Goal: Task Accomplishment & Management: Manage account settings

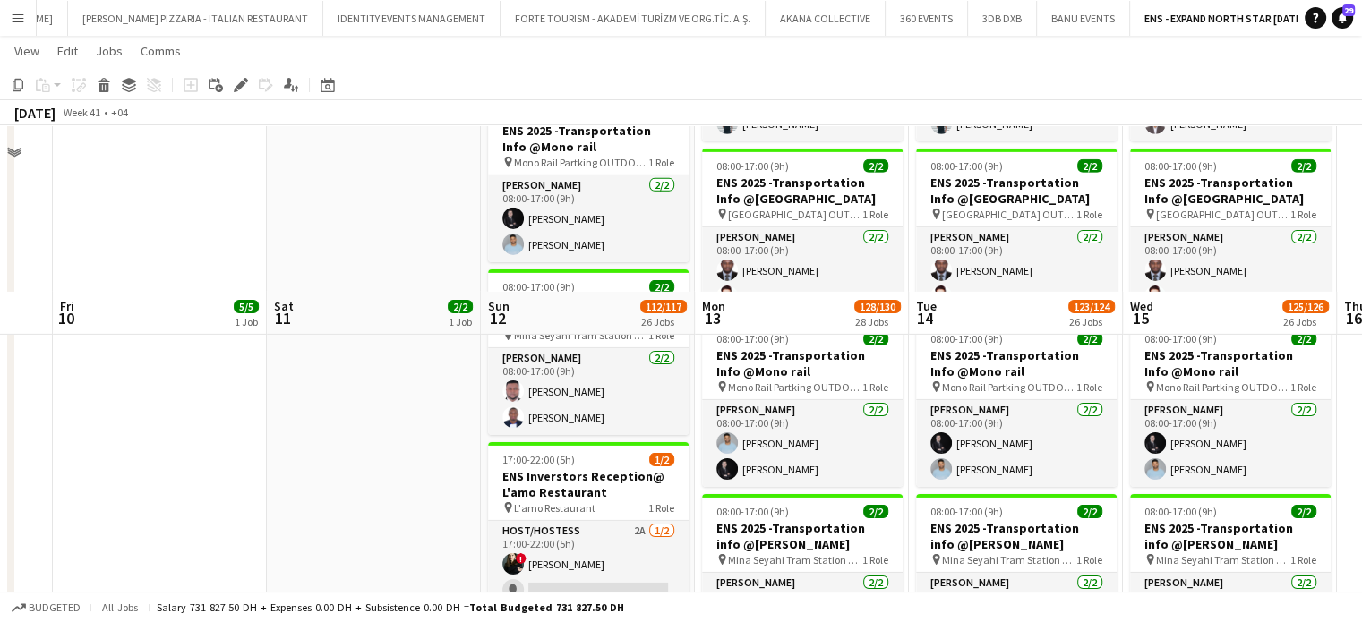
scroll to position [6170, 0]
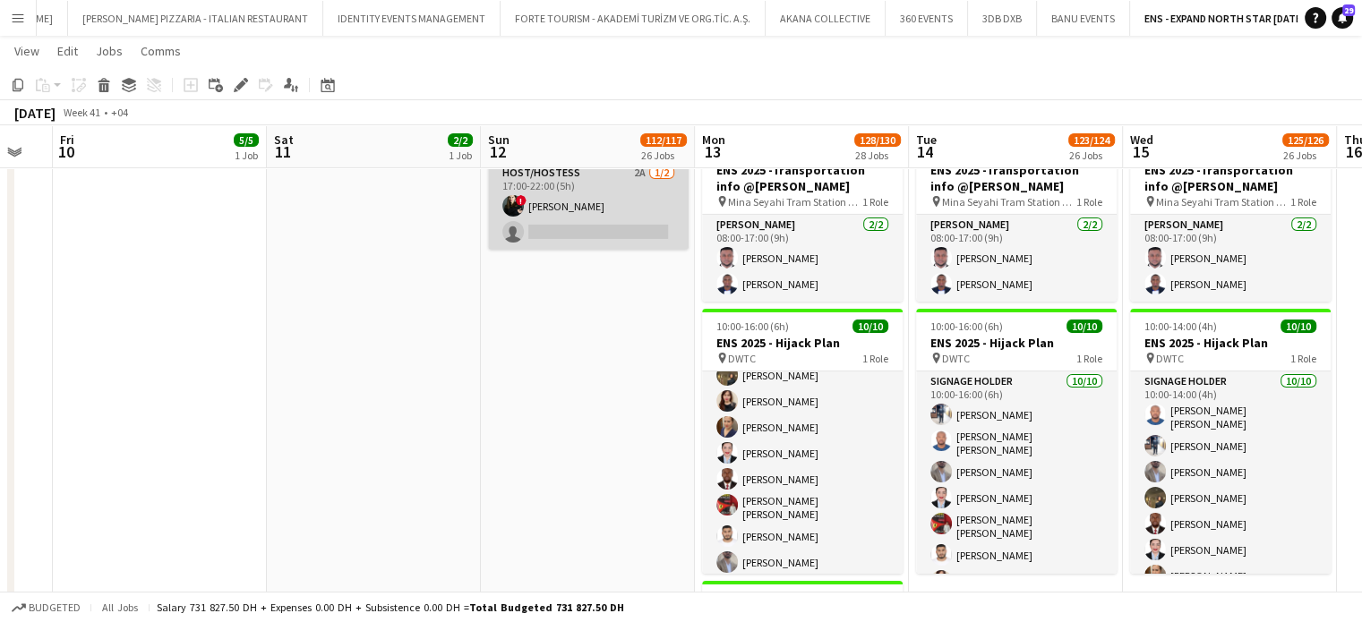
click at [560, 209] on app-card-role "Host/Hostess 2A 1/2 17:00-22:00 (5h) ! Maria Leontyeva single-neutral-actions" at bounding box center [588, 206] width 201 height 87
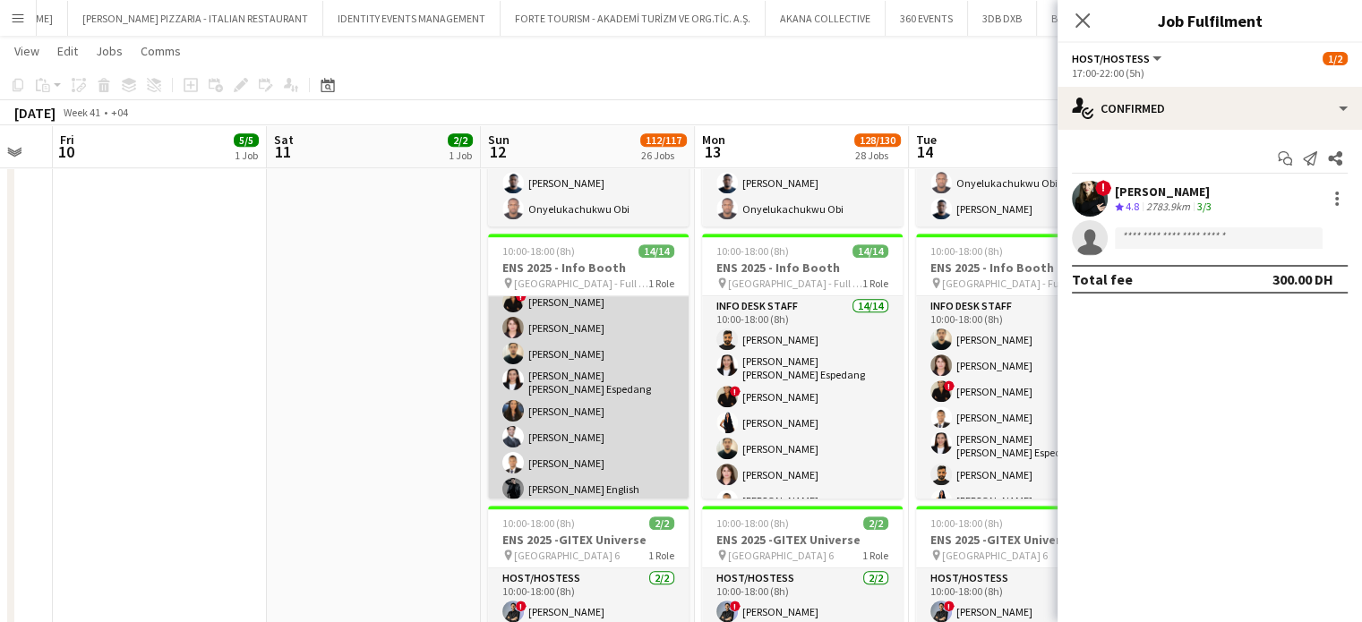
scroll to position [0, 0]
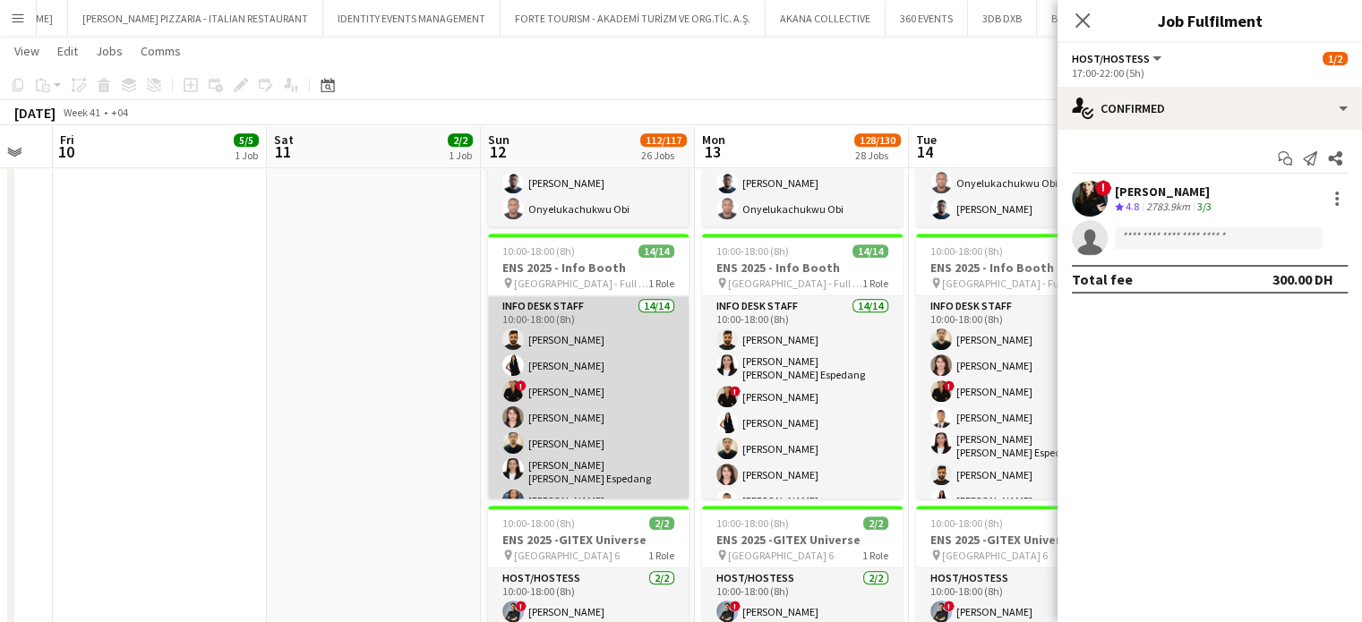
click at [587, 389] on app-card-role "Info desk staff 14/14 10:00-18:00 (8h) Masoud Rahimi Elaine Magday ! Mayara Do …" at bounding box center [588, 498] width 201 height 404
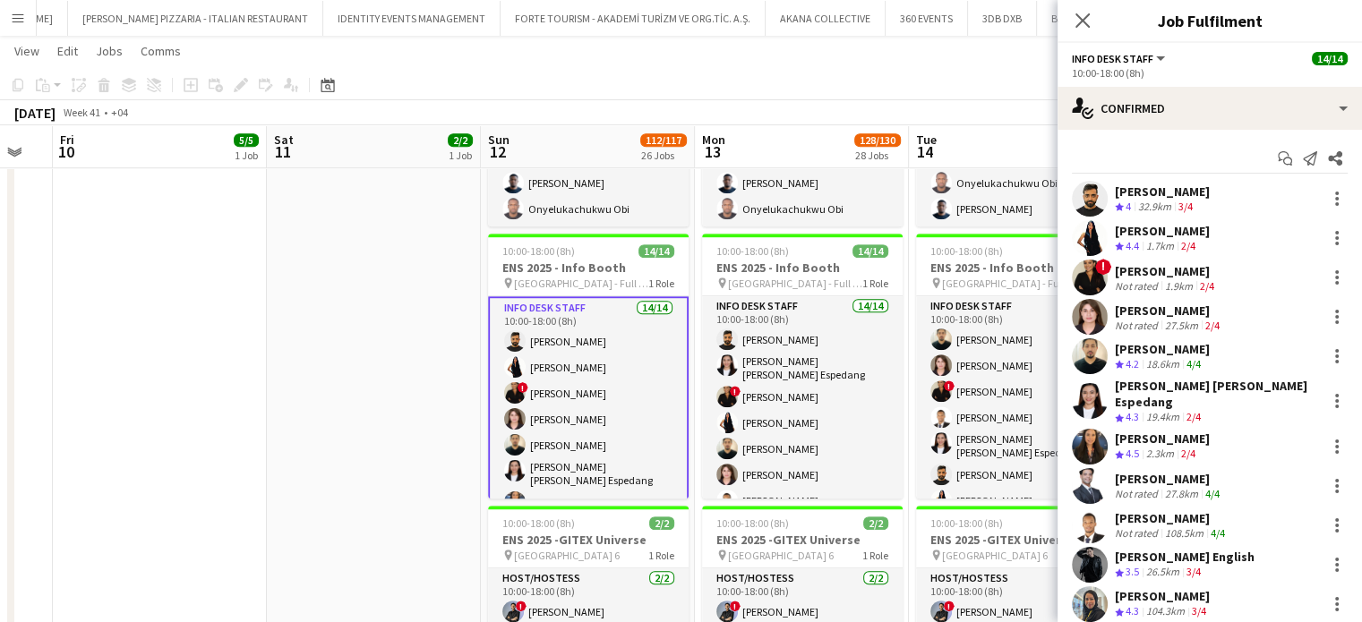
click at [1154, 268] on div "[PERSON_NAME]" at bounding box center [1166, 271] width 103 height 16
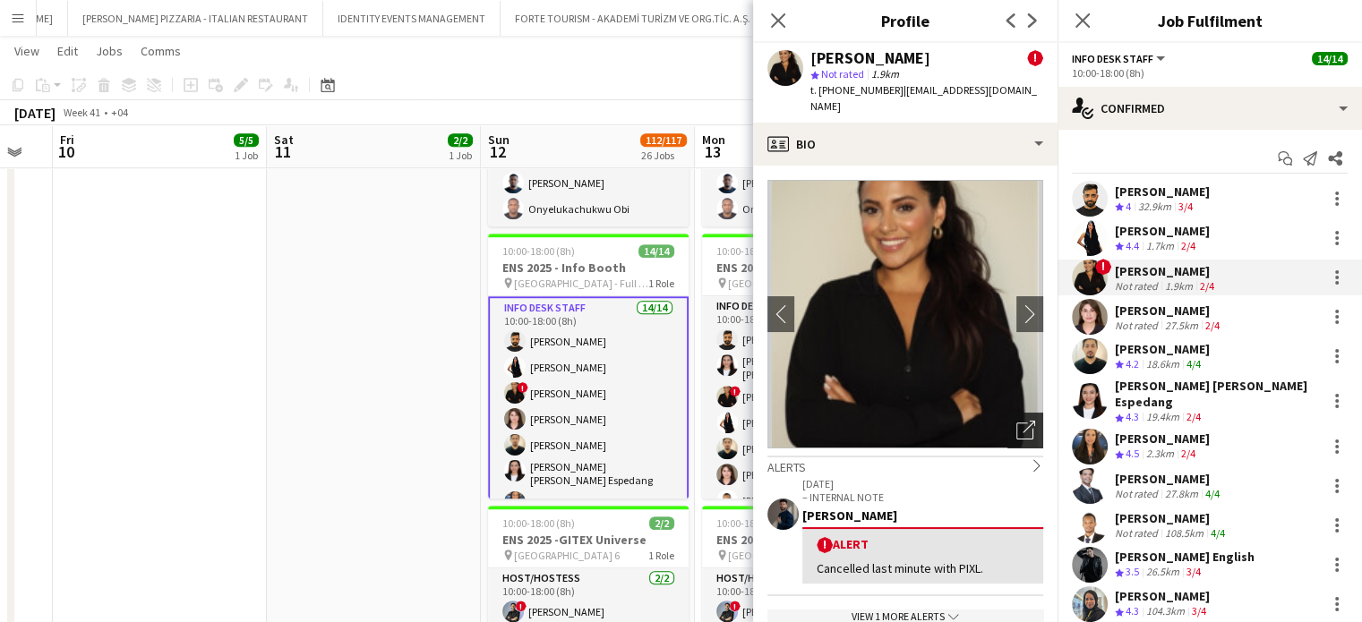
click at [1015, 413] on div "Open photos pop-in" at bounding box center [1025, 431] width 36 height 36
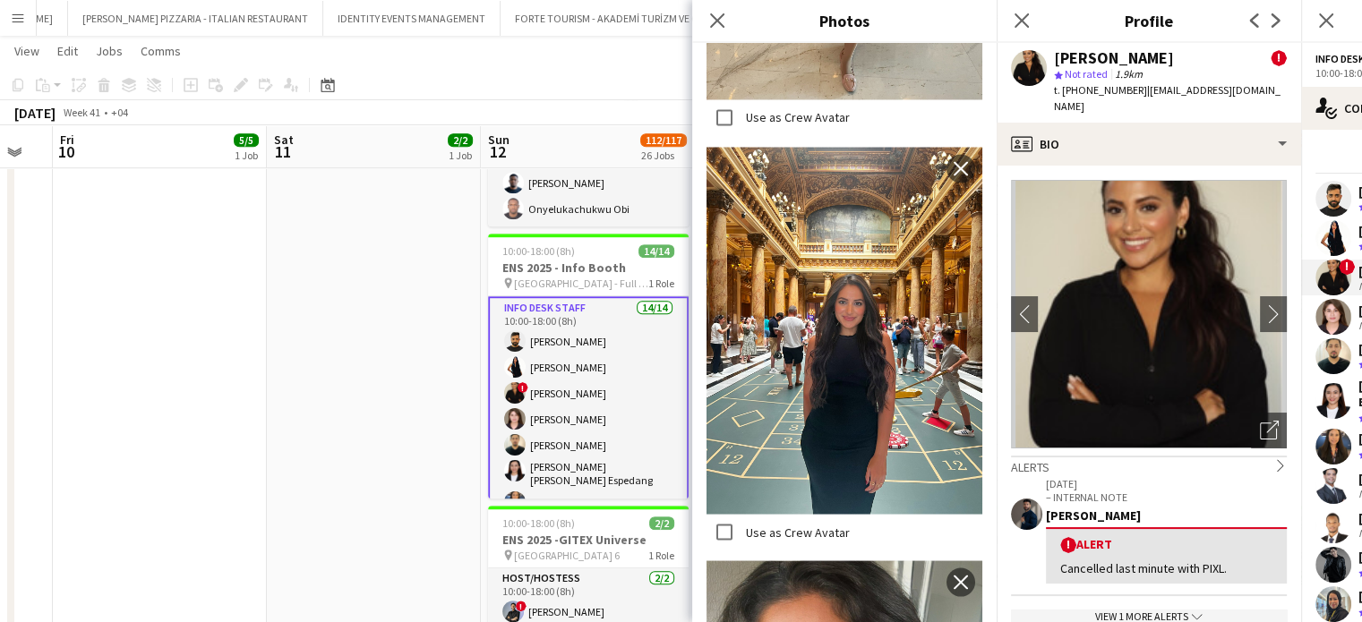
scroll to position [3449, 0]
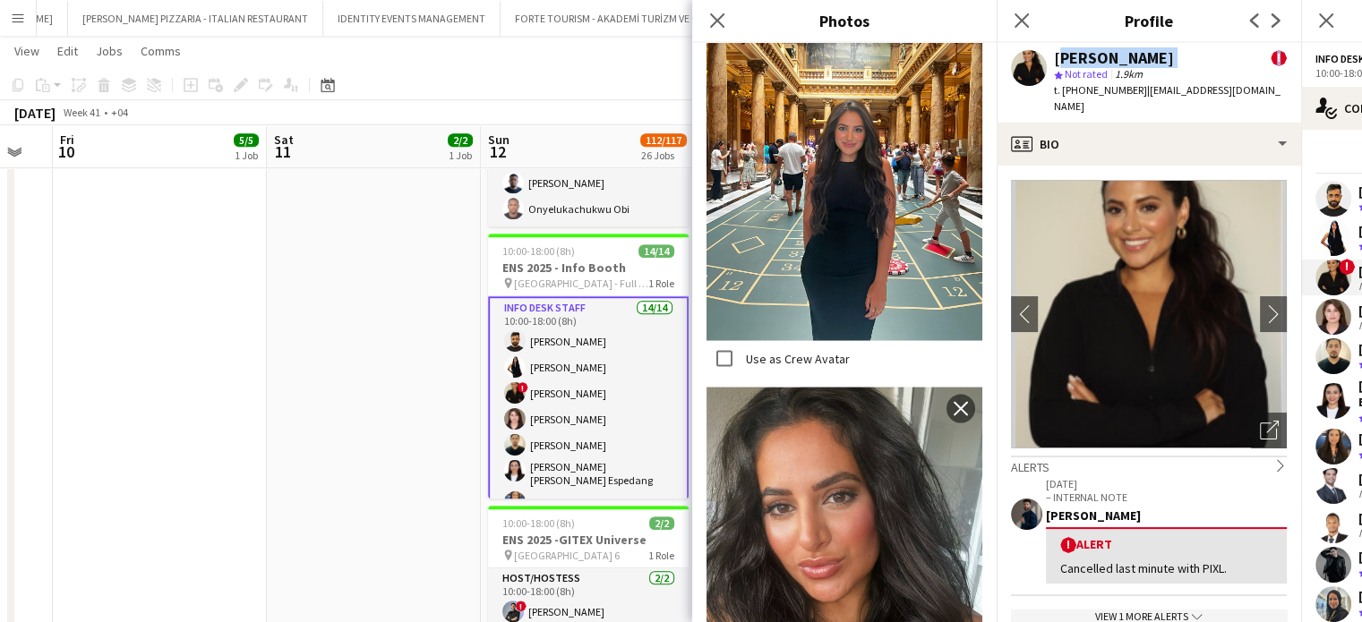
drag, startPoint x: 1054, startPoint y: 52, endPoint x: 1266, endPoint y: 48, distance: 212.2
click at [1266, 48] on div "Mayara Do Nascimento Silva ! star Not rated 1.9km t. +971522487378 | mayarans01…" at bounding box center [1148, 83] width 304 height 80
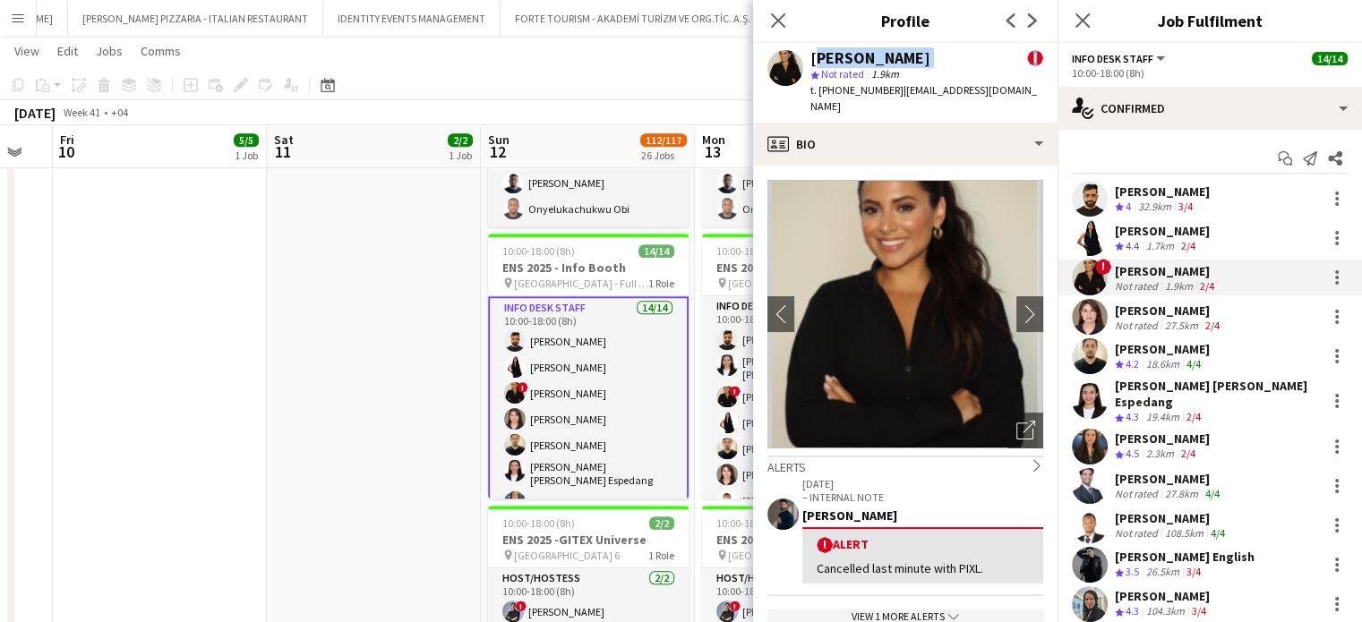
copy div "Mayara Do Nascimento Silva !"
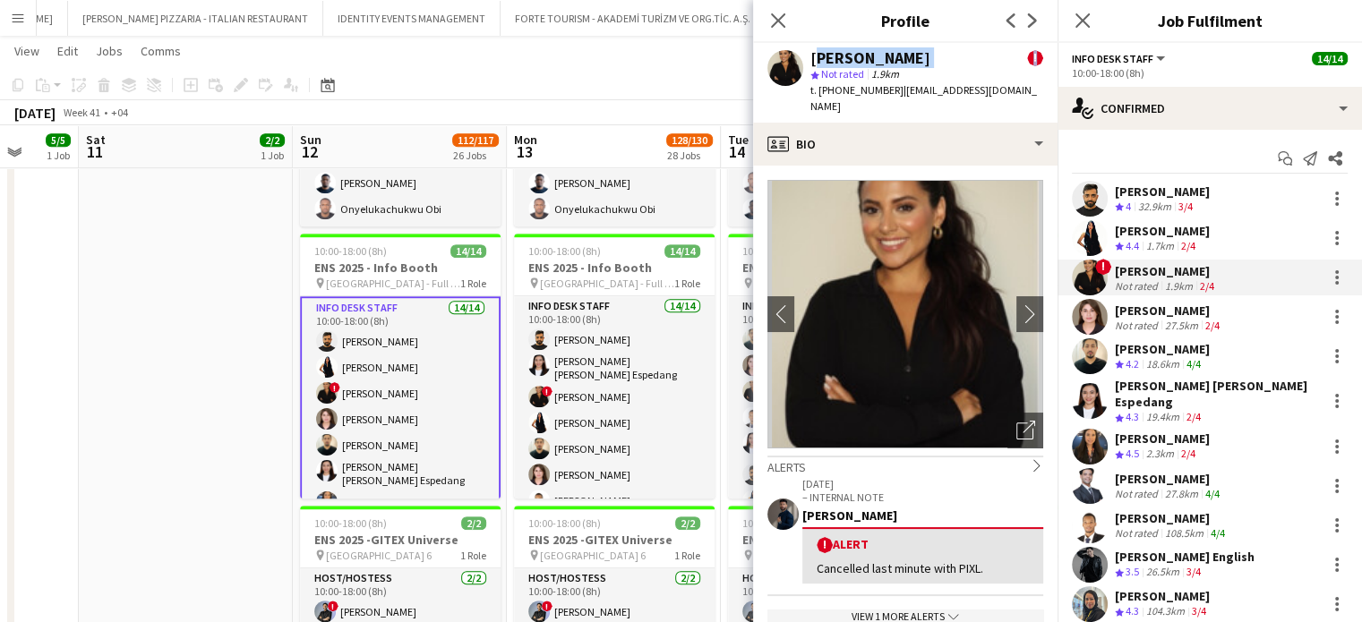
drag, startPoint x: 644, startPoint y: 371, endPoint x: 456, endPoint y: 346, distance: 189.6
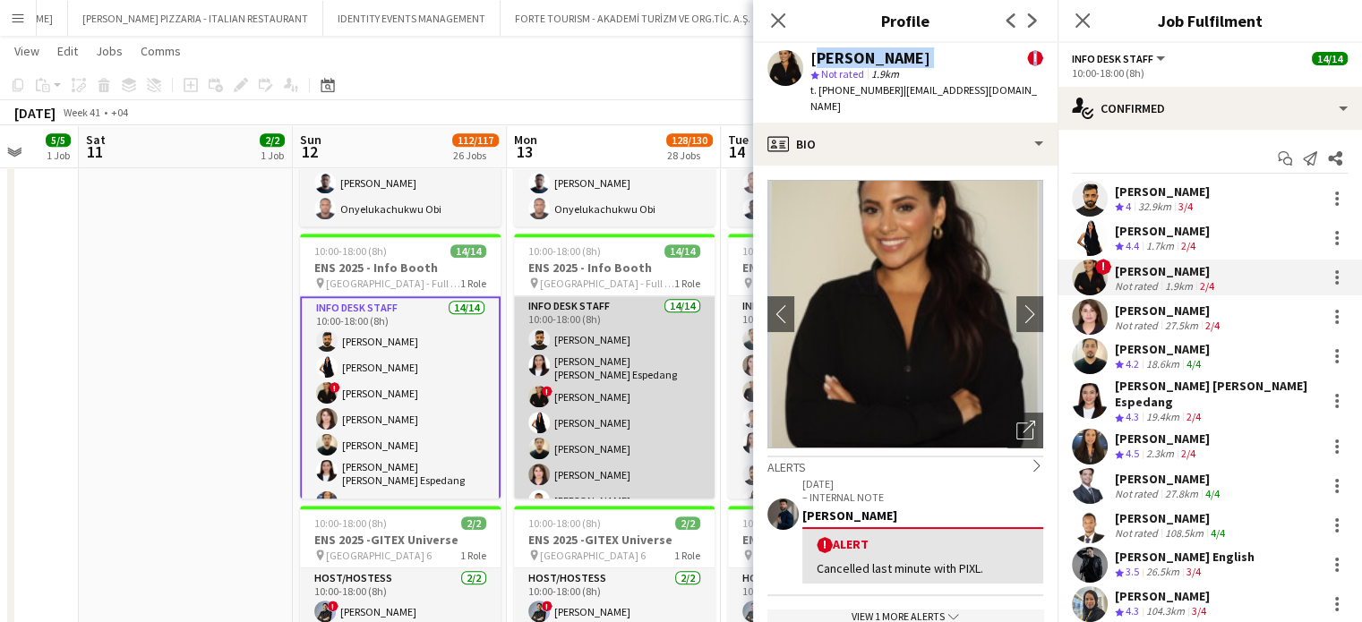
click at [627, 387] on app-card-role "Info desk staff 14/14 10:00-18:00 (8h) Masoud Rahimi Maria liza Espedang ! Maya…" at bounding box center [614, 498] width 201 height 404
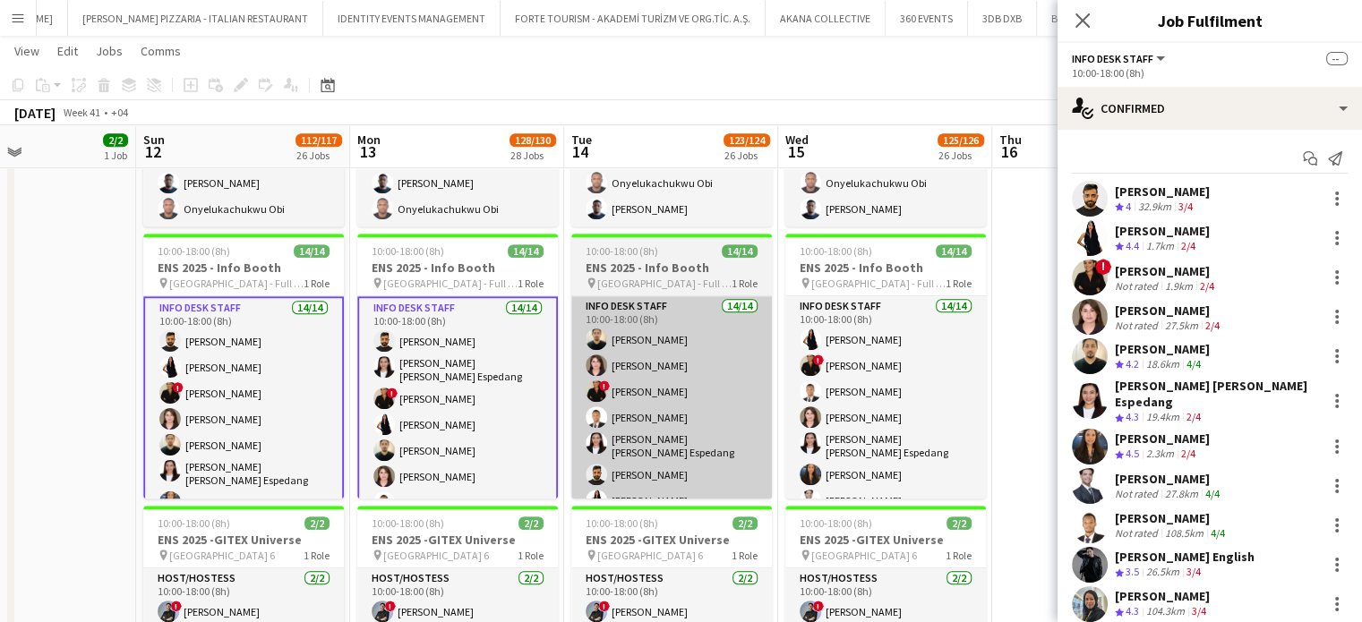
drag, startPoint x: 573, startPoint y: 387, endPoint x: 584, endPoint y: 380, distance: 12.4
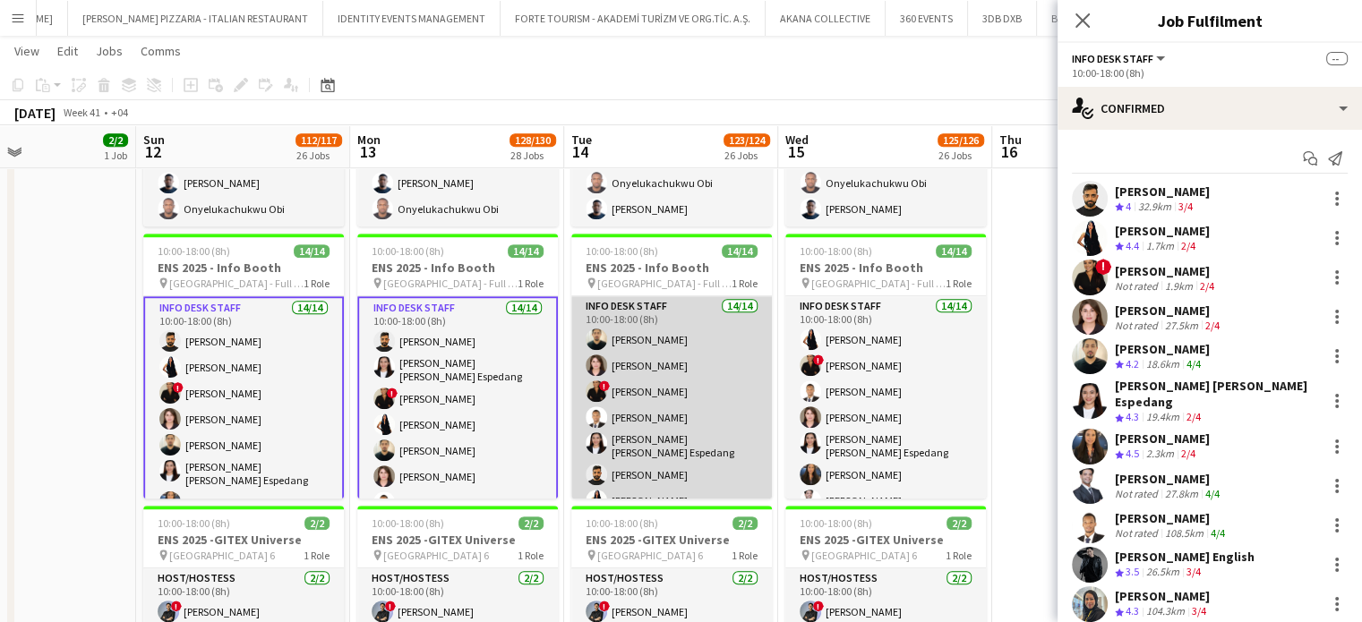
scroll to position [0, 722]
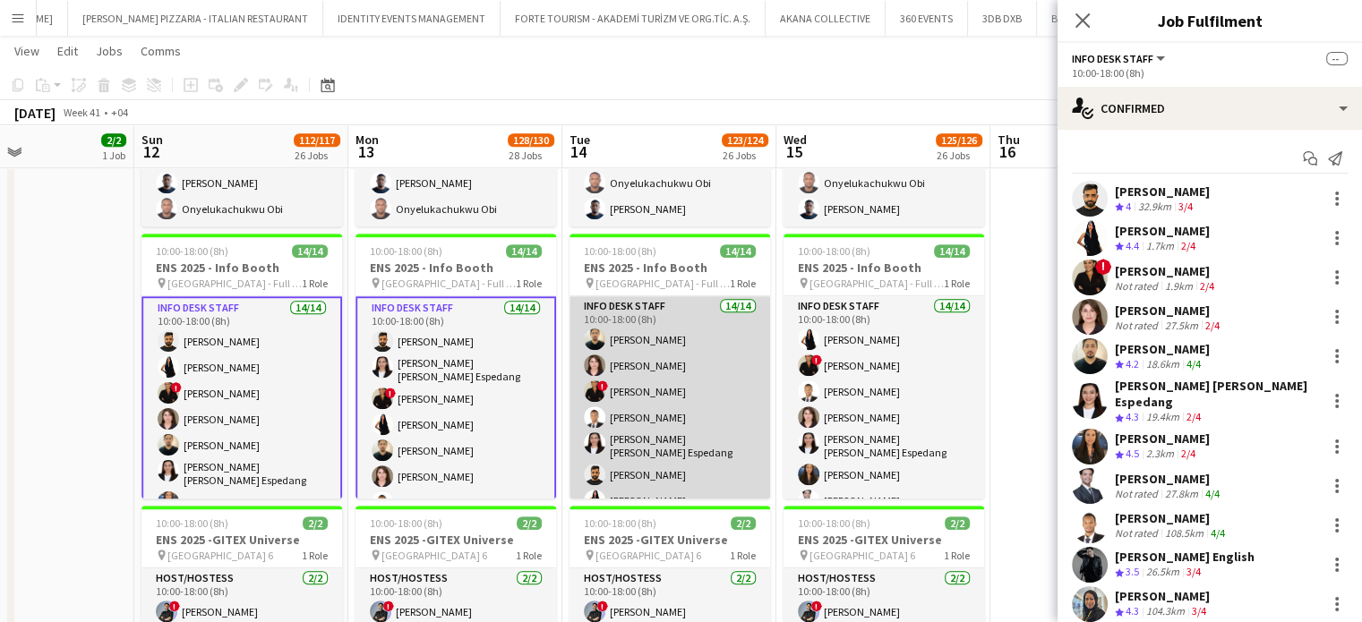
click at [667, 389] on app-card-role "Info desk staff 14/14 10:00-18:00 (8h) Hamza Javed Shamyla Mumtaz ! Mayara Do N…" at bounding box center [669, 498] width 201 height 404
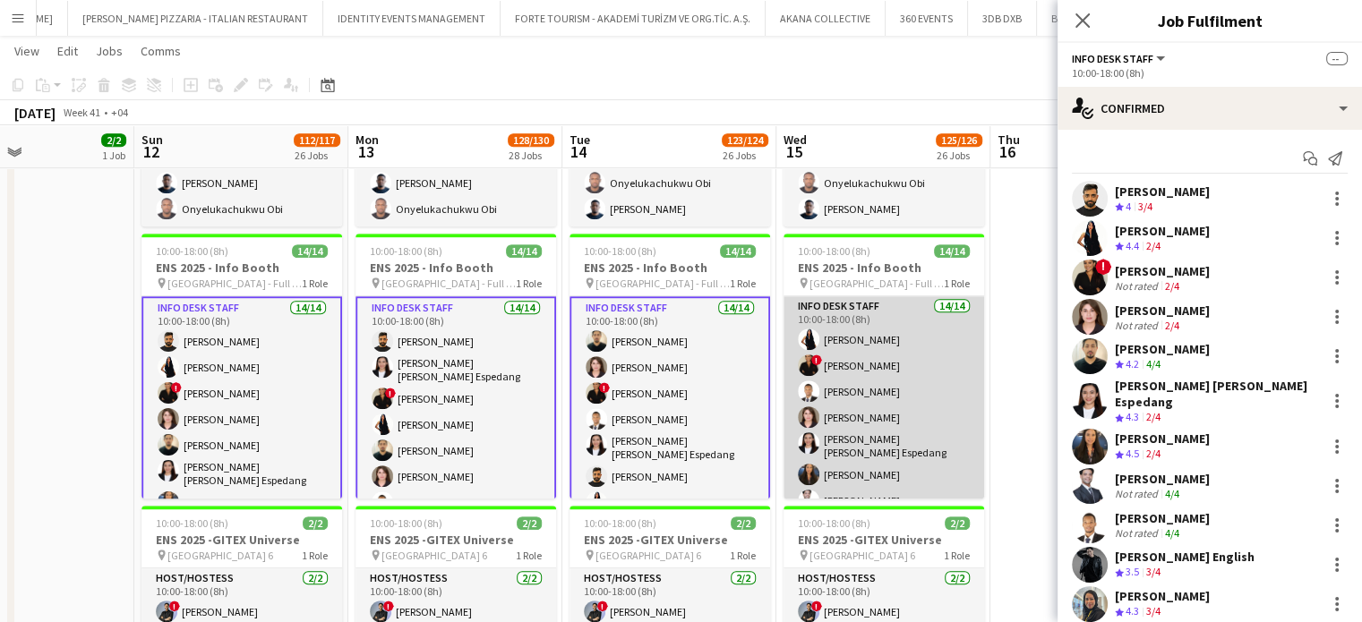
click at [809, 399] on app-user-avatar at bounding box center [808, 390] width 21 height 21
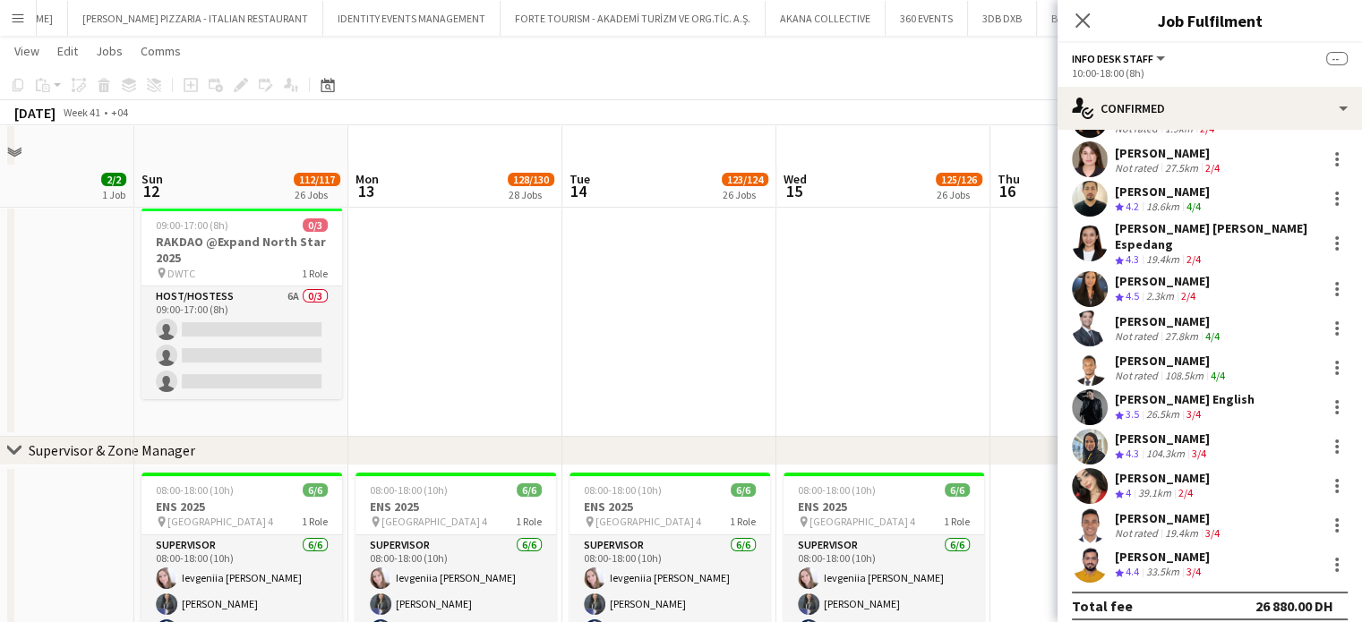
scroll to position [351, 0]
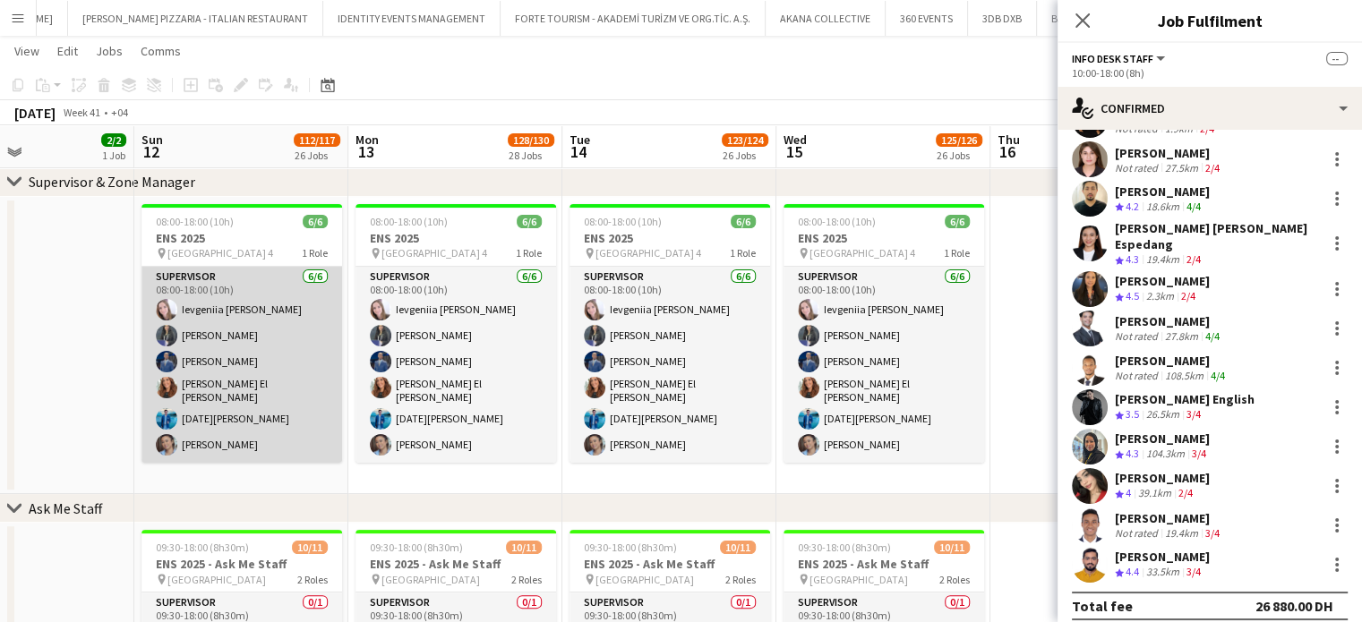
click at [219, 372] on app-card-role "Supervisor 6/6 08:00-18:00 (10h) Ievgeniia Soshenko Saima Tahir Mohammed Adel A…" at bounding box center [241, 365] width 201 height 196
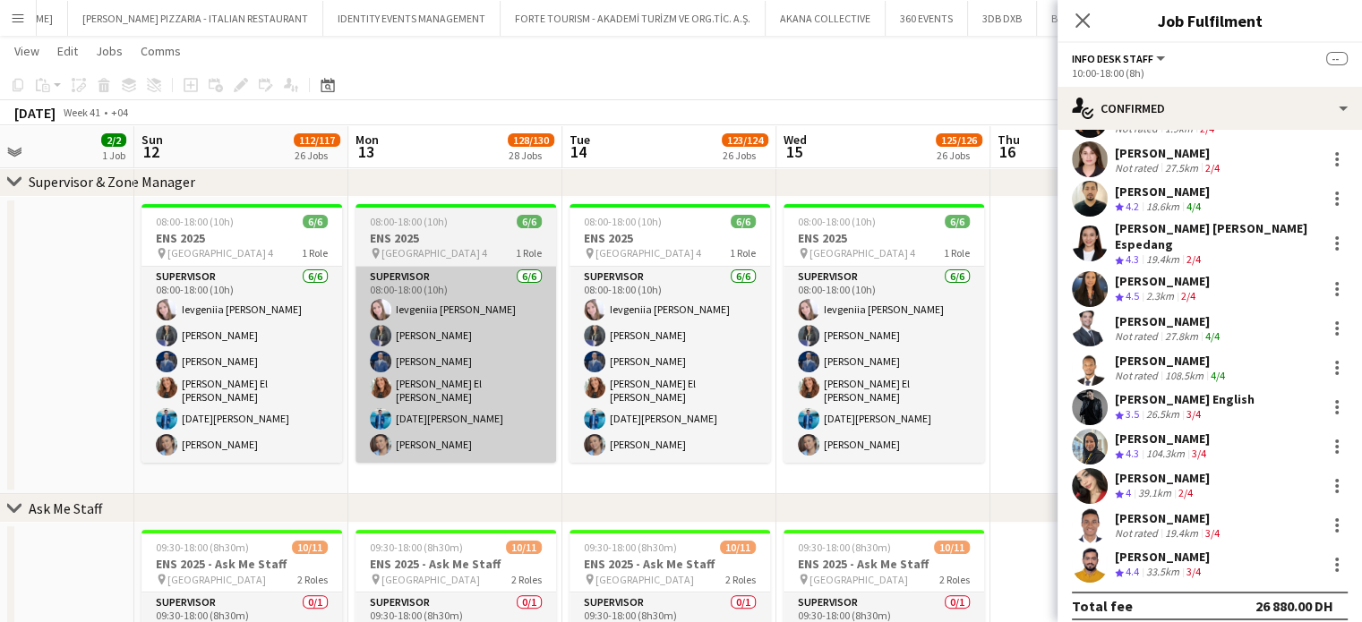
scroll to position [0, 0]
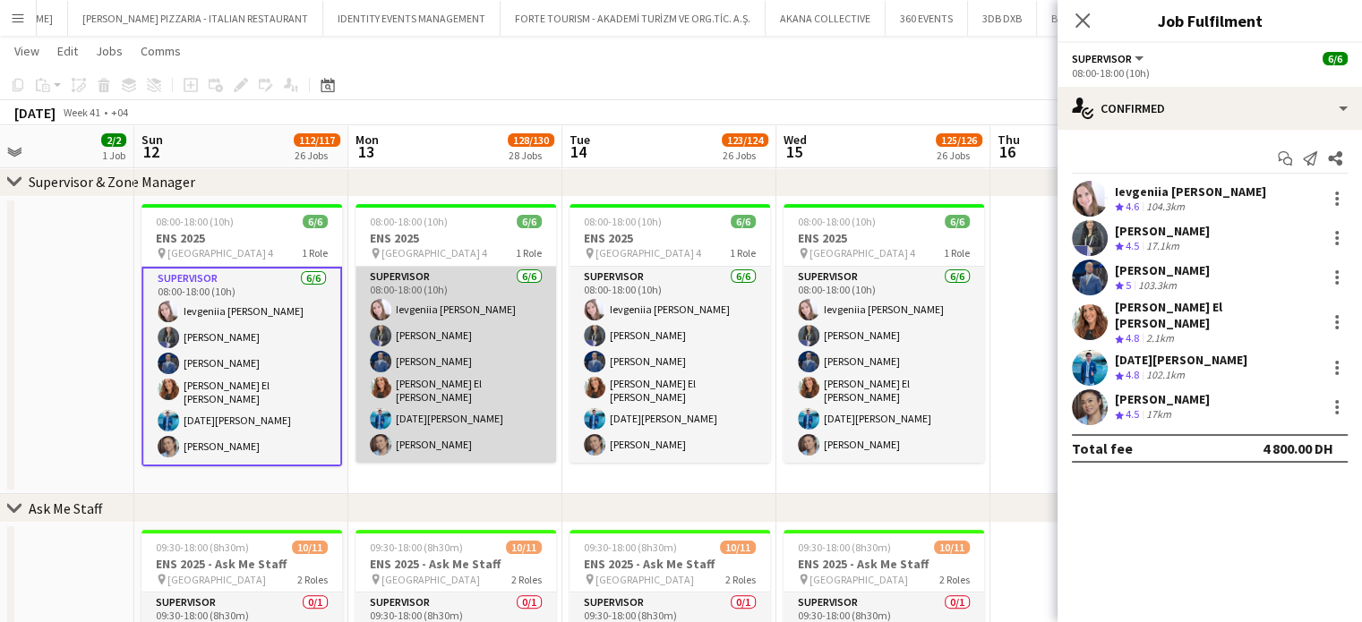
click at [473, 346] on app-card-role "Supervisor 6/6 08:00-18:00 (10h) Ievgeniia Soshenko Saima Tahir Mohammed Adel A…" at bounding box center [455, 365] width 201 height 196
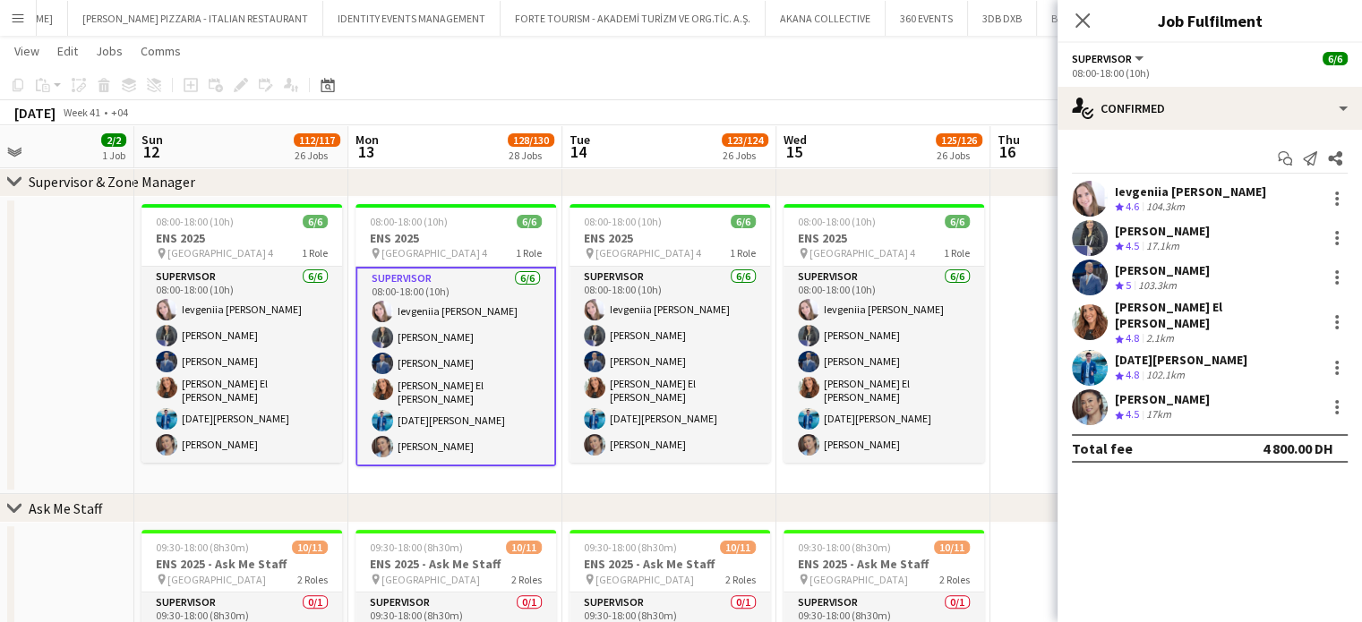
click at [773, 358] on app-date-cell "08:00-18:00 (10h) 6/6 ENS 2025 pin Dubai Harbour - Hall 4 1 Role Supervisor 6/6…" at bounding box center [669, 346] width 214 height 298
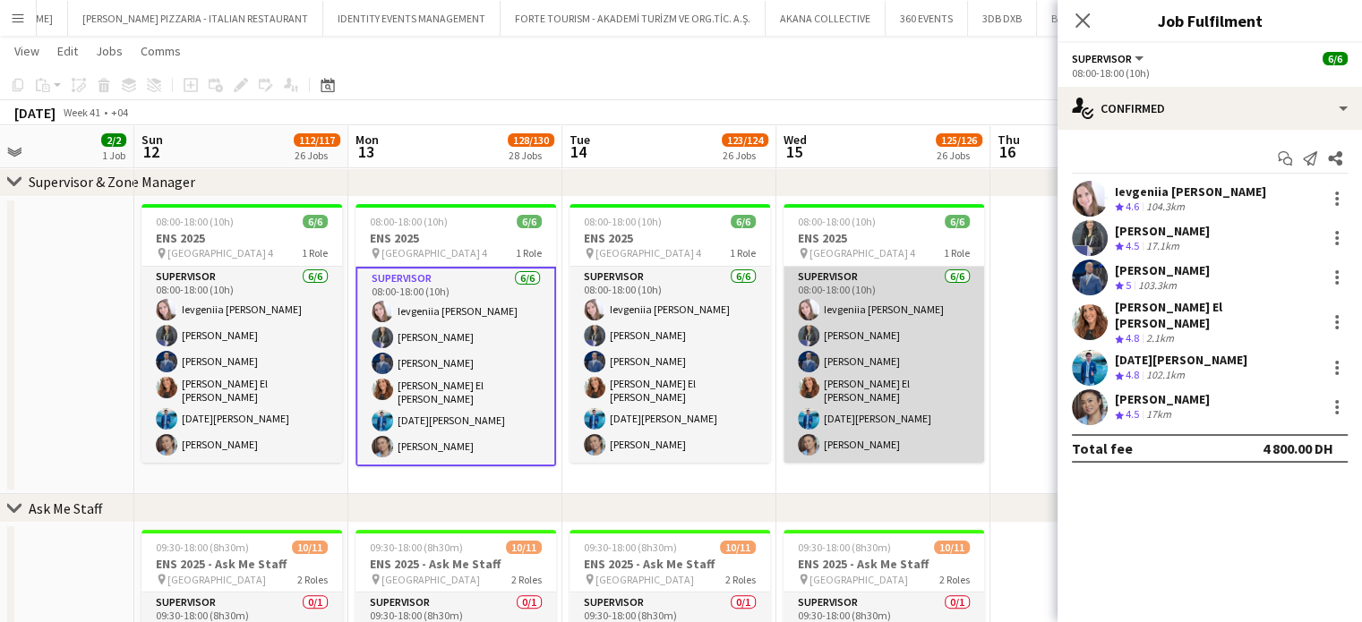
drag, startPoint x: 911, startPoint y: 357, endPoint x: 902, endPoint y: 364, distance: 12.2
click at [911, 357] on app-card-role "Supervisor 6/6 08:00-18:00 (10h) Ievgeniia Soshenko Saima Tahir Mohammed Adel A…" at bounding box center [883, 365] width 201 height 196
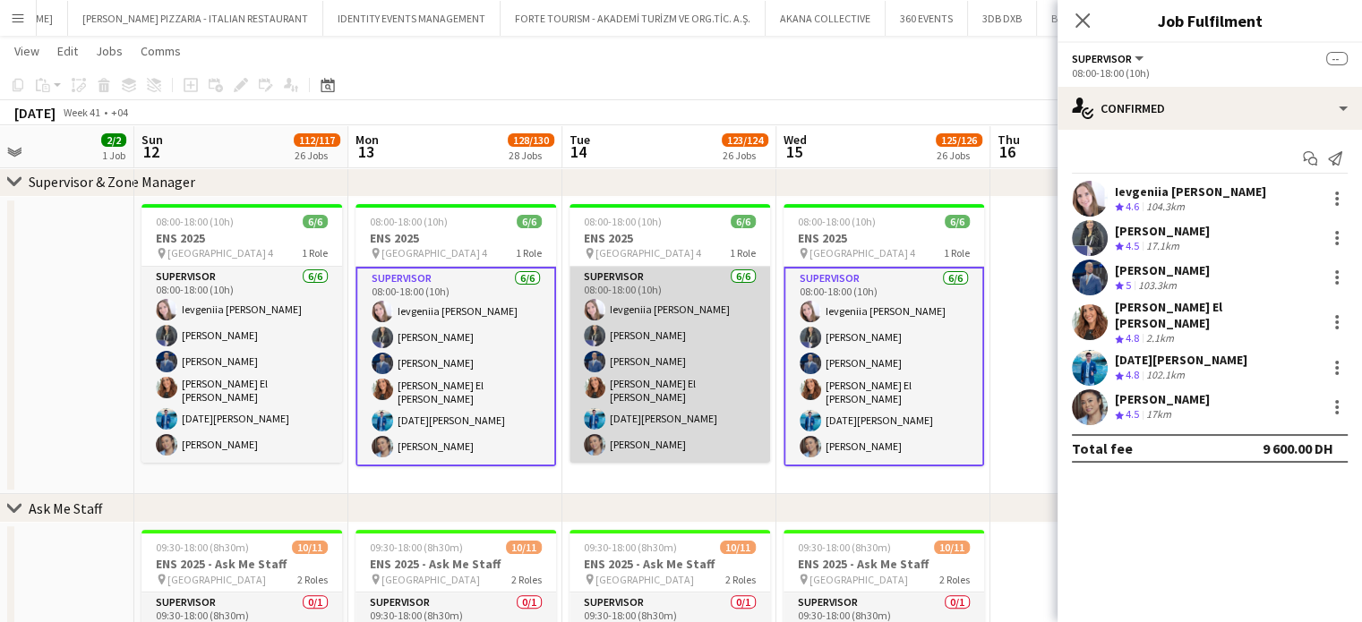
click at [608, 363] on app-card-role "Supervisor 6/6 08:00-18:00 (10h) Ievgeniia Soshenko Saima Tahir Mohammed Adel A…" at bounding box center [669, 365] width 201 height 196
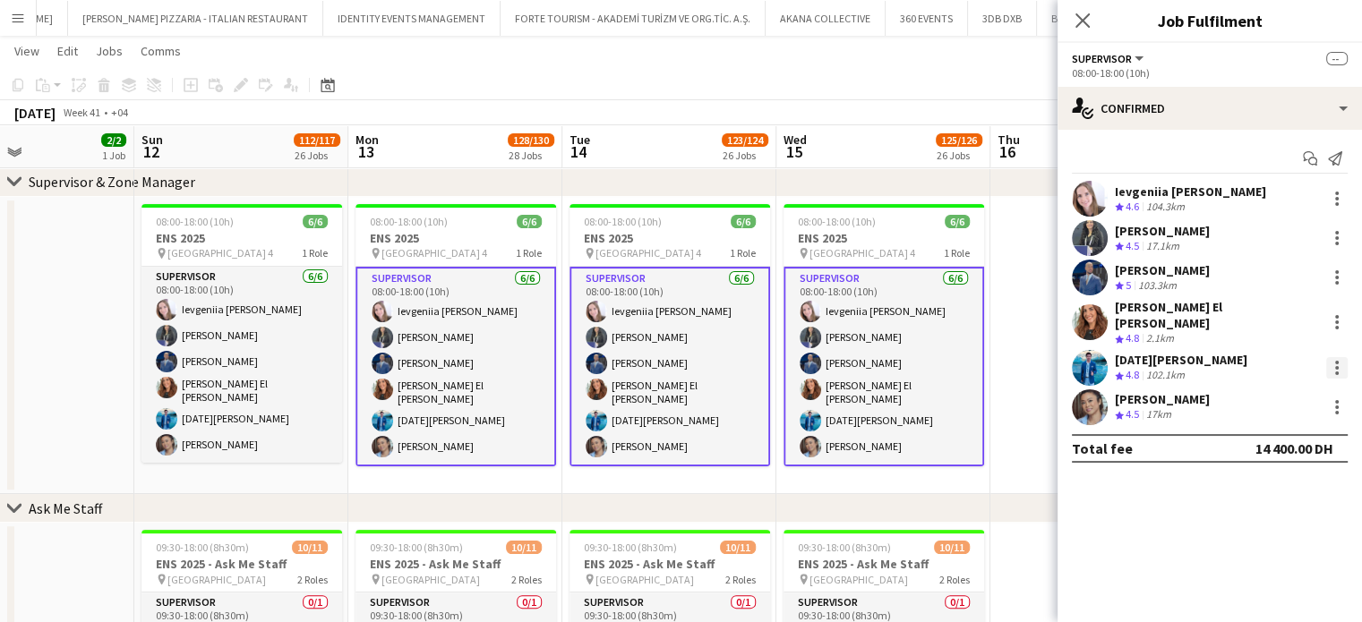
click at [1335, 359] on div at bounding box center [1336, 367] width 21 height 21
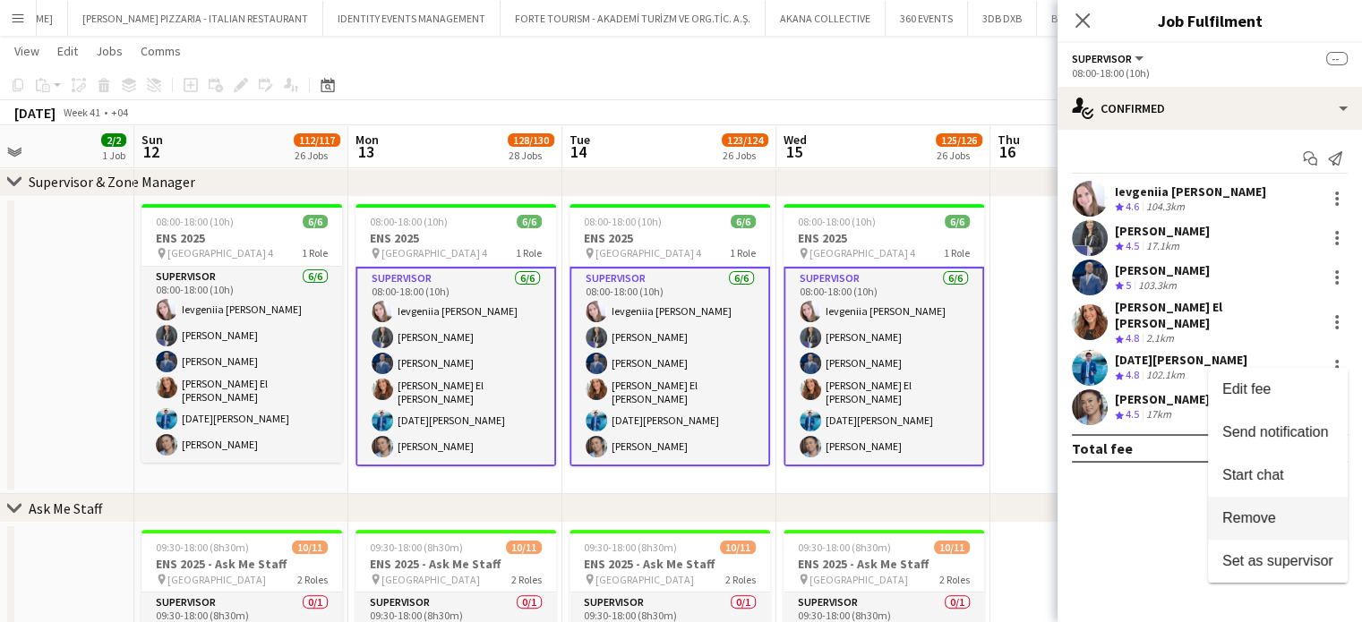
click at [1240, 509] on button "Remove" at bounding box center [1278, 518] width 140 height 43
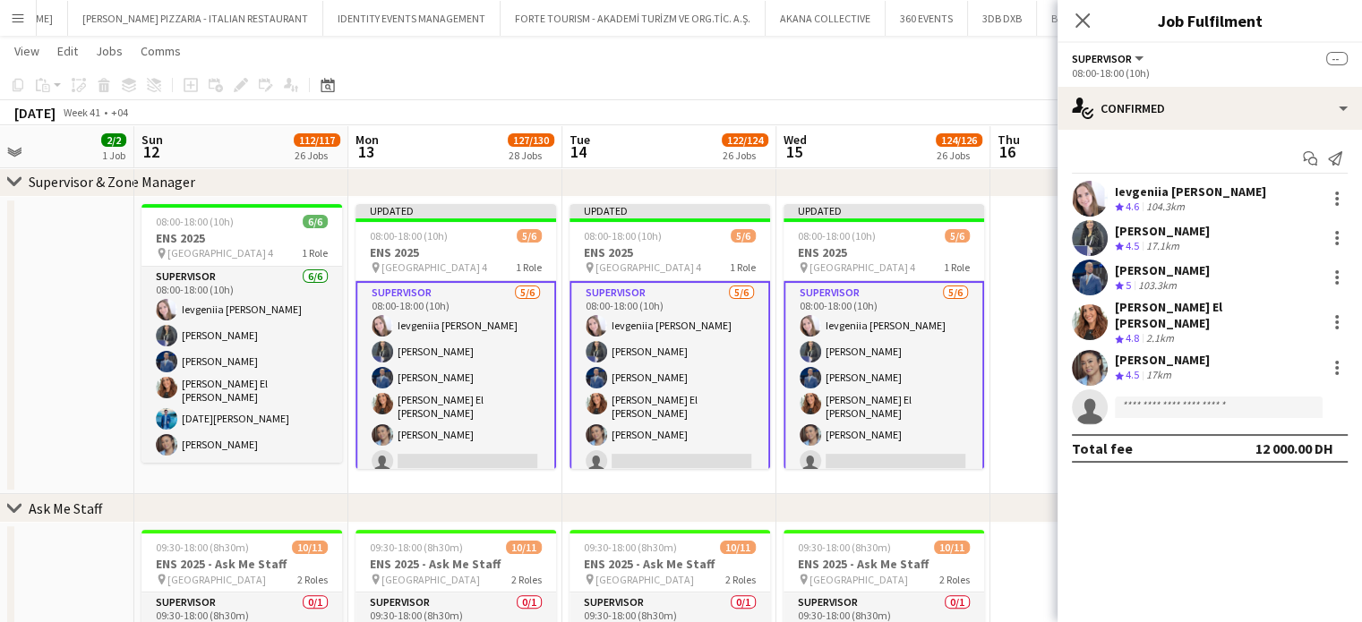
click at [1017, 331] on app-date-cell at bounding box center [1097, 346] width 214 height 298
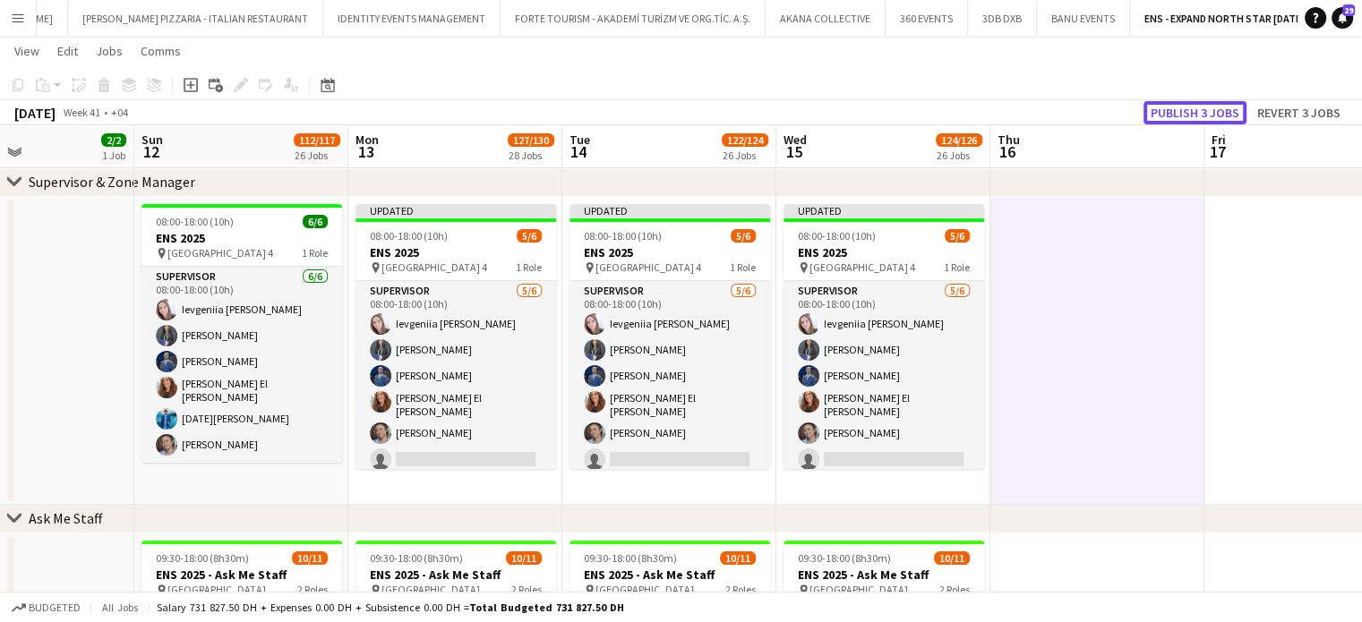
click at [1167, 103] on button "Publish 3 jobs" at bounding box center [1194, 112] width 103 height 23
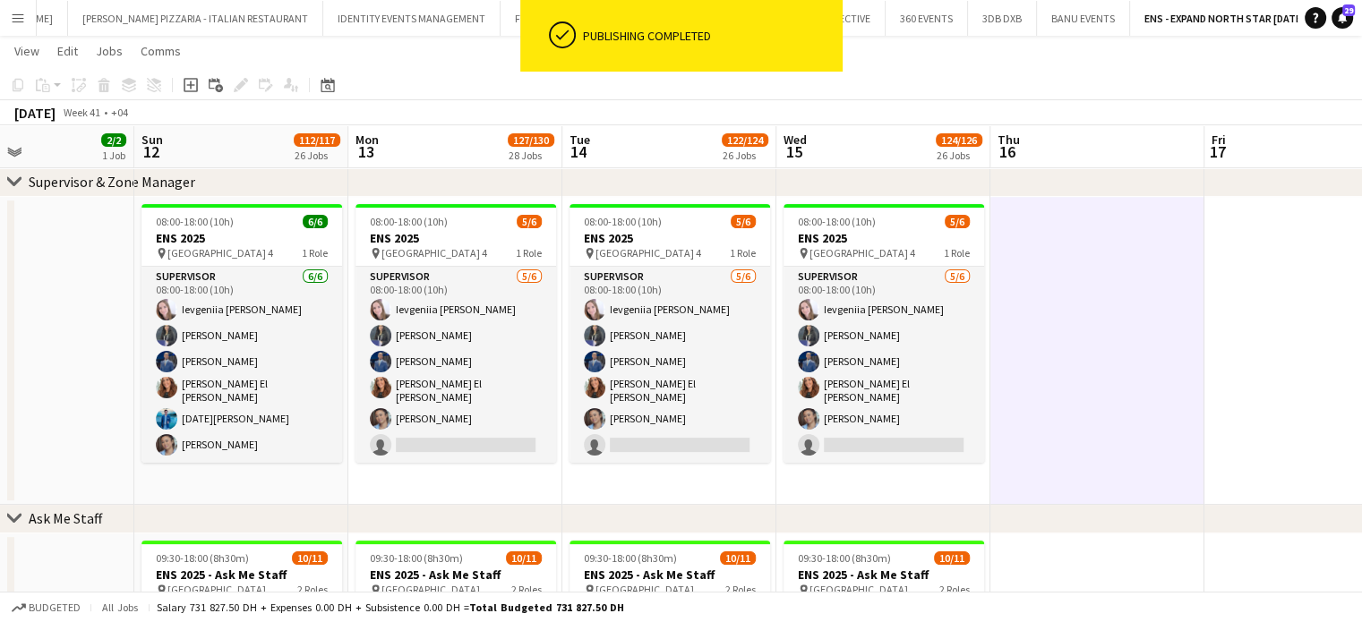
drag, startPoint x: 258, startPoint y: 339, endPoint x: 728, endPoint y: 466, distance: 486.7
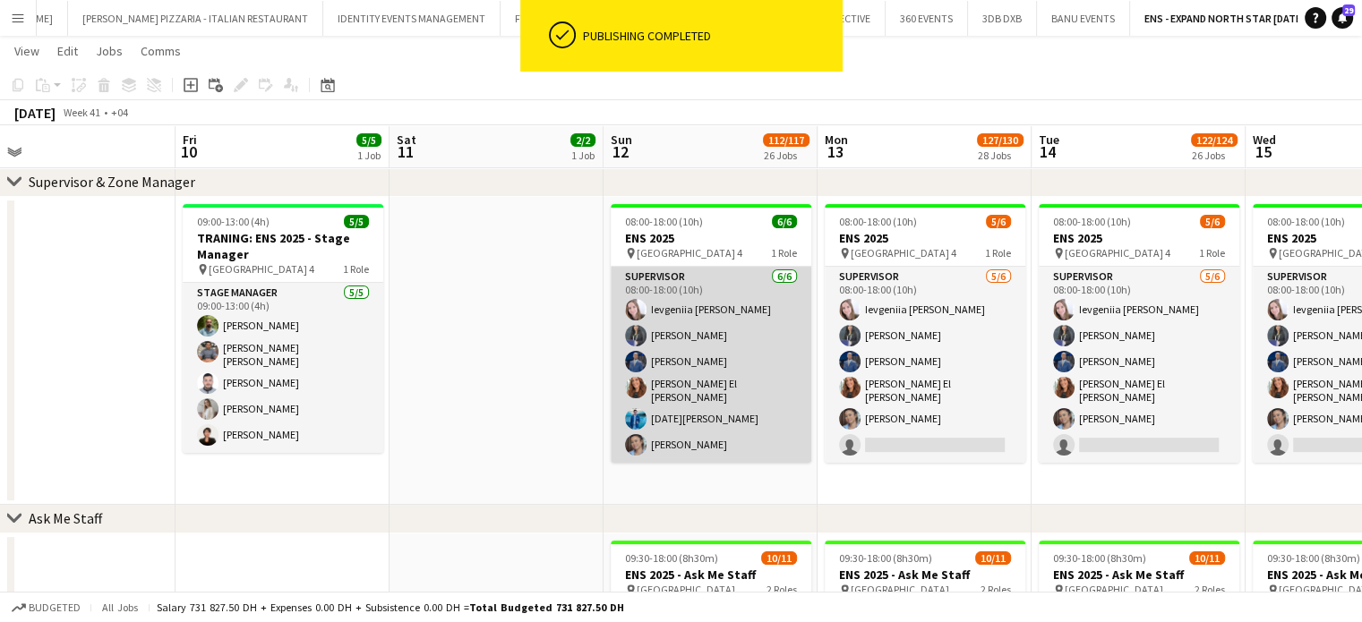
click at [685, 407] on app-card-role "Supervisor 6/6 08:00-18:00 (10h) Ievgeniia Soshenko Saima Tahir Mohammed Adel A…" at bounding box center [711, 365] width 201 height 196
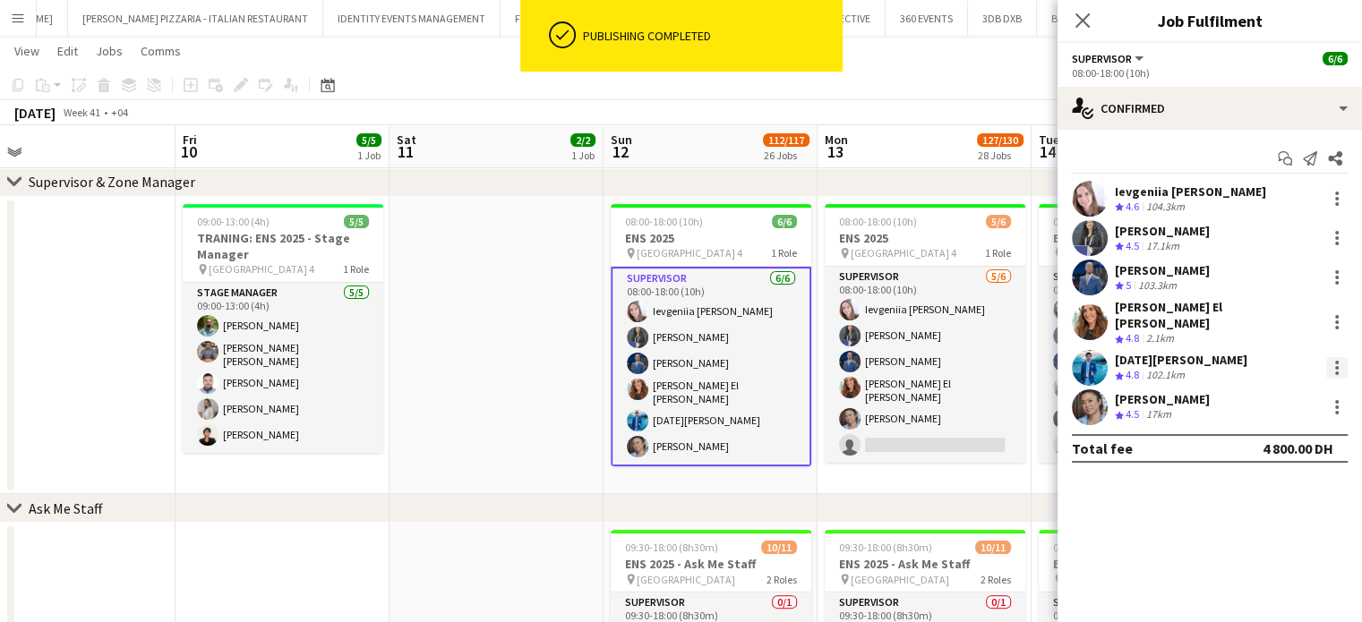
click at [1339, 357] on div at bounding box center [1336, 367] width 21 height 21
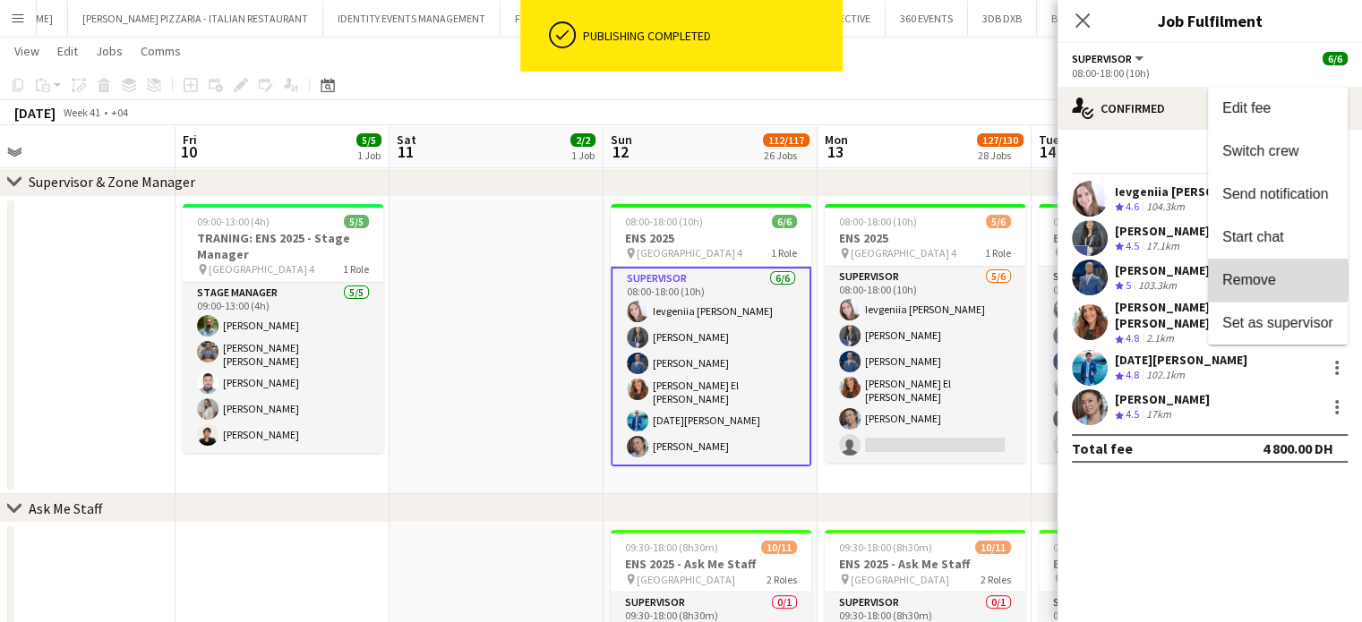
click at [1272, 280] on span "Remove" at bounding box center [1249, 279] width 54 height 15
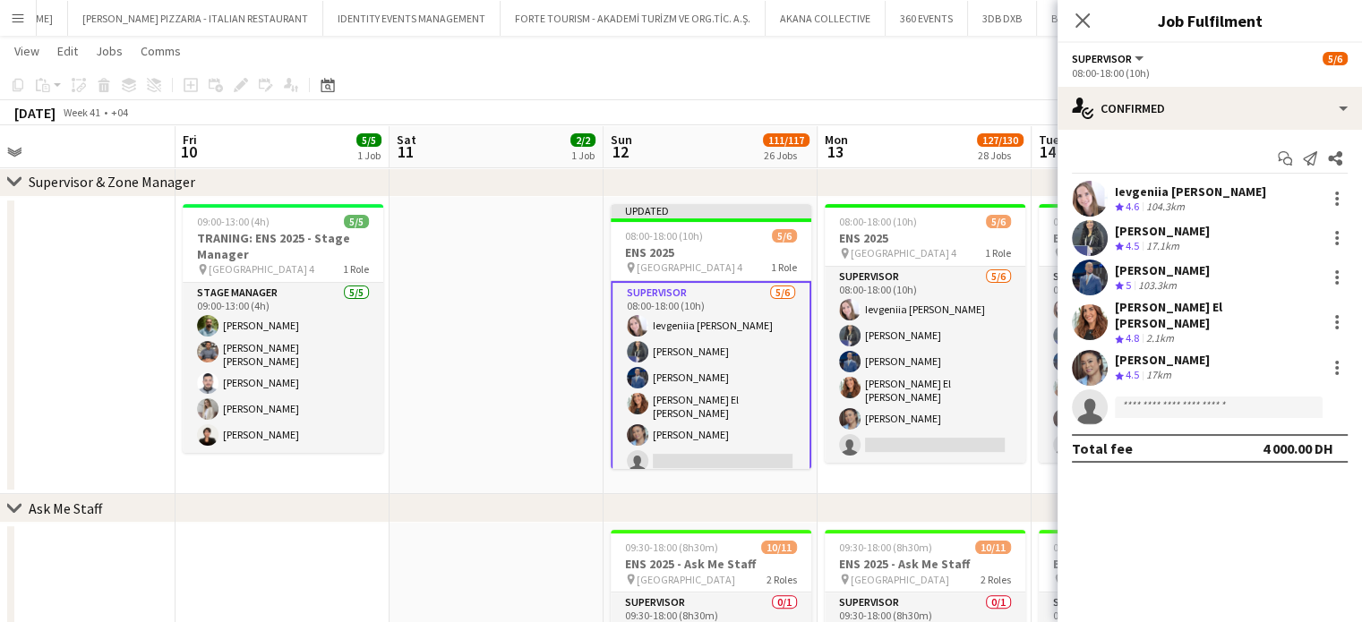
click at [488, 359] on app-date-cell at bounding box center [496, 346] width 214 height 298
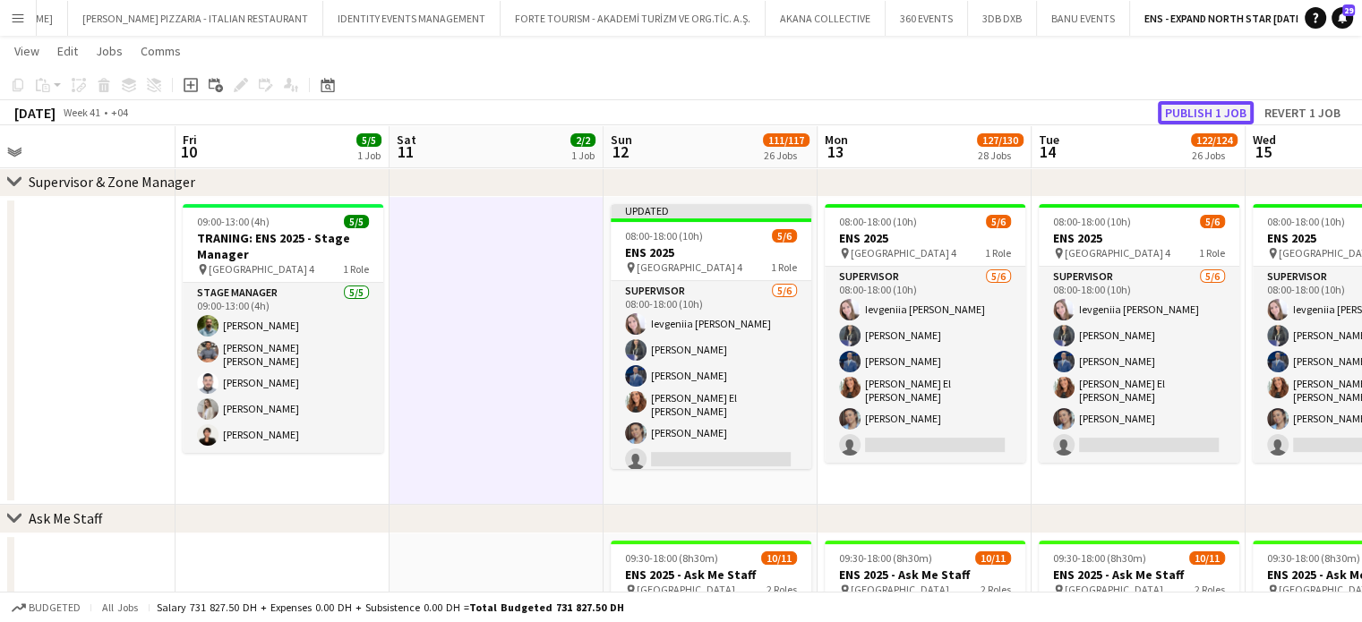
click at [1235, 115] on button "Publish 1 job" at bounding box center [1206, 112] width 96 height 23
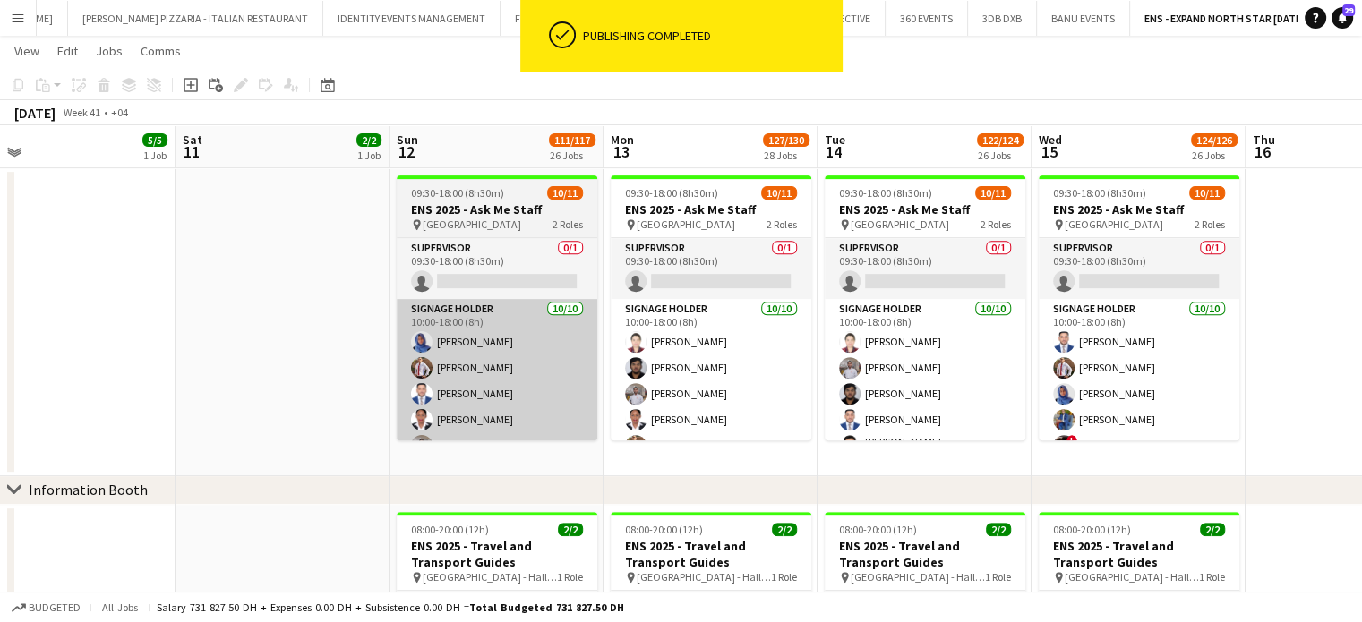
scroll to position [0, 763]
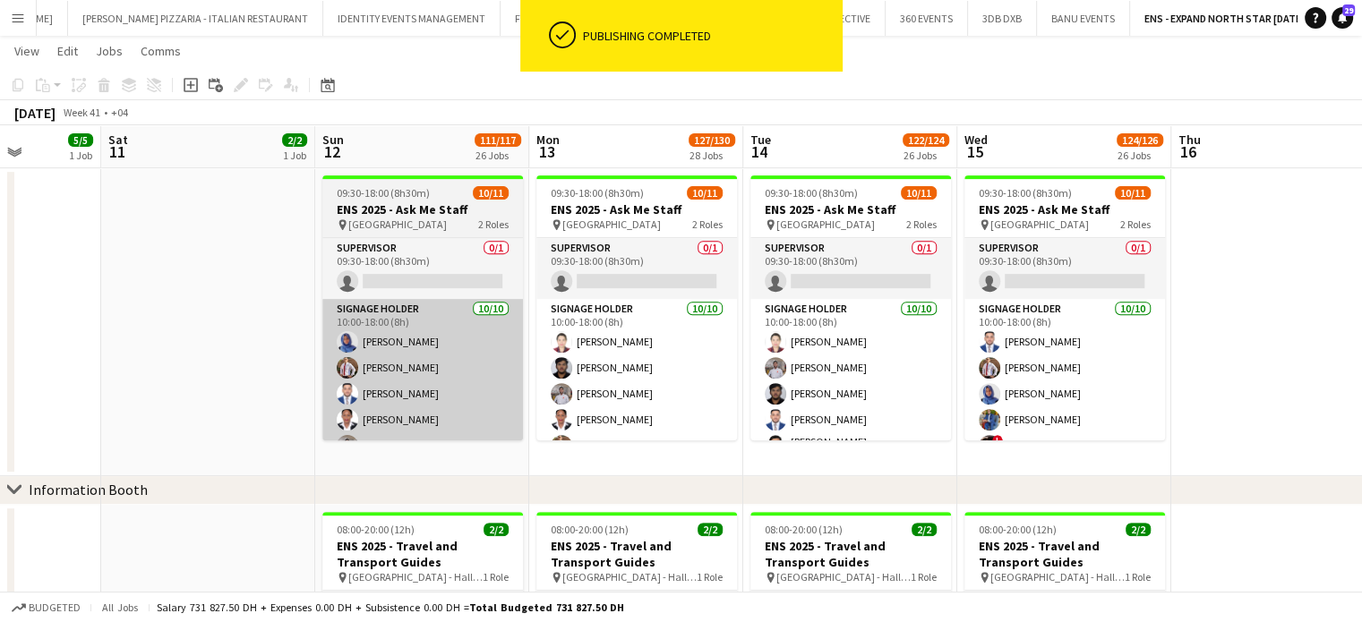
drag, startPoint x: 608, startPoint y: 391, endPoint x: 354, endPoint y: 321, distance: 263.7
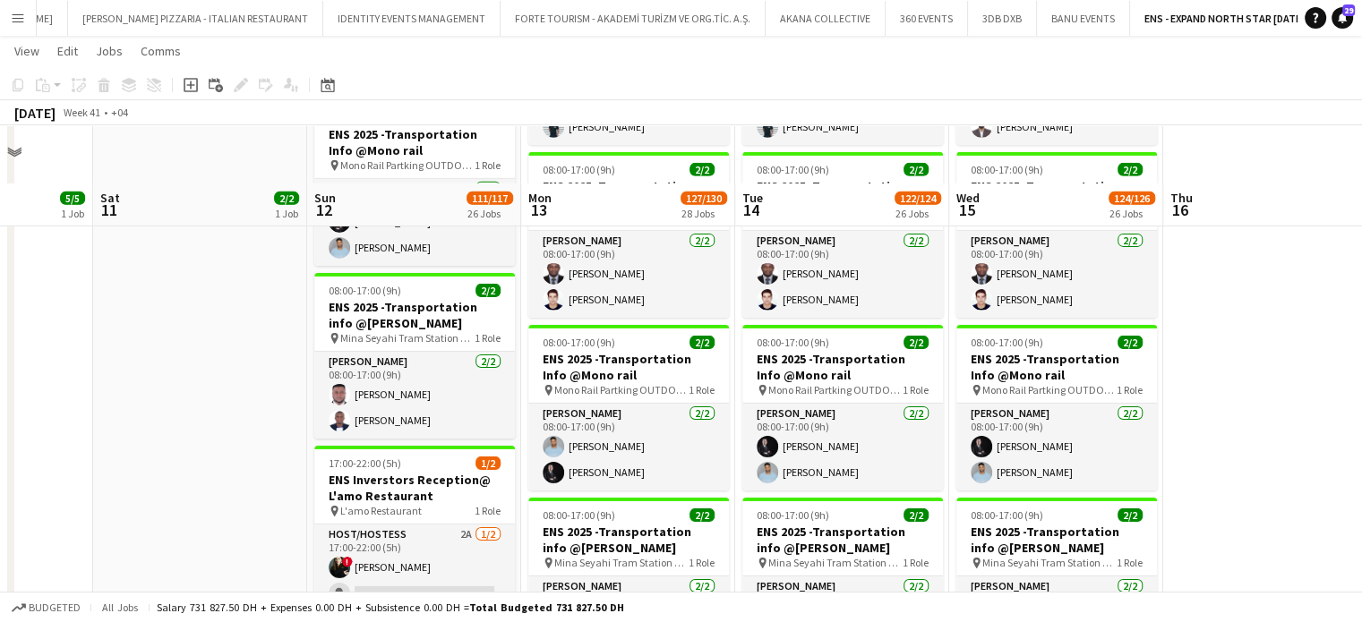
scroll to position [0, 0]
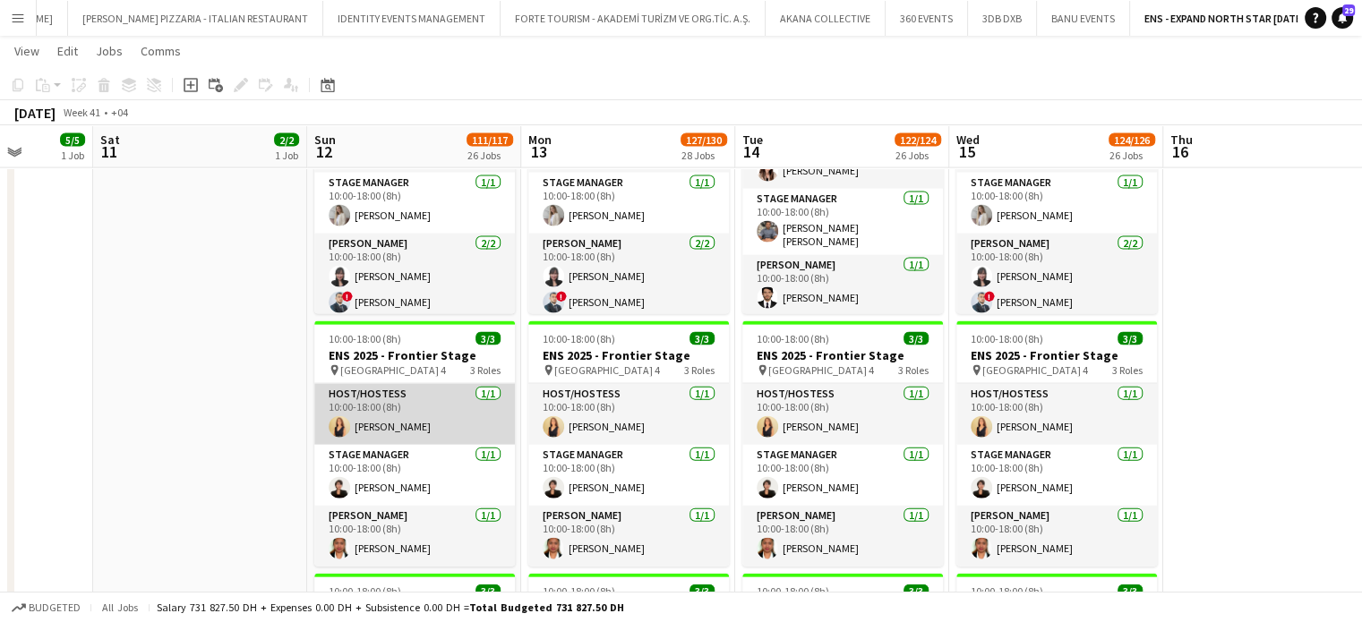
click at [407, 423] on app-card-role "Host/Hostess 1/1 10:00-18:00 (8h) Dorsa Ahmadi Pishkouhi" at bounding box center [414, 414] width 201 height 61
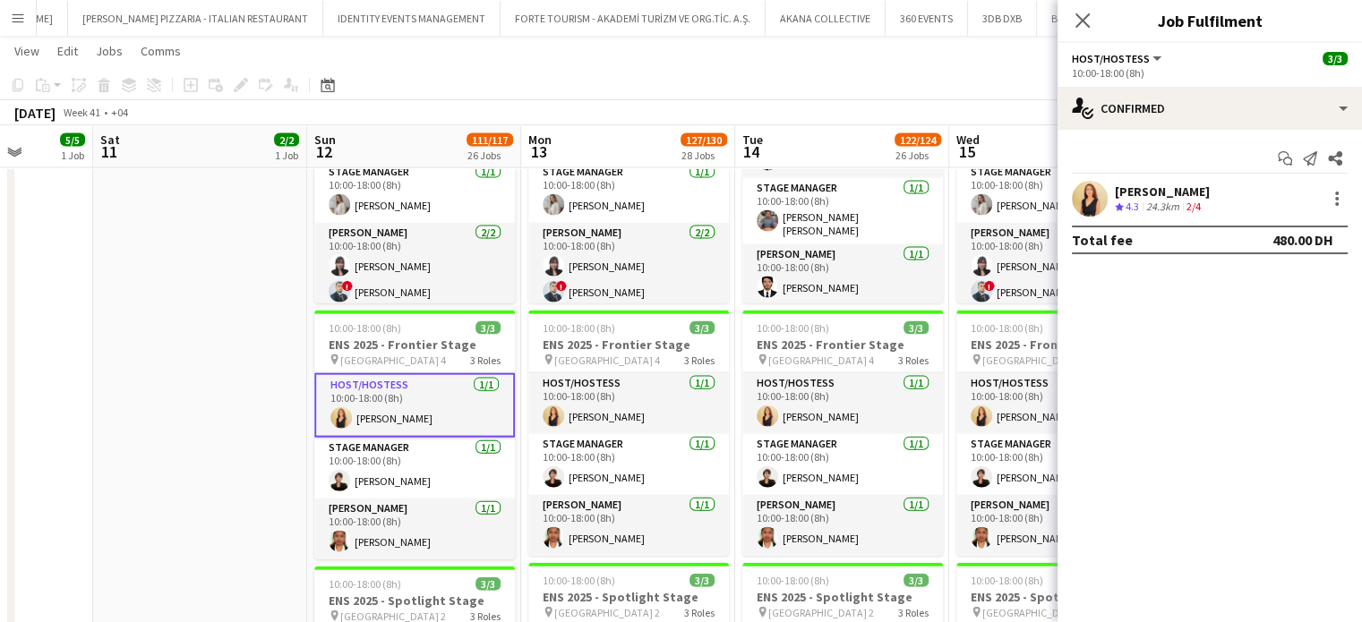
click at [1166, 187] on div "[PERSON_NAME]" at bounding box center [1162, 192] width 95 height 16
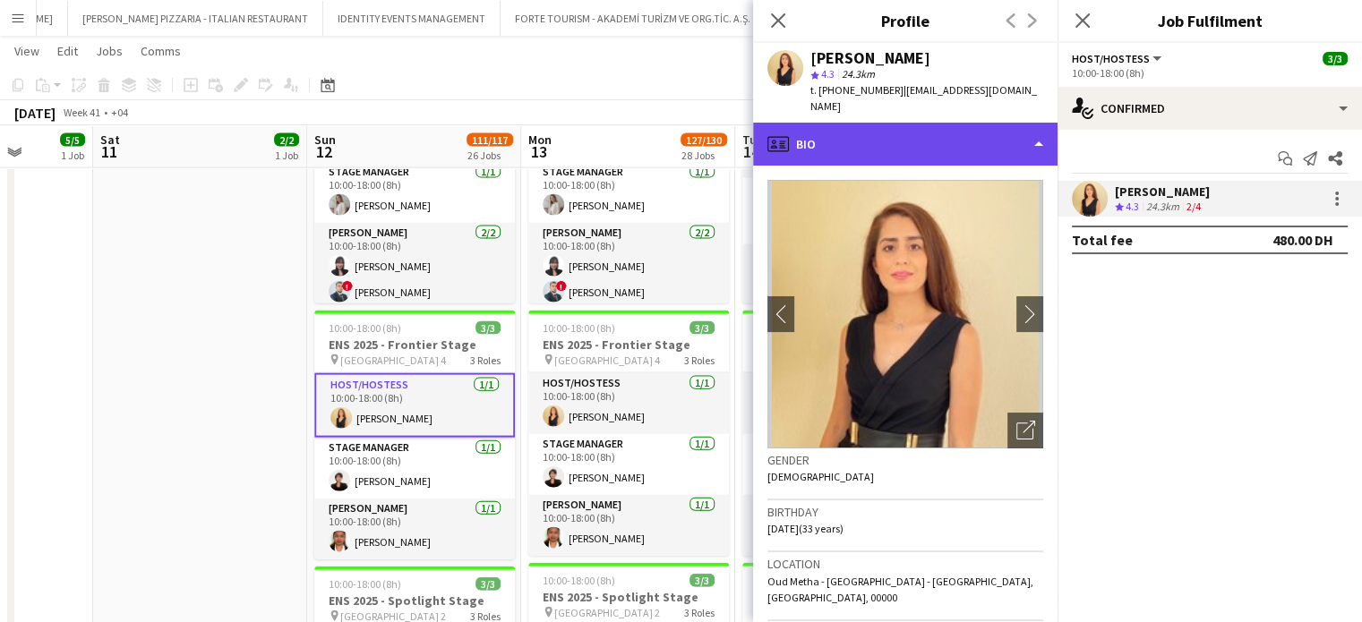
click at [989, 123] on div "profile Bio" at bounding box center [905, 144] width 304 height 43
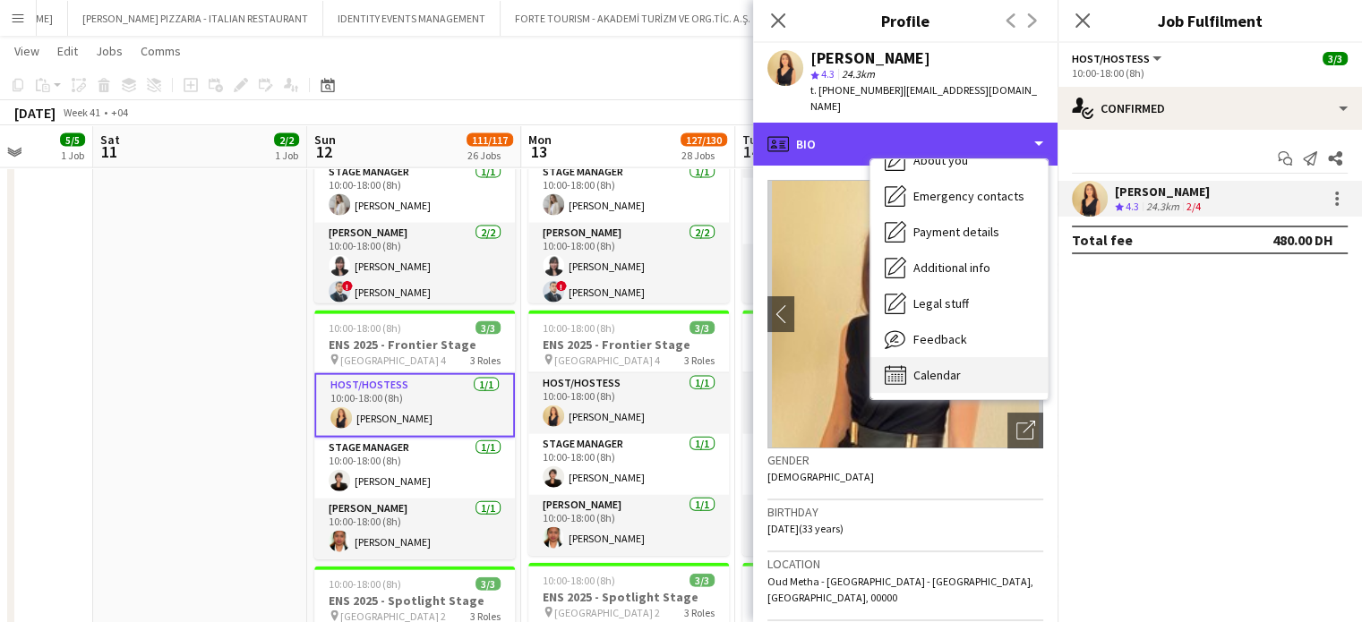
scroll to position [97, 0]
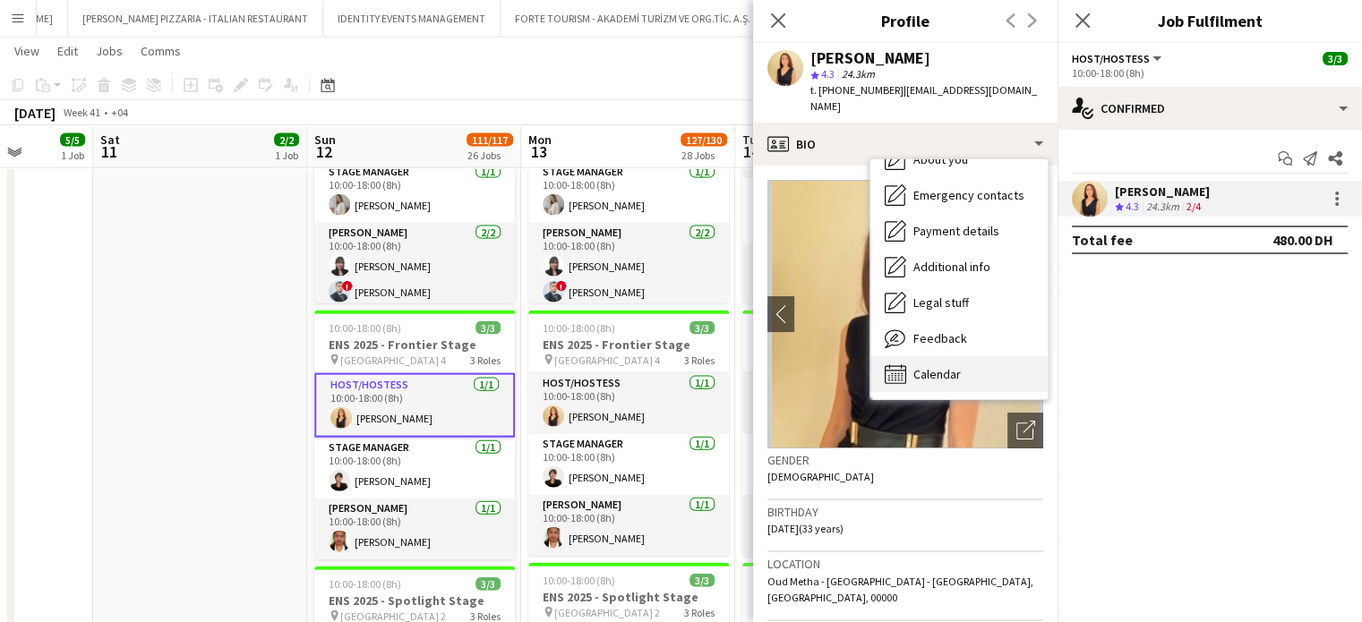
click at [927, 356] on div "Calendar Calendar" at bounding box center [958, 374] width 177 height 36
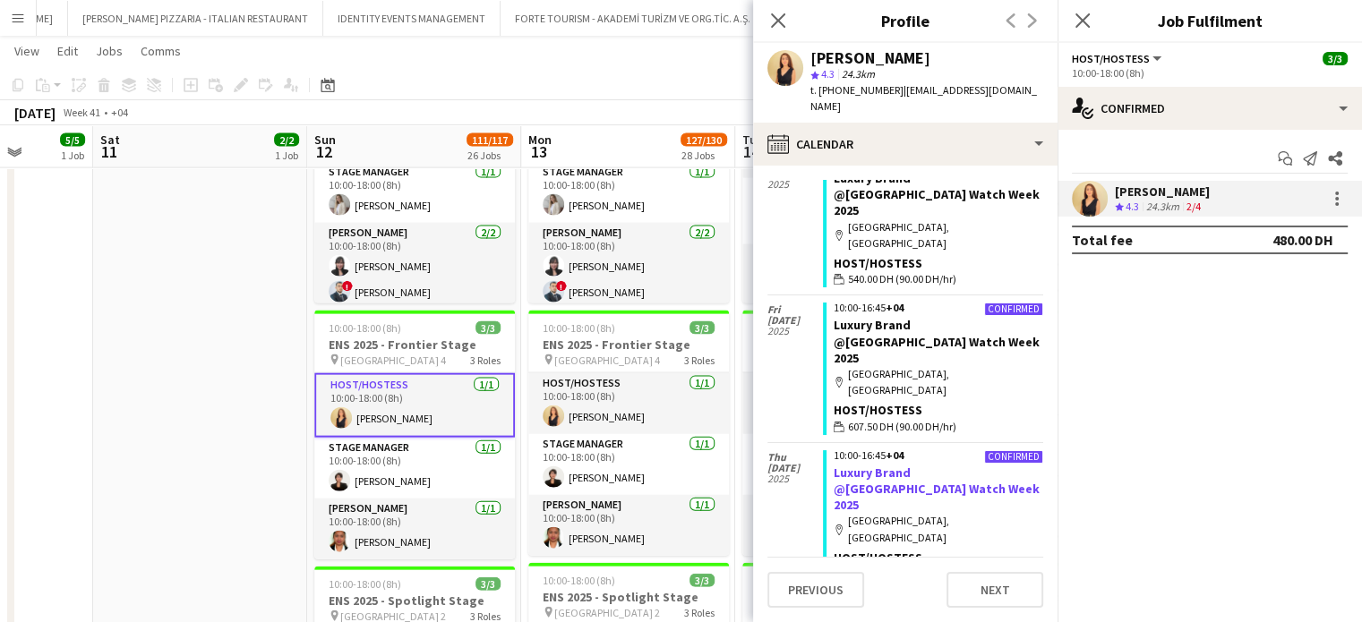
scroll to position [226, 0]
click at [264, 245] on app-date-cell at bounding box center [200, 331] width 214 height 1688
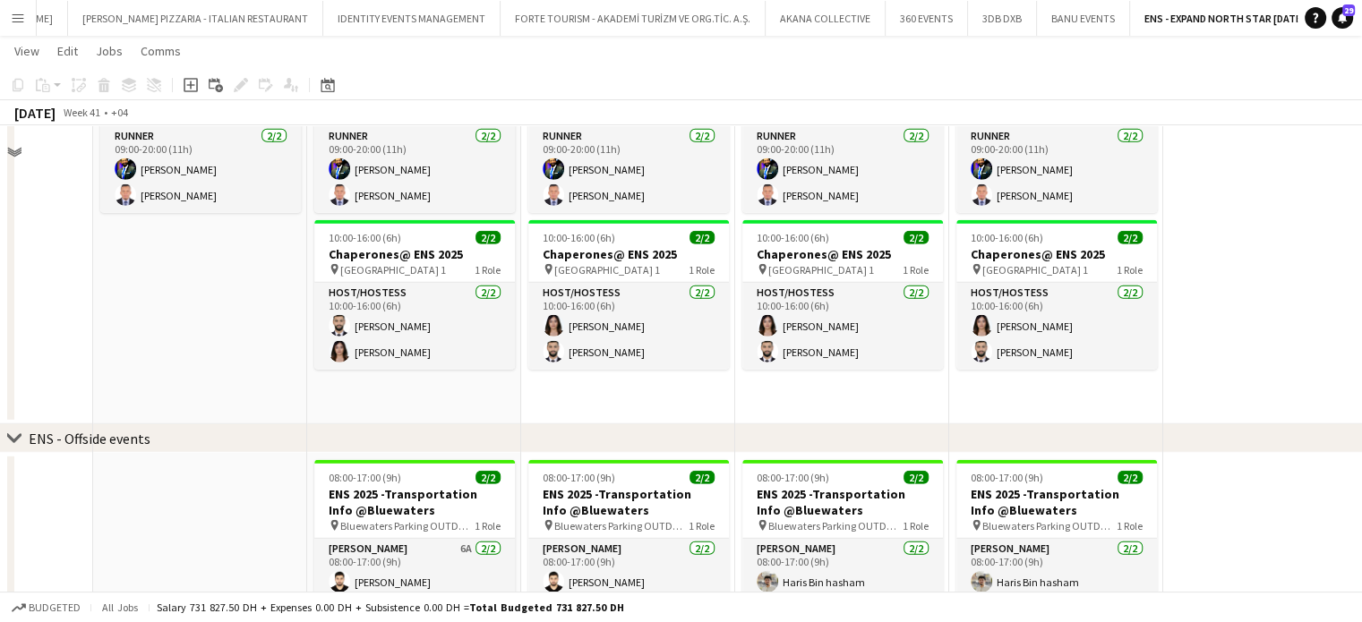
scroll to position [4834, 0]
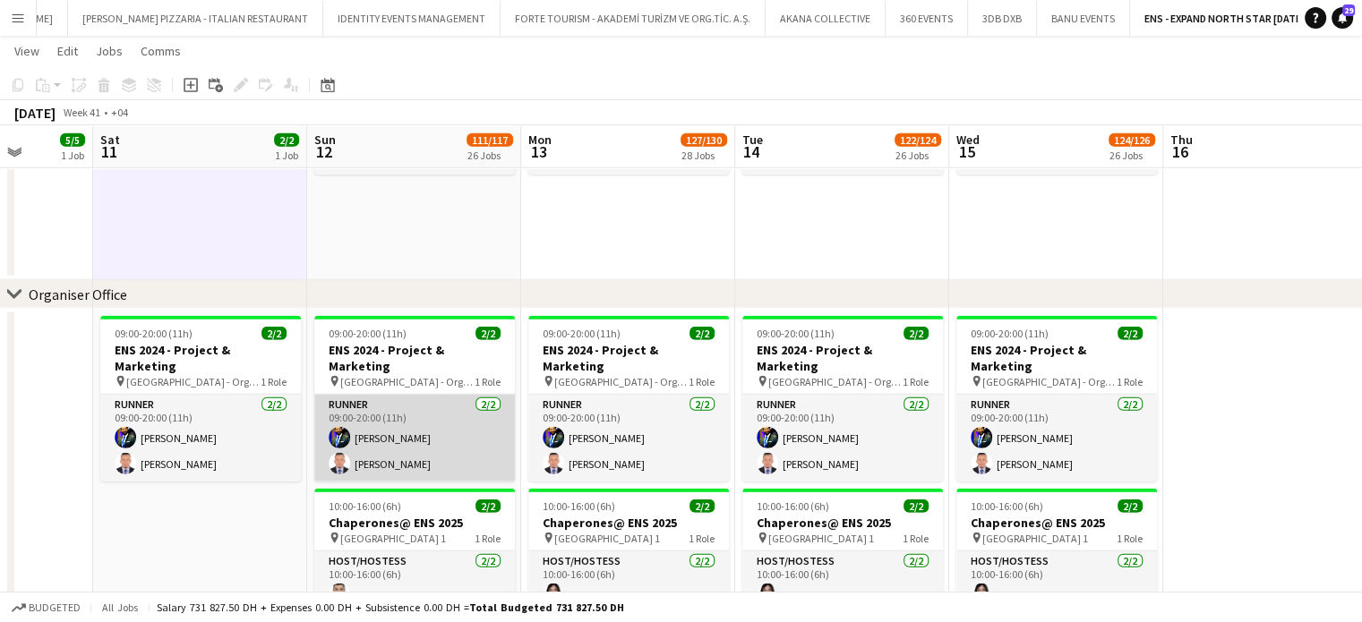
click at [416, 422] on app-card-role "Runner 2/2 09:00-20:00 (11h) Muhammad Fayaz Victor odinaka Ndubuaku" at bounding box center [414, 438] width 201 height 87
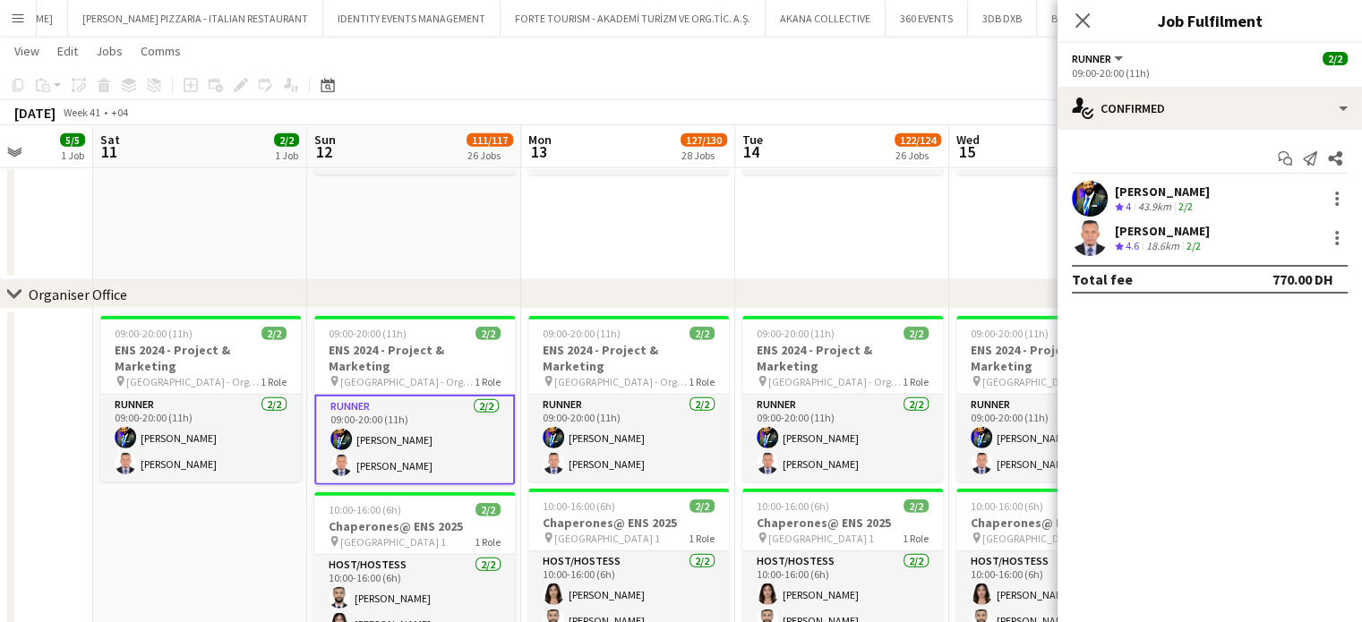
drag, startPoint x: 1214, startPoint y: 192, endPoint x: 1117, endPoint y: 185, distance: 96.9
click at [1117, 185] on div "Muhammad Fayaz Crew rating 4 43.9km 2/2" at bounding box center [1209, 199] width 304 height 36
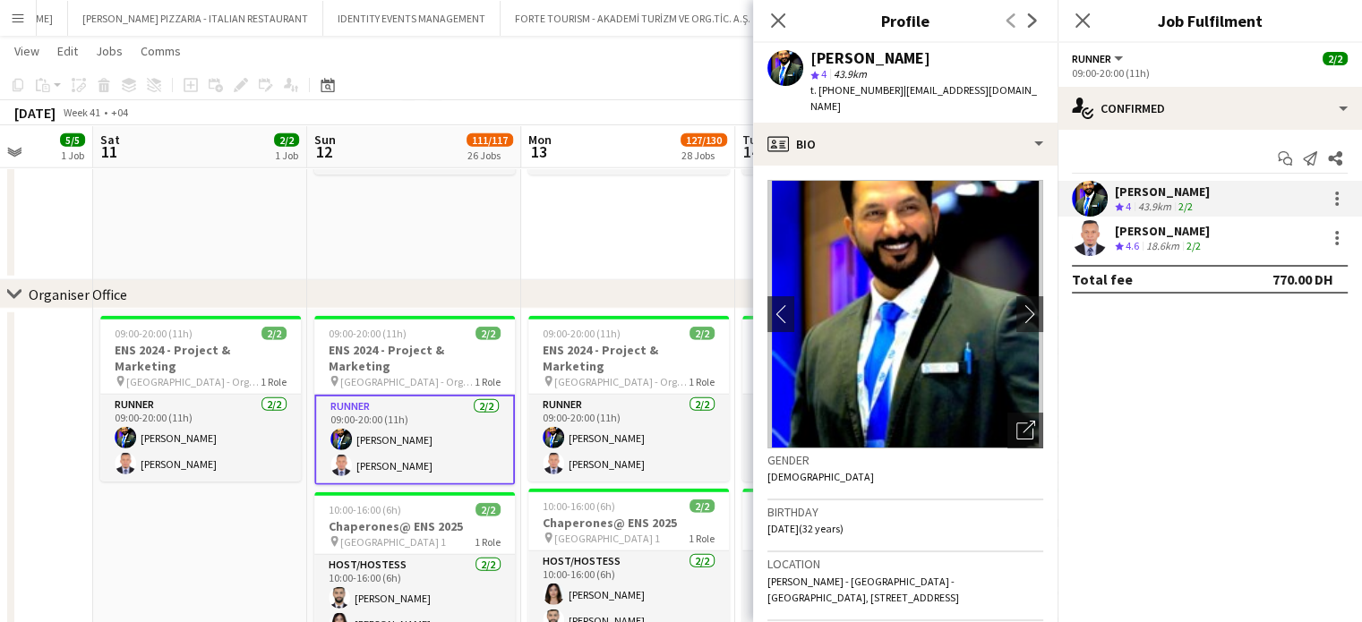
copy div "Muhammad Fayaz"
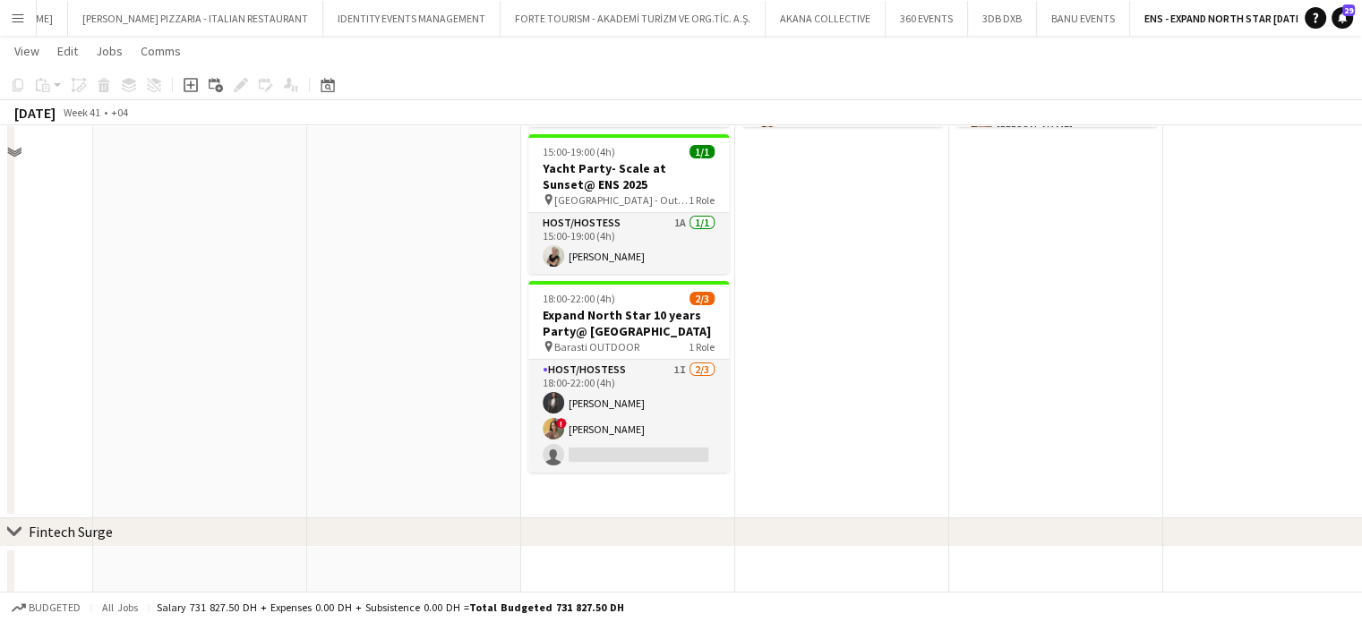
scroll to position [6707, 0]
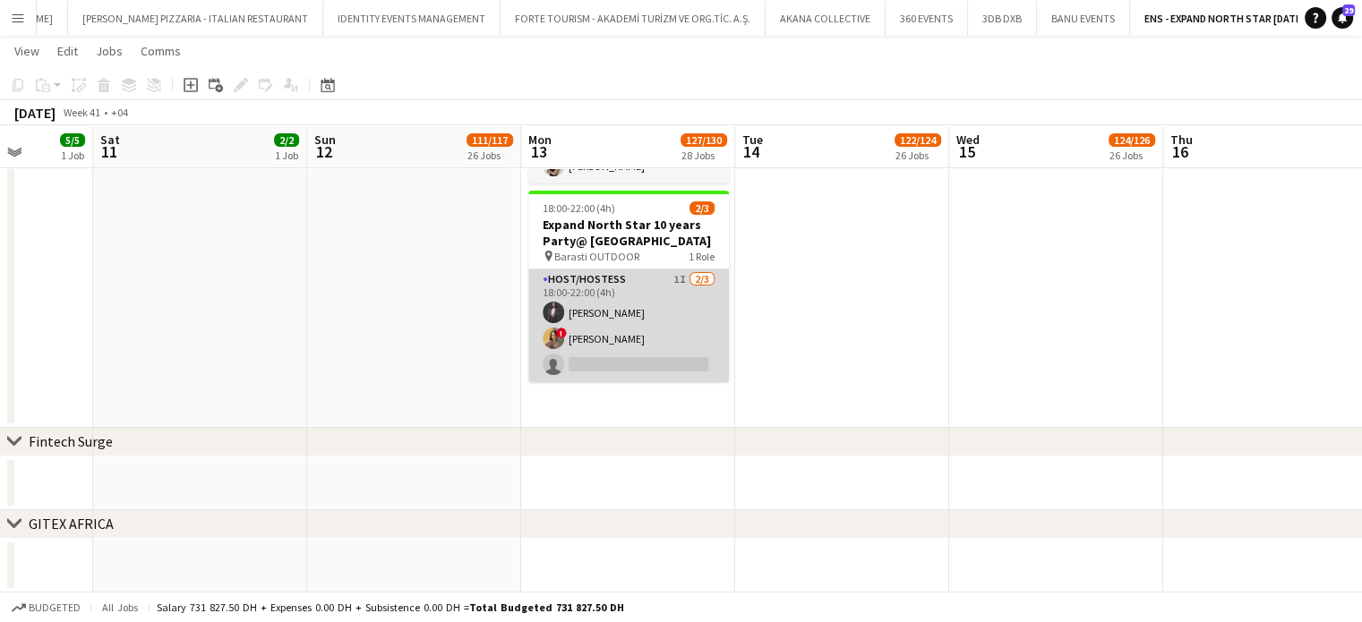
drag, startPoint x: 620, startPoint y: 316, endPoint x: 726, endPoint y: 371, distance: 119.7
click at [620, 317] on app-card-role "Host/Hostess 1I 2/3 18:00-22:00 (4h) Aisha Zhamantayeva ! Jasmine Berais single…" at bounding box center [628, 325] width 201 height 113
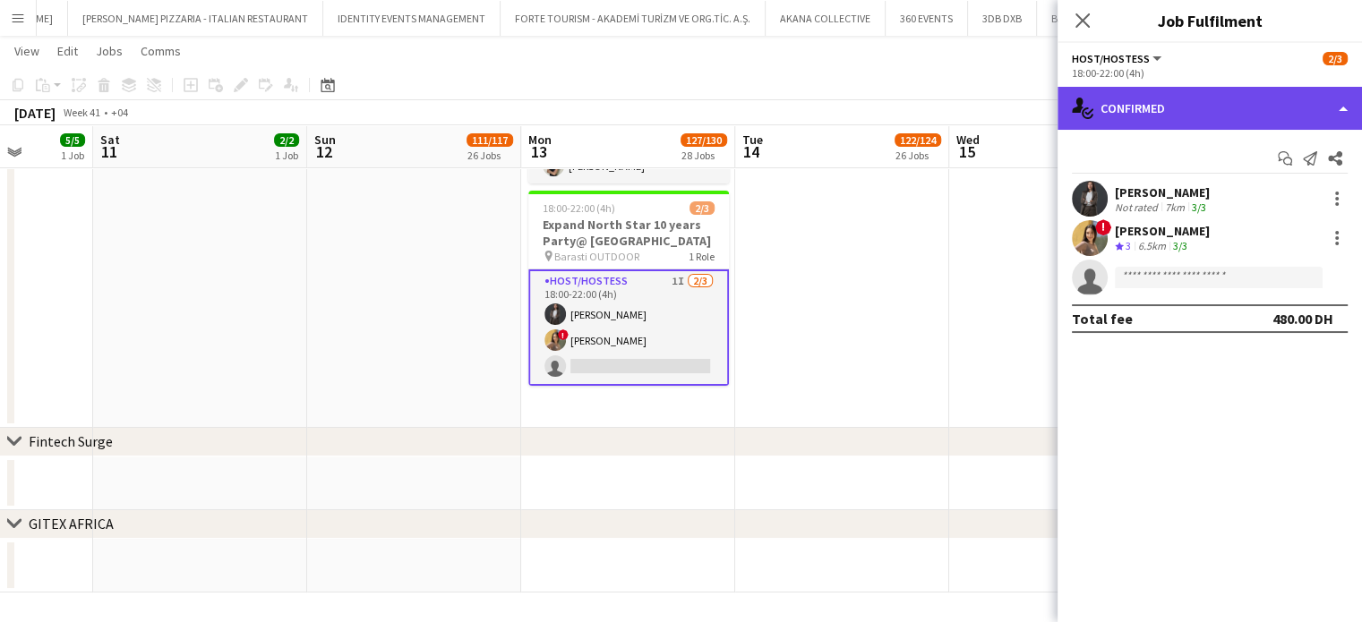
click at [1332, 107] on div "single-neutral-actions-check-2 Confirmed" at bounding box center [1209, 108] width 304 height 43
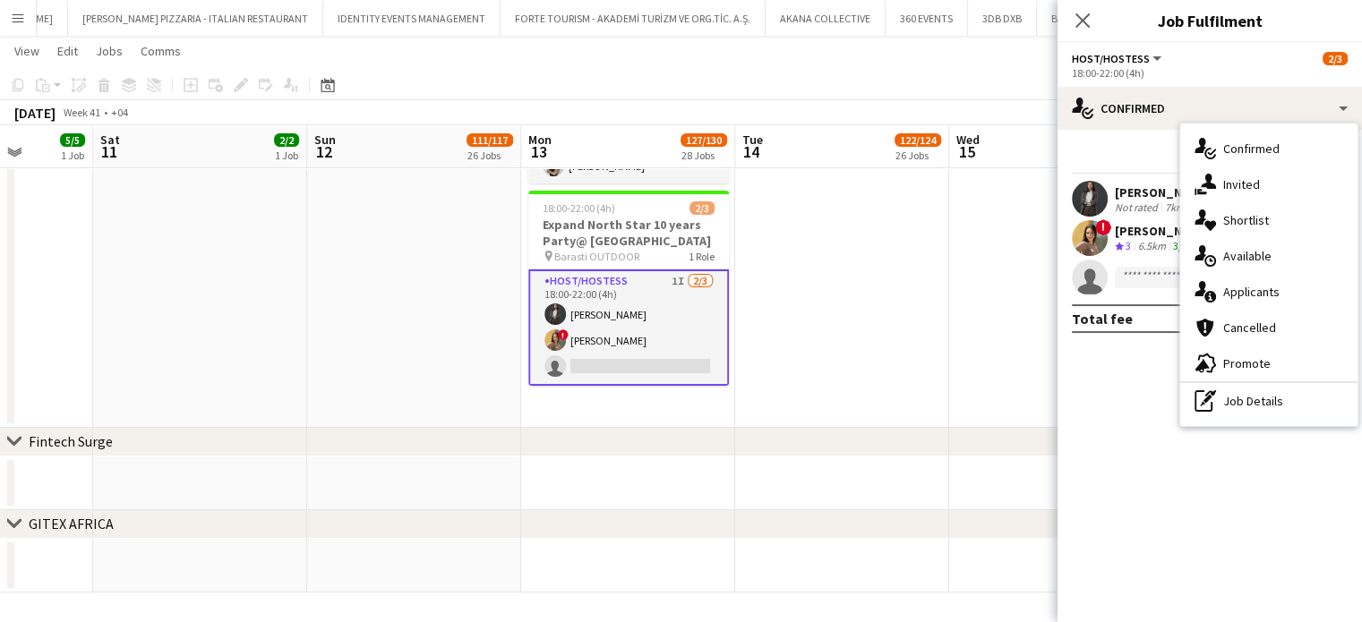
click at [1142, 136] on div "Start chat Send notification Share Aisha Zhamantayeva Not rated 7km 3/3 ! Jasmi…" at bounding box center [1209, 239] width 304 height 218
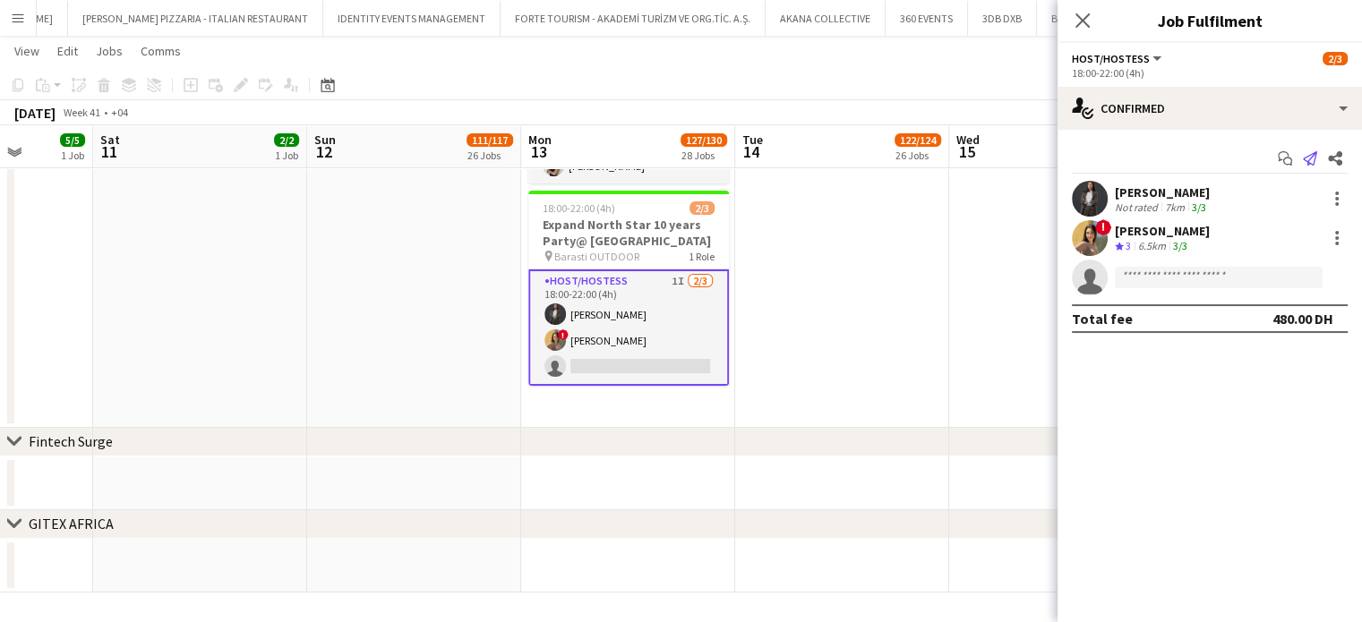
click at [1305, 152] on icon "Send notification" at bounding box center [1310, 158] width 14 height 14
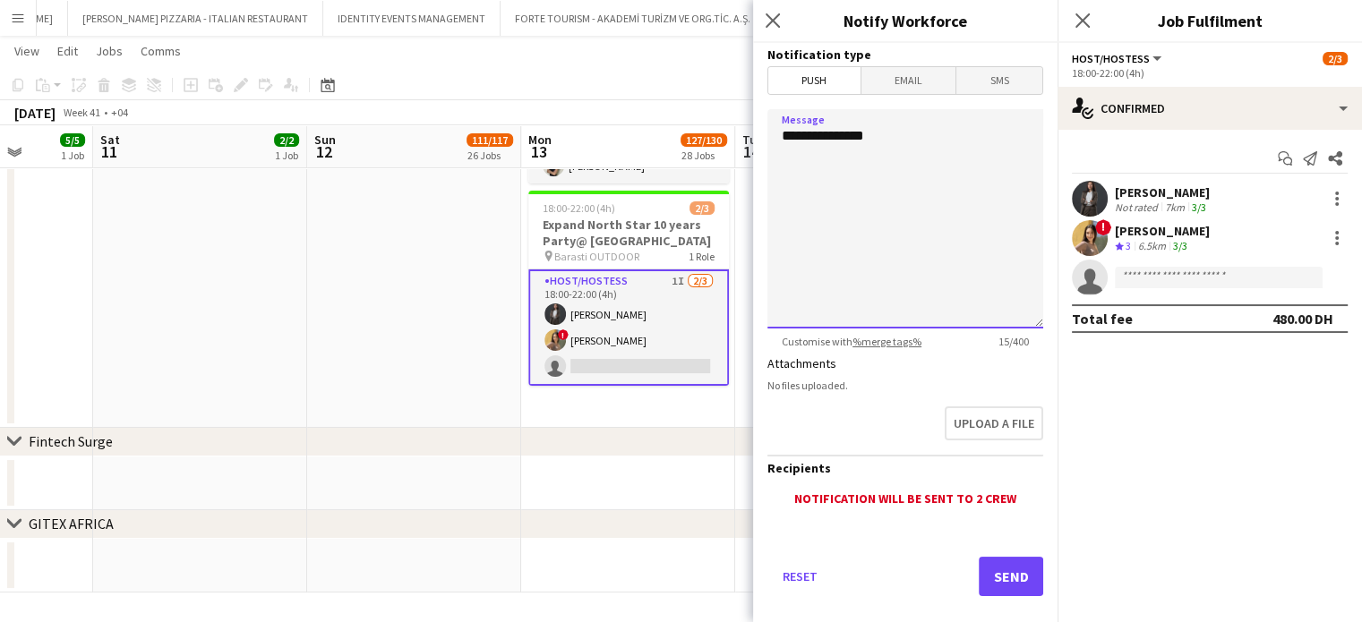
click at [919, 153] on textarea "**********" at bounding box center [905, 218] width 276 height 219
type textarea "*"
click at [869, 198] on textarea "**********" at bounding box center [905, 218] width 276 height 219
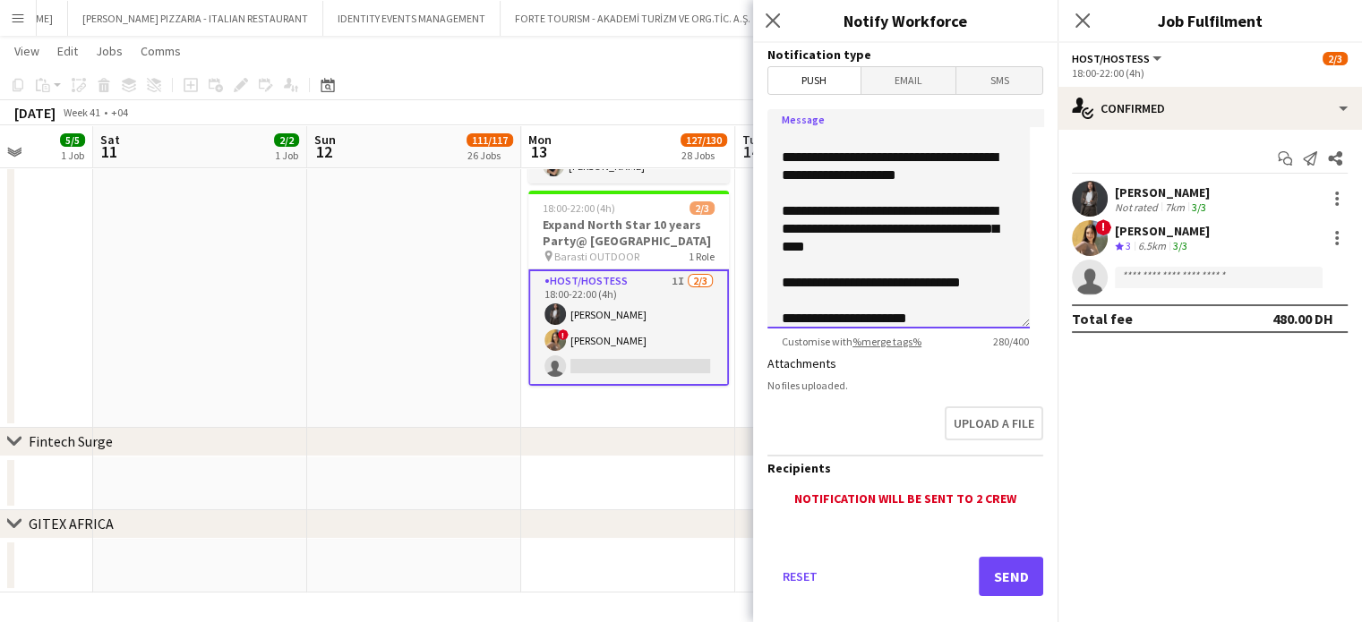
scroll to position [0, 0]
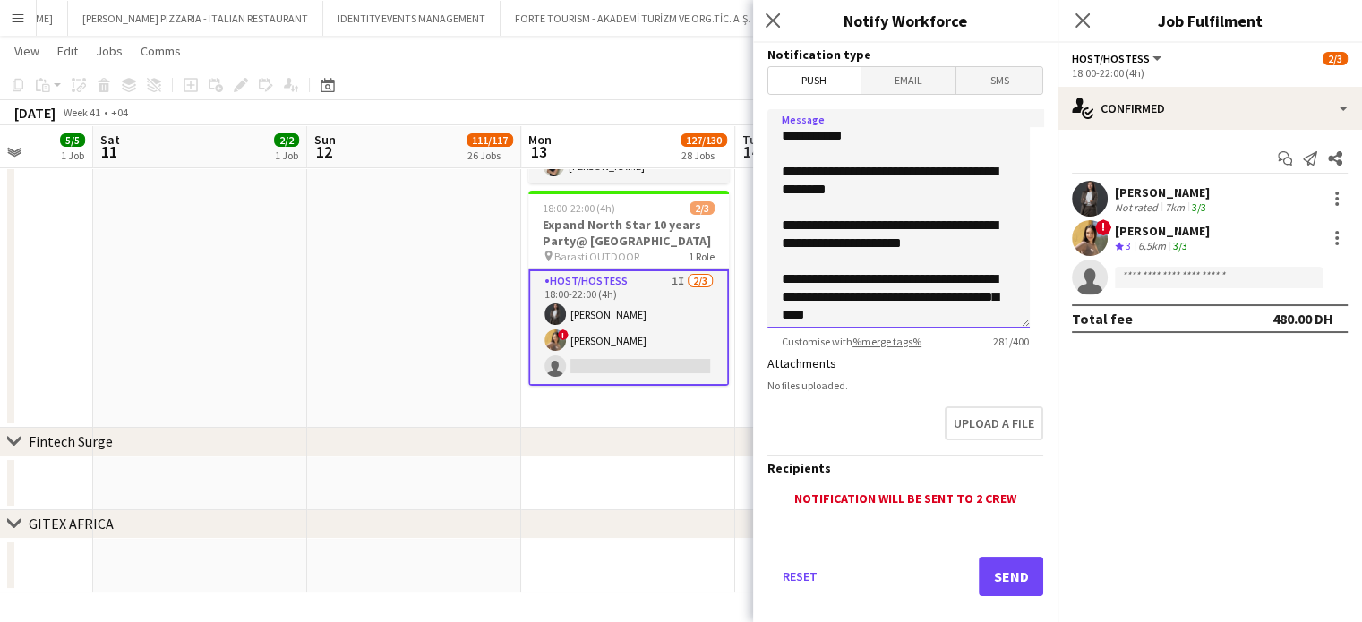
click at [879, 178] on textarea "**********" at bounding box center [898, 218] width 262 height 219
click at [876, 188] on textarea "**********" at bounding box center [898, 218] width 262 height 219
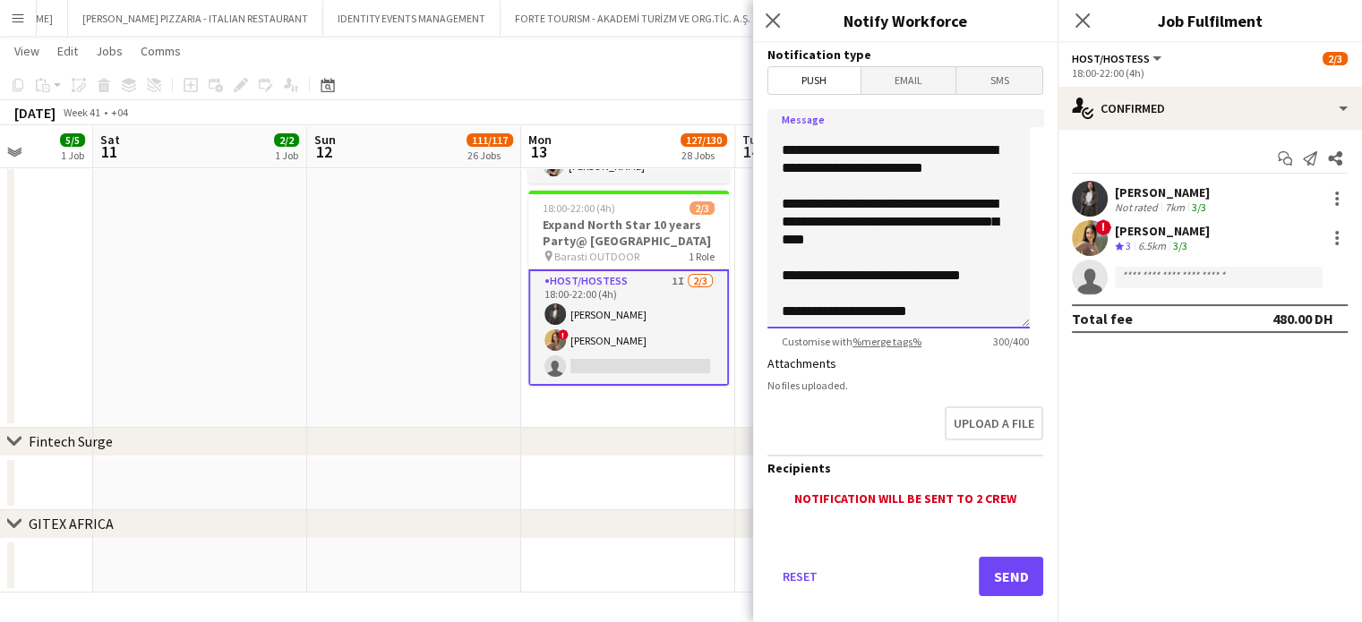
click at [988, 275] on textarea "**********" at bounding box center [898, 218] width 262 height 219
type textarea "**********"
click at [1005, 579] on button "Send" at bounding box center [1011, 576] width 64 height 39
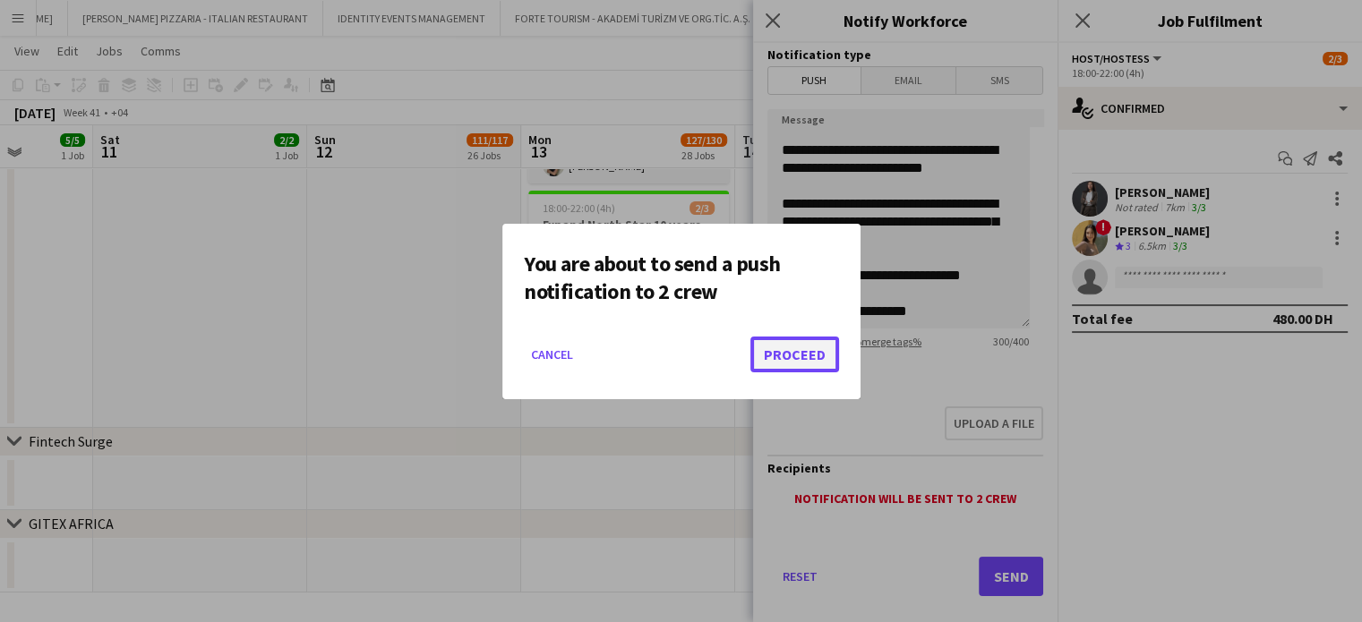
click at [810, 356] on button "Proceed" at bounding box center [794, 355] width 89 height 36
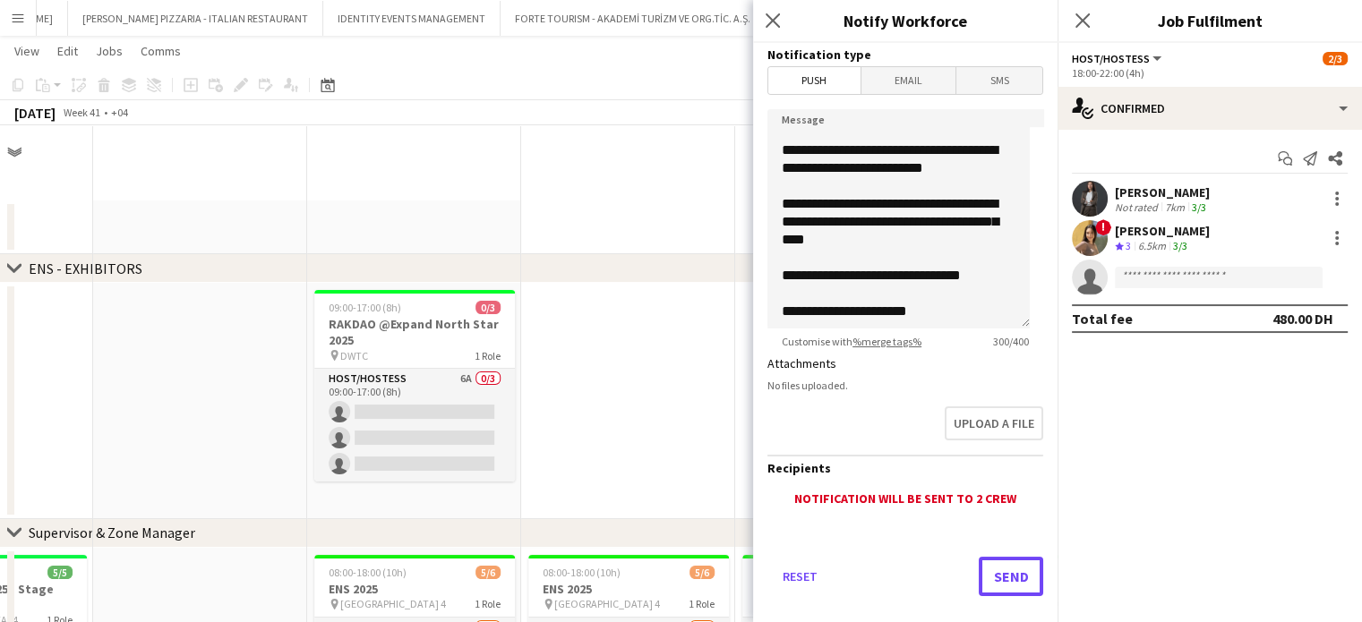
scroll to position [6707, 0]
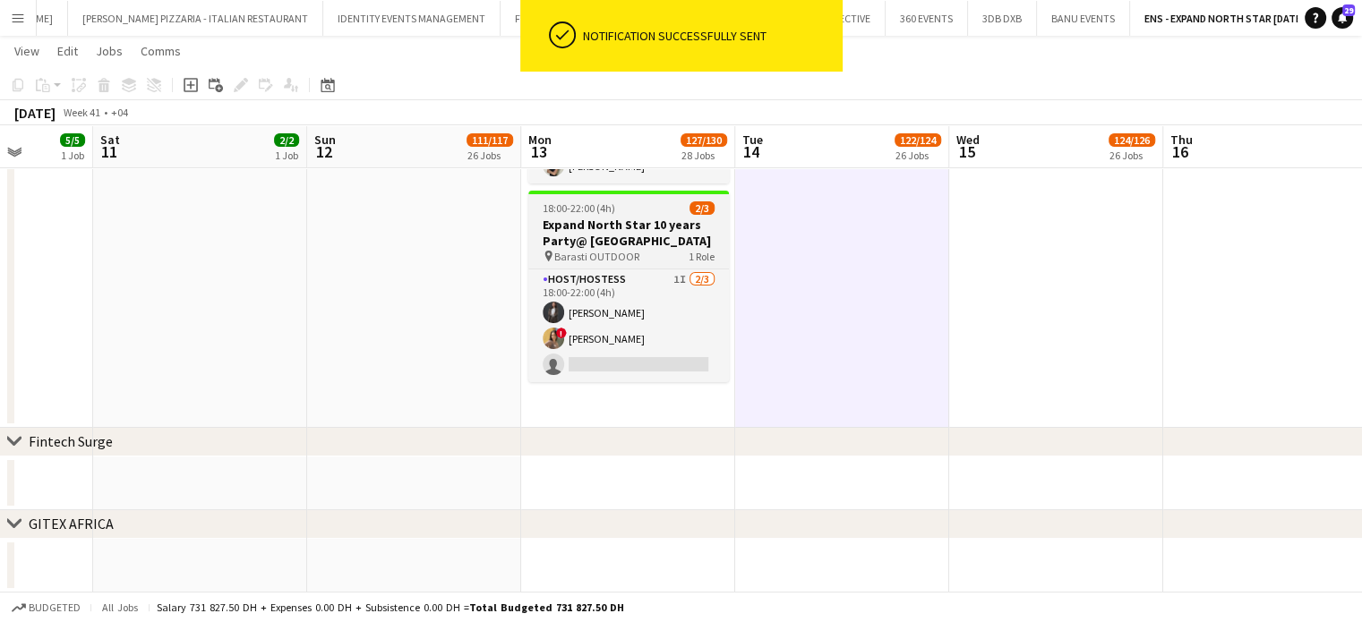
click at [592, 218] on h3 "Expand North Star 10 years Party@ Barasti" at bounding box center [628, 233] width 201 height 32
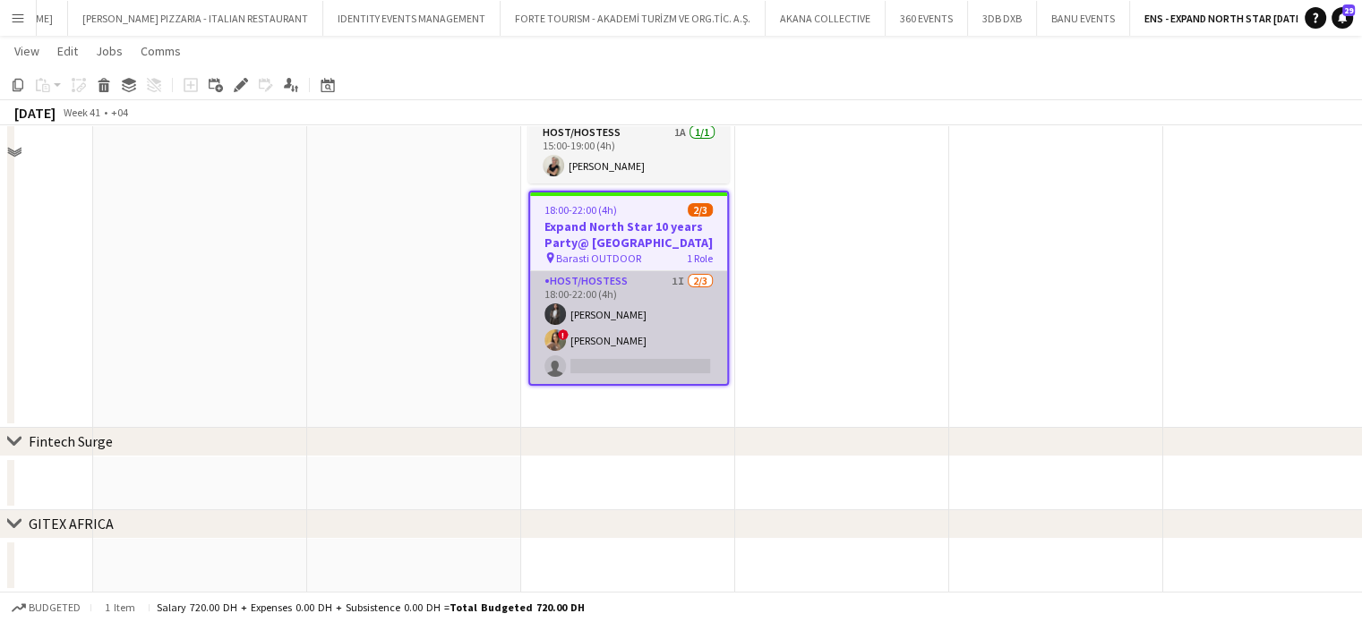
scroll to position [6349, 0]
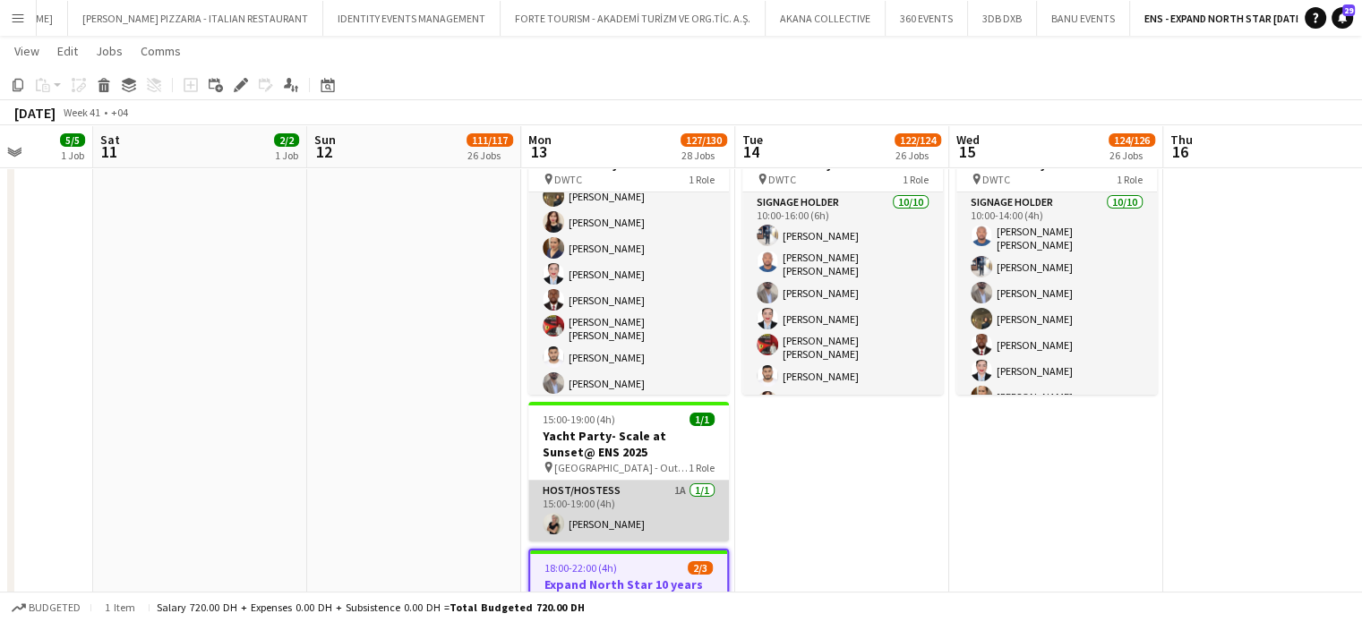
click at [621, 496] on app-card-role "Host/Hostess 1A 1/1 15:00-19:00 (4h) Yana Permyakova" at bounding box center [628, 511] width 201 height 61
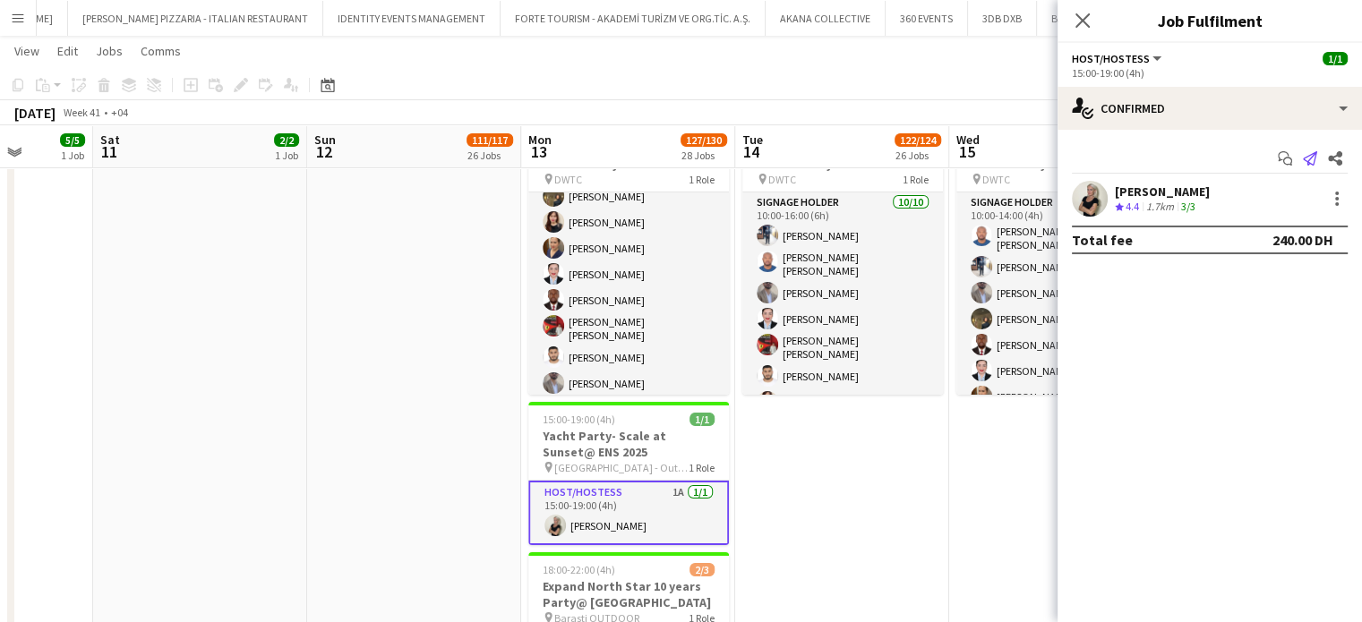
click at [1310, 155] on icon at bounding box center [1310, 158] width 14 height 14
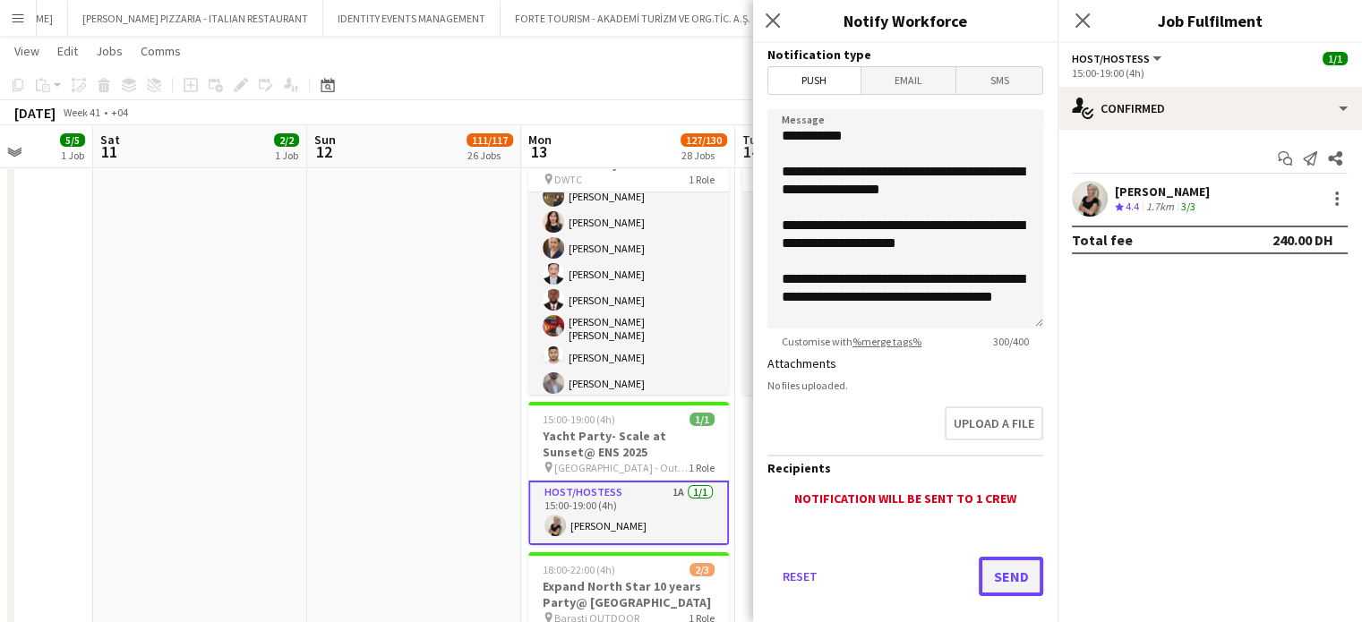
click at [1006, 568] on button "Send" at bounding box center [1011, 576] width 64 height 39
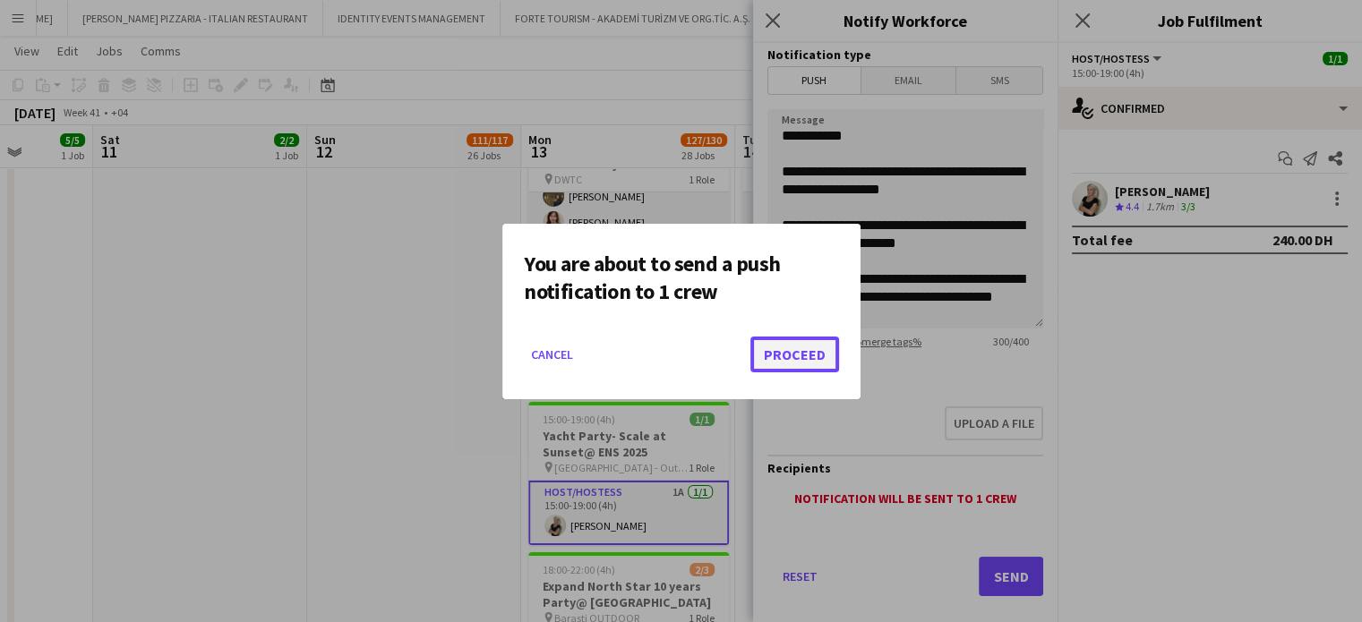
click at [783, 355] on button "Proceed" at bounding box center [794, 355] width 89 height 36
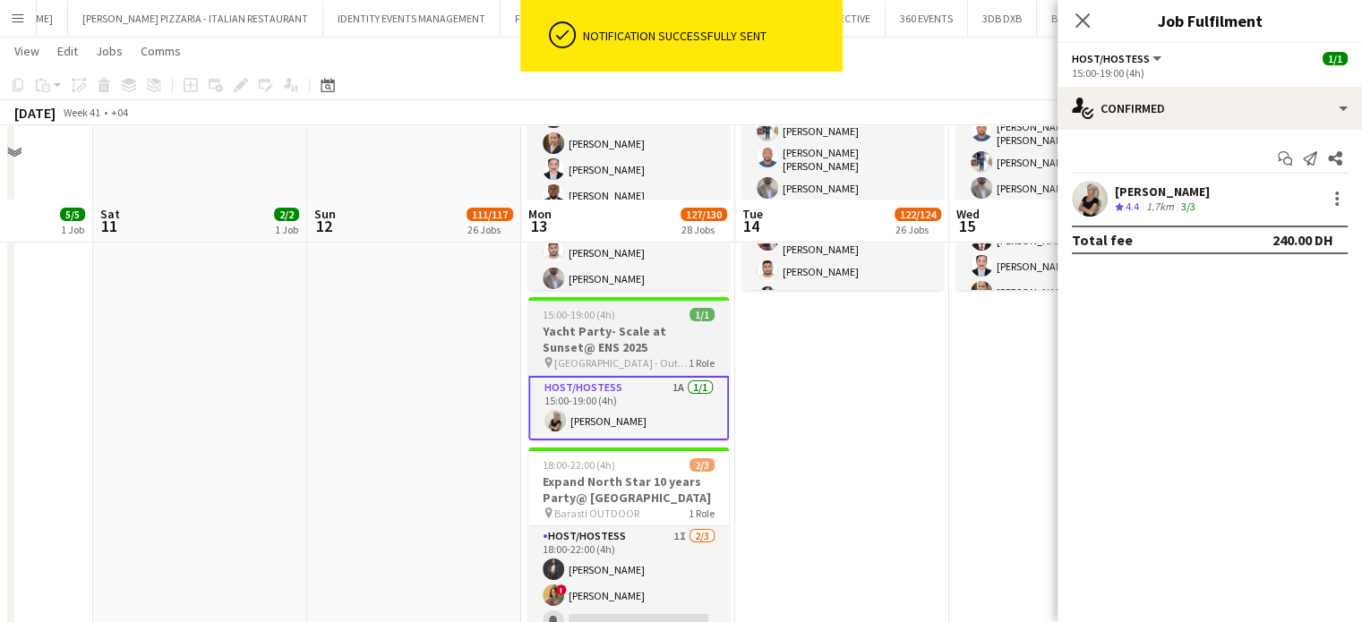
scroll to position [6528, 0]
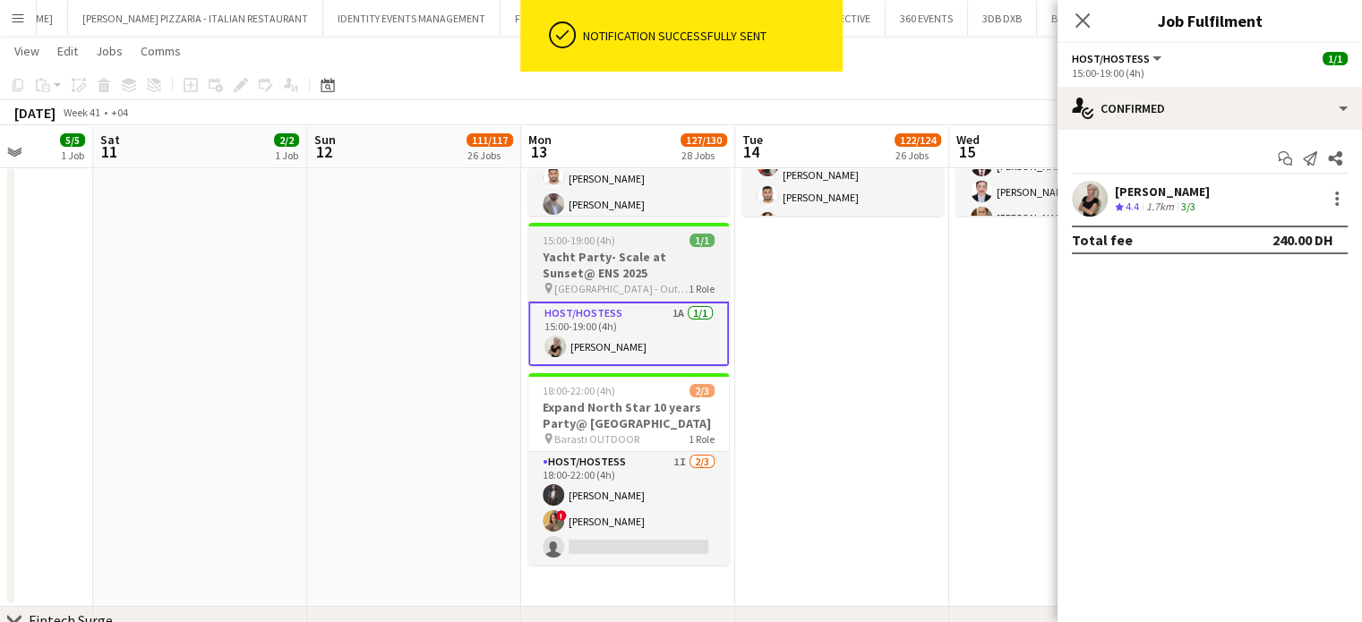
click at [623, 267] on h3 "Yacht Party- Scale at Sunset@ ENS 2025" at bounding box center [628, 265] width 201 height 32
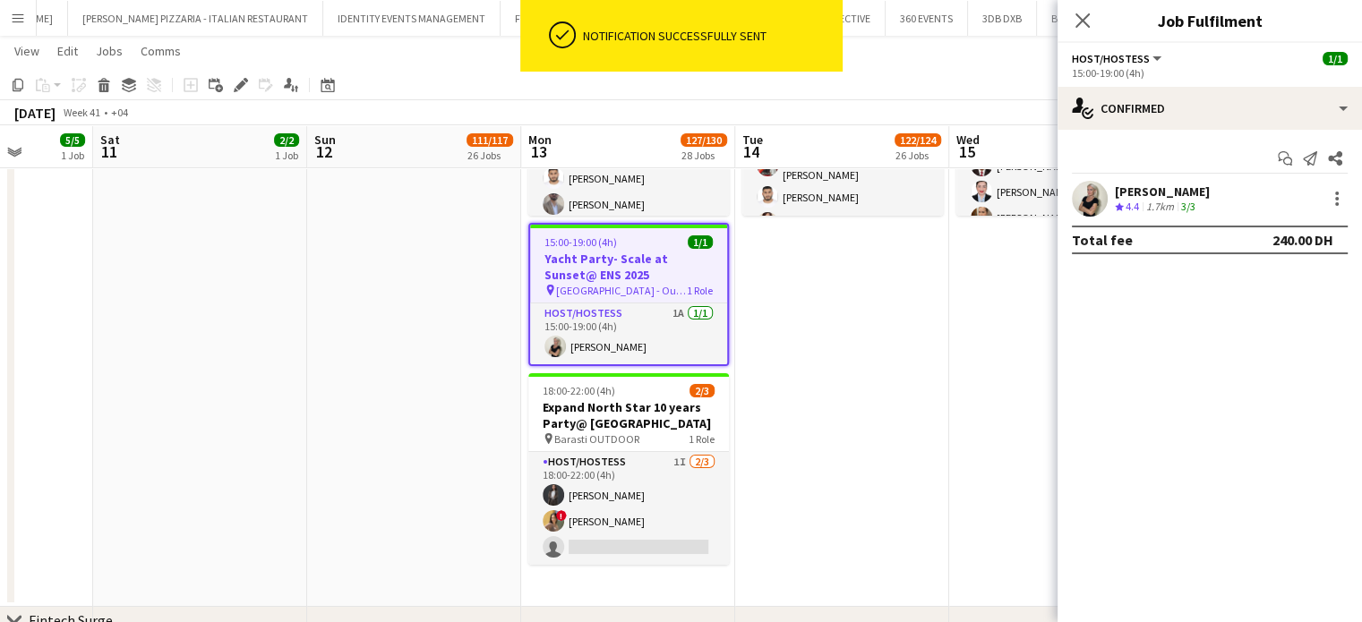
scroll to position [0, 0]
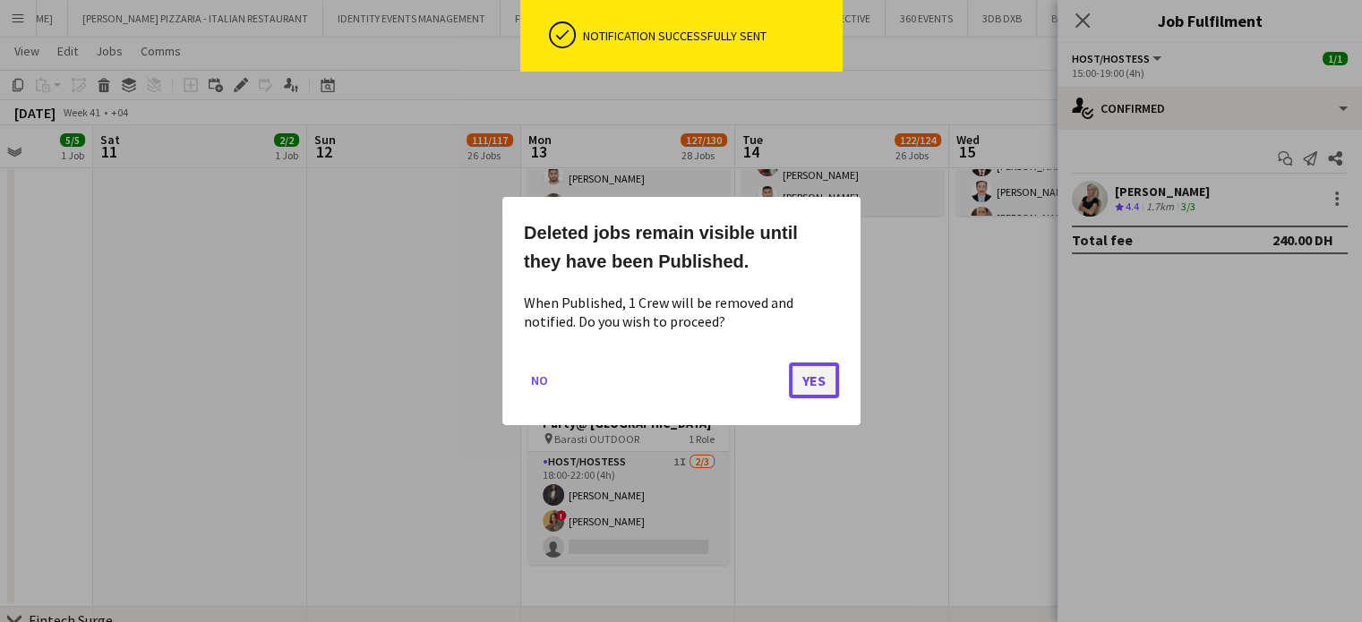
click at [824, 375] on button "Yes" at bounding box center [814, 381] width 50 height 36
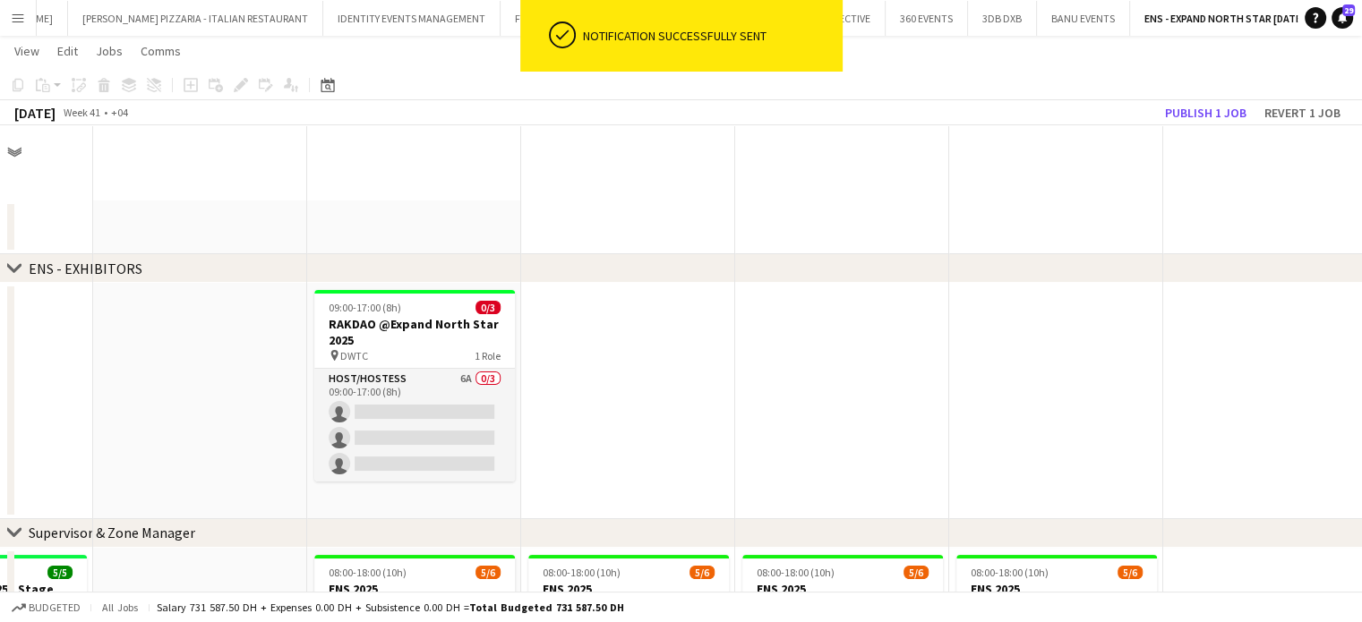
scroll to position [6528, 0]
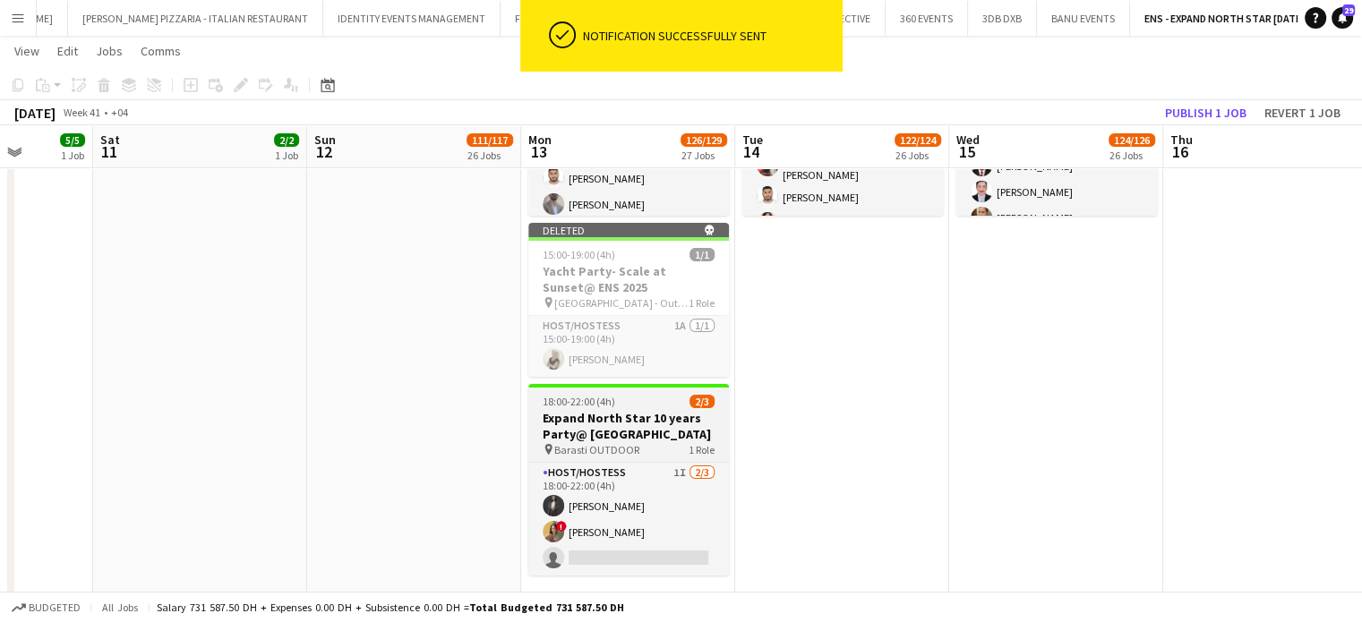
click at [648, 418] on h3 "Expand North Star 10 years Party@ Barasti" at bounding box center [628, 426] width 201 height 32
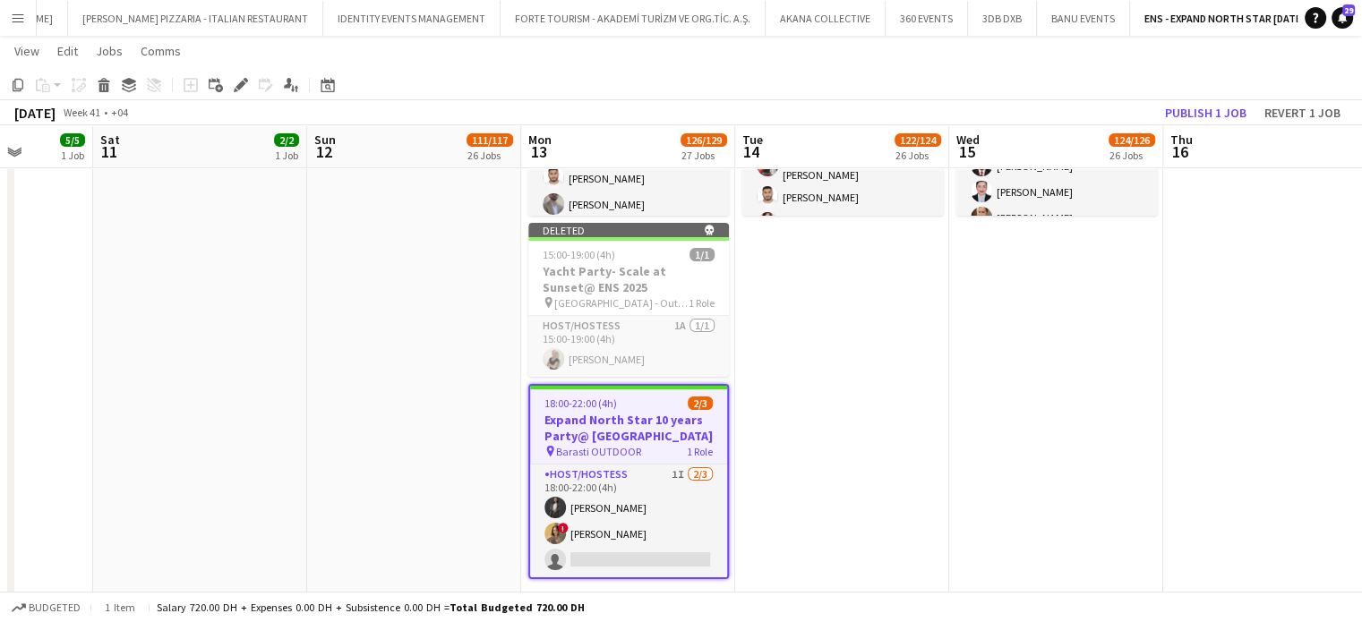
scroll to position [0, 0]
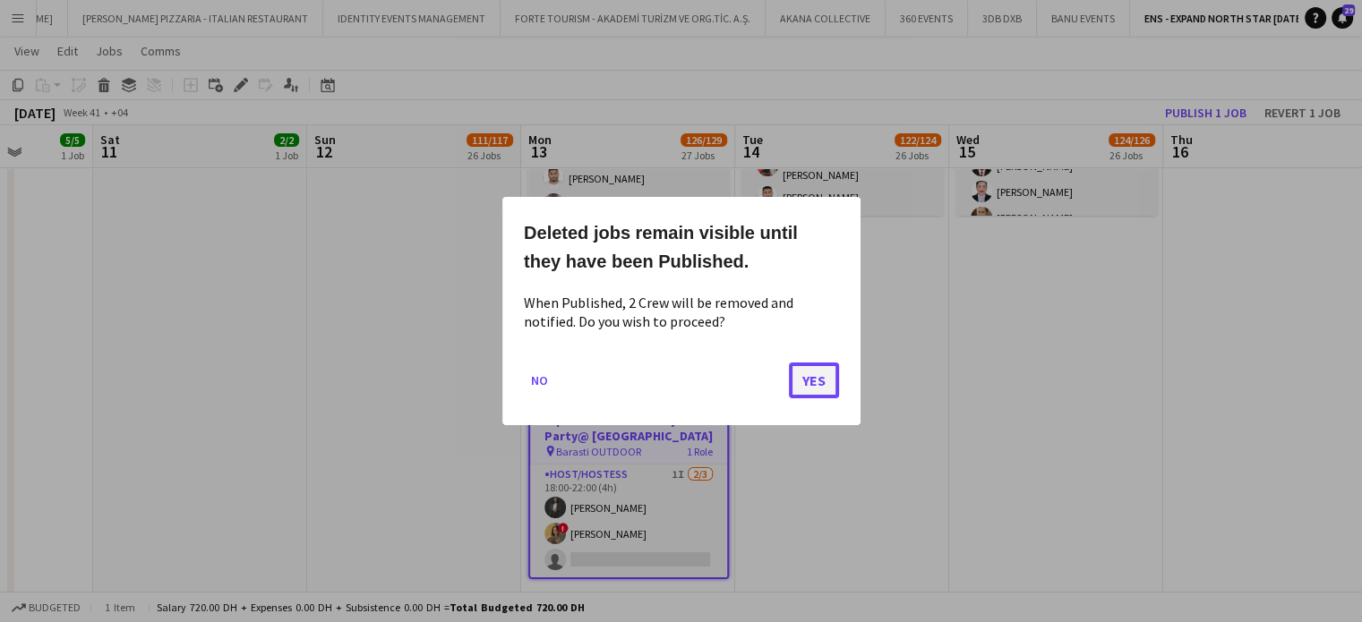
click at [820, 389] on button "Yes" at bounding box center [814, 381] width 50 height 36
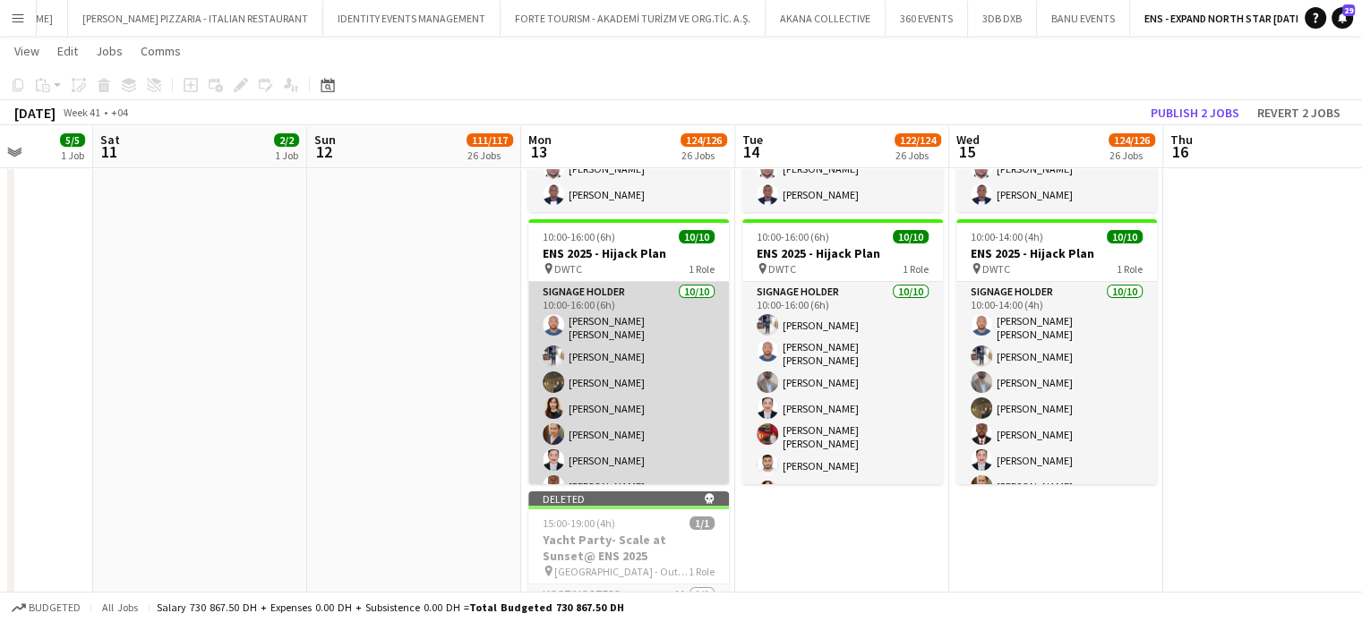
click at [620, 368] on app-card-role "Signage Holder 10/10 10:00-16:00 (6h) Stanley Nzubechukwu ugochukwu Odera jeffe…" at bounding box center [628, 434] width 201 height 305
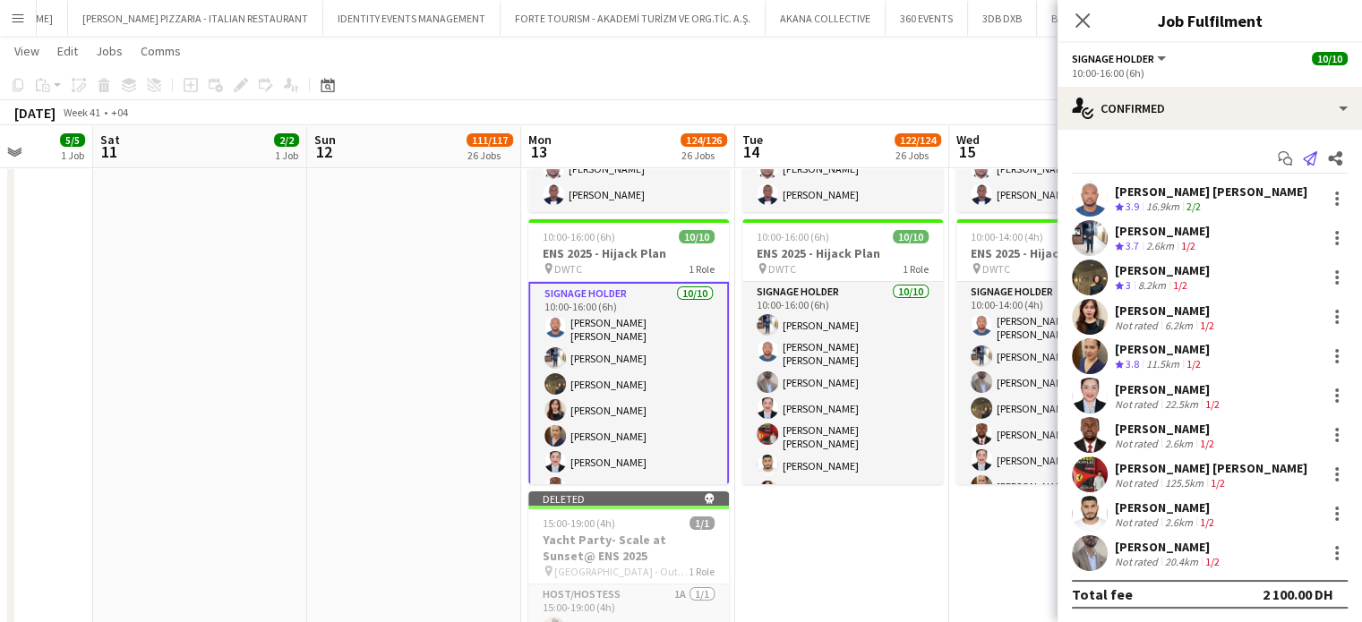
click at [1303, 164] on icon at bounding box center [1310, 158] width 14 height 14
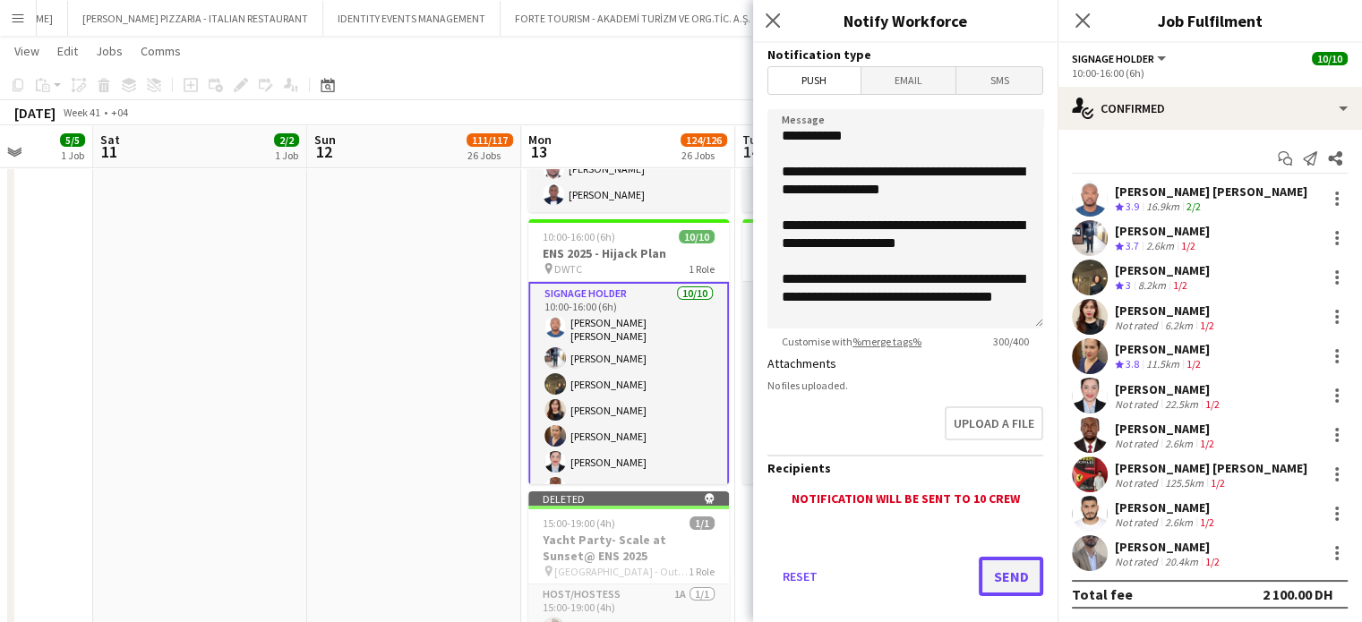
click at [996, 577] on button "Send" at bounding box center [1011, 576] width 64 height 39
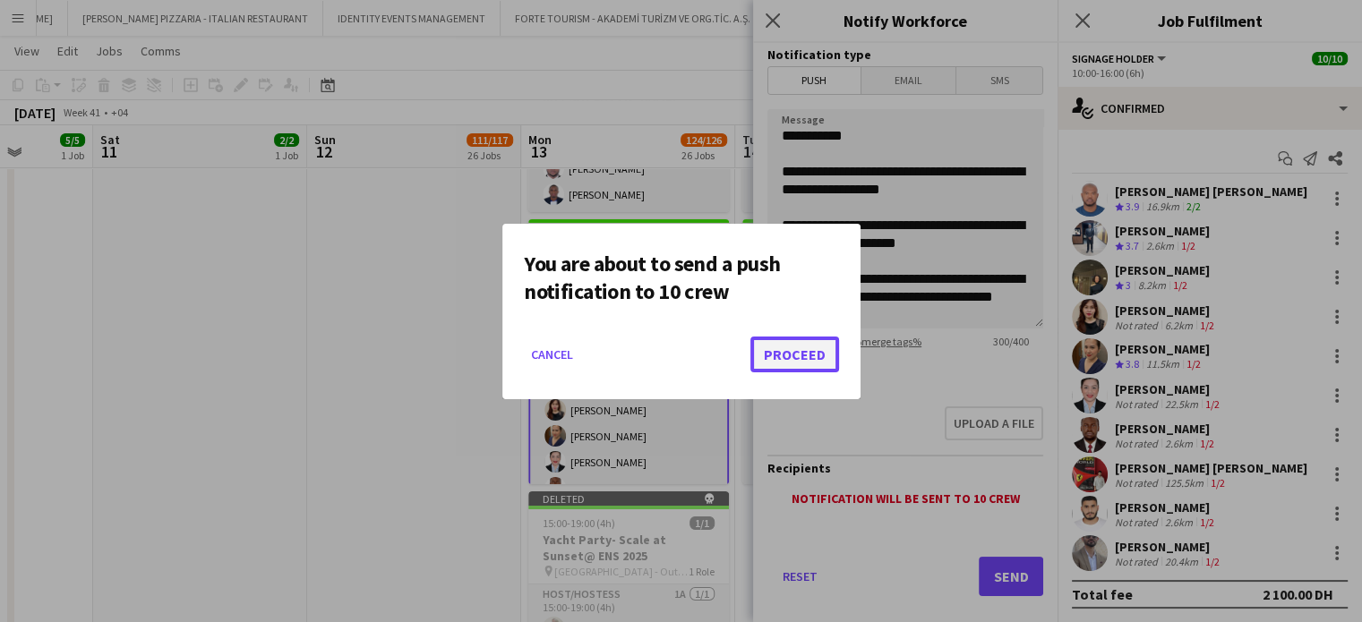
click at [806, 346] on button "Proceed" at bounding box center [794, 355] width 89 height 36
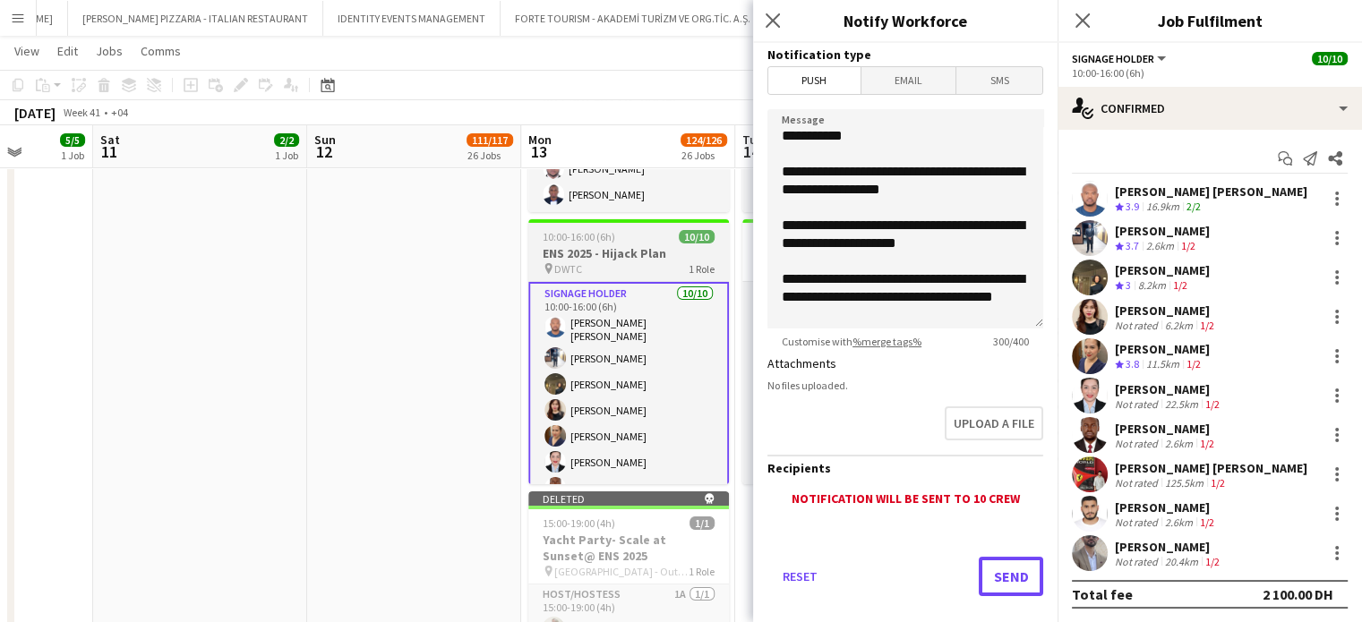
scroll to position [6260, 0]
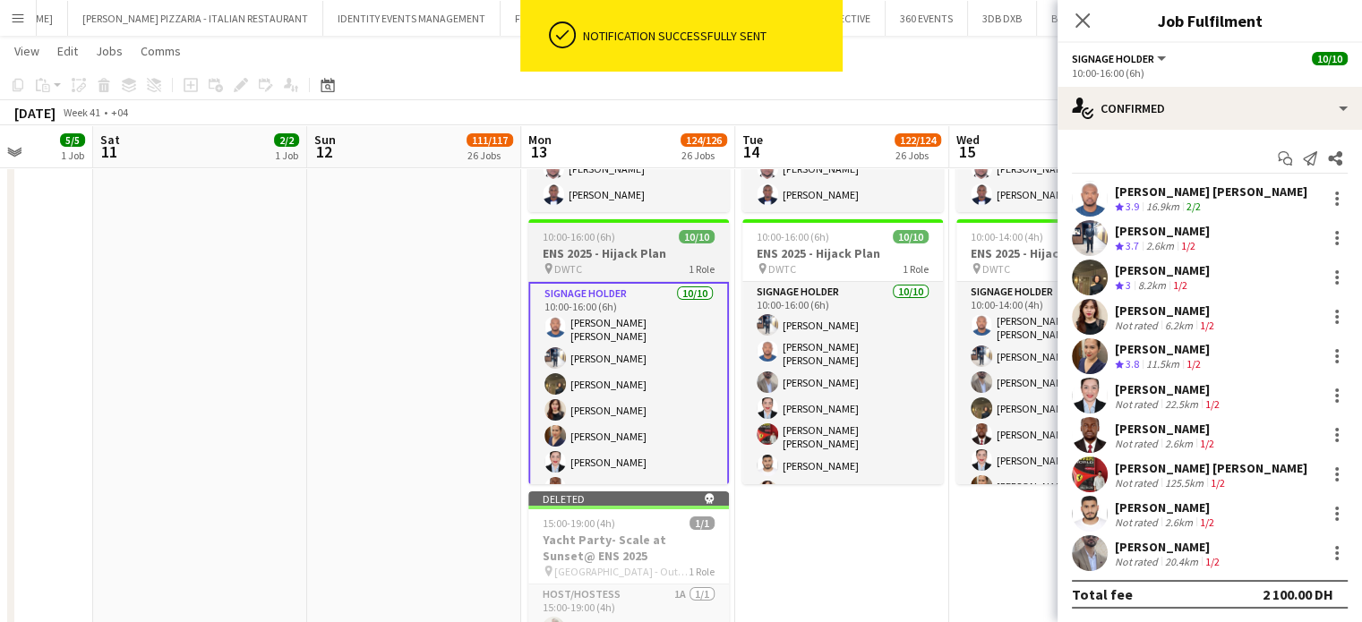
click at [612, 243] on span "10:00-16:00 (6h)" at bounding box center [579, 236] width 73 height 13
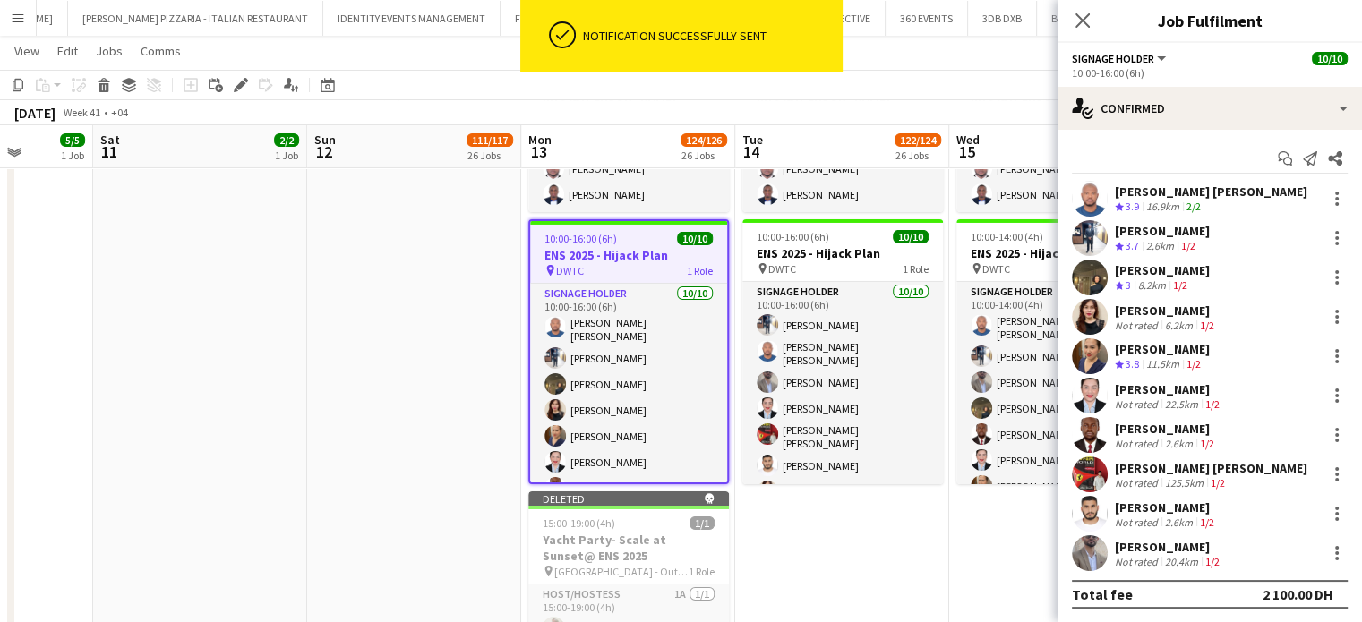
scroll to position [0, 0]
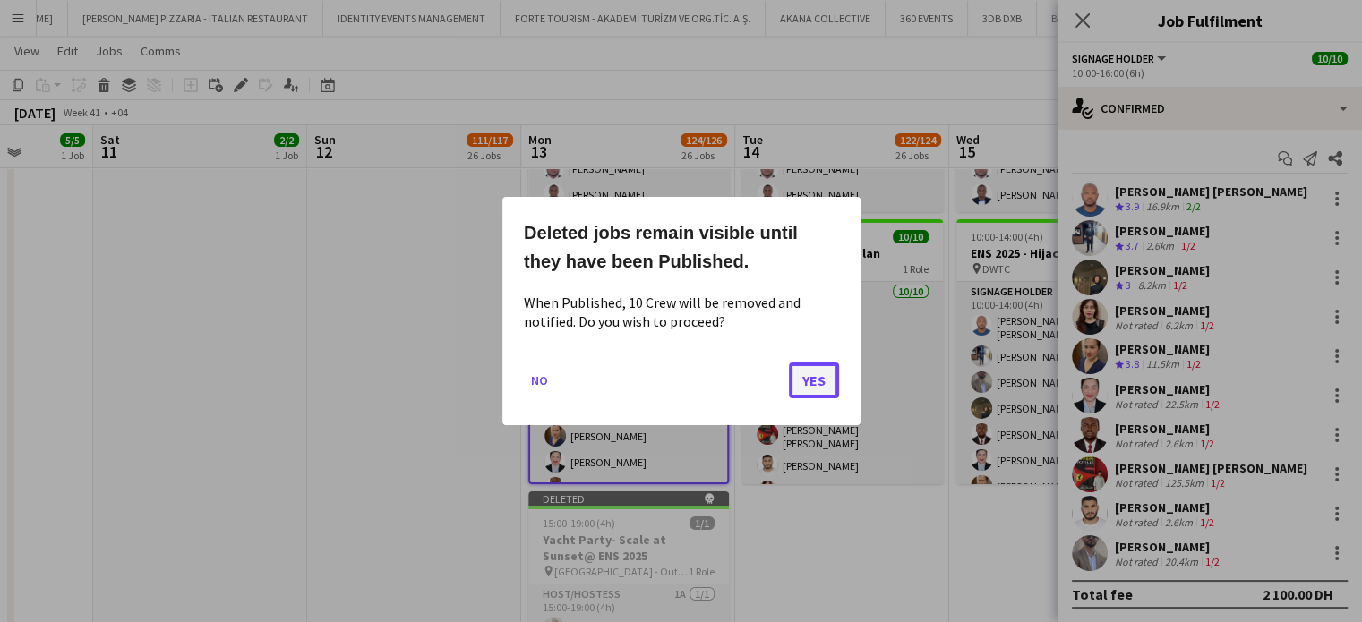
click at [812, 386] on button "Yes" at bounding box center [814, 381] width 50 height 36
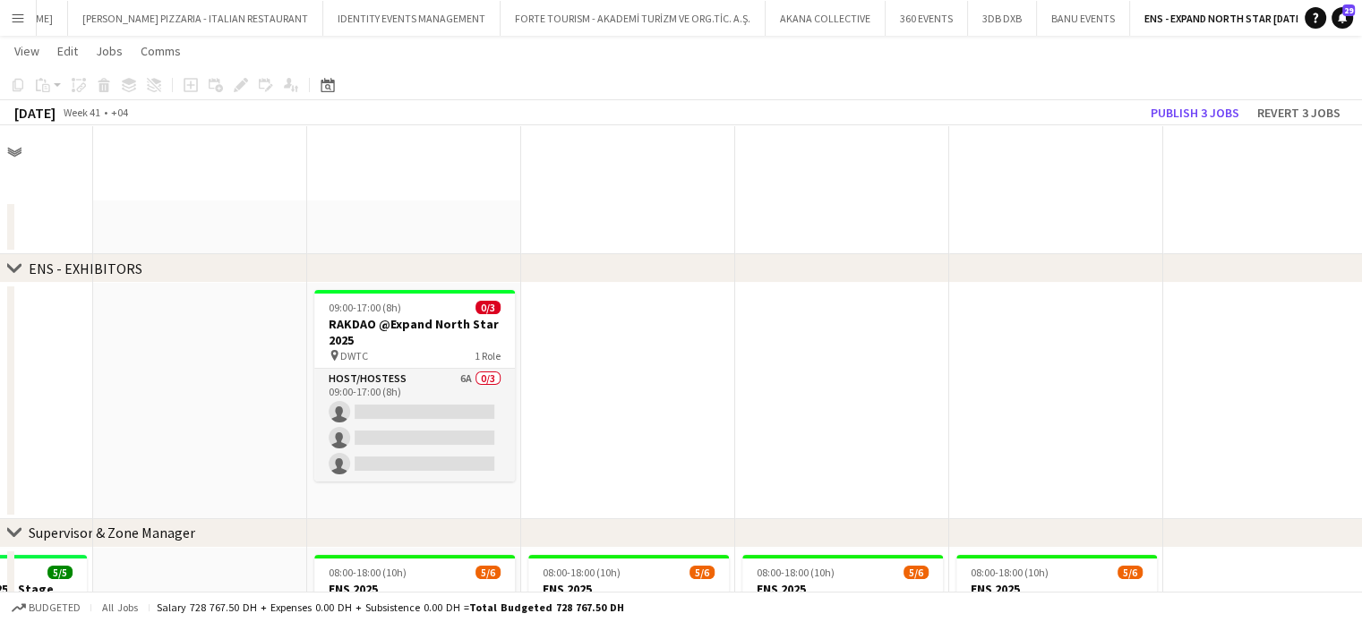
scroll to position [6260, 0]
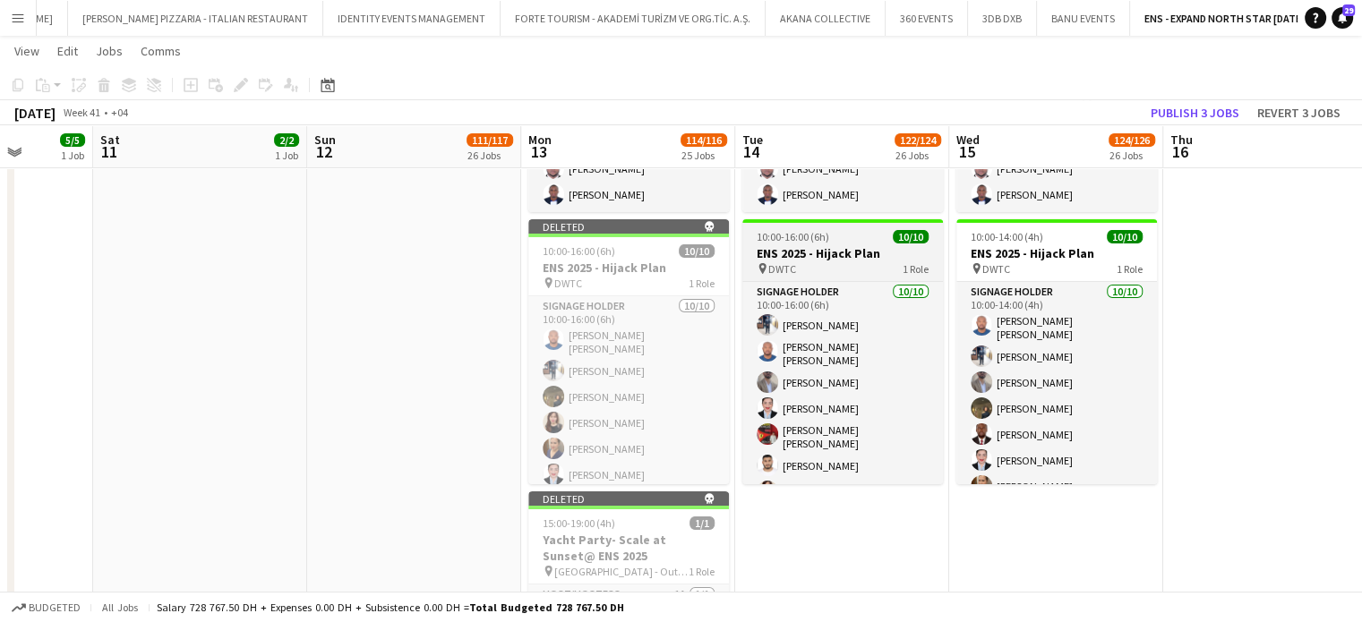
click at [835, 249] on h3 "ENS 2025 - Hijack Plan" at bounding box center [842, 253] width 201 height 16
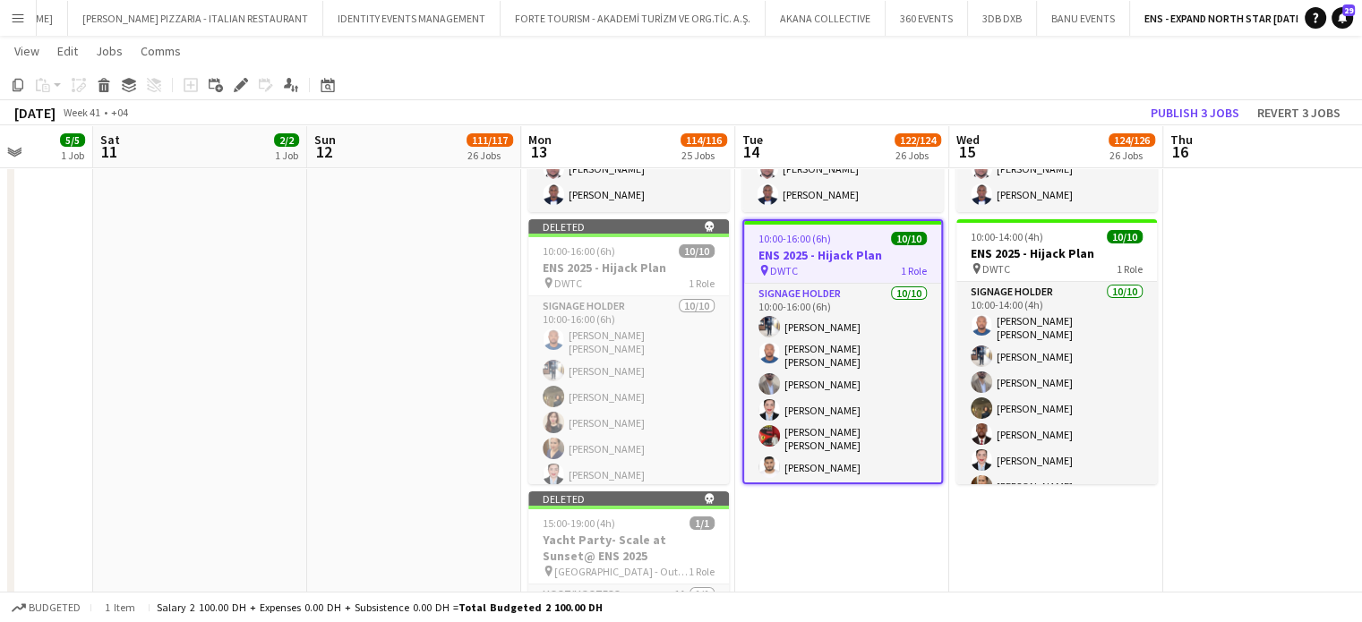
click at [875, 551] on app-date-cell "08:00-17:00 (9h) 2/2 ENS 2025 -Transportation Info @Bluewaters pin Bluewaters P…" at bounding box center [842, 100] width 214 height 1608
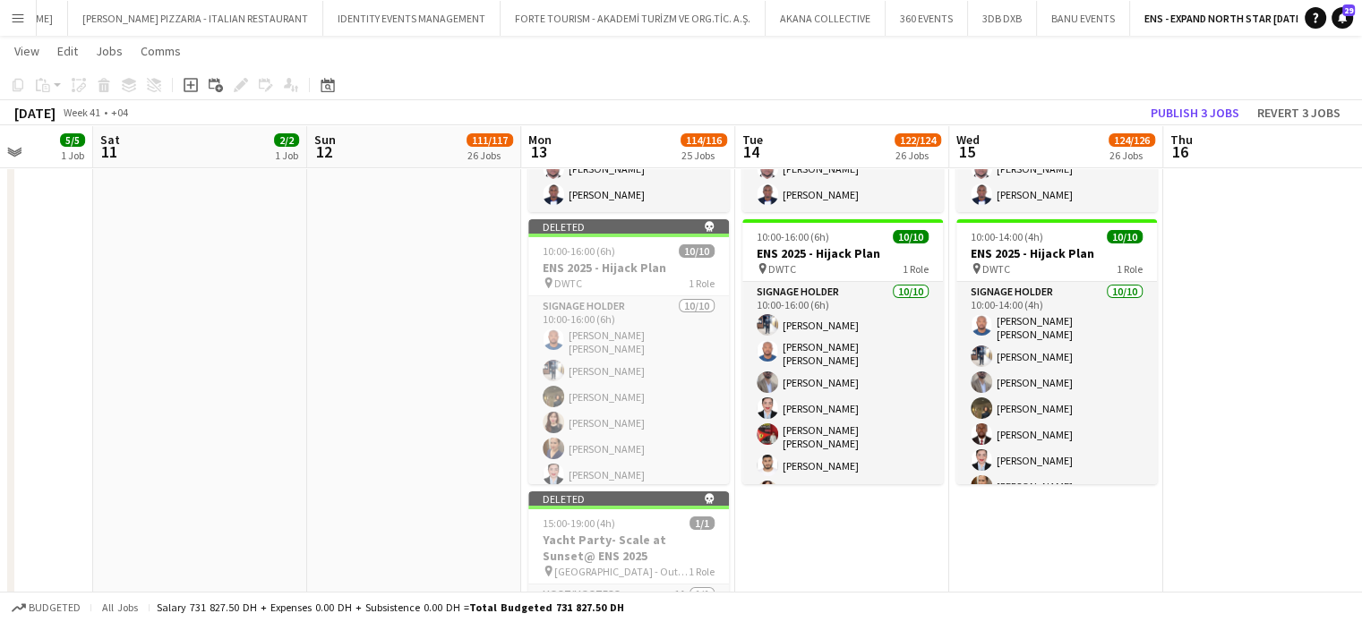
click at [438, 321] on app-date-cell "08:00-17:00 (9h) 2/2 ENS 2025 -Transportation Info @Bluewaters pin Bluewaters P…" at bounding box center [414, 100] width 214 height 1608
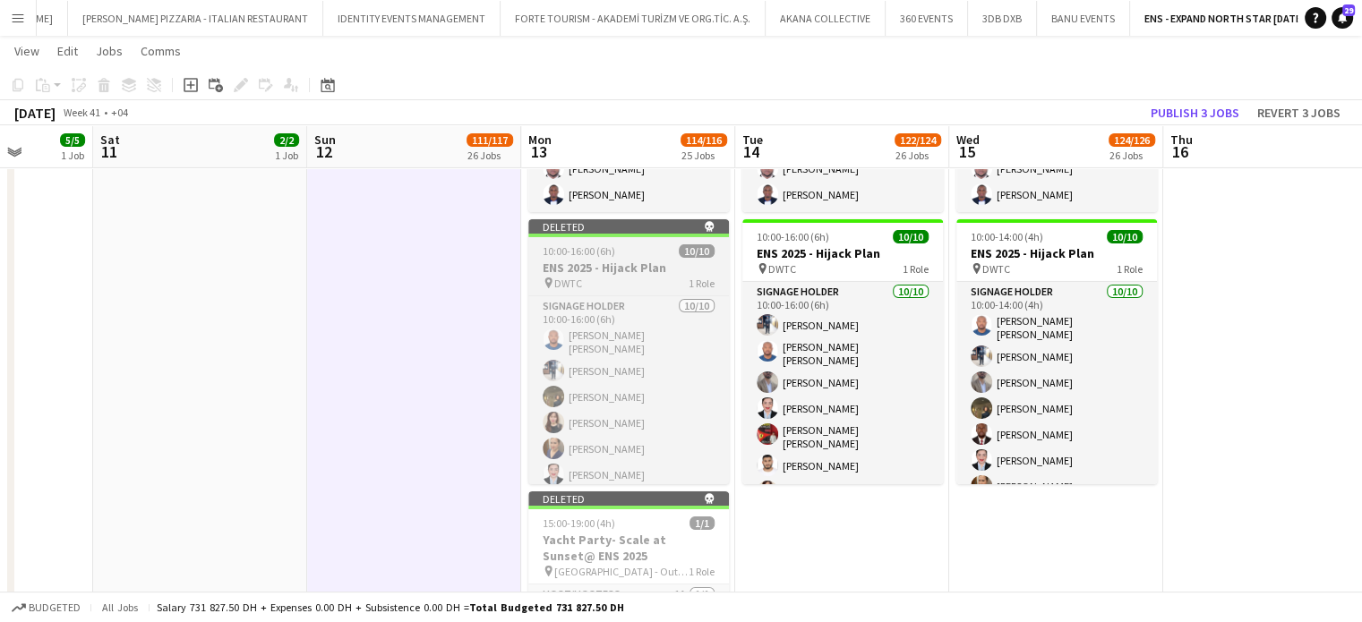
click at [653, 226] on div "Deleted skull" at bounding box center [628, 226] width 201 height 14
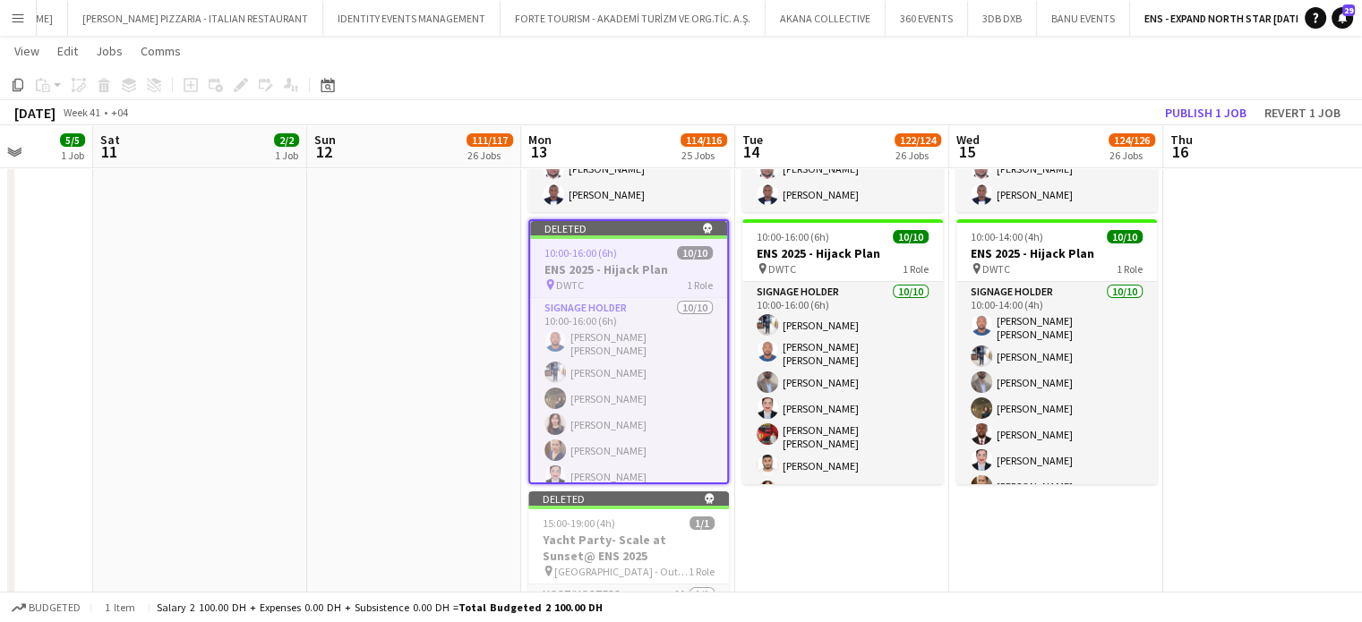
click at [347, 239] on app-date-cell "08:00-17:00 (9h) 2/2 ENS 2025 -Transportation Info @Bluewaters pin Bluewaters P…" at bounding box center [414, 100] width 214 height 1608
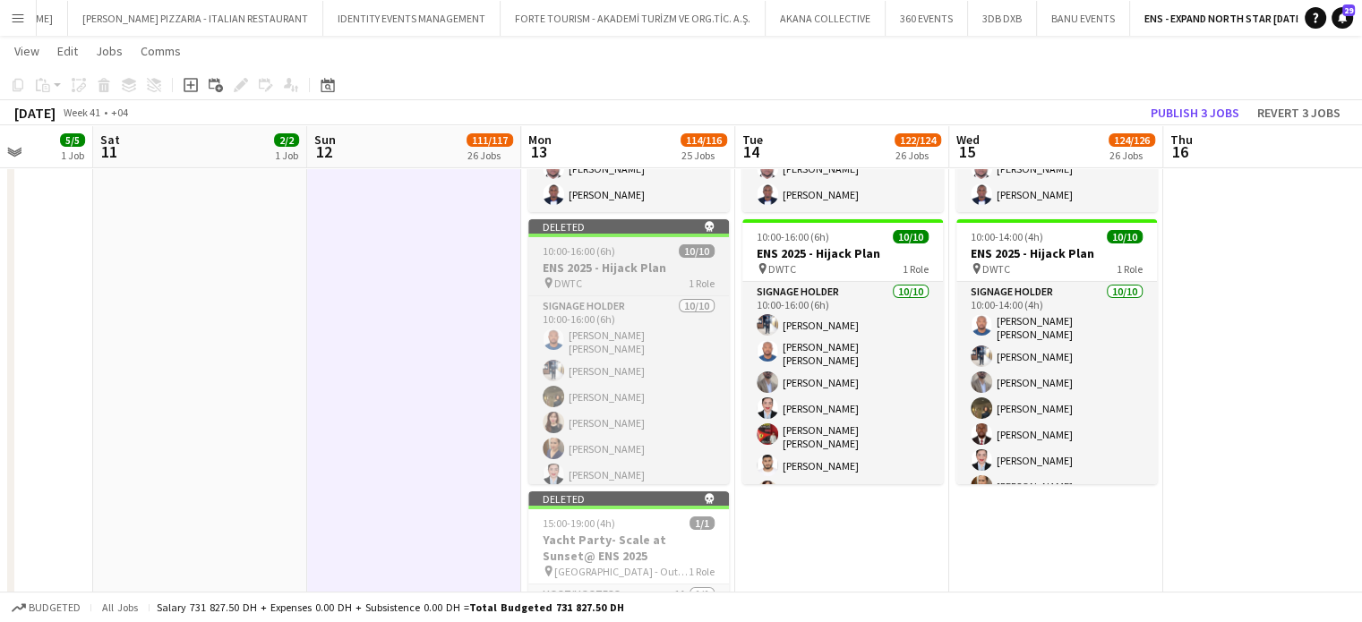
click at [594, 278] on div "pin DWTC 1 Role" at bounding box center [628, 283] width 201 height 14
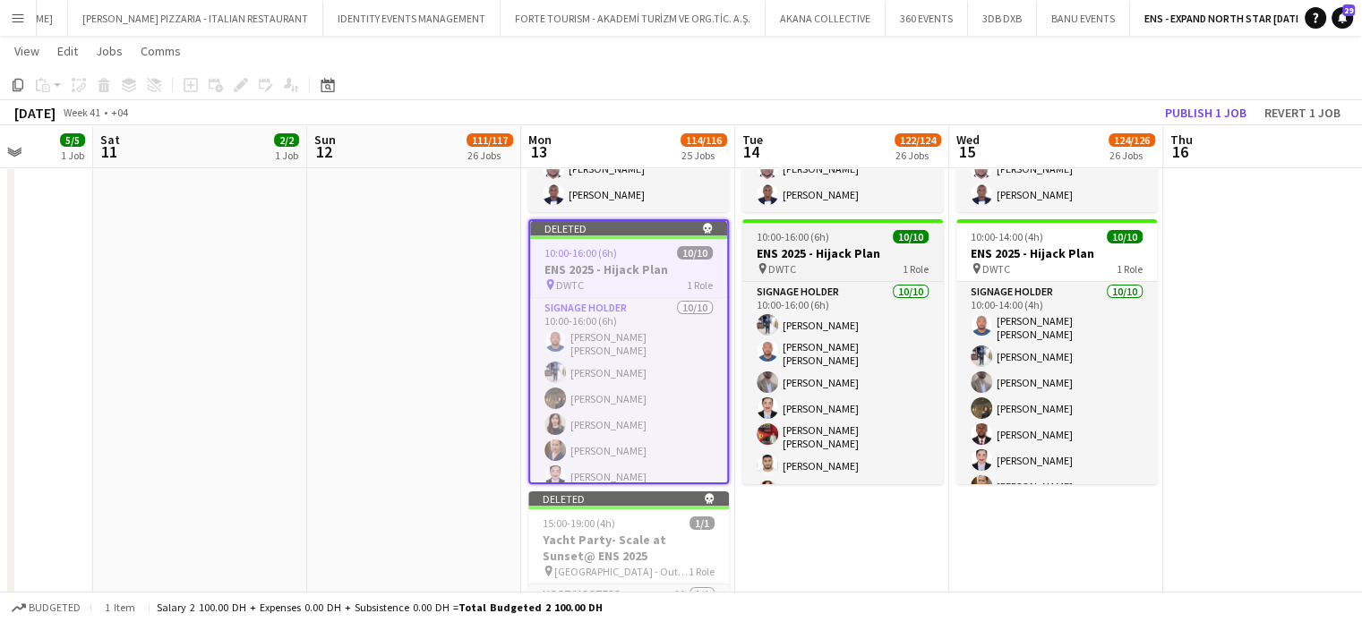
click at [829, 252] on h3 "ENS 2025 - Hijack Plan" at bounding box center [842, 253] width 201 height 16
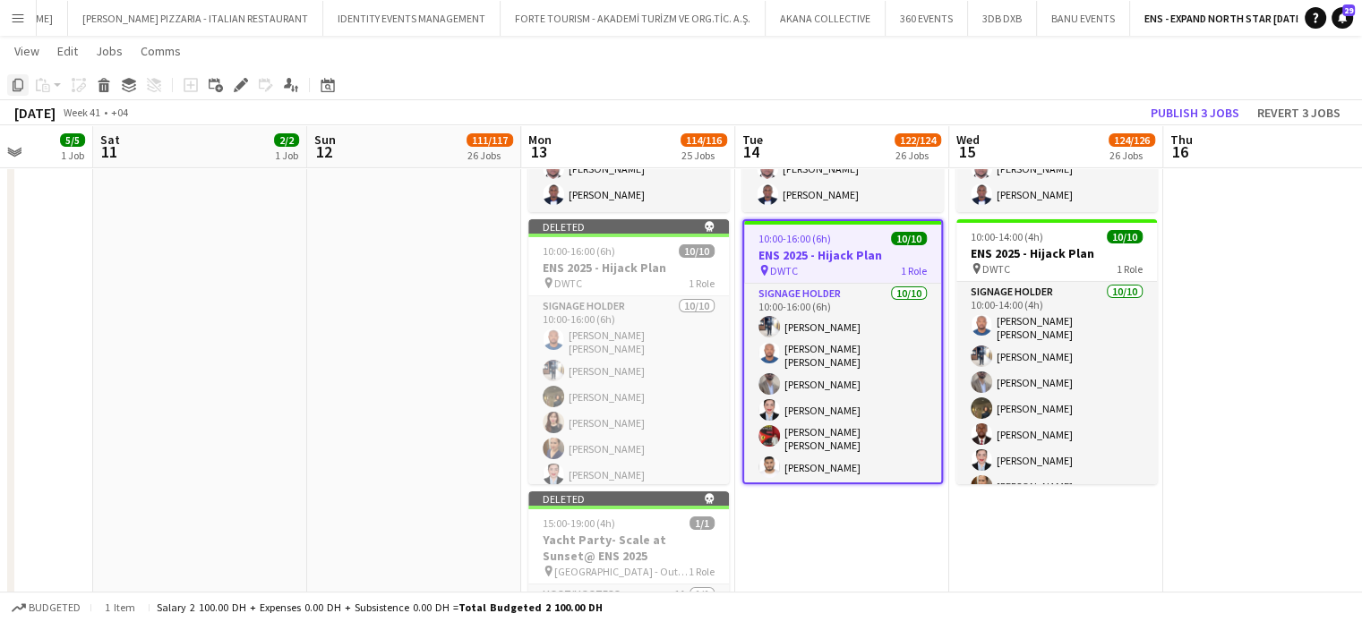
click at [13, 84] on icon at bounding box center [18, 85] width 11 height 13
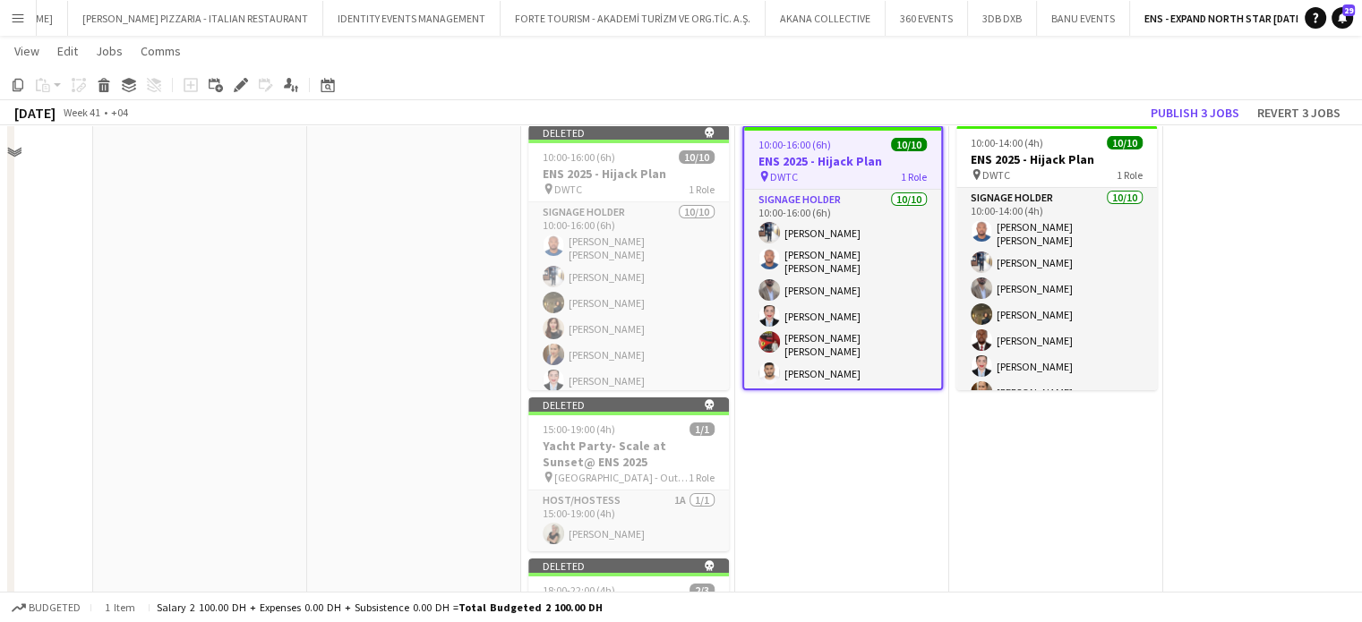
scroll to position [6439, 0]
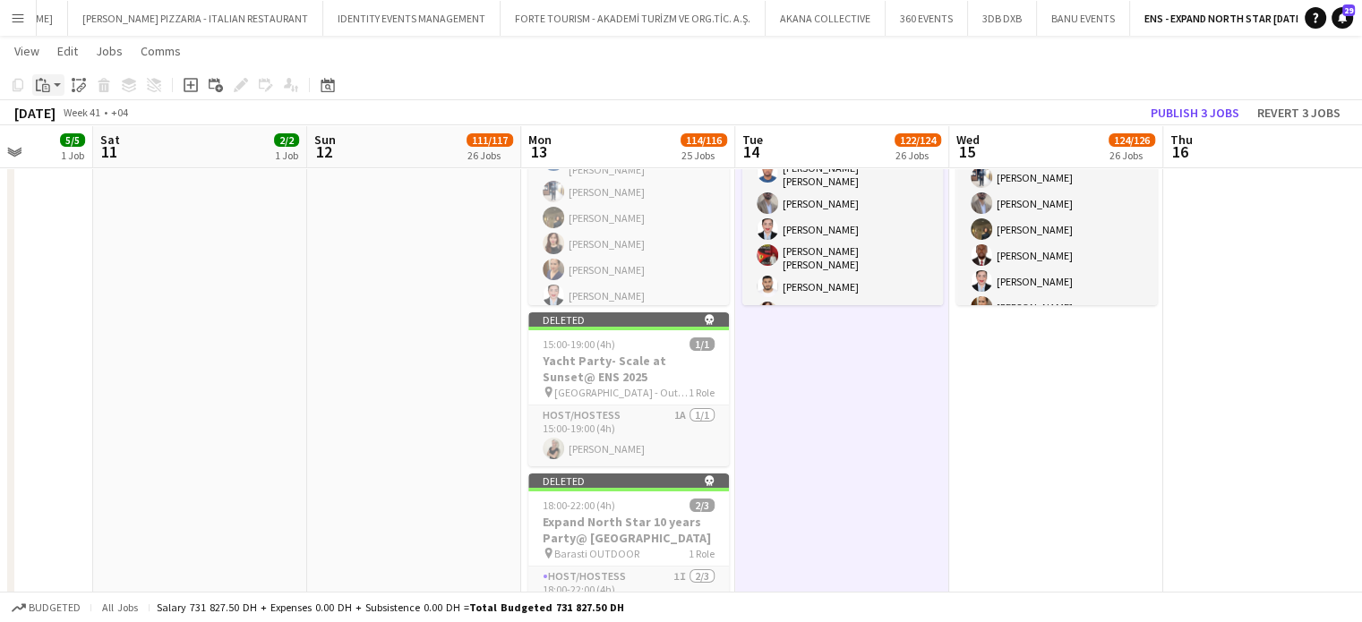
click at [37, 84] on icon at bounding box center [38, 86] width 5 height 12
click at [47, 115] on link "Paste Ctrl+V" at bounding box center [131, 119] width 168 height 16
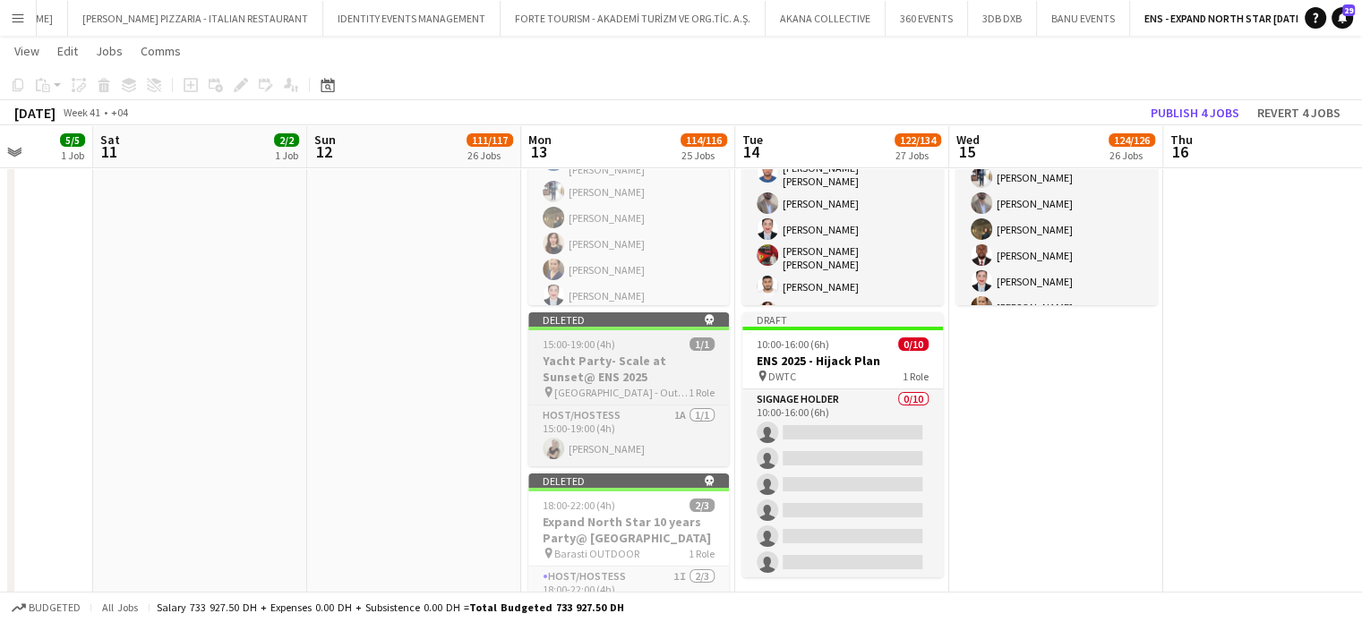
click at [626, 360] on h3 "Yacht Party- Scale at Sunset@ ENS 2025" at bounding box center [628, 369] width 201 height 32
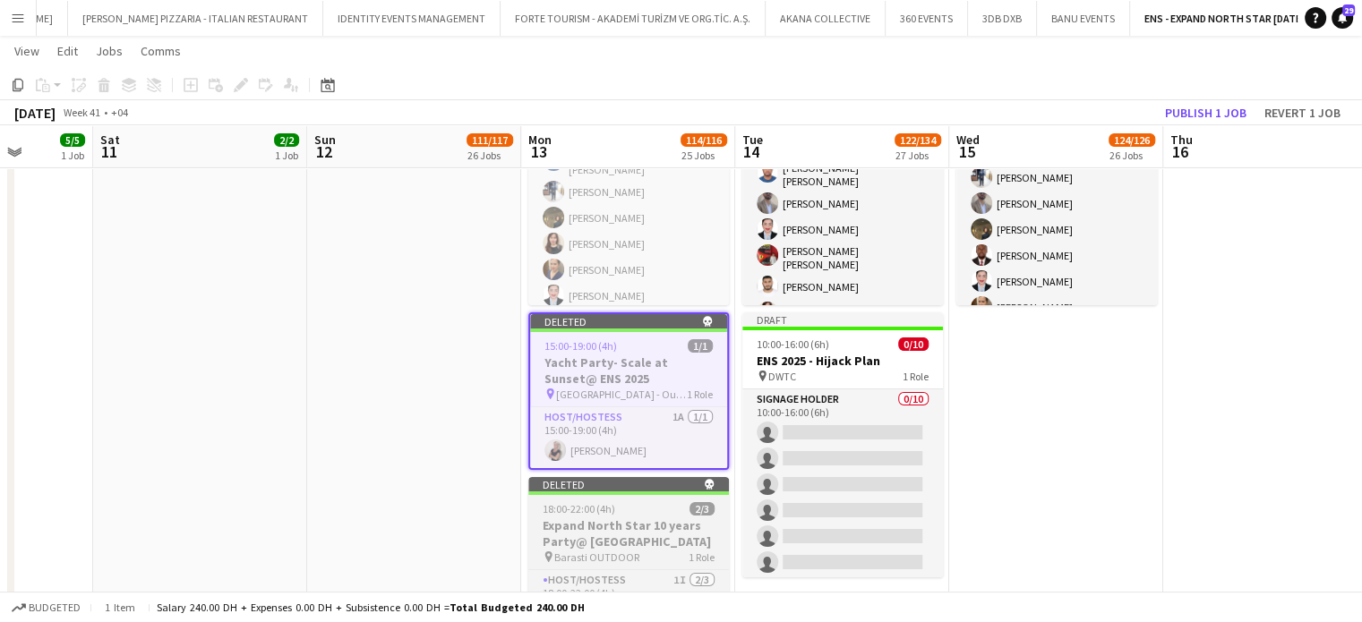
click at [603, 537] on h3 "Expand North Star 10 years Party@ Barasti" at bounding box center [628, 533] width 201 height 32
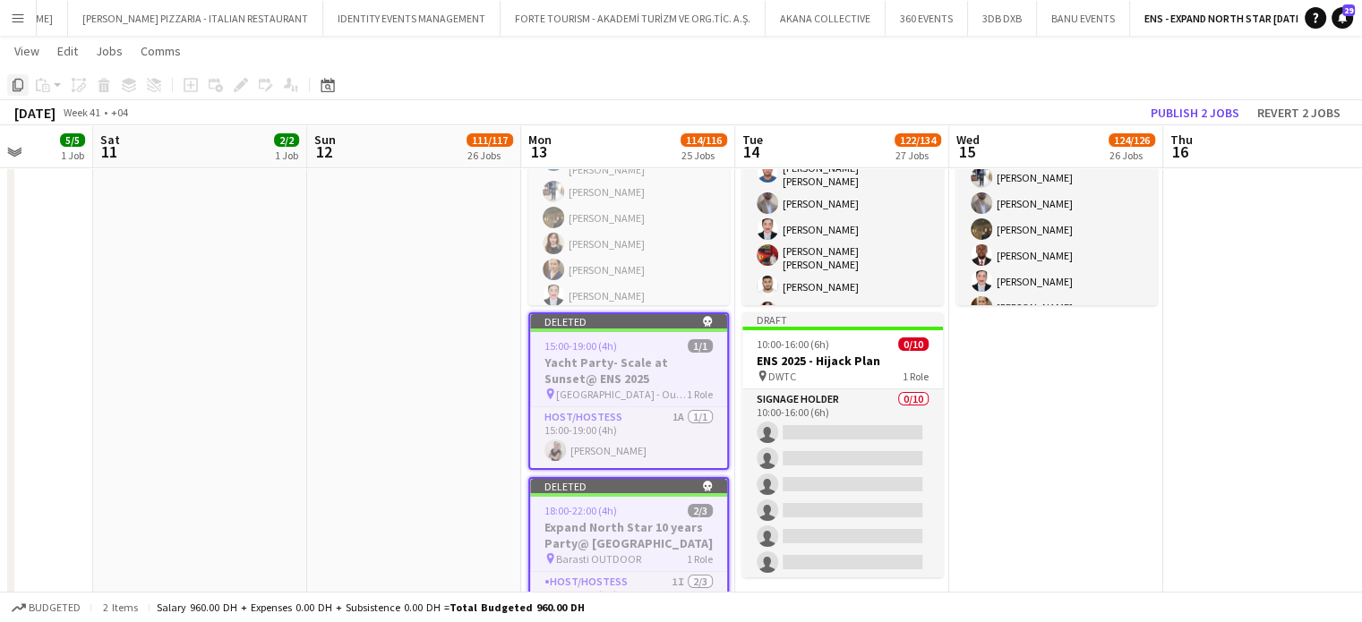
click at [15, 87] on icon at bounding box center [18, 85] width 11 height 13
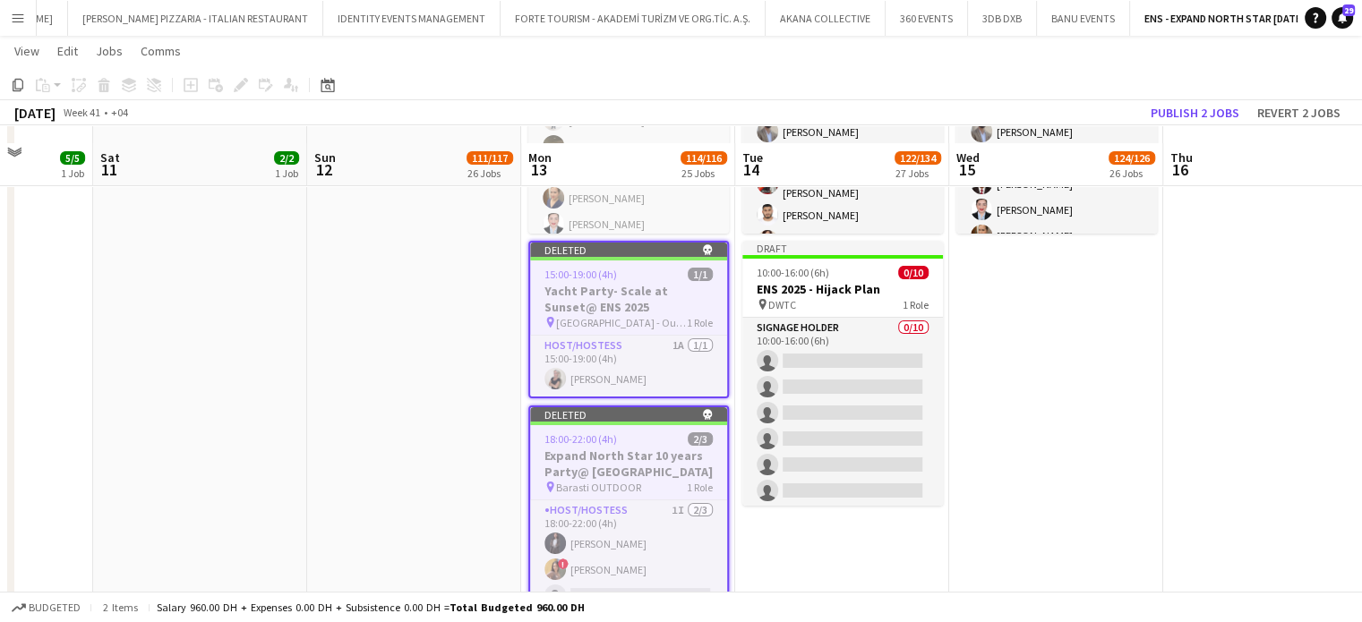
scroll to position [6528, 0]
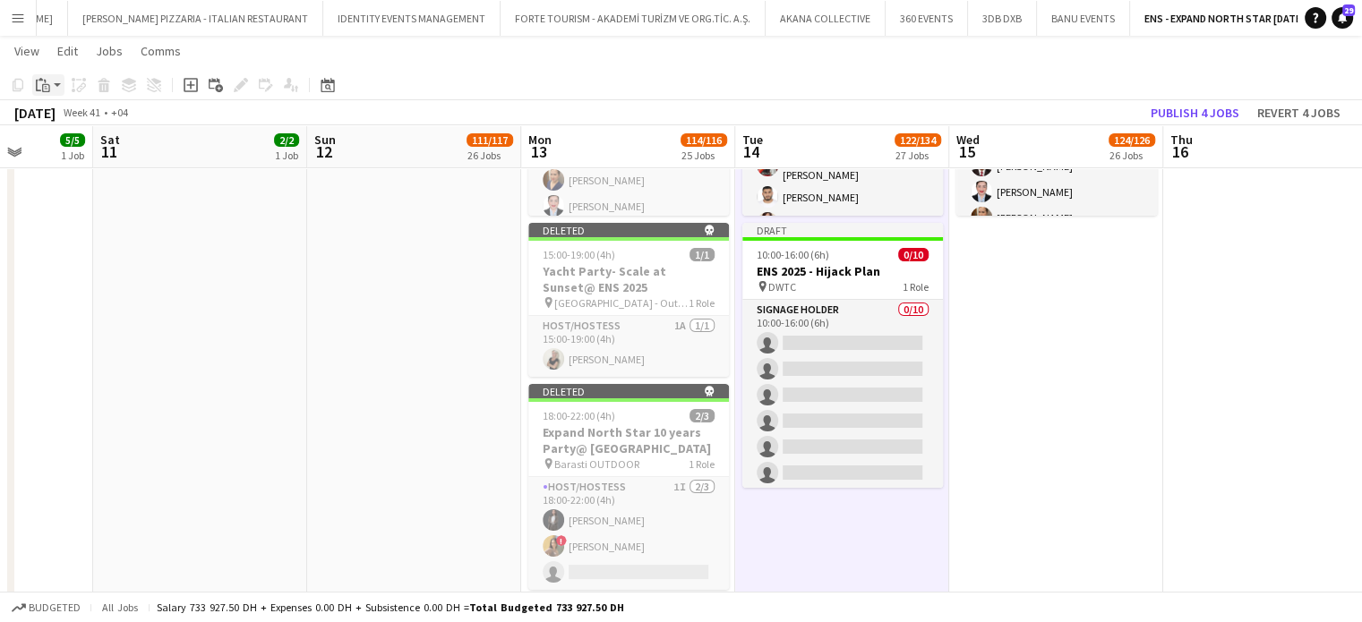
click at [46, 80] on icon at bounding box center [45, 82] width 2 height 4
click at [57, 121] on link "Paste Ctrl+V" at bounding box center [131, 119] width 168 height 16
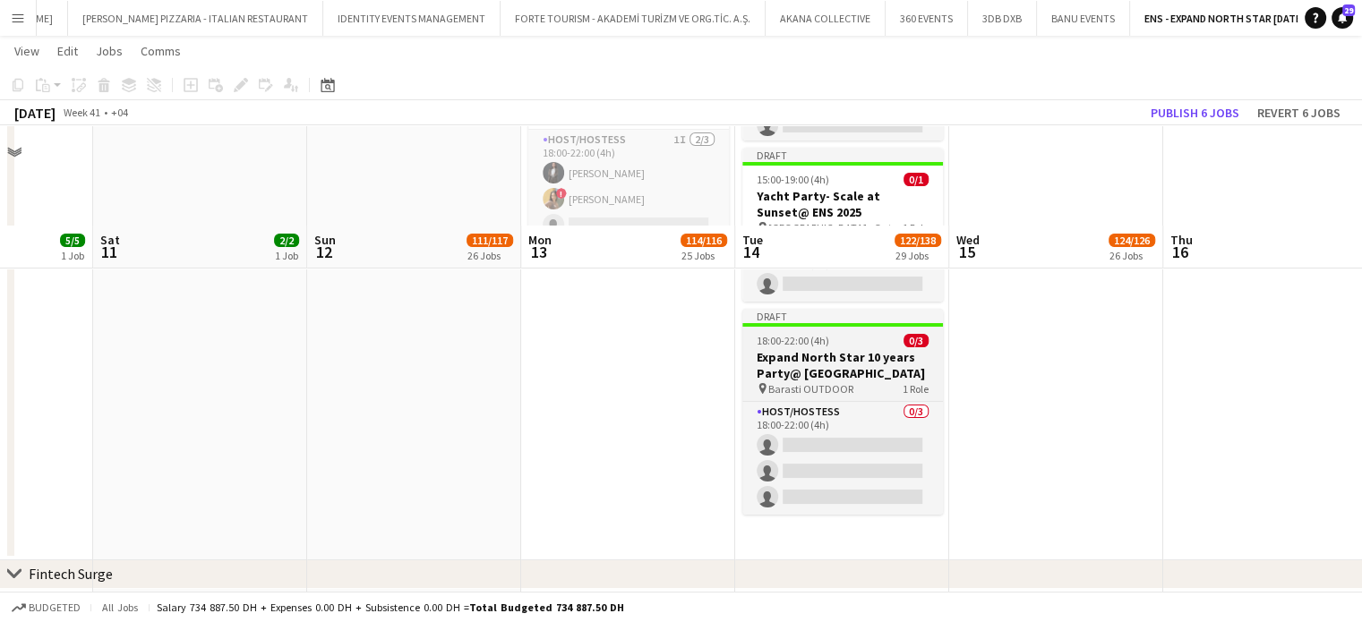
scroll to position [6976, 0]
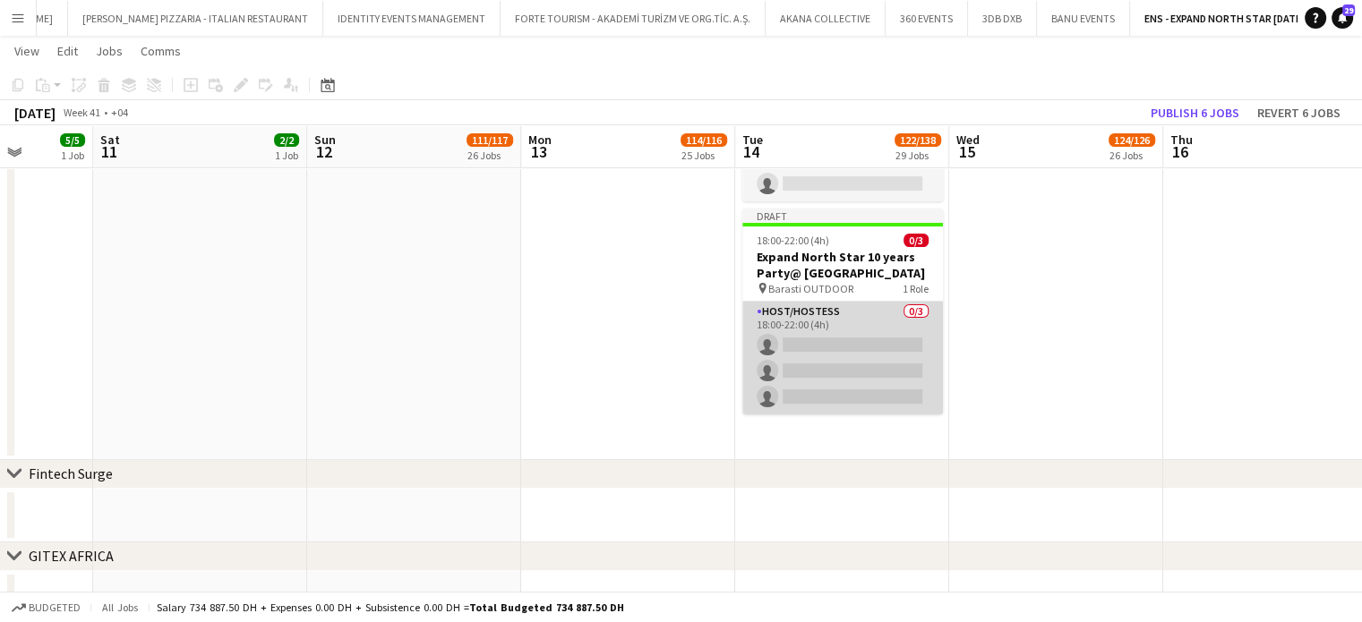
click at [821, 321] on app-card-role "Host/Hostess 0/3 18:00-22:00 (4h) single-neutral-actions single-neutral-actions…" at bounding box center [842, 358] width 201 height 113
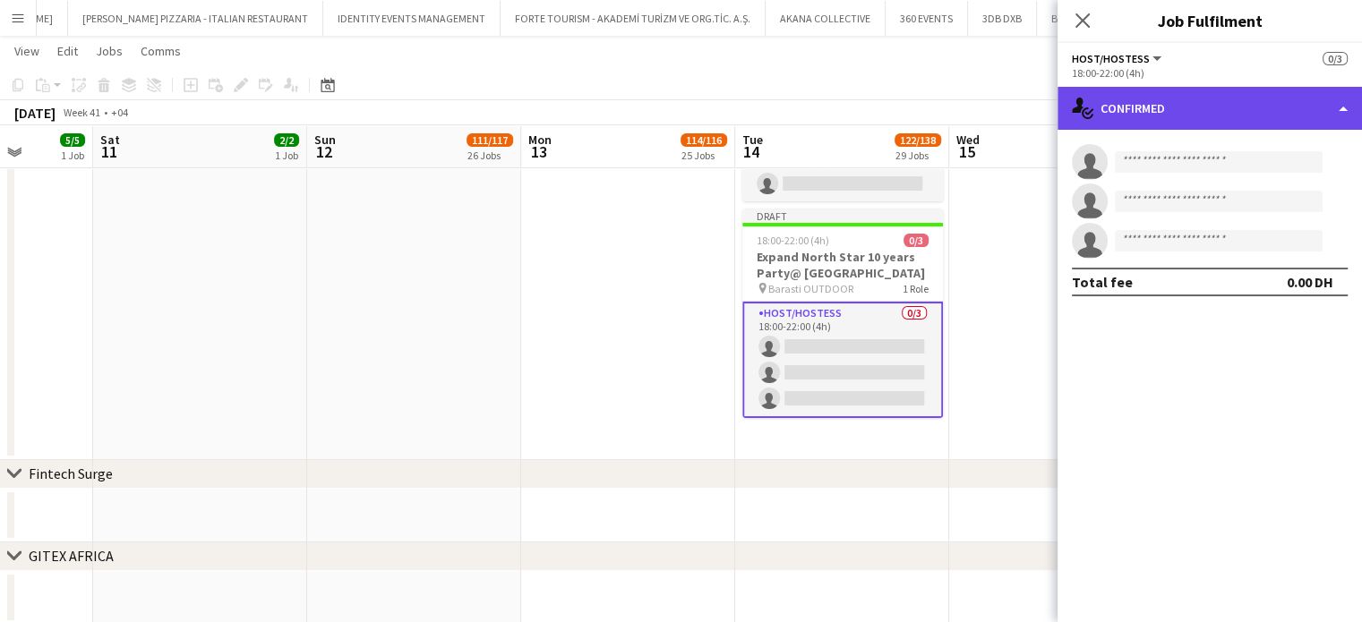
click at [1350, 99] on div "single-neutral-actions-check-2 Confirmed" at bounding box center [1209, 108] width 304 height 43
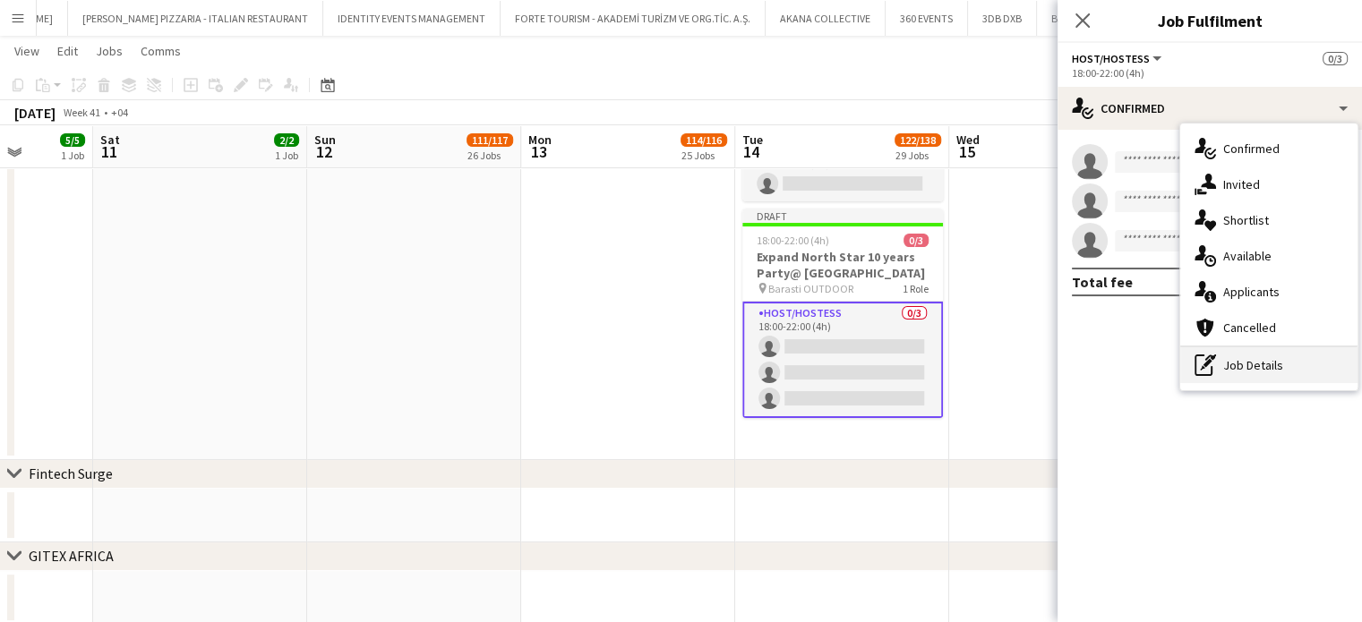
drag, startPoint x: 1232, startPoint y: 373, endPoint x: 1232, endPoint y: 338, distance: 35.8
click at [1232, 372] on div "pen-write Job Details" at bounding box center [1268, 365] width 177 height 36
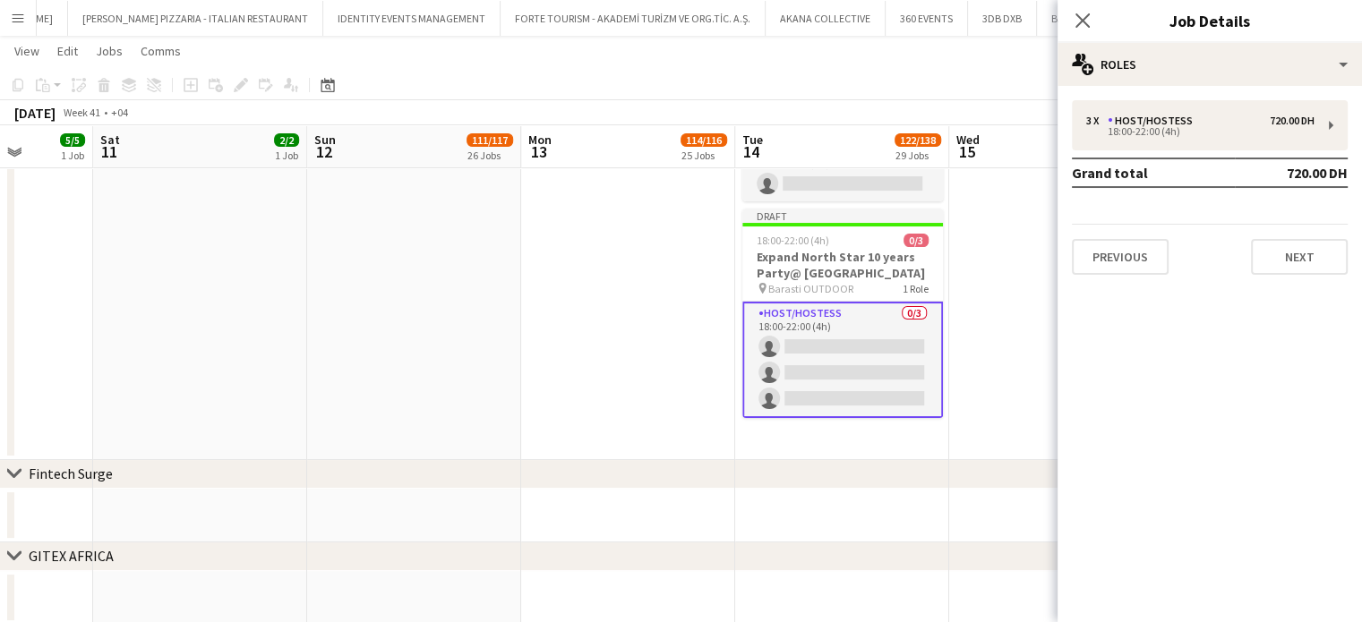
click at [1202, 92] on div "3 x Host/Hostess 720.00 DH 18:00-22:00 (4h) Grand total 720.00 DH Previous Next" at bounding box center [1209, 187] width 304 height 203
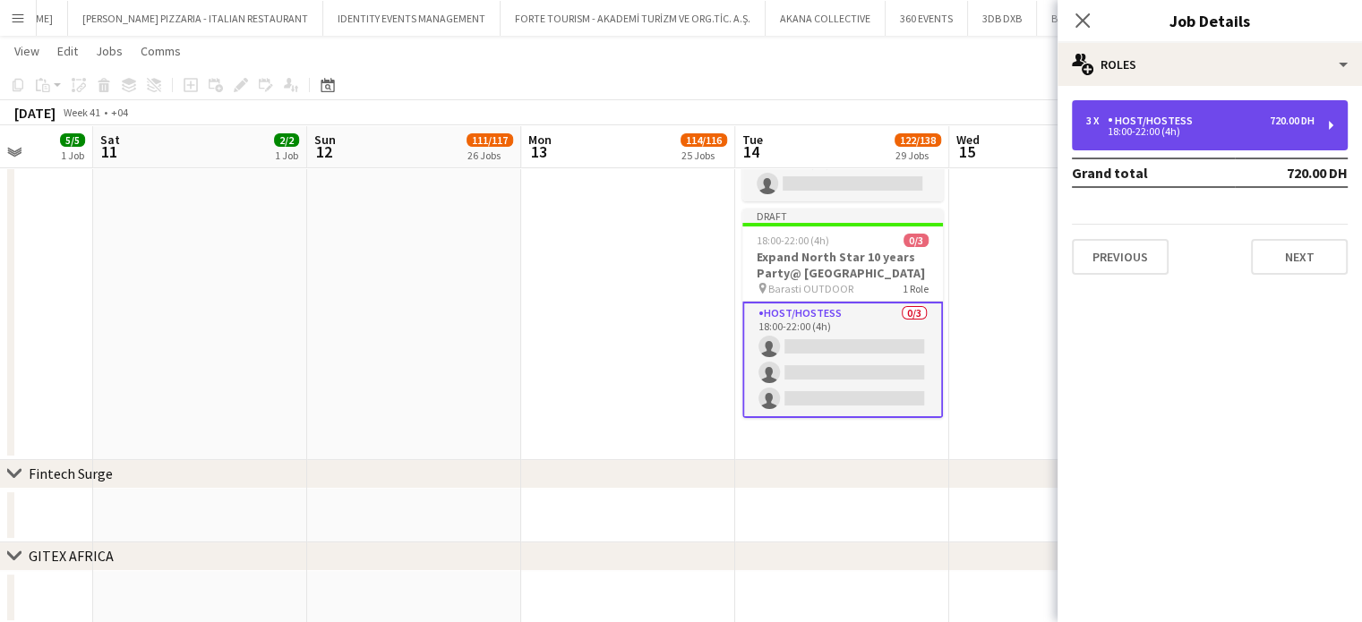
click at [1184, 117] on div "Host/Hostess" at bounding box center [1153, 121] width 92 height 13
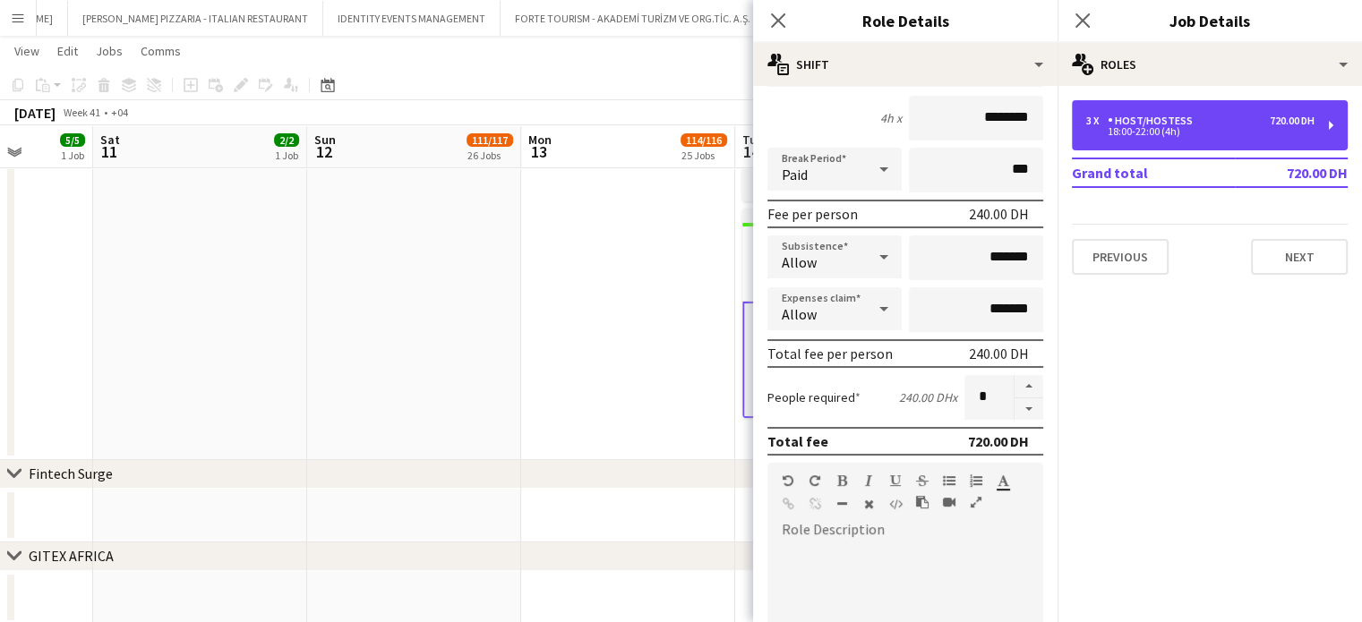
scroll to position [269, 0]
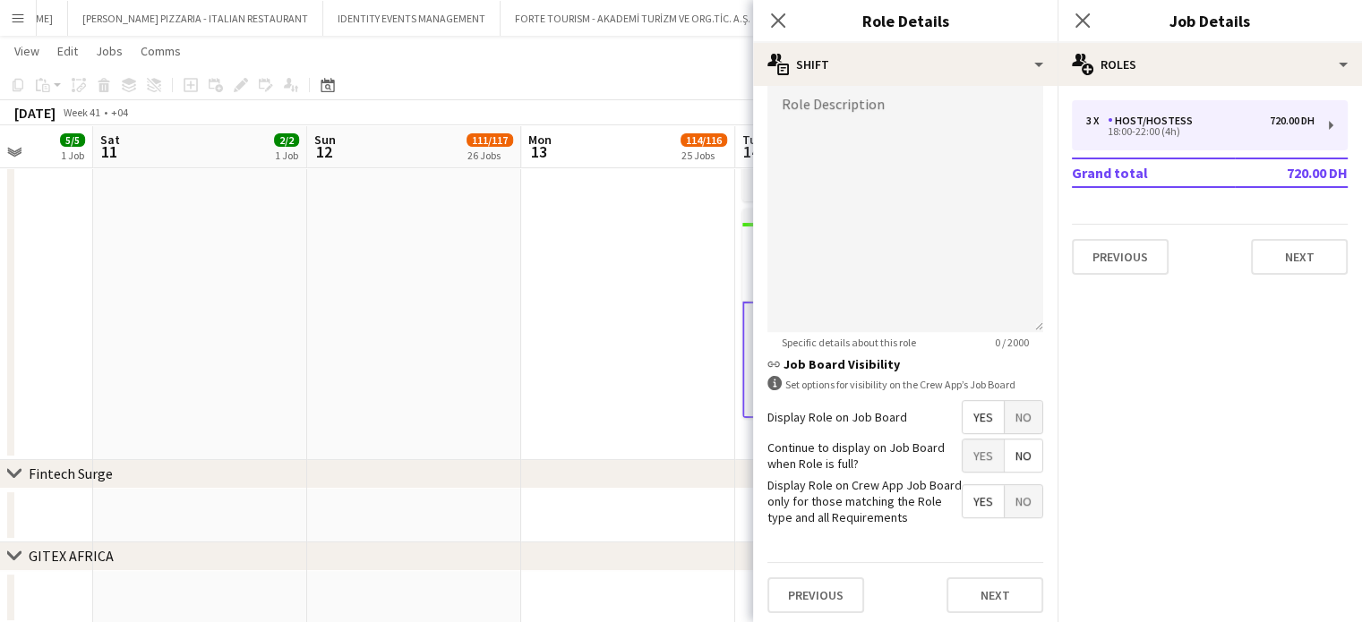
click at [1023, 414] on span "No" at bounding box center [1023, 417] width 38 height 32
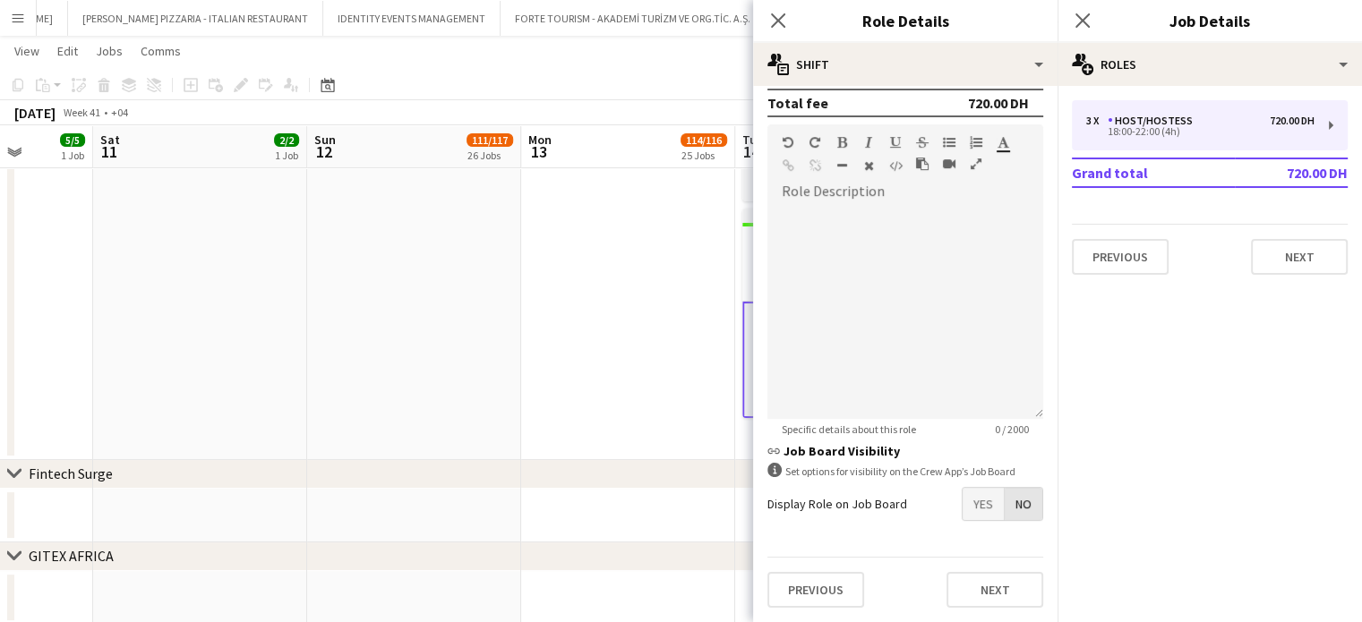
scroll to position [494, 0]
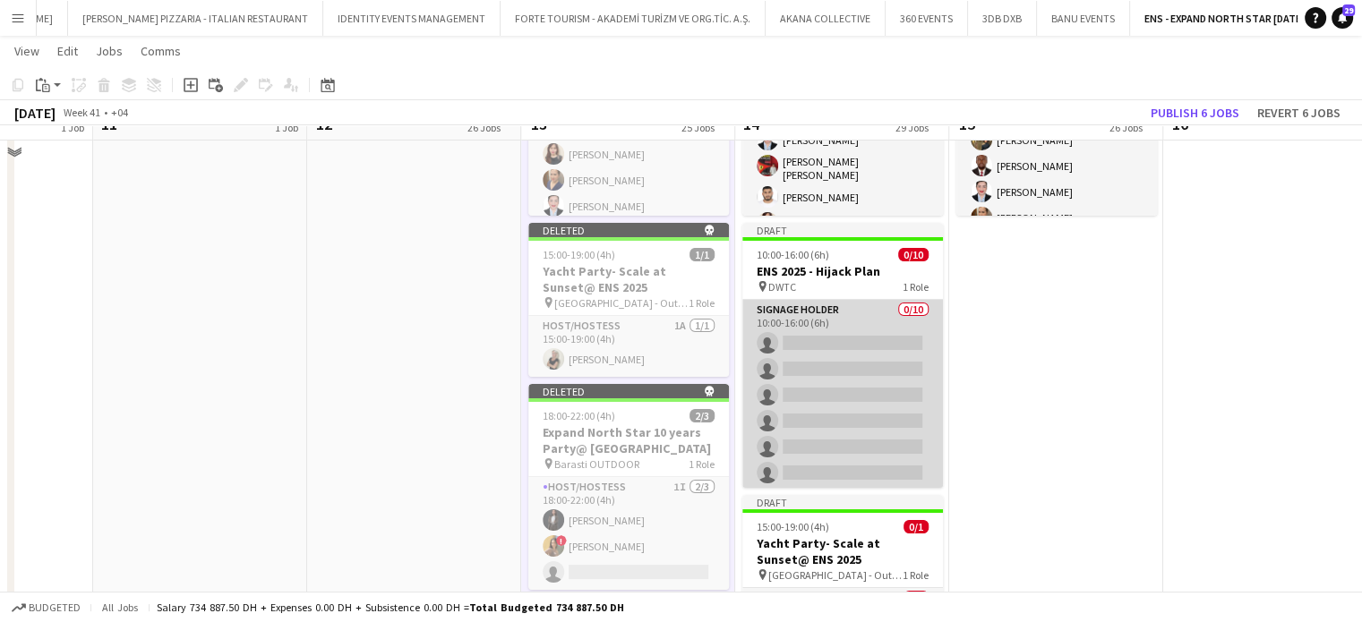
scroll to position [6260, 0]
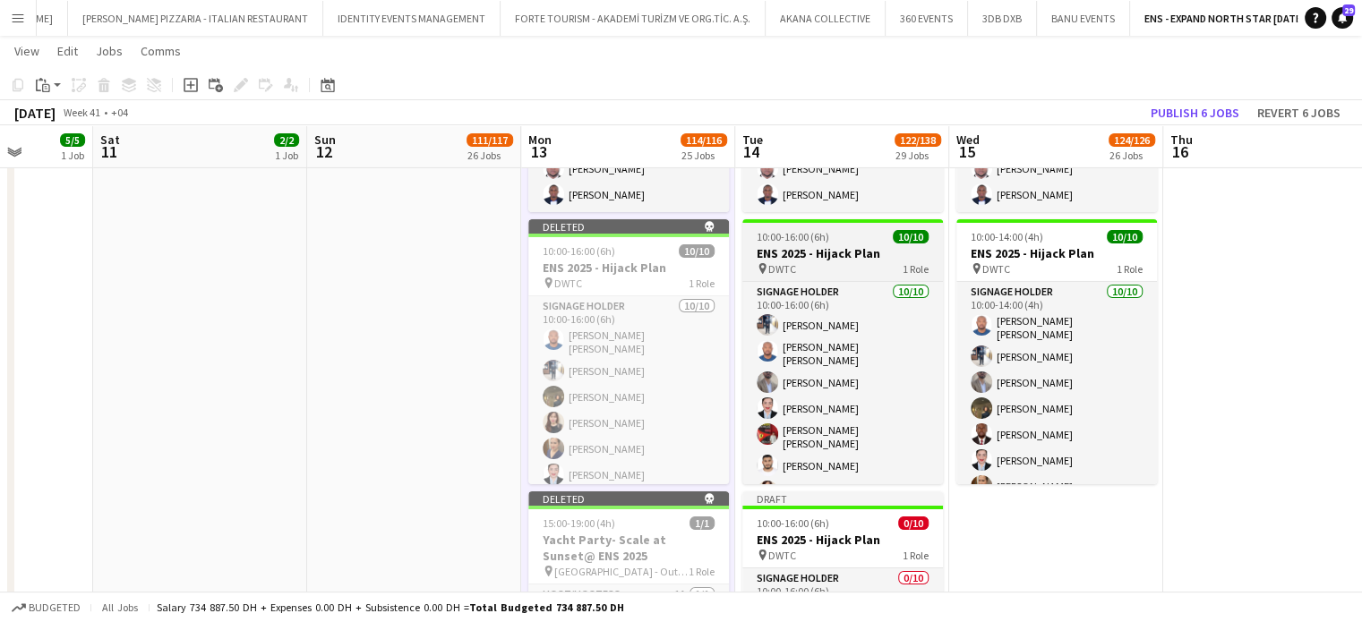
click at [872, 250] on h3 "ENS 2025 - Hijack Plan" at bounding box center [842, 253] width 201 height 16
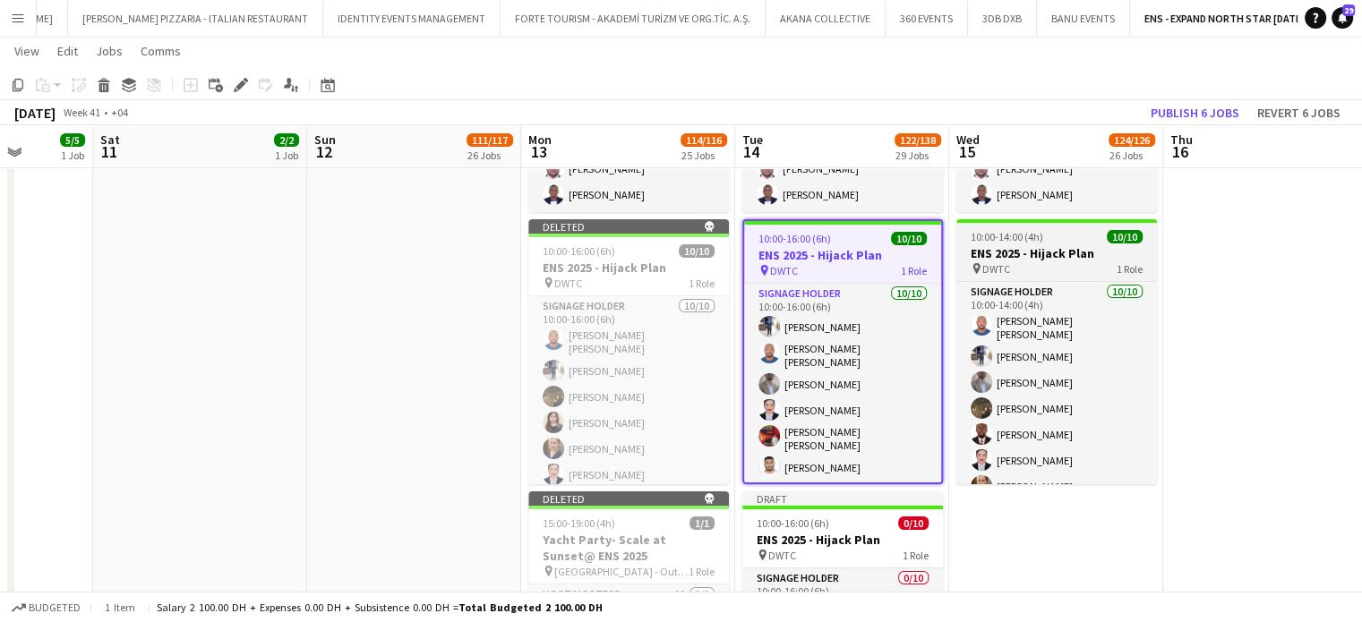
click at [1013, 243] on span "10:00-14:00 (4h)" at bounding box center [1006, 236] width 73 height 13
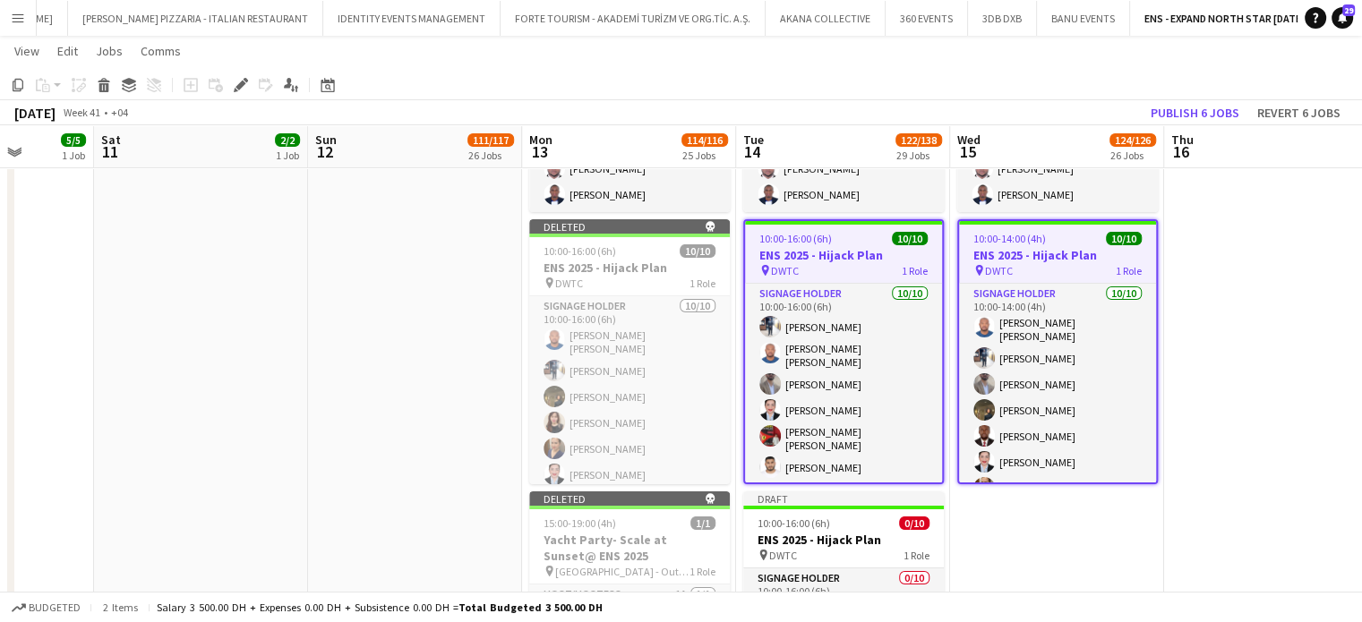
scroll to position [0, 0]
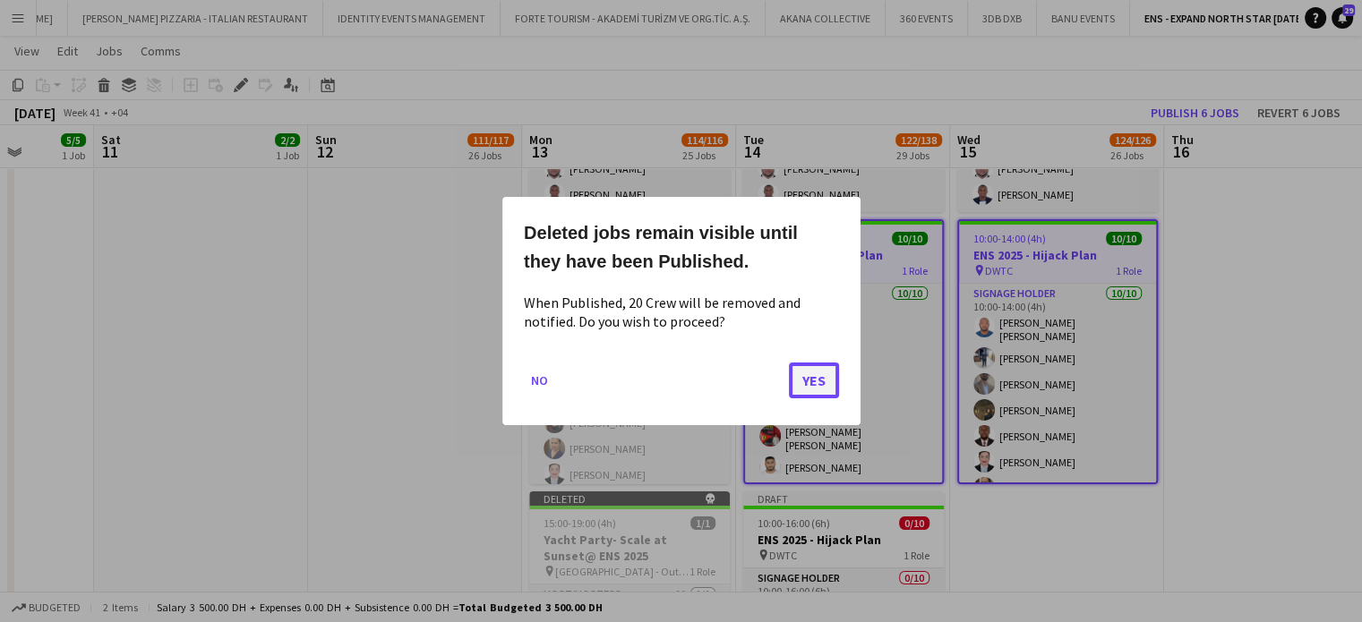
click at [831, 380] on button "Yes" at bounding box center [814, 381] width 50 height 36
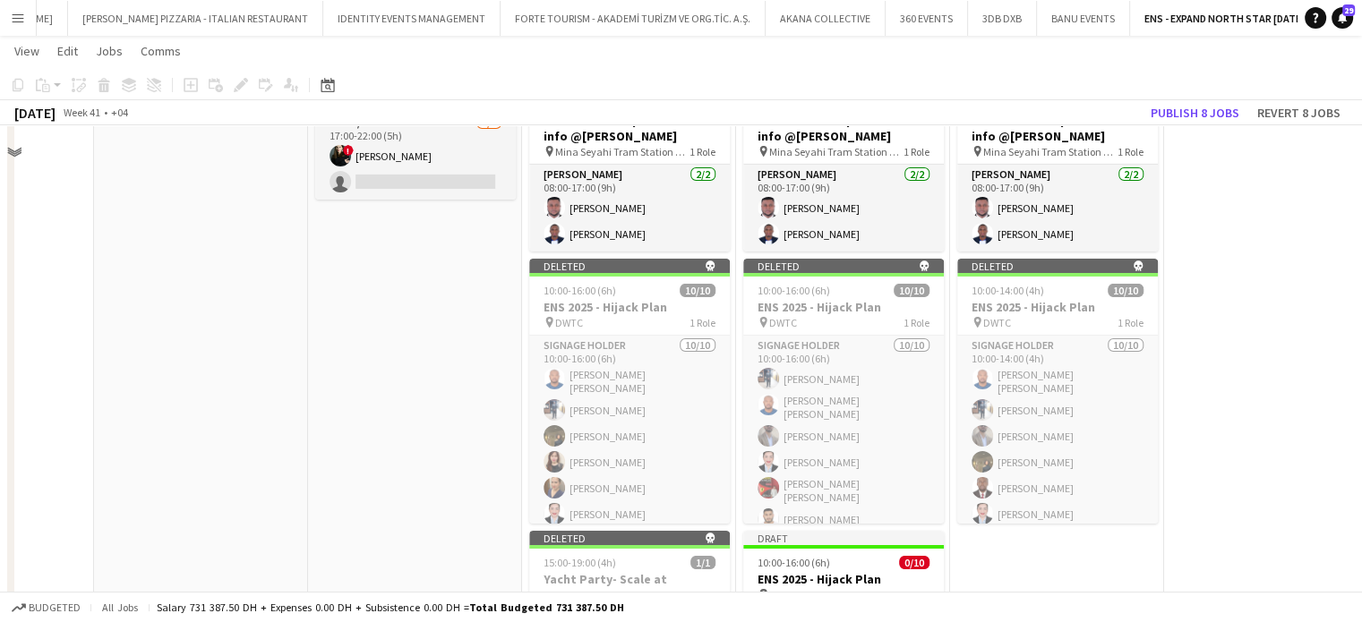
scroll to position [5991, 0]
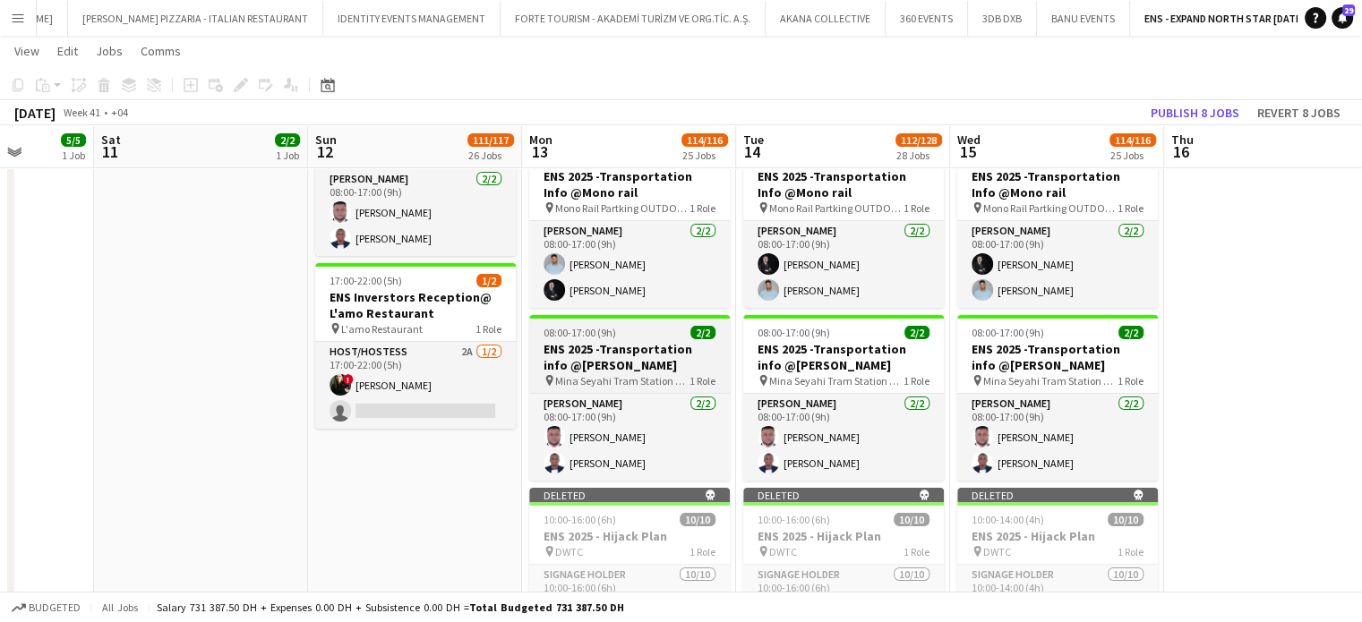
click at [602, 345] on h3 "ENS 2025 -Transportation info @Mena Sayahi" at bounding box center [629, 357] width 201 height 32
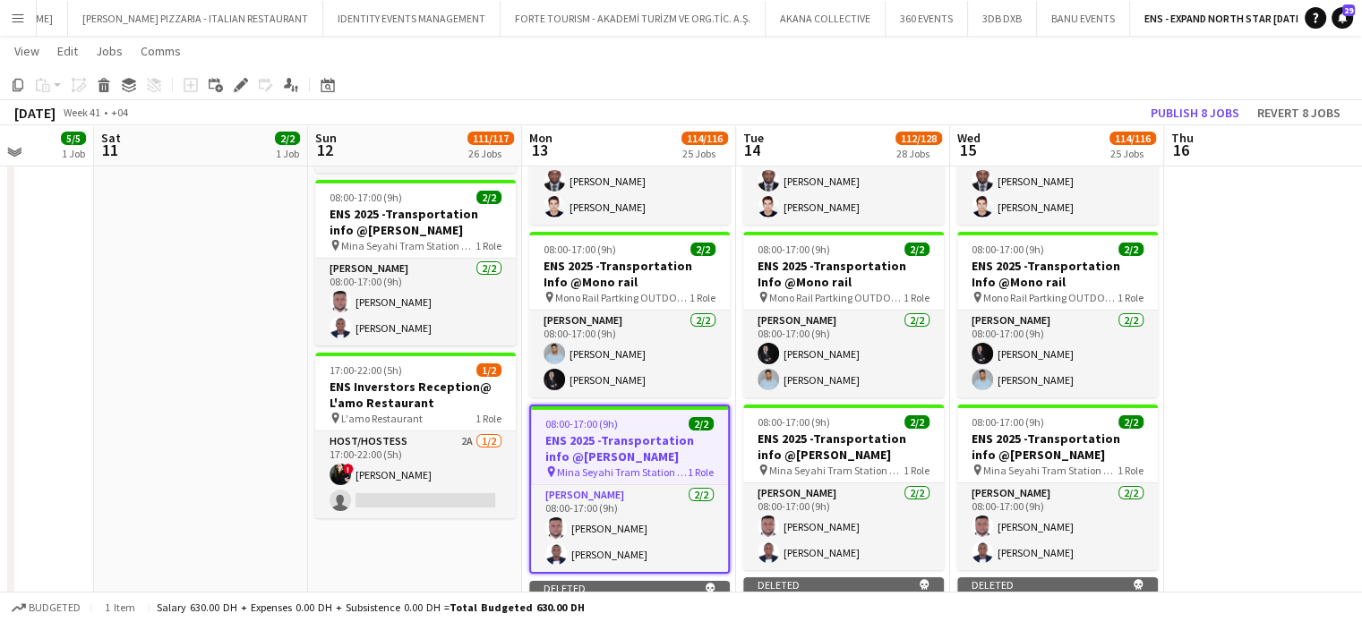
scroll to position [5812, 0]
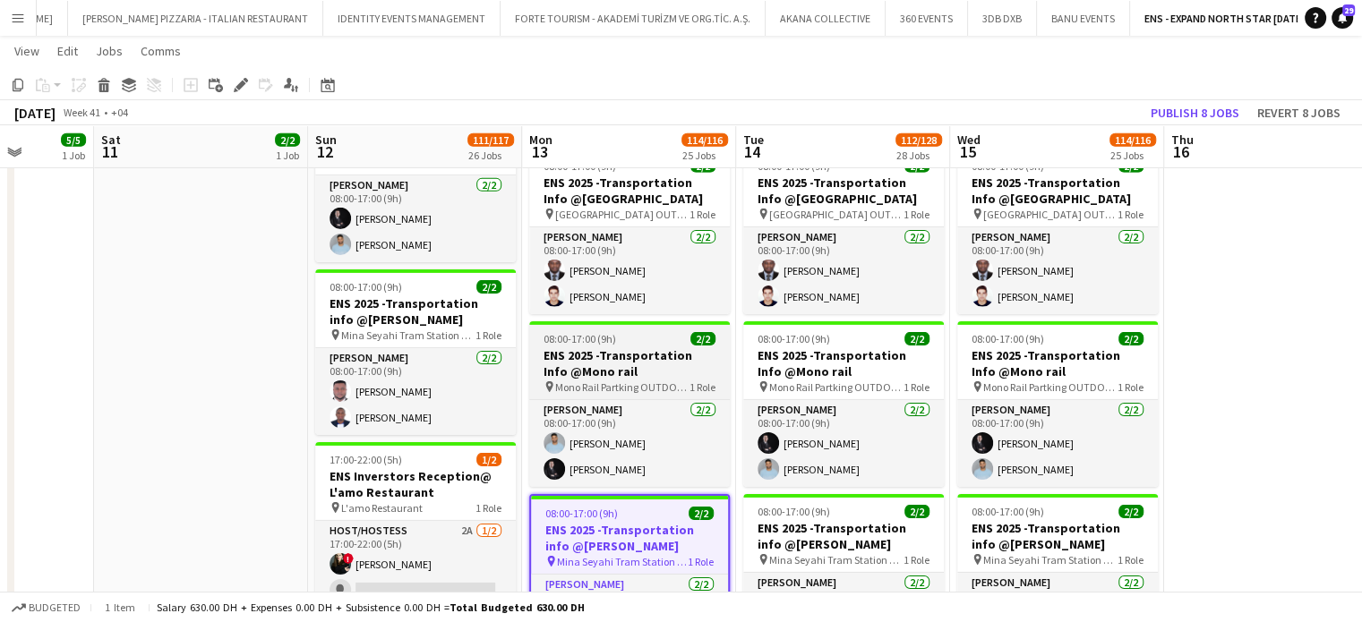
click at [677, 338] on div "08:00-17:00 (9h) 2/2" at bounding box center [629, 338] width 201 height 13
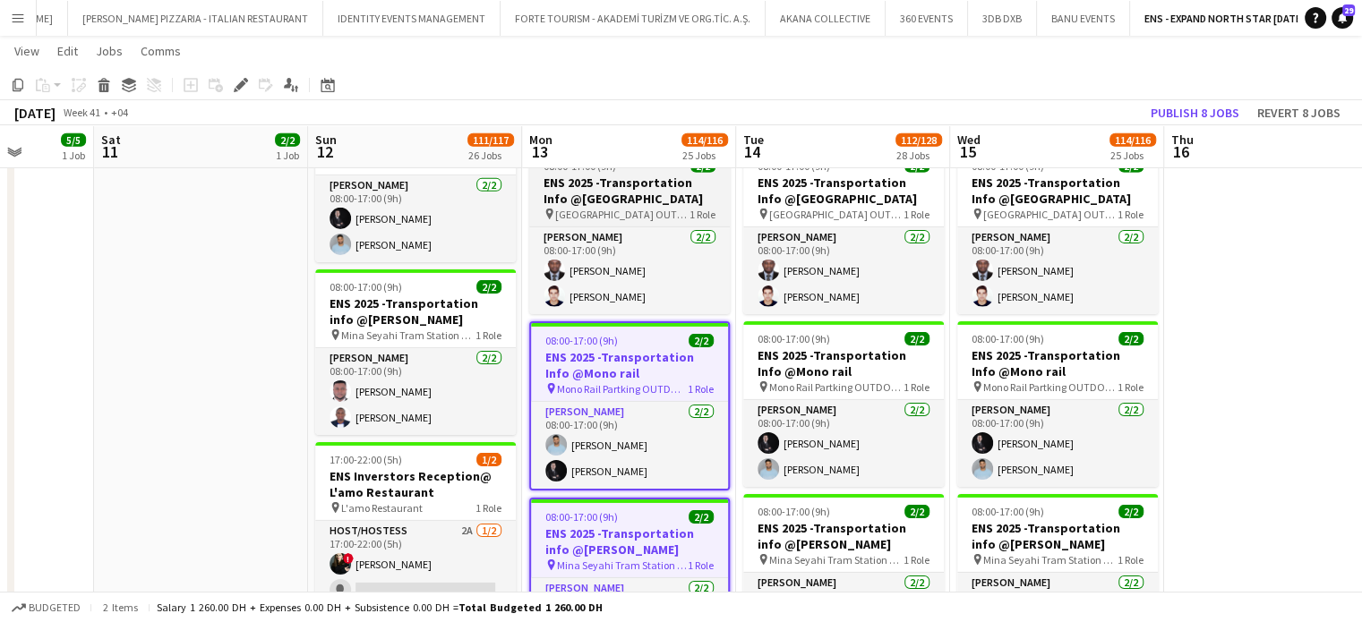
click at [661, 190] on h3 "ENS 2025 -Transportation Info @Harbour Parking" at bounding box center [629, 191] width 201 height 32
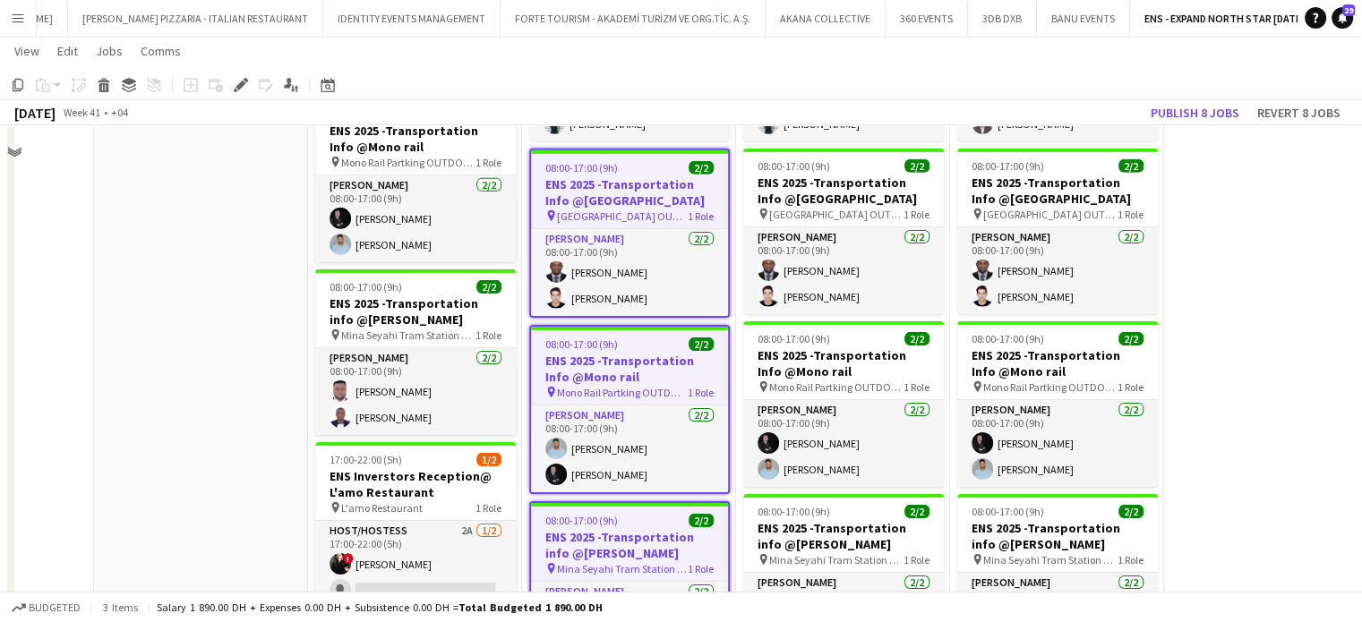
scroll to position [5434, 0]
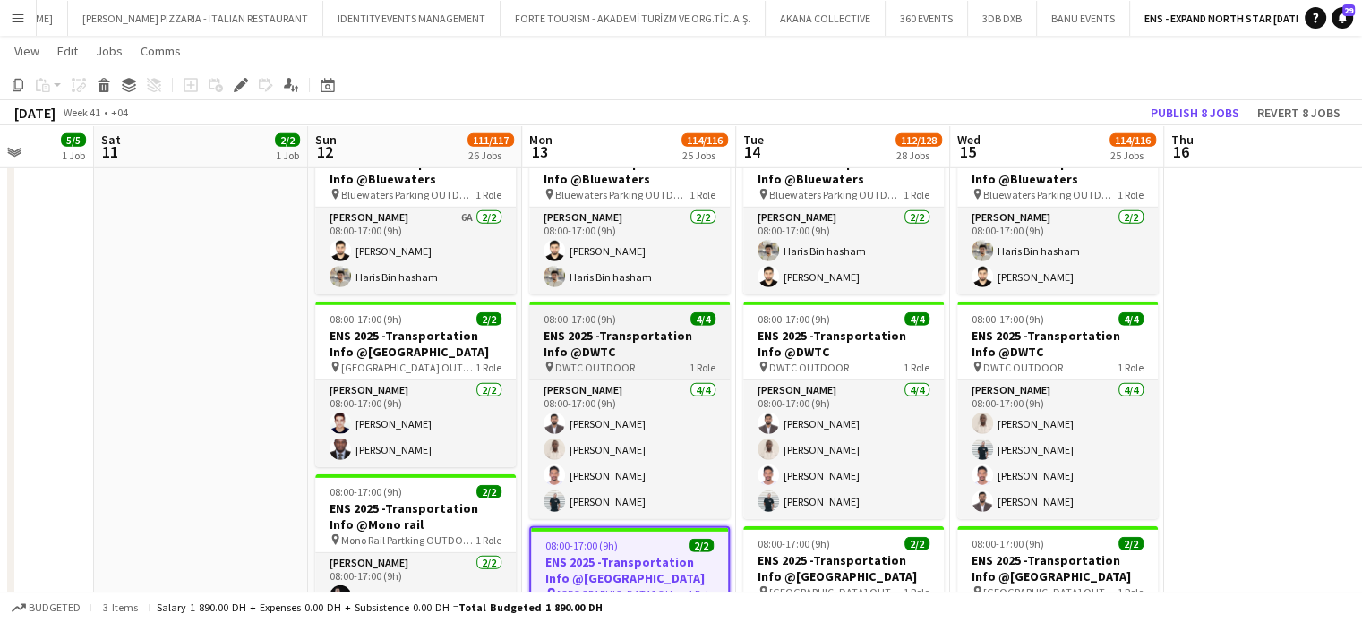
click at [595, 312] on span "08:00-17:00 (9h)" at bounding box center [579, 318] width 73 height 13
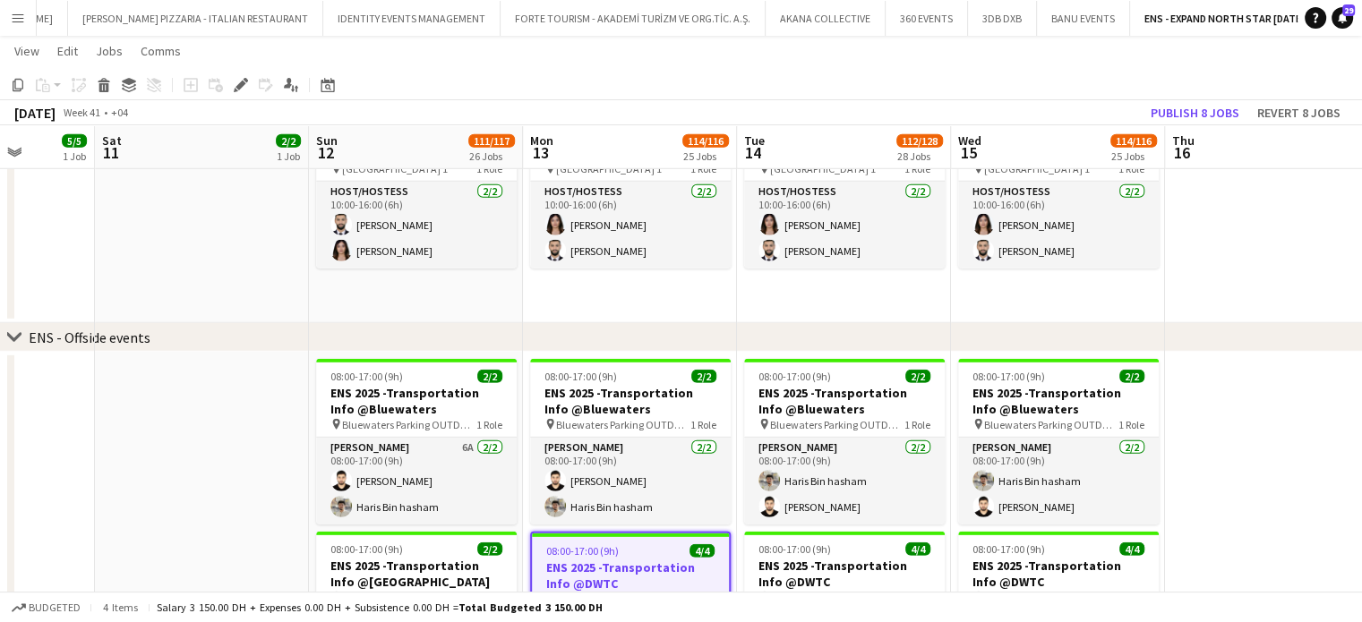
scroll to position [5223, 0]
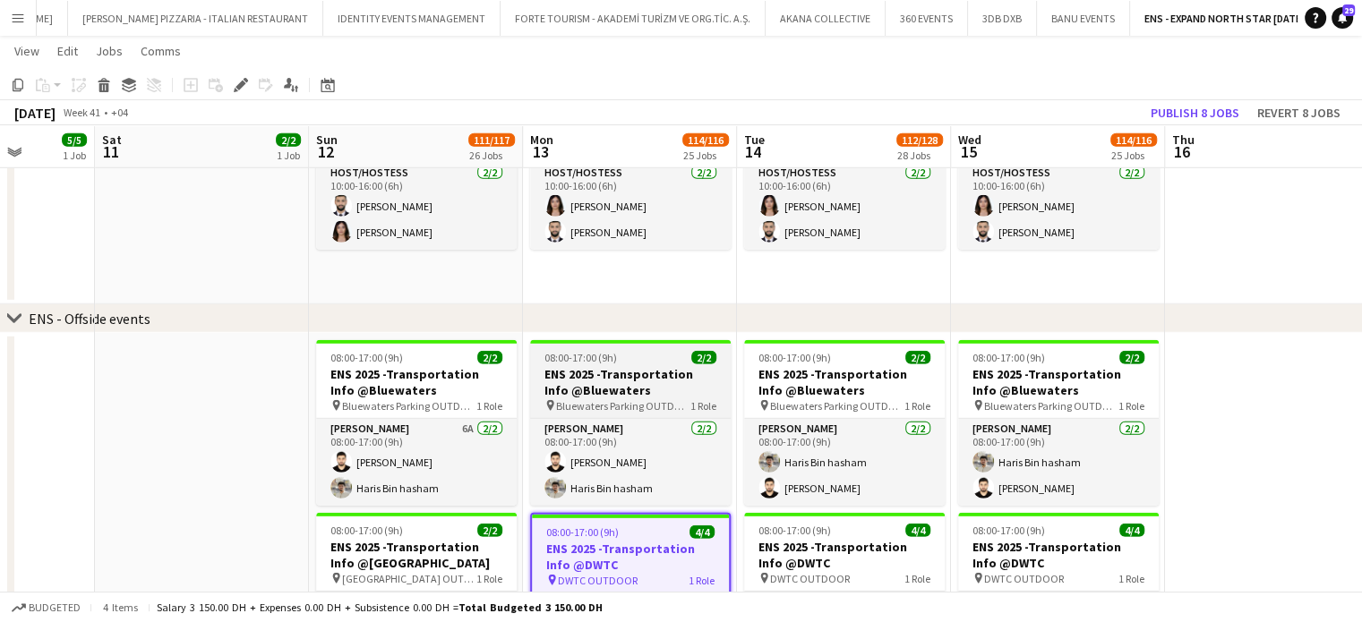
click at [586, 378] on h3 "ENS 2025 -Transportation Info @Bluewaters" at bounding box center [630, 382] width 201 height 32
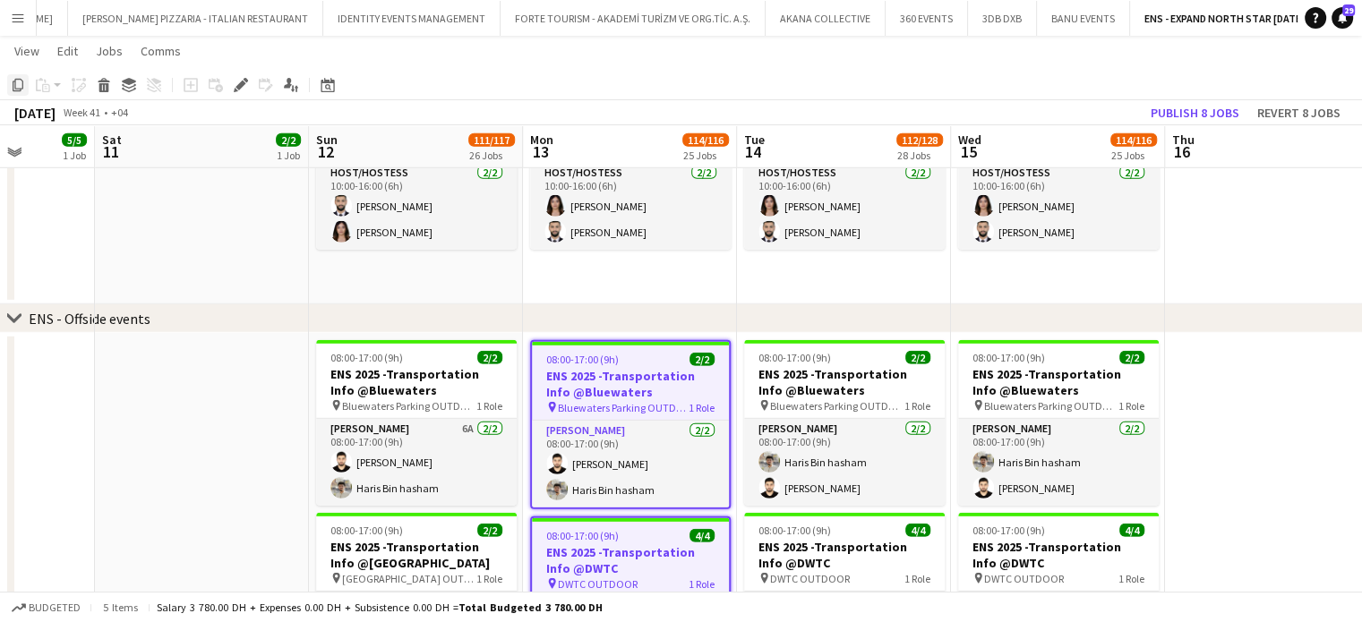
click at [14, 87] on icon at bounding box center [18, 85] width 11 height 13
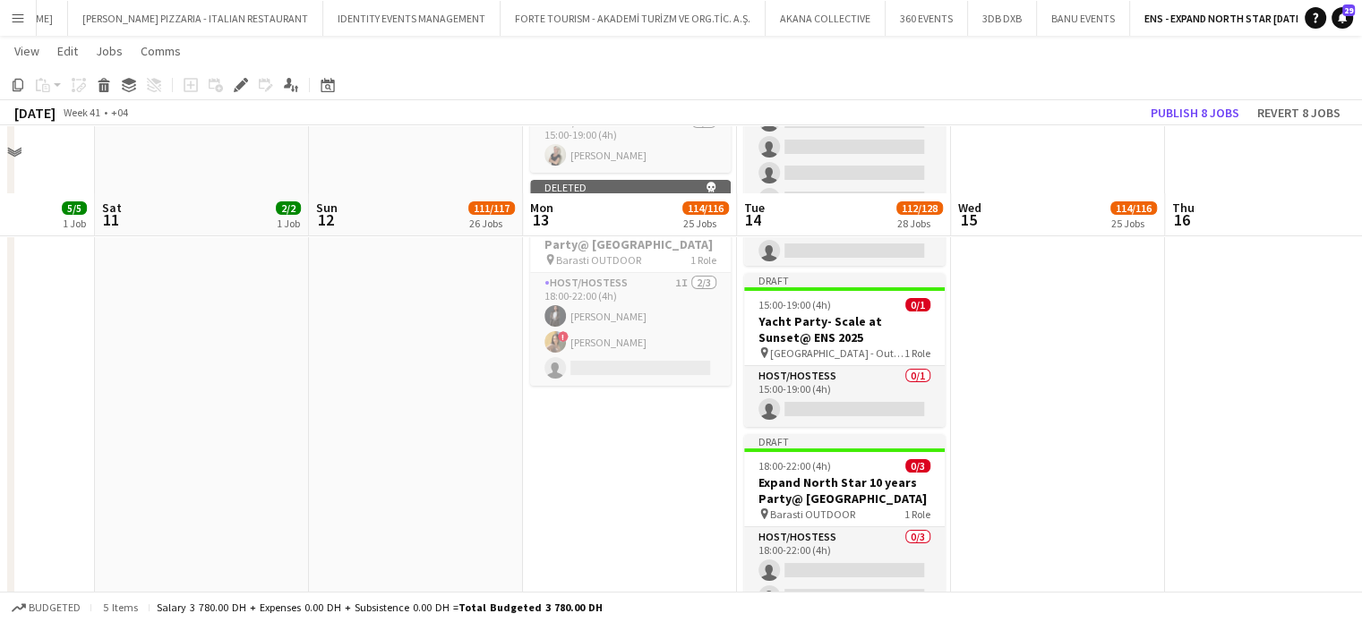
scroll to position [6834, 0]
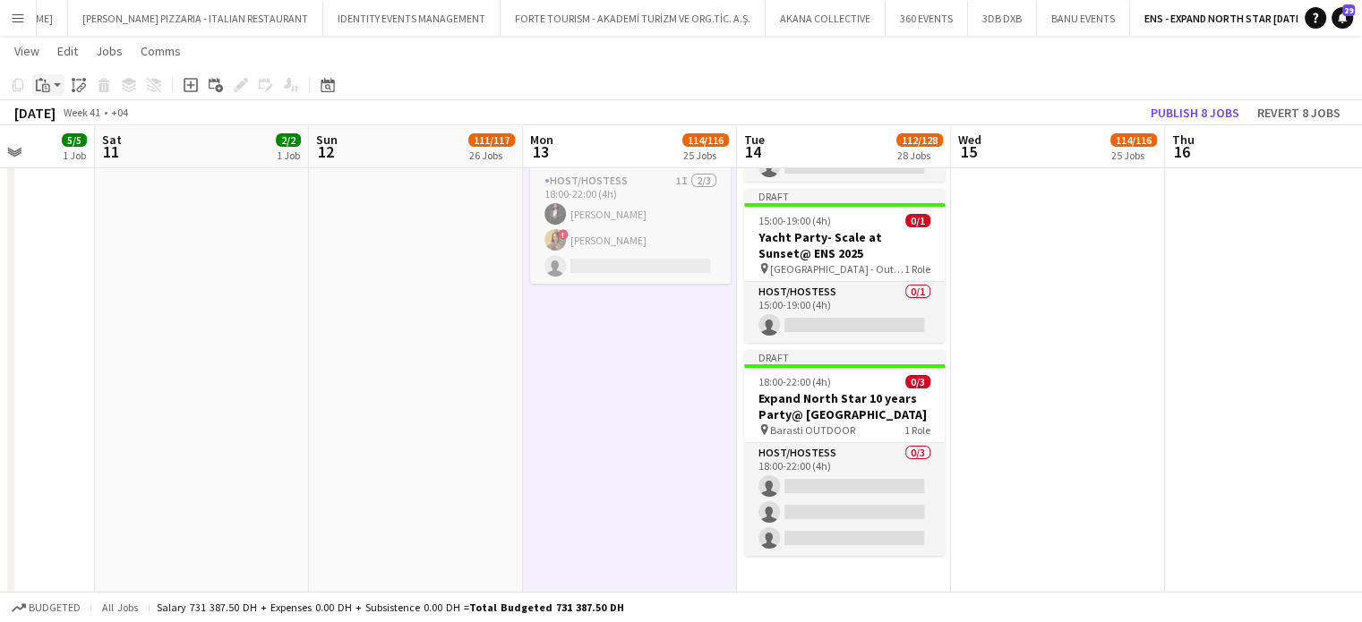
click at [54, 89] on app-action-btn "Paste" at bounding box center [48, 84] width 32 height 21
click at [61, 118] on link "Paste Ctrl+V" at bounding box center [131, 119] width 168 height 16
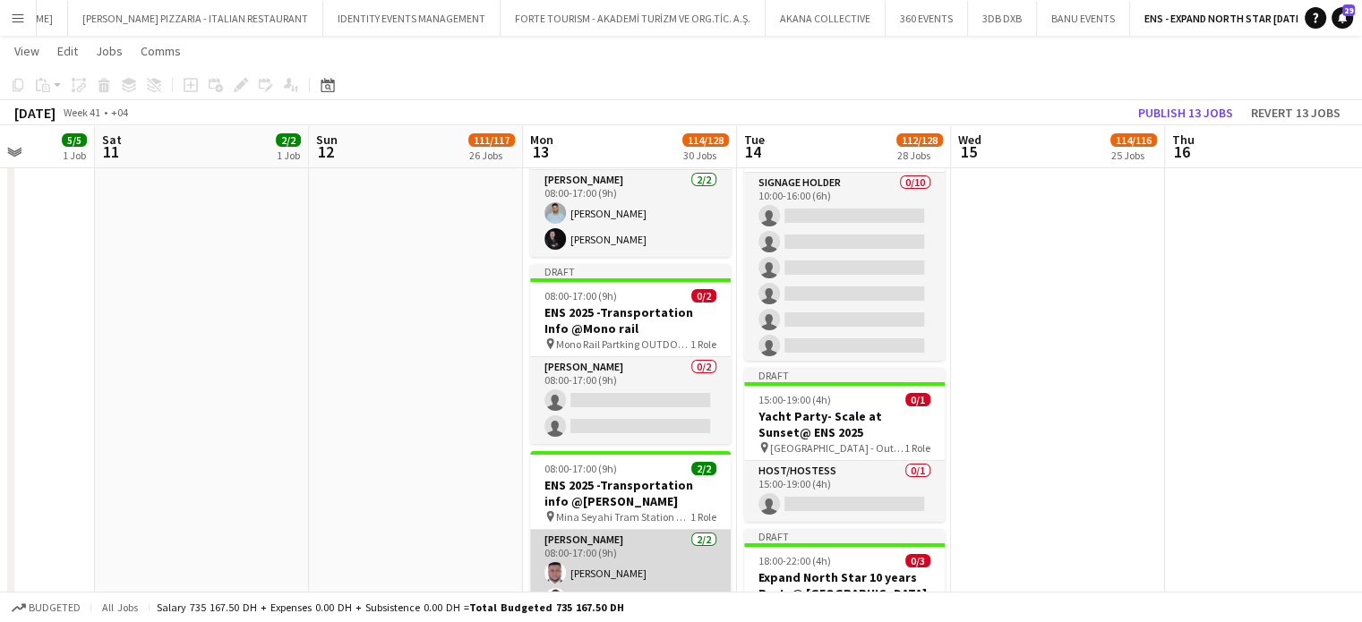
scroll to position [6924, 0]
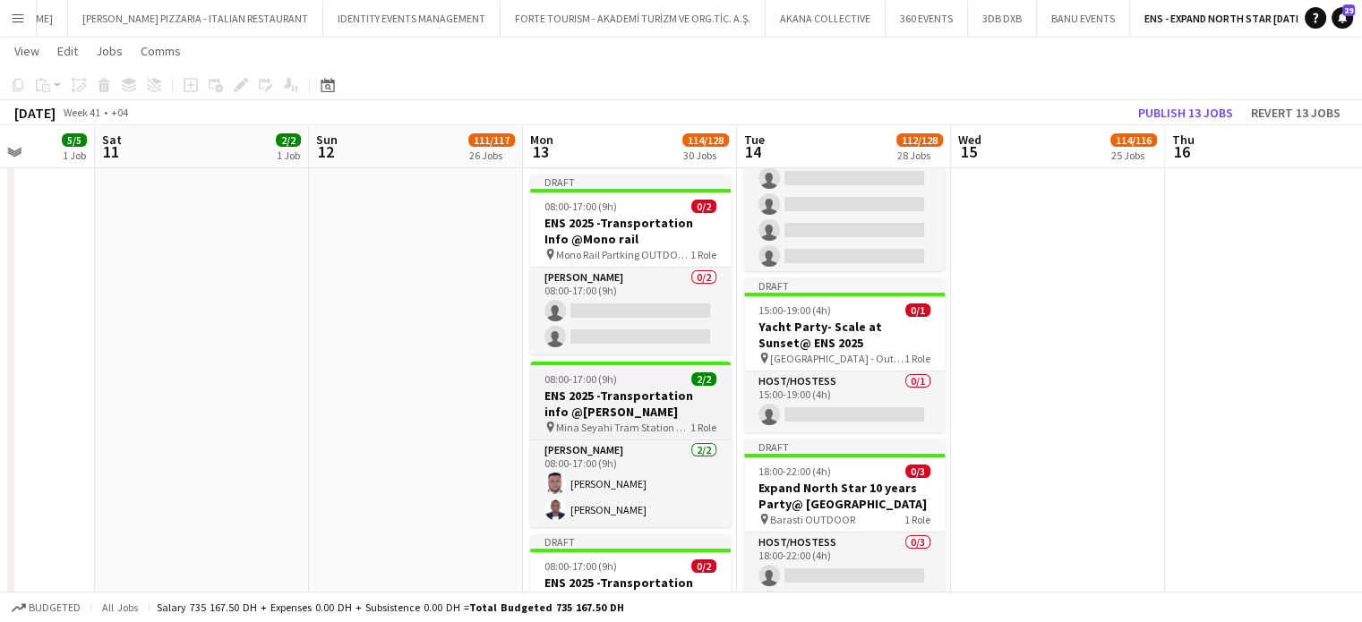
click at [610, 397] on h3 "ENS 2025 -Transportation info @Mena Sayahi" at bounding box center [630, 404] width 201 height 32
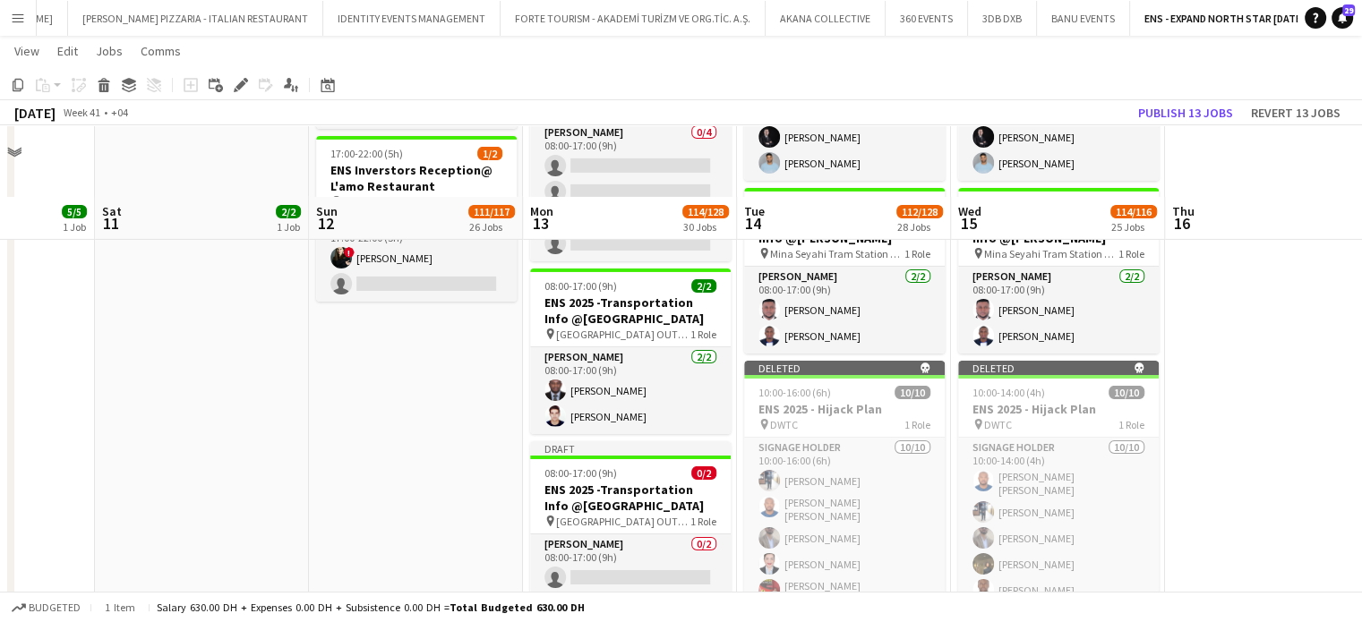
scroll to position [6387, 0]
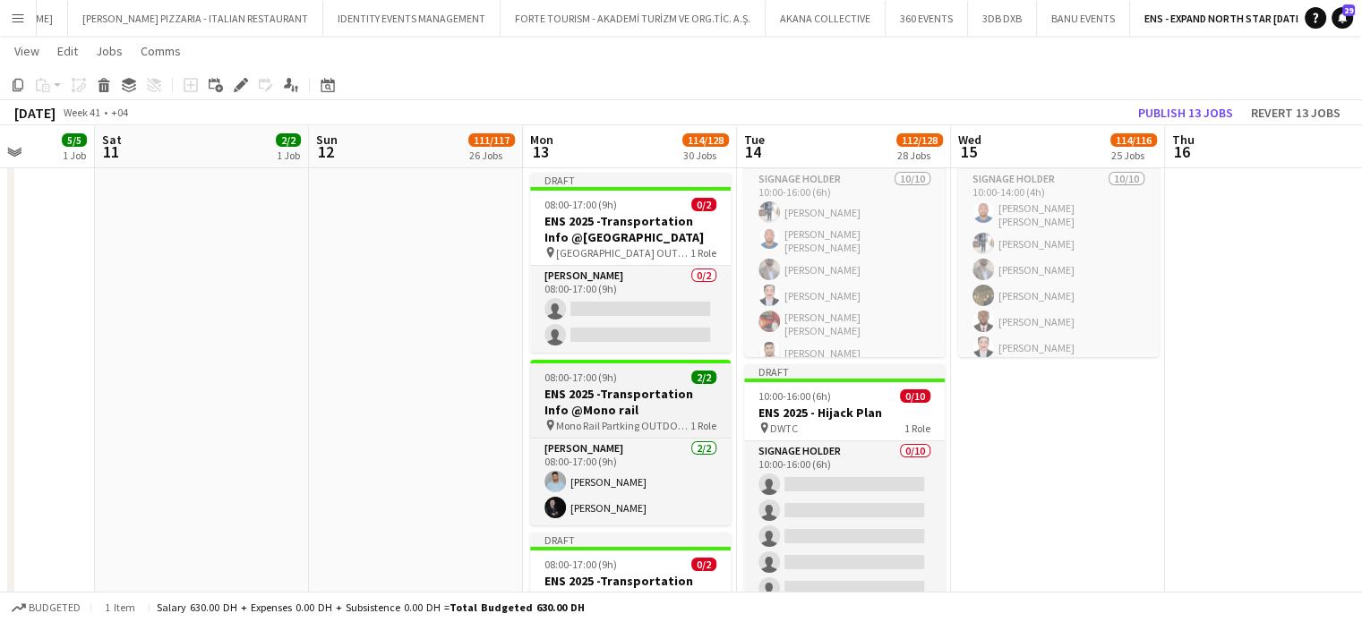
click at [591, 397] on h3 "ENS 2025 -Transportation Info @Mono rail" at bounding box center [630, 402] width 201 height 32
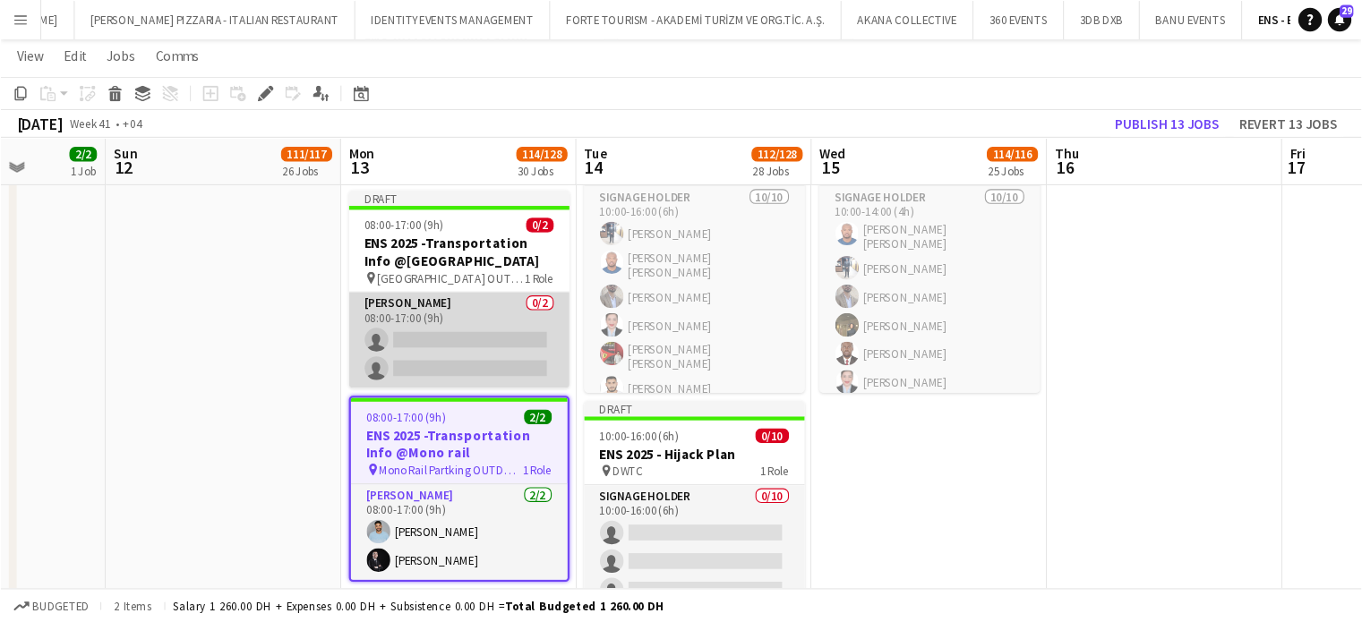
scroll to position [0, 547]
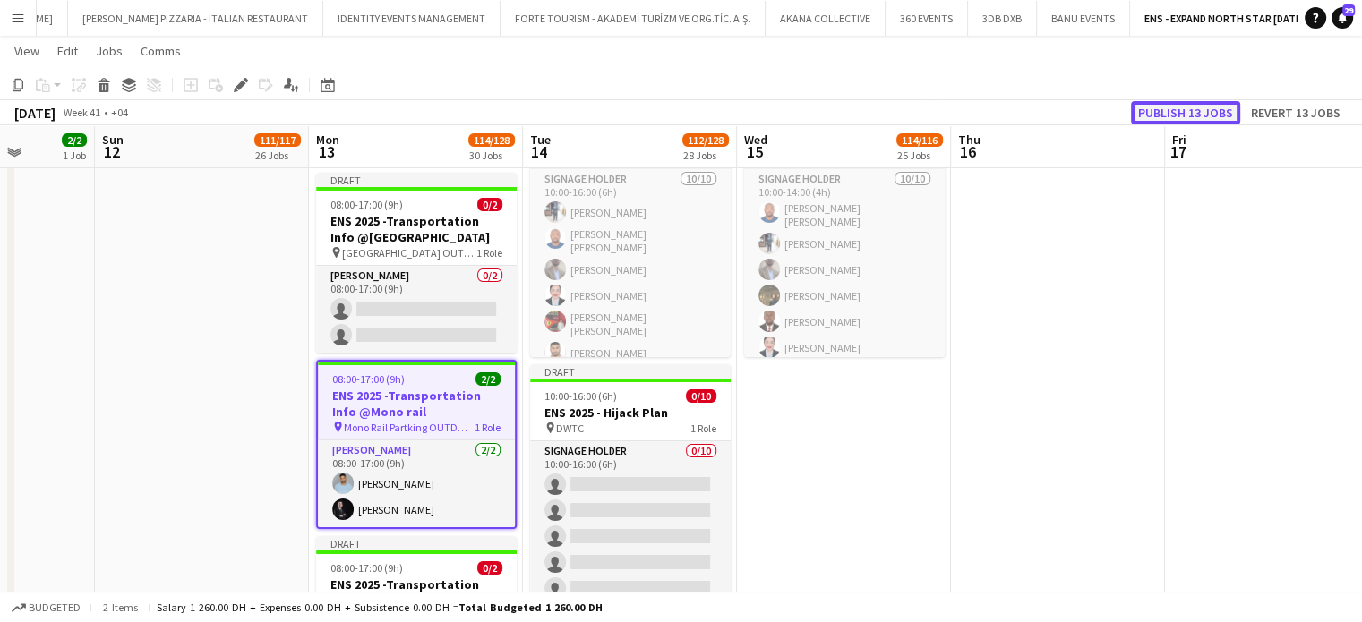
click at [1179, 115] on button "Publish 13 jobs" at bounding box center [1185, 112] width 109 height 23
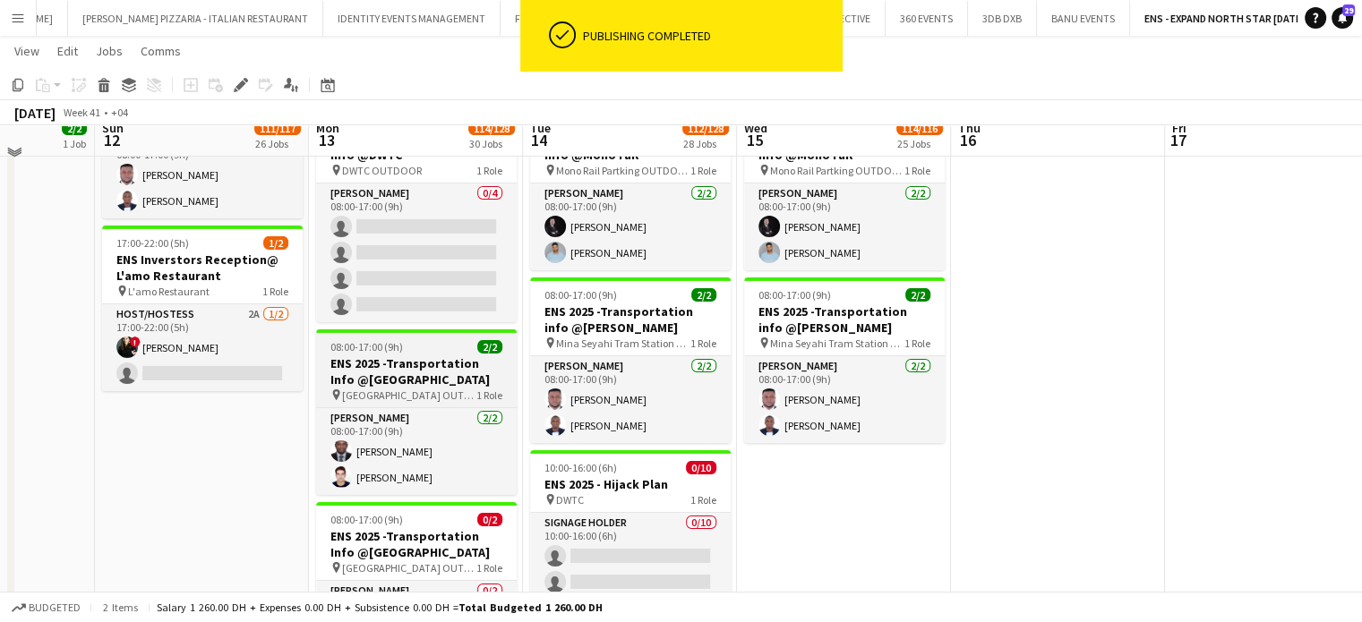
scroll to position [5760, 0]
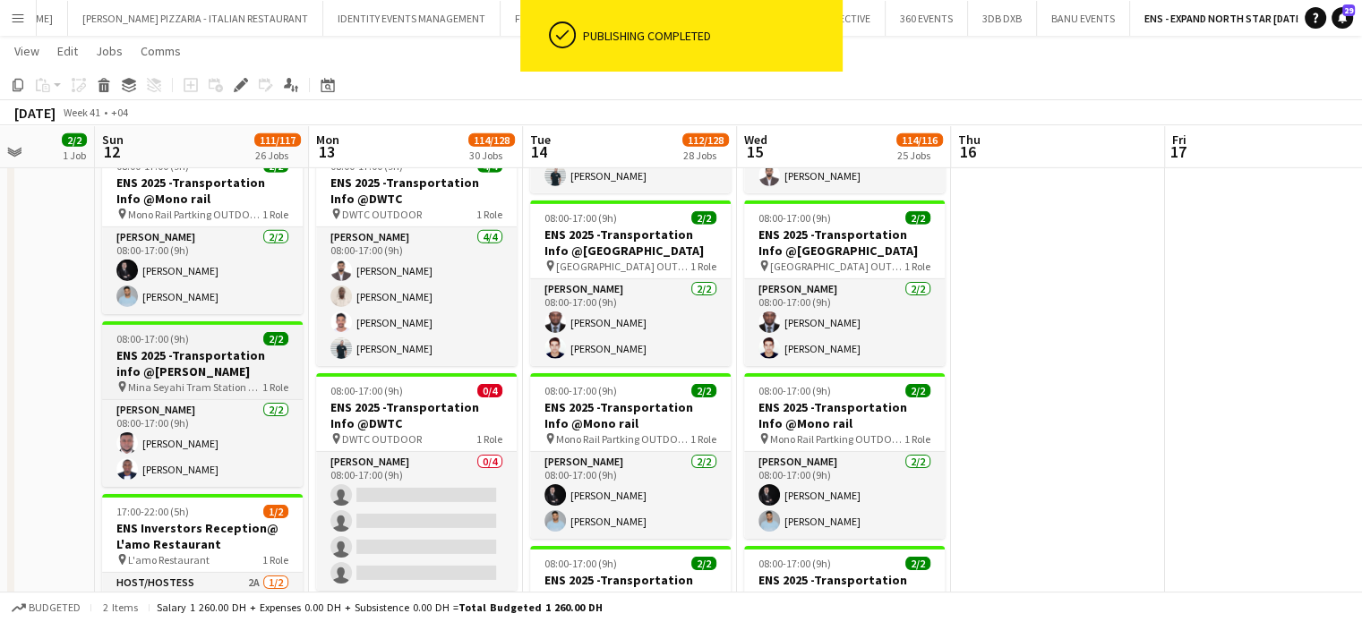
click at [194, 343] on div "08:00-17:00 (9h) 2/2" at bounding box center [202, 338] width 201 height 13
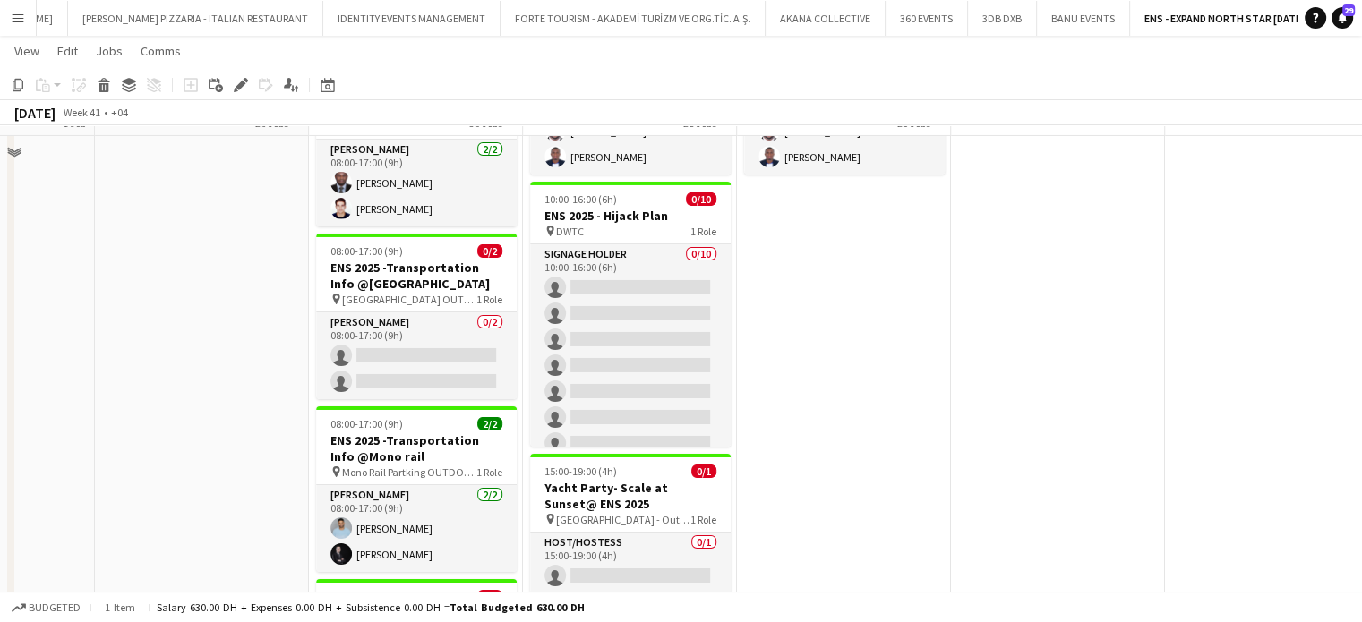
scroll to position [6208, 0]
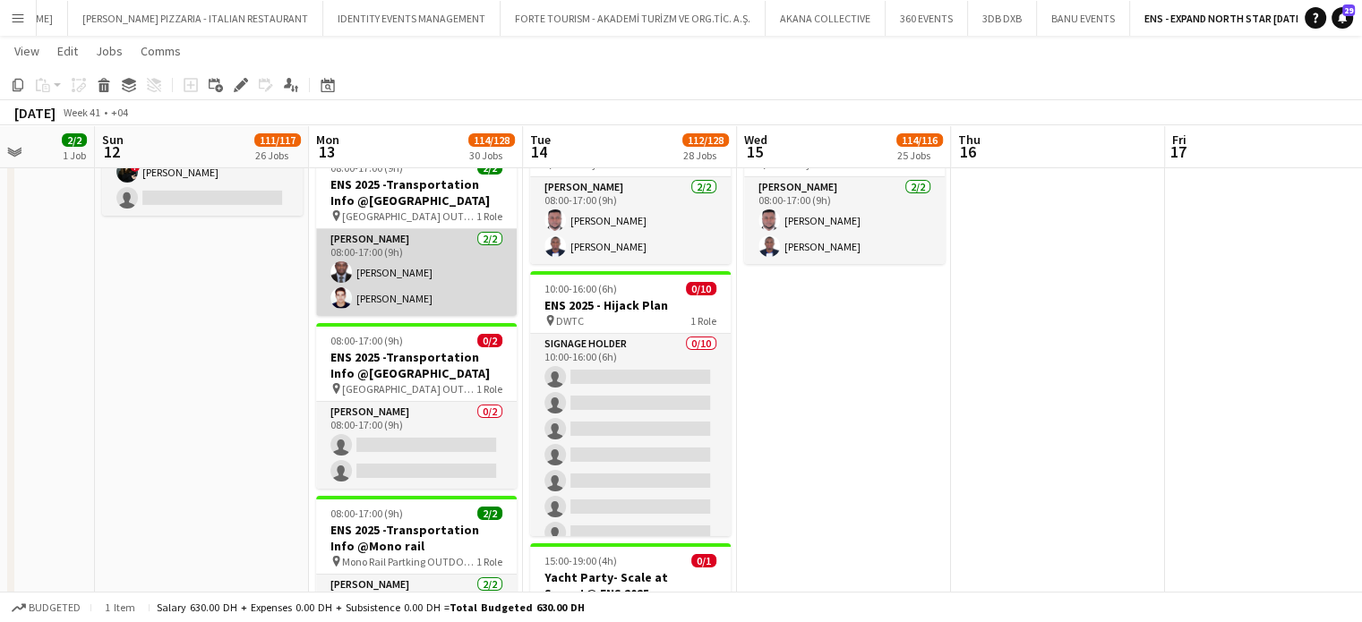
click at [394, 292] on app-card-role "Usher 2/2 08:00-17:00 (9h) Samuel Nweze Muhammad Athar" at bounding box center [416, 272] width 201 height 87
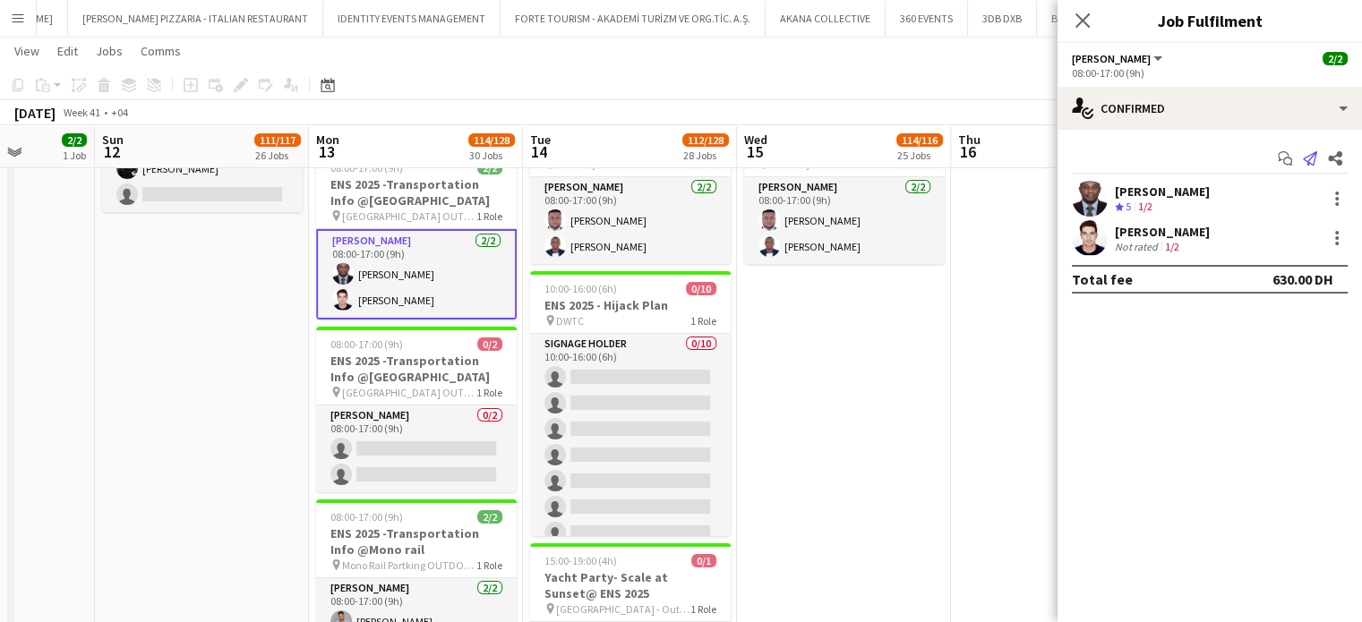
click at [1310, 160] on icon "Send notification" at bounding box center [1310, 158] width 14 height 14
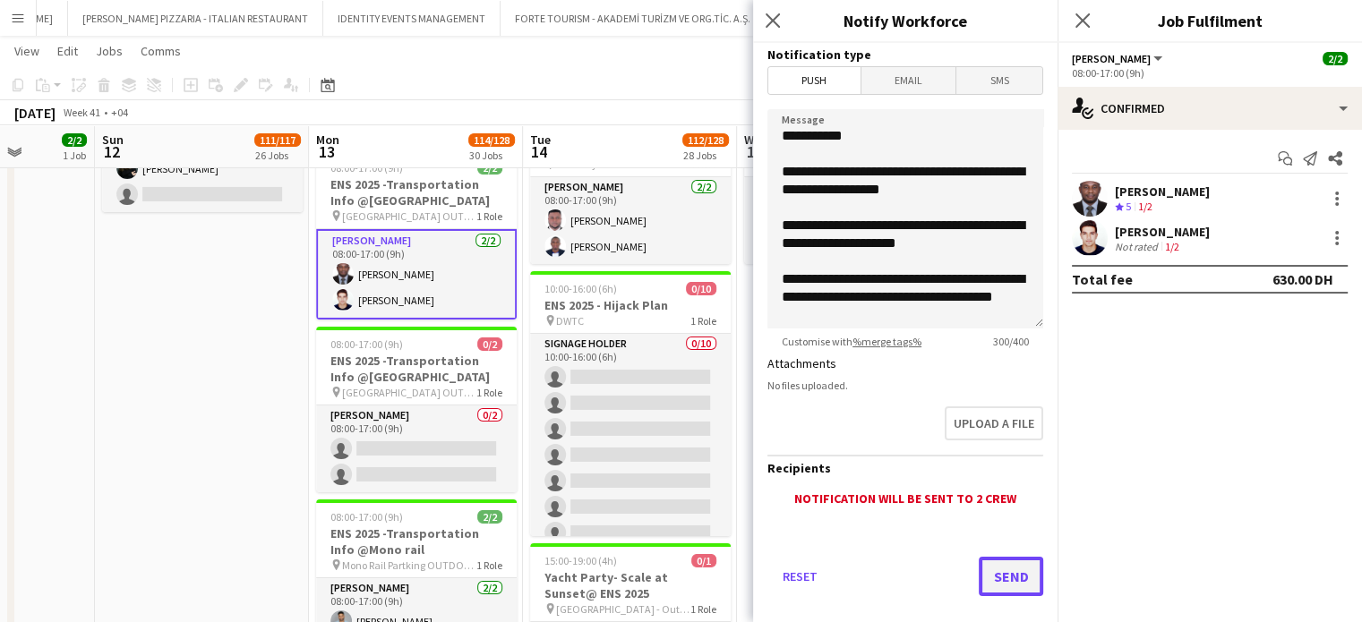
click at [997, 577] on button "Send" at bounding box center [1011, 576] width 64 height 39
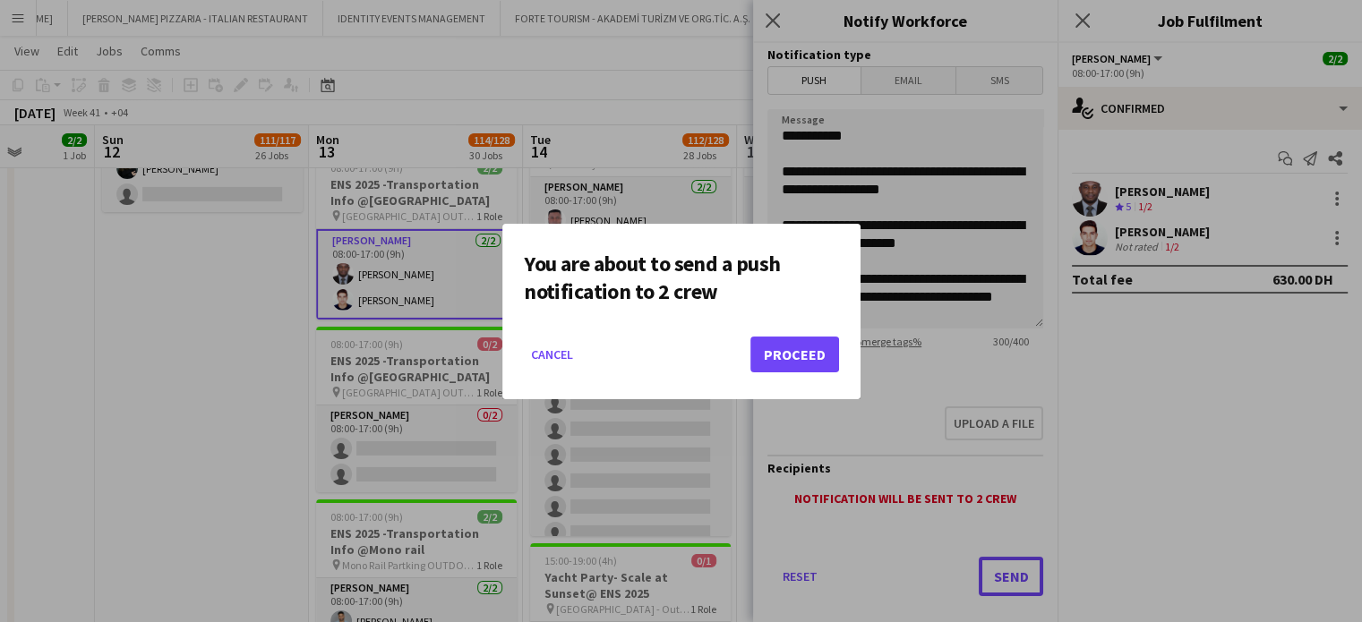
scroll to position [0, 0]
click at [784, 346] on button "Proceed" at bounding box center [794, 355] width 89 height 36
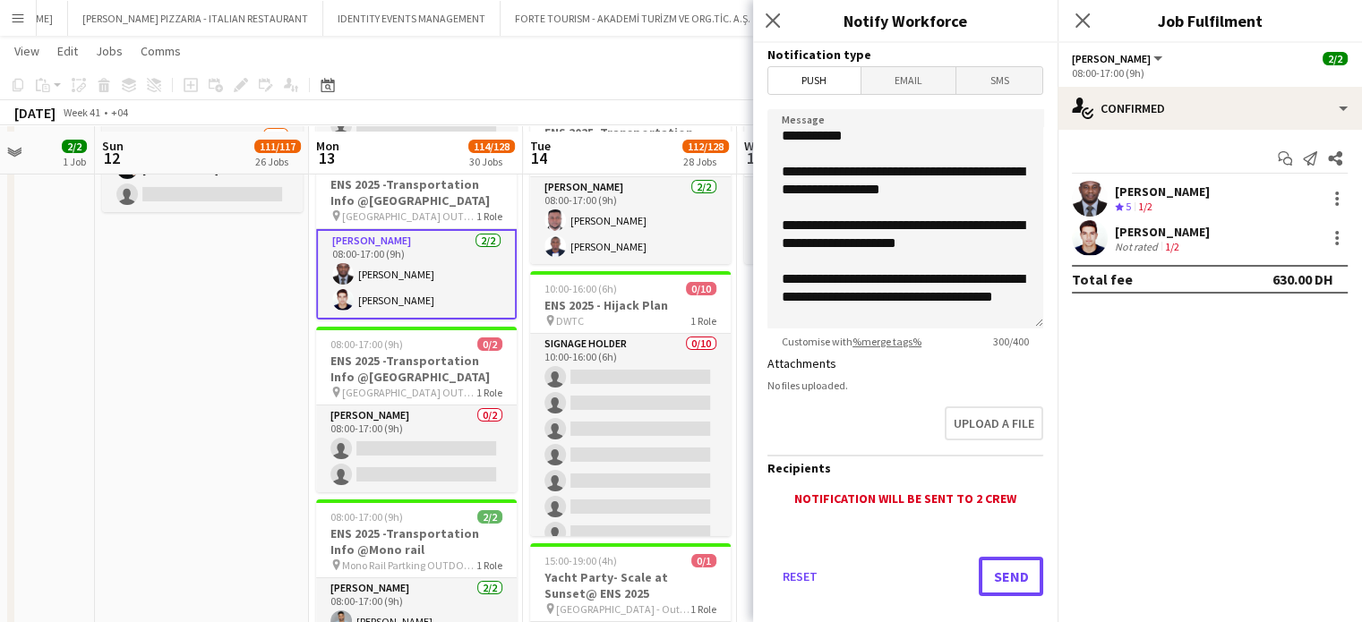
scroll to position [6476, 0]
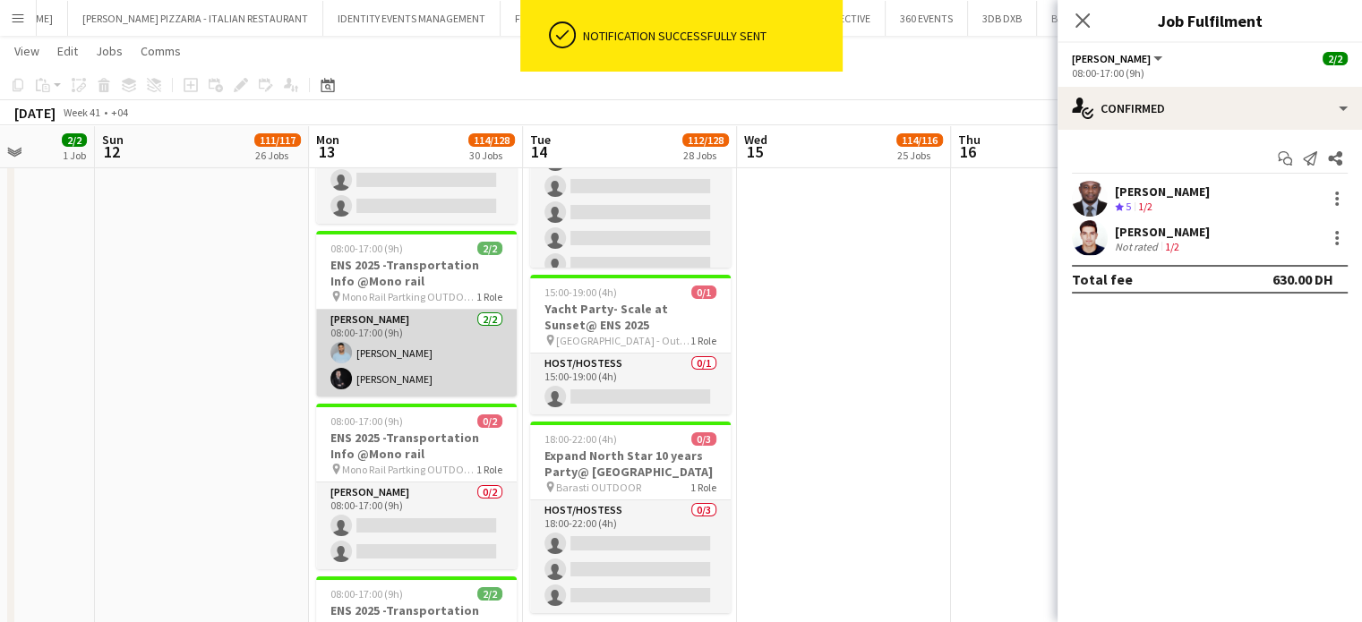
click at [363, 350] on app-card-role "Usher 2/2 08:00-17:00 (9h) Noureddine Eddiyyani Ahmed Saad" at bounding box center [416, 353] width 201 height 87
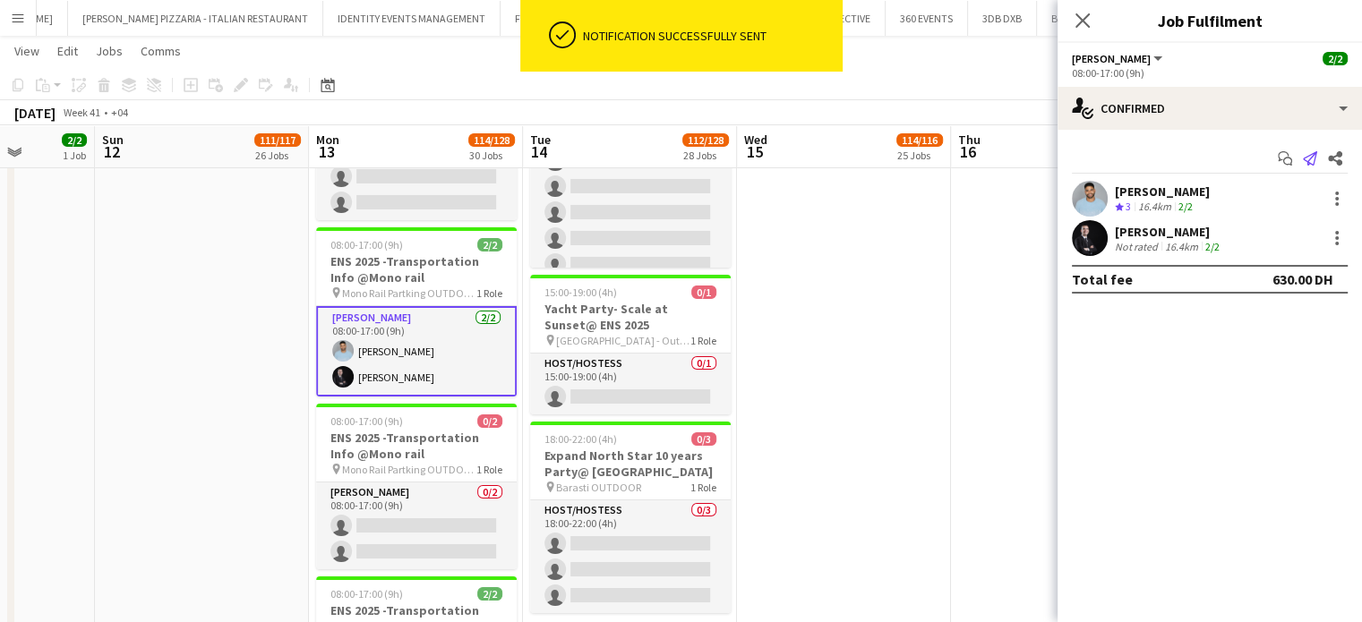
click at [1311, 156] on icon "Send notification" at bounding box center [1310, 158] width 14 height 14
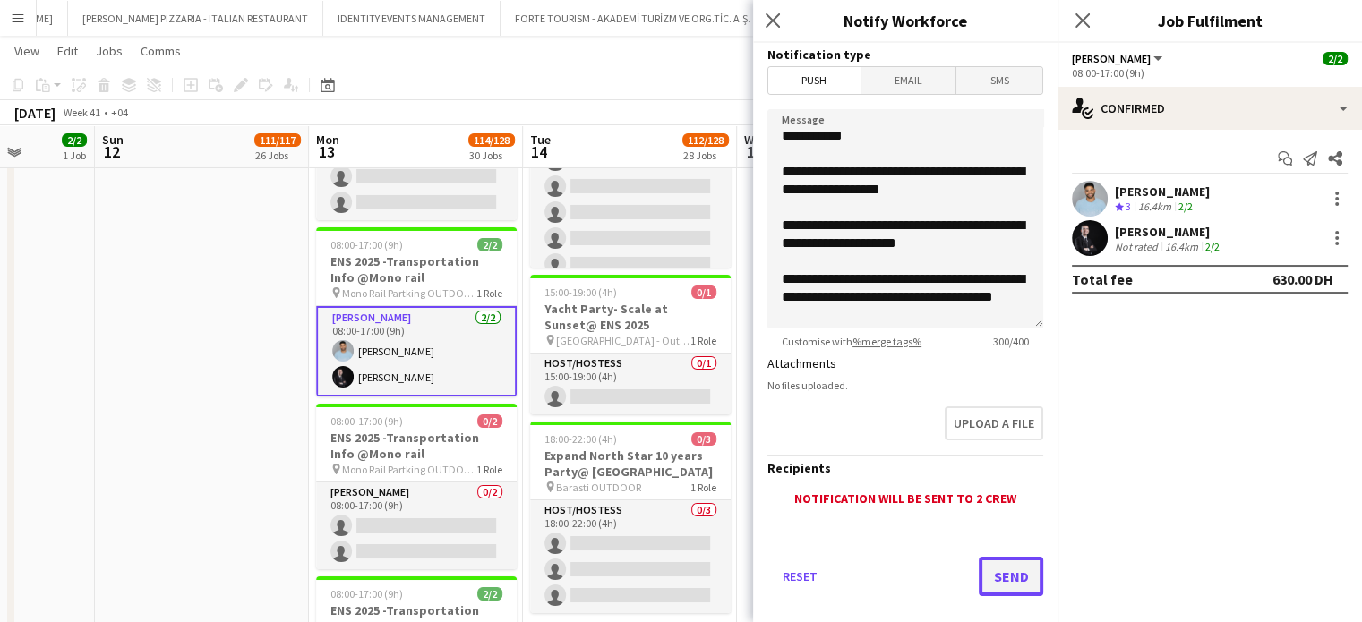
click at [992, 562] on button "Send" at bounding box center [1011, 576] width 64 height 39
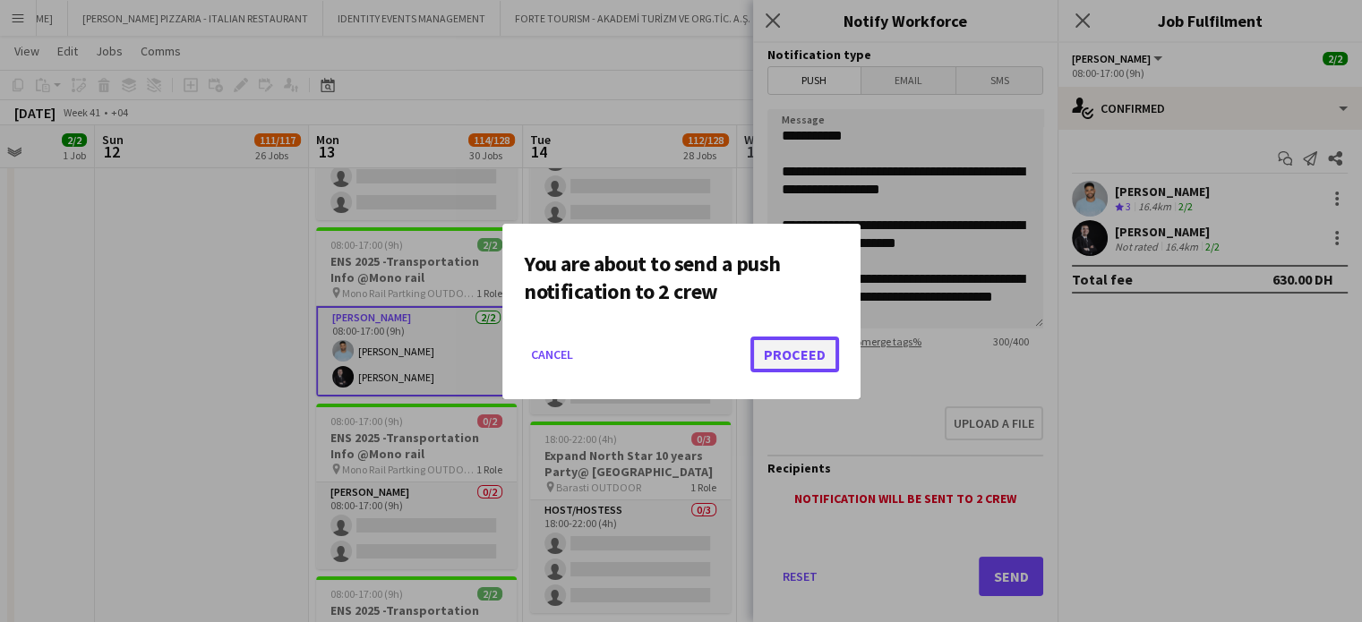
click at [813, 346] on button "Proceed" at bounding box center [794, 355] width 89 height 36
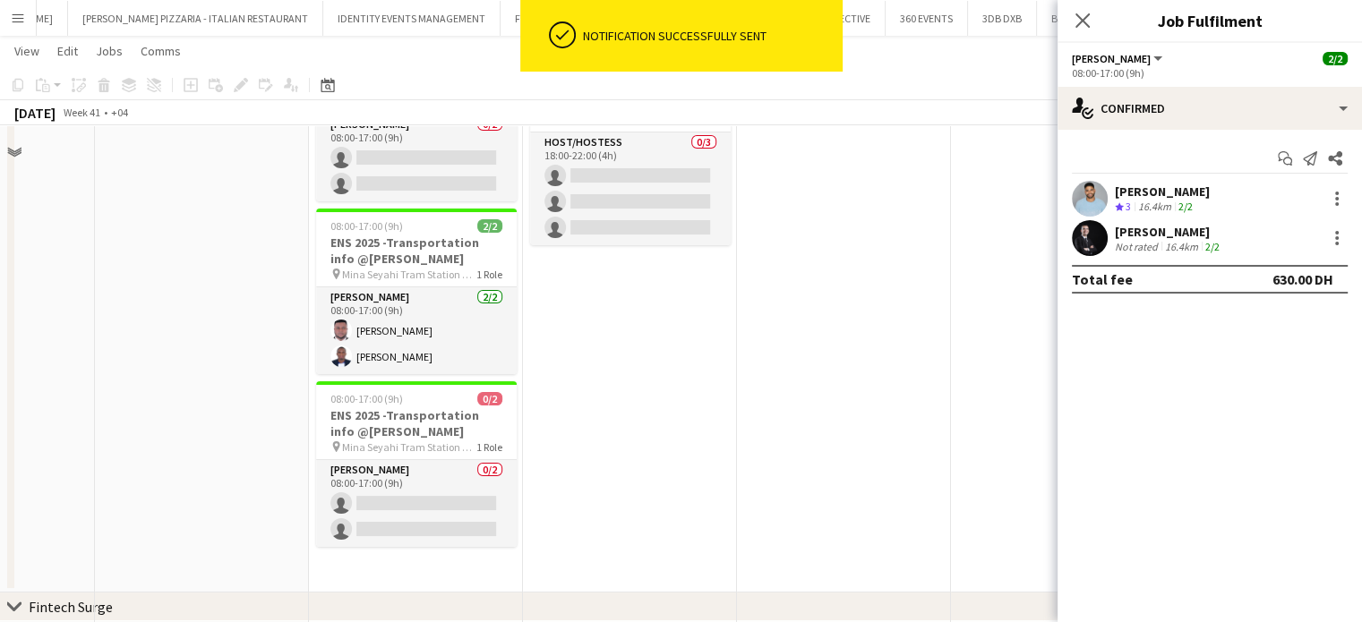
scroll to position [6745, 0]
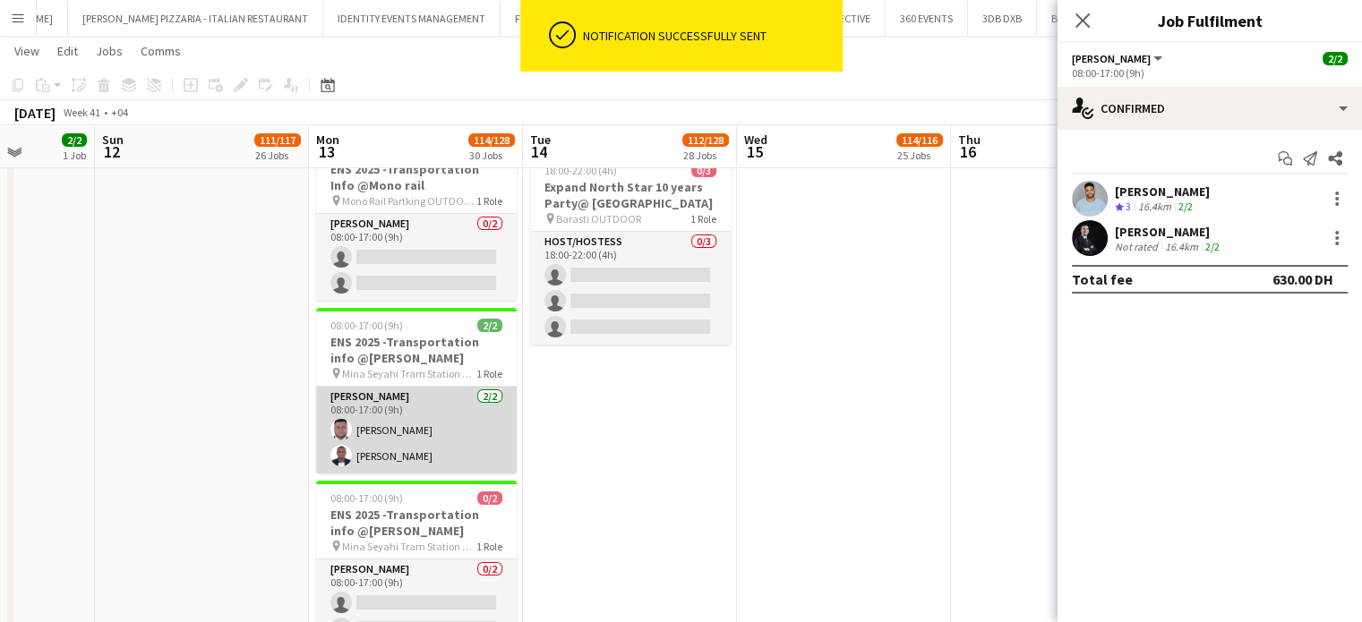
click at [434, 406] on app-card-role "Usher 2/2 08:00-17:00 (9h) Jevas Nangsi Muzamiru Mukasa" at bounding box center [416, 430] width 201 height 87
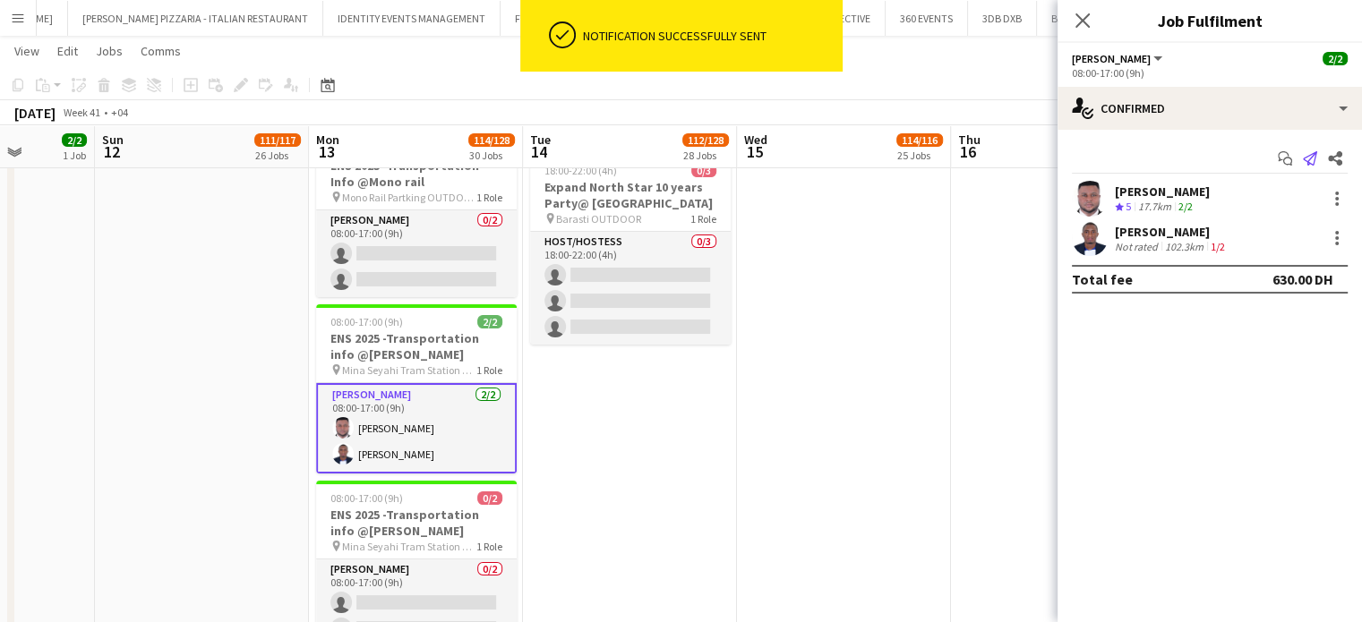
click at [1316, 156] on app-icon "Send notification" at bounding box center [1309, 158] width 25 height 25
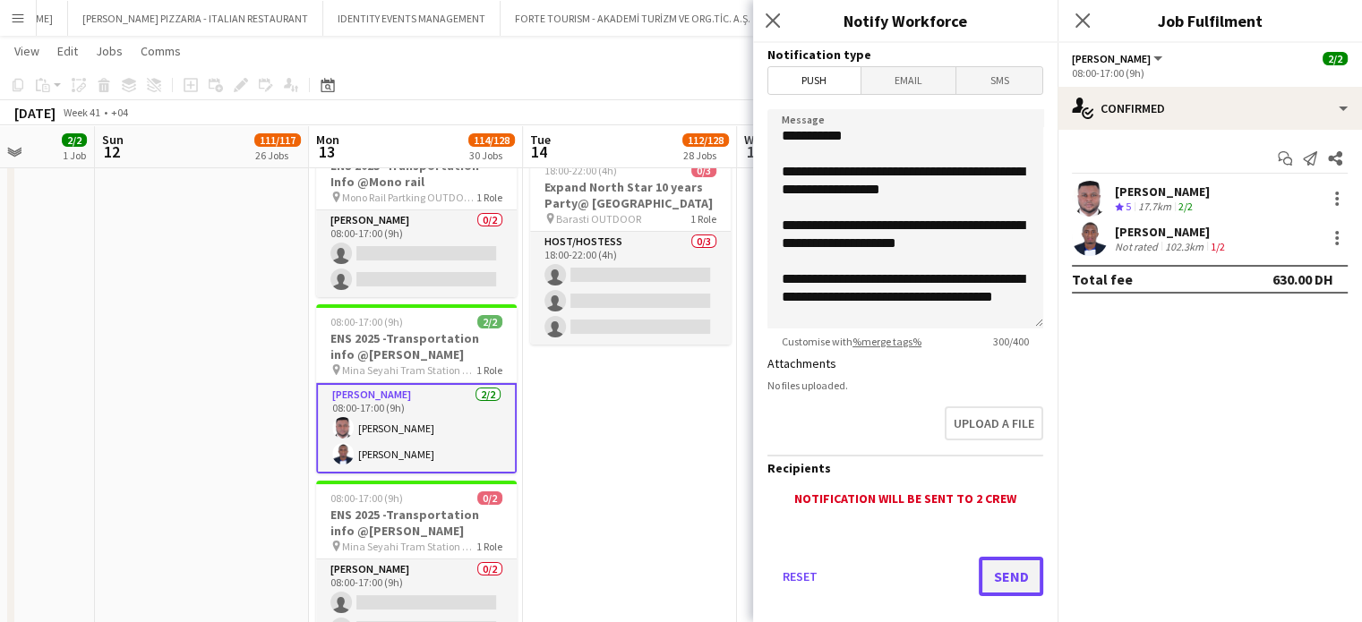
click at [1004, 576] on button "Send" at bounding box center [1011, 576] width 64 height 39
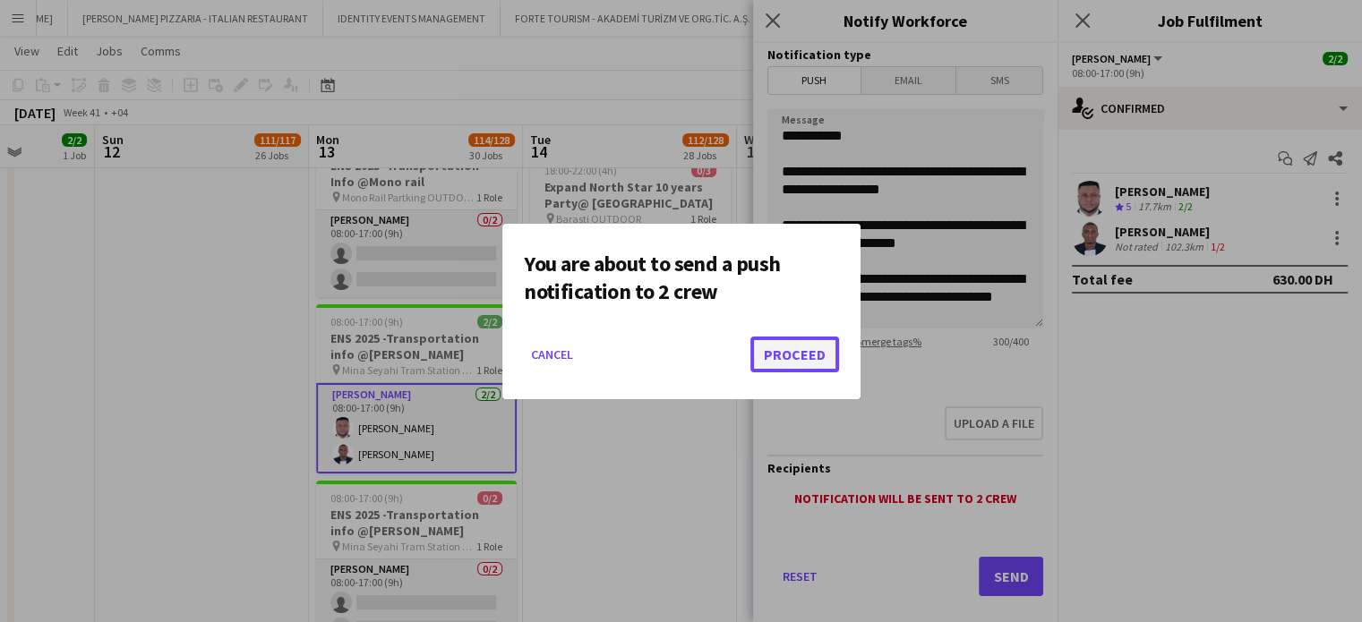
click at [825, 344] on button "Proceed" at bounding box center [794, 355] width 89 height 36
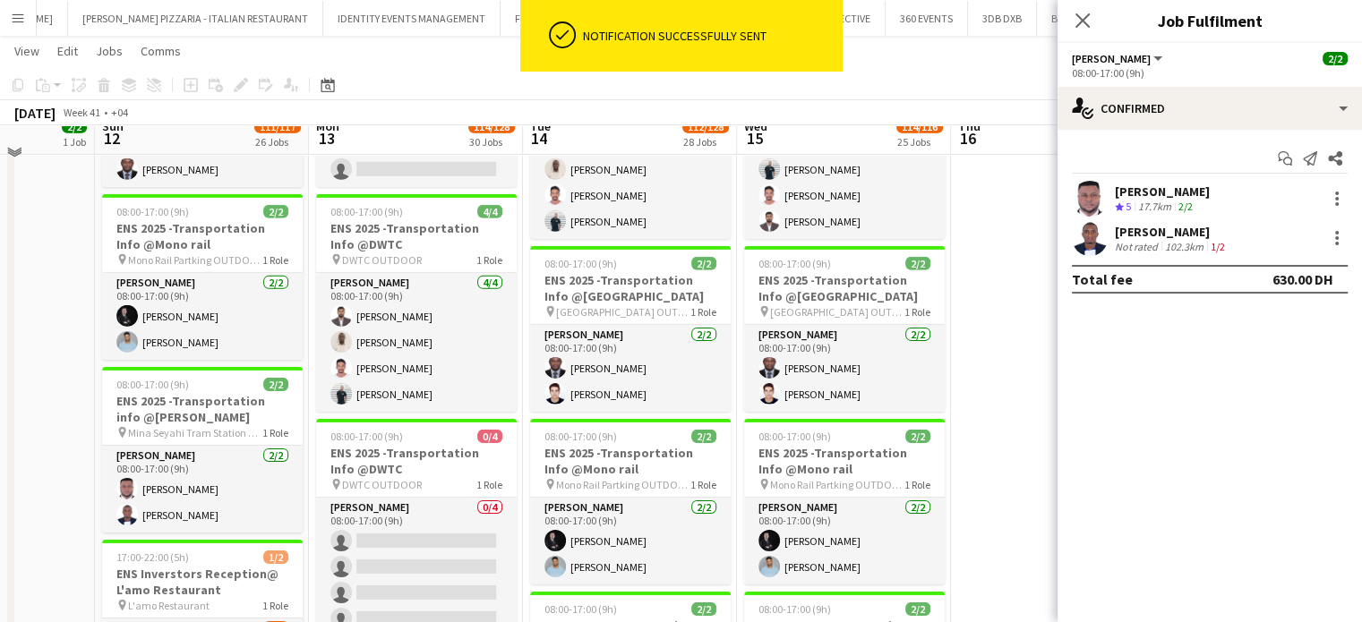
scroll to position [5671, 0]
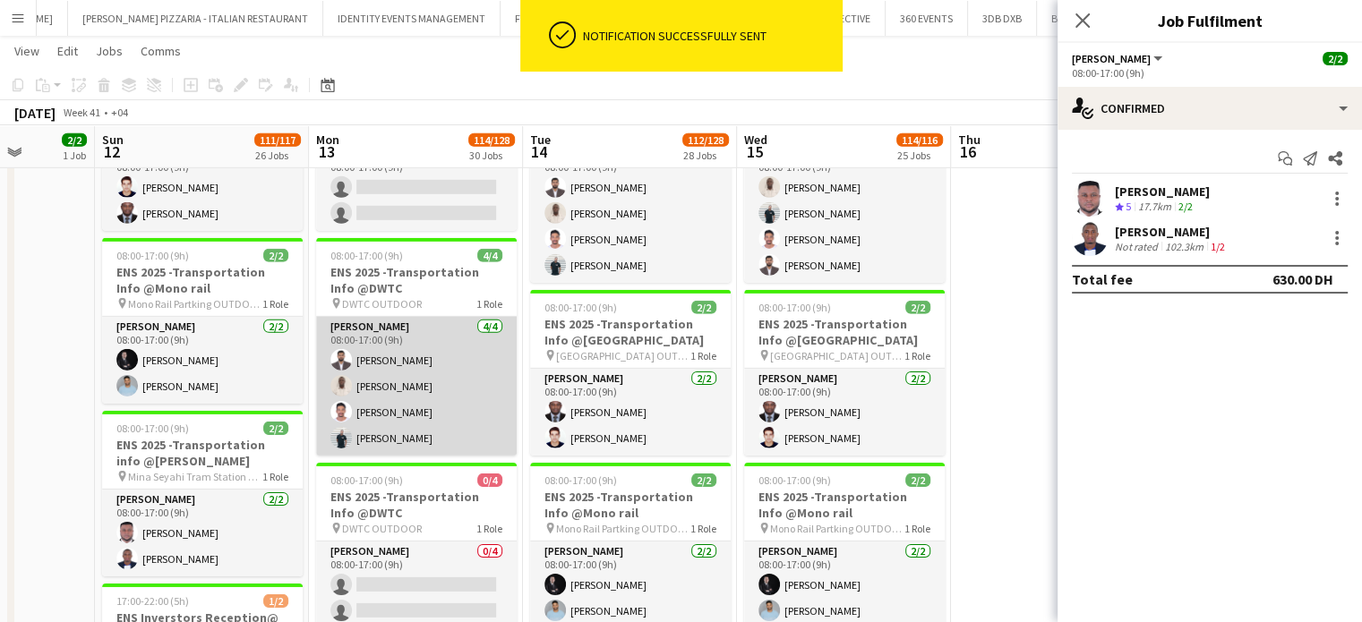
click at [414, 365] on app-card-role "Usher 4/4 08:00-17:00 (9h) Khuzaima Khan Nathane Kanyesigye Elhussein fadul Osc…" at bounding box center [416, 386] width 201 height 139
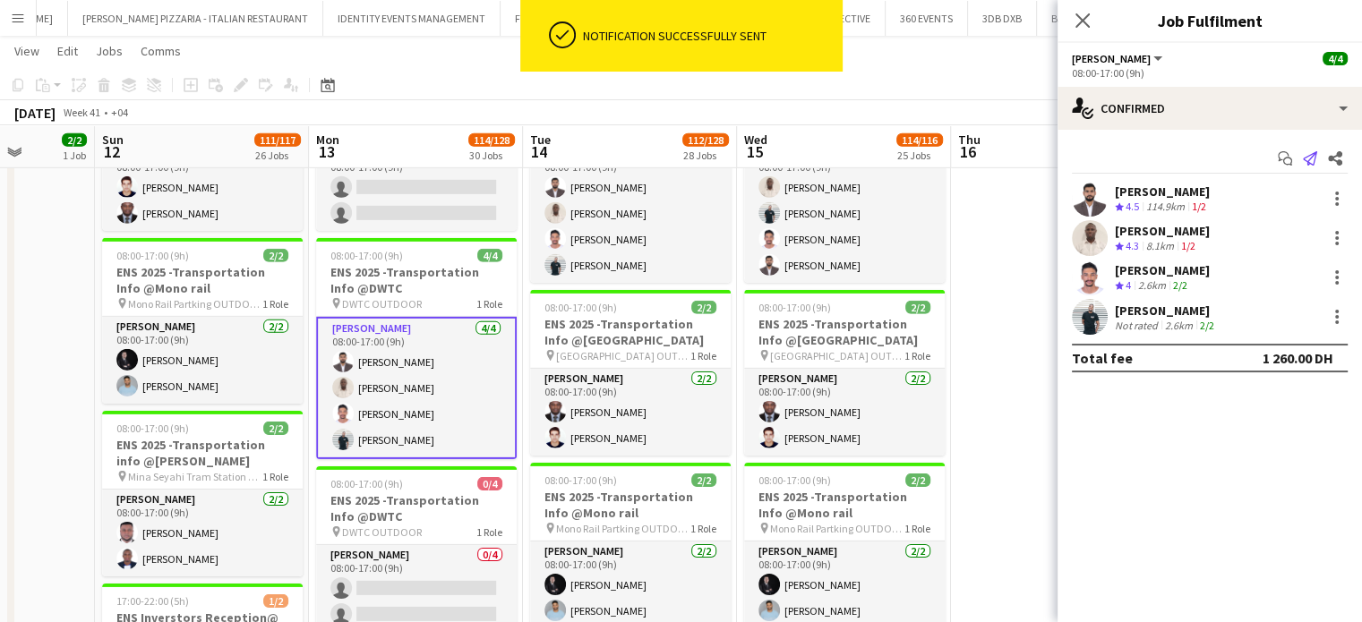
click at [1312, 153] on icon "Send notification" at bounding box center [1310, 158] width 14 height 14
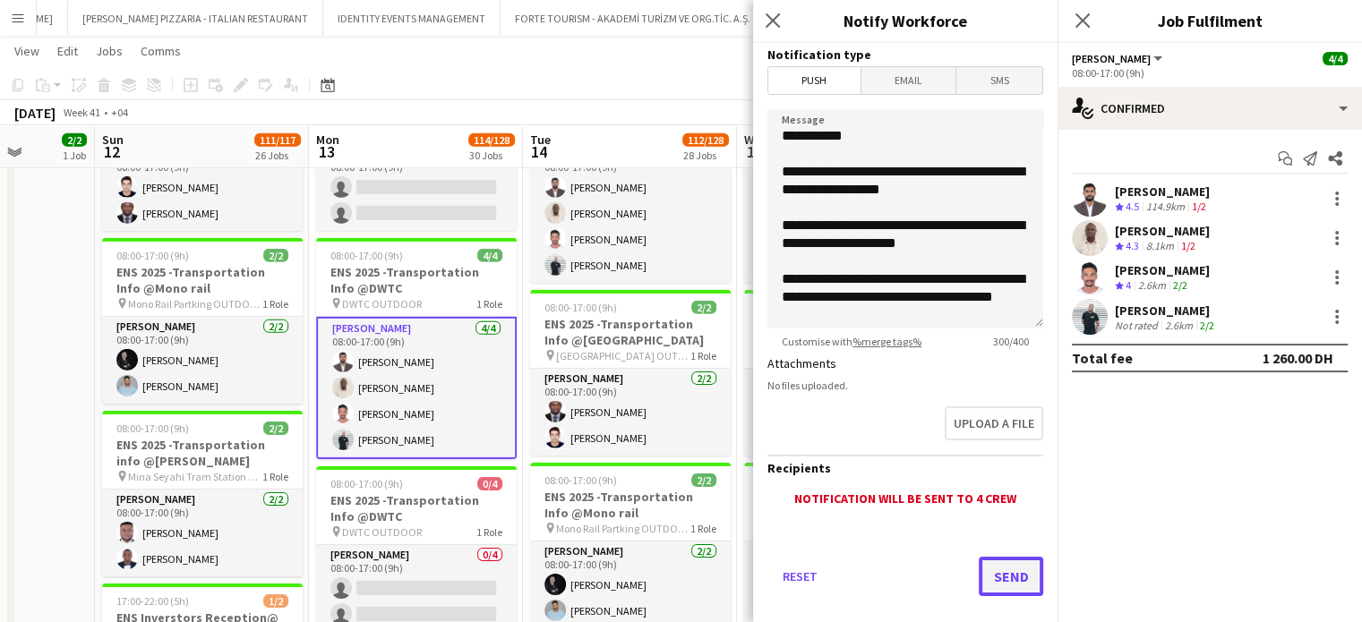
click at [983, 576] on button "Send" at bounding box center [1011, 576] width 64 height 39
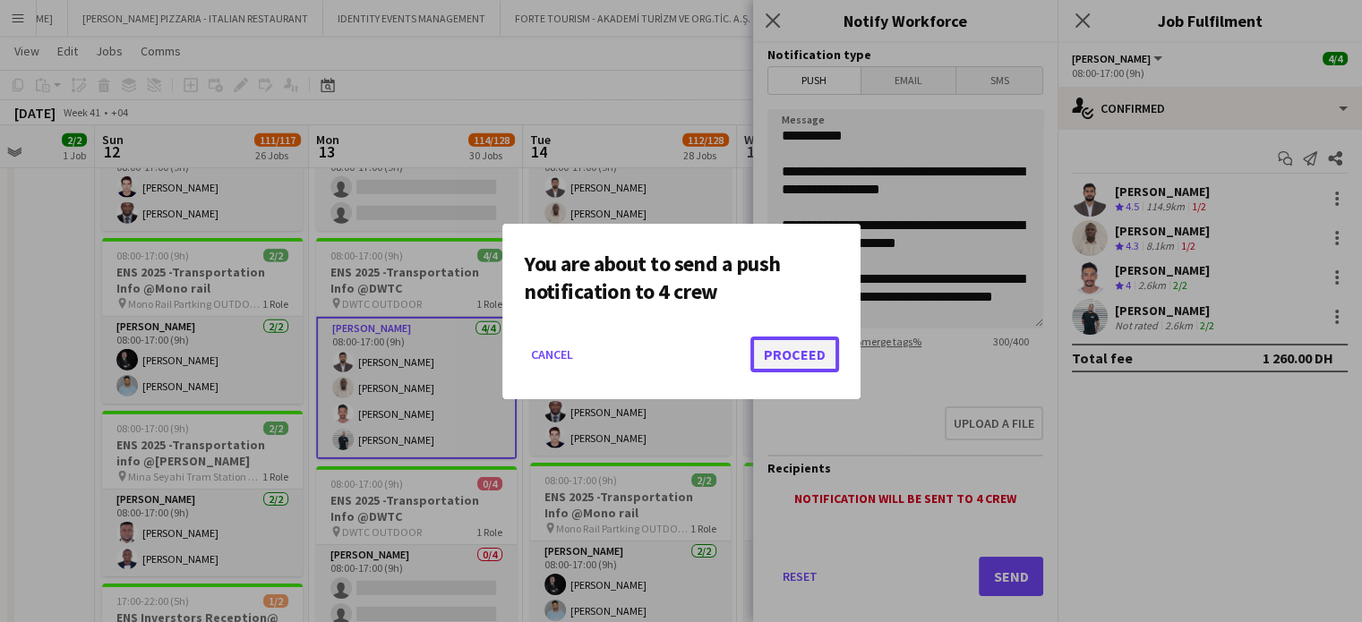
click at [807, 346] on button "Proceed" at bounding box center [794, 355] width 89 height 36
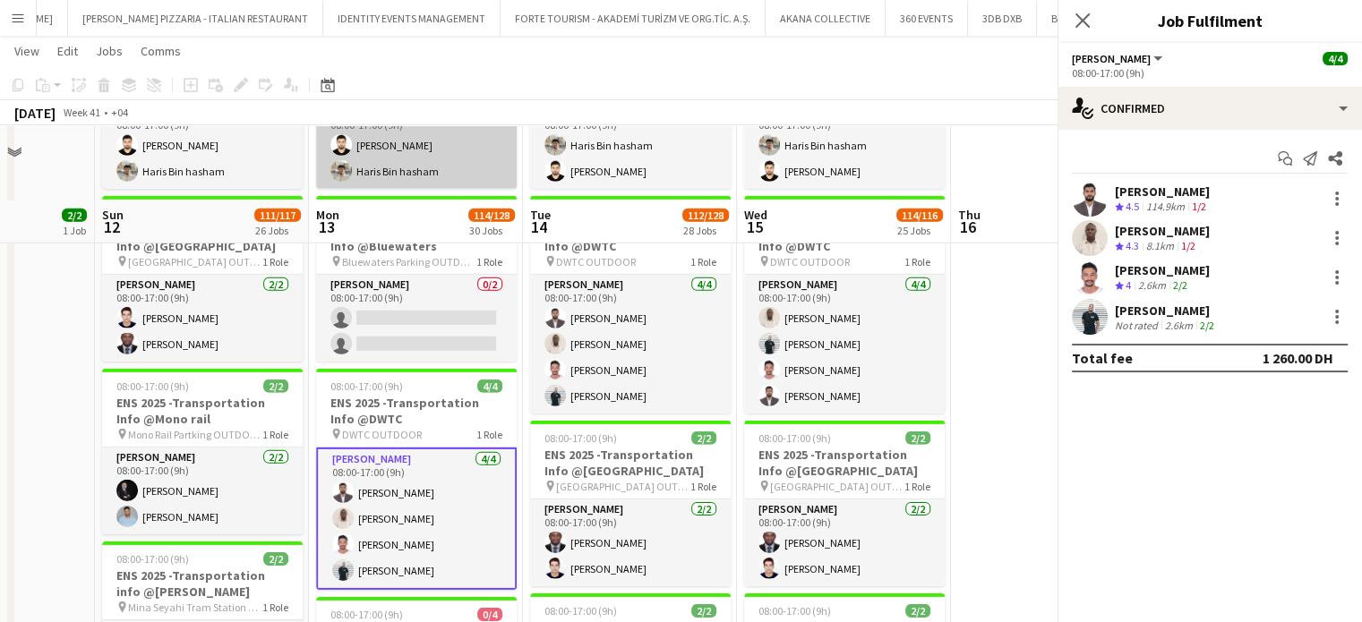
scroll to position [5312, 0]
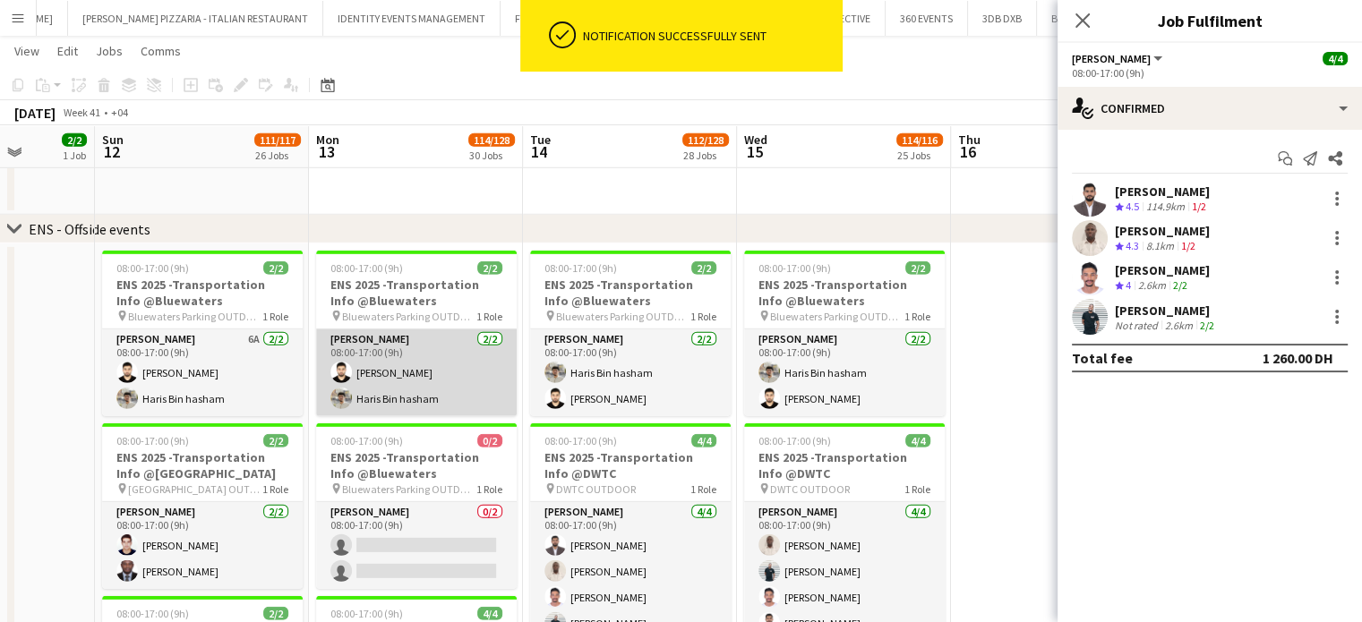
click at [440, 379] on app-card-role "Usher 2/2 08:00-17:00 (9h) Abdullah Anwaruddin Haris Bin hasham" at bounding box center [416, 372] width 201 height 87
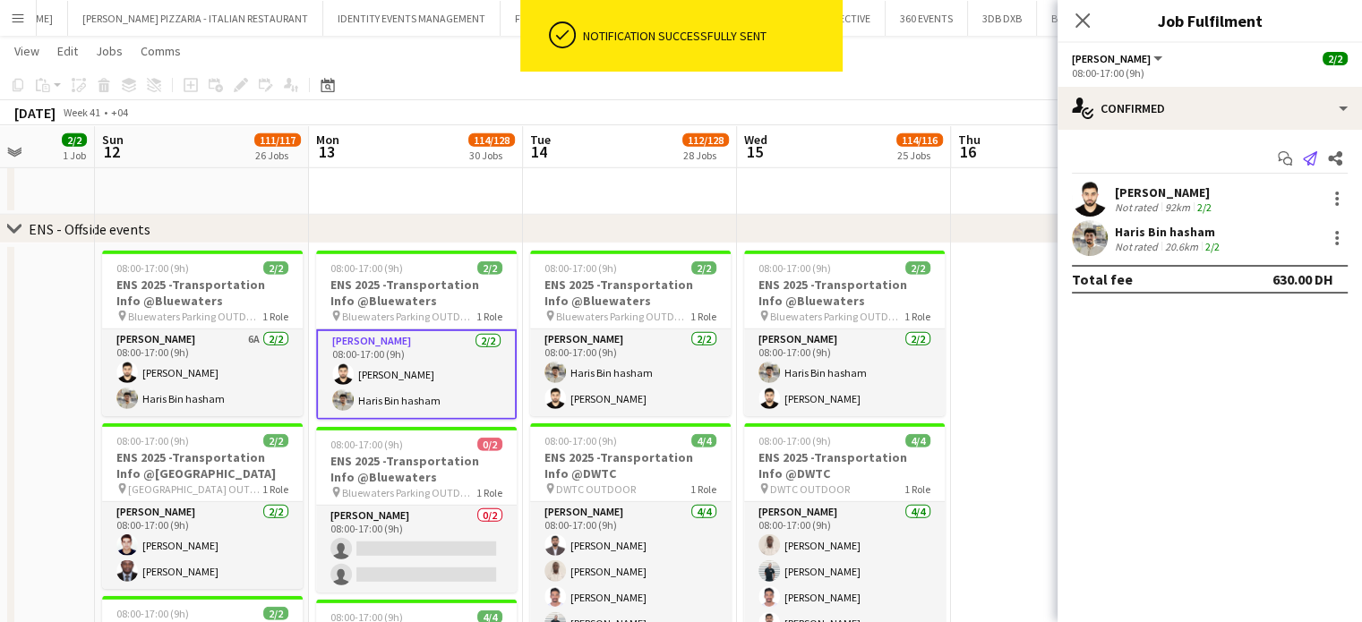
click at [1312, 153] on icon at bounding box center [1310, 158] width 14 height 14
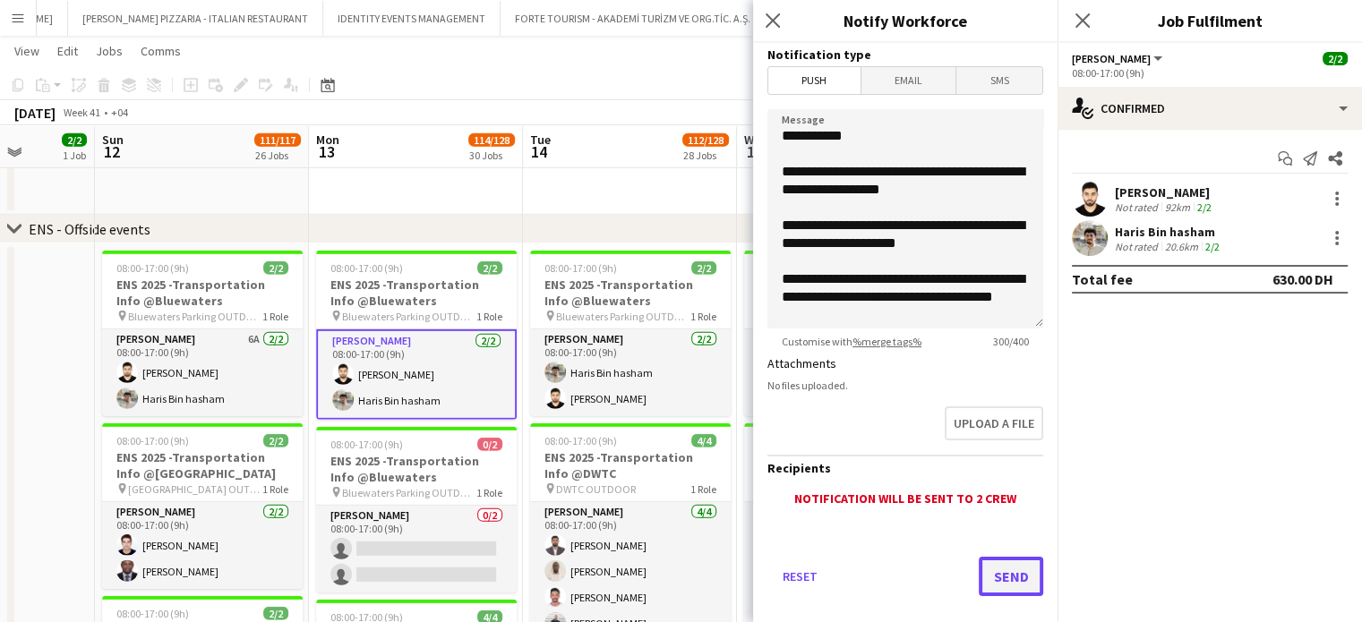
click at [979, 563] on button "Send" at bounding box center [1011, 576] width 64 height 39
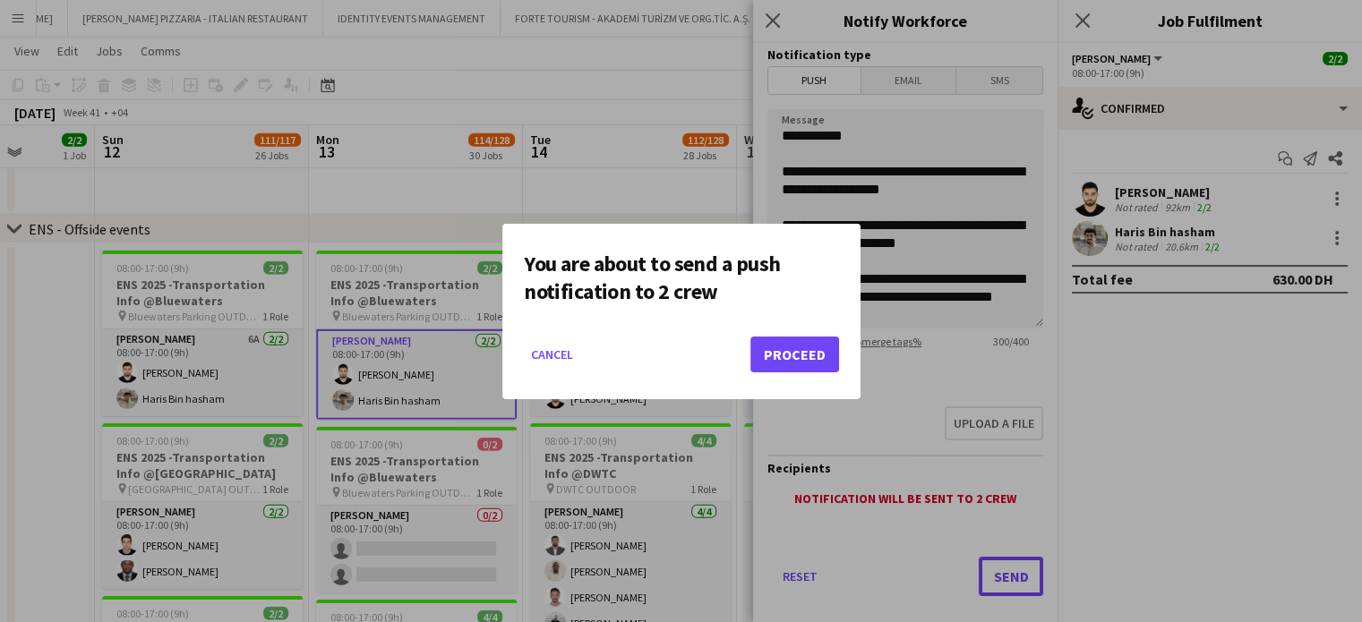
scroll to position [0, 0]
click at [782, 353] on button "Proceed" at bounding box center [794, 355] width 89 height 36
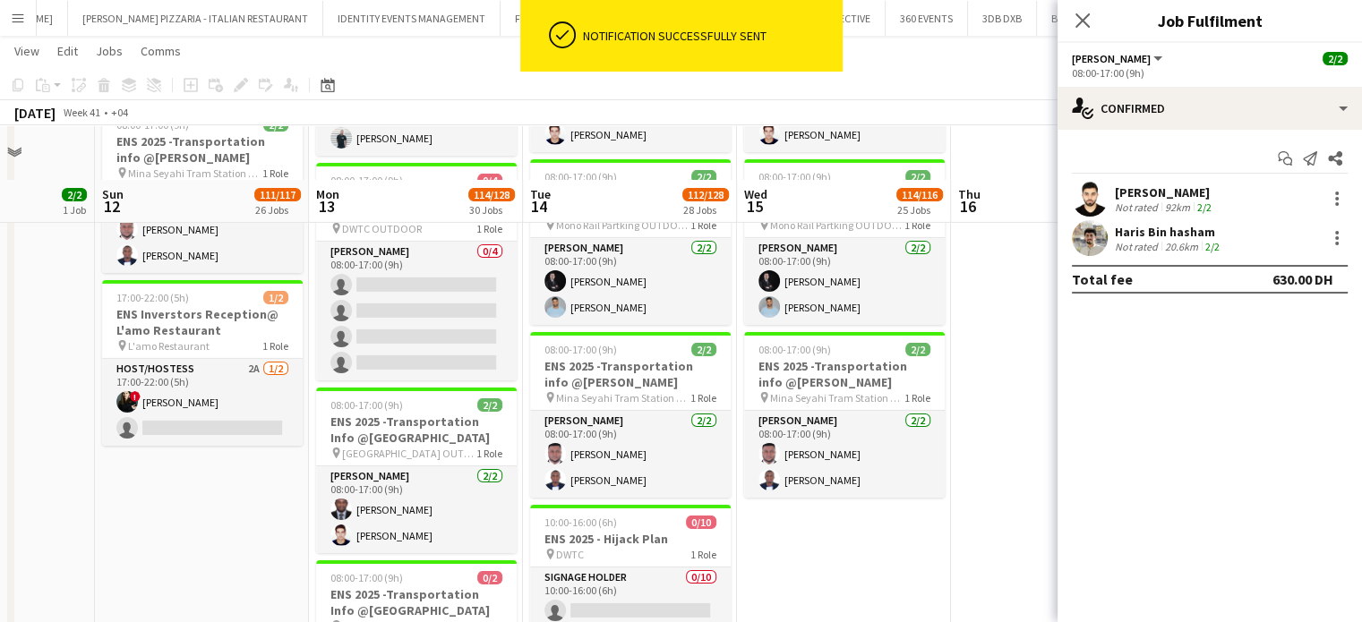
scroll to position [6029, 0]
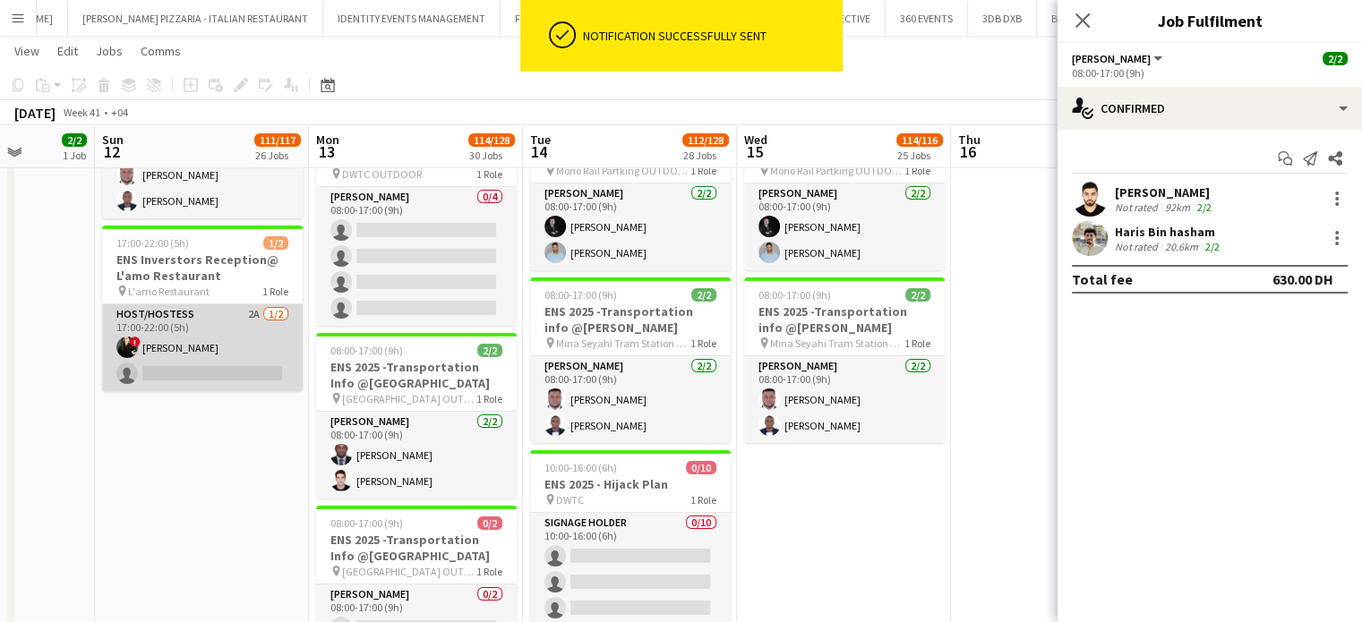
click at [216, 334] on app-card-role "Host/Hostess 2A 1/2 17:00-22:00 (5h) ! Maria Leontyeva single-neutral-actions" at bounding box center [202, 347] width 201 height 87
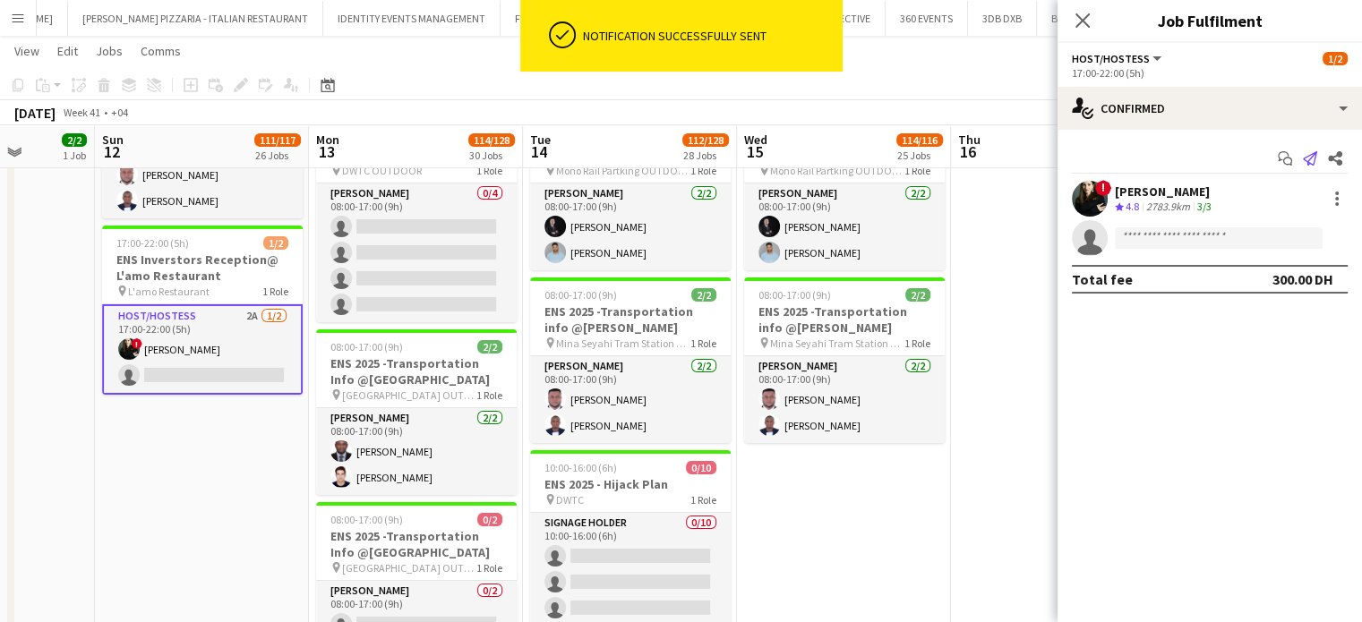
click at [1312, 155] on icon at bounding box center [1310, 158] width 14 height 14
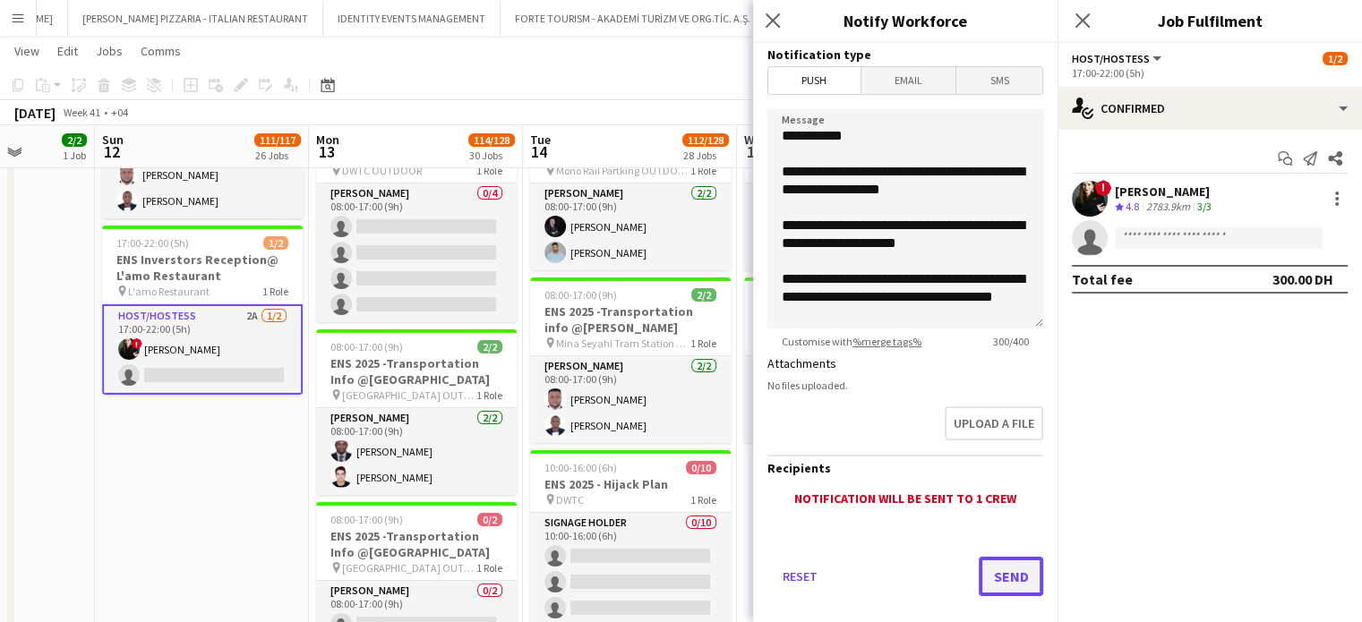
click at [999, 579] on button "Send" at bounding box center [1011, 576] width 64 height 39
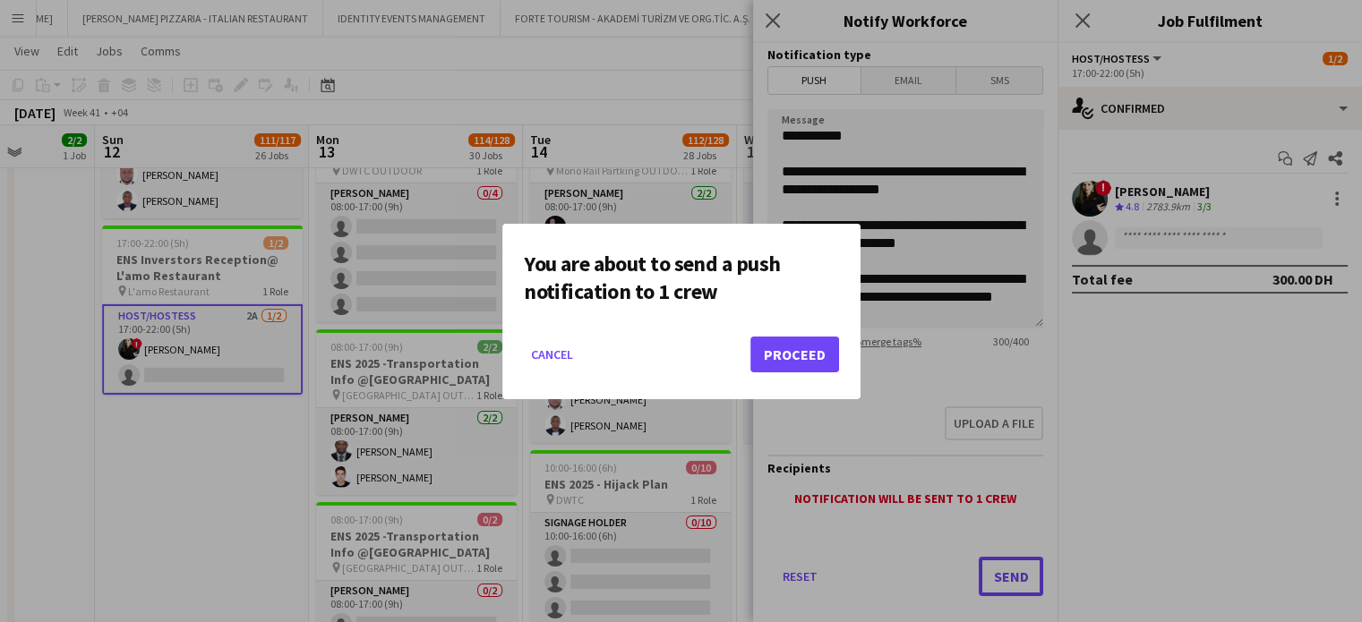
scroll to position [0, 0]
click at [806, 357] on button "Proceed" at bounding box center [794, 355] width 89 height 36
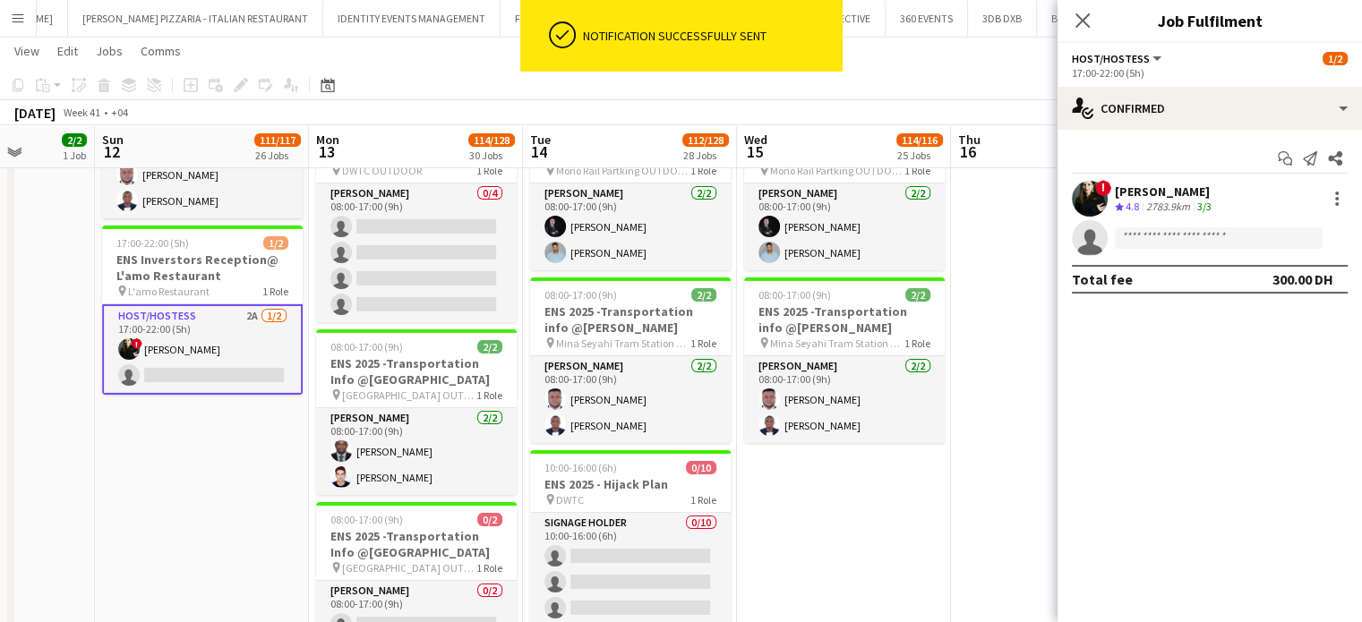
click at [184, 489] on app-date-cell "08:00-17:00 (9h) 2/2 ENS 2025 -Transportation Info @Bluewaters pin Bluewaters P…" at bounding box center [202, 467] width 214 height 1881
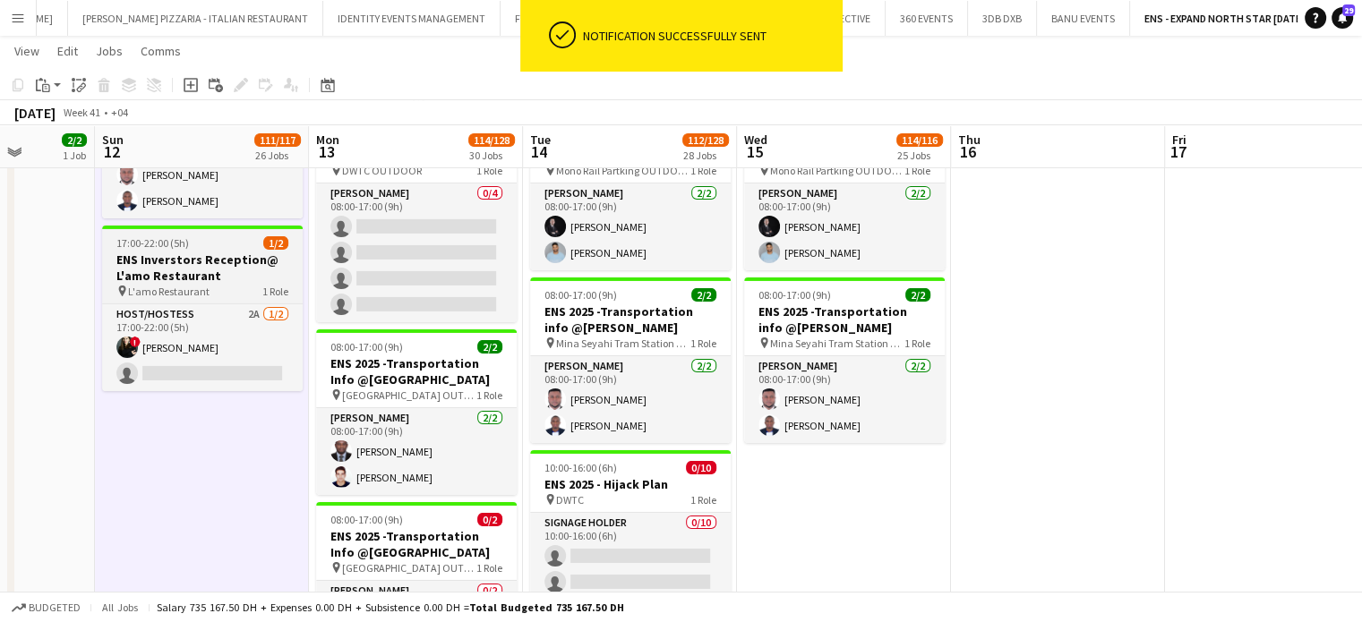
click at [180, 252] on h3 "ENS Inverstors Reception@ L'amo Restaurant" at bounding box center [202, 268] width 201 height 32
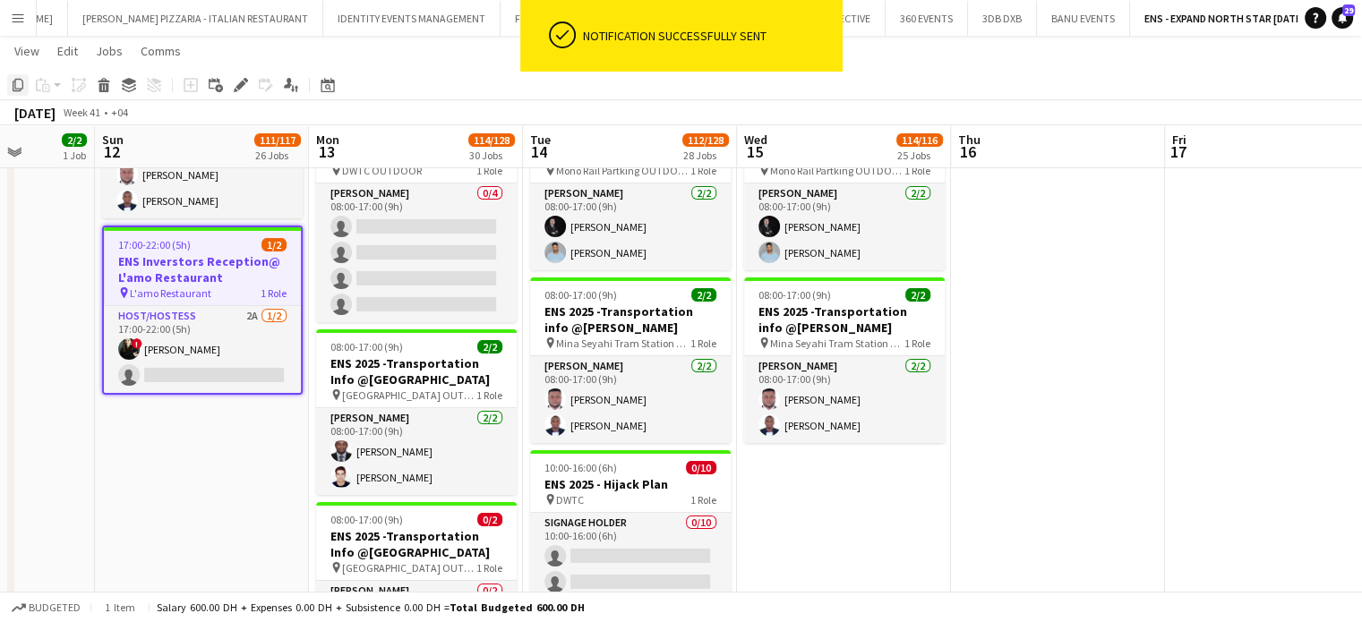
click at [17, 85] on icon "Copy" at bounding box center [18, 85] width 14 height 14
click at [199, 465] on app-date-cell "08:00-17:00 (9h) 2/2 ENS 2025 -Transportation Info @Bluewaters pin Bluewaters P…" at bounding box center [202, 467] width 214 height 1881
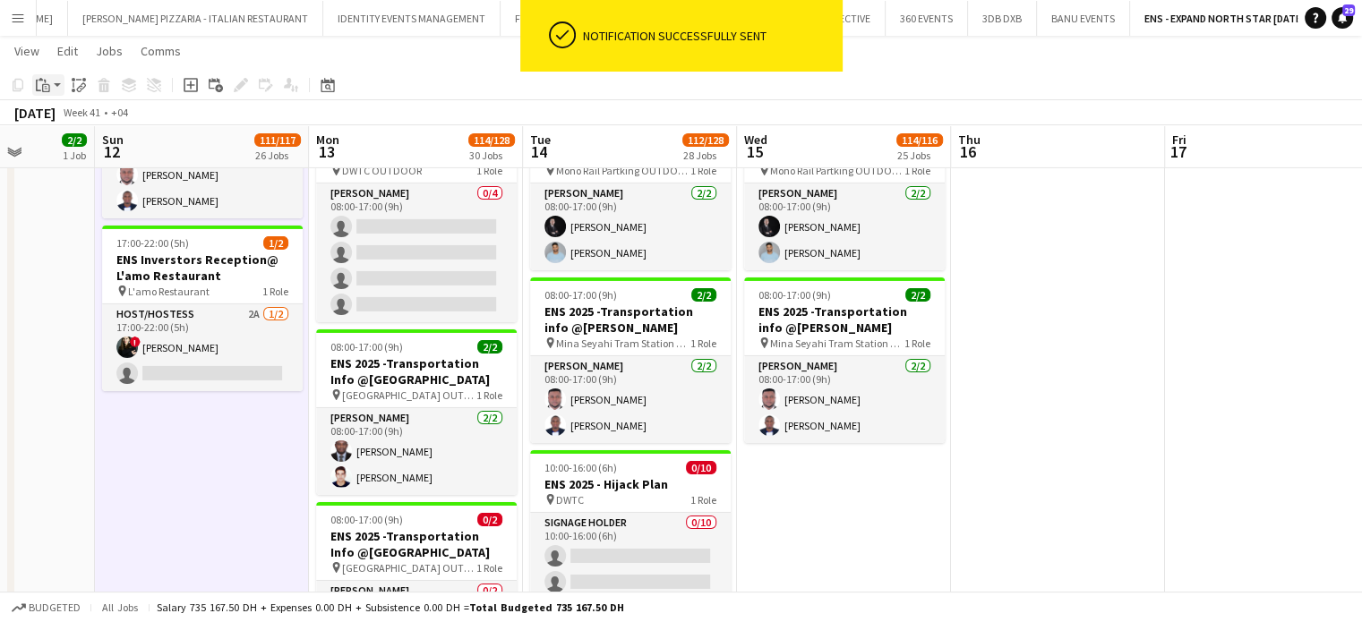
click at [42, 92] on div "Paste" at bounding box center [42, 84] width 21 height 21
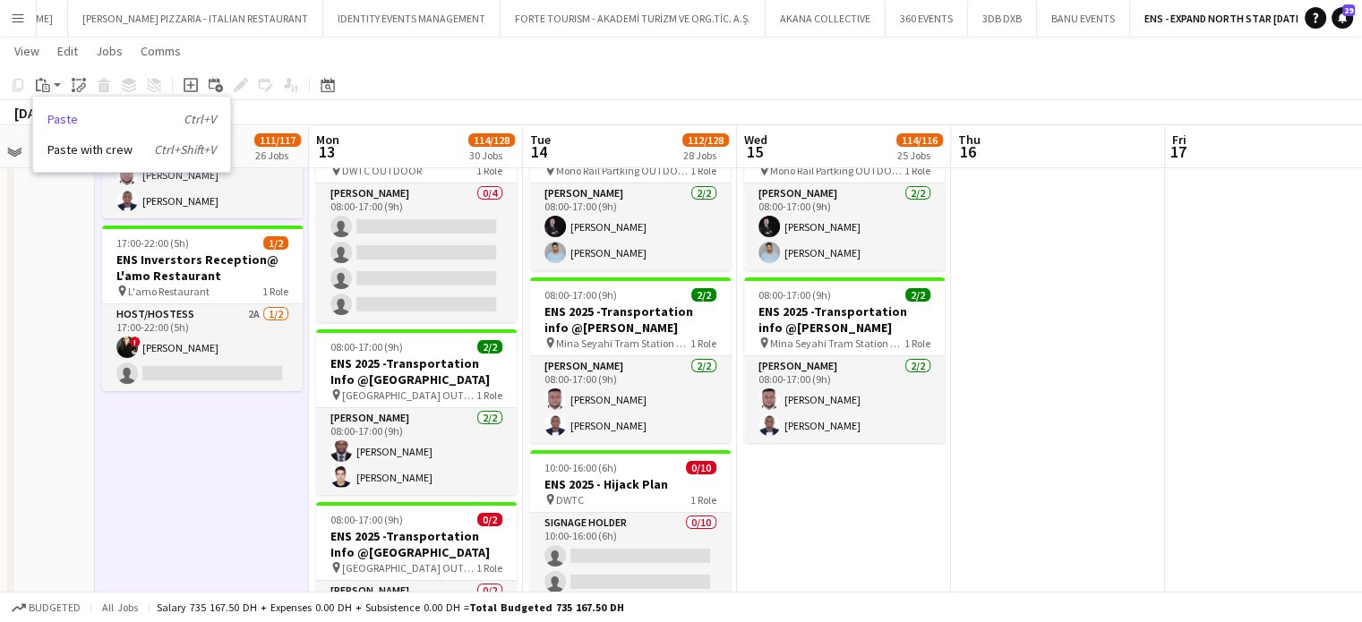
click at [49, 117] on link "Paste Ctrl+V" at bounding box center [131, 119] width 168 height 16
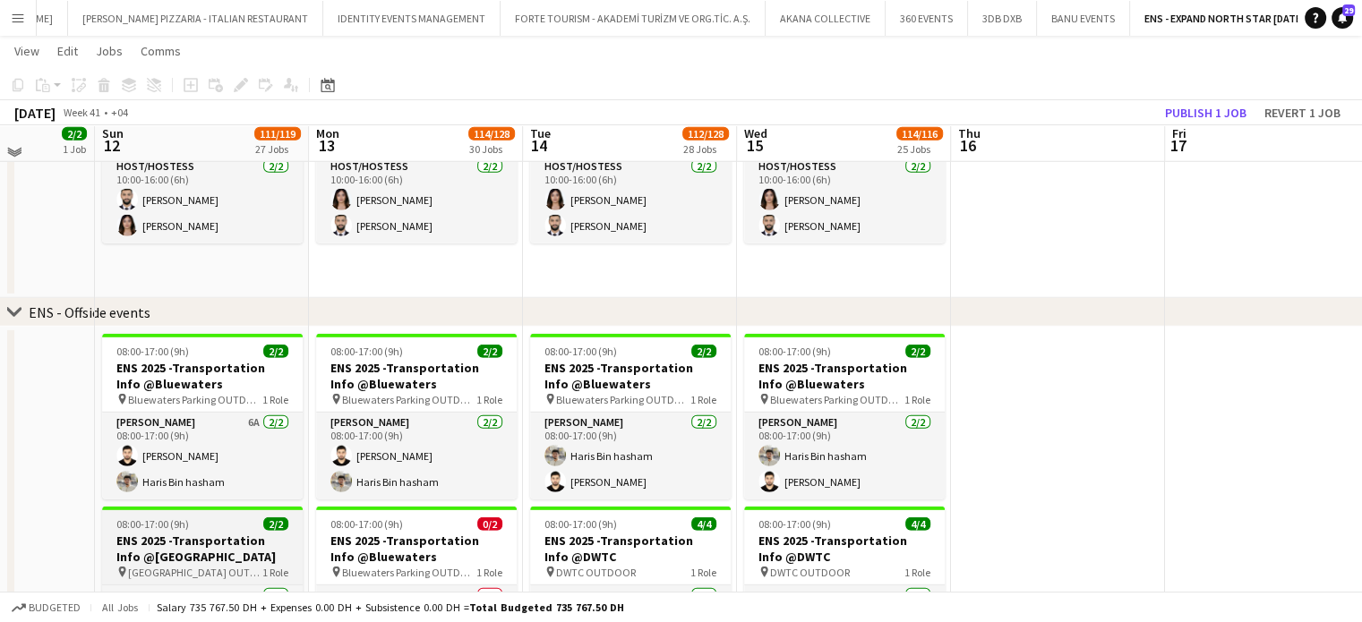
scroll to position [5223, 0]
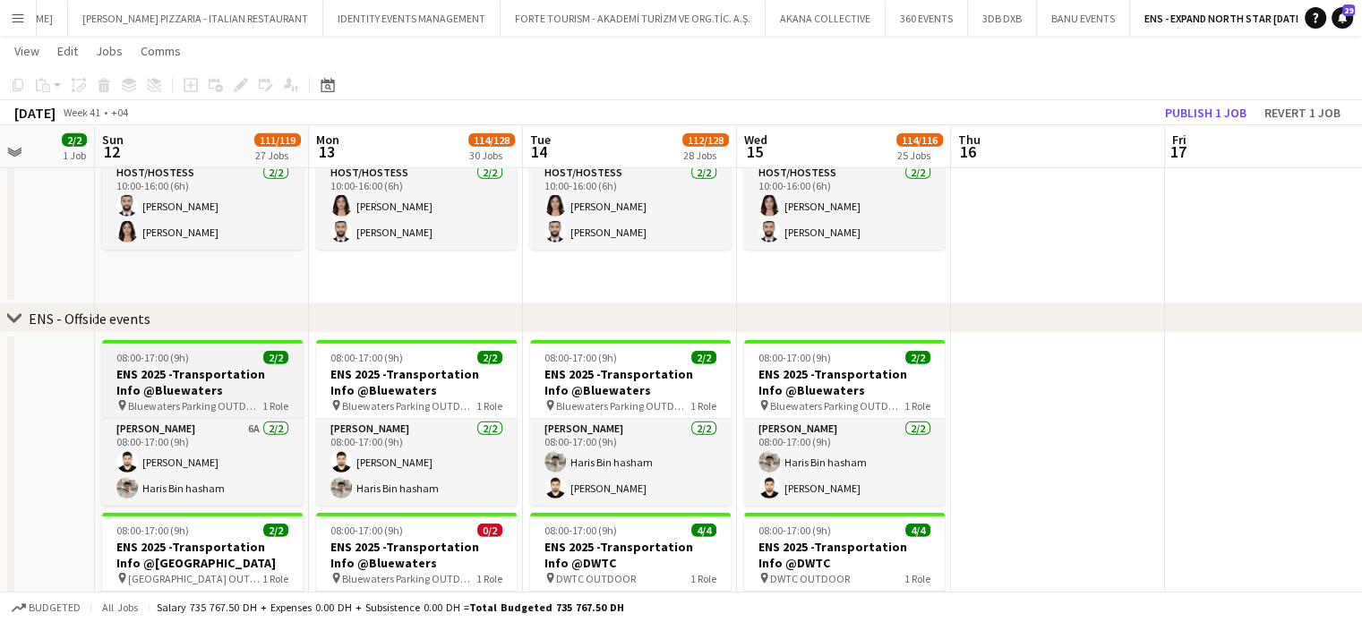
click at [206, 385] on h3 "ENS 2025 -Transportation Info @Bluewaters" at bounding box center [202, 382] width 201 height 32
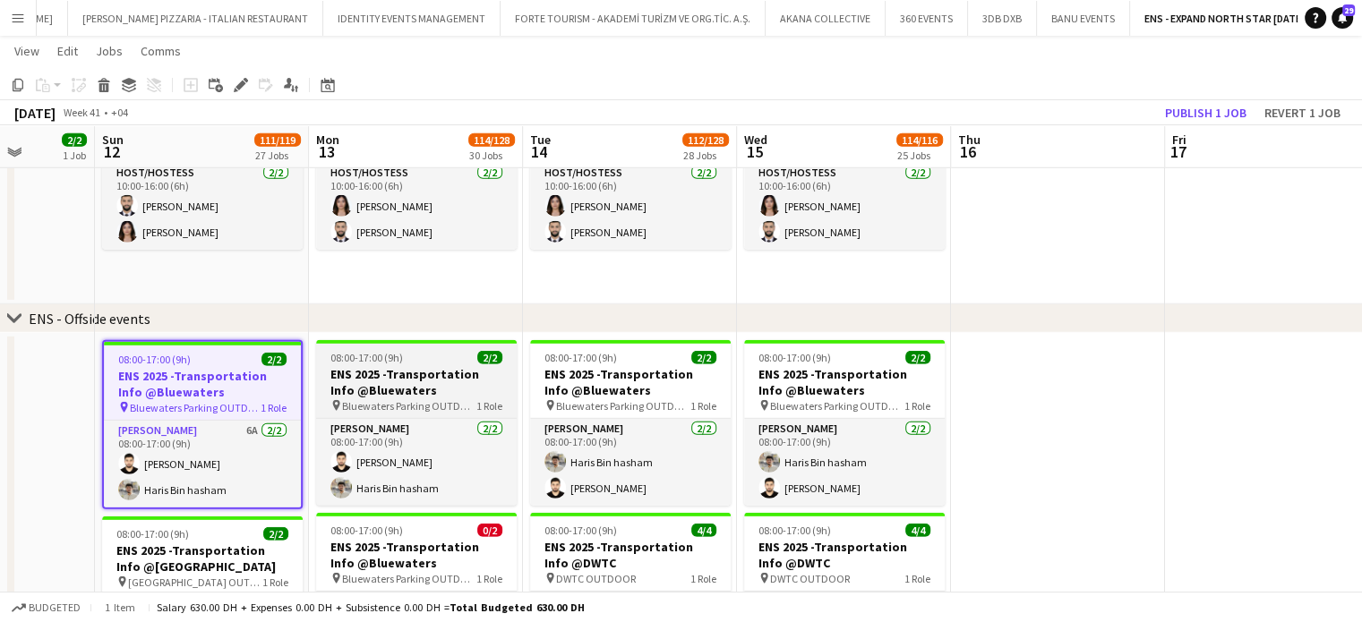
click at [496, 399] on span "1 Role" at bounding box center [489, 405] width 26 height 13
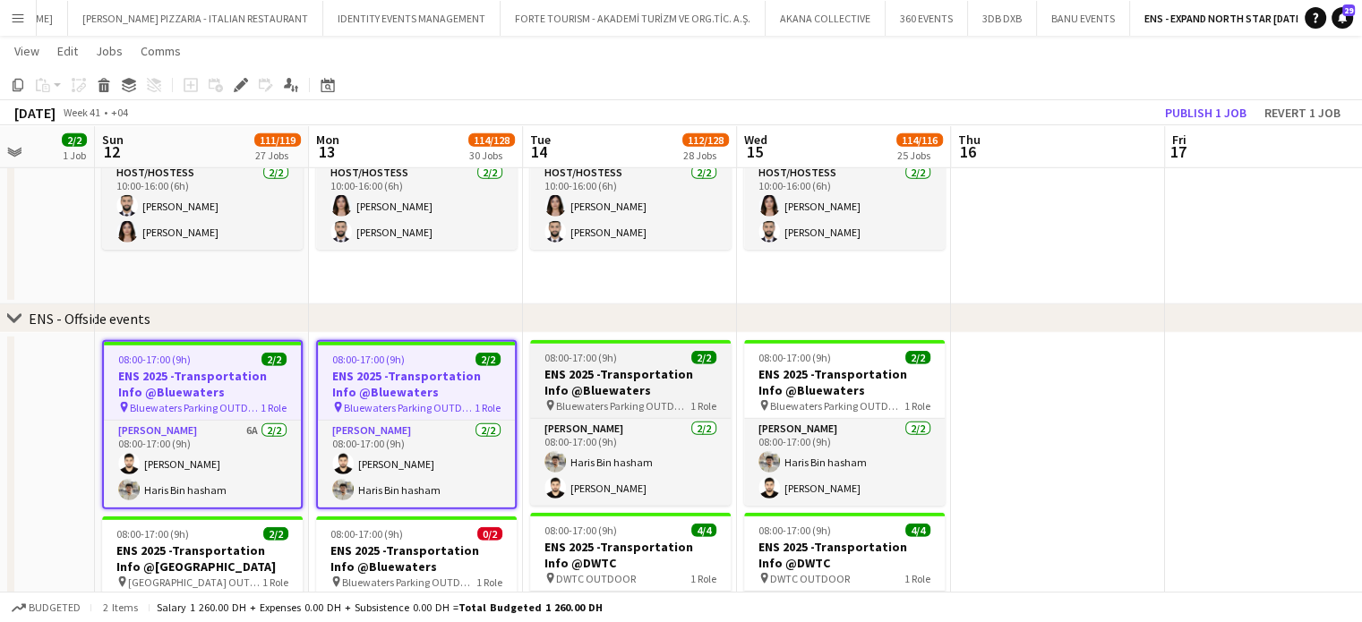
click at [673, 396] on h3 "ENS 2025 -Transportation Info @Bluewaters" at bounding box center [630, 382] width 201 height 32
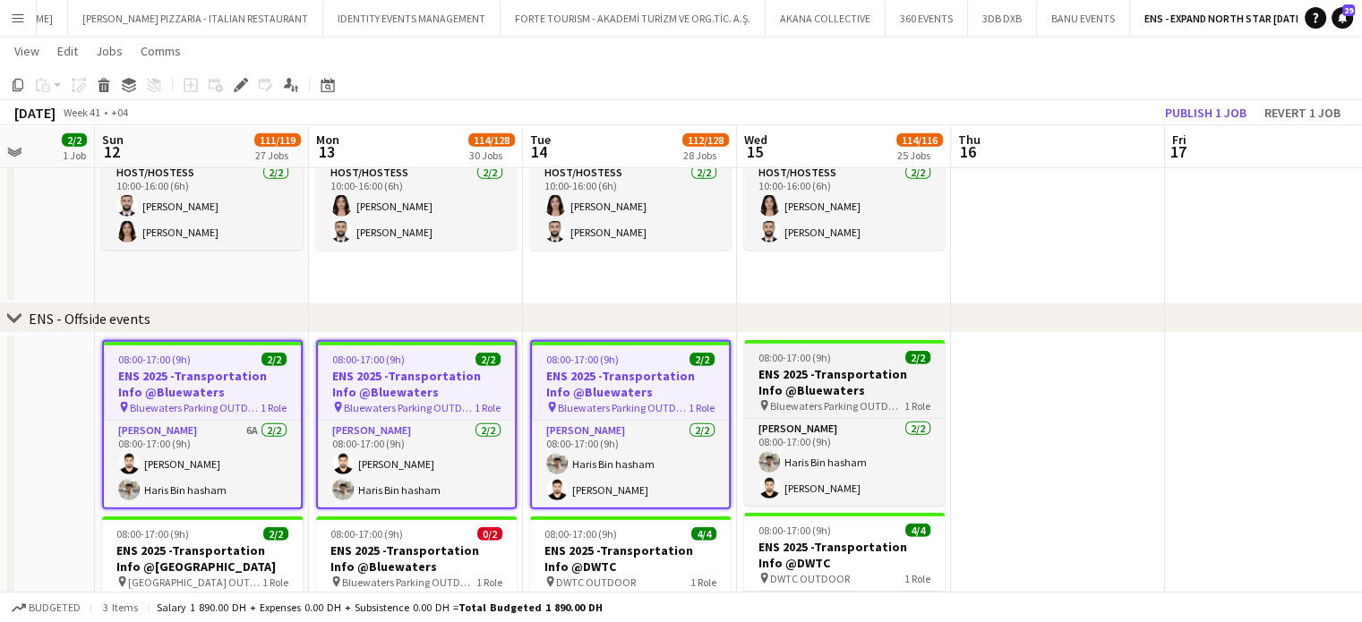
click at [846, 386] on h3 "ENS 2025 -Transportation Info @Bluewaters" at bounding box center [844, 382] width 201 height 32
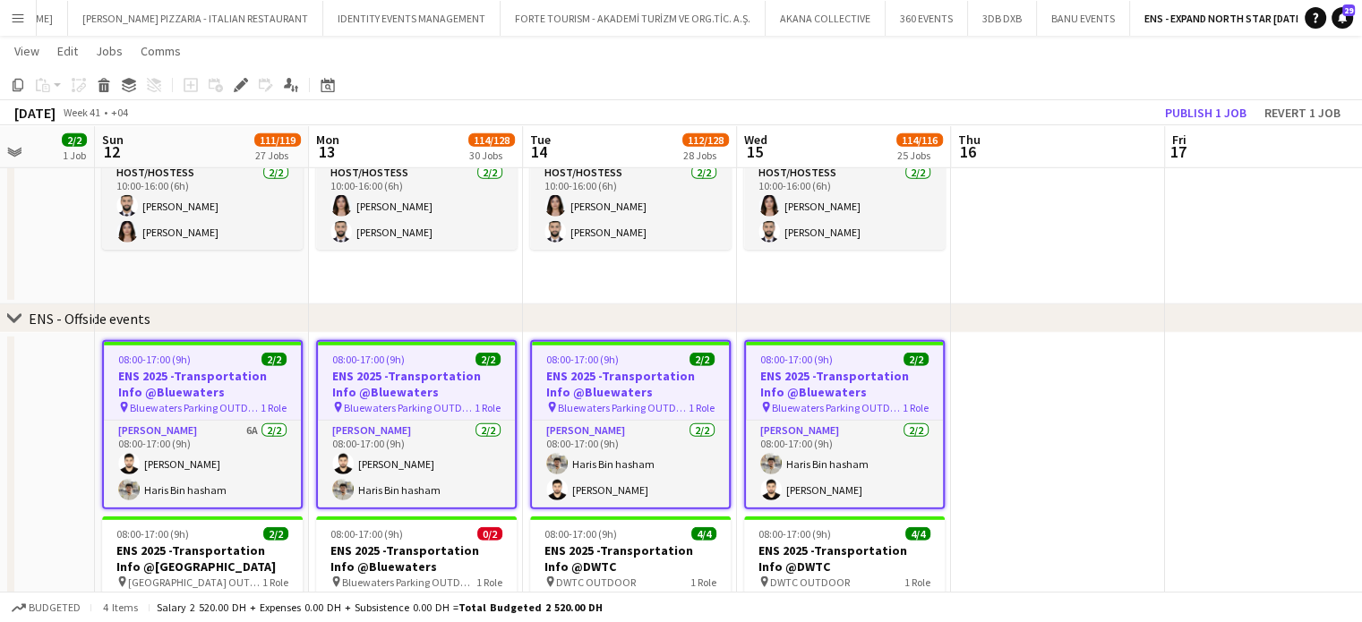
scroll to position [0, 0]
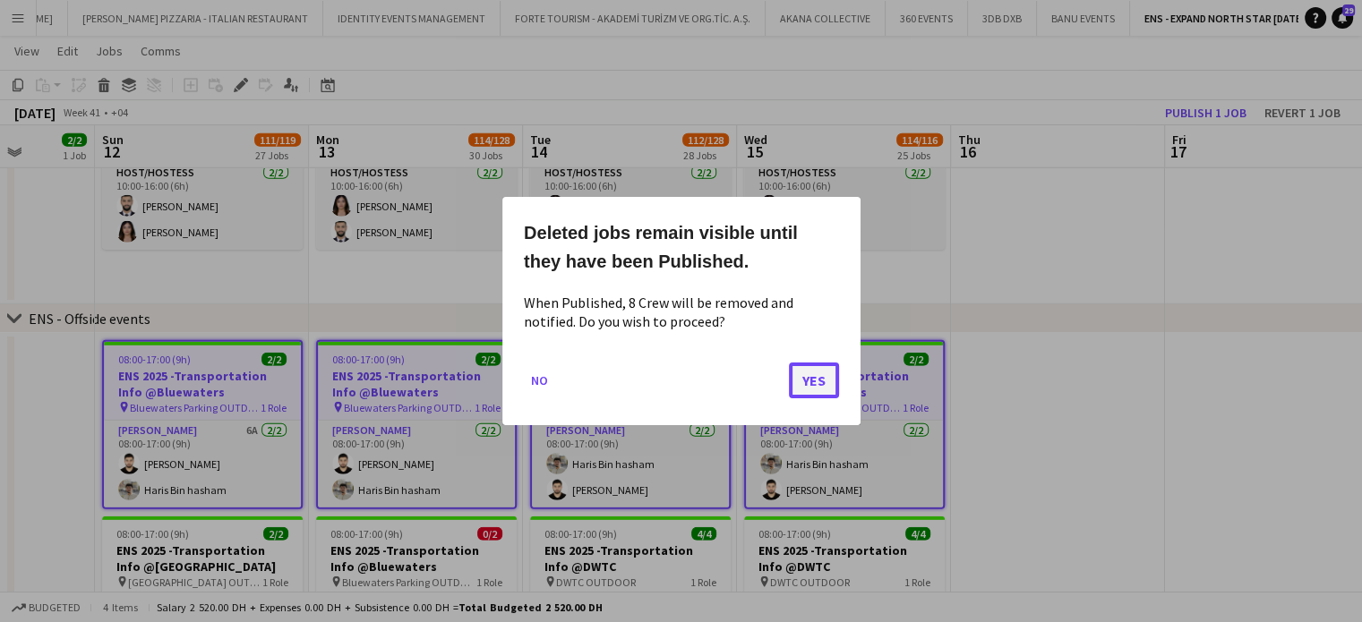
click at [809, 379] on button "Yes" at bounding box center [814, 381] width 50 height 36
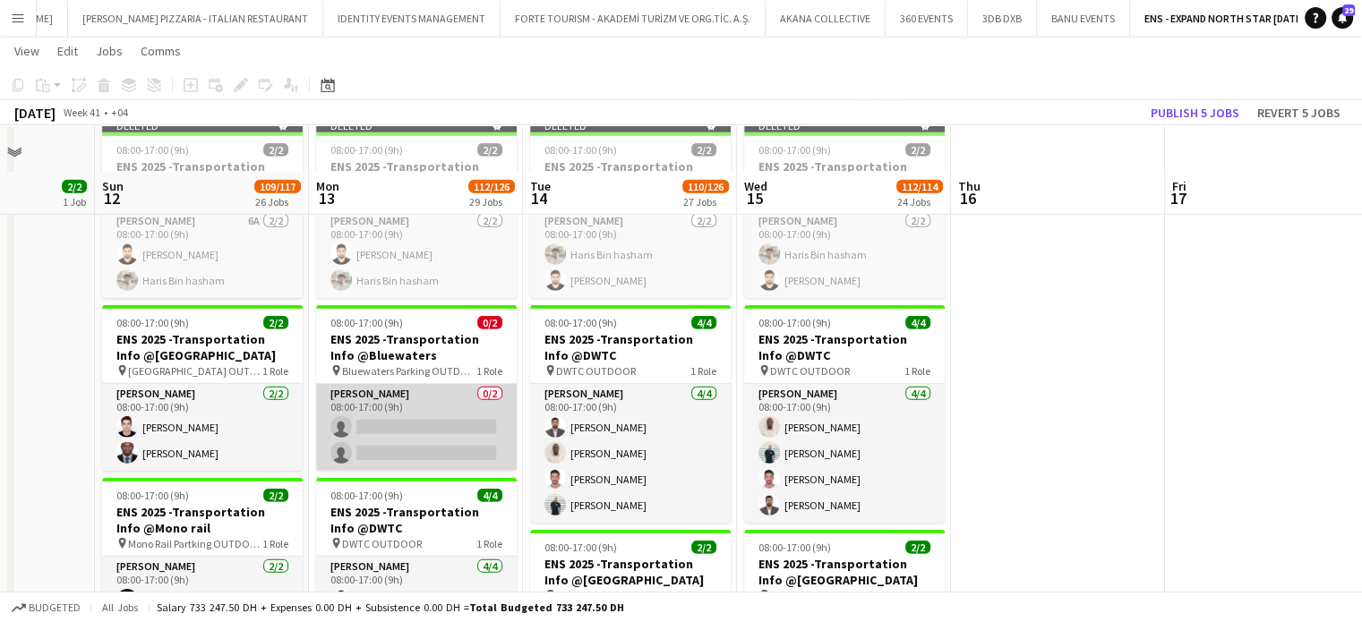
scroll to position [5491, 0]
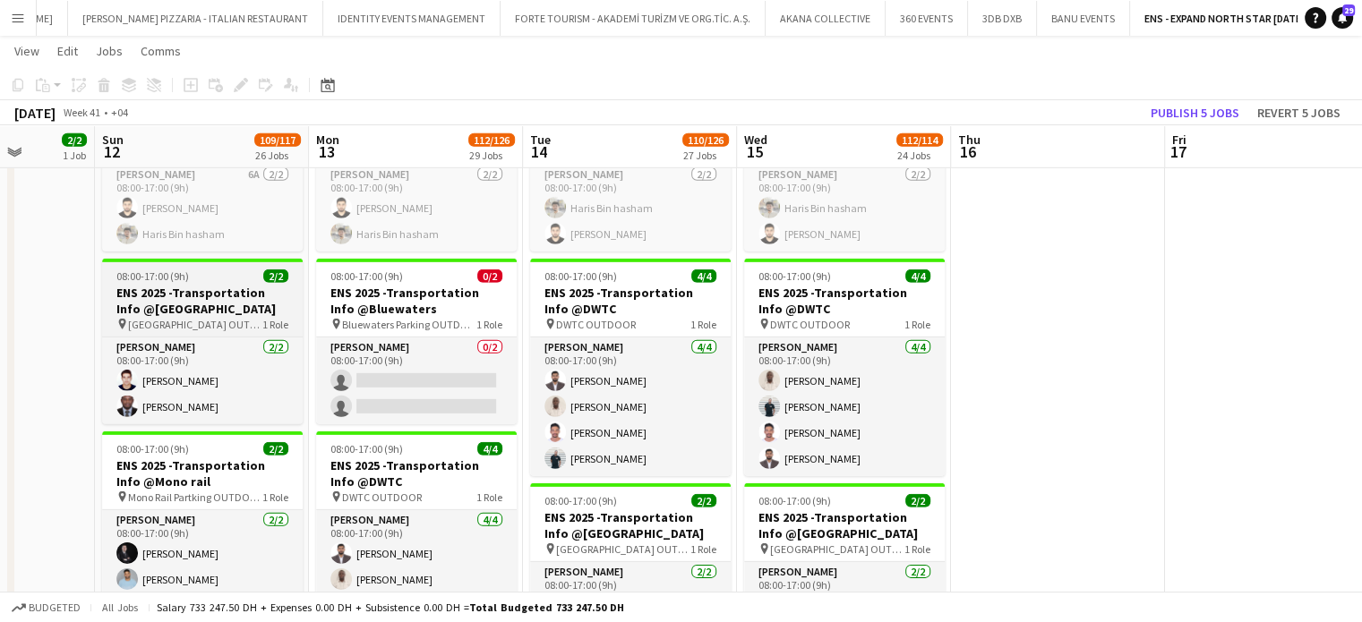
click at [216, 290] on h3 "ENS 2025 -Transportation Info @Harbour Parking" at bounding box center [202, 301] width 201 height 32
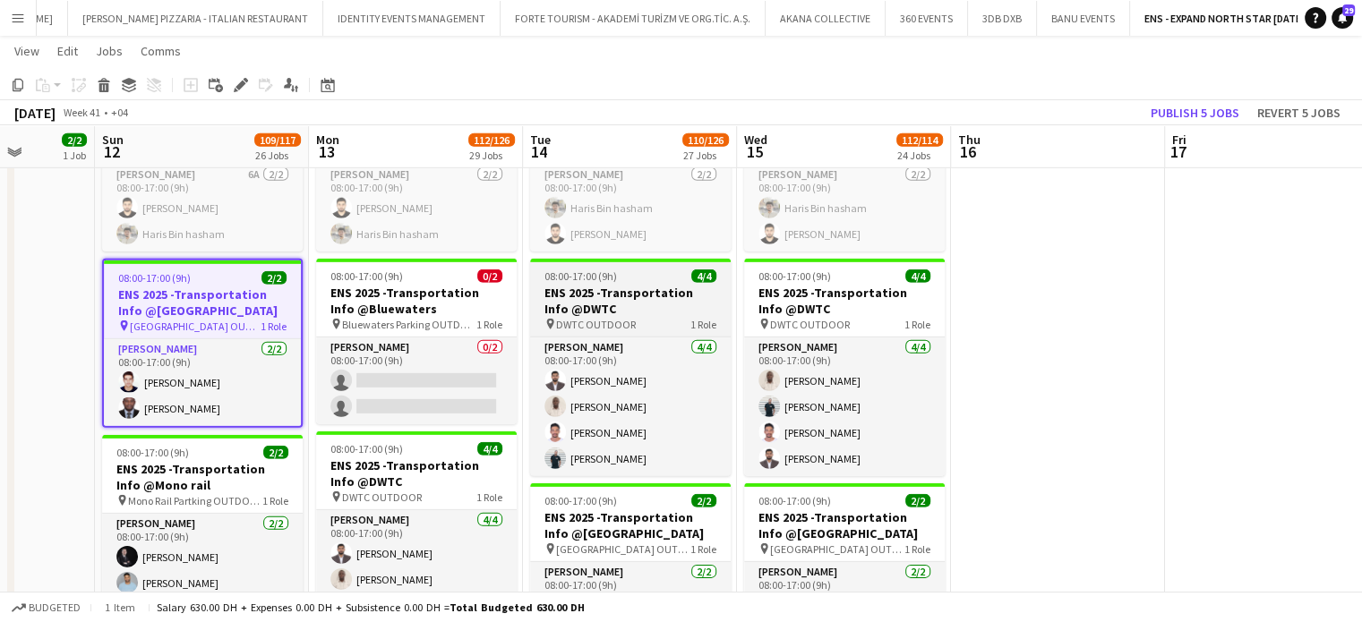
click at [672, 281] on div "08:00-17:00 (9h) 4/4" at bounding box center [630, 275] width 201 height 13
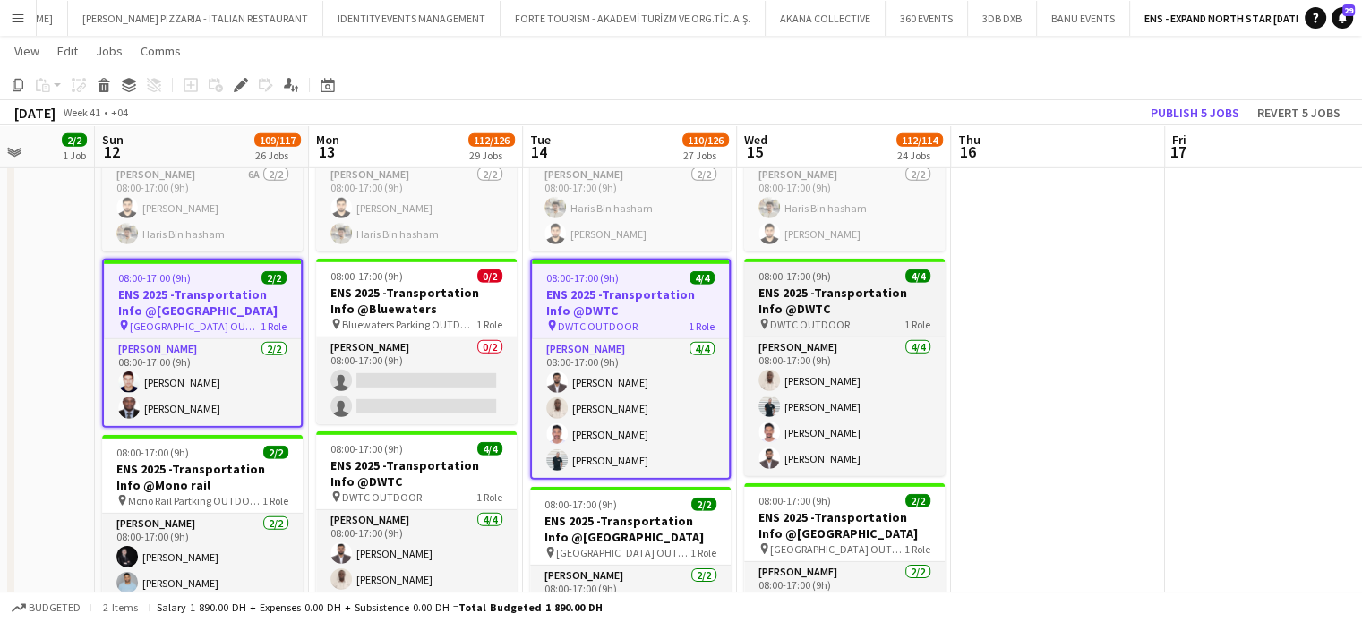
click at [828, 312] on h3 "ENS 2025 -Transportation Info @DWTC" at bounding box center [844, 301] width 201 height 32
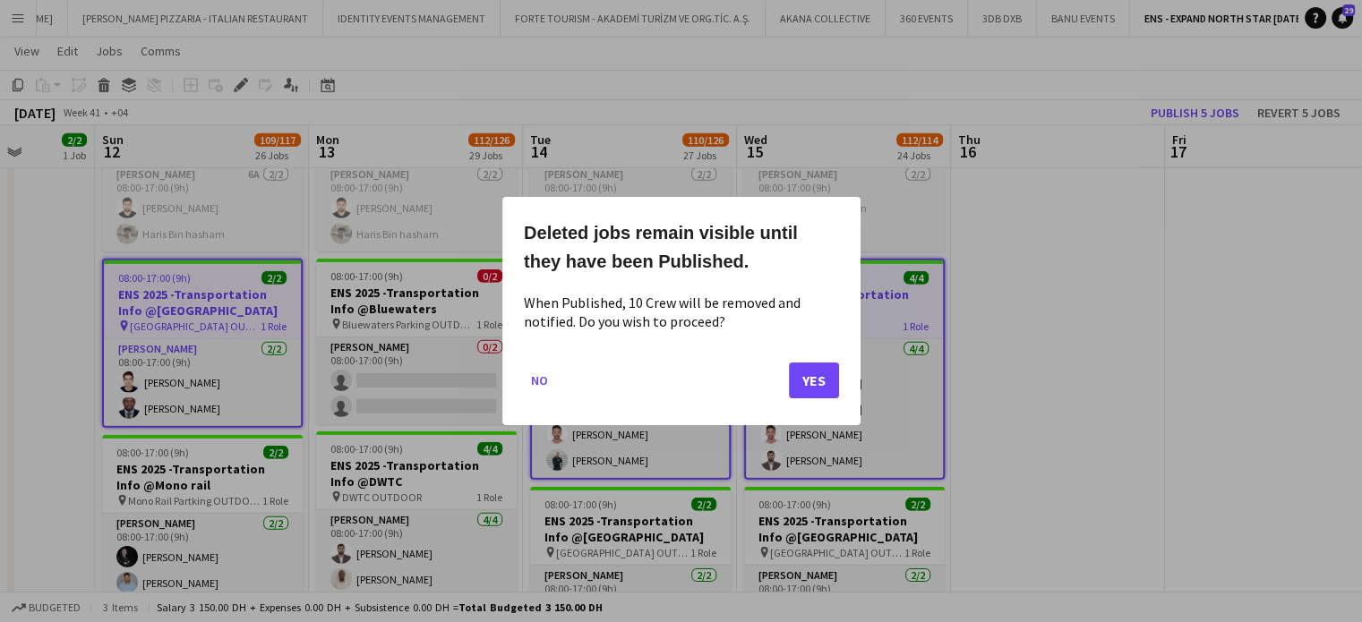
scroll to position [0, 0]
click at [809, 375] on button "Yes" at bounding box center [814, 381] width 50 height 36
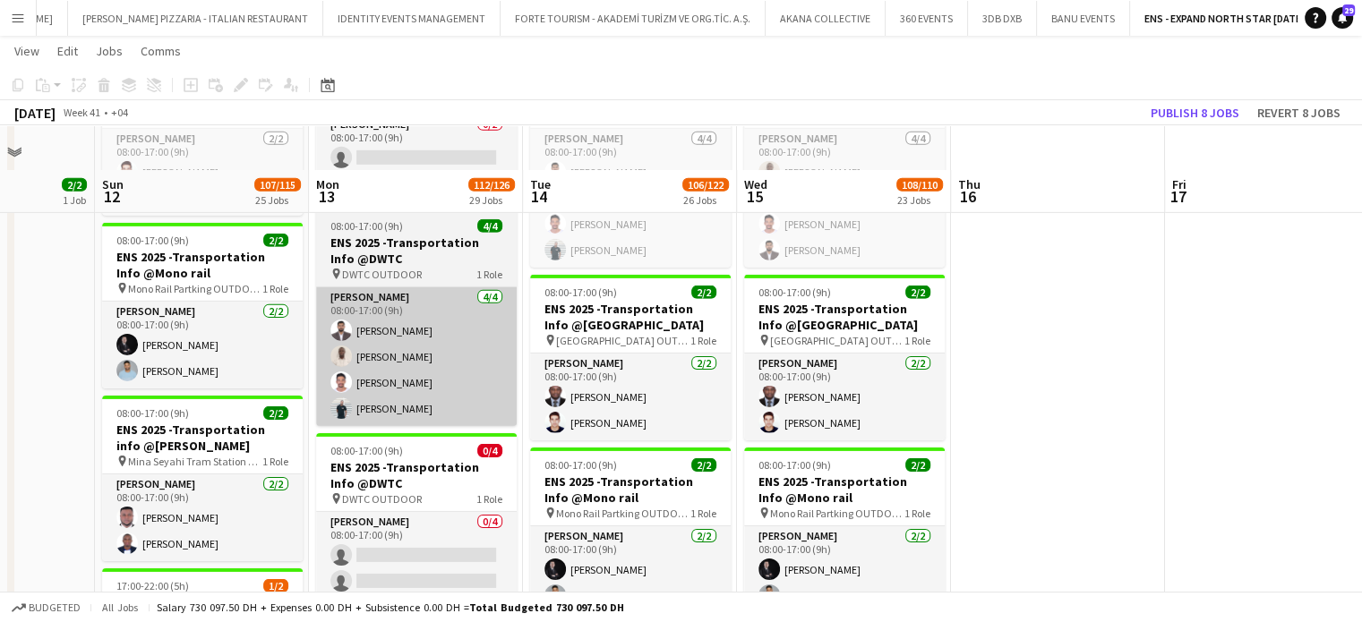
scroll to position [5760, 0]
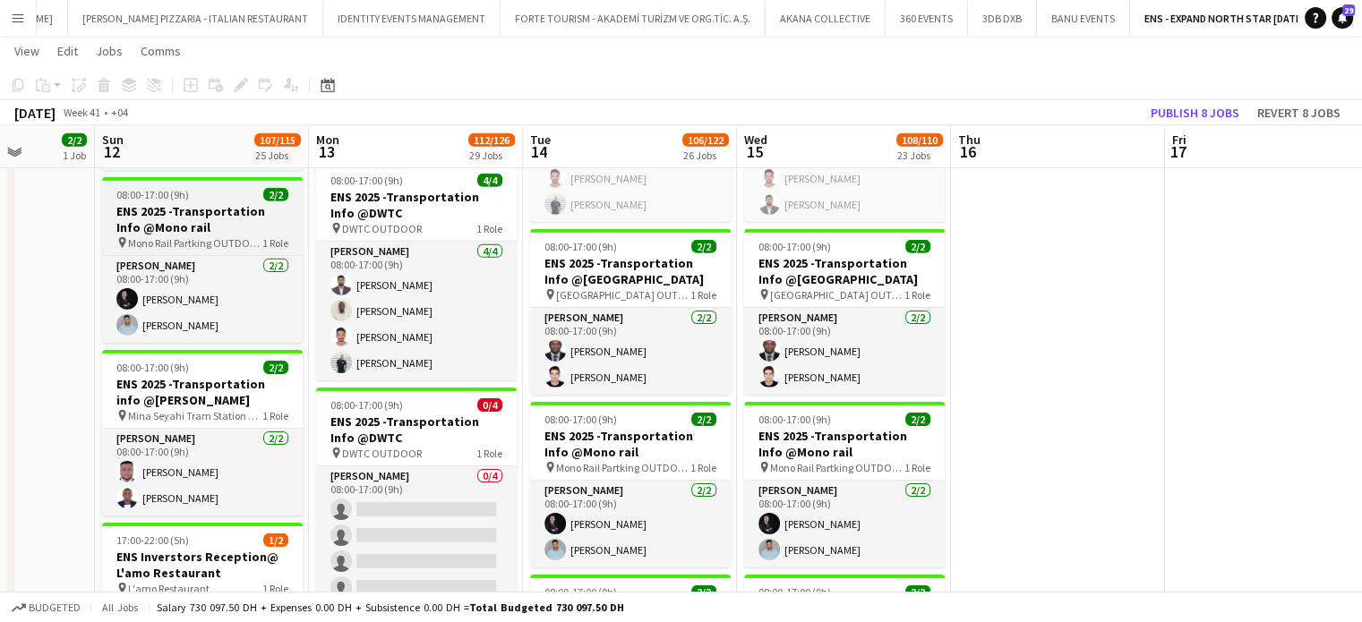
click at [237, 223] on h3 "ENS 2025 -Transportation Info @Mono rail" at bounding box center [202, 219] width 201 height 32
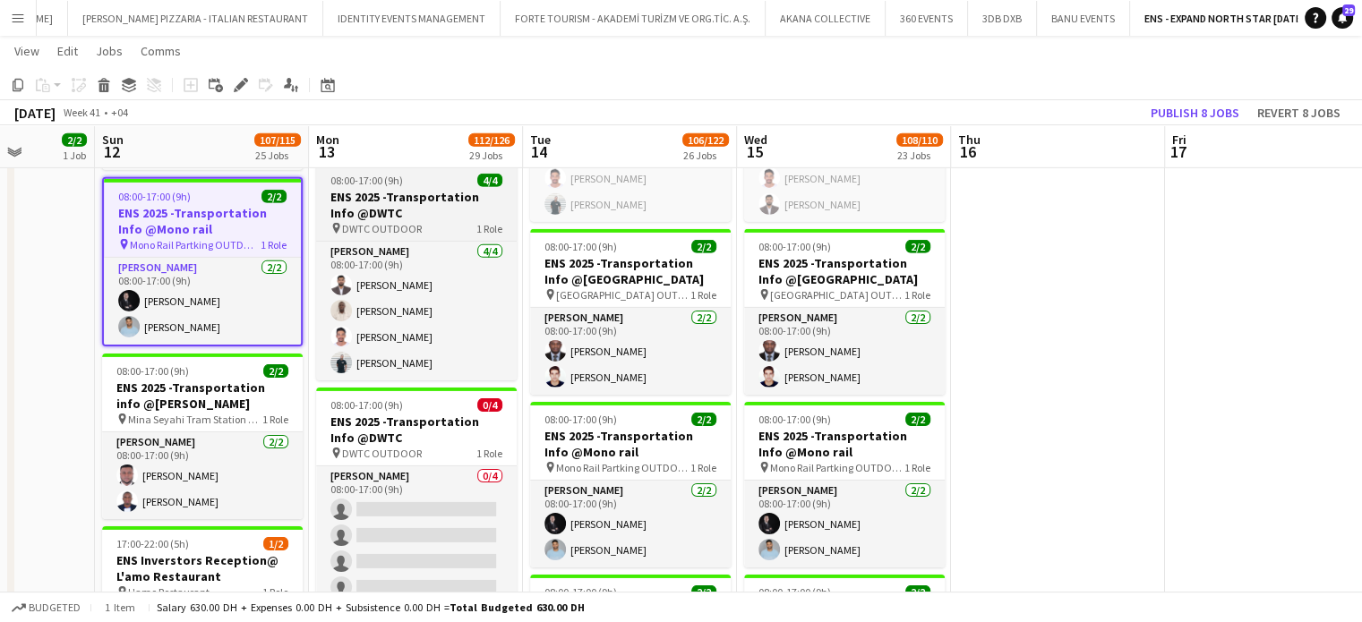
click at [395, 210] on h3 "ENS 2025 -Transportation Info @DWTC" at bounding box center [416, 205] width 201 height 32
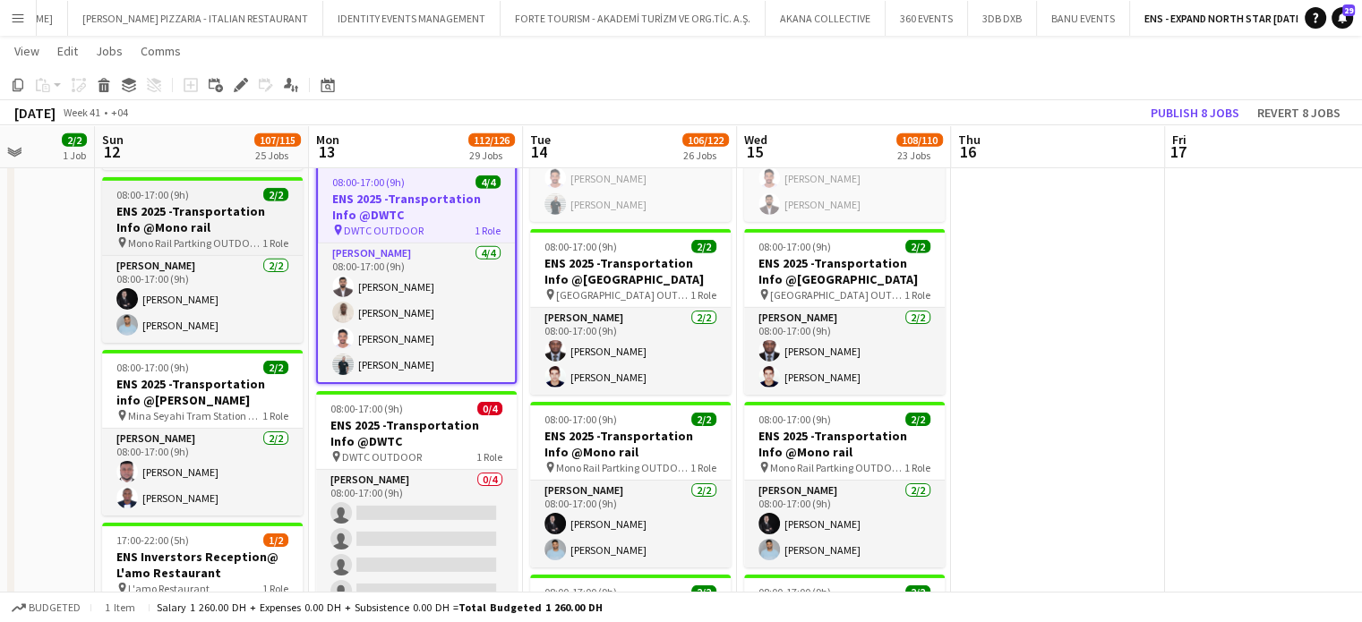
click at [183, 225] on h3 "ENS 2025 -Transportation Info @Mono rail" at bounding box center [202, 219] width 201 height 32
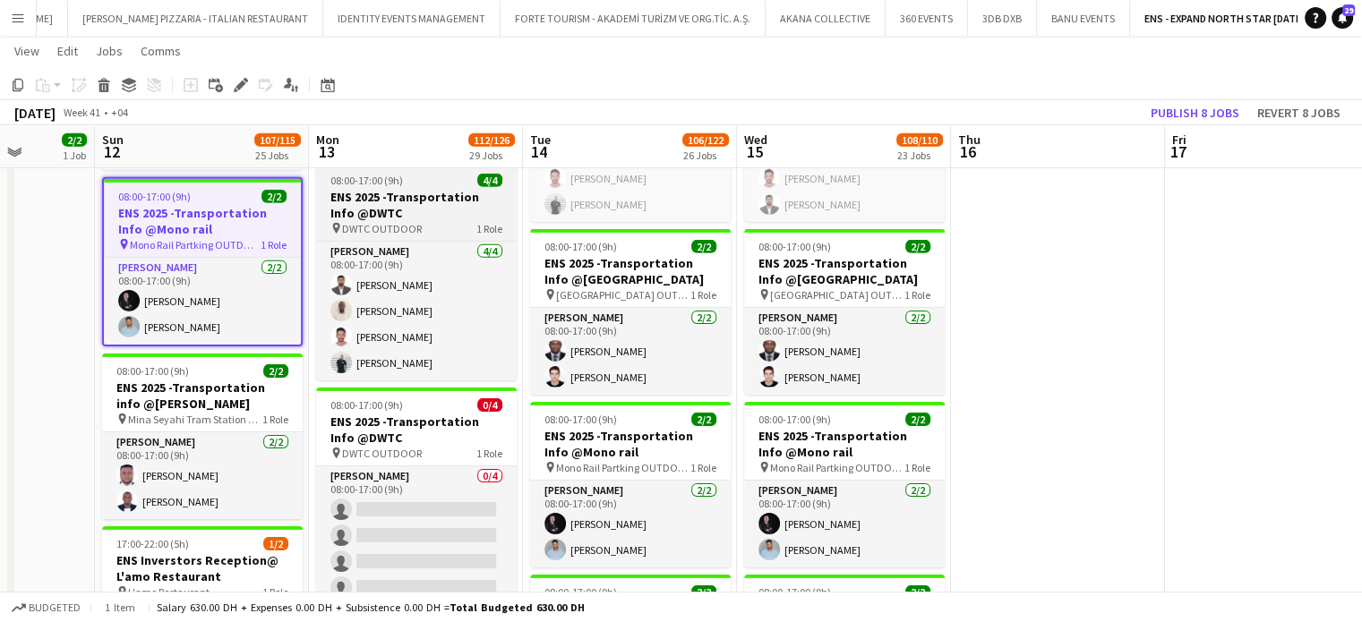
click at [379, 218] on h3 "ENS 2025 -Transportation Info @DWTC" at bounding box center [416, 205] width 201 height 32
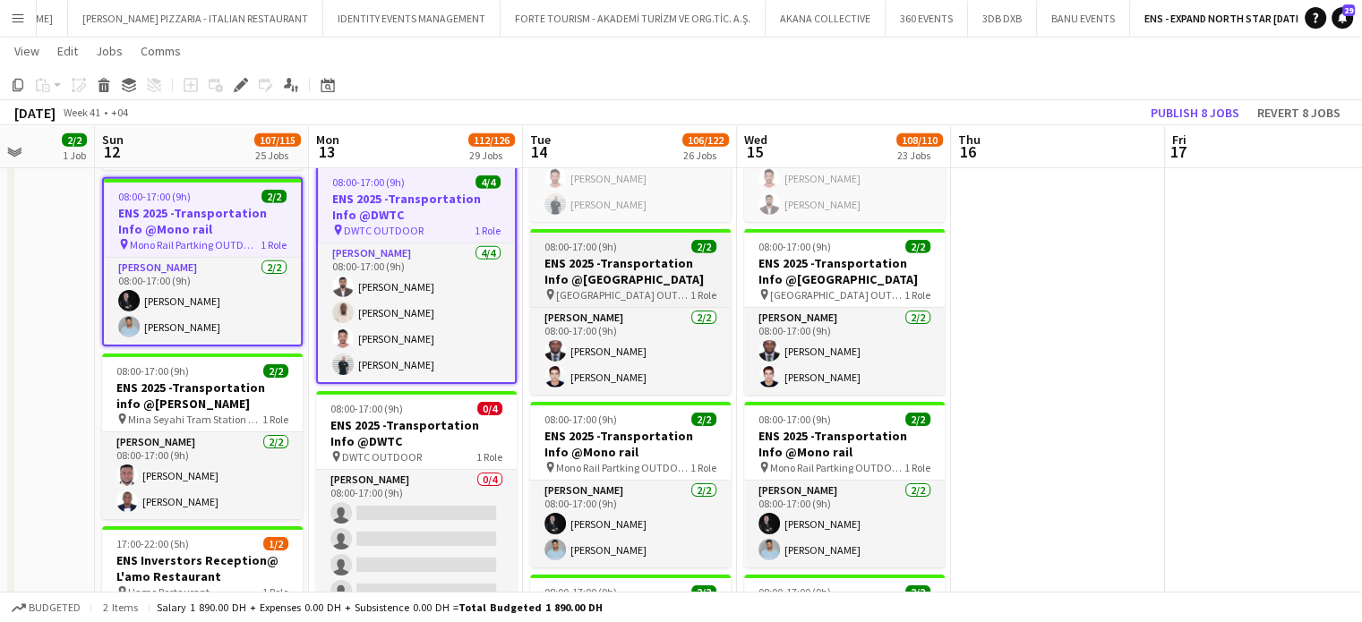
click at [631, 279] on h3 "ENS 2025 -Transportation Info @Harbour Parking" at bounding box center [630, 271] width 201 height 32
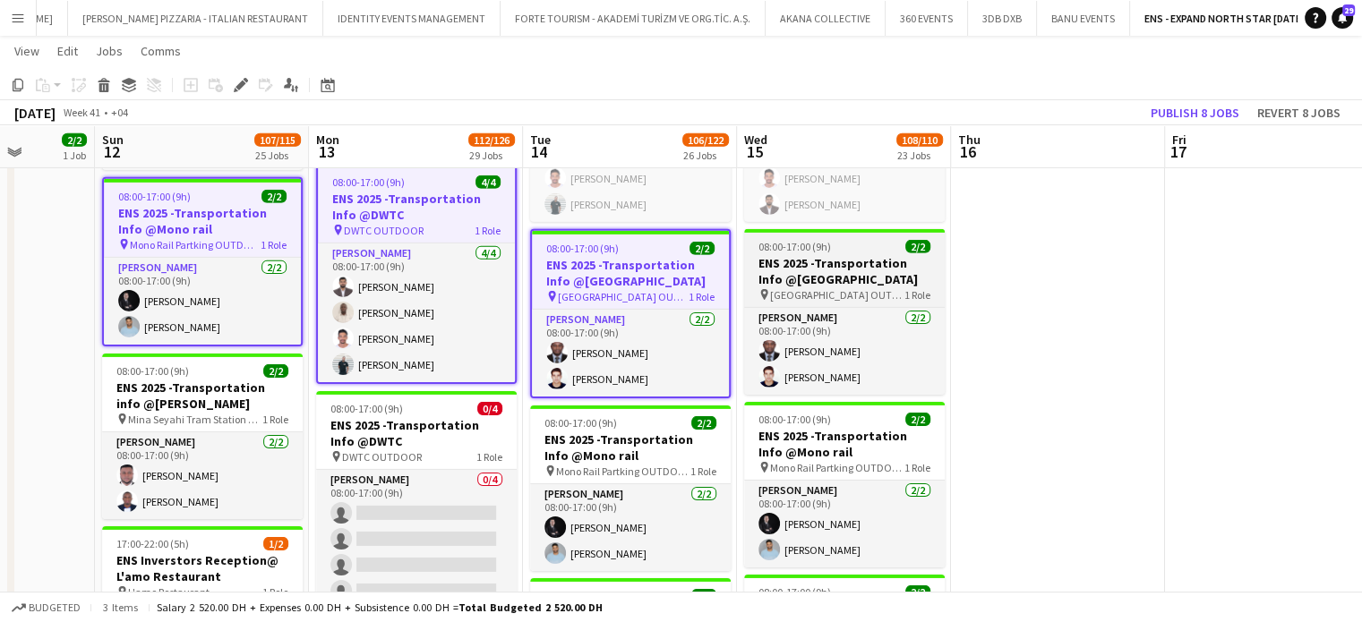
click at [870, 262] on h3 "ENS 2025 -Transportation Info @Harbour Parking" at bounding box center [844, 271] width 201 height 32
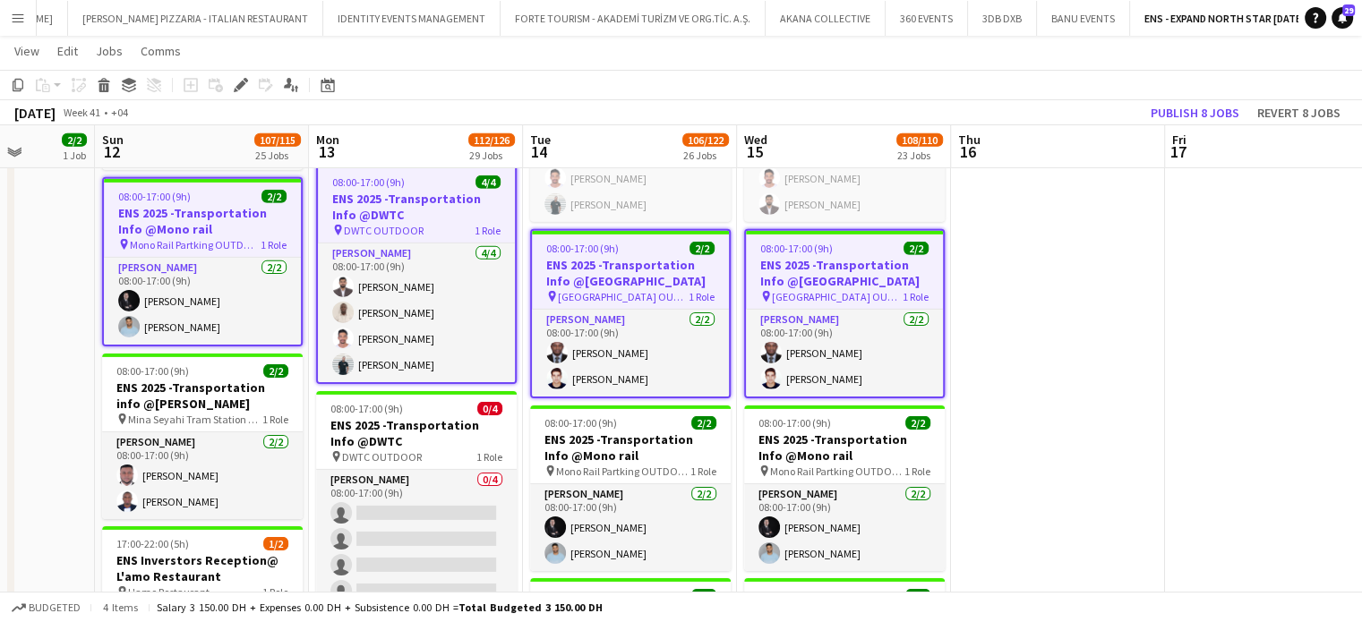
scroll to position [0, 0]
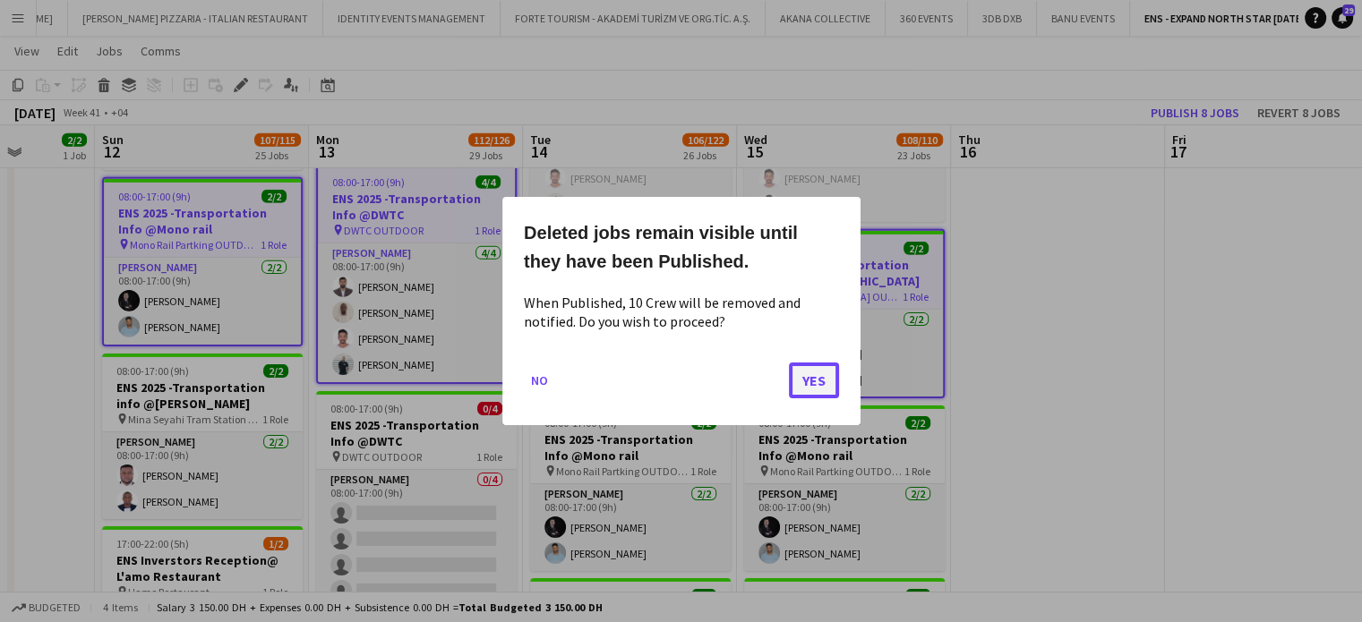
click at [816, 382] on button "Yes" at bounding box center [814, 381] width 50 height 36
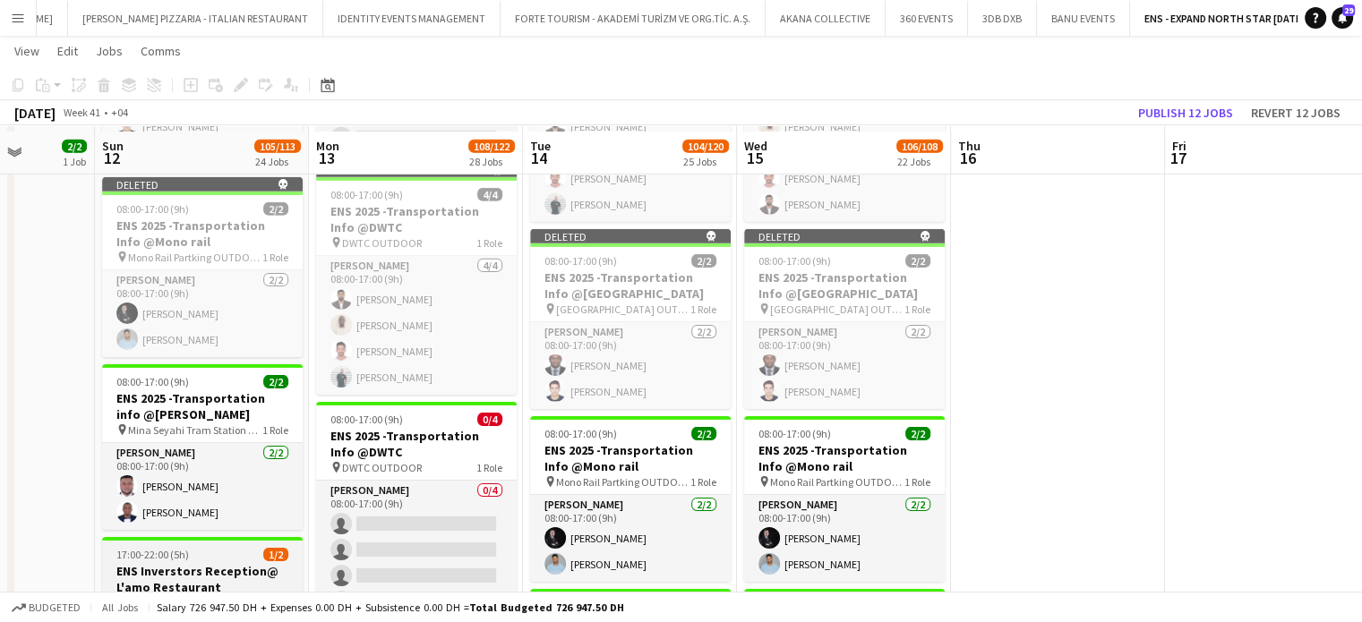
scroll to position [5939, 0]
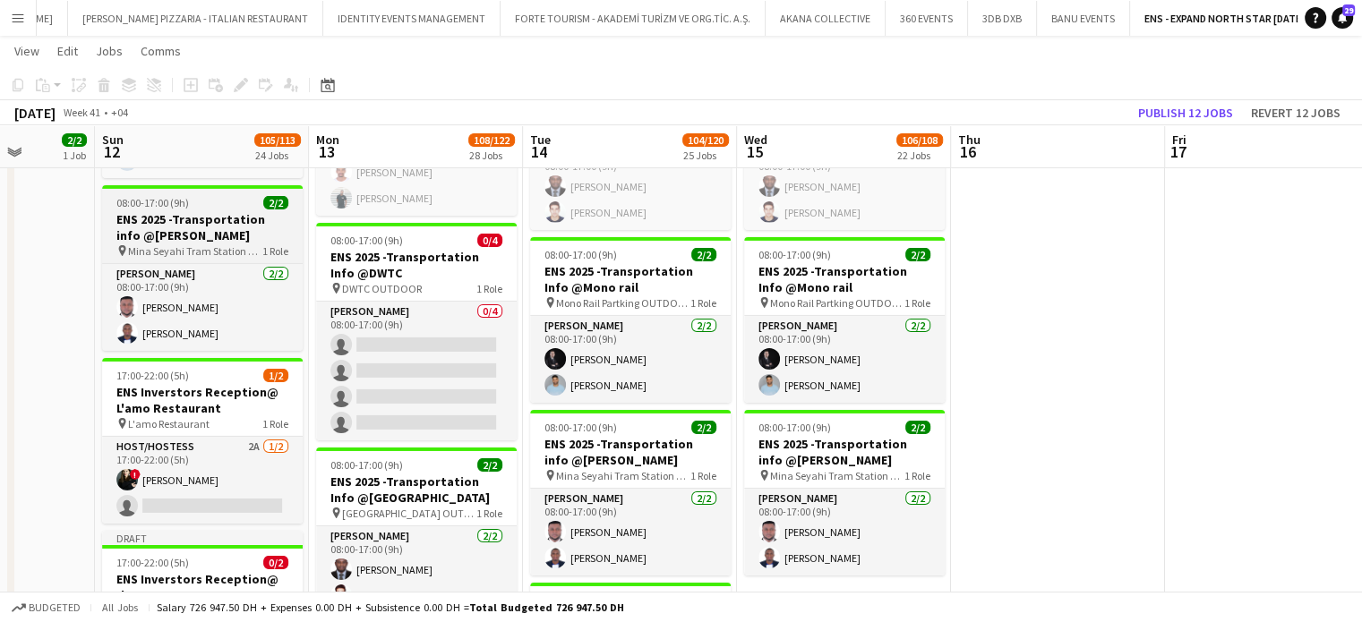
click at [192, 232] on h3 "ENS 2025 -Transportation info @Mena Sayahi" at bounding box center [202, 227] width 201 height 32
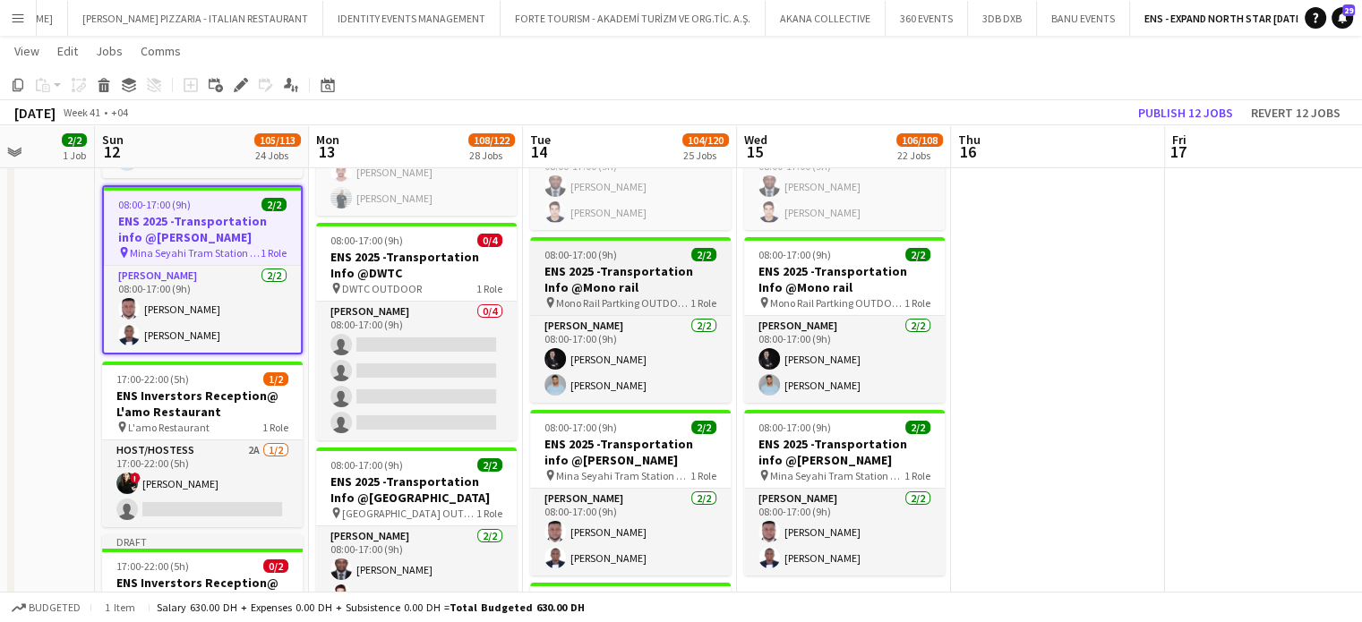
click at [623, 278] on h3 "ENS 2025 -Transportation Info @Mono rail" at bounding box center [630, 279] width 201 height 32
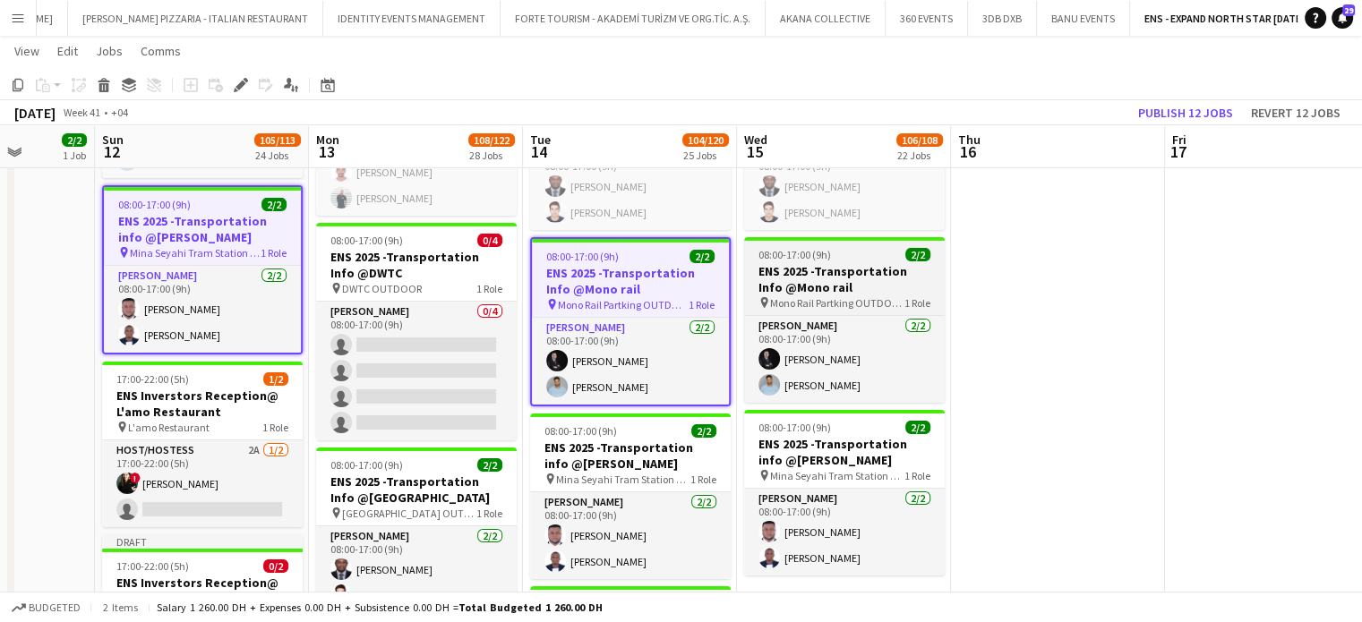
scroll to position [0, 546]
click at [789, 279] on h3 "ENS 2025 -Transportation Info @Mono rail" at bounding box center [845, 279] width 201 height 32
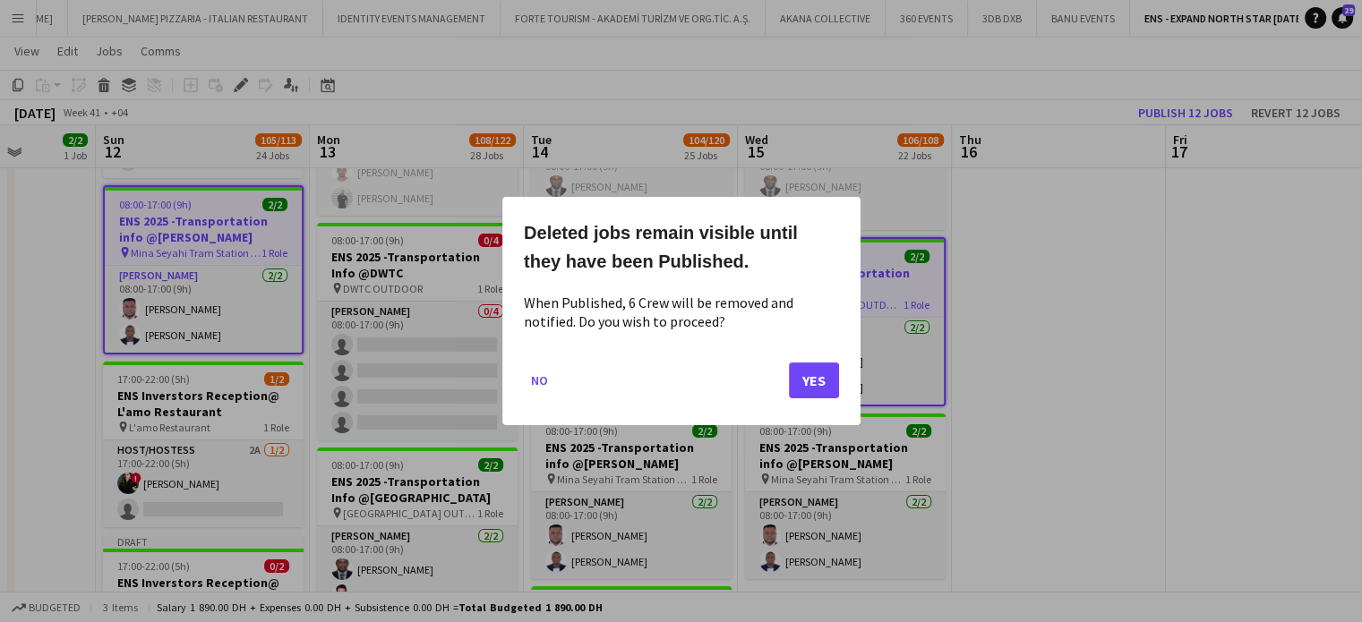
scroll to position [0, 0]
click at [813, 379] on button "Yes" at bounding box center [814, 381] width 50 height 36
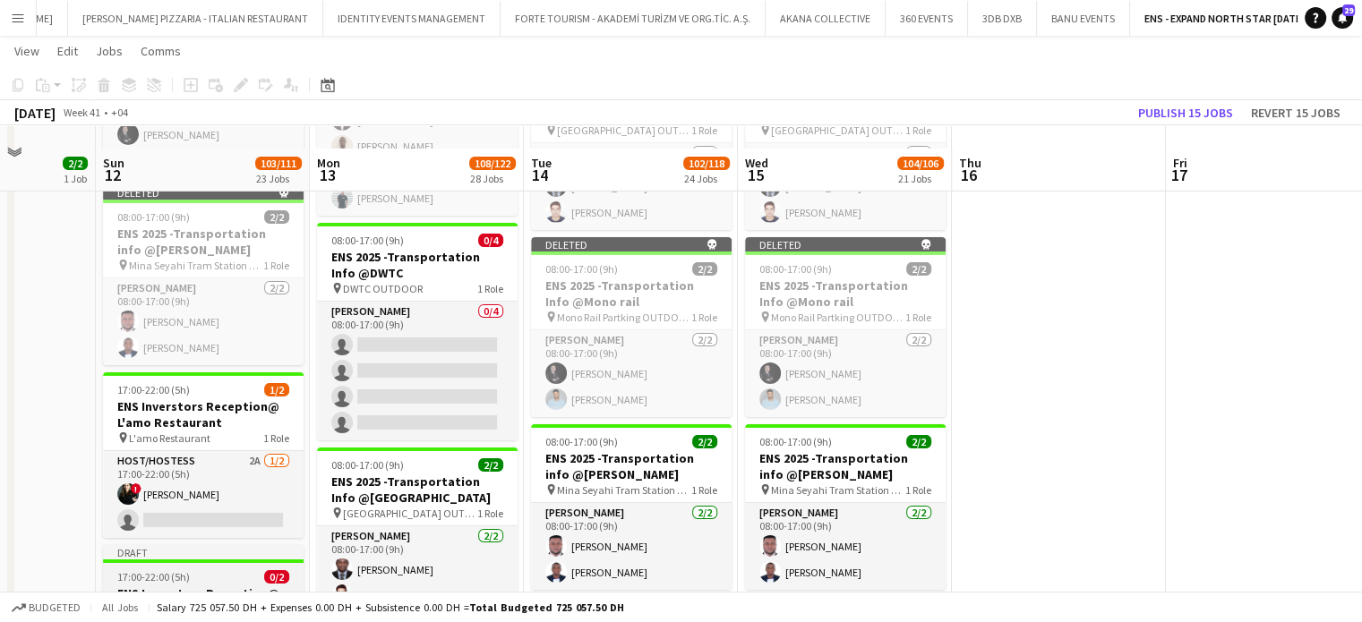
scroll to position [6118, 0]
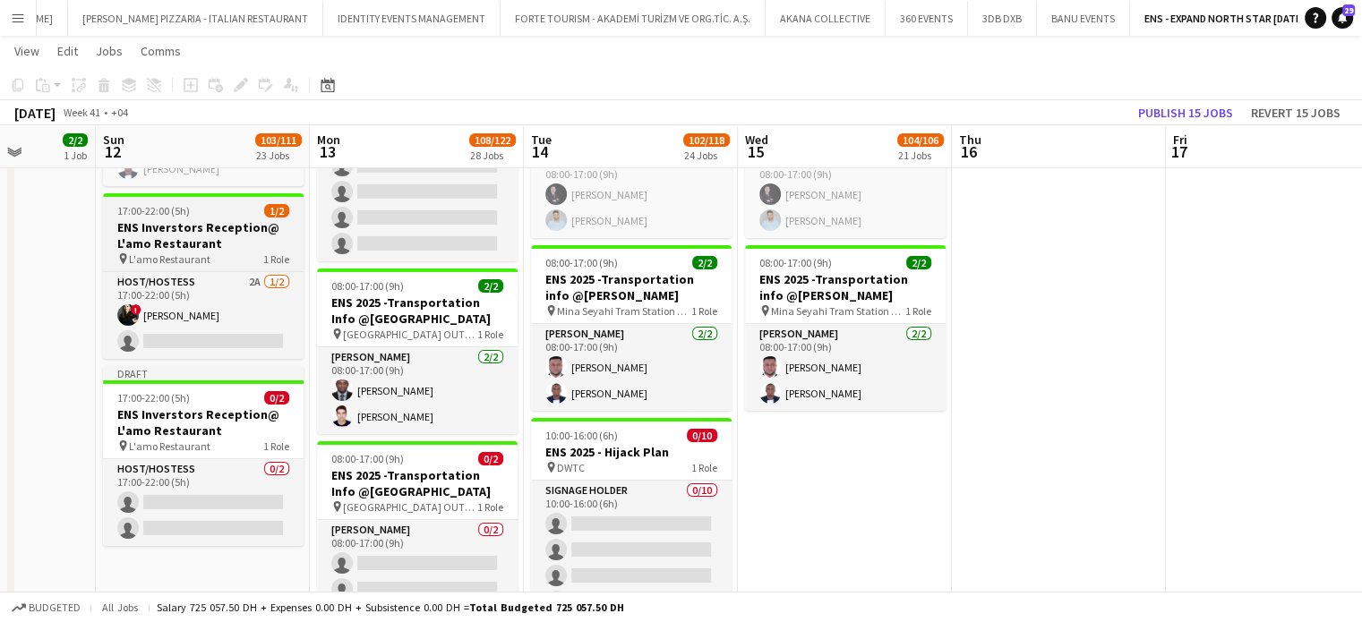
click at [211, 232] on h3 "ENS Inverstors Reception@ L'amo Restaurant" at bounding box center [203, 235] width 201 height 32
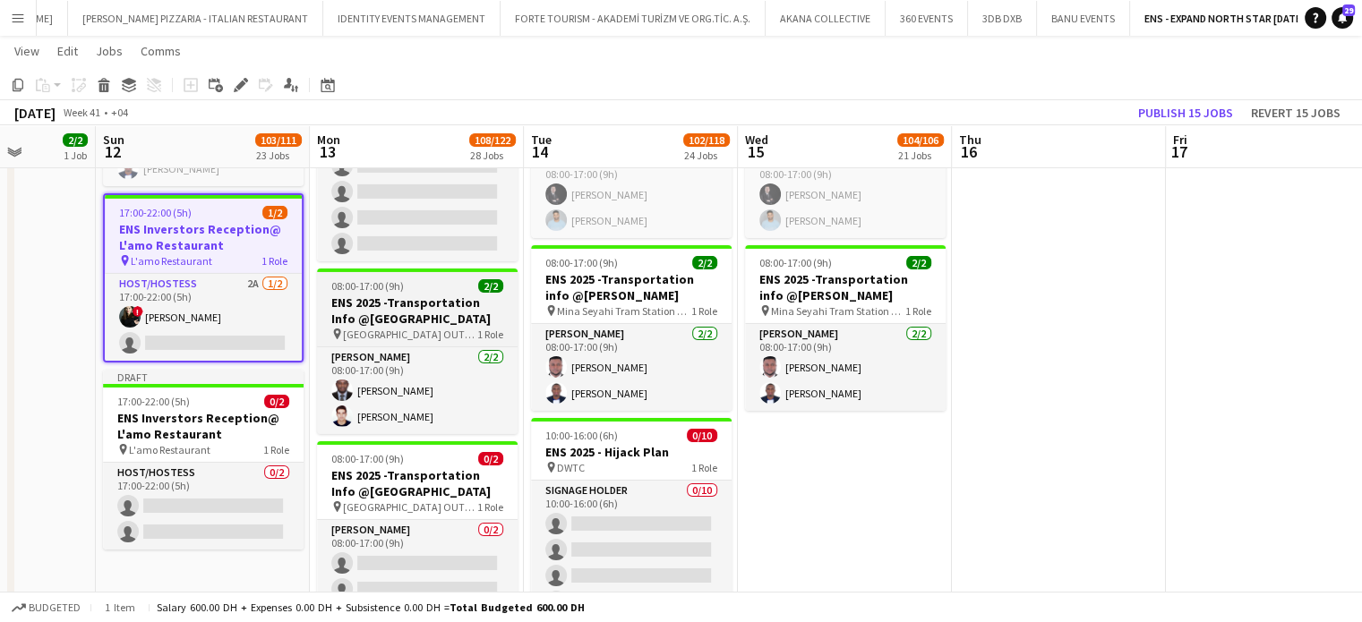
click at [419, 300] on h3 "ENS 2025 -Transportation Info @Harbour Parking" at bounding box center [417, 311] width 201 height 32
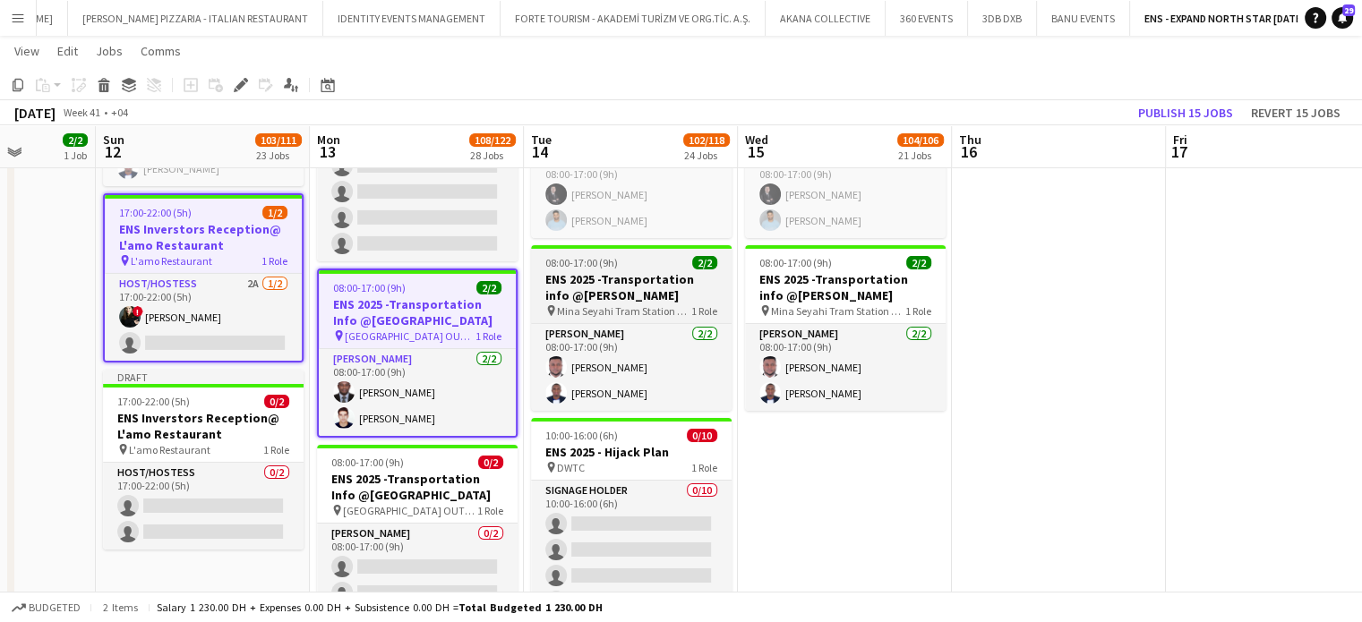
click at [637, 304] on span "Mina Seyahi Tram Station OUTDOOR" at bounding box center [624, 310] width 134 height 13
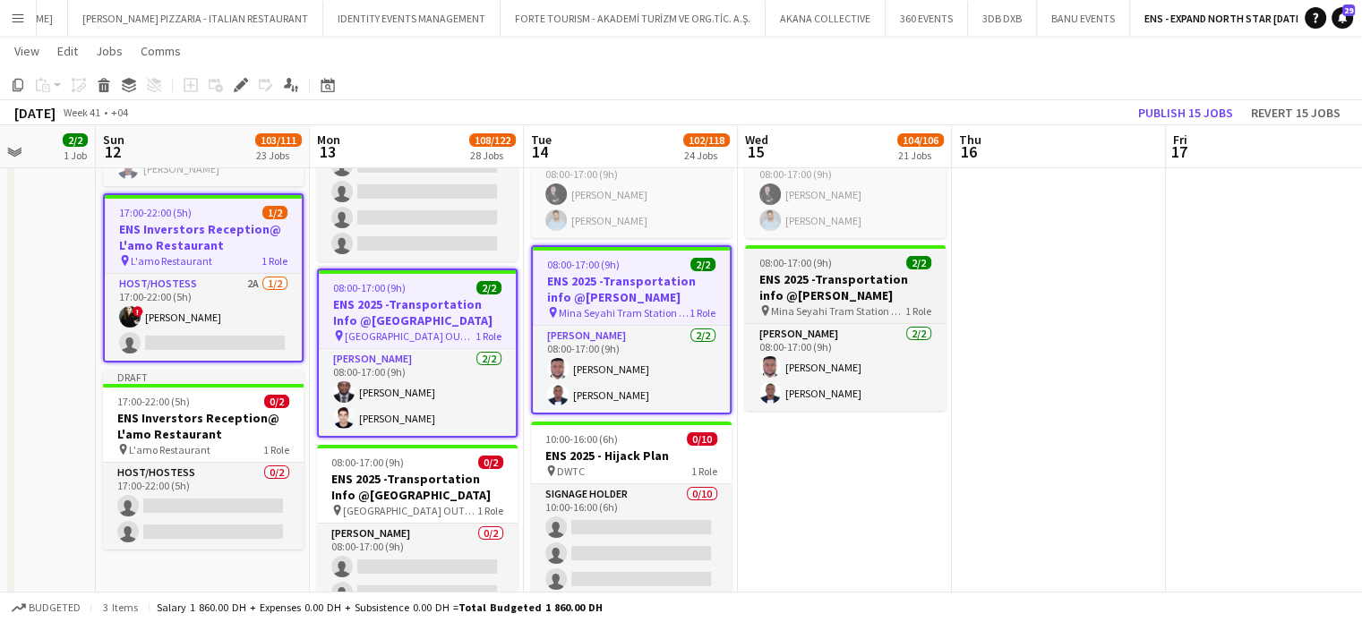
click at [866, 257] on div "08:00-17:00 (9h) 2/2" at bounding box center [845, 262] width 201 height 13
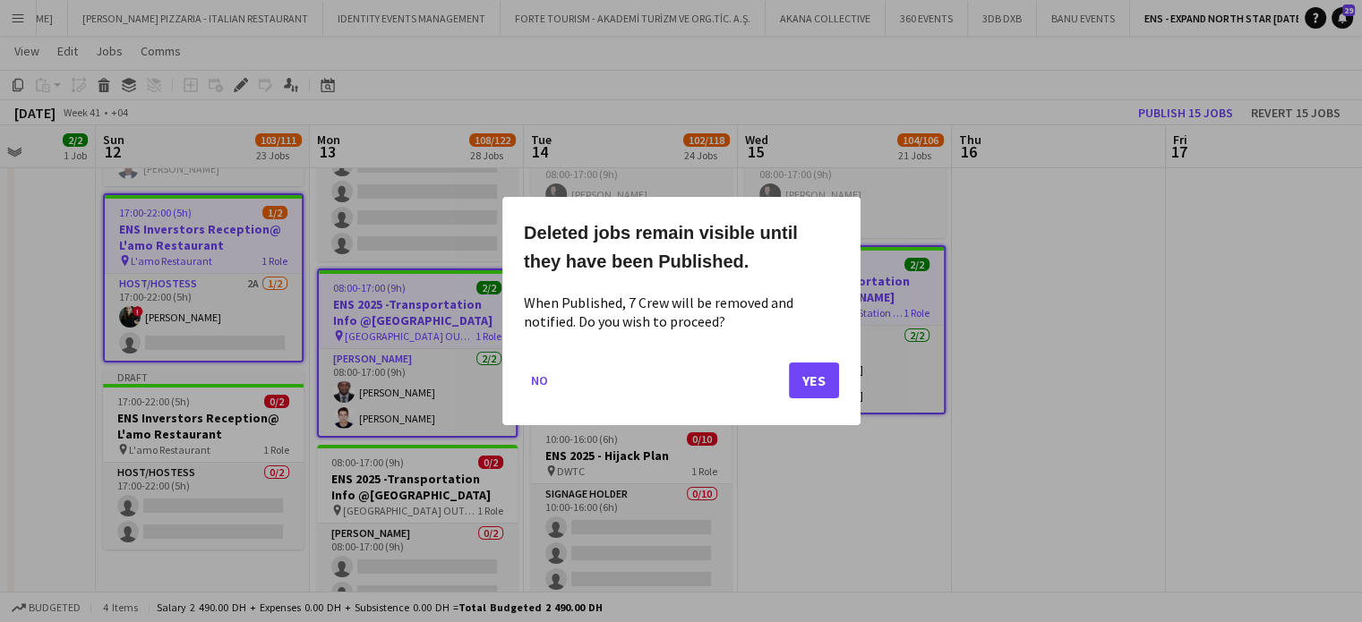
scroll to position [0, 0]
click at [825, 380] on button "Yes" at bounding box center [814, 381] width 50 height 36
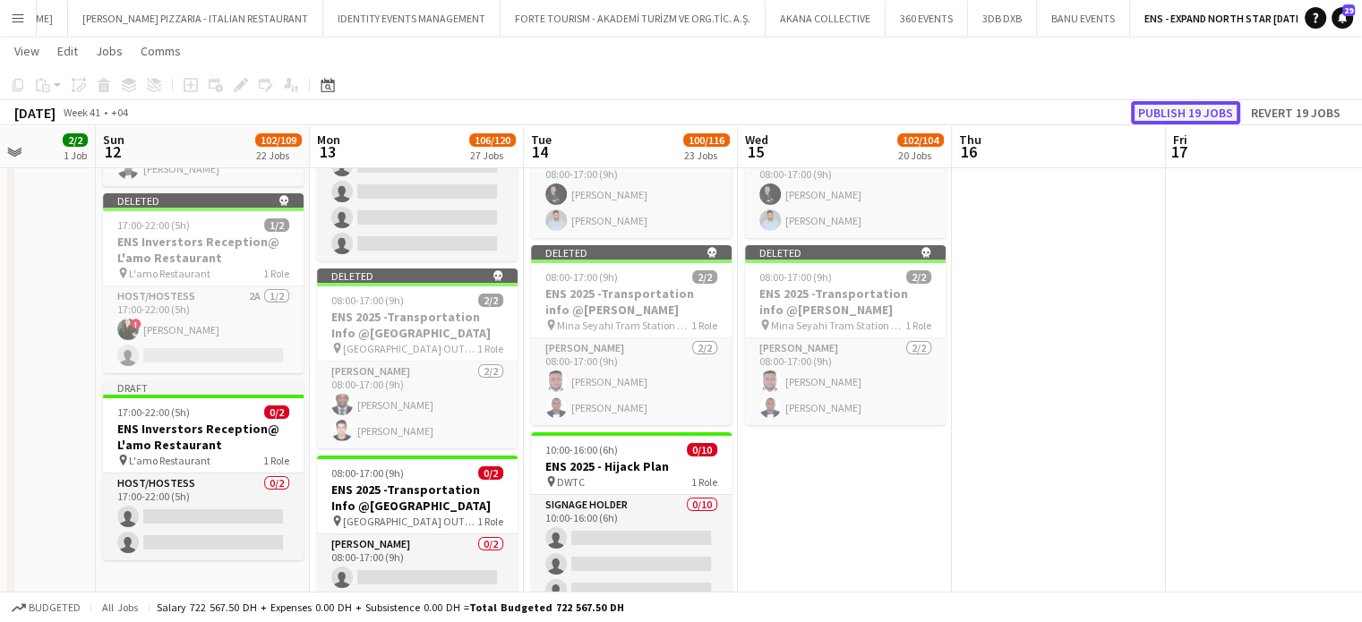
click at [1196, 123] on button "Publish 19 jobs" at bounding box center [1185, 112] width 109 height 23
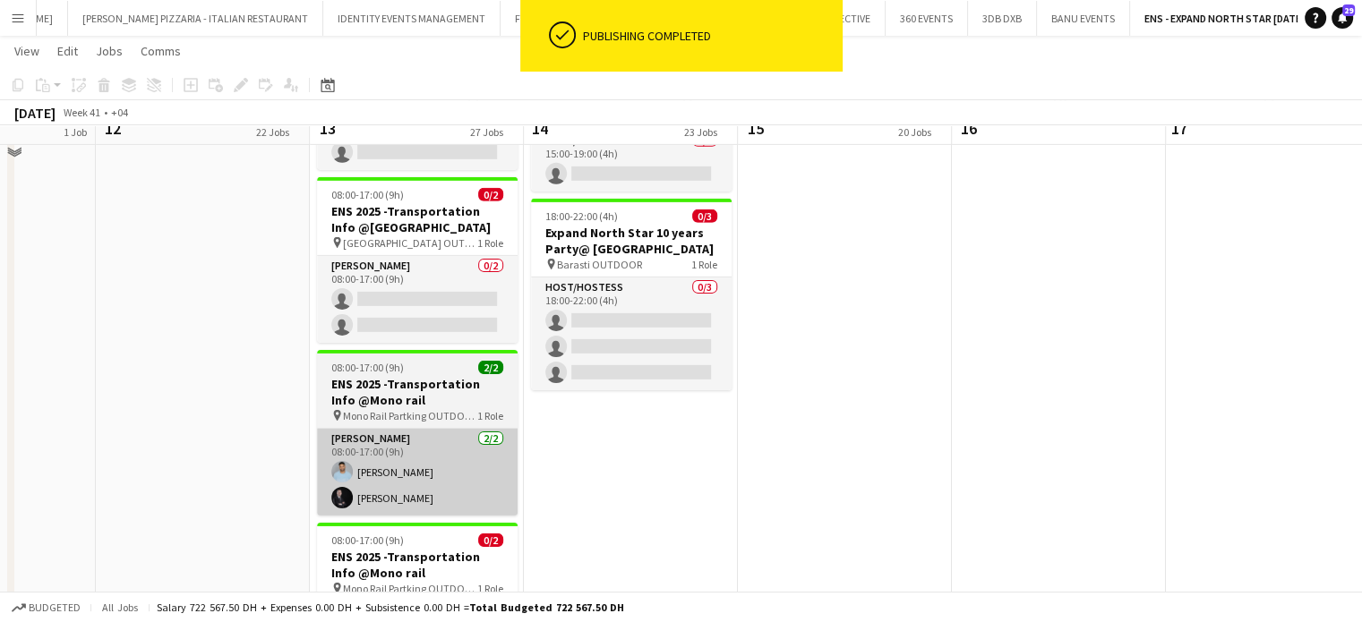
scroll to position [5760, 0]
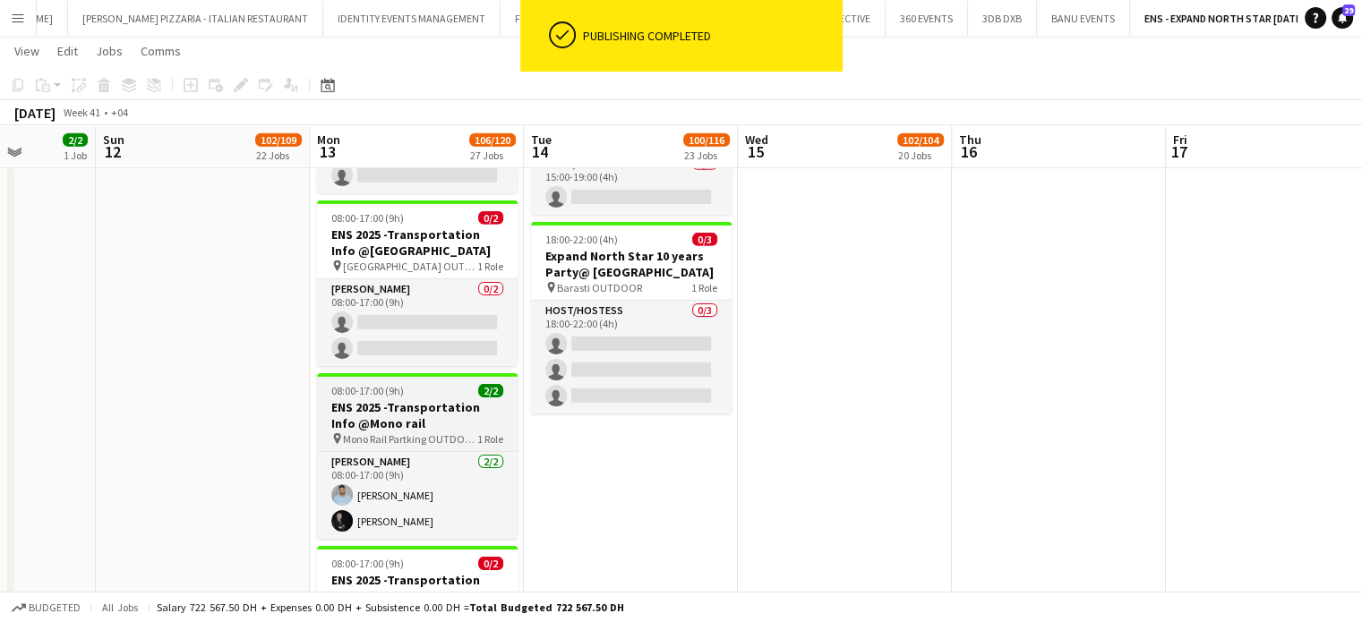
click at [417, 414] on h3 "ENS 2025 -Transportation Info @Mono rail" at bounding box center [417, 415] width 201 height 32
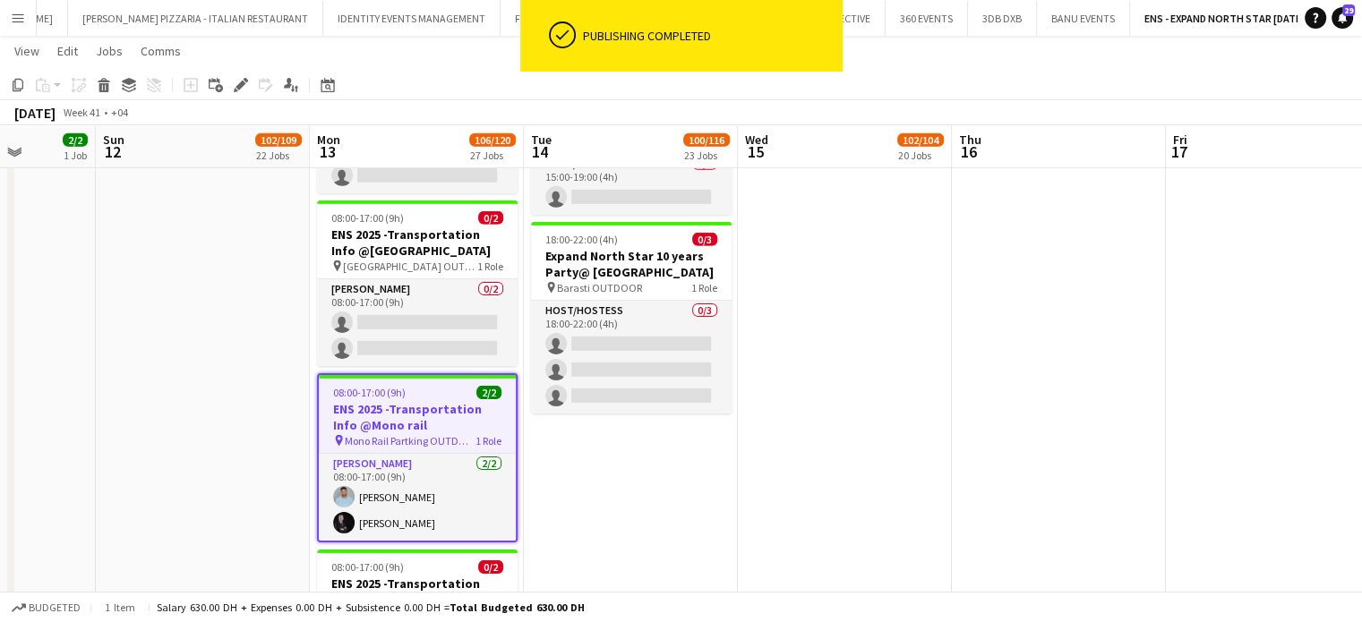
scroll to position [0, 0]
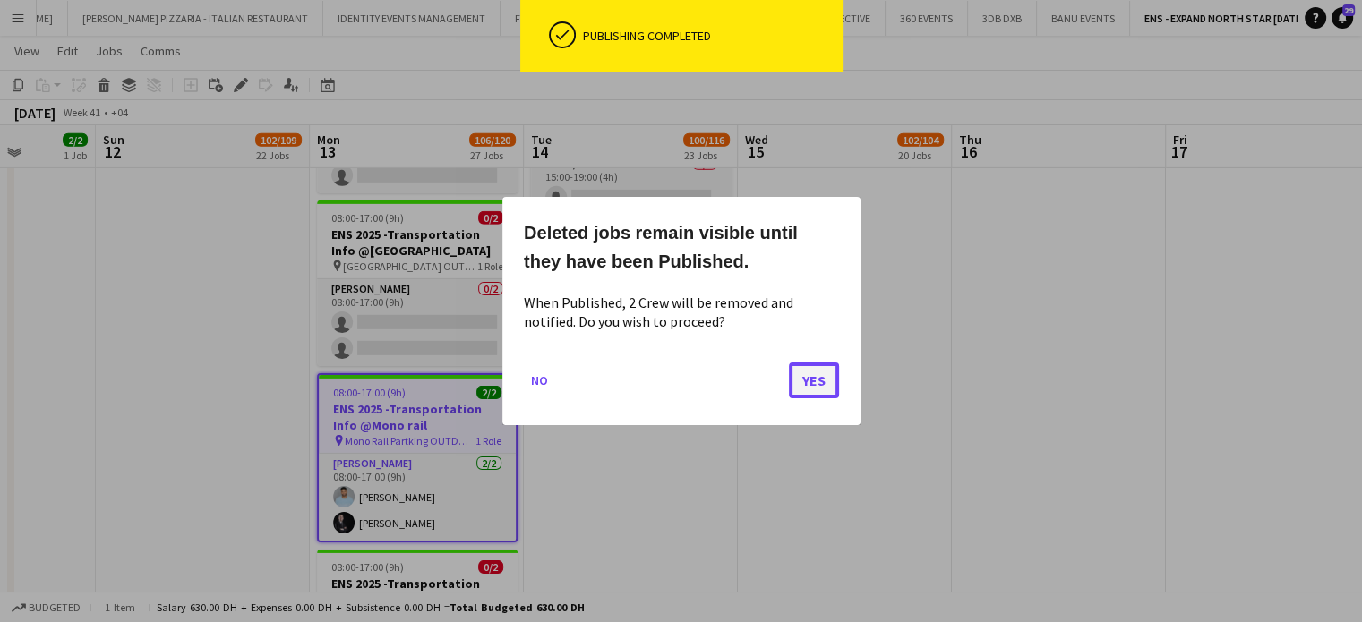
click at [812, 372] on button "Yes" at bounding box center [814, 381] width 50 height 36
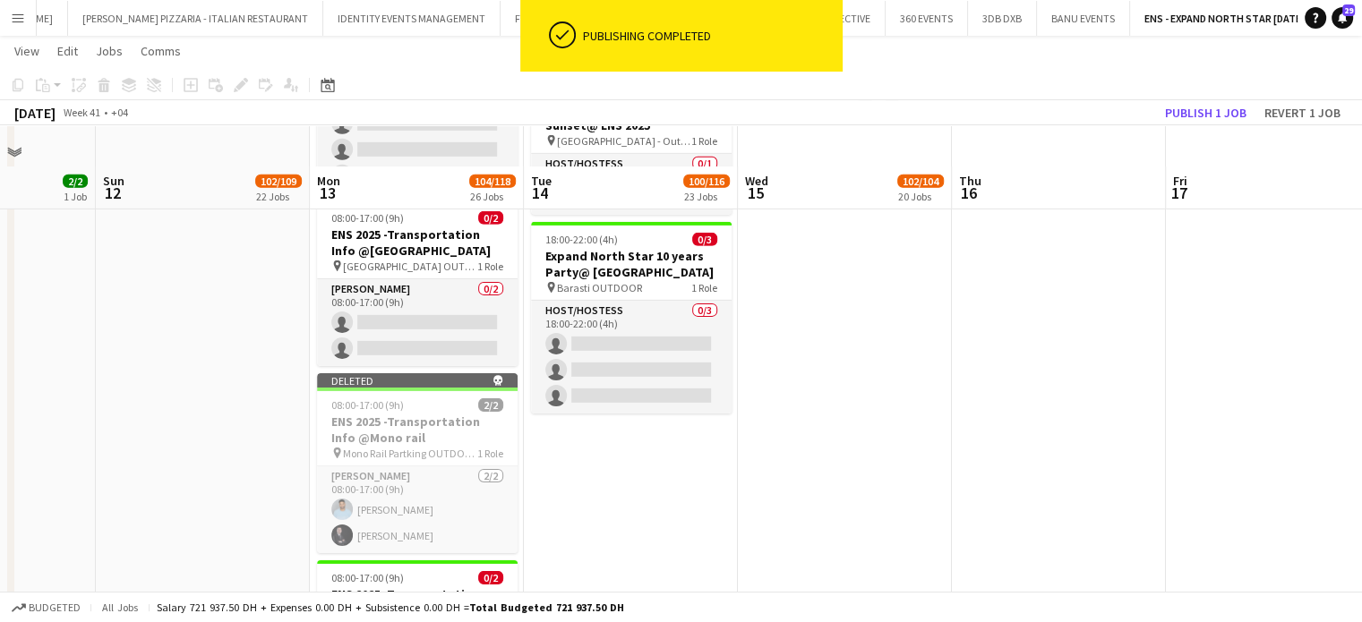
scroll to position [5939, 0]
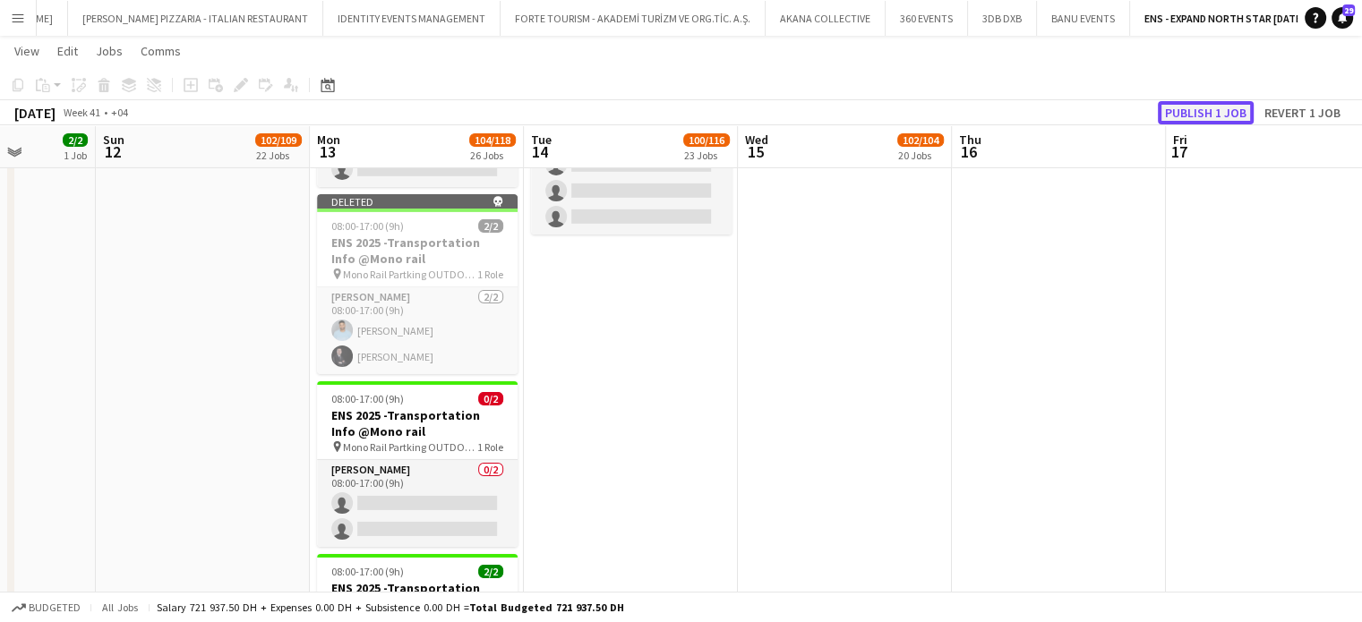
click at [1207, 119] on button "Publish 1 job" at bounding box center [1206, 112] width 96 height 23
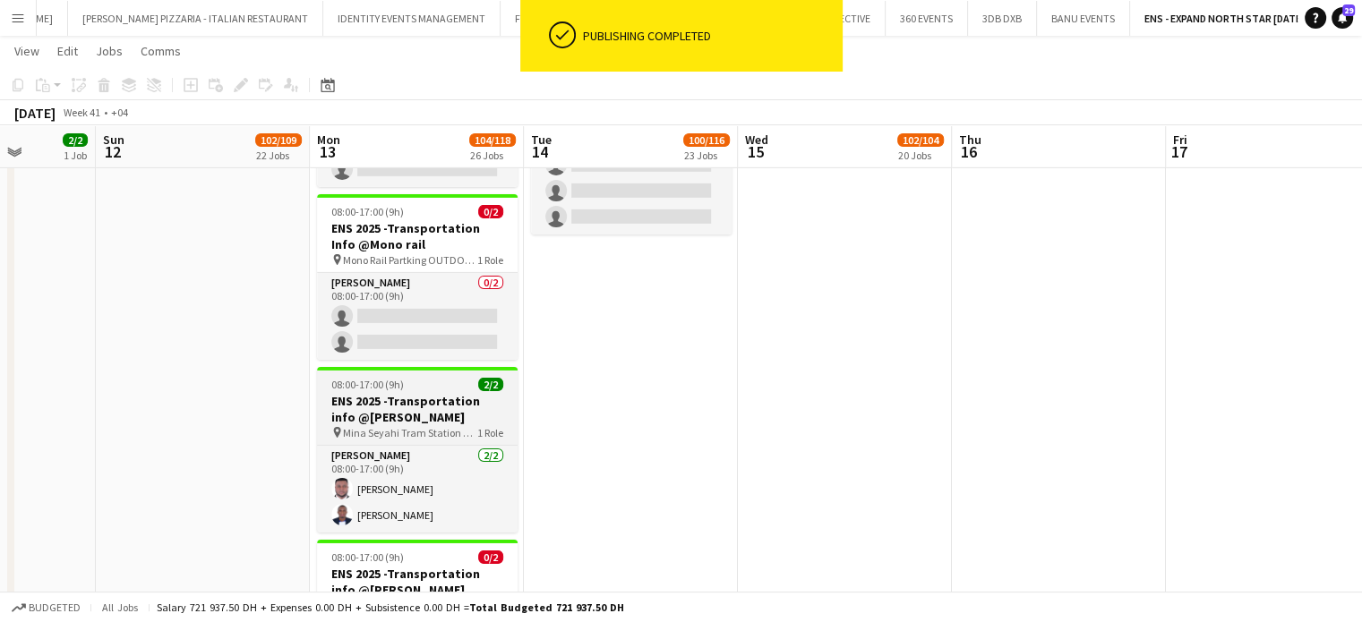
click at [403, 398] on h3 "ENS 2025 -Transportation info @Mena Sayahi" at bounding box center [417, 409] width 201 height 32
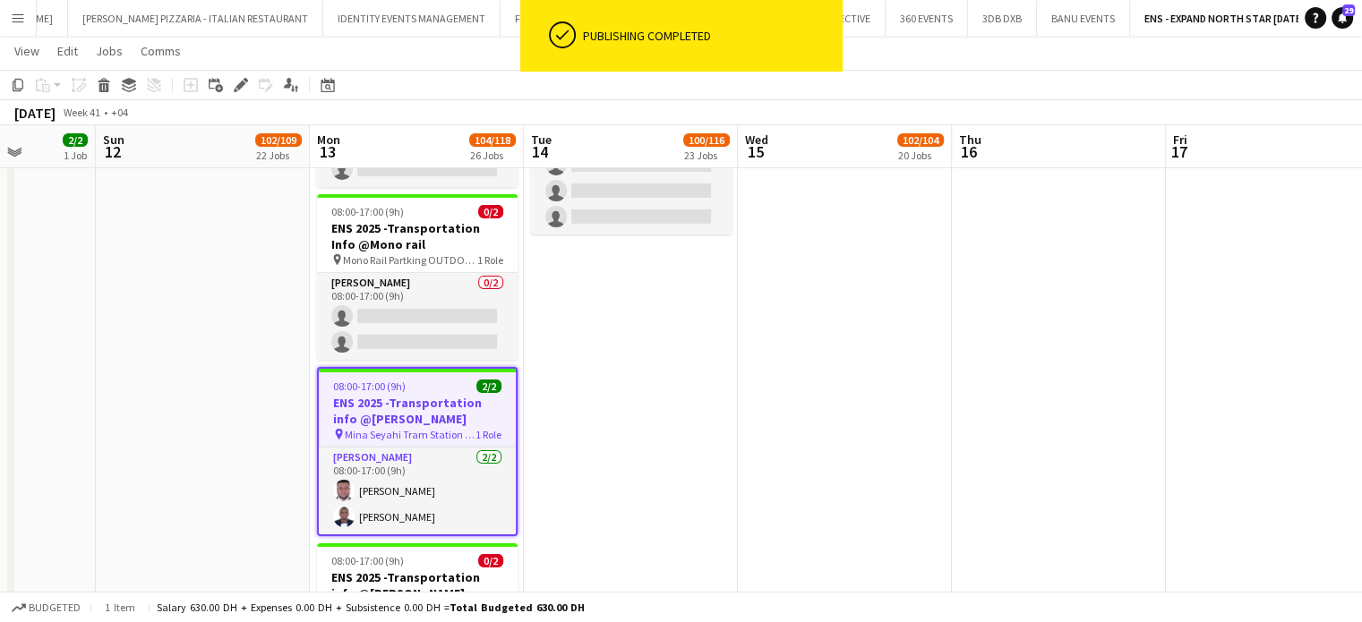
scroll to position [0, 0]
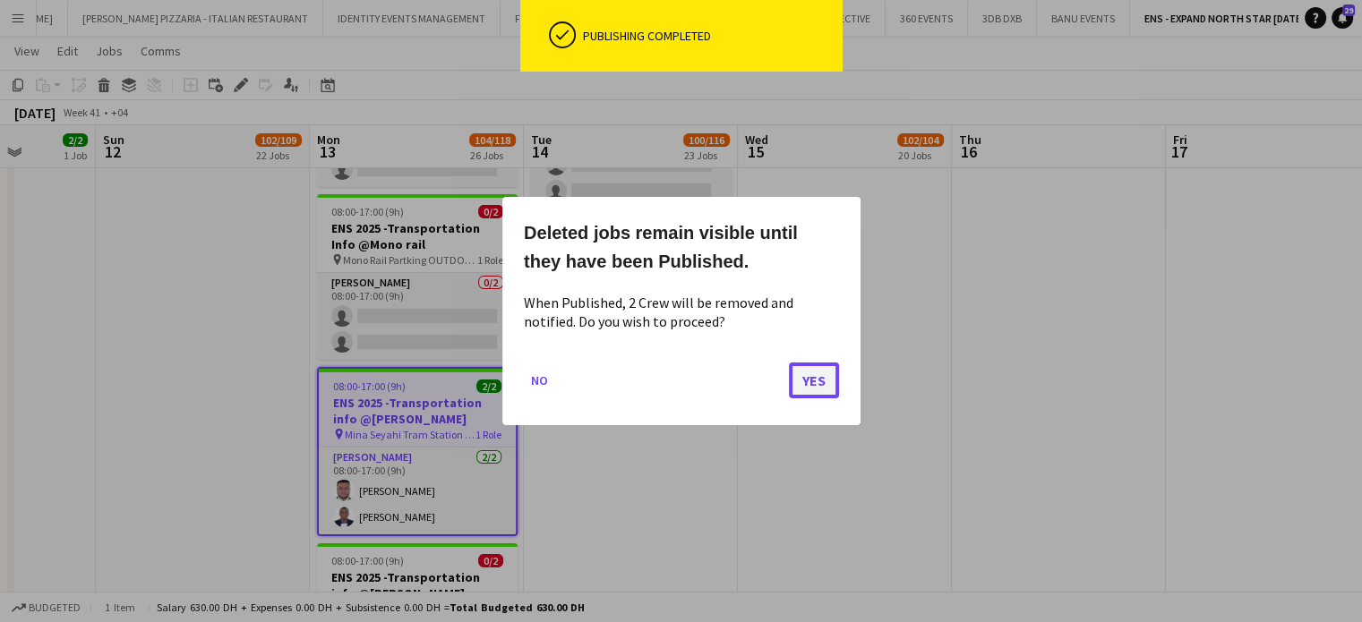
click at [816, 379] on button "Yes" at bounding box center [814, 381] width 50 height 36
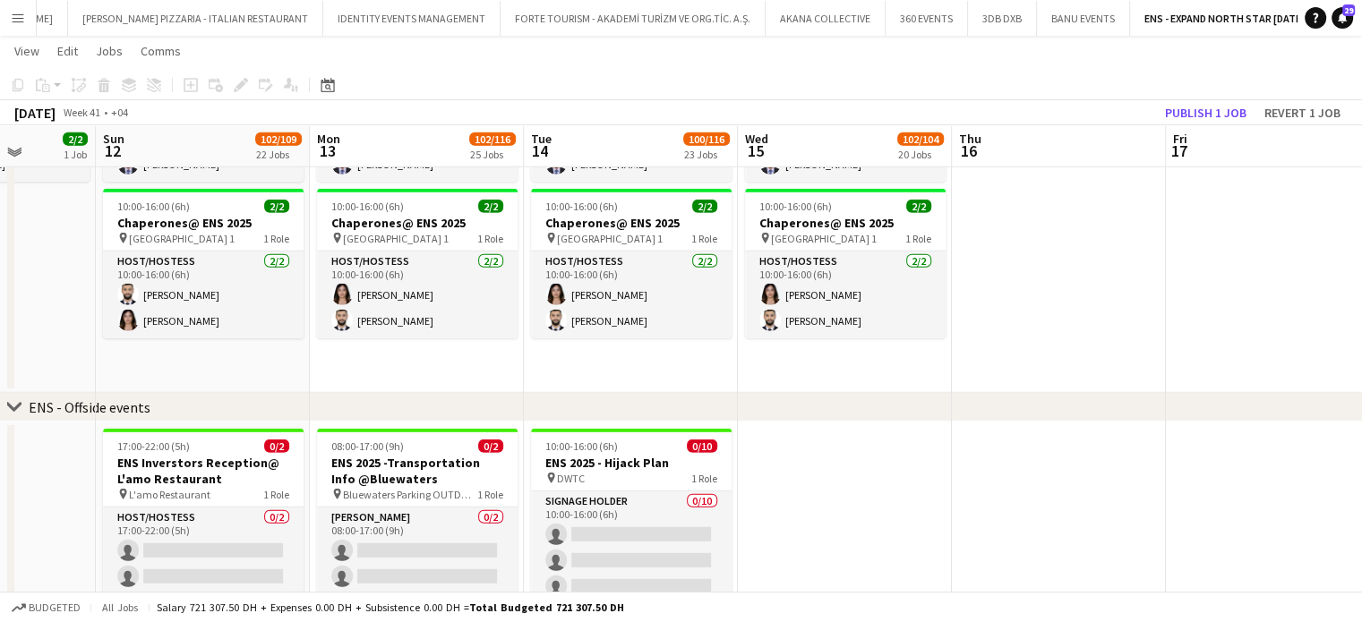
scroll to position [5133, 0]
click at [1218, 111] on button "Publish 1 job" at bounding box center [1206, 112] width 96 height 23
click at [11, 409] on icon at bounding box center [13, 407] width 13 height 7
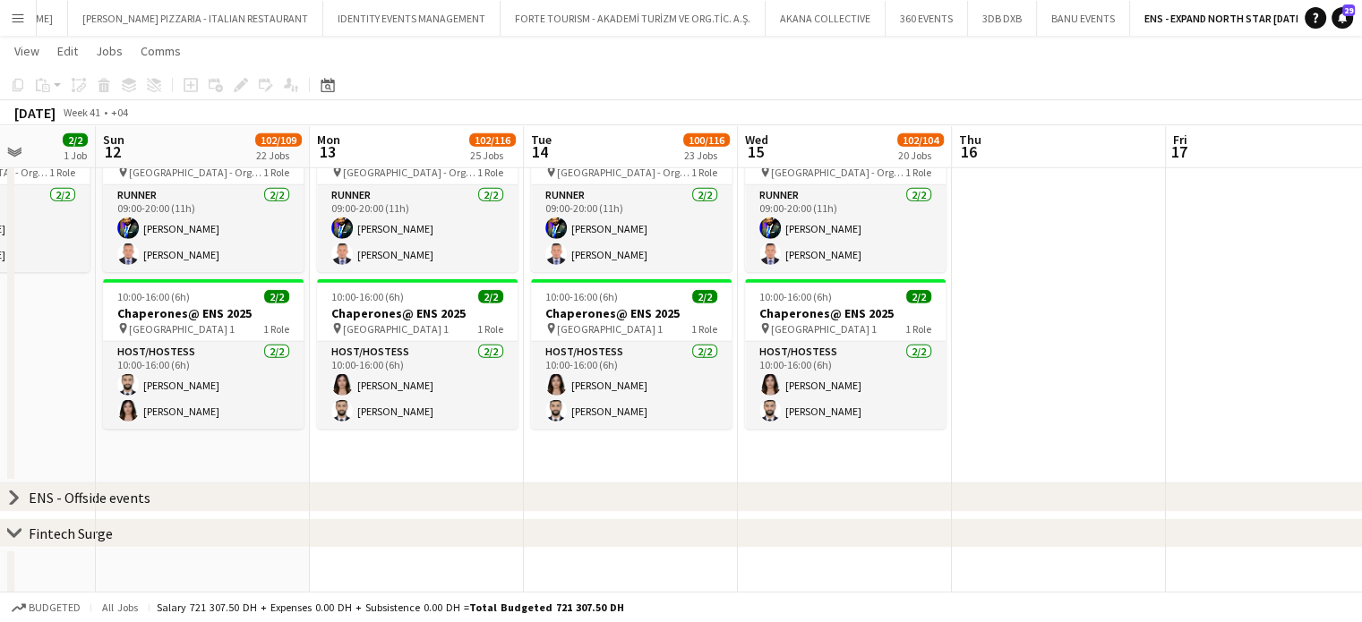
scroll to position [0, 509]
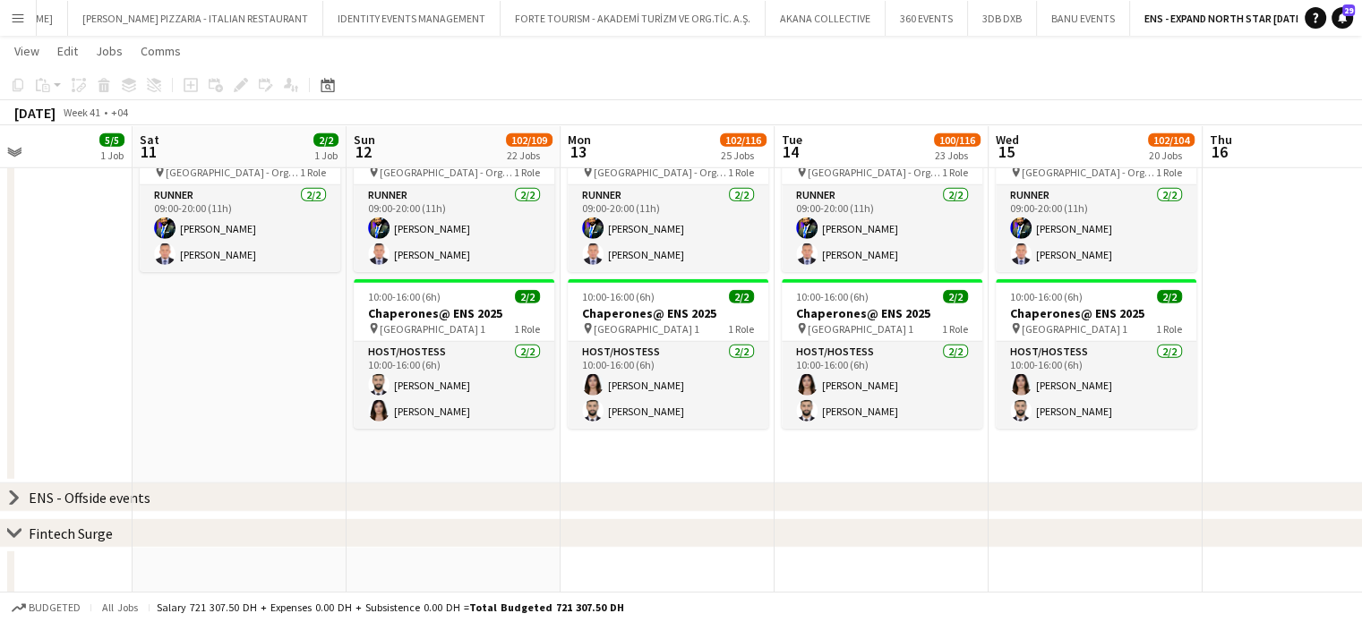
drag, startPoint x: 173, startPoint y: 421, endPoint x: 494, endPoint y: 494, distance: 329.7
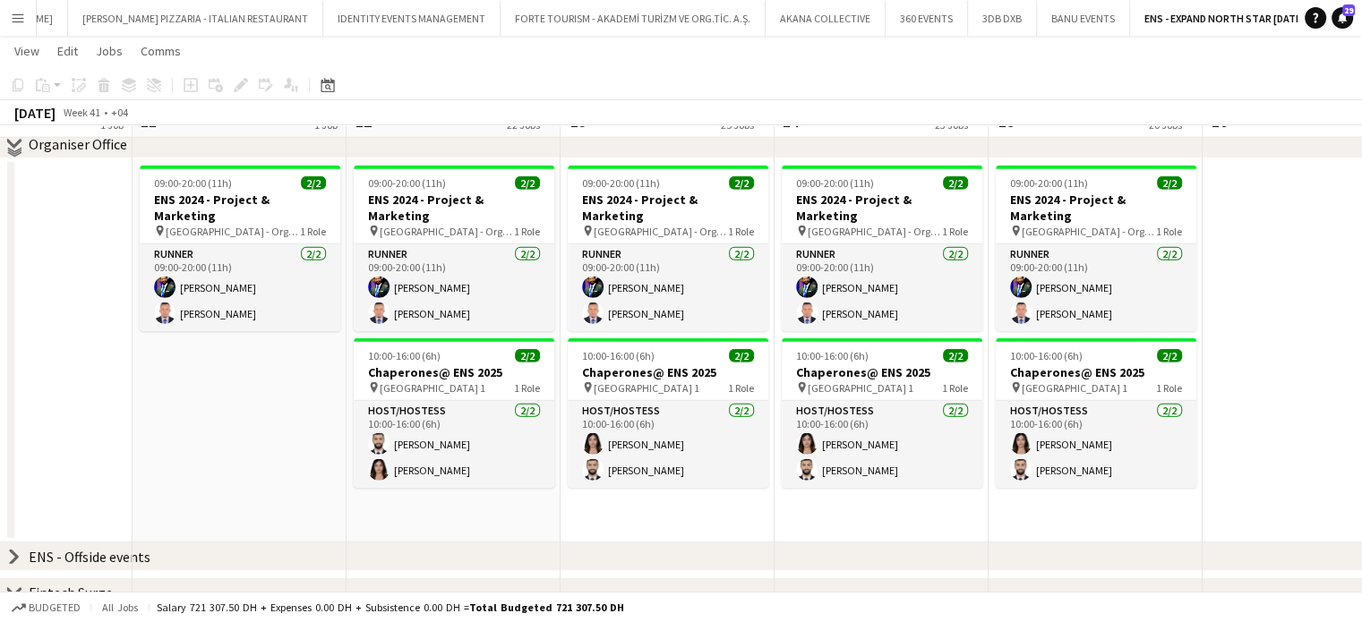
scroll to position [4954, 0]
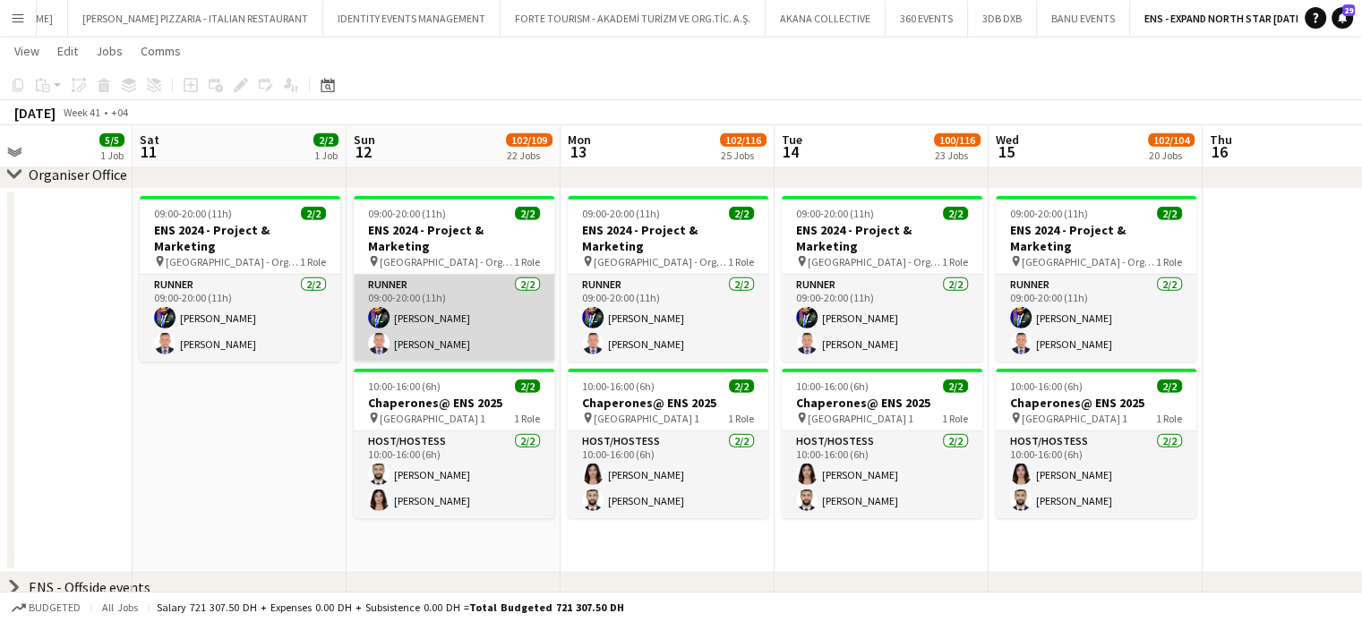
click at [401, 304] on app-card-role "Runner 2/2 09:00-20:00 (11h) Muhammad Fayaz Victor odinaka Ndubuaku" at bounding box center [454, 318] width 201 height 87
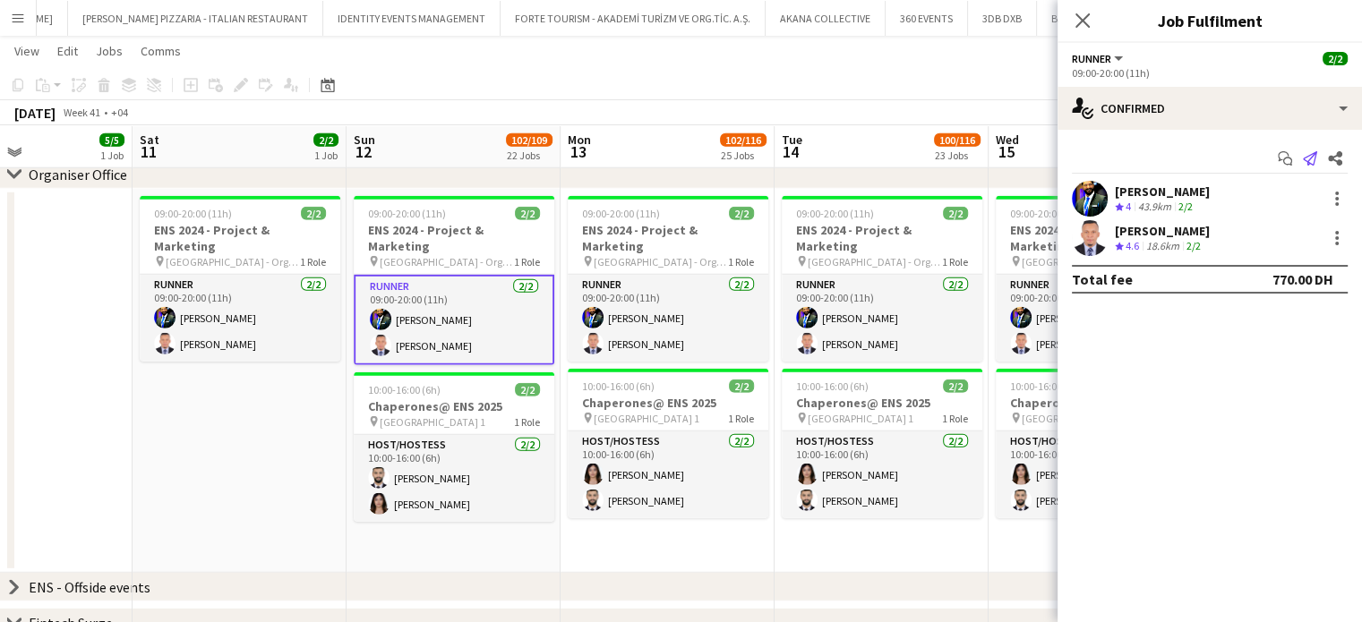
click at [1307, 151] on icon "Send notification" at bounding box center [1310, 158] width 14 height 14
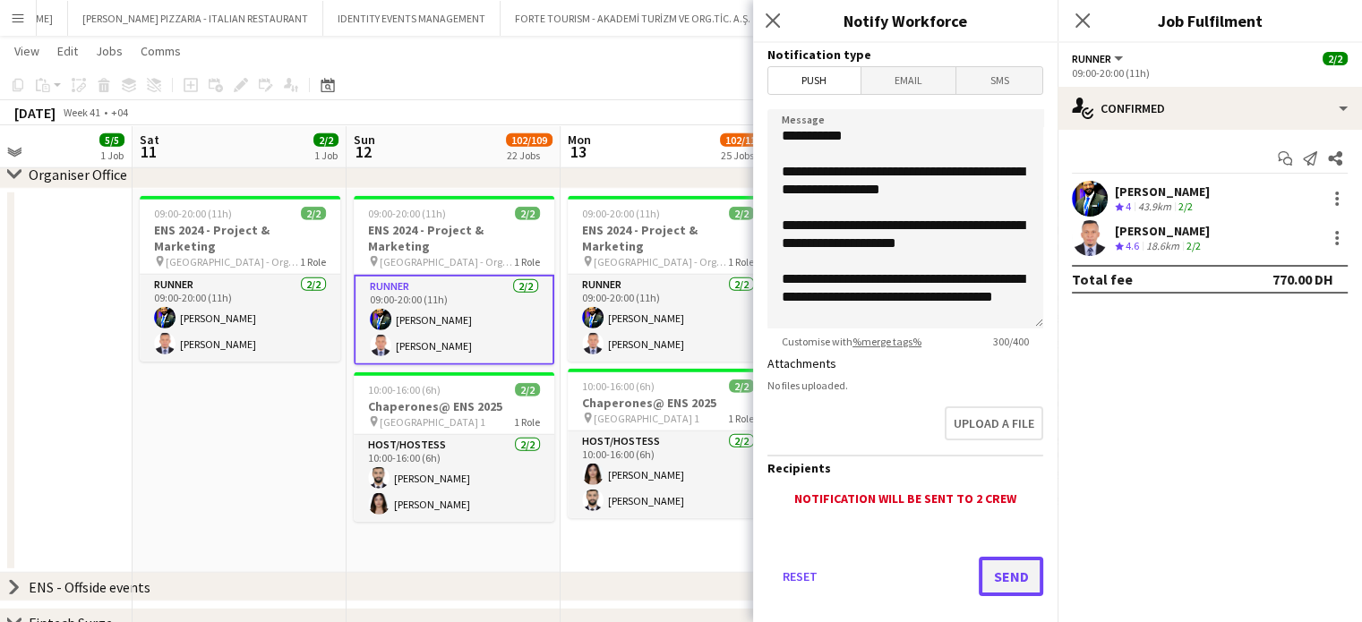
click at [985, 572] on button "Send" at bounding box center [1011, 576] width 64 height 39
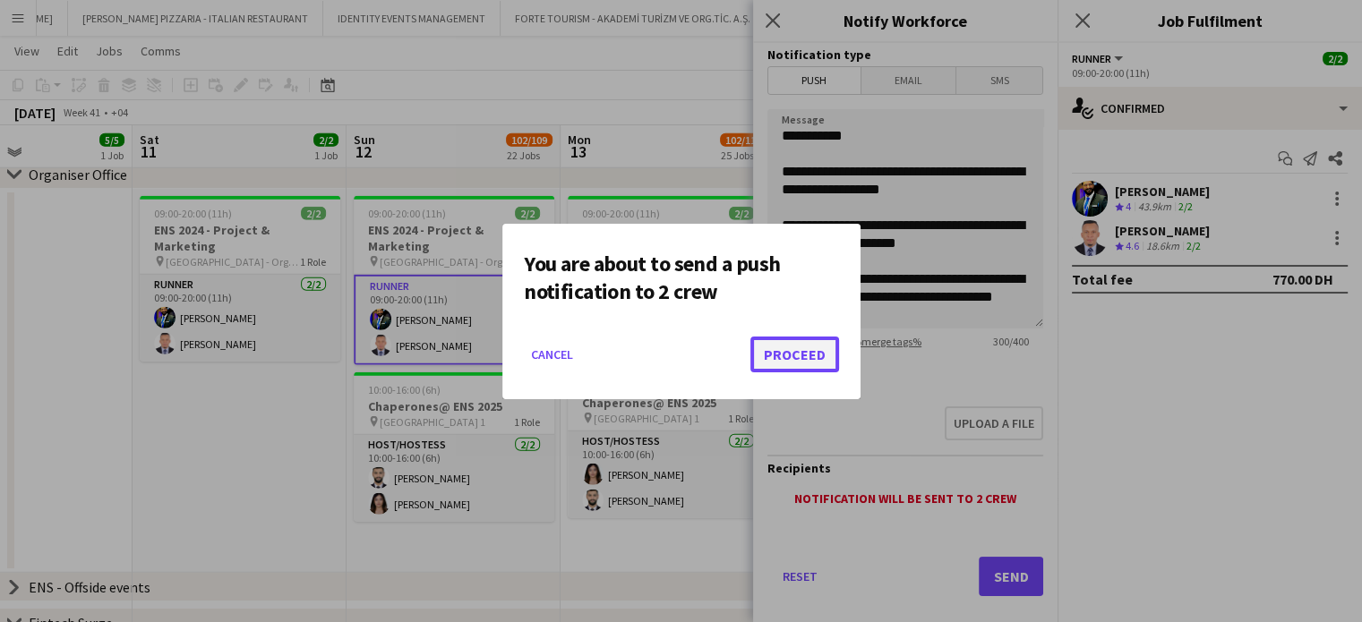
click at [798, 360] on button "Proceed" at bounding box center [794, 355] width 89 height 36
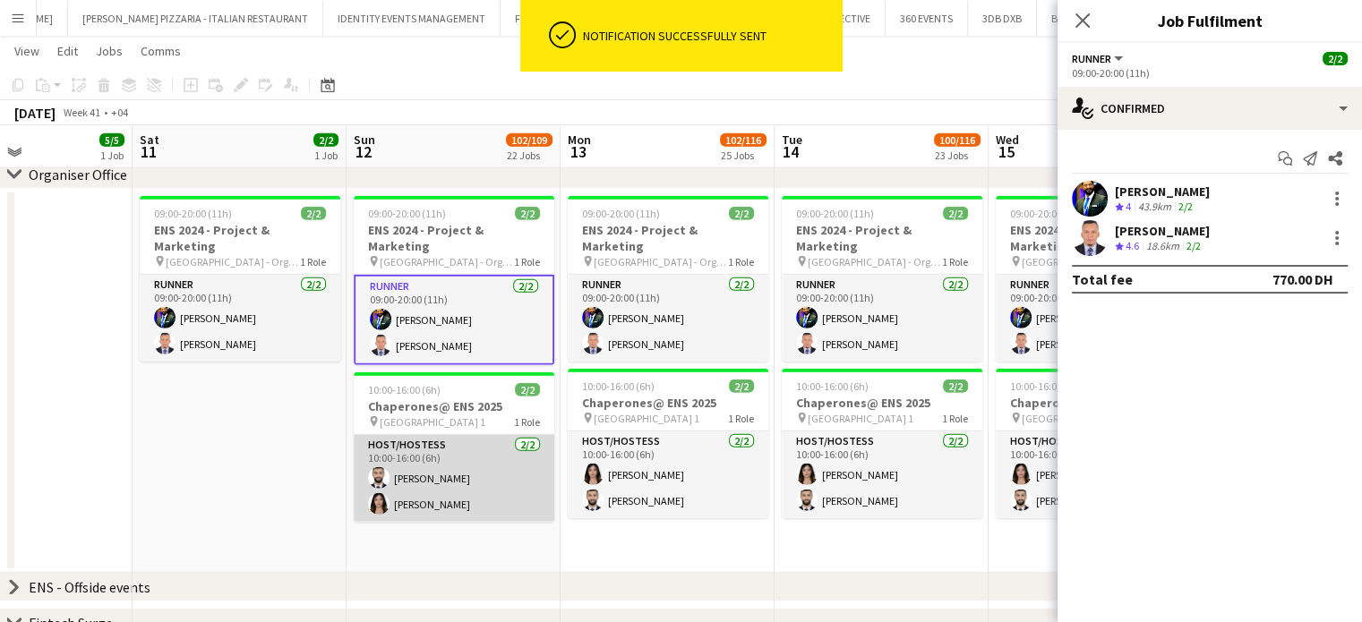
click at [444, 446] on app-card-role "Host/Hostess 2/2 10:00-16:00 (6h) Mahmoud Hatem Christina Ann Jero" at bounding box center [454, 478] width 201 height 87
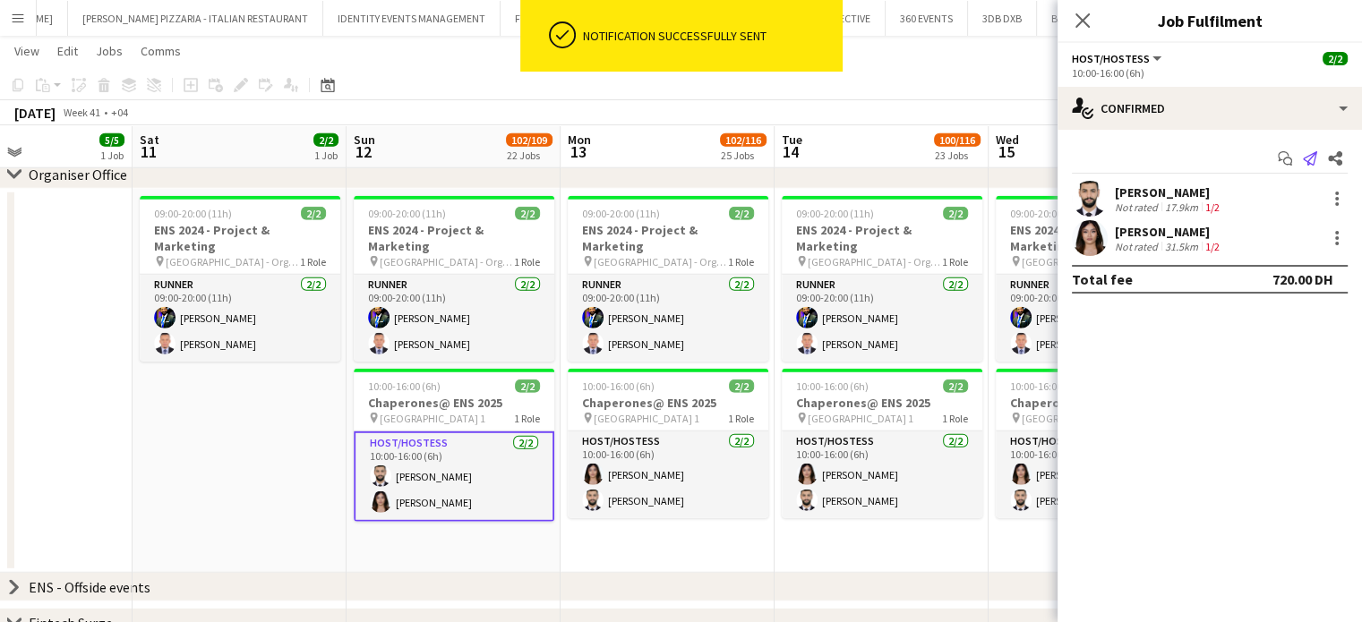
click at [1312, 151] on icon "Send notification" at bounding box center [1310, 158] width 14 height 14
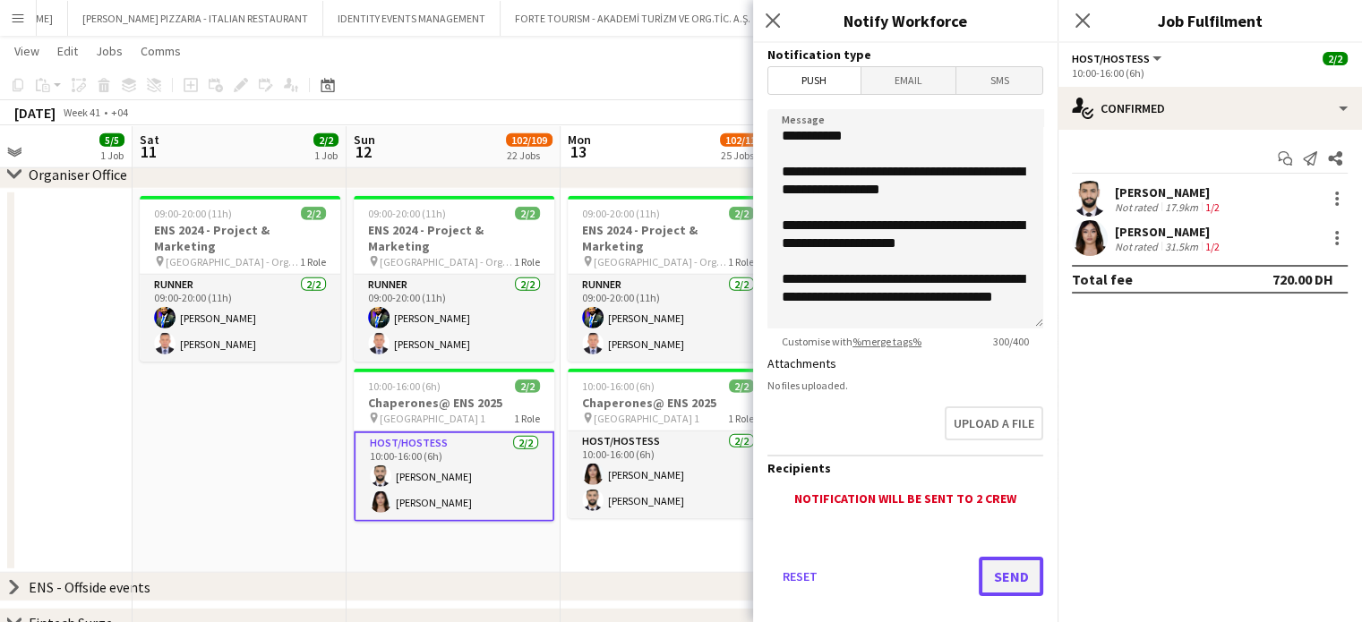
click at [983, 563] on button "Send" at bounding box center [1011, 576] width 64 height 39
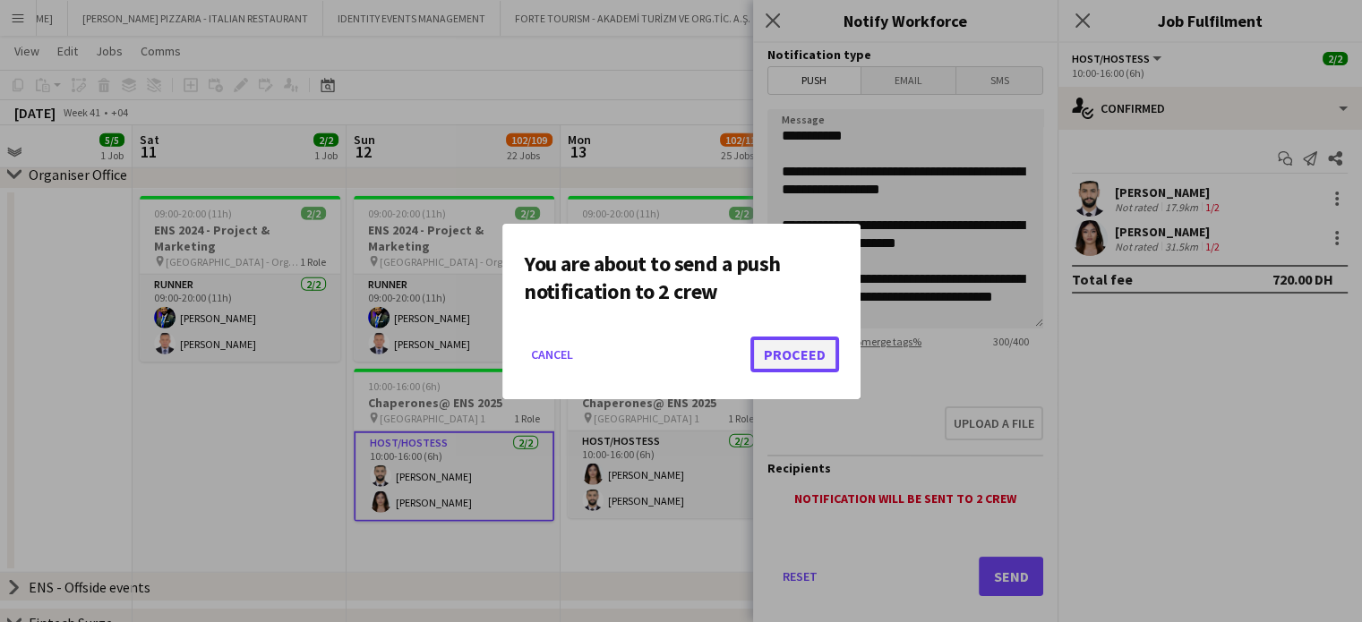
click at [804, 353] on button "Proceed" at bounding box center [794, 355] width 89 height 36
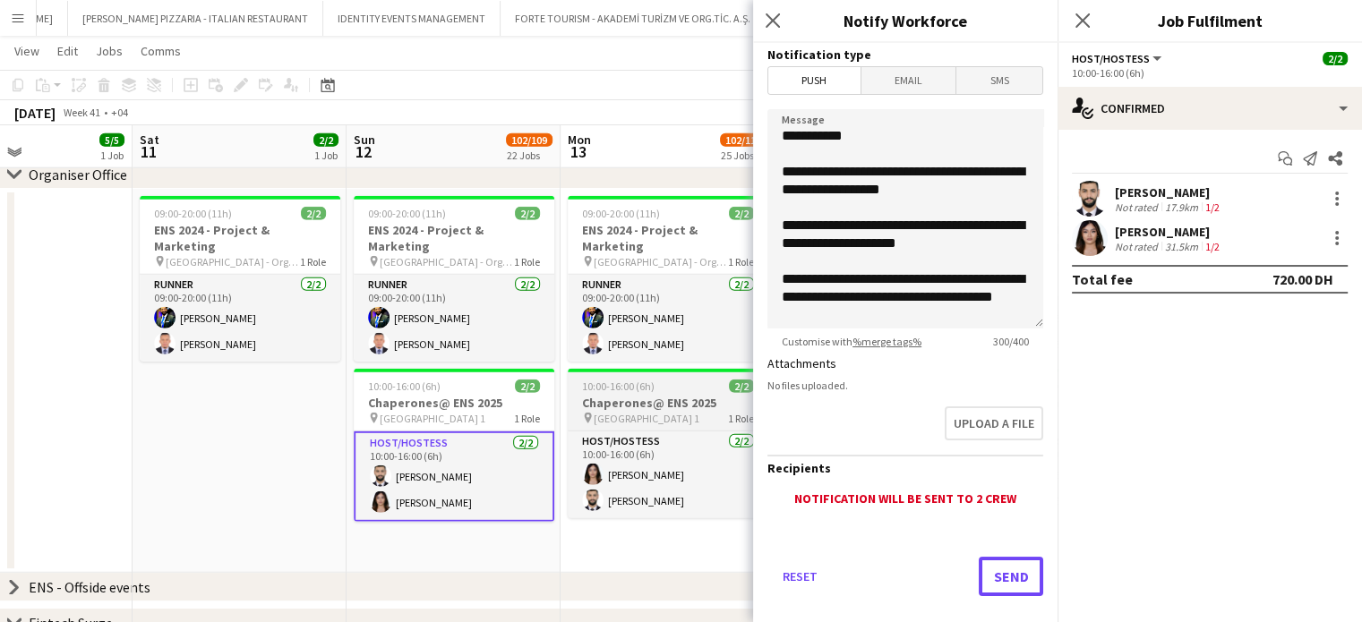
scroll to position [4954, 0]
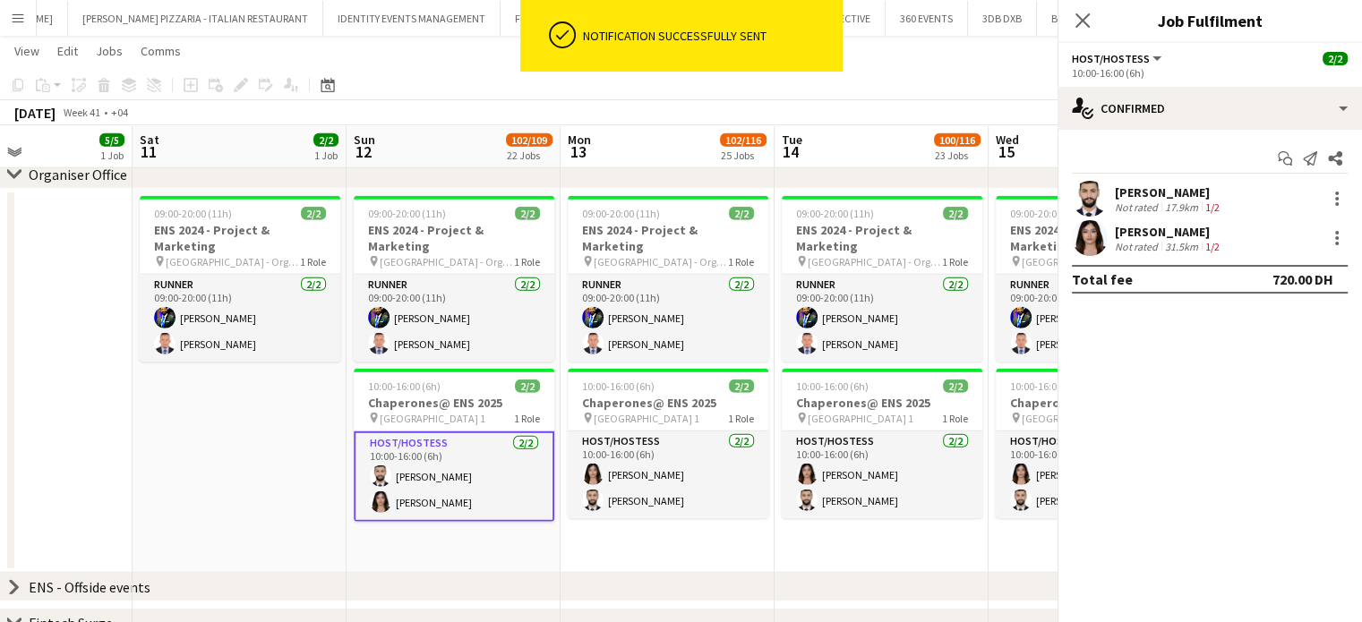
click at [253, 415] on app-date-cell "09:00-20:00 (11h) 2/2 ENS 2024 - Project & Marketing pin Dubai Harbour - Organi…" at bounding box center [239, 381] width 214 height 384
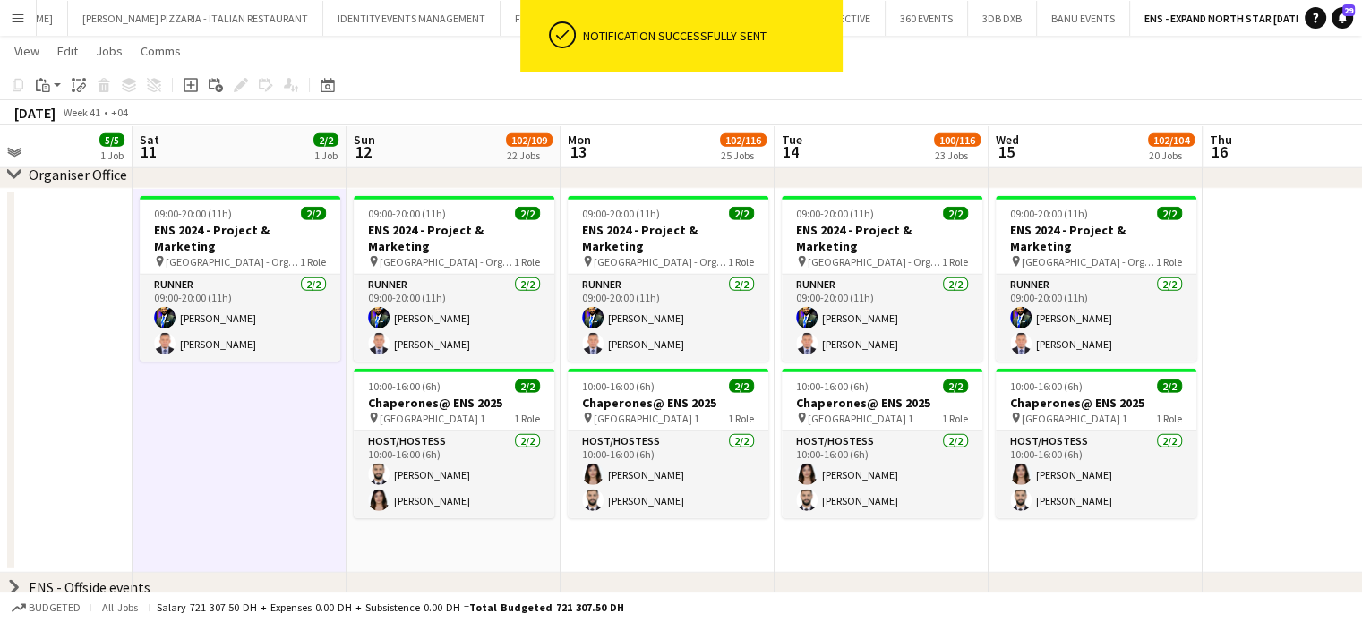
click at [710, 346] on app-date-cell "09:00-20:00 (11h) 2/2 ENS 2024 - Project & Marketing pin Dubai Harbour - Organi…" at bounding box center [667, 381] width 214 height 384
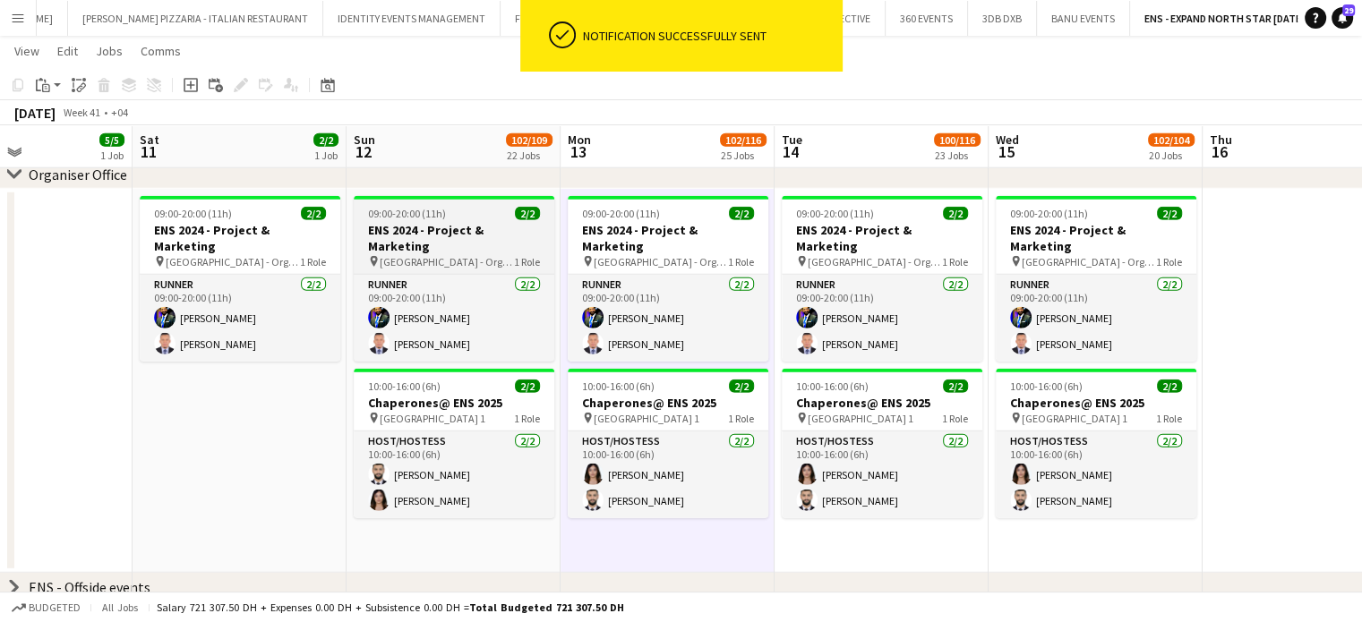
click at [474, 225] on h3 "ENS 2024 - Project & Marketing" at bounding box center [454, 238] width 201 height 32
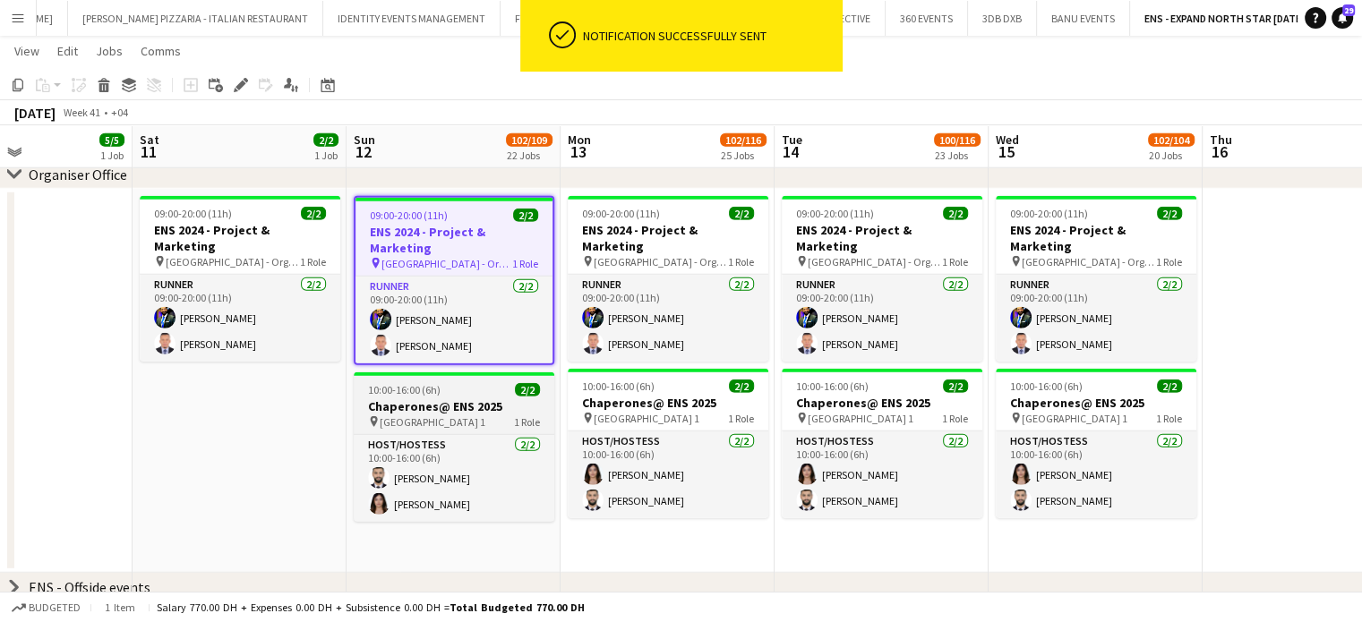
click at [466, 406] on h3 "Chaperones@ ENS 2025" at bounding box center [454, 406] width 201 height 16
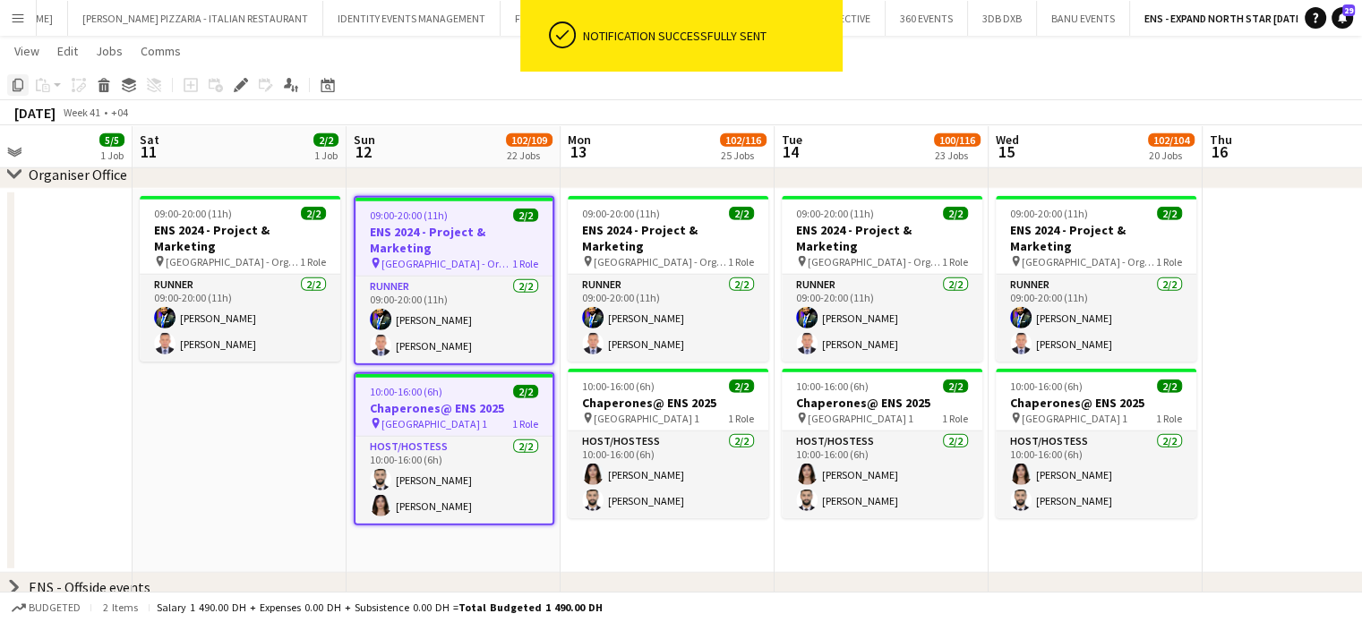
click at [11, 84] on div "Copy" at bounding box center [17, 84] width 21 height 21
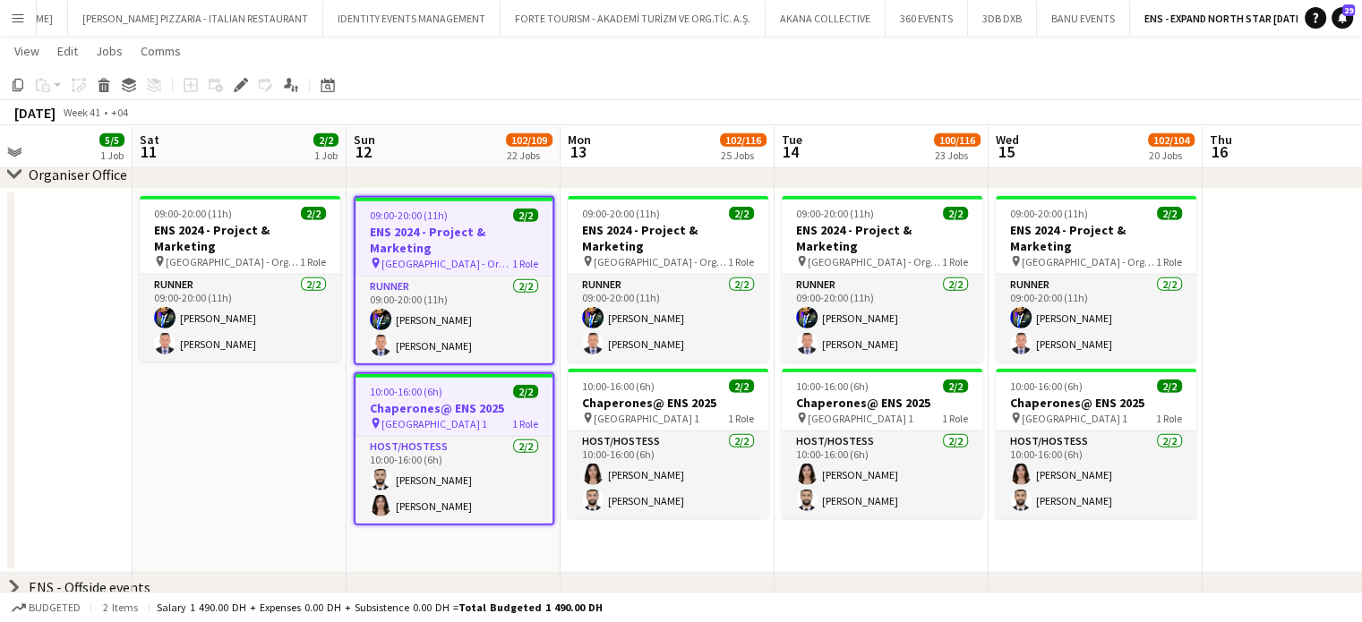
click at [467, 543] on app-date-cell "09:00-20:00 (11h) 2/2 ENS 2024 - Project & Marketing pin Dubai Harbour - Organi…" at bounding box center [453, 381] width 214 height 384
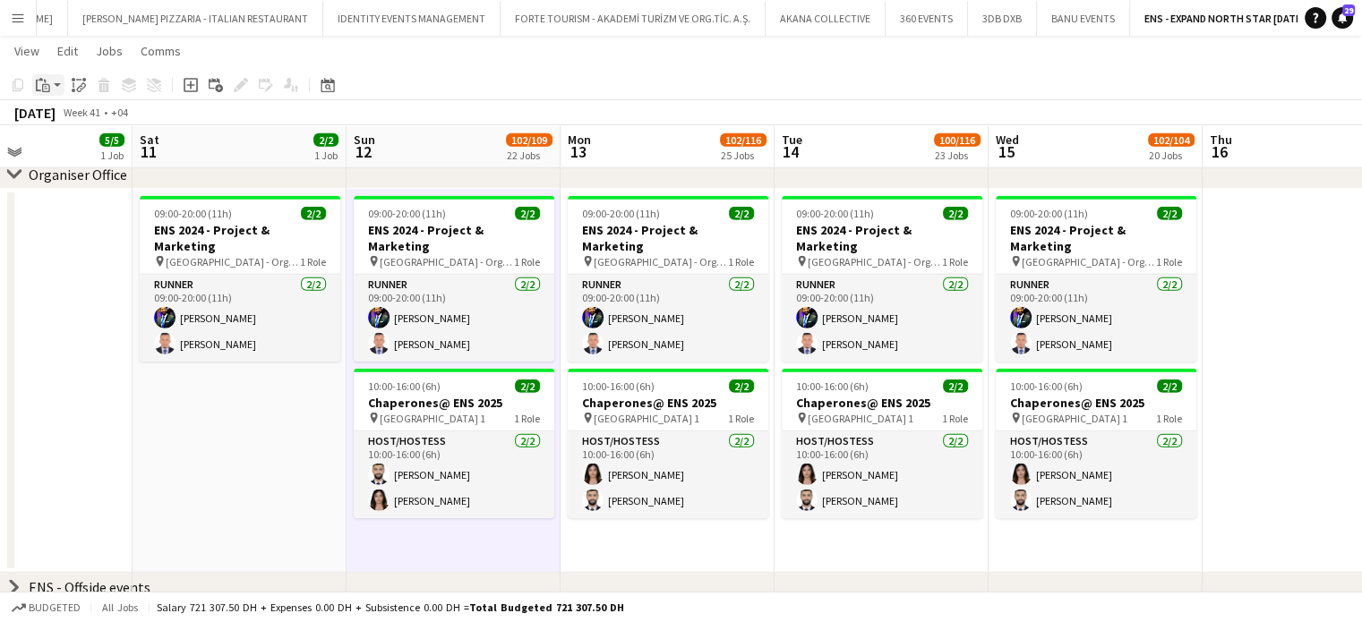
click at [38, 80] on icon "Paste" at bounding box center [43, 85] width 14 height 14
click at [64, 119] on link "Paste Ctrl+V" at bounding box center [131, 119] width 168 height 16
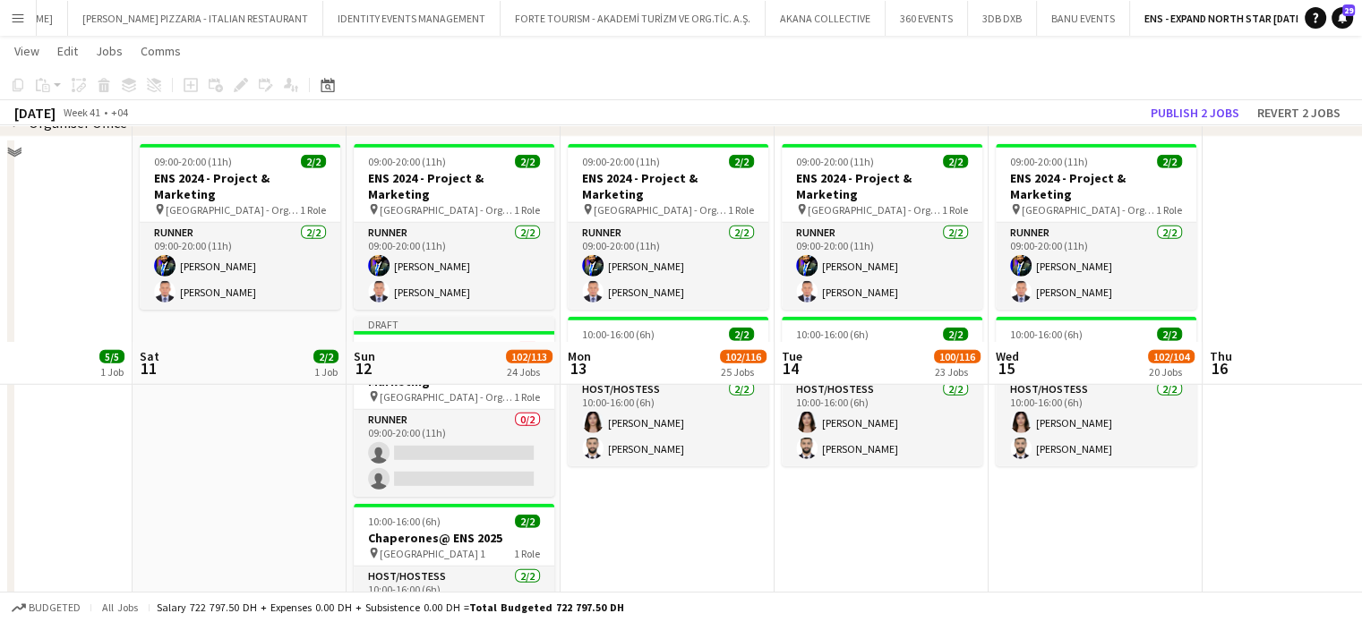
scroll to position [4865, 0]
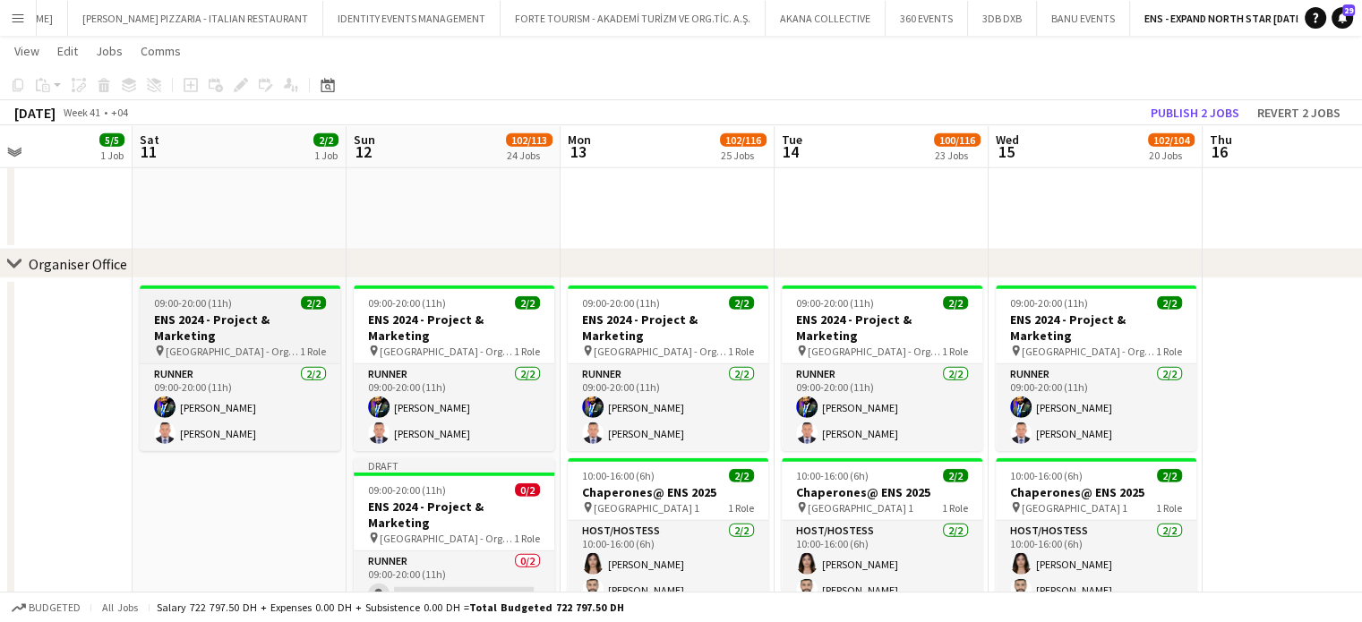
click at [247, 307] on div "09:00-20:00 (11h) 2/2" at bounding box center [240, 302] width 201 height 13
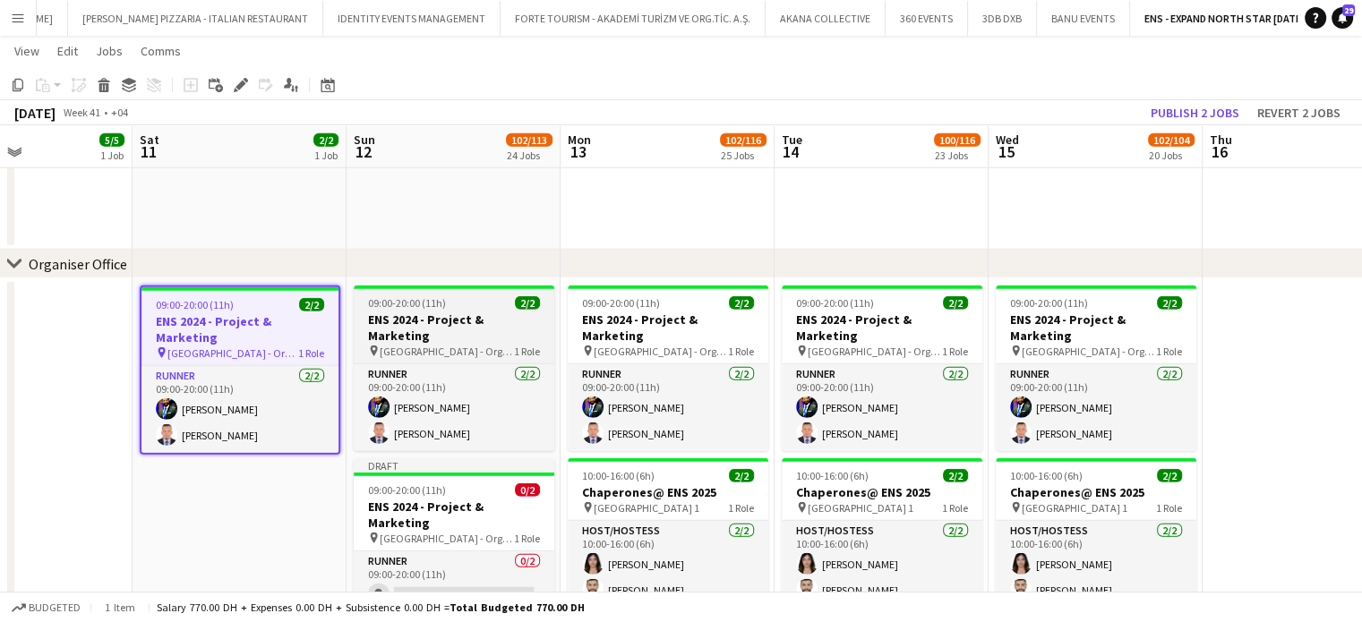
click at [442, 296] on span "09:00-20:00 (11h)" at bounding box center [407, 302] width 78 height 13
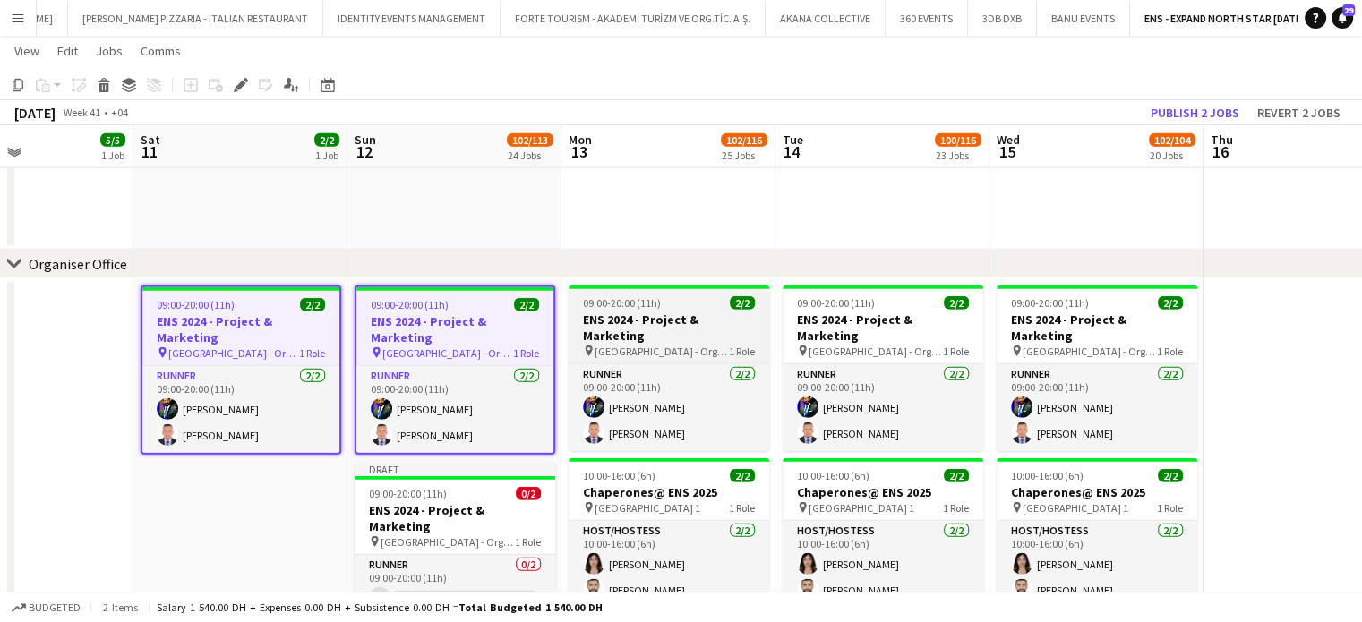
click at [641, 305] on span "09:00-20:00 (11h)" at bounding box center [622, 302] width 78 height 13
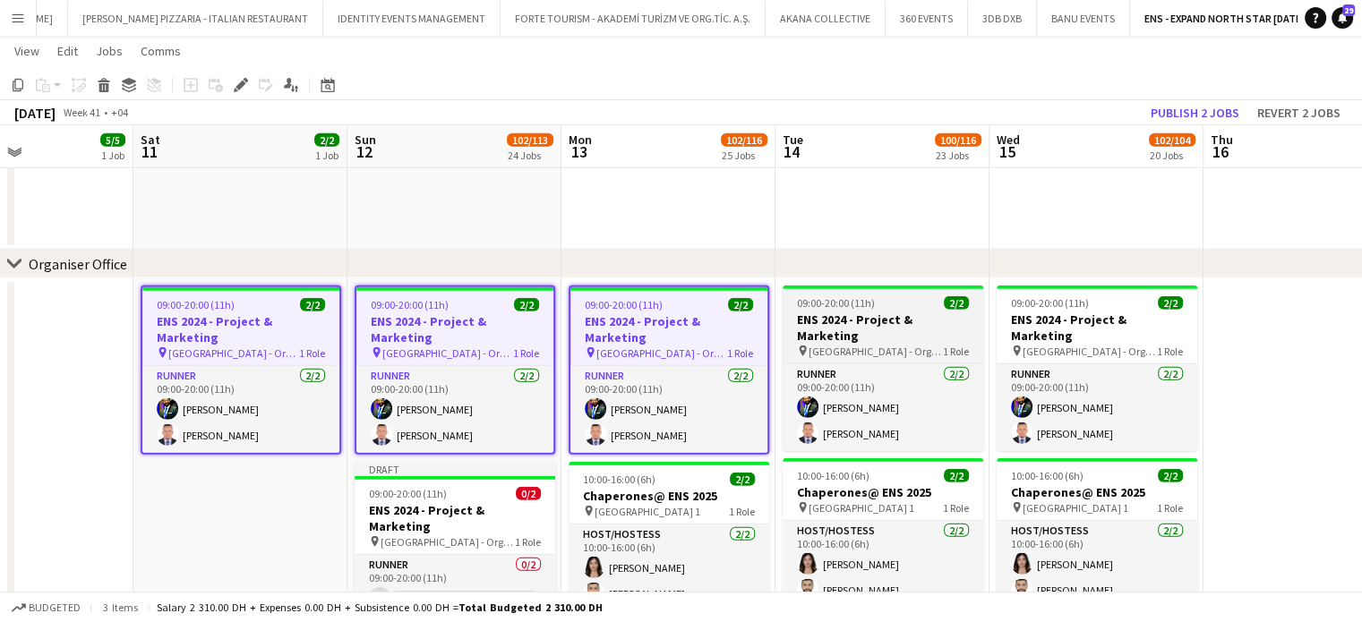
click at [860, 345] on span "Dubai Harbour - Organizer's Office Hall 1" at bounding box center [875, 351] width 134 height 13
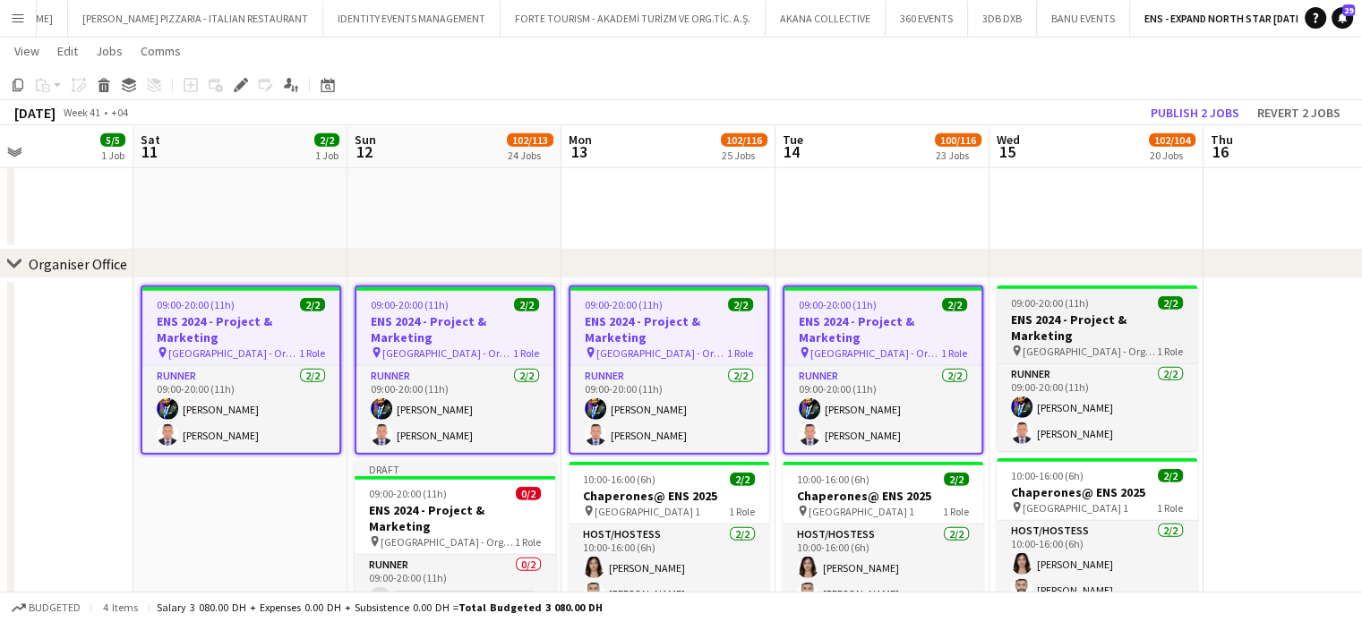
click at [1110, 345] on span "Dubai Harbour - Organizer's Office Hall 1" at bounding box center [1089, 351] width 134 height 13
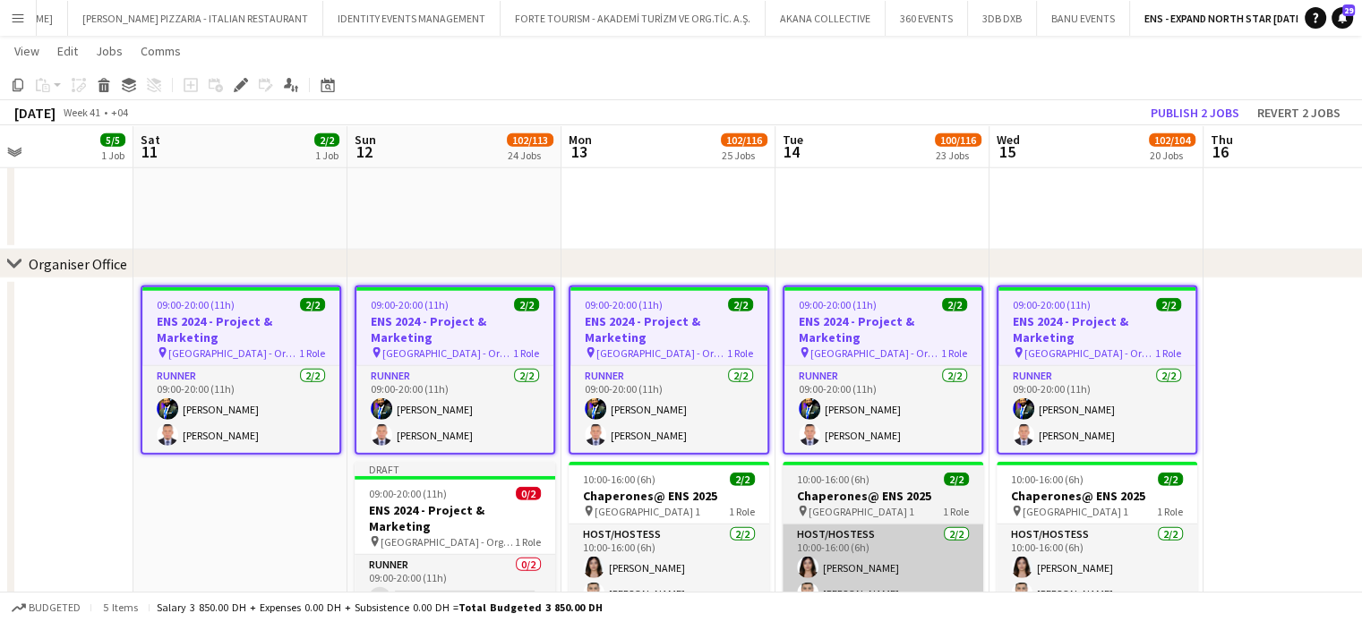
drag, startPoint x: 636, startPoint y: 495, endPoint x: 910, endPoint y: 534, distance: 276.6
click at [637, 495] on h3 "Chaperones@ ENS 2025" at bounding box center [668, 496] width 201 height 16
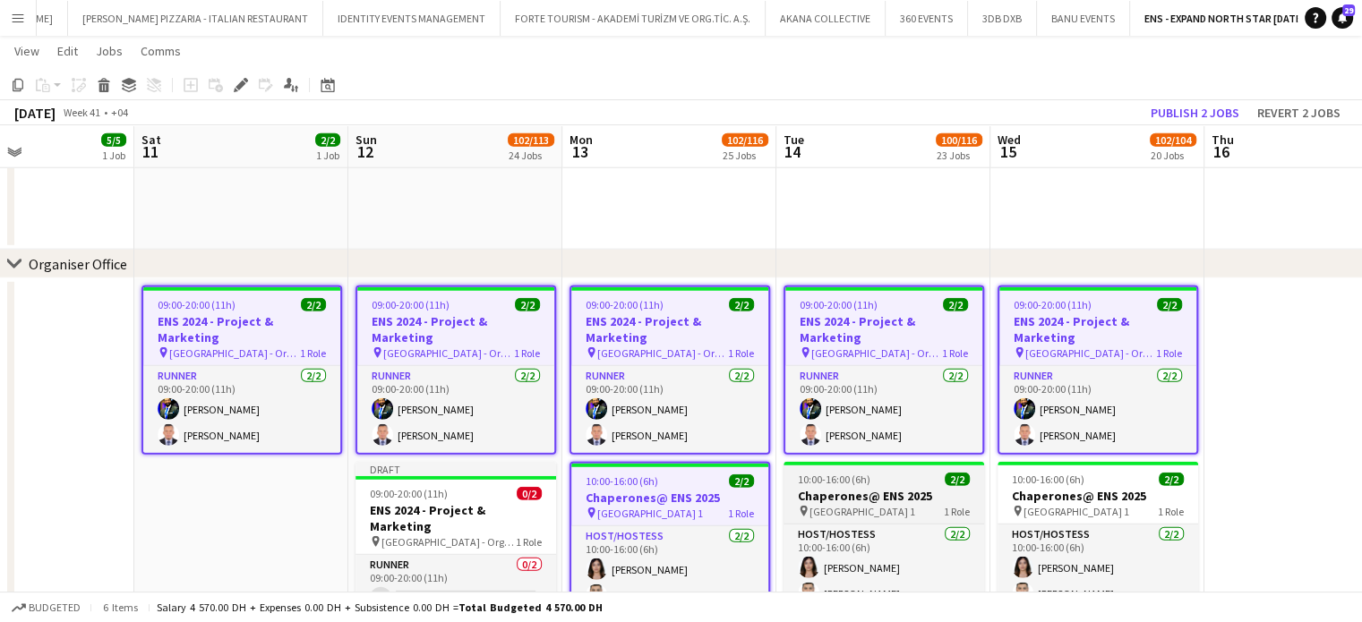
click at [931, 515] on div "pin Dubai Harbour Hall 1 1 Role" at bounding box center [883, 511] width 201 height 14
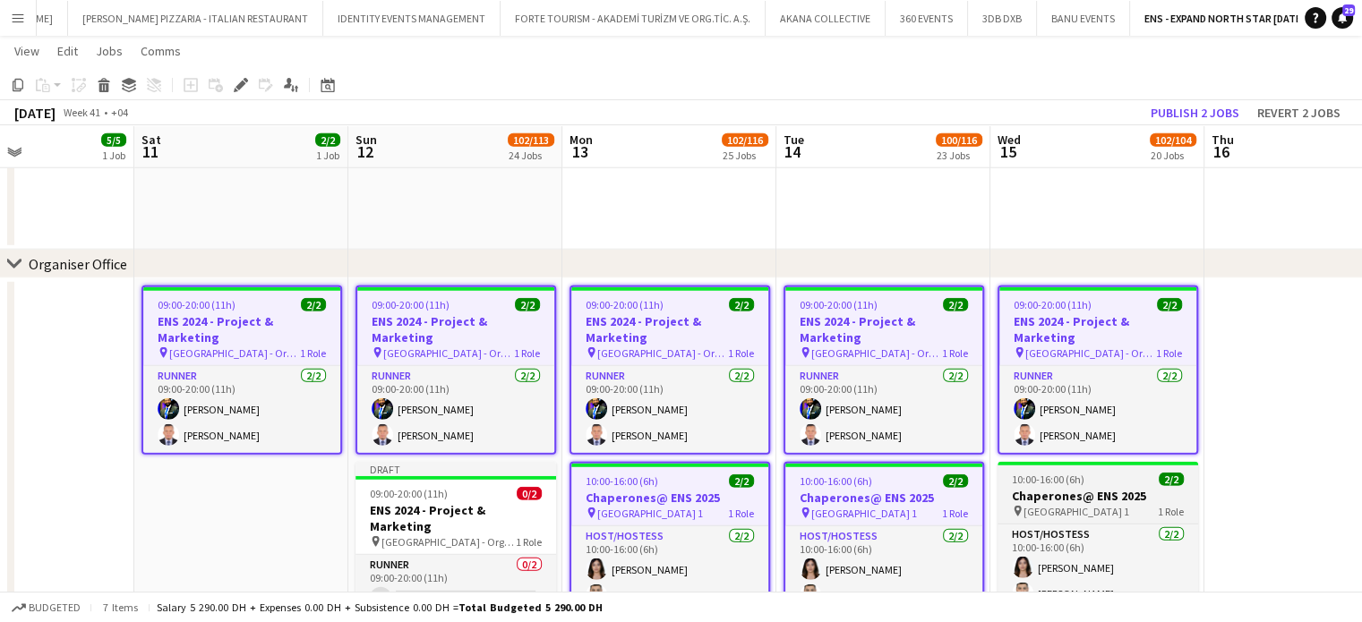
click at [1067, 486] on app-job-card "10:00-16:00 (6h) 2/2 Chaperones@ ENS 2025 pin Dubai Harbour Hall 1 1 Role Host/…" at bounding box center [1097, 537] width 201 height 150
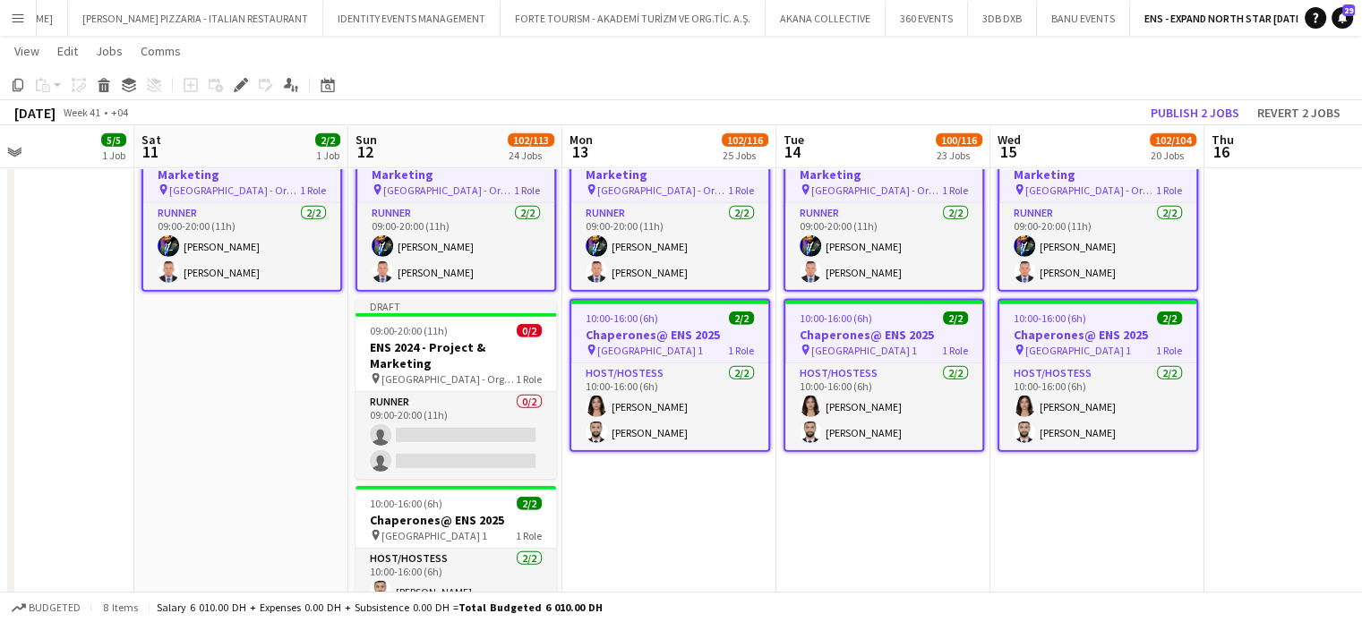
scroll to position [5044, 0]
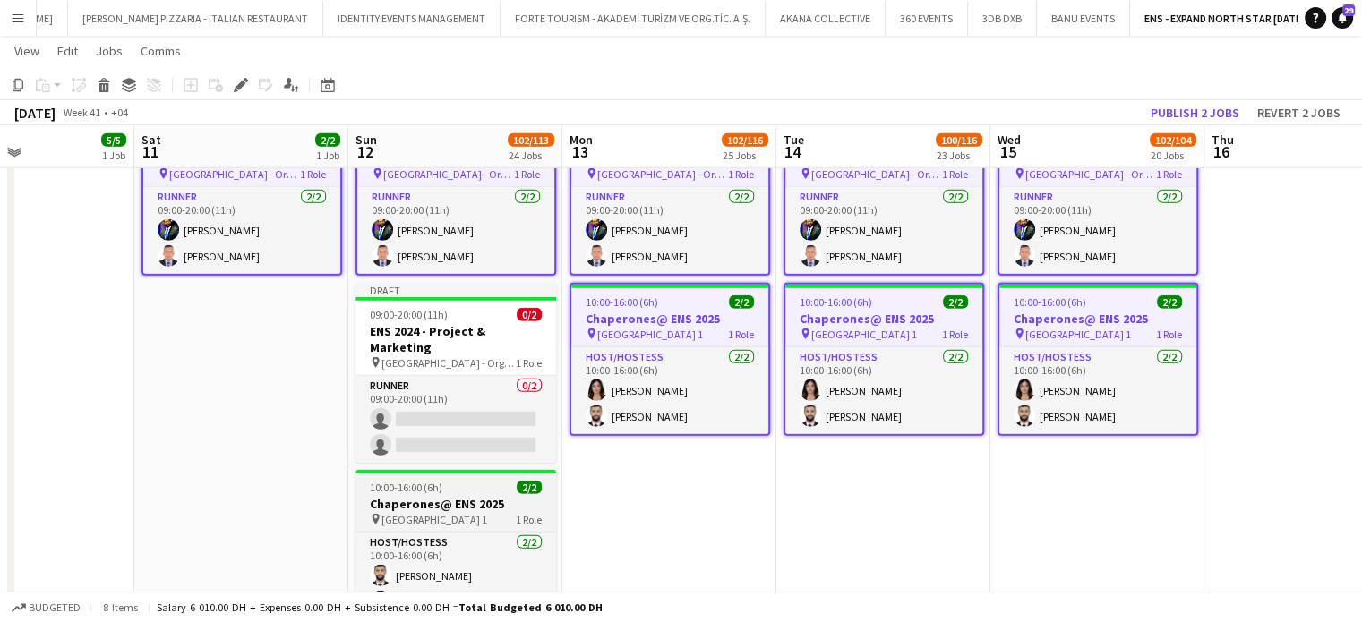
click at [473, 477] on app-job-card "10:00-16:00 (6h) 2/2 Chaperones@ ENS 2025 pin Dubai Harbour Hall 1 1 Role Host/…" at bounding box center [455, 545] width 201 height 150
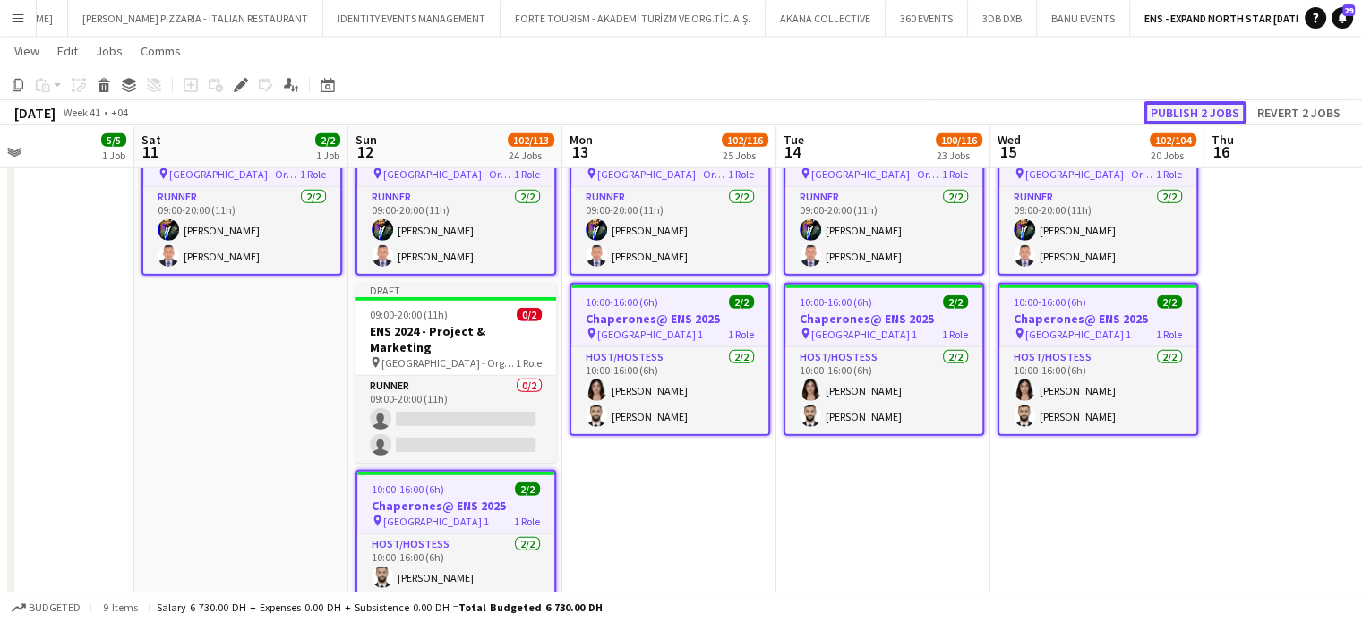
click at [1206, 109] on button "Publish 2 jobs" at bounding box center [1194, 112] width 103 height 23
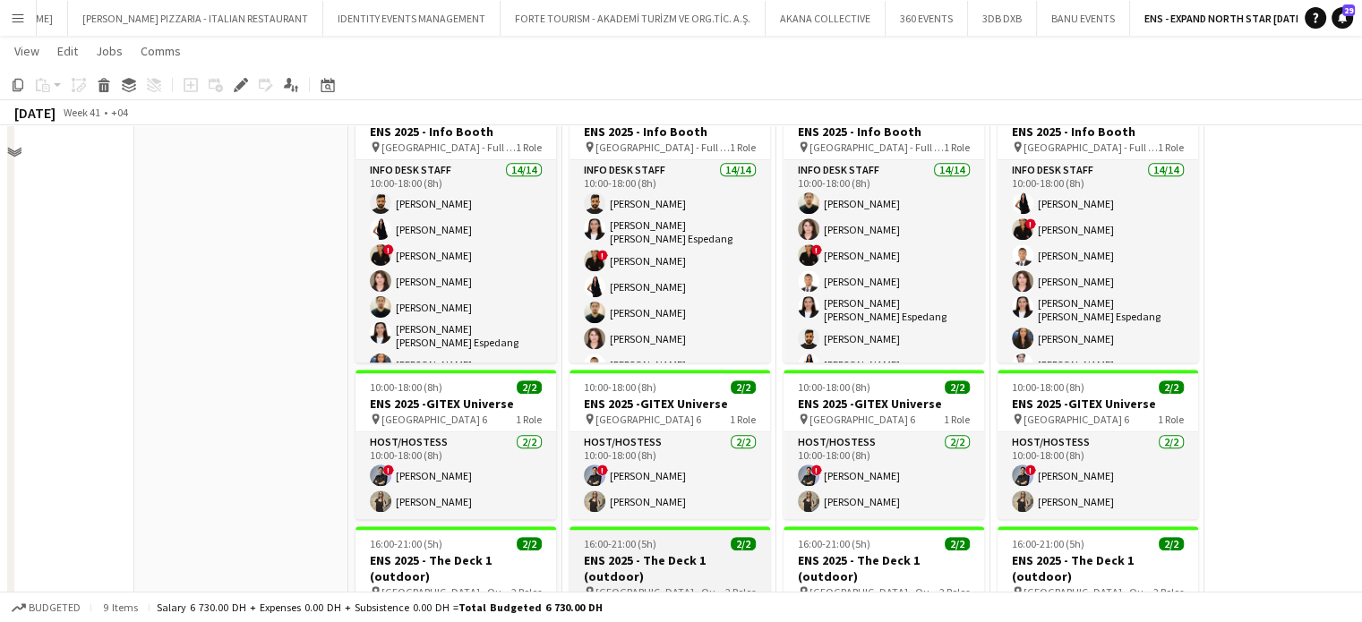
scroll to position [1611, 0]
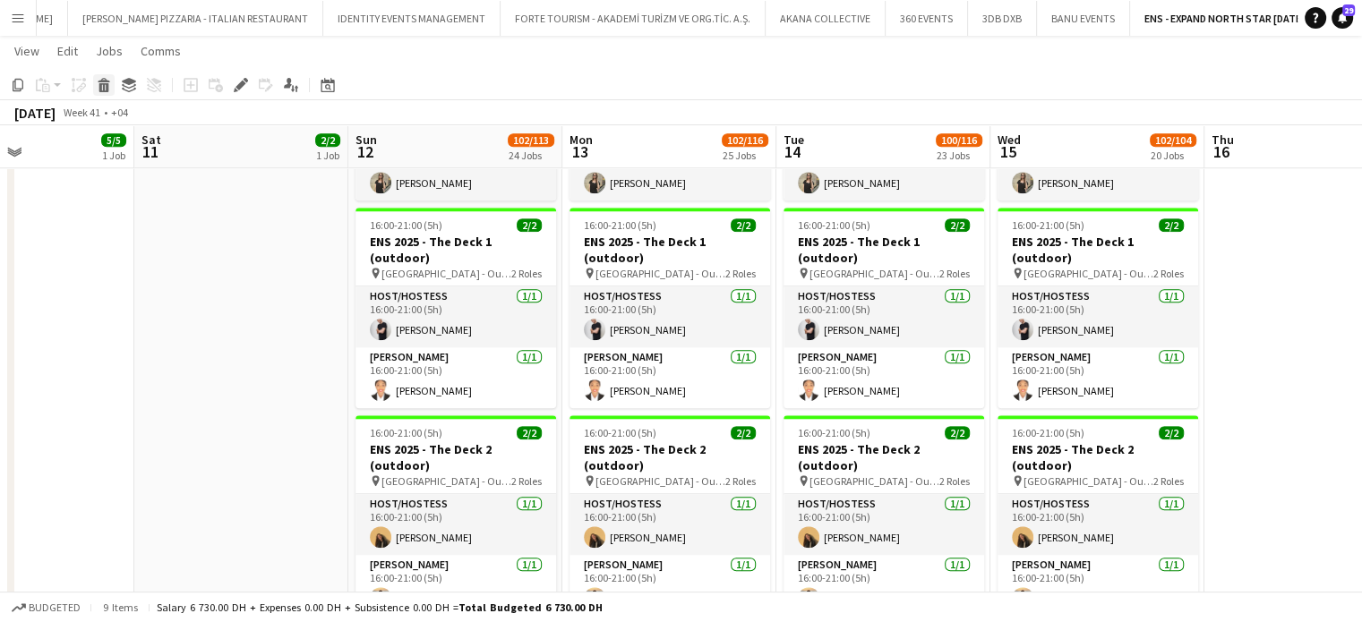
click at [105, 84] on icon at bounding box center [104, 87] width 10 height 9
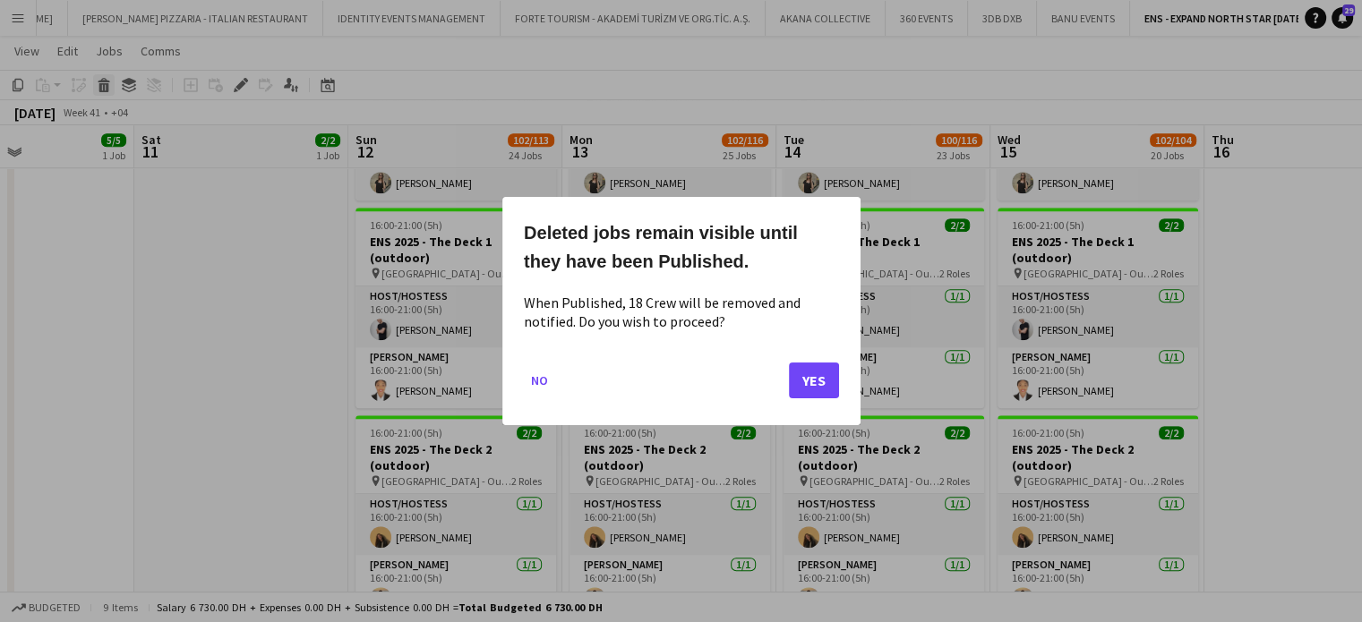
scroll to position [0, 0]
click at [813, 380] on button "Yes" at bounding box center [814, 381] width 50 height 36
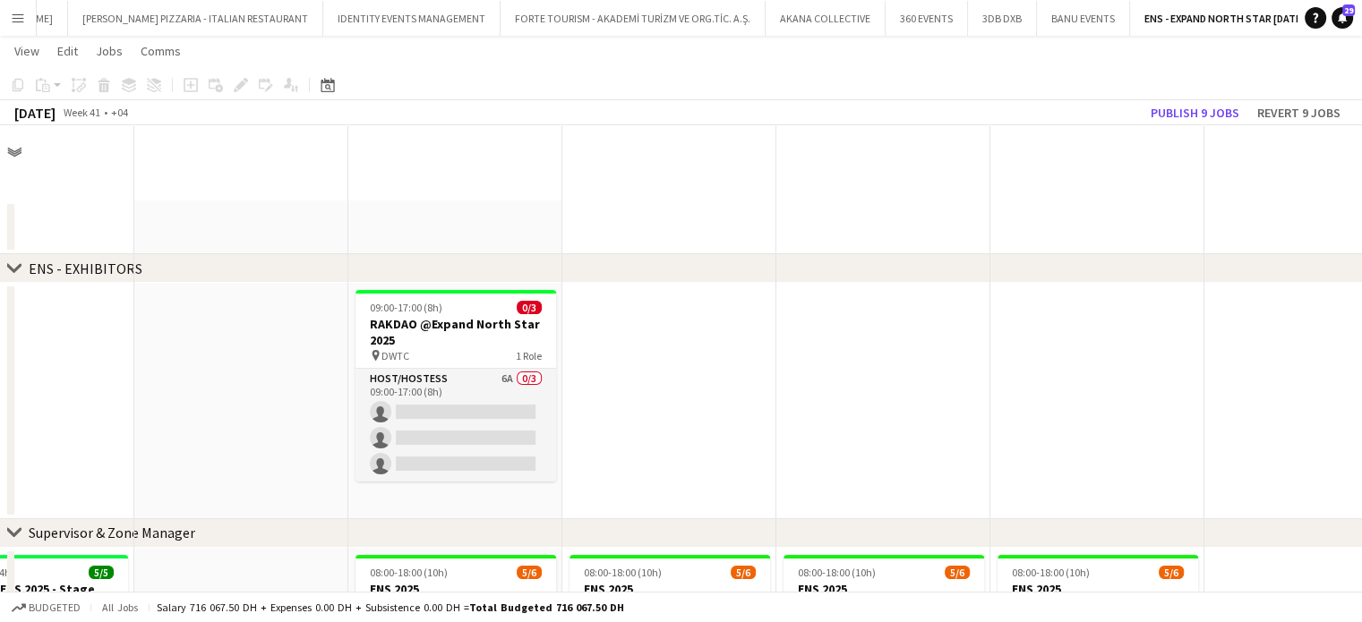
scroll to position [1611, 0]
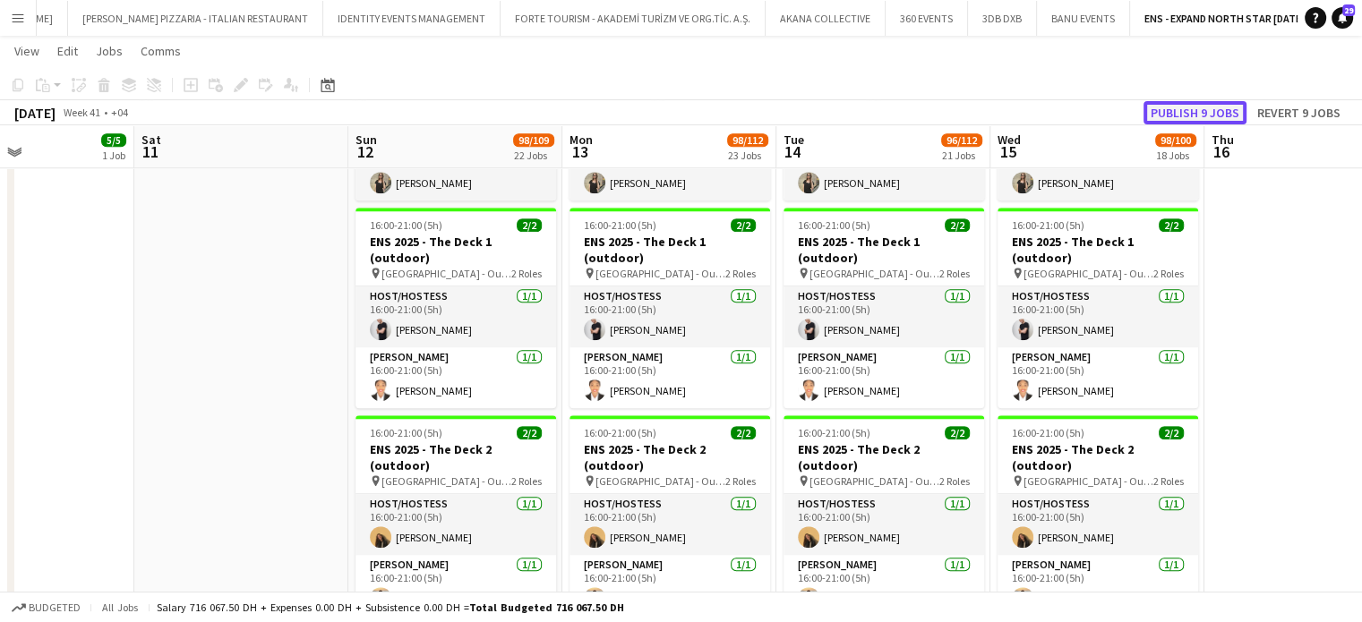
click at [1200, 114] on button "Publish 9 jobs" at bounding box center [1194, 112] width 103 height 23
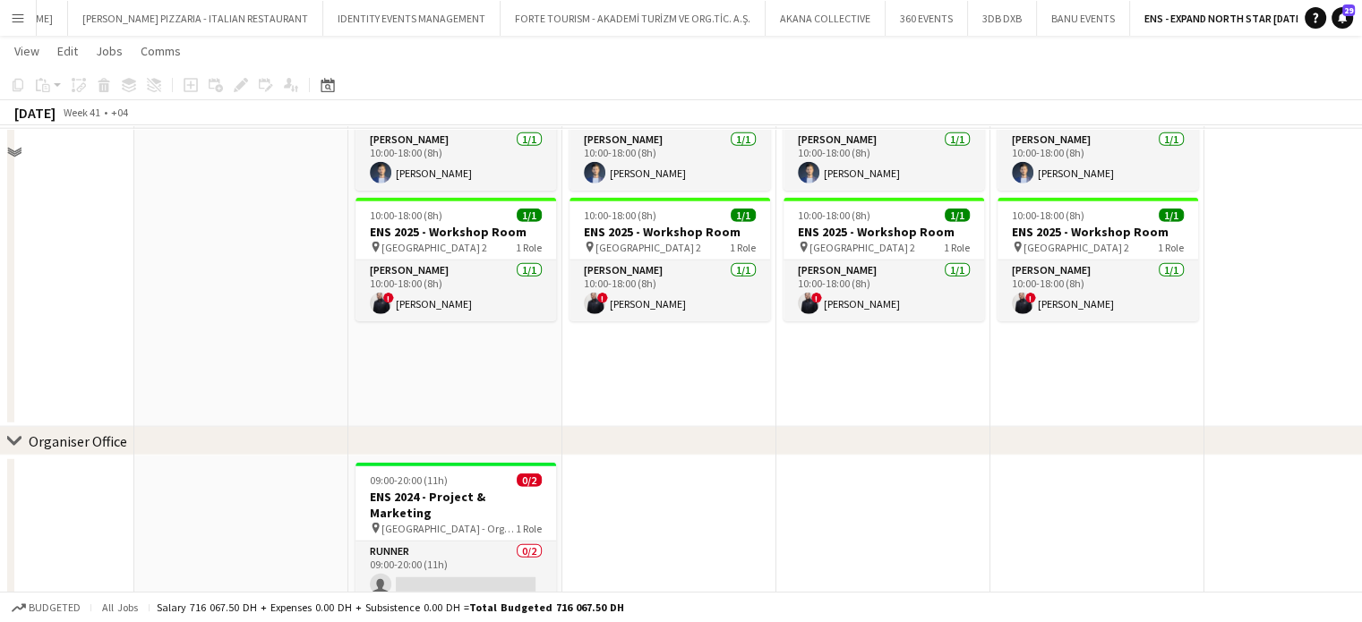
scroll to position [4509, 0]
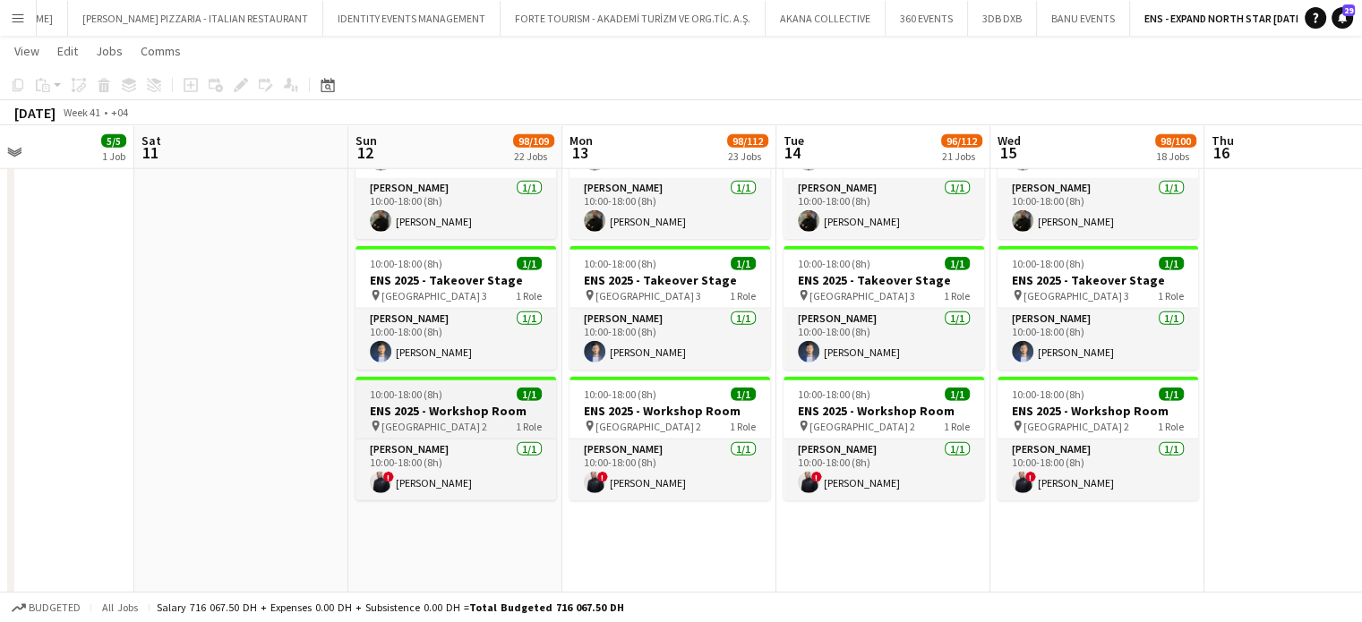
click at [446, 408] on h3 "ENS 2025 - Workshop Room" at bounding box center [455, 411] width 201 height 16
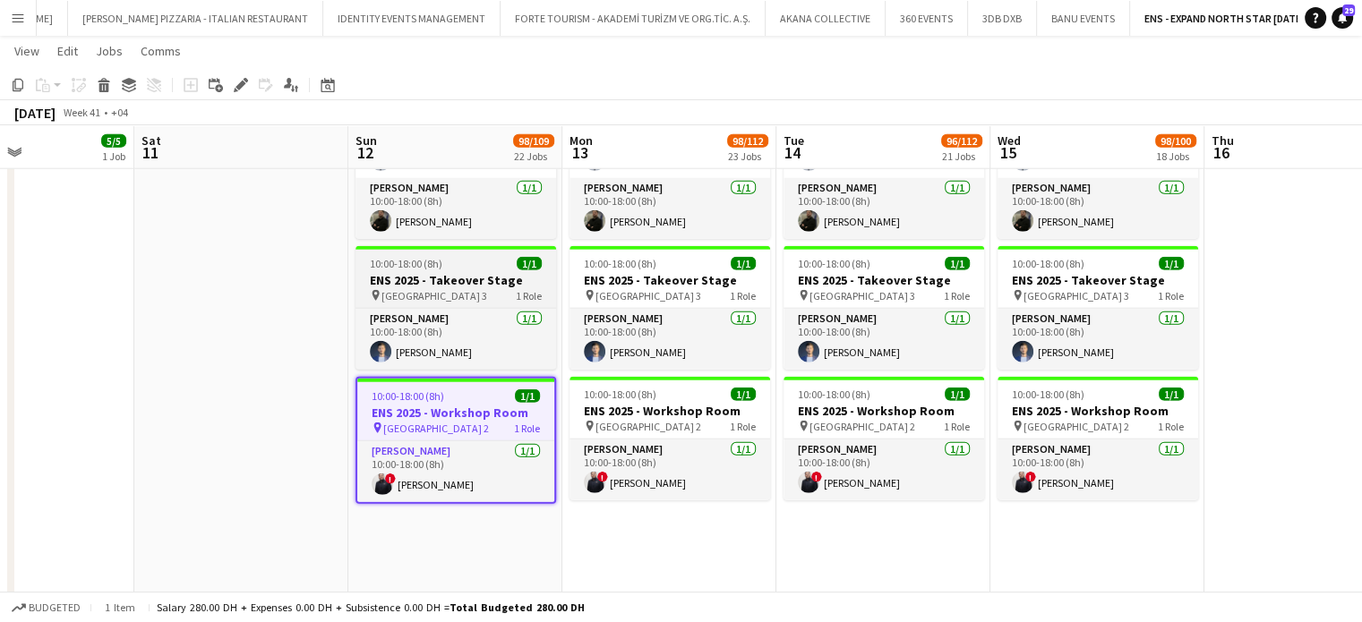
click at [446, 282] on h3 "ENS 2025 - Takeover Stage" at bounding box center [455, 280] width 201 height 16
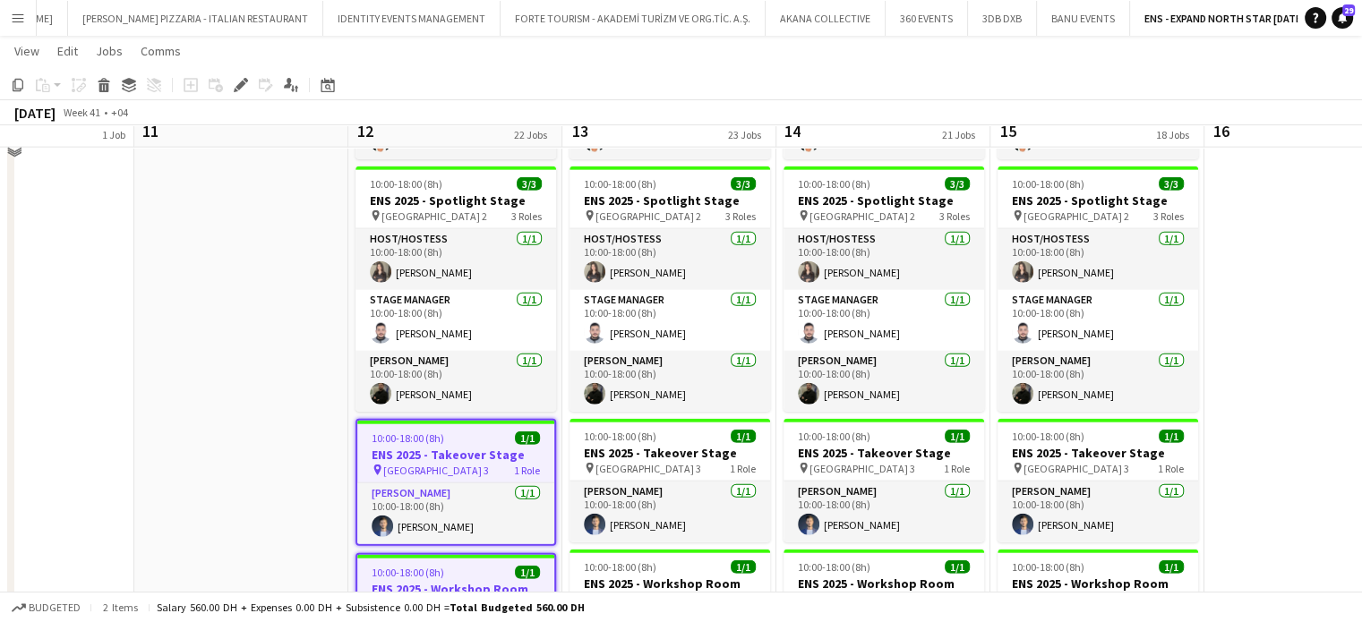
scroll to position [4259, 0]
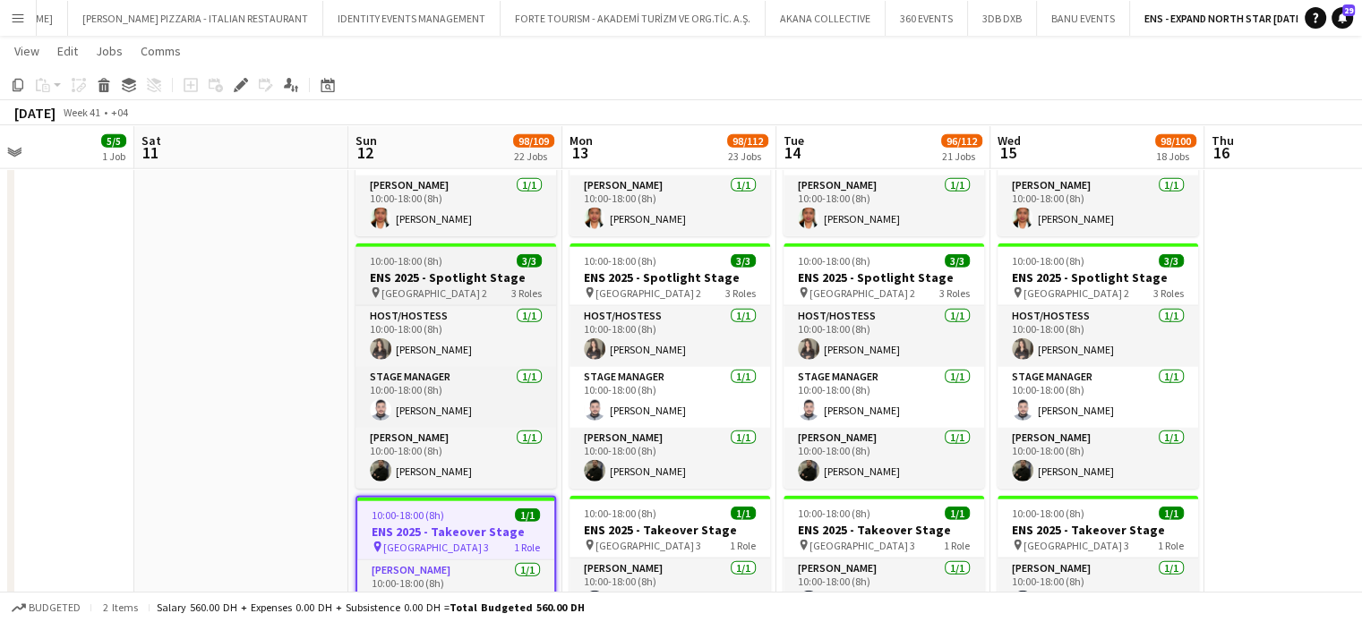
click at [493, 266] on div "10:00-18:00 (8h) 3/3" at bounding box center [455, 260] width 201 height 13
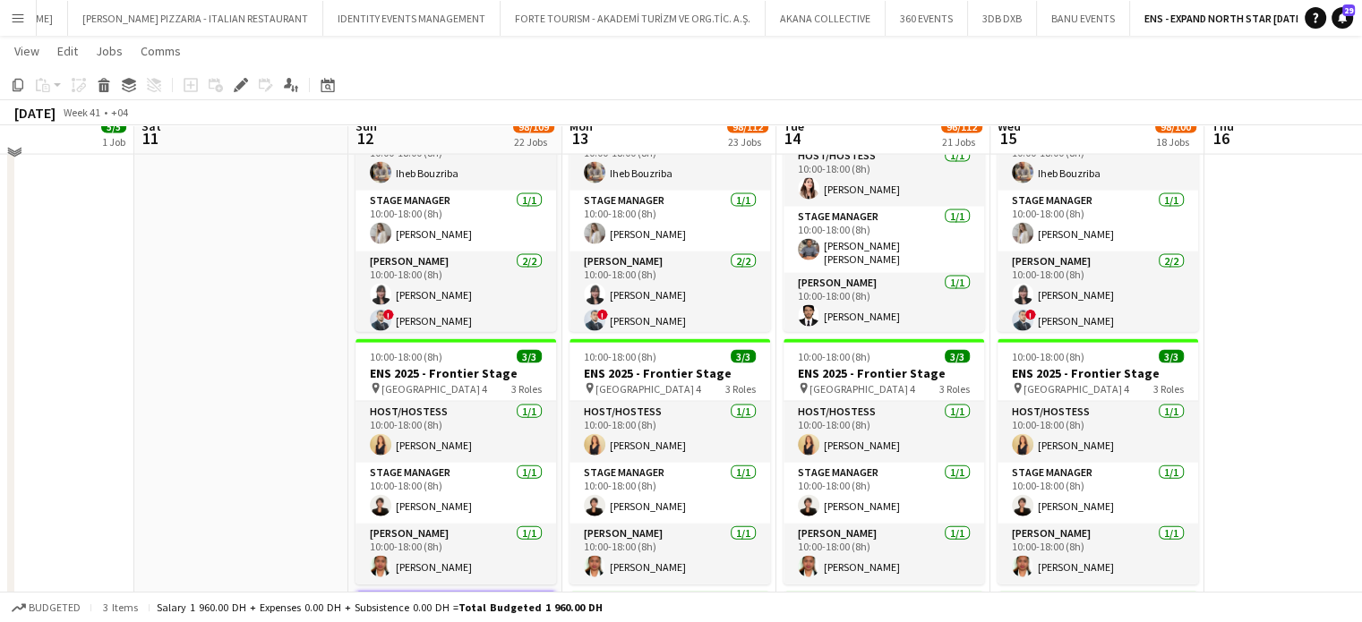
scroll to position [3939, 0]
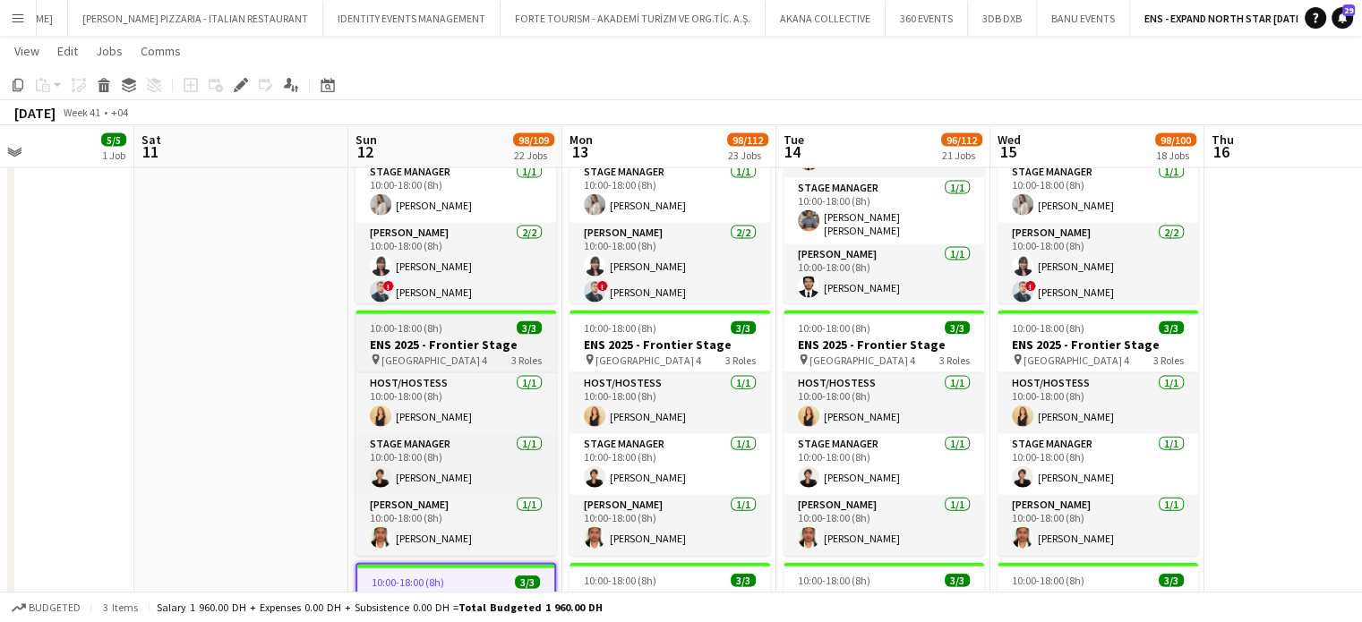
click at [504, 329] on div "10:00-18:00 (8h) 3/3" at bounding box center [455, 327] width 201 height 13
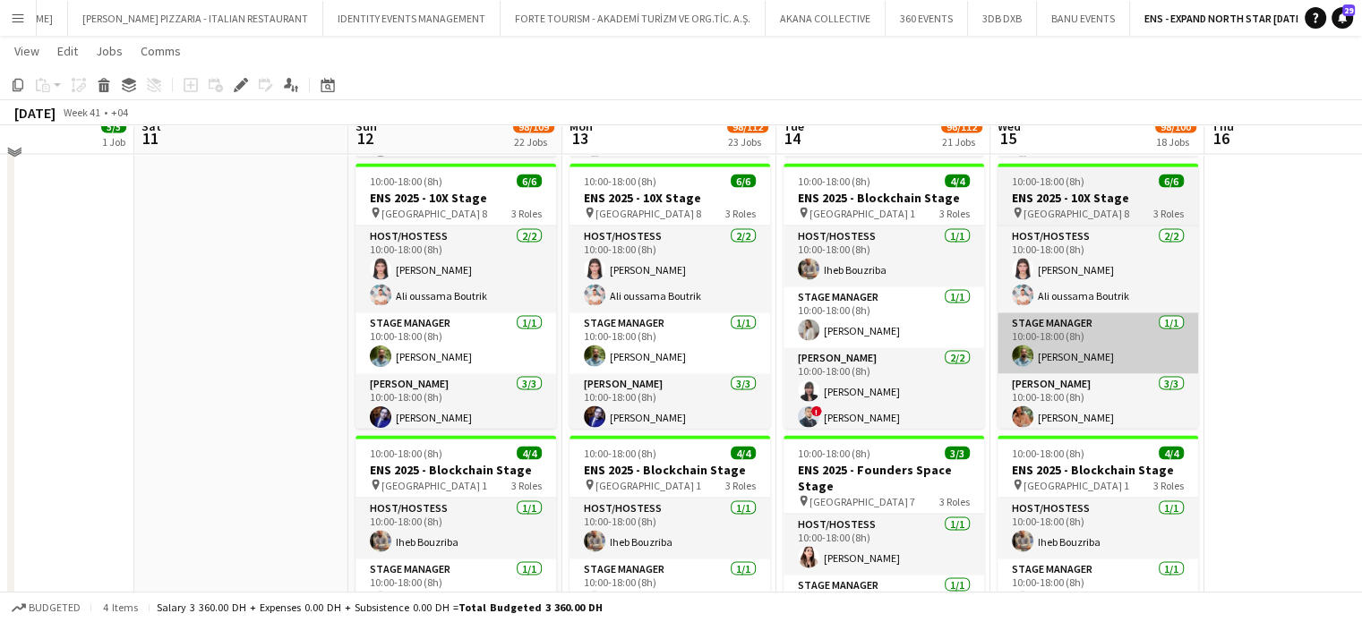
scroll to position [3527, 0]
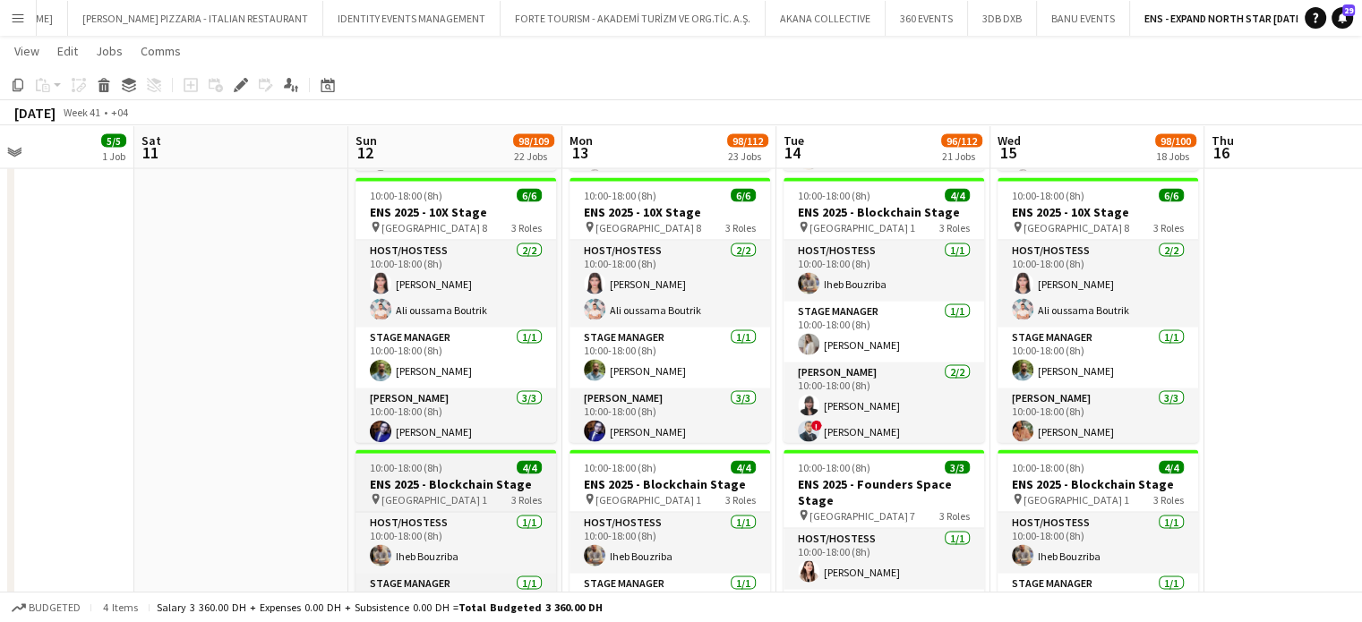
click at [449, 487] on h3 "ENS 2025 - Blockchain Stage" at bounding box center [455, 484] width 201 height 16
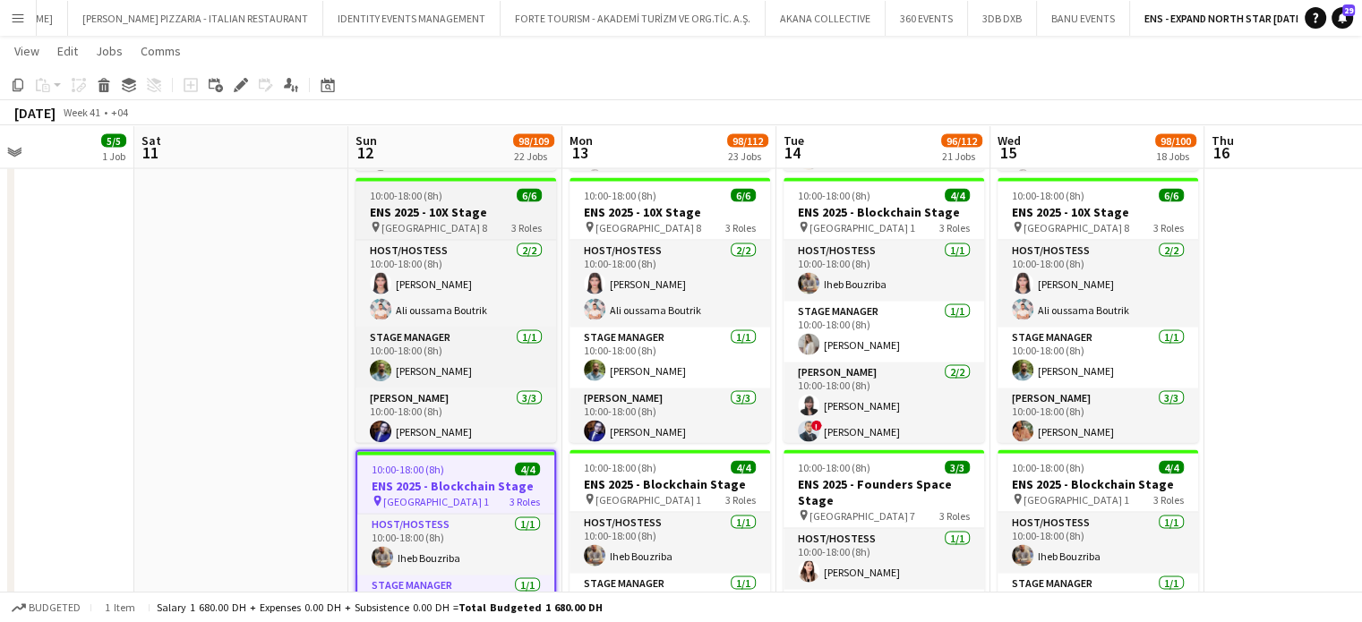
click at [488, 205] on h3 "ENS 2025 - 10X Stage" at bounding box center [455, 212] width 201 height 16
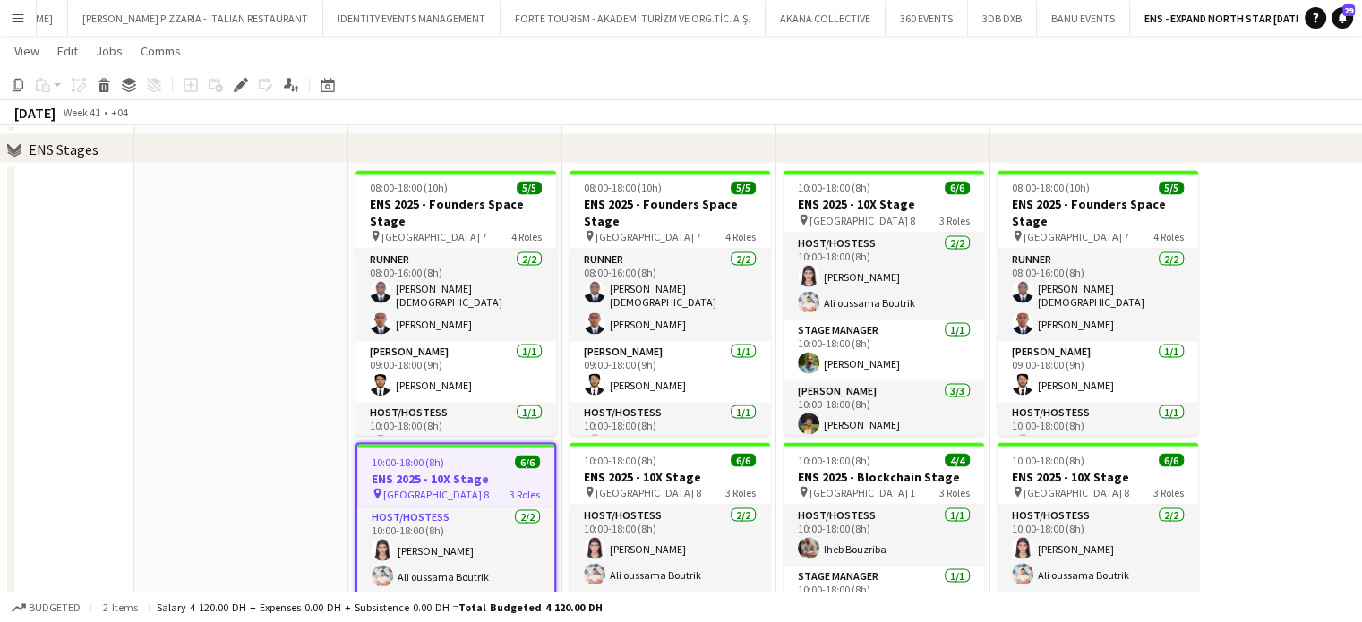
scroll to position [2990, 0]
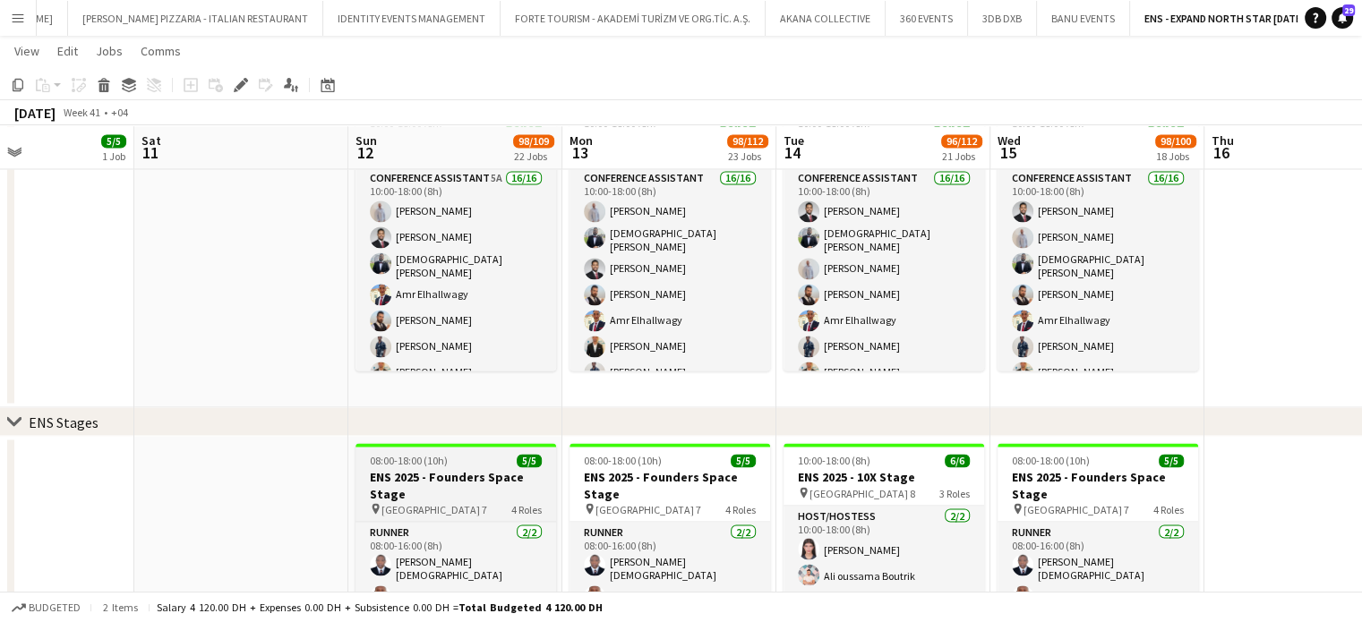
click at [471, 476] on h3 "ENS 2025 - Founders Space Stage" at bounding box center [455, 485] width 201 height 32
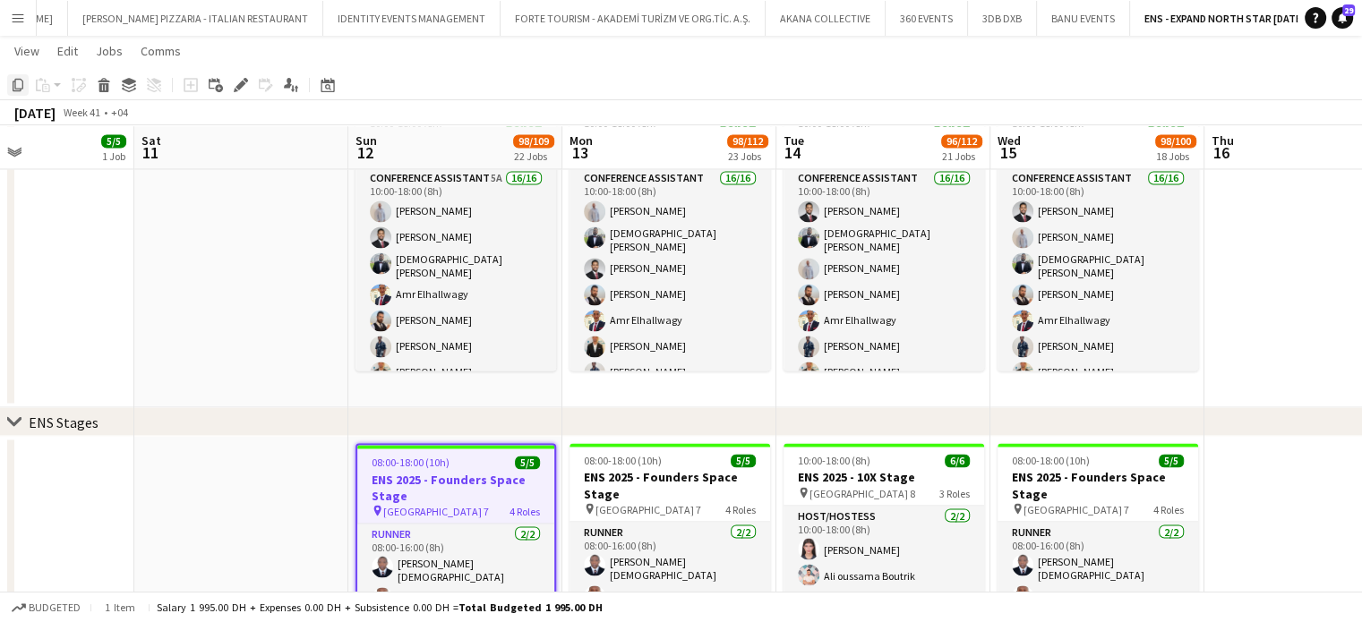
click at [21, 85] on icon "Copy" at bounding box center [18, 85] width 14 height 14
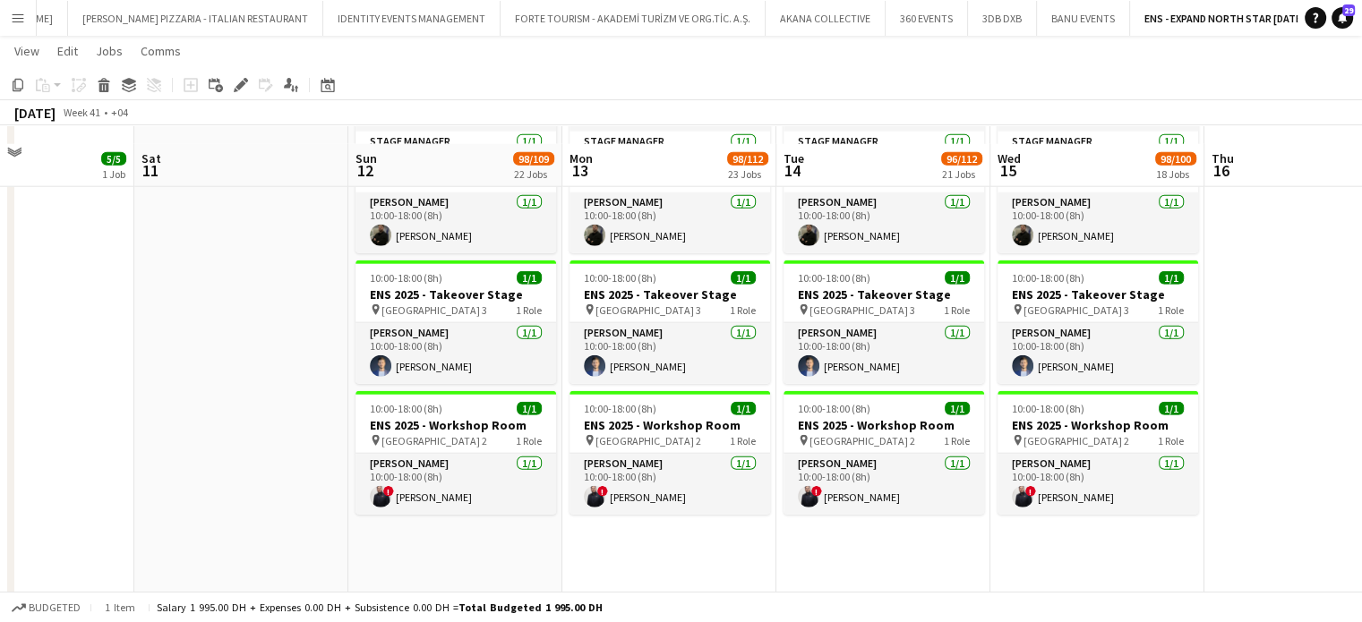
scroll to position [4512, 0]
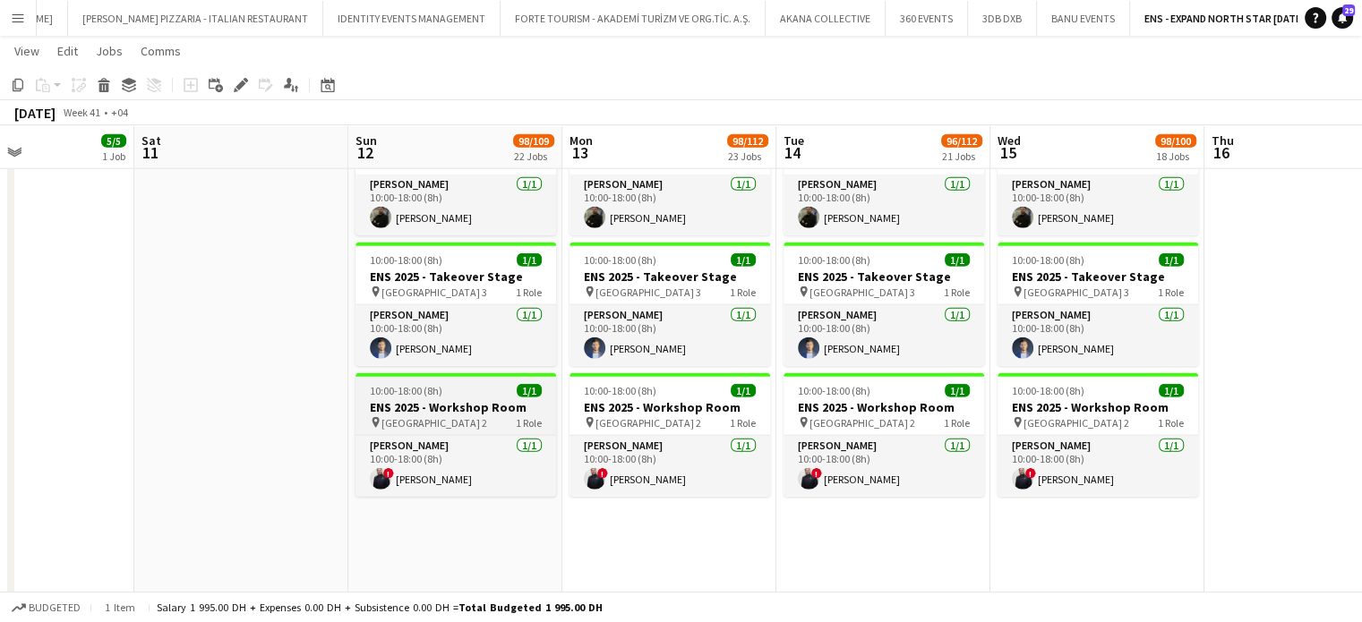
click at [412, 392] on span "10:00-18:00 (8h)" at bounding box center [406, 390] width 73 height 13
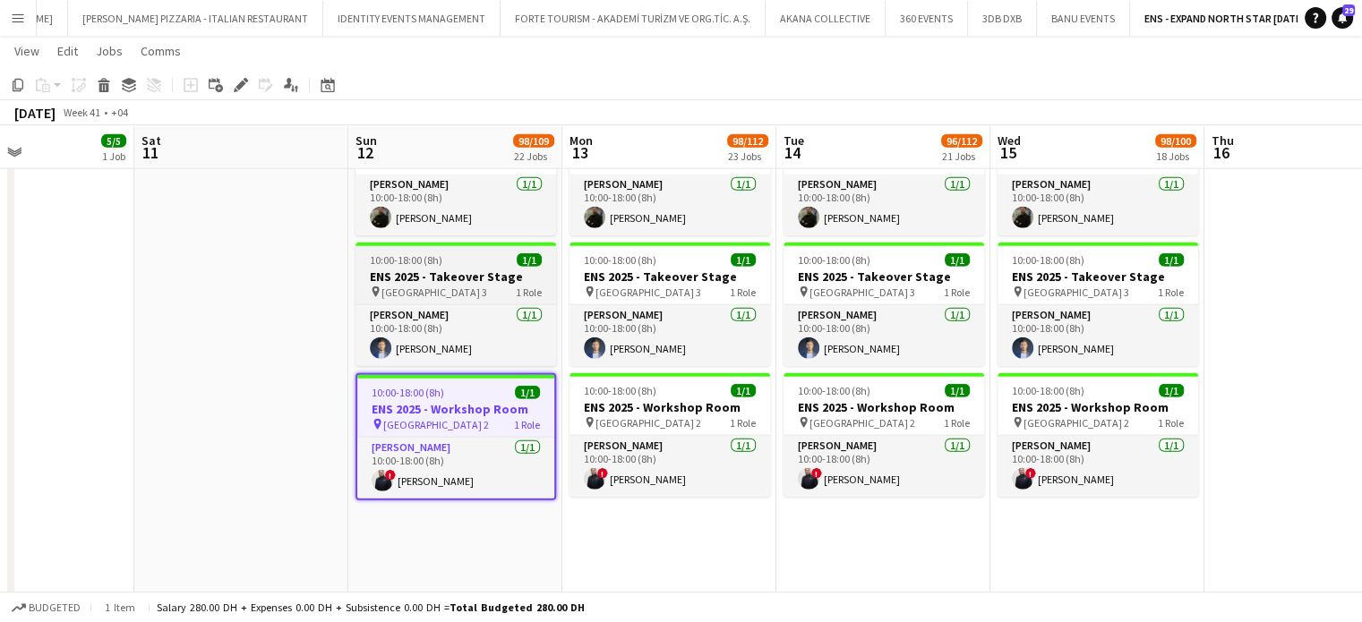
click at [487, 269] on h3 "ENS 2025 - Takeover Stage" at bounding box center [455, 277] width 201 height 16
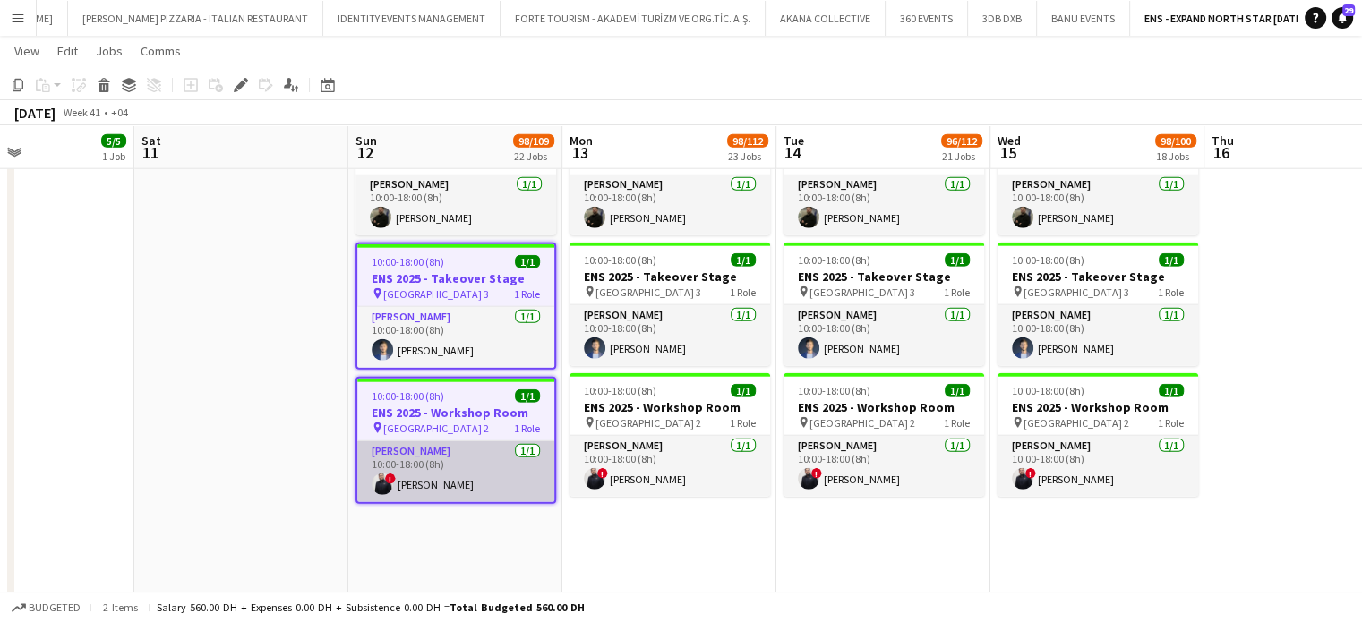
click at [485, 469] on app-card-role "Usher 1/1 10:00-18:00 (8h) ! saif qazi" at bounding box center [455, 471] width 197 height 61
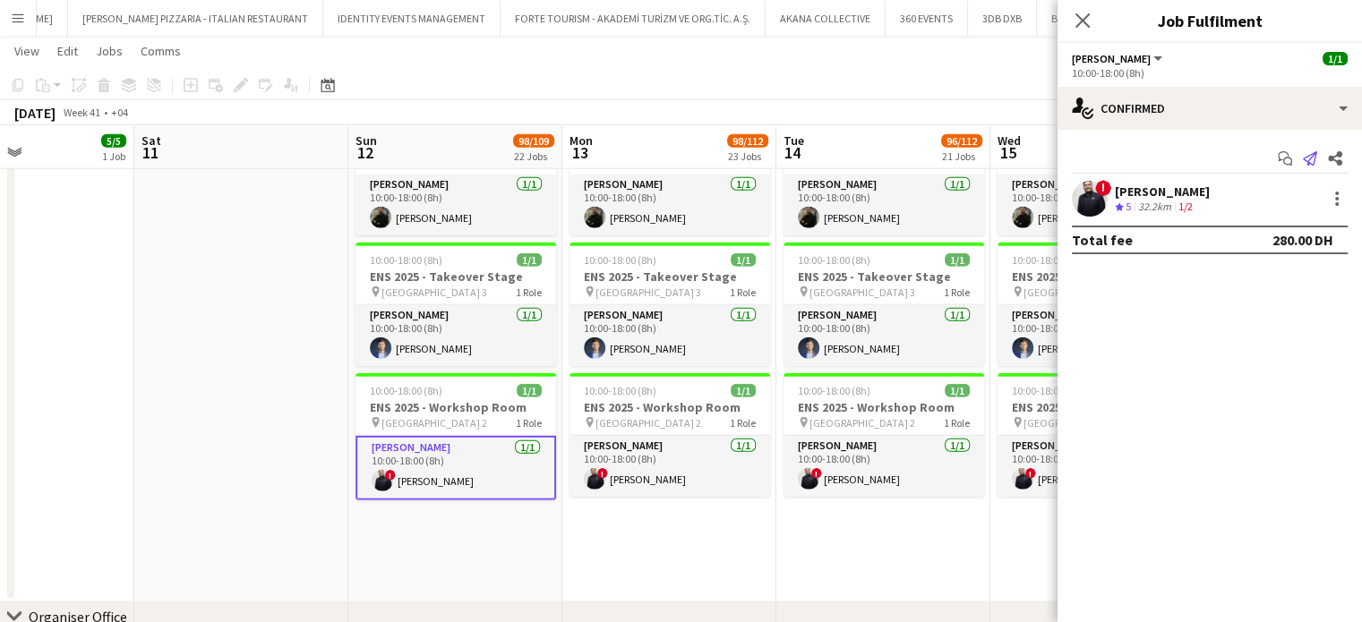
click at [1315, 153] on icon at bounding box center [1310, 158] width 14 height 14
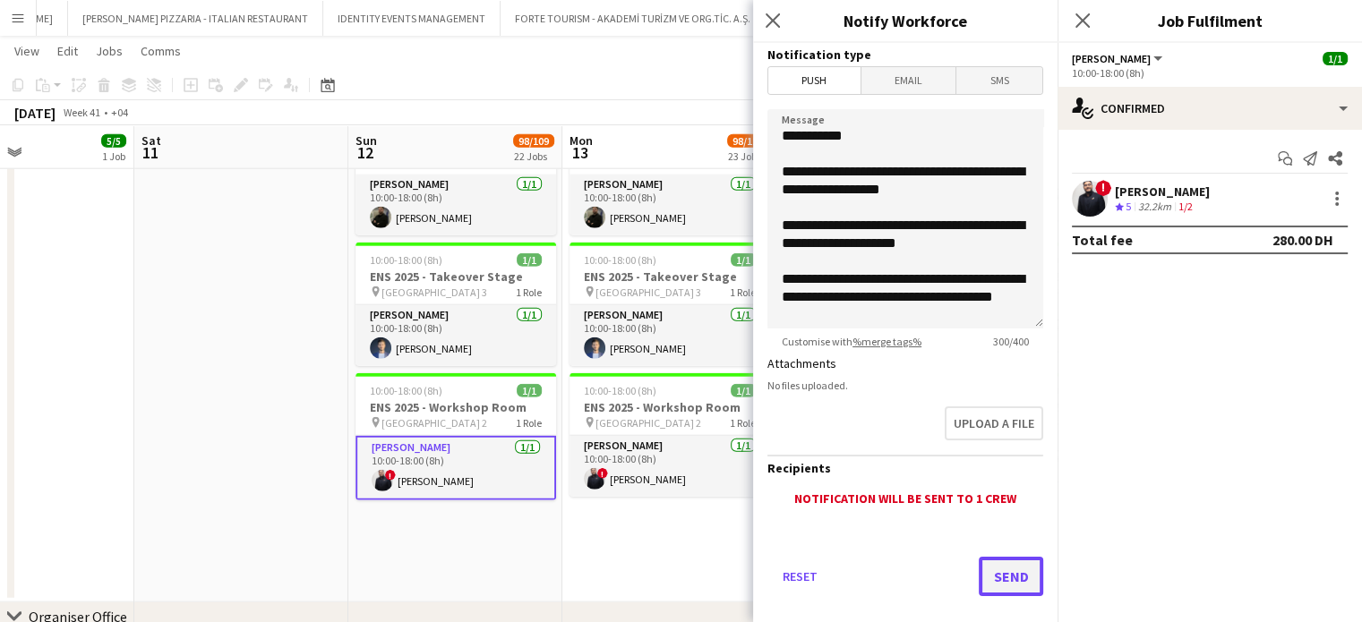
click at [1005, 575] on button "Send" at bounding box center [1011, 576] width 64 height 39
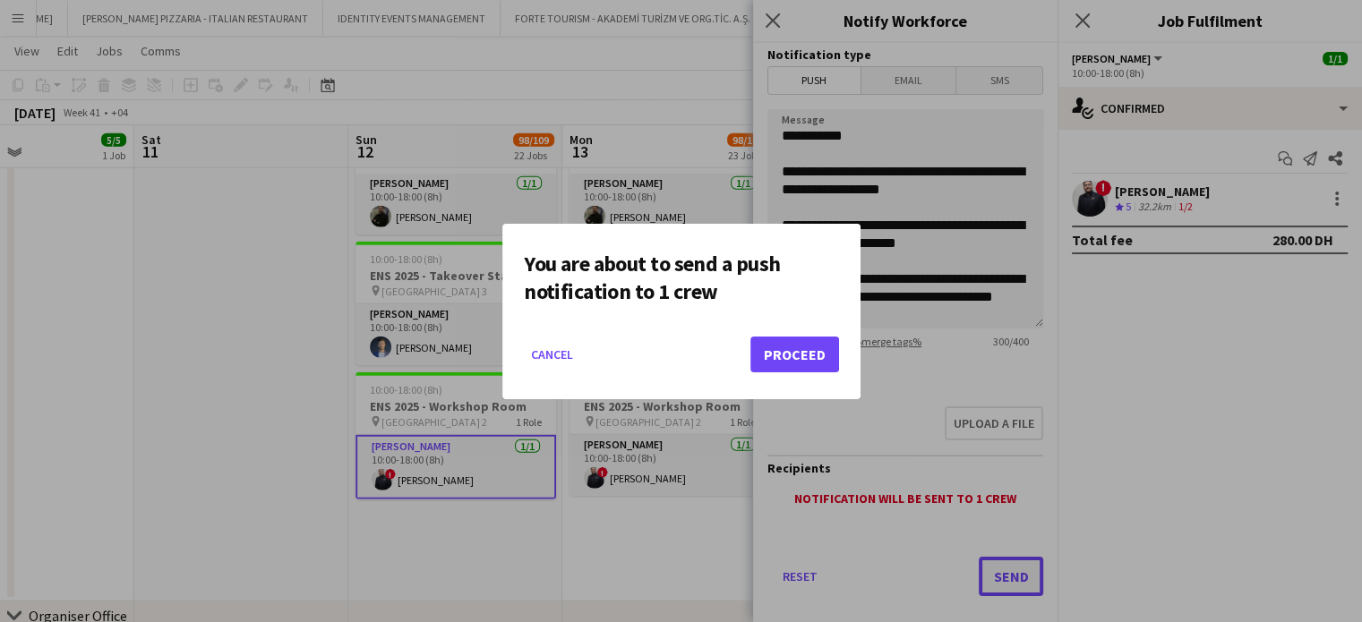
scroll to position [0, 0]
click at [812, 357] on button "Proceed" at bounding box center [794, 355] width 89 height 36
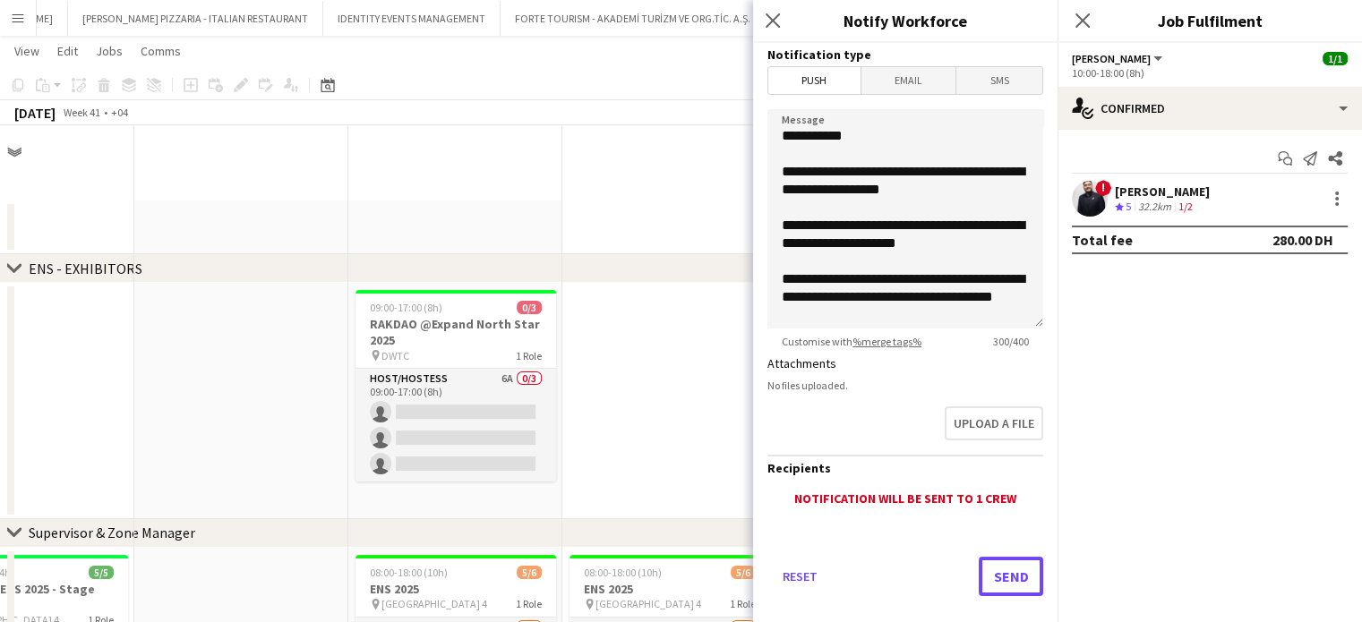
scroll to position [4512, 0]
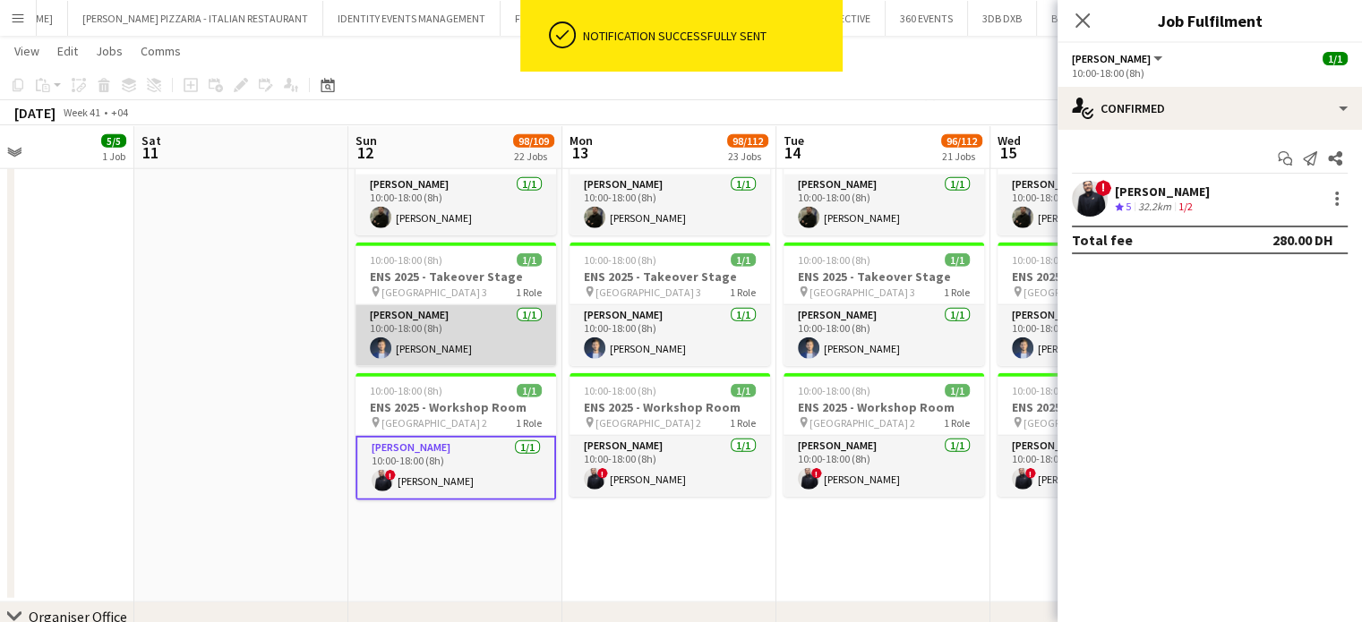
click at [452, 340] on app-card-role "Usher 1/1 10:00-18:00 (8h) Rony Aboualezz" at bounding box center [455, 335] width 201 height 61
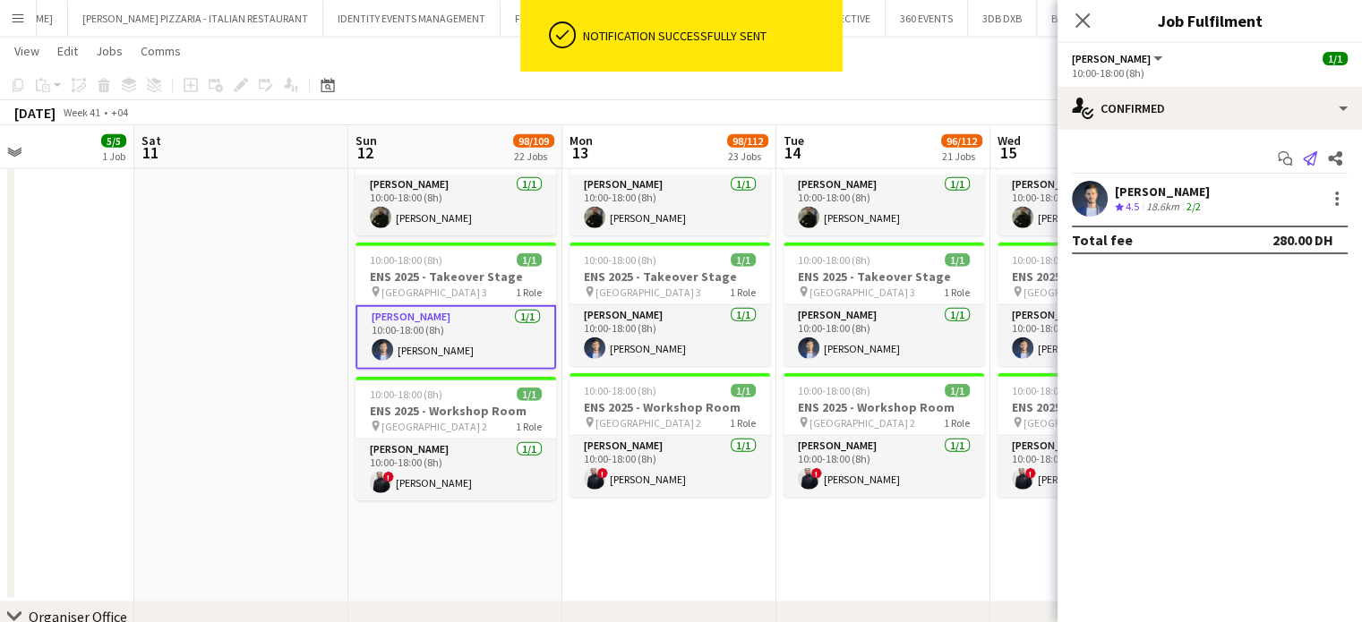
click at [1316, 158] on app-icon "Send notification" at bounding box center [1309, 158] width 25 height 25
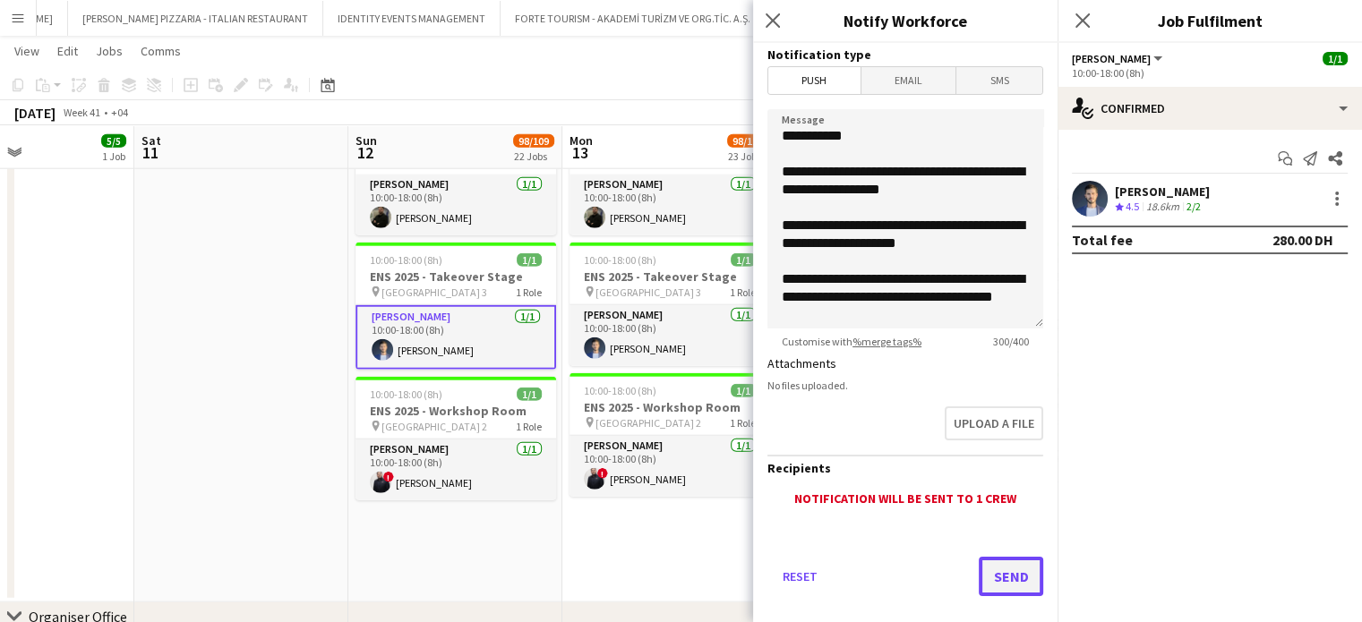
click at [1004, 574] on button "Send" at bounding box center [1011, 576] width 64 height 39
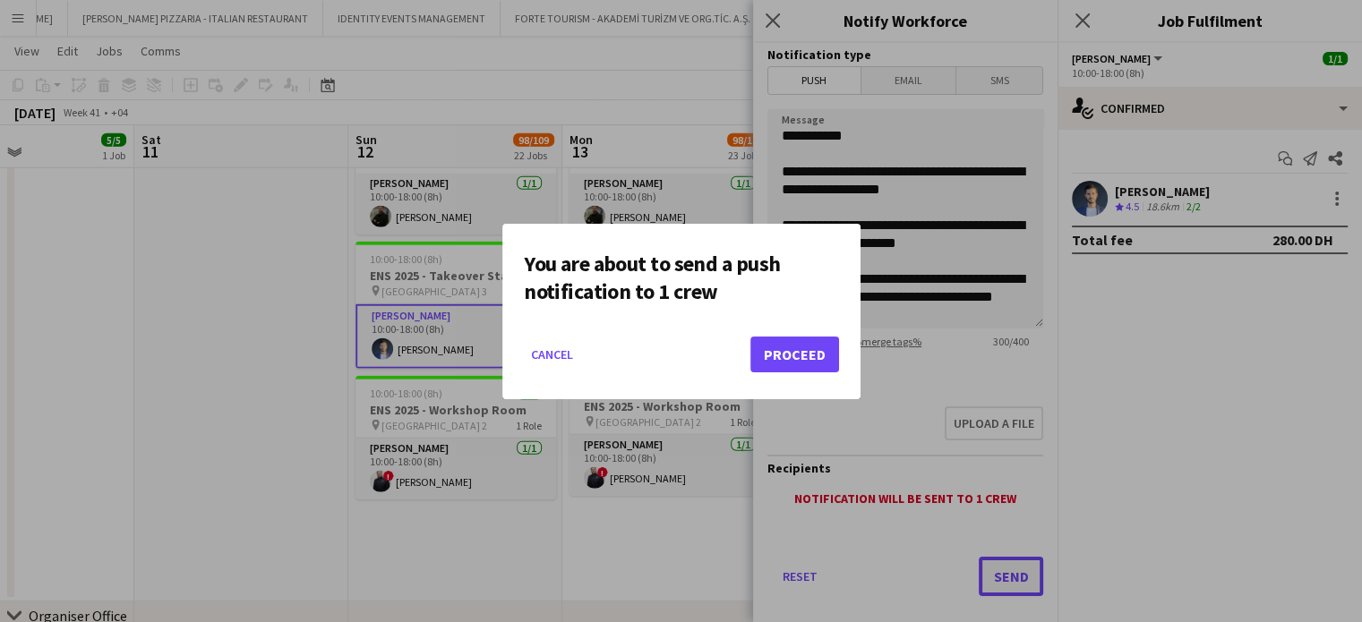
scroll to position [0, 0]
click at [792, 354] on button "Proceed" at bounding box center [794, 355] width 89 height 36
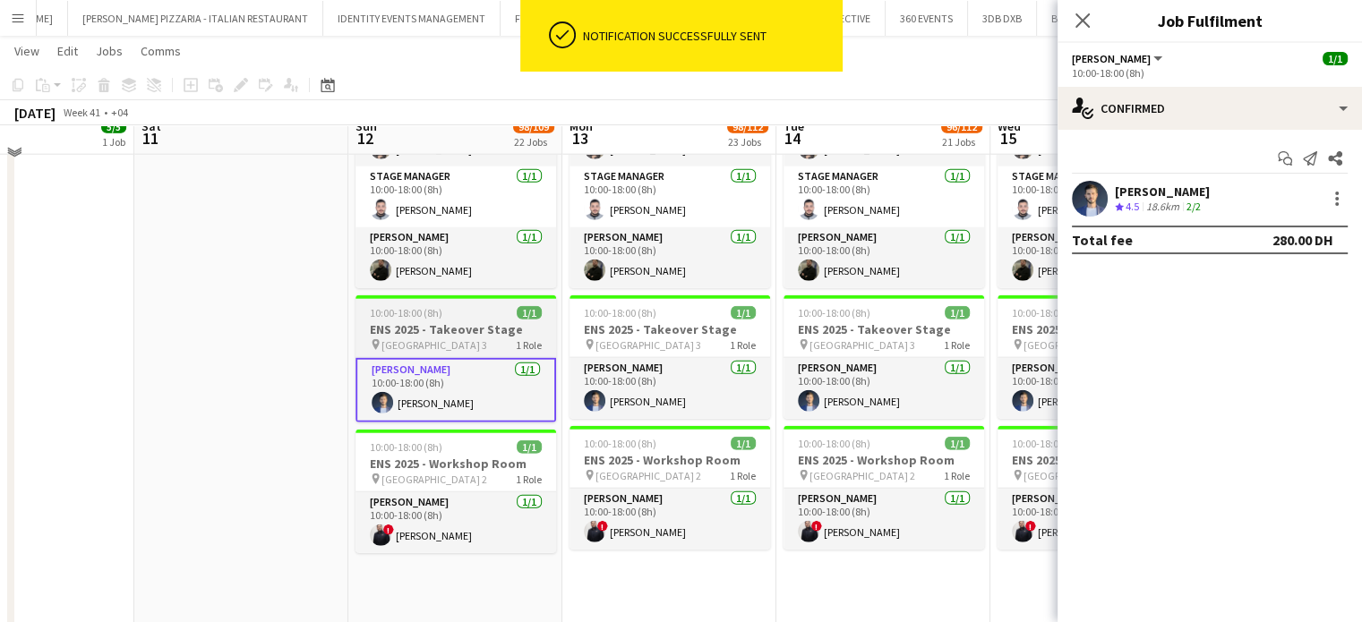
scroll to position [4333, 0]
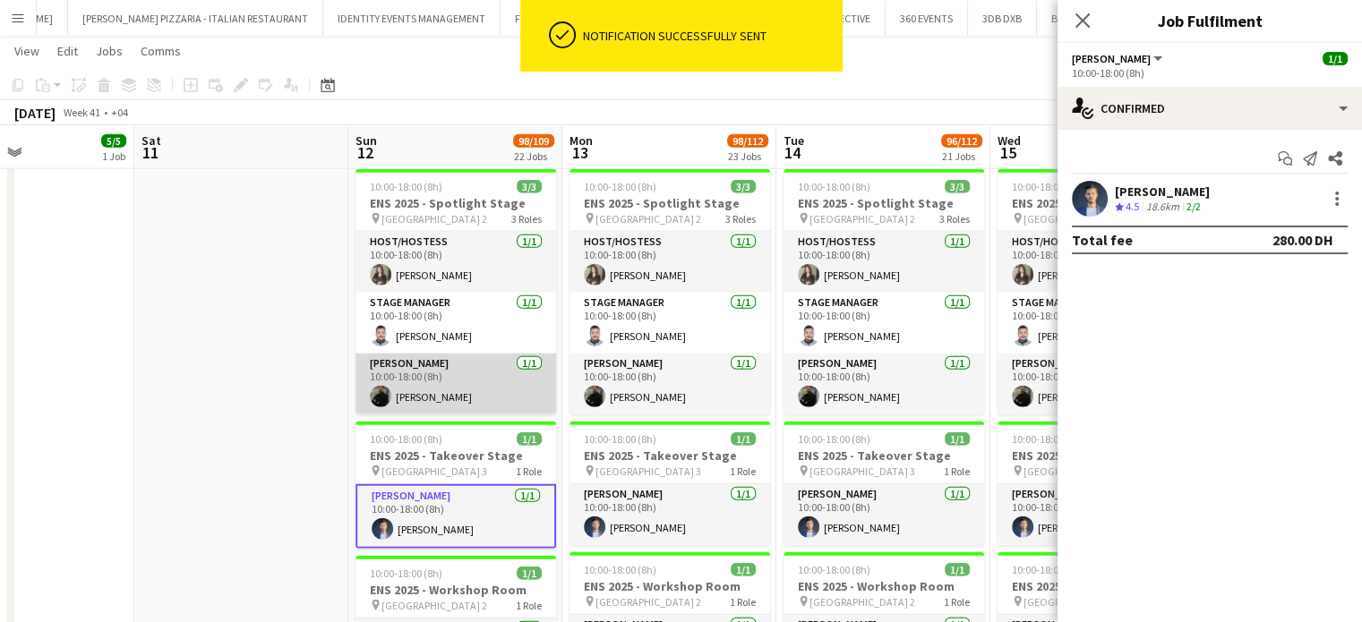
click at [444, 382] on app-card-role "Usher 1/1 10:00-18:00 (8h) Mohamad Mansour" at bounding box center [455, 384] width 201 height 61
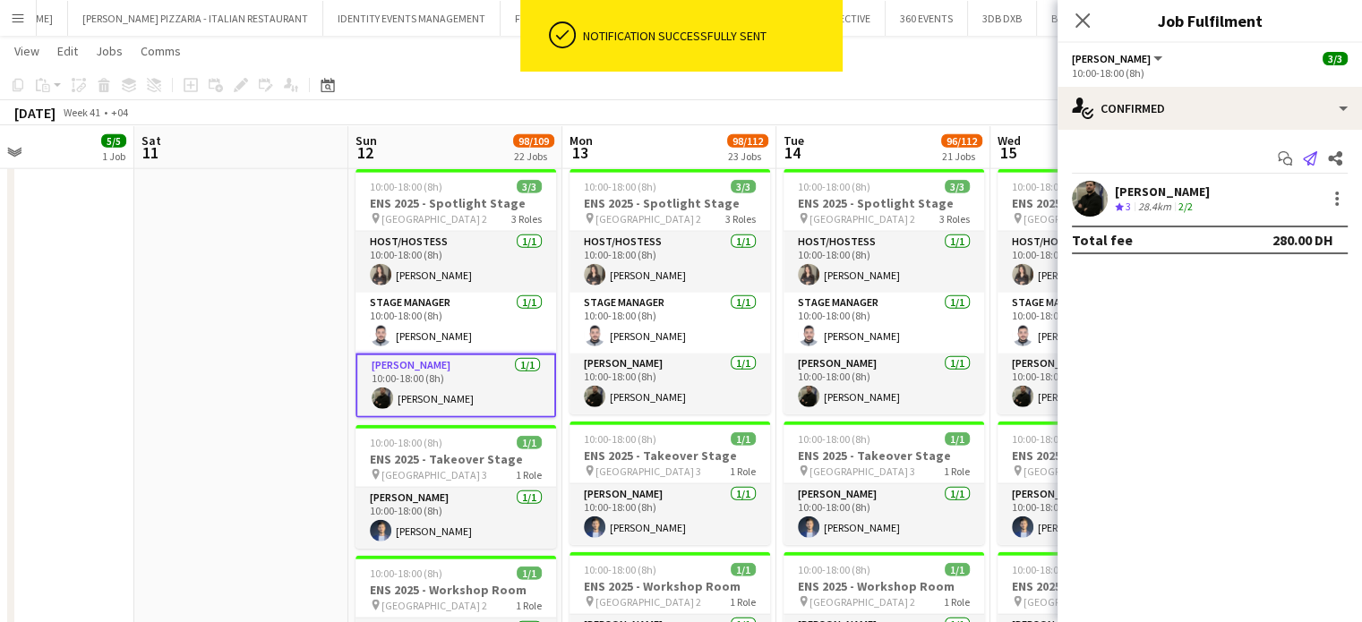
click at [1314, 161] on icon "Send notification" at bounding box center [1310, 158] width 14 height 14
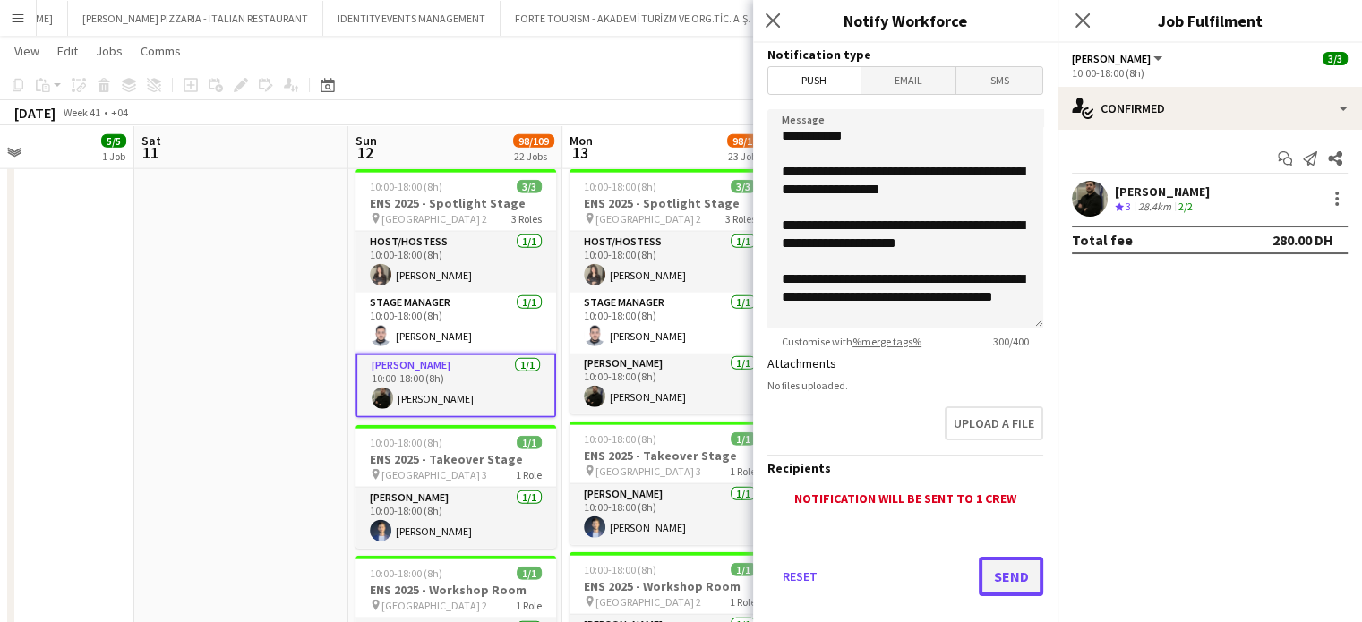
click at [981, 573] on button "Send" at bounding box center [1011, 576] width 64 height 39
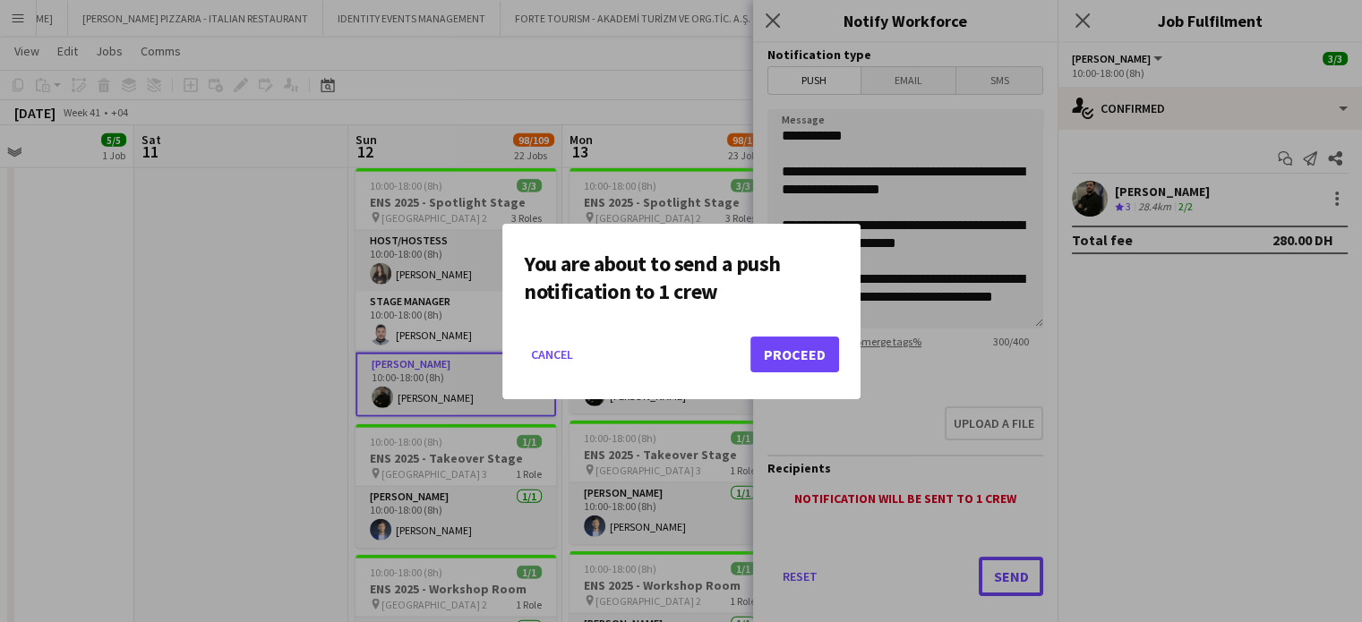
scroll to position [0, 0]
click at [813, 350] on button "Proceed" at bounding box center [794, 355] width 89 height 36
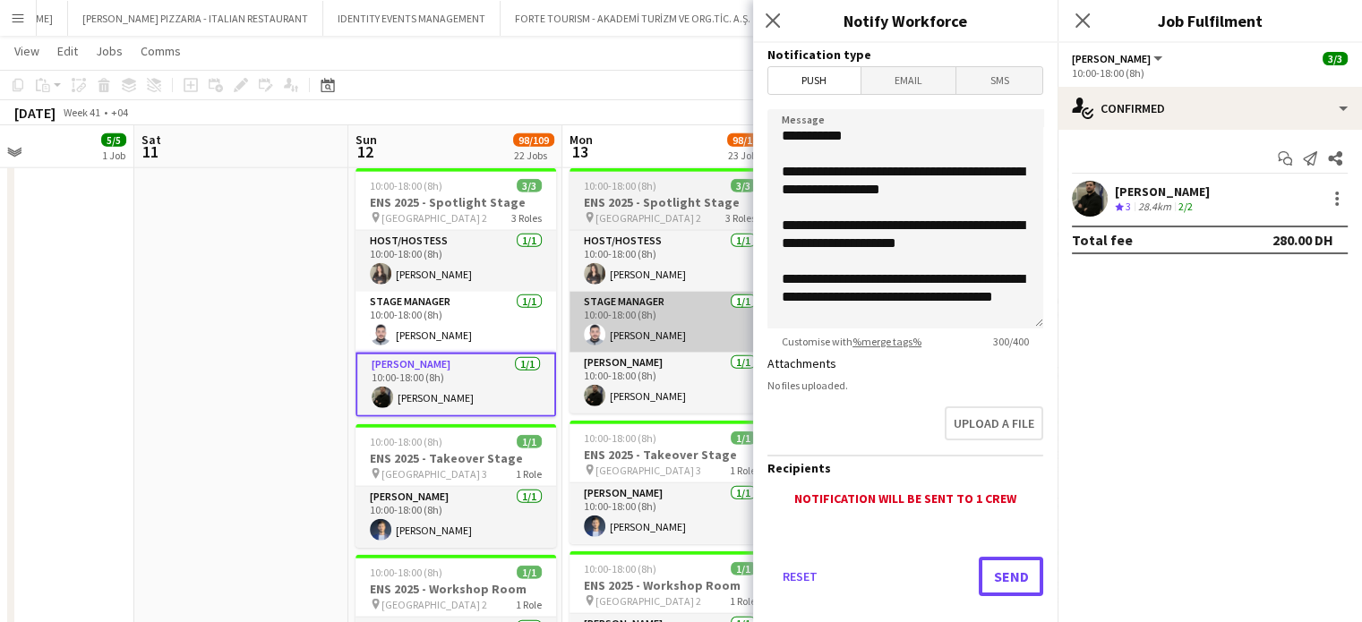
scroll to position [4333, 0]
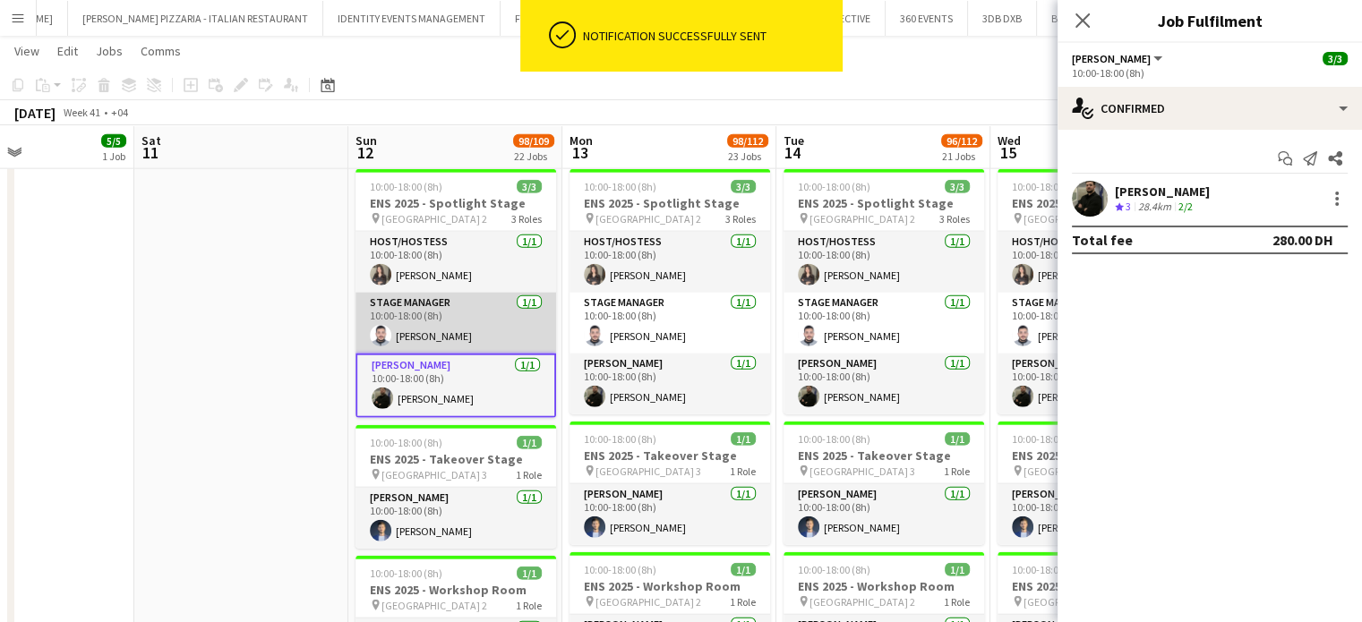
click at [450, 332] on app-card-role "Stage Manager 1/1 10:00-18:00 (8h) Mhd Ali Al Hamwi" at bounding box center [455, 323] width 201 height 61
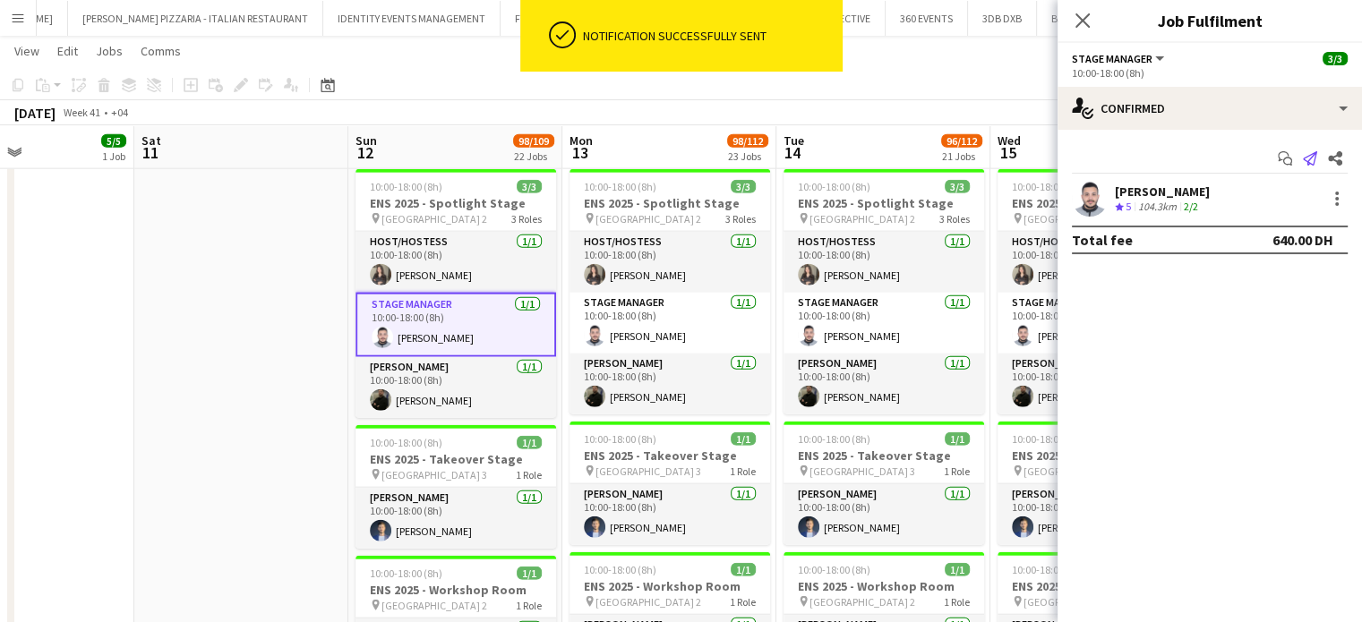
click at [1312, 154] on icon "Send notification" at bounding box center [1310, 158] width 14 height 14
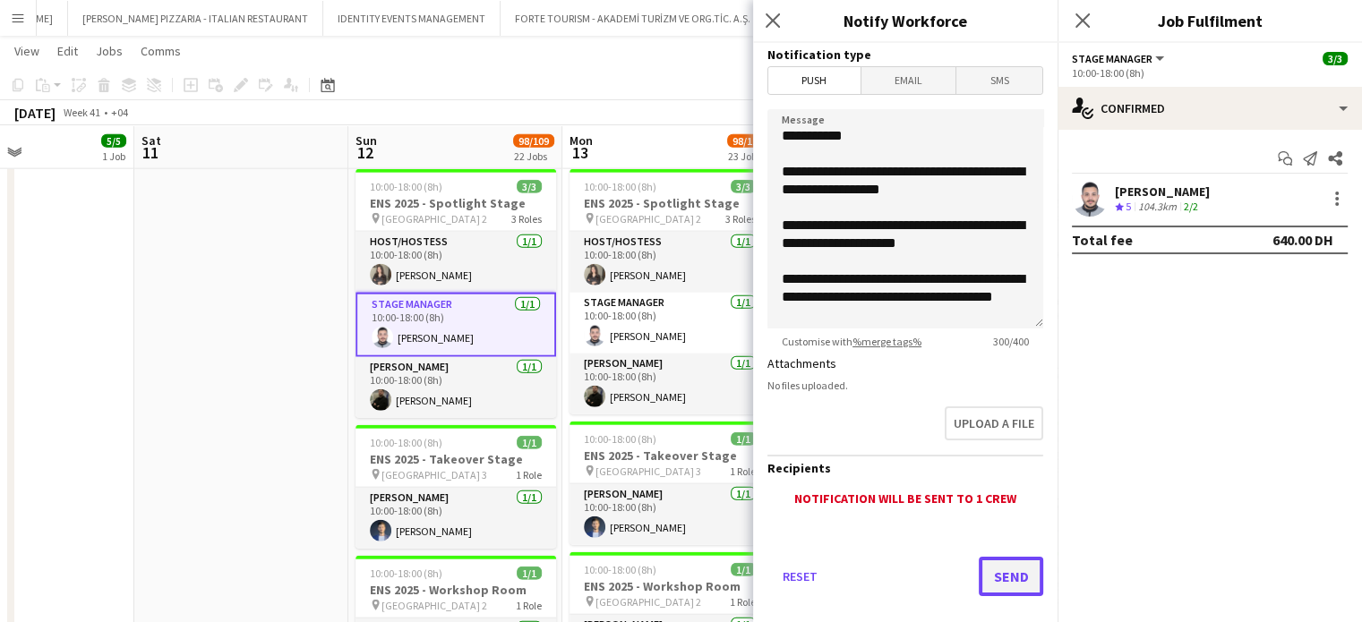
click at [995, 586] on button "Send" at bounding box center [1011, 576] width 64 height 39
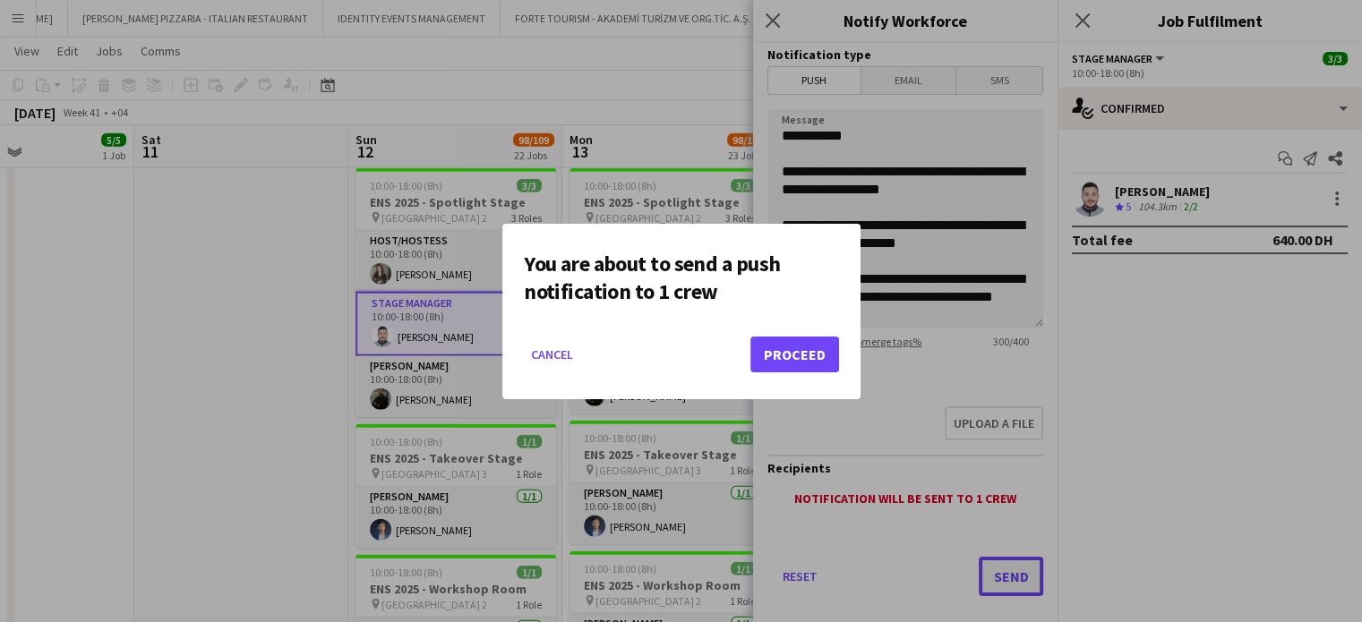
scroll to position [0, 0]
click at [799, 358] on button "Proceed" at bounding box center [794, 355] width 89 height 36
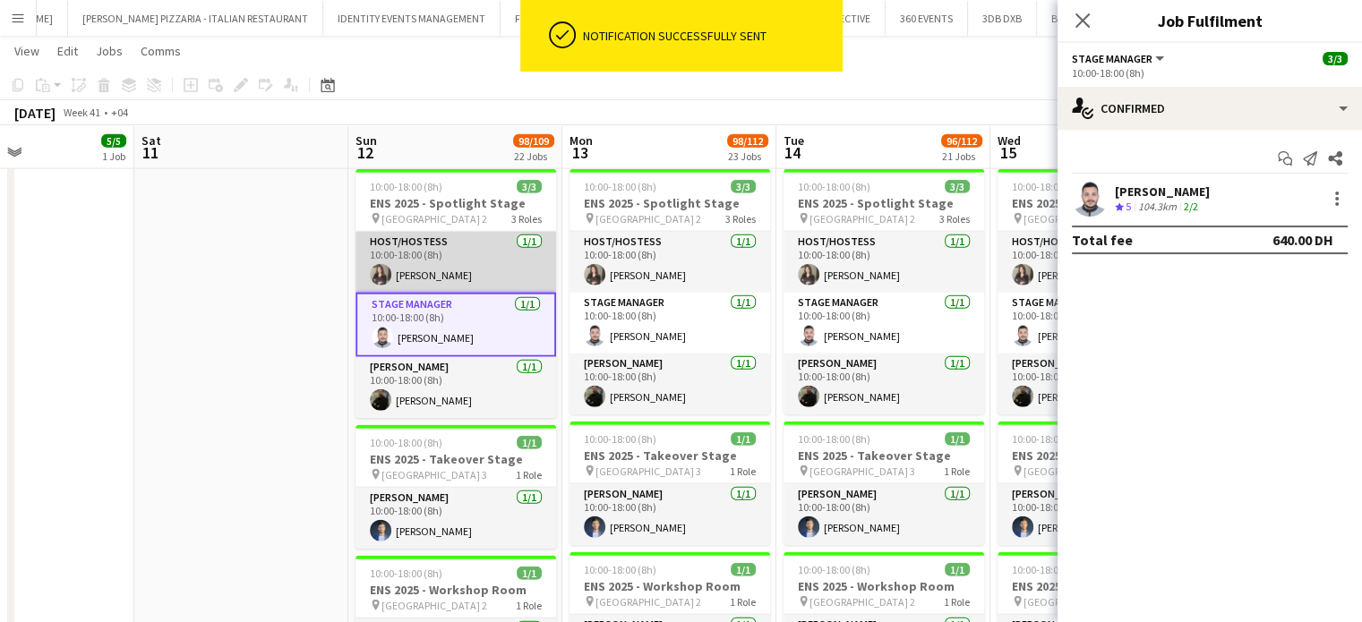
click at [433, 264] on app-card-role "Host/Hostess 1/1 10:00-18:00 (8h) alina inam" at bounding box center [455, 262] width 201 height 61
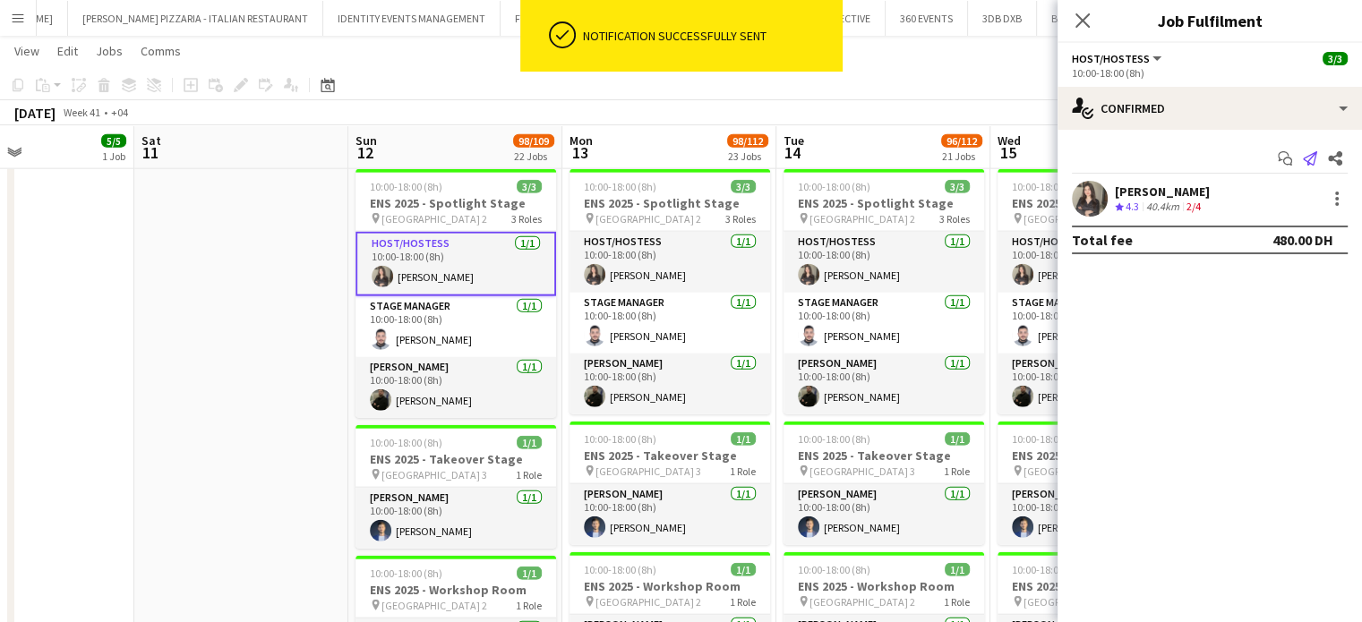
click at [1308, 158] on icon "Send notification" at bounding box center [1310, 158] width 14 height 14
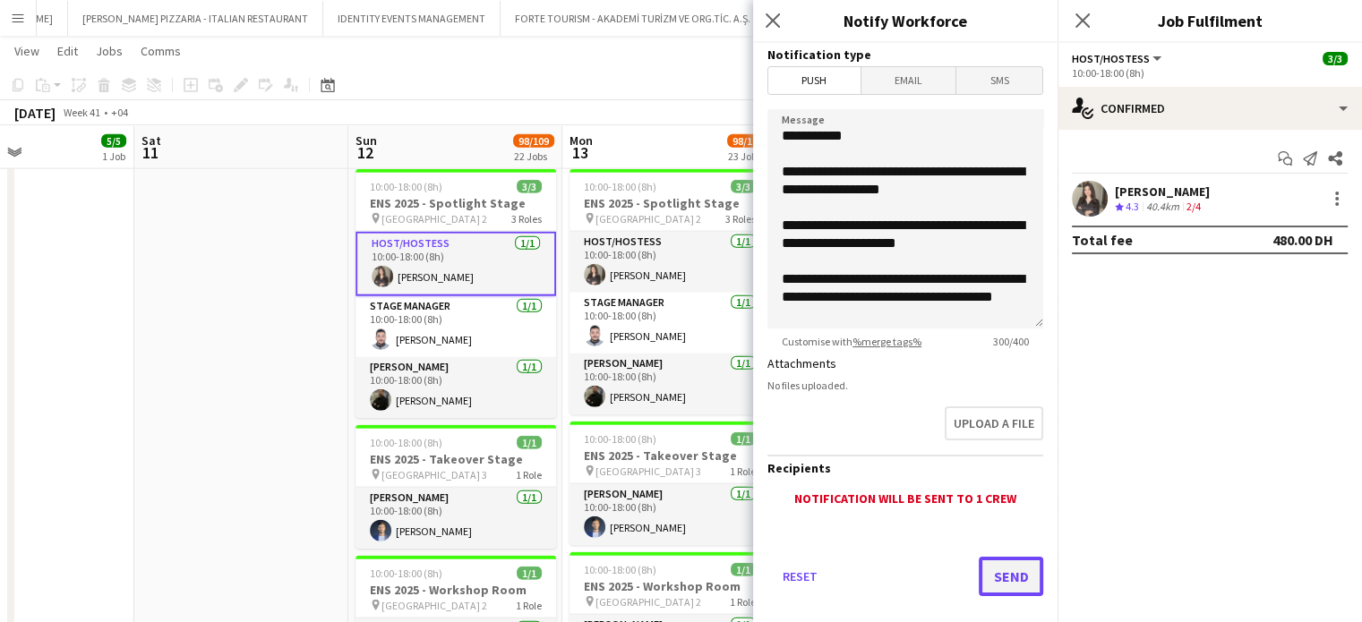
click at [1015, 567] on button "Send" at bounding box center [1011, 576] width 64 height 39
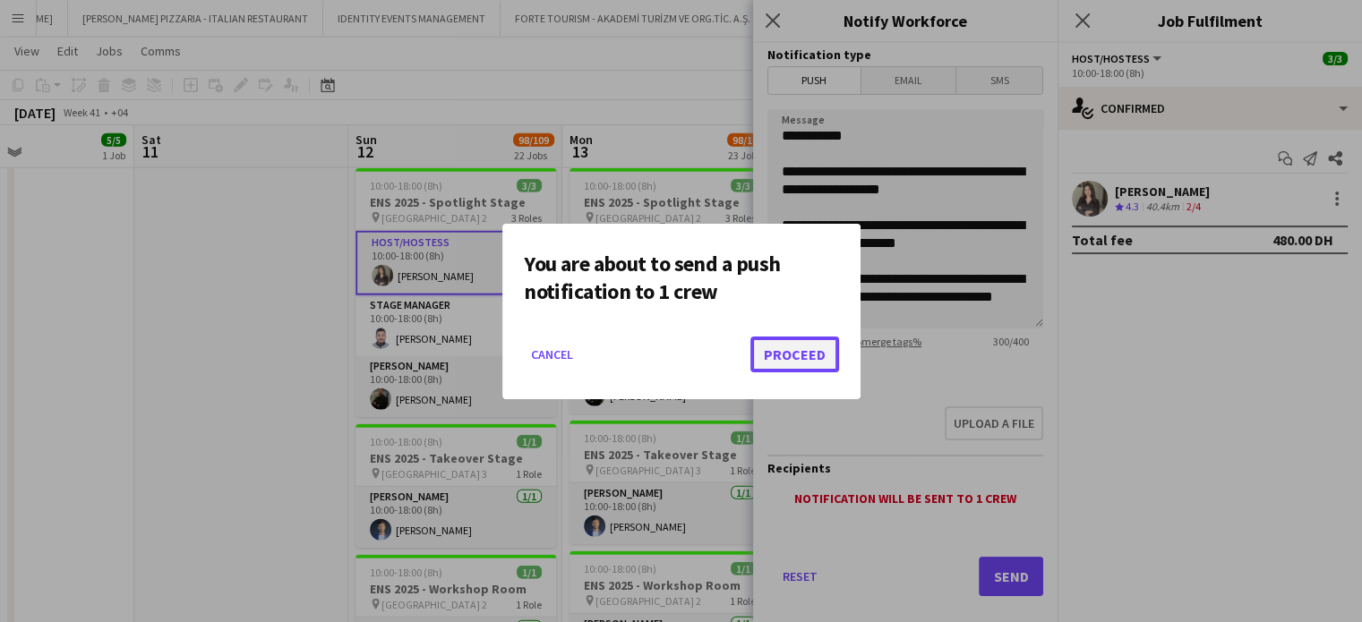
click at [796, 355] on button "Proceed" at bounding box center [794, 355] width 89 height 36
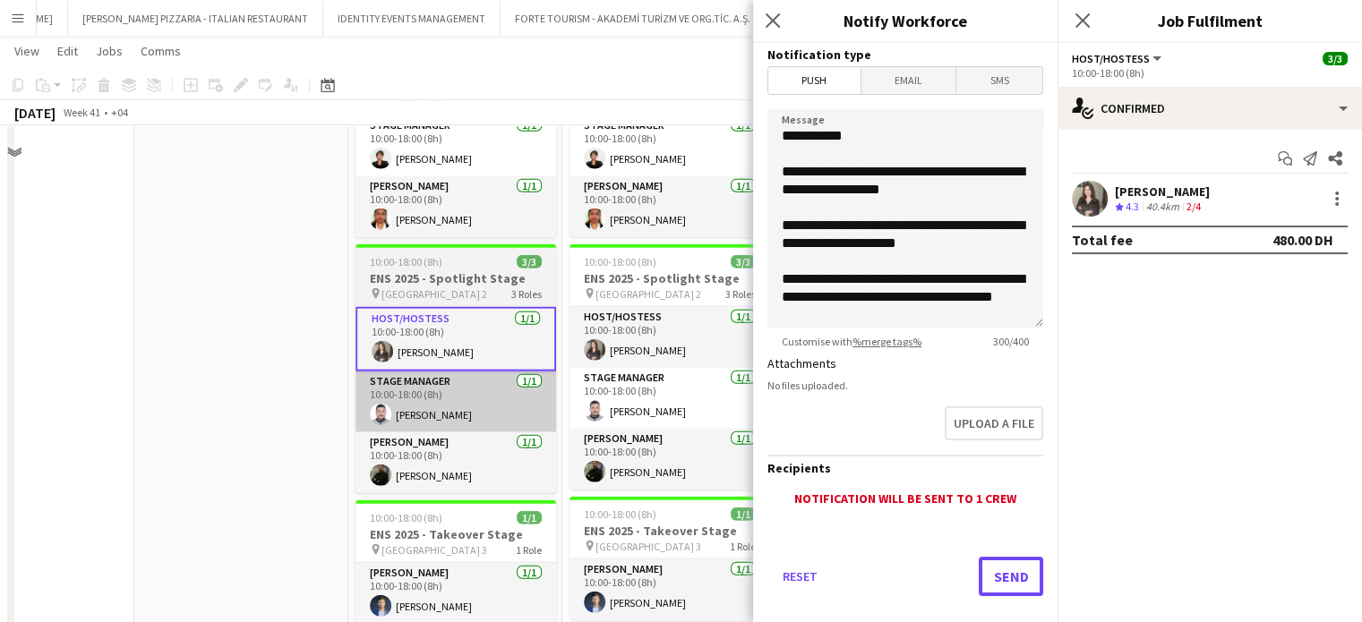
scroll to position [4154, 0]
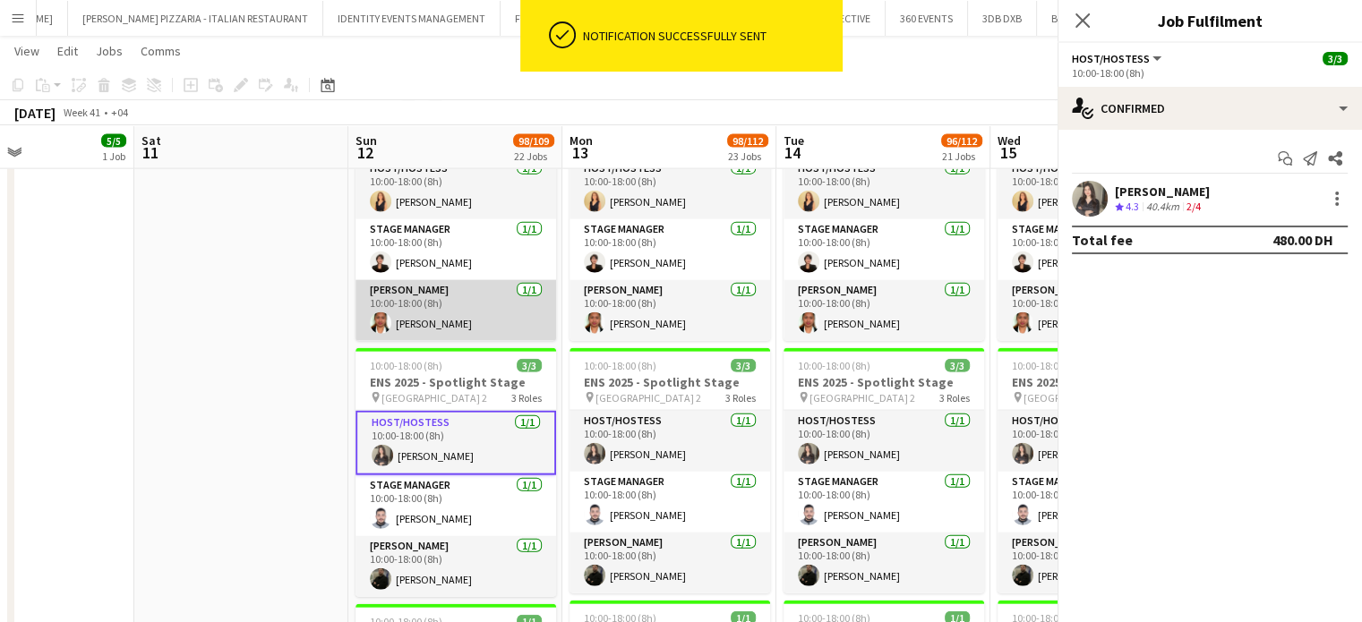
click at [437, 303] on app-card-role "Usher 1/1 10:00-18:00 (8h) Riza Mubarak" at bounding box center [455, 310] width 201 height 61
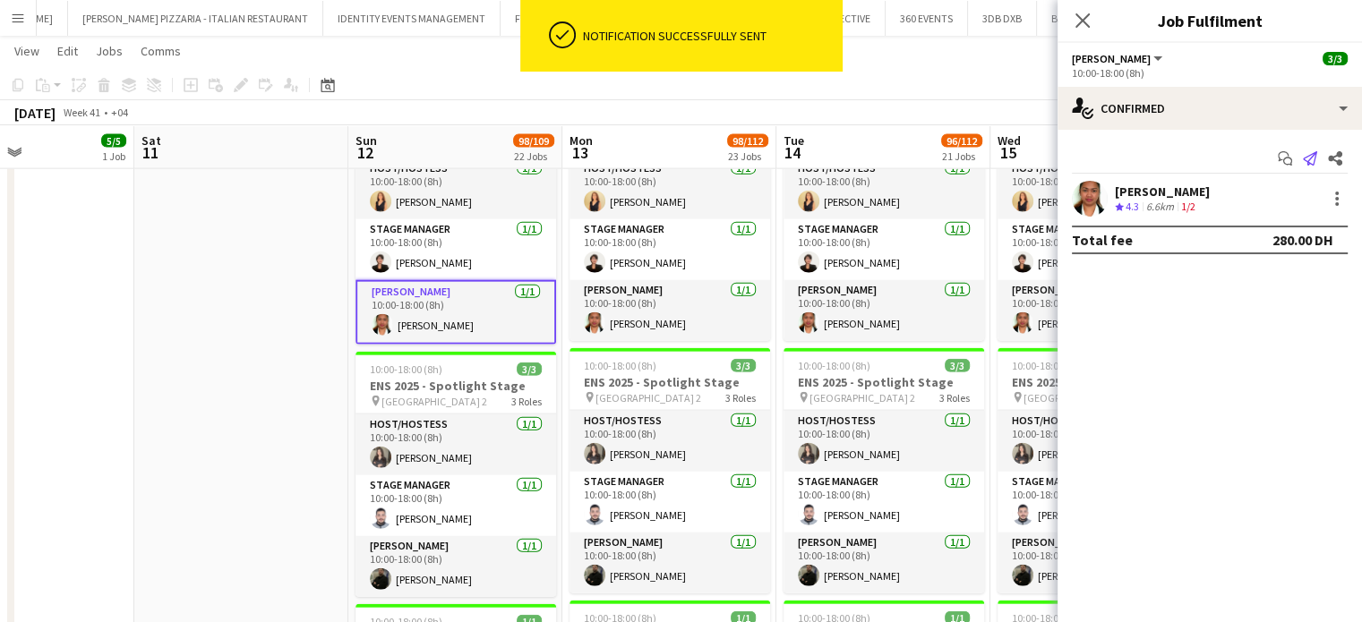
click at [1310, 157] on icon "Send notification" at bounding box center [1310, 158] width 14 height 14
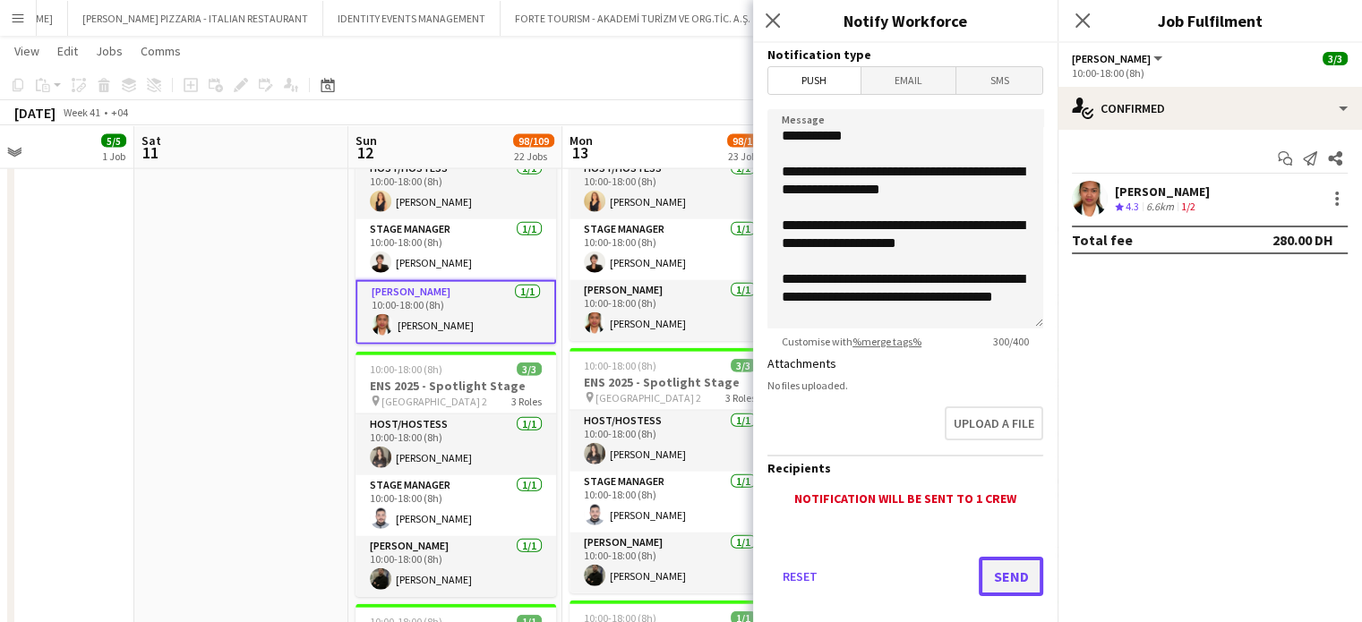
click at [1010, 572] on button "Send" at bounding box center [1011, 576] width 64 height 39
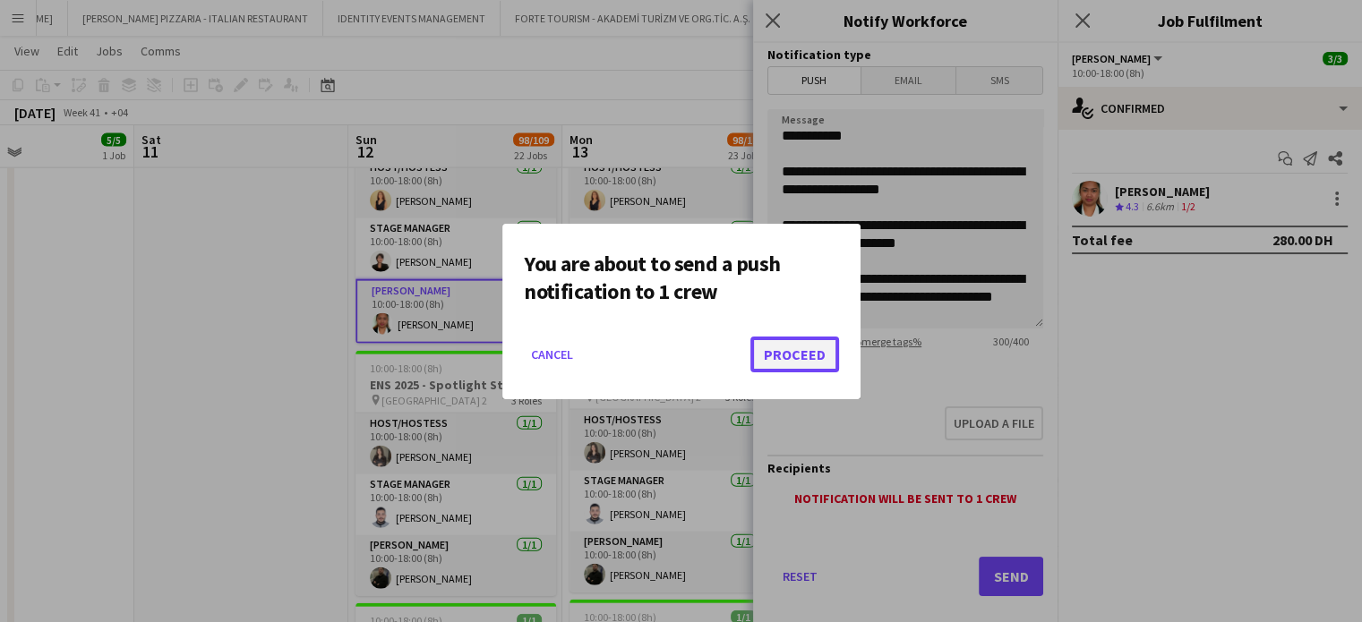
click at [786, 350] on button "Proceed" at bounding box center [794, 355] width 89 height 36
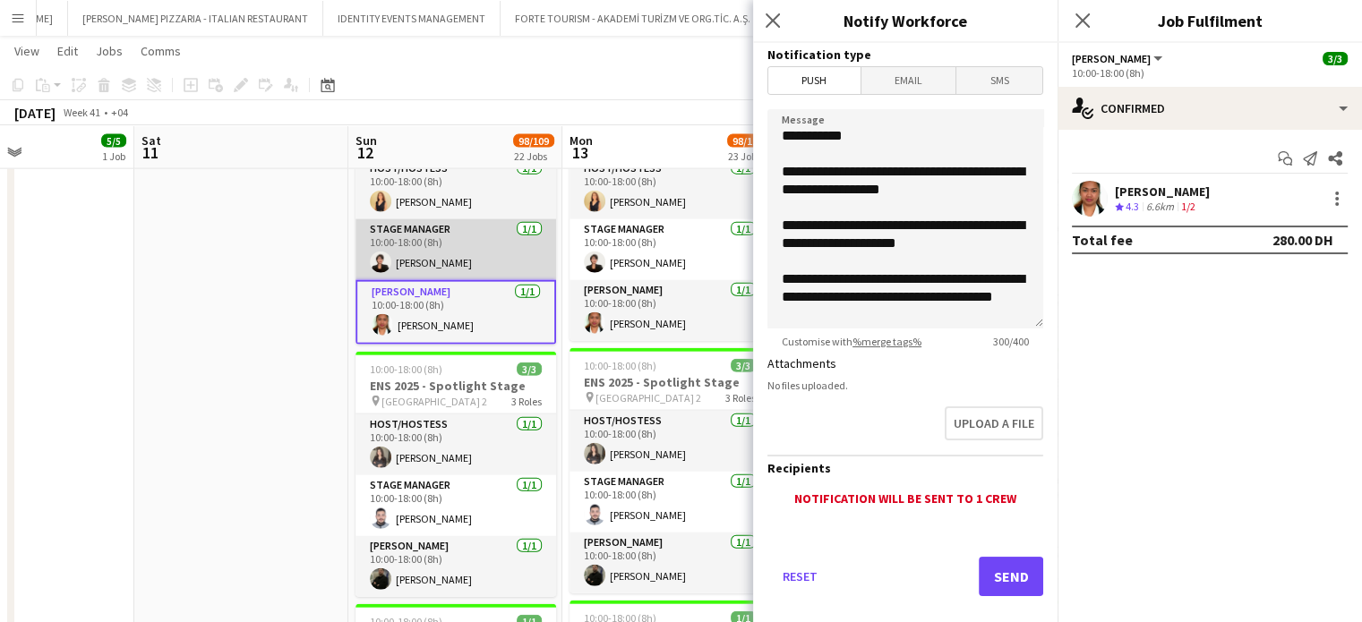
scroll to position [0, 509]
click at [477, 263] on app-card-role "Stage Manager 1/1 10:00-18:00 (8h) Asma Awadh" at bounding box center [454, 249] width 201 height 61
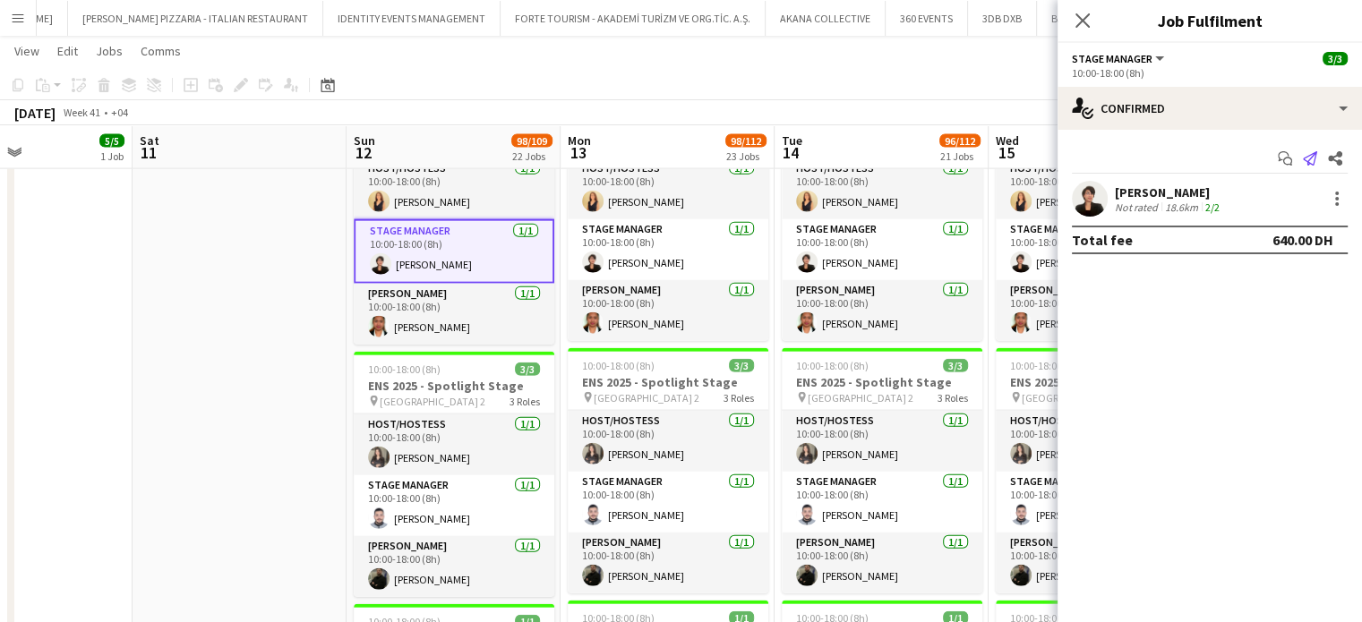
click at [1311, 163] on icon "Send notification" at bounding box center [1310, 158] width 14 height 14
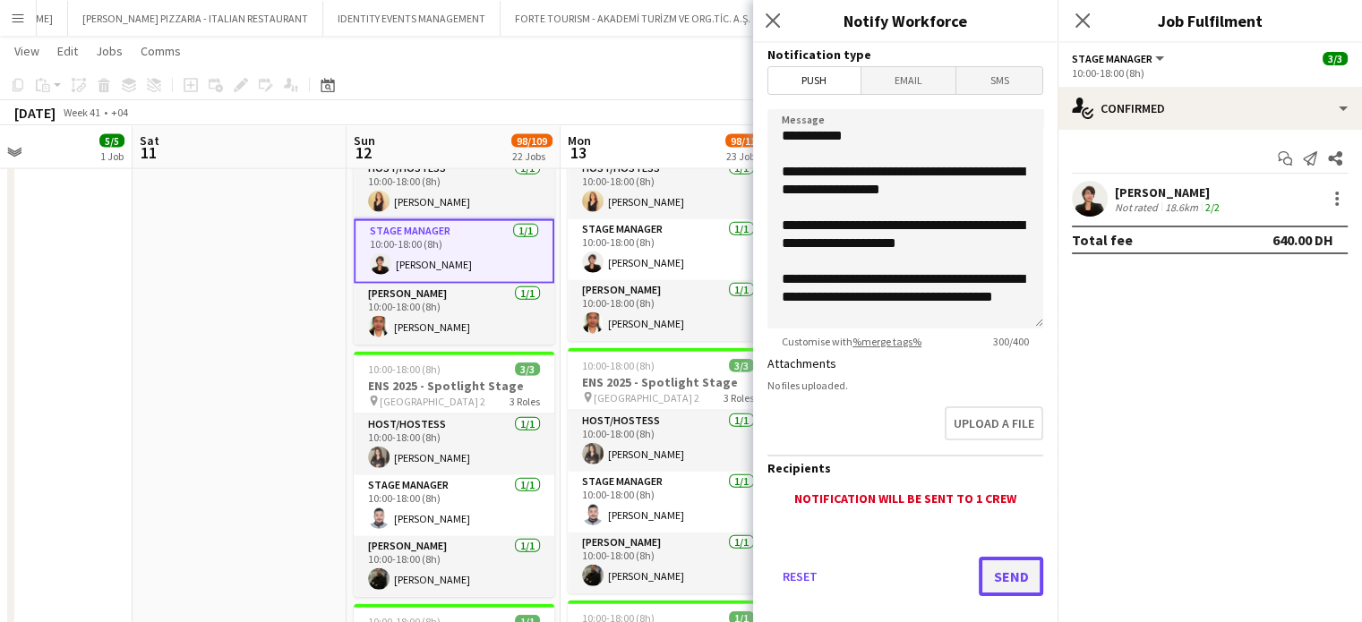
click at [996, 571] on button "Send" at bounding box center [1011, 576] width 64 height 39
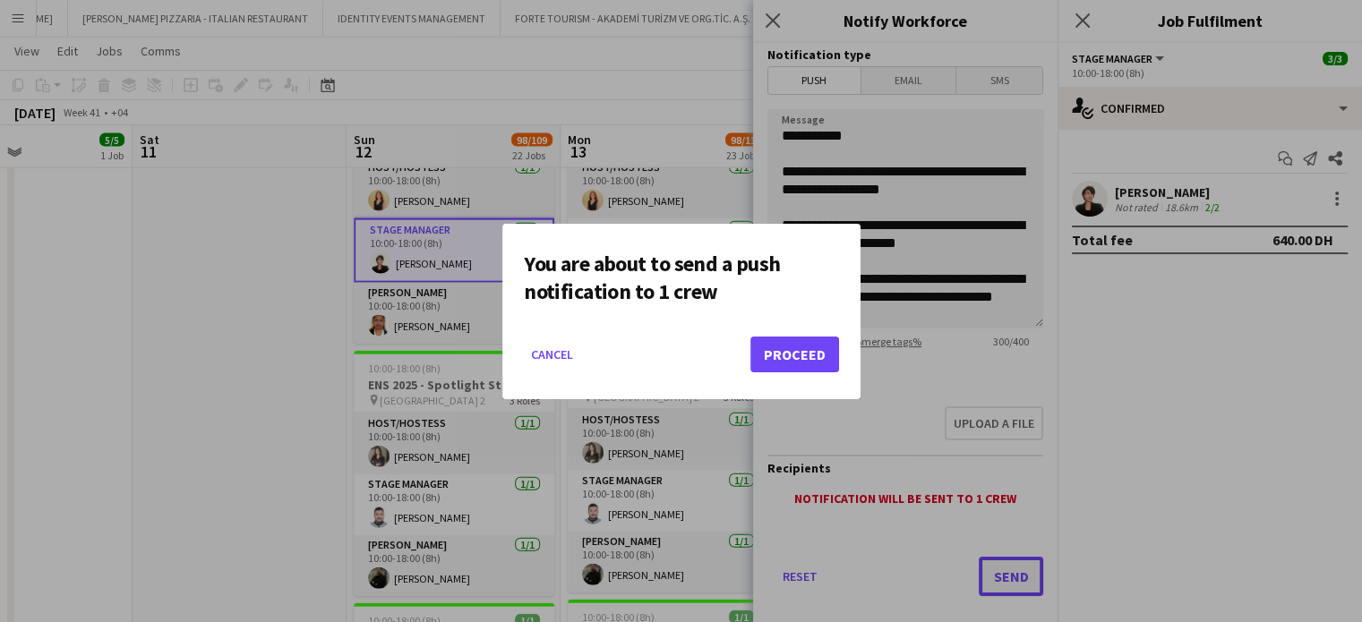
scroll to position [0, 0]
drag, startPoint x: 809, startPoint y: 349, endPoint x: 466, endPoint y: 244, distance: 359.4
click at [808, 349] on button "Proceed" at bounding box center [794, 355] width 89 height 36
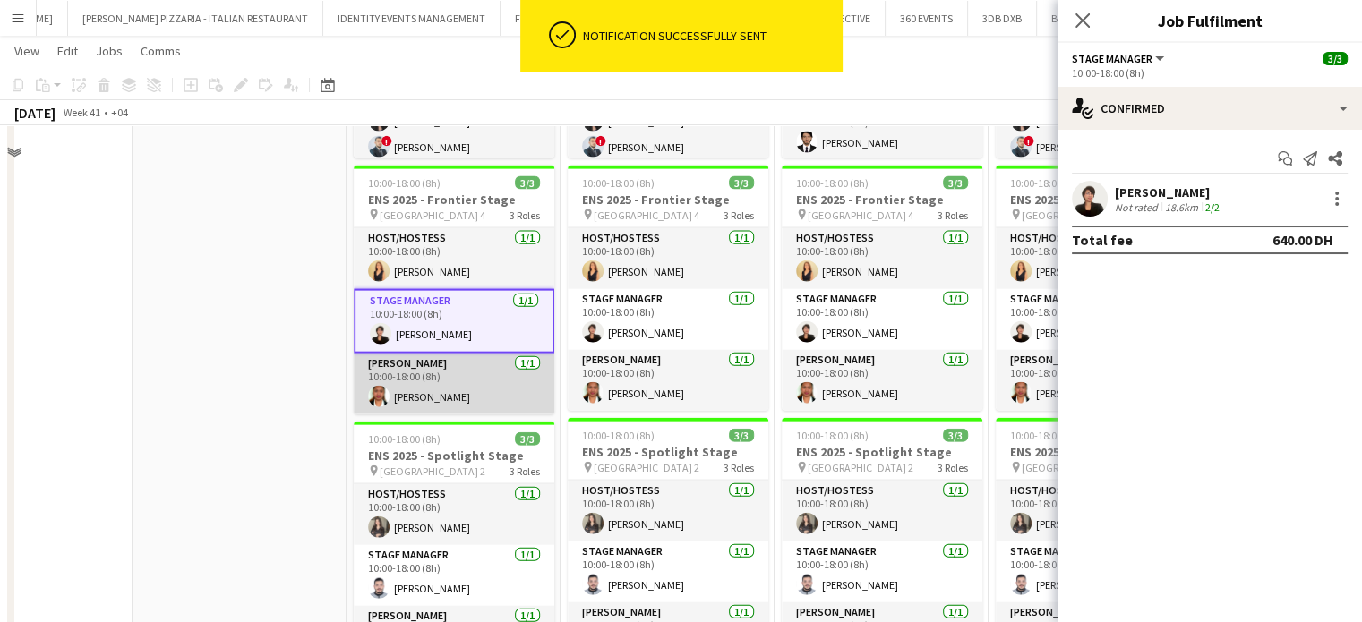
scroll to position [3975, 0]
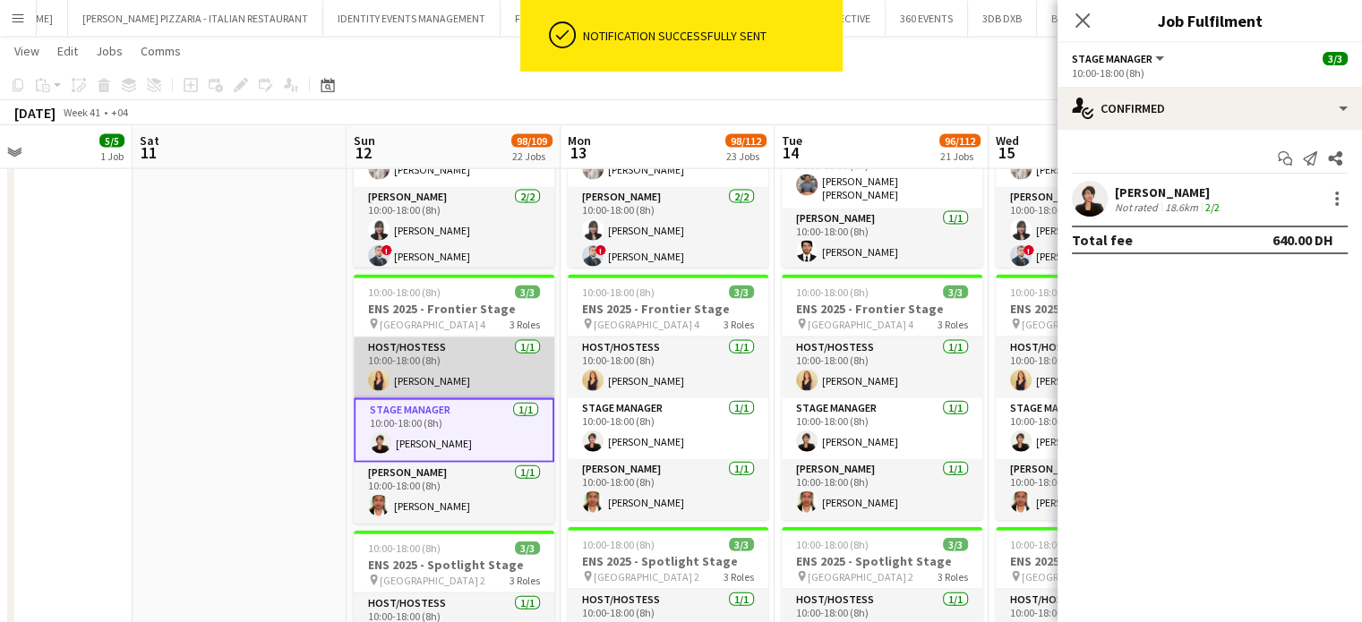
click at [432, 374] on app-card-role "Host/Hostess 1/1 10:00-18:00 (8h) Dorsa Ahmadi Pishkouhi" at bounding box center [454, 368] width 201 height 61
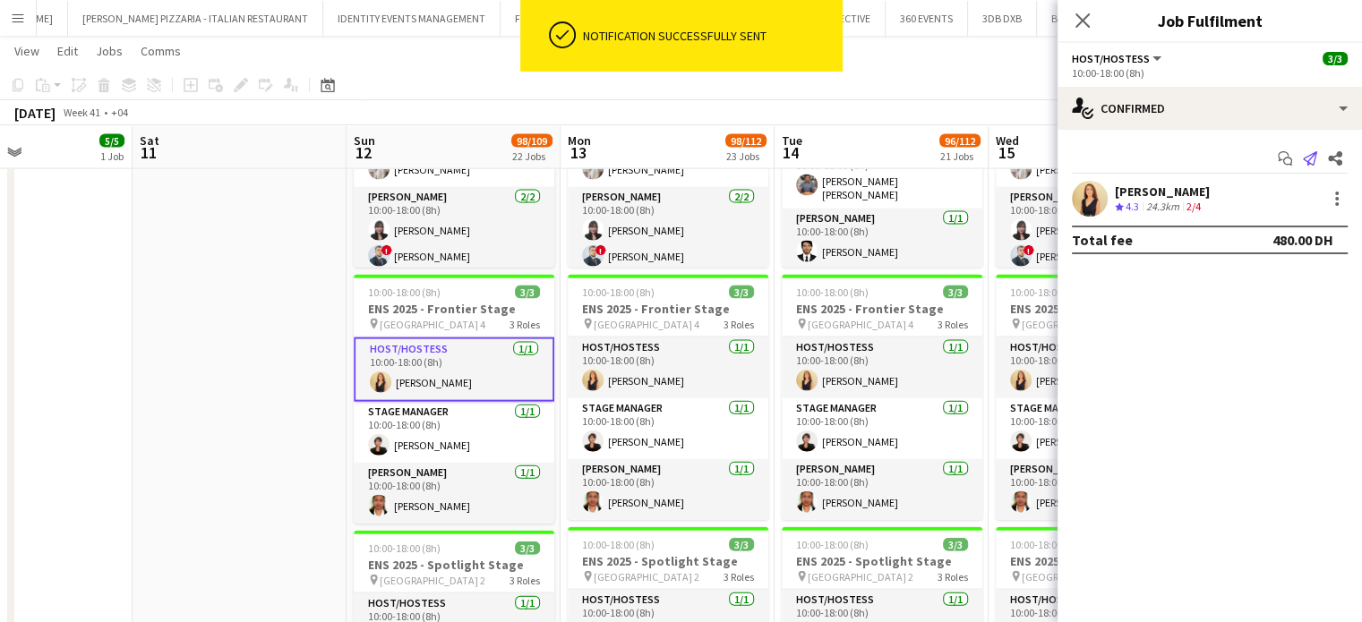
click at [1307, 158] on icon "Send notification" at bounding box center [1310, 158] width 14 height 14
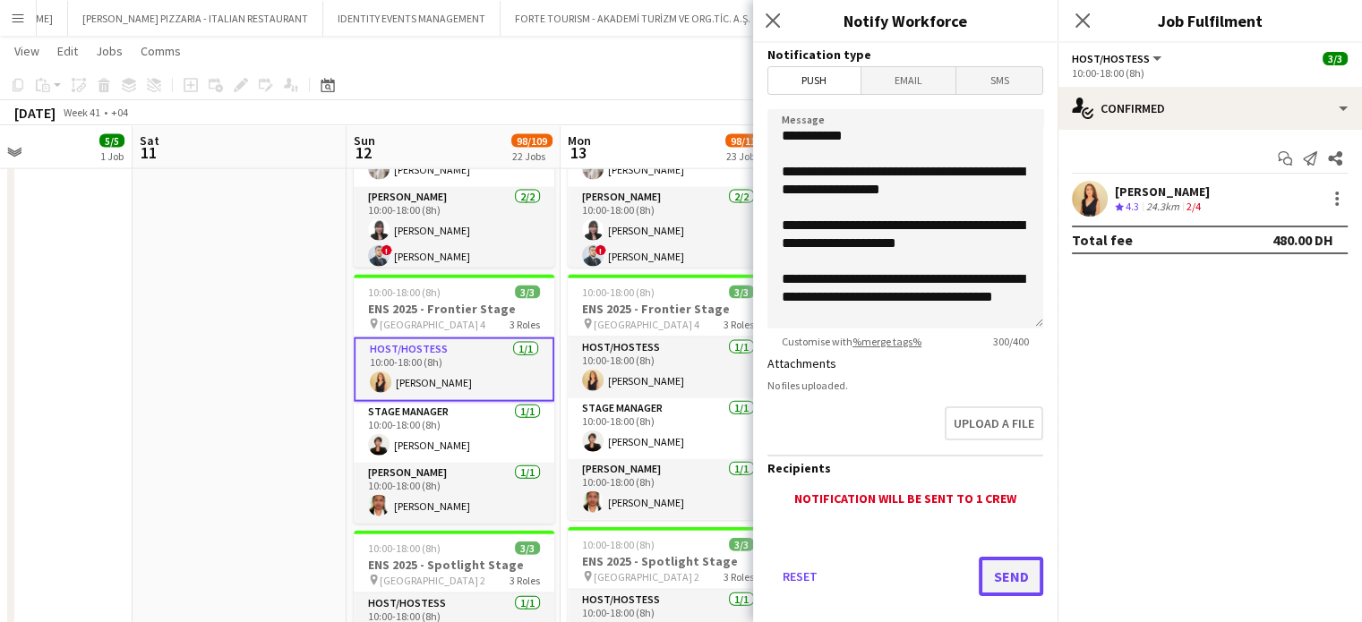
click at [996, 576] on button "Send" at bounding box center [1011, 576] width 64 height 39
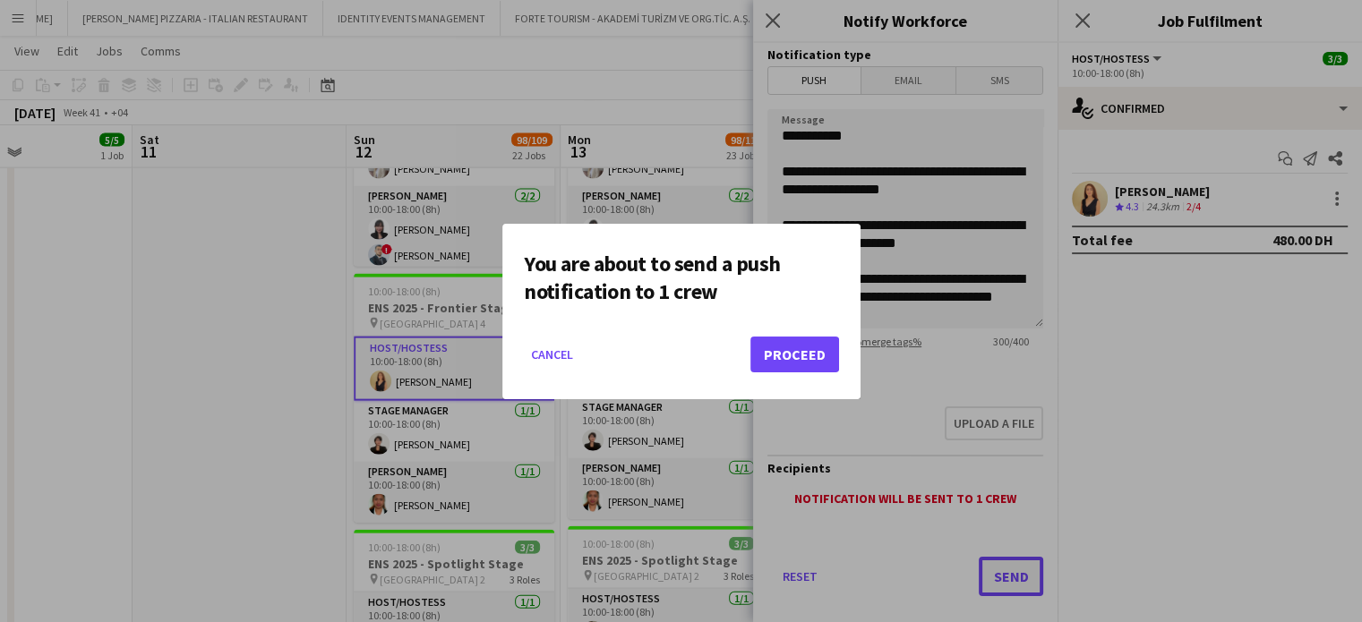
scroll to position [0, 0]
click at [785, 346] on button "Proceed" at bounding box center [794, 355] width 89 height 36
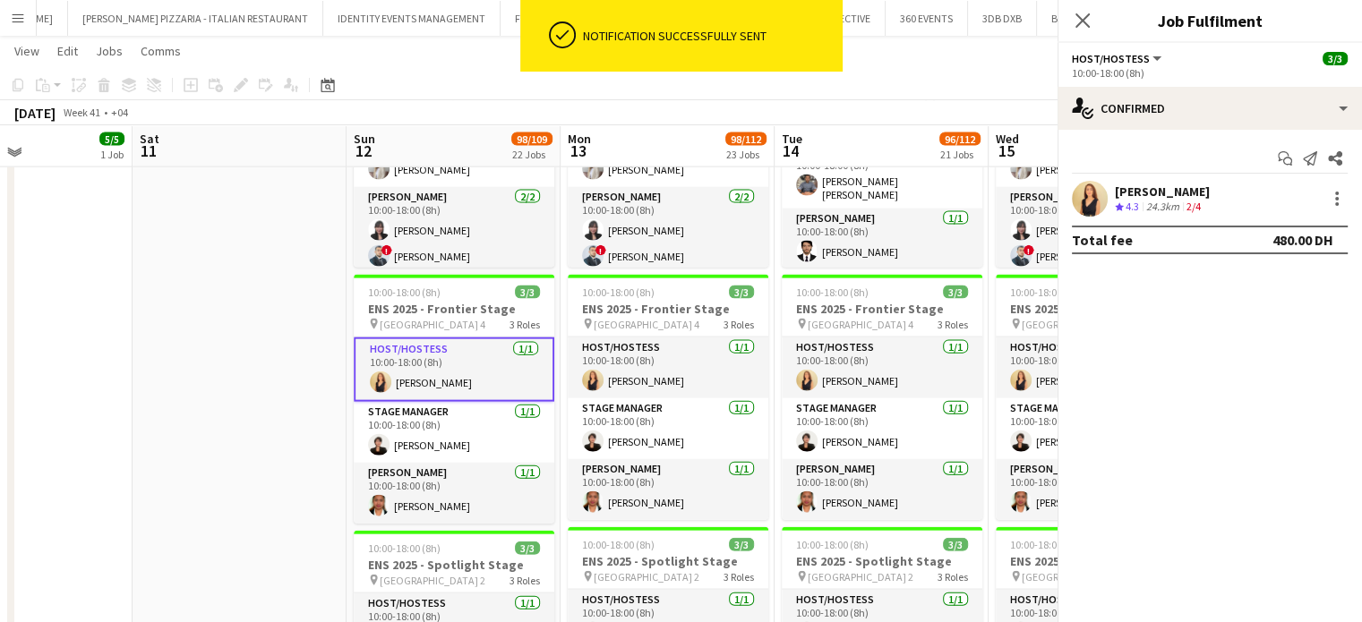
scroll to position [3885, 0]
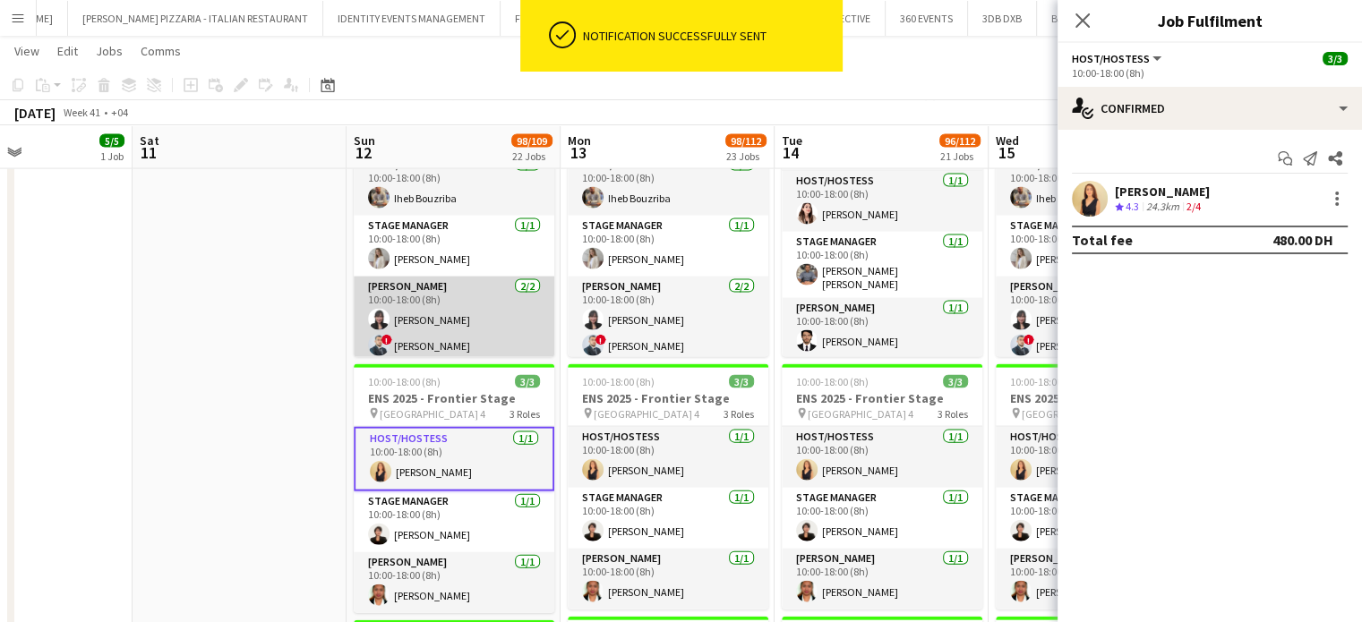
click at [473, 322] on app-card-role "Usher 2/2 10:00-18:00 (8h) Glovie Berbano ! Saadeddine Bouhafs" at bounding box center [454, 320] width 201 height 87
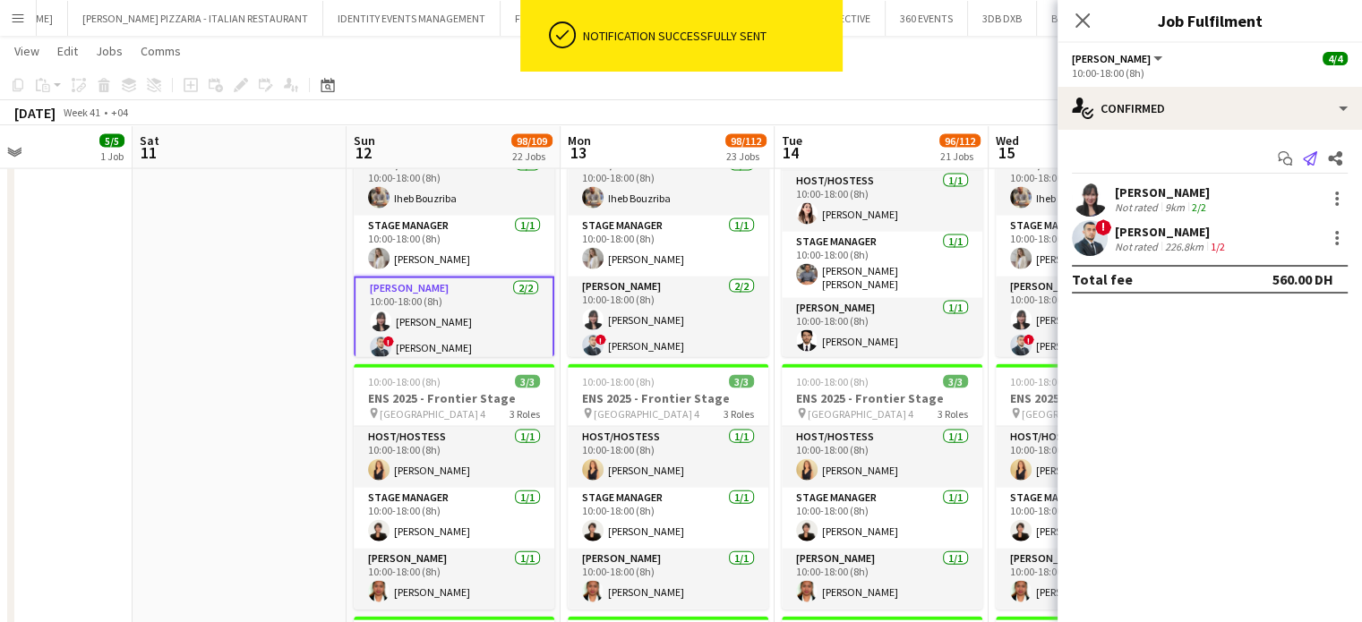
click at [1308, 161] on icon "Send notification" at bounding box center [1310, 158] width 14 height 14
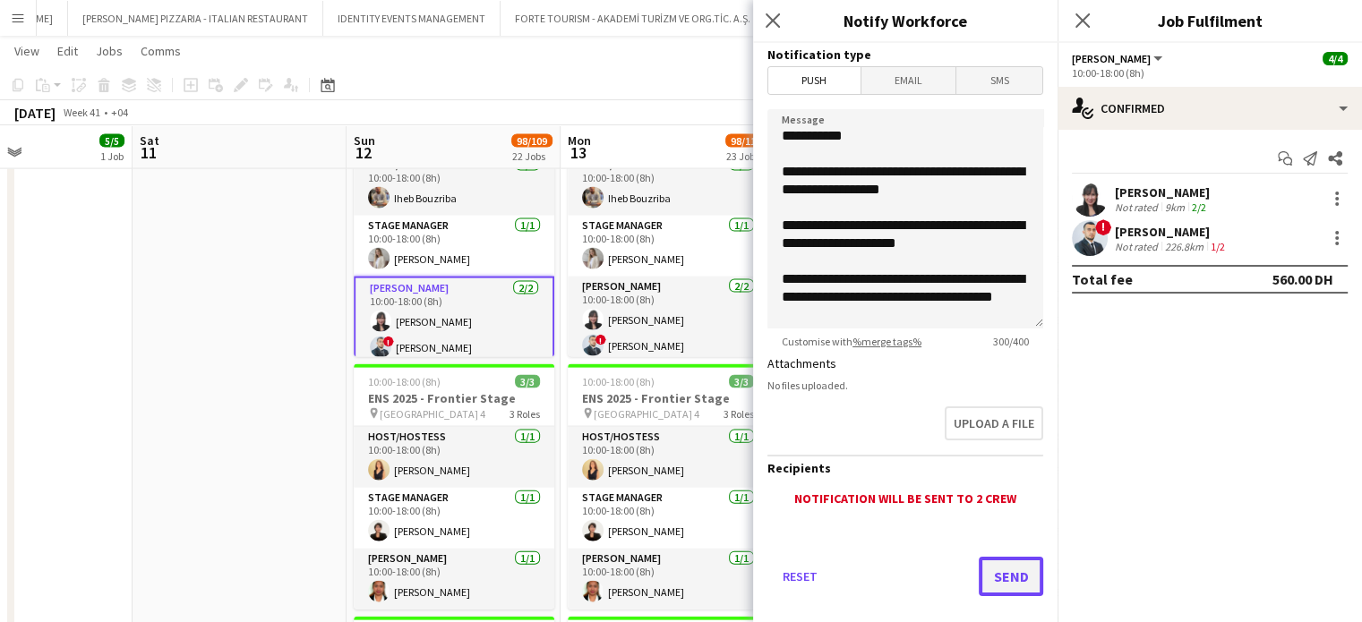
click at [1006, 565] on button "Send" at bounding box center [1011, 576] width 64 height 39
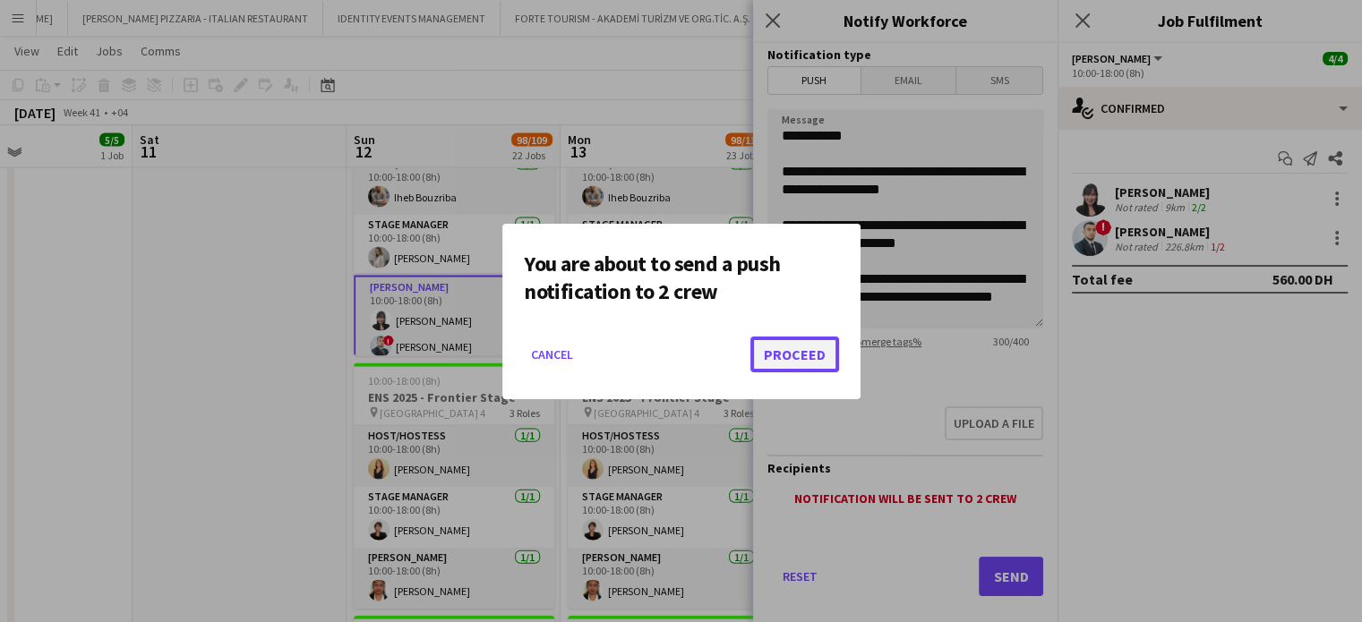
click at [799, 357] on button "Proceed" at bounding box center [794, 355] width 89 height 36
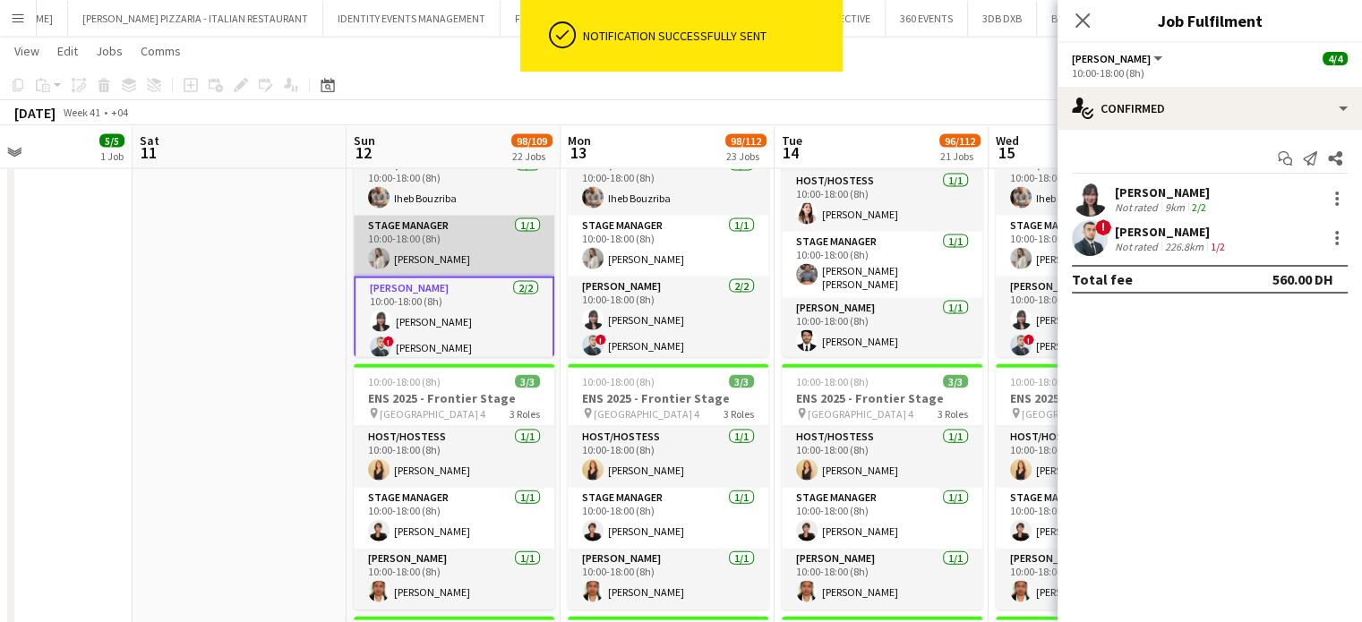
click at [444, 244] on app-card-role "Stage Manager 1/1 10:00-18:00 (8h) Valeria Romanyuk" at bounding box center [454, 246] width 201 height 61
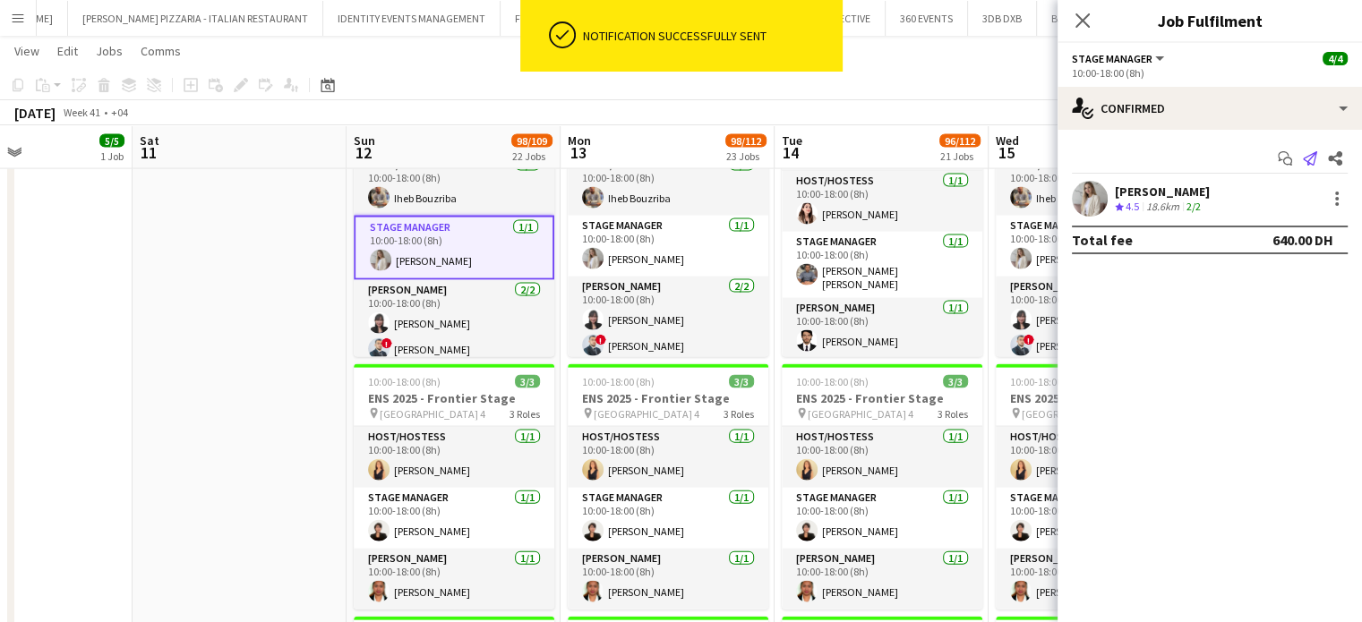
click at [1304, 154] on icon "Send notification" at bounding box center [1310, 158] width 14 height 14
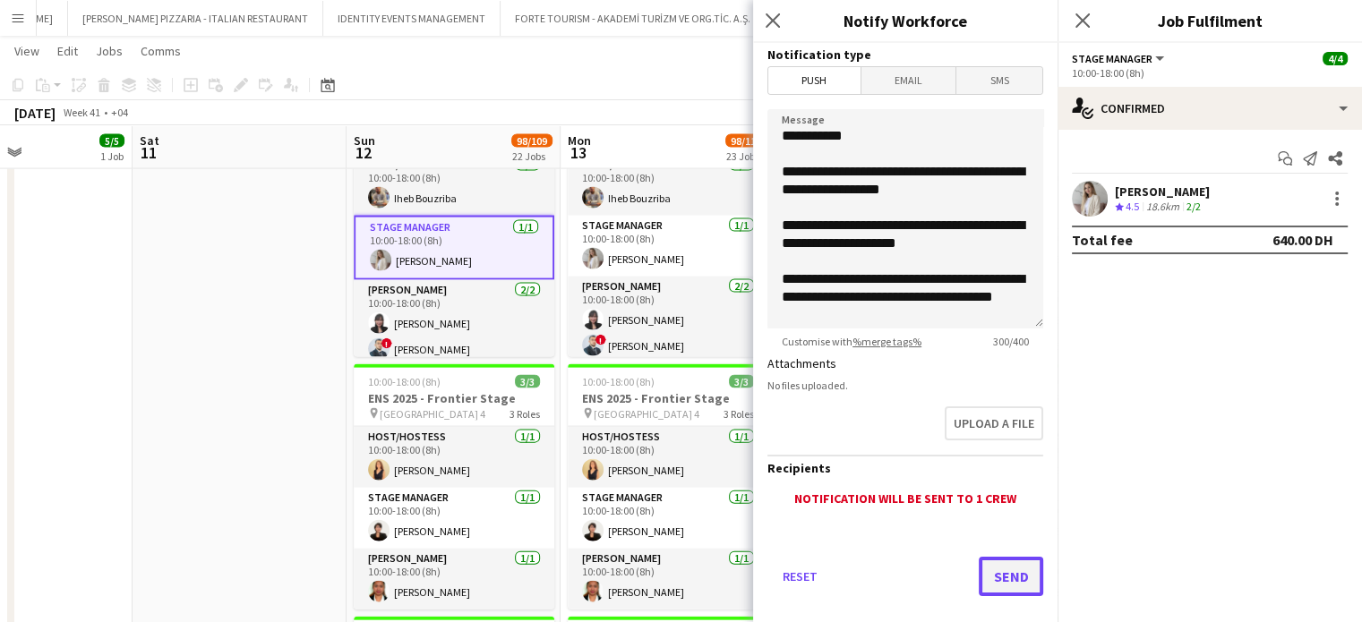
click at [1006, 583] on button "Send" at bounding box center [1011, 576] width 64 height 39
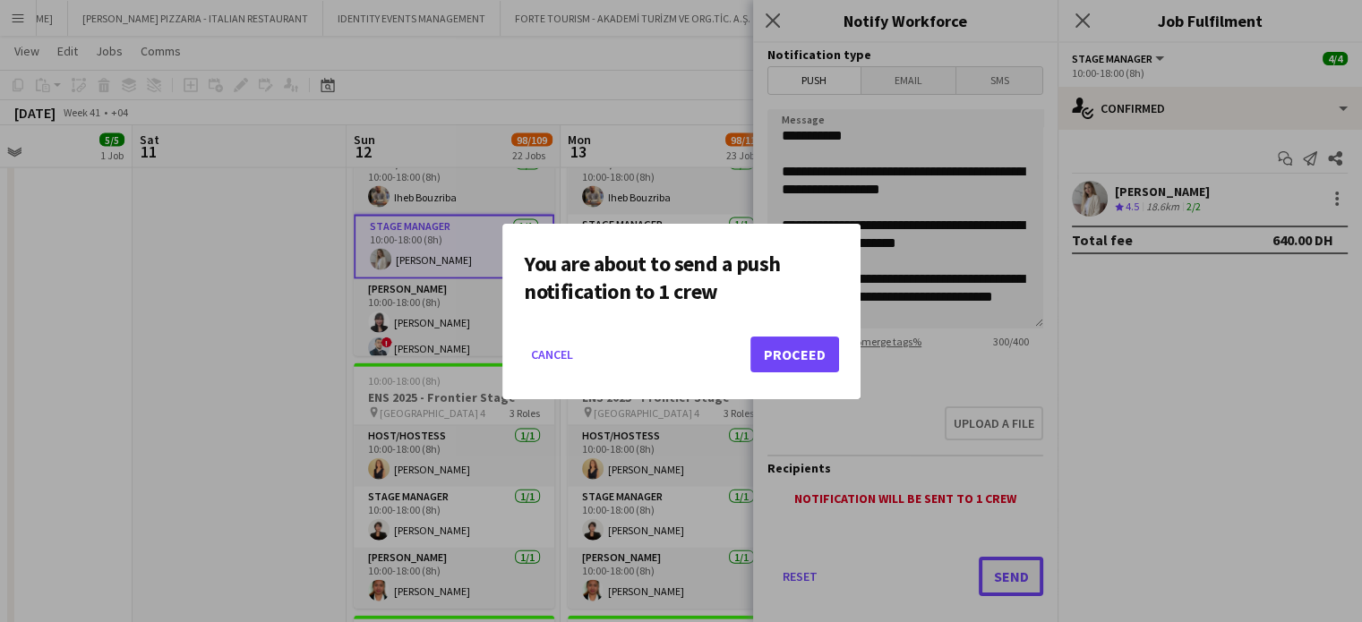
scroll to position [0, 0]
drag, startPoint x: 823, startPoint y: 358, endPoint x: 788, endPoint y: 350, distance: 35.8
click at [822, 358] on button "Proceed" at bounding box center [794, 355] width 89 height 36
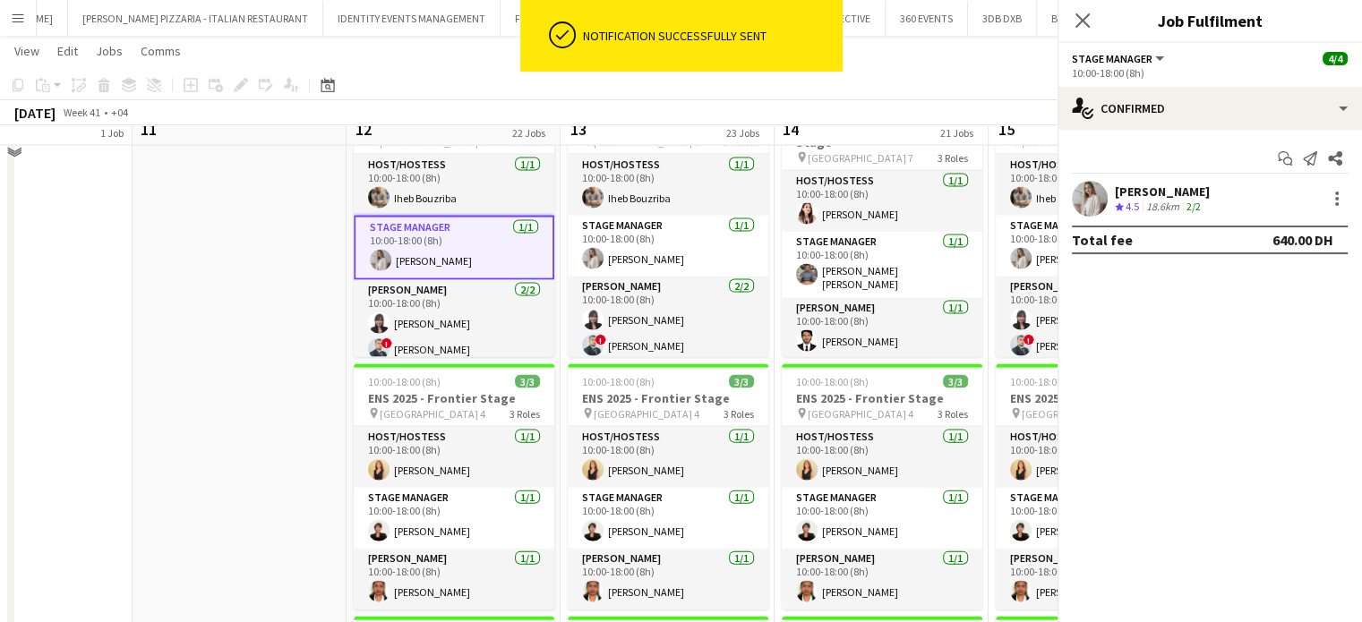
scroll to position [3796, 0]
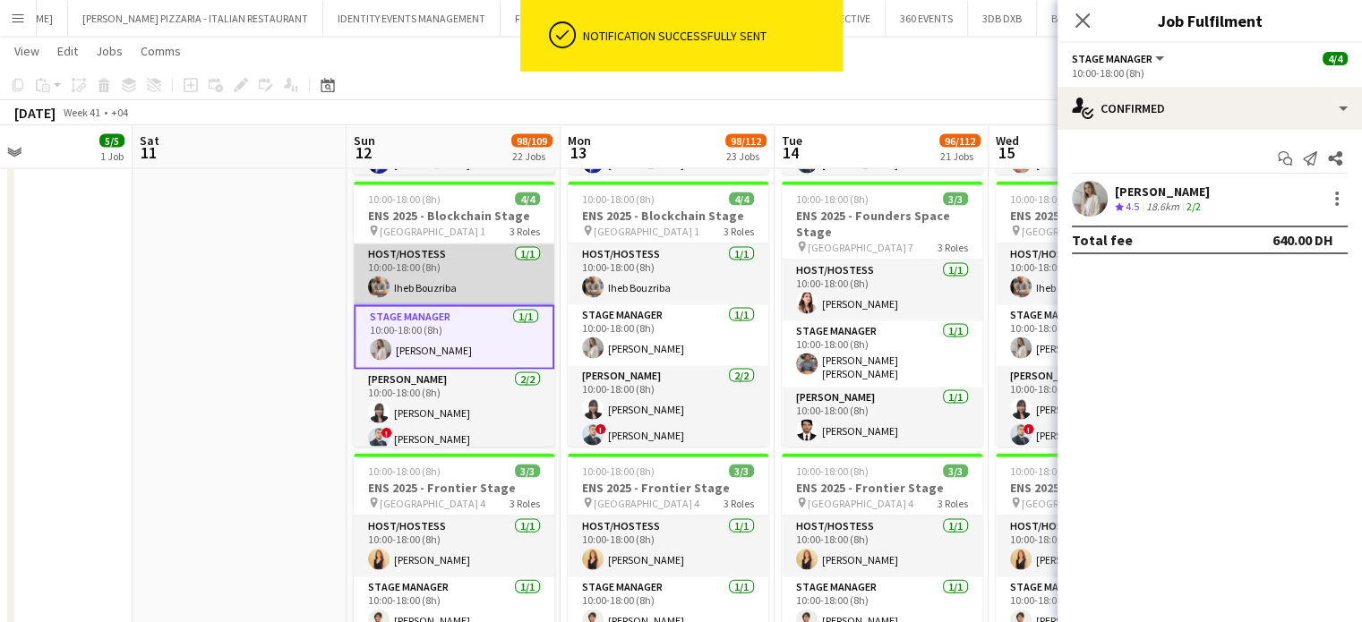
click at [486, 269] on app-card-role "Host/Hostess 1/1 10:00-18:00 (8h) Iheb Bouzriba" at bounding box center [454, 274] width 201 height 61
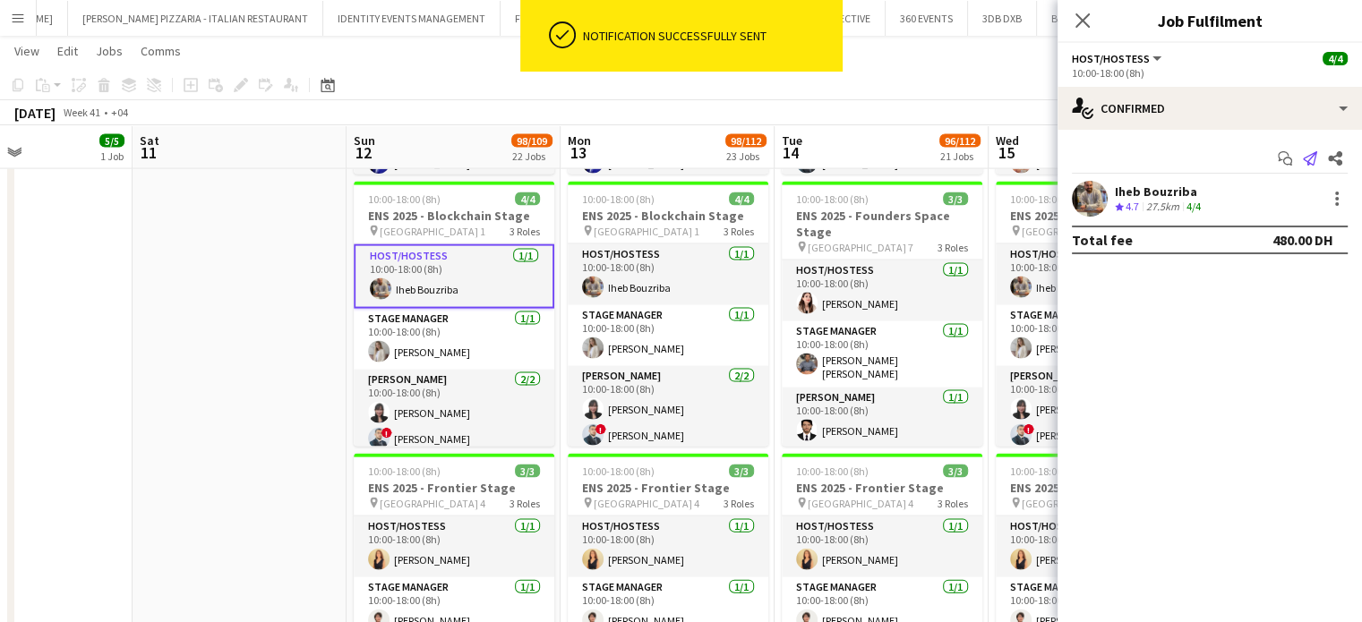
click at [1307, 159] on icon "Send notification" at bounding box center [1310, 158] width 14 height 14
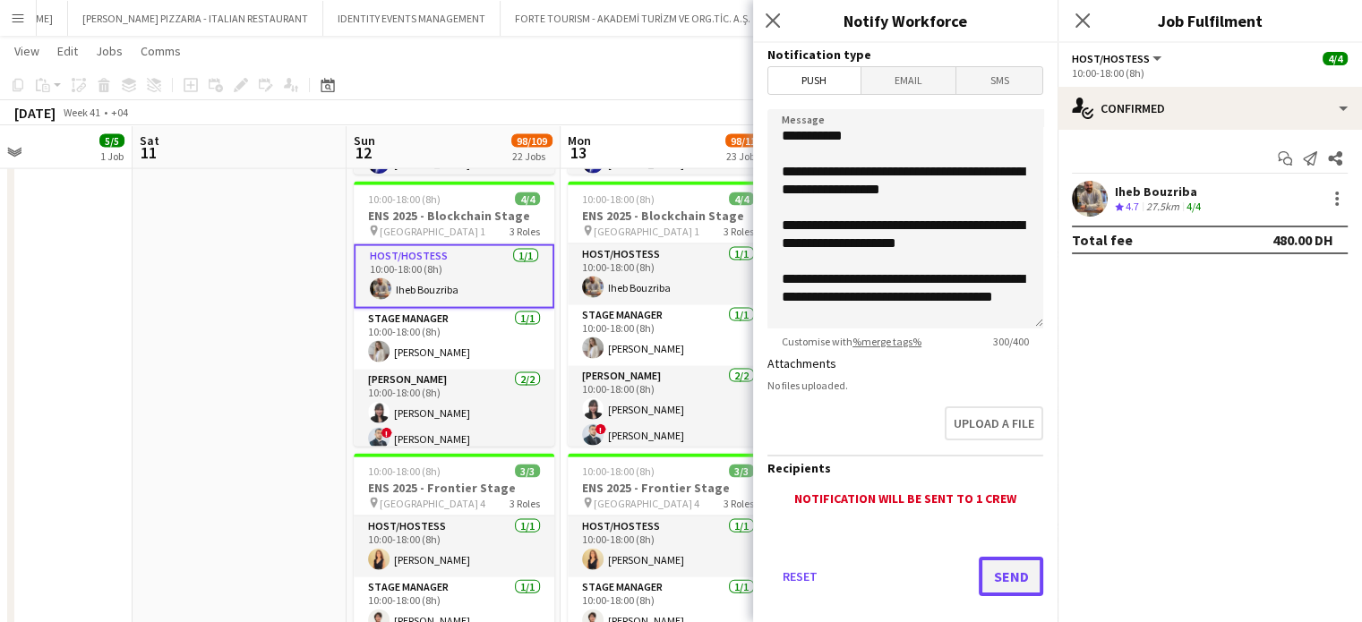
click at [1004, 582] on button "Send" at bounding box center [1011, 576] width 64 height 39
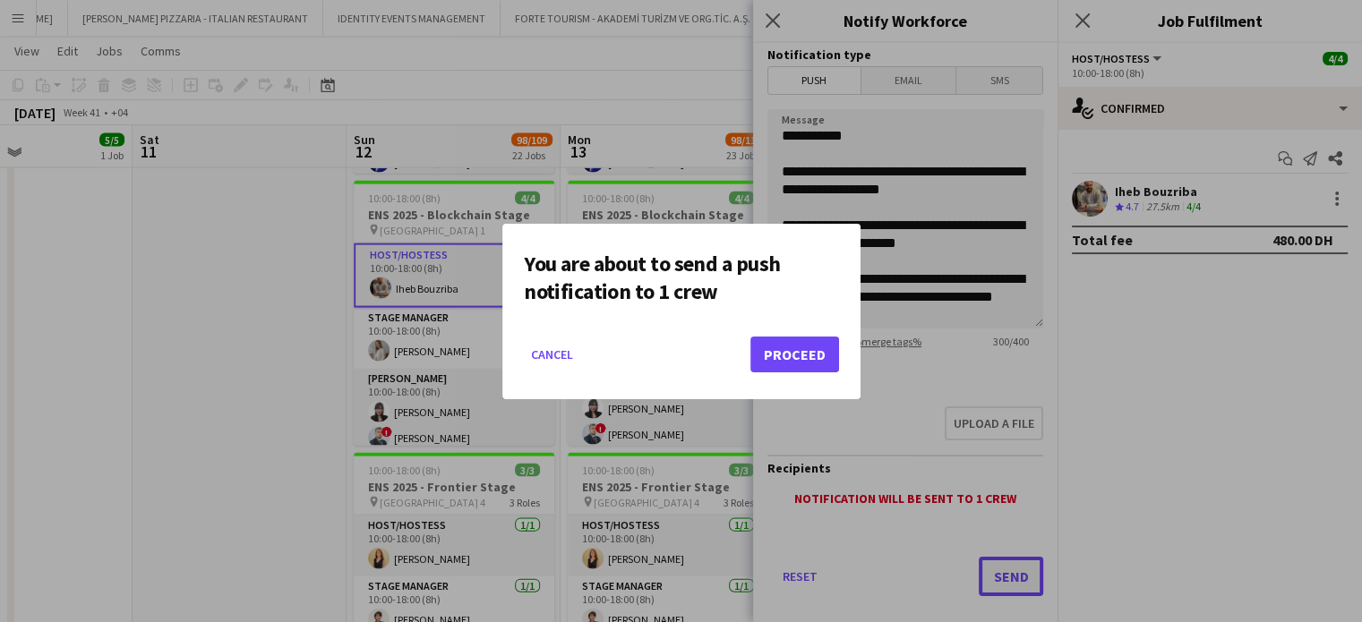
scroll to position [0, 0]
click at [791, 361] on button "Proceed" at bounding box center [794, 355] width 89 height 36
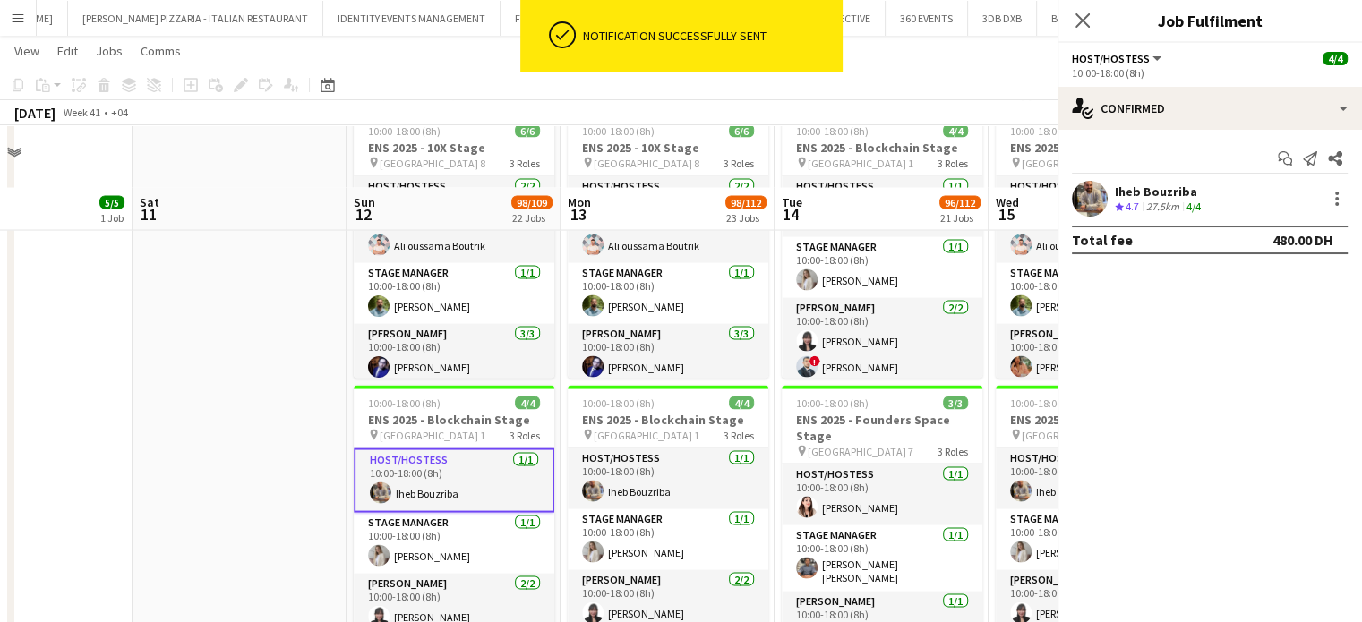
scroll to position [3527, 0]
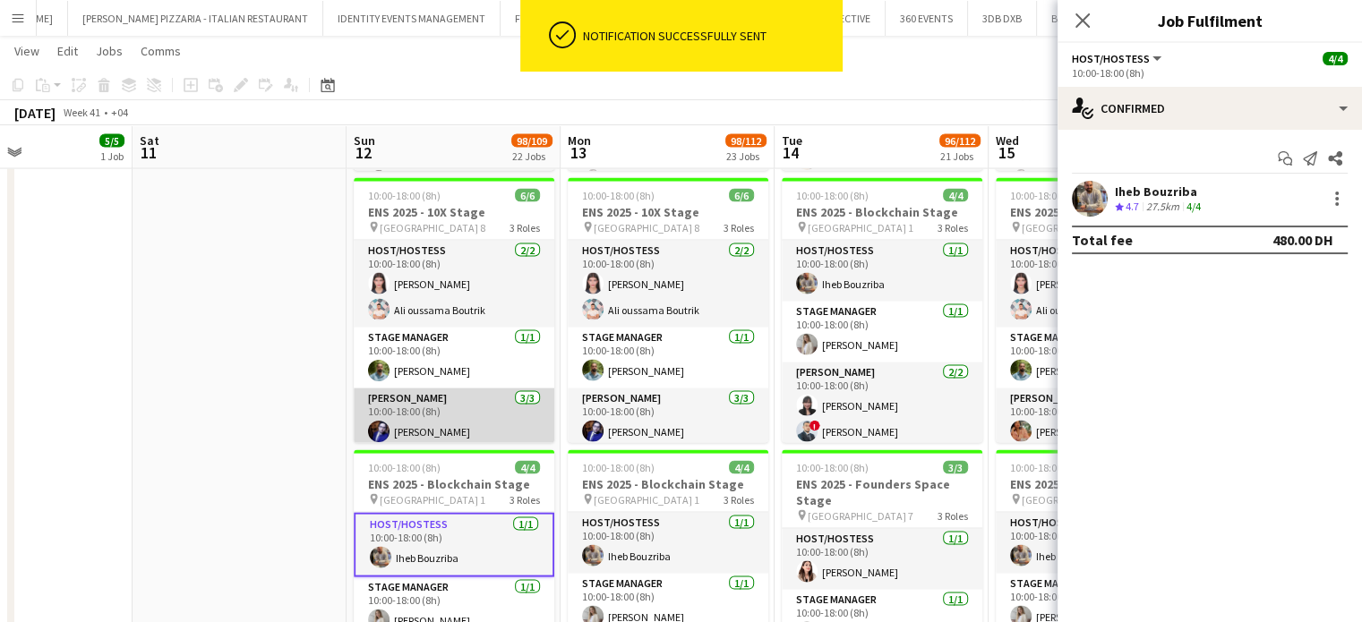
click at [442, 415] on app-card-role "Usher 3/3 10:00-18:00 (8h) Qadir Khan Muhammad Safi Zai Aneeta Cheriyan" at bounding box center [454, 445] width 201 height 113
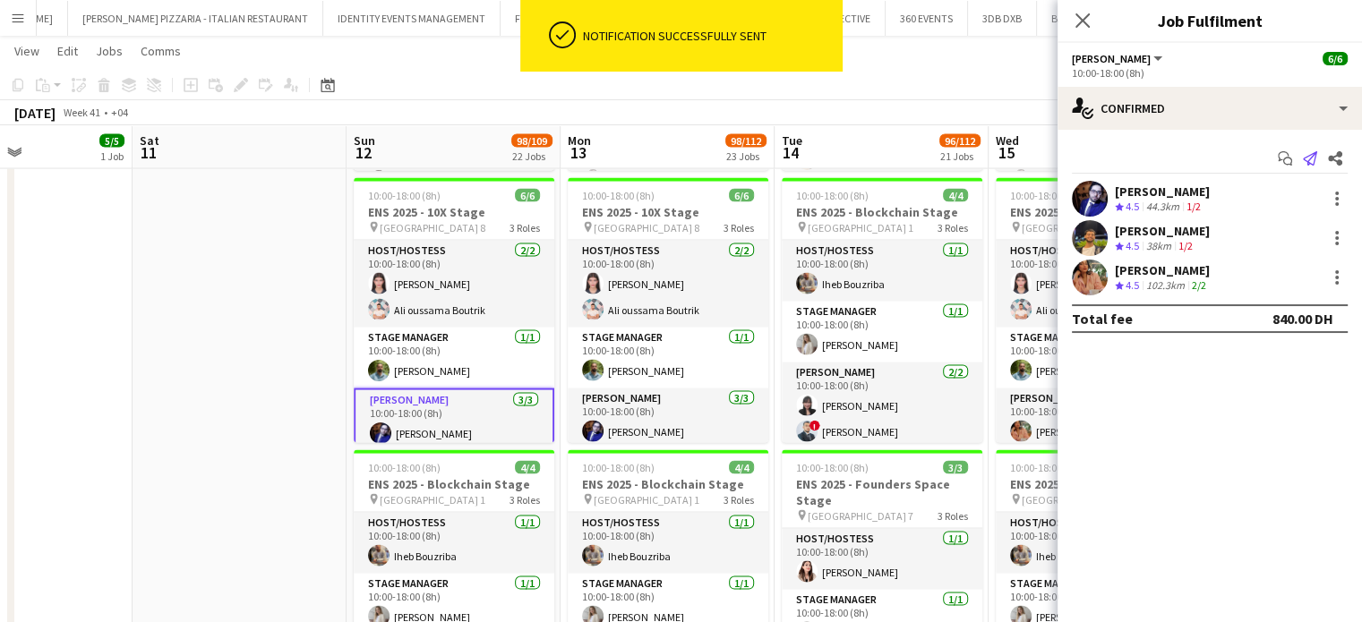
click at [1307, 153] on icon "Send notification" at bounding box center [1310, 158] width 14 height 14
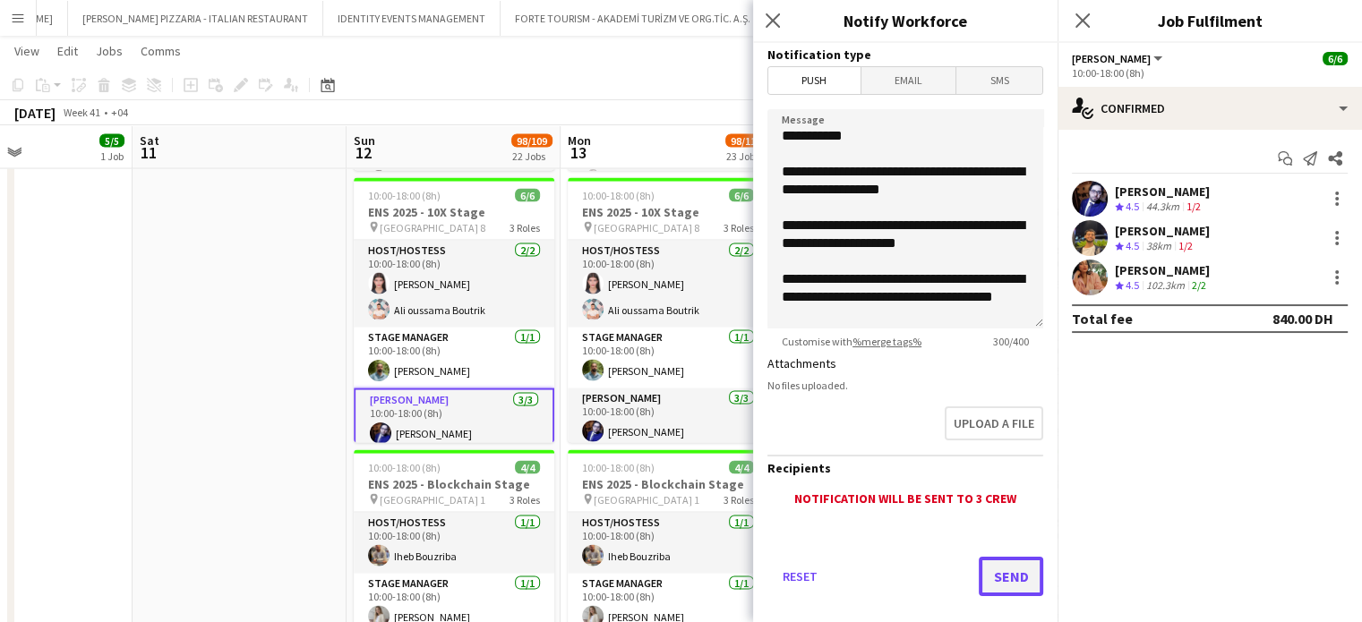
click at [999, 579] on button "Send" at bounding box center [1011, 576] width 64 height 39
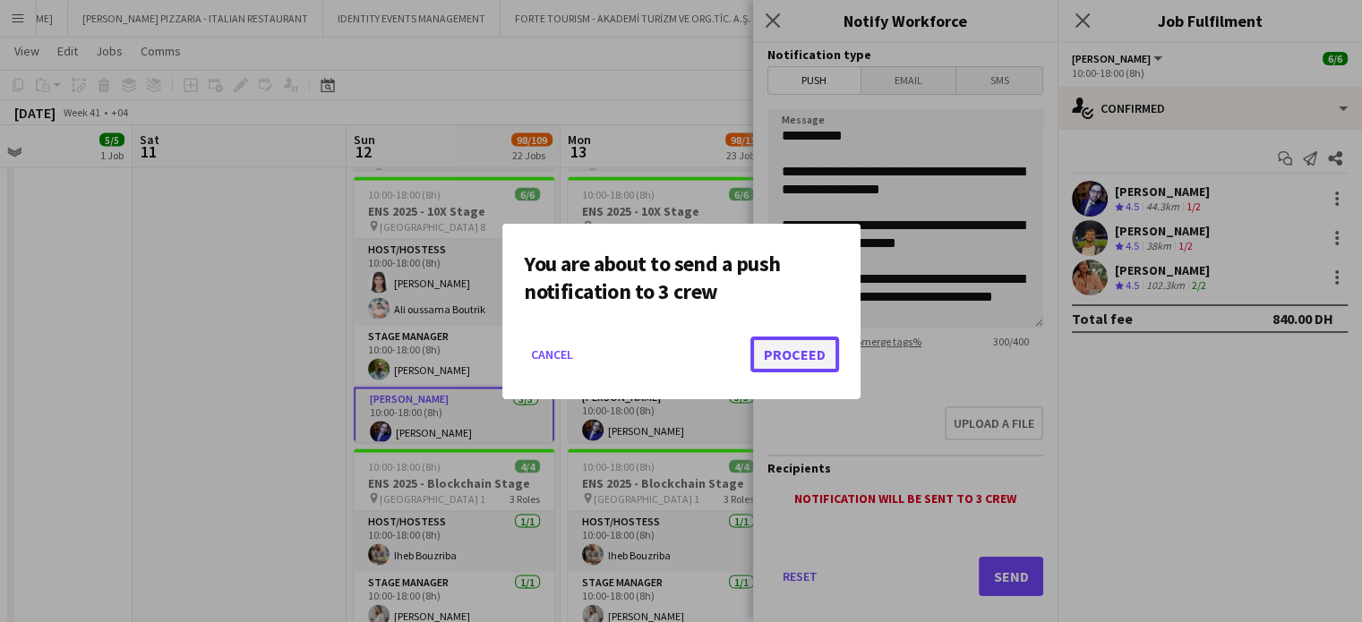
click at [813, 358] on button "Proceed" at bounding box center [794, 355] width 89 height 36
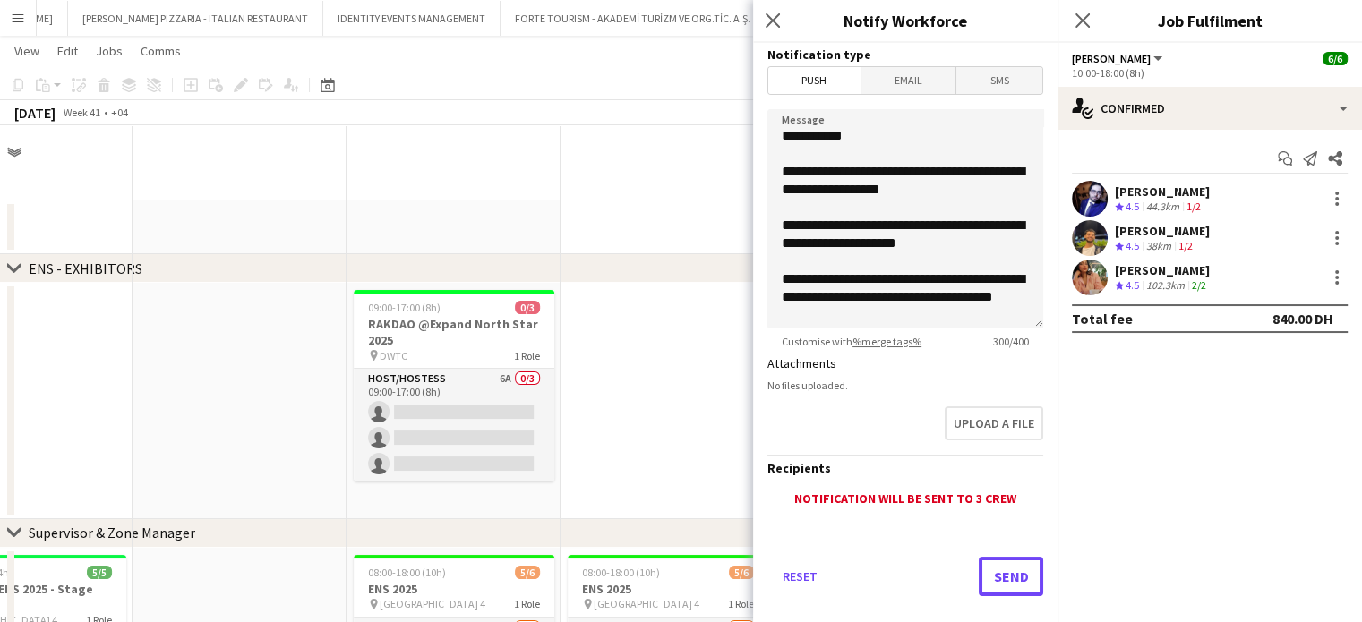
scroll to position [3527, 0]
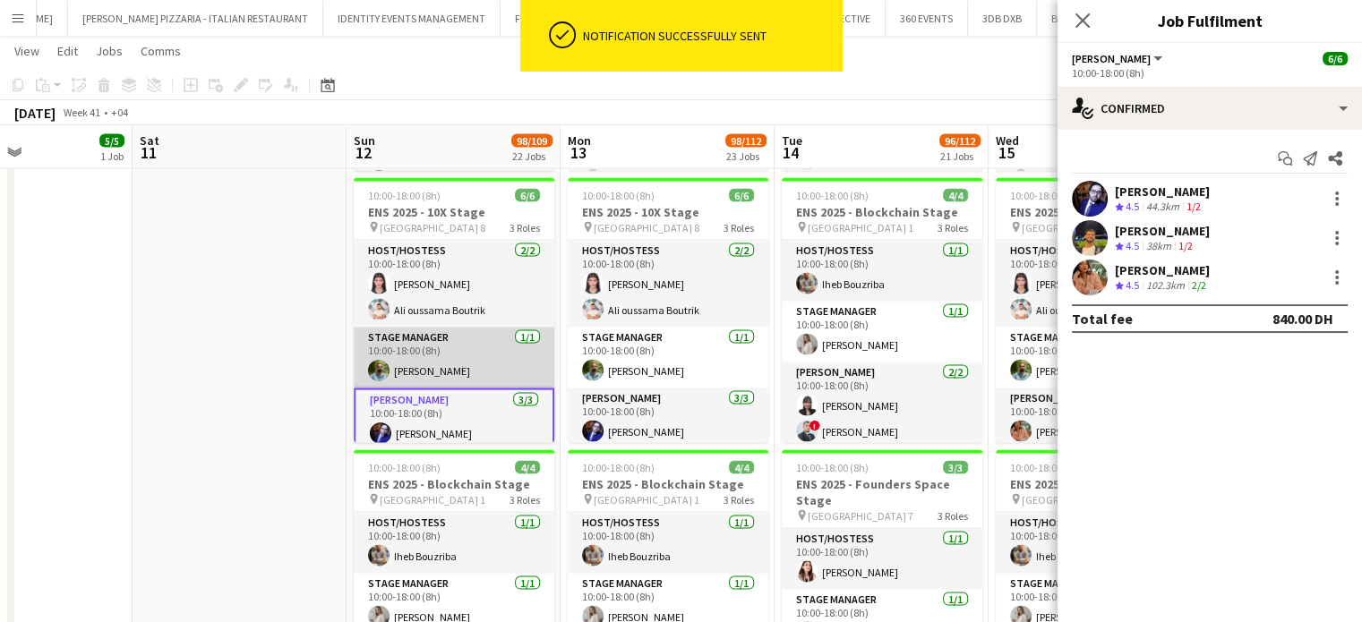
click at [476, 361] on app-card-role "Stage Manager 1/1 10:00-18:00 (8h) Karan Manchanda" at bounding box center [454, 358] width 201 height 61
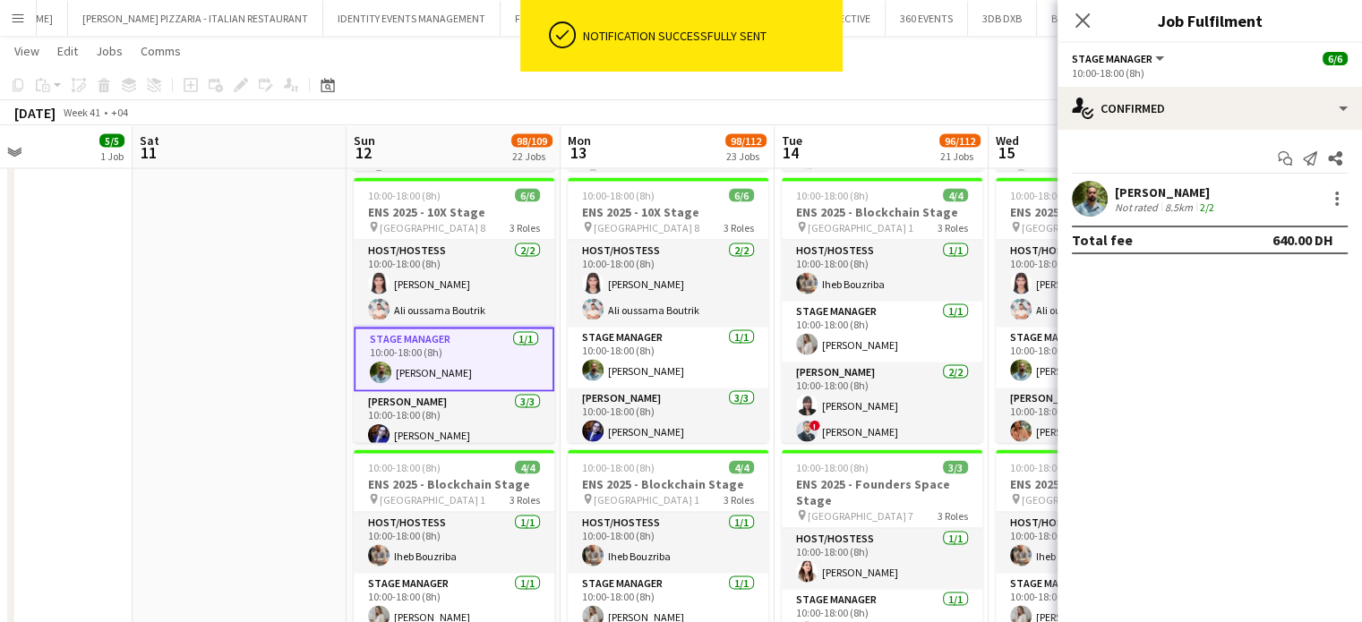
scroll to position [0, 510]
click at [1312, 150] on app-icon "Send notification" at bounding box center [1309, 158] width 25 height 25
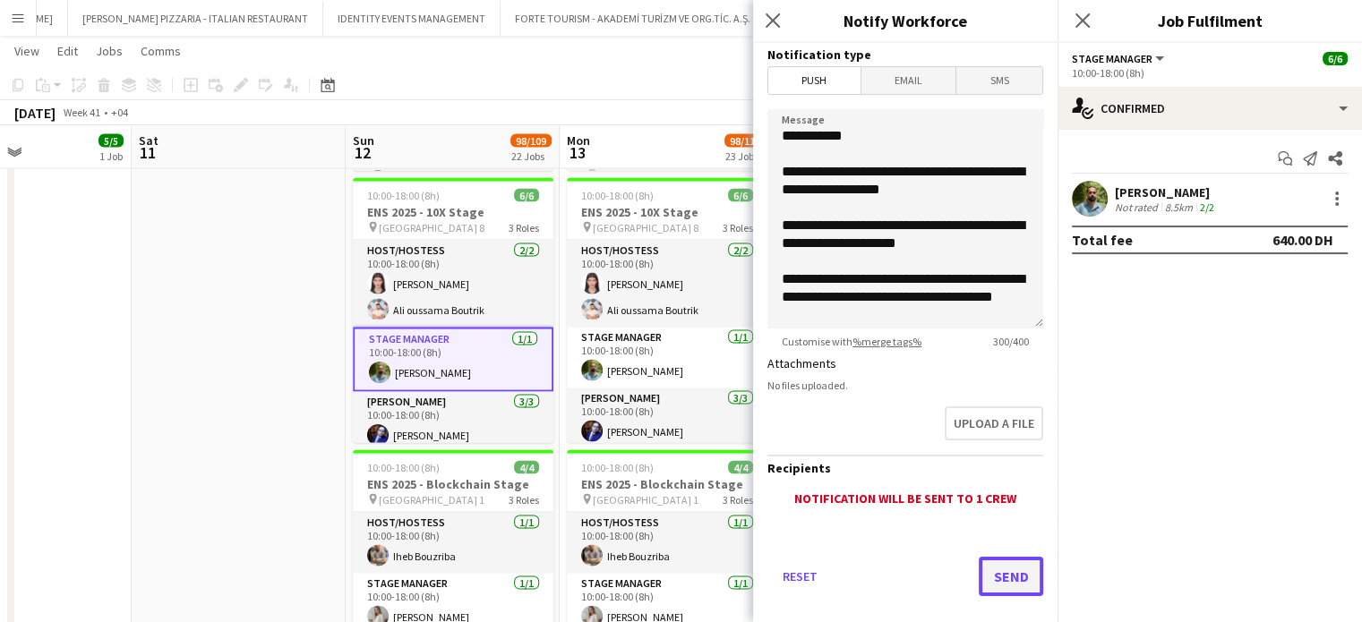
click at [1013, 577] on button "Send" at bounding box center [1011, 576] width 64 height 39
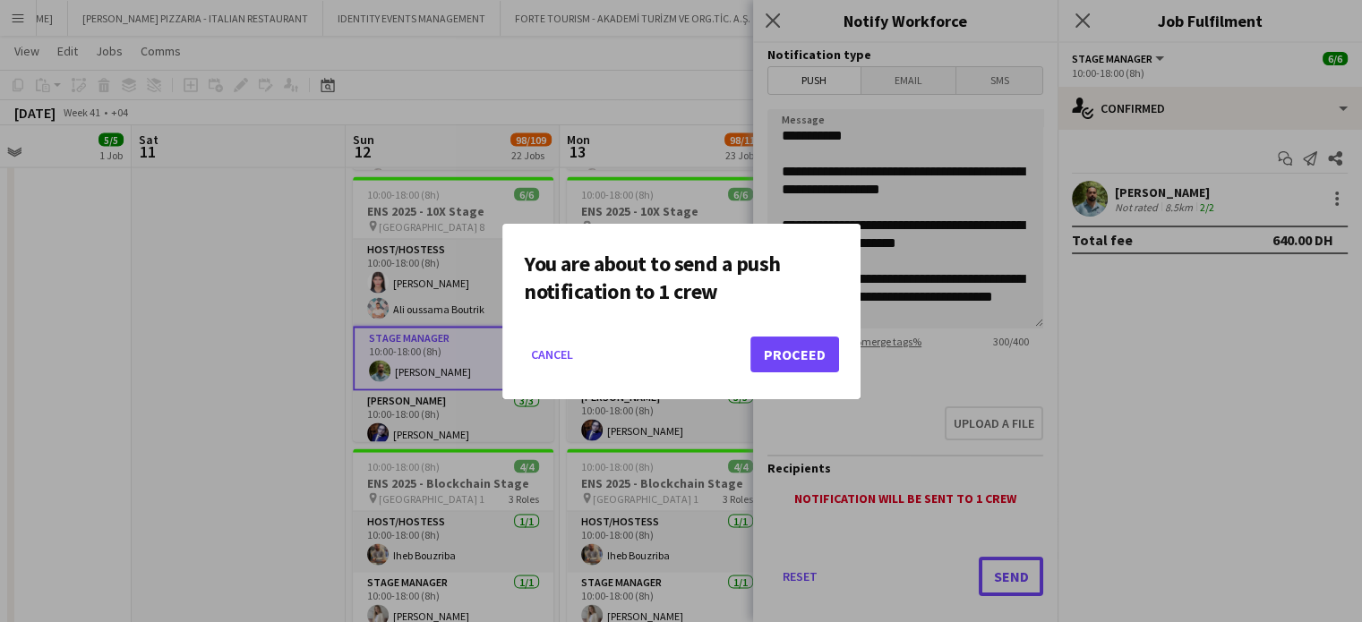
scroll to position [0, 0]
click at [776, 346] on button "Proceed" at bounding box center [794, 355] width 89 height 36
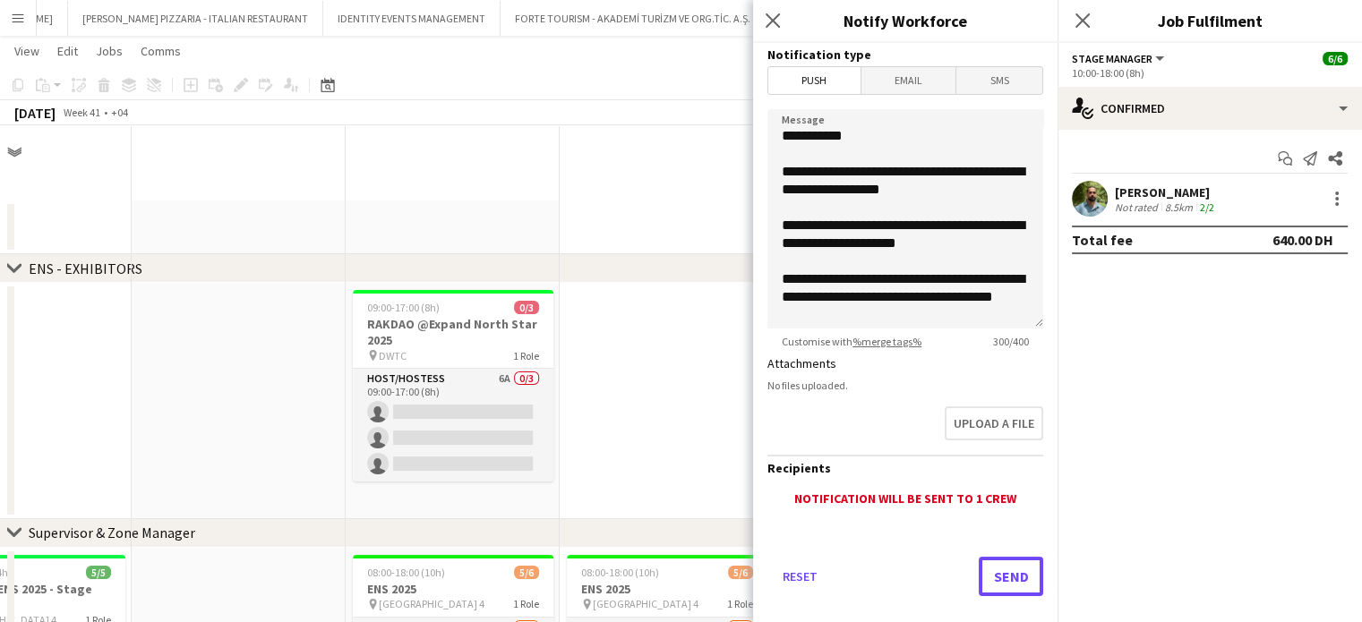
scroll to position [3527, 0]
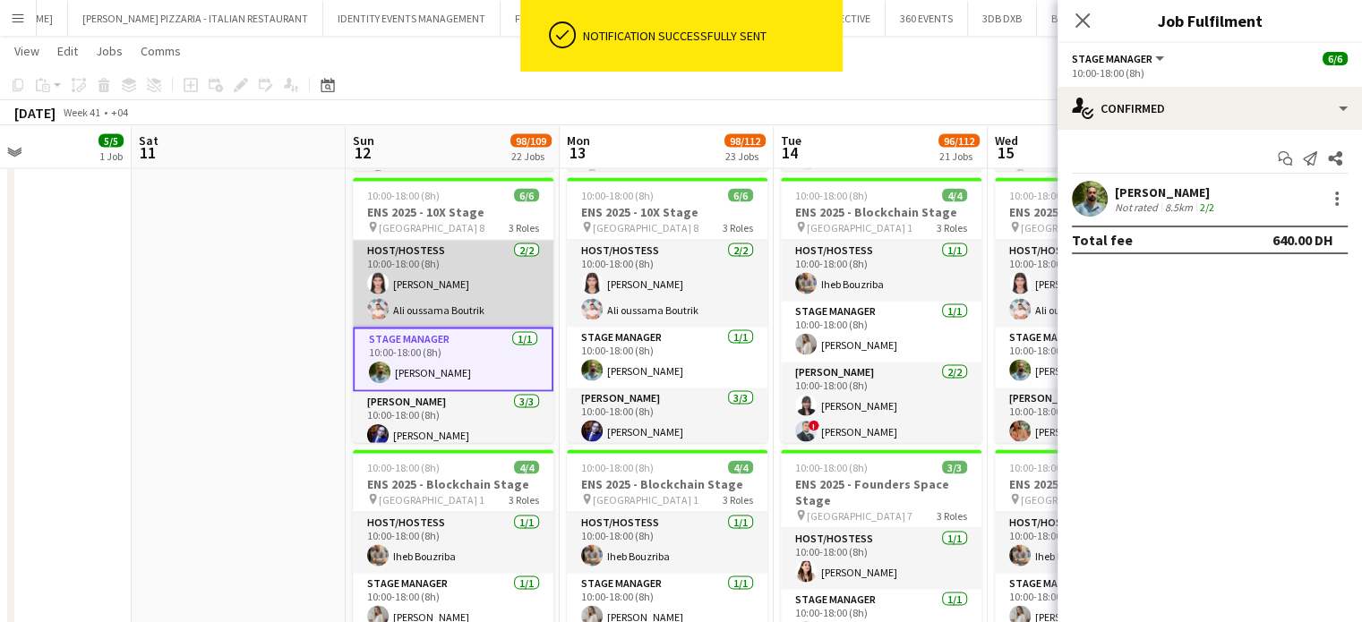
click at [494, 293] on app-card-role "Host/Hostess 2/2 10:00-18:00 (8h) Sara Faridi Ali oussama Boutrik" at bounding box center [453, 284] width 201 height 87
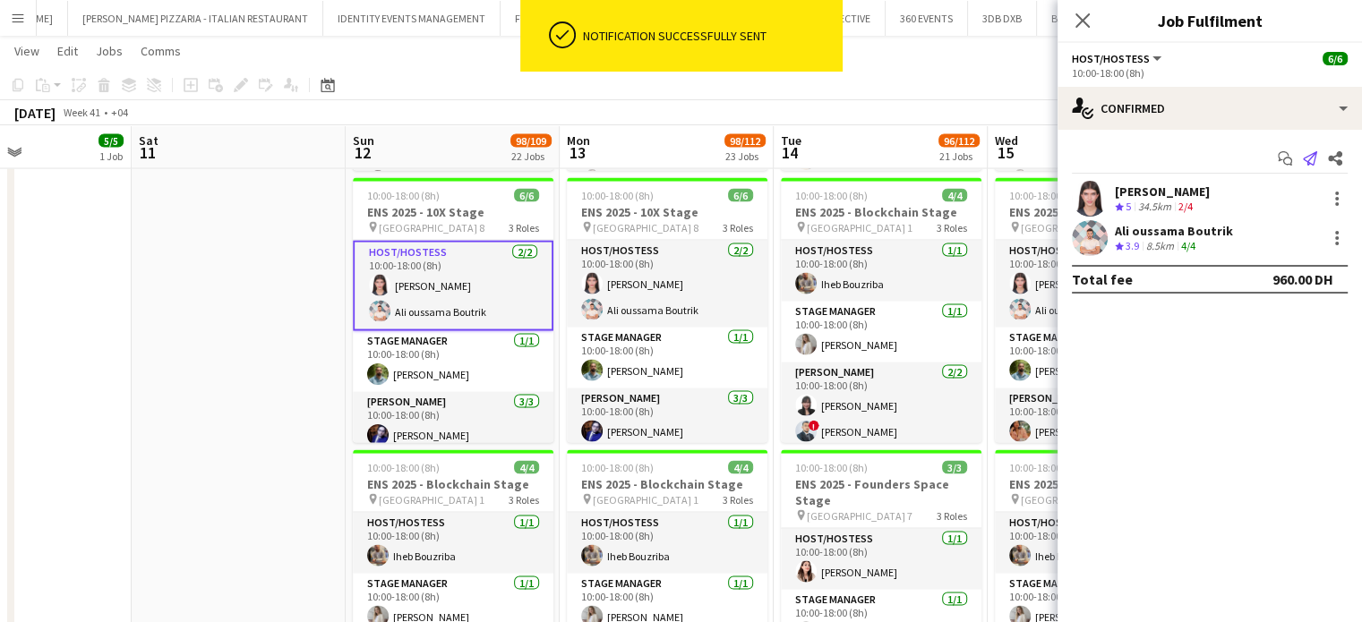
click at [1307, 156] on icon "Send notification" at bounding box center [1310, 158] width 14 height 14
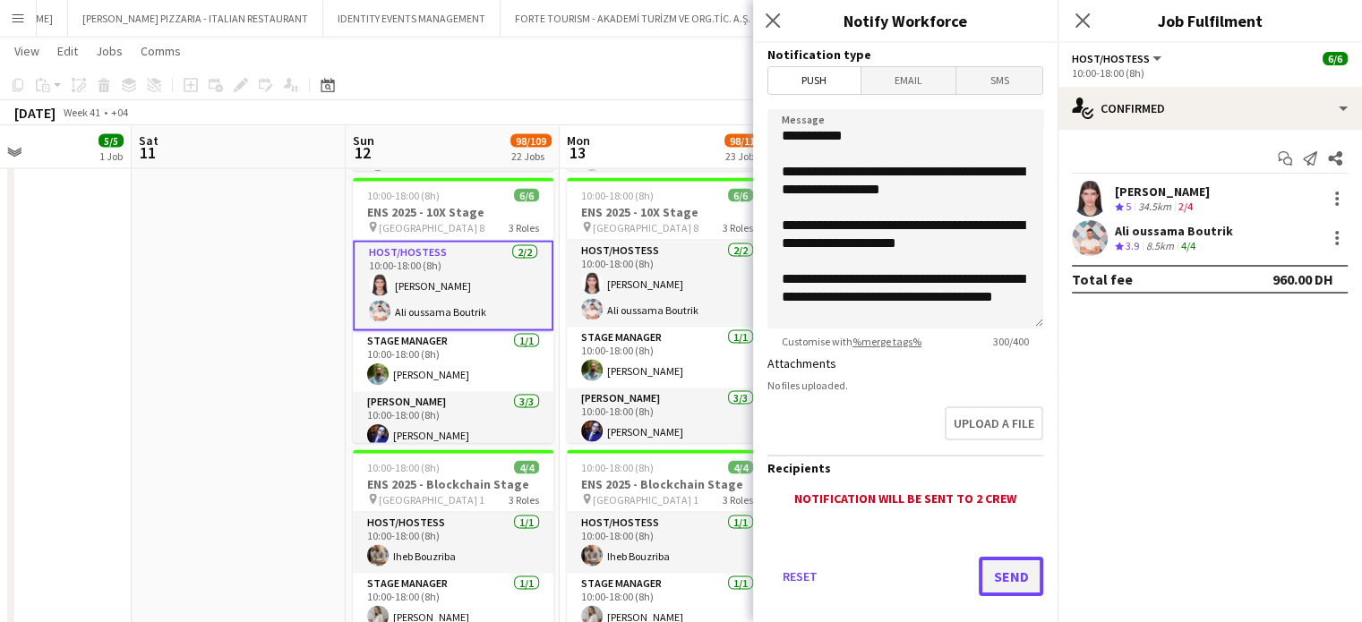
click at [1024, 577] on button "Send" at bounding box center [1011, 576] width 64 height 39
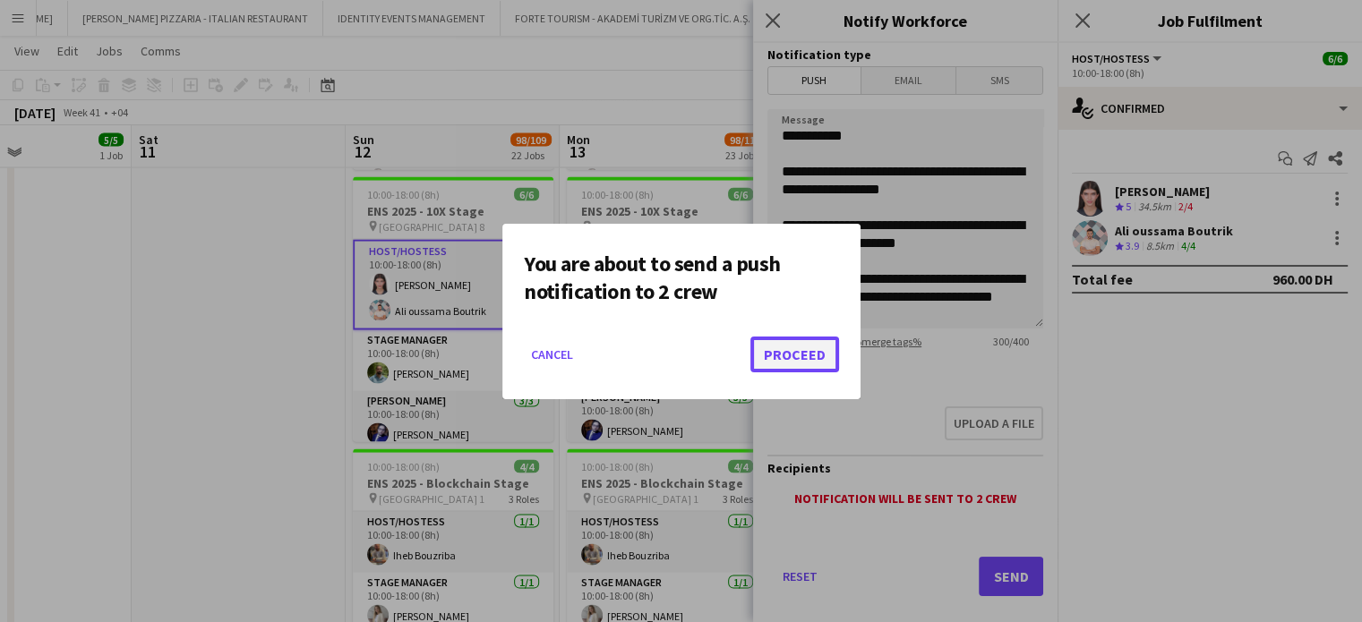
click at [773, 359] on button "Proceed" at bounding box center [794, 355] width 89 height 36
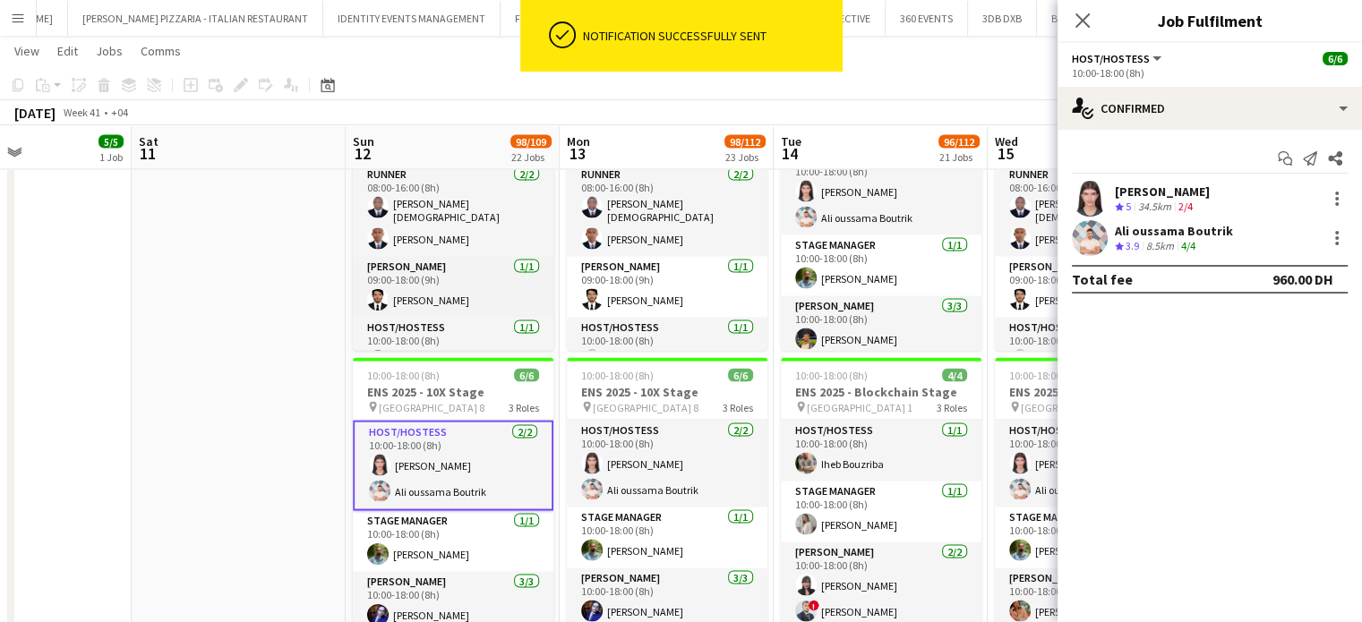
scroll to position [82, 0]
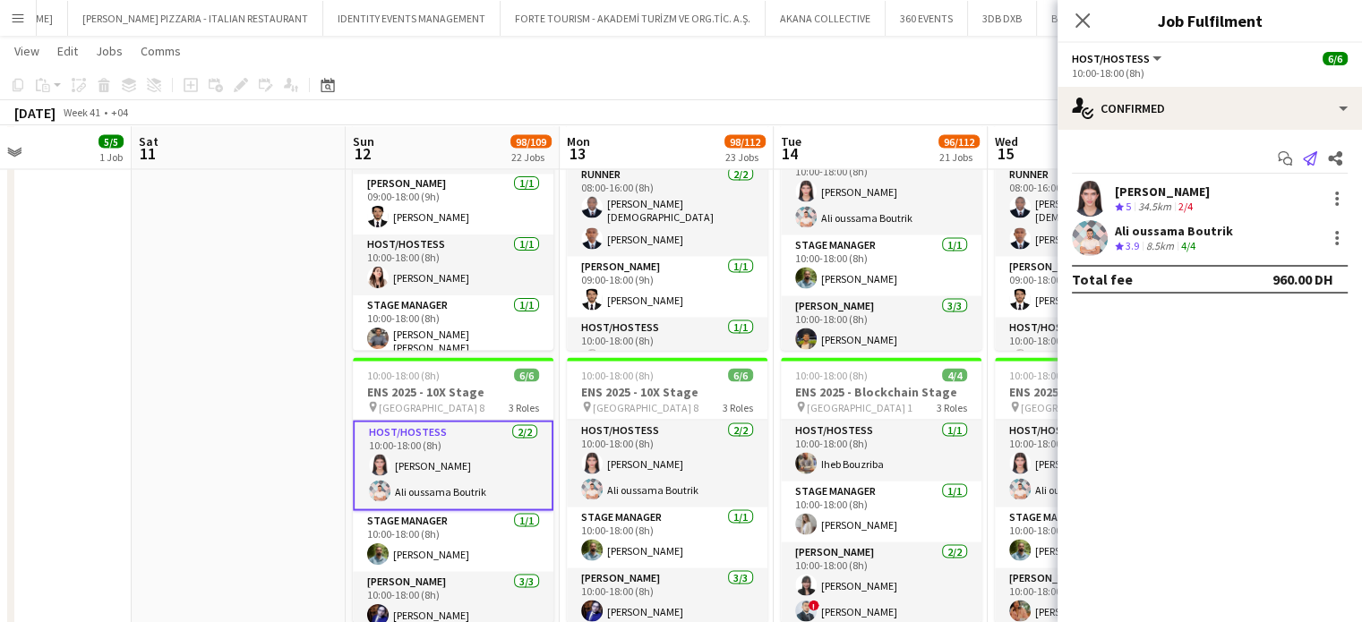
click at [1308, 153] on icon "Send notification" at bounding box center [1310, 158] width 14 height 14
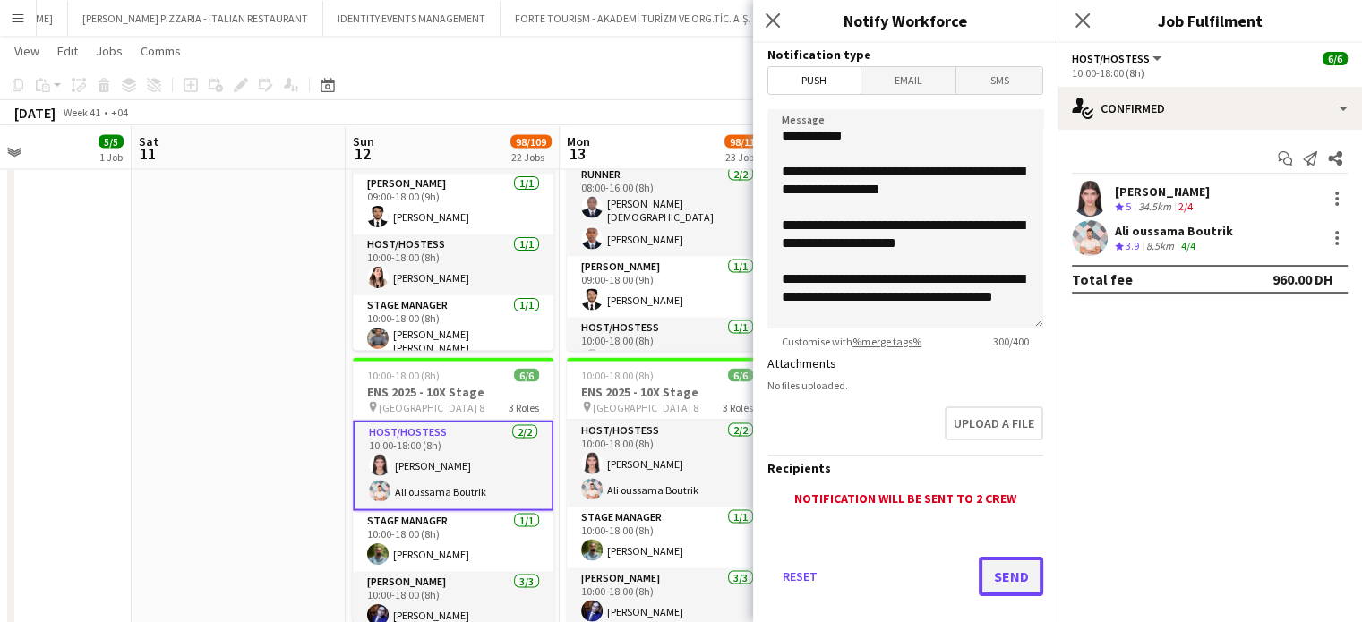
click at [989, 572] on button "Send" at bounding box center [1011, 576] width 64 height 39
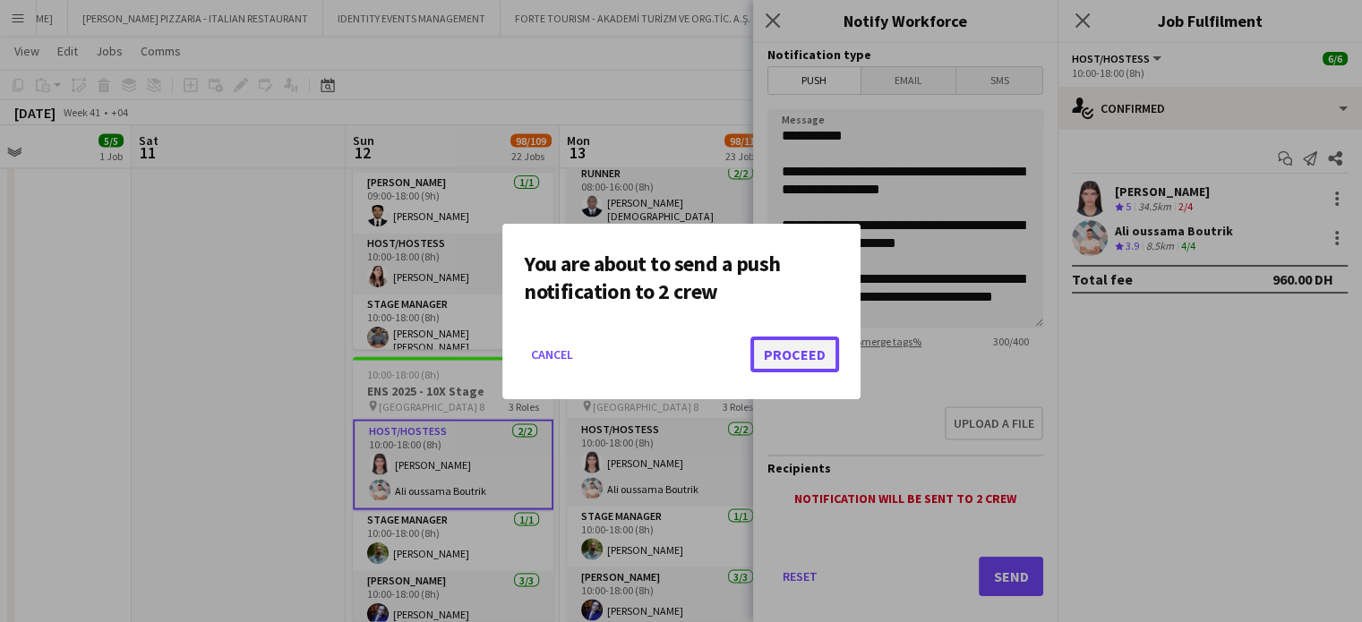
click at [791, 356] on button "Proceed" at bounding box center [794, 355] width 89 height 36
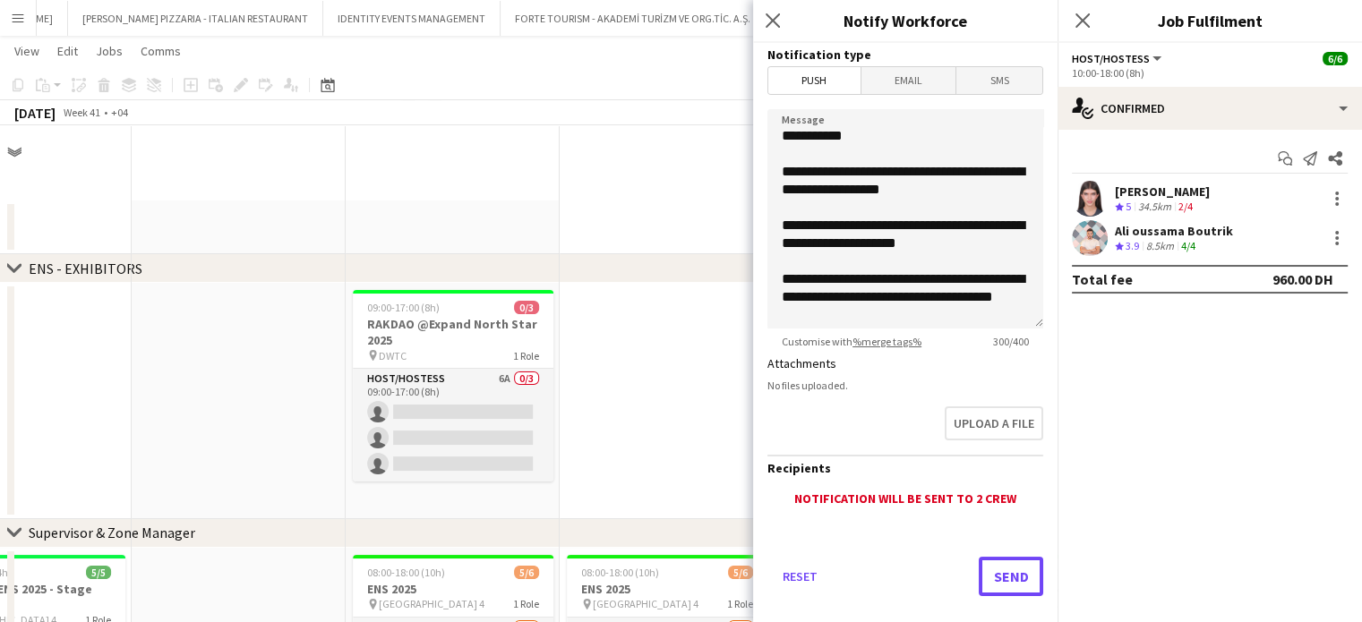
scroll to position [3348, 0]
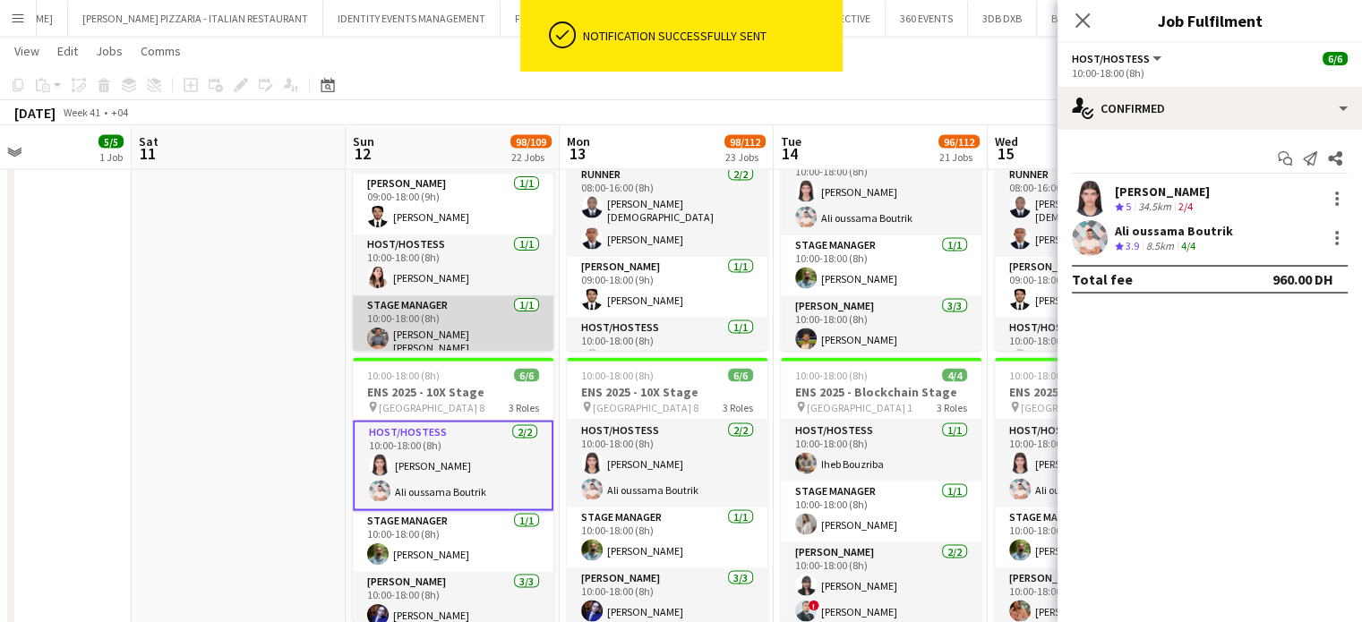
click at [441, 321] on app-card-role "Stage Manager 1/1 10:00-18:00 (8h) Abdul basith Faris" at bounding box center [453, 328] width 201 height 66
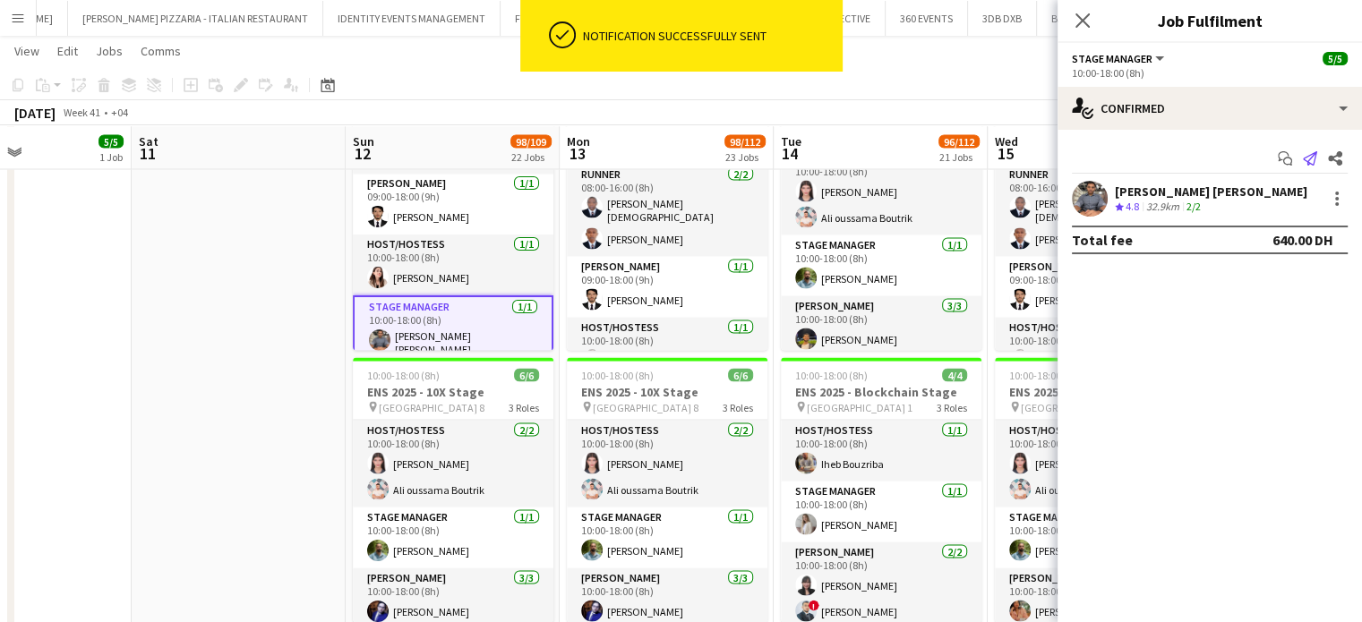
click at [1316, 155] on icon "Send notification" at bounding box center [1310, 158] width 14 height 14
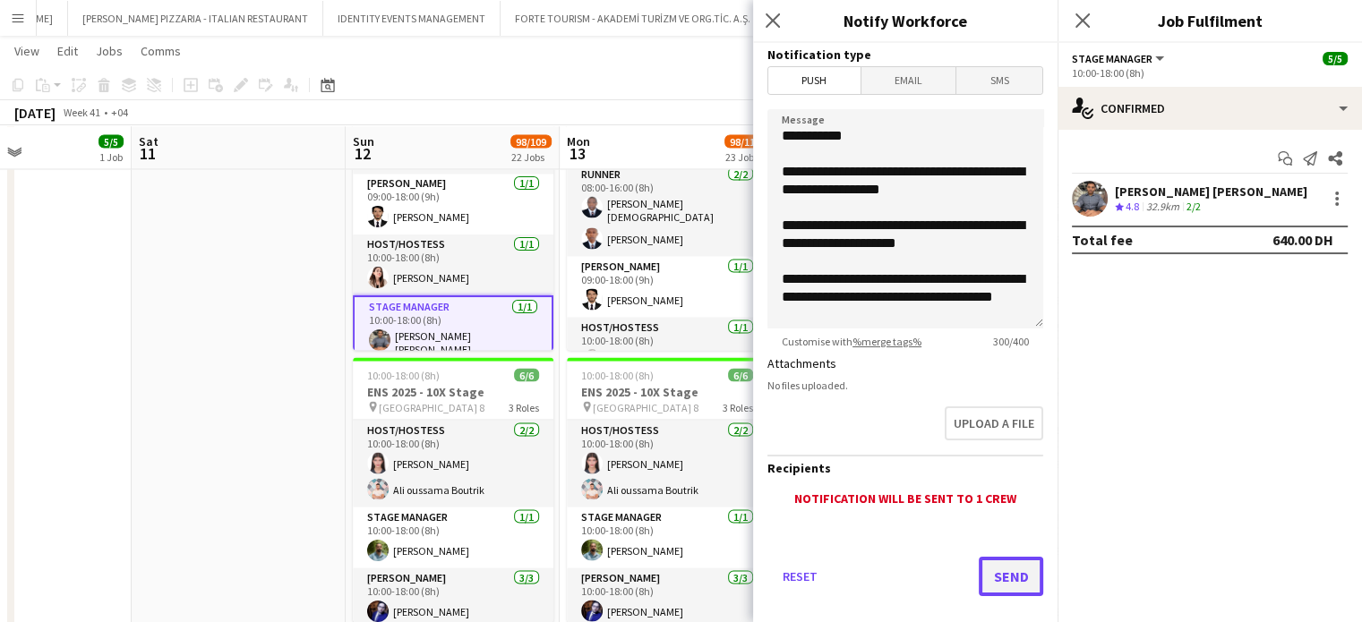
click at [1015, 576] on button "Send" at bounding box center [1011, 576] width 64 height 39
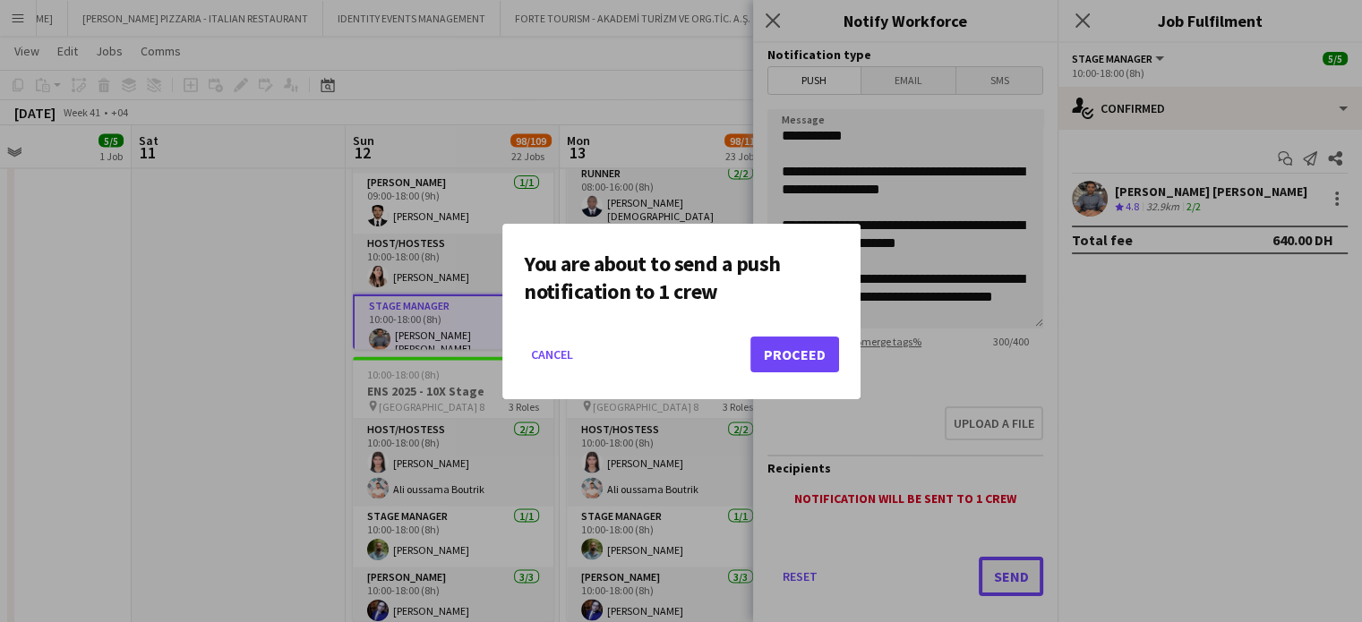
scroll to position [0, 0]
click at [797, 351] on button "Proceed" at bounding box center [794, 355] width 89 height 36
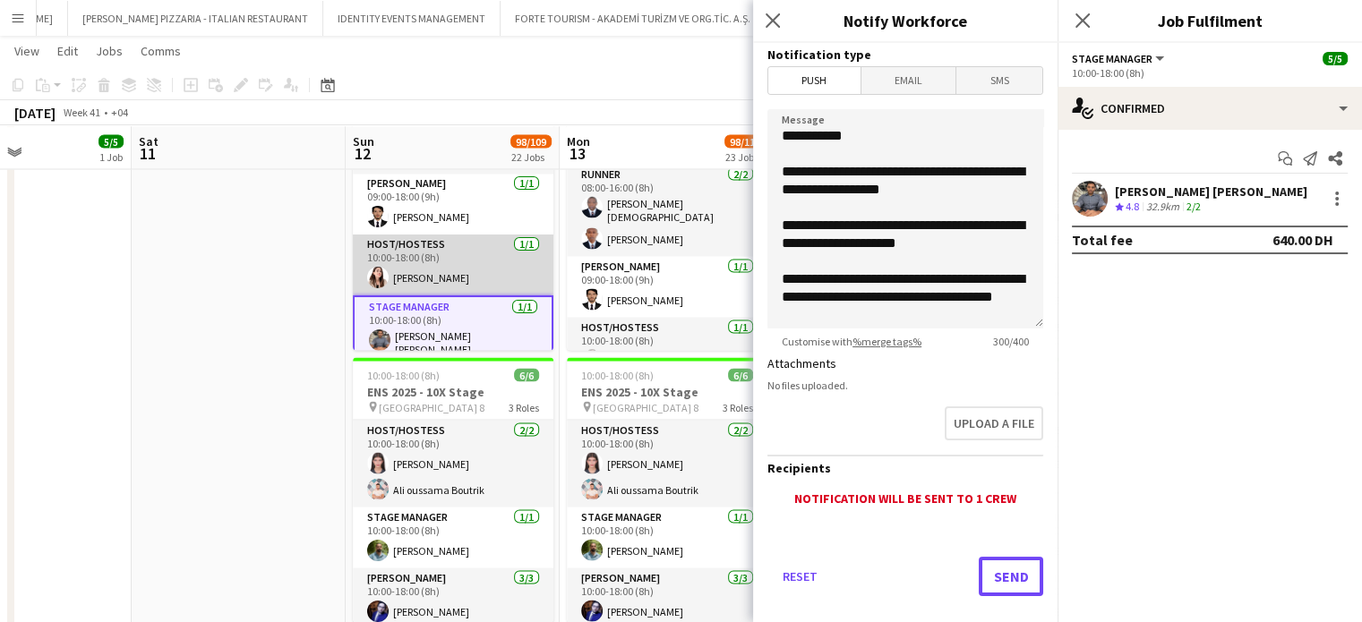
scroll to position [86, 0]
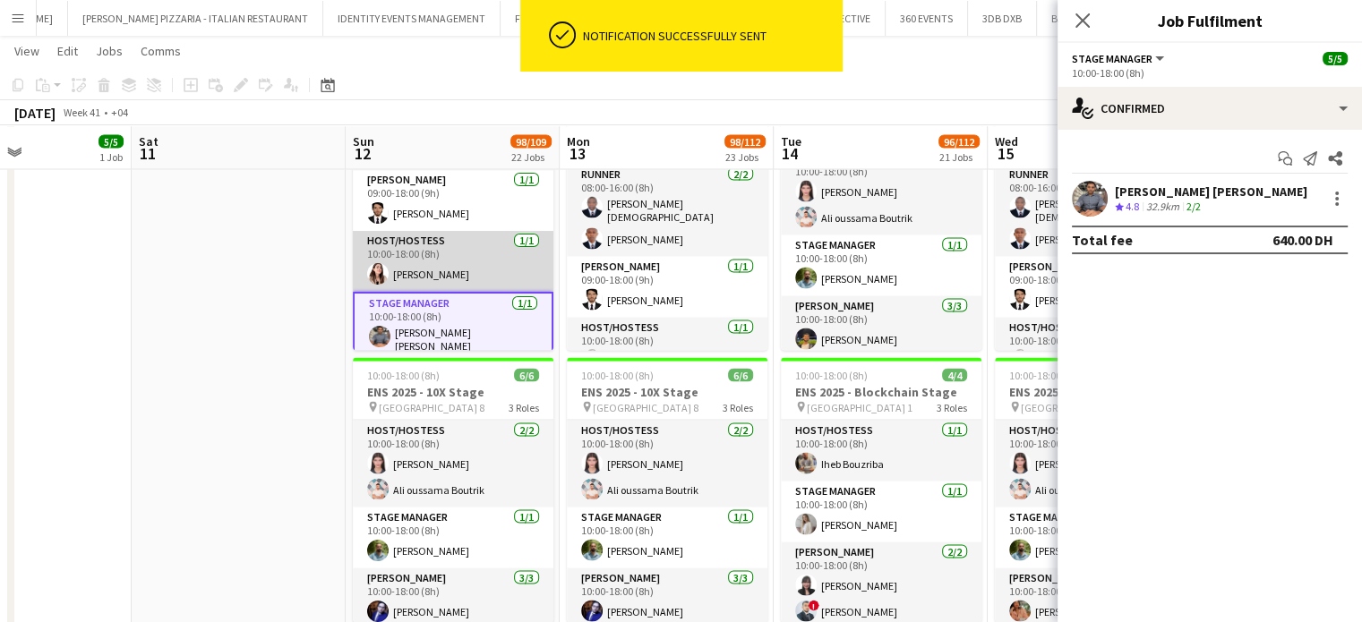
click at [449, 262] on app-card-role "Host/Hostess 1/1 10:00-18:00 (8h) Amal Alnajjad" at bounding box center [453, 261] width 201 height 61
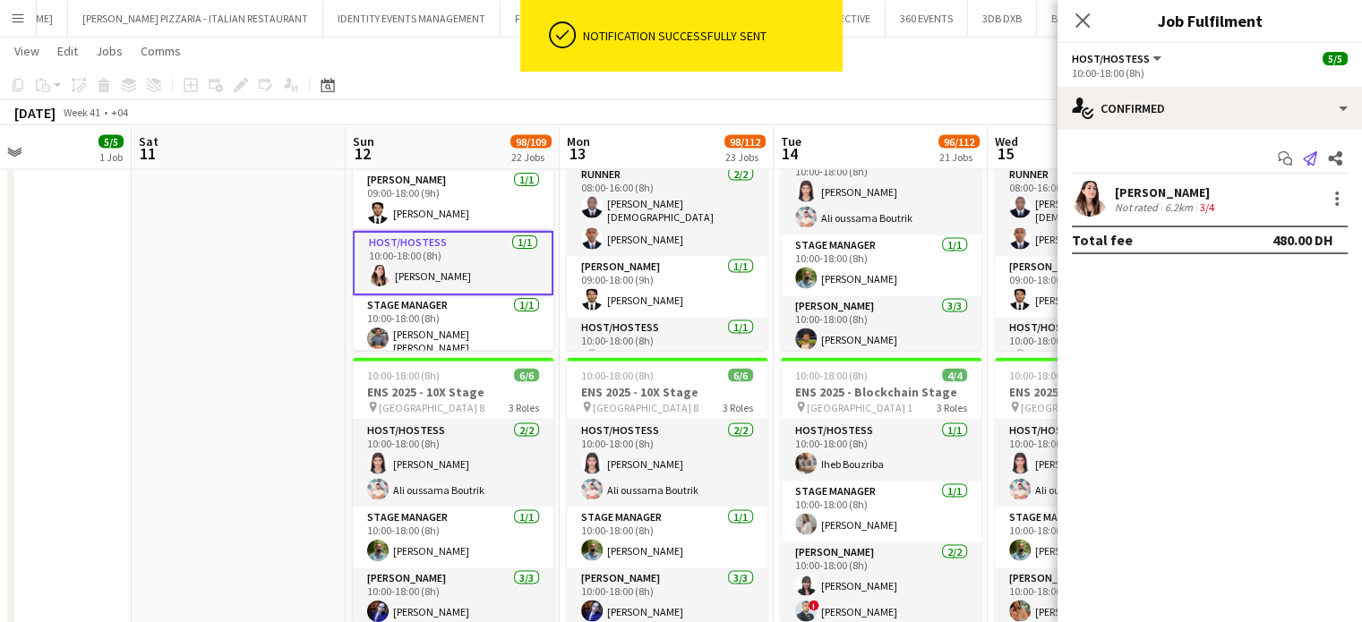
click at [1312, 150] on app-icon "Send notification" at bounding box center [1309, 158] width 25 height 25
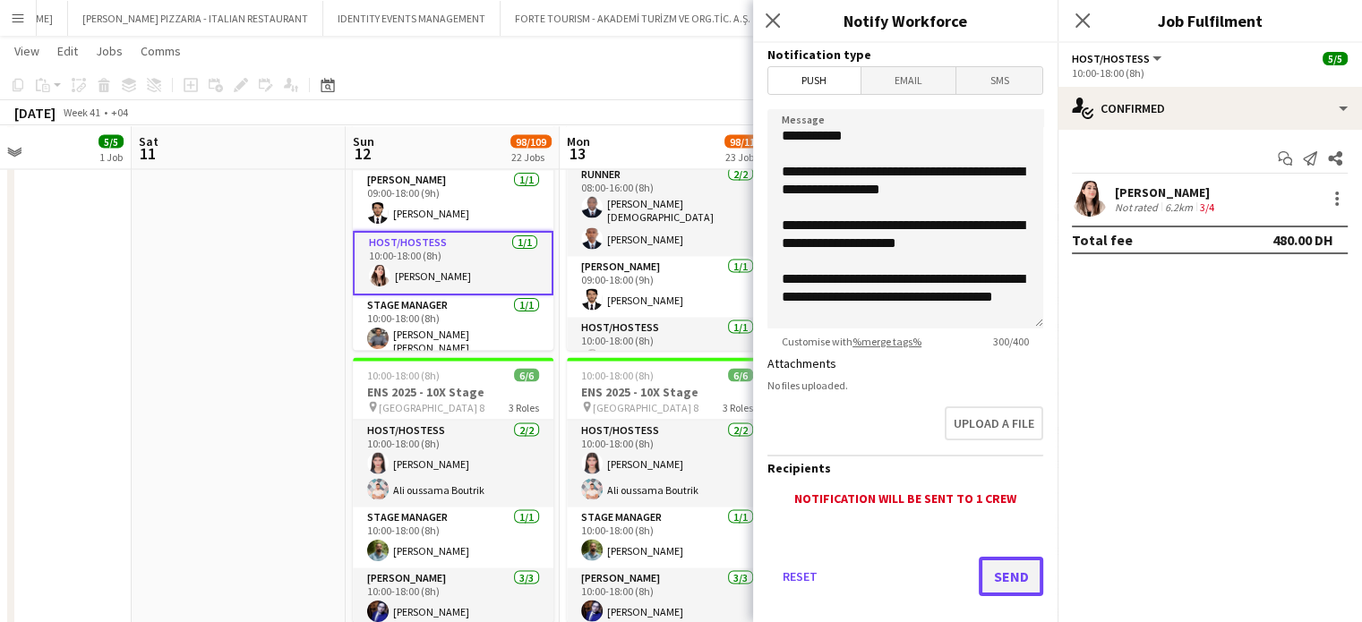
click at [1004, 576] on button "Send" at bounding box center [1011, 576] width 64 height 39
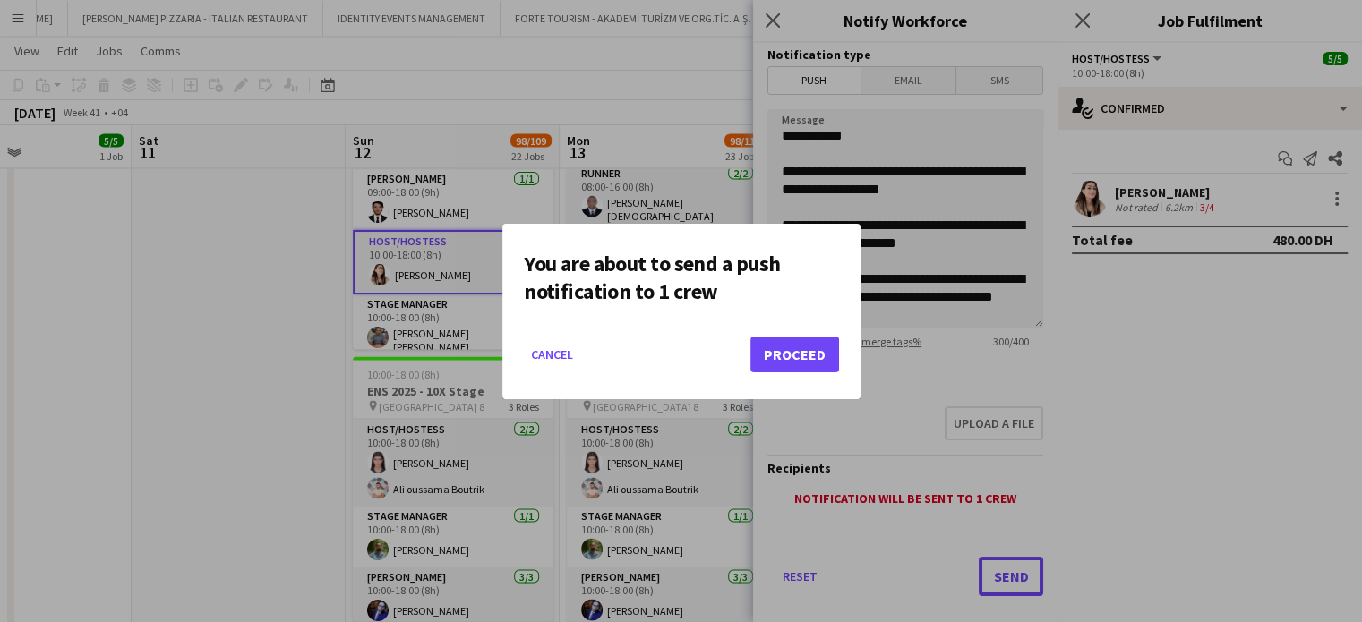
scroll to position [0, 0]
click at [795, 361] on button "Proceed" at bounding box center [794, 355] width 89 height 36
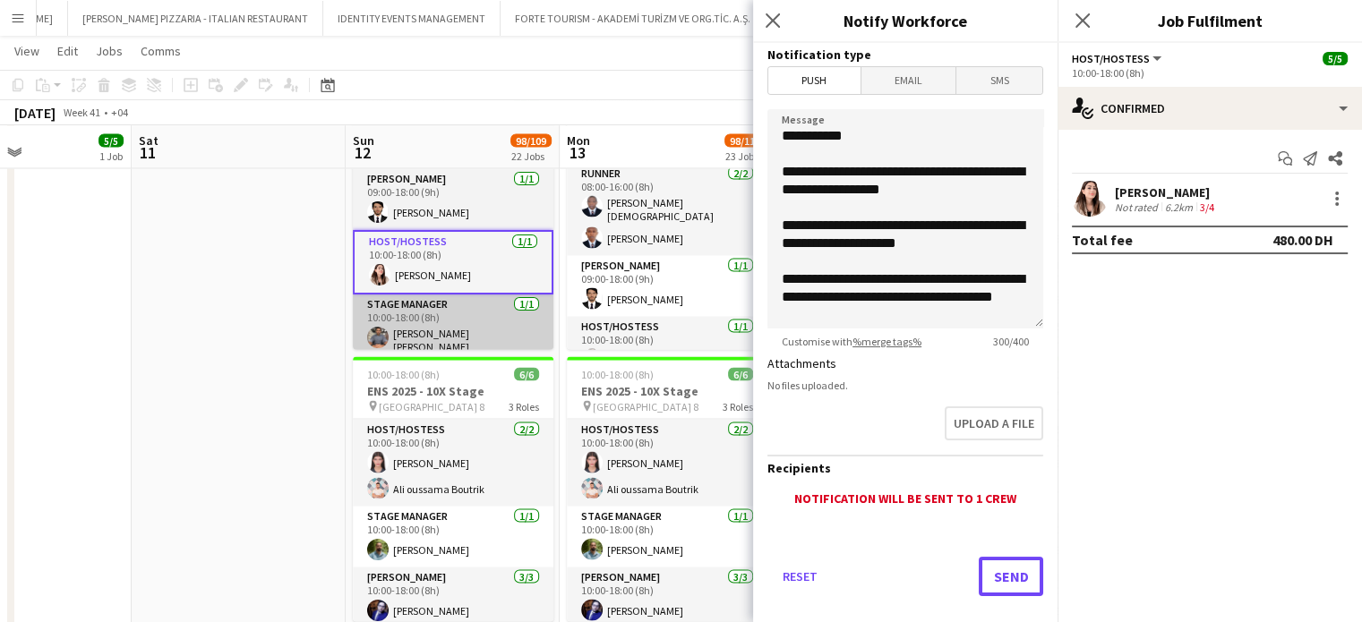
scroll to position [3348, 0]
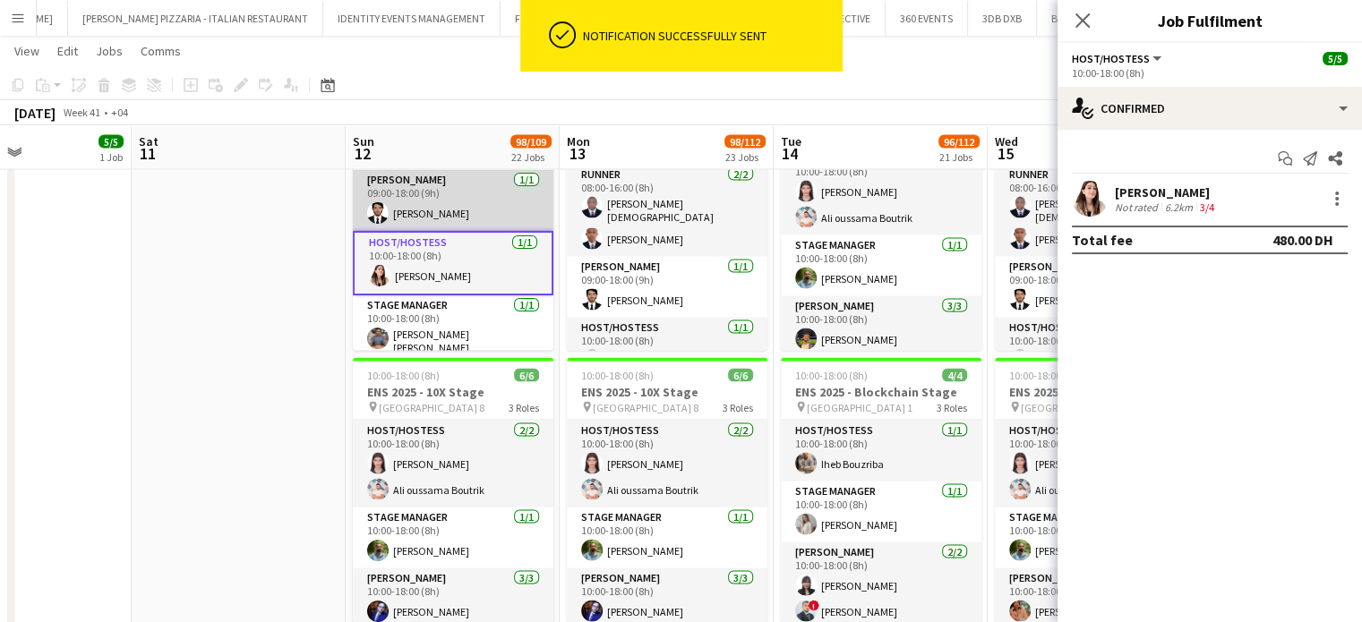
click at [460, 201] on app-card-role "Usher 1/1 09:00-18:00 (9h) Nazirullah Naseerullah" at bounding box center [453, 200] width 201 height 61
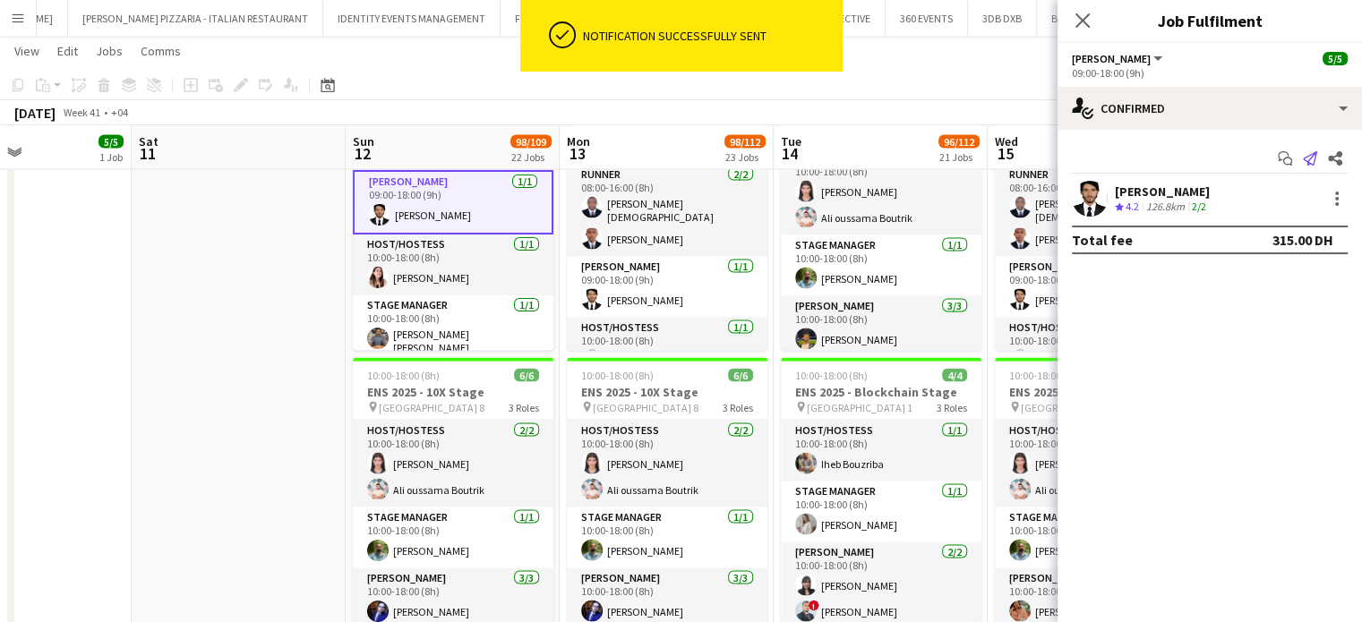
click at [1307, 153] on icon "Send notification" at bounding box center [1310, 158] width 14 height 14
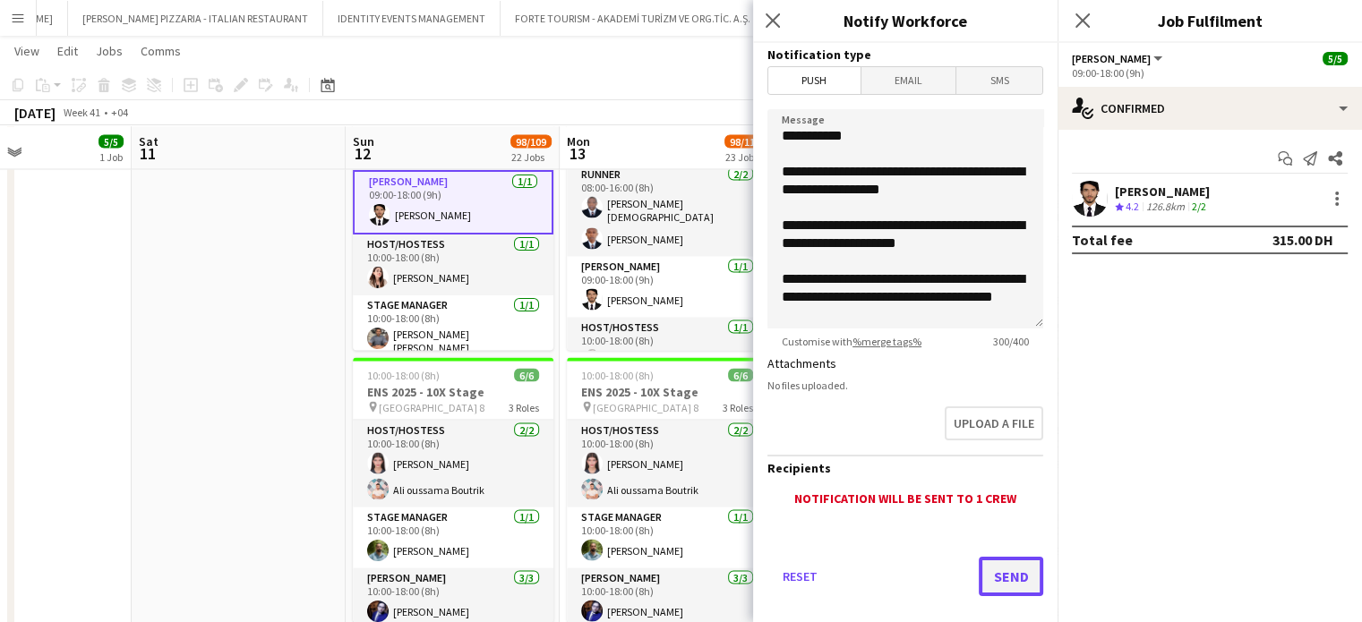
click at [988, 579] on button "Send" at bounding box center [1011, 576] width 64 height 39
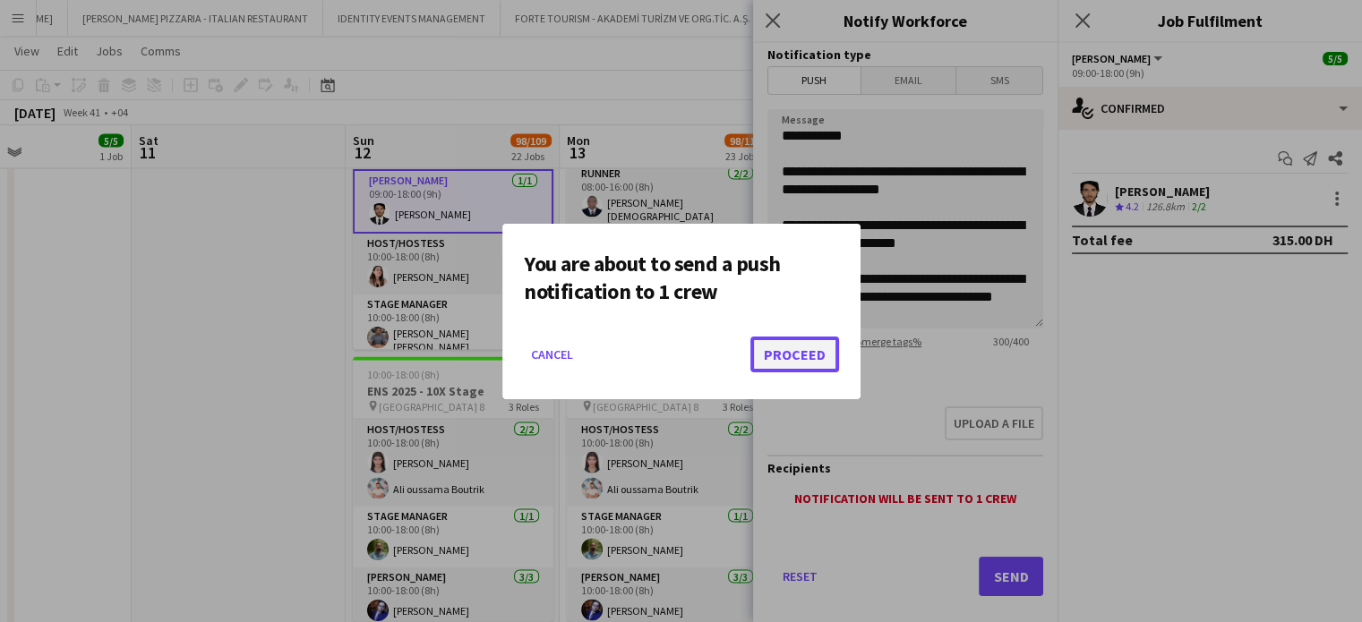
click at [805, 352] on button "Proceed" at bounding box center [794, 355] width 89 height 36
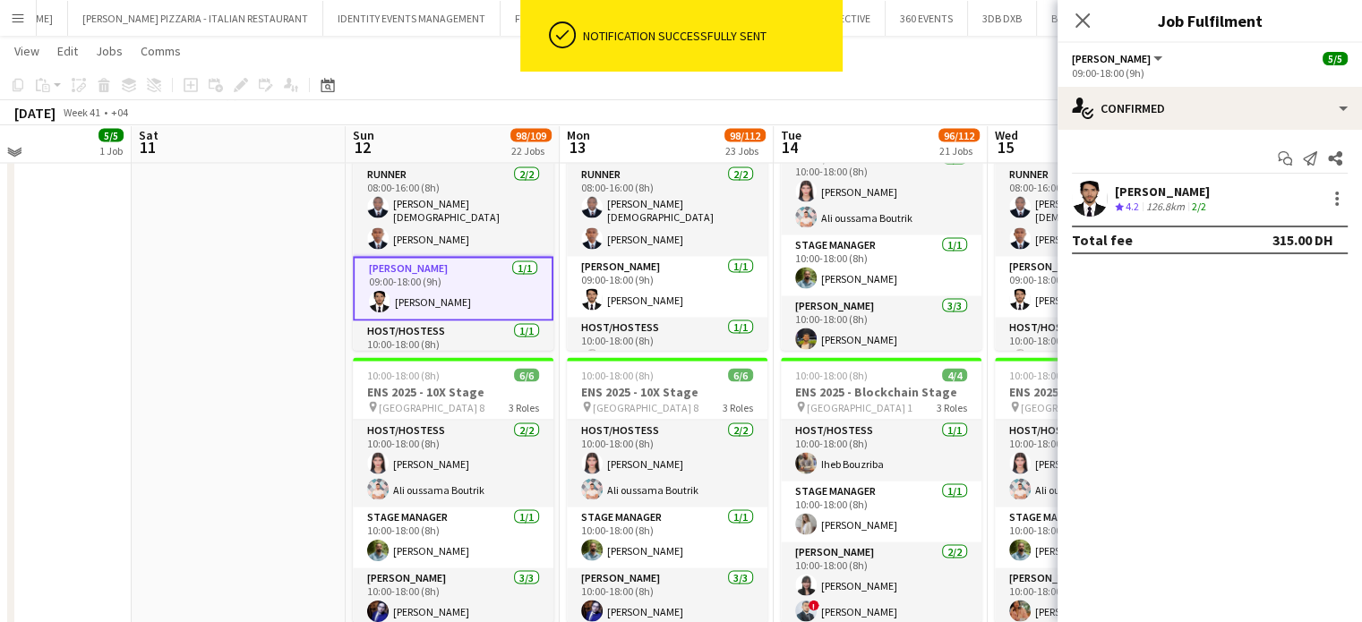
scroll to position [3259, 0]
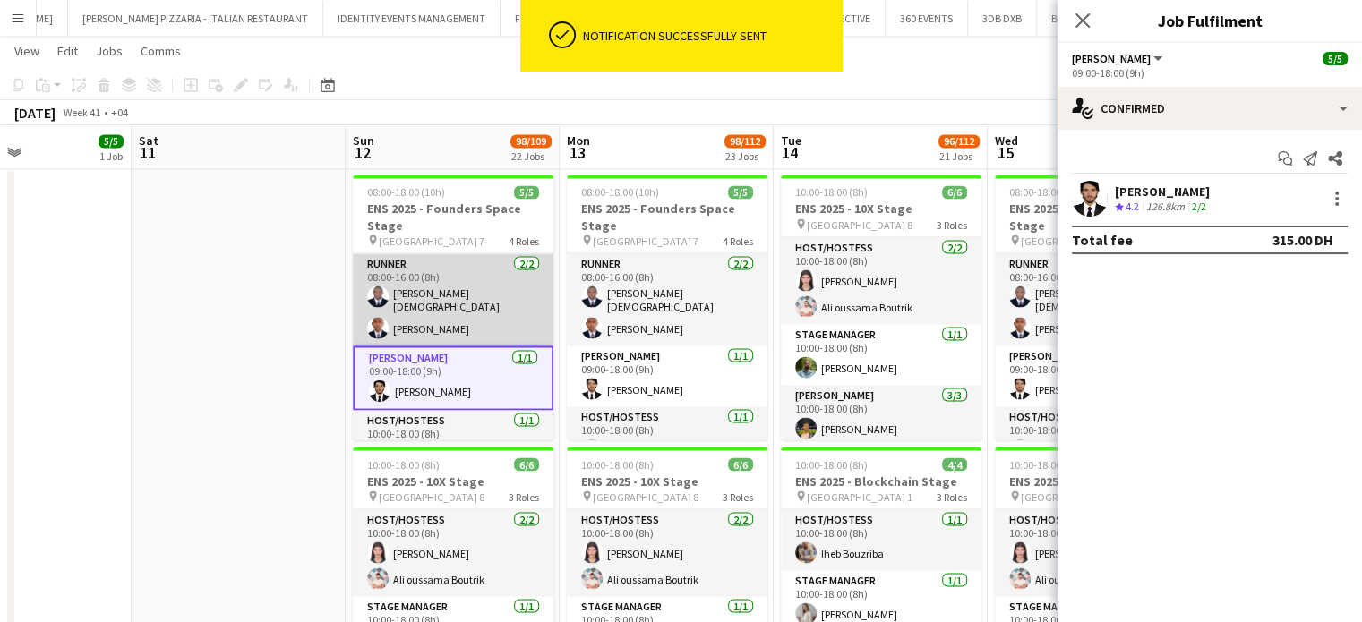
click at [427, 296] on app-card-role "Runner 2/2 08:00-16:00 (8h) Paul Chick Tamufor Amos Muiru" at bounding box center [453, 299] width 201 height 92
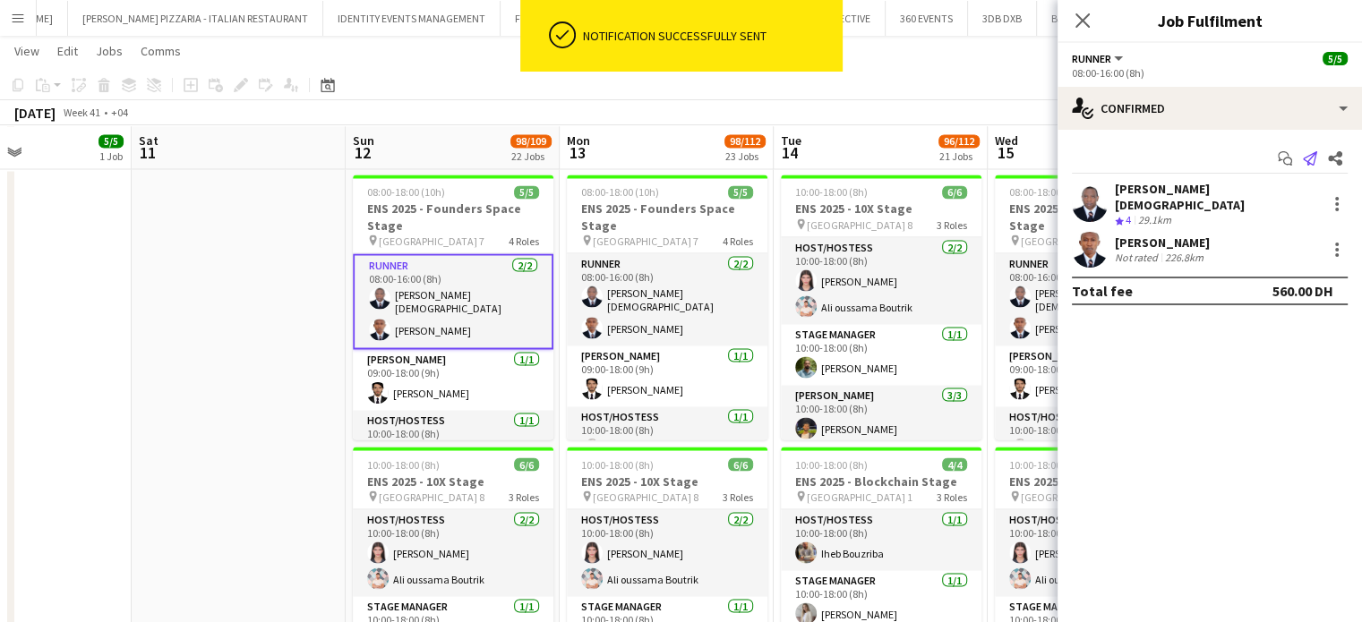
click at [1316, 153] on icon at bounding box center [1310, 158] width 14 height 14
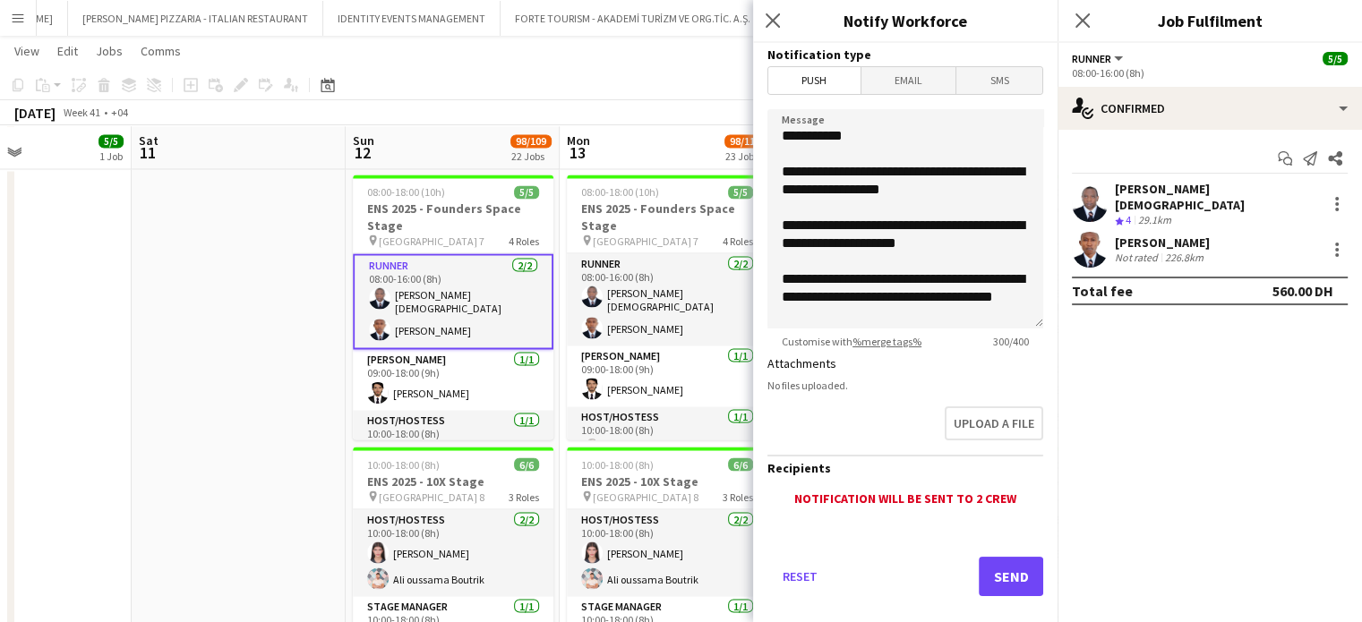
click at [1164, 195] on div "Paul Chick Tamufor" at bounding box center [1217, 197] width 204 height 32
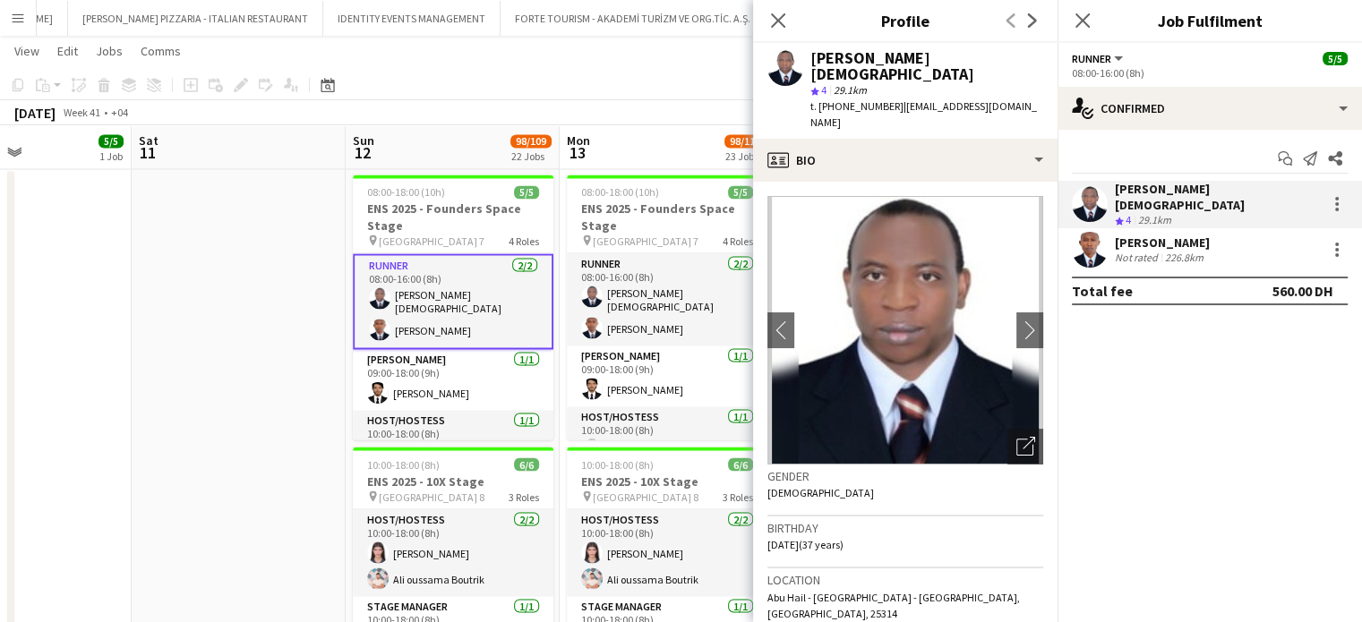
click at [1163, 213] on div "29.1km" at bounding box center [1154, 220] width 40 height 15
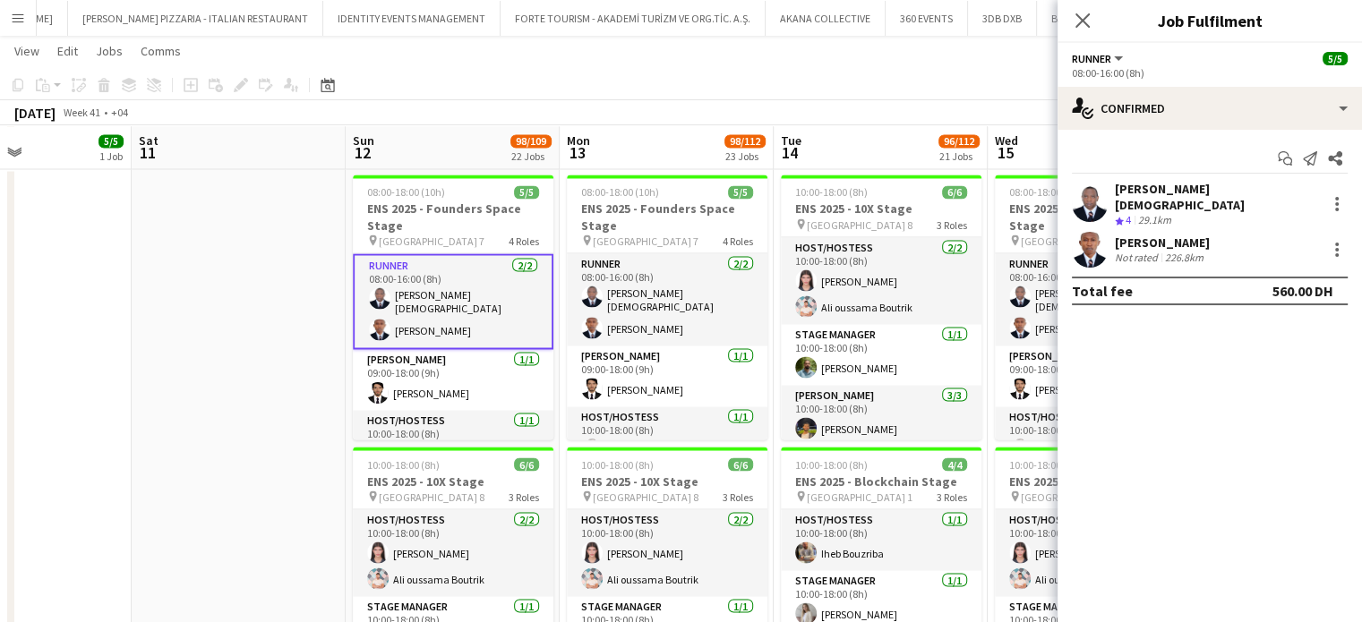
click at [1150, 189] on div "Paul Chick Tamufor" at bounding box center [1217, 197] width 204 height 32
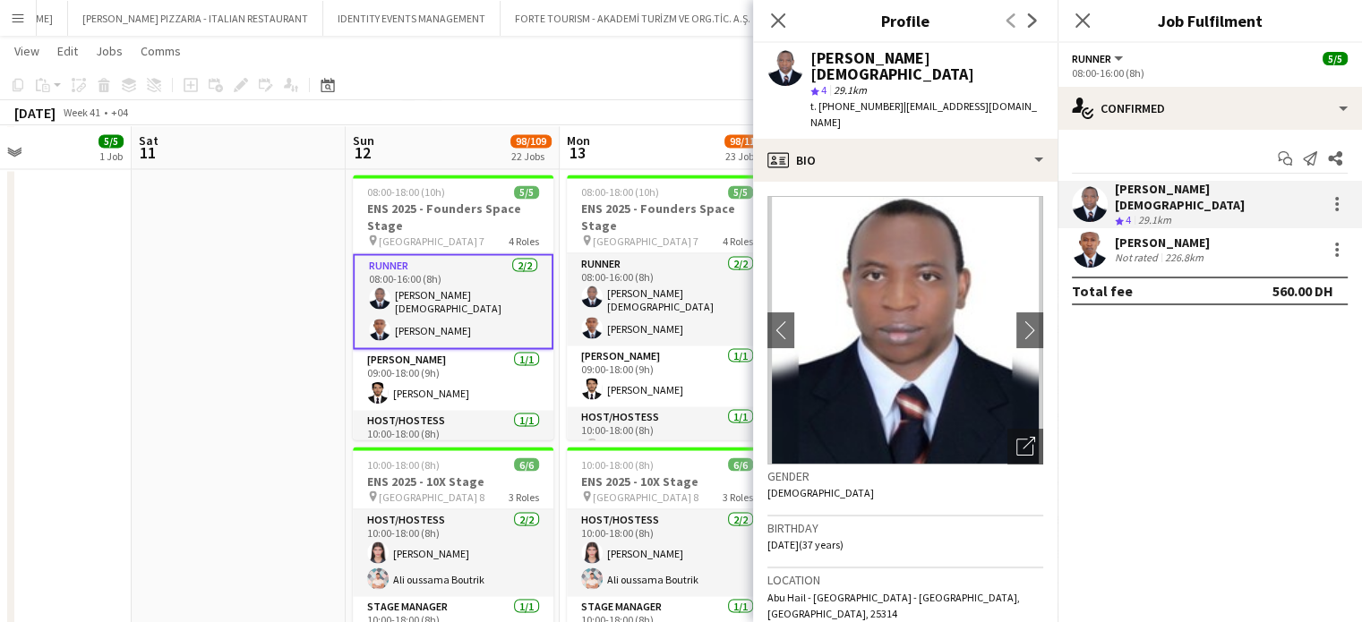
click at [1035, 416] on app-crew-profile-bio "chevron-left chevron-right Open photos pop-in Gender Male Birthday 23-08-1988 (…" at bounding box center [905, 402] width 304 height 440
click at [1022, 437] on icon at bounding box center [1028, 443] width 13 height 13
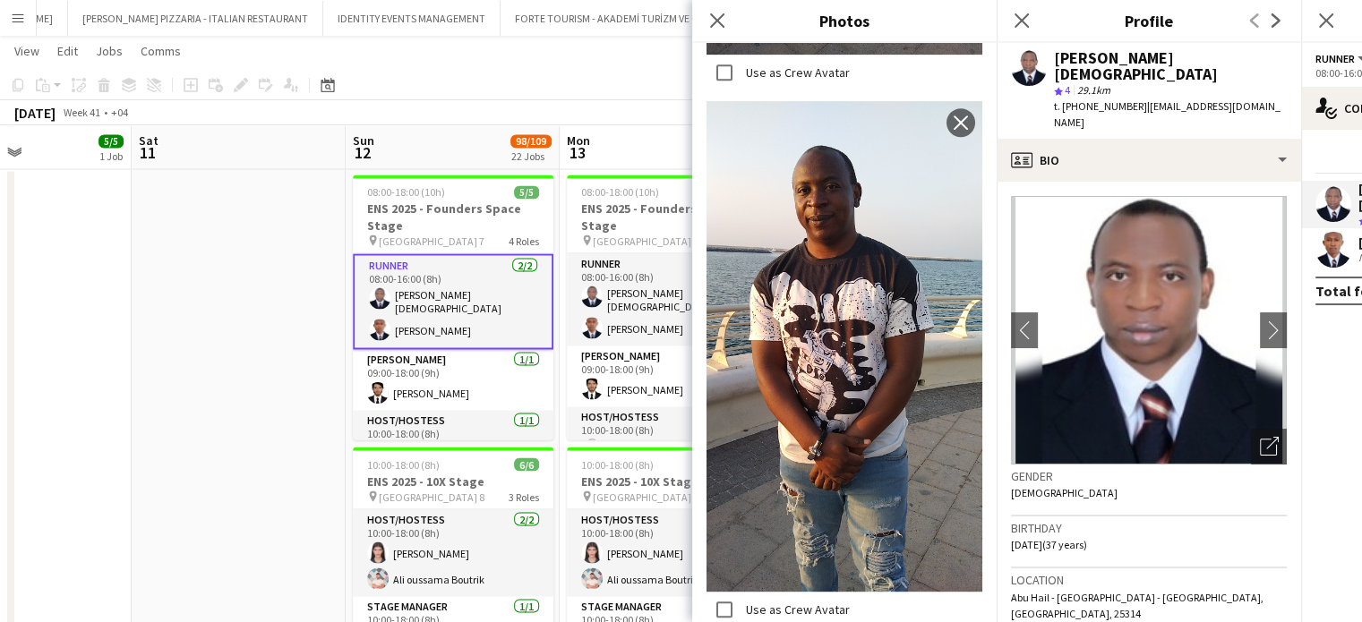
scroll to position [806, 0]
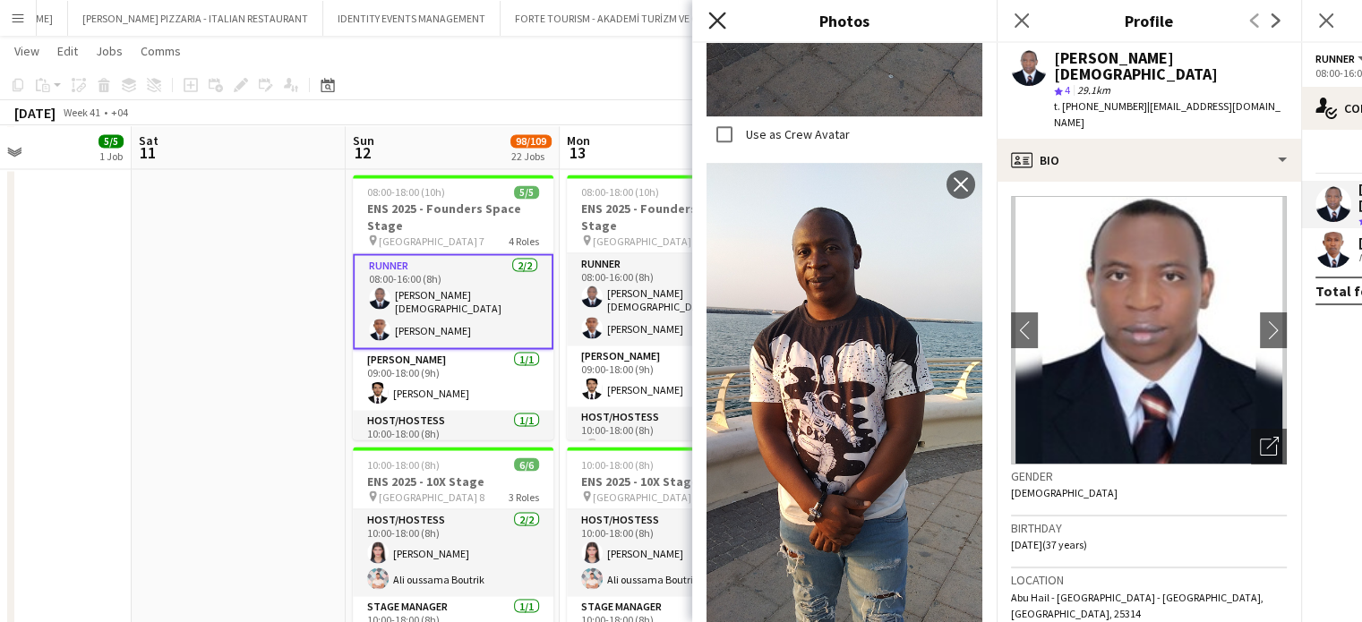
click at [719, 17] on icon at bounding box center [716, 20] width 17 height 17
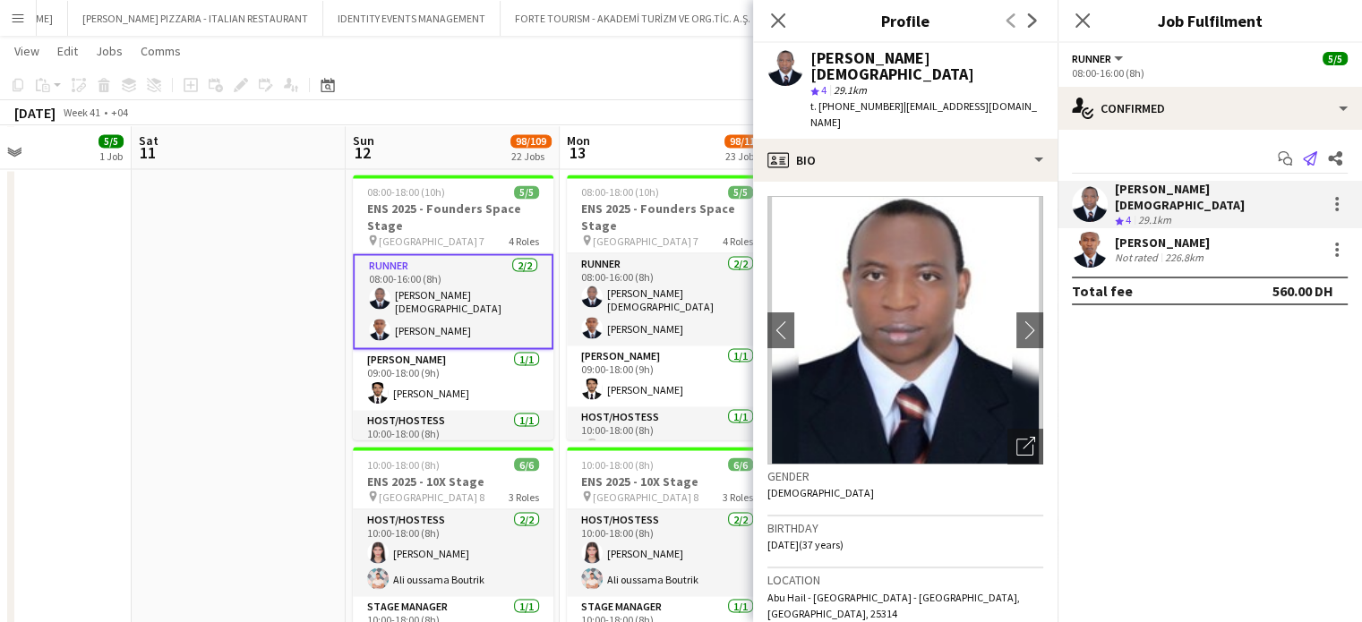
click at [1312, 155] on icon at bounding box center [1310, 158] width 14 height 14
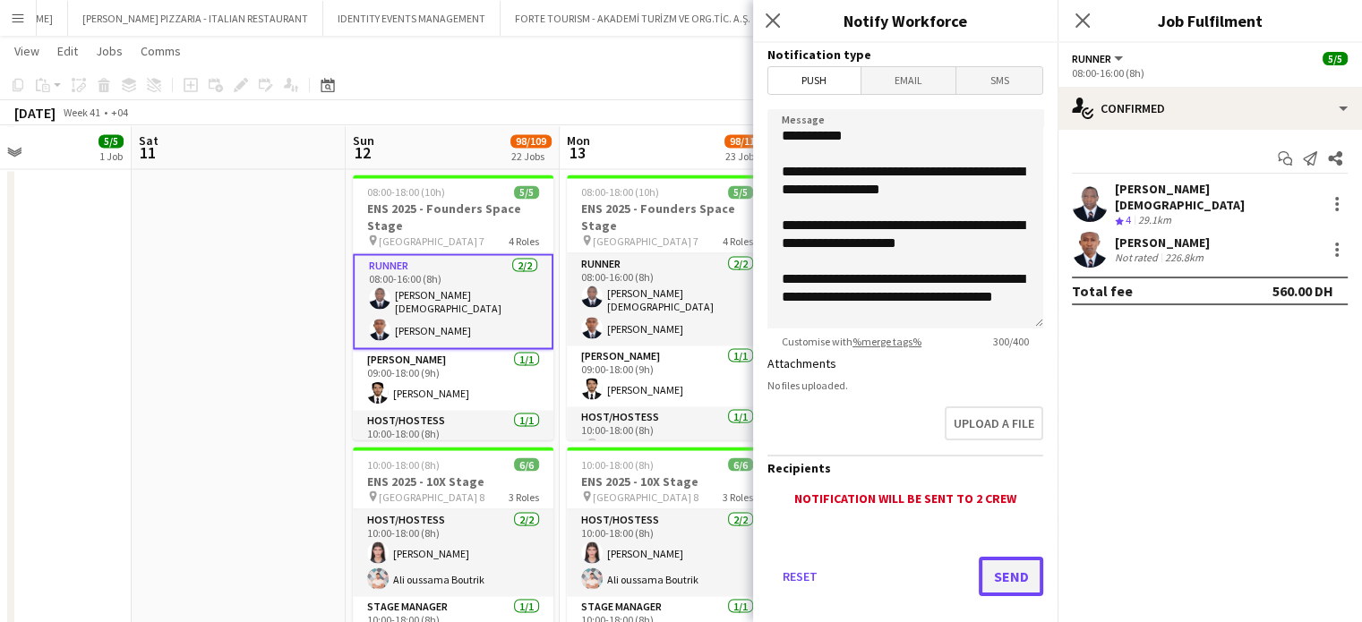
click at [1016, 563] on button "Send" at bounding box center [1011, 576] width 64 height 39
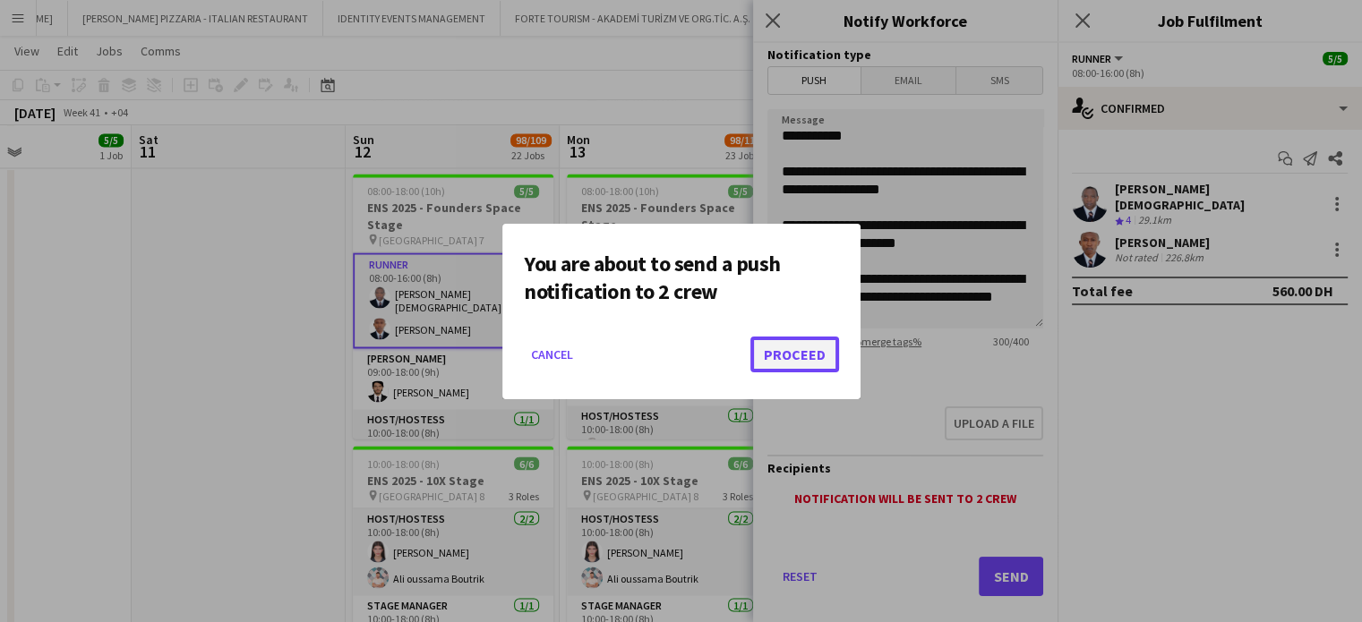
click at [808, 357] on button "Proceed" at bounding box center [794, 355] width 89 height 36
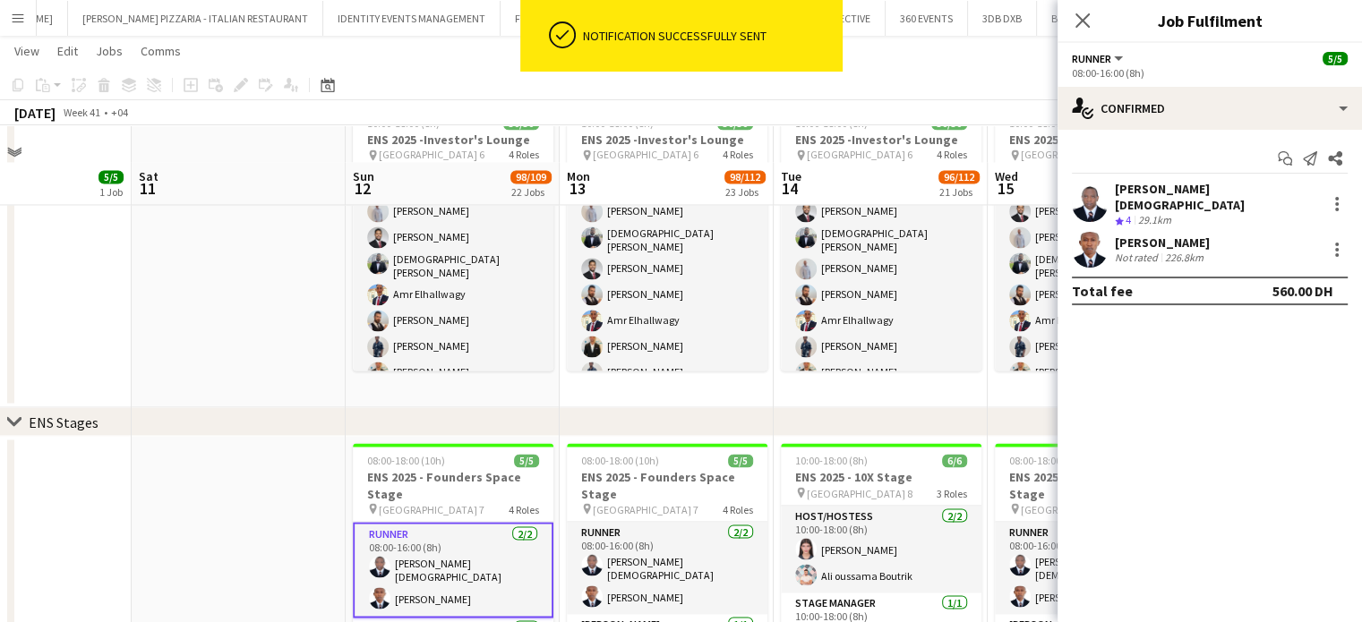
scroll to position [3259, 0]
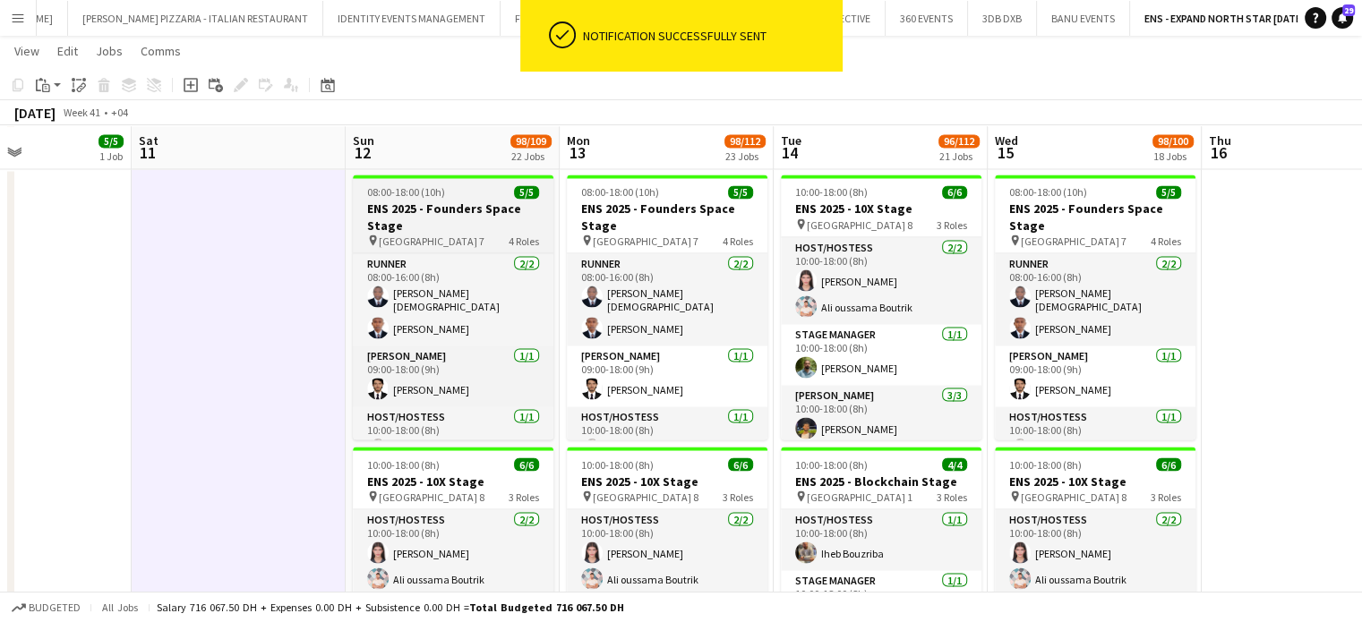
click at [491, 210] on h3 "ENS 2025 - Founders Space Stage" at bounding box center [453, 217] width 201 height 32
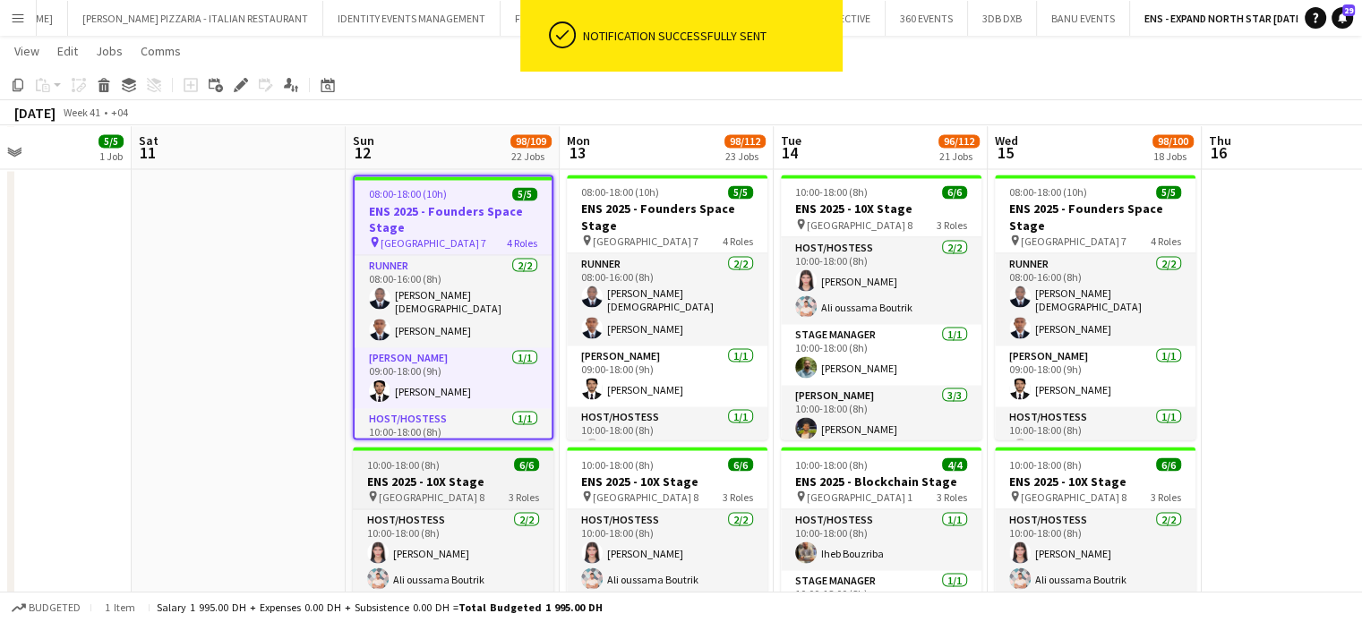
click at [473, 482] on h3 "ENS 2025 - 10X Stage" at bounding box center [453, 481] width 201 height 16
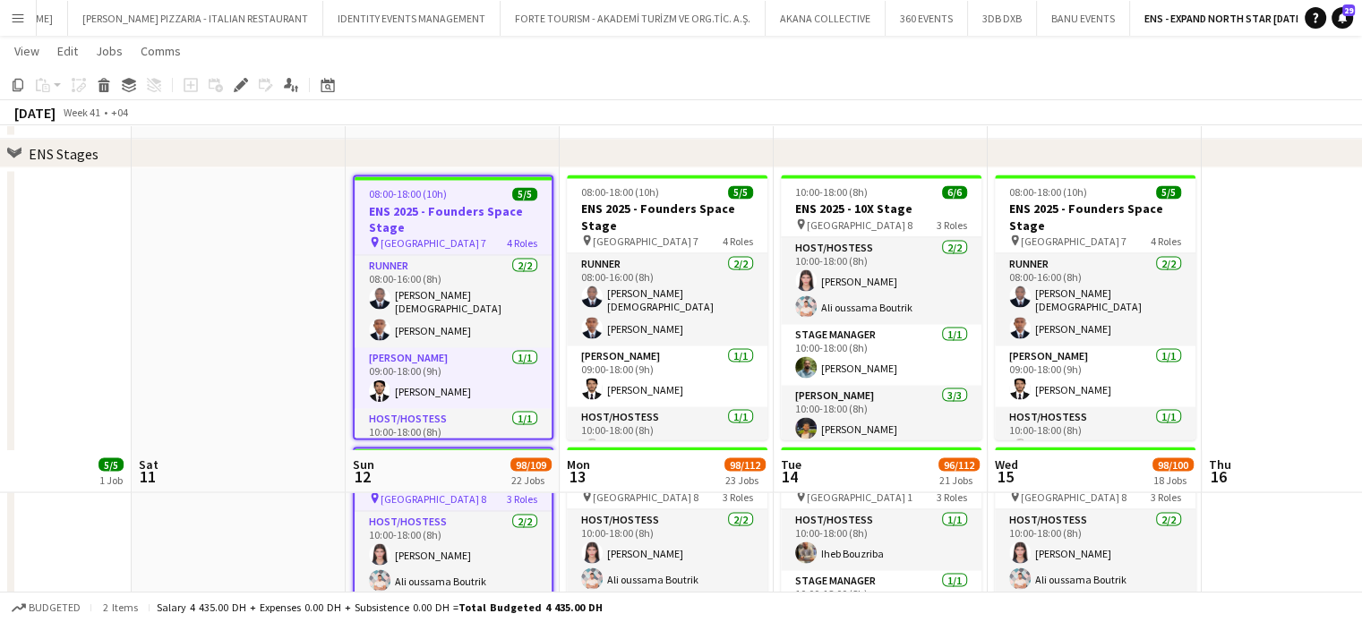
scroll to position [3792, 0]
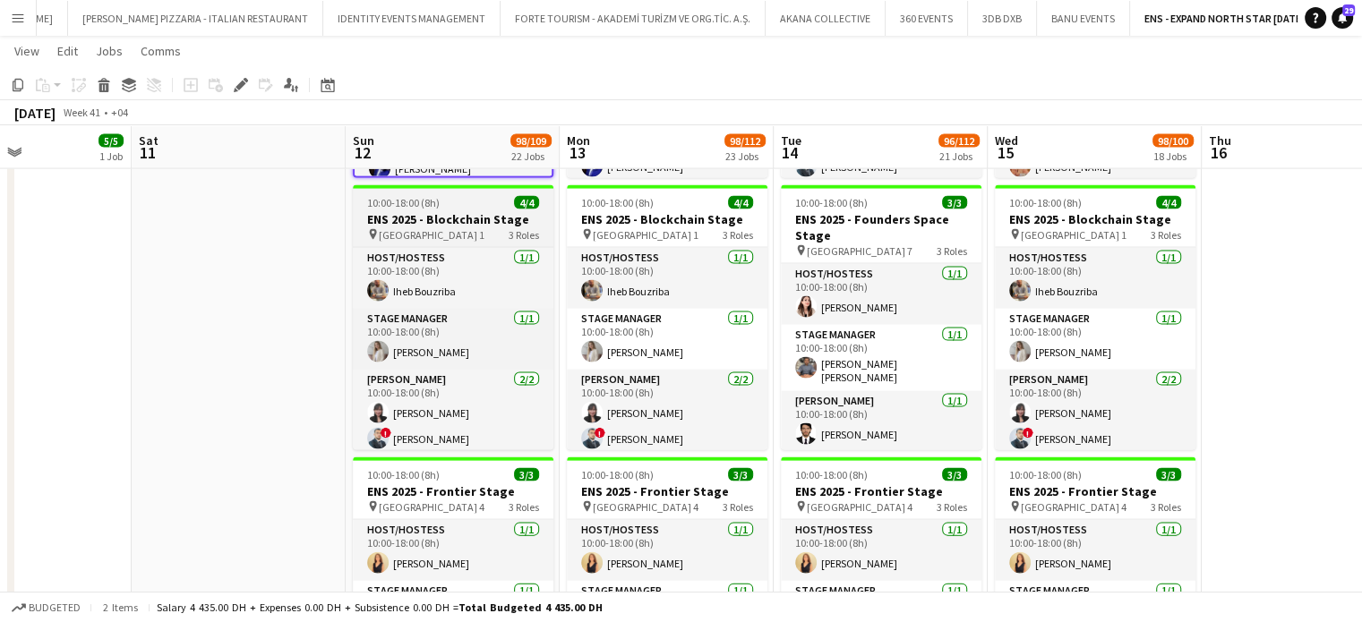
click at [419, 216] on h3 "ENS 2025 - Blockchain Stage" at bounding box center [453, 219] width 201 height 16
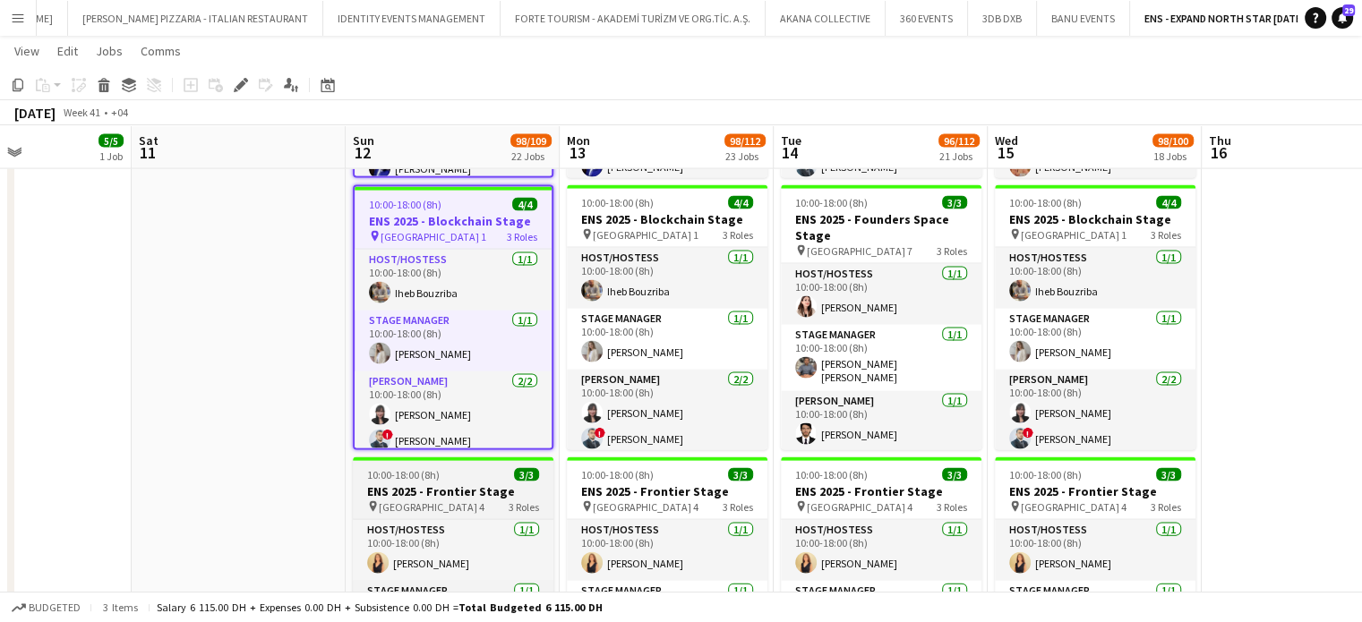
click at [512, 487] on h3 "ENS 2025 - Frontier Stage" at bounding box center [453, 491] width 201 height 16
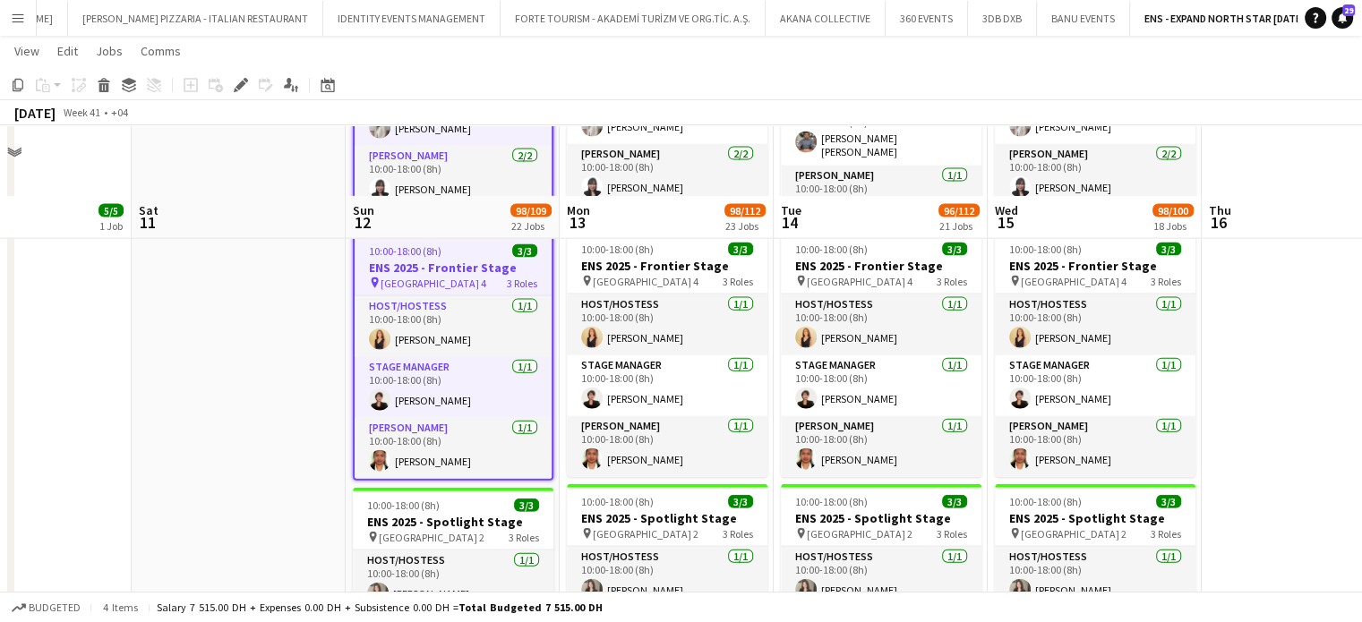
scroll to position [4221, 0]
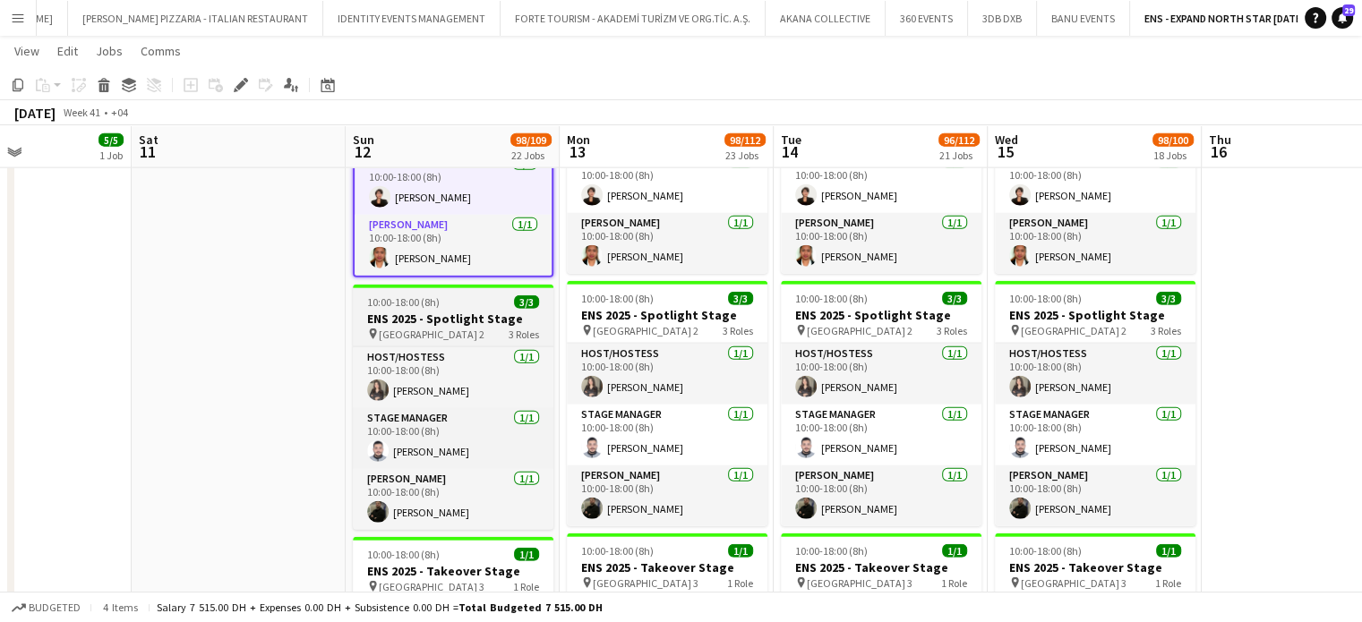
click at [443, 309] on app-job-card "10:00-18:00 (8h) 3/3 ENS 2025 - Spotlight Stage pin Dubai Harbour - Hall 2 3 Ro…" at bounding box center [453, 407] width 201 height 245
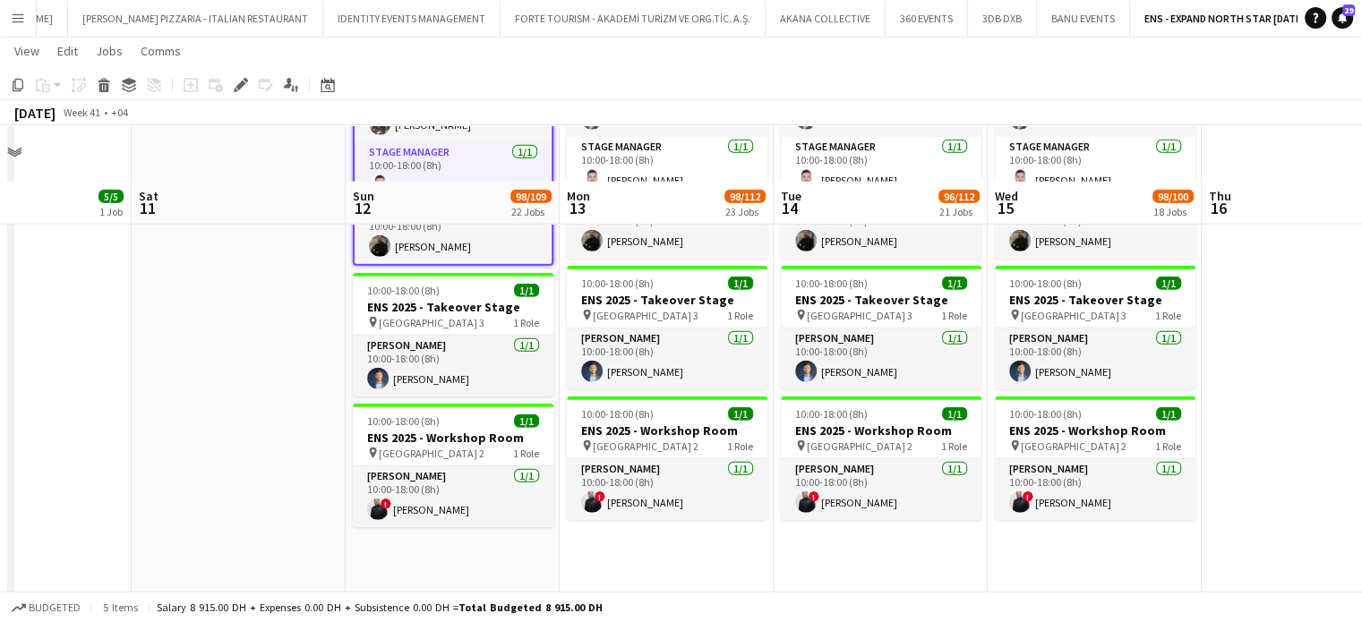
scroll to position [4551, 0]
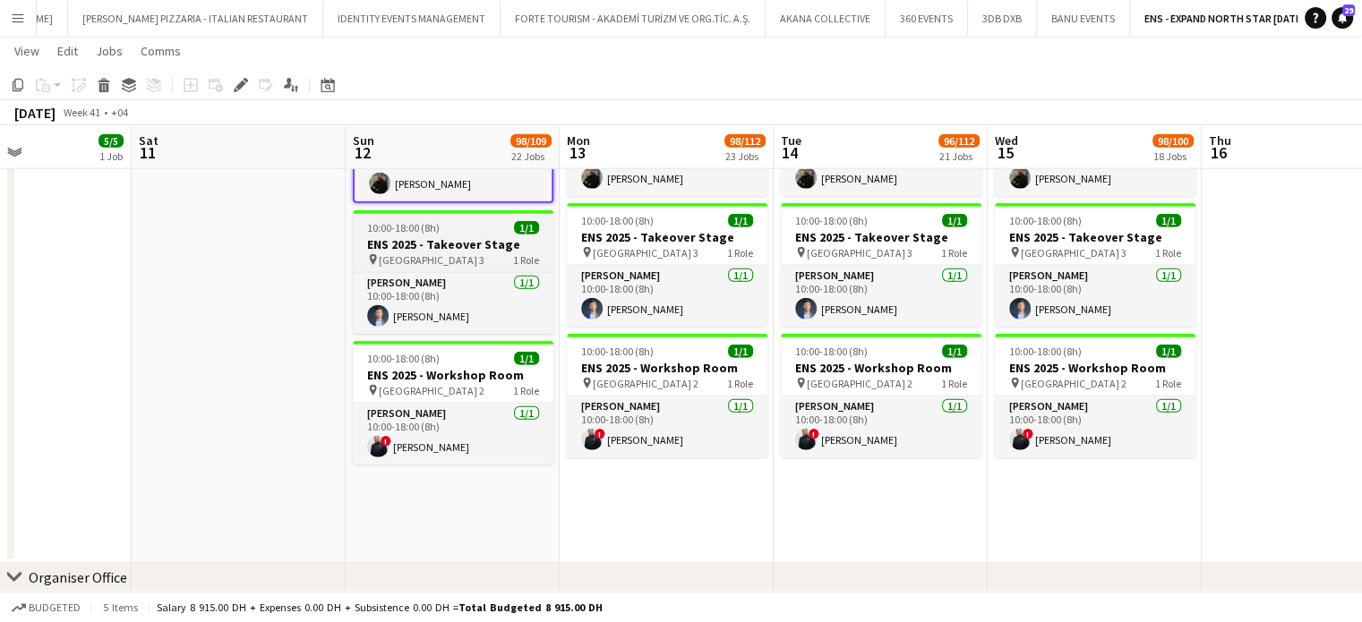
click at [467, 236] on h3 "ENS 2025 - Takeover Stage" at bounding box center [453, 244] width 201 height 16
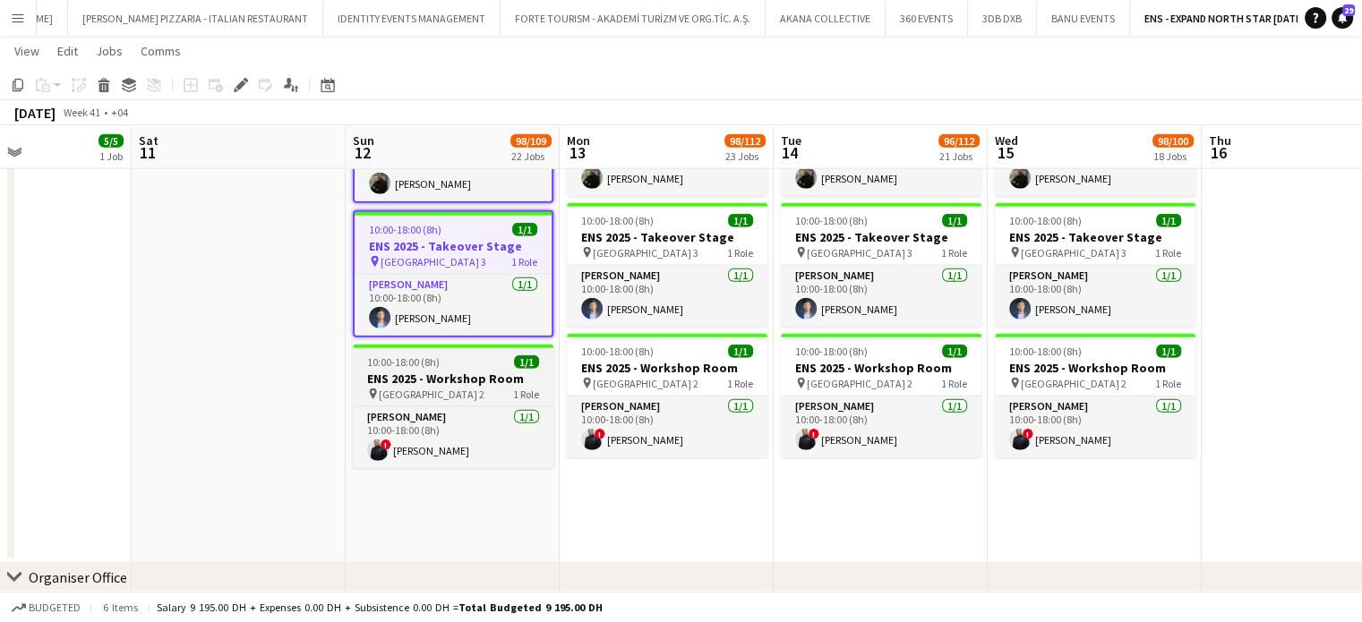
click at [423, 364] on span "10:00-18:00 (8h)" at bounding box center [403, 361] width 73 height 13
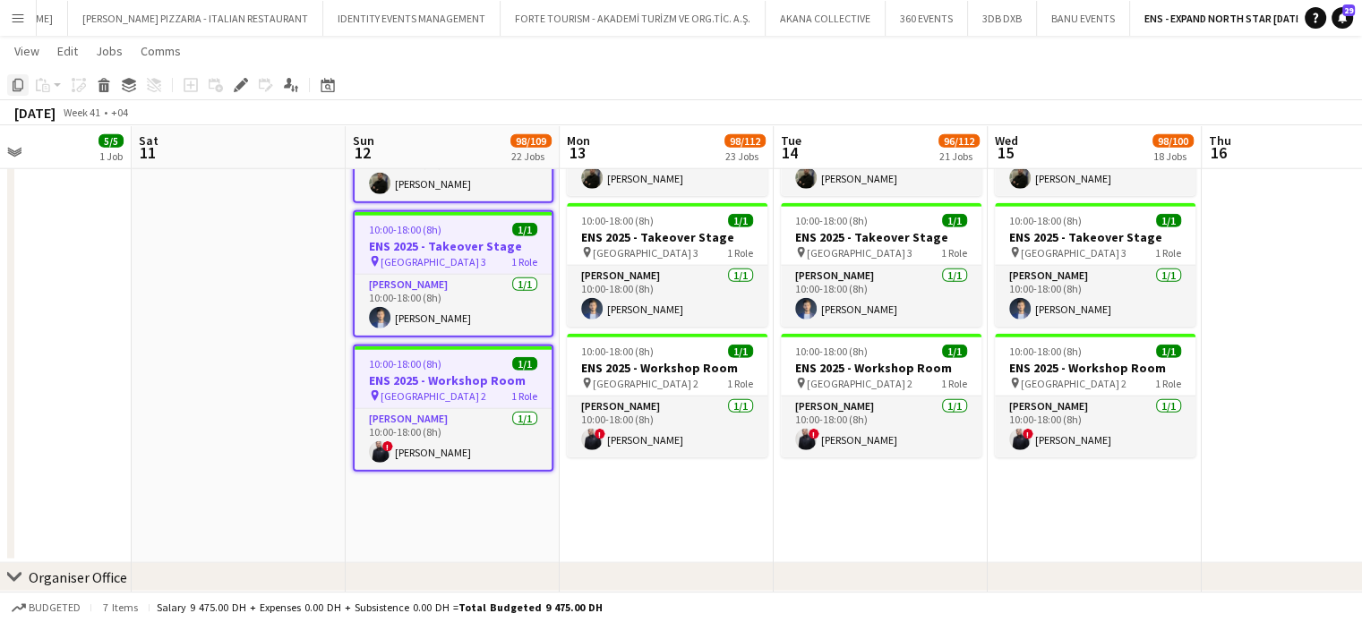
click at [18, 86] on icon "Copy" at bounding box center [18, 85] width 14 height 14
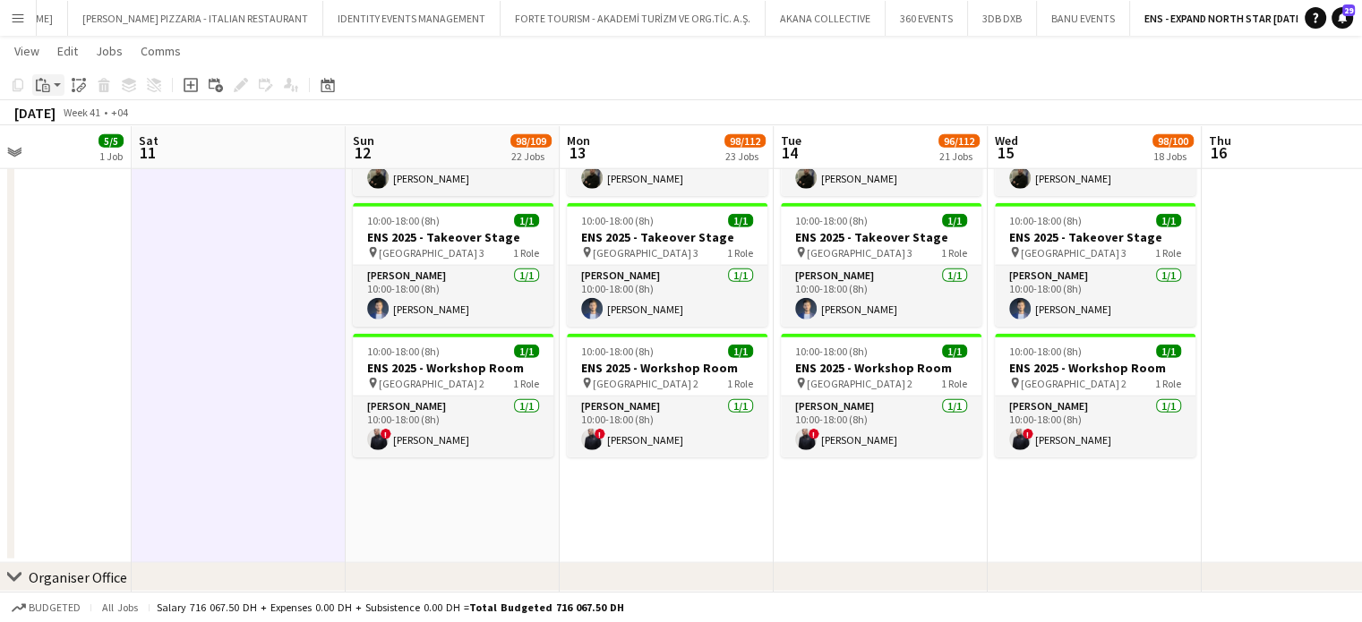
click at [47, 79] on icon "Paste" at bounding box center [43, 85] width 14 height 14
click at [61, 117] on link "Paste Ctrl+V" at bounding box center [131, 119] width 168 height 16
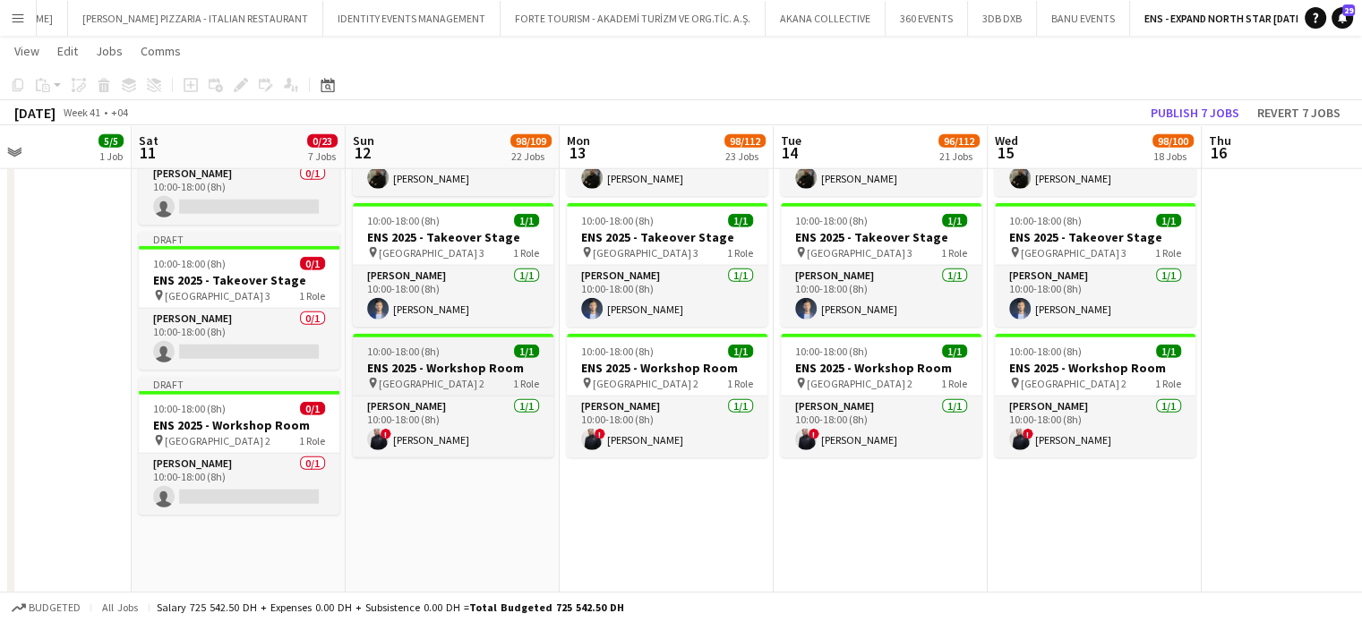
click at [443, 349] on div "10:00-18:00 (8h) 1/1" at bounding box center [453, 351] width 201 height 13
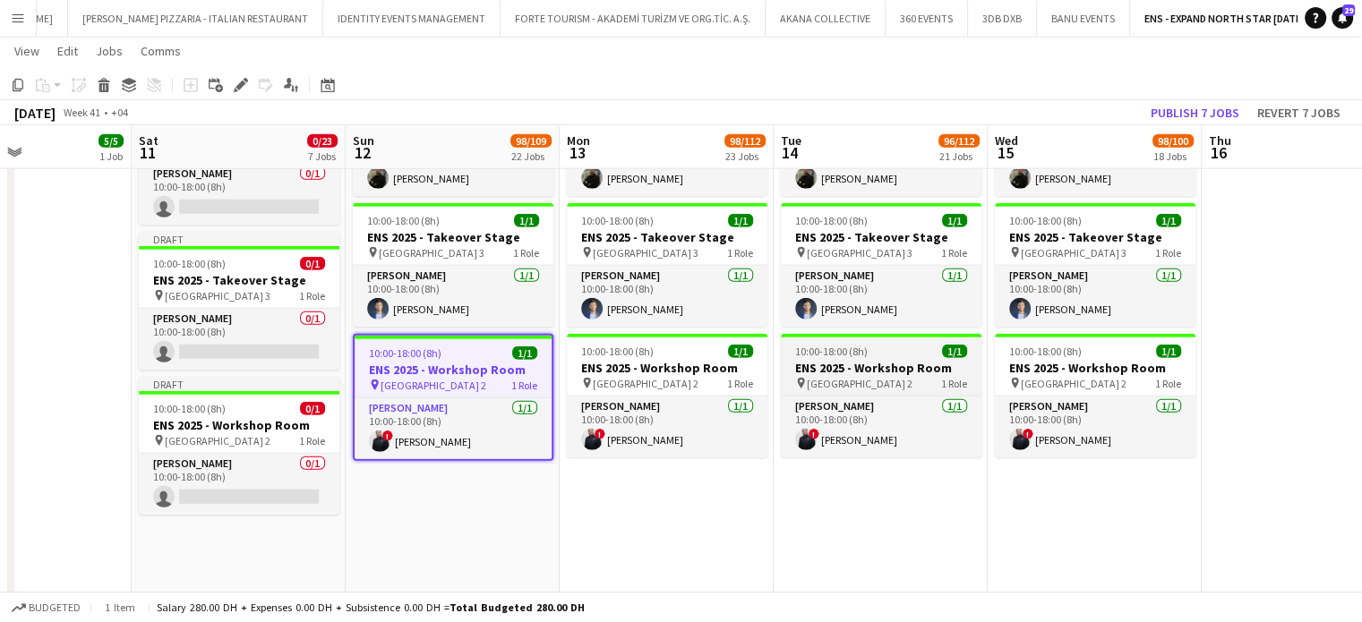
drag, startPoint x: 731, startPoint y: 368, endPoint x: 891, endPoint y: 389, distance: 160.8
click at [733, 368] on h3 "ENS 2025 - Workshop Room" at bounding box center [667, 368] width 201 height 16
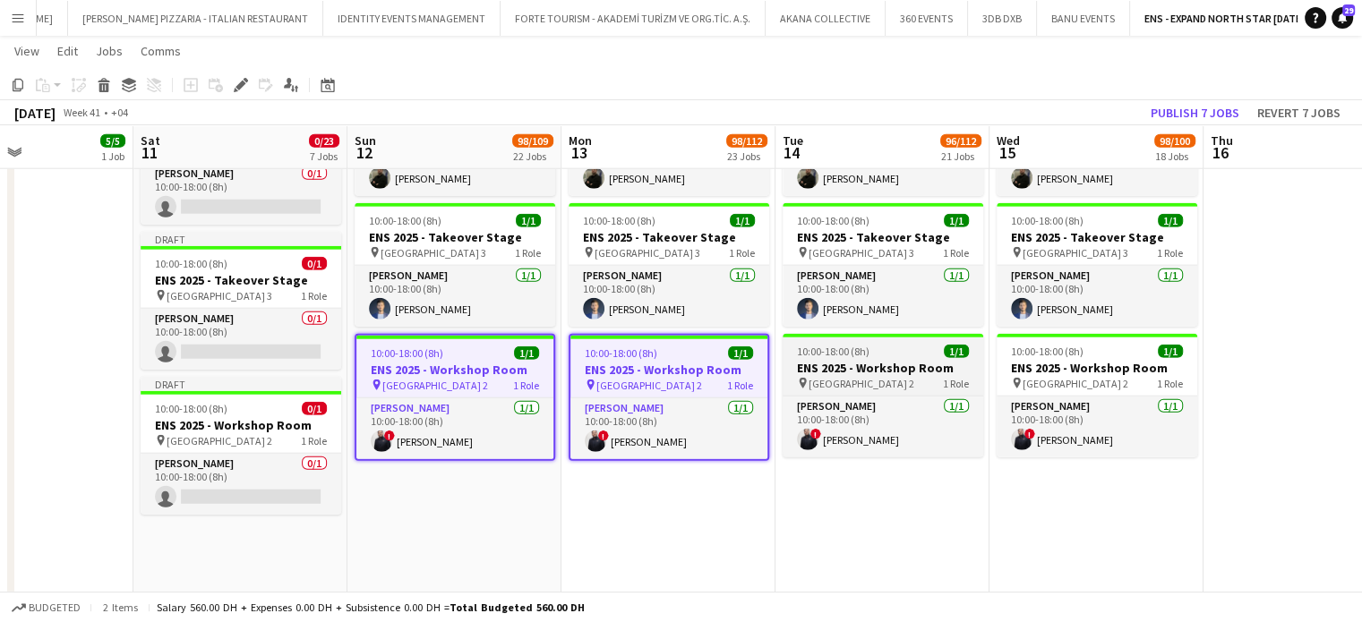
click at [977, 380] on div "pin Dubai Harbour - Hall 2 1 Role" at bounding box center [882, 383] width 201 height 14
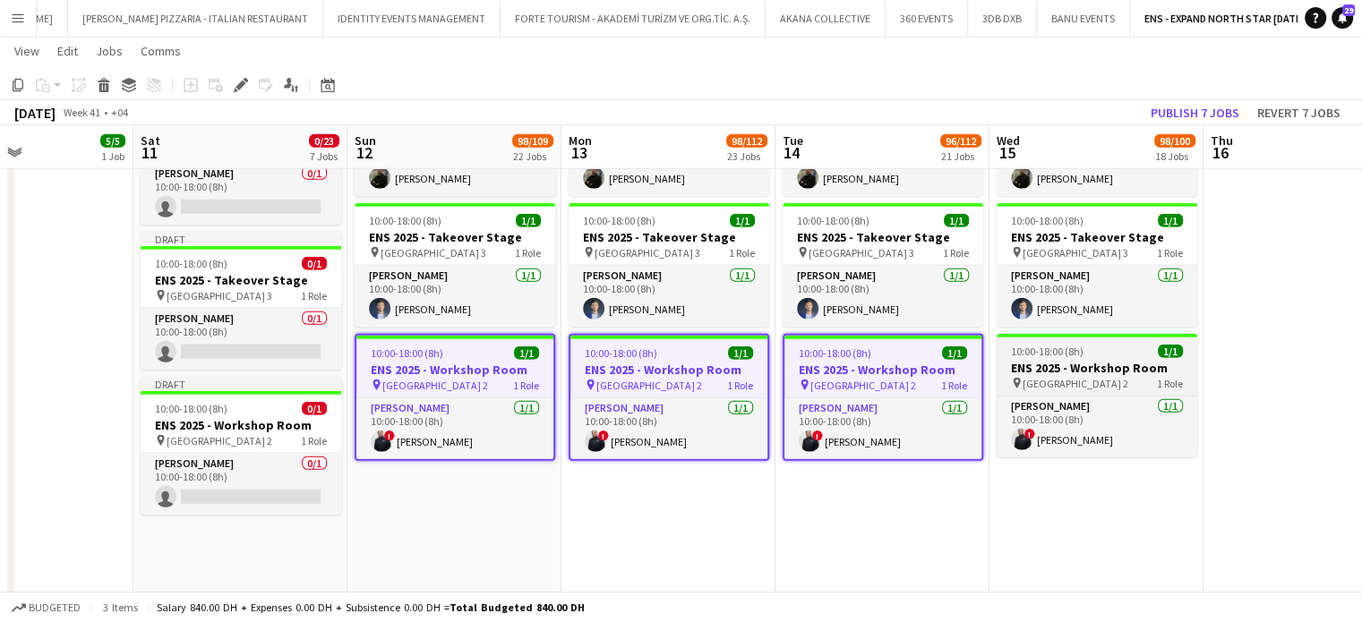
click at [1083, 367] on h3 "ENS 2025 - Workshop Room" at bounding box center [1096, 368] width 201 height 16
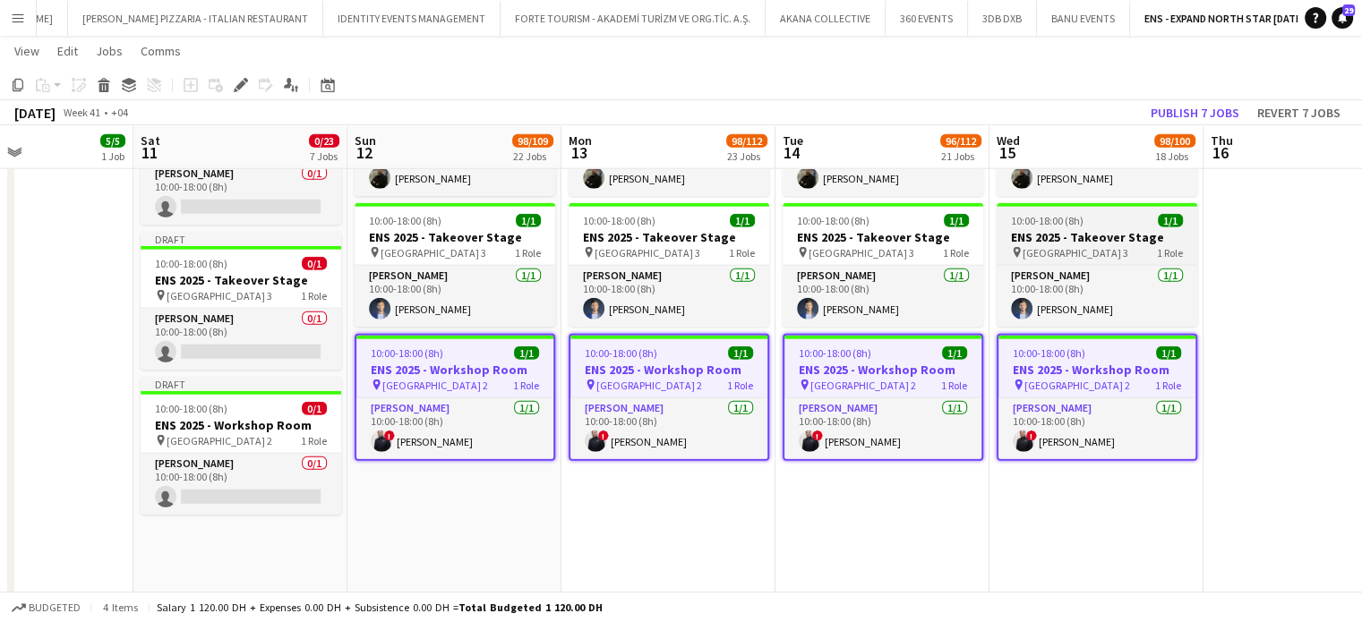
click at [1069, 214] on span "10:00-18:00 (8h)" at bounding box center [1047, 220] width 73 height 13
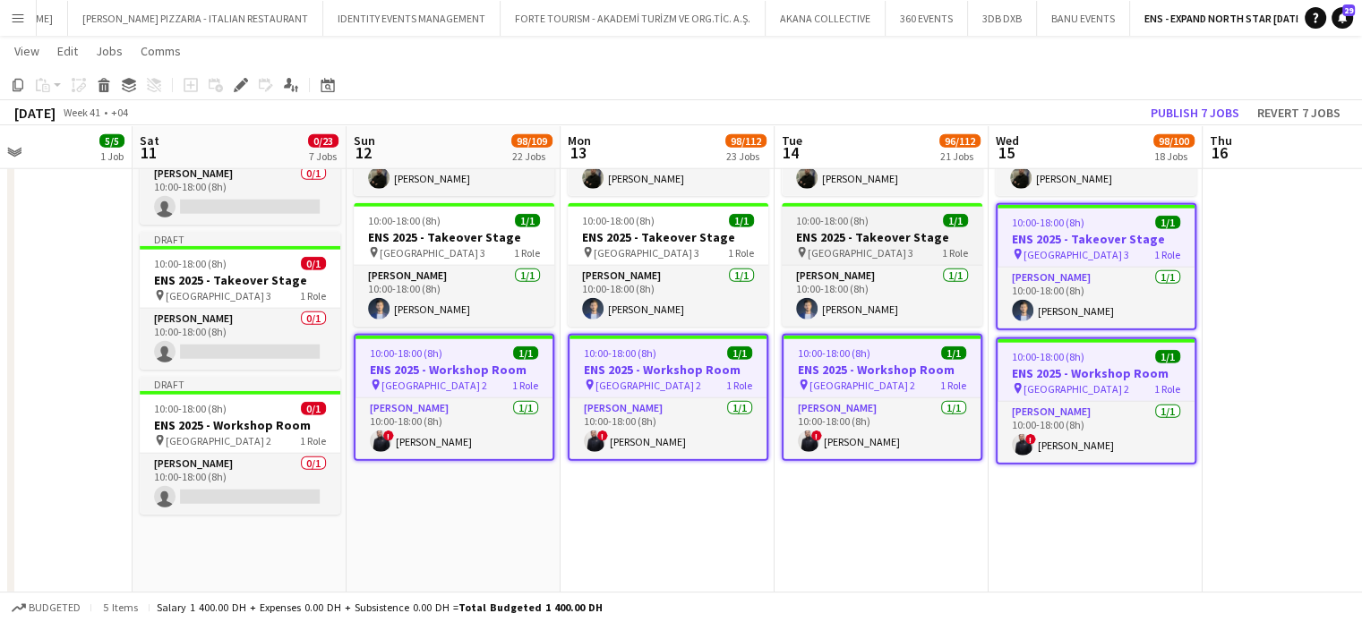
click at [895, 224] on app-job-card "10:00-18:00 (8h) 1/1 ENS 2025 - Takeover Stage pin Dubai Harbour - Hall 3 1 Rol…" at bounding box center [882, 265] width 201 height 124
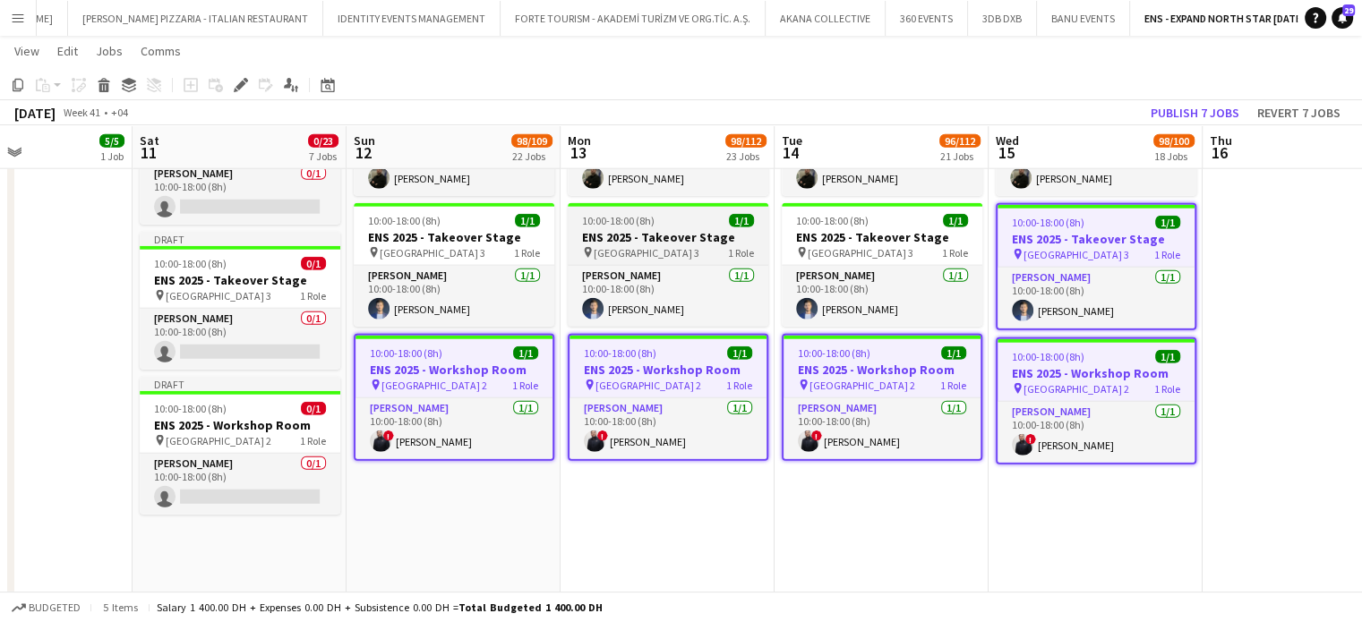
scroll to position [0, 510]
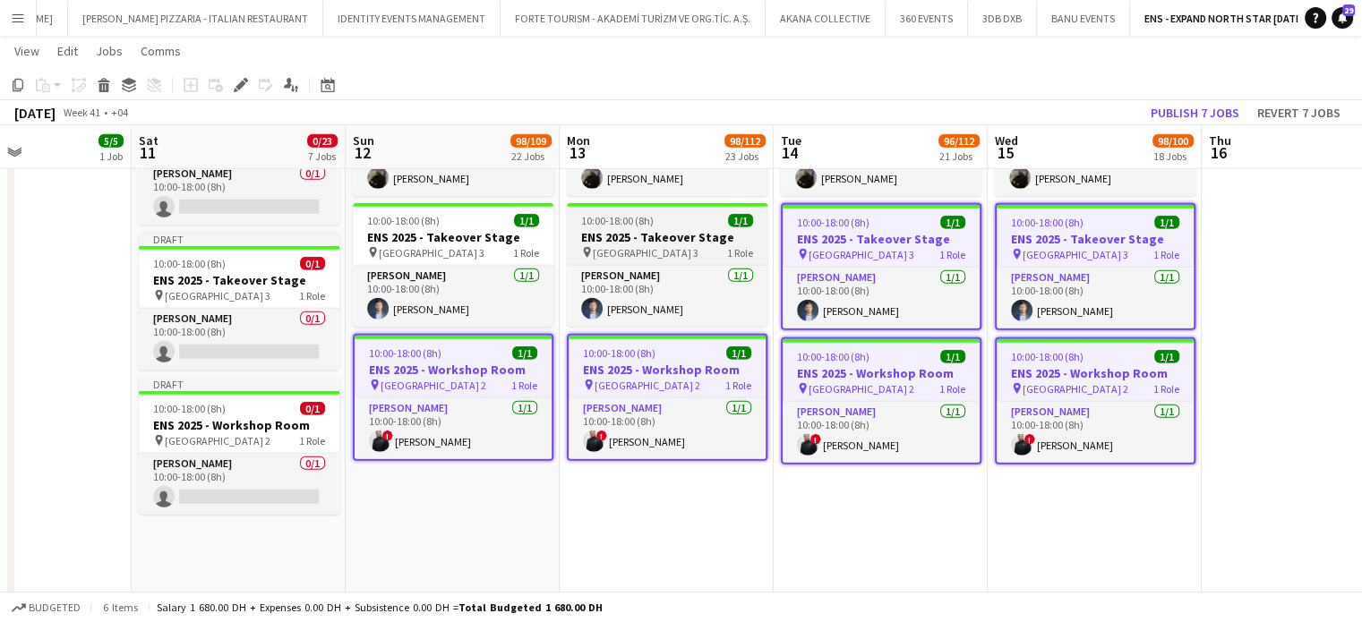
click at [681, 232] on h3 "ENS 2025 - Takeover Stage" at bounding box center [667, 237] width 201 height 16
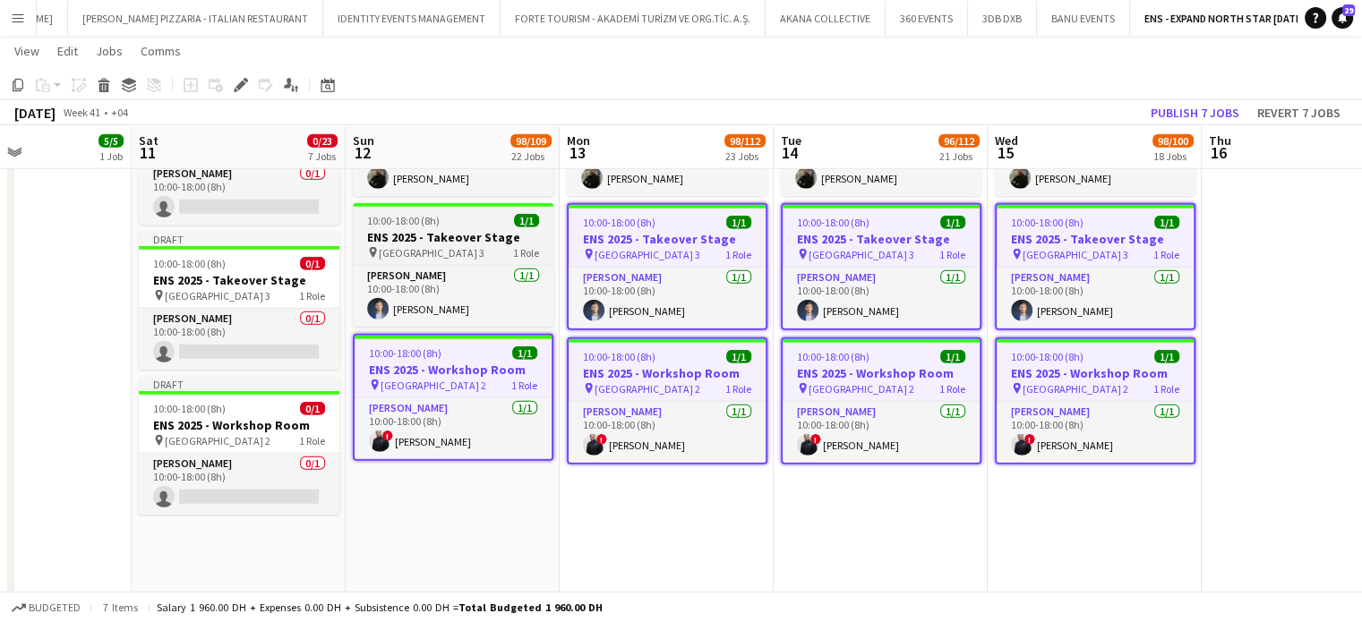
click at [451, 241] on h3 "ENS 2025 - Takeover Stage" at bounding box center [453, 237] width 201 height 16
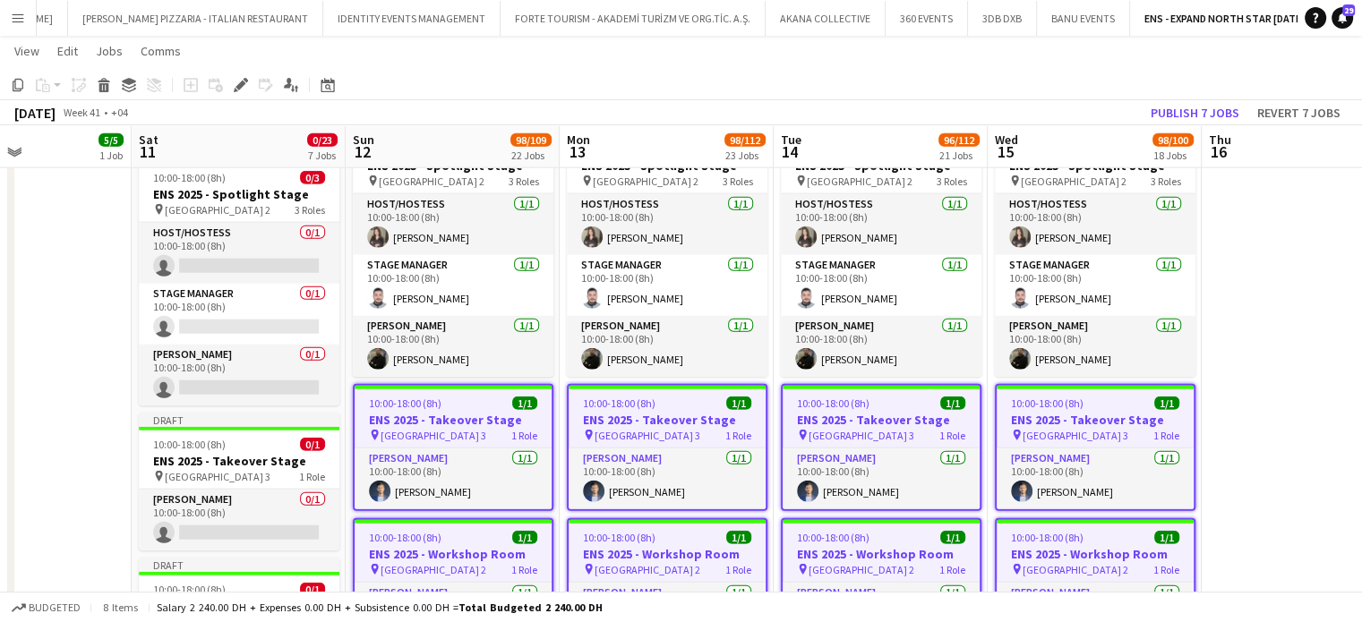
scroll to position [4272, 0]
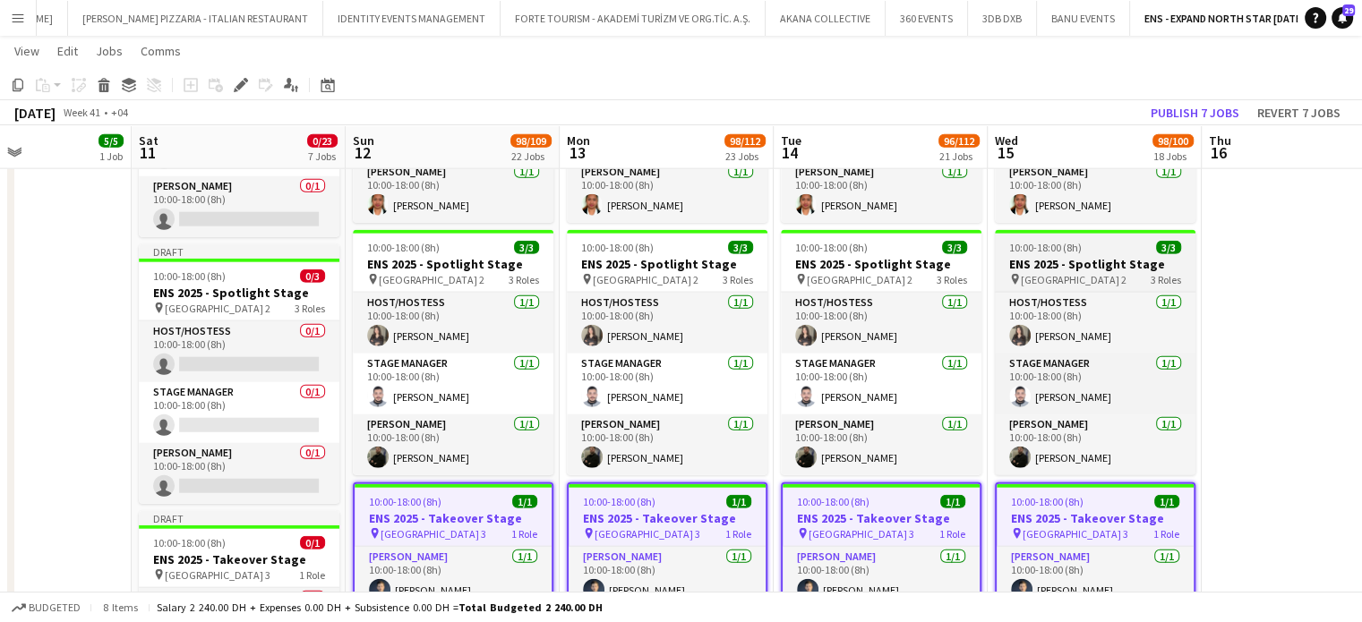
click at [1059, 242] on span "10:00-18:00 (8h)" at bounding box center [1045, 247] width 73 height 13
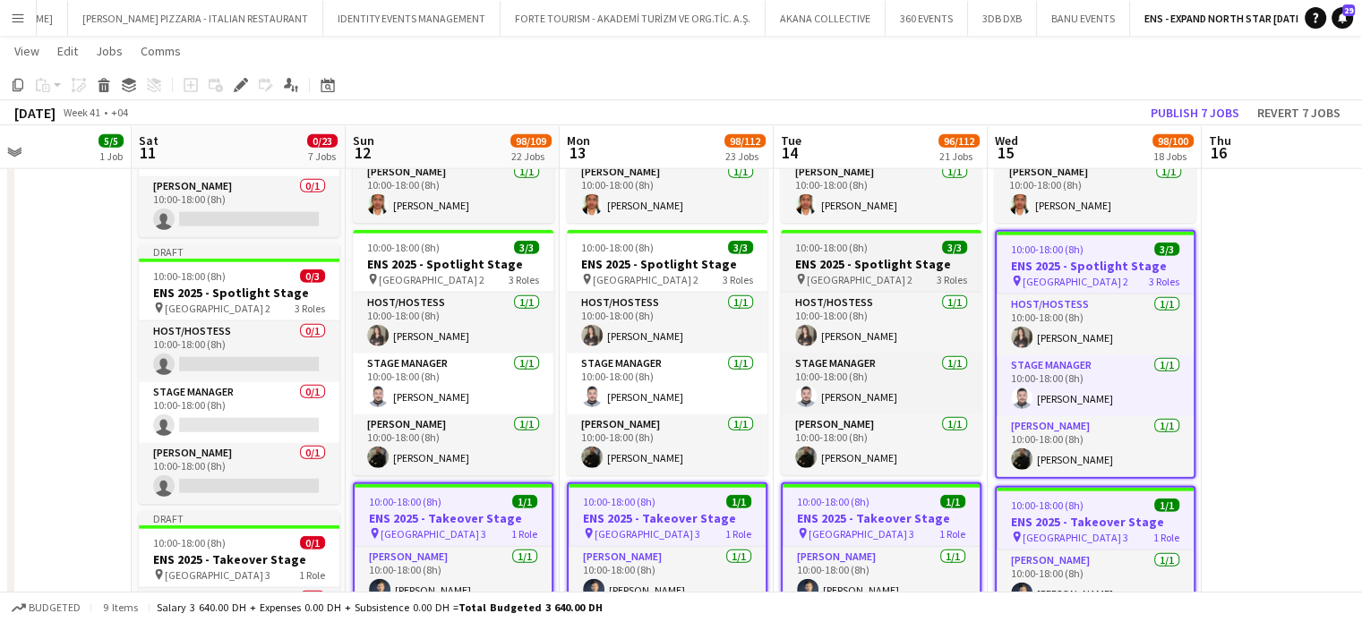
click at [877, 250] on div "10:00-18:00 (8h) 3/3" at bounding box center [881, 247] width 201 height 13
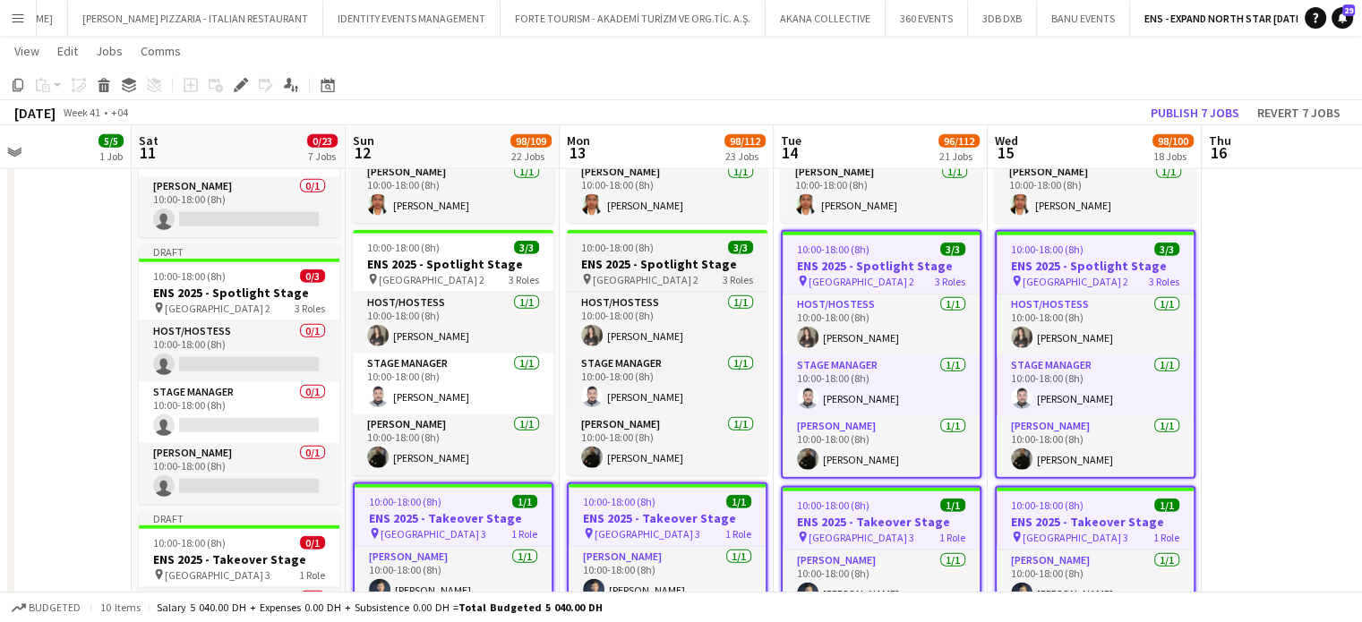
click at [670, 266] on h3 "ENS 2025 - Spotlight Stage" at bounding box center [667, 264] width 201 height 16
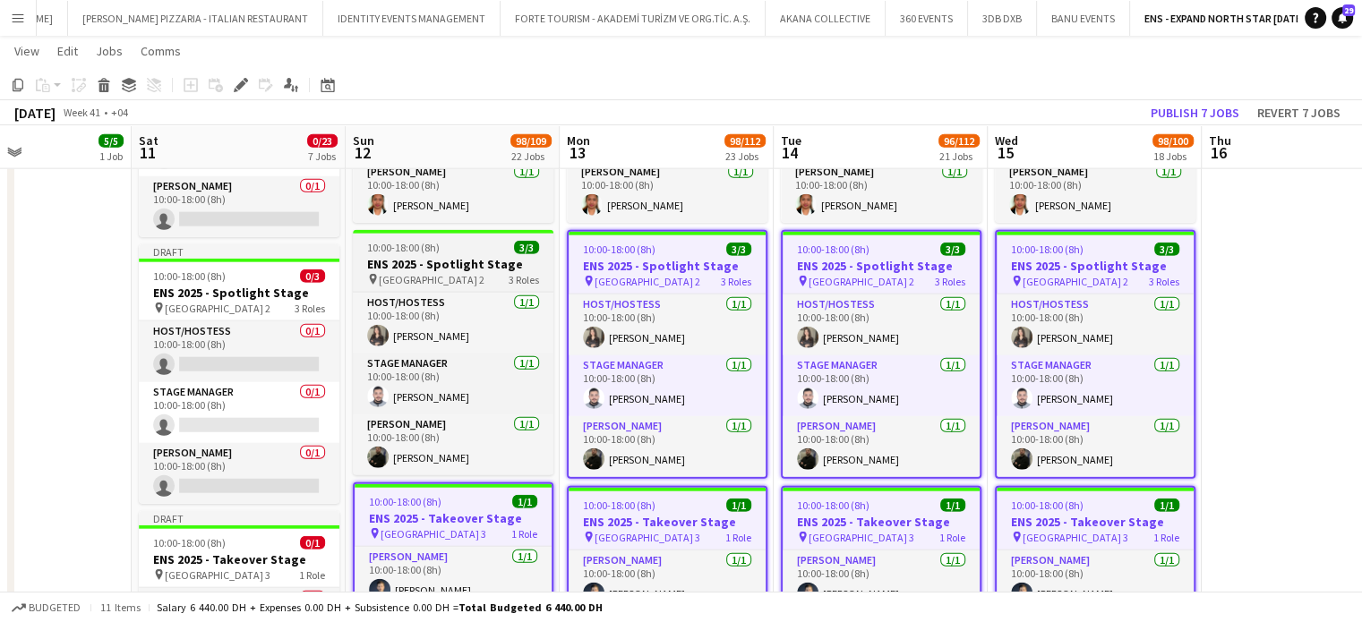
click at [476, 263] on h3 "ENS 2025 - Spotlight Stage" at bounding box center [453, 264] width 201 height 16
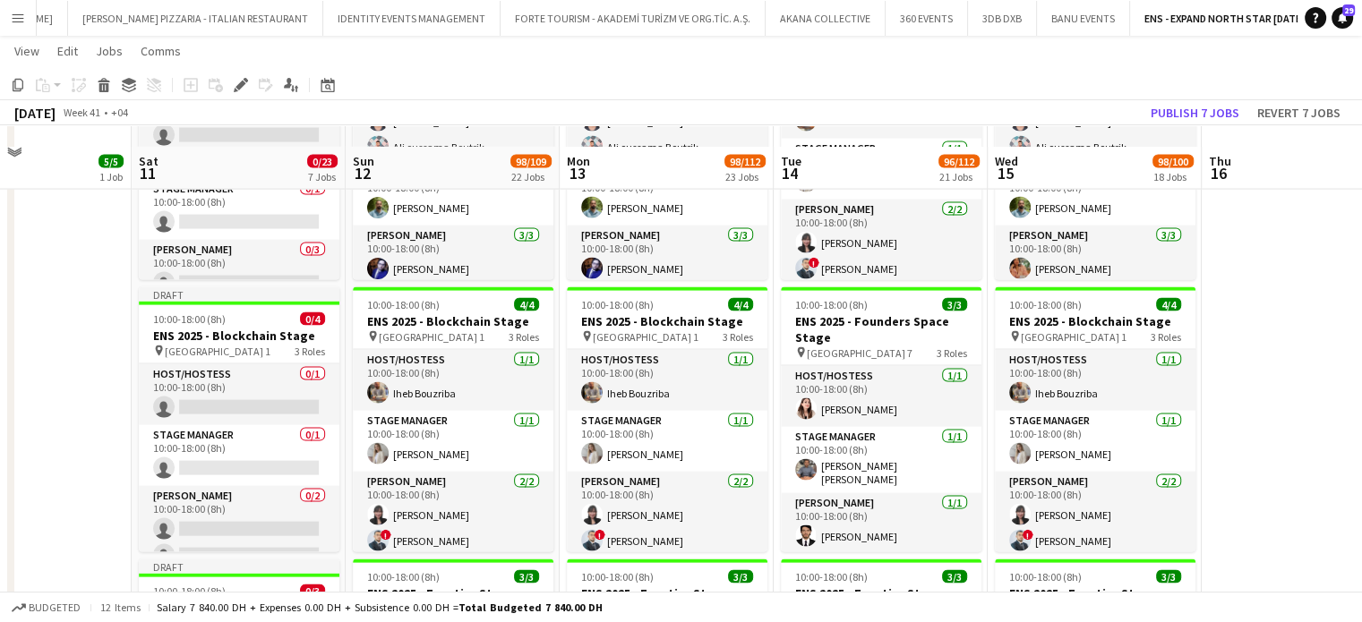
scroll to position [3852, 0]
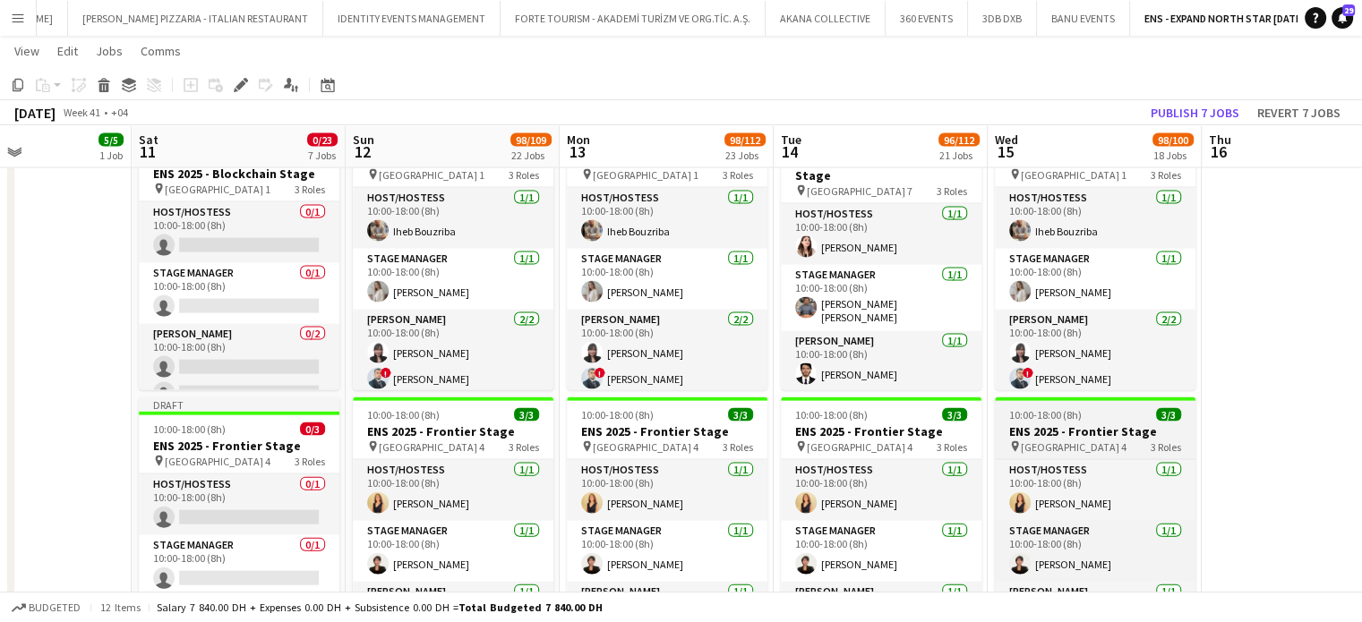
click at [1138, 423] on h3 "ENS 2025 - Frontier Stage" at bounding box center [1095, 431] width 201 height 16
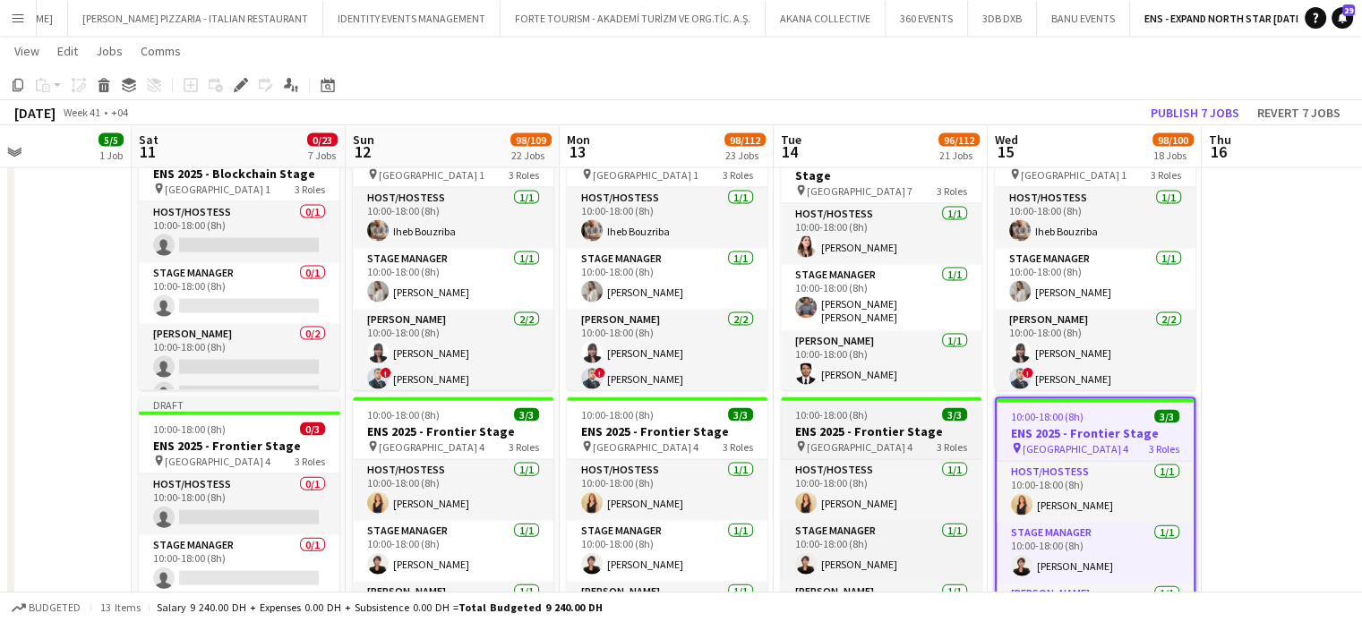
click at [850, 427] on h3 "ENS 2025 - Frontier Stage" at bounding box center [881, 431] width 201 height 16
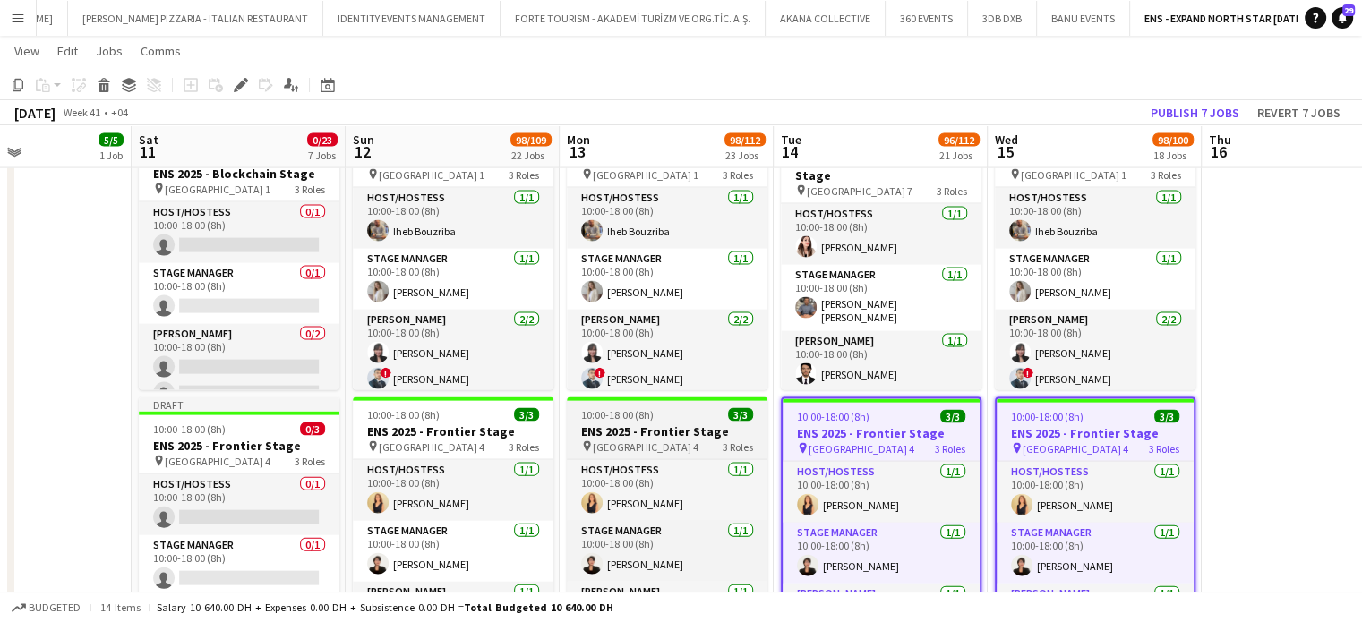
click at [677, 429] on h3 "ENS 2025 - Frontier Stage" at bounding box center [667, 431] width 201 height 16
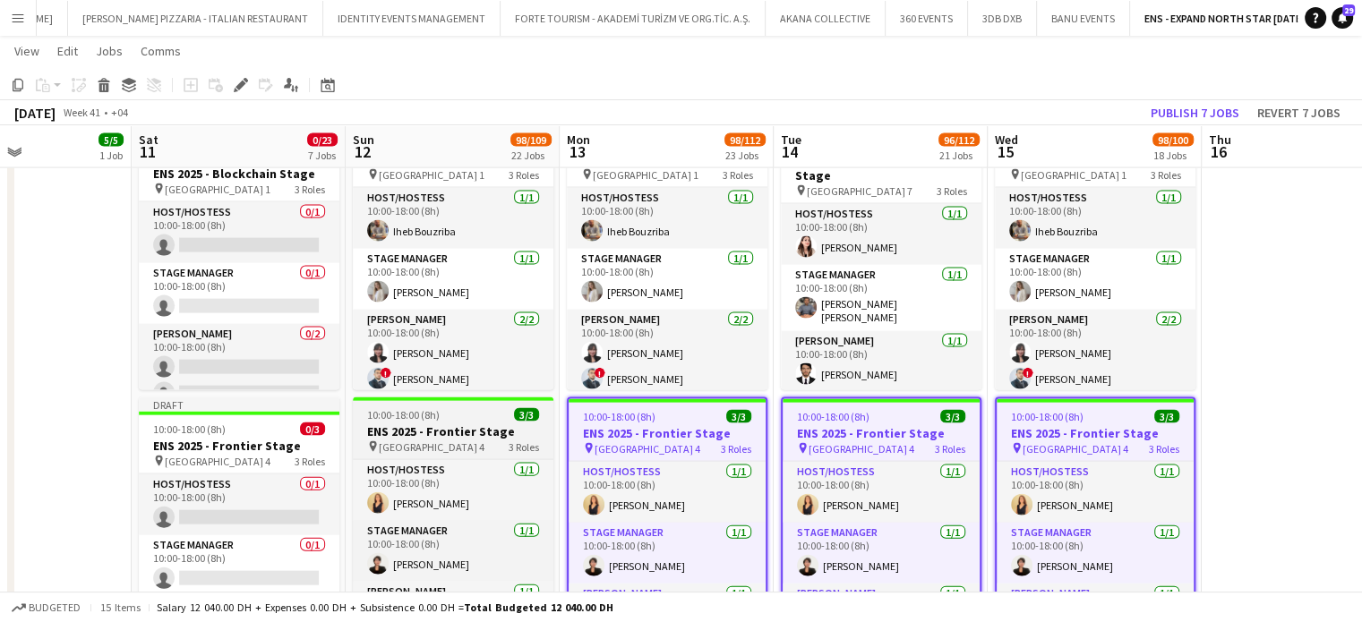
click at [500, 422] on div "10:00-18:00 (8h) 3/3" at bounding box center [453, 414] width 201 height 13
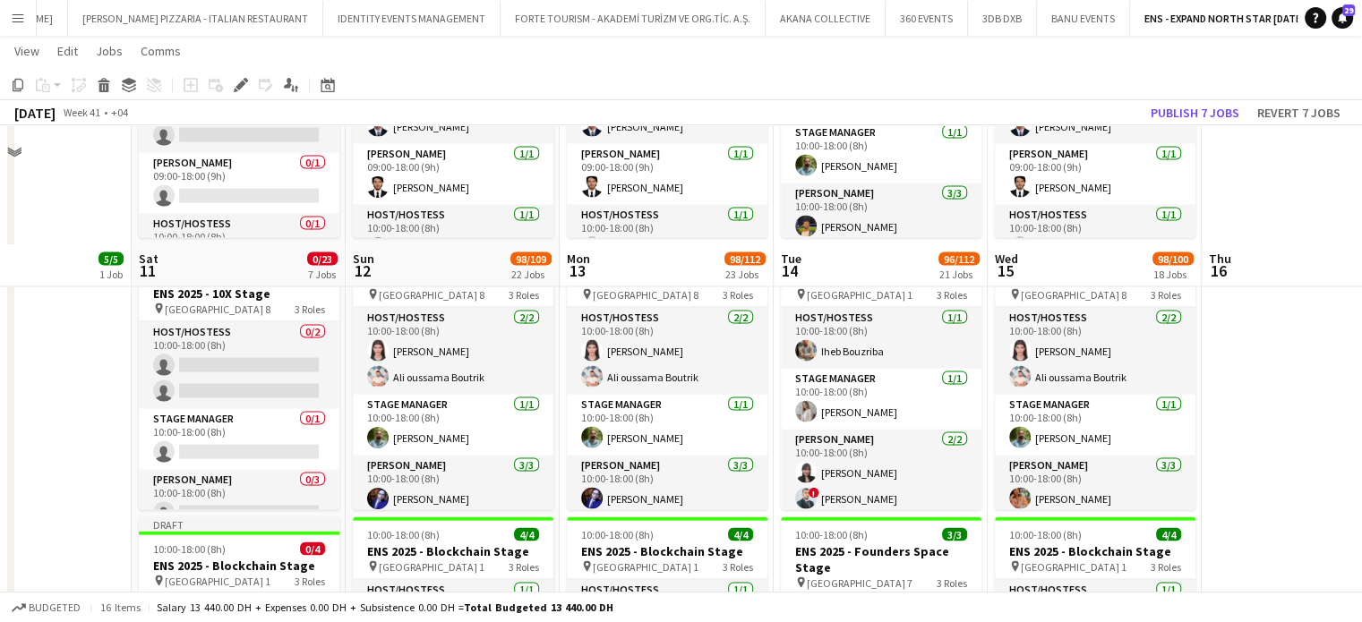
scroll to position [3636, 0]
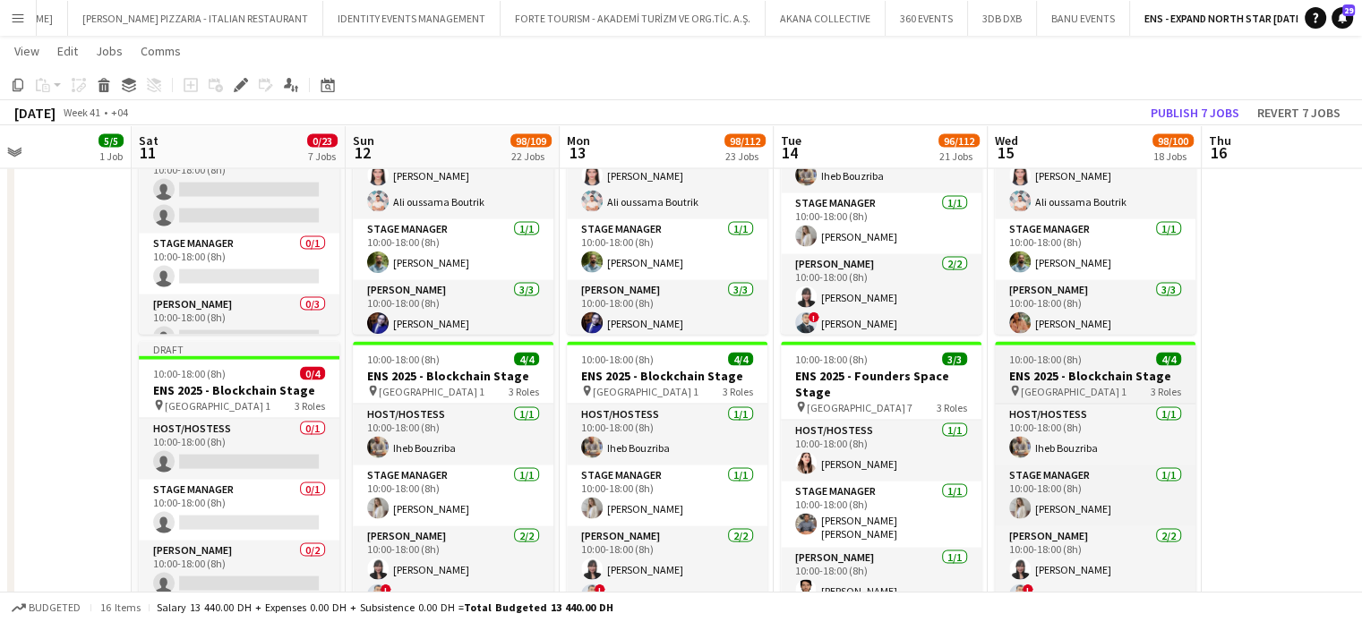
click at [1111, 374] on h3 "ENS 2025 - Blockchain Stage" at bounding box center [1095, 376] width 201 height 16
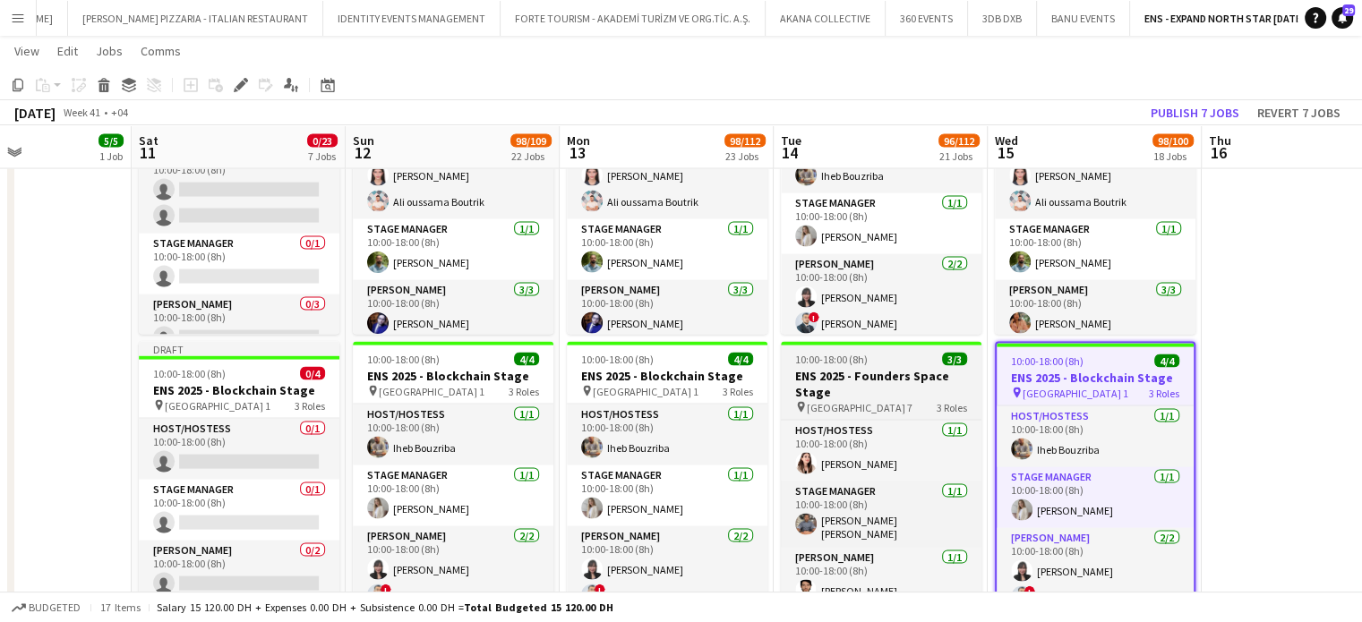
click at [857, 385] on h3 "ENS 2025 - Founders Space Stage" at bounding box center [881, 384] width 201 height 32
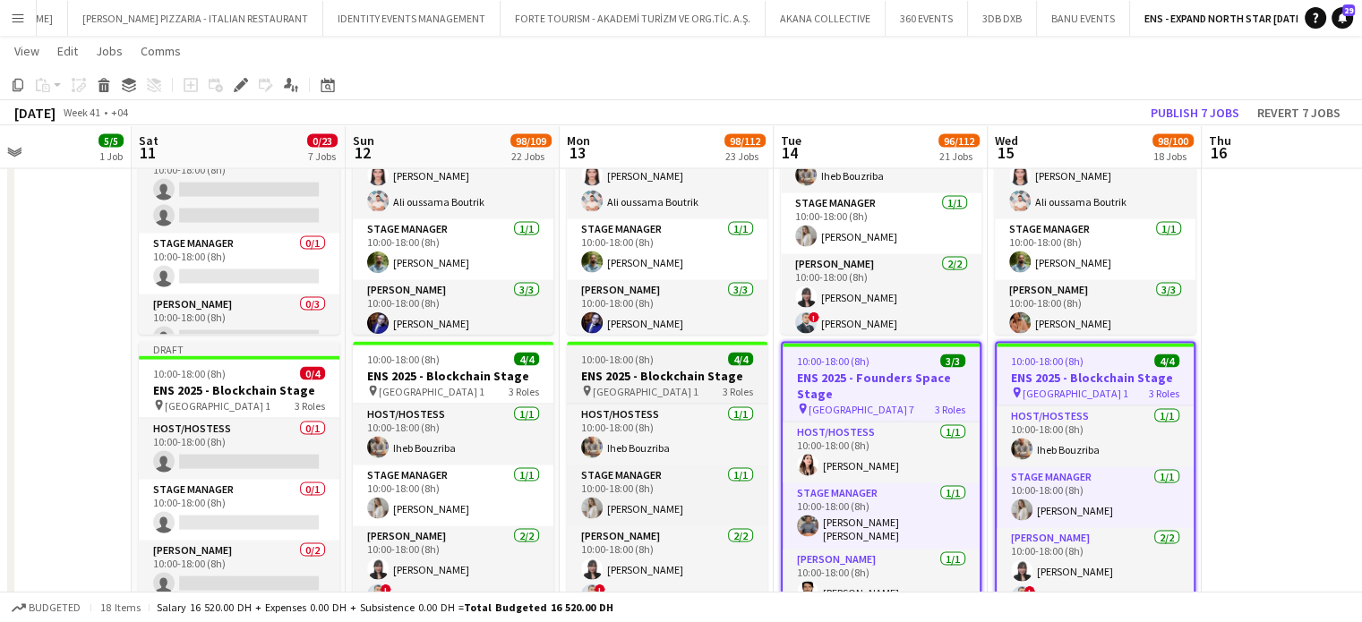
click at [648, 368] on h3 "ENS 2025 - Blockchain Stage" at bounding box center [667, 376] width 201 height 16
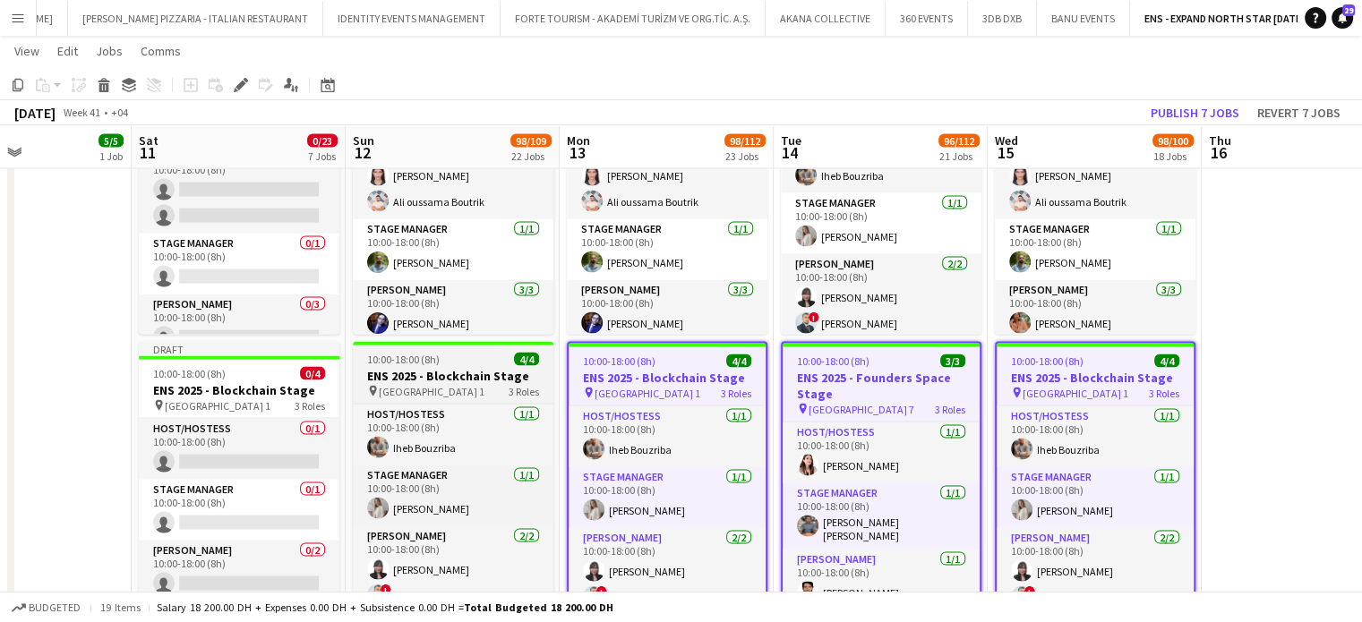
click at [432, 357] on span "10:00-18:00 (8h)" at bounding box center [403, 359] width 73 height 13
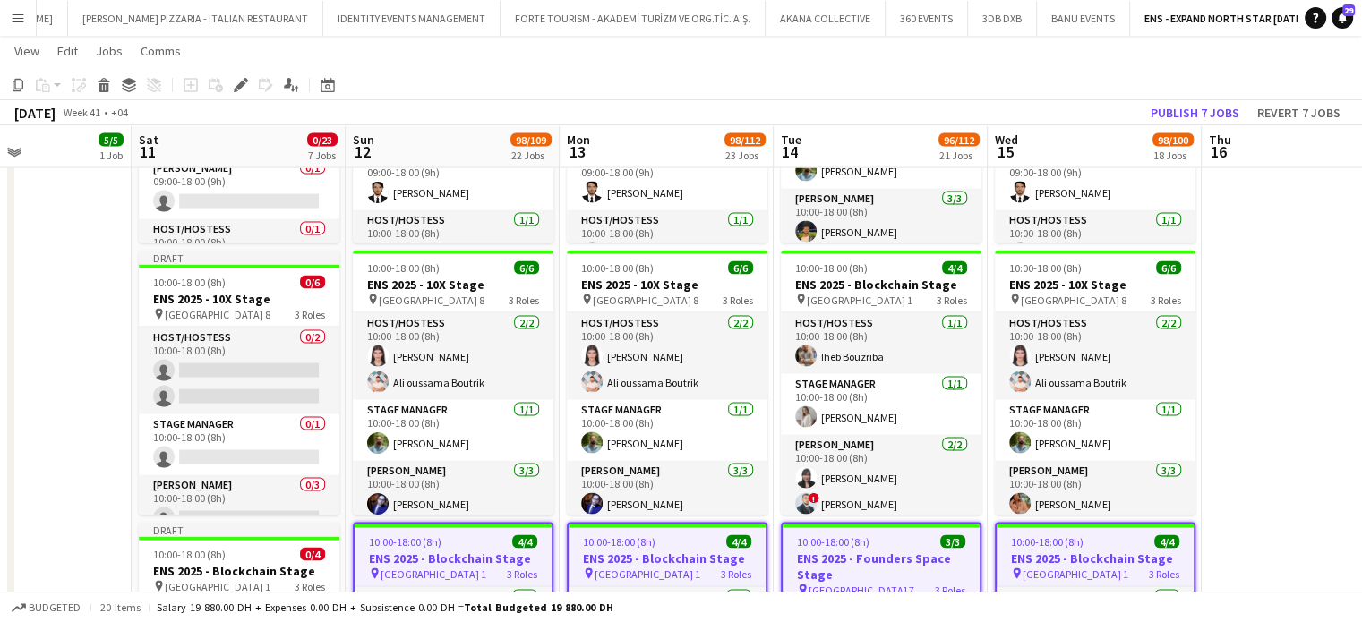
scroll to position [3377, 0]
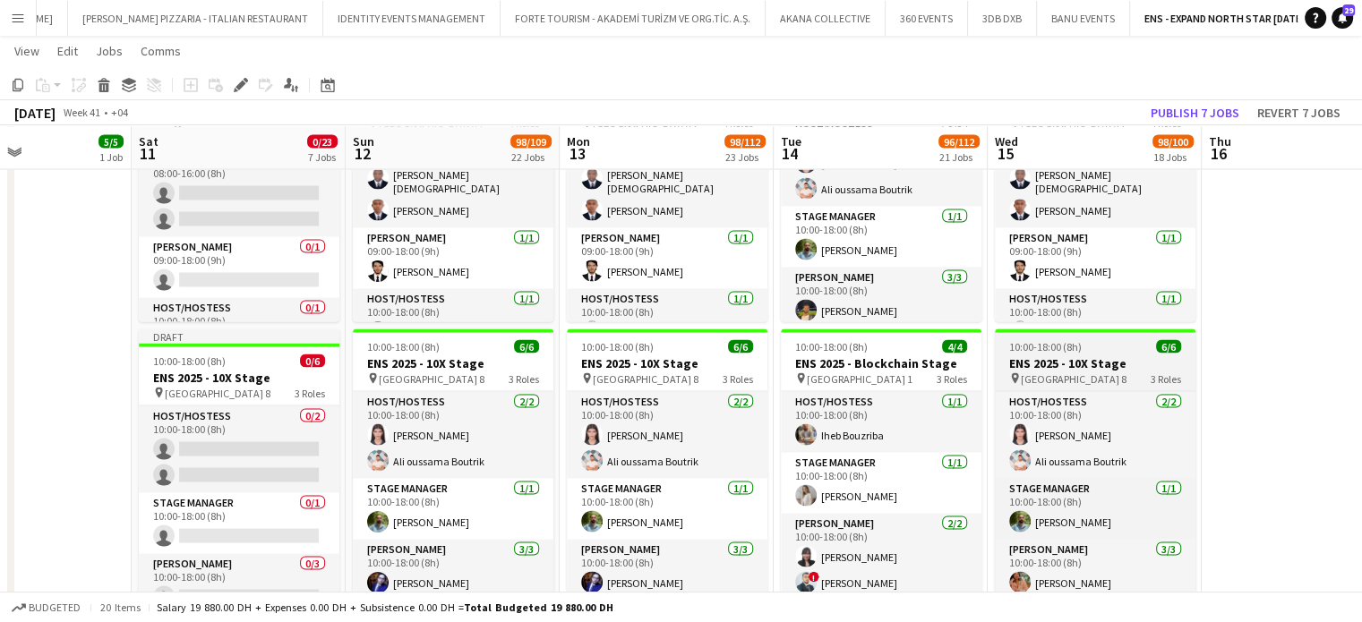
click at [1089, 359] on h3 "ENS 2025 - 10X Stage" at bounding box center [1095, 363] width 201 height 16
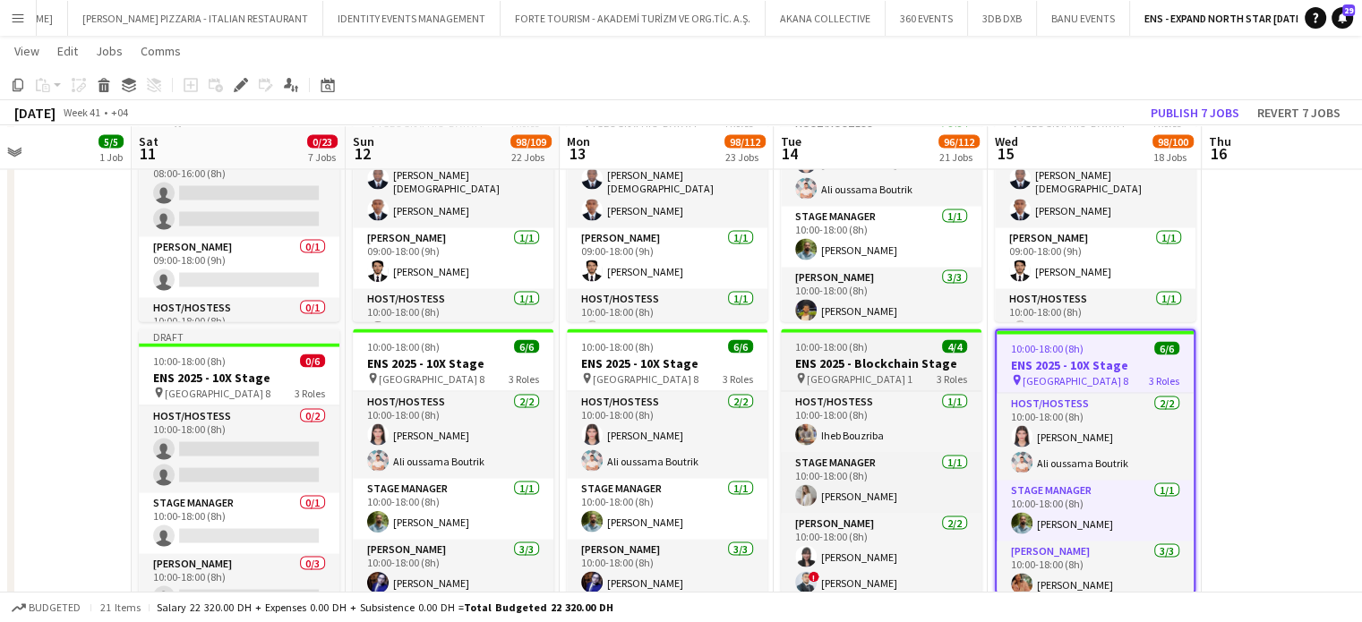
click at [857, 372] on span "Dubai Harbour - Hall 1" at bounding box center [860, 378] width 106 height 13
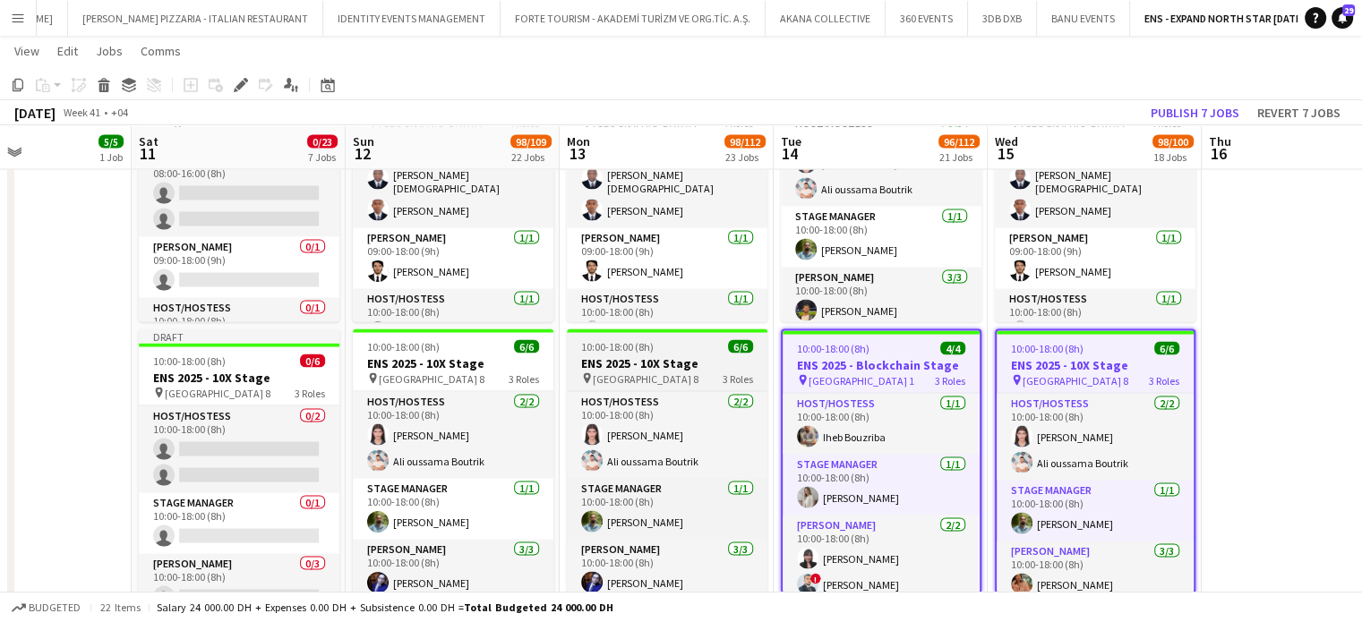
click at [606, 372] on span "Dubai Harbour - Hall 8" at bounding box center [646, 378] width 106 height 13
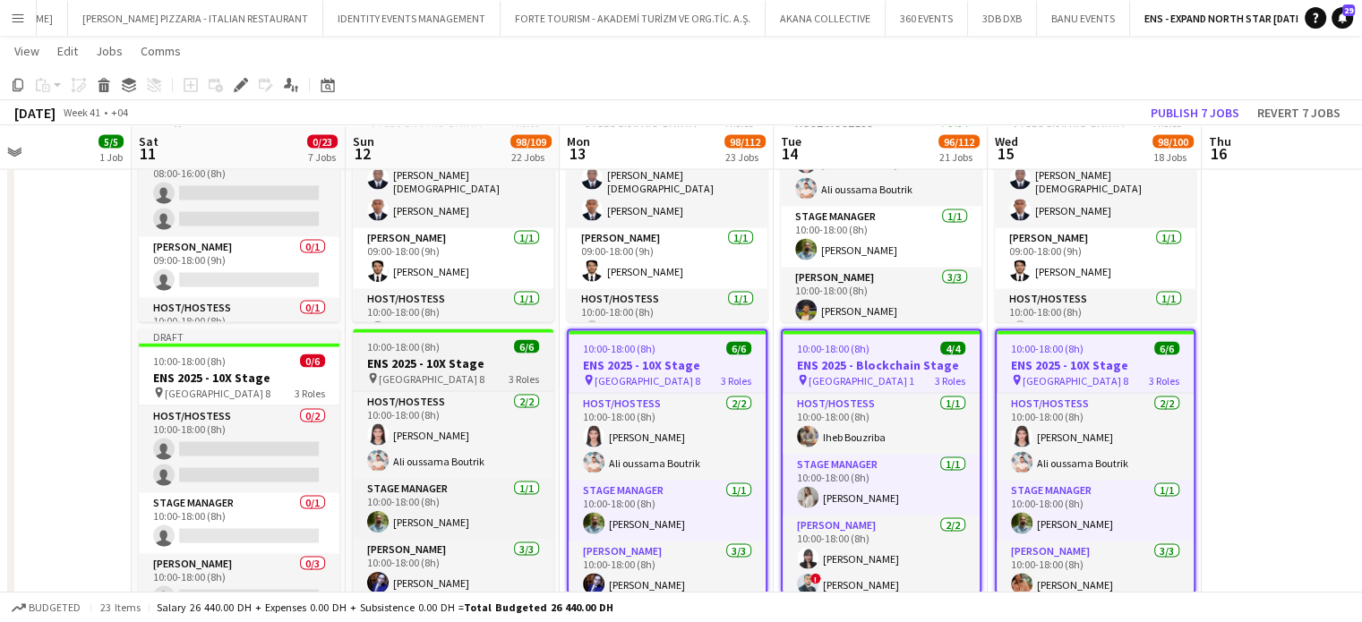
click at [415, 381] on span "Dubai Harbour - Hall 8" at bounding box center [432, 378] width 106 height 13
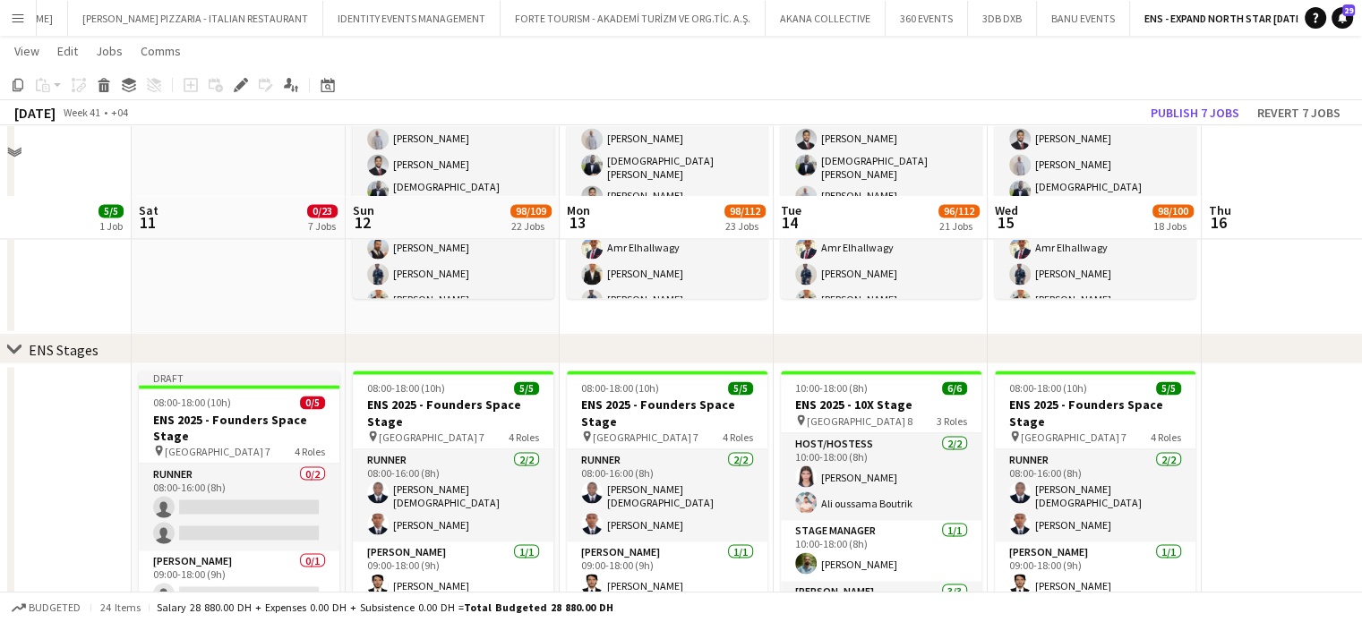
scroll to position [3148, 0]
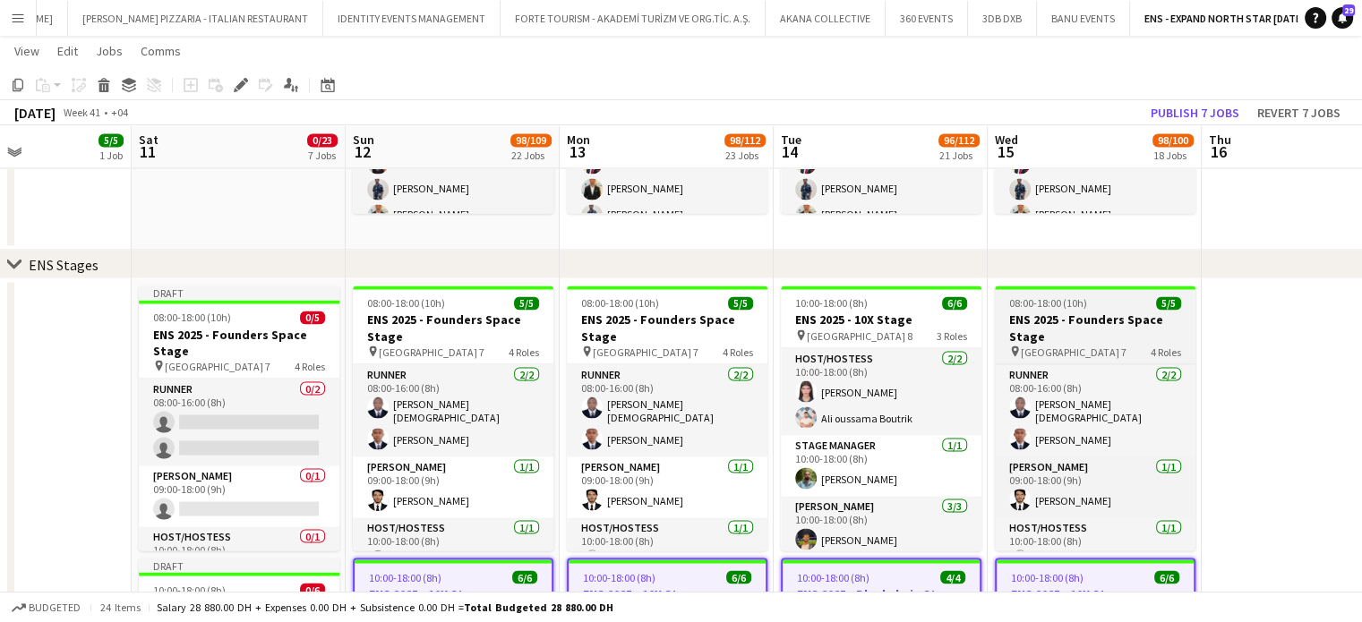
click at [1116, 329] on h3 "ENS 2025 - Founders Space Stage" at bounding box center [1095, 328] width 201 height 32
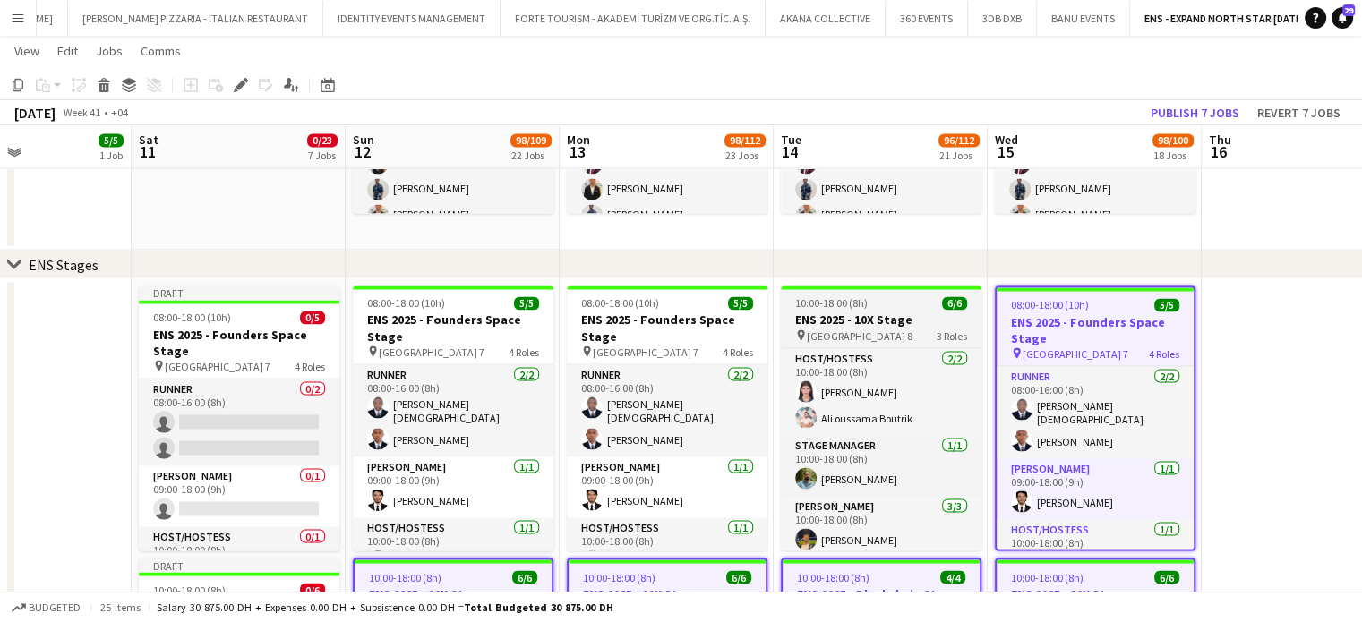
click at [918, 339] on div "pin Dubai Harbour - Hall 8 3 Roles" at bounding box center [881, 335] width 201 height 14
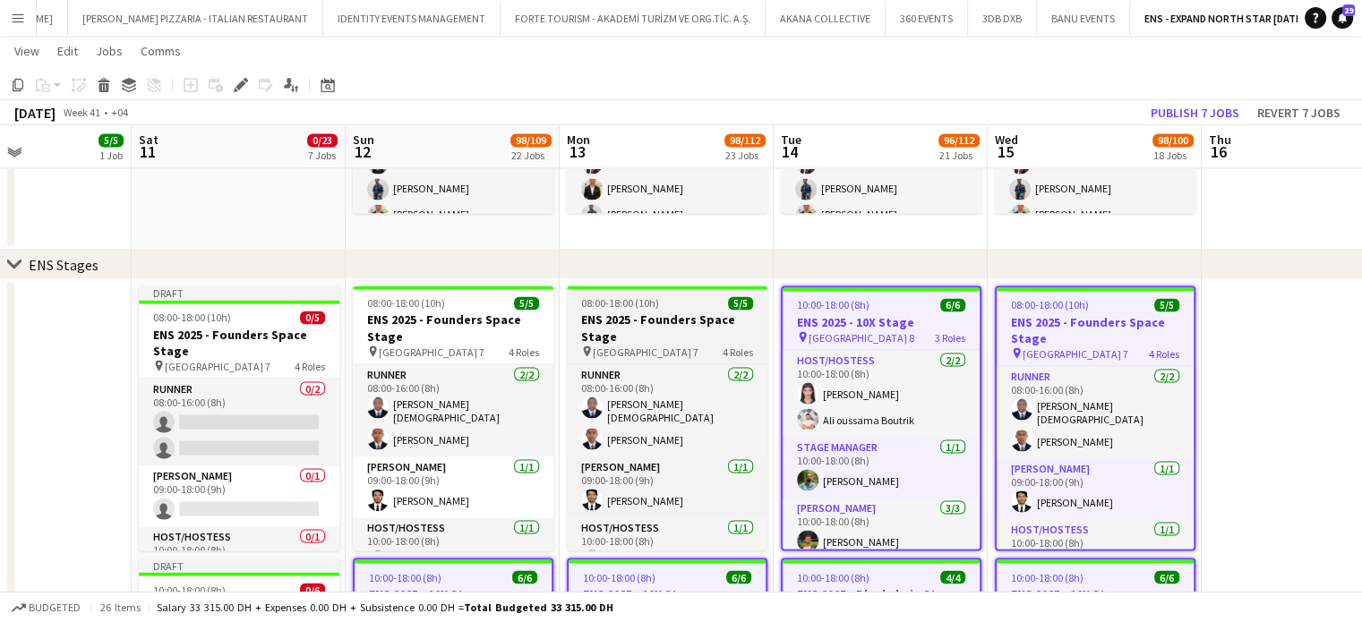
click at [702, 333] on h3 "ENS 2025 - Founders Space Stage" at bounding box center [667, 328] width 201 height 32
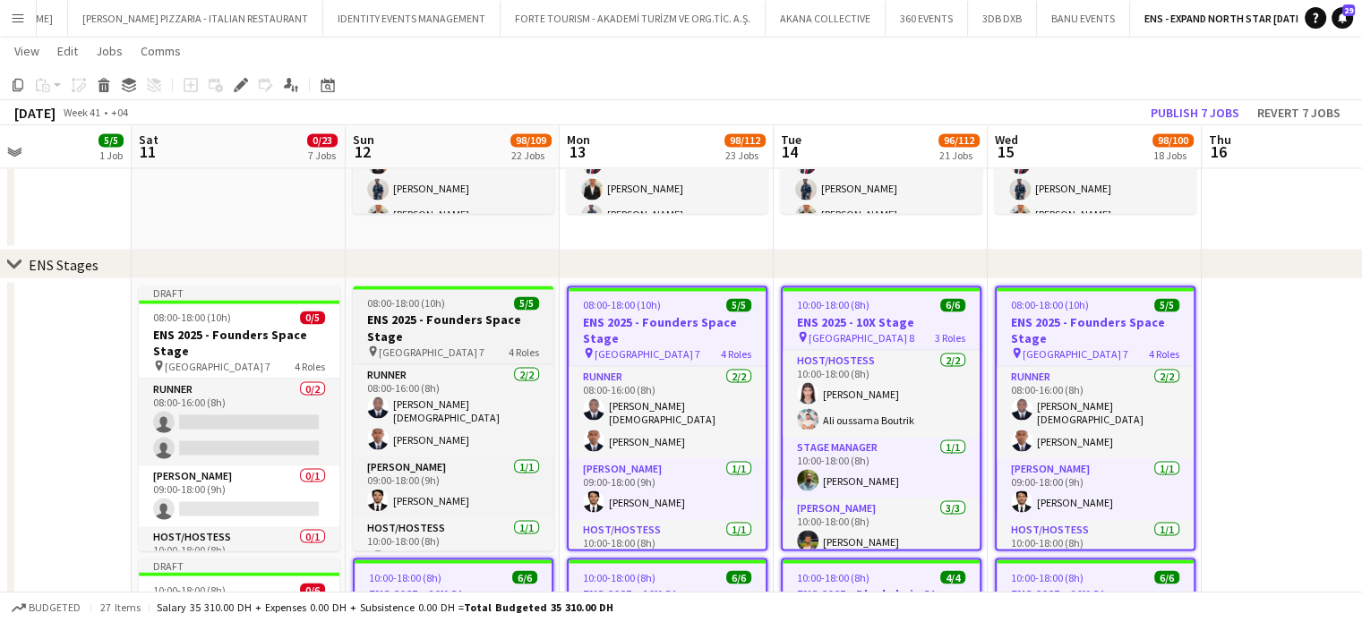
click at [500, 323] on h3 "ENS 2025 - Founders Space Stage" at bounding box center [453, 328] width 201 height 32
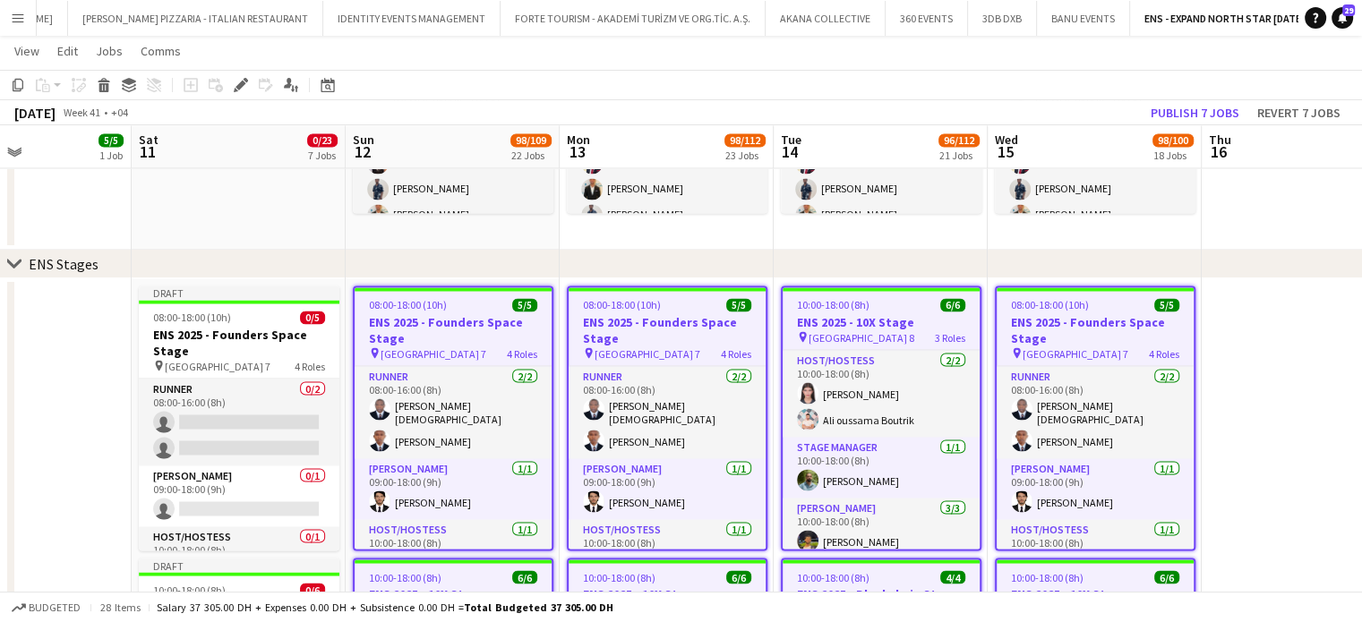
scroll to position [0, 0]
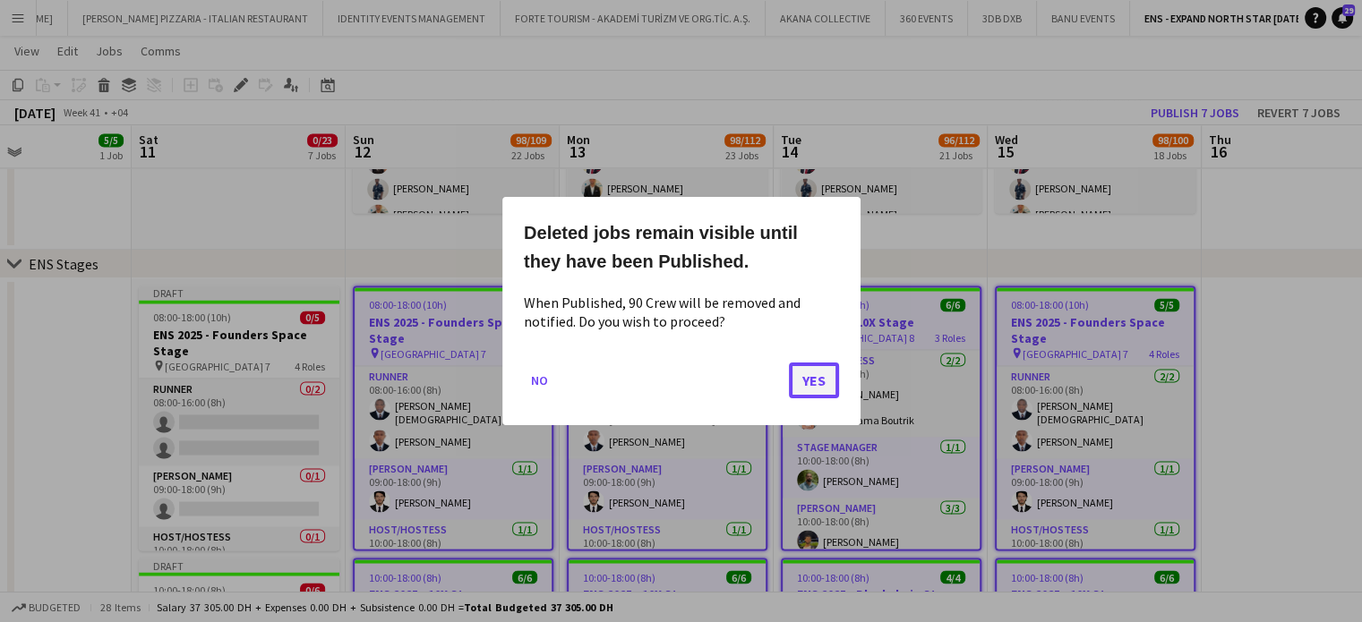
click at [820, 397] on button "Yes" at bounding box center [814, 381] width 50 height 36
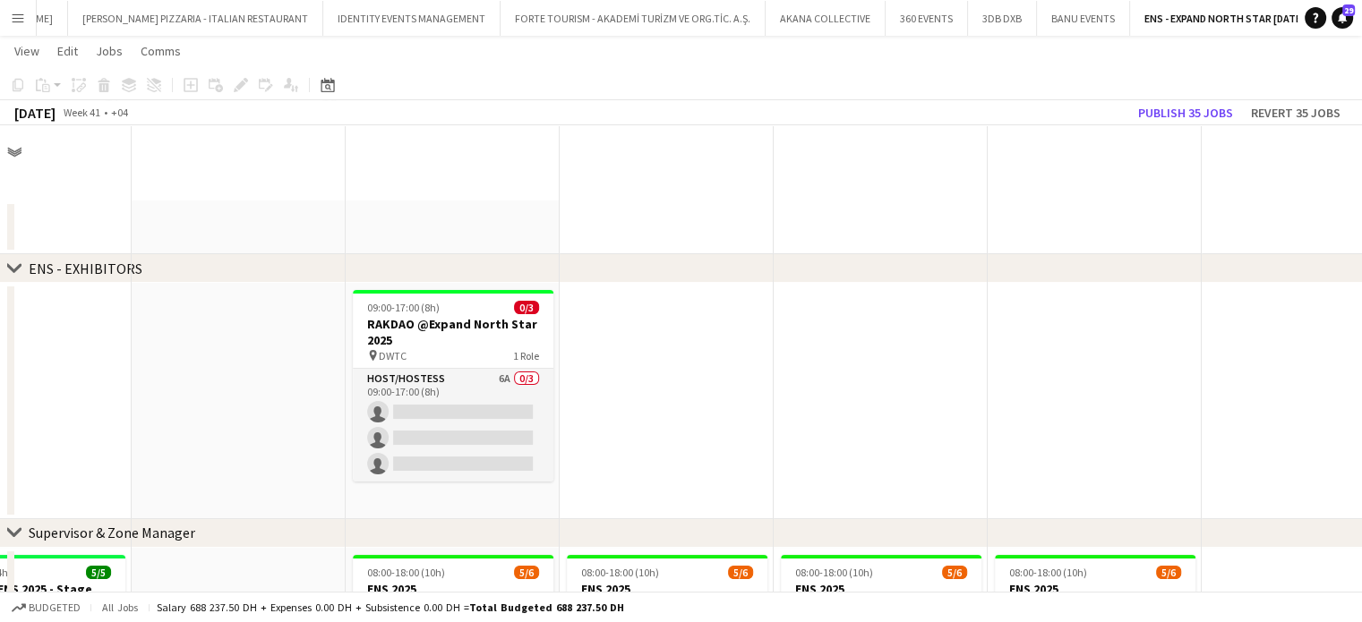
scroll to position [3148, 0]
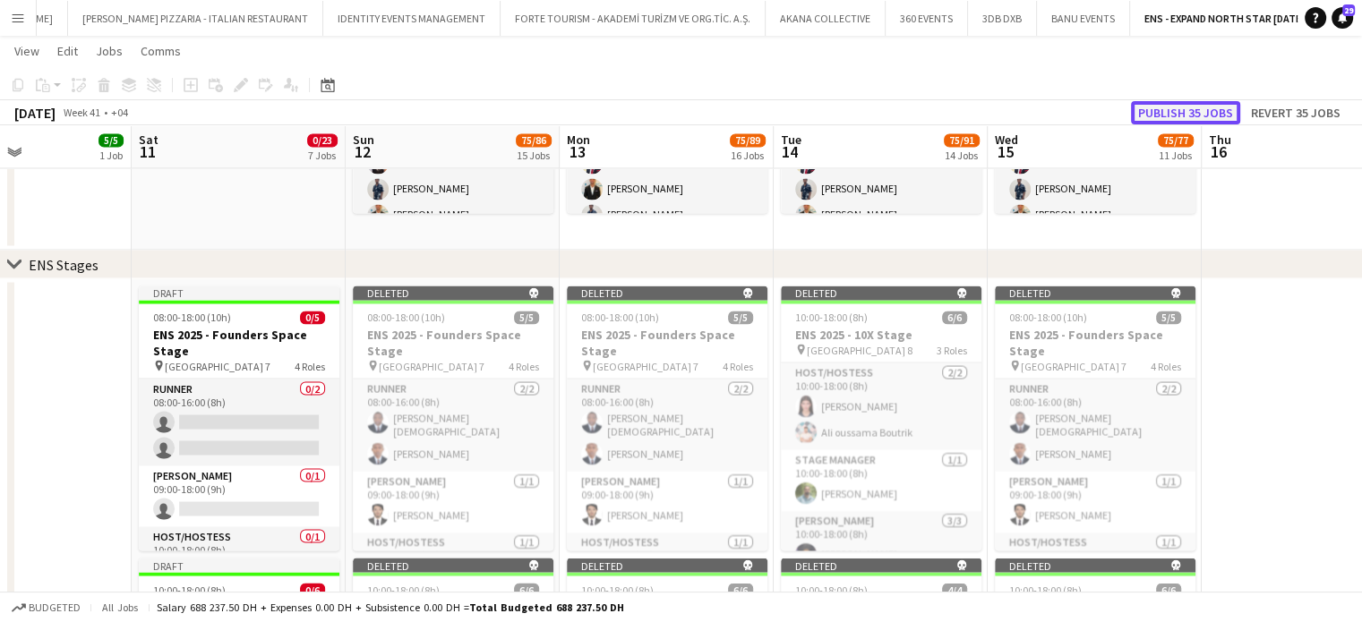
click at [1182, 115] on button "Publish 35 jobs" at bounding box center [1185, 112] width 109 height 23
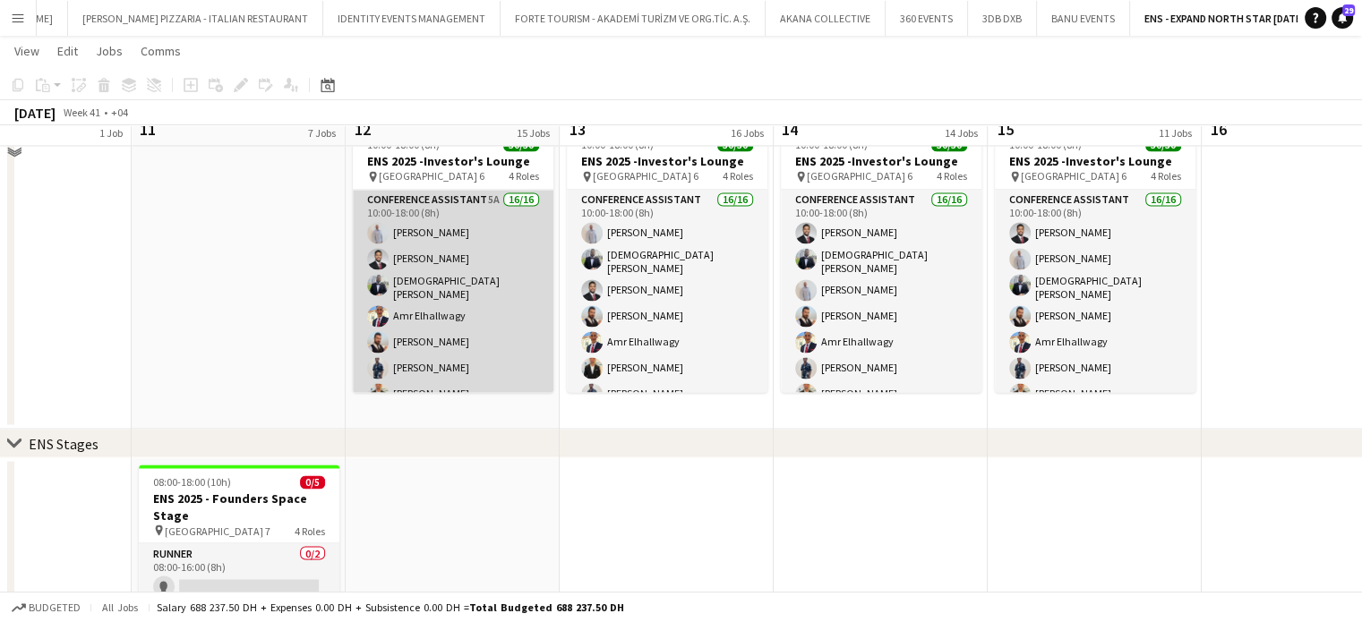
scroll to position [2879, 0]
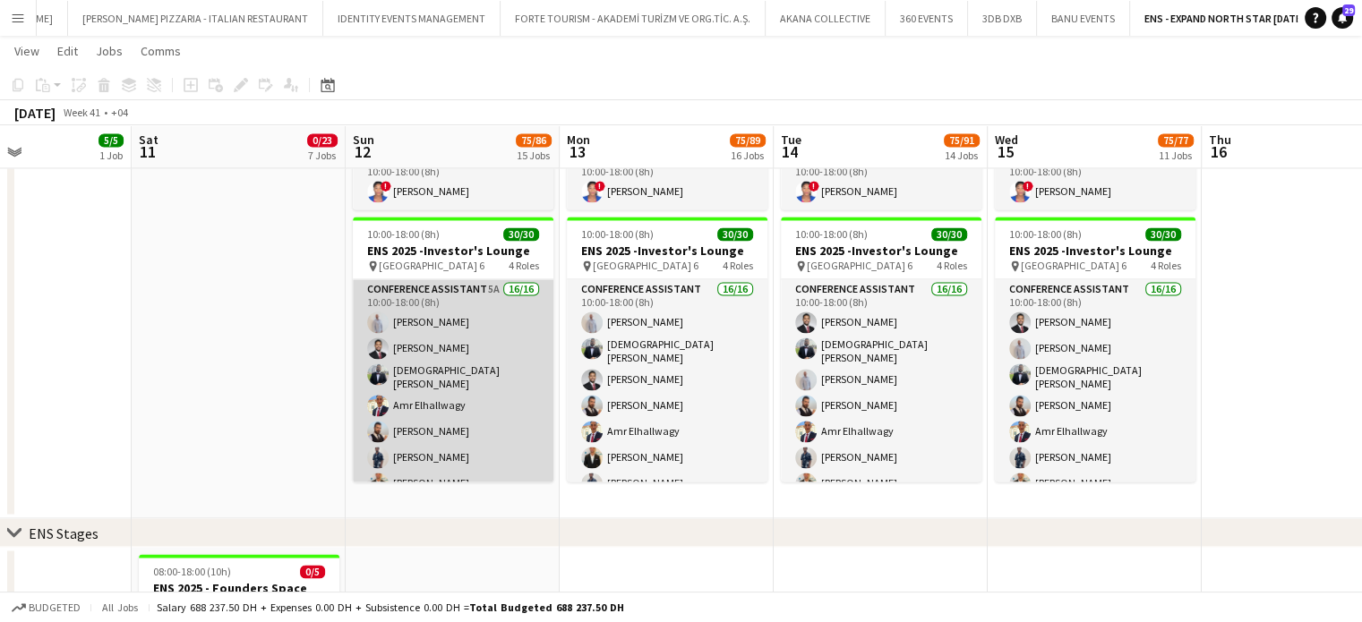
click at [458, 343] on app-card-role "Conference Assistant 5A 16/16 10:00-18:00 (8h) Tiago Molla Aladdin Elhussein Mo…" at bounding box center [453, 507] width 201 height 456
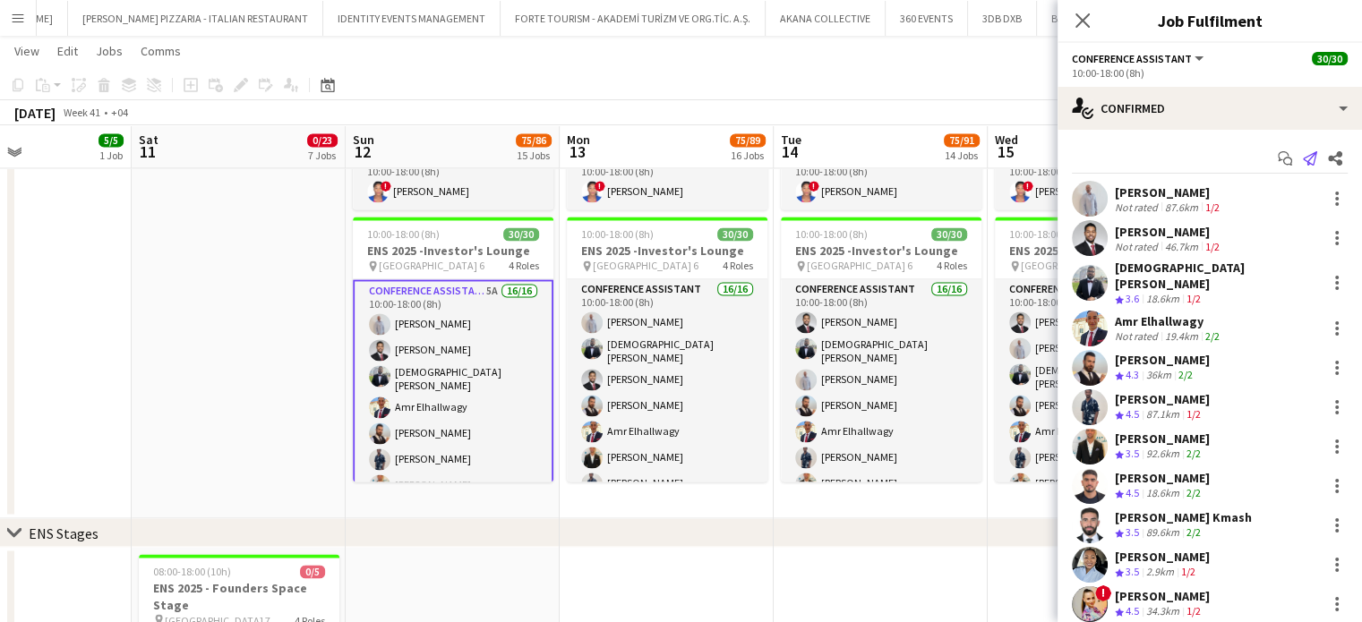
click at [1303, 150] on app-icon "Send notification" at bounding box center [1309, 158] width 25 height 25
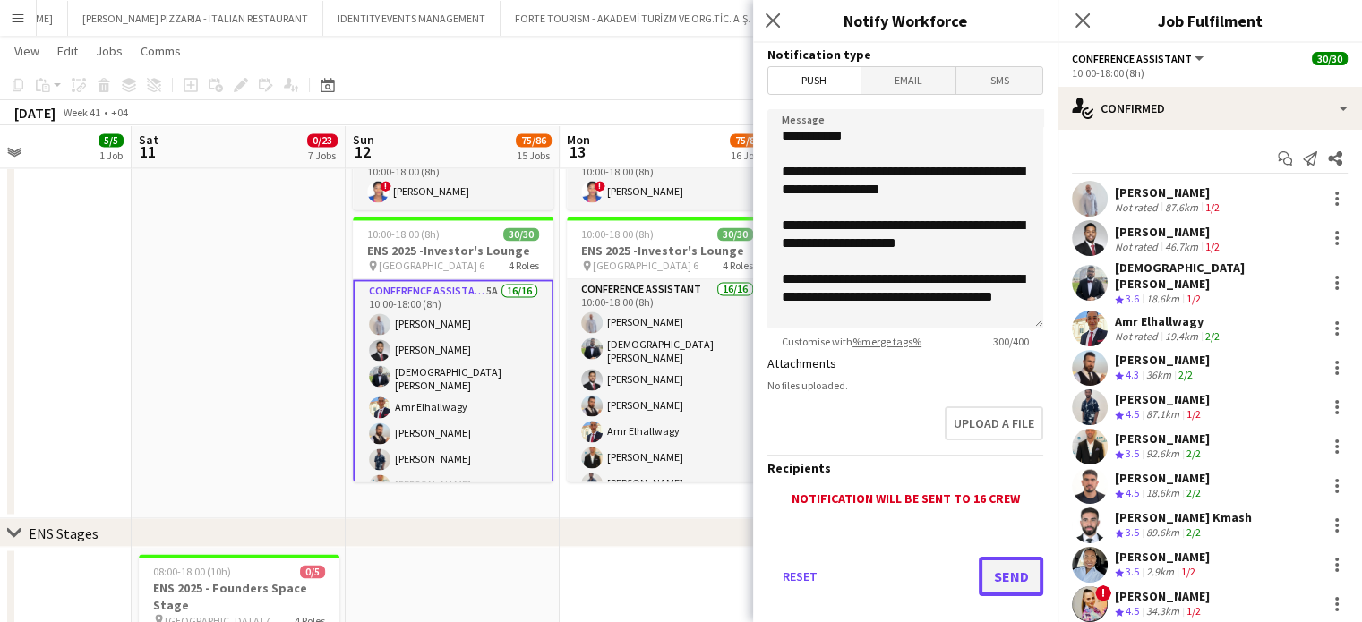
click at [999, 583] on button "Send" at bounding box center [1011, 576] width 64 height 39
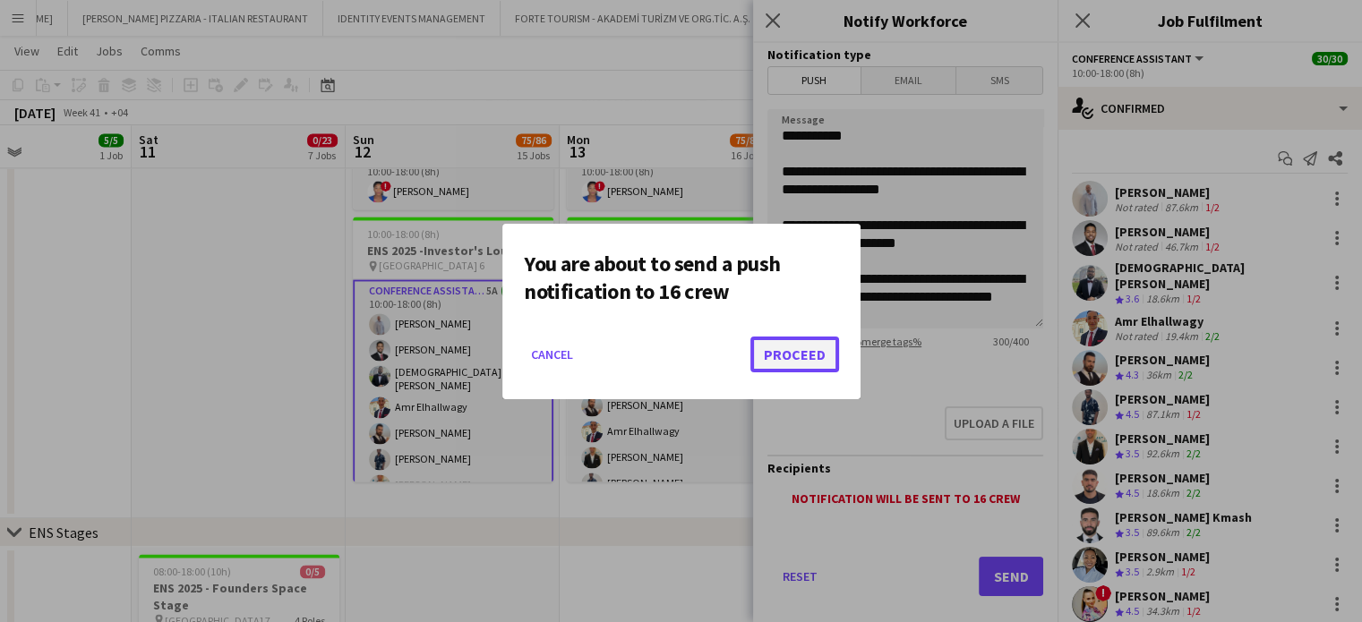
click at [812, 354] on button "Proceed" at bounding box center [794, 355] width 89 height 36
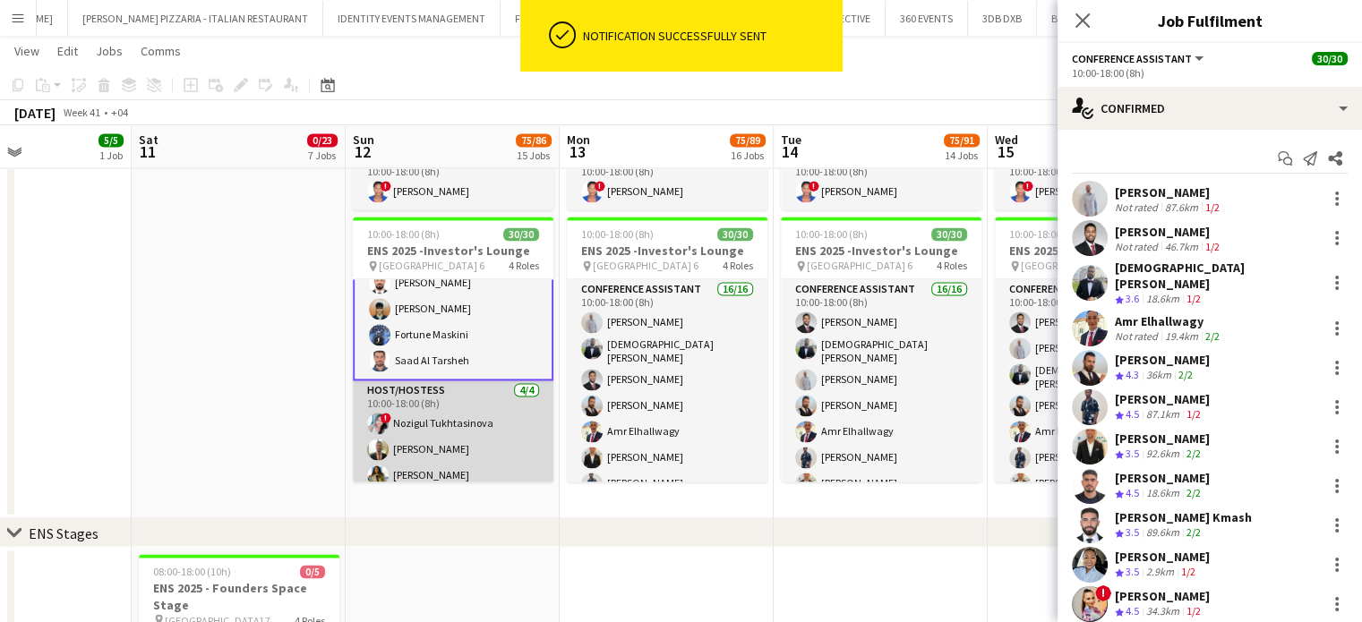
click at [455, 432] on app-card-role "Host/Hostess 4/4 10:00-18:00 (8h) ! Nozigul Tukhtasinova Ayman Kassem Shahd Abd…" at bounding box center [453, 449] width 201 height 139
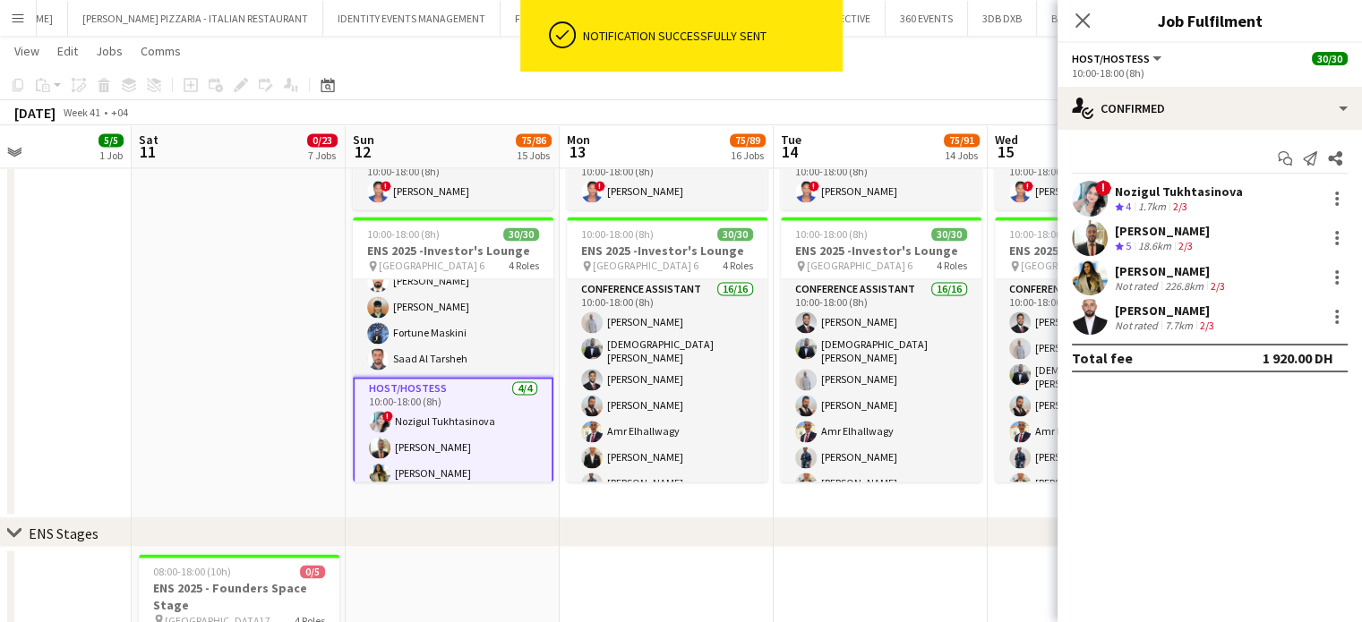
scroll to position [356, 0]
click at [1307, 159] on icon "Send notification" at bounding box center [1310, 158] width 14 height 14
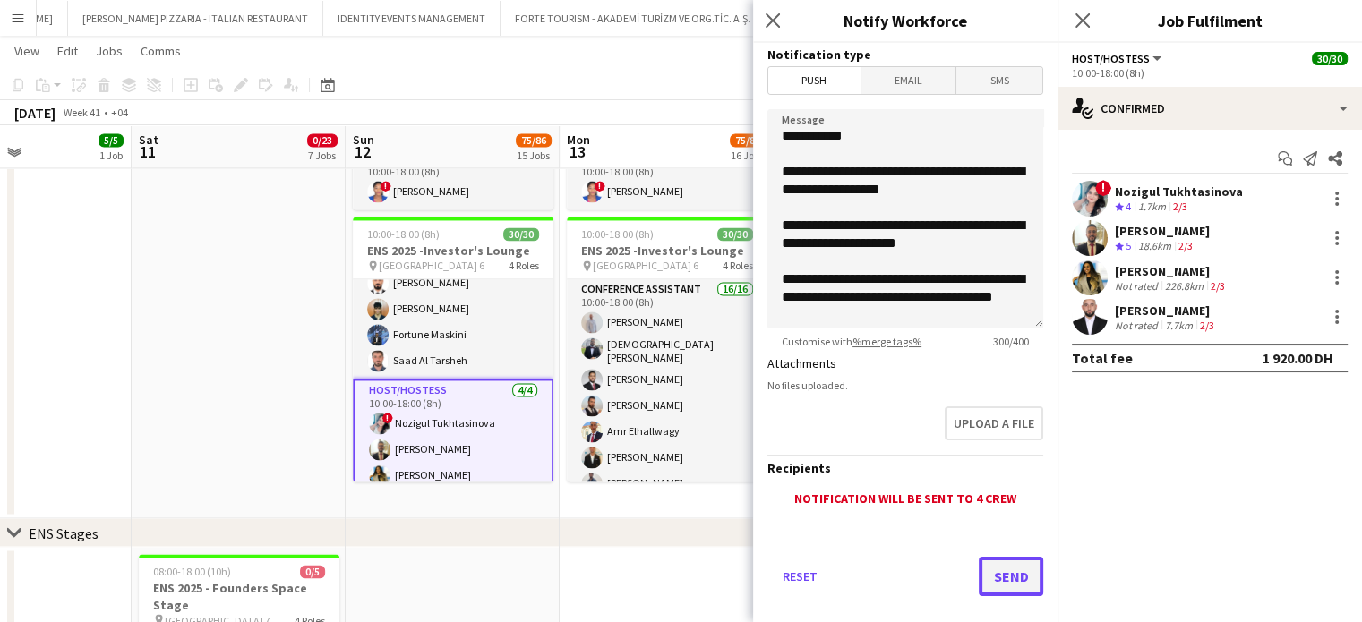
click at [1014, 580] on button "Send" at bounding box center [1011, 576] width 64 height 39
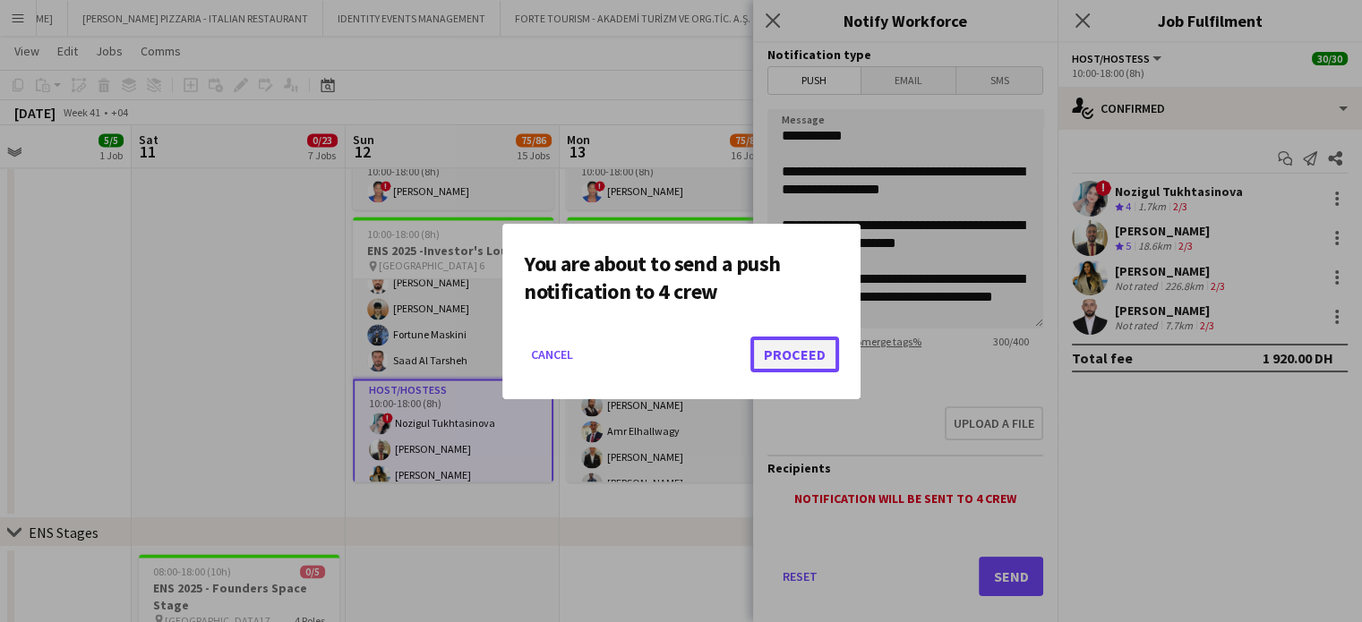
click at [789, 356] on button "Proceed" at bounding box center [794, 355] width 89 height 36
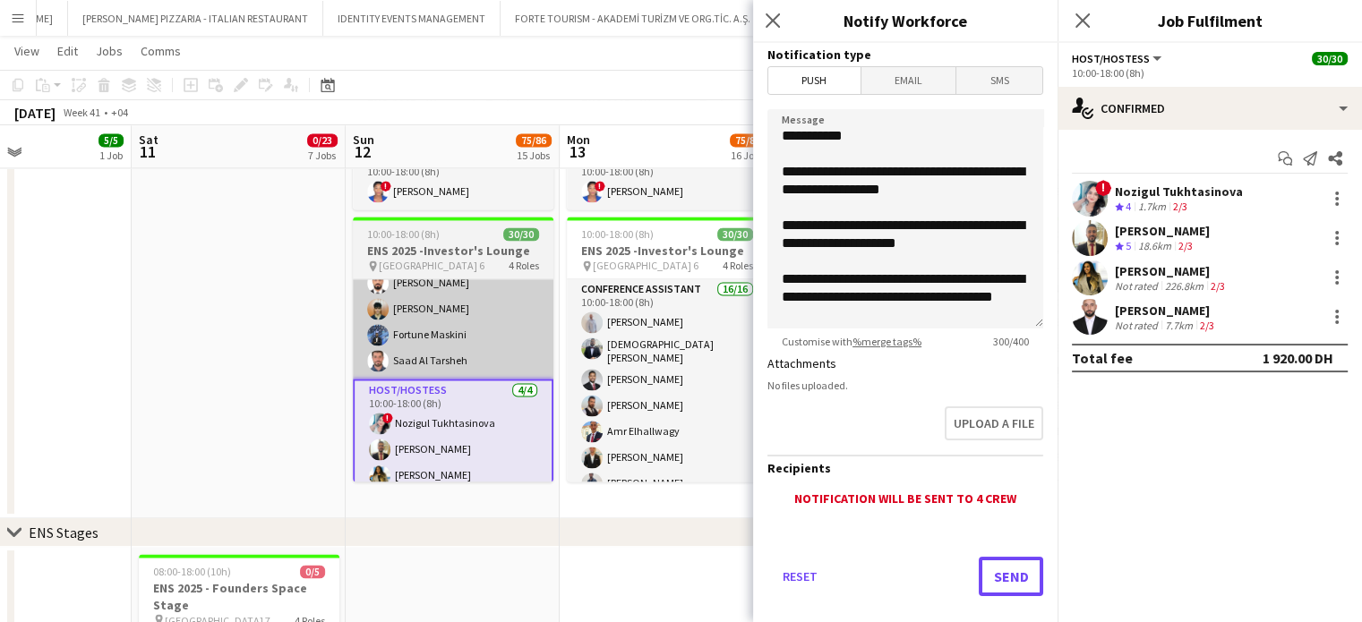
scroll to position [2879, 0]
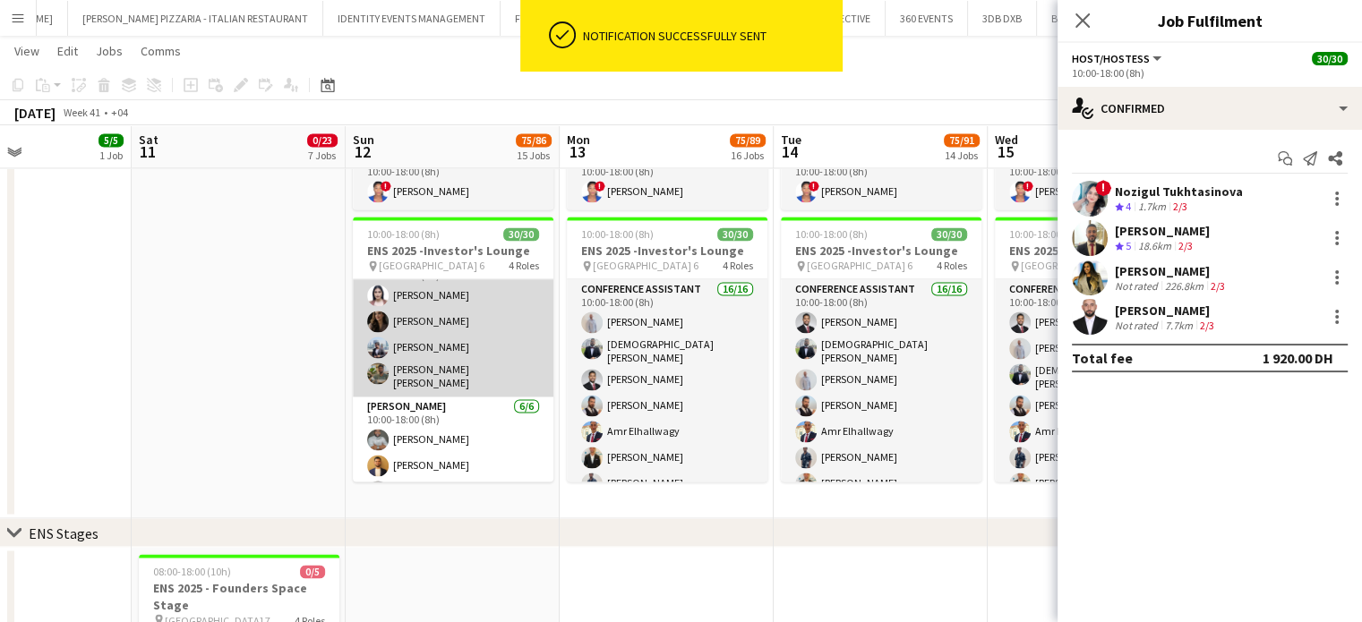
click at [460, 351] on app-card-role "Registration Staff 4/4 10:00-18:00 (8h) Patricia Tolentino Sanaz Jafar Souzani …" at bounding box center [453, 324] width 201 height 144
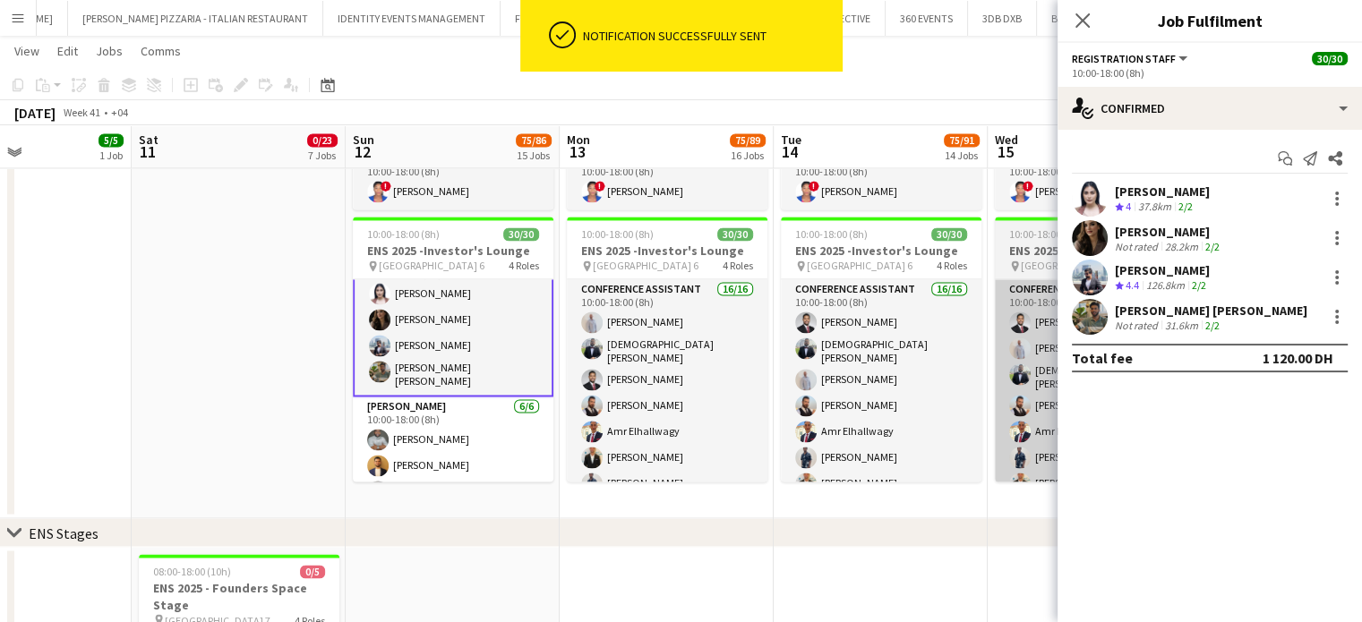
scroll to position [623, 0]
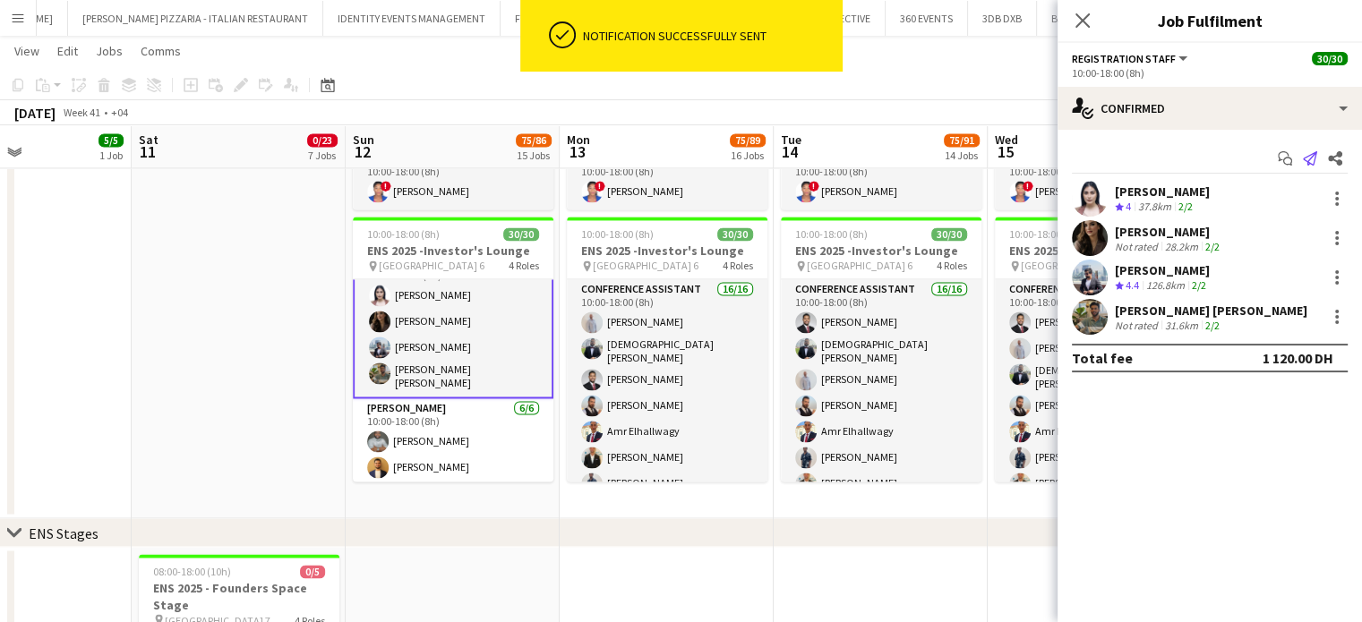
click at [1313, 162] on icon at bounding box center [1310, 158] width 14 height 14
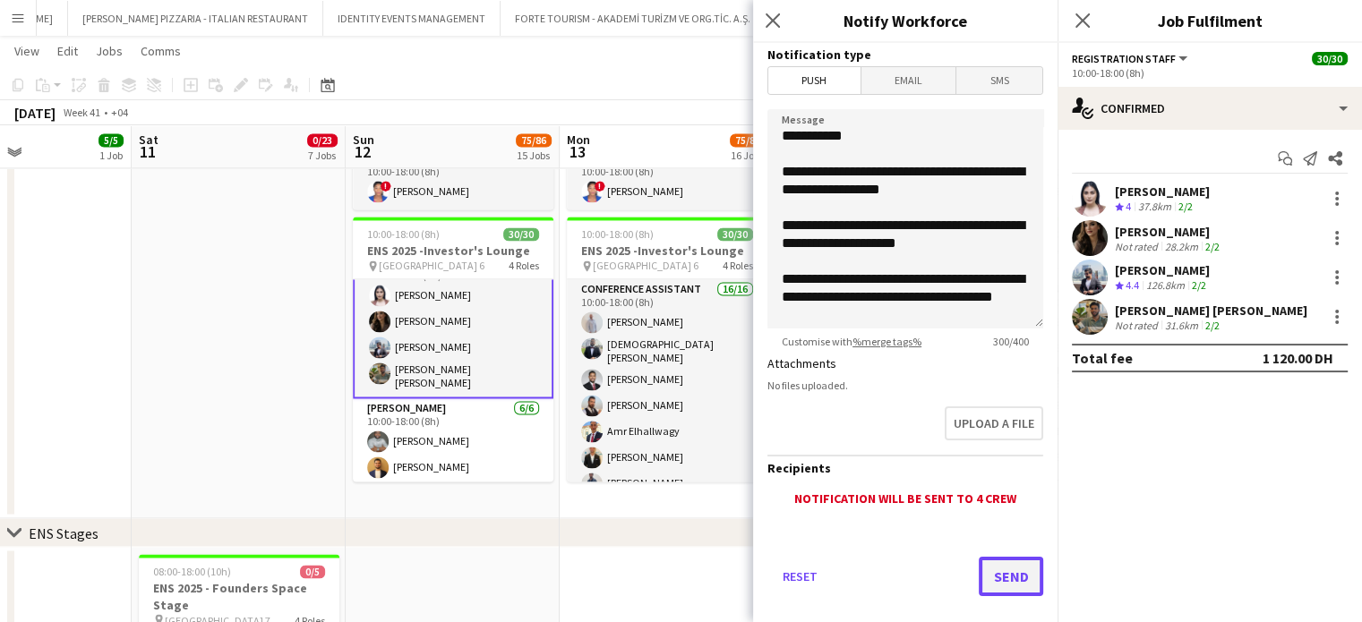
click at [989, 570] on button "Send" at bounding box center [1011, 576] width 64 height 39
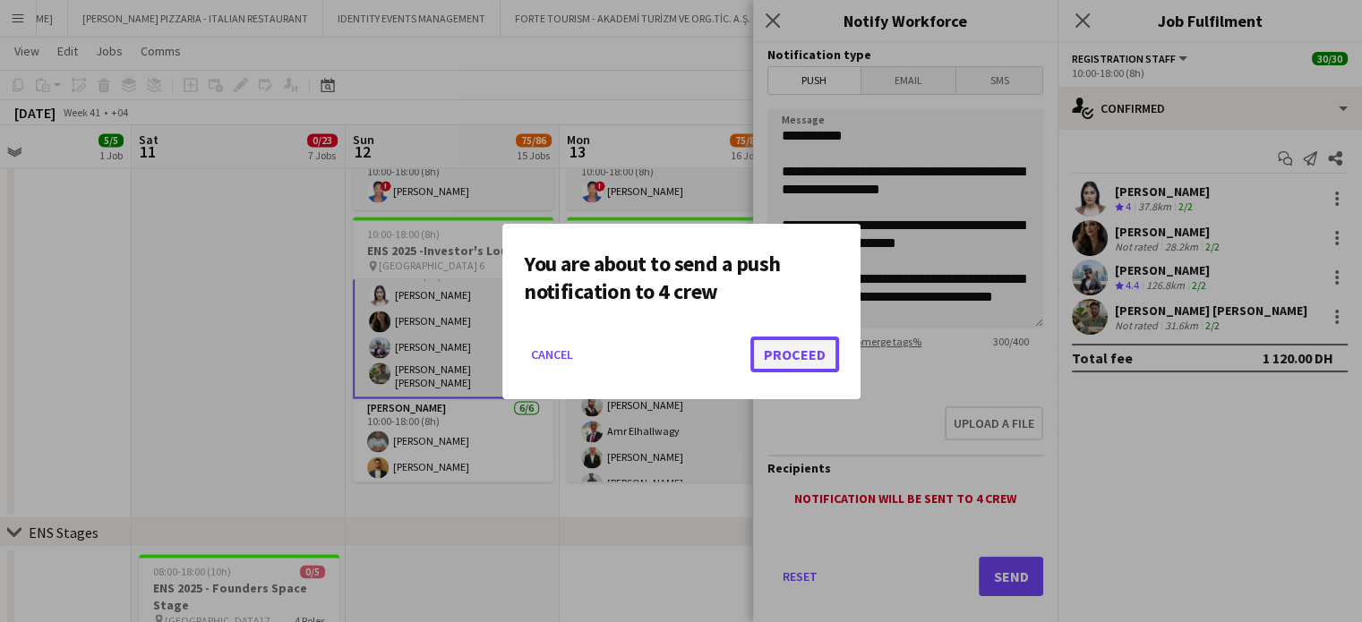
click at [788, 345] on button "Proceed" at bounding box center [794, 355] width 89 height 36
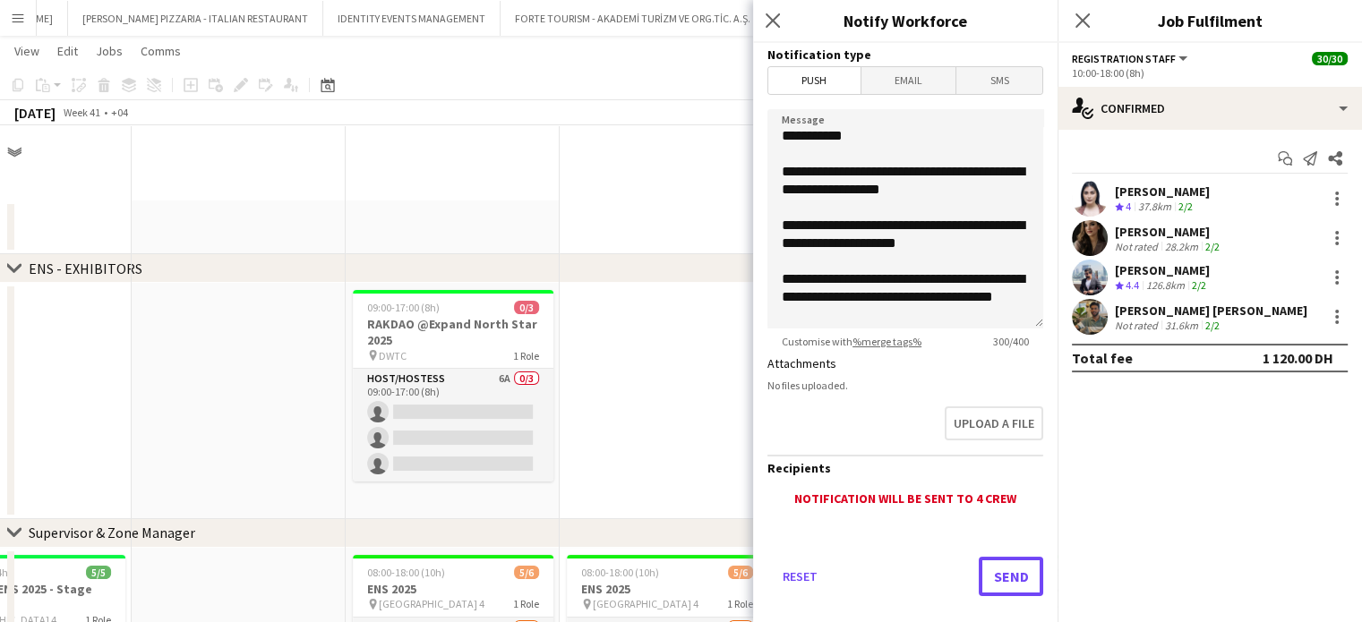
scroll to position [2879, 0]
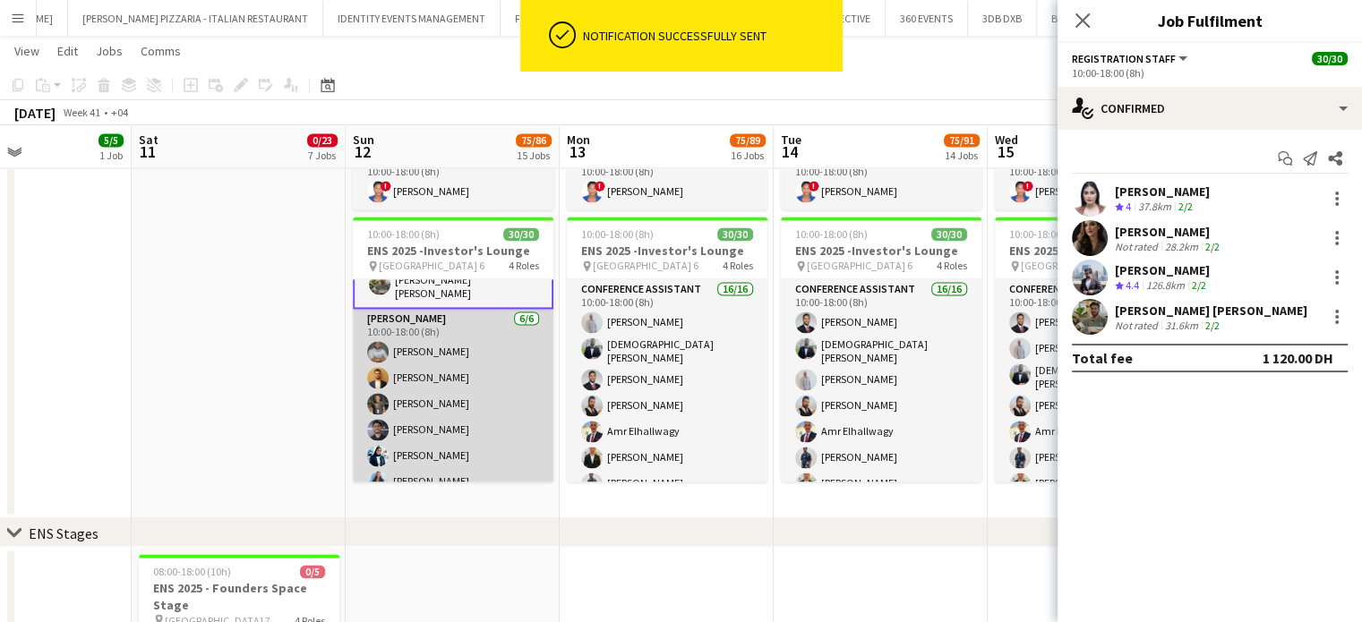
click at [440, 380] on app-card-role "Usher 6/6 10:00-18:00 (8h) Nehemiah Ayoung Mirjamol Magrupov Ahmed Awadalla Moh…" at bounding box center [453, 404] width 201 height 191
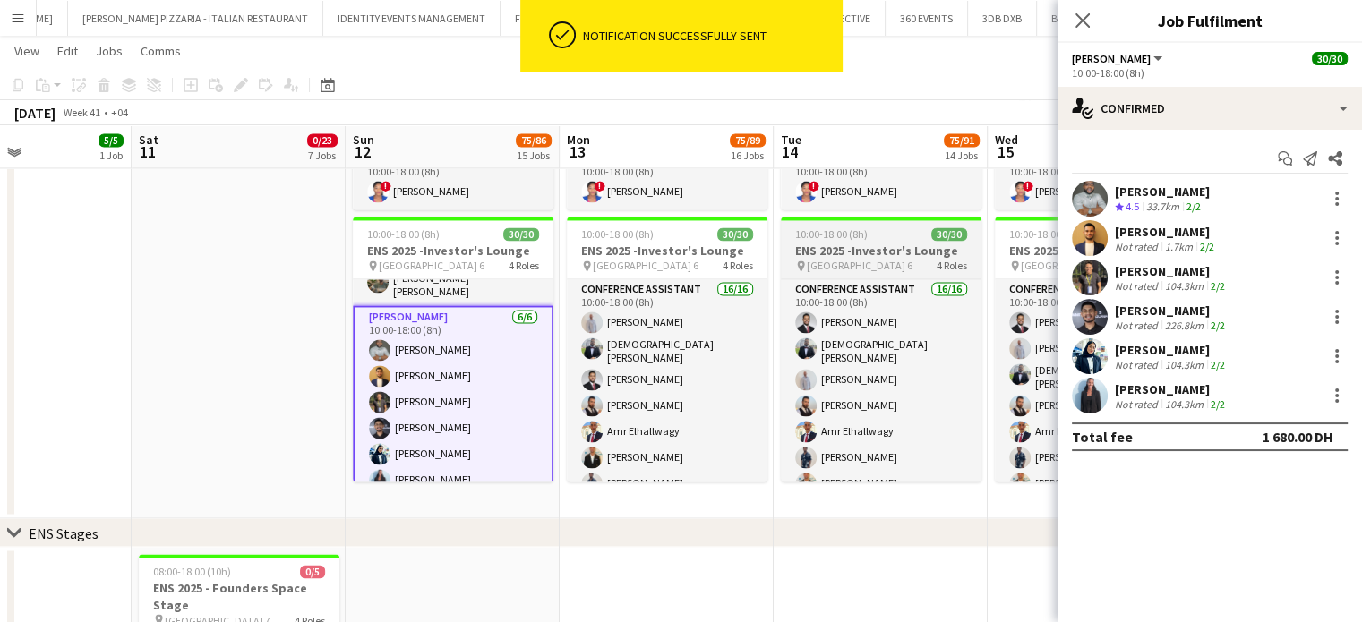
scroll to position [712, 0]
click at [1309, 156] on icon at bounding box center [1310, 158] width 14 height 14
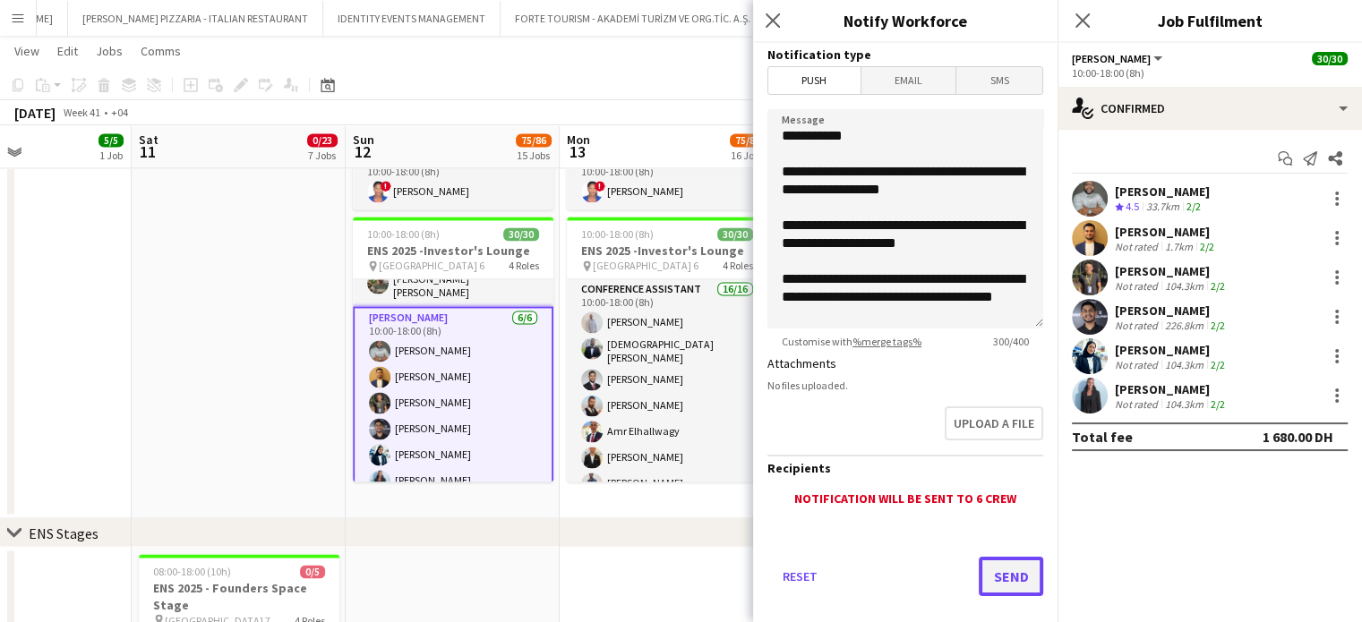
click at [1004, 579] on button "Send" at bounding box center [1011, 576] width 64 height 39
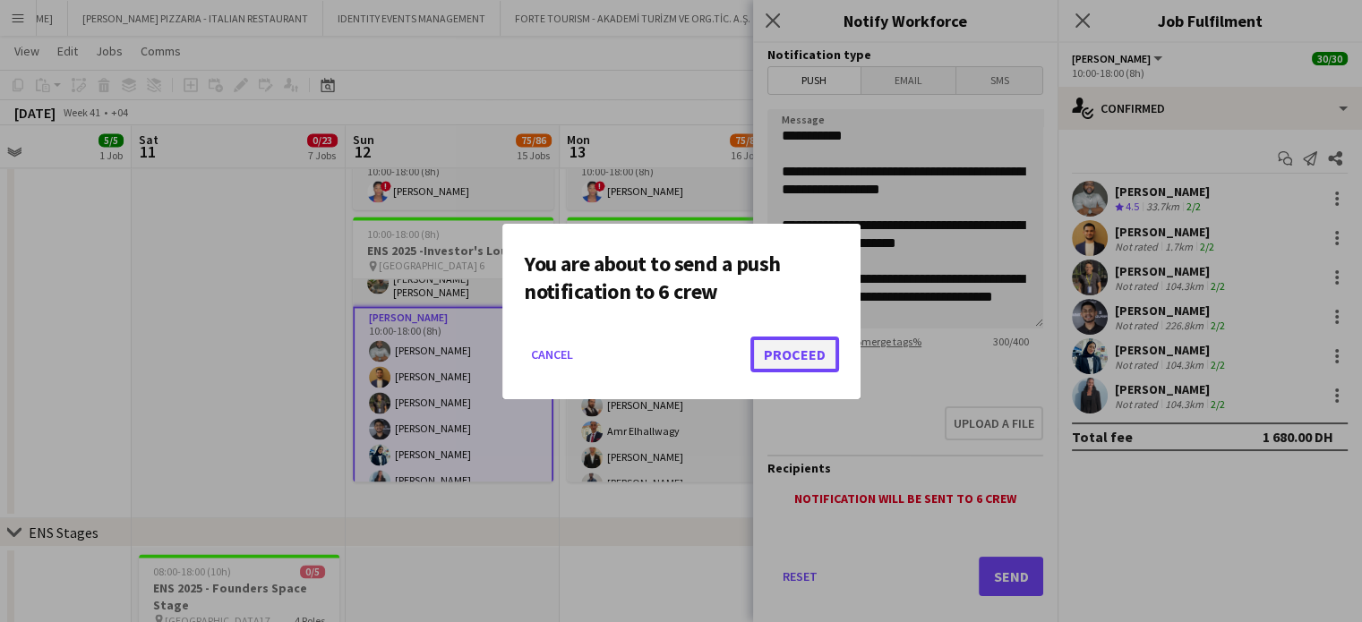
click at [780, 356] on button "Proceed" at bounding box center [794, 355] width 89 height 36
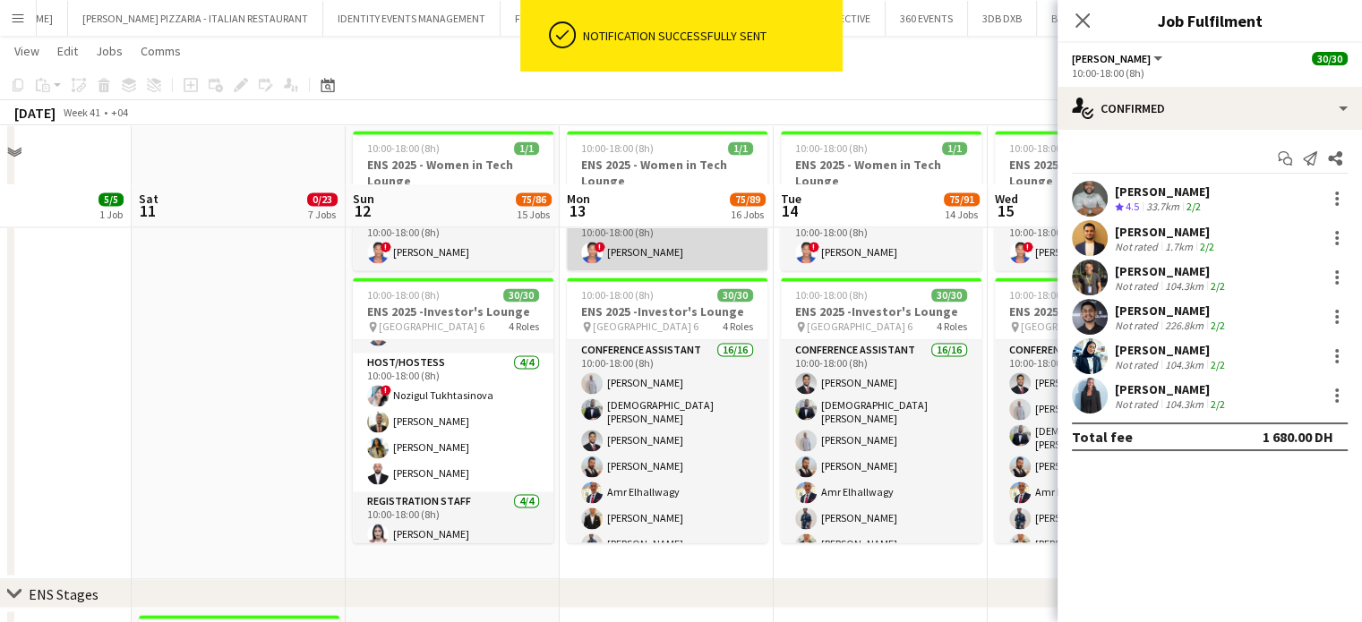
scroll to position [2790, 0]
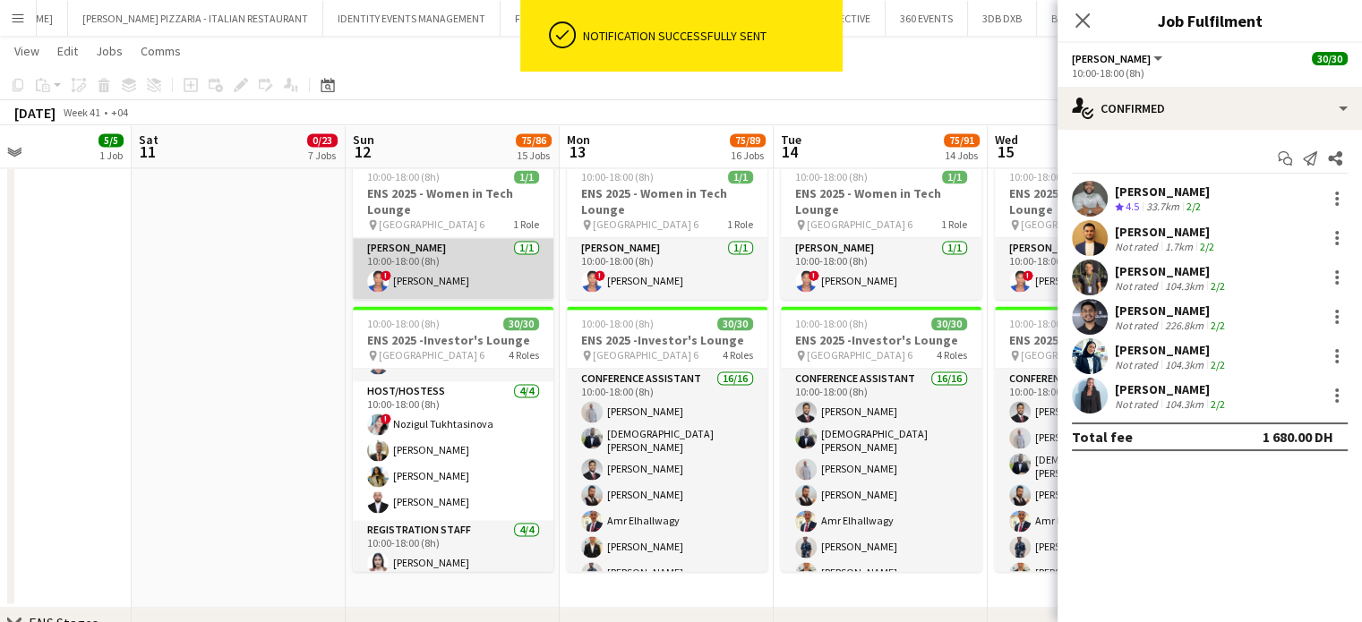
click at [497, 269] on app-card-role "Usher 1/1 10:00-18:00 (8h) ! RILINDIS KOYE" at bounding box center [453, 268] width 201 height 61
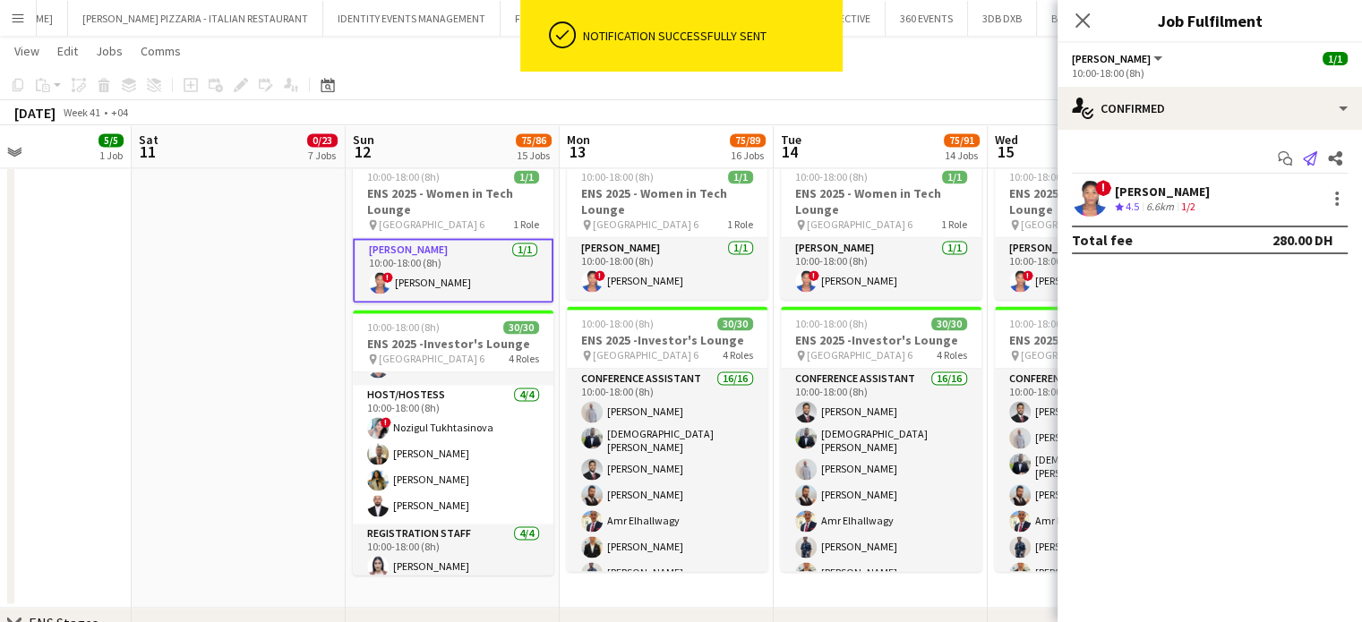
click at [1317, 156] on app-icon "Send notification" at bounding box center [1309, 158] width 25 height 25
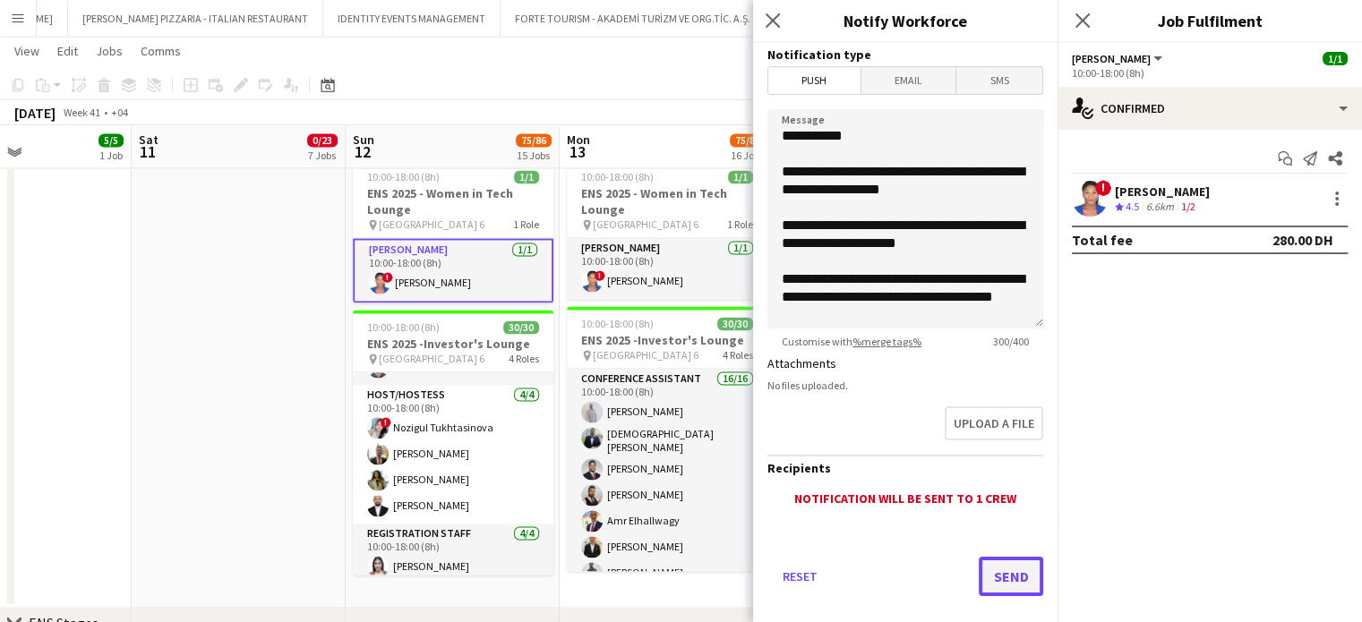
click at [1001, 583] on button "Send" at bounding box center [1011, 576] width 64 height 39
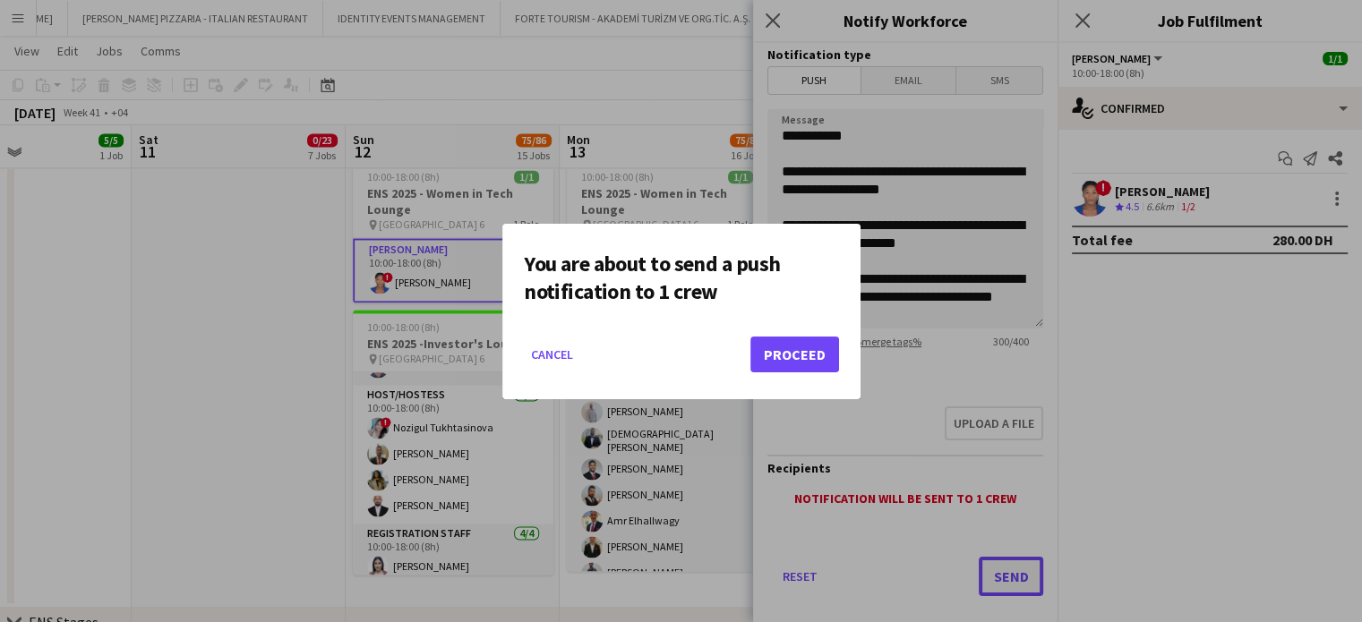
scroll to position [0, 0]
click at [810, 357] on button "Proceed" at bounding box center [794, 355] width 89 height 36
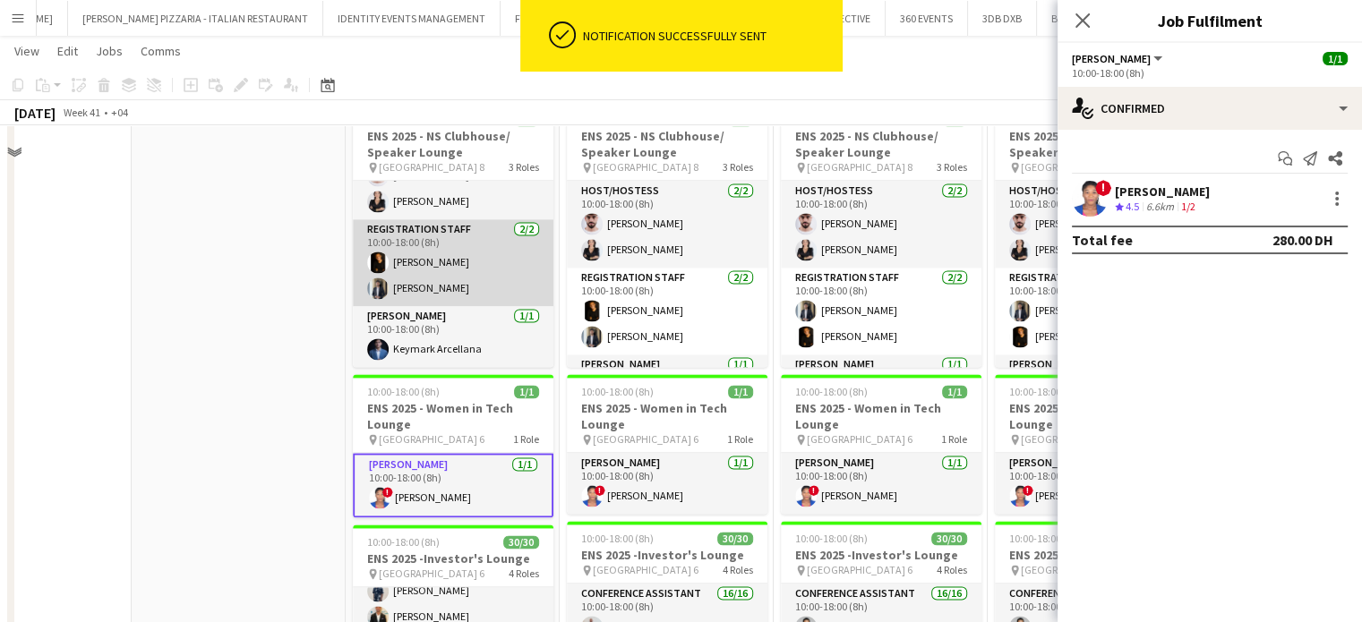
scroll to position [2521, 0]
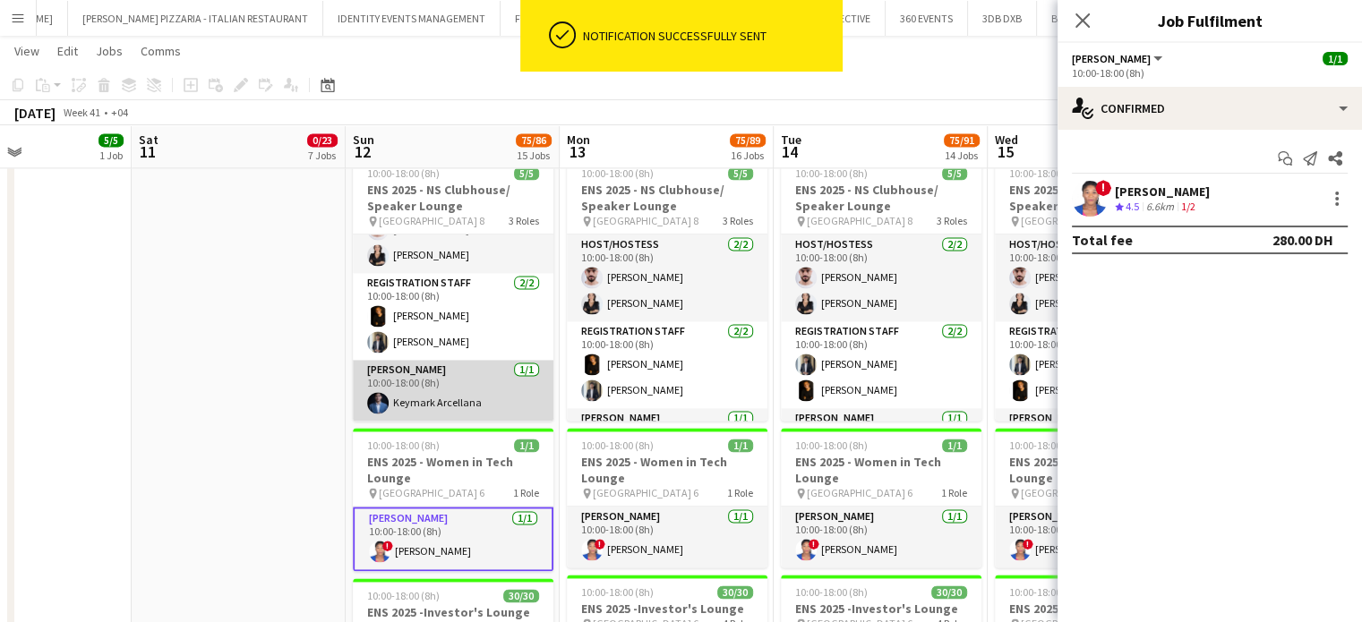
click at [430, 390] on app-card-role "Usher 1/1 10:00-18:00 (8h) Keymark Arcellana" at bounding box center [453, 390] width 201 height 61
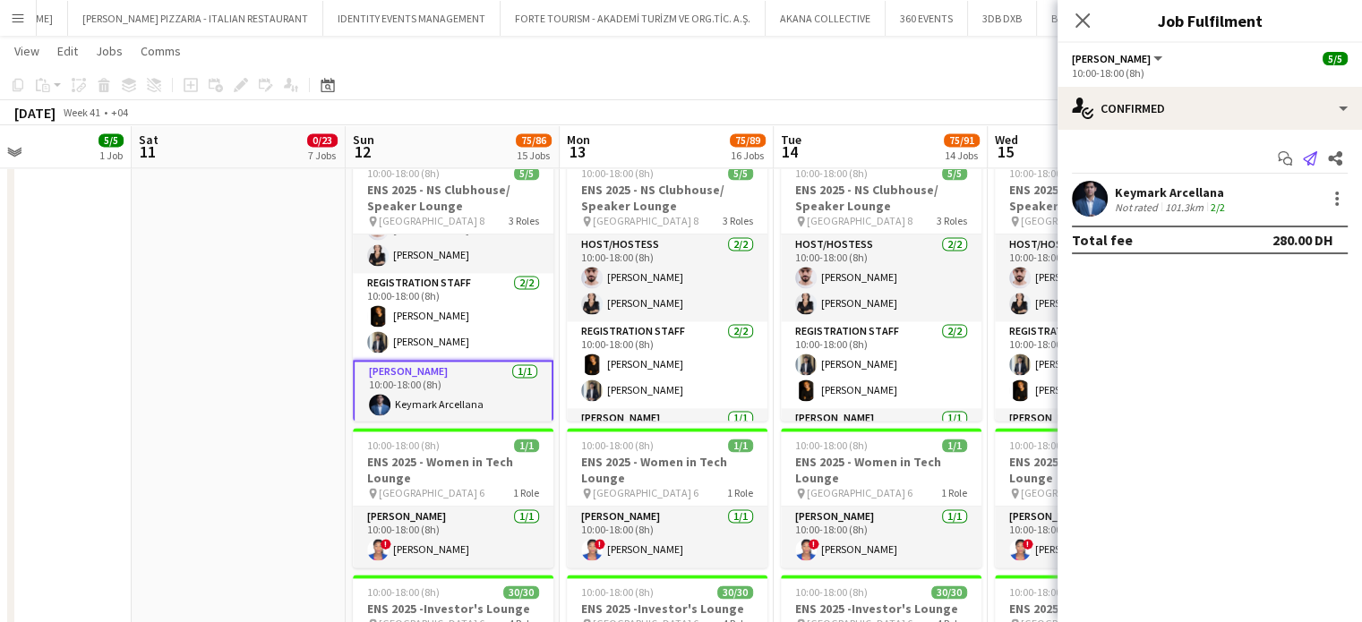
click at [1311, 155] on icon "Send notification" at bounding box center [1310, 158] width 14 height 14
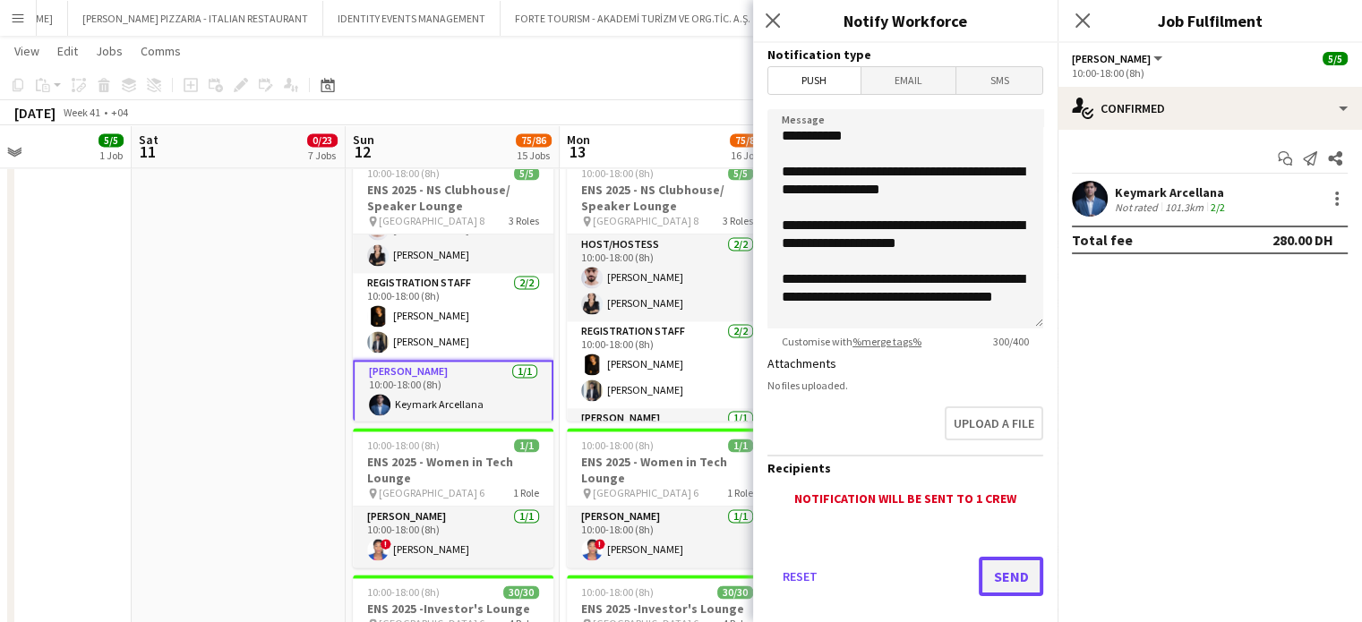
click at [1000, 571] on button "Send" at bounding box center [1011, 576] width 64 height 39
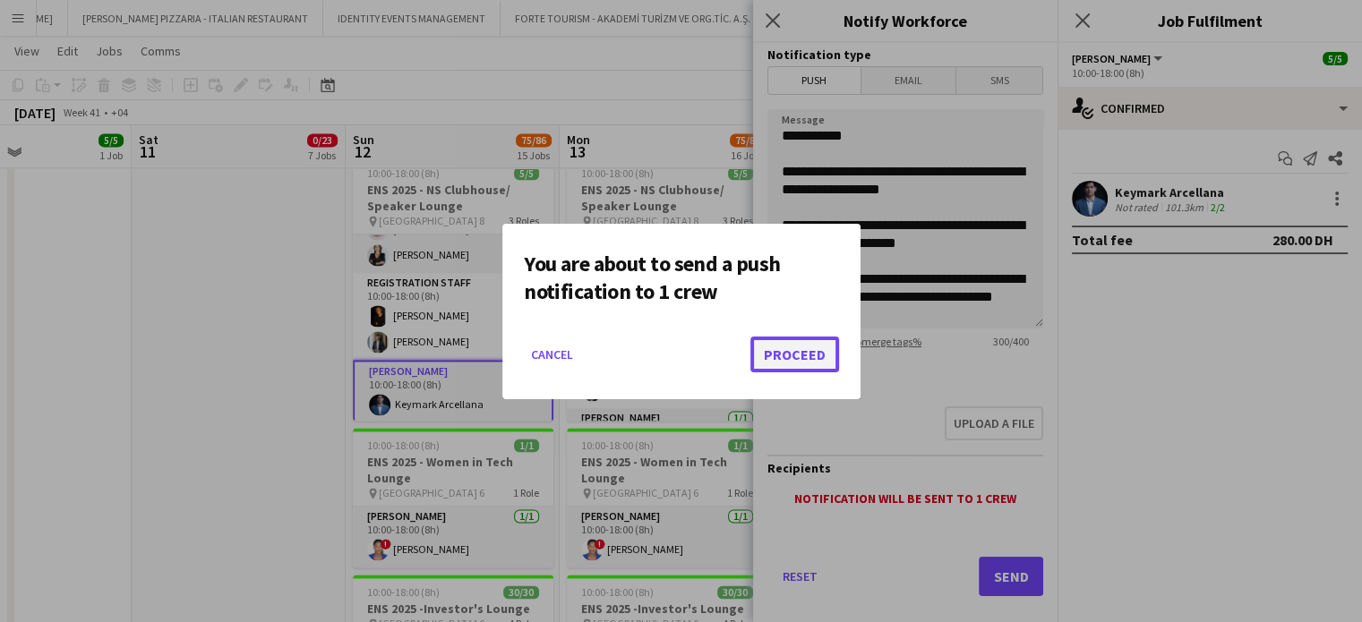
click at [816, 361] on button "Proceed" at bounding box center [794, 355] width 89 height 36
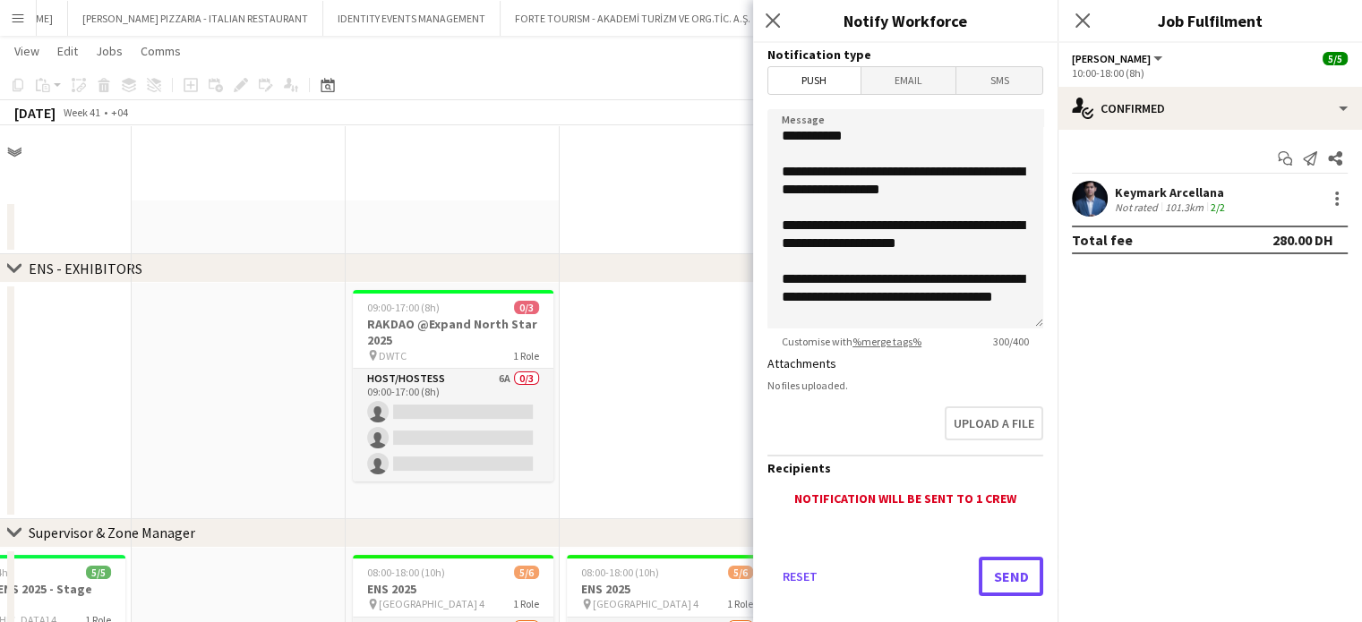
scroll to position [2521, 0]
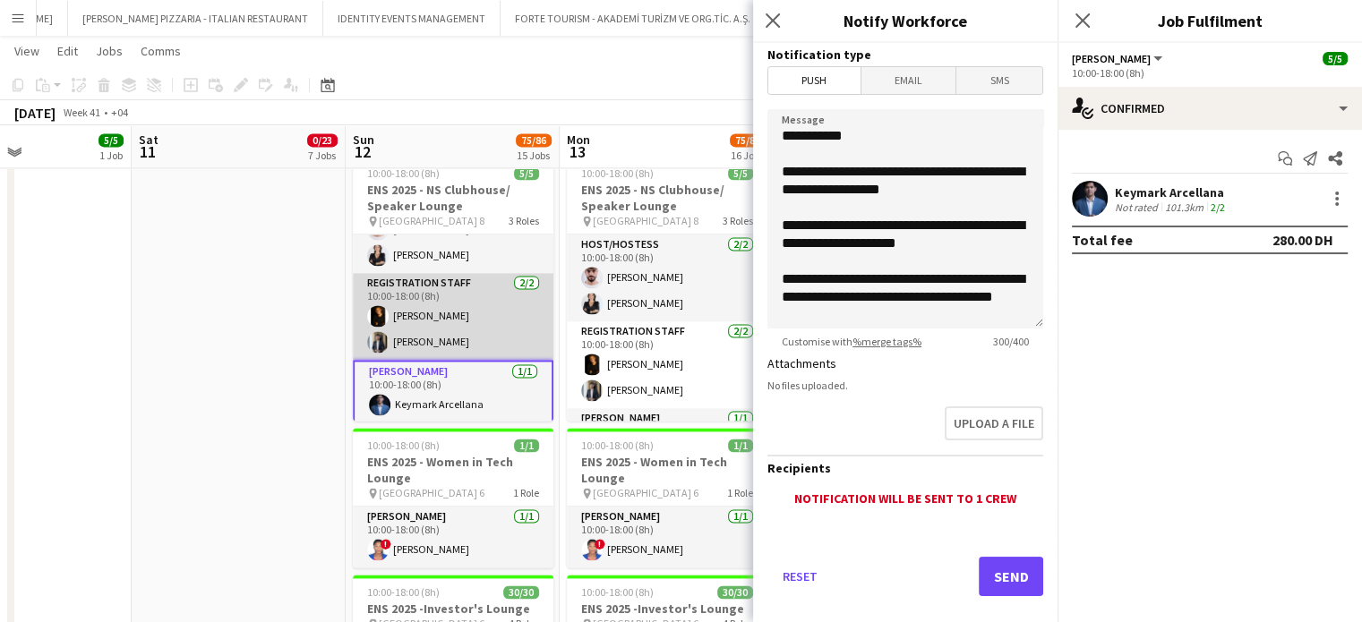
click at [487, 317] on app-card-role "Registration Staff 2/2 10:00-18:00 (8h) Ahmed Ibrahim Abdul Samad" at bounding box center [453, 316] width 201 height 87
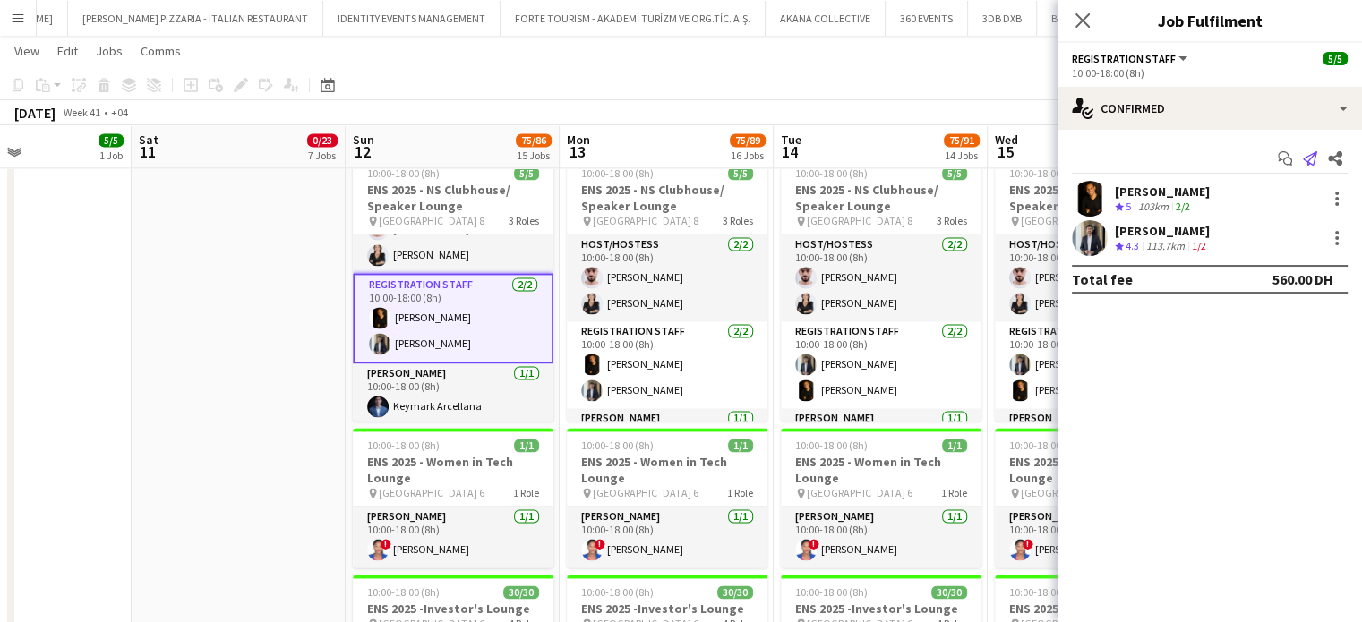
click at [1307, 154] on icon "Send notification" at bounding box center [1310, 158] width 14 height 14
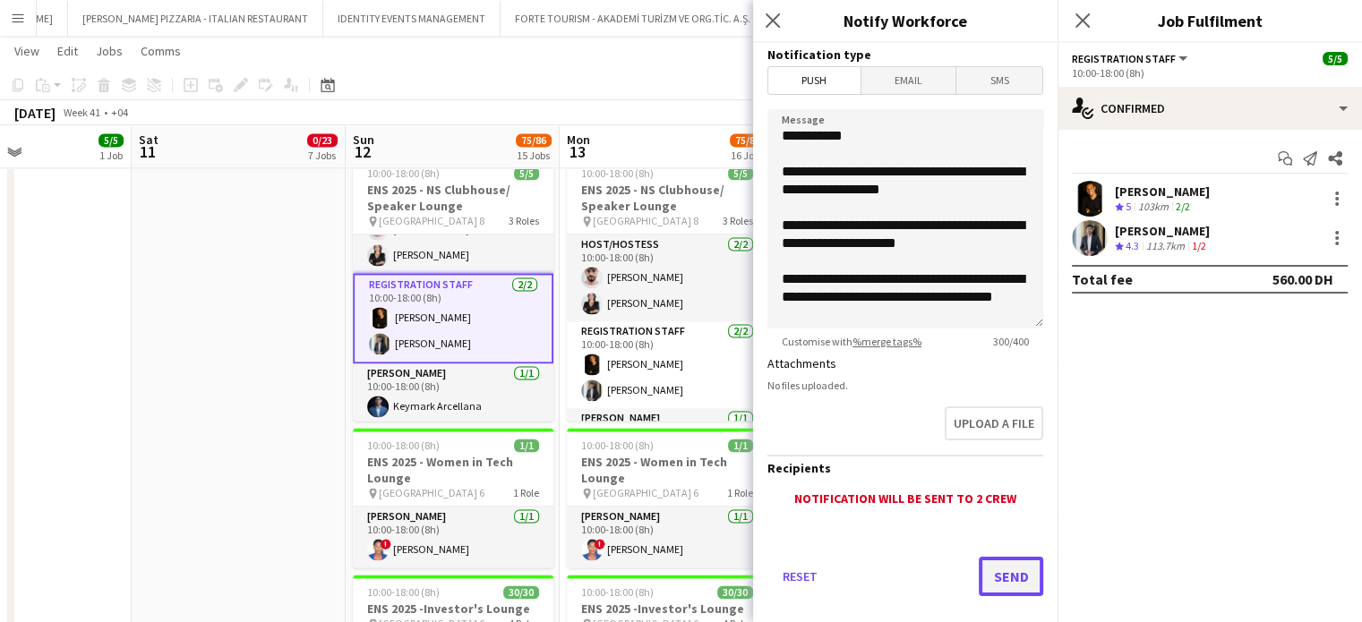
click at [999, 583] on button "Send" at bounding box center [1011, 576] width 64 height 39
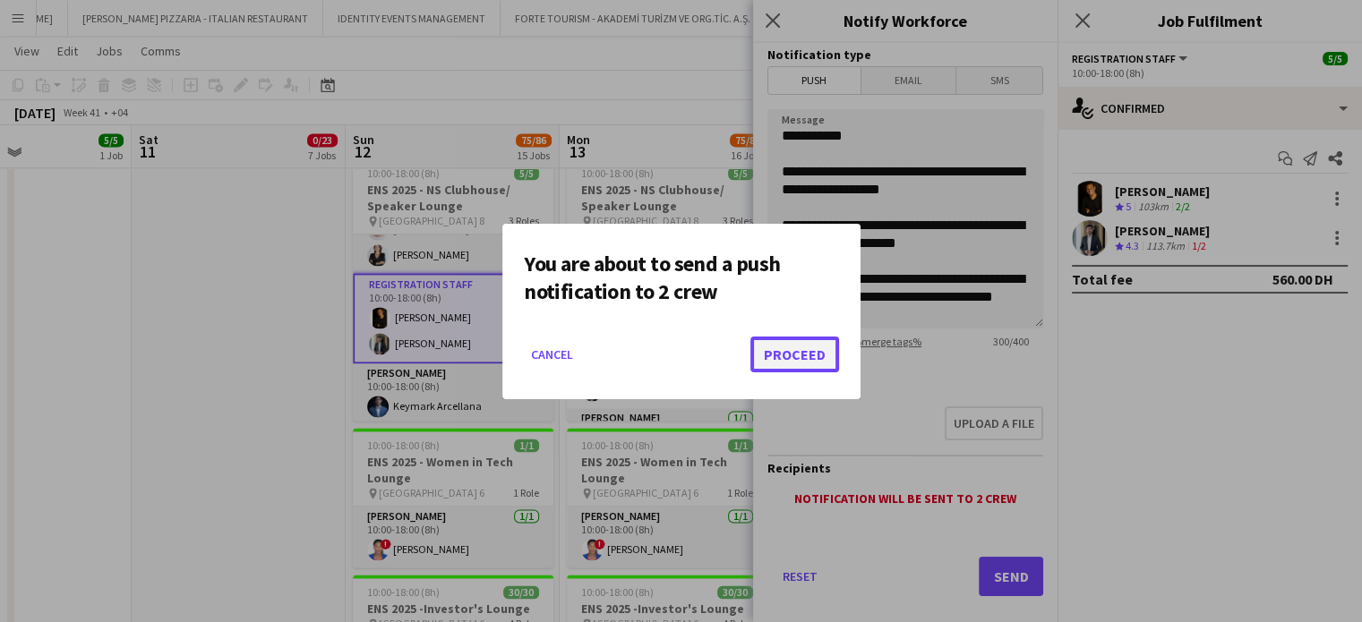
click at [795, 363] on button "Proceed" at bounding box center [794, 355] width 89 height 36
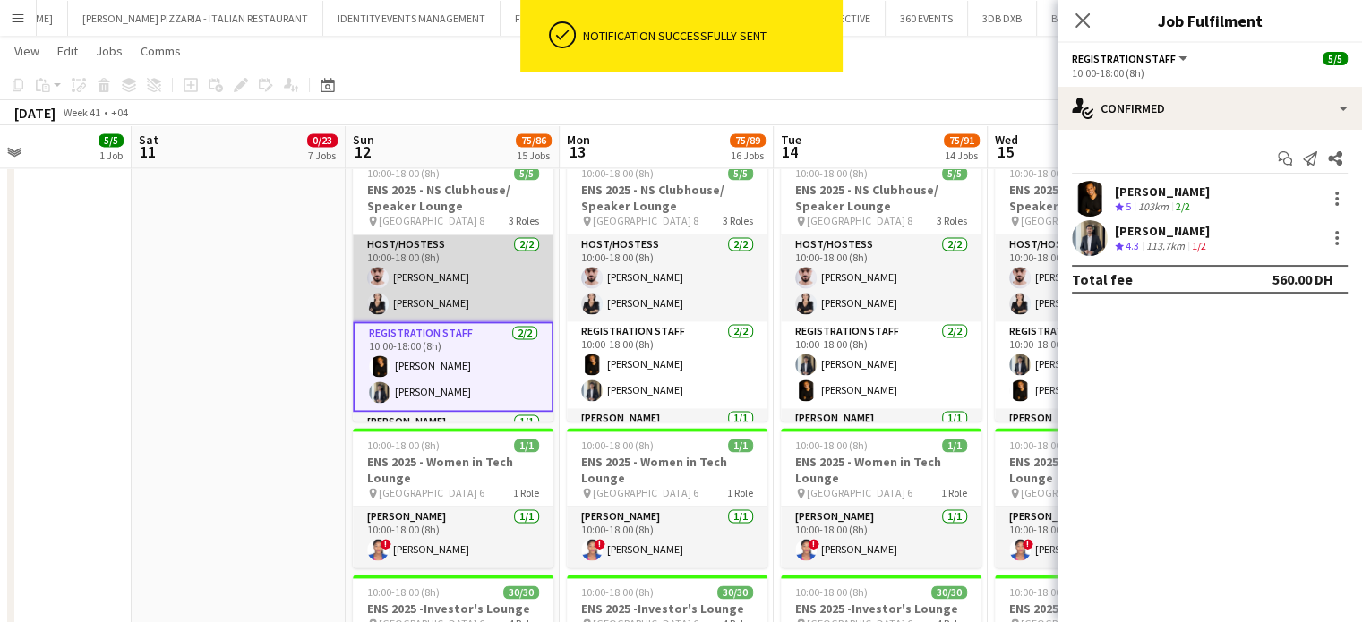
click at [474, 257] on app-card-role "Host/Hostess 2/2 10:00-18:00 (8h) Daniel Rasheed Anastasia Nepeina" at bounding box center [453, 278] width 201 height 87
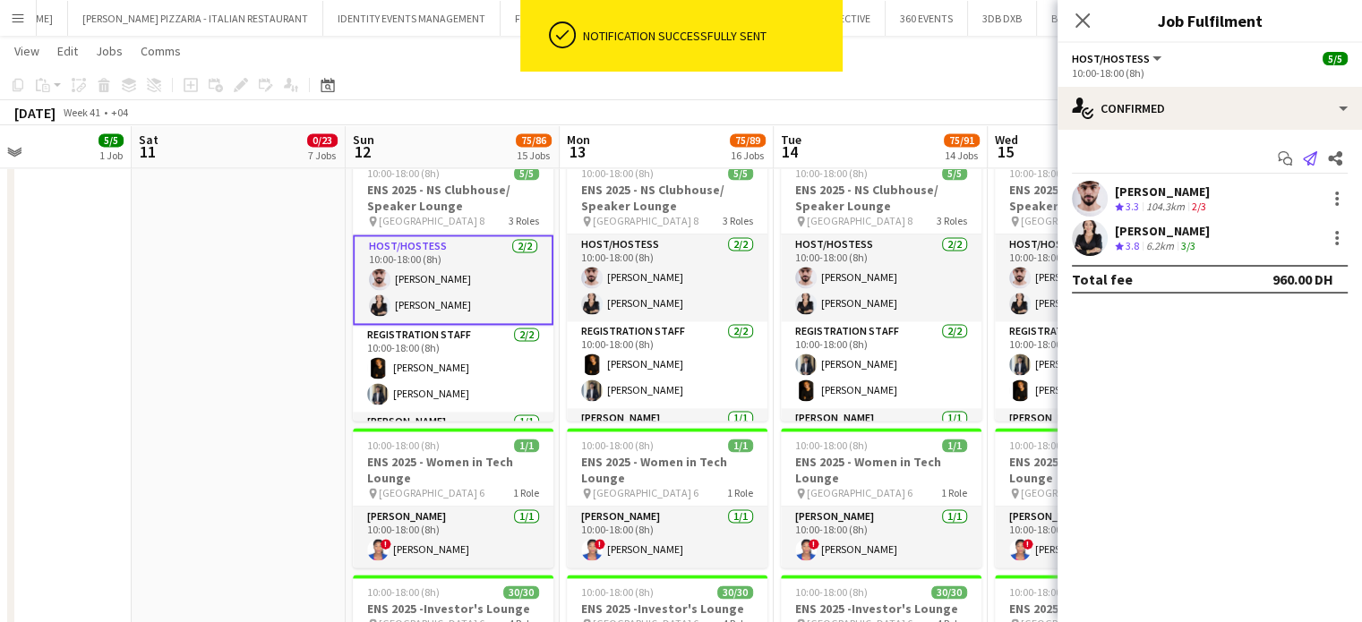
click at [1312, 157] on icon "Send notification" at bounding box center [1310, 158] width 14 height 14
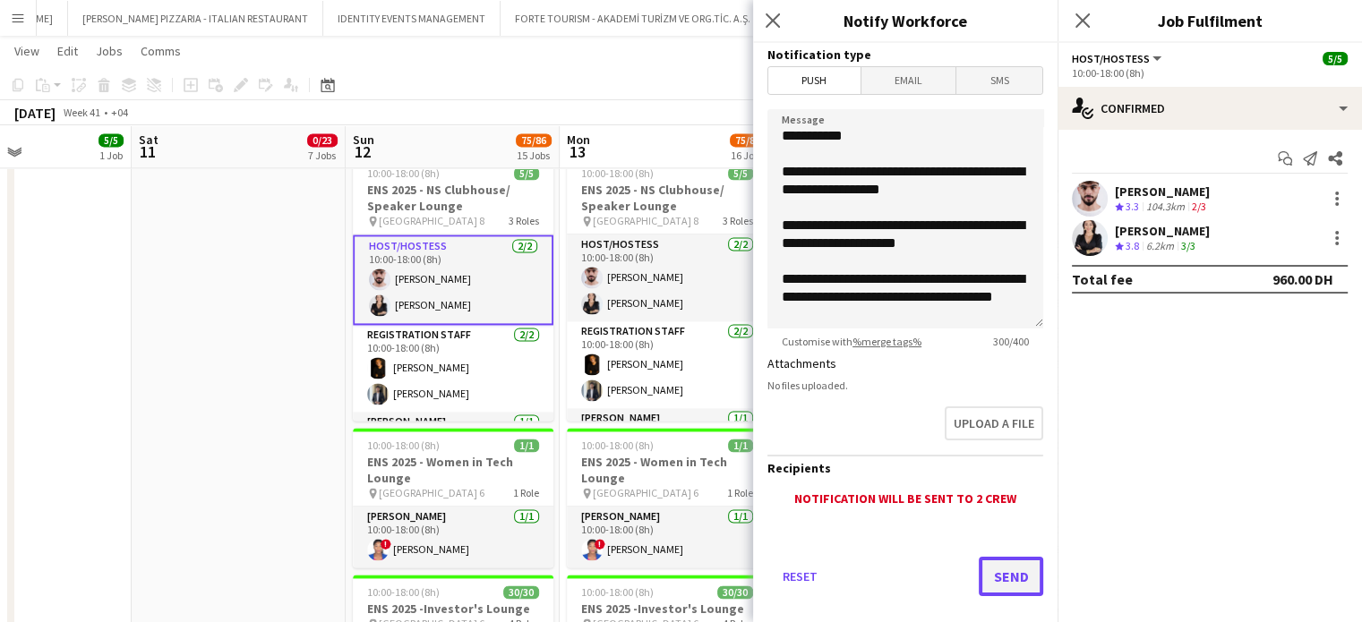
click at [993, 576] on button "Send" at bounding box center [1011, 576] width 64 height 39
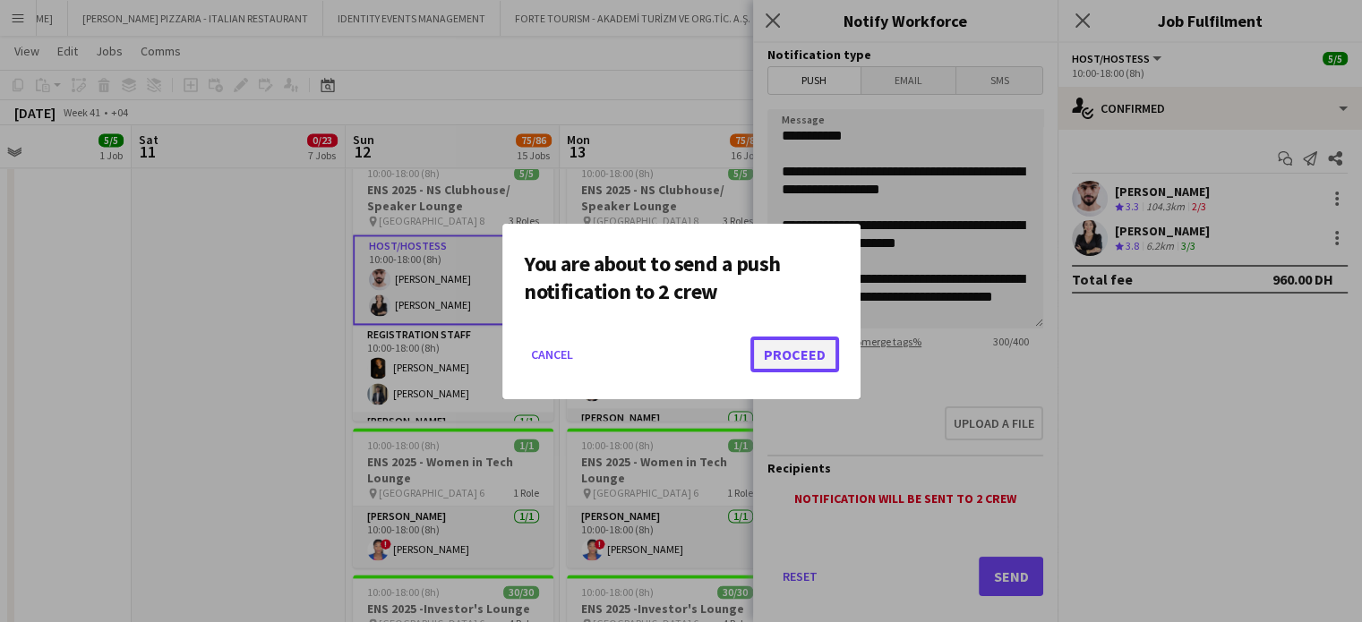
click at [785, 354] on button "Proceed" at bounding box center [794, 355] width 89 height 36
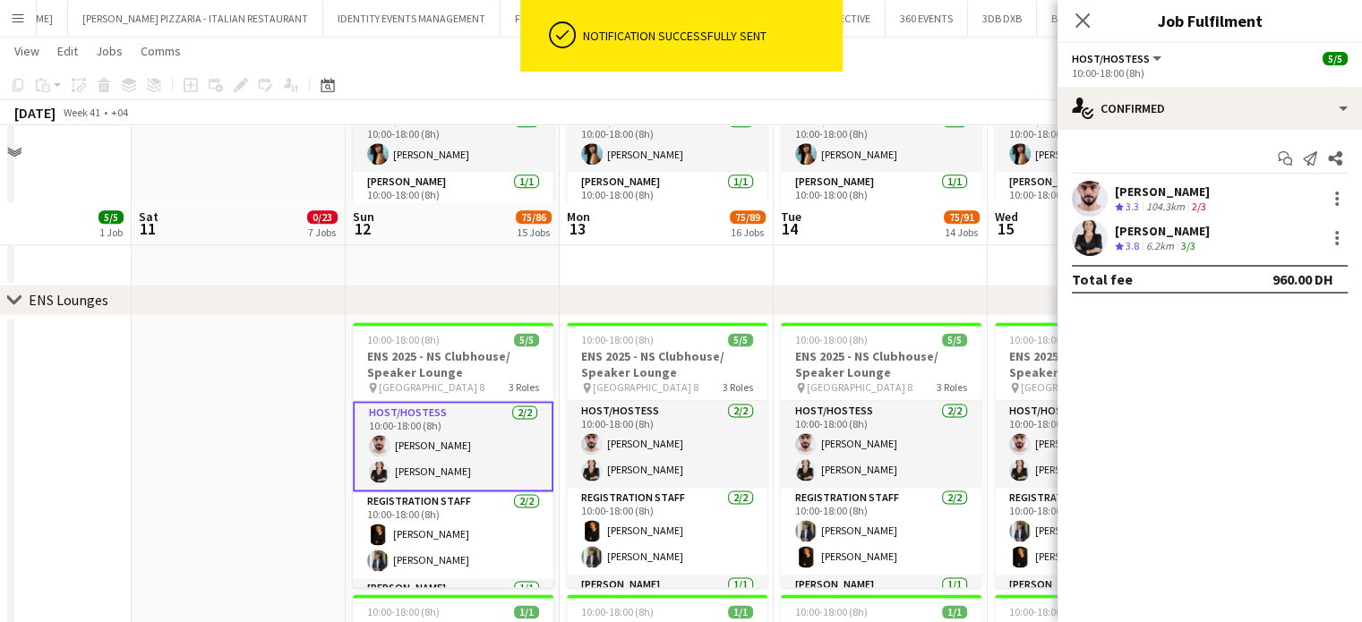
scroll to position [2432, 0]
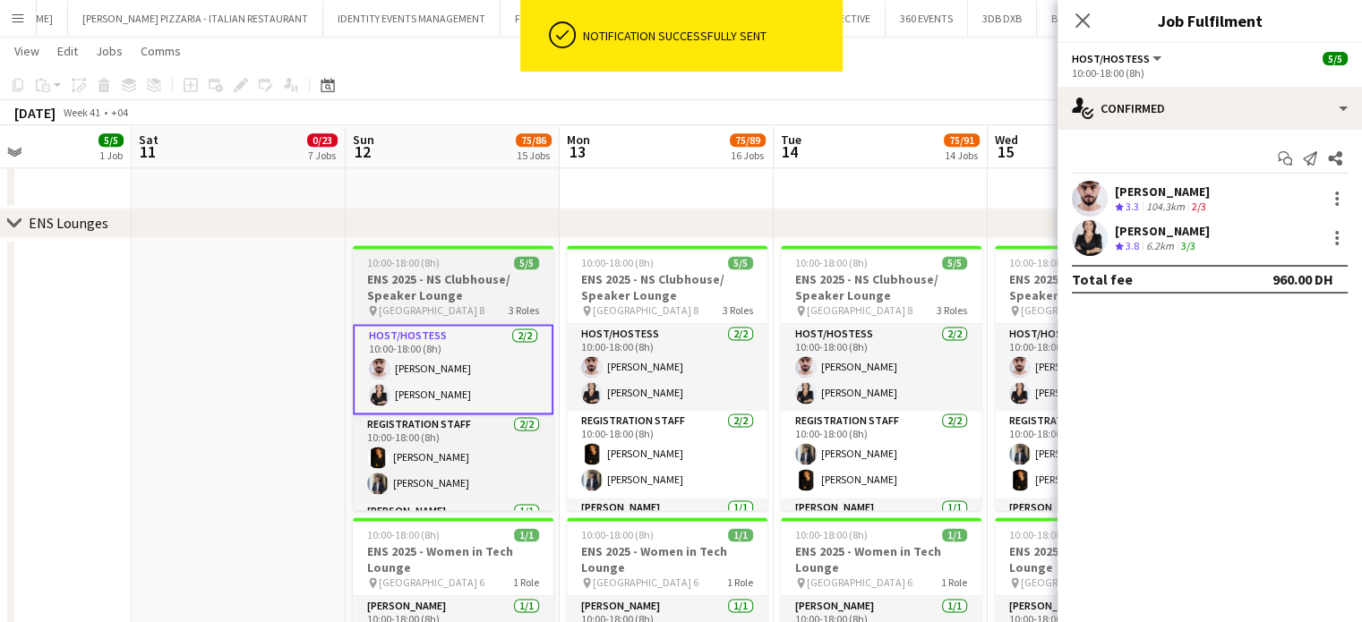
click at [471, 288] on h3 "ENS 2025 - NS Clubhouse/ Speaker Lounge" at bounding box center [453, 287] width 201 height 32
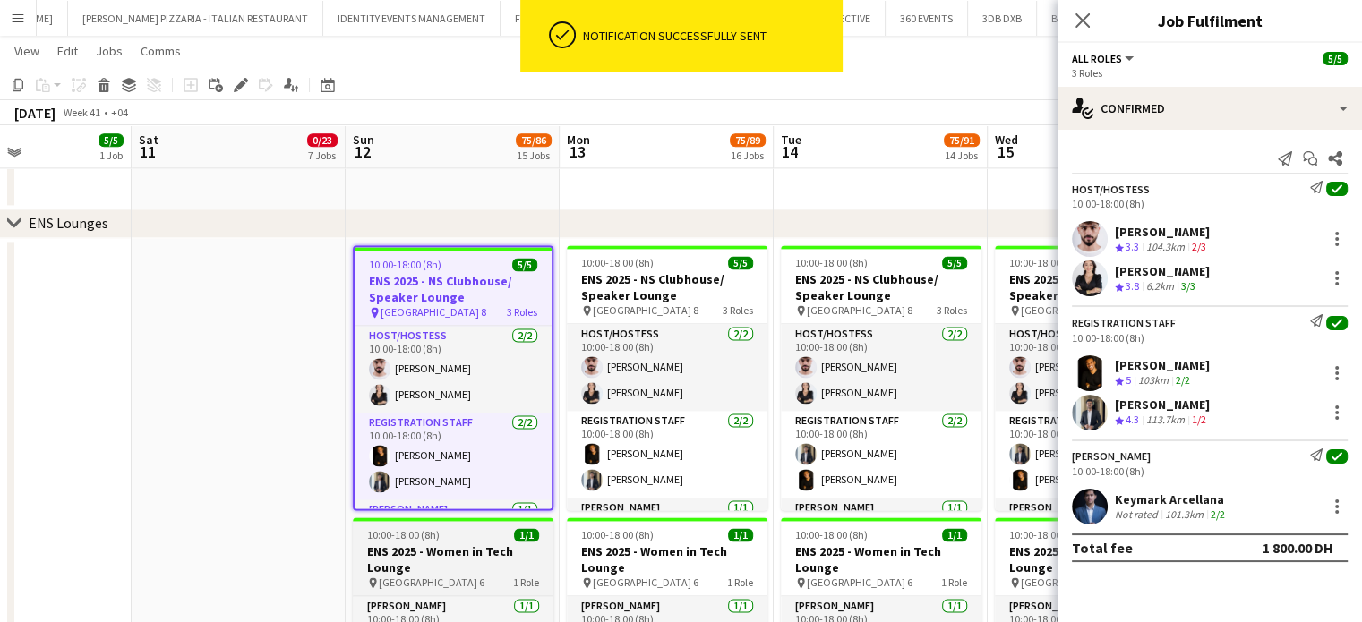
click at [487, 553] on h3 "ENS 2025 - Women in Tech Lounge" at bounding box center [453, 559] width 201 height 32
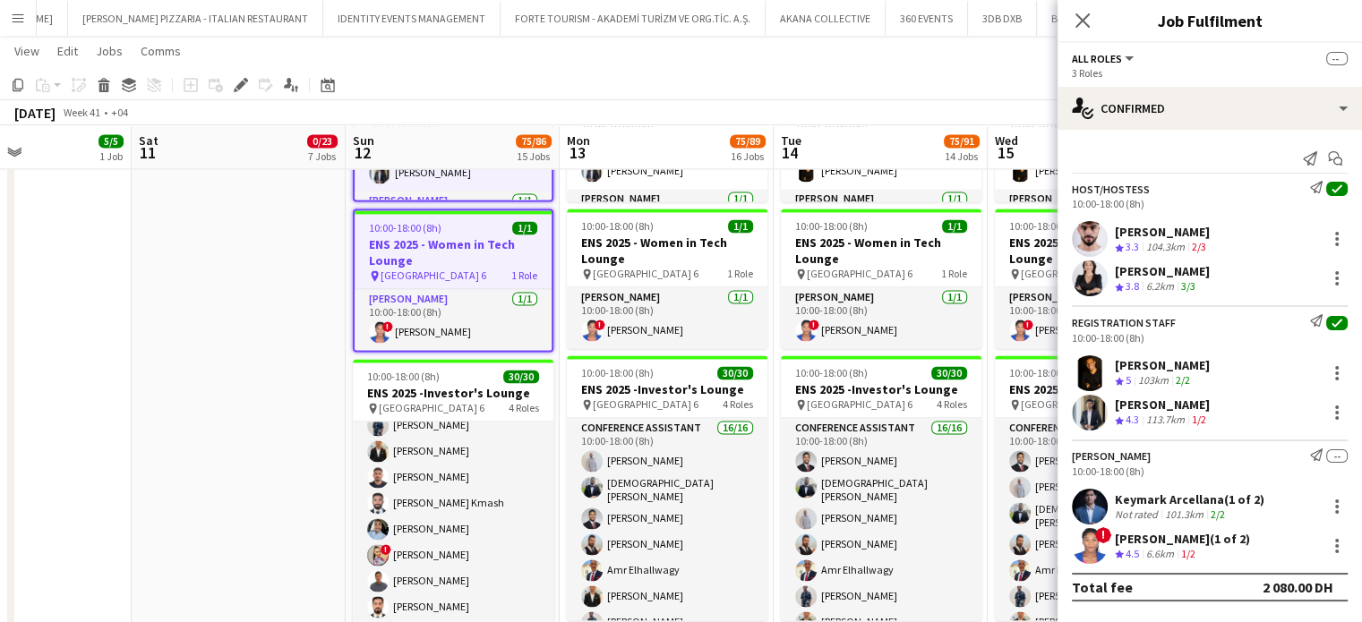
scroll to position [2811, 0]
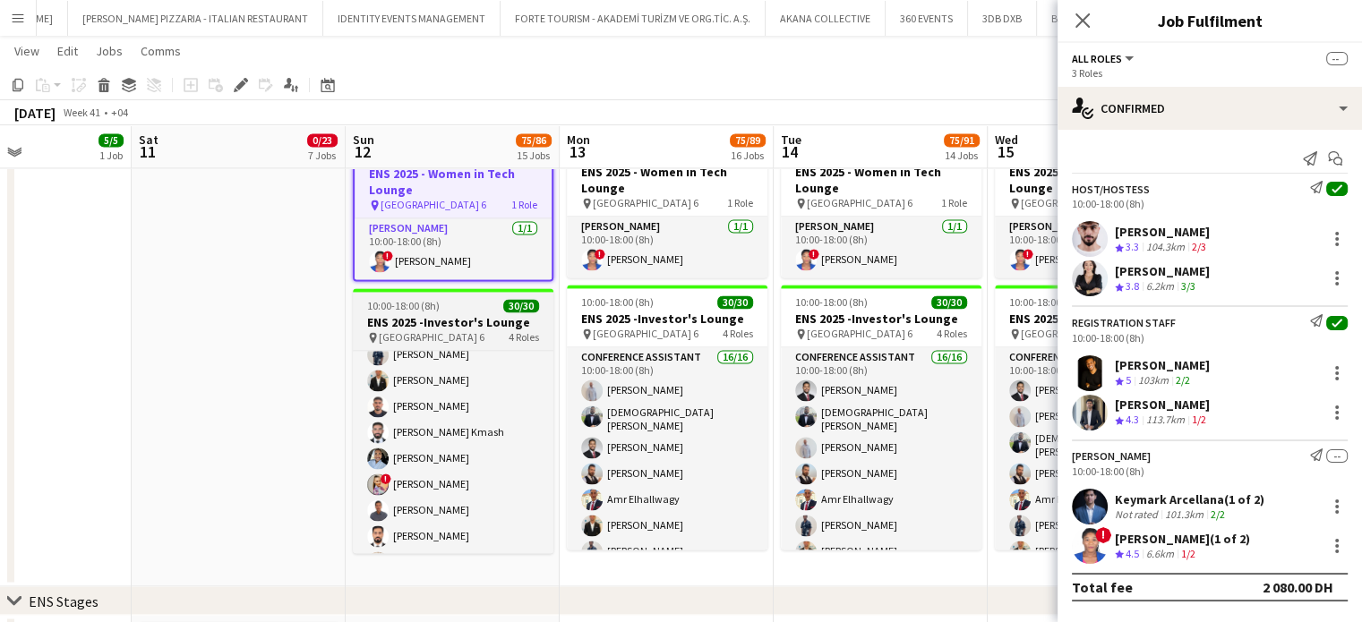
click at [462, 307] on div "10:00-18:00 (8h) 30/30" at bounding box center [453, 305] width 201 height 13
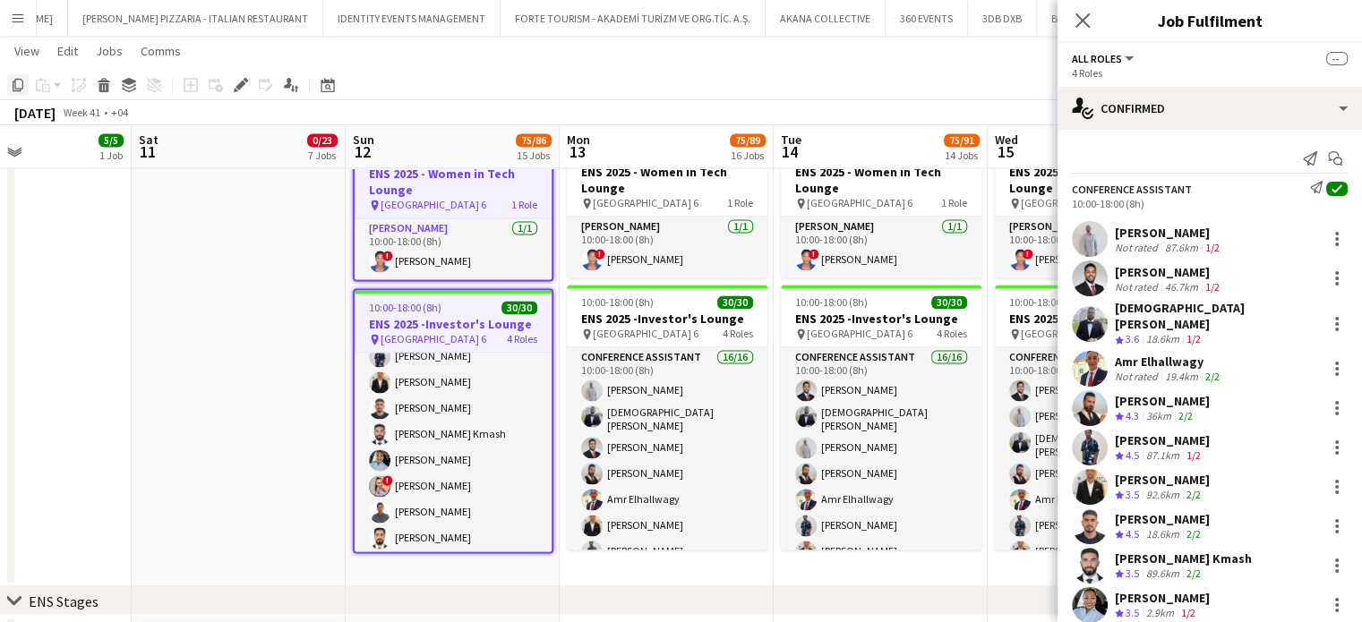
click at [22, 78] on icon "Copy" at bounding box center [18, 85] width 14 height 14
click at [195, 193] on app-date-cell at bounding box center [239, 223] width 214 height 729
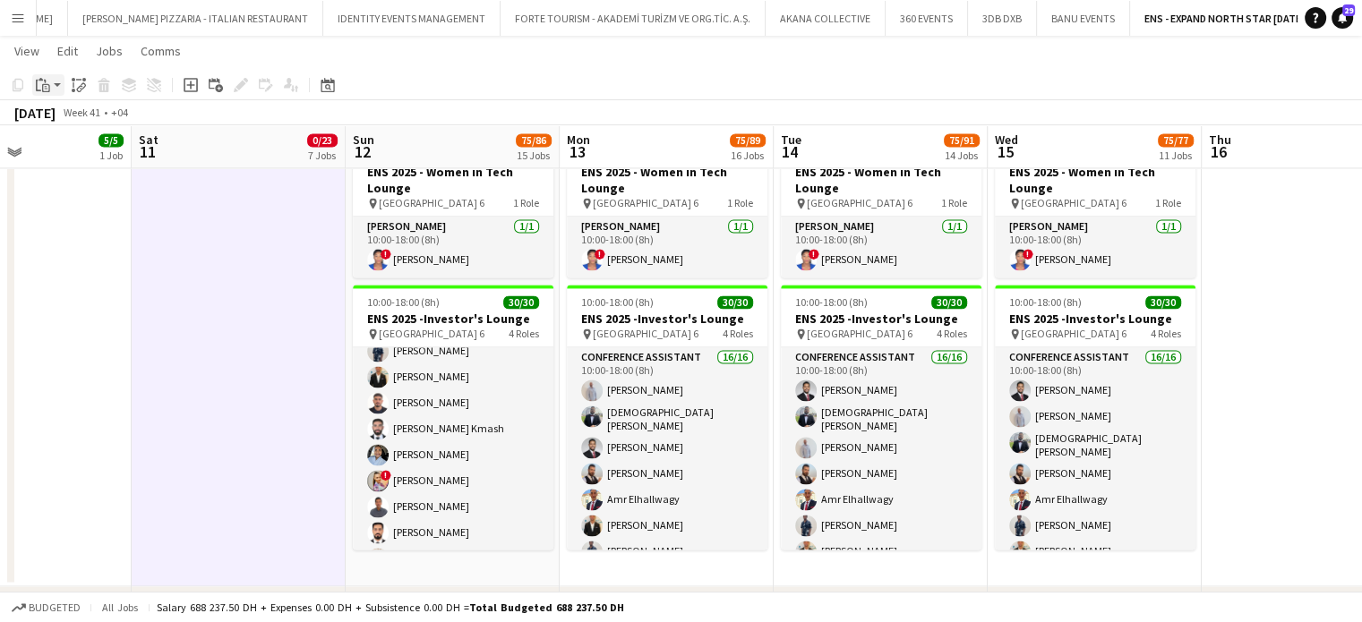
click at [45, 87] on icon "Paste" at bounding box center [43, 85] width 14 height 14
click at [75, 122] on link "Paste Ctrl+V" at bounding box center [131, 119] width 168 height 16
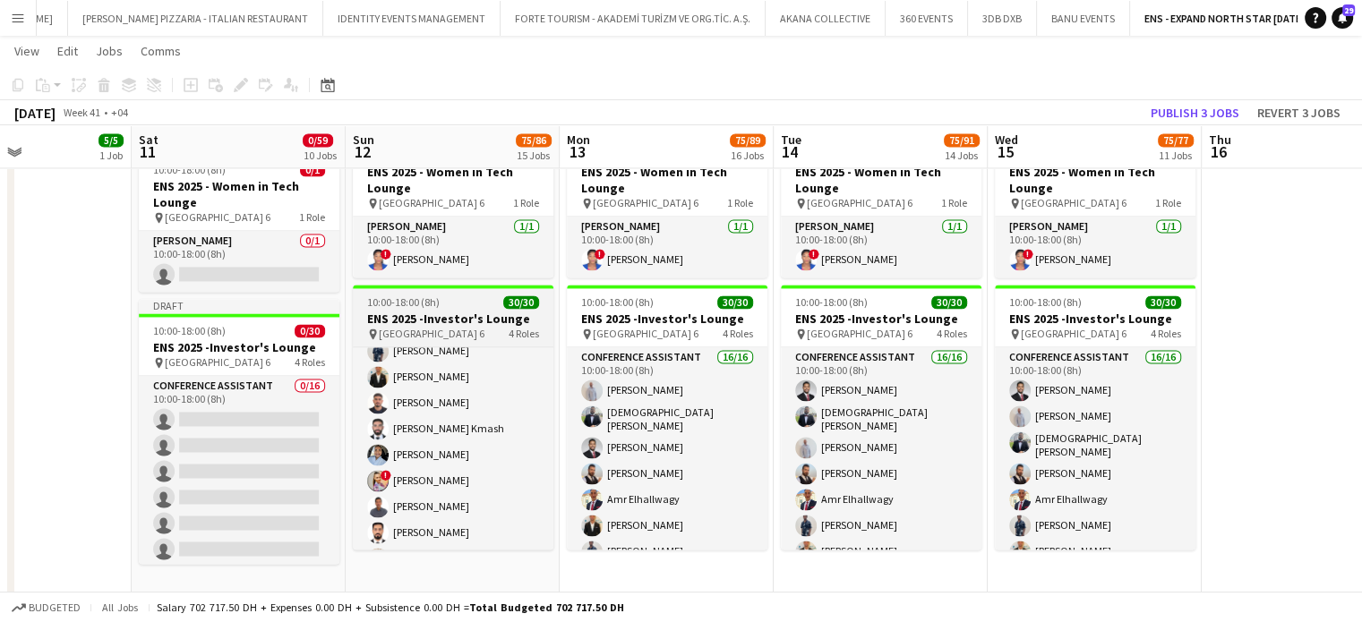
click at [429, 304] on span "10:00-18:00 (8h)" at bounding box center [403, 301] width 73 height 13
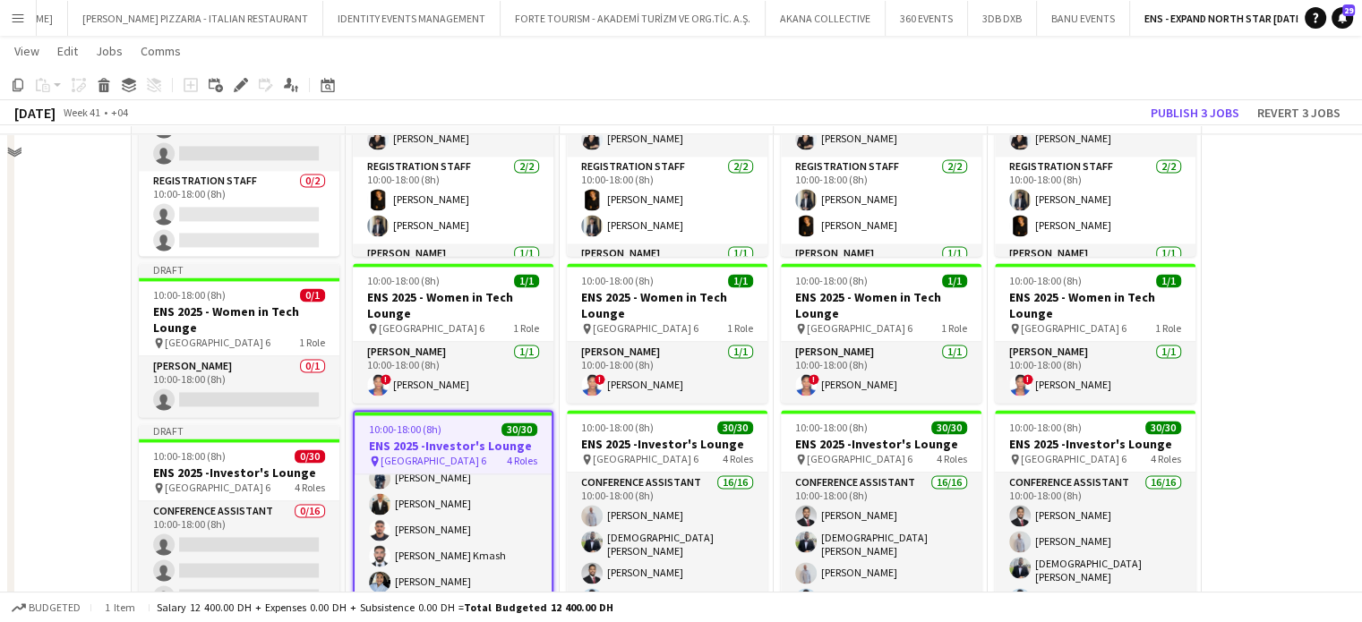
scroll to position [2630, 0]
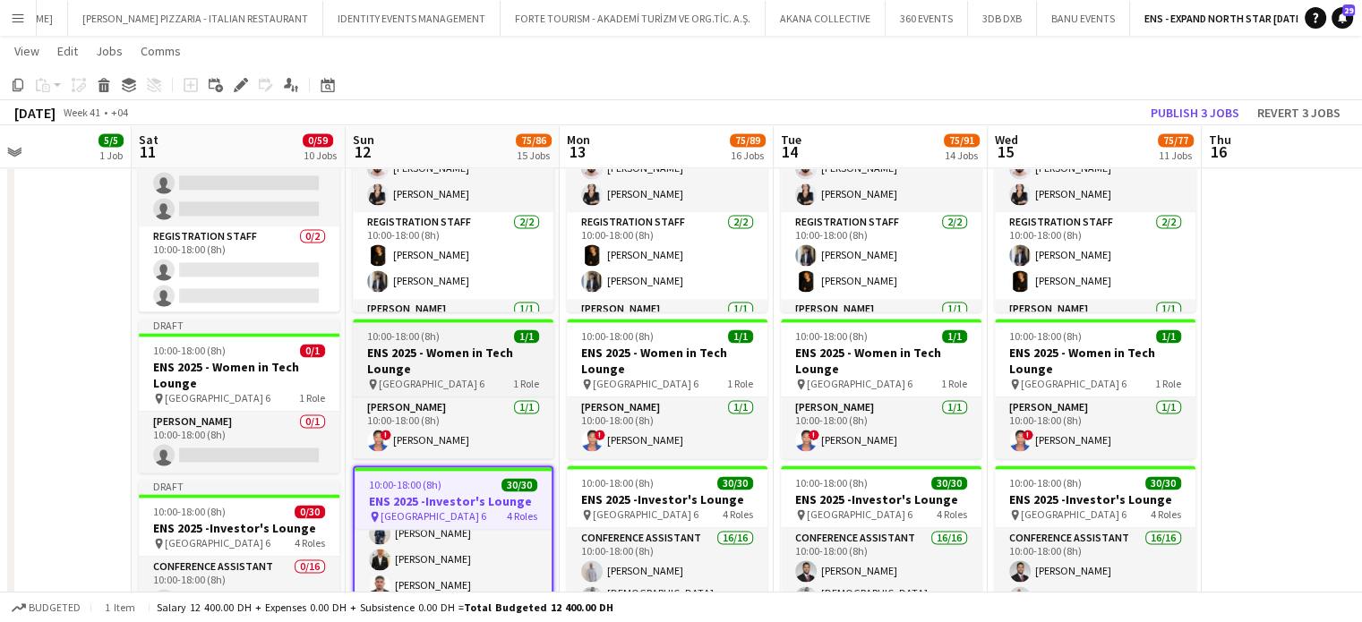
click at [469, 343] on app-job-card "10:00-18:00 (8h) 1/1 ENS 2025 - Women in Tech Lounge pin Dubai Harbour - Hall 6…" at bounding box center [453, 389] width 201 height 140
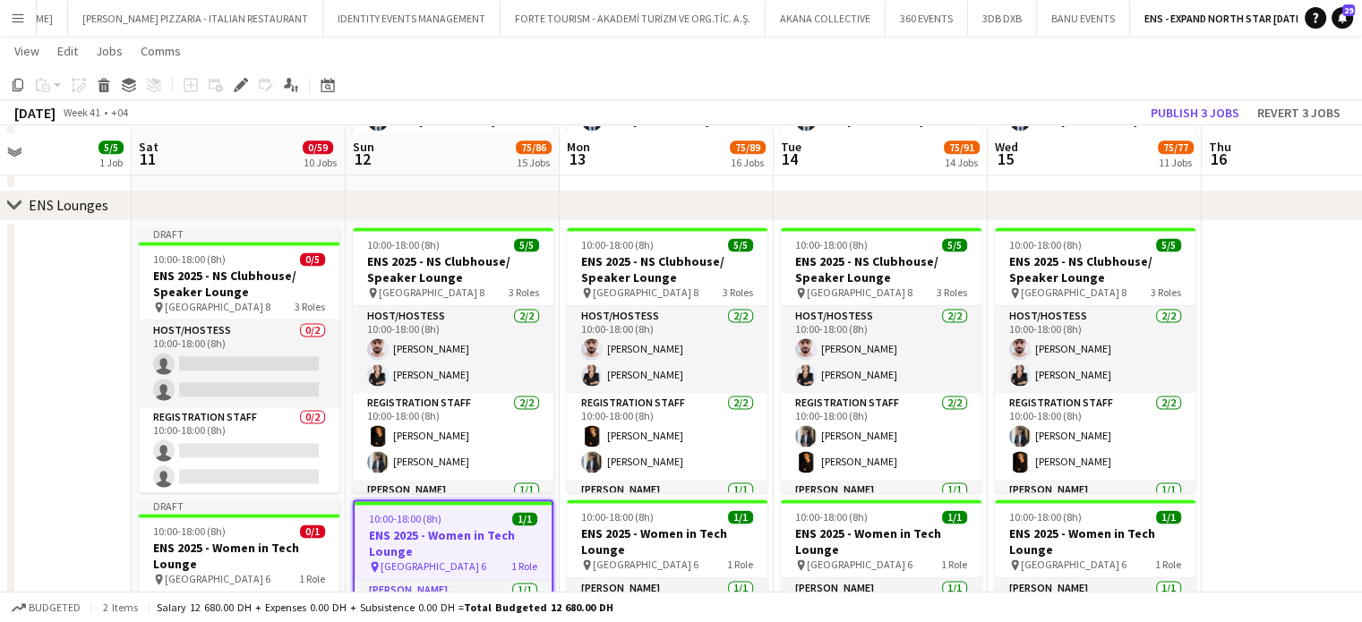
scroll to position [2421, 0]
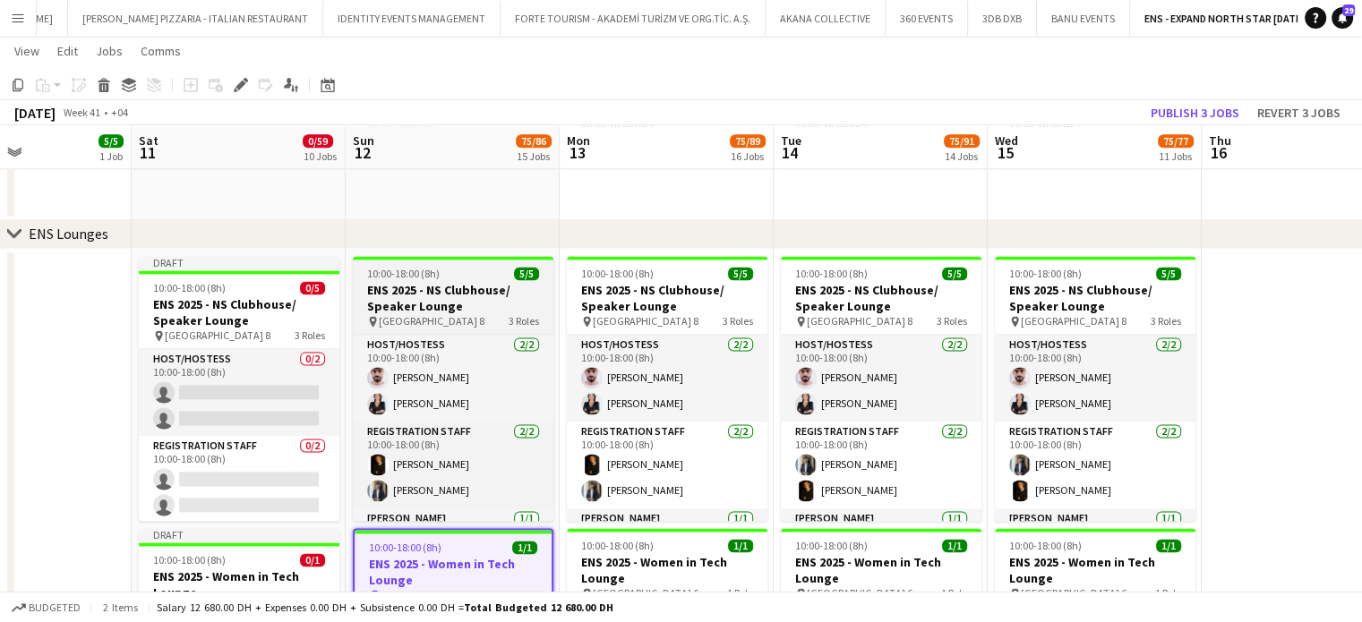
click at [401, 287] on h3 "ENS 2025 - NS Clubhouse/ Speaker Lounge" at bounding box center [453, 298] width 201 height 32
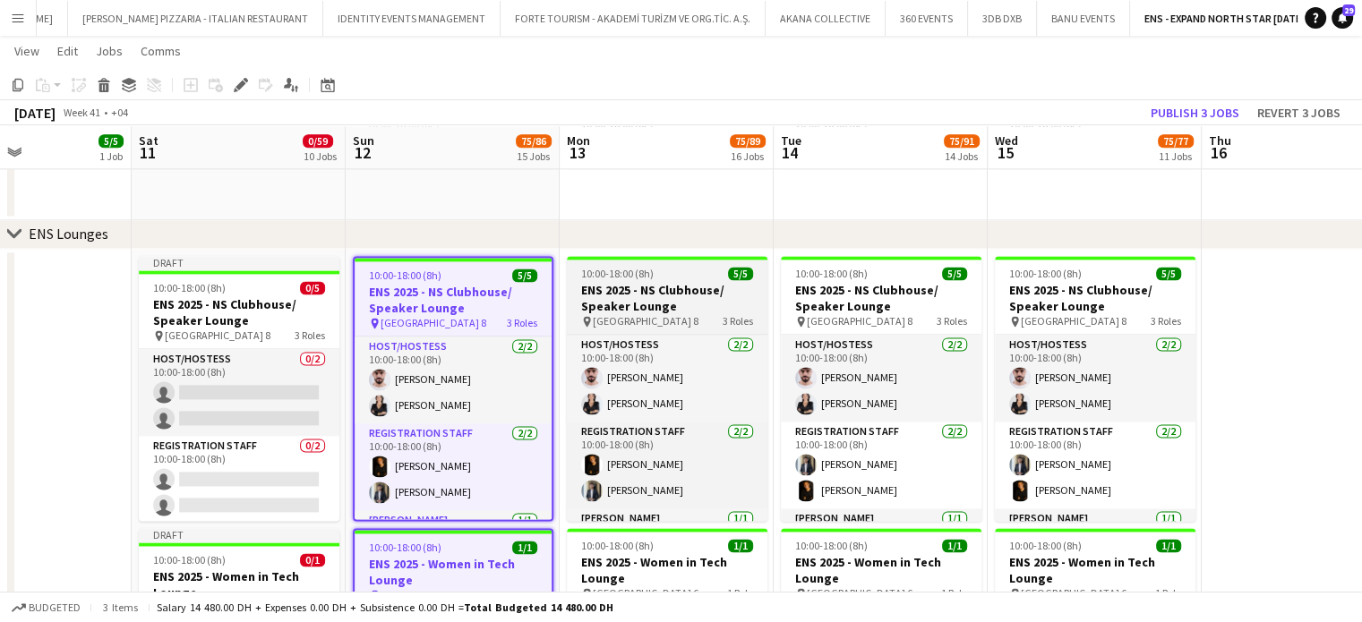
click at [744, 284] on h3 "ENS 2025 - NS Clubhouse/ Speaker Lounge" at bounding box center [667, 298] width 201 height 32
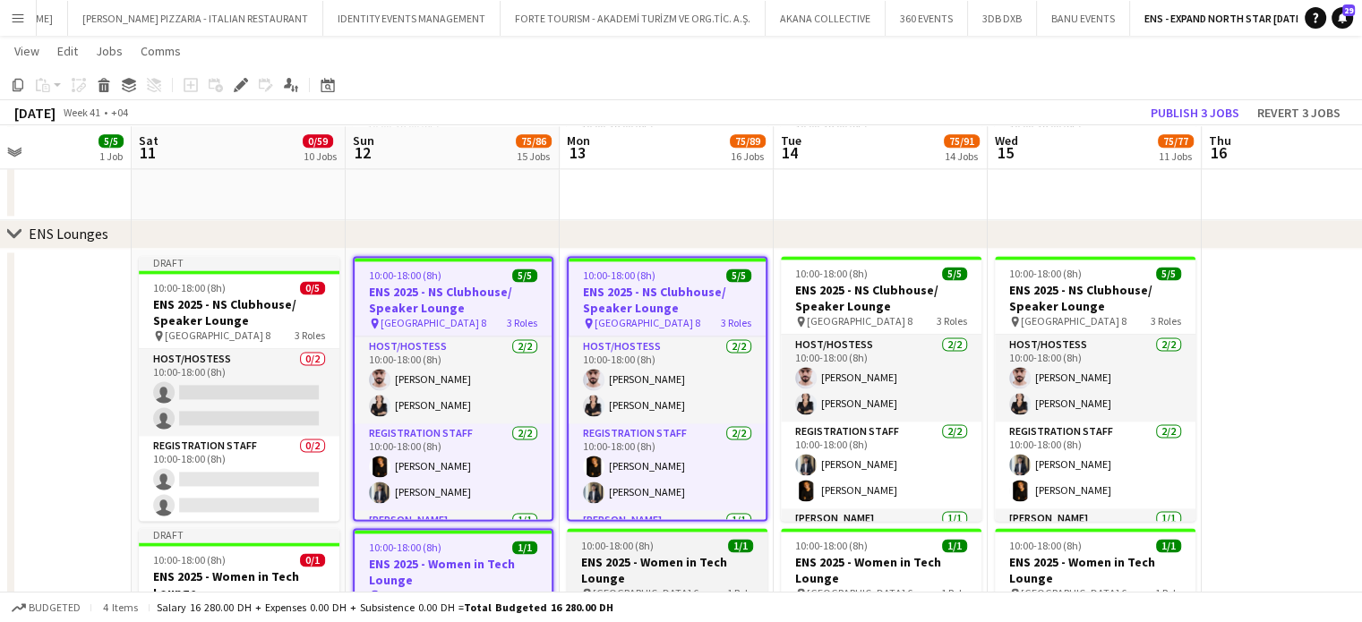
click at [738, 536] on app-job-card "10:00-18:00 (8h) 1/1 ENS 2025 - Women in Tech Lounge pin Dubai Harbour - Hall 6…" at bounding box center [667, 598] width 201 height 140
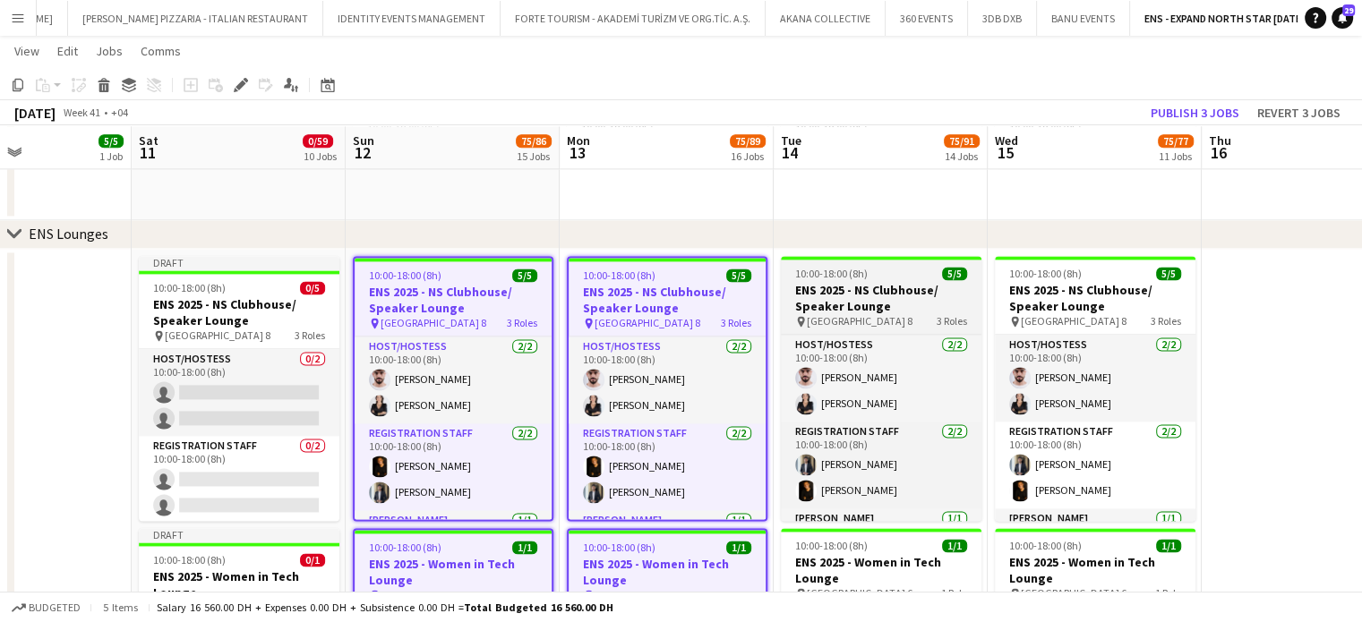
click at [876, 282] on h3 "ENS 2025 - NS Clubhouse/ Speaker Lounge" at bounding box center [881, 298] width 201 height 32
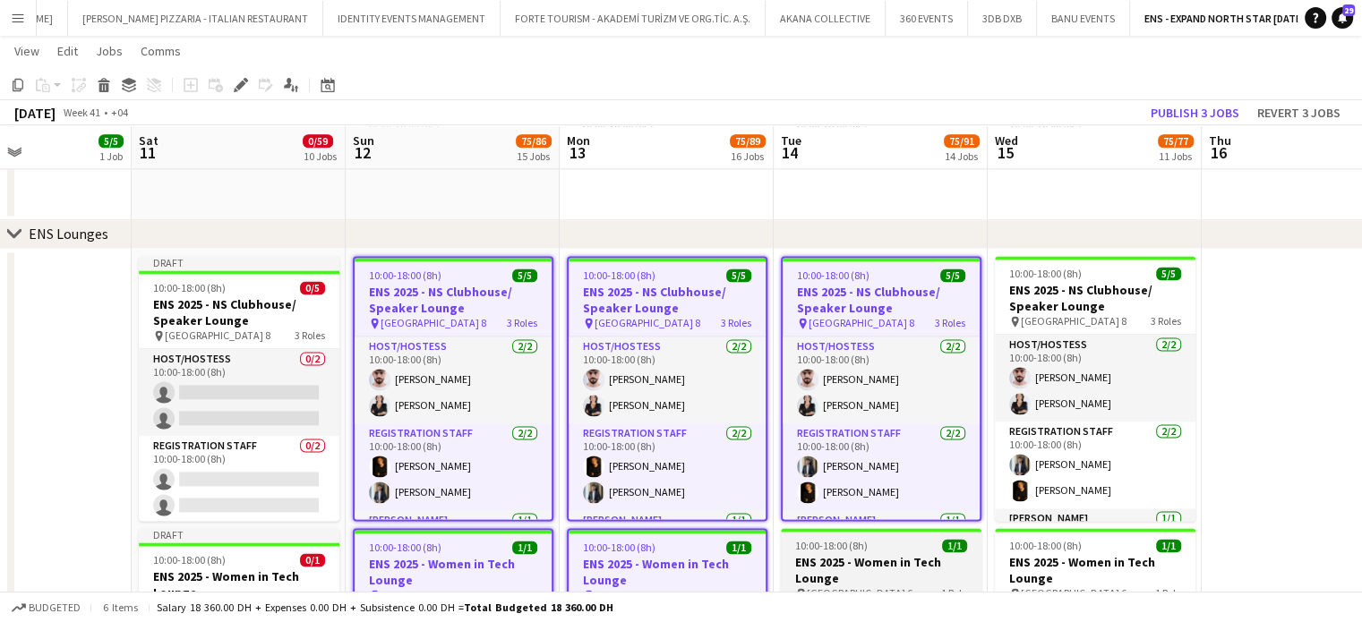
click at [899, 547] on div "10:00-18:00 (8h) 1/1" at bounding box center [881, 545] width 201 height 13
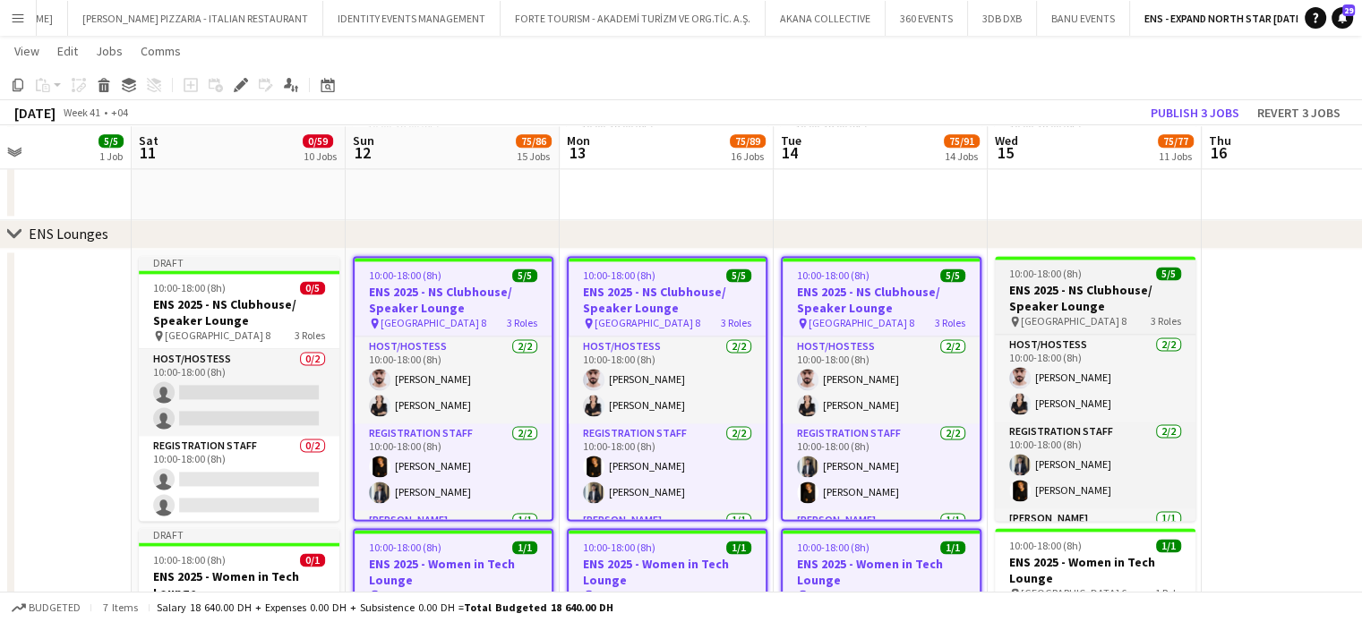
click at [1137, 274] on div "10:00-18:00 (8h) 5/5" at bounding box center [1095, 273] width 201 height 13
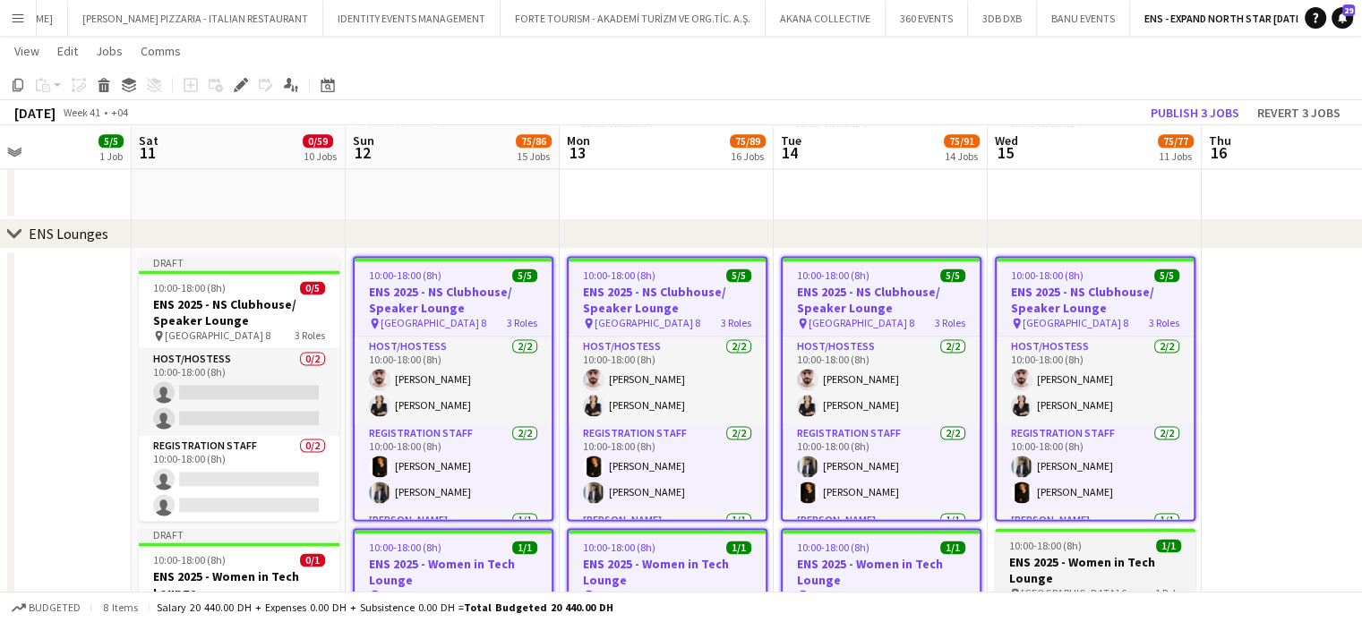
click at [1098, 547] on div "10:00-18:00 (8h) 1/1" at bounding box center [1095, 545] width 201 height 13
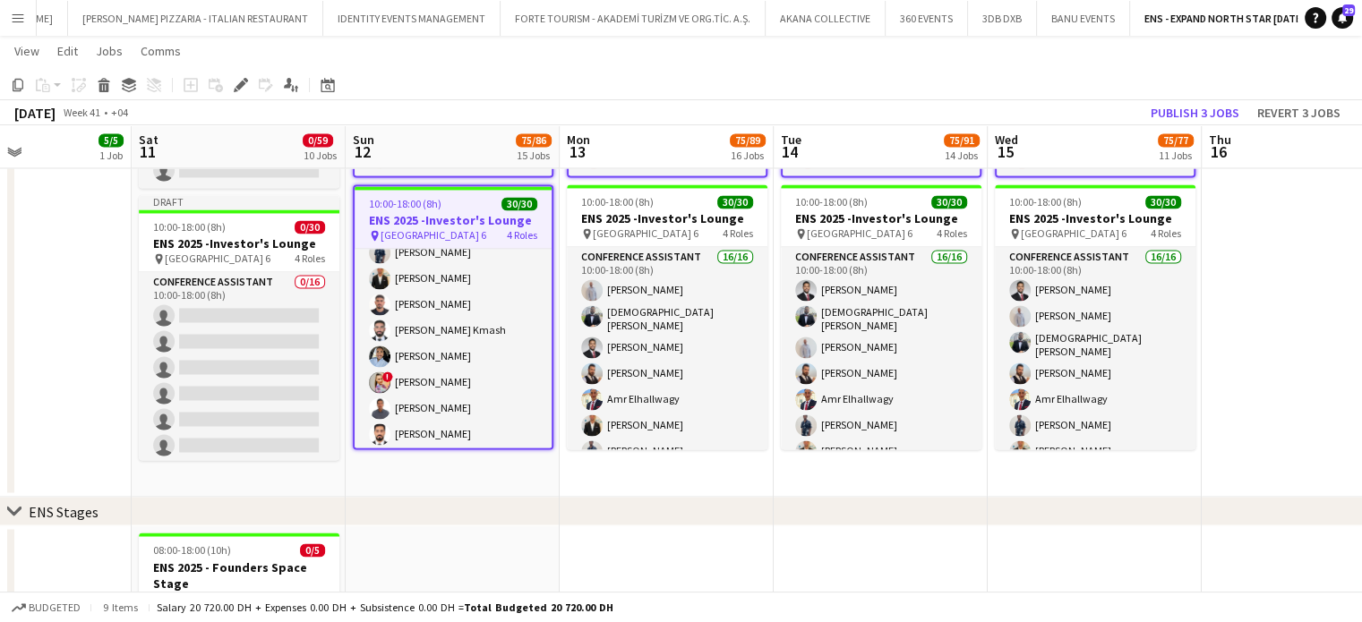
scroll to position [2921, 0]
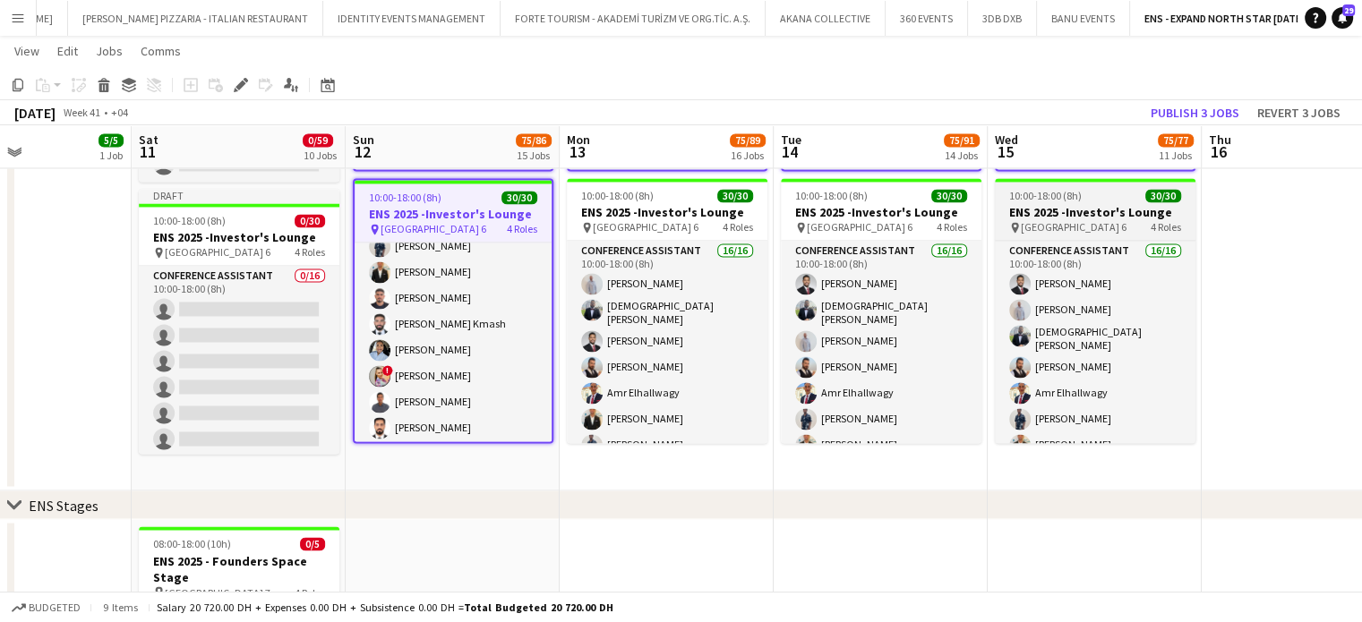
drag, startPoint x: 1118, startPoint y: 214, endPoint x: 1007, endPoint y: 215, distance: 111.0
click at [1117, 214] on h3 "ENS 2025 -Investor's Lounge" at bounding box center [1095, 212] width 201 height 16
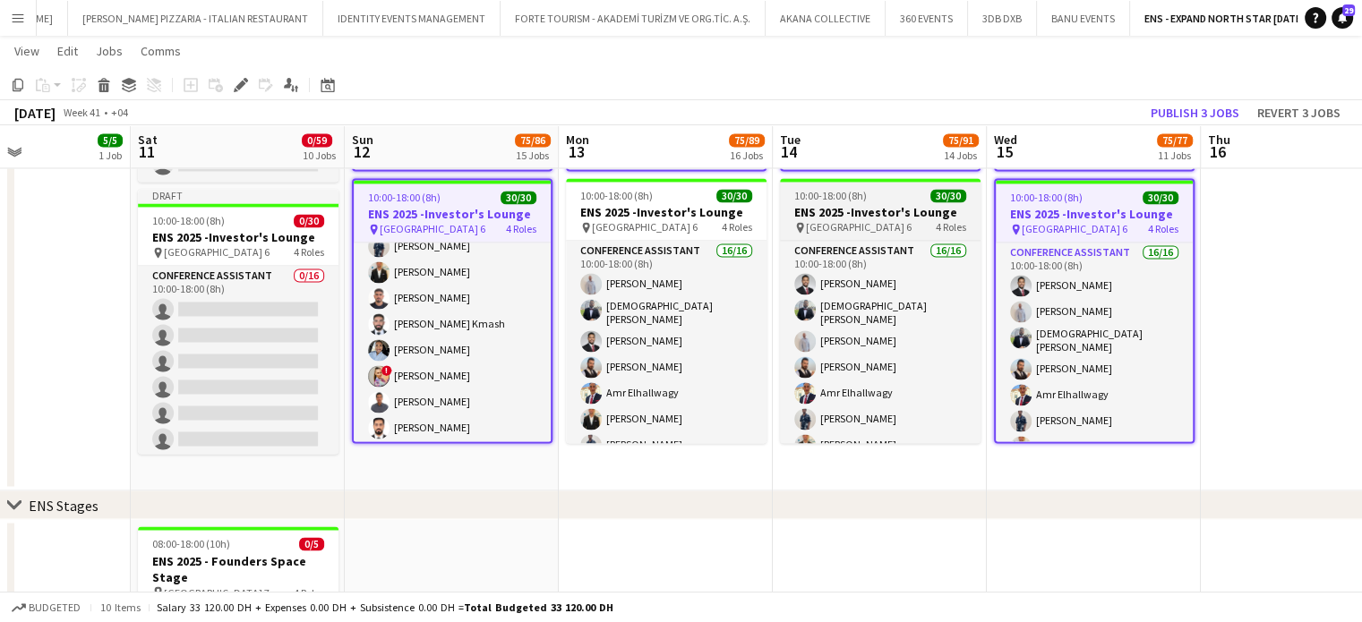
click at [842, 209] on h3 "ENS 2025 -Investor's Lounge" at bounding box center [880, 212] width 201 height 16
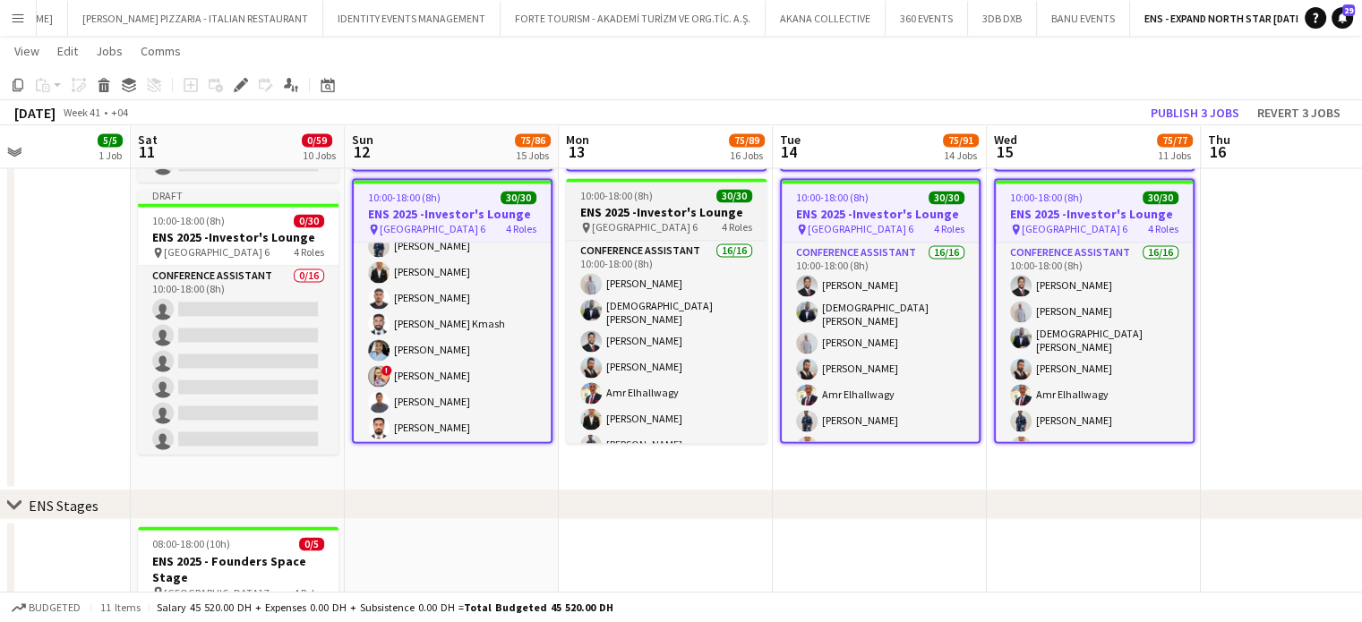
click at [671, 212] on h3 "ENS 2025 -Investor's Lounge" at bounding box center [666, 212] width 201 height 16
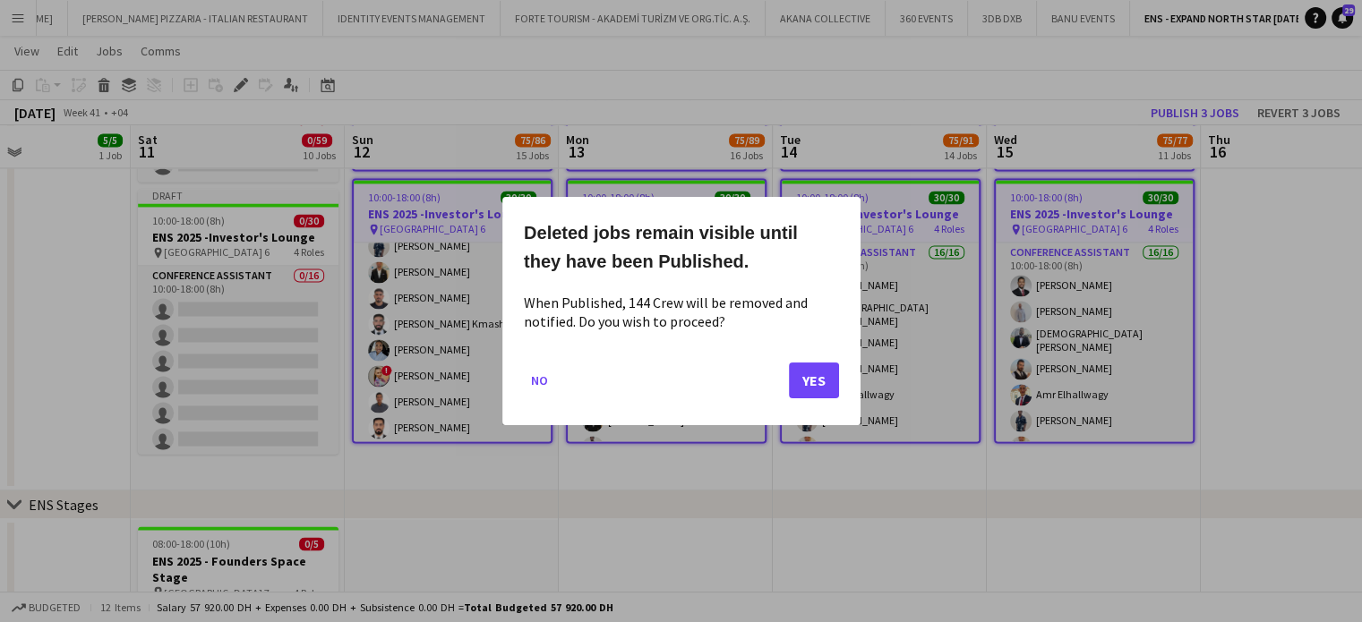
scroll to position [0, 0]
click at [820, 372] on button "Yes" at bounding box center [814, 381] width 50 height 36
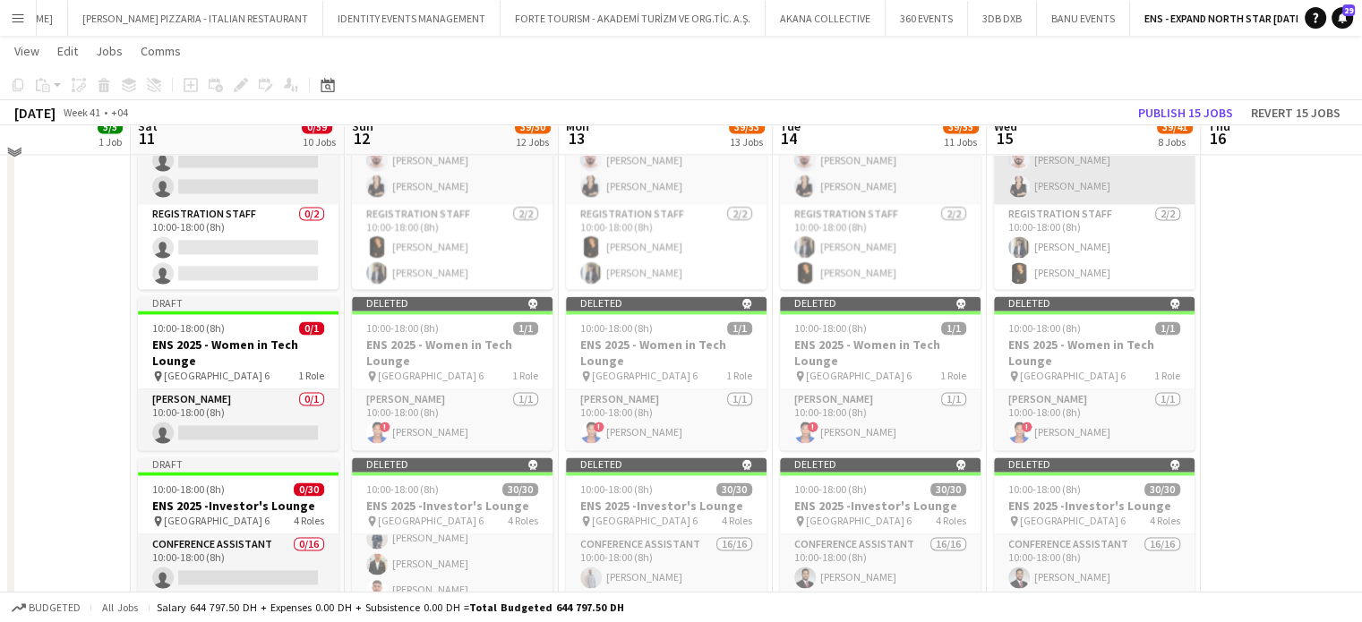
scroll to position [2474, 0]
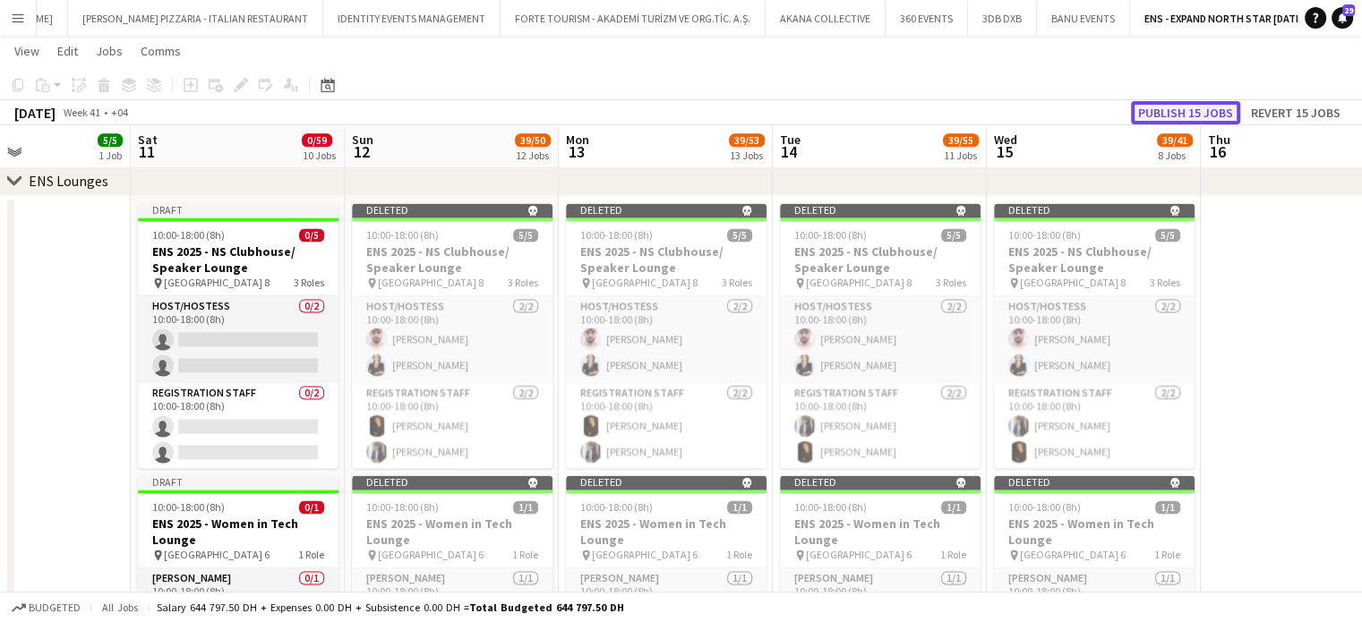
click at [1200, 111] on button "Publish 15 jobs" at bounding box center [1185, 112] width 109 height 23
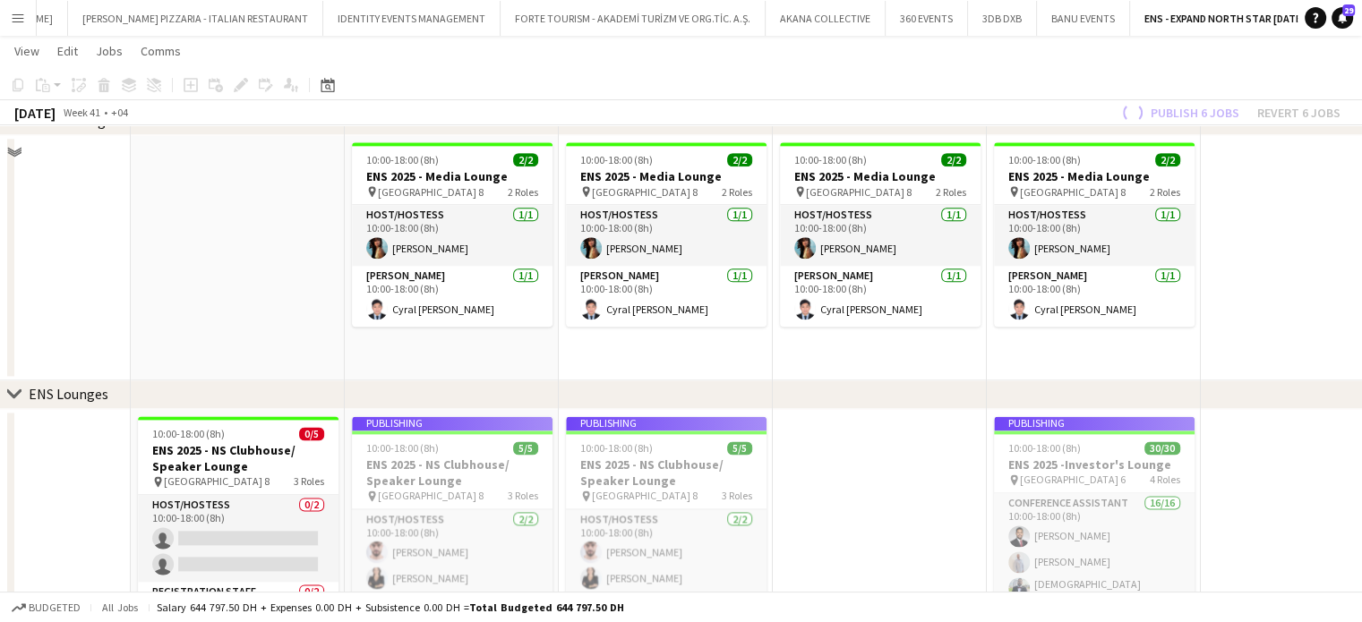
scroll to position [2205, 0]
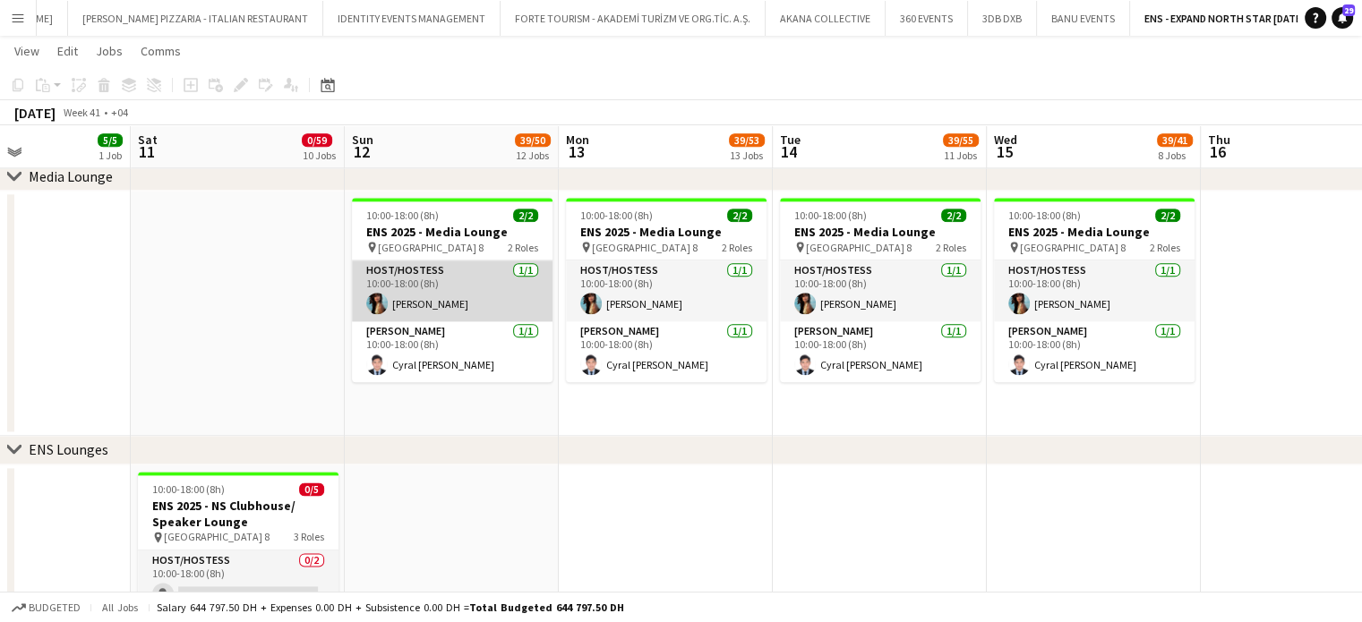
click at [453, 312] on app-card-role "Host/Hostess 1/1 10:00-18:00 (8h) Akmaral Satzhanova" at bounding box center [452, 291] width 201 height 61
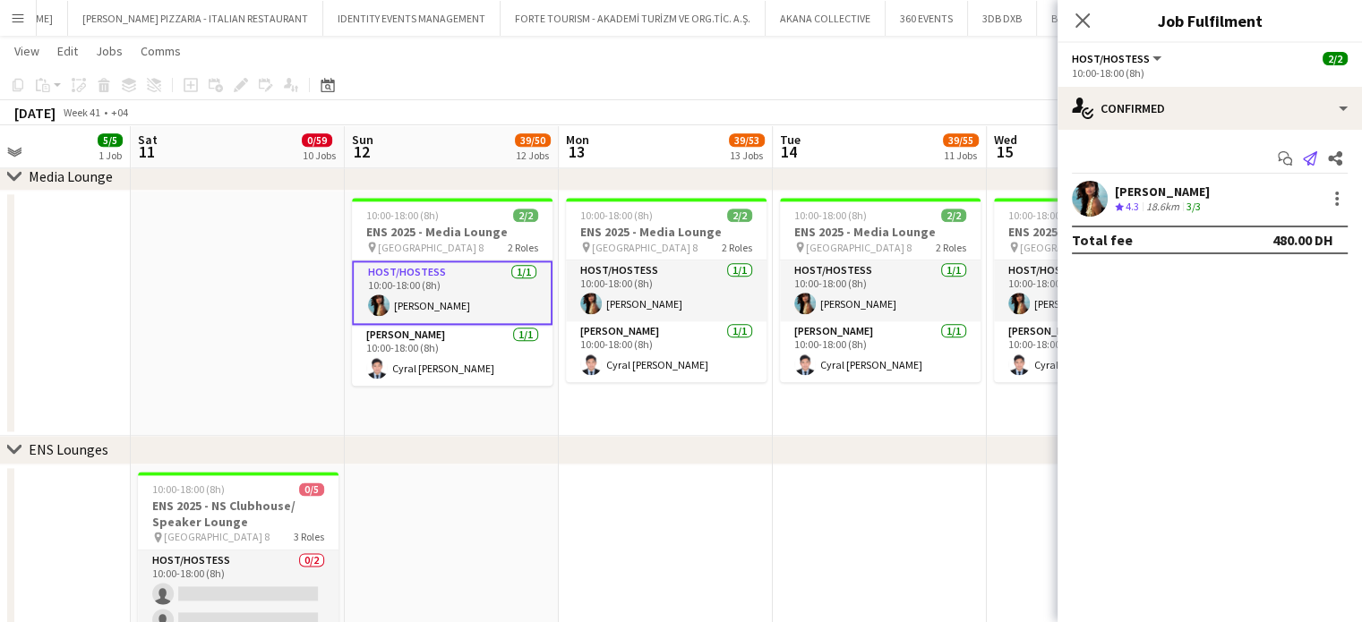
click at [1316, 155] on app-icon "Send notification" at bounding box center [1309, 158] width 25 height 25
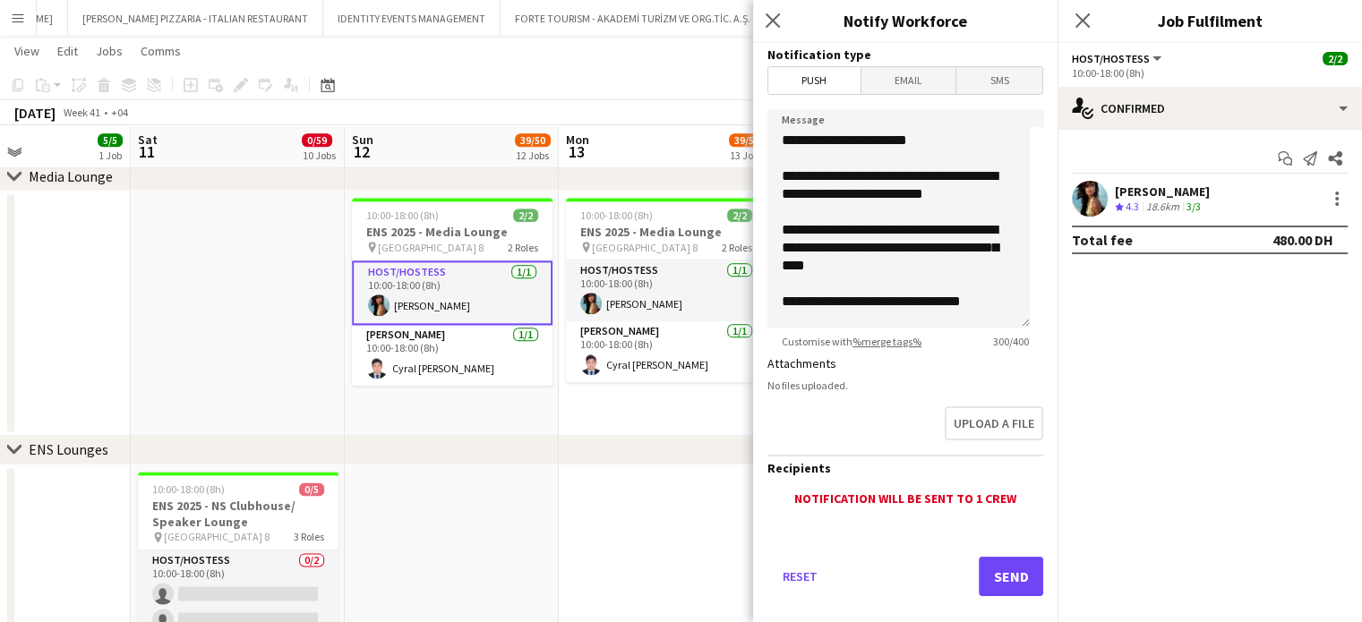
scroll to position [75, 0]
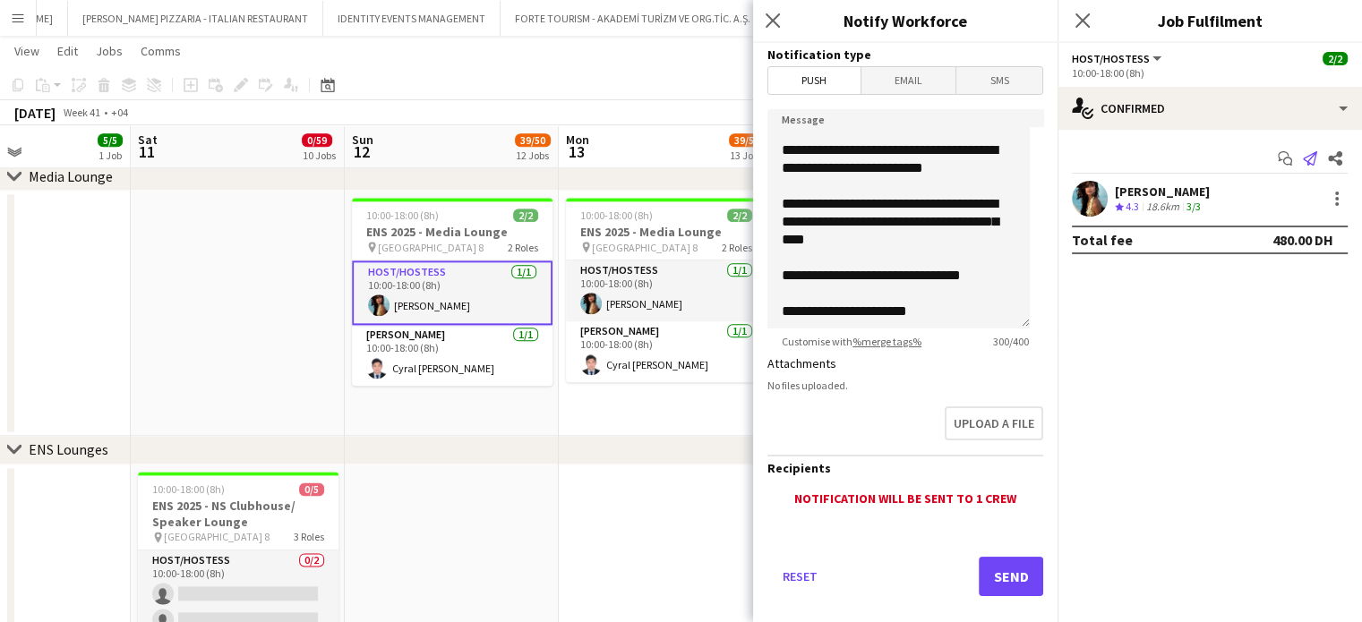
click at [1310, 158] on icon at bounding box center [1310, 158] width 14 height 14
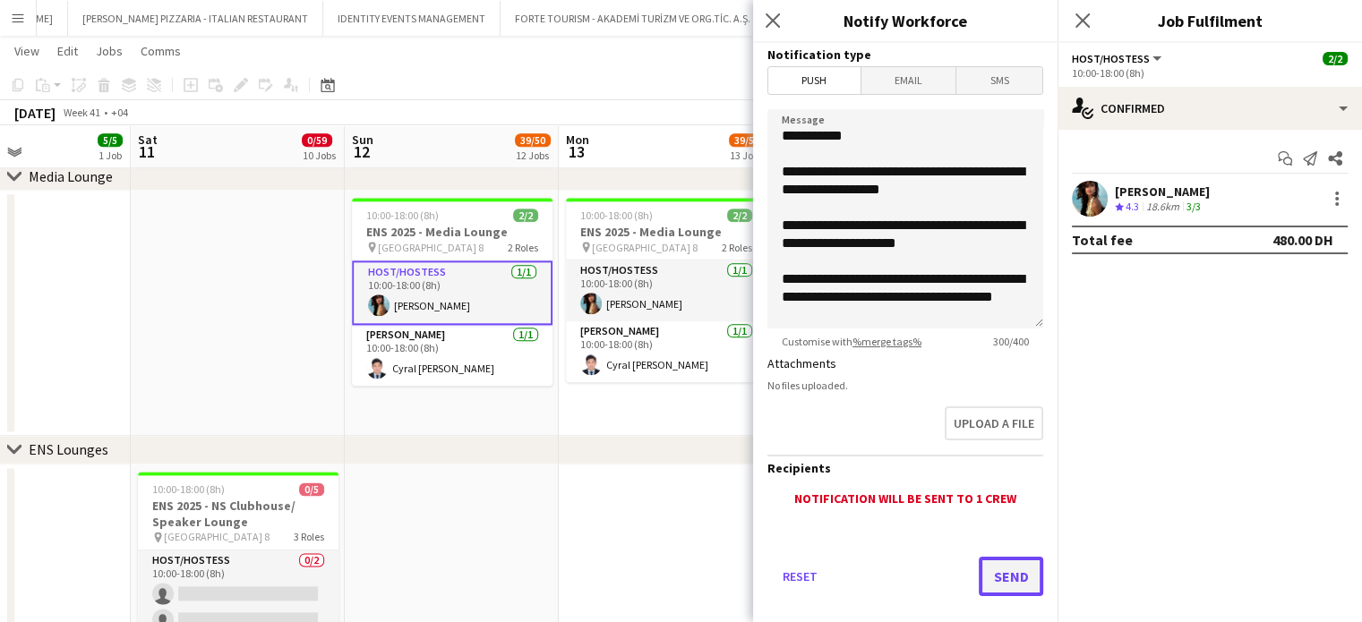
click at [1003, 583] on button "Send" at bounding box center [1011, 576] width 64 height 39
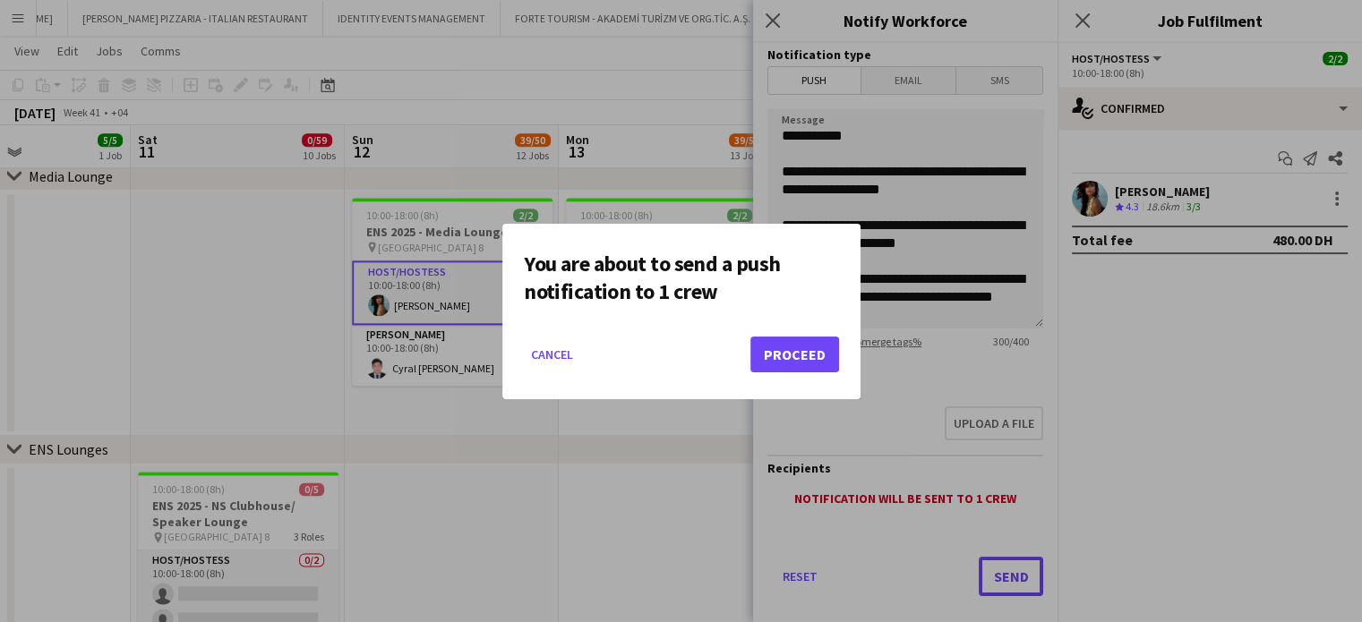
scroll to position [0, 0]
click at [810, 333] on mat-dialog-actions "Cancel Proceed" at bounding box center [681, 361] width 315 height 76
click at [800, 355] on button "Proceed" at bounding box center [794, 355] width 89 height 36
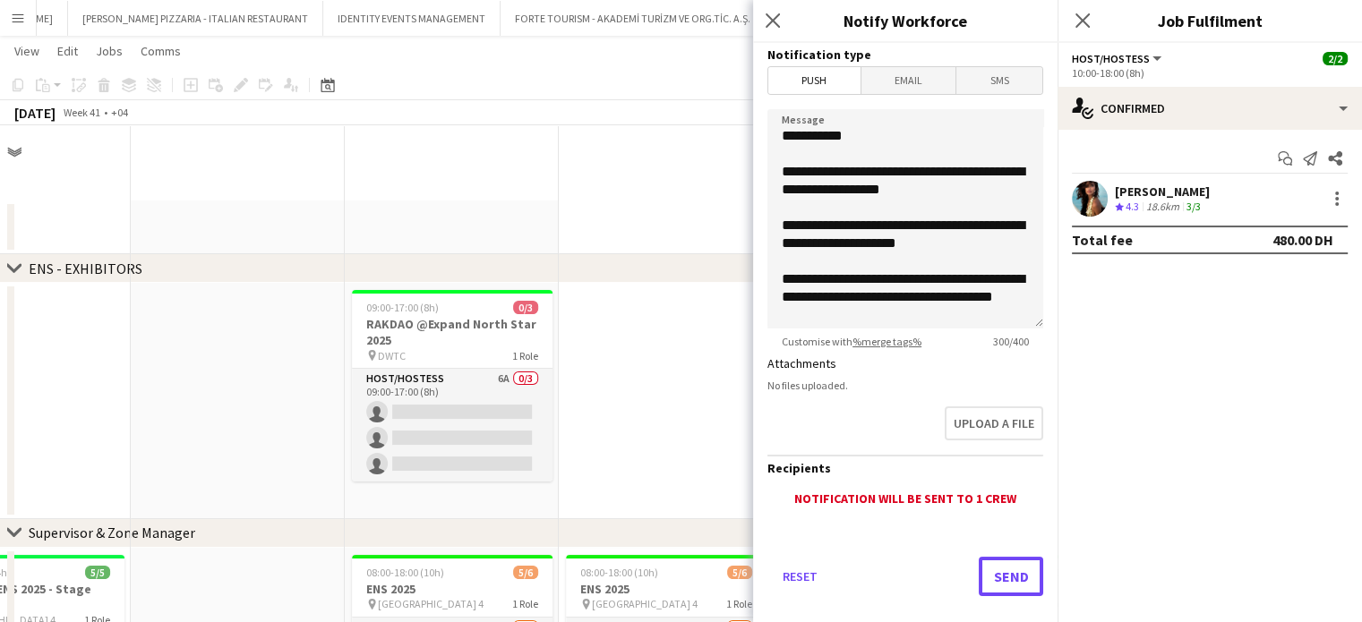
scroll to position [2205, 0]
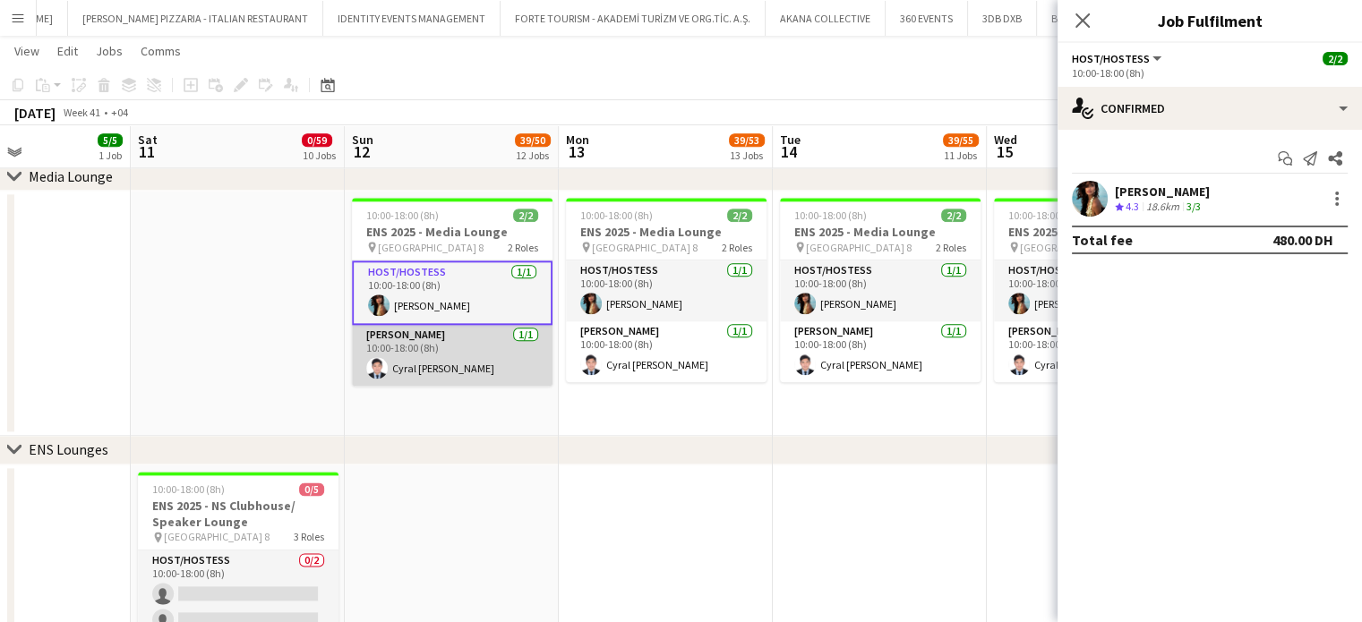
click at [417, 360] on app-card-role "Usher 1/1 10:00-18:00 (8h) Cyral Jhon Pral" at bounding box center [452, 355] width 201 height 61
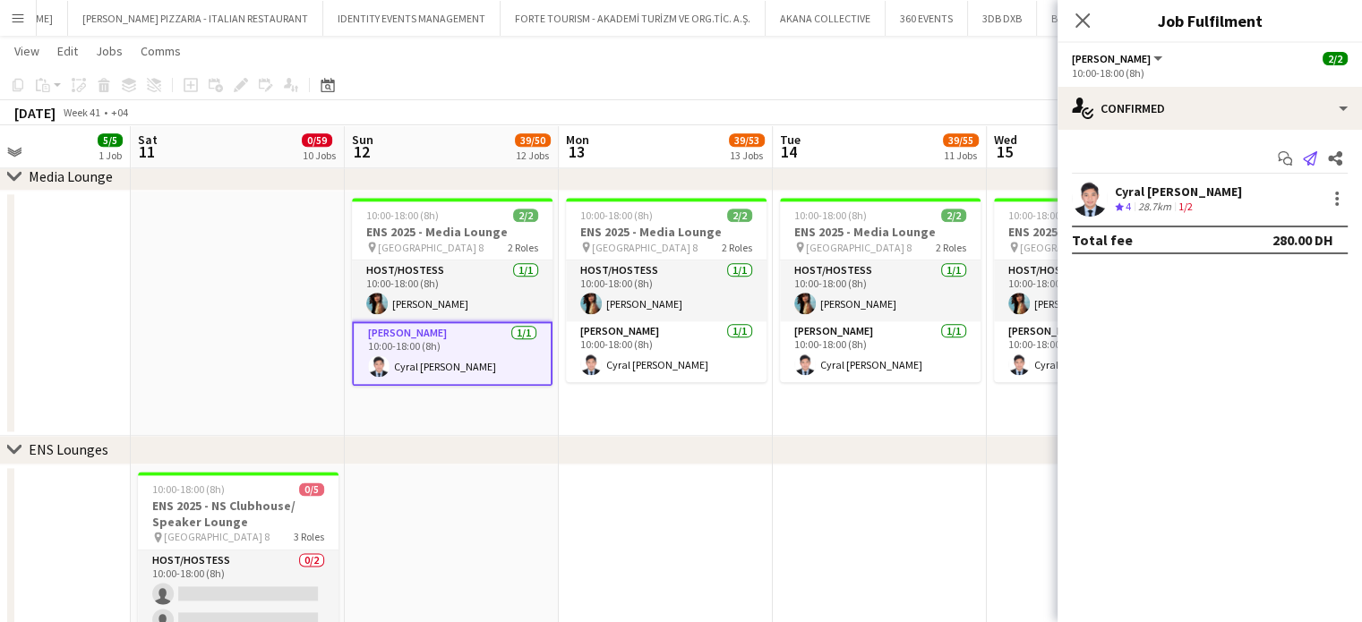
click at [1314, 159] on icon "Send notification" at bounding box center [1310, 158] width 14 height 14
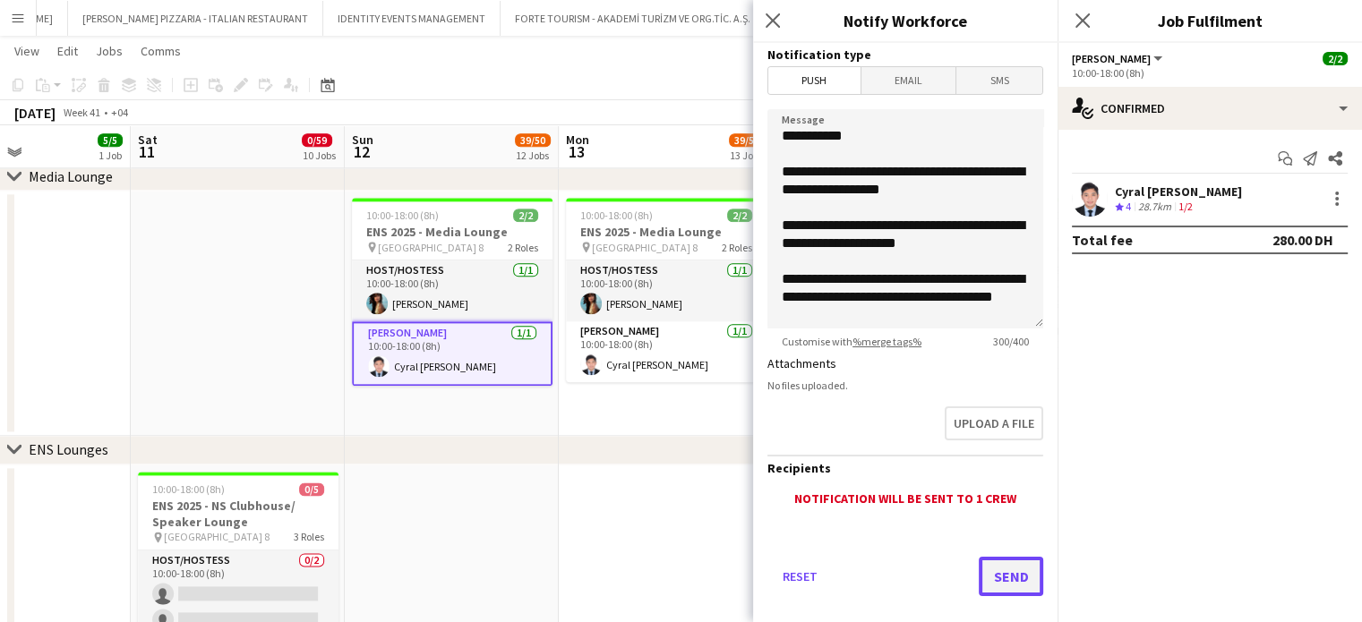
click at [1007, 566] on button "Send" at bounding box center [1011, 576] width 64 height 39
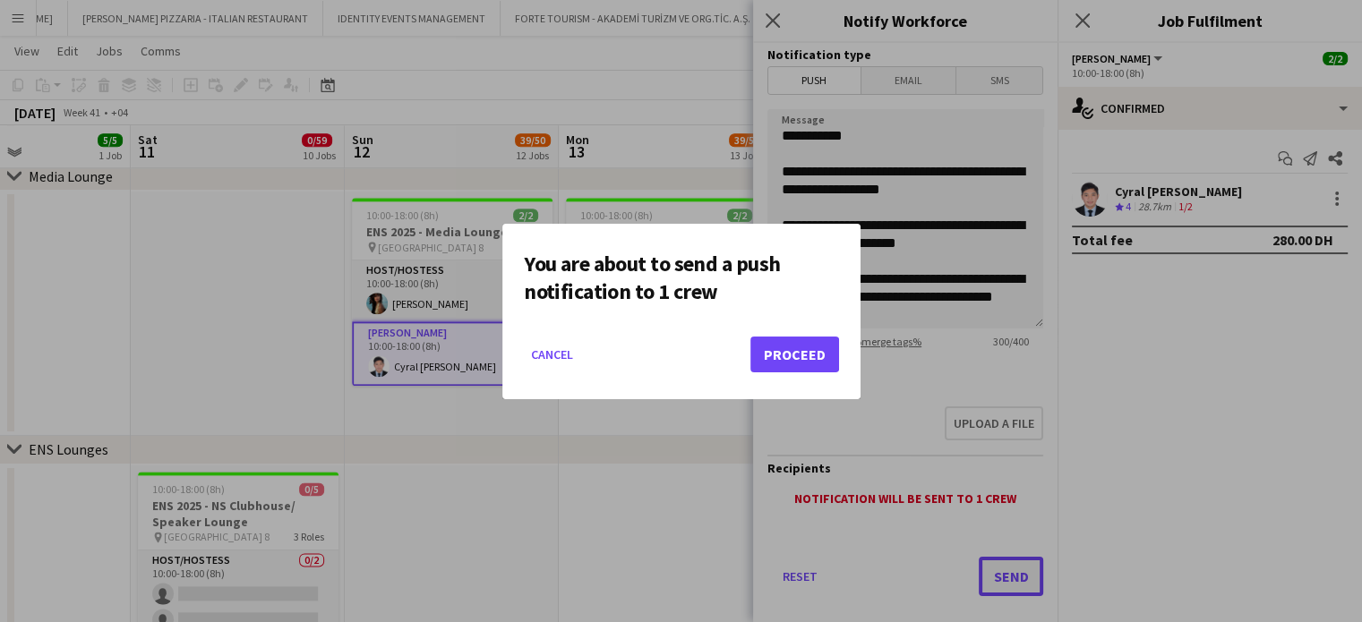
scroll to position [0, 0]
click at [780, 339] on button "Proceed" at bounding box center [794, 355] width 89 height 36
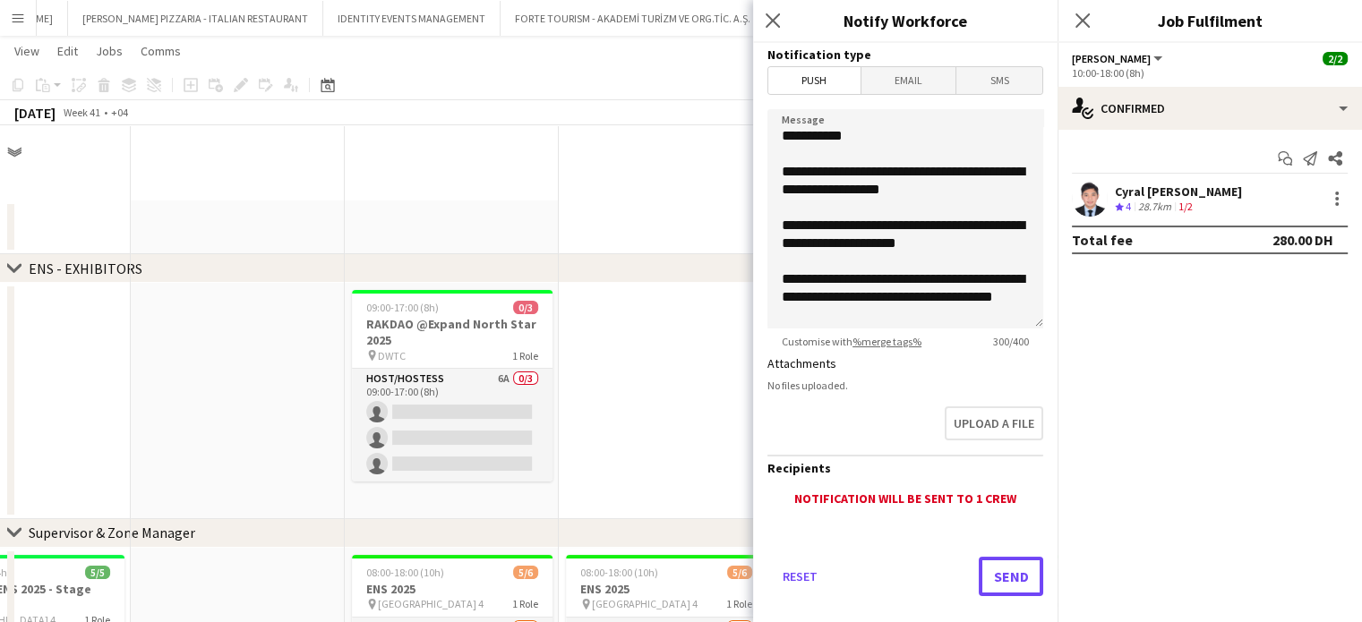
scroll to position [2205, 0]
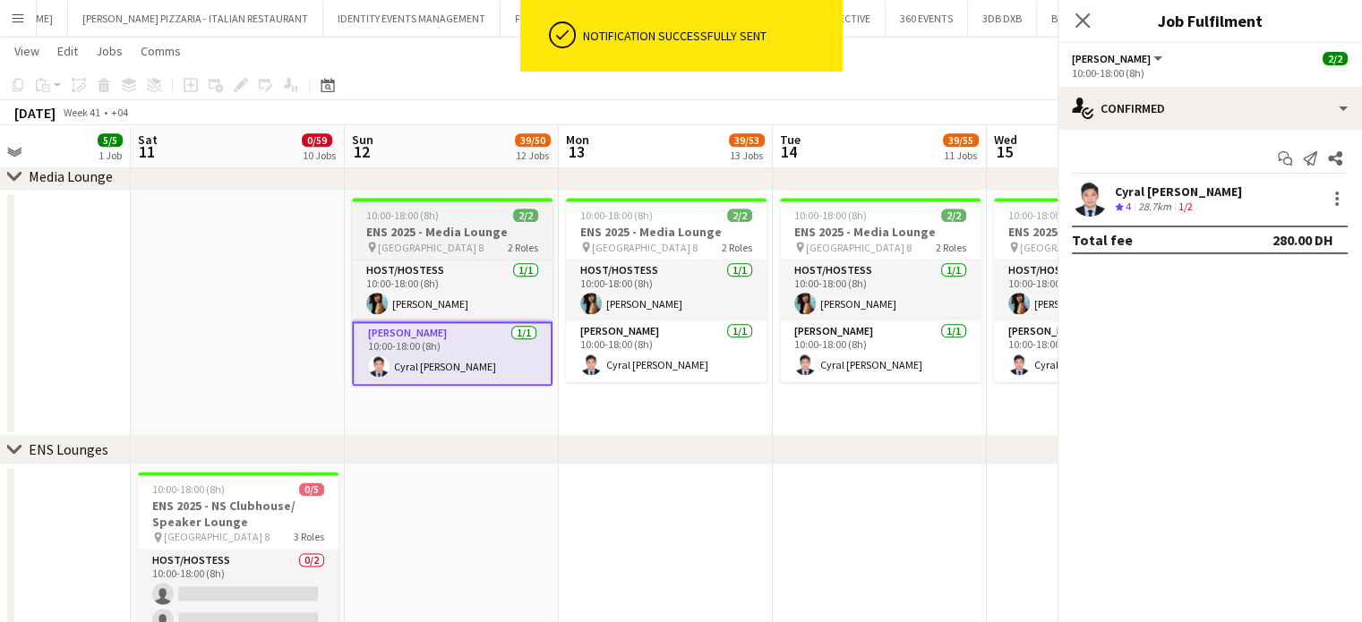
click at [406, 221] on span "10:00-18:00 (8h)" at bounding box center [402, 215] width 73 height 13
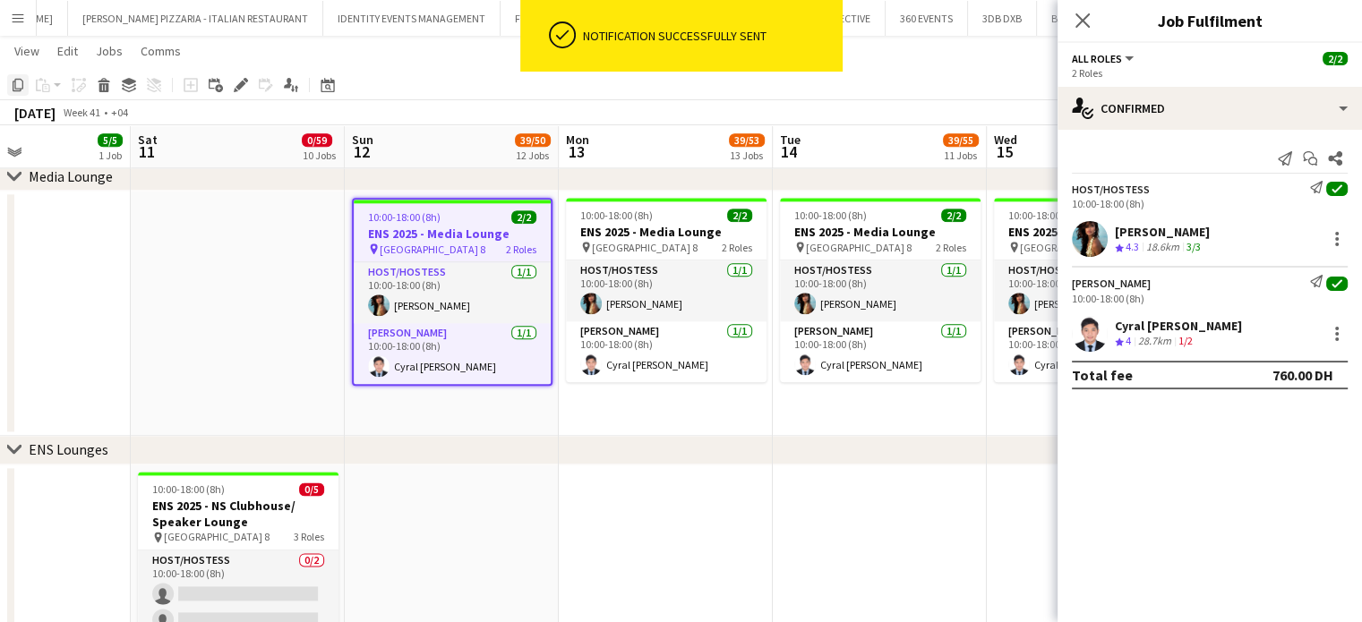
click at [15, 81] on icon at bounding box center [18, 85] width 11 height 13
click at [226, 217] on app-date-cell at bounding box center [238, 313] width 214 height 245
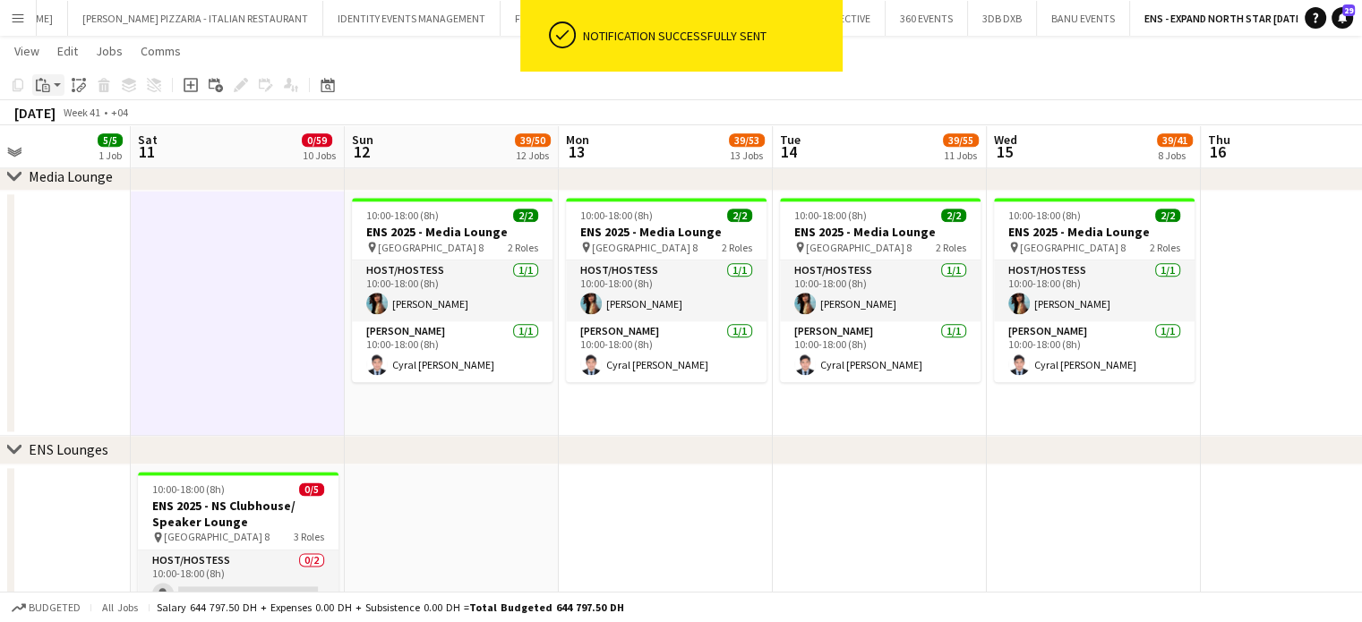
click at [47, 87] on icon "Paste" at bounding box center [43, 85] width 14 height 14
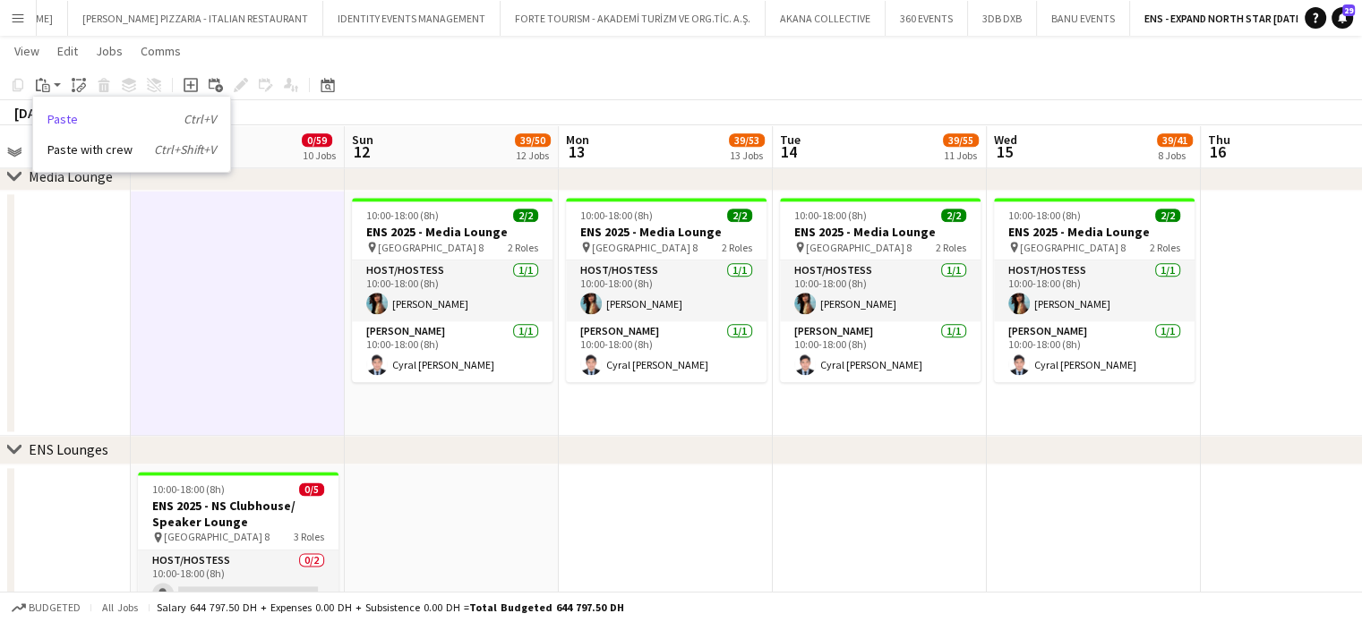
click at [60, 120] on link "Paste Ctrl+V" at bounding box center [131, 119] width 168 height 16
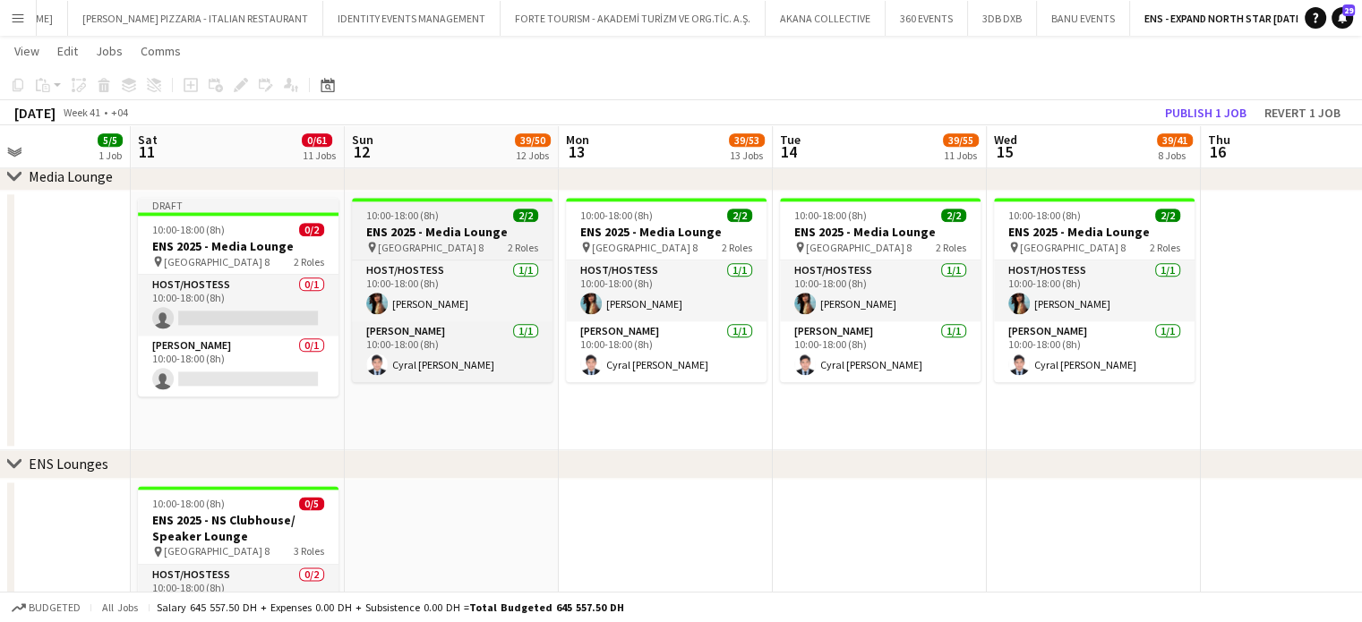
click at [396, 231] on h3 "ENS 2025 - Media Lounge" at bounding box center [452, 232] width 201 height 16
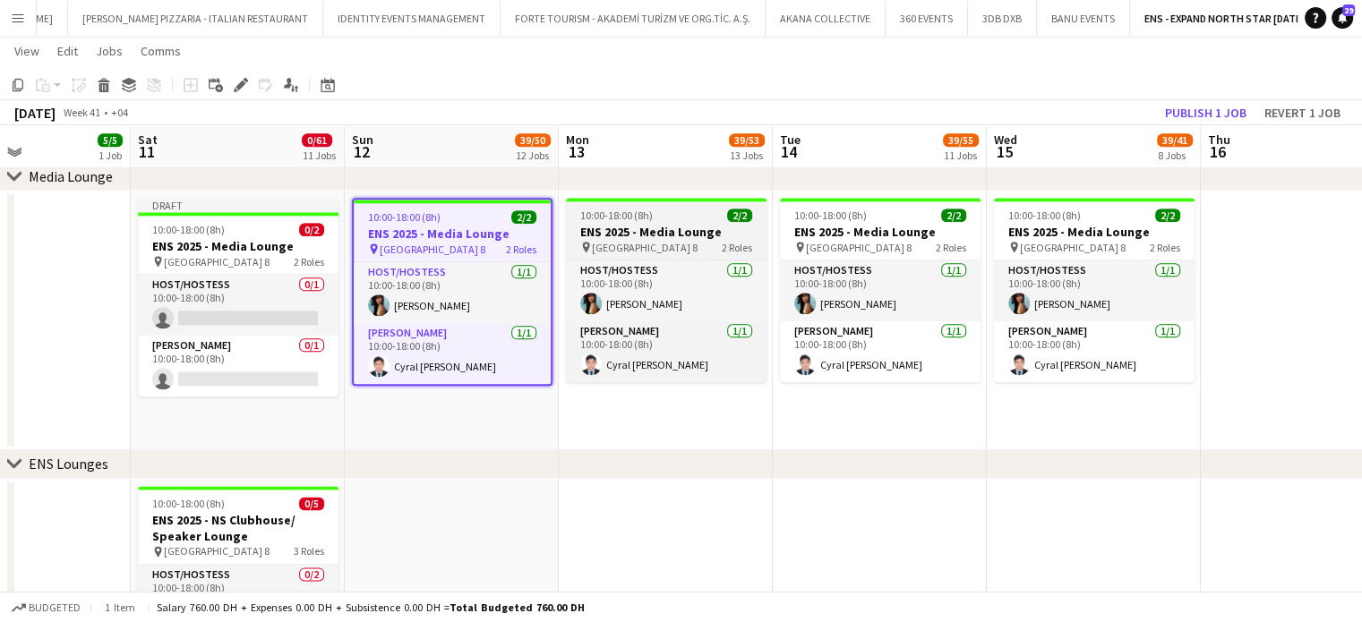
click at [724, 221] on div "10:00-18:00 (8h) 2/2" at bounding box center [666, 215] width 201 height 13
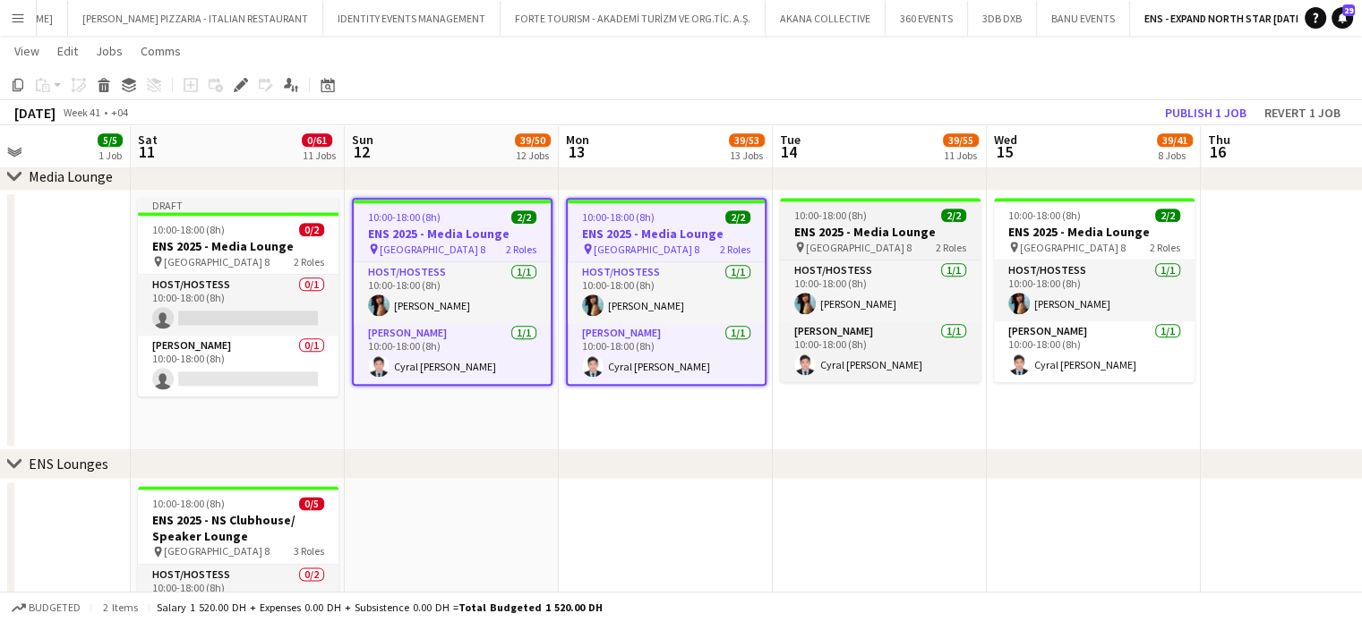
click at [859, 246] on span "Dubai Harbour - Hall 8" at bounding box center [859, 247] width 106 height 13
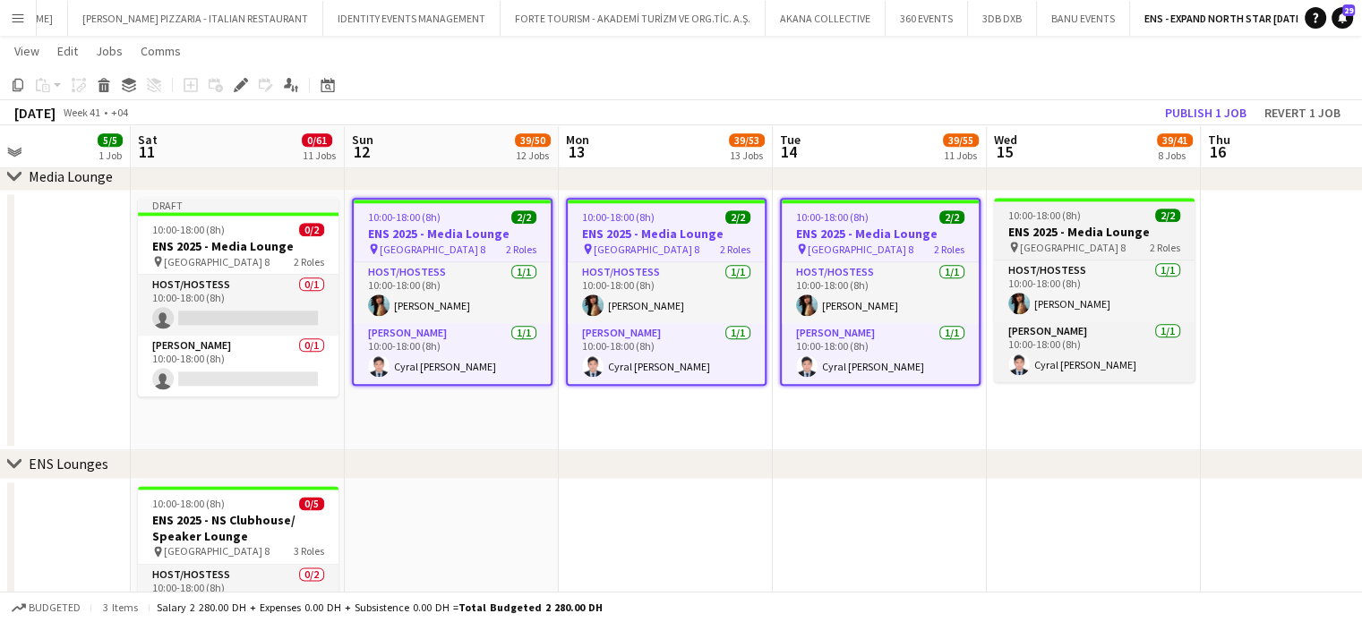
click at [1056, 230] on h3 "ENS 2025 - Media Lounge" at bounding box center [1094, 232] width 201 height 16
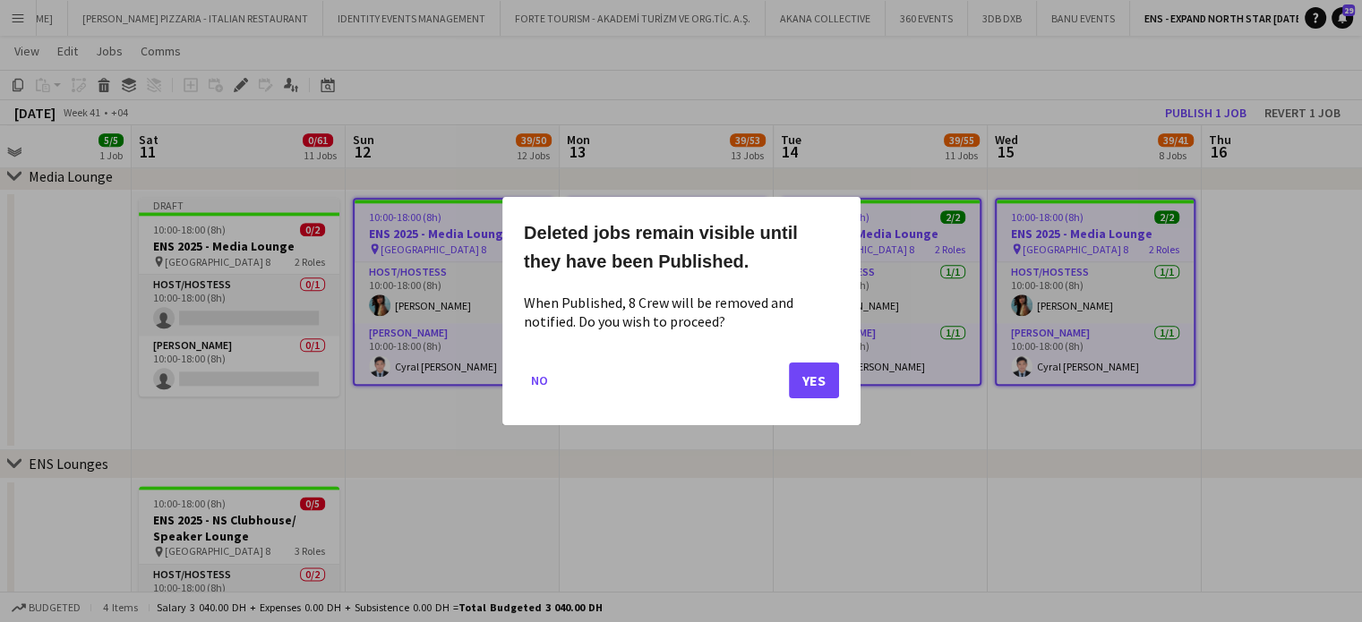
scroll to position [0, 0]
click at [812, 382] on button "Yes" at bounding box center [814, 381] width 50 height 36
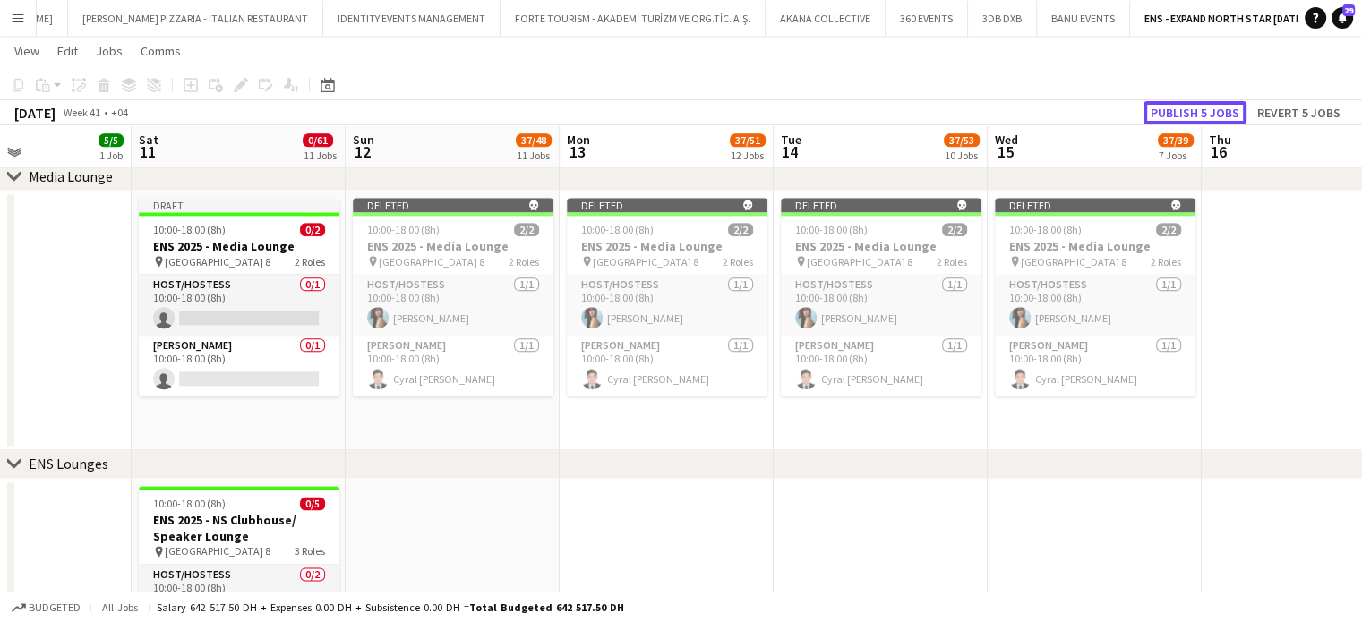
click at [1199, 115] on button "Publish 5 jobs" at bounding box center [1194, 112] width 103 height 23
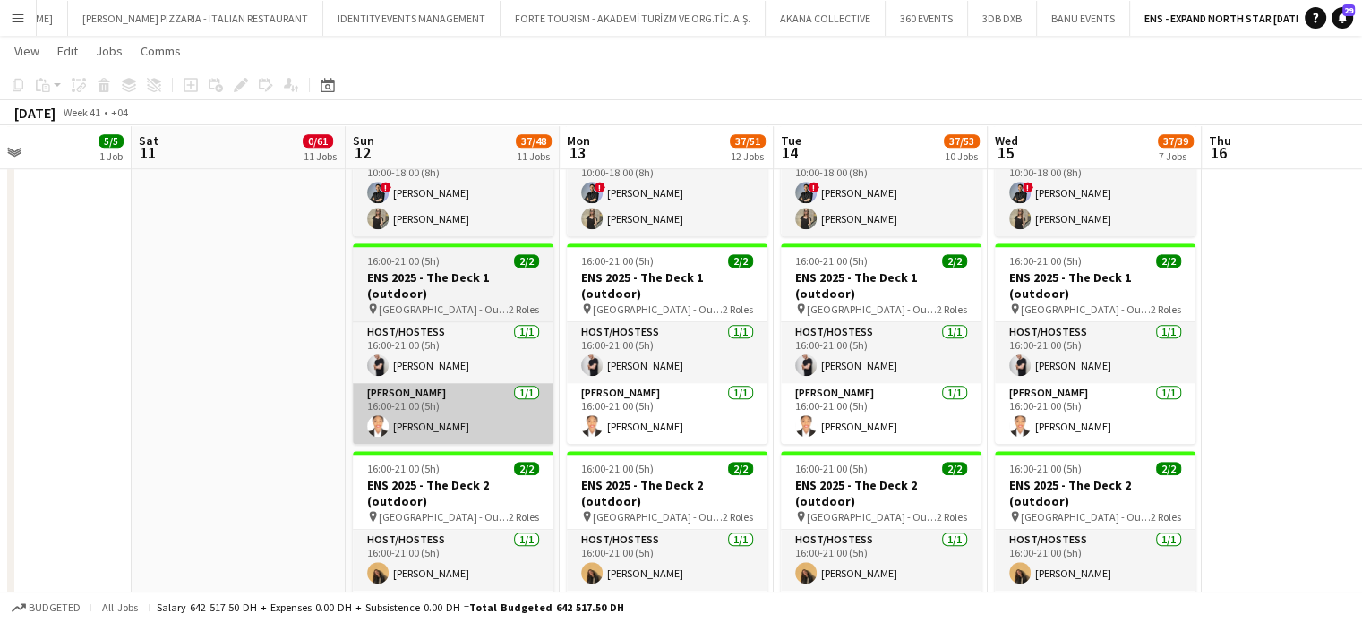
scroll to position [1668, 0]
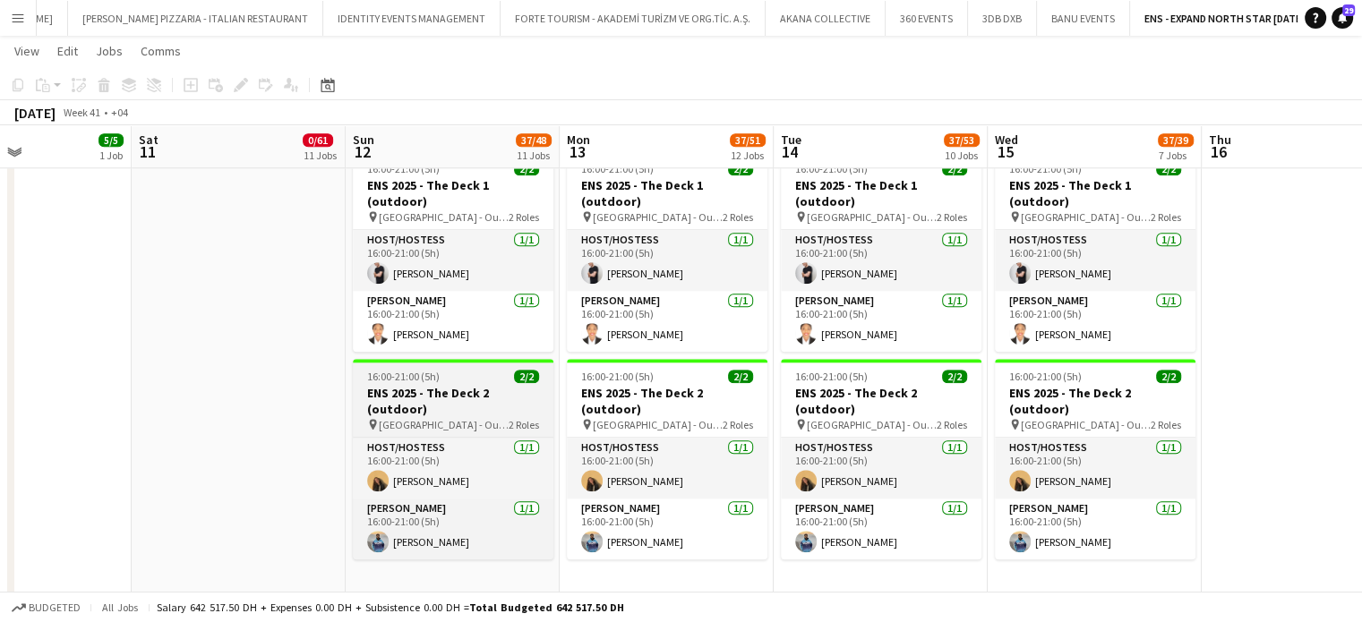
click at [465, 379] on div "16:00-21:00 (5h) 2/2" at bounding box center [453, 376] width 201 height 13
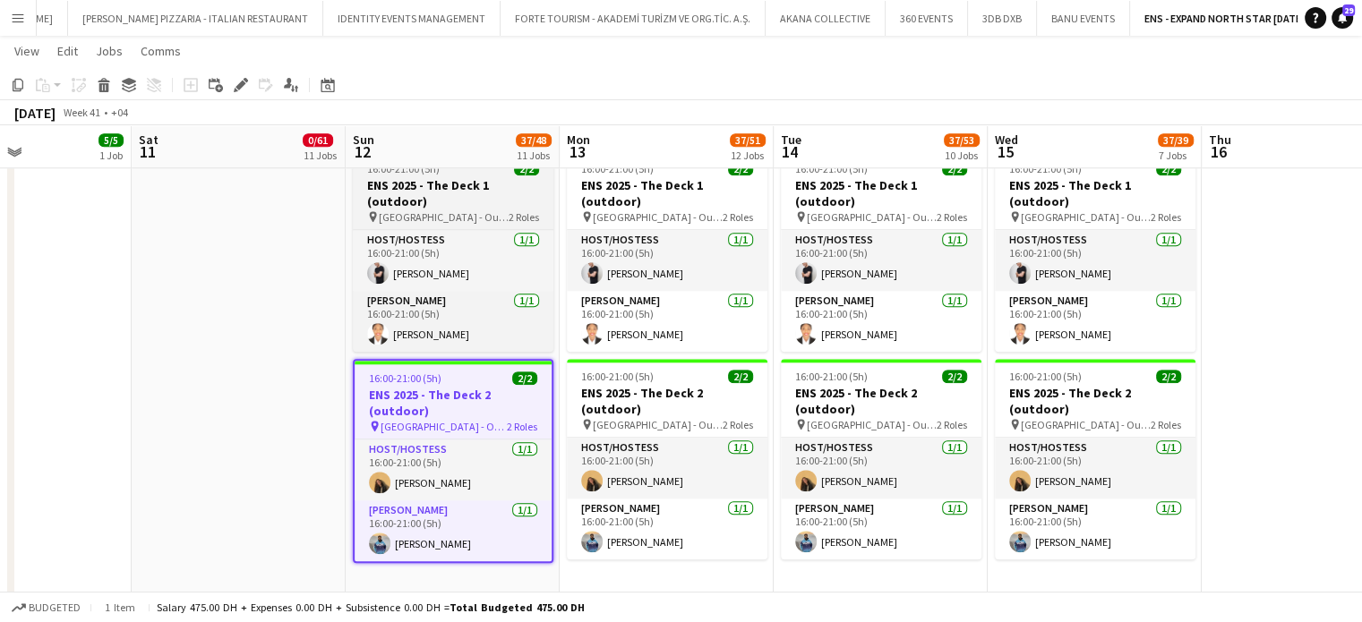
click at [512, 200] on h3 "ENS 2025 - The Deck 1 (outdoor)" at bounding box center [453, 193] width 201 height 32
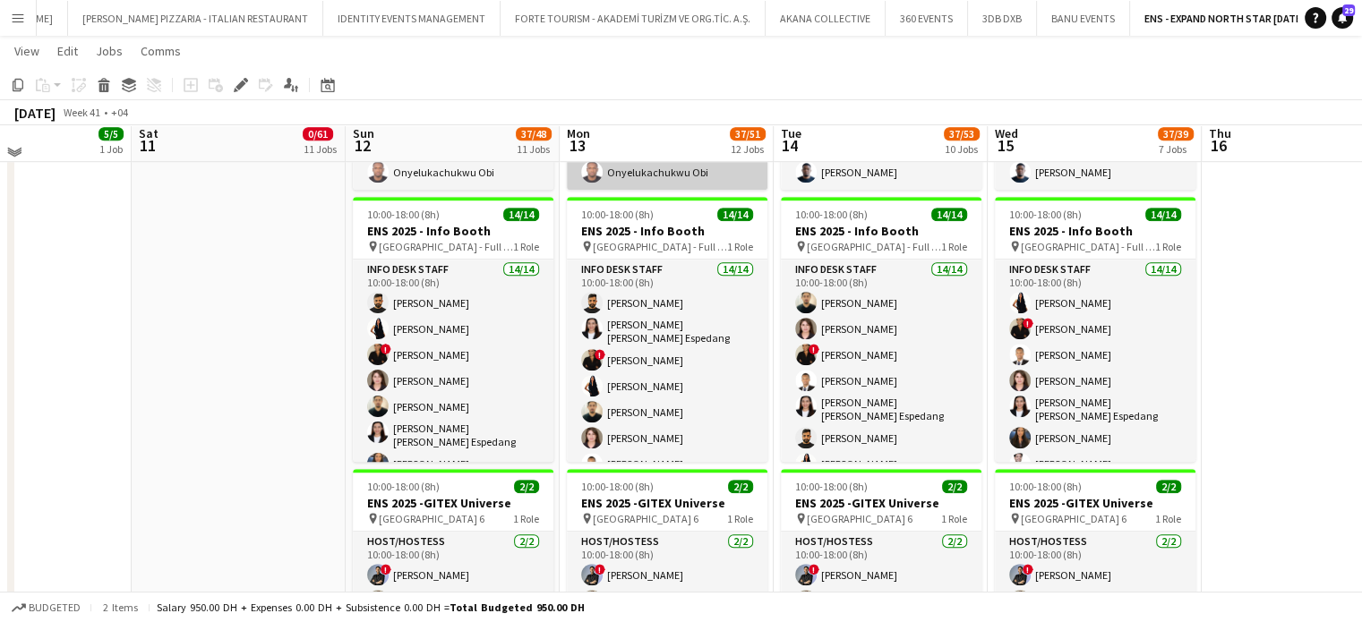
scroll to position [1186, 0]
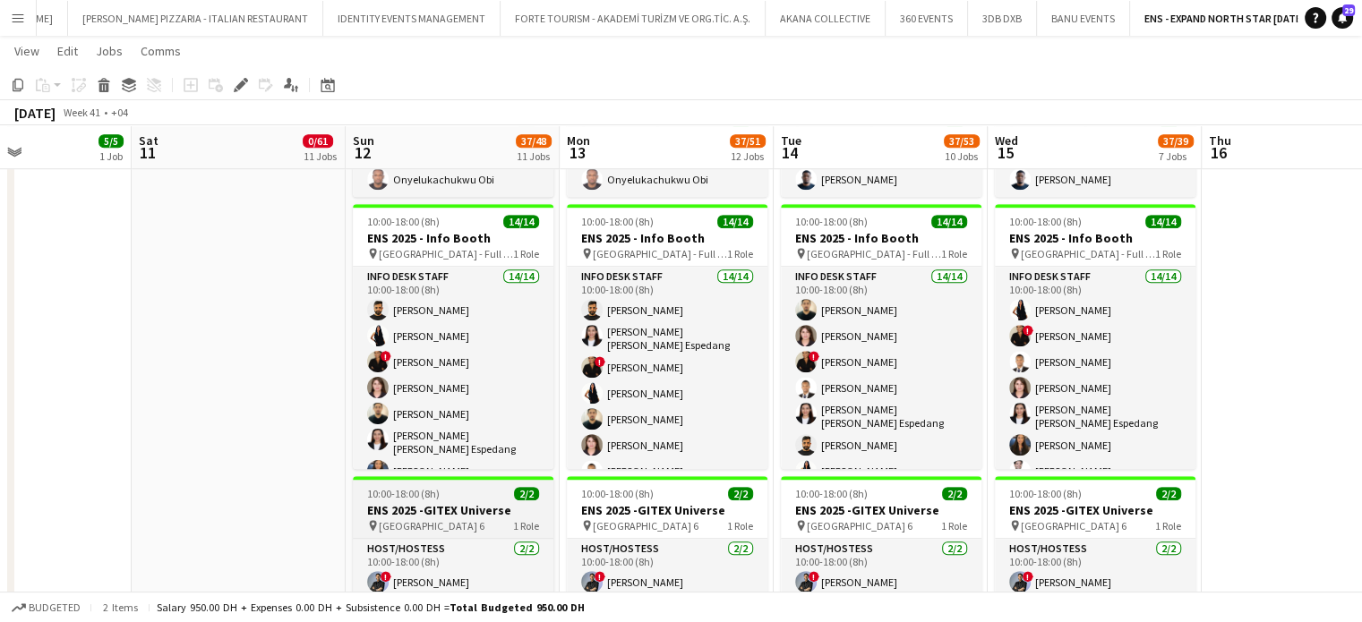
click at [457, 491] on div "10:00-18:00 (8h) 2/2" at bounding box center [453, 493] width 201 height 13
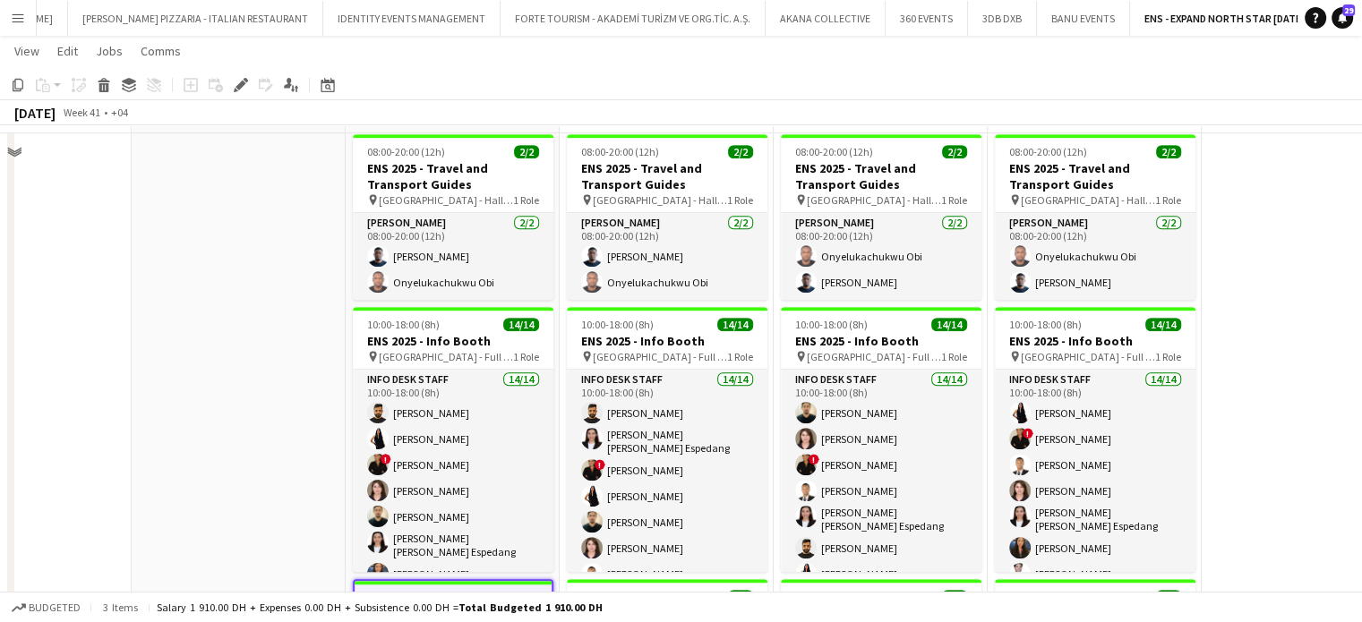
scroll to position [1048, 0]
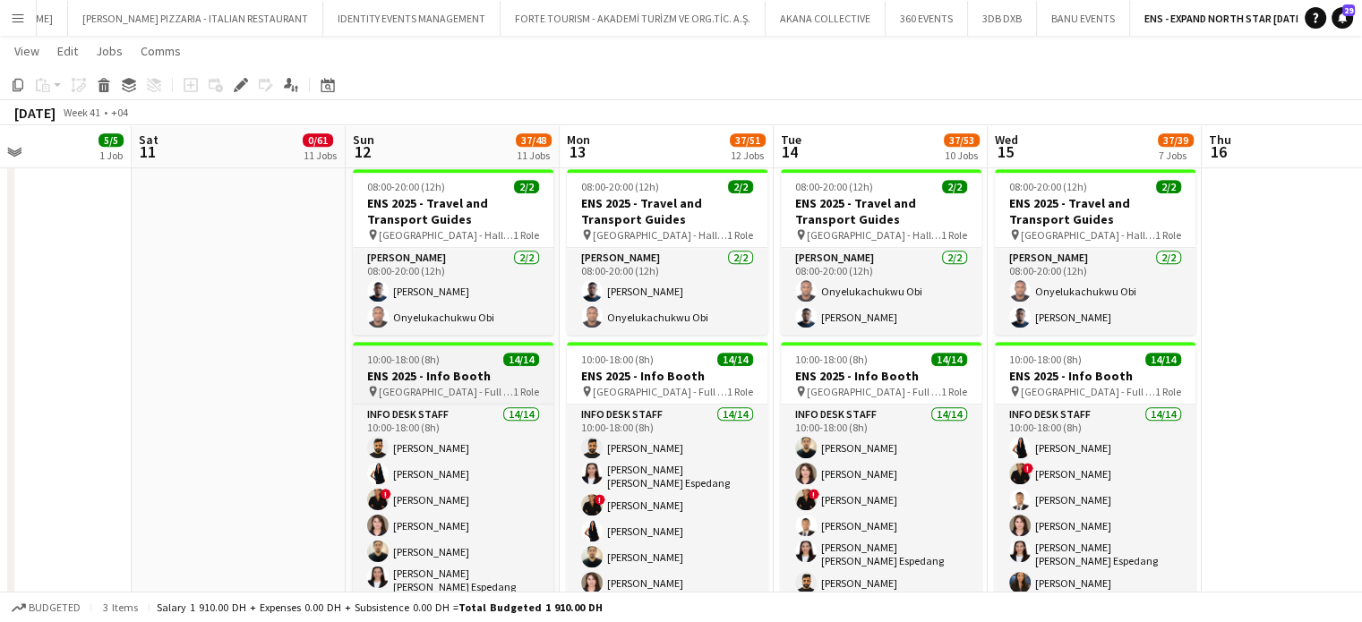
click at [402, 373] on h3 "ENS 2025 - Info Booth" at bounding box center [453, 376] width 201 height 16
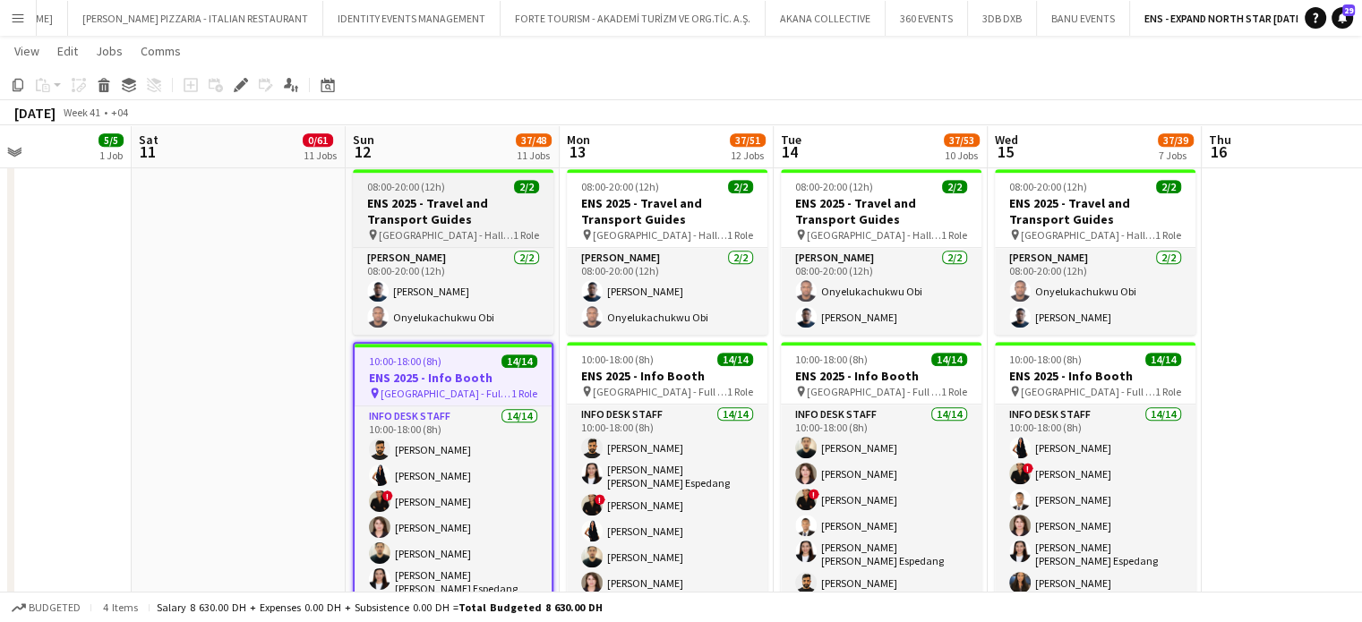
click at [462, 198] on h3 "ENS 2025 - Travel and Transport Guides" at bounding box center [453, 211] width 201 height 32
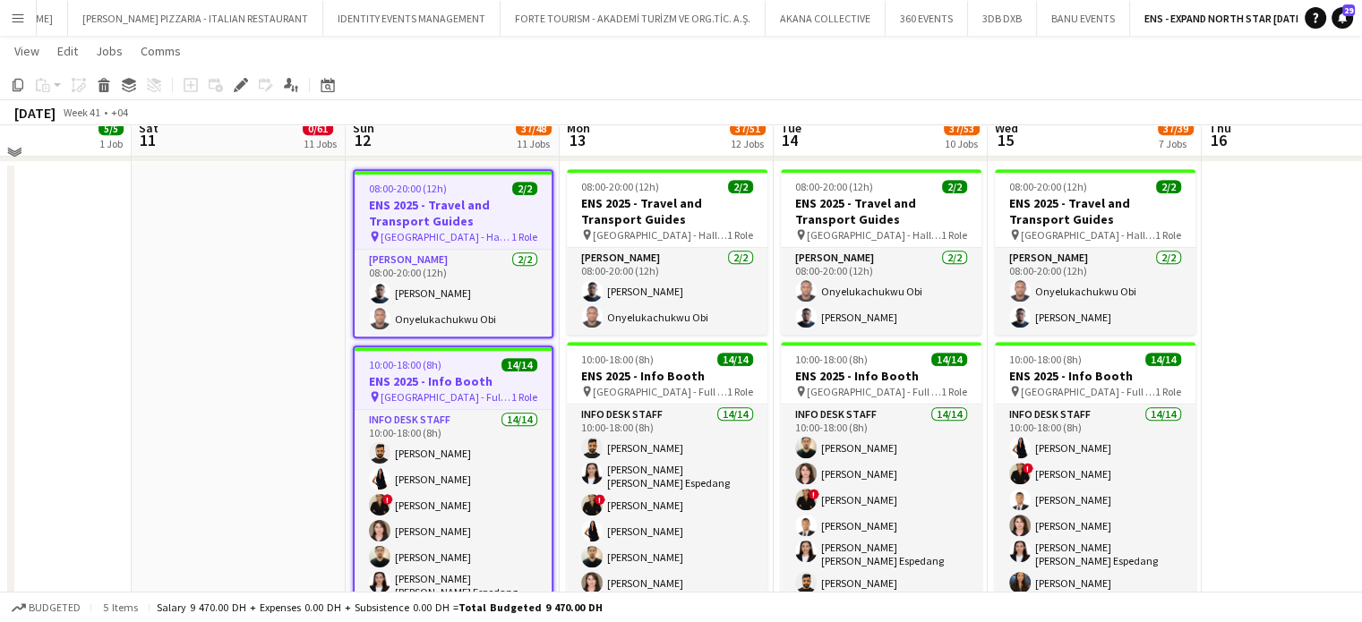
scroll to position [833, 0]
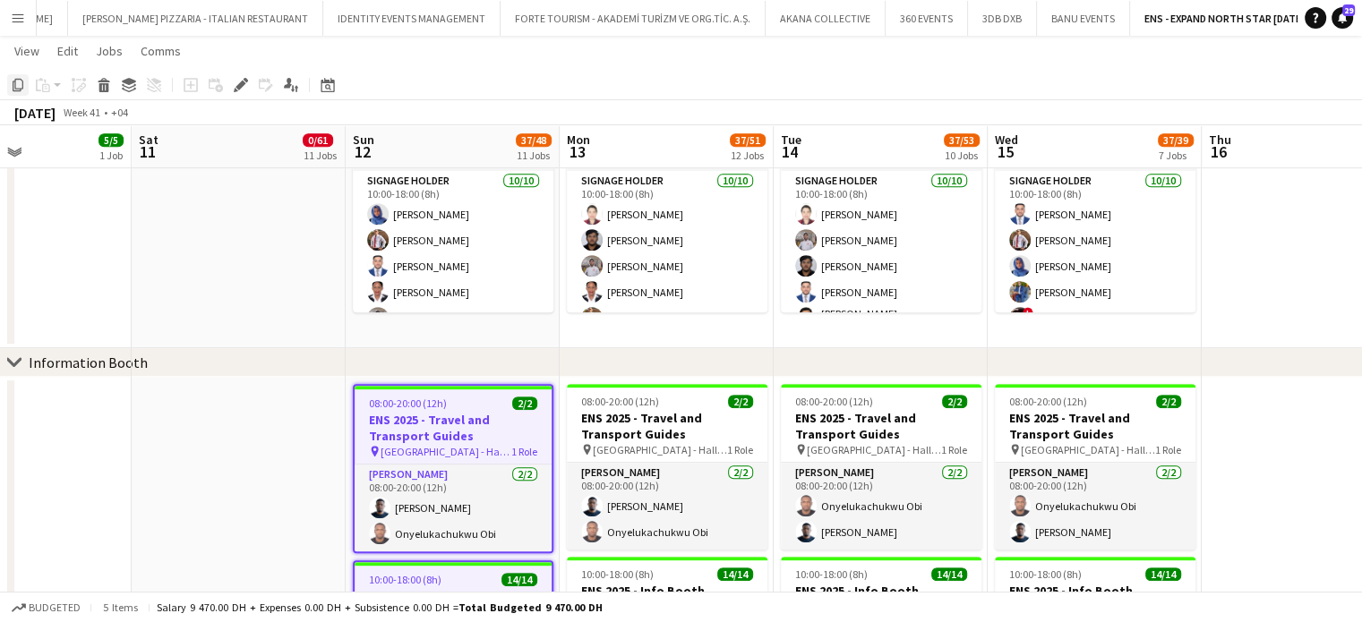
click at [21, 87] on icon at bounding box center [18, 85] width 11 height 13
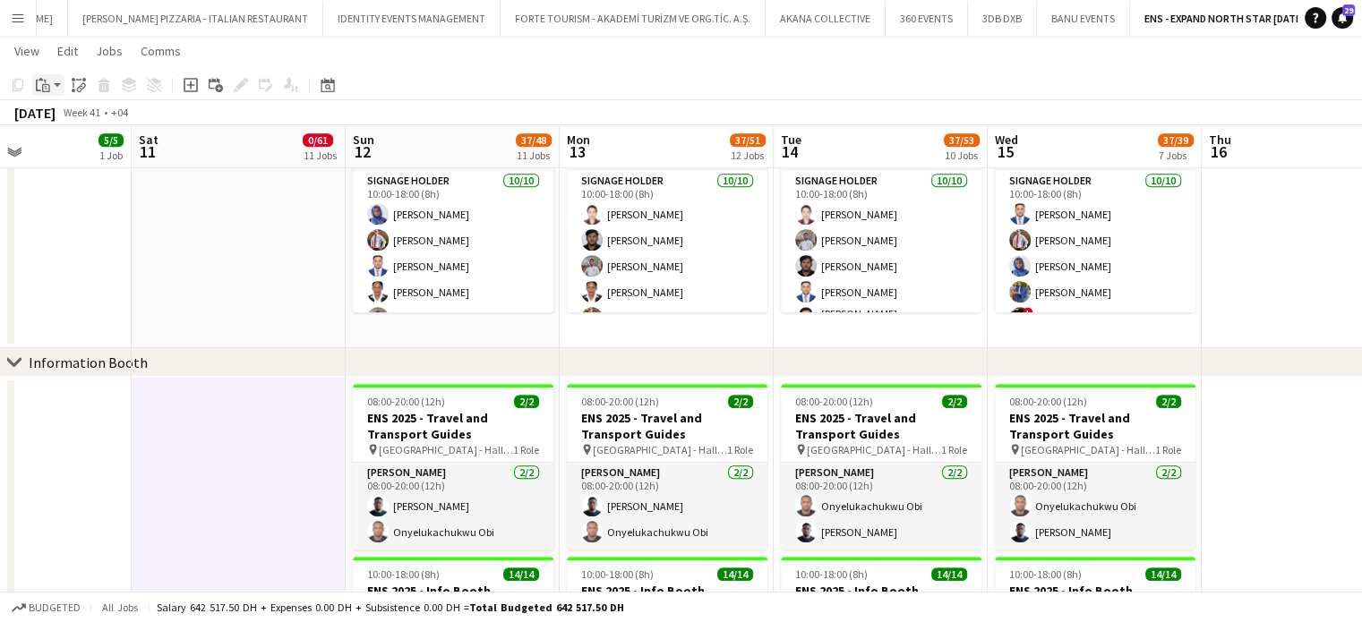
click at [43, 81] on icon "Paste" at bounding box center [43, 85] width 14 height 14
click at [56, 122] on link "Paste Ctrl+V" at bounding box center [131, 119] width 168 height 16
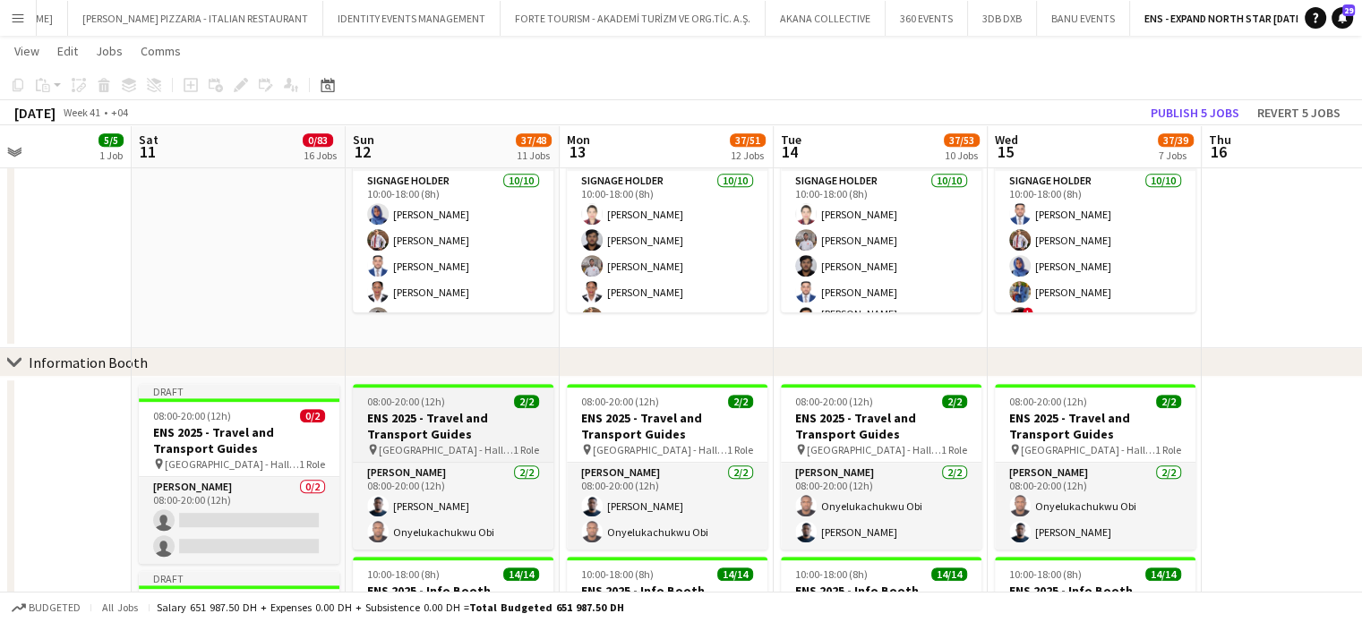
click at [516, 399] on span "2/2" at bounding box center [526, 401] width 25 height 13
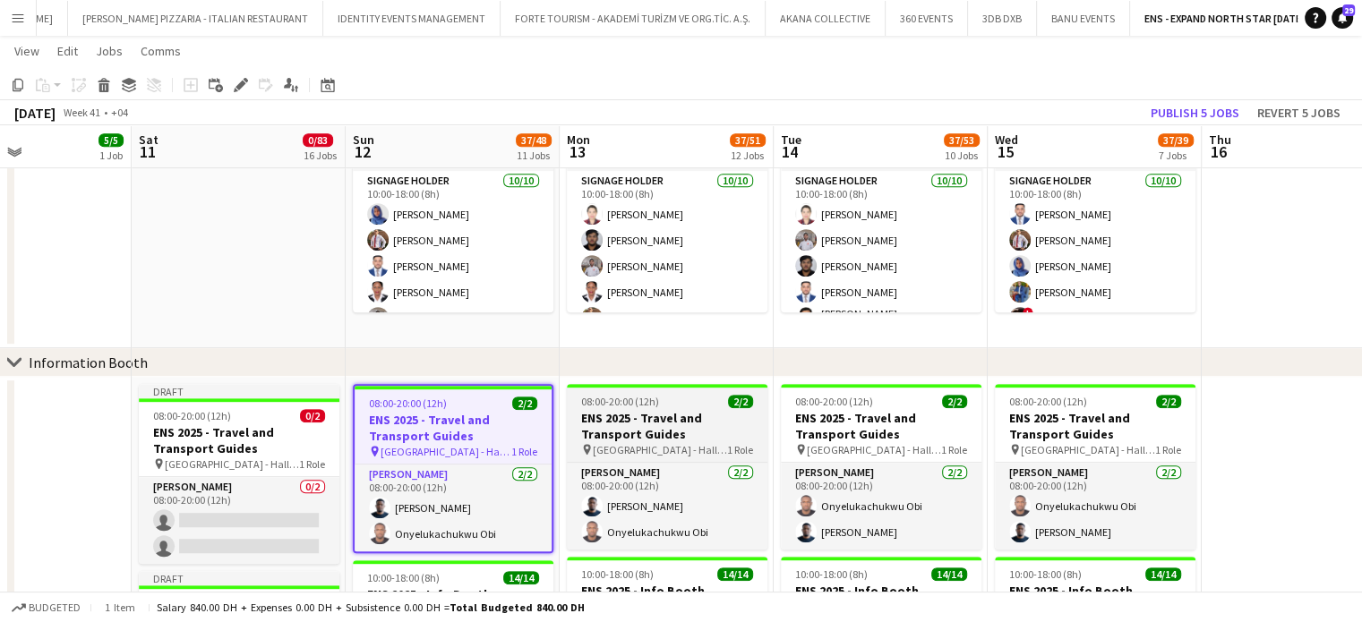
click at [736, 411] on h3 "ENS 2025 - Travel and Transport Guides" at bounding box center [667, 426] width 201 height 32
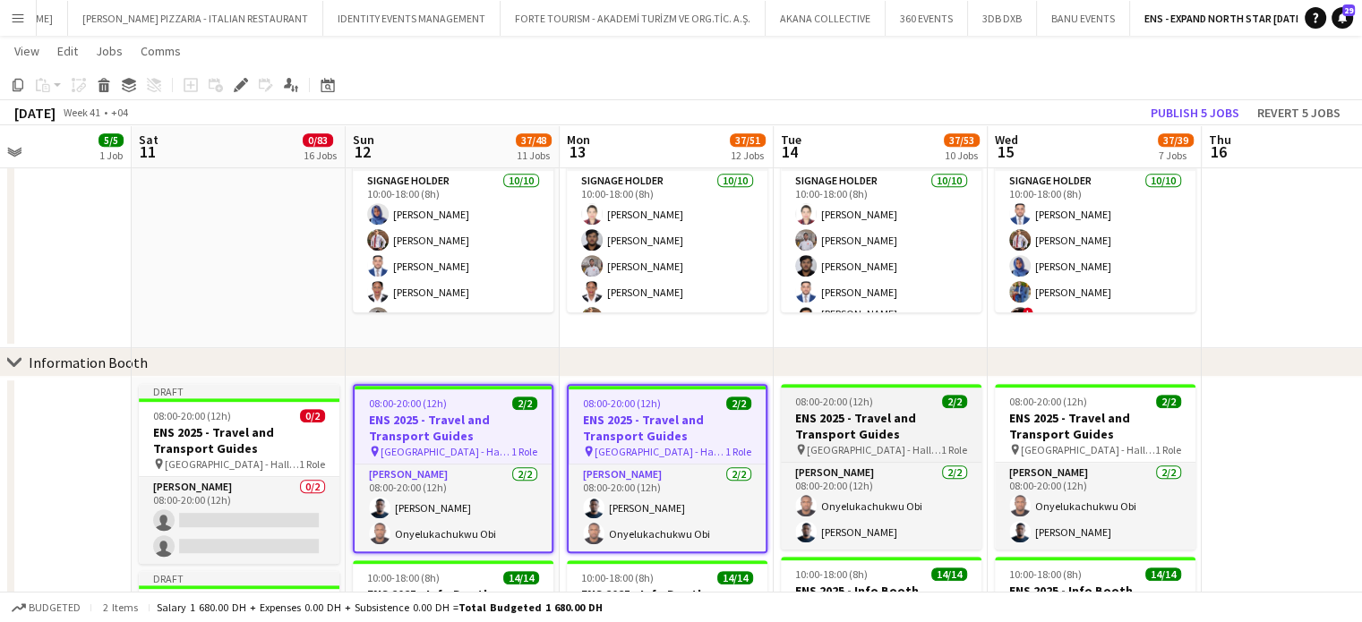
click at [928, 440] on h3 "ENS 2025 - Travel and Transport Guides" at bounding box center [881, 426] width 201 height 32
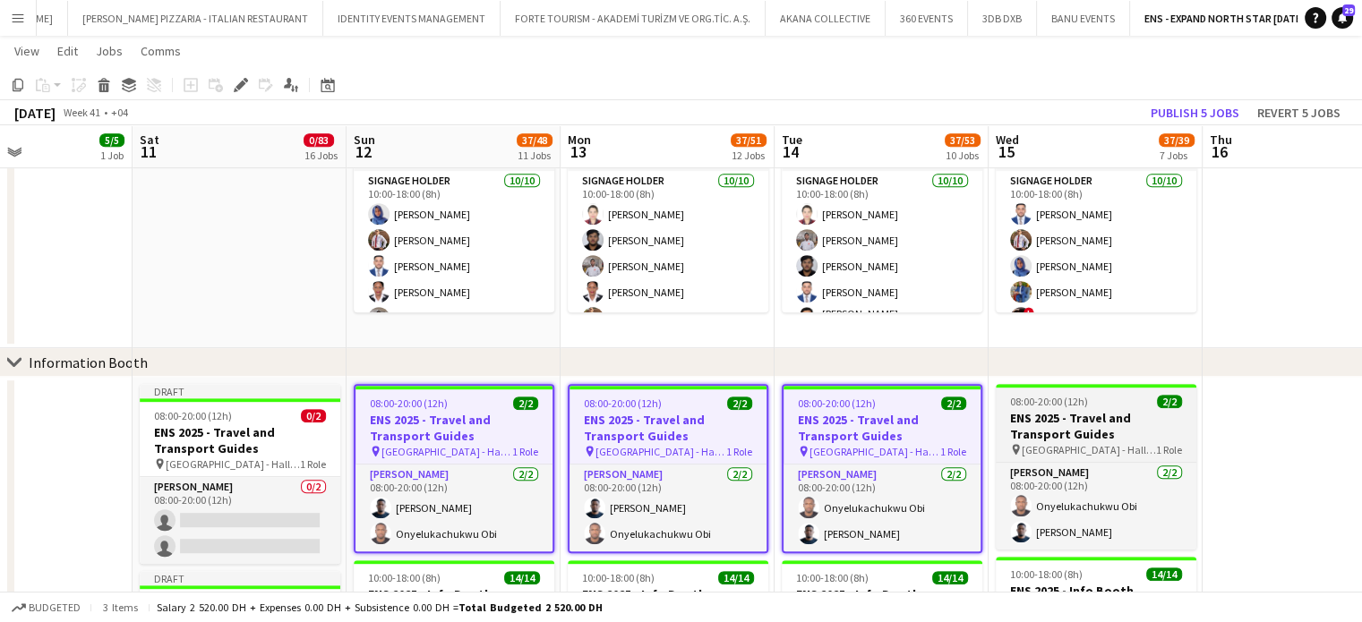
click at [1128, 389] on app-job-card "08:00-20:00 (12h) 2/2 ENS 2025 - Travel and Transport Guides pin Dubai Harbour …" at bounding box center [1096, 467] width 201 height 166
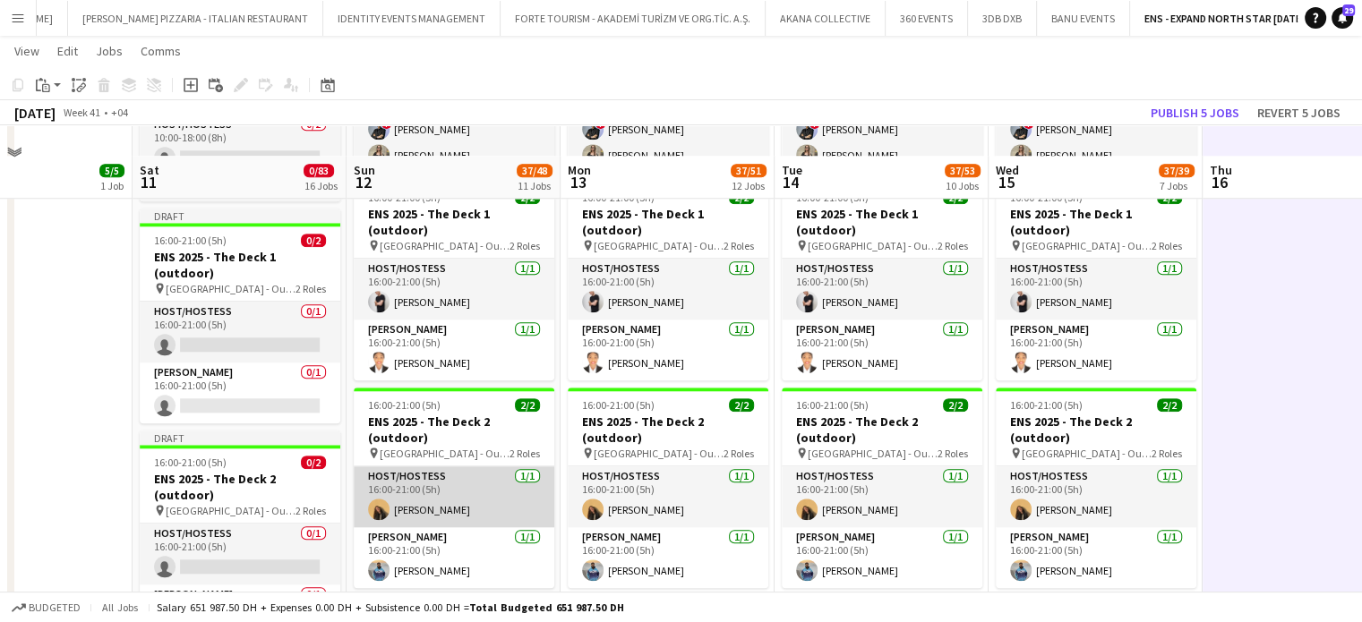
scroll to position [1818, 0]
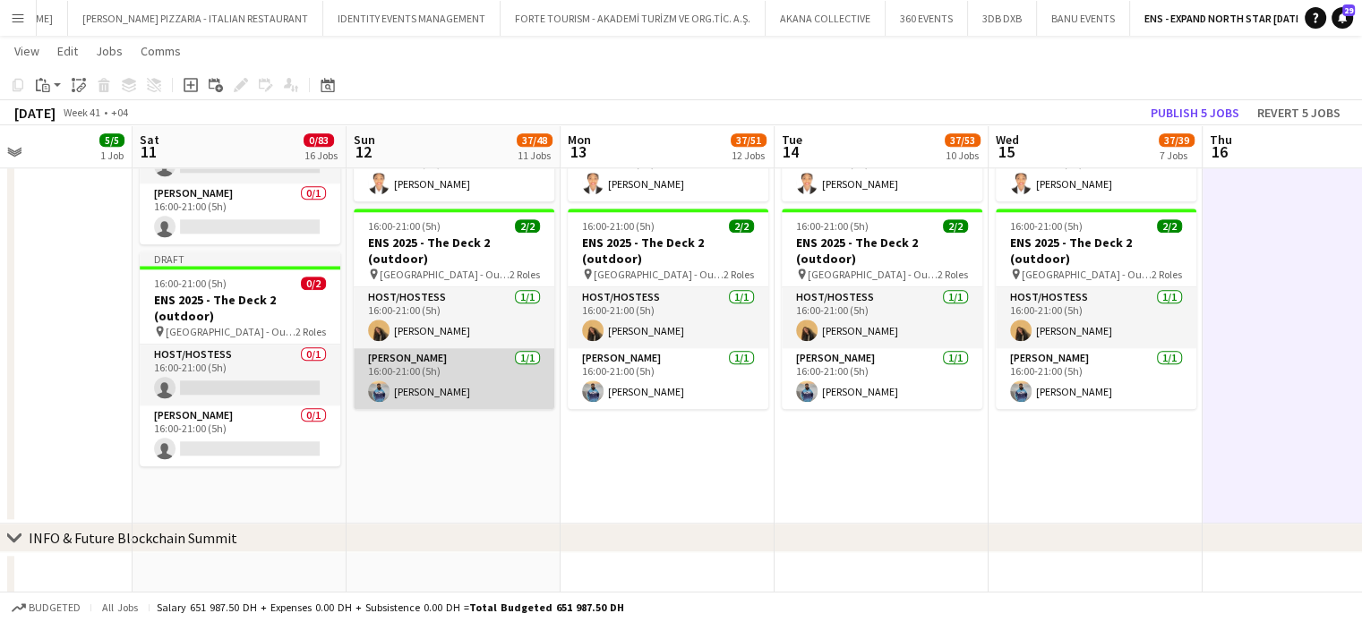
click at [437, 382] on app-card-role "Usher 1/1 16:00-21:00 (5h) Saif Makaram" at bounding box center [454, 378] width 201 height 61
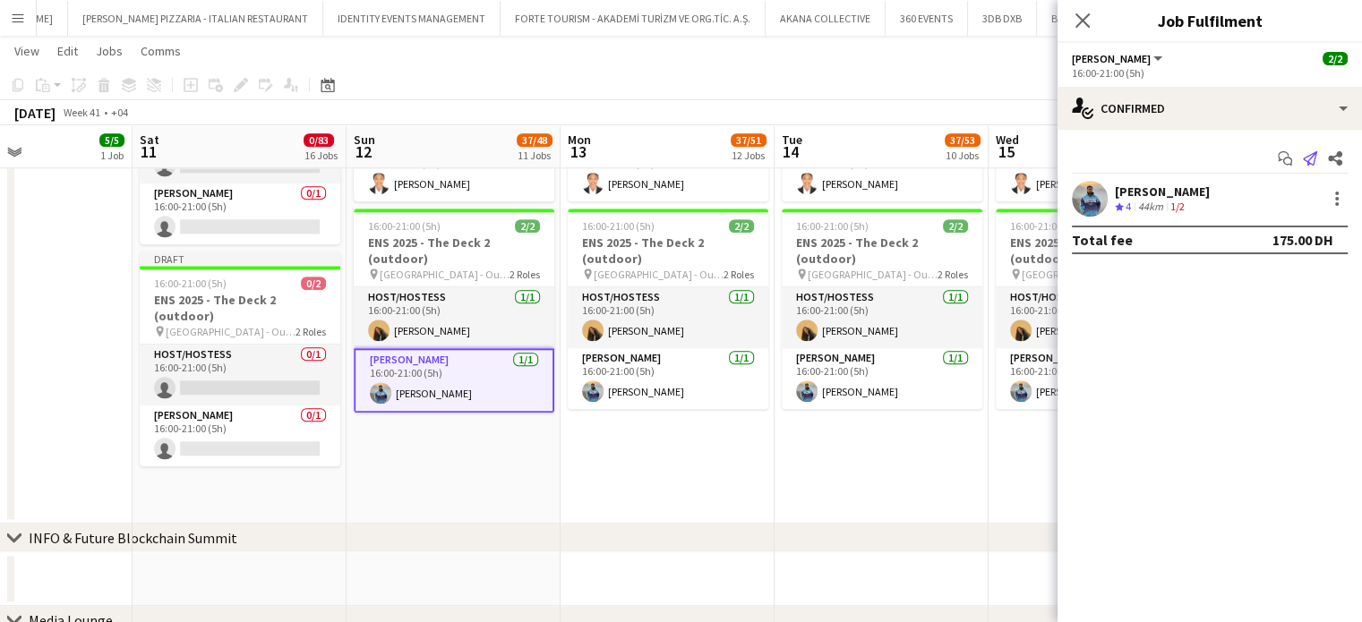
click at [1311, 161] on icon "Send notification" at bounding box center [1310, 158] width 14 height 14
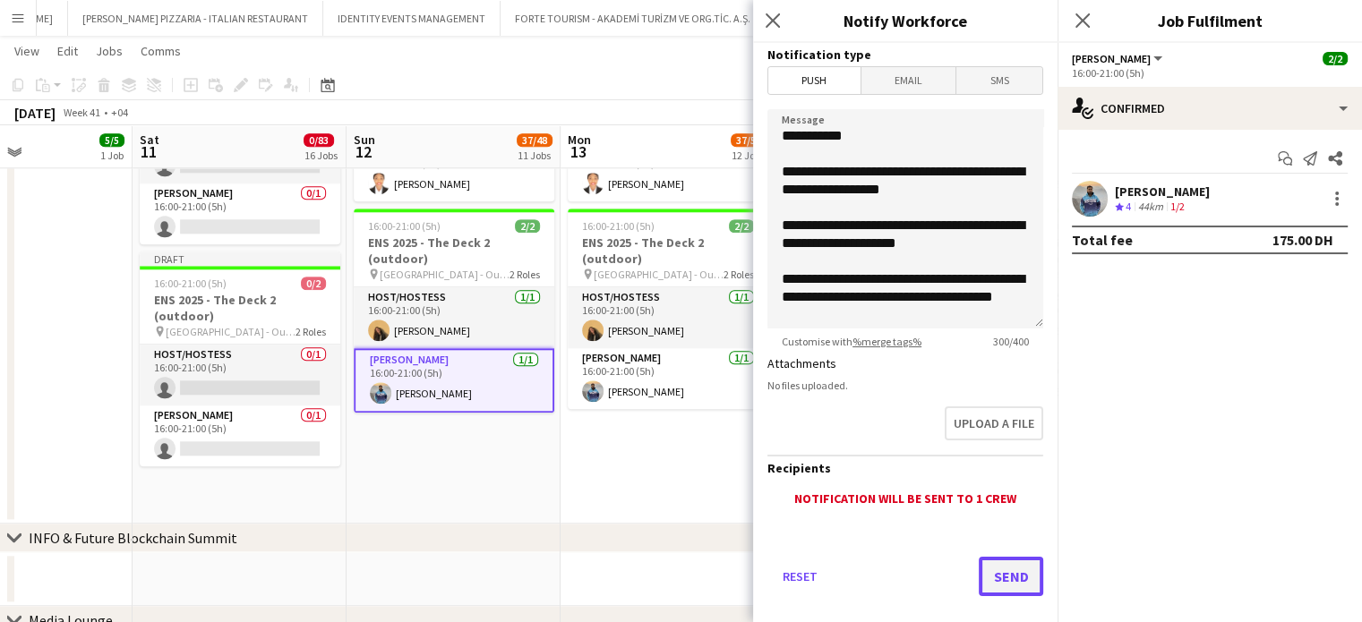
click at [1008, 572] on button "Send" at bounding box center [1011, 576] width 64 height 39
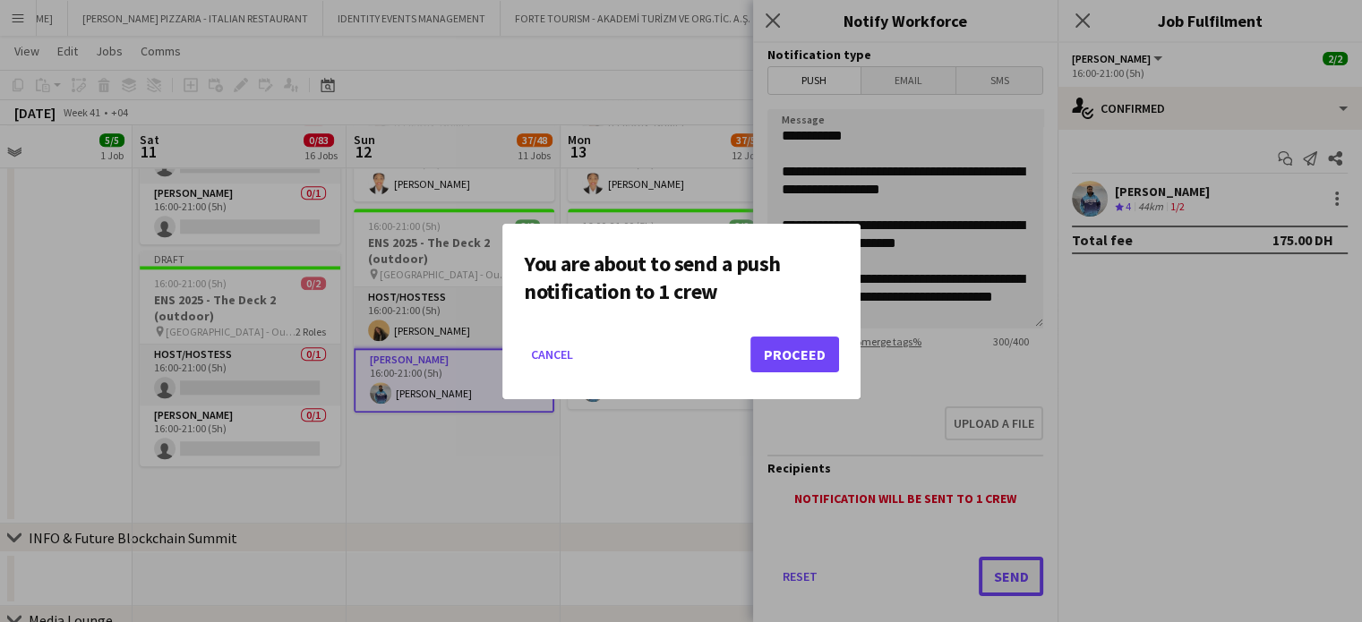
scroll to position [0, 0]
click at [813, 361] on button "Proceed" at bounding box center [794, 355] width 89 height 36
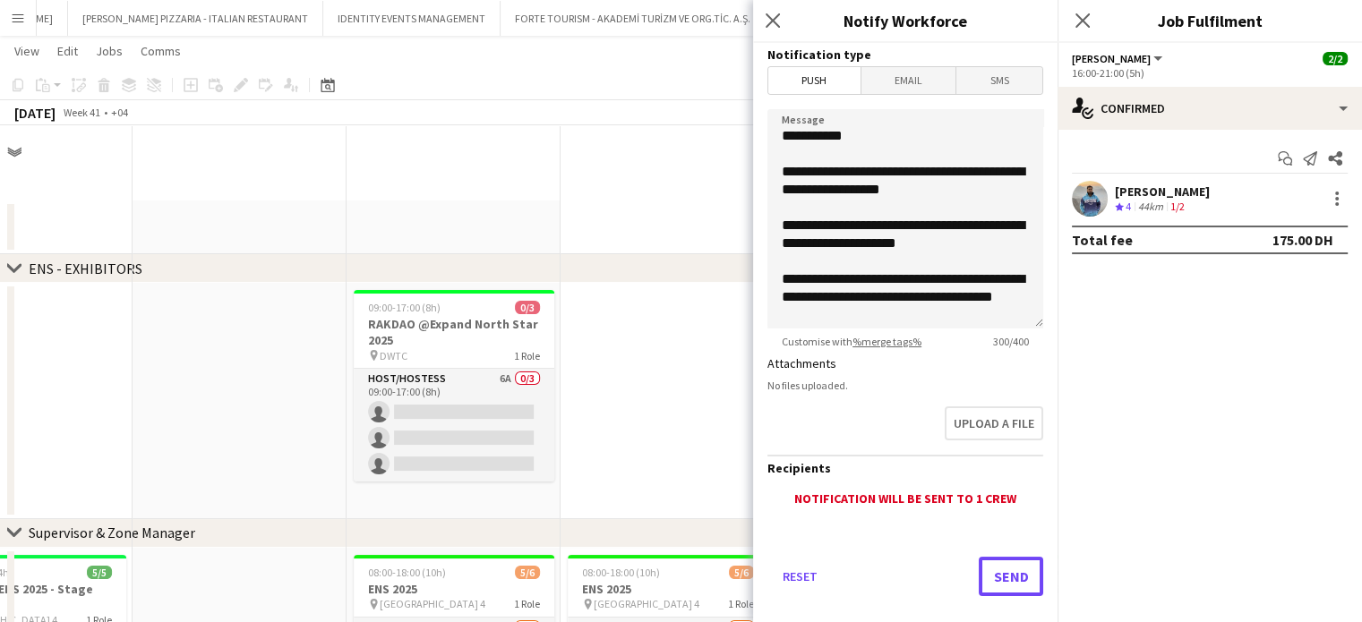
scroll to position [1818, 0]
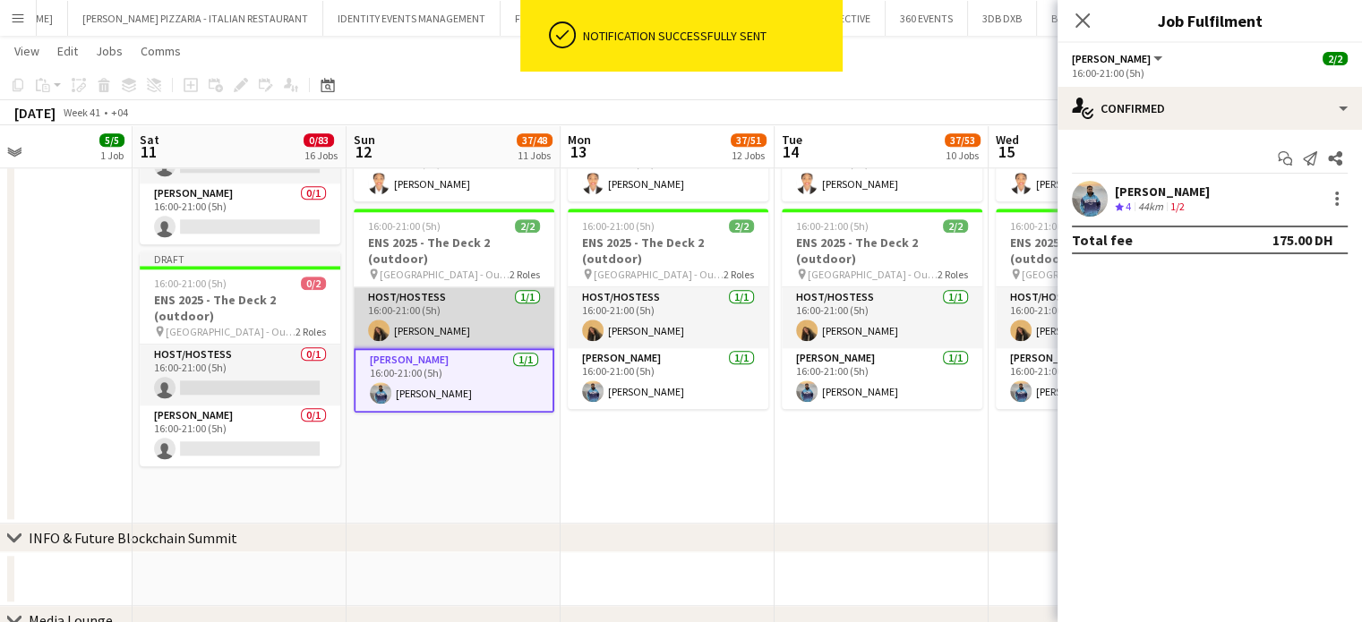
click at [440, 334] on app-card-role "Host/Hostess 1/1 16:00-21:00 (5h) Engy Mahmoud" at bounding box center [454, 317] width 201 height 61
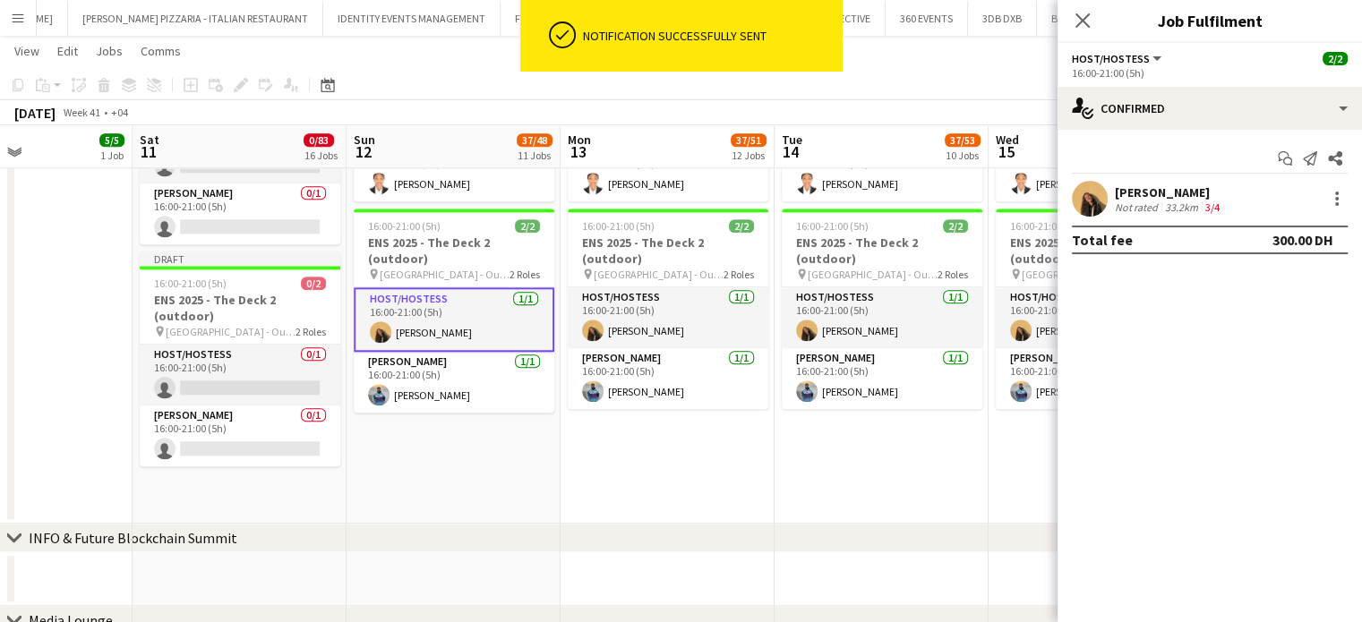
scroll to position [0, 510]
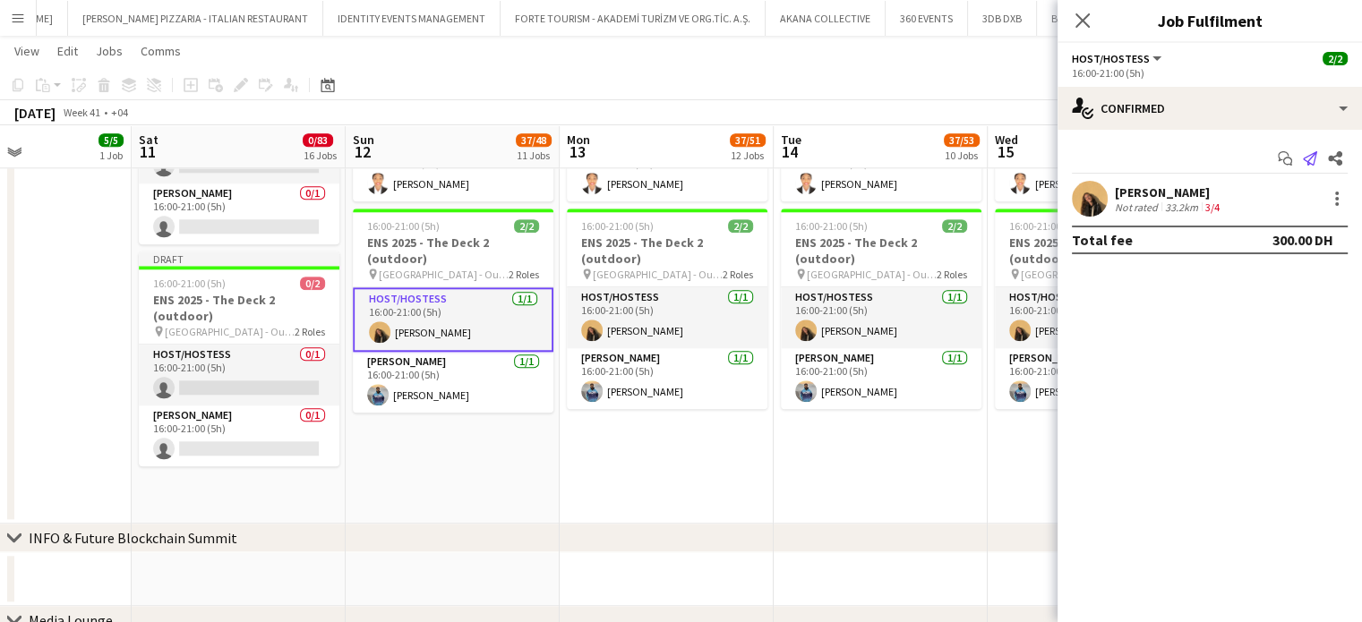
click at [1314, 157] on icon at bounding box center [1310, 158] width 14 height 14
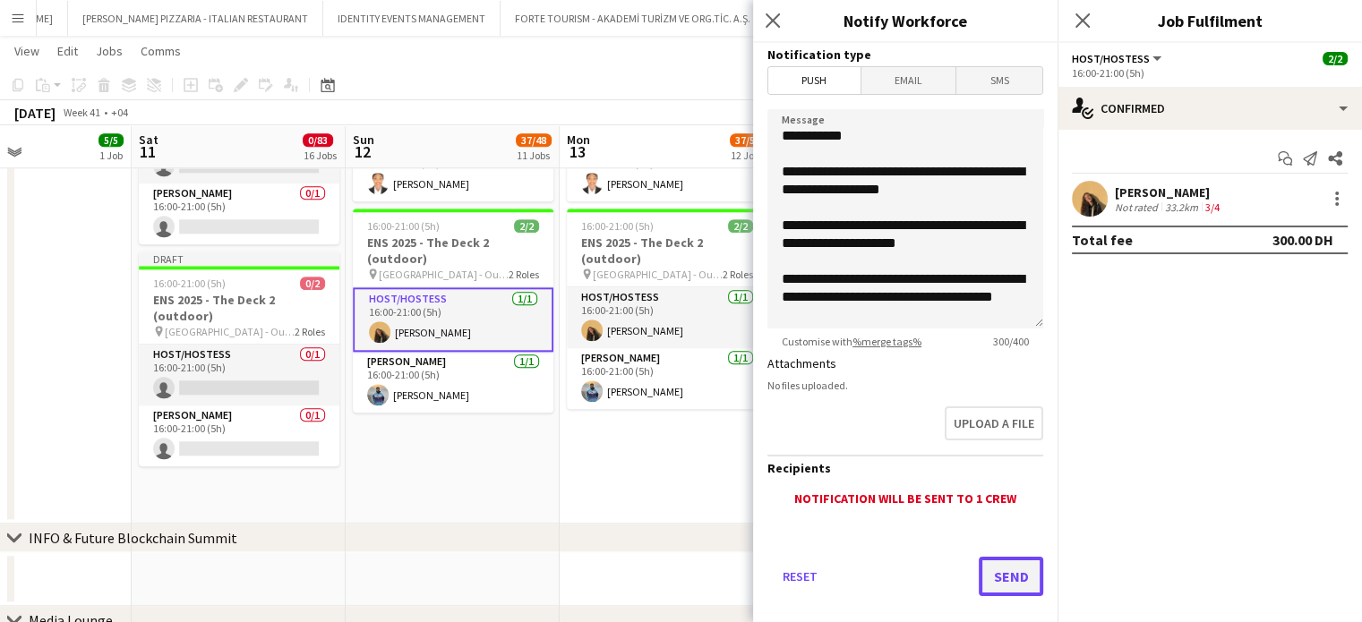
click at [1008, 573] on button "Send" at bounding box center [1011, 576] width 64 height 39
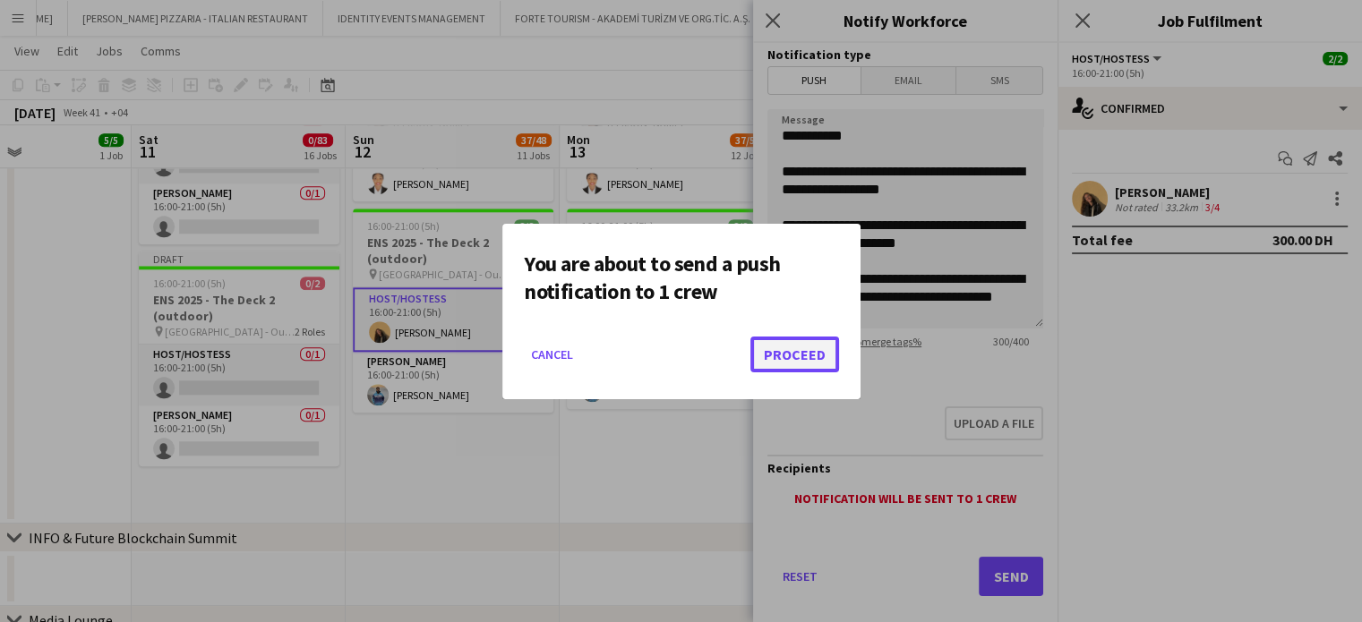
click at [782, 353] on button "Proceed" at bounding box center [794, 355] width 89 height 36
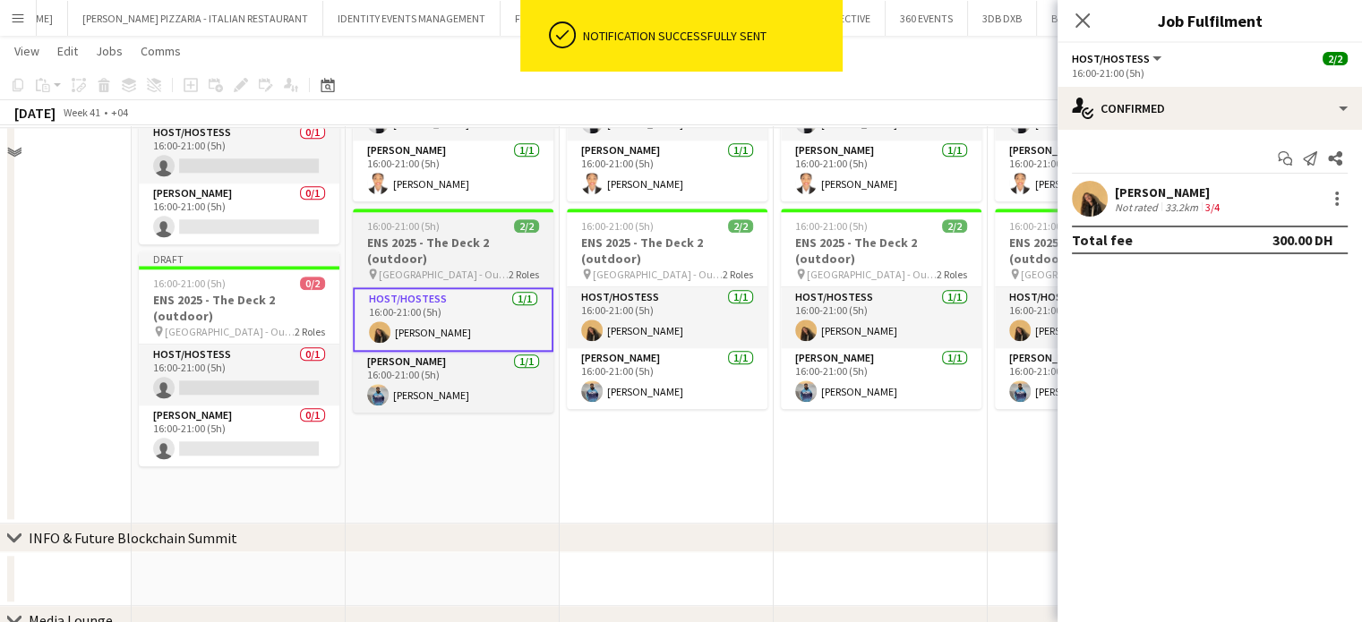
scroll to position [1729, 0]
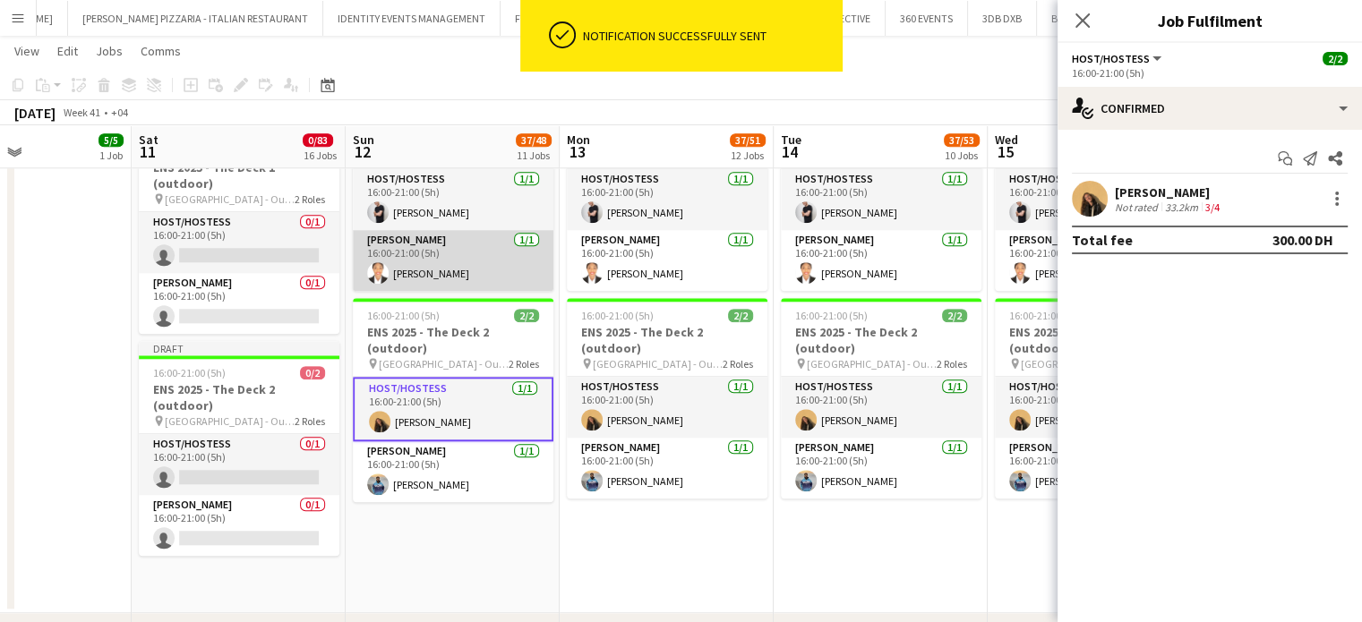
click at [437, 269] on app-card-role "Usher 1/1 16:00-21:00 (5h) Cynthia Okonkwo" at bounding box center [453, 260] width 201 height 61
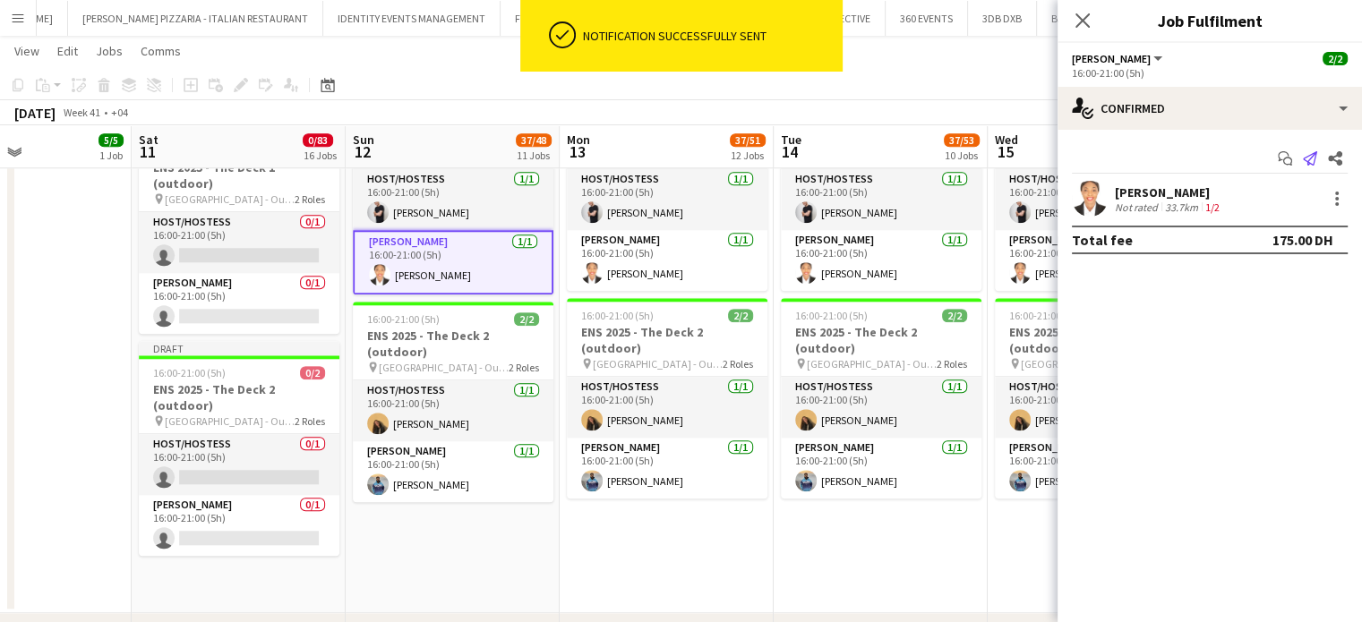
click at [1310, 154] on icon "Send notification" at bounding box center [1310, 158] width 14 height 14
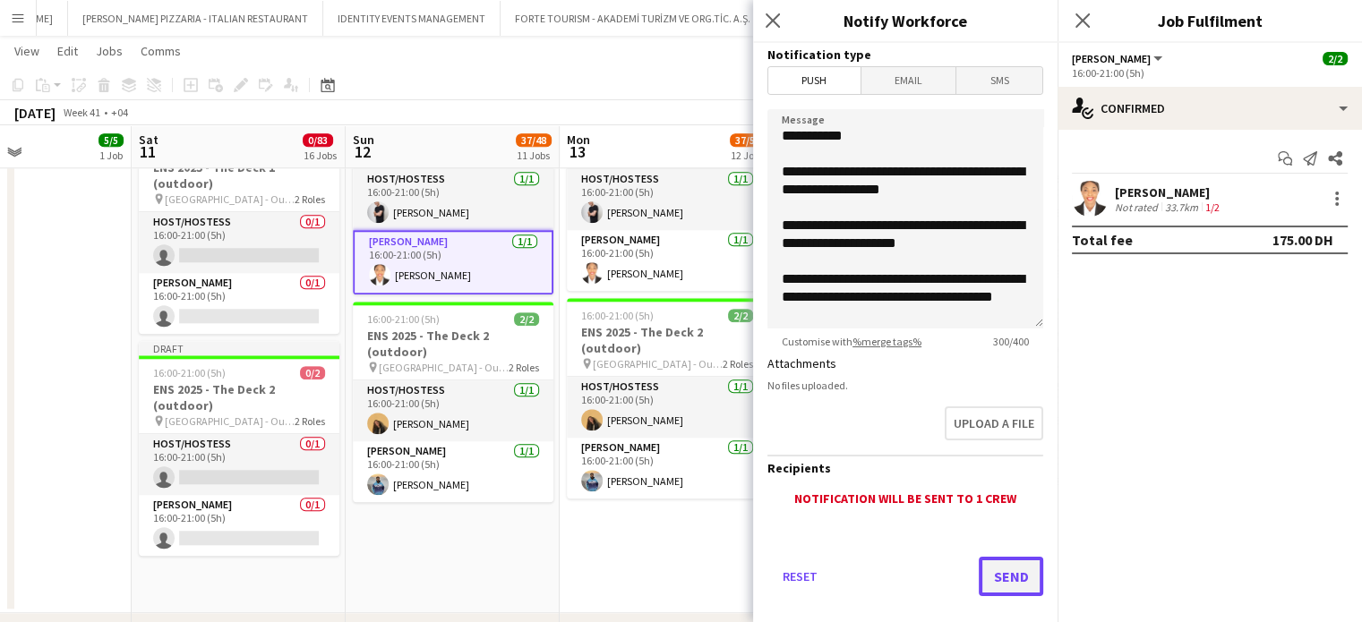
click at [994, 568] on button "Send" at bounding box center [1011, 576] width 64 height 39
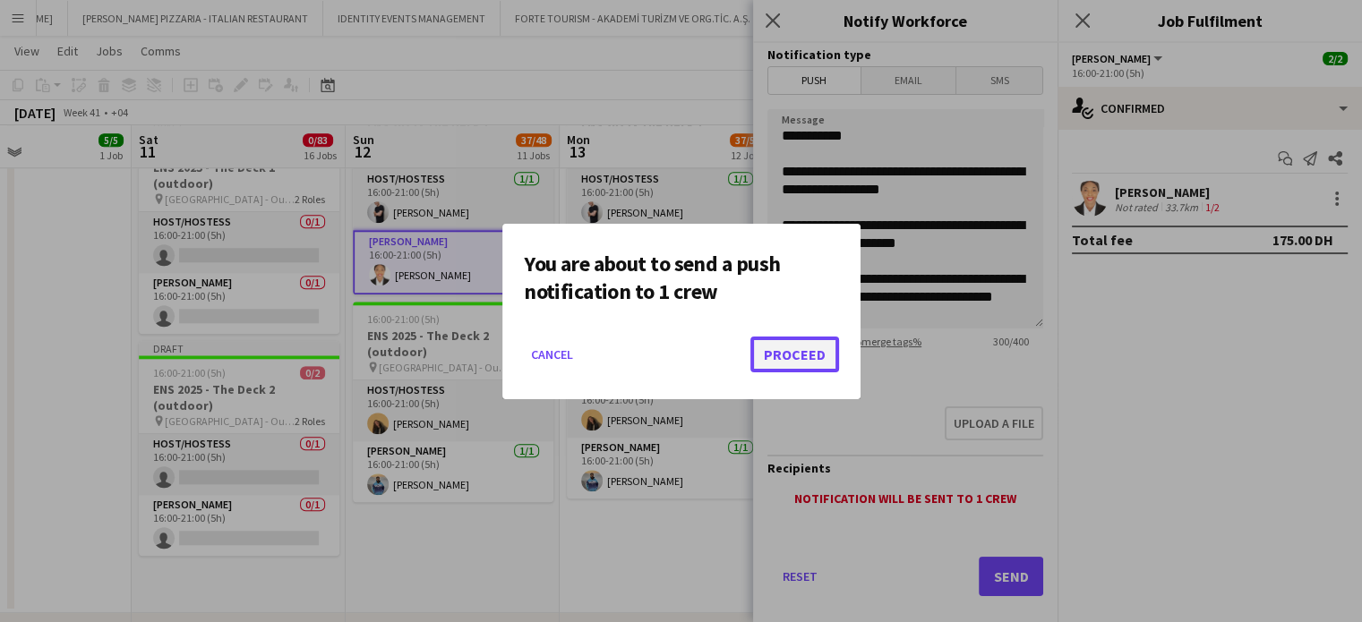
click at [787, 371] on button "Proceed" at bounding box center [794, 355] width 89 height 36
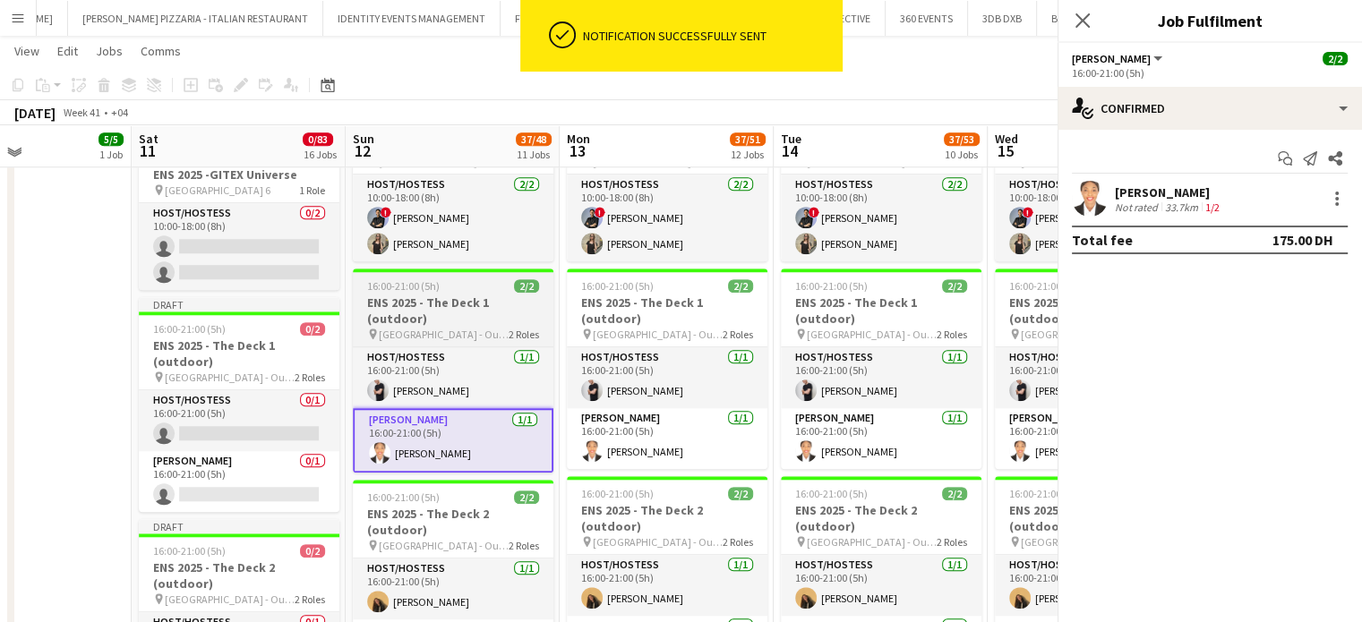
scroll to position [1550, 0]
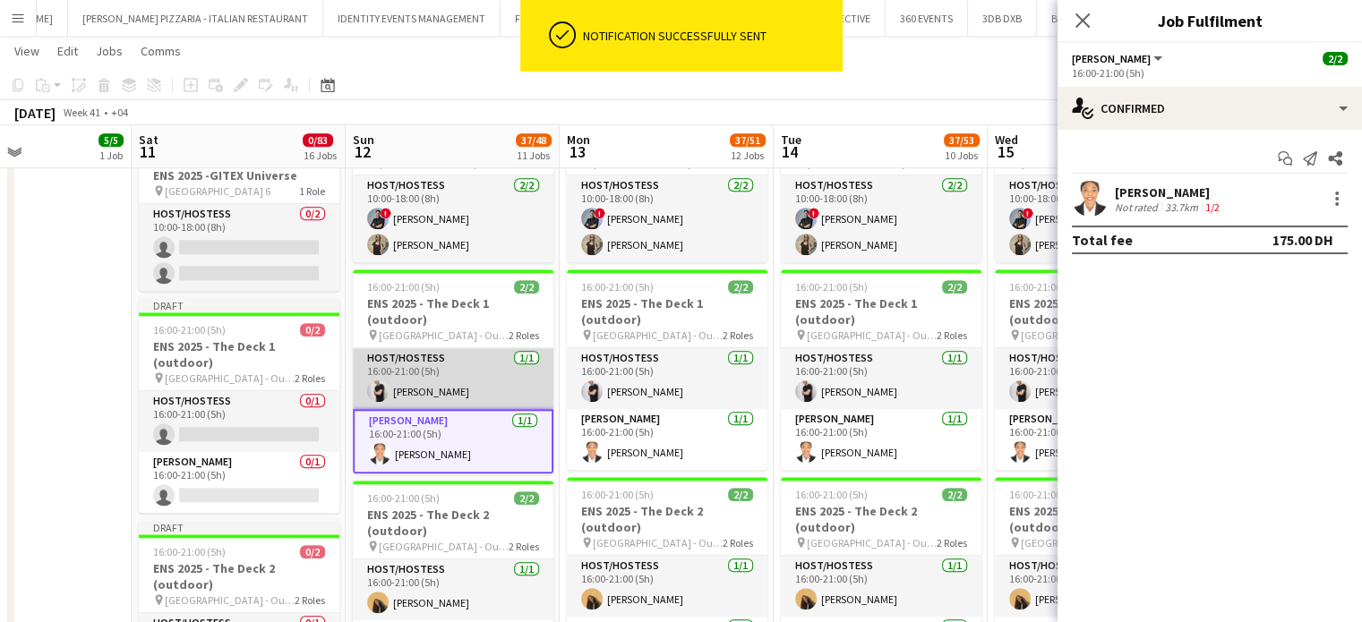
click at [444, 391] on app-card-role "Host/Hostess 1/1 16:00-21:00 (5h) mohamed zedan" at bounding box center [453, 378] width 201 height 61
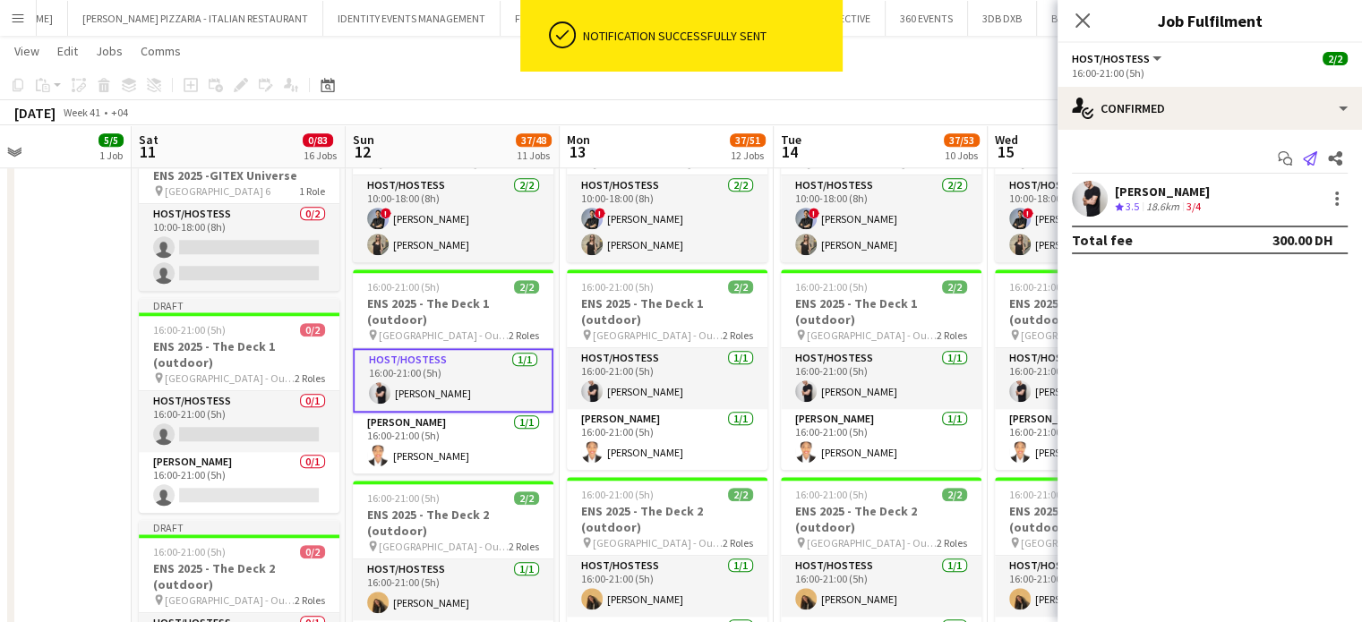
click at [1300, 150] on app-icon "Send notification" at bounding box center [1309, 158] width 25 height 25
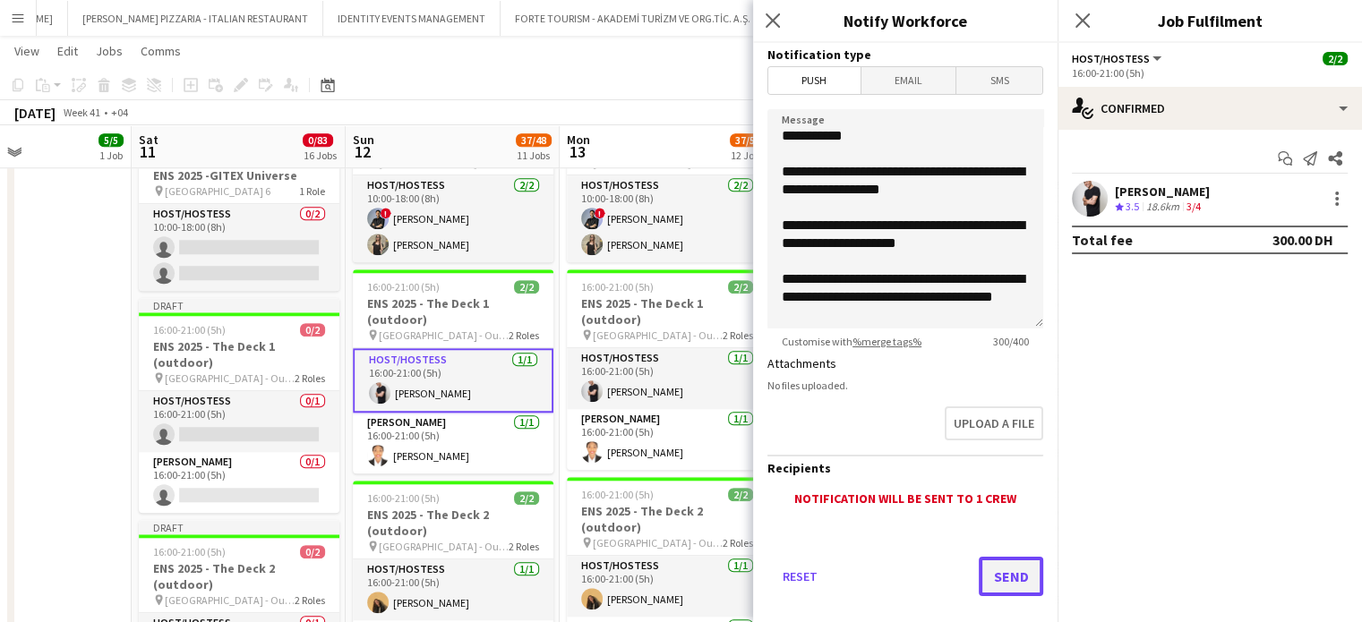
click at [979, 579] on button "Send" at bounding box center [1011, 576] width 64 height 39
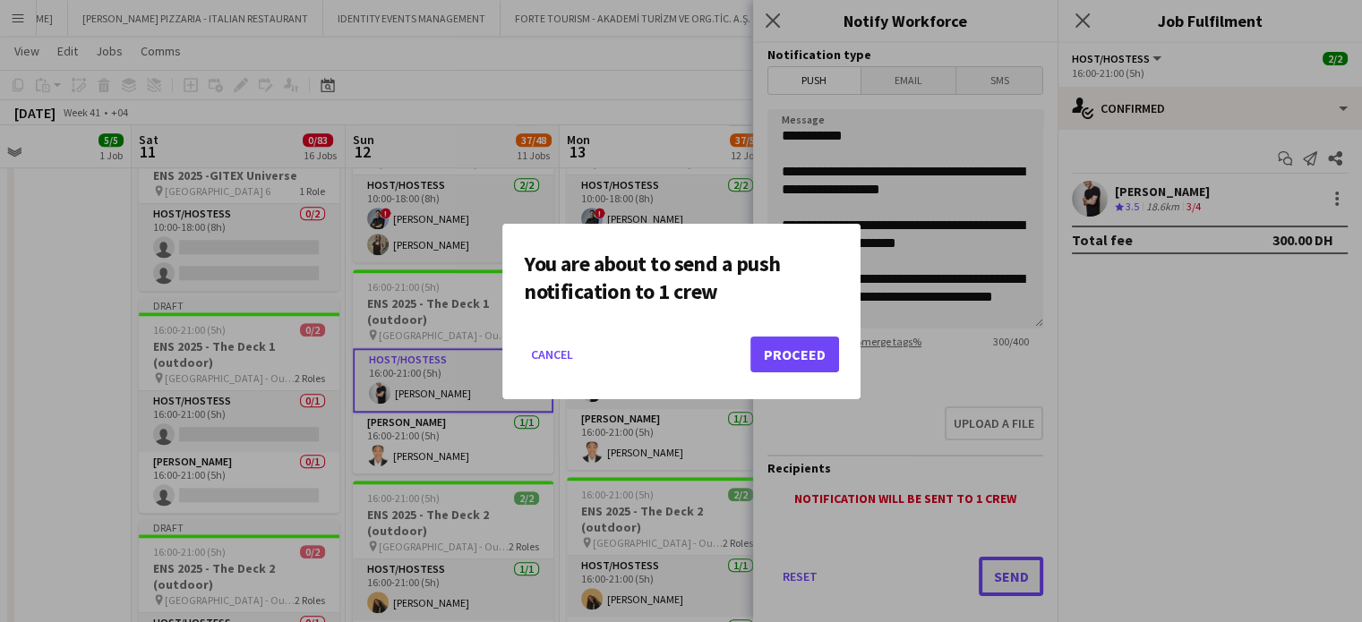
scroll to position [0, 0]
click at [815, 344] on button "Proceed" at bounding box center [794, 355] width 89 height 36
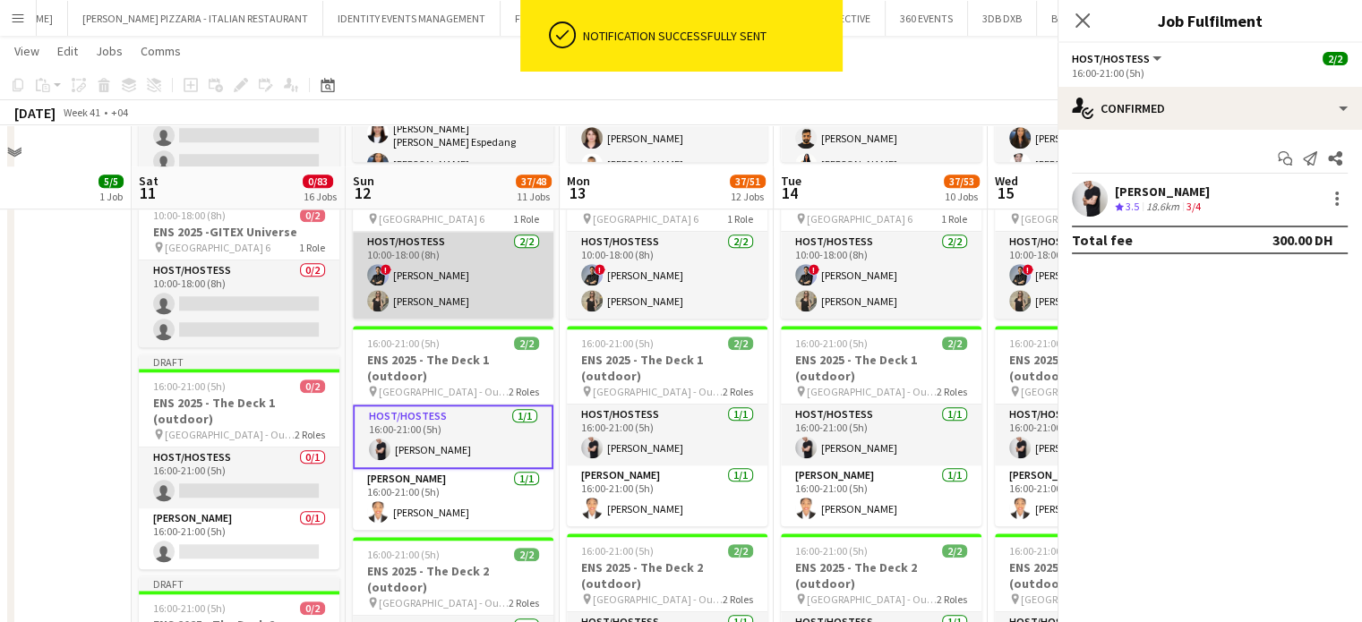
scroll to position [1460, 0]
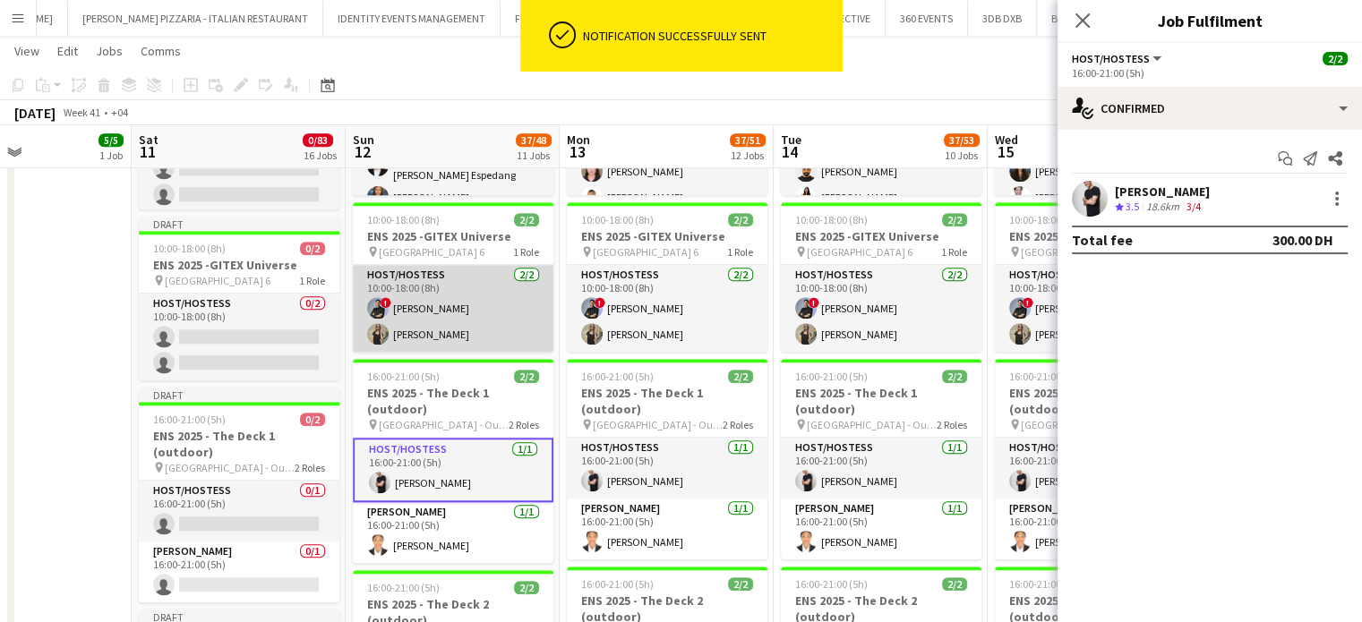
click at [430, 307] on app-card-role "Host/Hostess 2/2 10:00-18:00 (8h) ! Amir shah salma walid" at bounding box center [453, 308] width 201 height 87
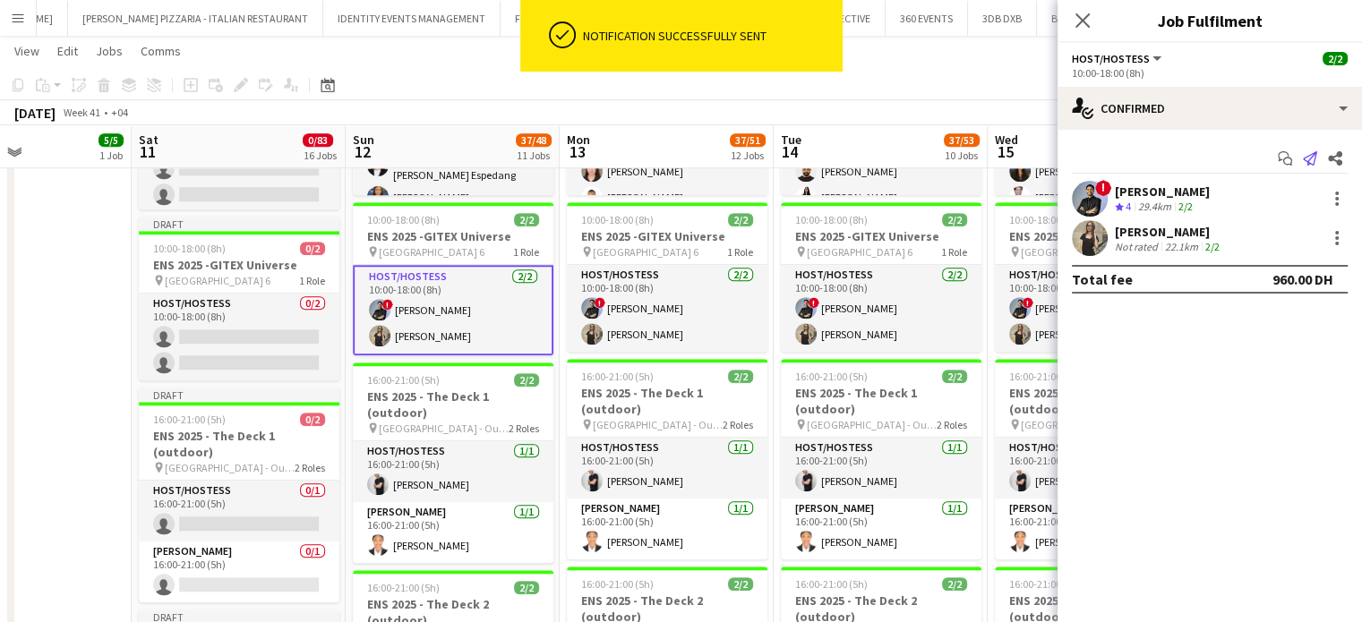
click at [1305, 151] on icon "Send notification" at bounding box center [1310, 158] width 14 height 14
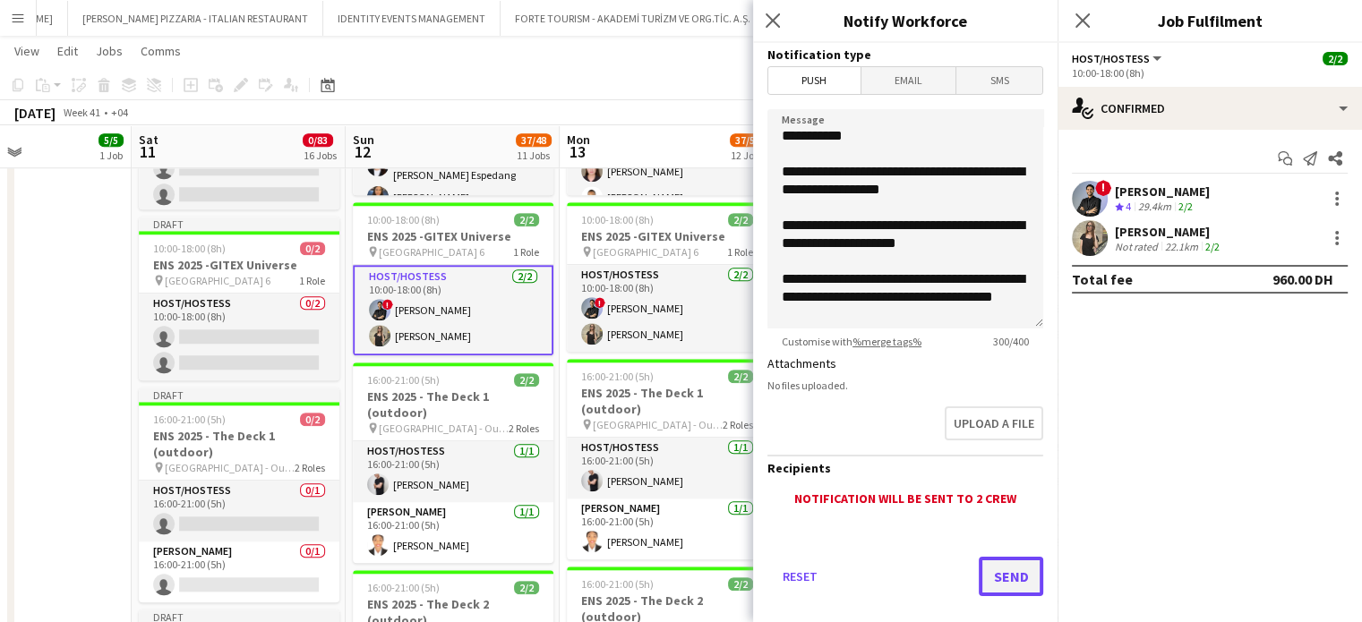
click at [998, 572] on button "Send" at bounding box center [1011, 576] width 64 height 39
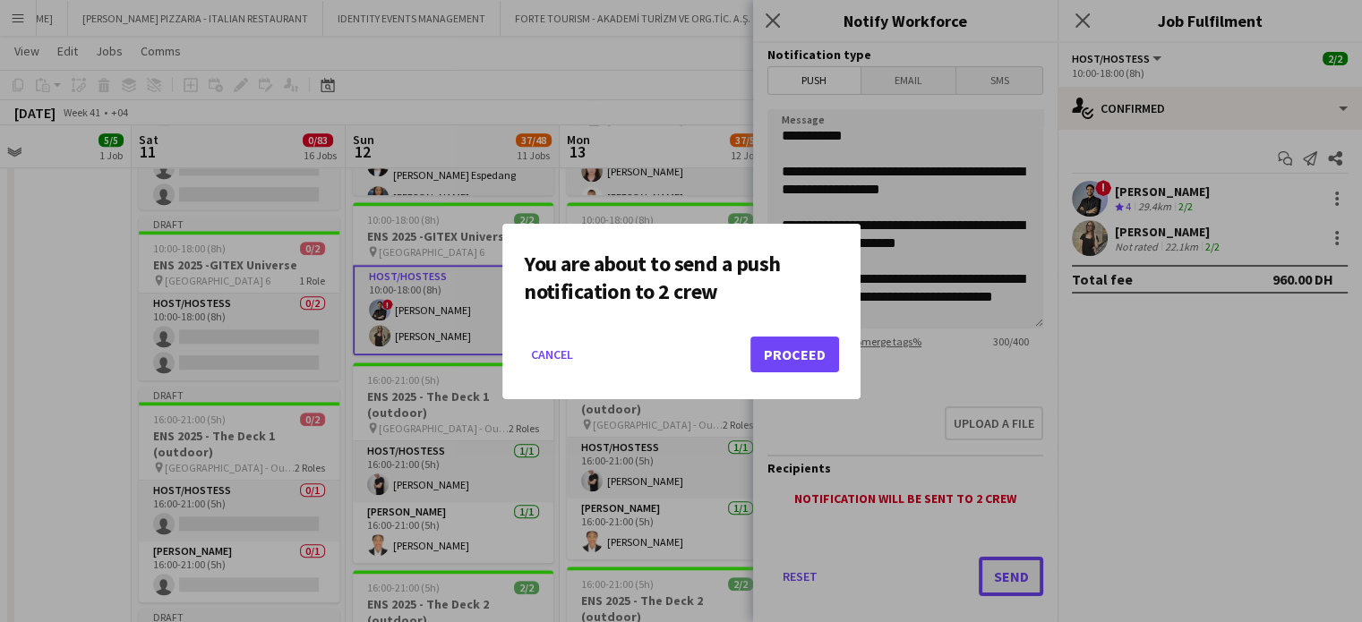
scroll to position [0, 0]
click at [816, 350] on button "Proceed" at bounding box center [794, 355] width 89 height 36
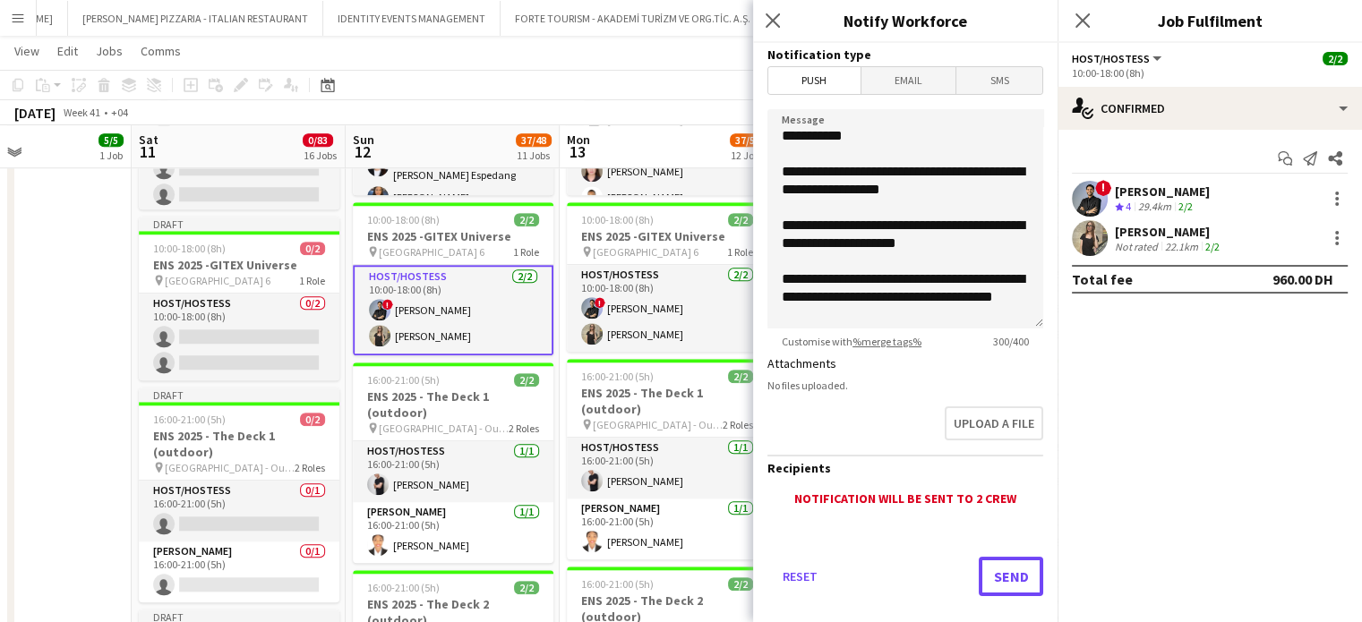
scroll to position [1460, 0]
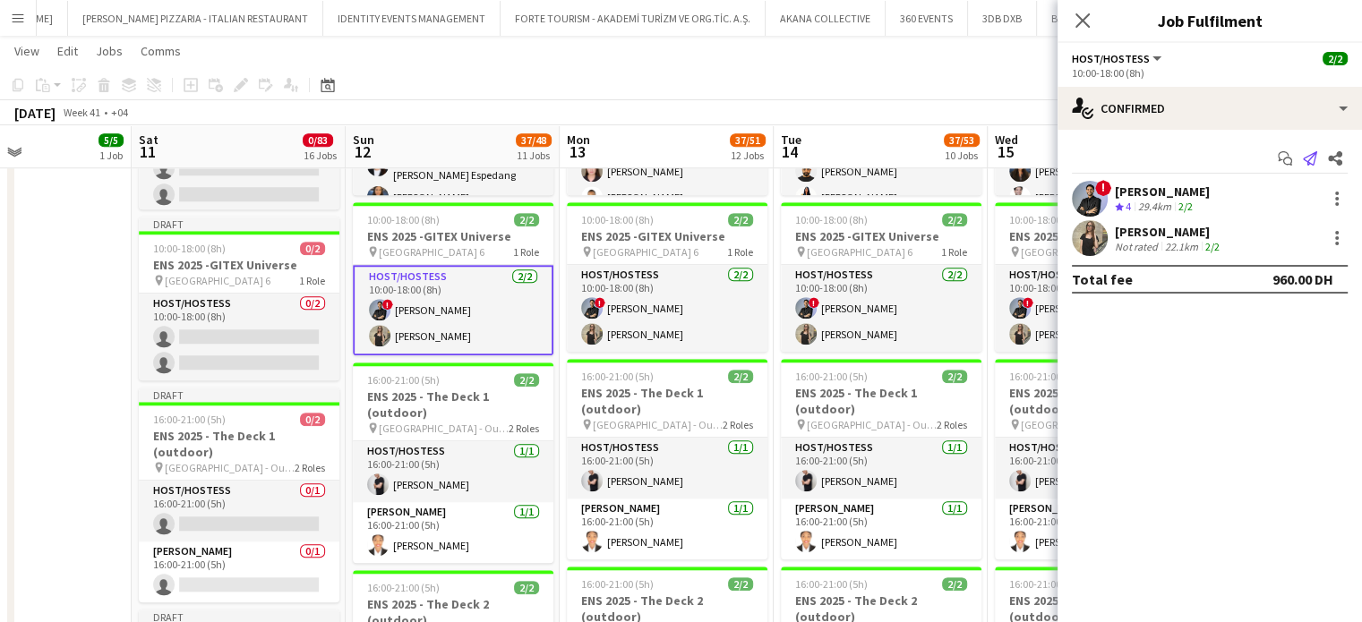
click at [1313, 159] on icon "Send notification" at bounding box center [1310, 158] width 14 height 14
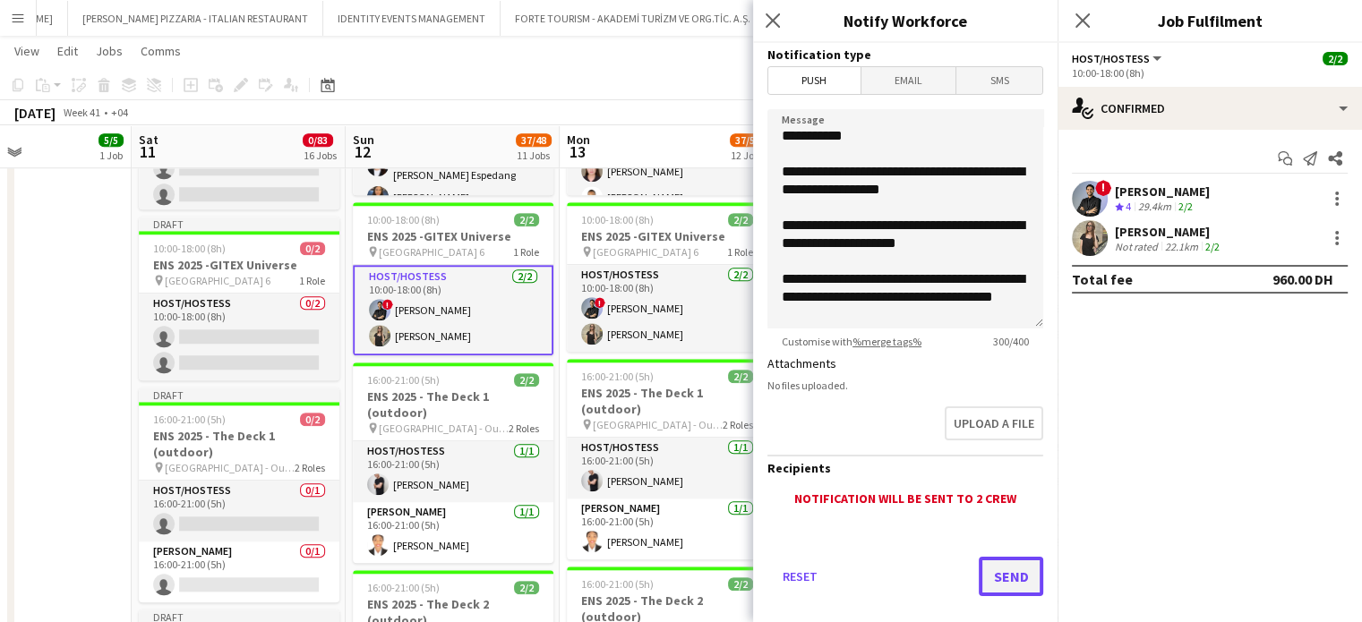
click at [1006, 568] on button "Send" at bounding box center [1011, 576] width 64 height 39
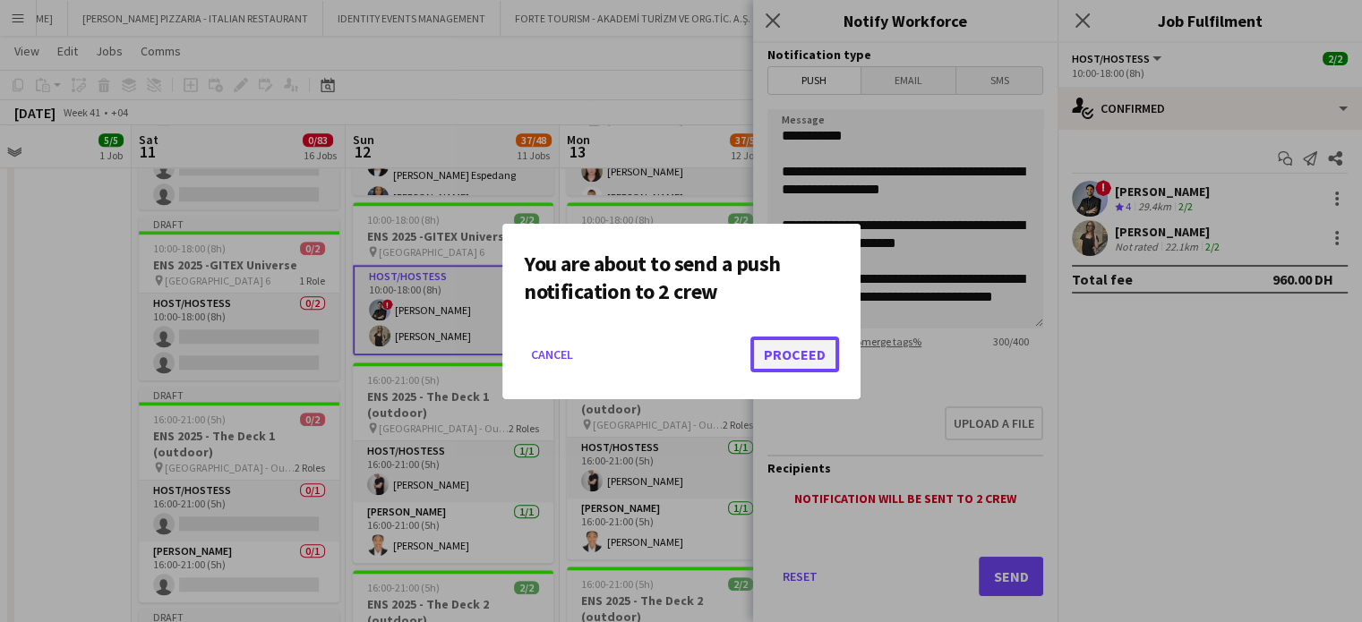
click at [791, 359] on button "Proceed" at bounding box center [794, 355] width 89 height 36
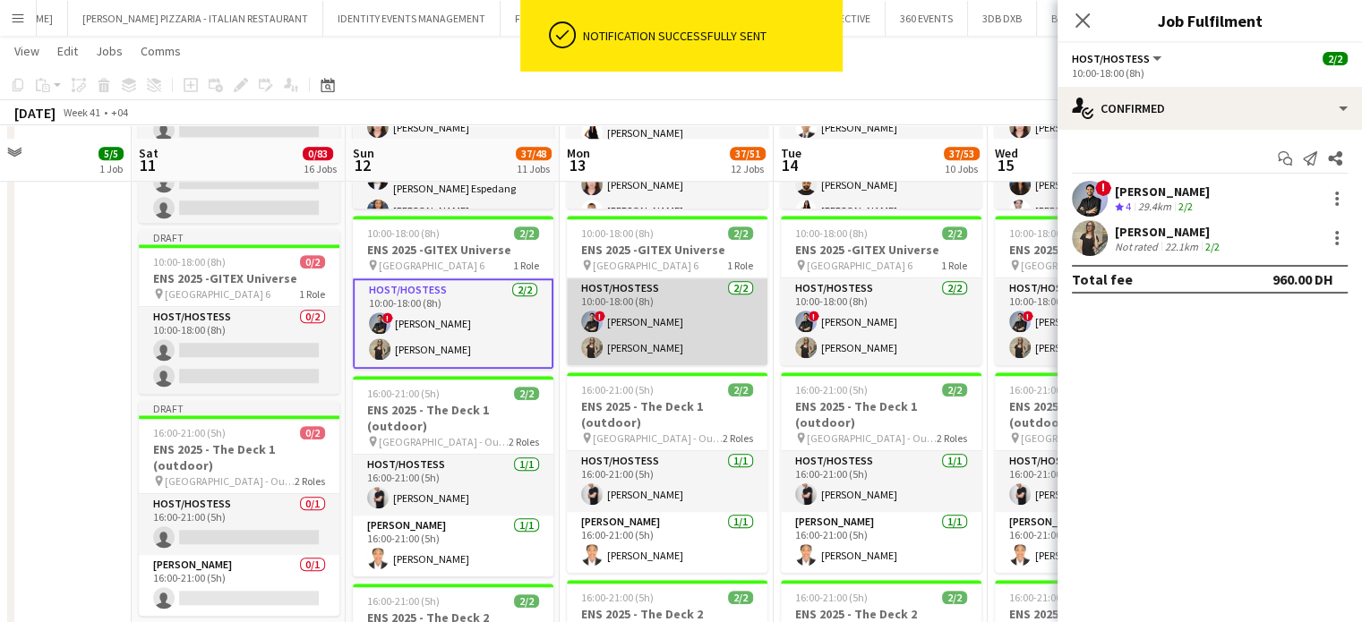
scroll to position [1281, 0]
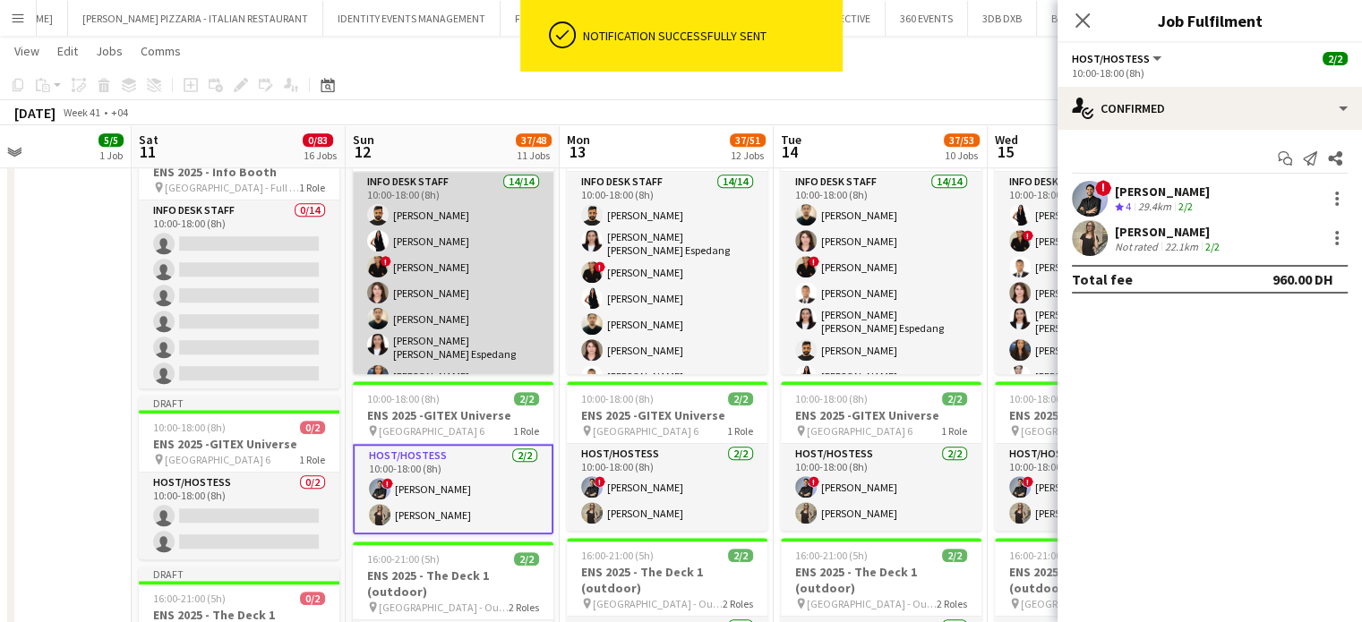
click at [435, 294] on app-card-role "Info desk staff 14/14 10:00-18:00 (8h) Masoud Rahimi Elaine Magday ! Mayara Do …" at bounding box center [453, 374] width 201 height 404
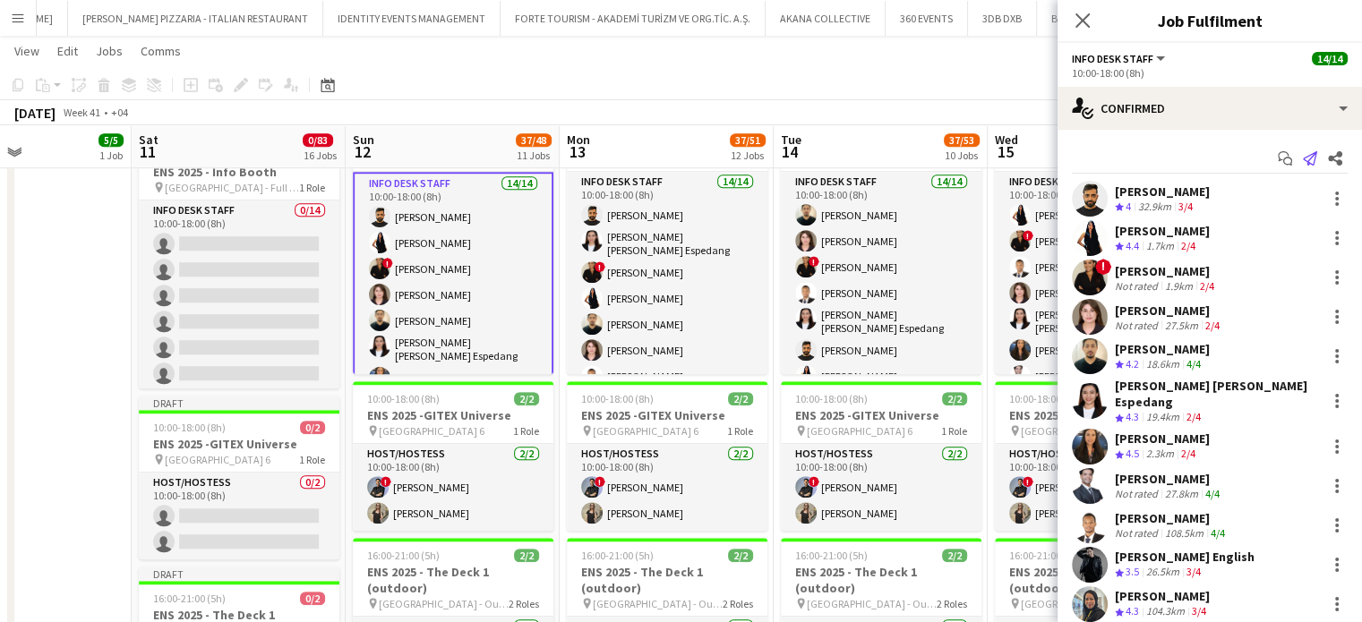
click at [1303, 153] on icon at bounding box center [1310, 158] width 14 height 14
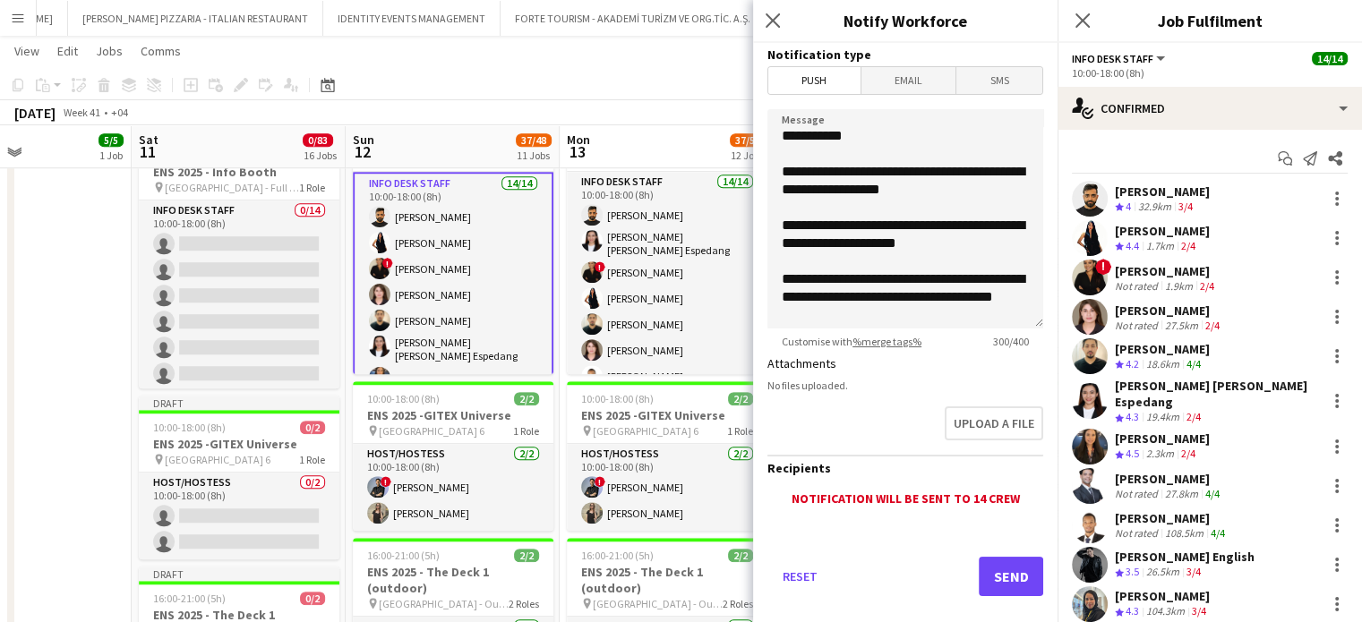
click at [986, 596] on div "Reset Send" at bounding box center [905, 583] width 276 height 125
click at [992, 576] on button "Send" at bounding box center [1011, 576] width 64 height 39
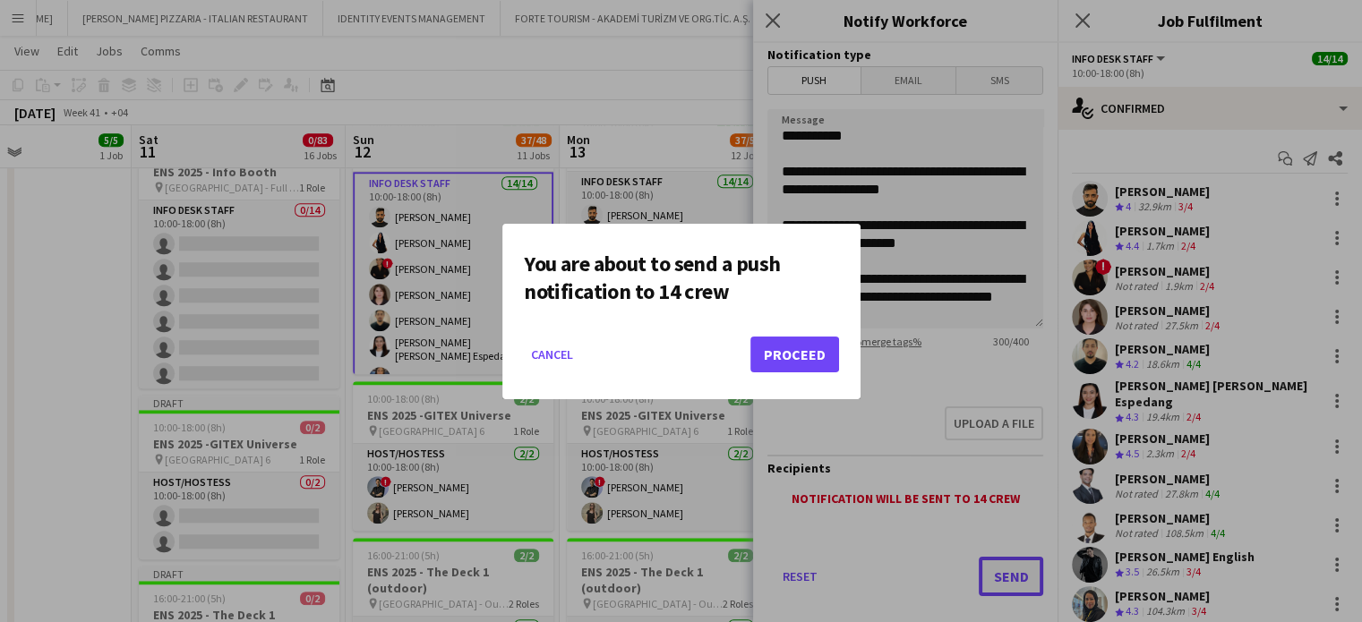
scroll to position [0, 0]
click at [795, 358] on button "Proceed" at bounding box center [794, 355] width 89 height 36
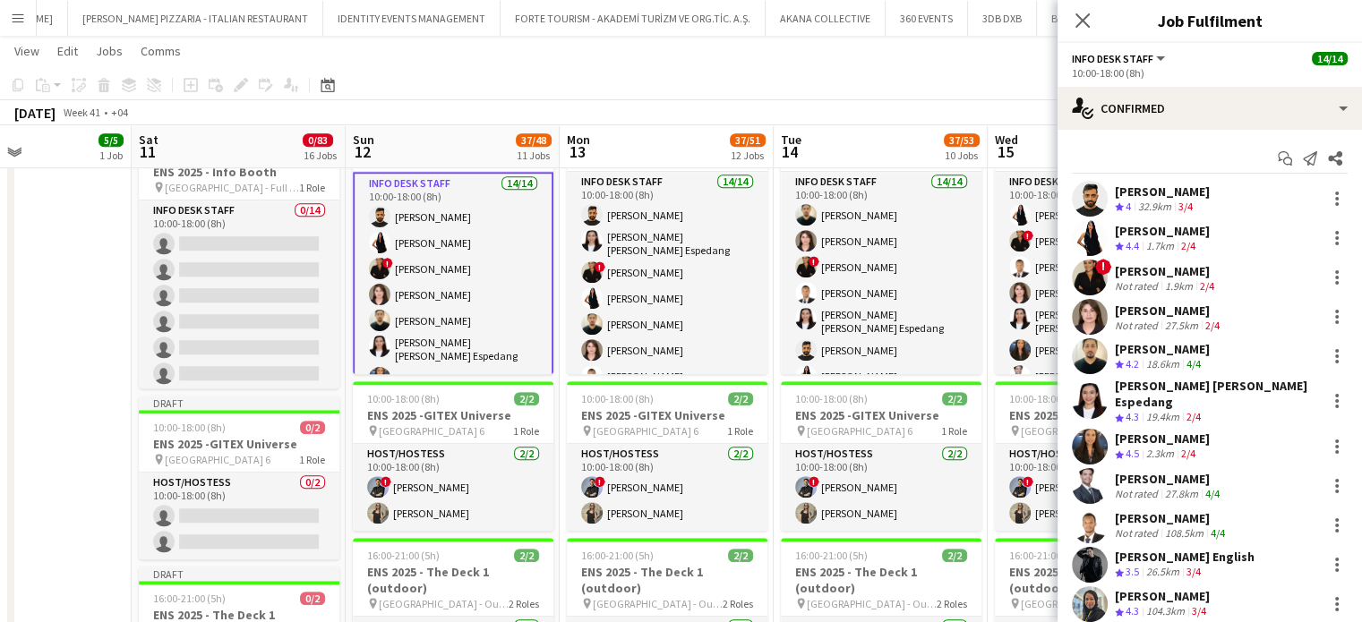
click at [872, 89] on app-toolbar "Copy Paste Paste Ctrl+V Paste with crew Ctrl+Shift+V Paste linked Job Delete Gr…" at bounding box center [681, 85] width 1362 height 30
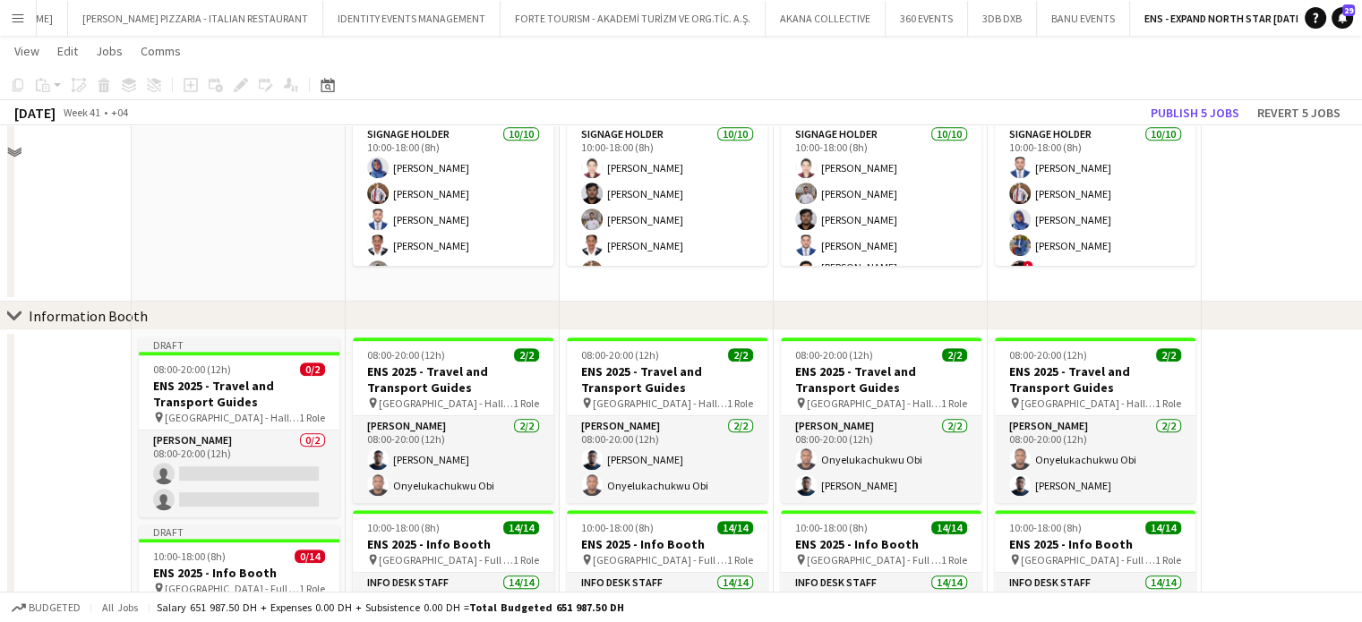
scroll to position [833, 0]
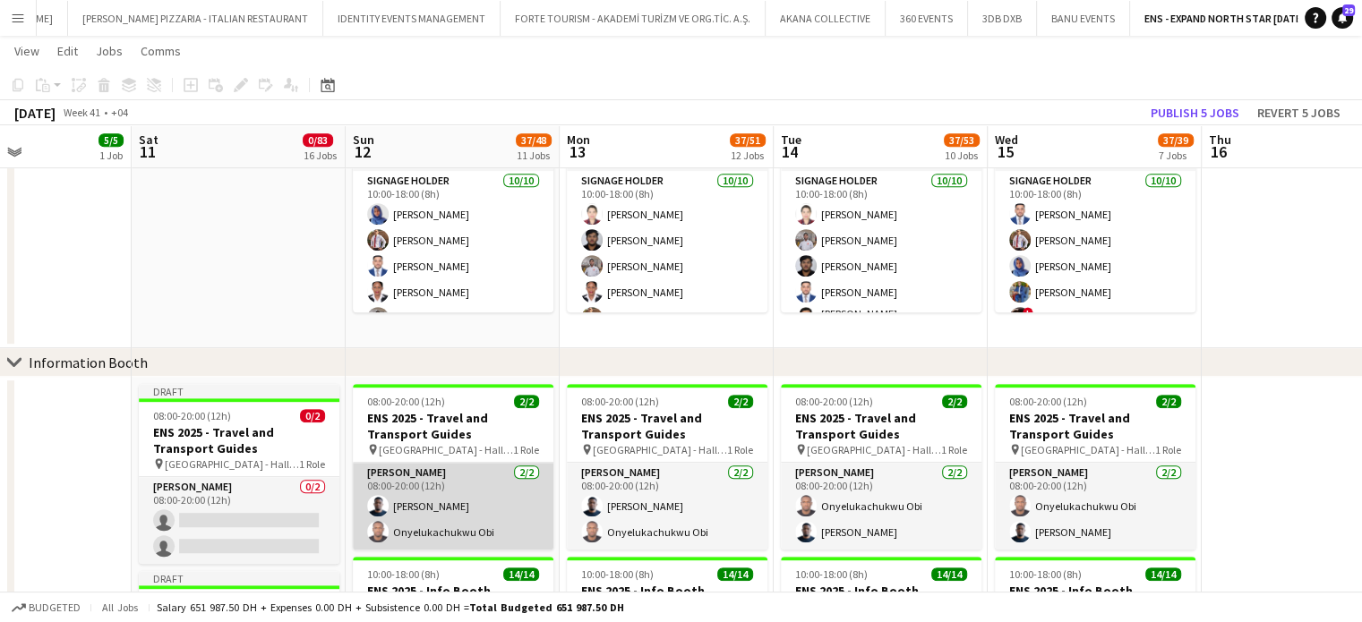
click at [490, 501] on app-card-role "Usher 2/2 08:00-20:00 (12h) Eric Mbonimpa Onyelukachukwu Obi" at bounding box center [453, 506] width 201 height 87
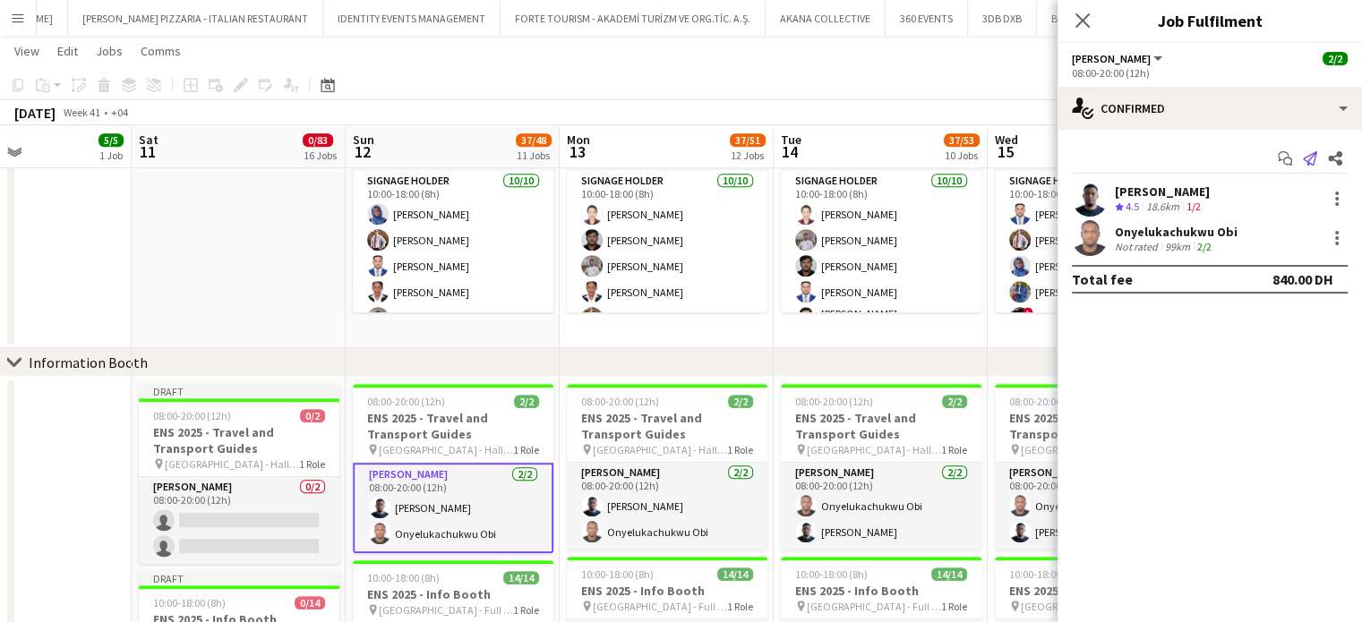
click at [1316, 157] on icon "Send notification" at bounding box center [1310, 158] width 14 height 14
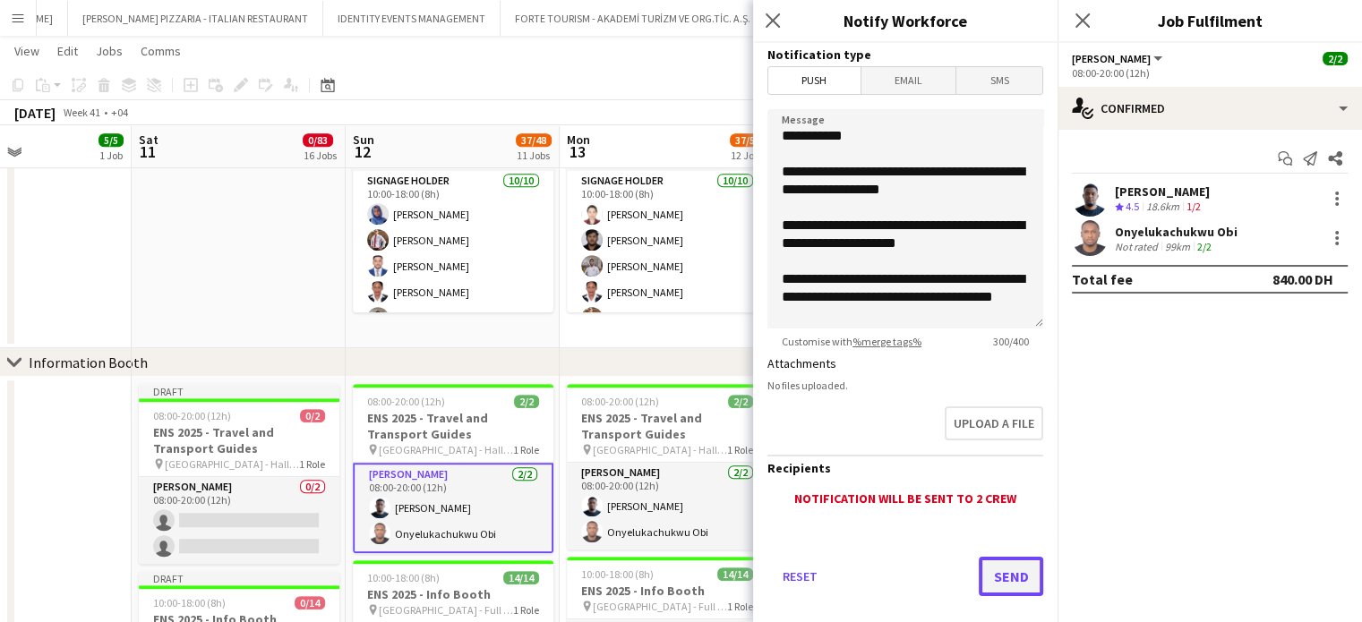
click at [992, 582] on button "Send" at bounding box center [1011, 576] width 64 height 39
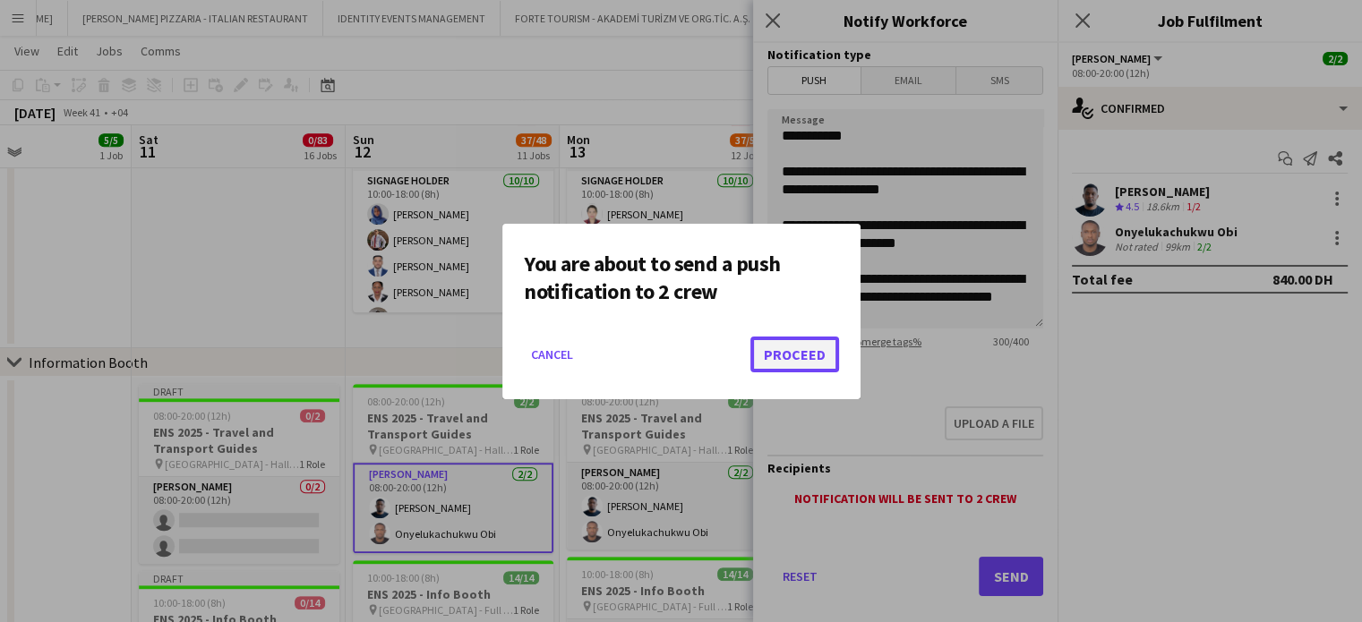
click at [788, 354] on button "Proceed" at bounding box center [794, 355] width 89 height 36
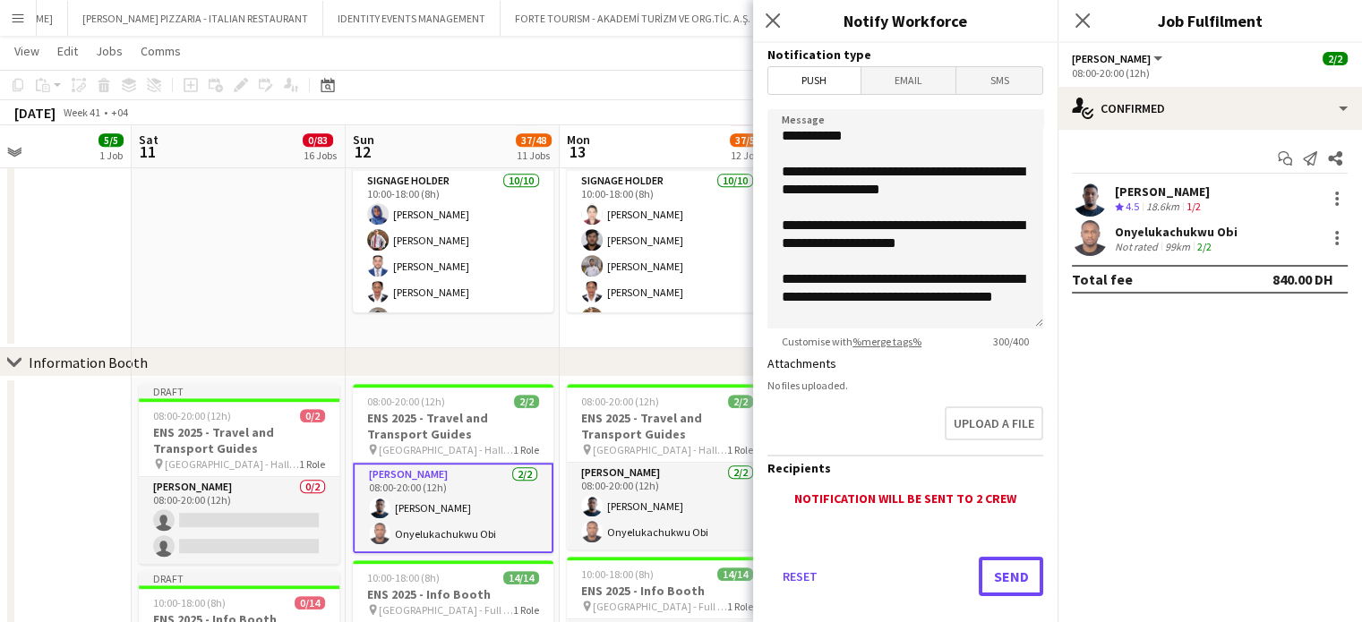
scroll to position [833, 0]
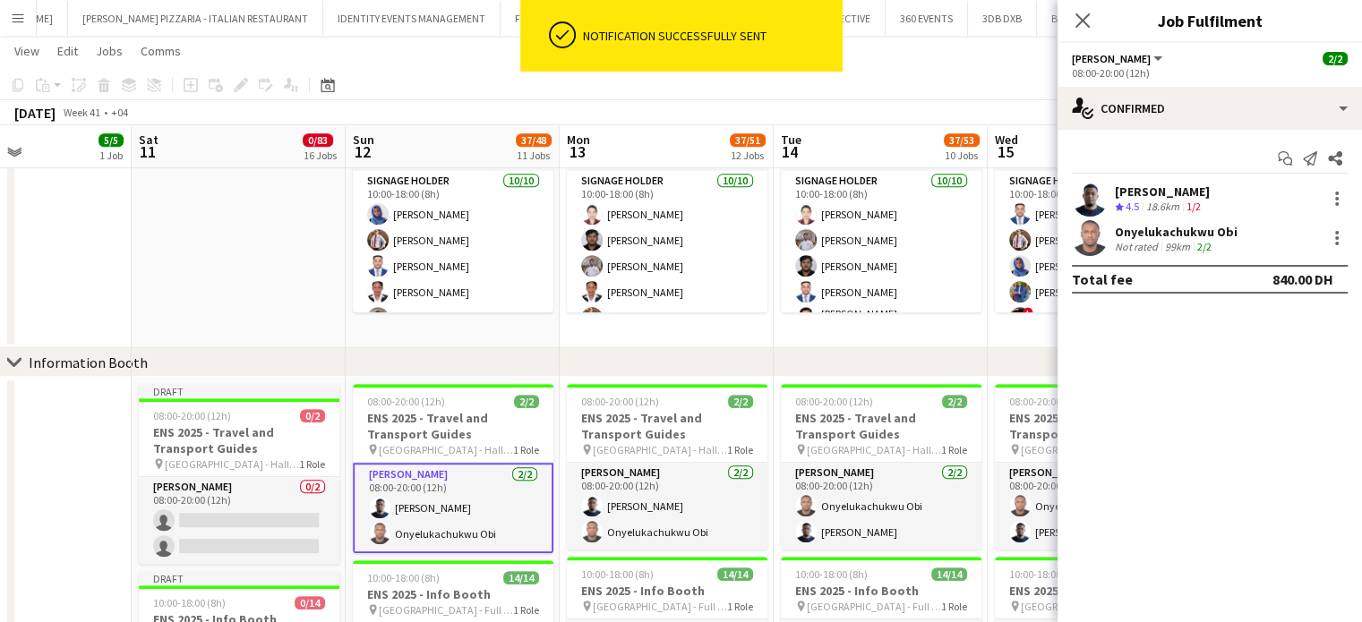
click at [549, 328] on app-date-cell "09:30-18:00 (8h30m) 10/11 ENS 2025 - Ask Me Staff pin Dubai Harbour 2 Roles Sup…" at bounding box center [453, 194] width 214 height 308
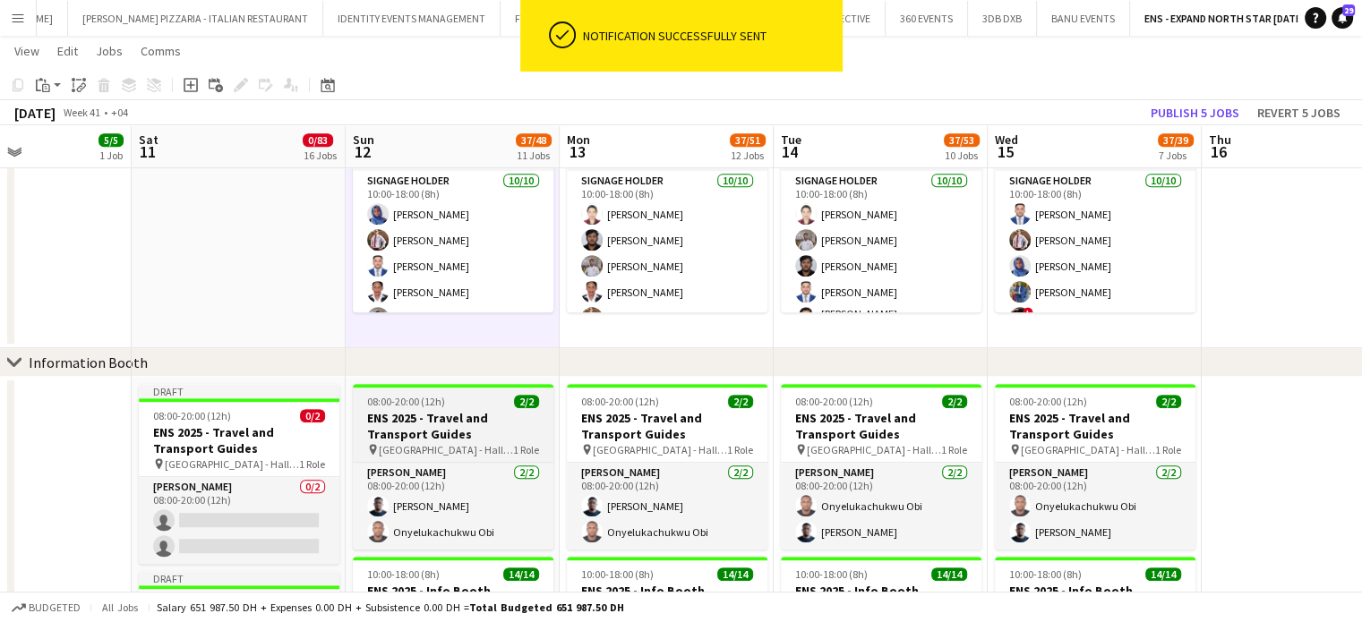
click at [497, 412] on h3 "ENS 2025 - Travel and Transport Guides" at bounding box center [453, 426] width 201 height 32
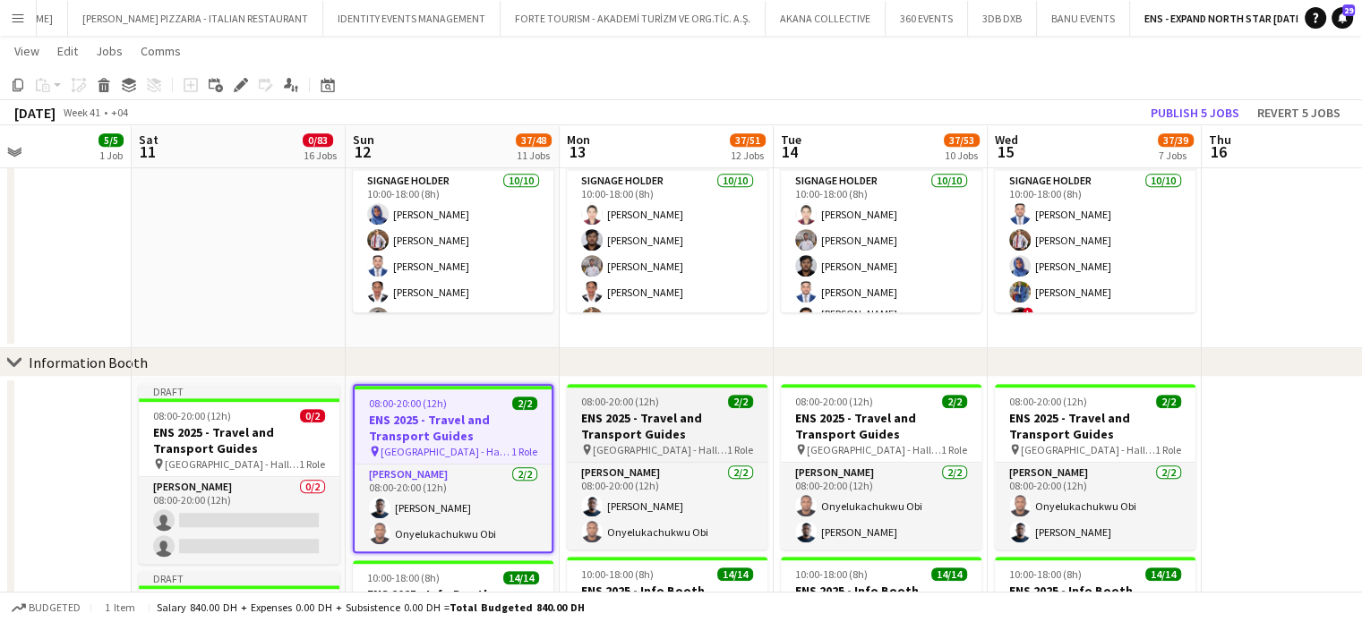
drag, startPoint x: 695, startPoint y: 423, endPoint x: 746, endPoint y: 424, distance: 51.0
click at [697, 423] on h3 "ENS 2025 - Travel and Transport Guides" at bounding box center [667, 426] width 201 height 32
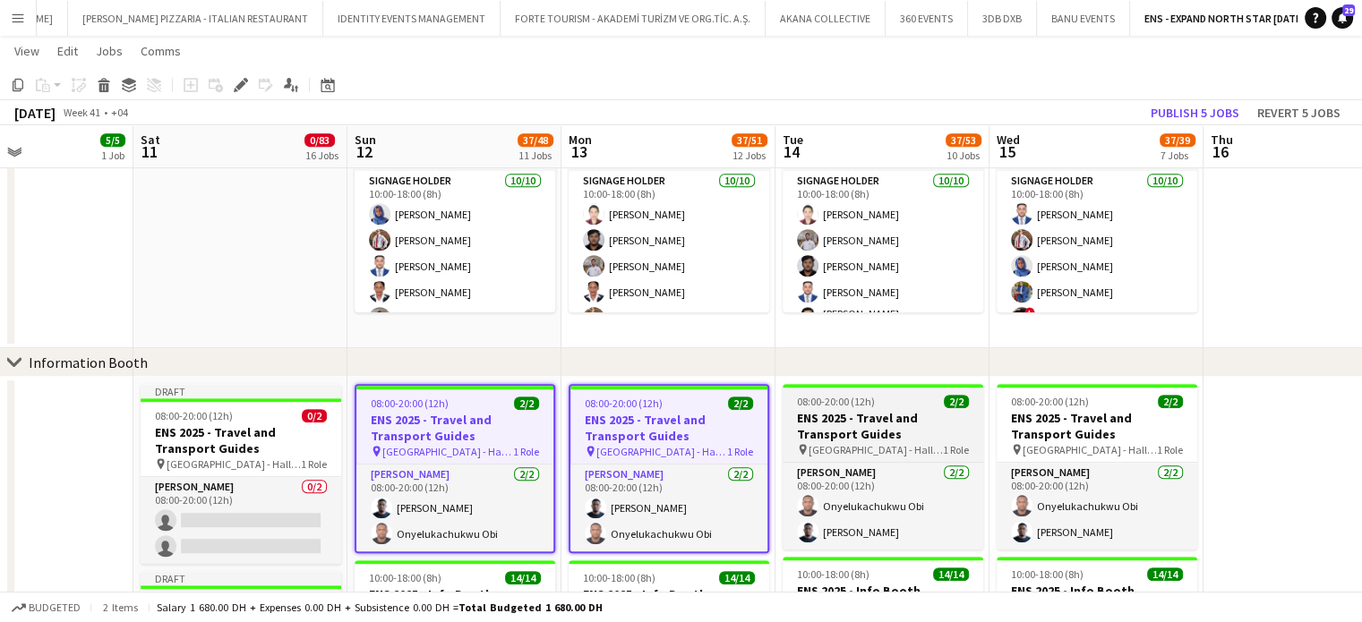
click at [902, 395] on div "08:00-20:00 (12h) 2/2" at bounding box center [882, 401] width 201 height 13
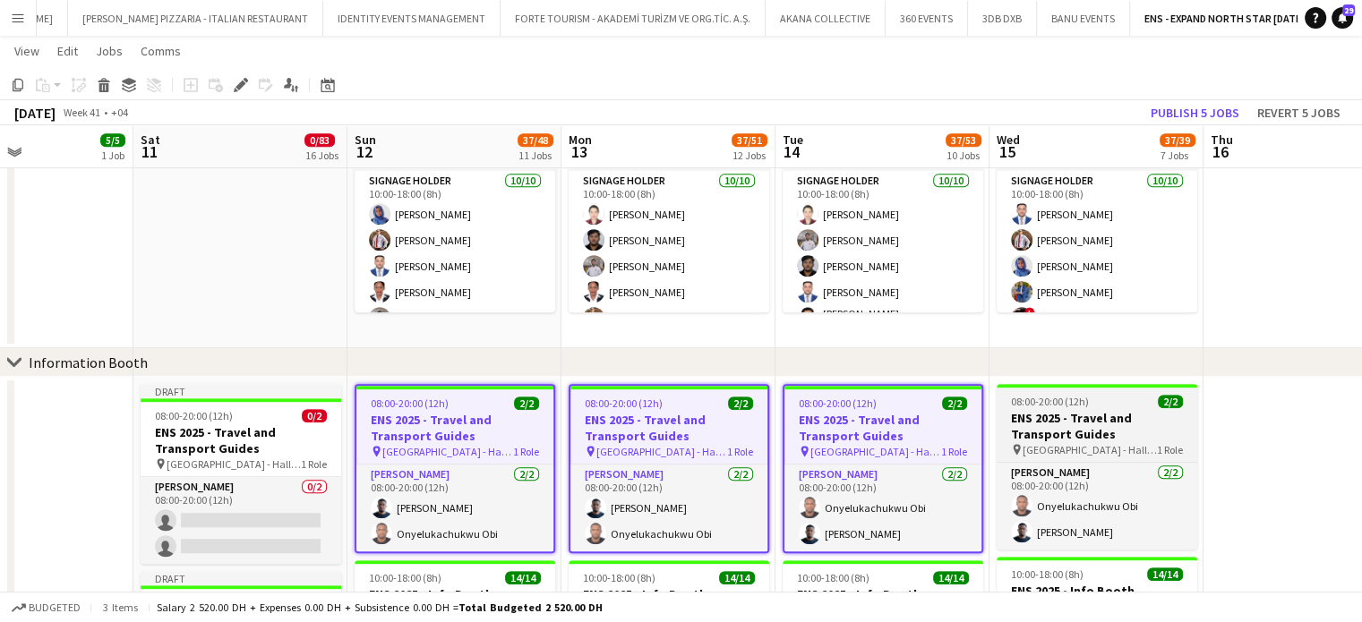
drag, startPoint x: 1164, startPoint y: 405, endPoint x: 1176, endPoint y: 403, distance: 12.7
click at [1167, 405] on span "2/2" at bounding box center [1170, 401] width 25 height 13
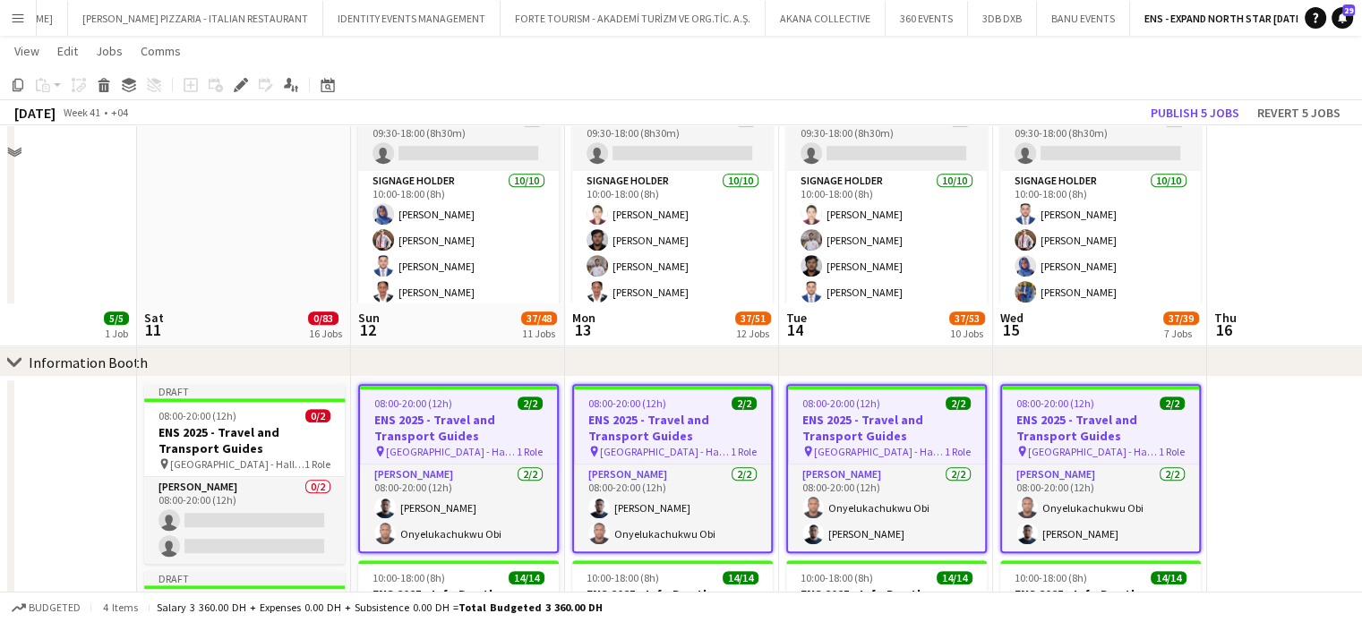
scroll to position [1167, 0]
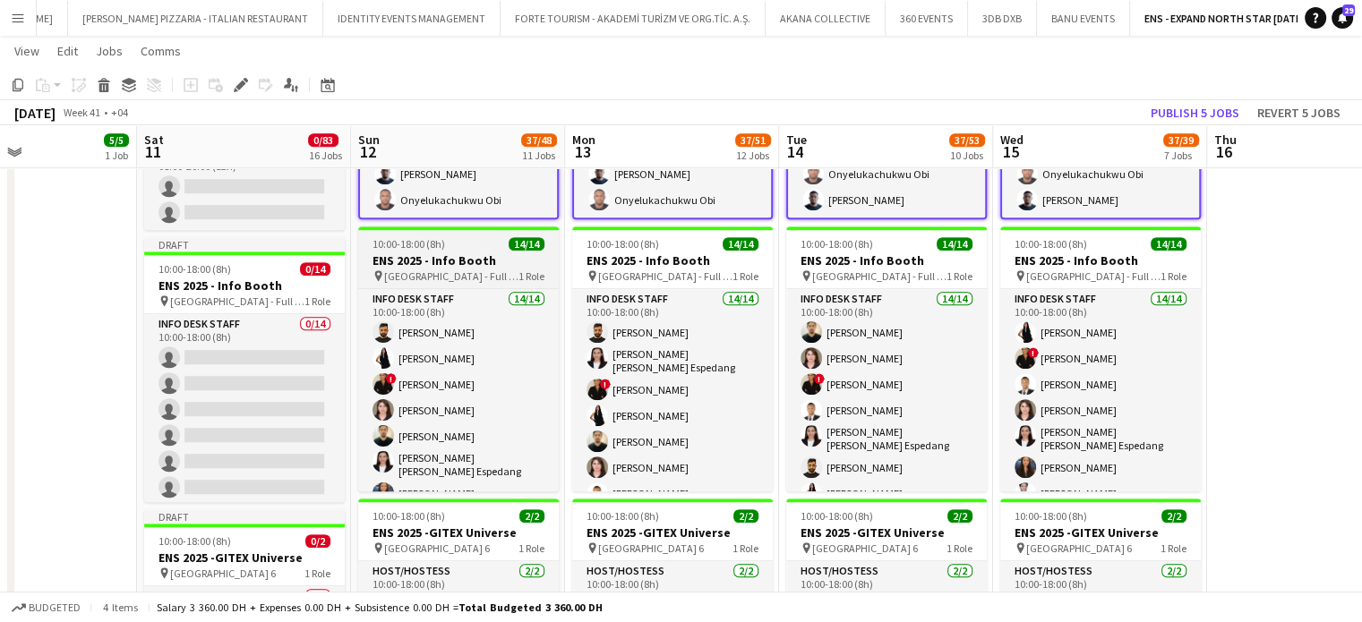
click at [424, 254] on h3 "ENS 2025 - Info Booth" at bounding box center [458, 260] width 201 height 16
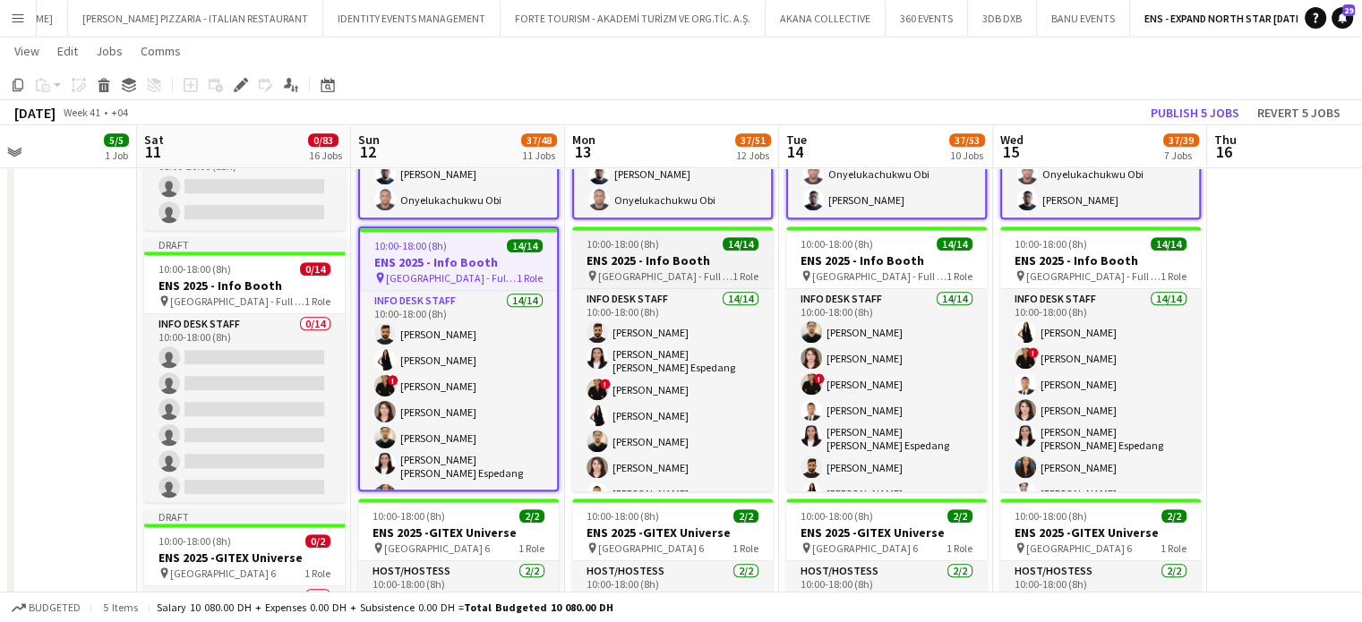
click at [624, 248] on span "10:00-18:00 (8h)" at bounding box center [622, 243] width 73 height 13
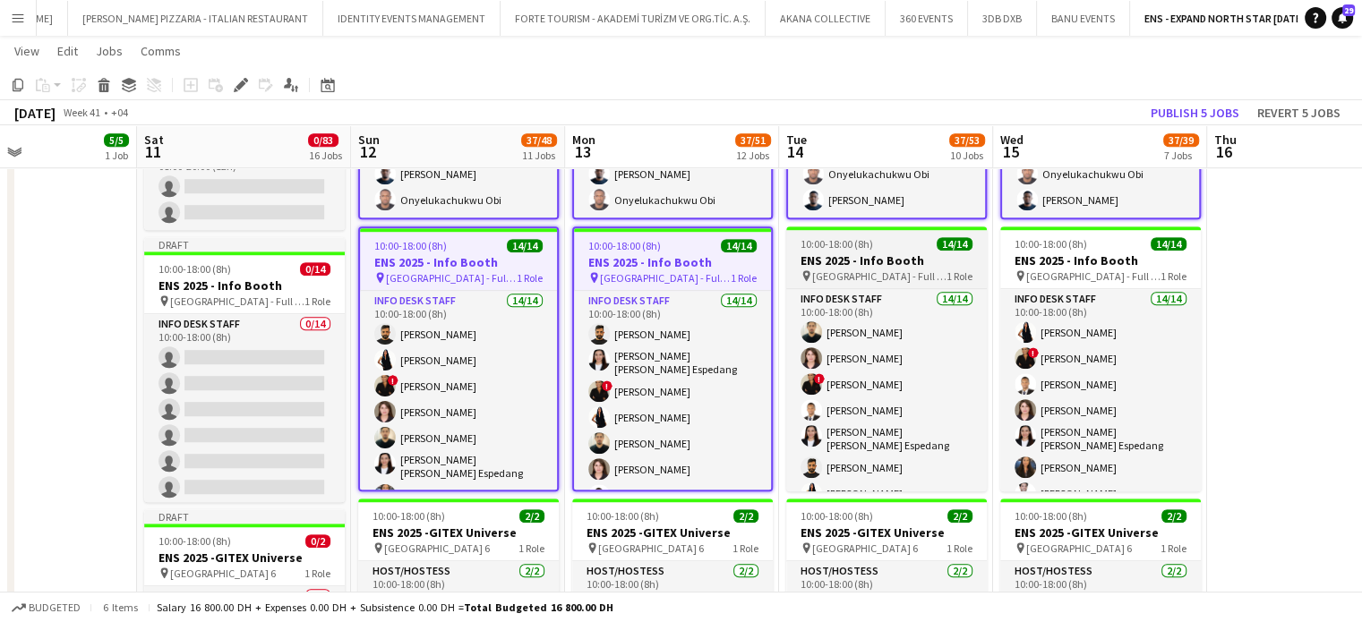
click at [810, 263] on h3 "ENS 2025 - Info Booth" at bounding box center [886, 260] width 201 height 16
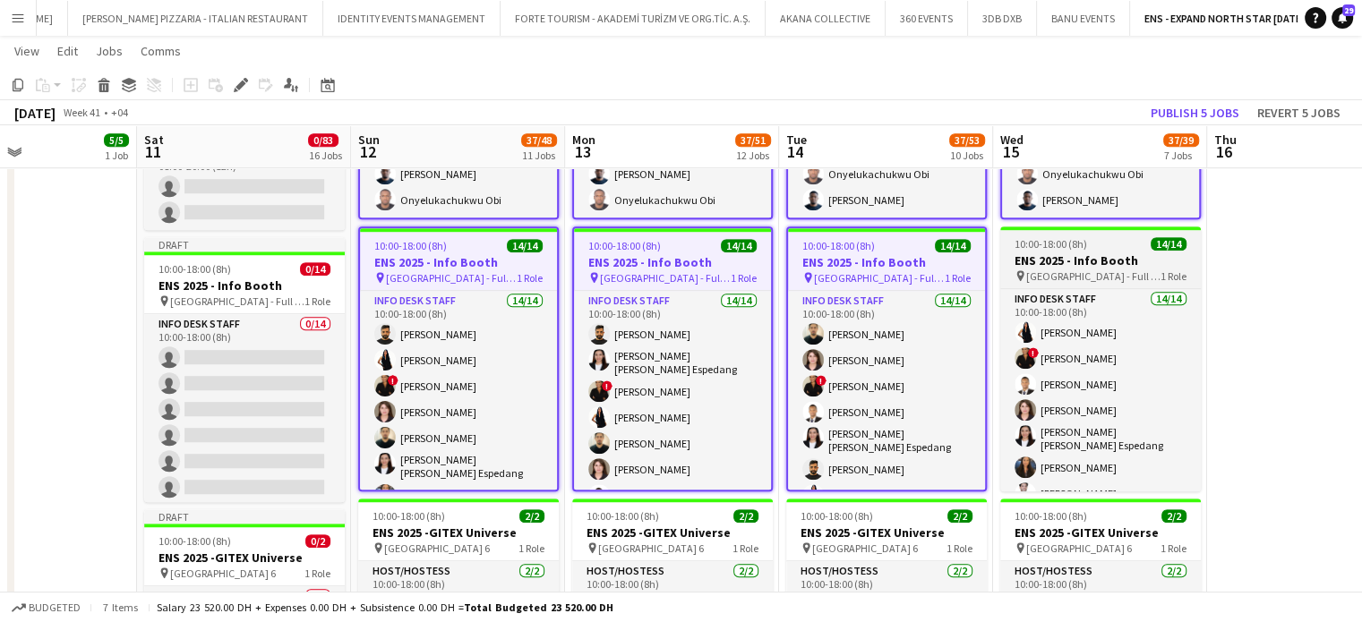
click at [1120, 255] on h3 "ENS 2025 - Info Booth" at bounding box center [1100, 260] width 201 height 16
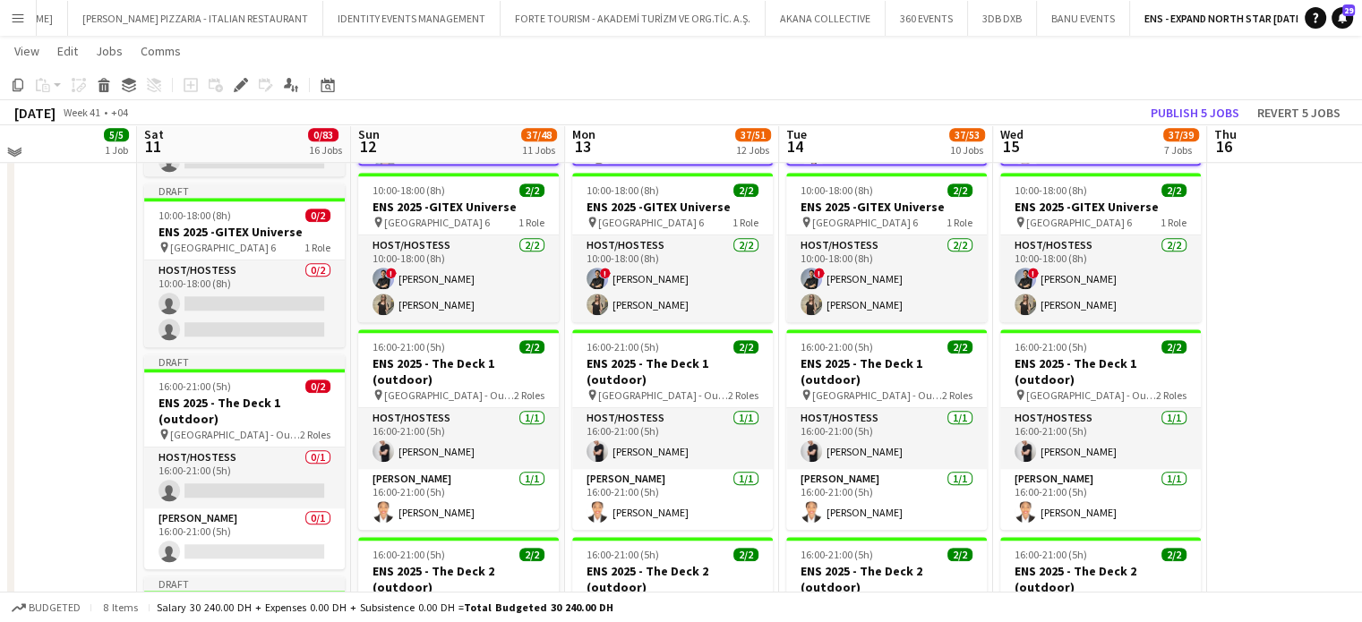
scroll to position [1500, 0]
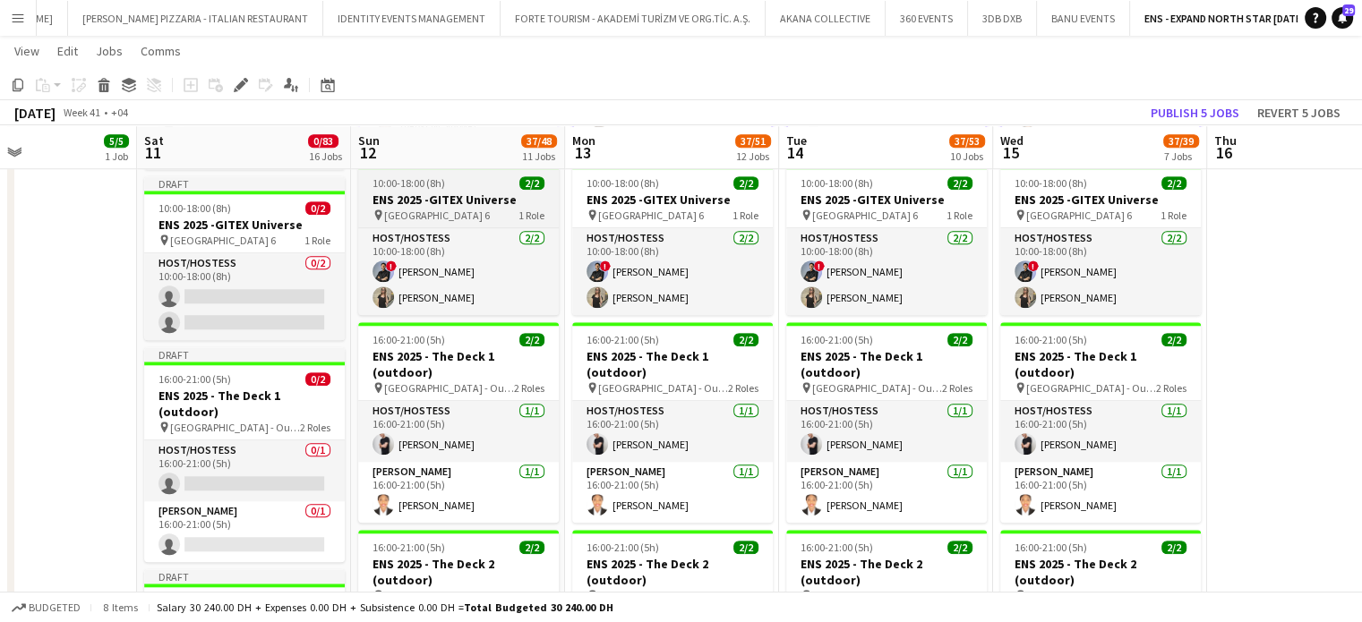
click at [410, 188] on span "10:00-18:00 (8h)" at bounding box center [408, 182] width 73 height 13
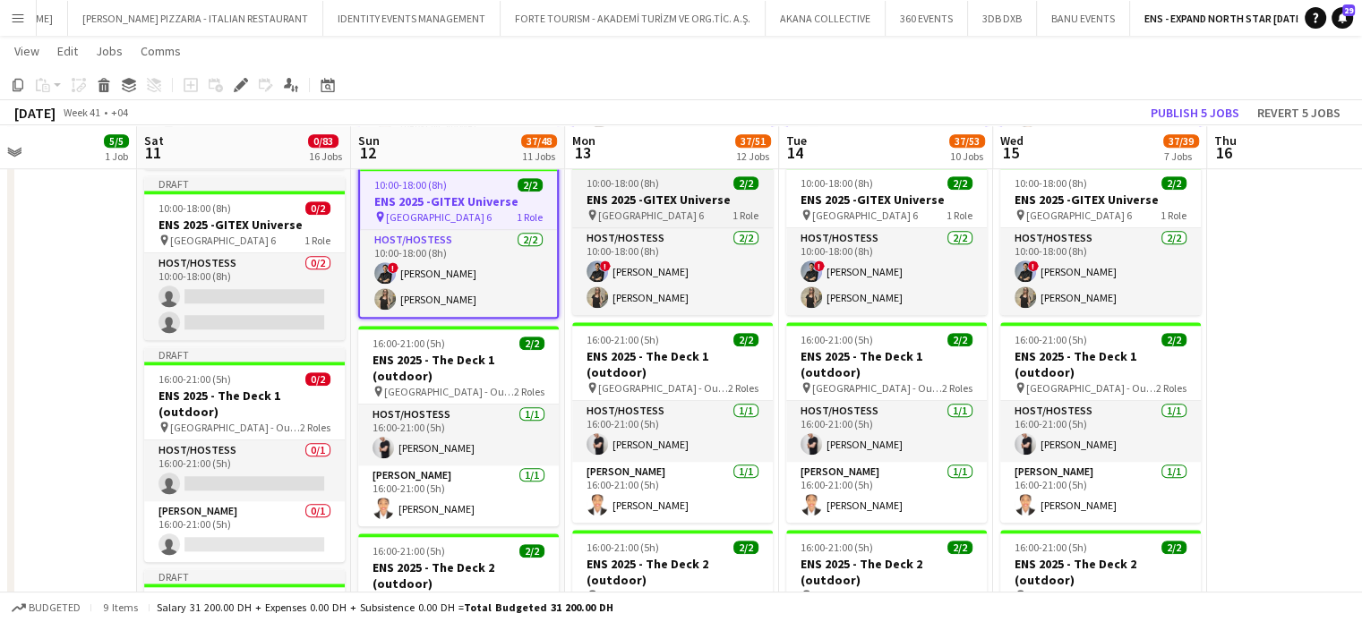
click at [609, 201] on h3 "ENS 2025 -GITEX Universe" at bounding box center [672, 200] width 201 height 16
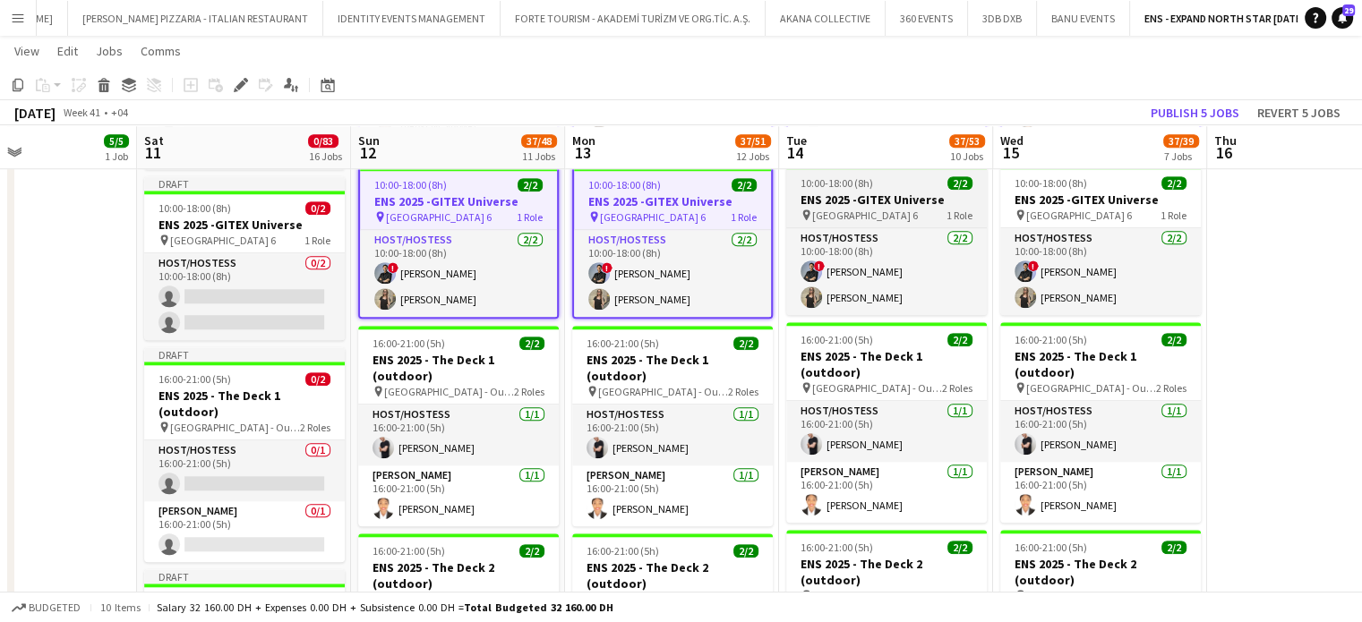
click at [919, 208] on div "pin Dubai Harbour - Hall 6 1 Role" at bounding box center [886, 215] width 201 height 14
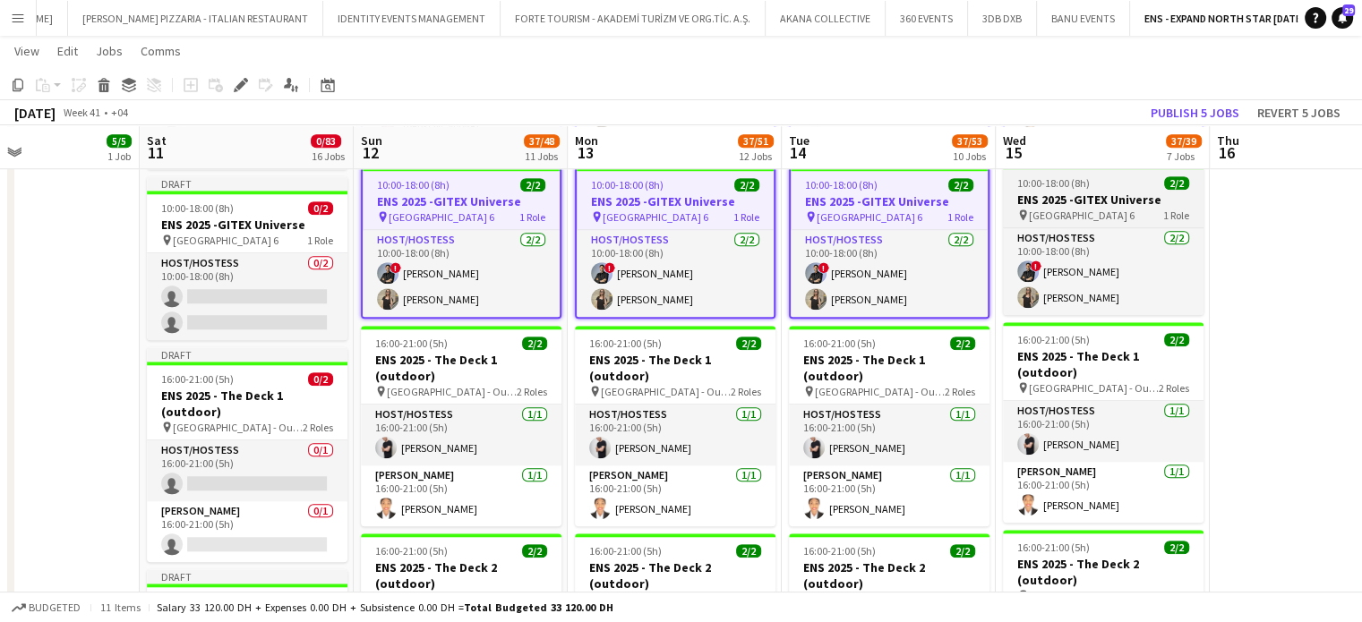
drag, startPoint x: 1046, startPoint y: 196, endPoint x: 1030, endPoint y: 201, distance: 15.9
click at [1045, 196] on h3 "ENS 2025 -GITEX Universe" at bounding box center [1103, 200] width 201 height 16
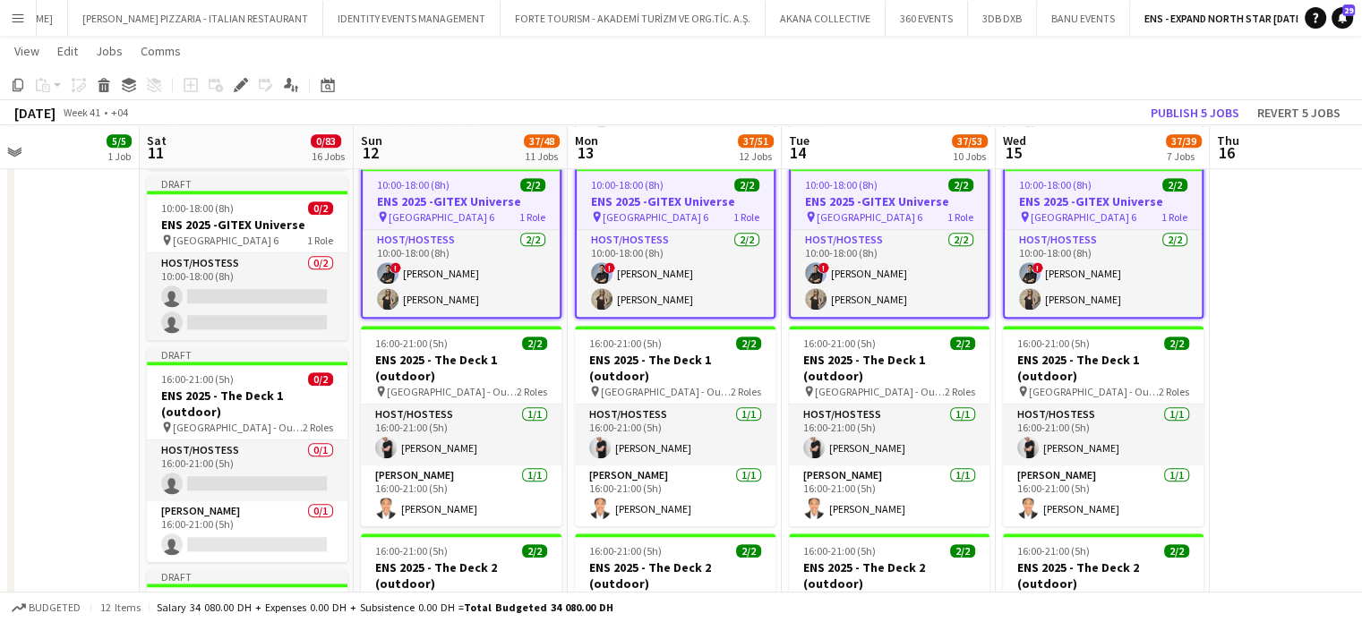
scroll to position [0, 503]
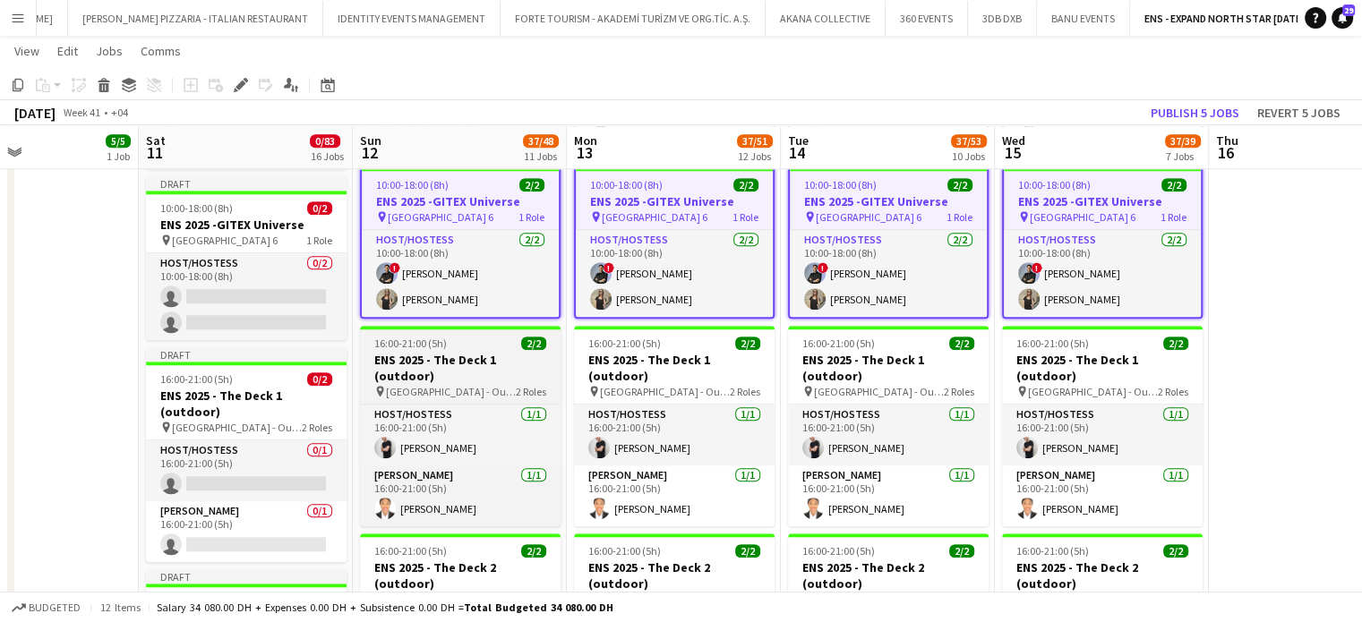
click at [484, 363] on h3 "ENS 2025 - The Deck 1 (outdoor)" at bounding box center [460, 368] width 201 height 32
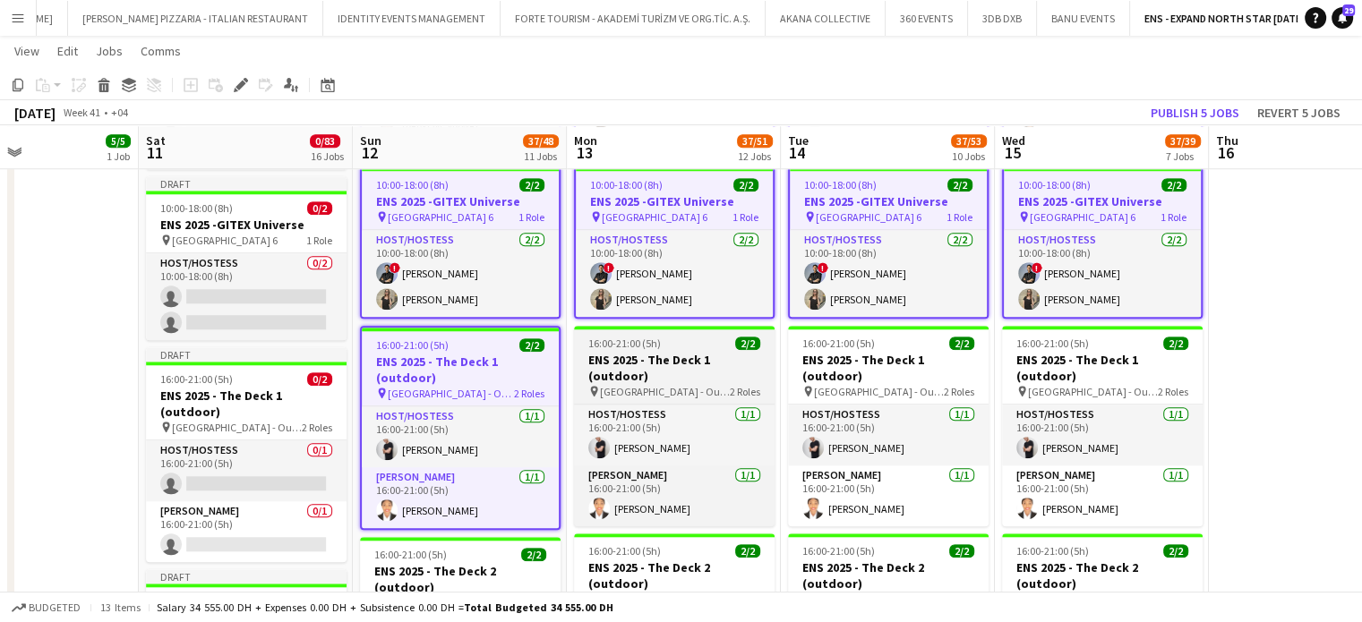
click at [738, 347] on app-job-card "16:00-21:00 (5h) 2/2 ENS 2025 - The Deck 1 (outdoor) pin Dubai Harbour - Outdoo…" at bounding box center [674, 426] width 201 height 201
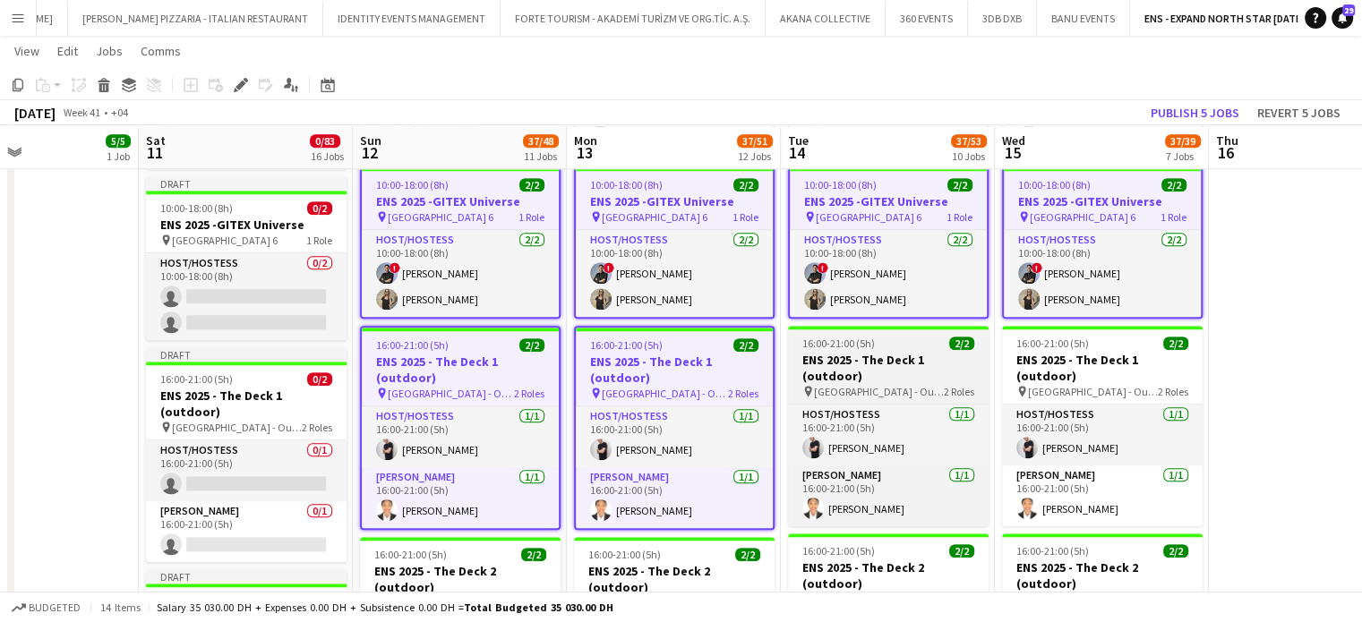
drag, startPoint x: 927, startPoint y: 362, endPoint x: 937, endPoint y: 360, distance: 10.0
click at [927, 362] on h3 "ENS 2025 - The Deck 1 (outdoor)" at bounding box center [888, 368] width 201 height 32
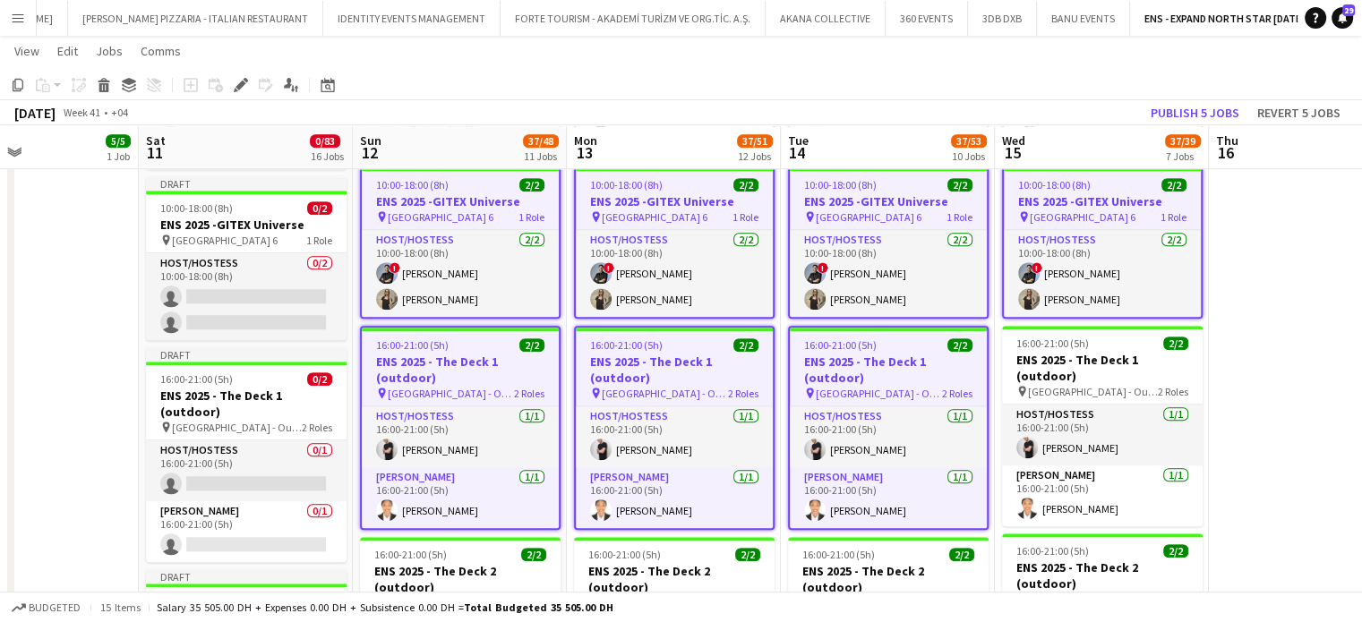
drag, startPoint x: 1085, startPoint y: 363, endPoint x: 912, endPoint y: 389, distance: 174.7
click at [1084, 363] on h3 "ENS 2025 - The Deck 1 (outdoor)" at bounding box center [1102, 368] width 201 height 32
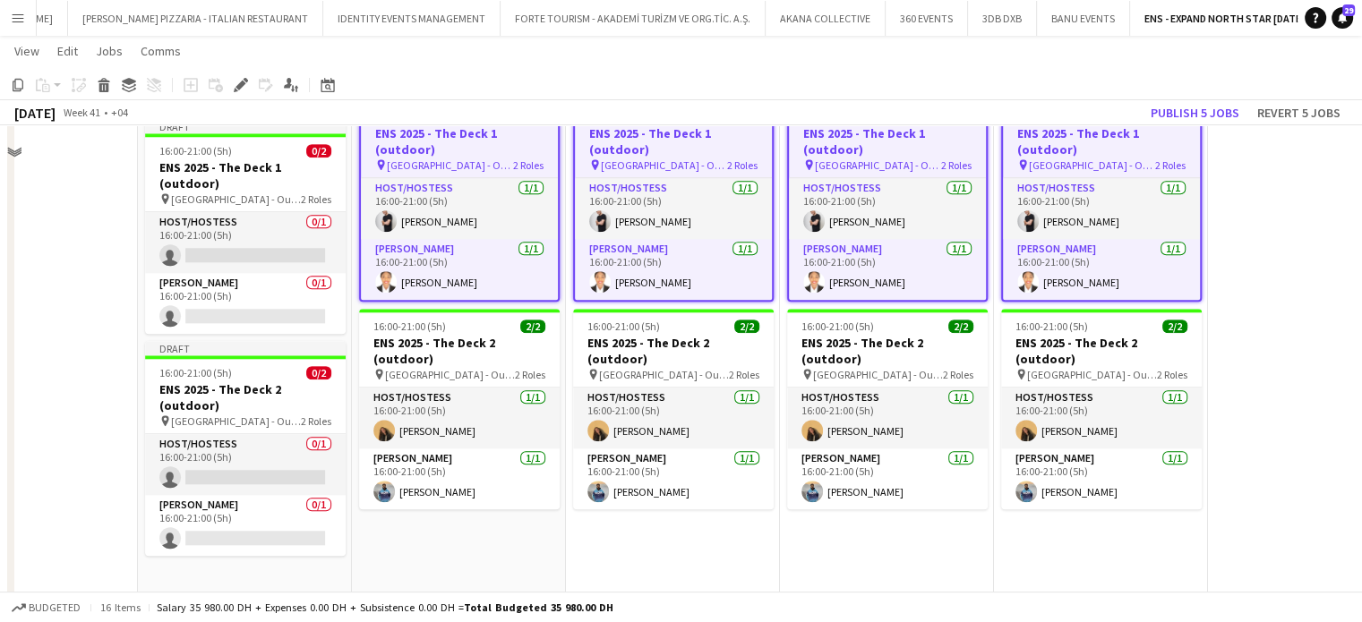
scroll to position [1807, 0]
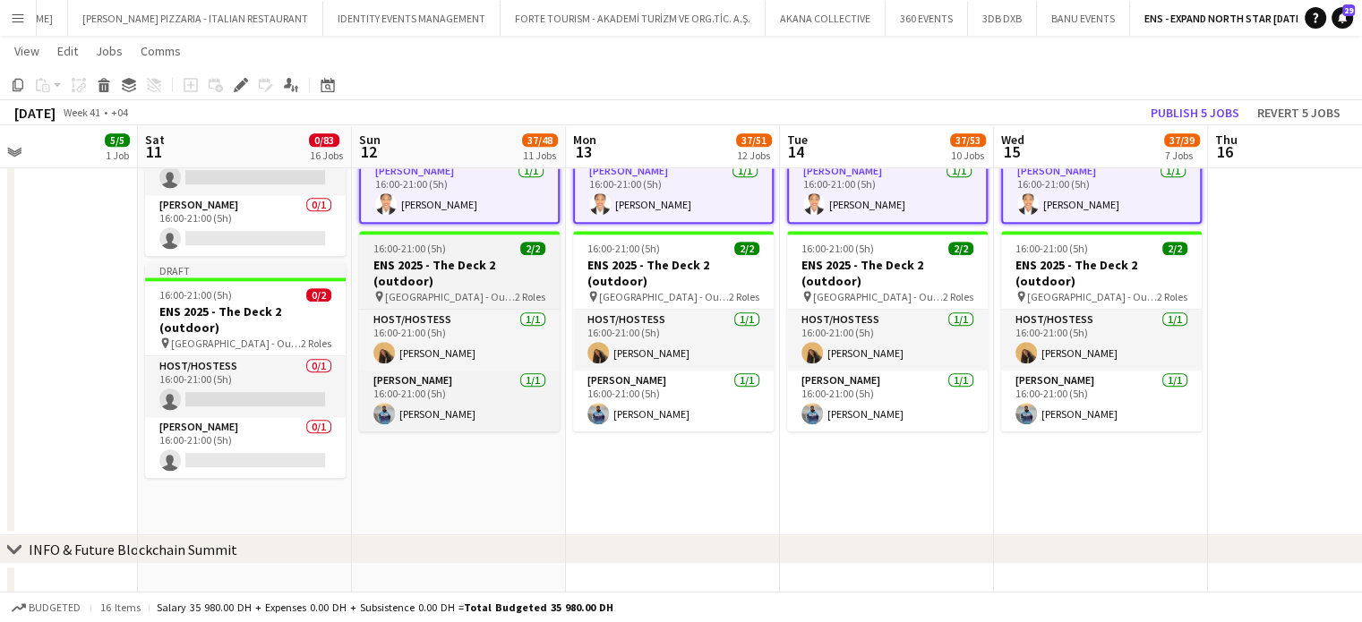
click at [451, 238] on app-job-card "16:00-21:00 (5h) 2/2 ENS 2025 - The Deck 2 (outdoor) pin Dubai Harbour - Outdoo…" at bounding box center [459, 331] width 201 height 201
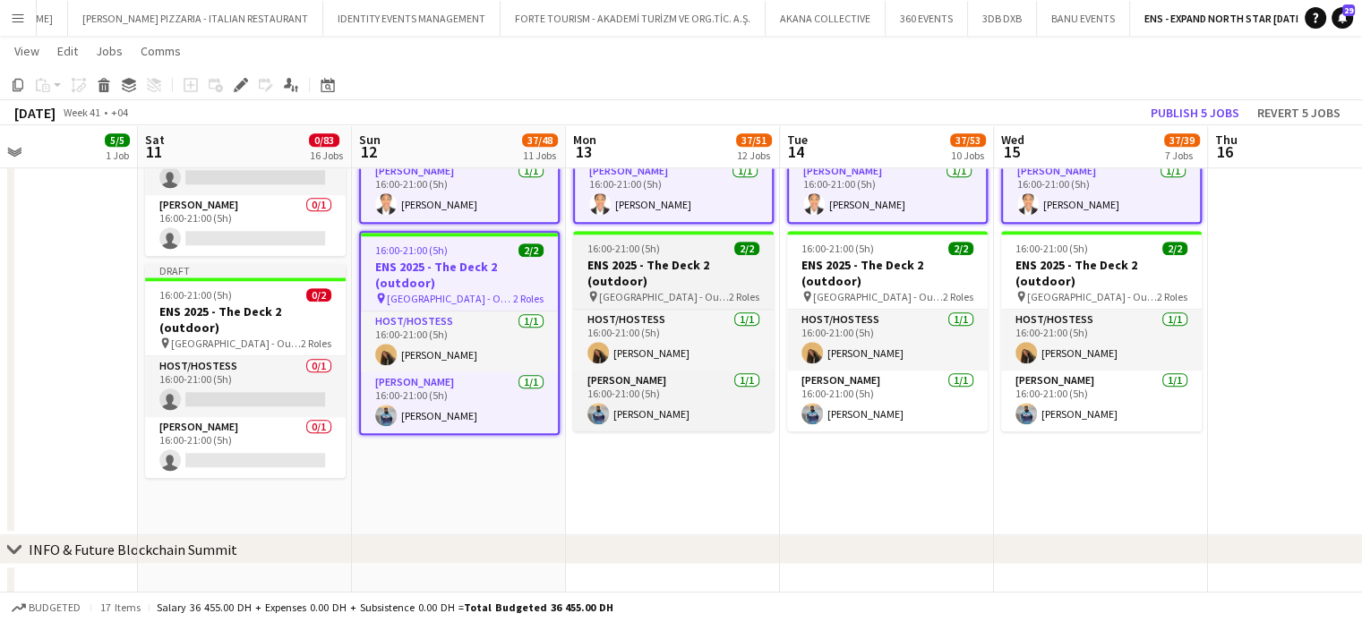
click at [698, 257] on h3 "ENS 2025 - The Deck 2 (outdoor)" at bounding box center [673, 273] width 201 height 32
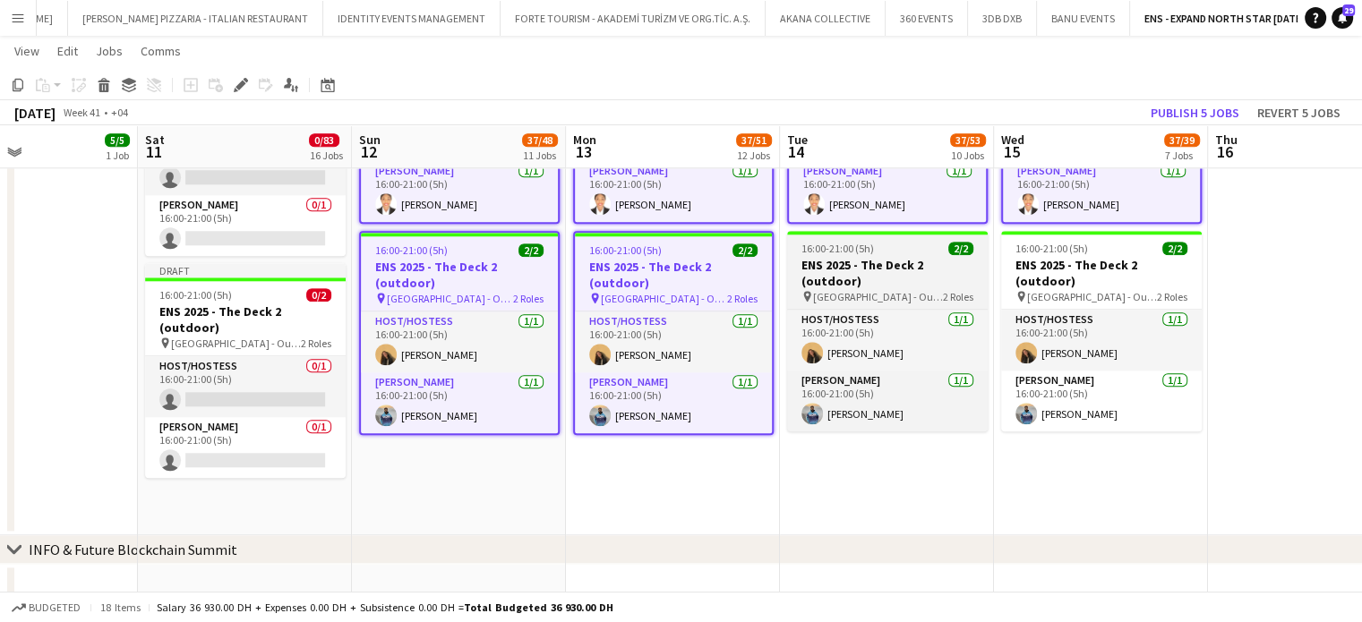
click at [913, 257] on h3 "ENS 2025 - The Deck 2 (outdoor)" at bounding box center [887, 273] width 201 height 32
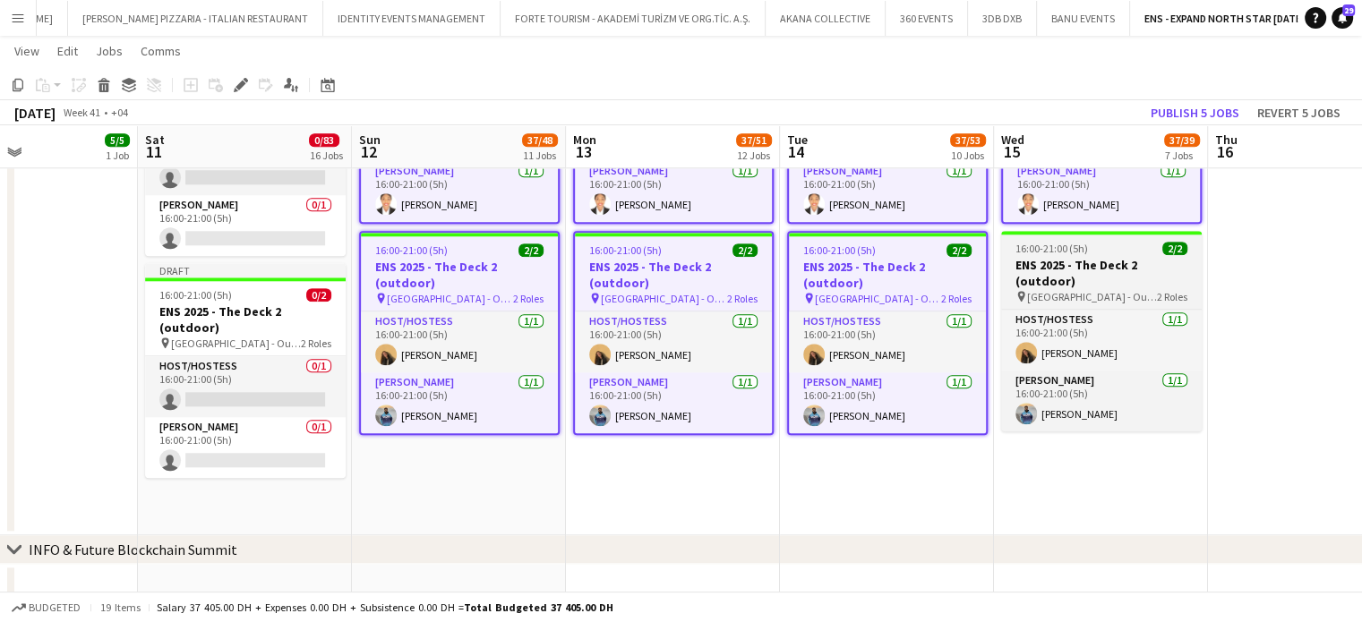
click at [1048, 258] on h3 "ENS 2025 - The Deck 2 (outdoor)" at bounding box center [1101, 273] width 201 height 32
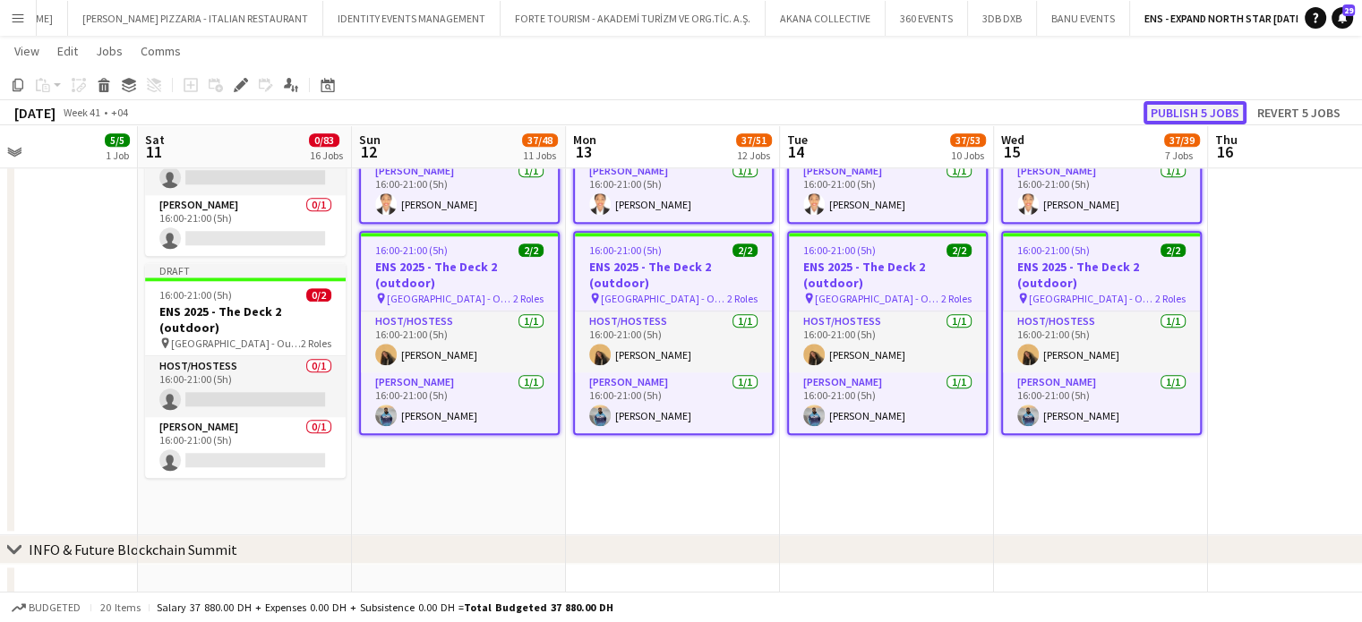
click at [1180, 108] on button "Publish 5 jobs" at bounding box center [1194, 112] width 103 height 23
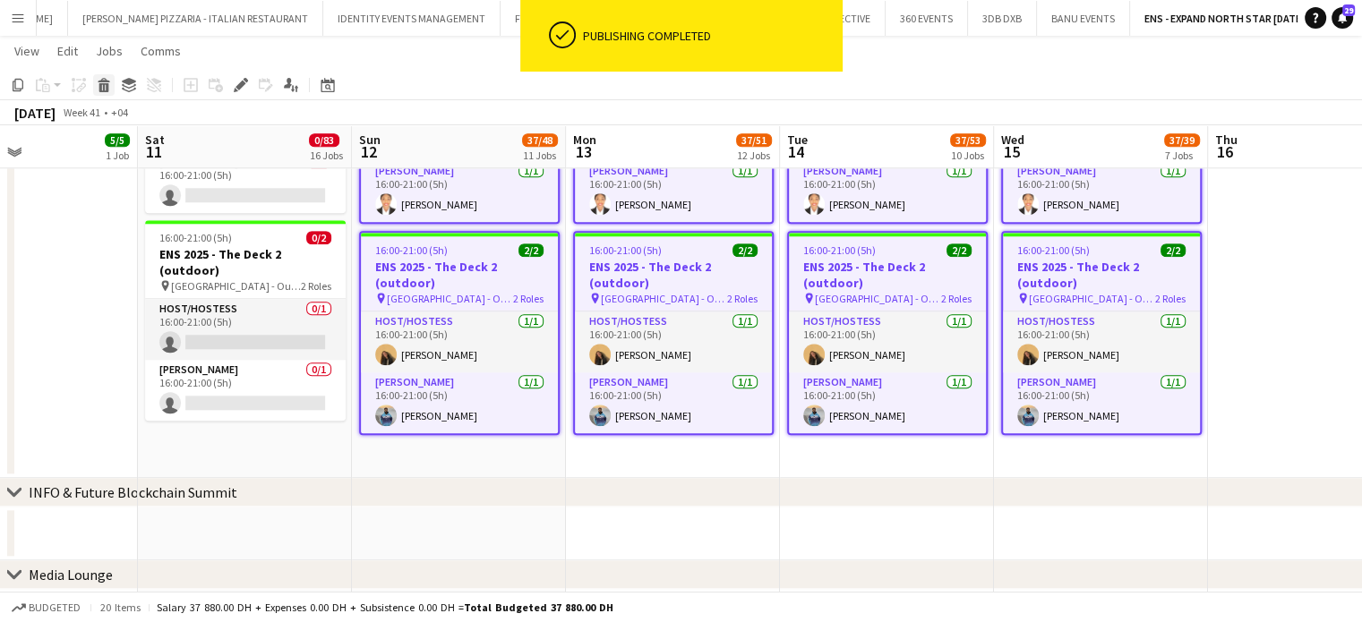
click at [104, 76] on div "Delete" at bounding box center [103, 84] width 21 height 21
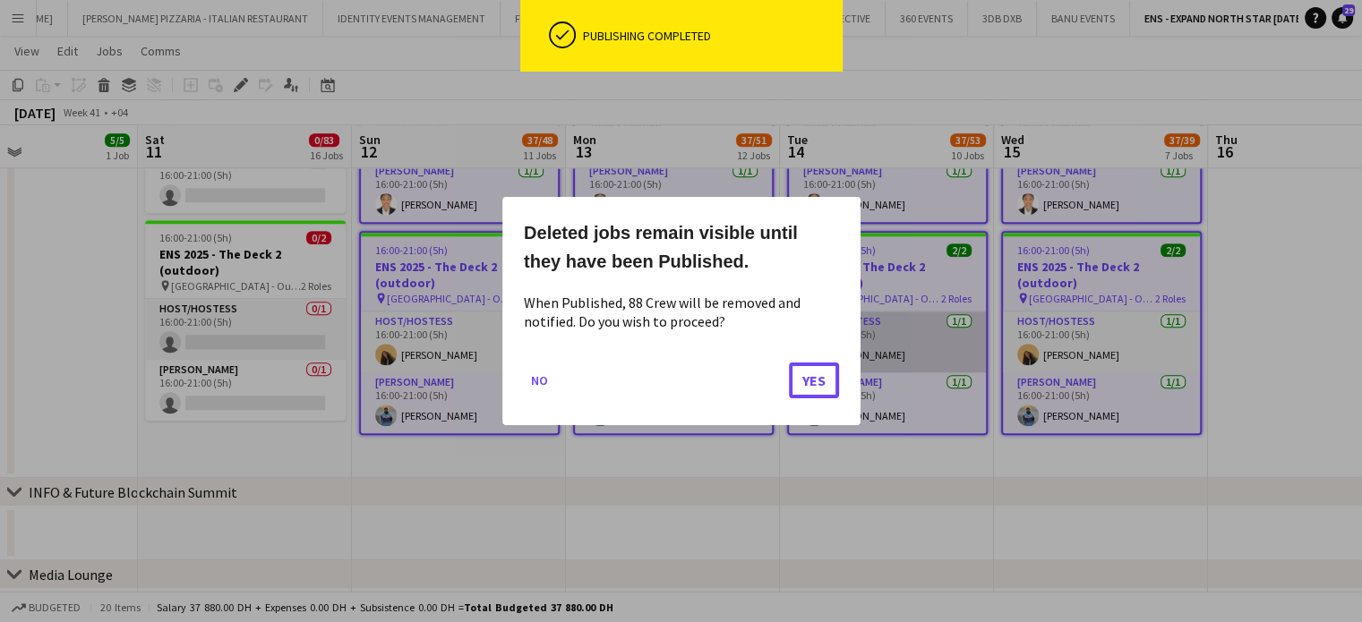
drag, startPoint x: 831, startPoint y: 374, endPoint x: 847, endPoint y: 370, distance: 16.7
click at [827, 374] on button "Yes" at bounding box center [814, 381] width 50 height 36
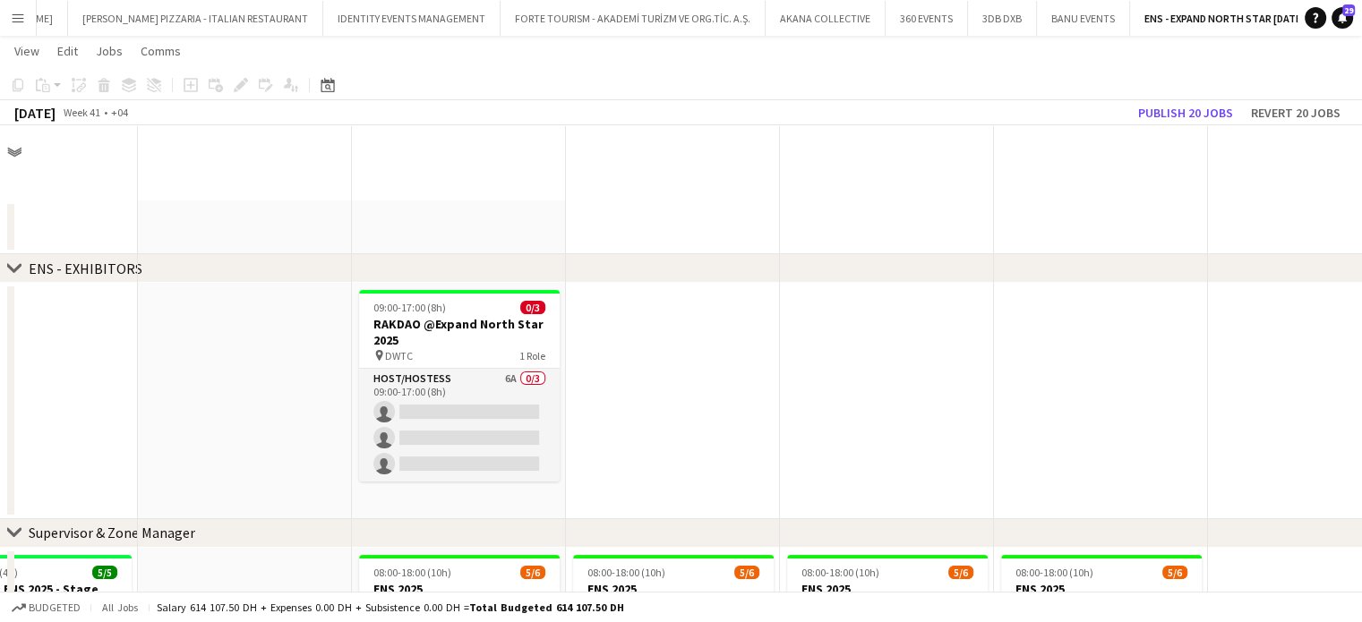
scroll to position [1807, 0]
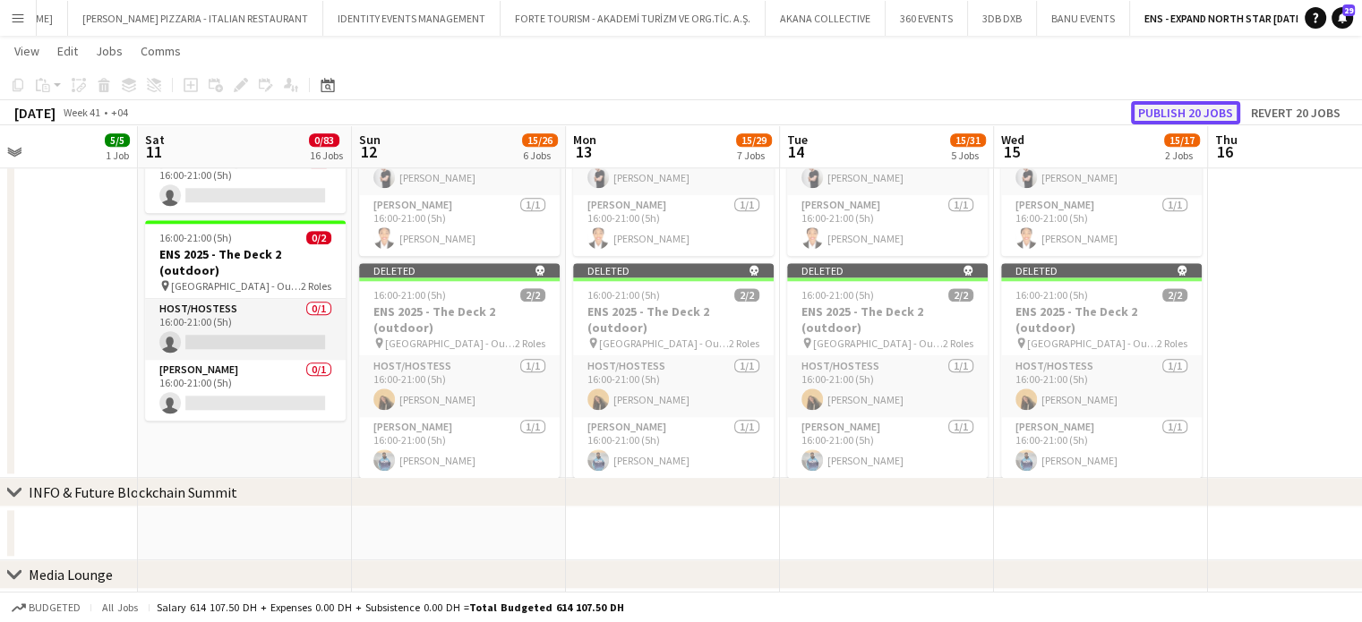
click at [1201, 109] on button "Publish 20 jobs" at bounding box center [1185, 112] width 109 height 23
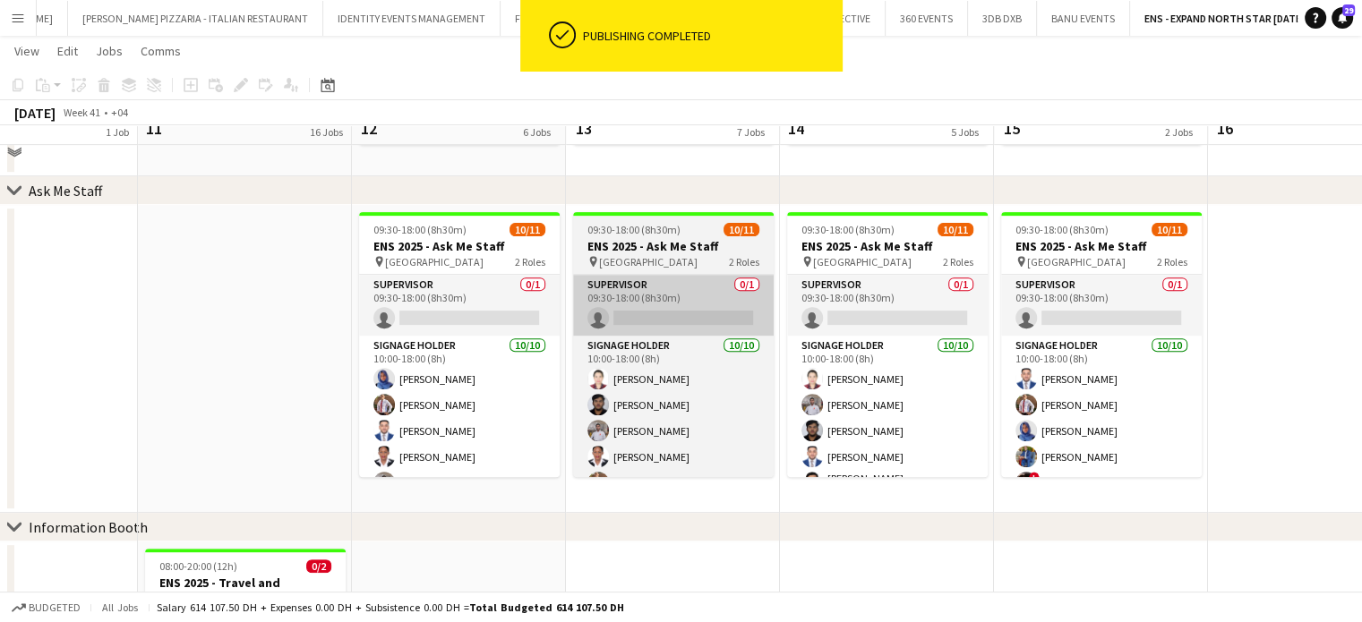
scroll to position [643, 0]
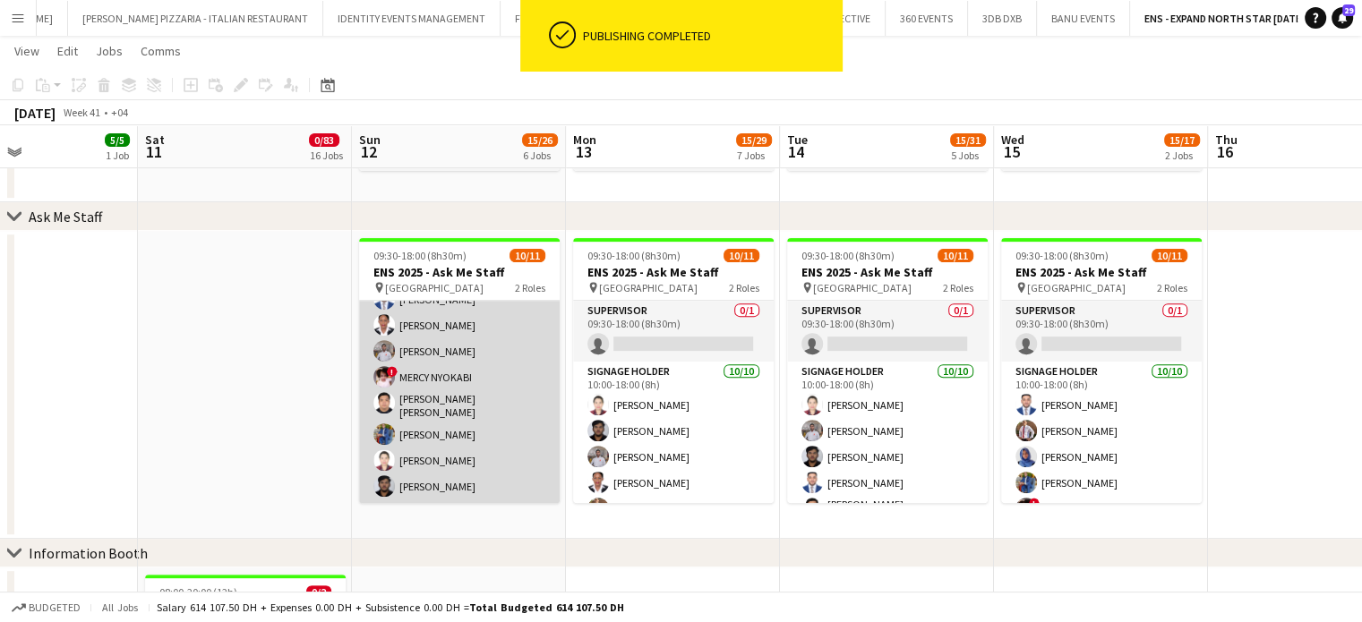
click at [466, 385] on app-card-role "Signage Holder 10/10 10:00-18:00 (8h) Salma Riaz Sergio Gabriel Taher Mohamed S…" at bounding box center [459, 354] width 201 height 300
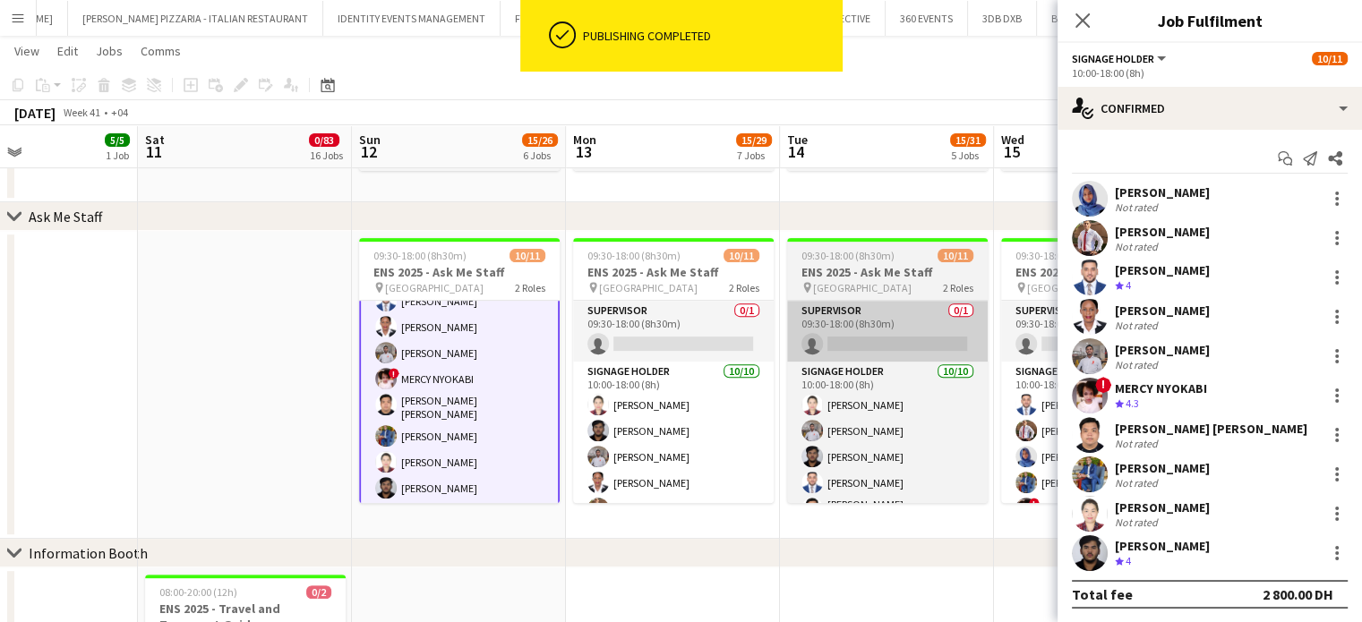
scroll to position [159, 0]
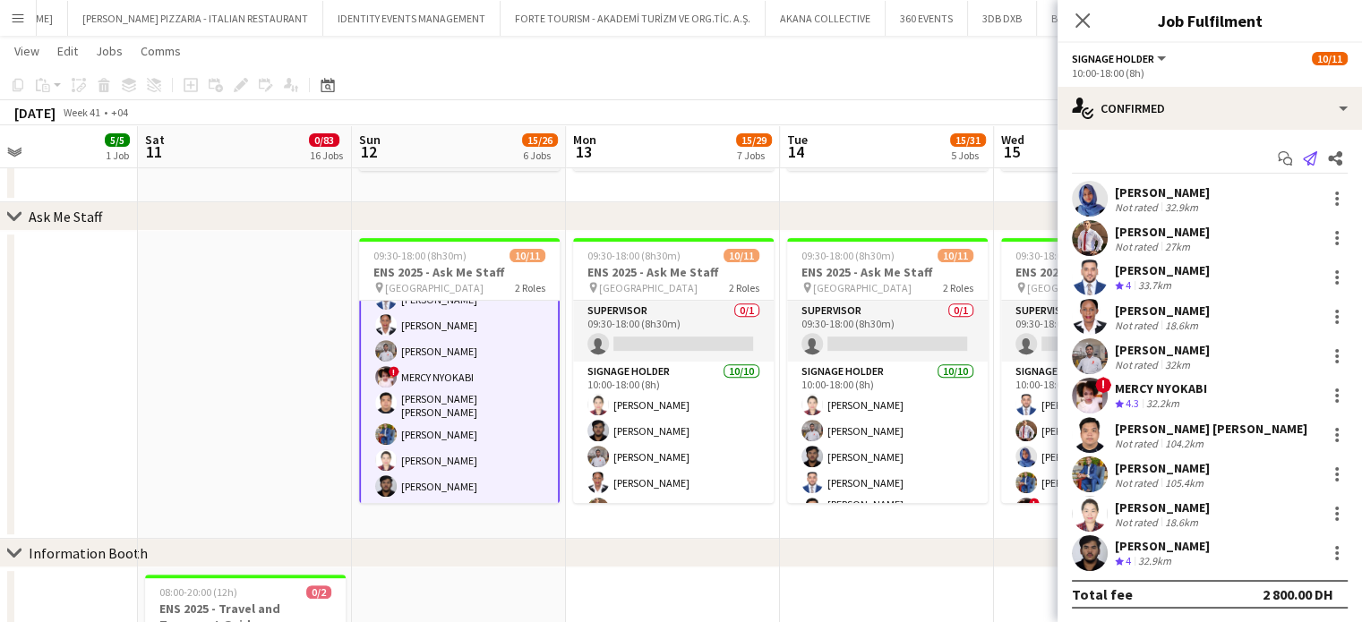
click at [1303, 158] on app-icon "Send notification" at bounding box center [1309, 158] width 25 height 25
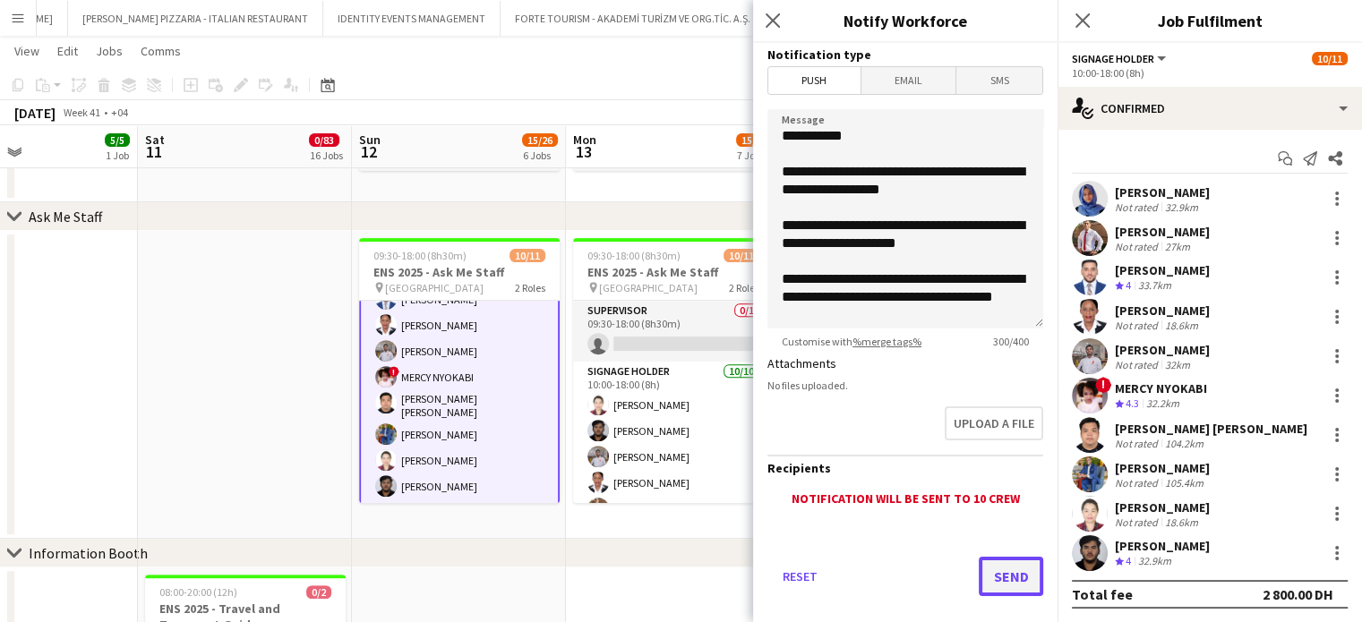
click at [1001, 568] on button "Send" at bounding box center [1011, 576] width 64 height 39
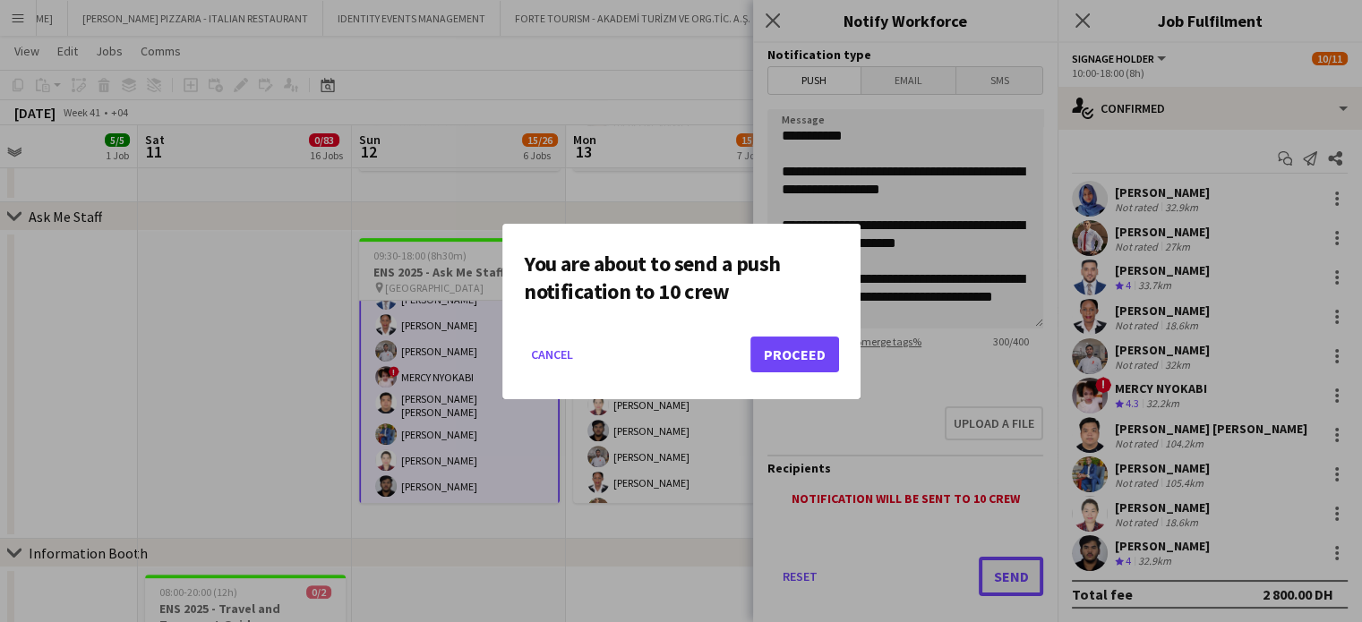
scroll to position [0, 0]
click at [763, 355] on button "Proceed" at bounding box center [794, 355] width 89 height 36
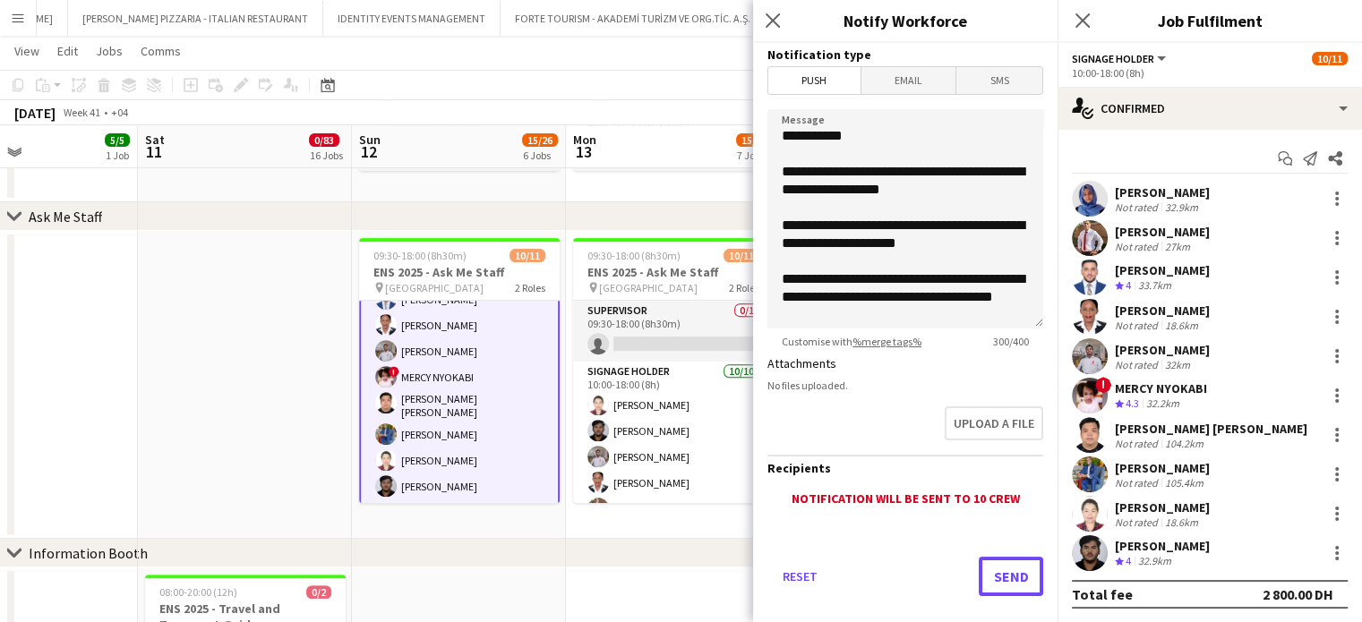
scroll to position [643, 0]
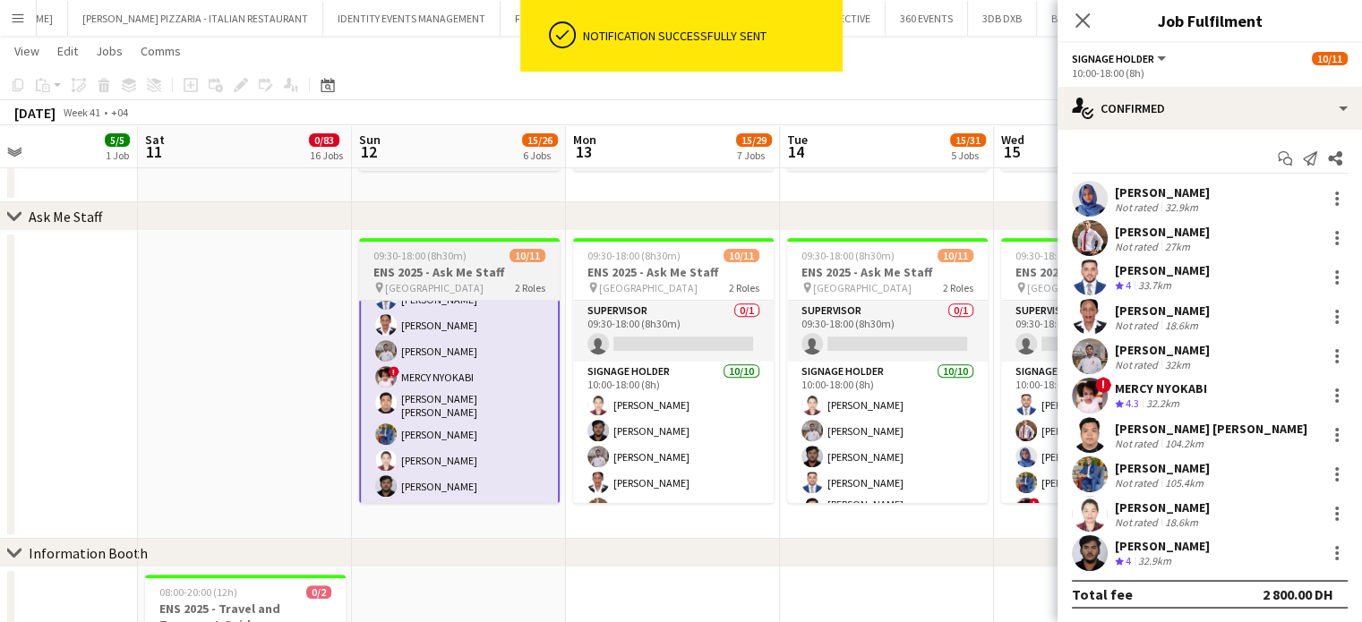
click at [449, 258] on span "09:30-18:00 (8h30m)" at bounding box center [419, 255] width 93 height 13
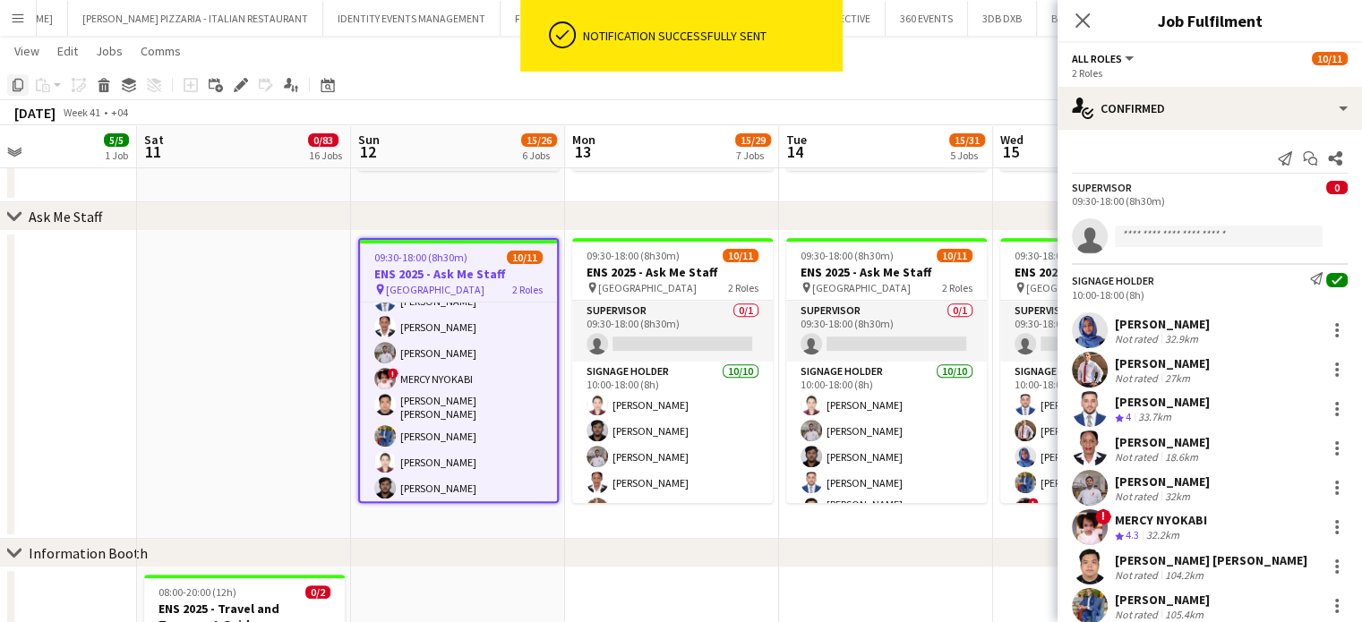
click at [18, 89] on icon at bounding box center [18, 85] width 11 height 13
click at [261, 250] on app-date-cell at bounding box center [244, 385] width 214 height 308
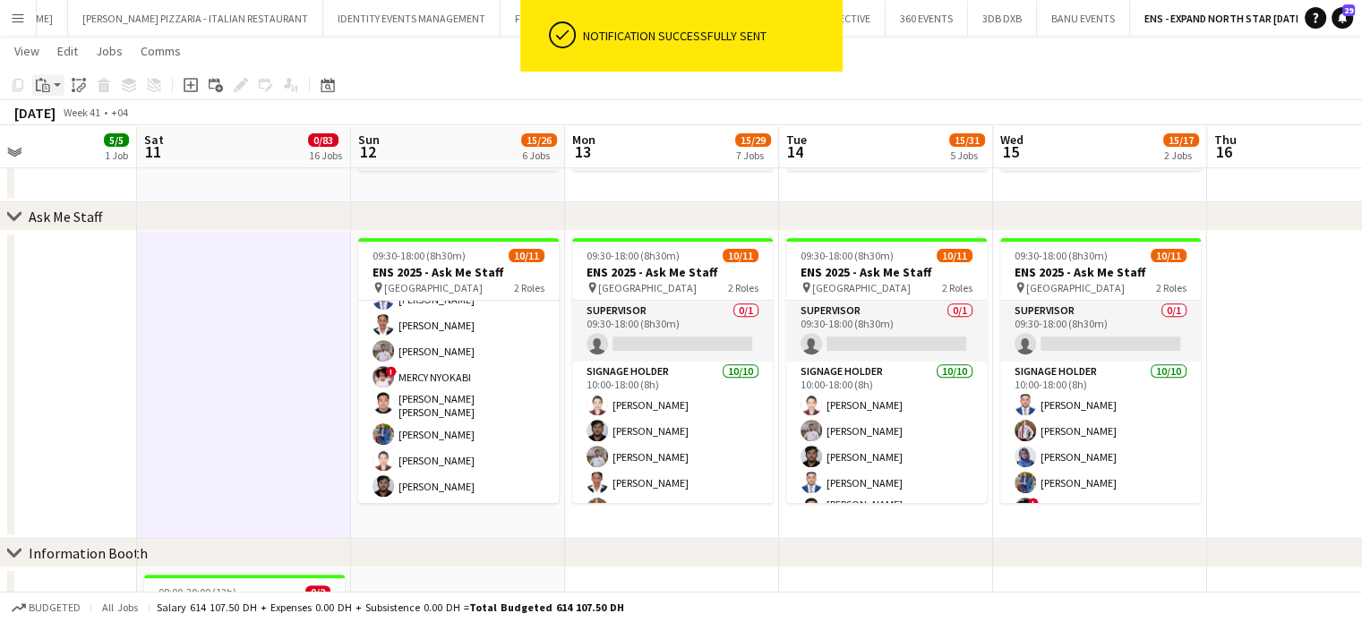
click at [33, 87] on div "Paste" at bounding box center [42, 84] width 21 height 21
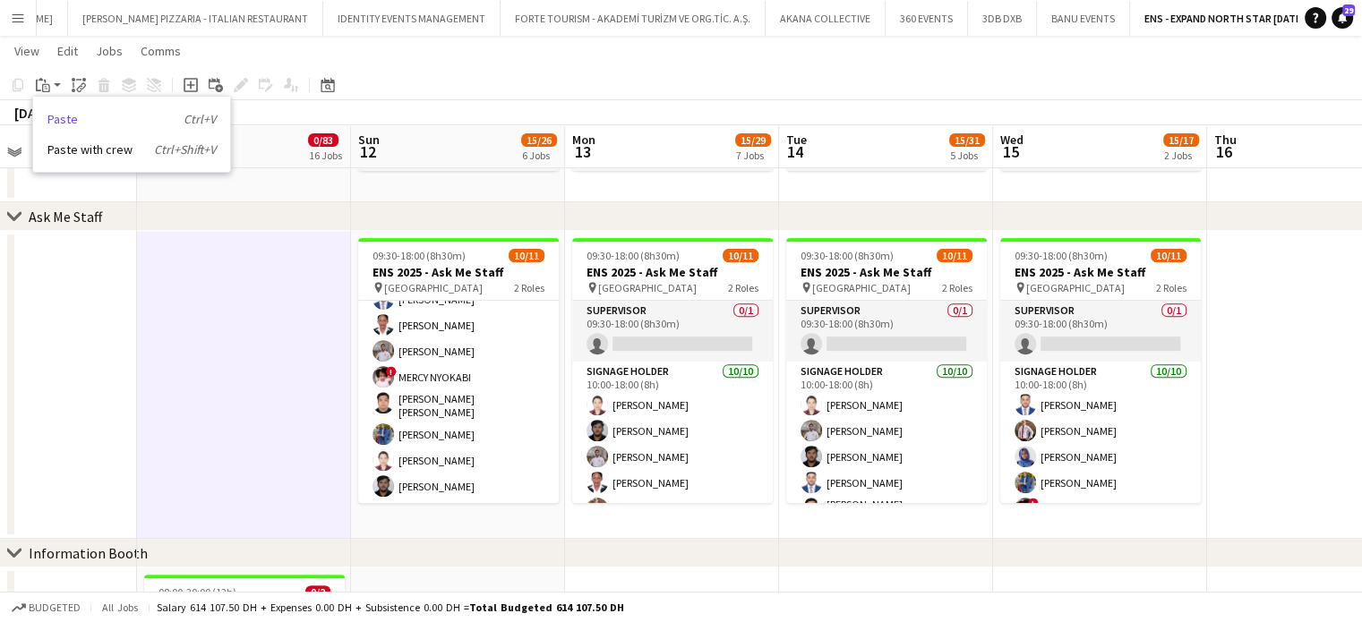
click at [75, 119] on link "Paste Ctrl+V" at bounding box center [131, 119] width 168 height 16
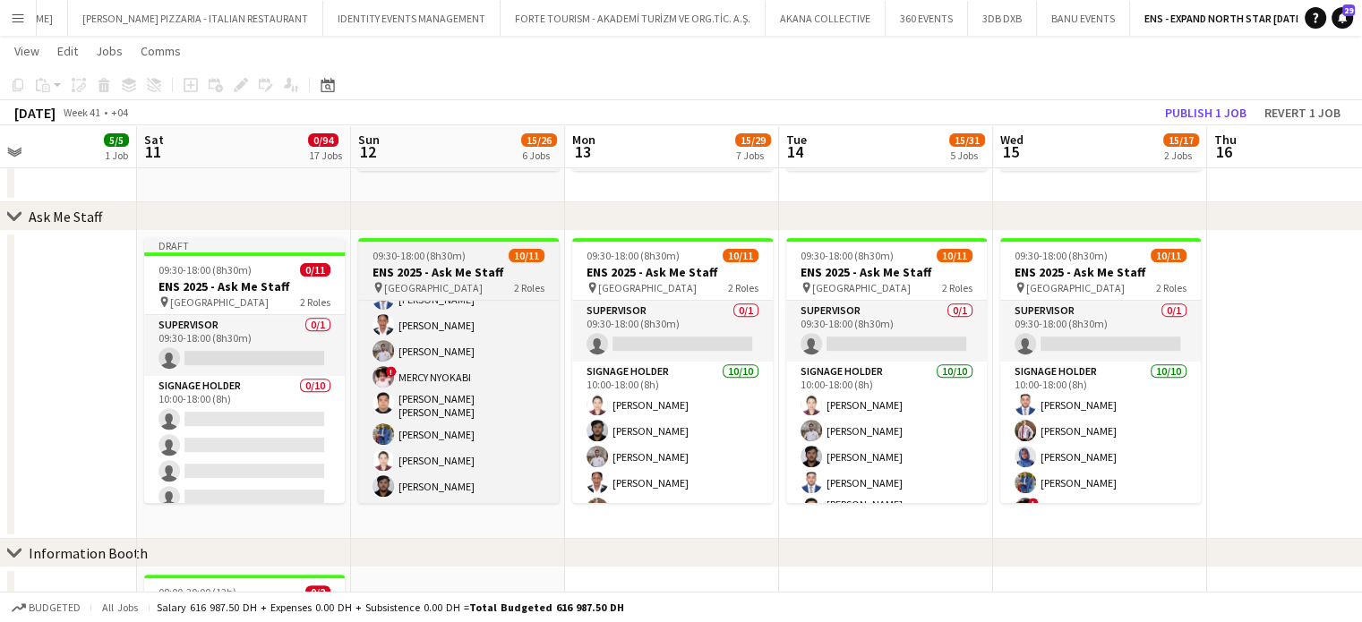
click at [476, 250] on div "09:30-18:00 (8h30m) 10/11" at bounding box center [458, 255] width 201 height 13
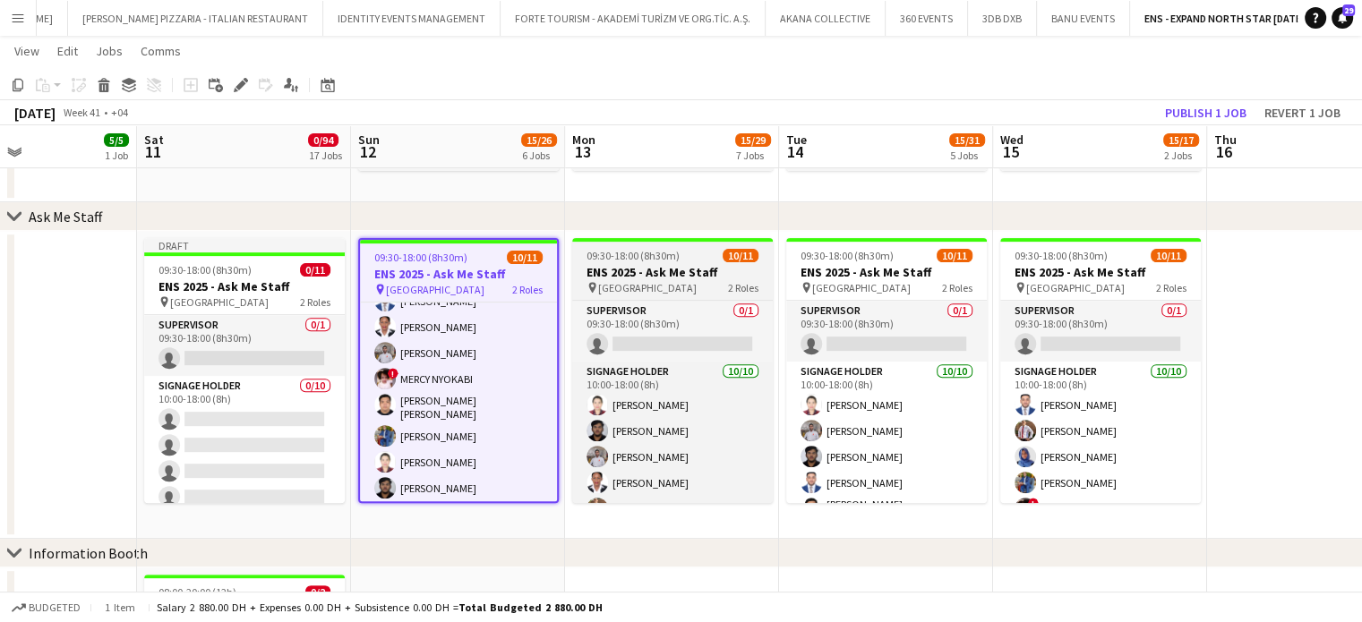
click at [637, 260] on span "09:30-18:00 (8h30m)" at bounding box center [632, 255] width 93 height 13
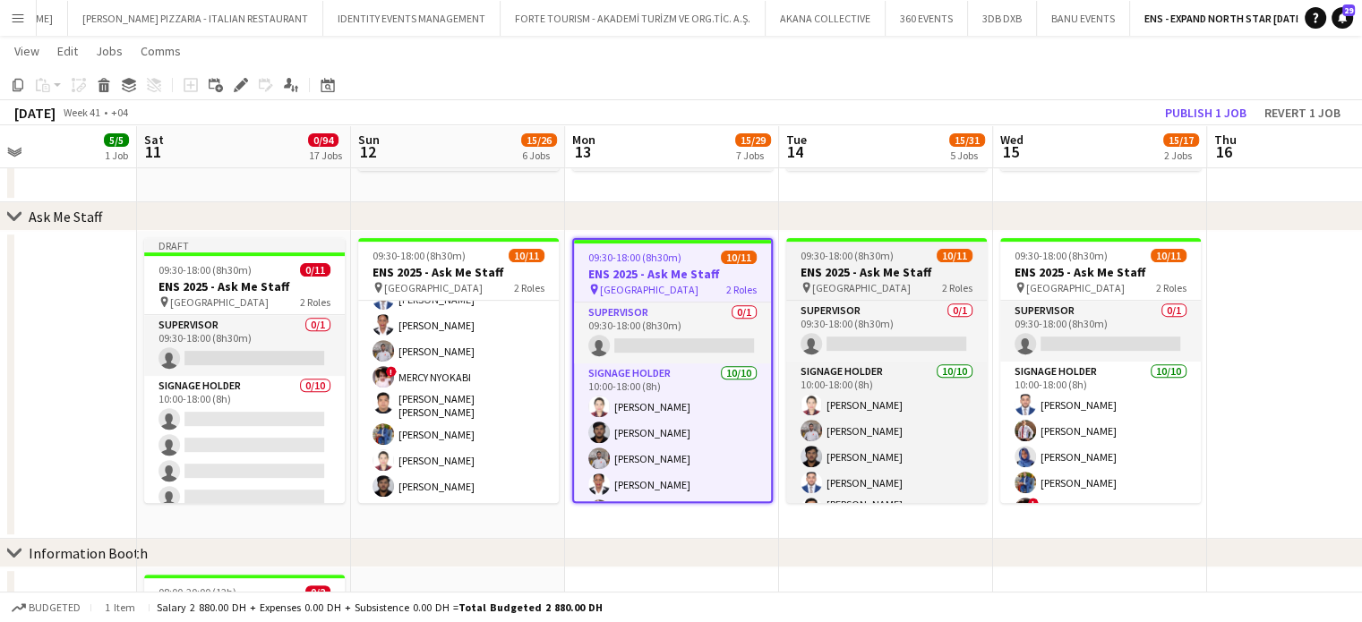
click at [903, 268] on h3 "ENS 2025 - Ask Me Staff" at bounding box center [886, 272] width 201 height 16
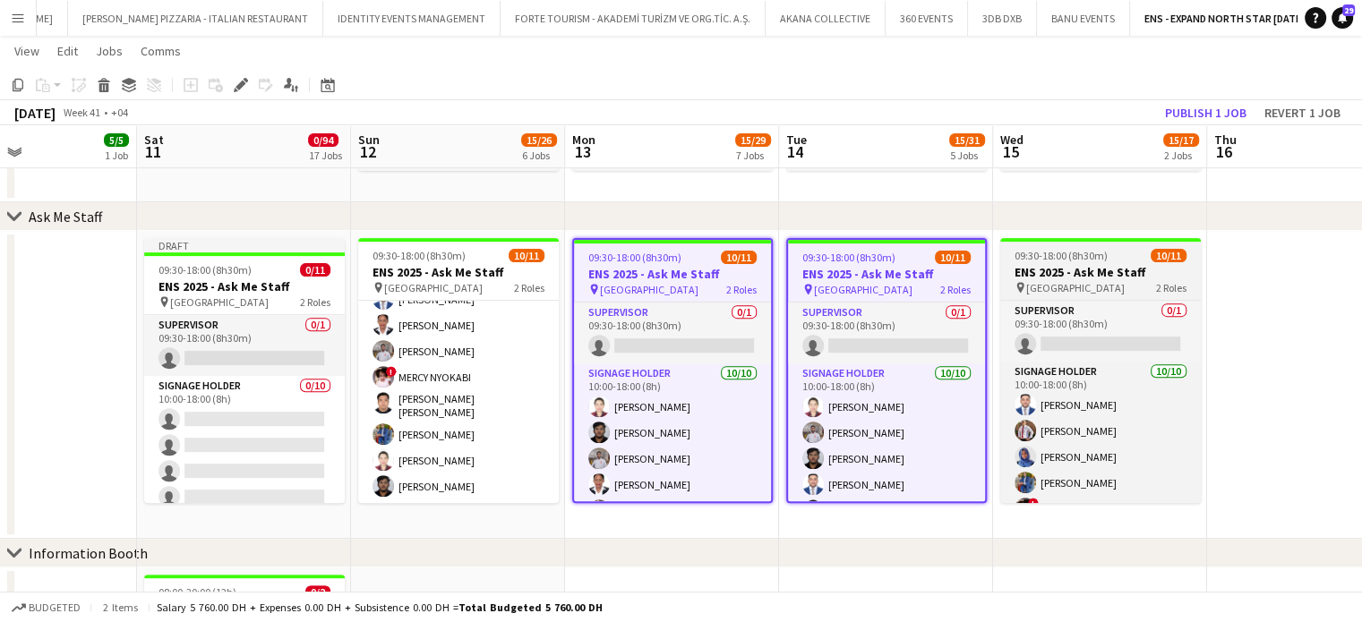
click at [1050, 271] on h3 "ENS 2025 - Ask Me Staff" at bounding box center [1100, 272] width 201 height 16
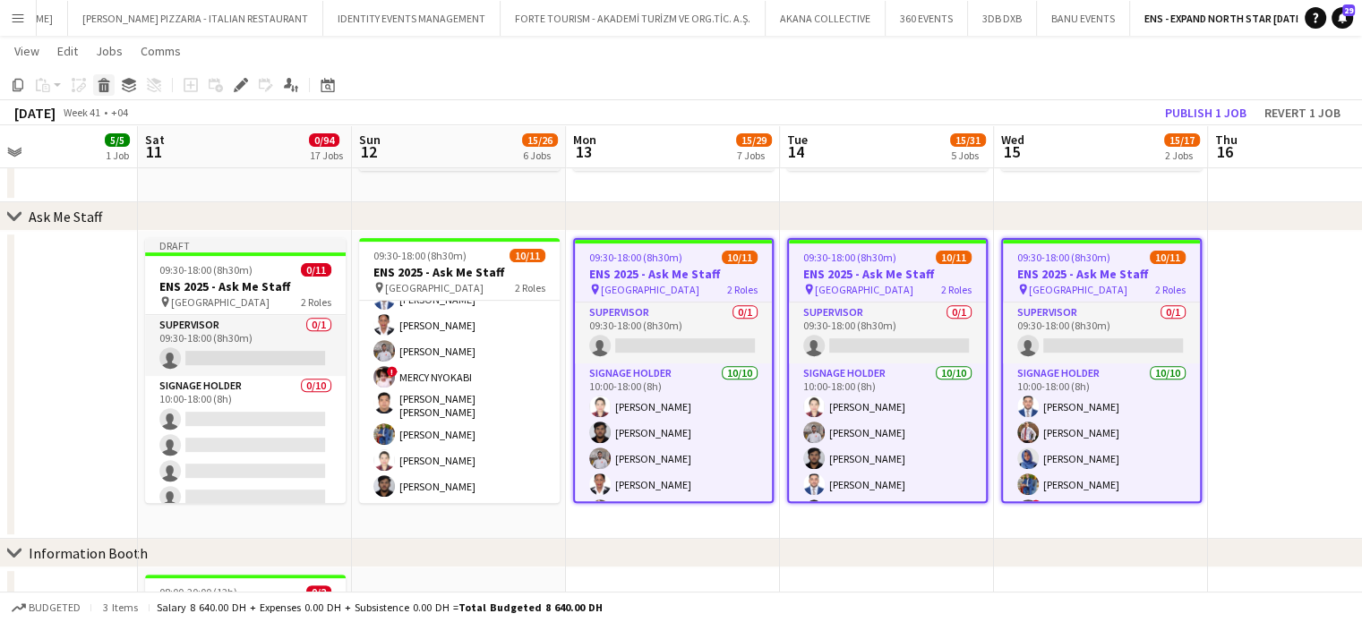
click at [109, 85] on icon "Delete" at bounding box center [104, 85] width 14 height 14
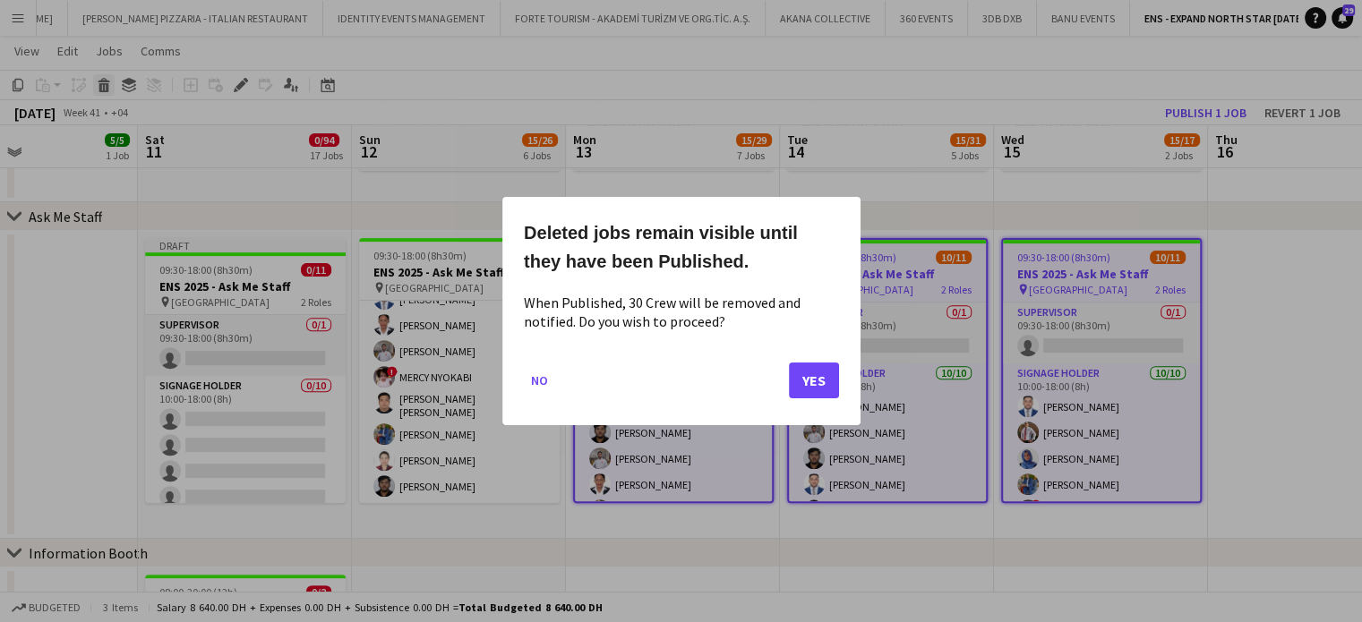
scroll to position [0, 0]
click at [831, 379] on button "Yes" at bounding box center [814, 381] width 50 height 36
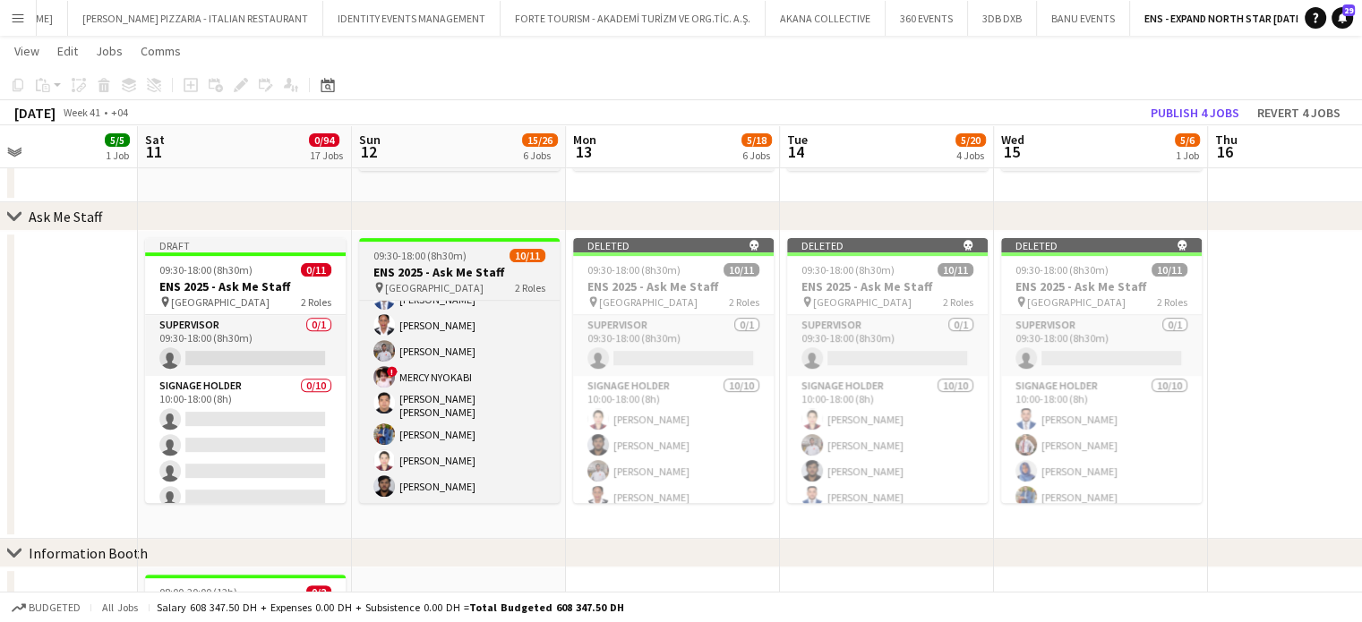
click at [483, 269] on h3 "ENS 2025 - Ask Me Staff" at bounding box center [459, 272] width 201 height 16
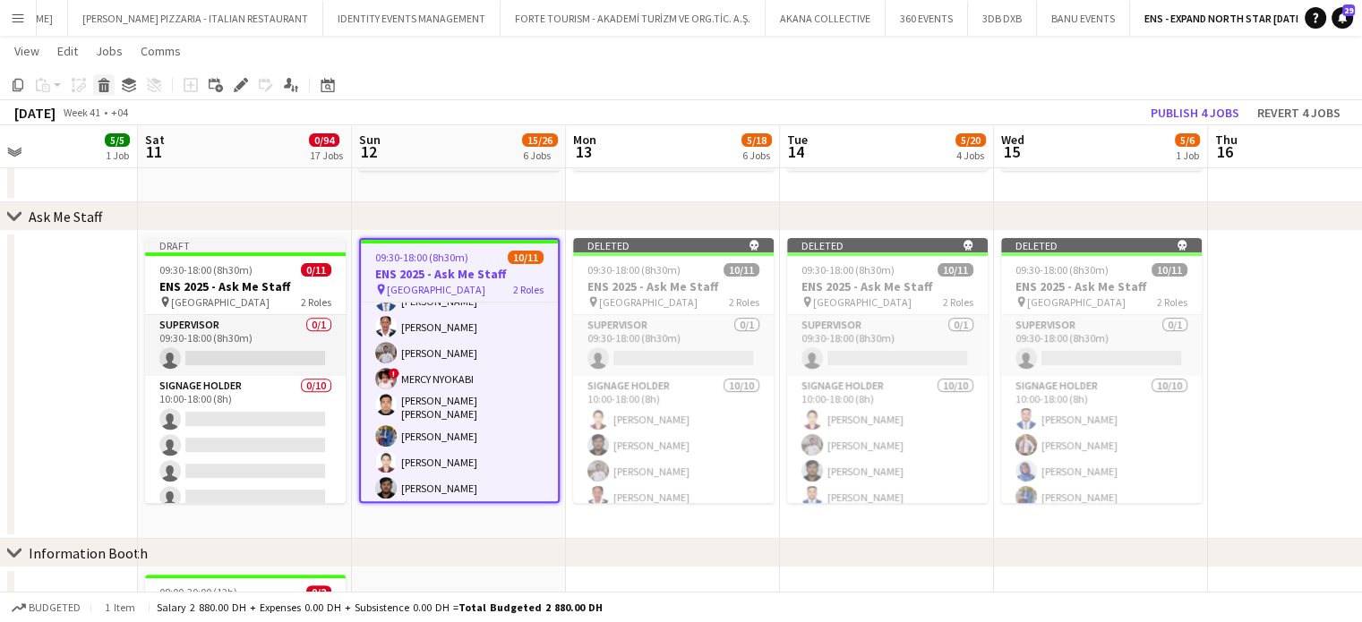
click at [111, 90] on div "Delete" at bounding box center [103, 84] width 21 height 21
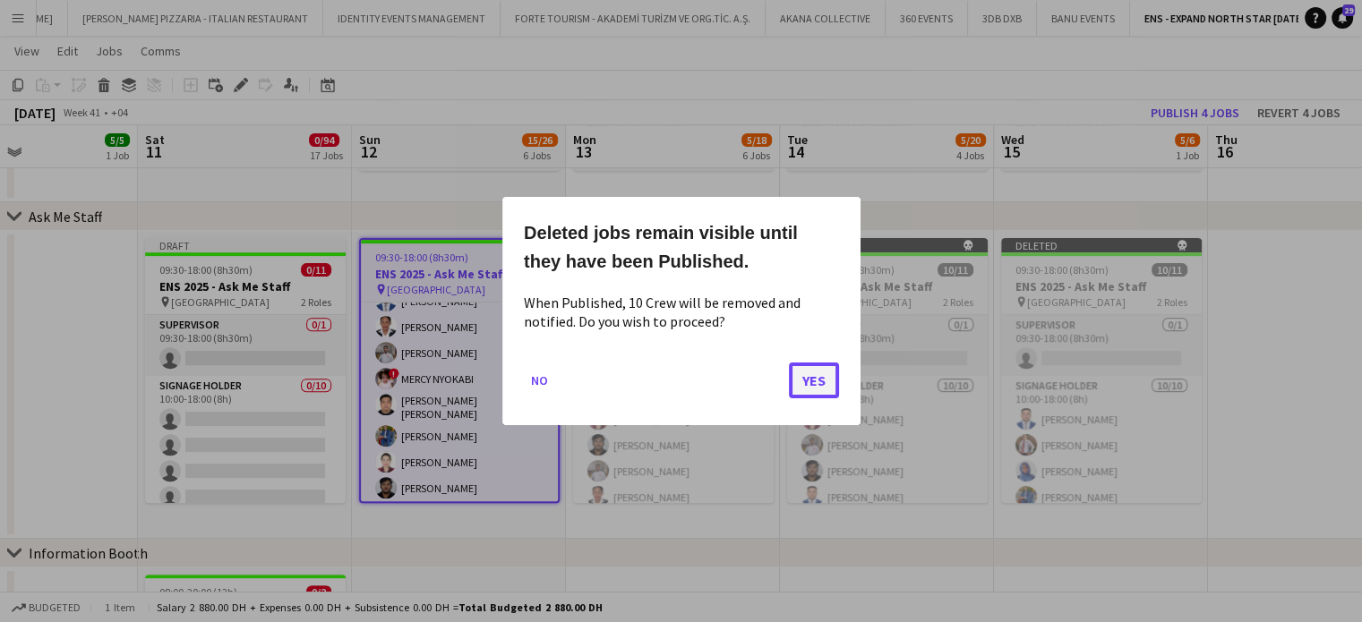
click at [819, 375] on button "Yes" at bounding box center [814, 381] width 50 height 36
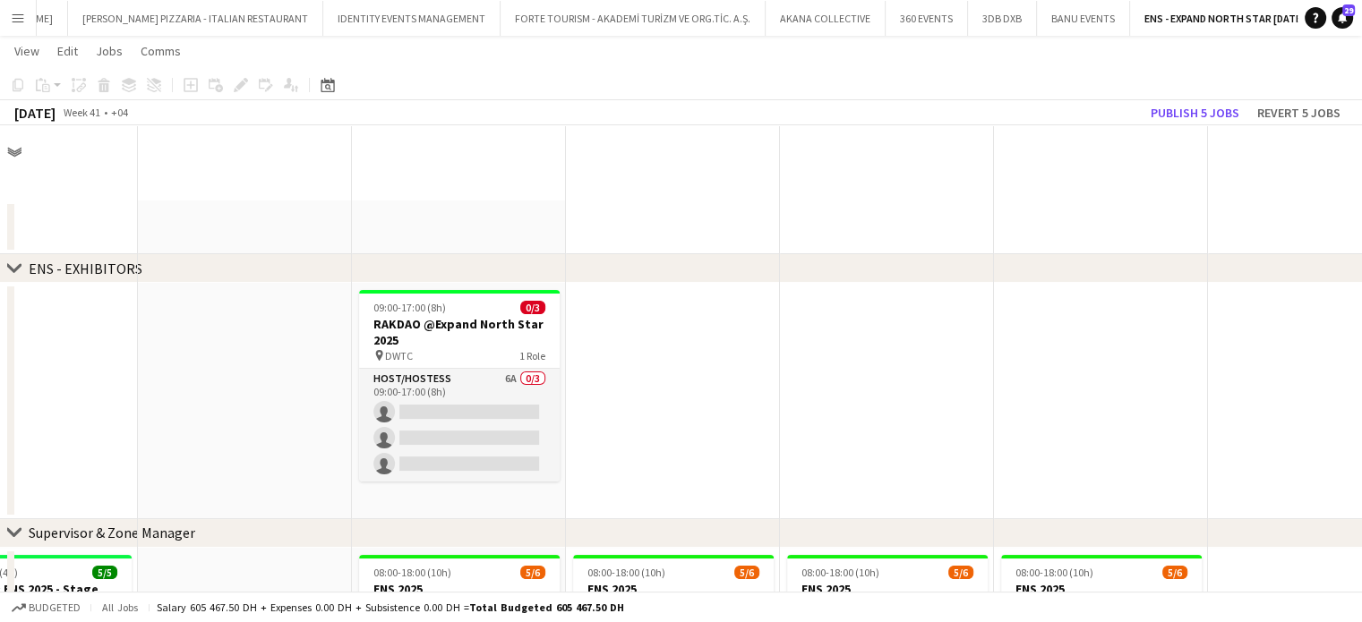
scroll to position [643, 0]
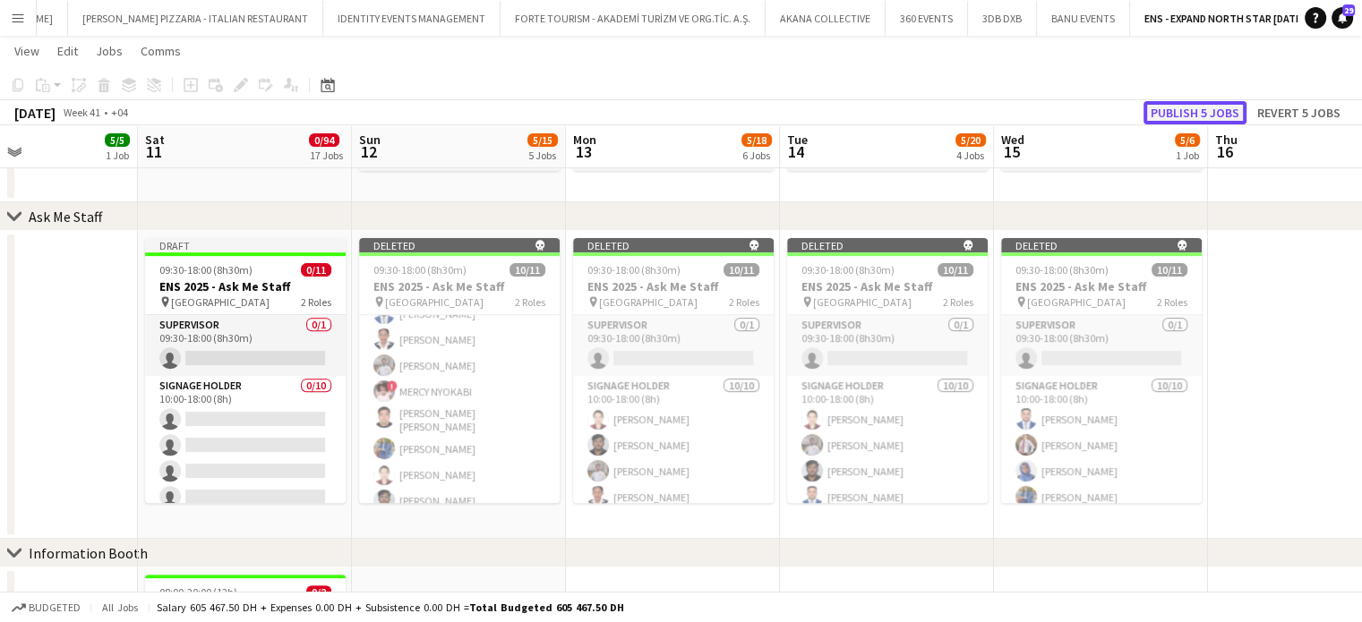
click at [1199, 107] on button "Publish 5 jobs" at bounding box center [1194, 112] width 103 height 23
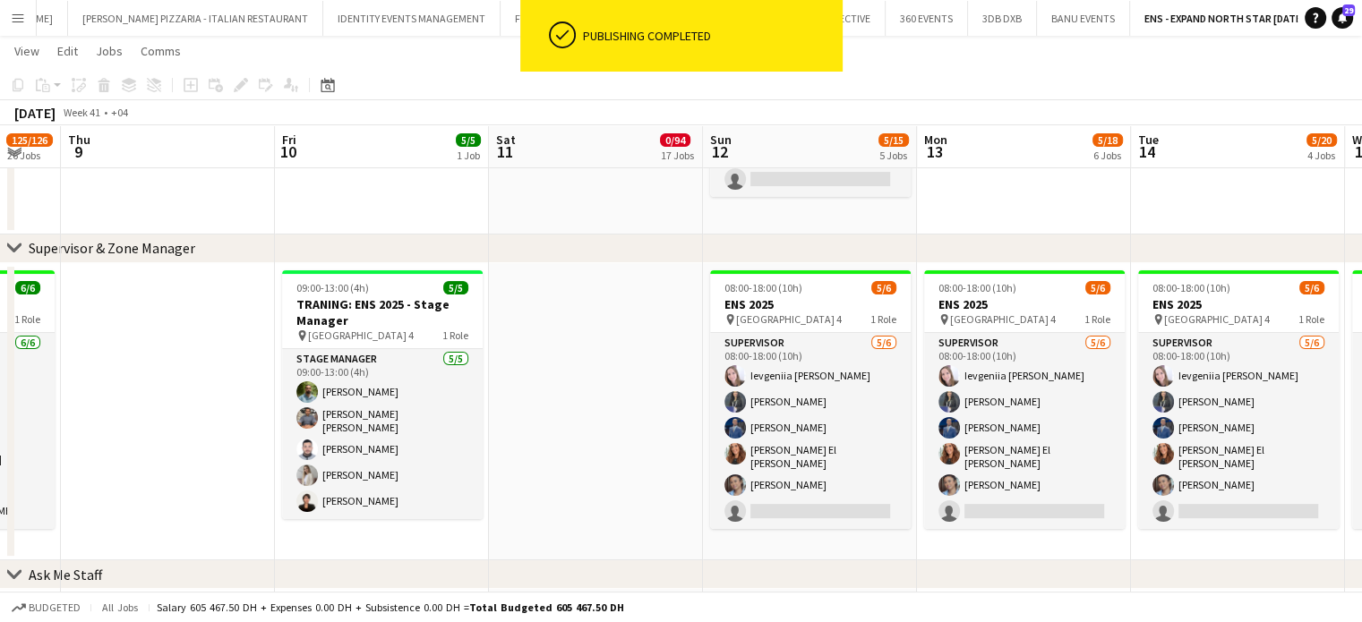
scroll to position [0, 362]
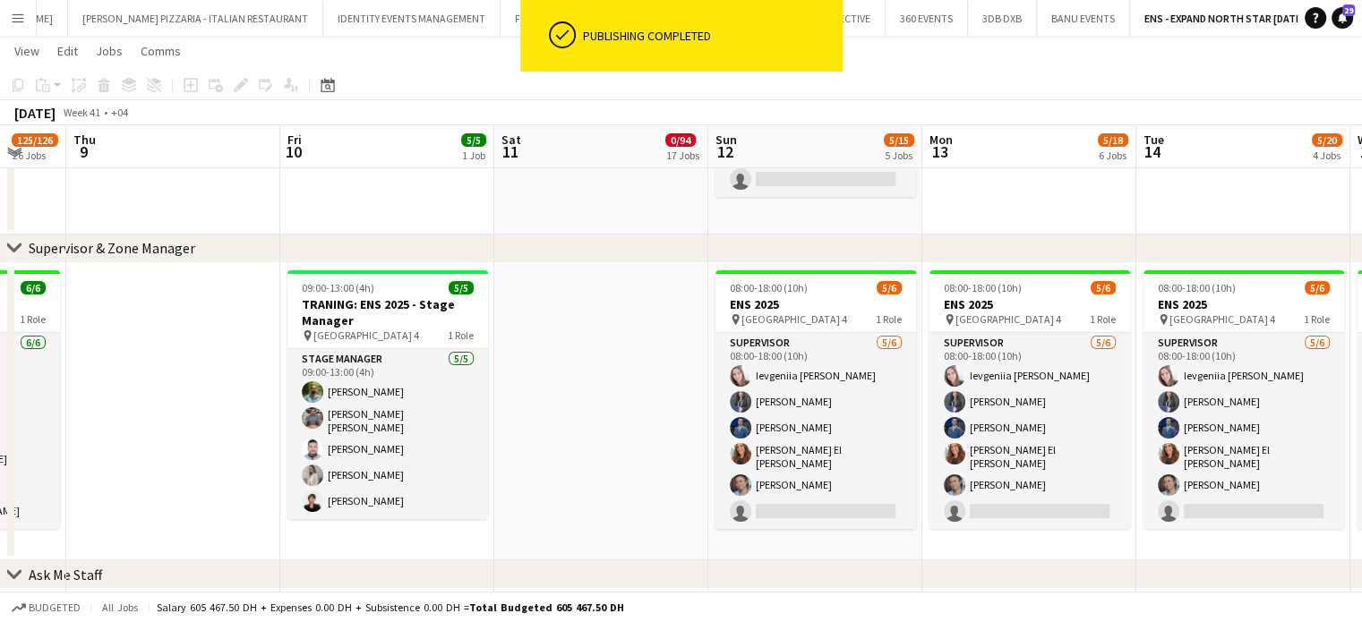
drag, startPoint x: 290, startPoint y: 389, endPoint x: 646, endPoint y: 403, distance: 356.6
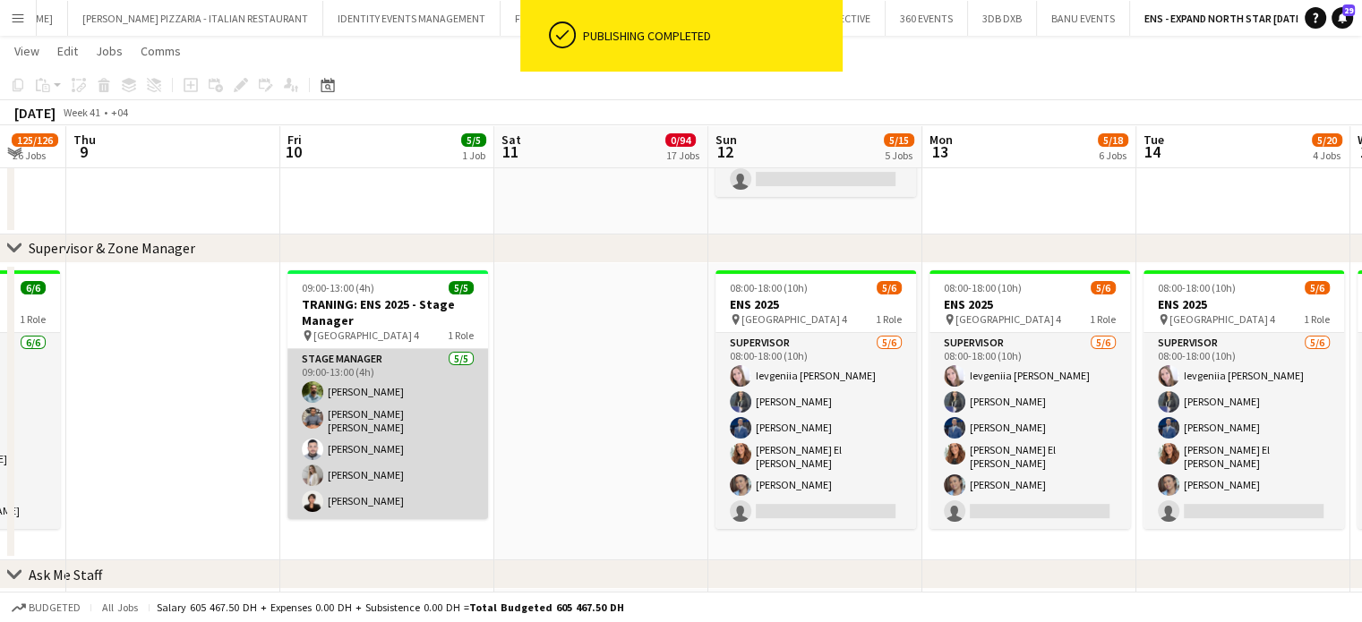
click at [378, 432] on app-card-role "Stage Manager 5/5 09:00-13:00 (4h) Karan Manchanda Abdul basith Faris Mhd Ali A…" at bounding box center [387, 434] width 201 height 170
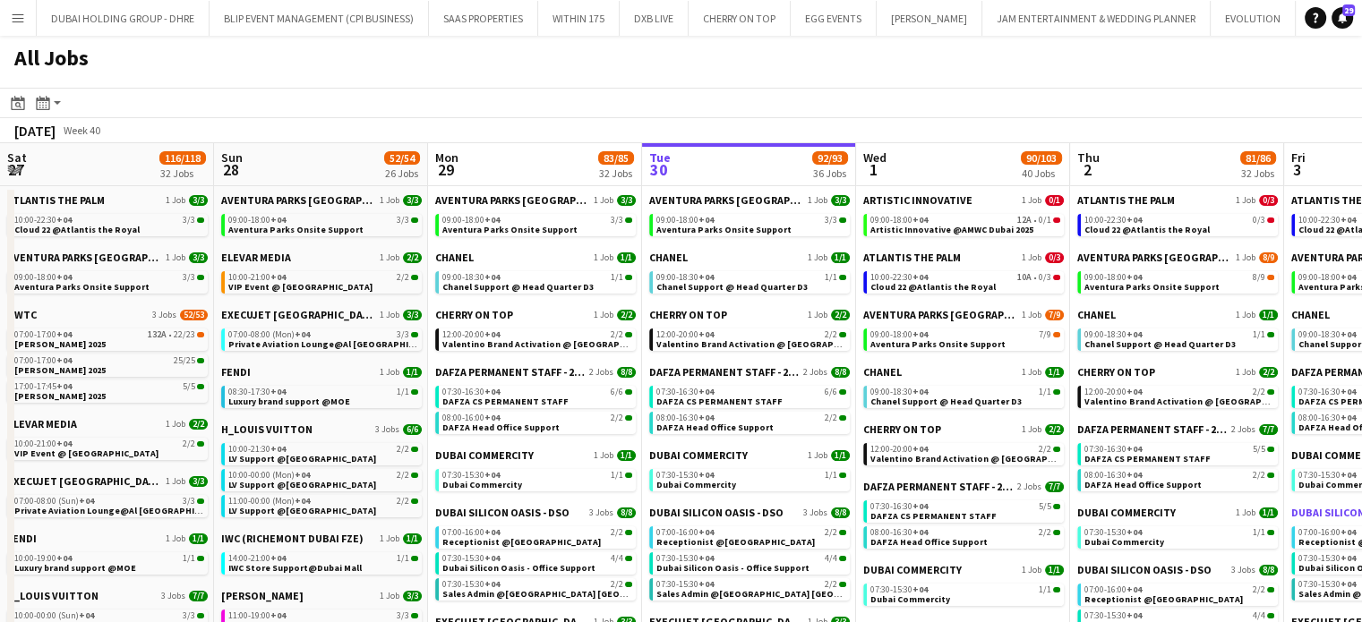
scroll to position [0, 428]
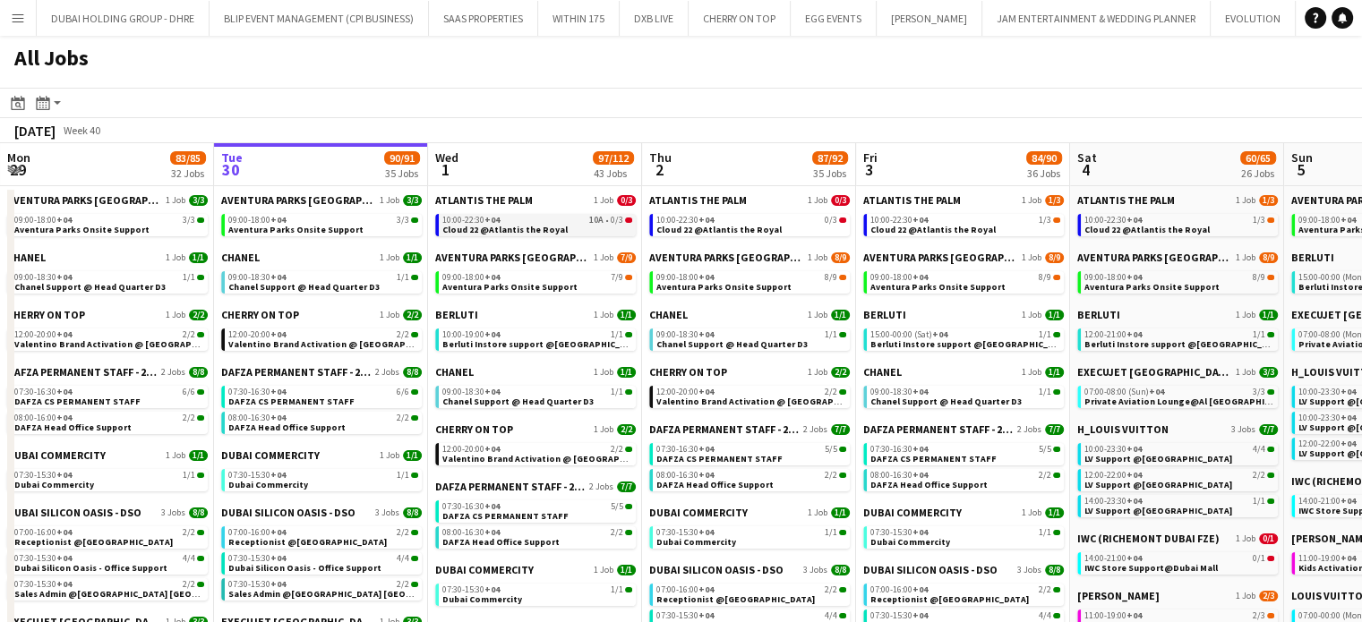
scroll to position [0, 429]
click at [558, 218] on div "10:00-22:30 +04 10A • 0/3" at bounding box center [536, 220] width 190 height 9
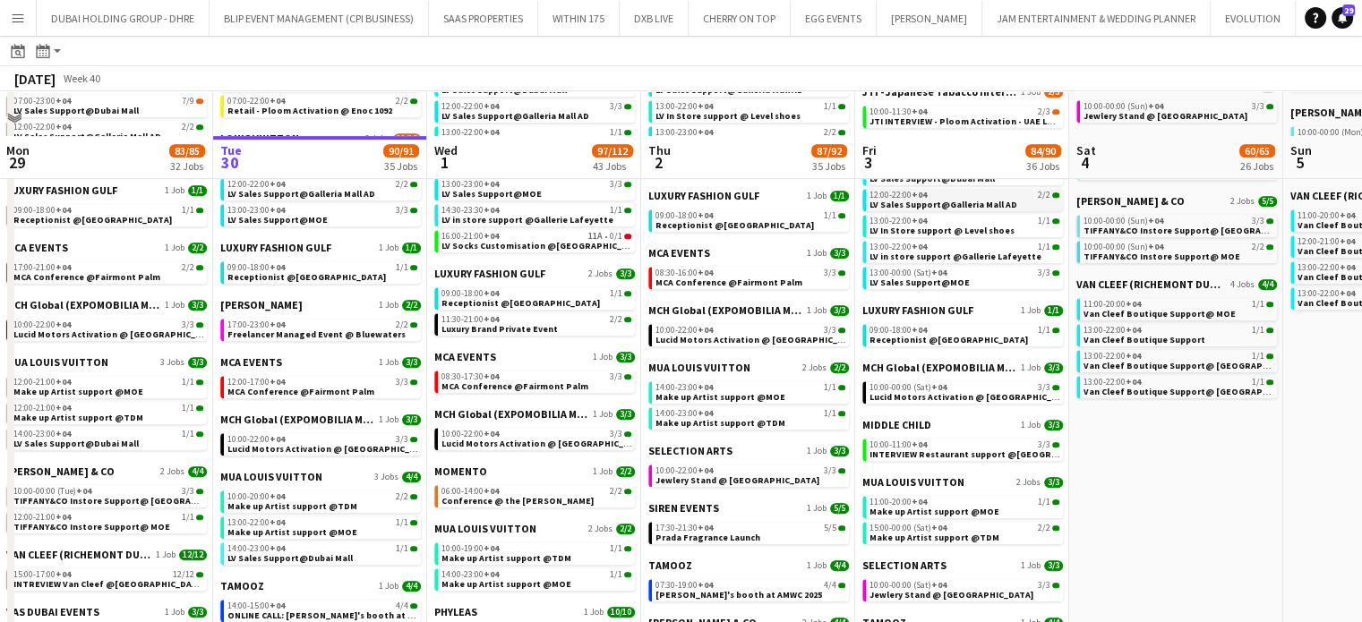
scroll to position [985, 0]
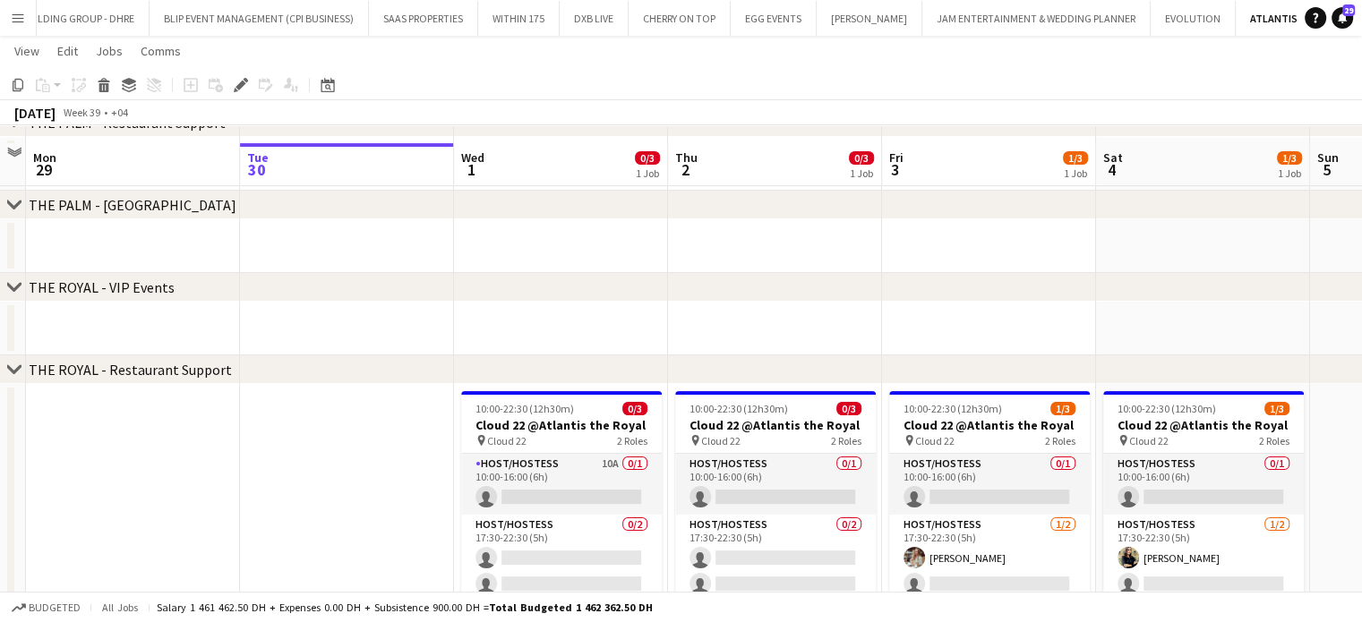
scroll to position [246, 0]
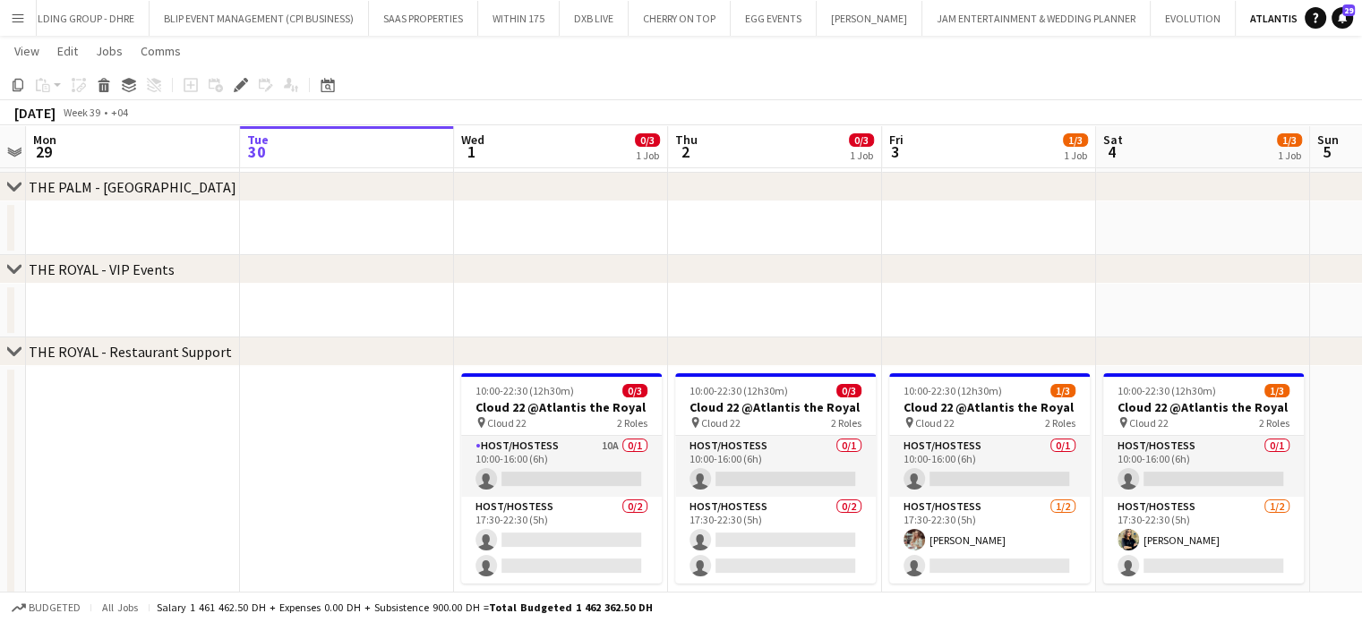
click at [10, 12] on button "Menu" at bounding box center [18, 18] width 36 height 36
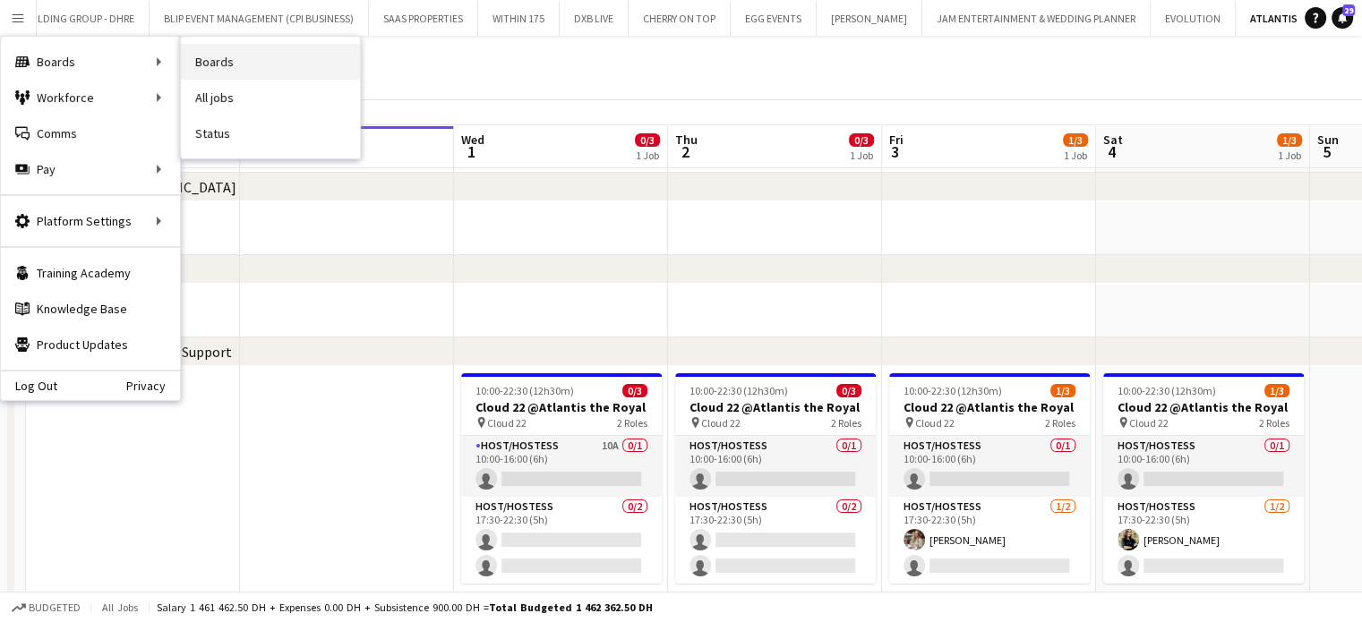
click at [204, 58] on link "Boards" at bounding box center [270, 62] width 179 height 36
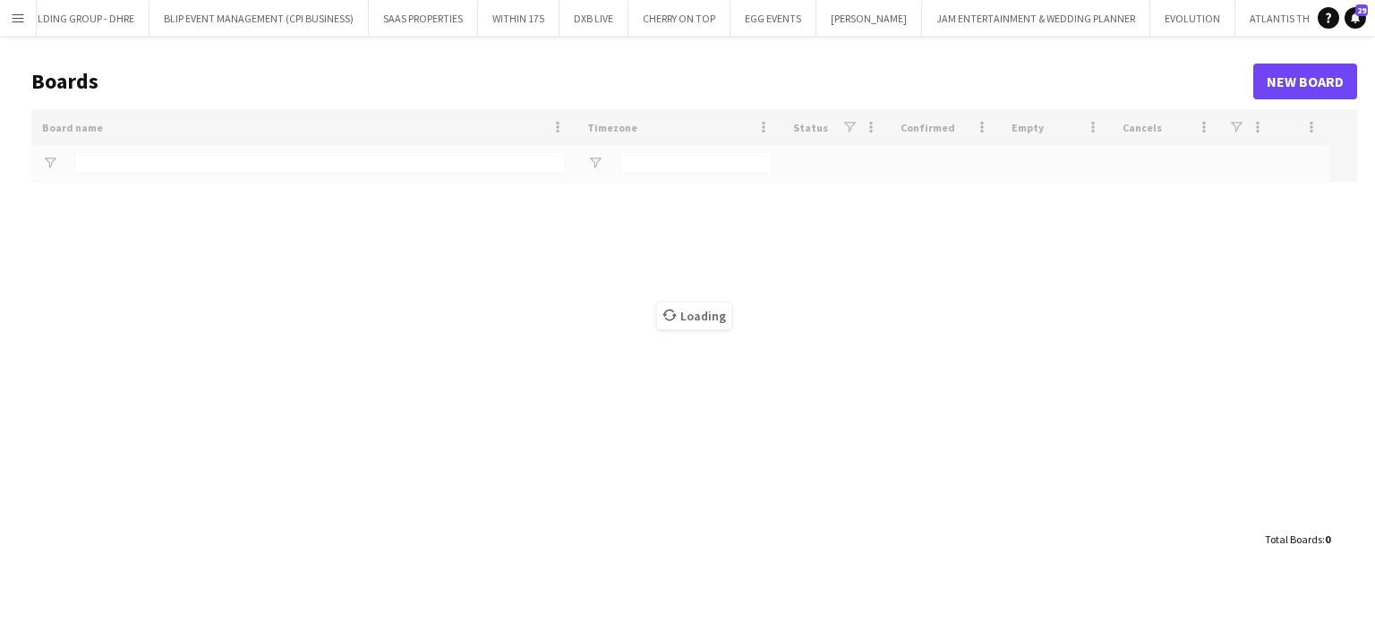
type input "*****"
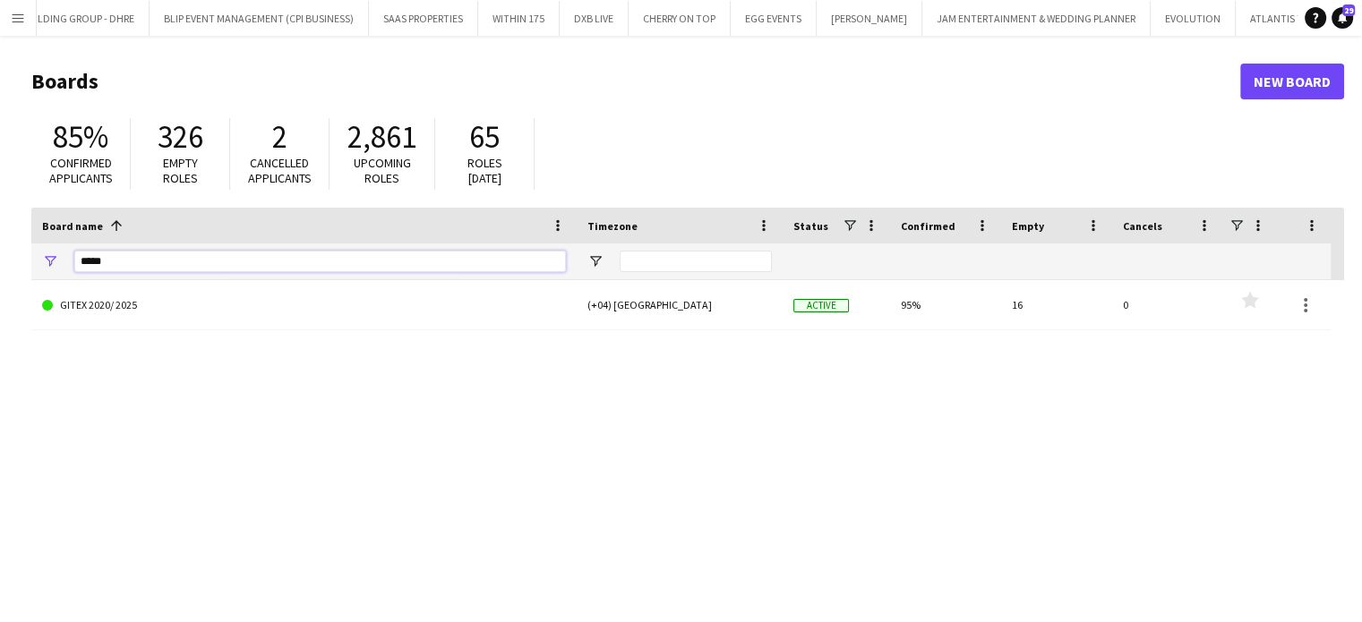
drag, startPoint x: 146, startPoint y: 264, endPoint x: 13, endPoint y: 248, distance: 134.4
click at [13, 257] on main "Boards New Board 85% Confirmed applicants 326 Empty roles 2 Cancelled applicant…" at bounding box center [681, 359] width 1362 height 646
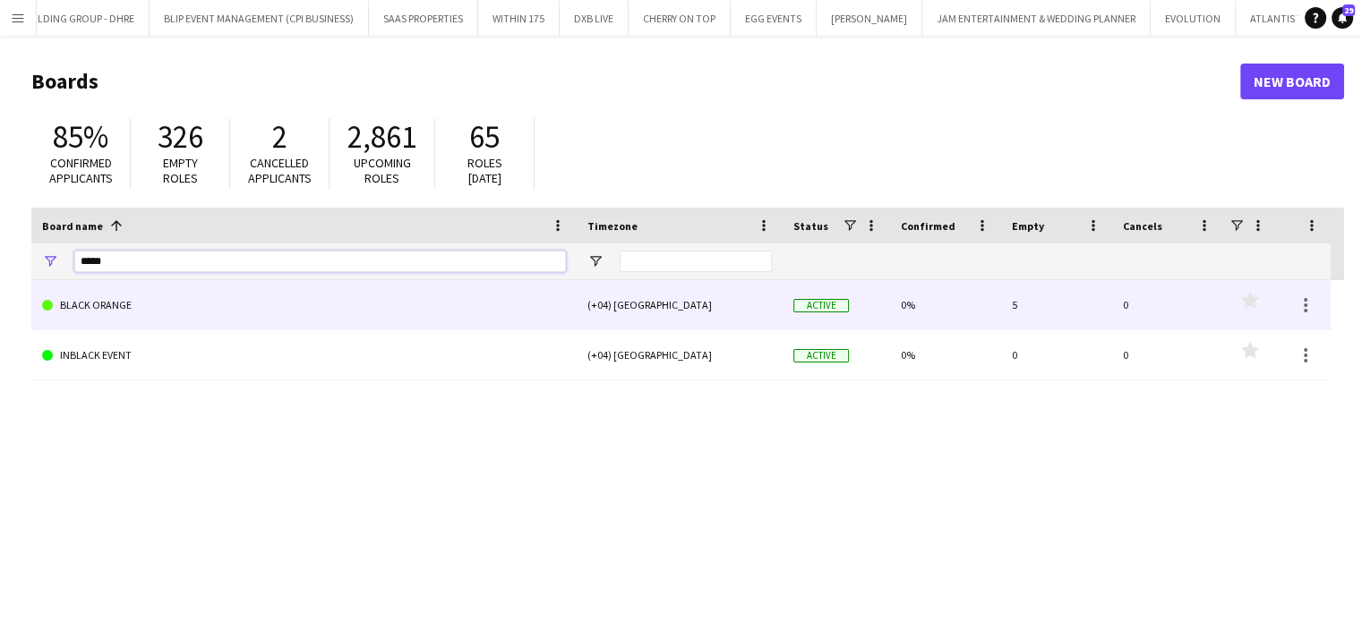
type input "*****"
click at [83, 292] on link "BLACK ORANGE" at bounding box center [304, 305] width 524 height 50
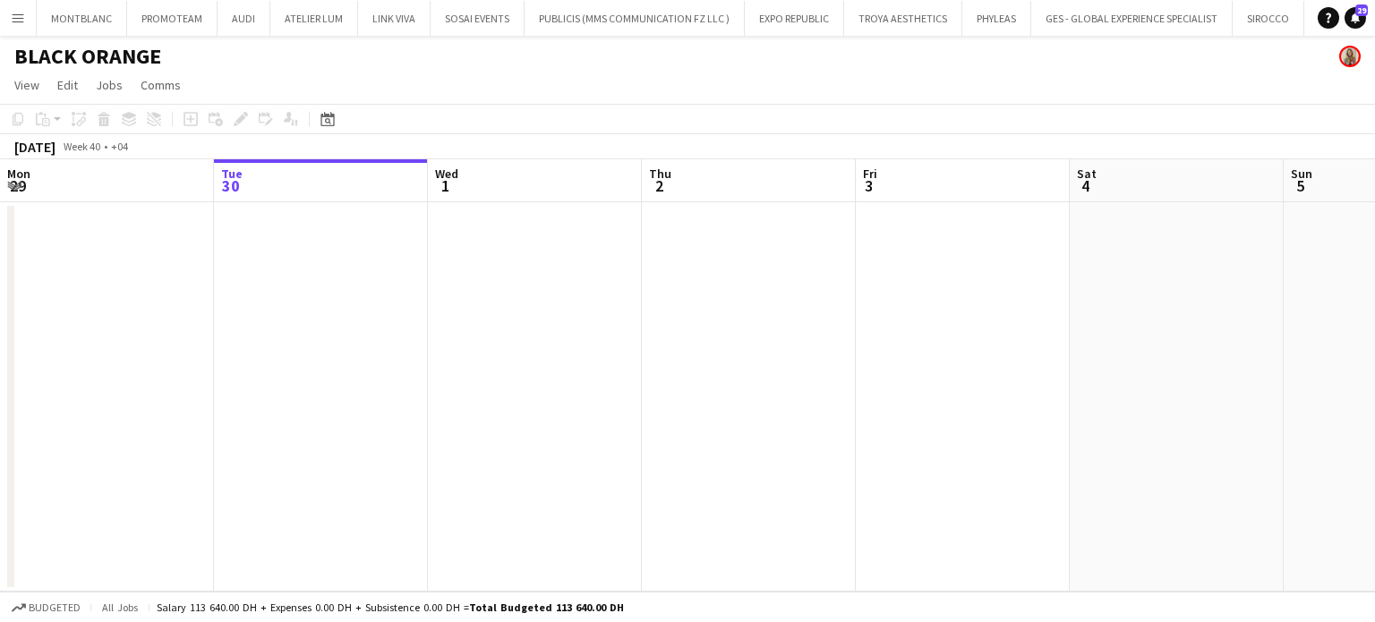
scroll to position [0, 5135]
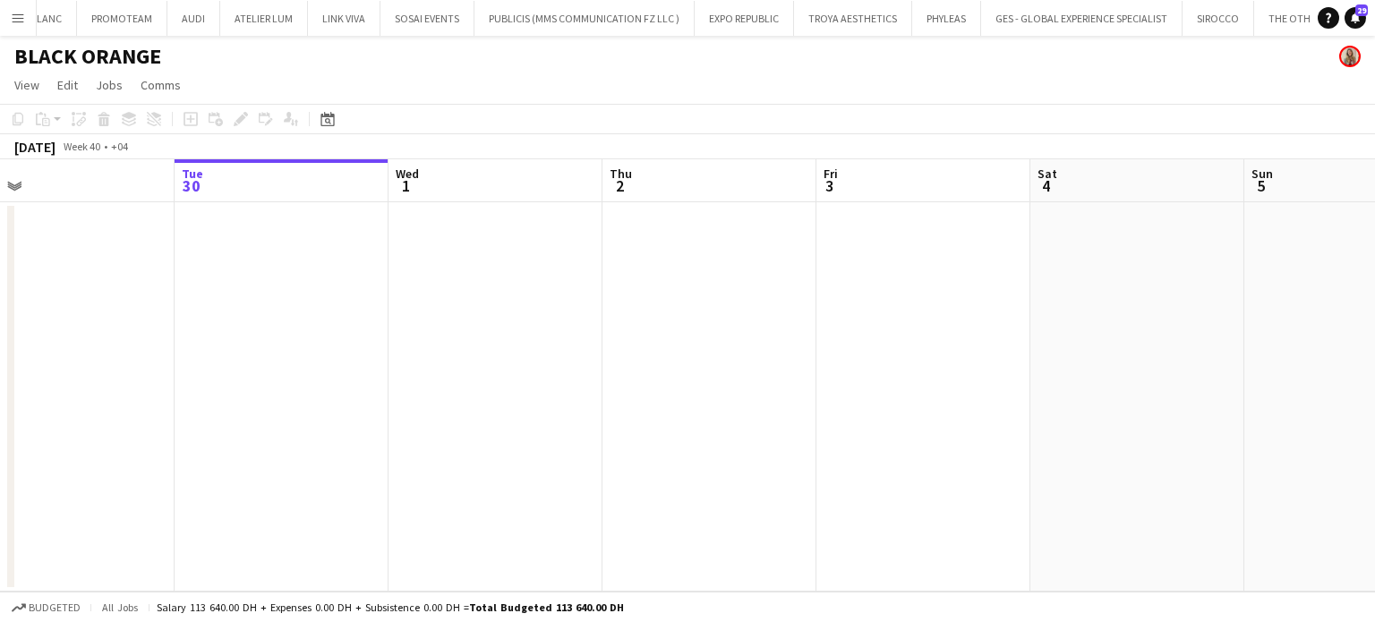
drag, startPoint x: 1066, startPoint y: 389, endPoint x: 185, endPoint y: 155, distance: 911.4
click at [192, 160] on app-calendar-viewport "Sat 27 Sun 28 Mon 29 Tue 30 Wed 1 Thu 2 Fri 3 Sat 4 Sun 5 Mon 6 Tue 7 Wed 8" at bounding box center [687, 375] width 1375 height 432
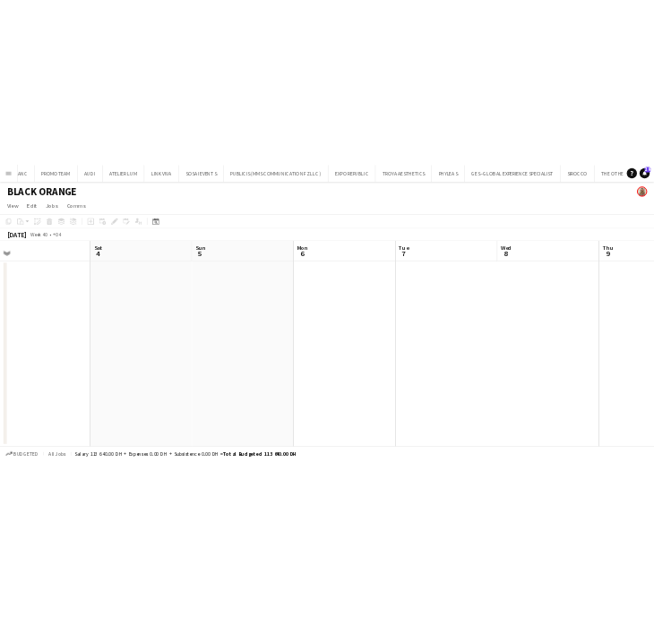
scroll to position [0, 576]
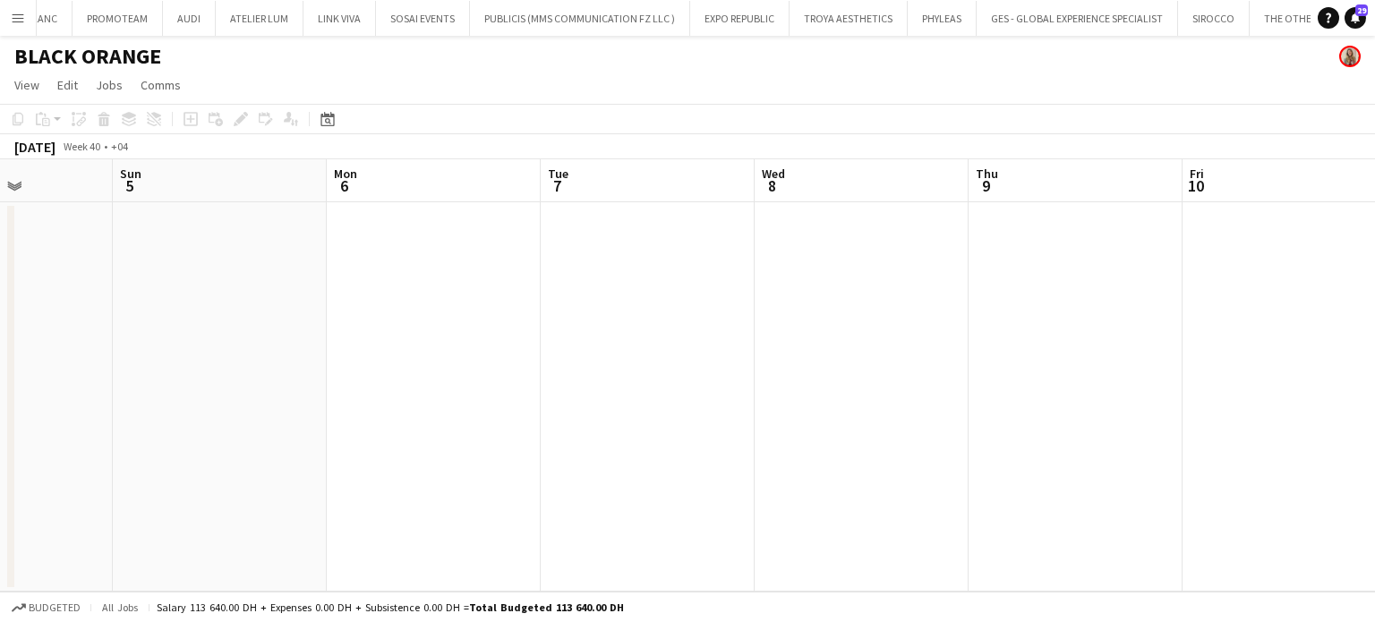
drag, startPoint x: 867, startPoint y: 351, endPoint x: 268, endPoint y: 218, distance: 613.4
click at [409, 272] on app-calendar-viewport "Wed 1 Thu 2 Fri 3 Sat 4 Sun 5 Mon 6 Tue 7 Wed 8 Thu 9 Fri 10 Sat 11 Sun 12" at bounding box center [687, 375] width 1375 height 432
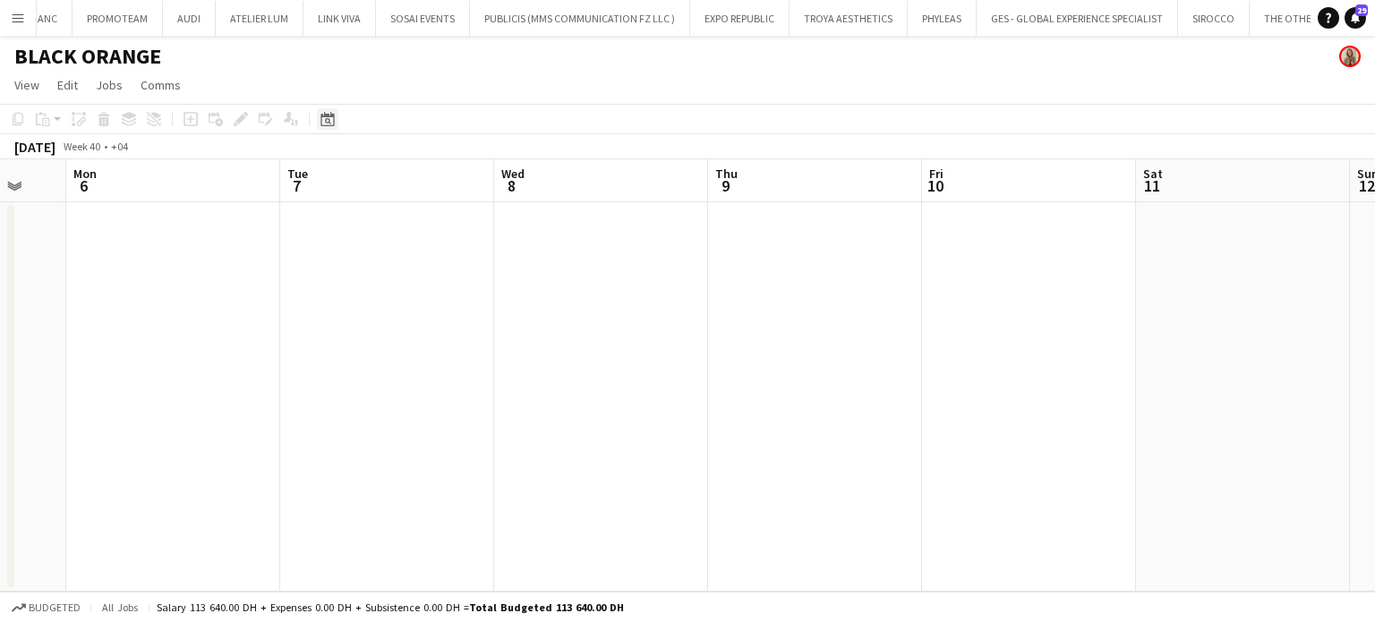
click at [322, 123] on icon "Date picker" at bounding box center [328, 119] width 14 height 14
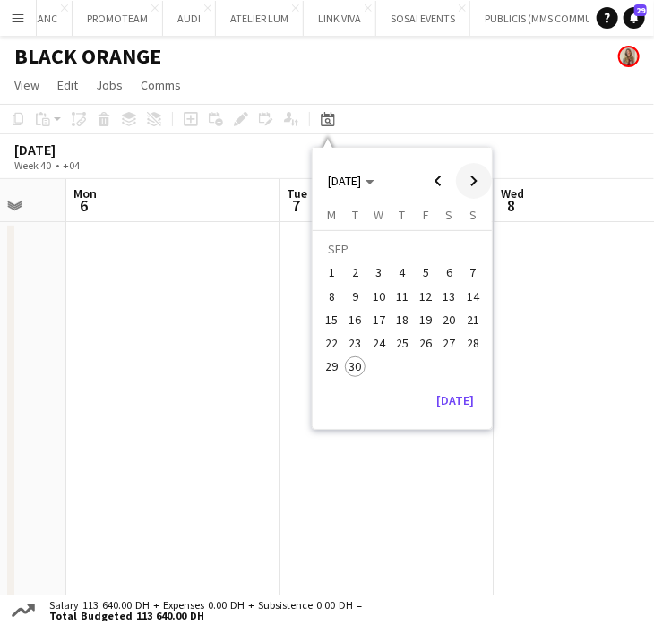
click at [470, 185] on span "Next month" at bounding box center [474, 181] width 36 height 36
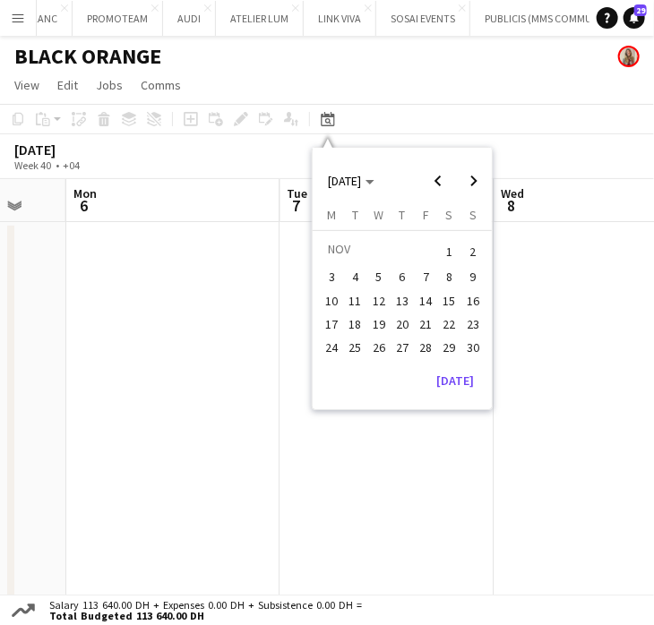
click at [449, 274] on span "8" at bounding box center [449, 277] width 21 height 21
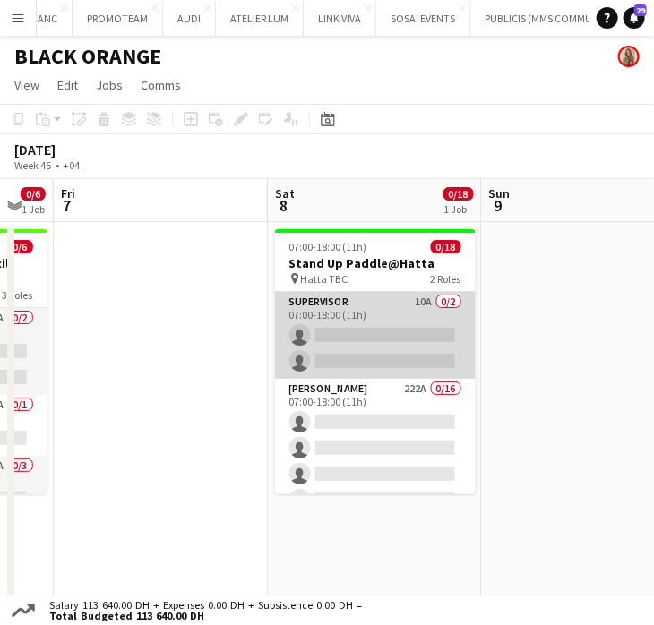
click at [376, 332] on app-card-role "Supervisor 10A 0/2 07:00-18:00 (11h) single-neutral-actions single-neutral-acti…" at bounding box center [375, 335] width 201 height 87
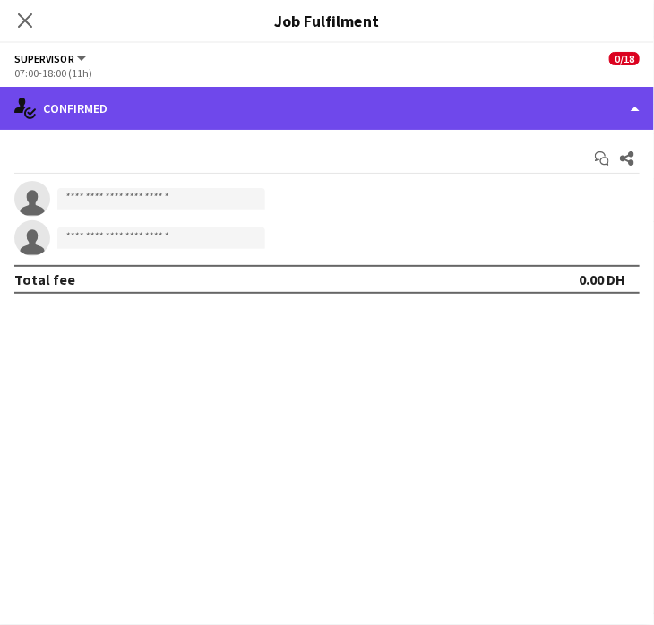
click at [618, 104] on div "single-neutral-actions-check-2 Confirmed" at bounding box center [327, 108] width 654 height 43
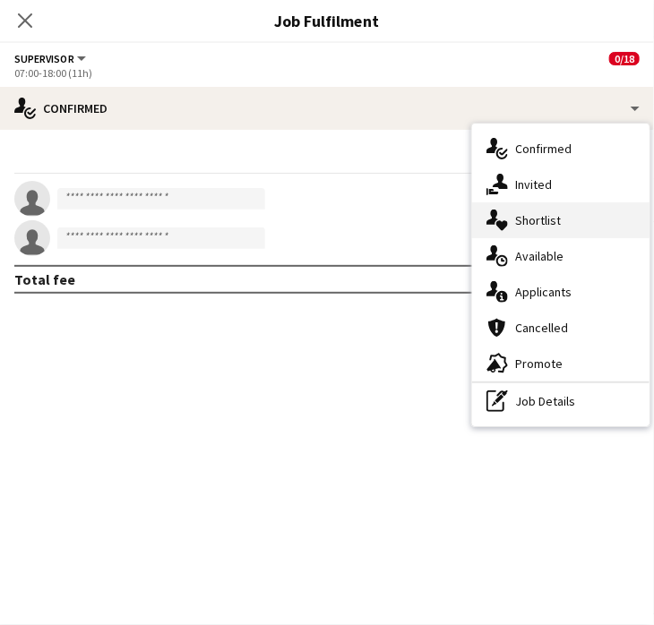
click at [545, 215] on span "Shortlist" at bounding box center [538, 220] width 46 height 16
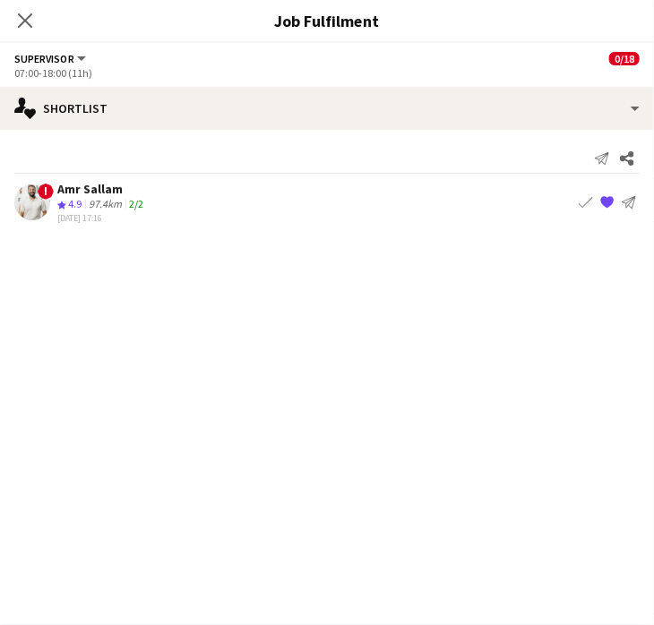
click at [585, 200] on app-icon "Book crew" at bounding box center [585, 202] width 14 height 14
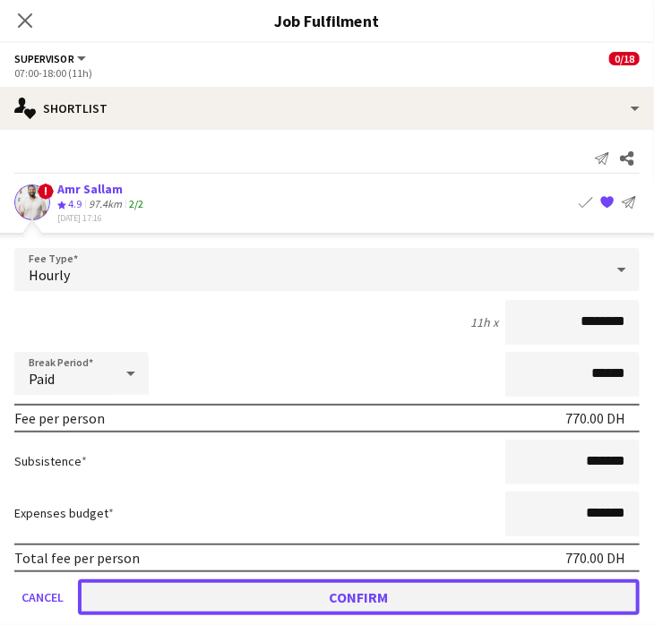
click at [404, 590] on button "Confirm" at bounding box center [358, 597] width 561 height 36
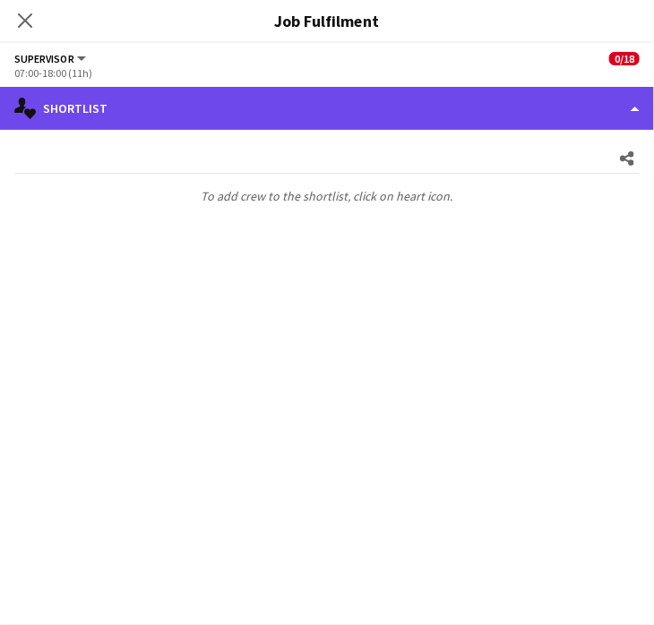
click at [620, 98] on div "single-neutral-actions-heart Shortlist" at bounding box center [327, 108] width 654 height 43
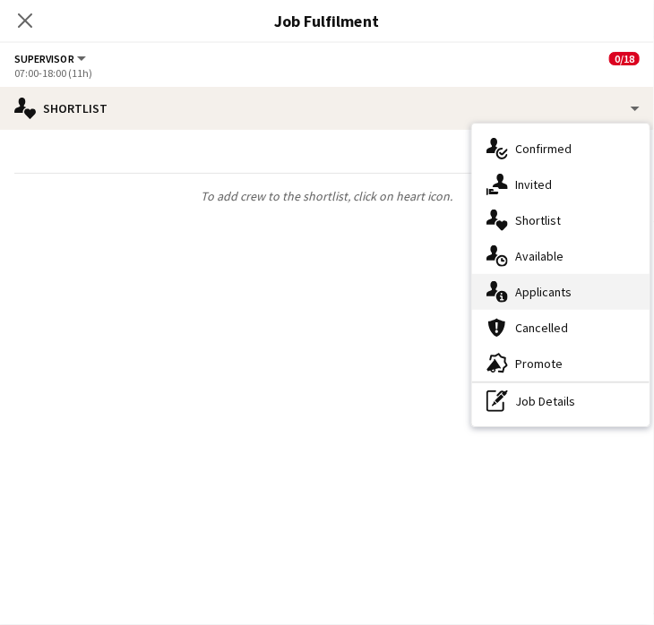
click at [545, 303] on div "single-neutral-actions-information Applicants" at bounding box center [560, 292] width 177 height 36
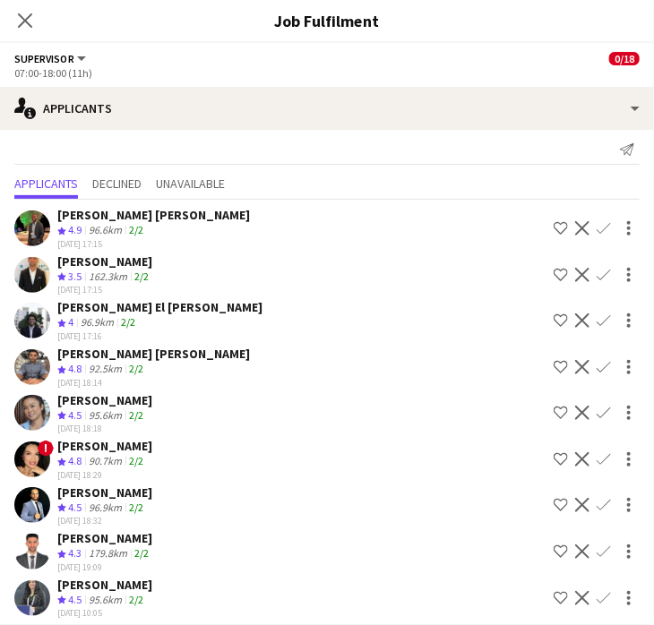
scroll to position [13, 0]
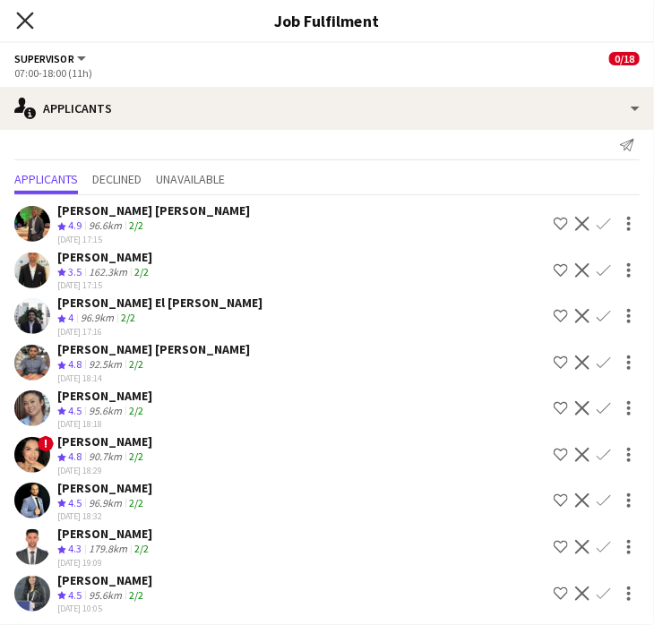
click at [25, 21] on icon at bounding box center [24, 20] width 17 height 17
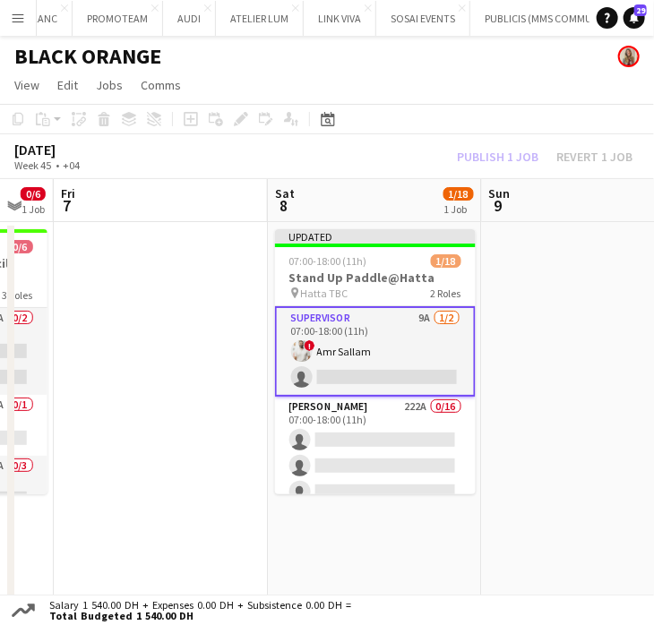
click at [380, 355] on app-card-role "Supervisor 9A 1/2 07:00-18:00 (11h) ! Amr Sallam single-neutral-actions" at bounding box center [375, 351] width 201 height 90
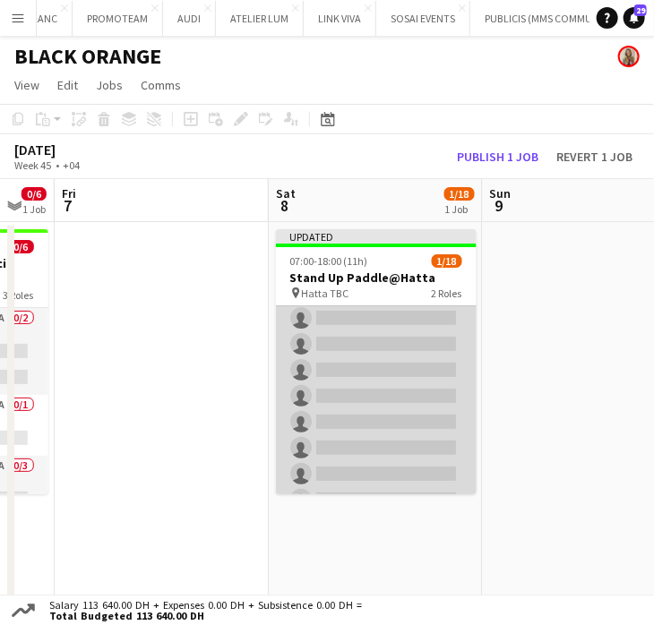
scroll to position [0, 0]
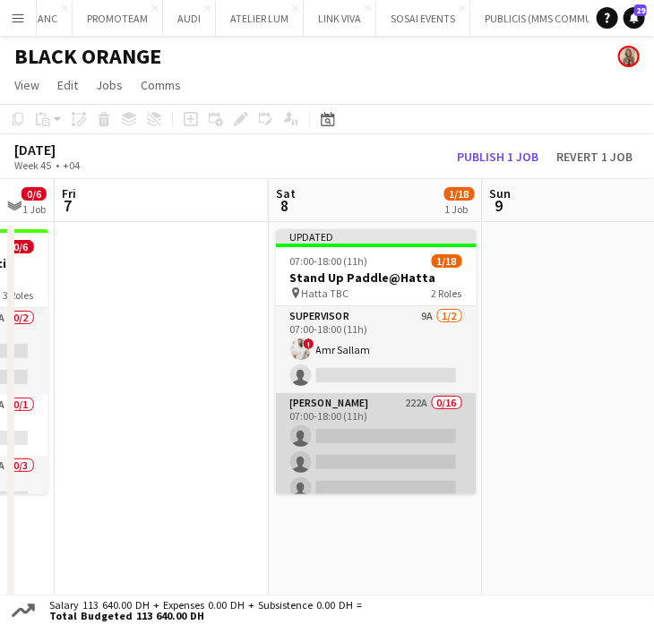
click at [412, 445] on app-card-role "Usher 222A 0/16 07:00-18:00 (11h) single-neutral-actions single-neutral-actions…" at bounding box center [376, 618] width 201 height 450
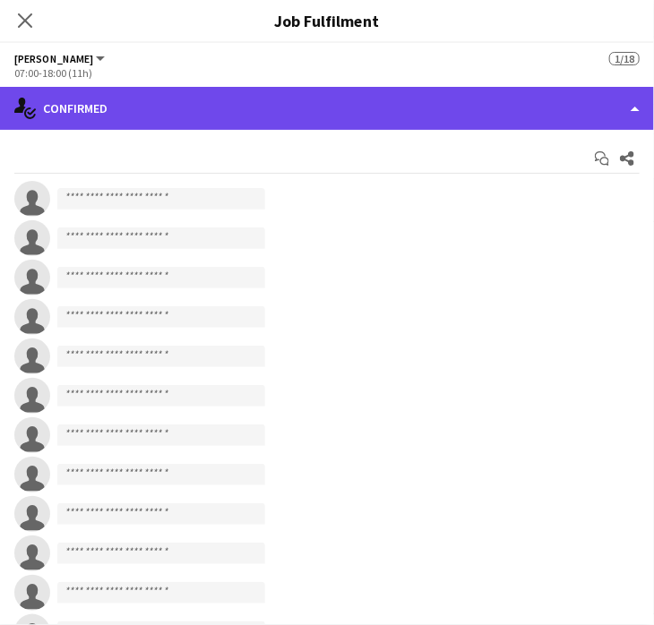
click at [614, 102] on div "single-neutral-actions-check-2 Confirmed" at bounding box center [327, 108] width 654 height 43
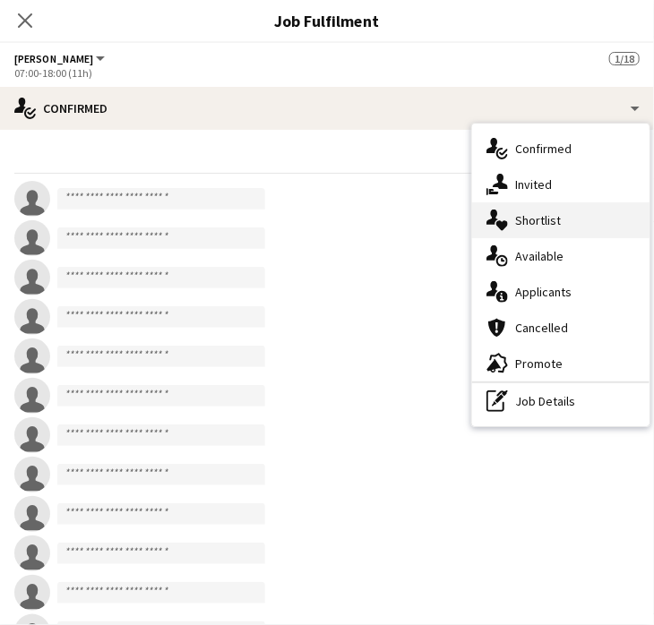
click at [546, 212] on span "Shortlist" at bounding box center [538, 220] width 46 height 16
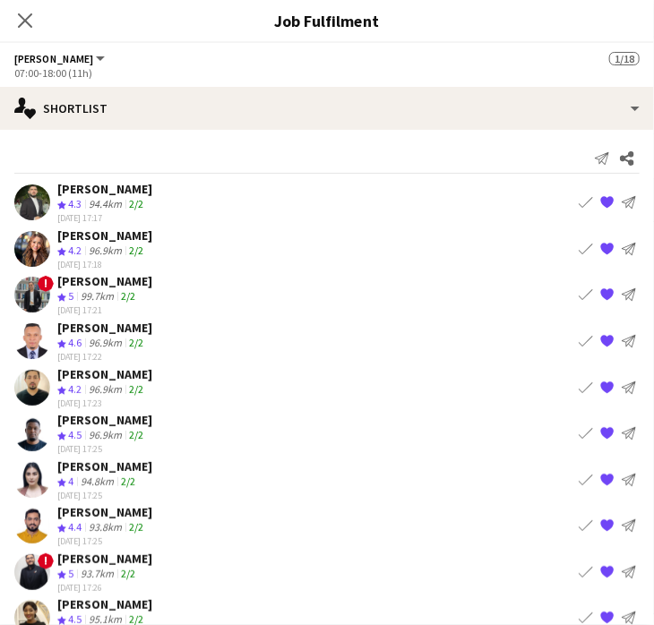
click at [578, 244] on app-icon "Book crew" at bounding box center [585, 248] width 14 height 14
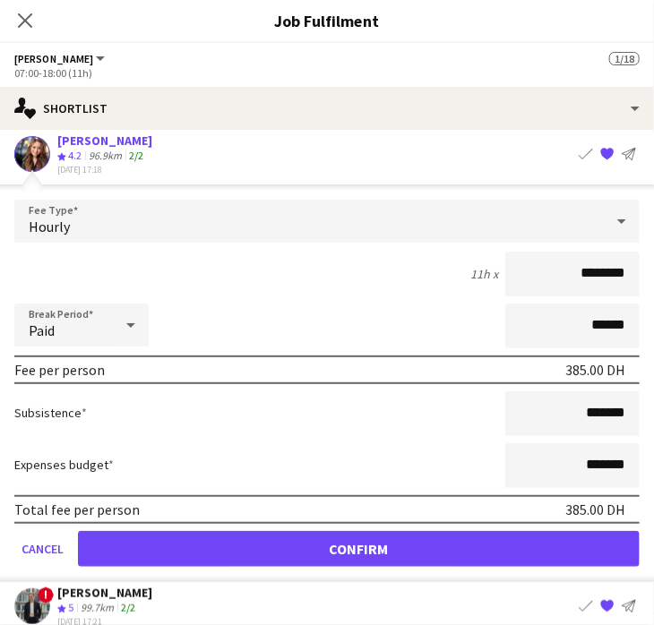
scroll to position [179, 0]
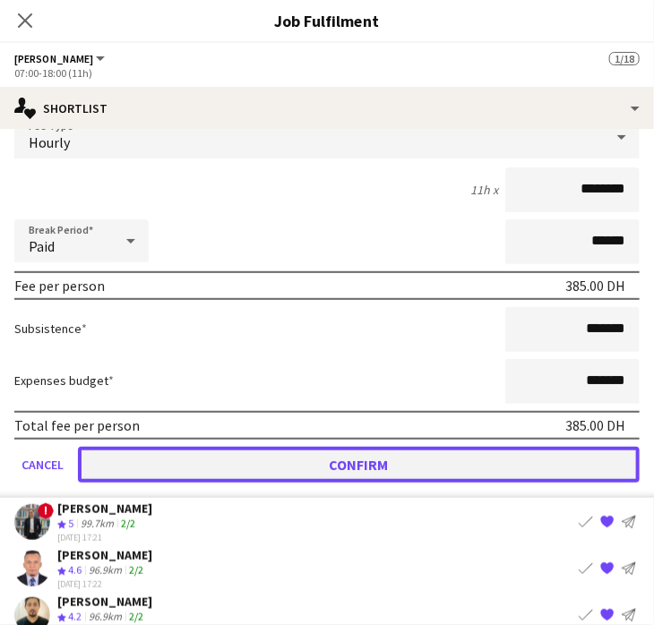
click at [415, 468] on button "Confirm" at bounding box center [358, 464] width 561 height 36
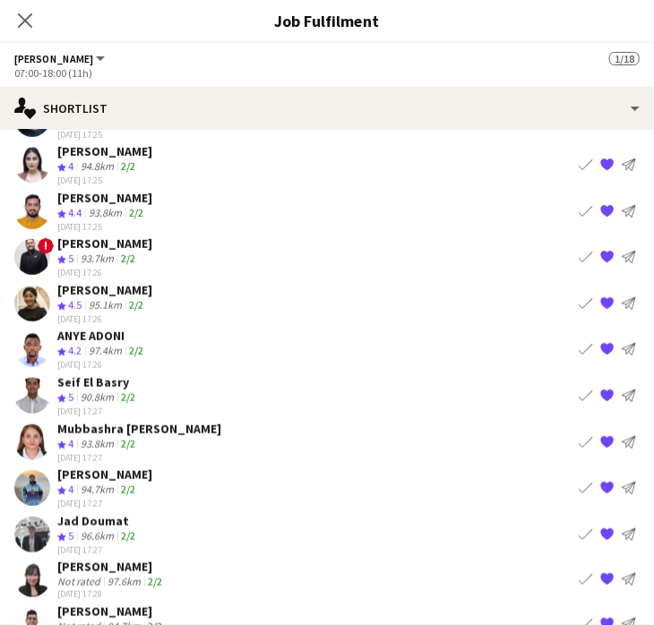
scroll to position [358, 0]
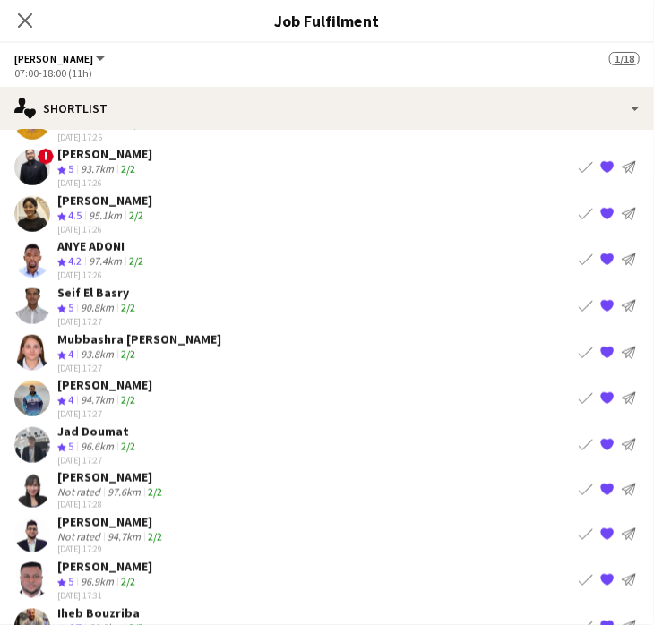
click at [578, 299] on app-icon "Book crew" at bounding box center [585, 306] width 14 height 14
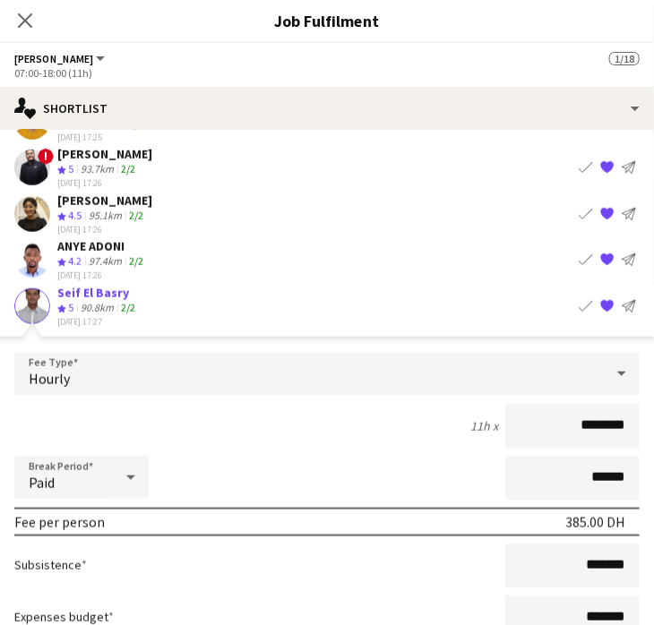
scroll to position [627, 0]
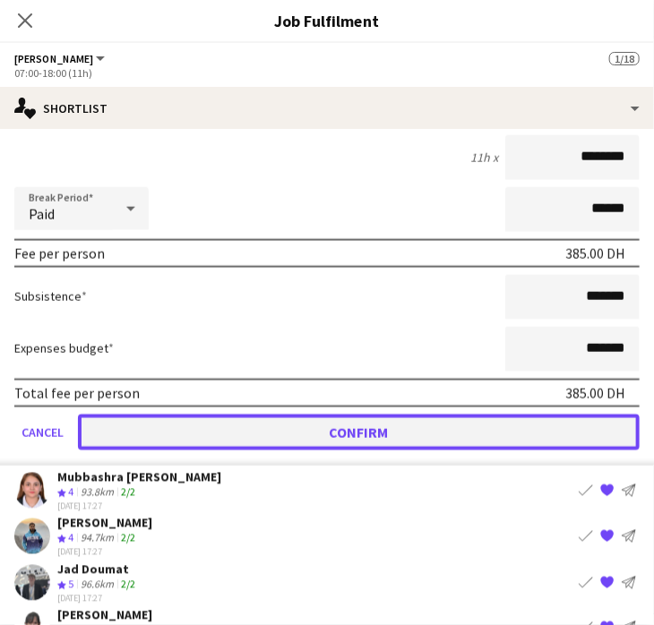
click at [466, 420] on button "Confirm" at bounding box center [358, 433] width 561 height 36
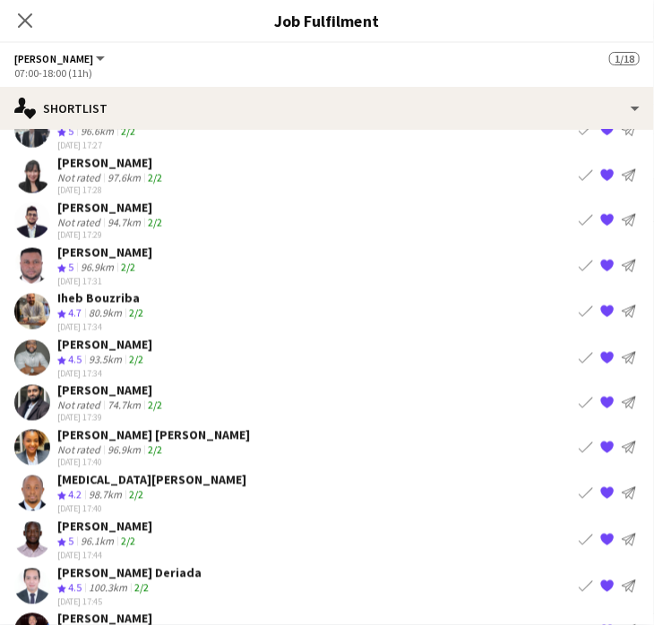
scroll to position [176, 0]
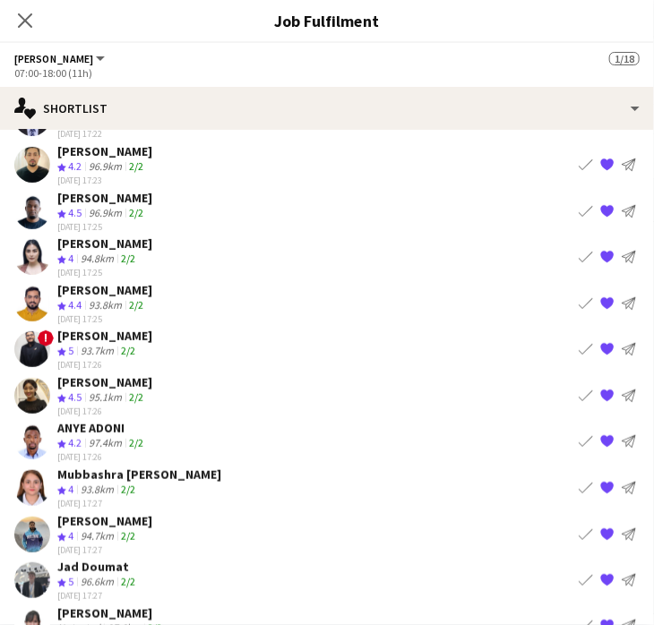
click at [578, 296] on app-icon "Book crew" at bounding box center [585, 302] width 14 height 14
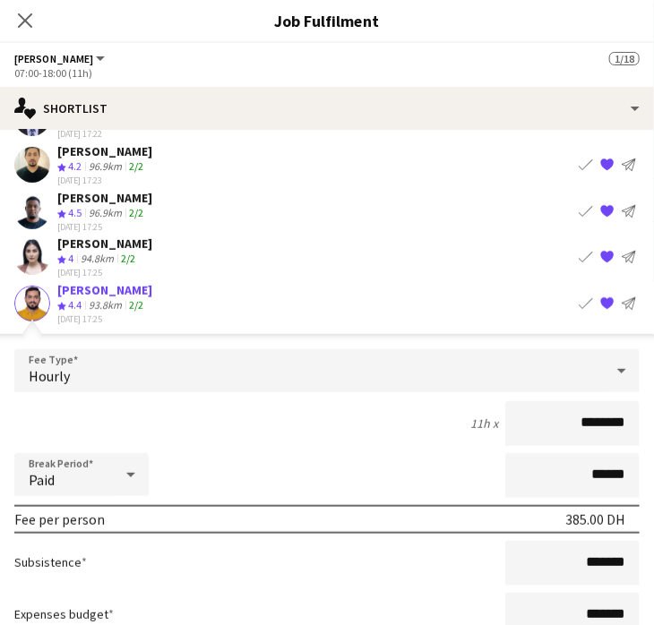
scroll to position [534, 0]
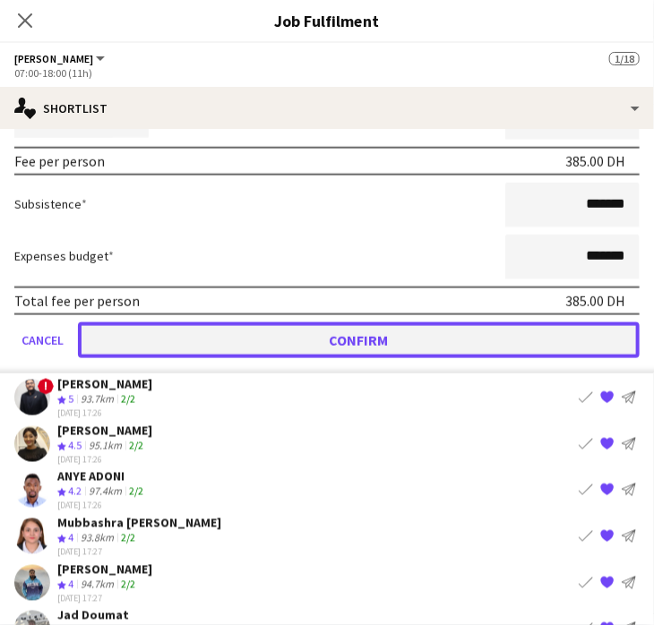
click at [442, 329] on button "Confirm" at bounding box center [358, 339] width 561 height 36
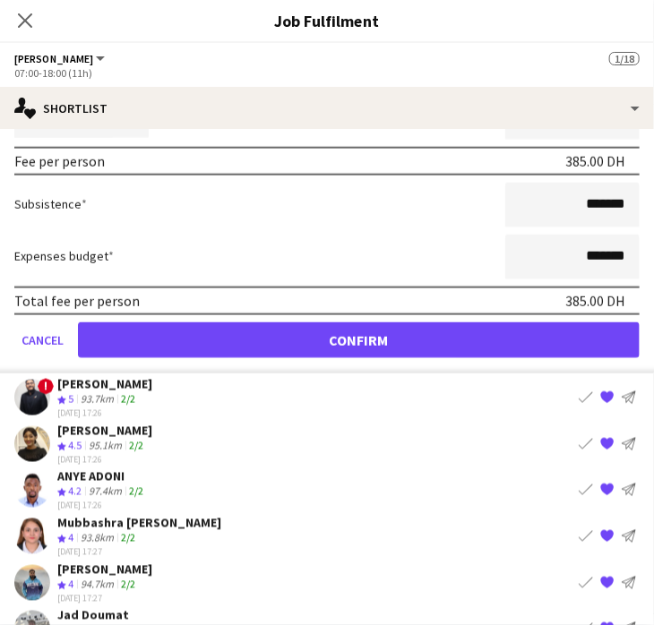
scroll to position [85, 0]
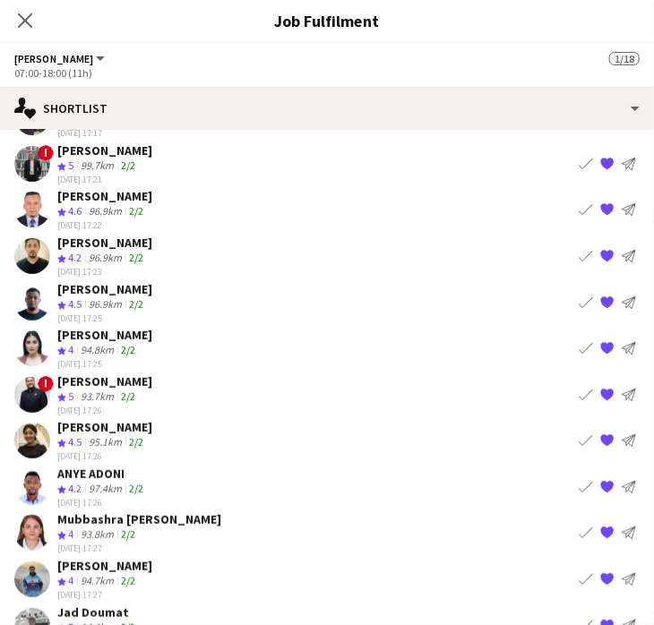
click at [578, 342] on app-icon "Book crew" at bounding box center [585, 348] width 14 height 14
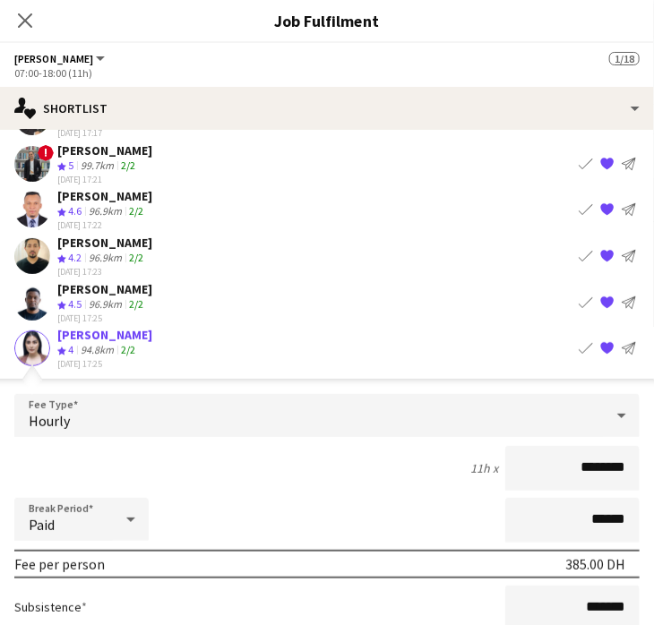
scroll to position [354, 0]
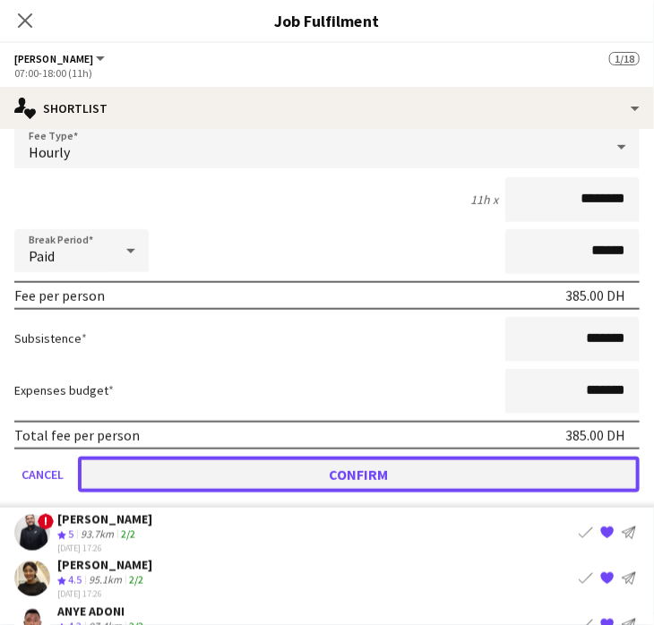
click at [489, 465] on button "Confirm" at bounding box center [358, 475] width 561 height 36
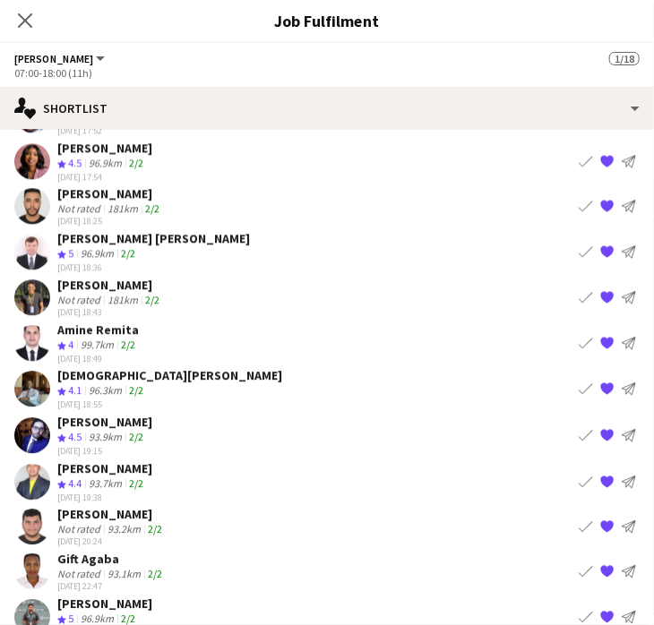
scroll to position [1109, 0]
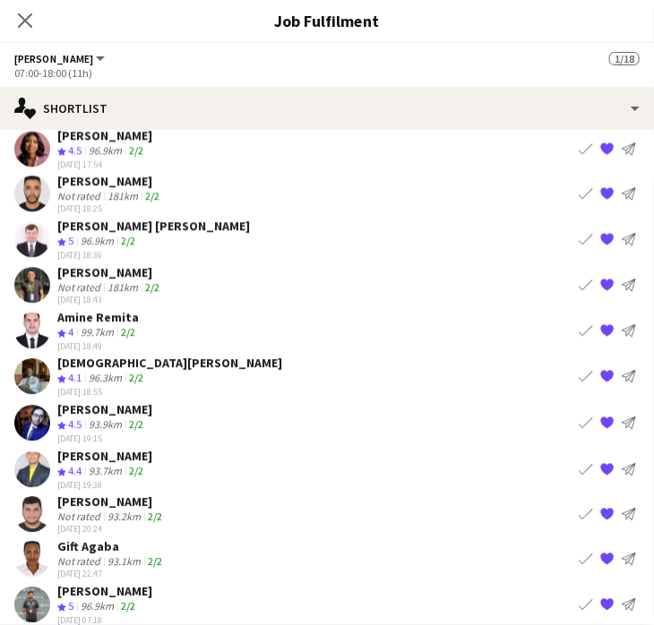
click at [578, 507] on app-icon "Book crew" at bounding box center [585, 514] width 14 height 14
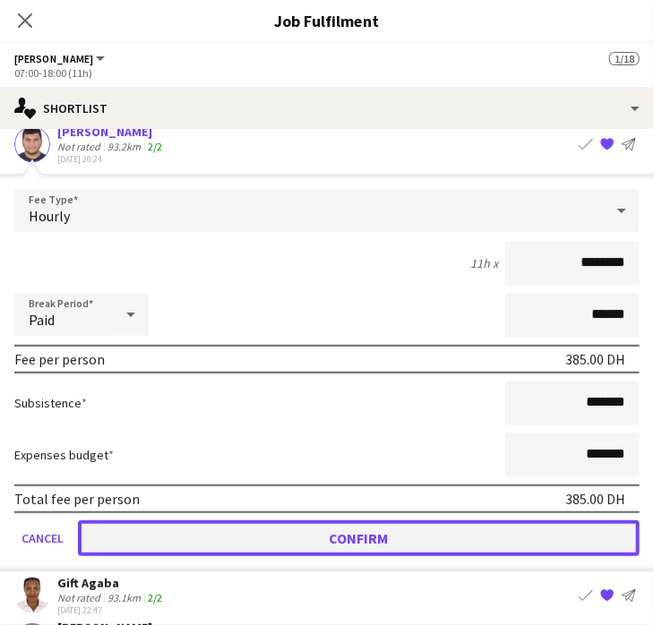
click at [462, 520] on button "Confirm" at bounding box center [358, 538] width 561 height 36
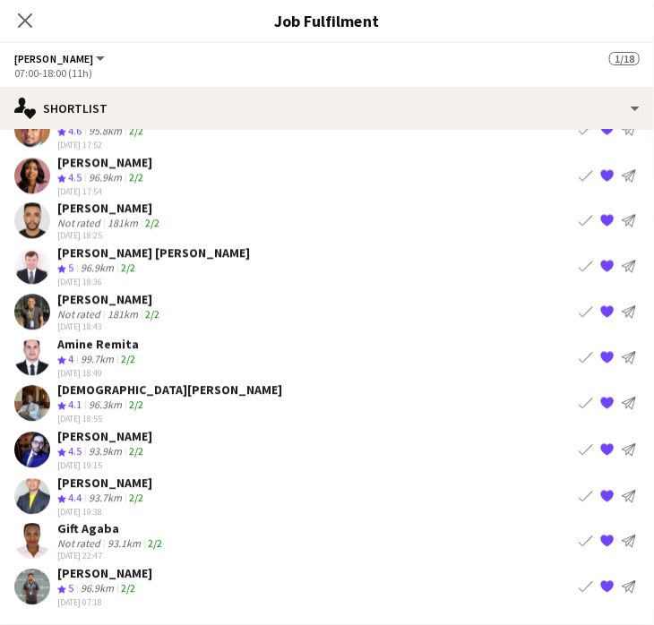
scroll to position [1030, 0]
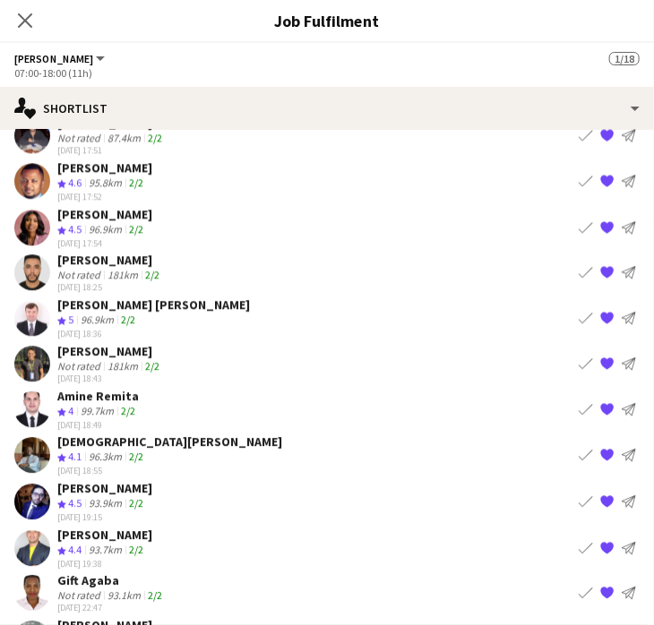
click at [578, 585] on app-icon "Book crew" at bounding box center [585, 592] width 14 height 14
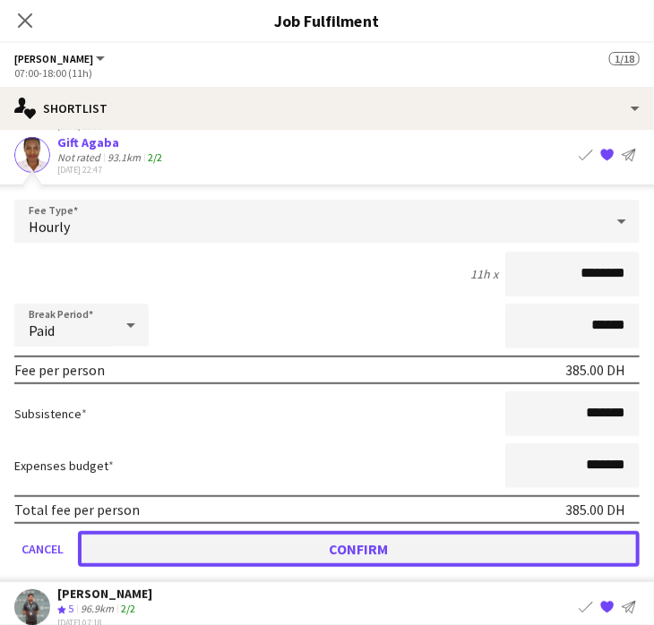
click at [508, 532] on button "Confirm" at bounding box center [358, 549] width 561 height 36
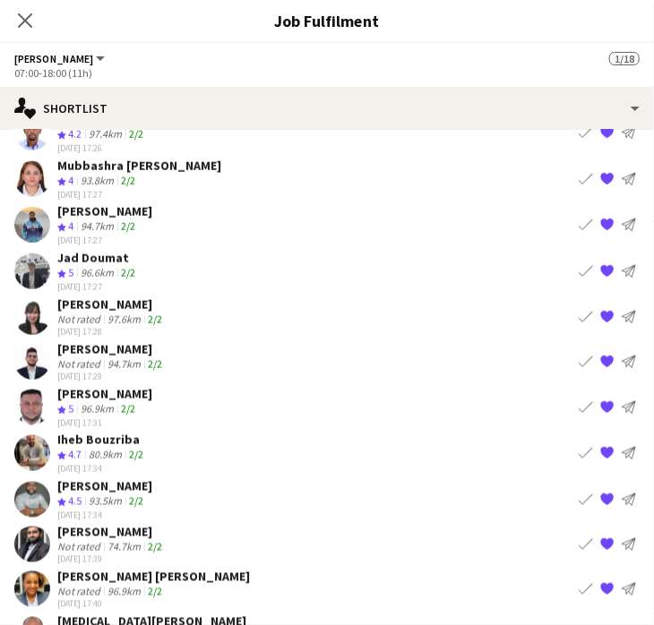
scroll to position [303, 0]
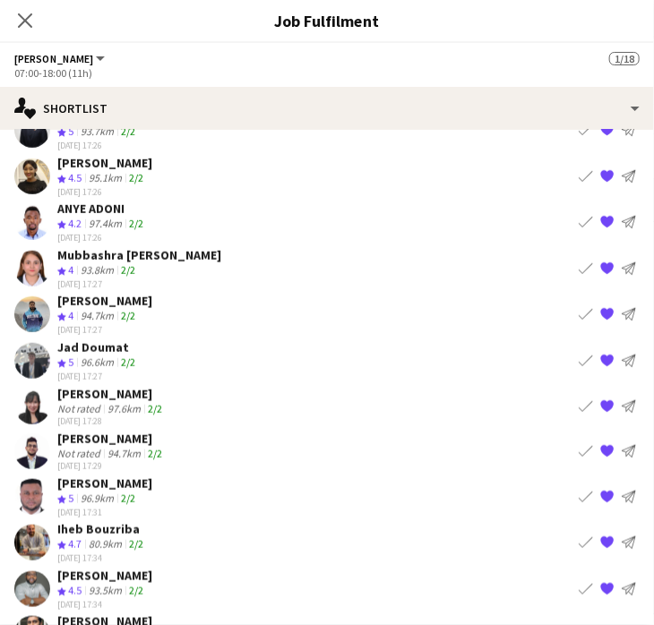
click at [578, 307] on app-icon "Book crew" at bounding box center [585, 314] width 14 height 14
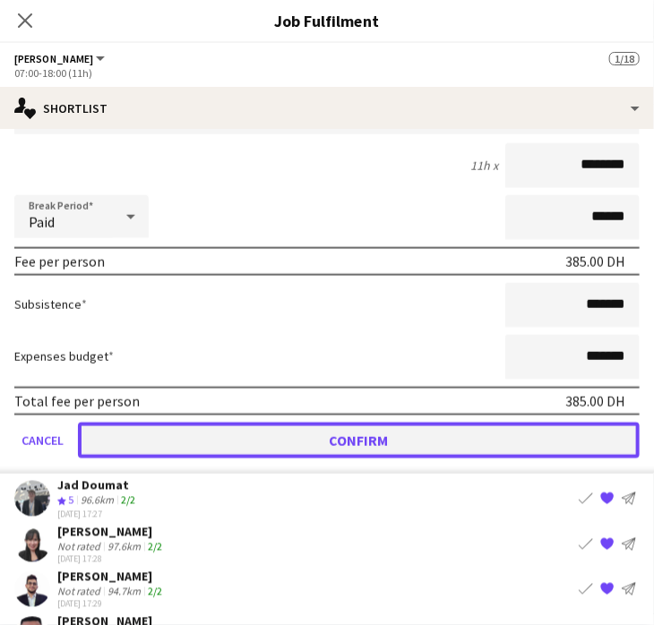
click at [343, 432] on button "Confirm" at bounding box center [358, 441] width 561 height 36
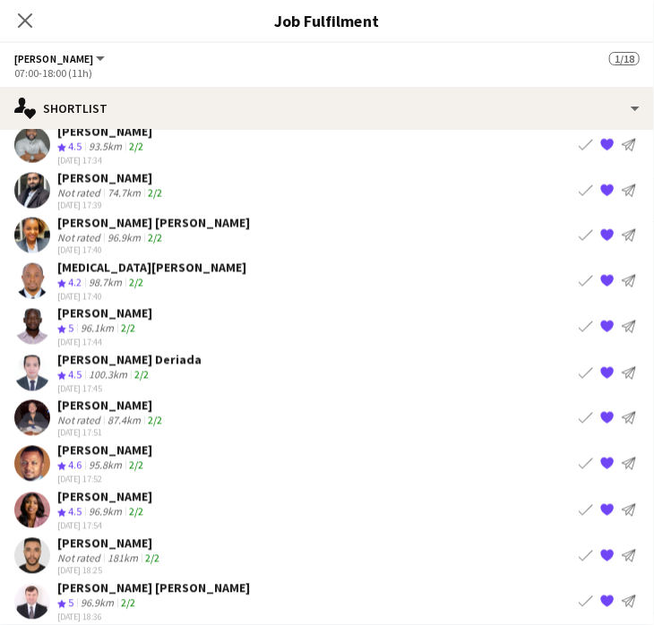
scroll to position [716, 0]
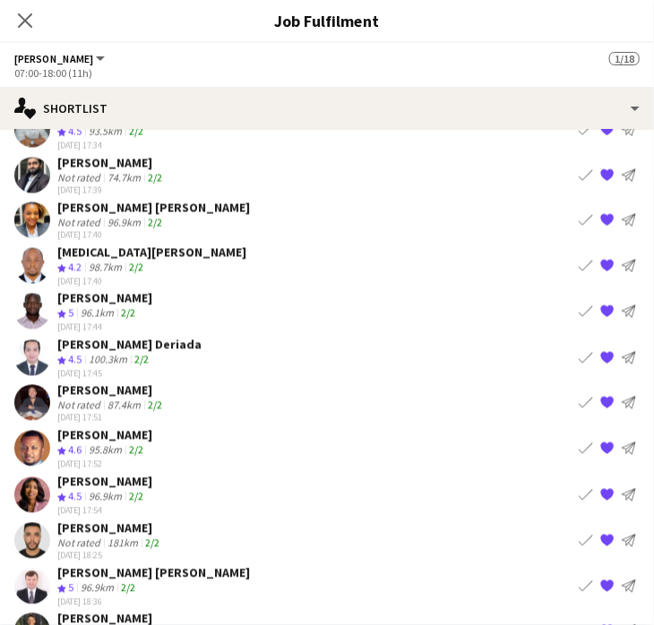
click at [578, 304] on app-icon "Book crew" at bounding box center [585, 311] width 14 height 14
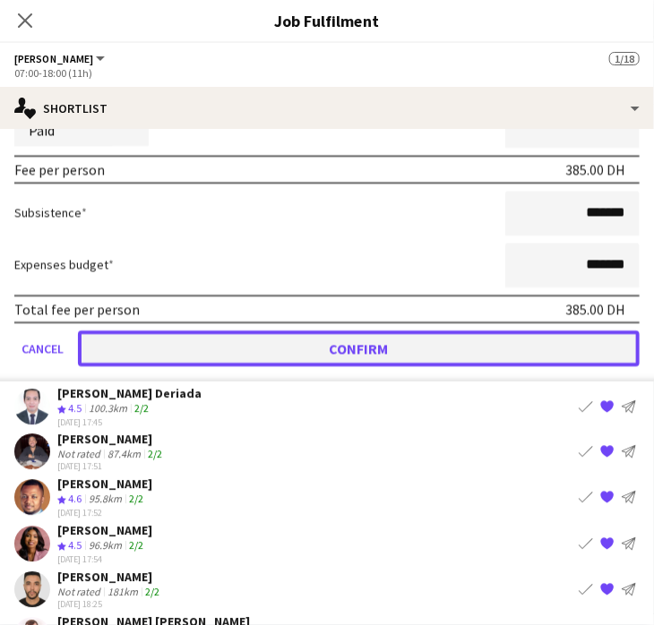
click at [400, 334] on button "Confirm" at bounding box center [358, 348] width 561 height 36
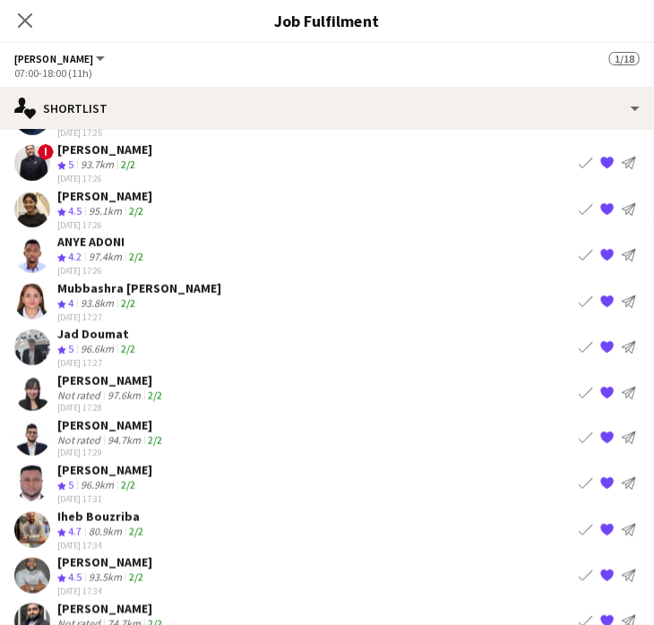
scroll to position [269, 0]
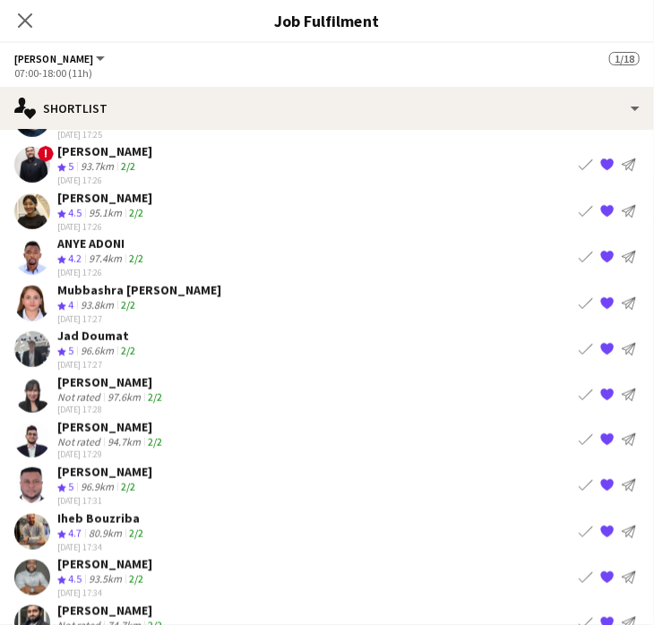
click at [600, 388] on app-icon "{{ spriteTitle }}" at bounding box center [607, 395] width 14 height 14
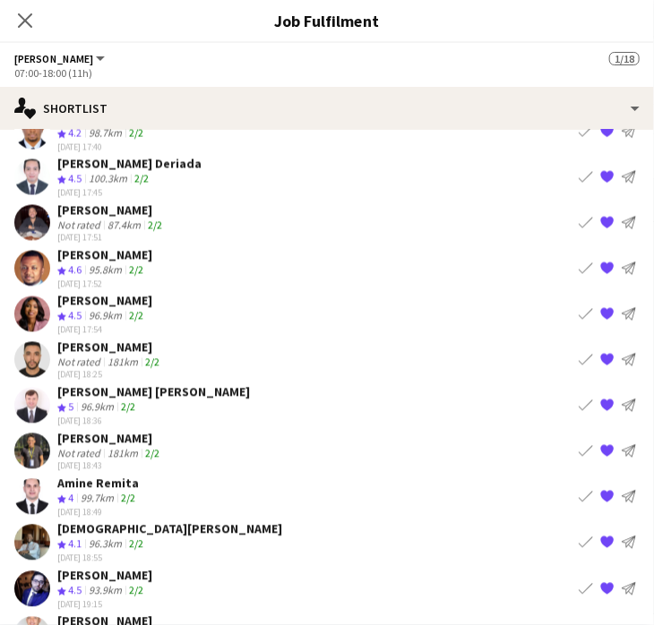
scroll to position [884, 0]
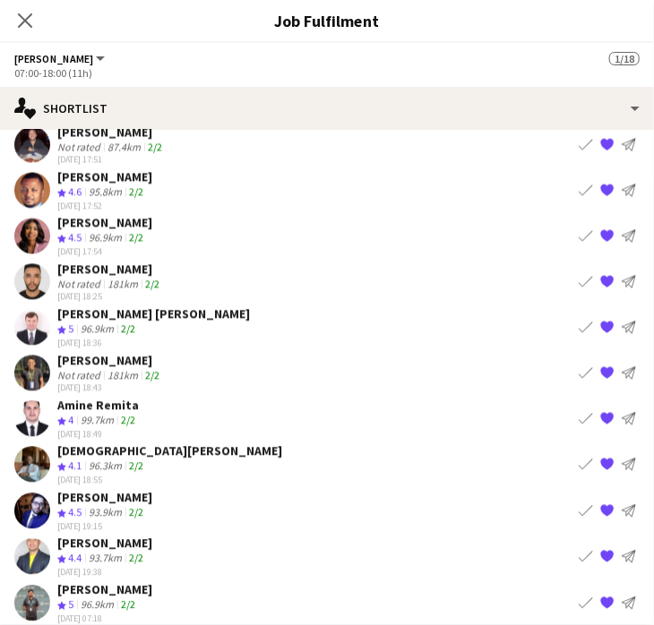
click at [600, 229] on app-icon "{{ spriteTitle }}" at bounding box center [607, 236] width 14 height 14
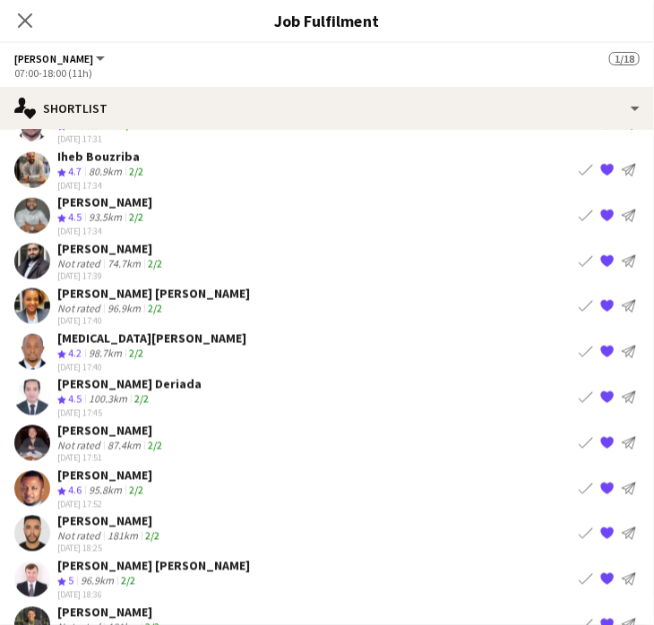
scroll to position [627, 0]
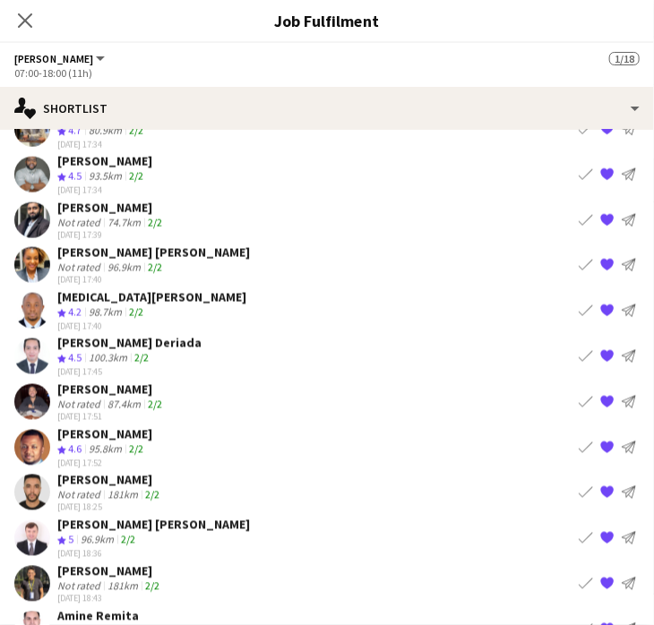
click at [578, 349] on app-icon "Book crew" at bounding box center [585, 356] width 14 height 14
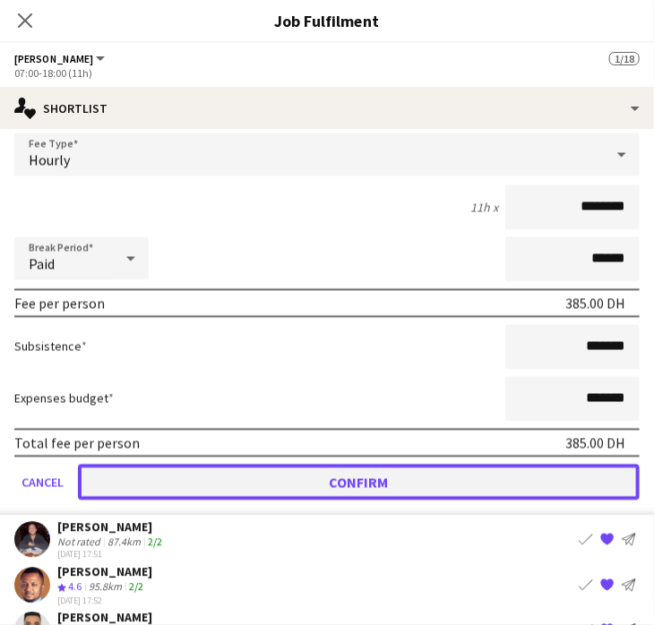
click at [415, 483] on button "Confirm" at bounding box center [358, 483] width 561 height 36
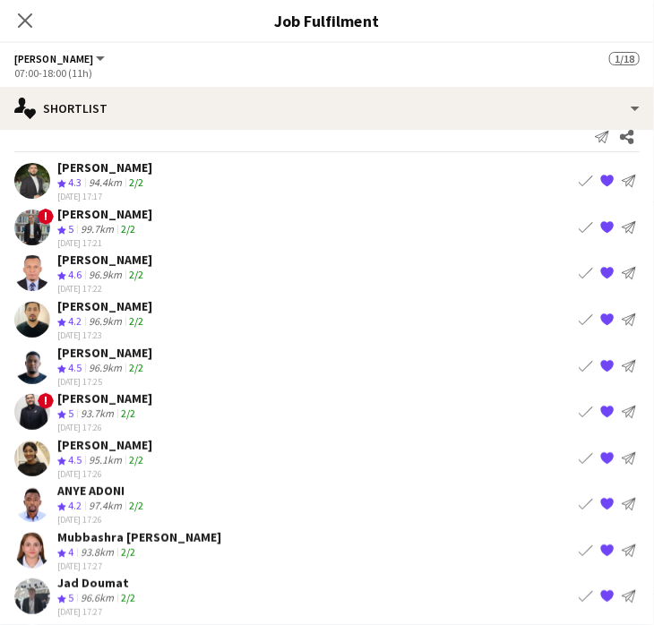
scroll to position [0, 0]
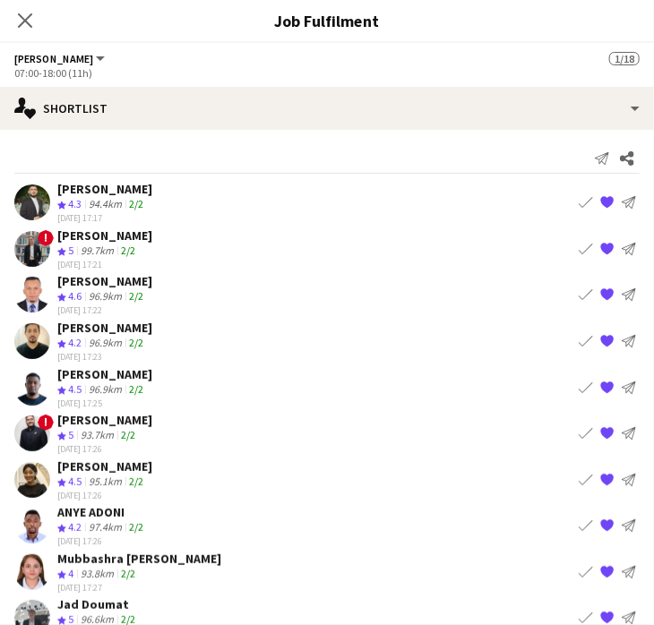
click at [578, 243] on app-icon "Book crew" at bounding box center [585, 248] width 14 height 14
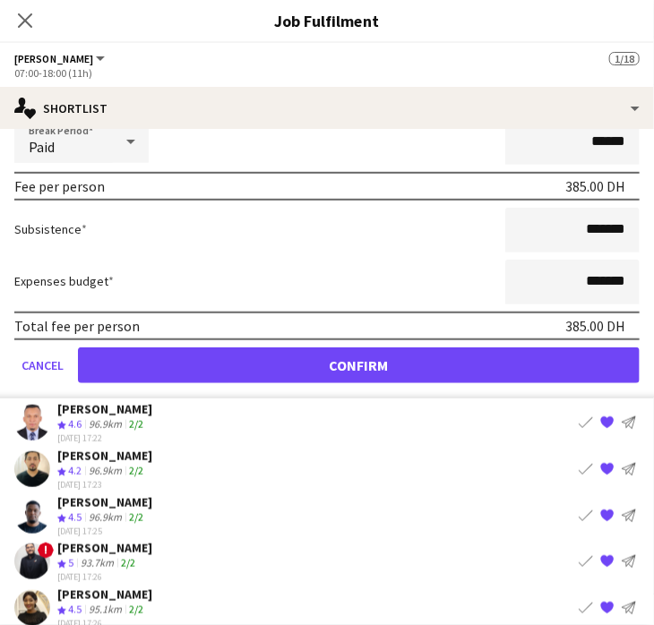
scroll to position [358, 0]
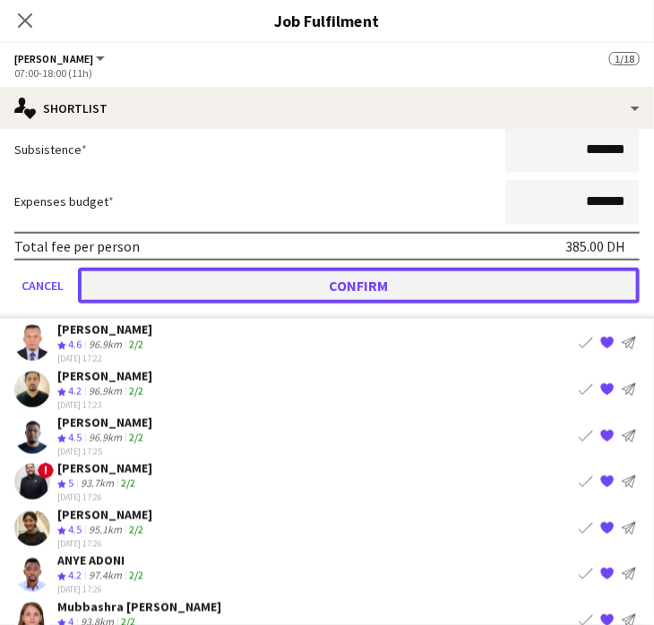
click at [408, 285] on button "Confirm" at bounding box center [358, 285] width 561 height 36
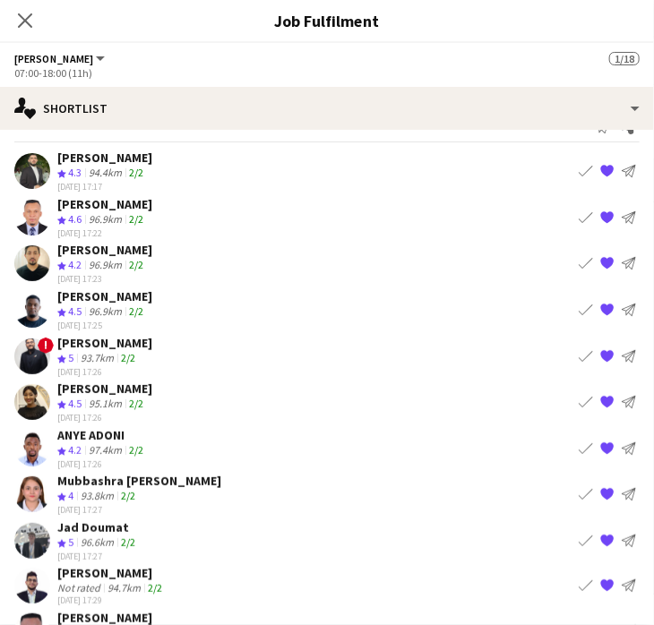
scroll to position [0, 0]
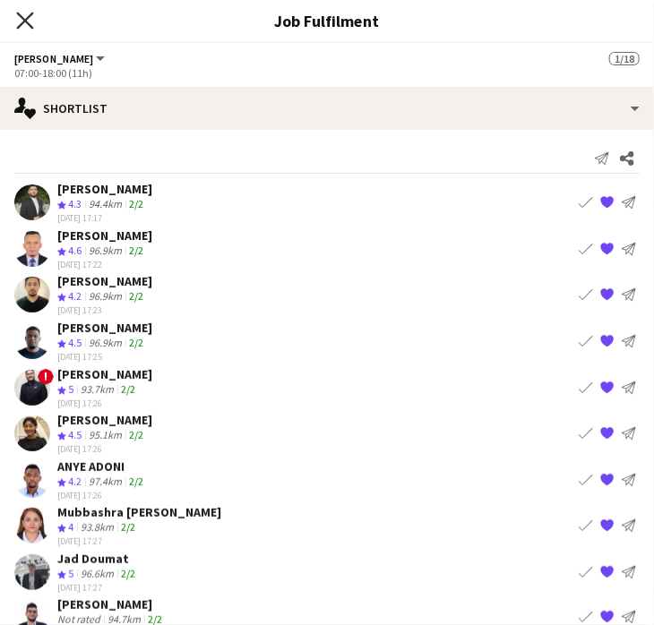
click at [30, 20] on icon "Close pop-in" at bounding box center [24, 20] width 17 height 17
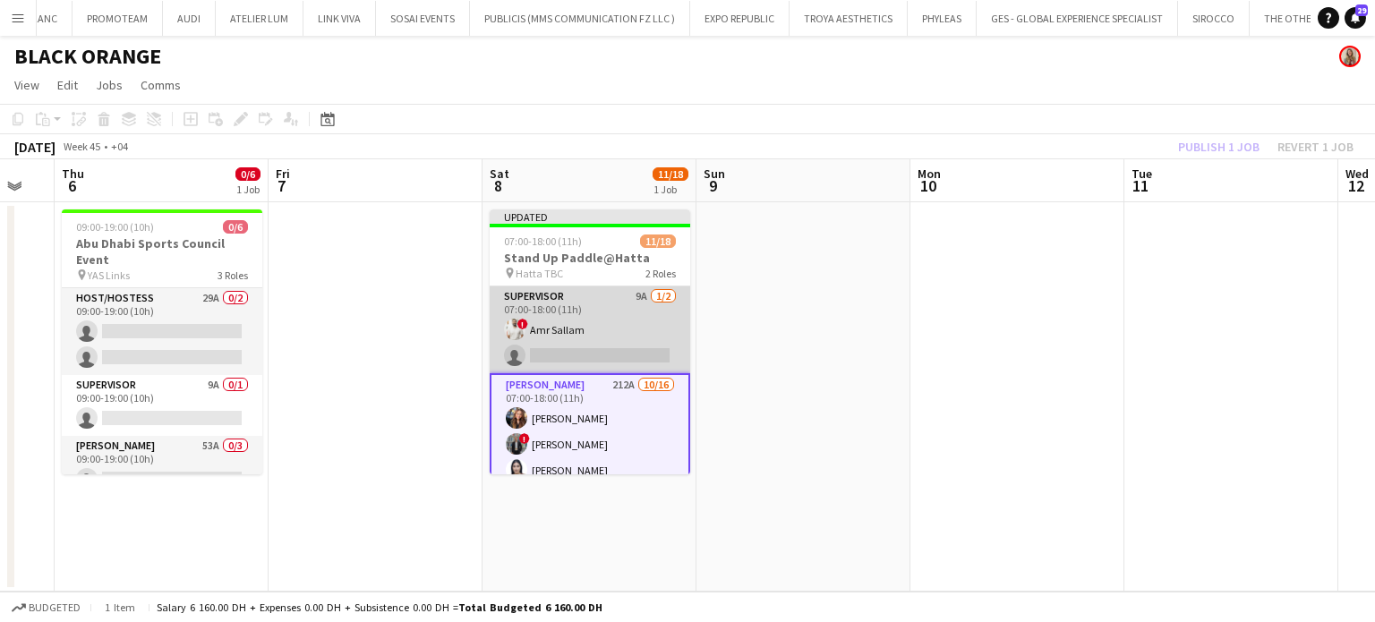
drag, startPoint x: 628, startPoint y: 326, endPoint x: 640, endPoint y: 329, distance: 12.8
click at [628, 327] on app-card-role "Supervisor 9A 1/2 07:00-18:00 (11h) ! Amr Sallam single-neutral-actions" at bounding box center [590, 329] width 201 height 87
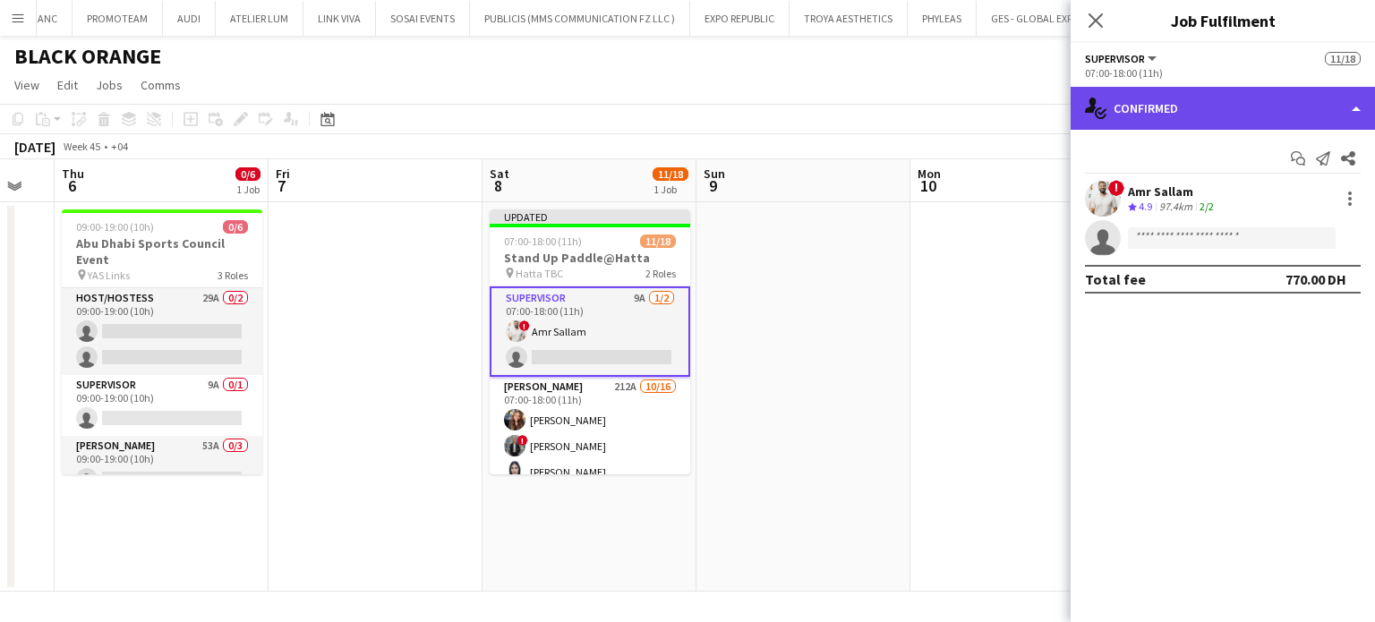
click at [1309, 107] on div "single-neutral-actions-check-2 Confirmed" at bounding box center [1223, 108] width 304 height 43
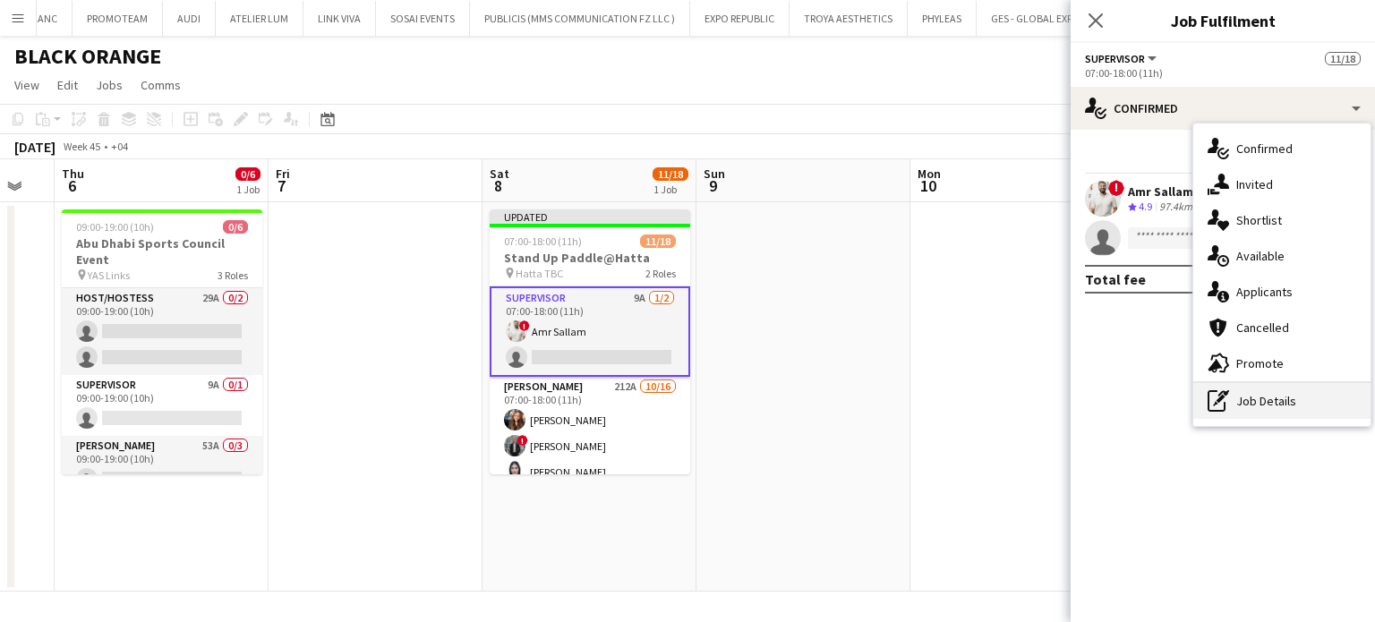
click at [1285, 408] on div "pen-write Job Details" at bounding box center [1281, 401] width 177 height 36
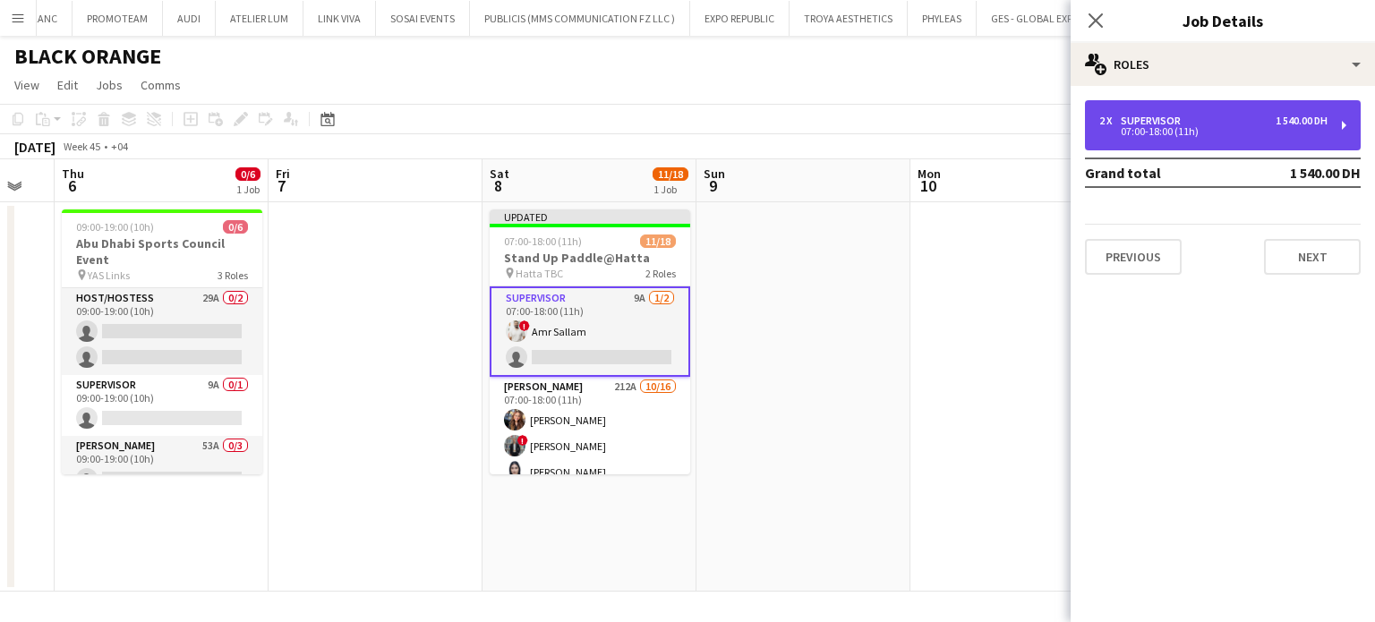
click at [1188, 128] on div "07:00-18:00 (11h)" at bounding box center [1213, 131] width 228 height 9
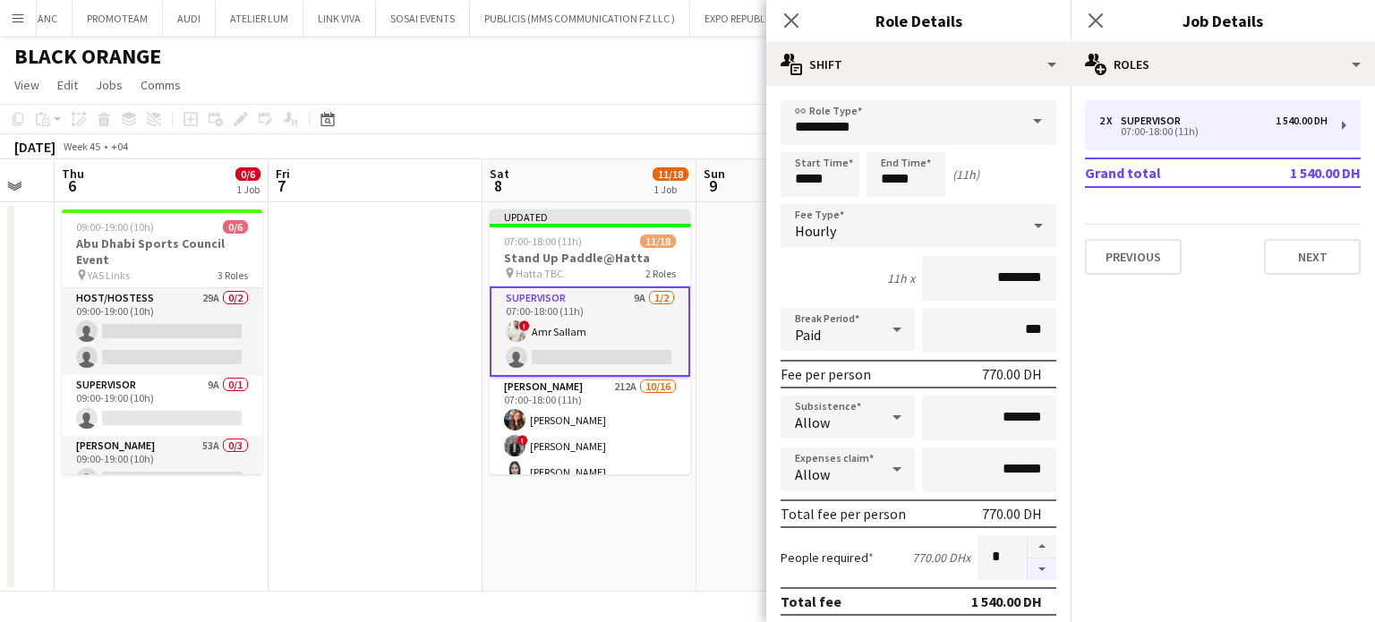
click at [1030, 568] on button "button" at bounding box center [1042, 570] width 29 height 22
type input "*"
click at [752, 337] on app-date-cell at bounding box center [804, 396] width 214 height 389
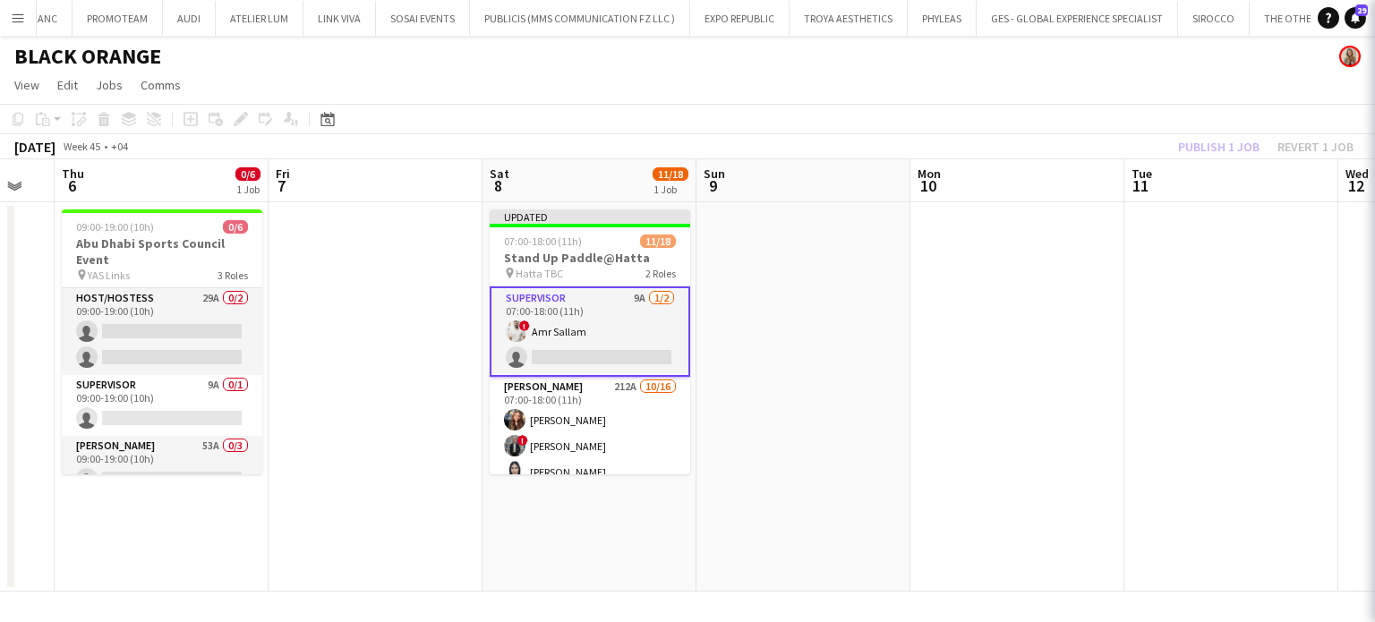
scroll to position [0, 378]
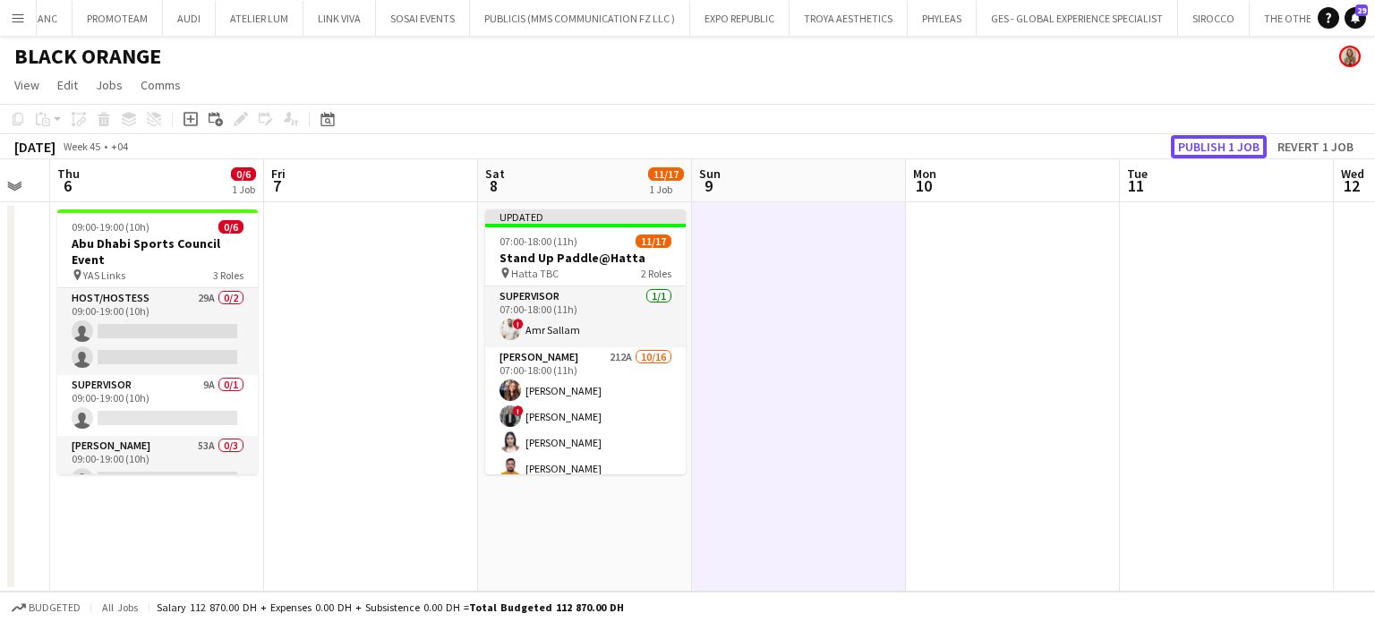
click at [1201, 147] on button "Publish 1 job" at bounding box center [1219, 146] width 96 height 23
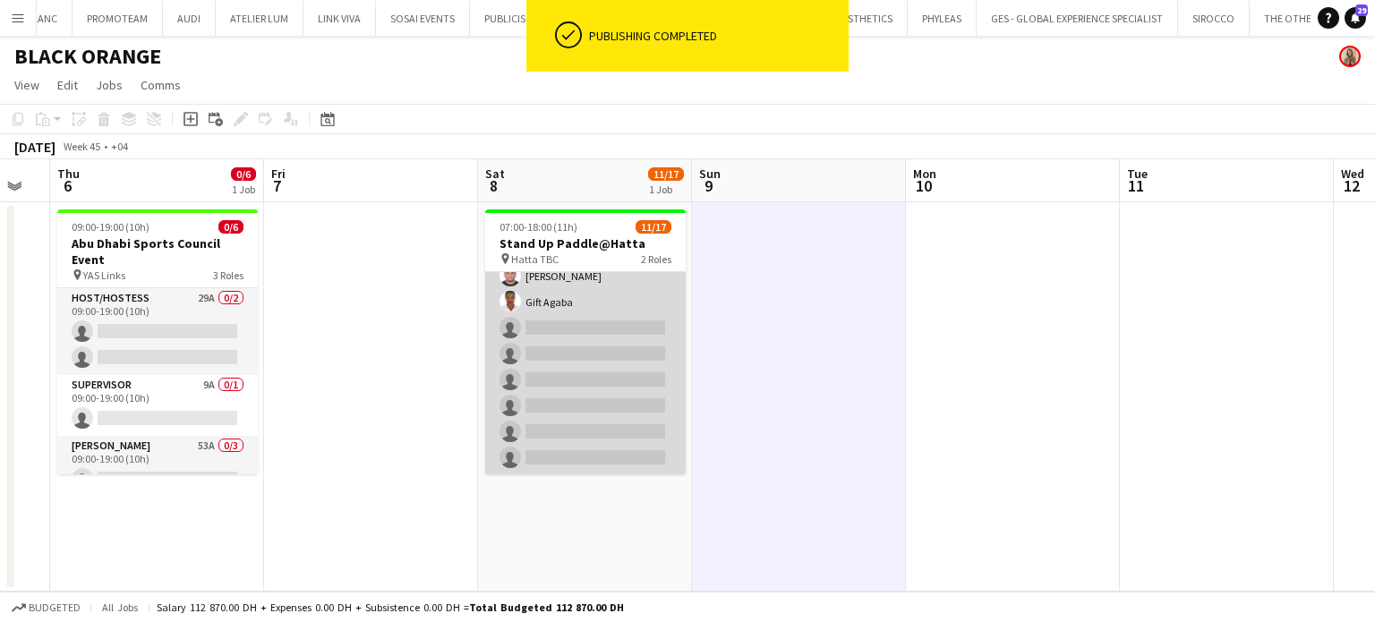
scroll to position [0, 0]
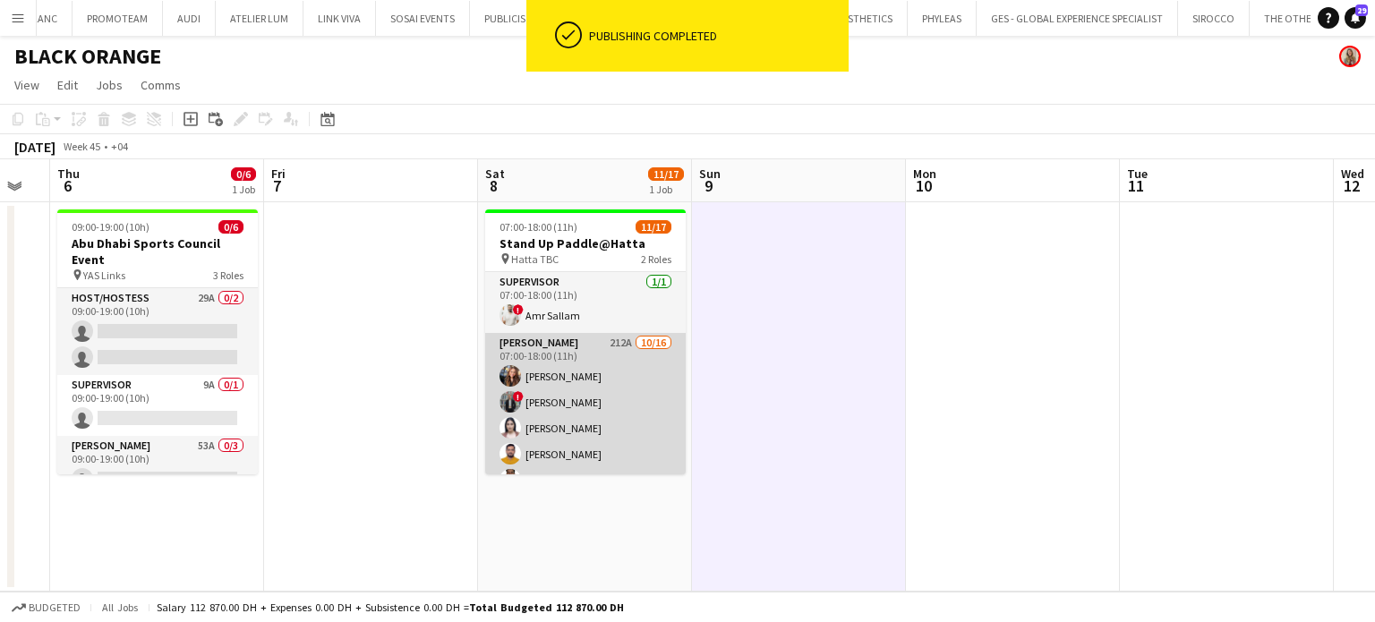
click at [604, 393] on app-card-role "Usher 212A 10/16 07:00-18:00 (11h) Katherine Estrada ! Hassan Elasfory Patricia…" at bounding box center [585, 558] width 201 height 450
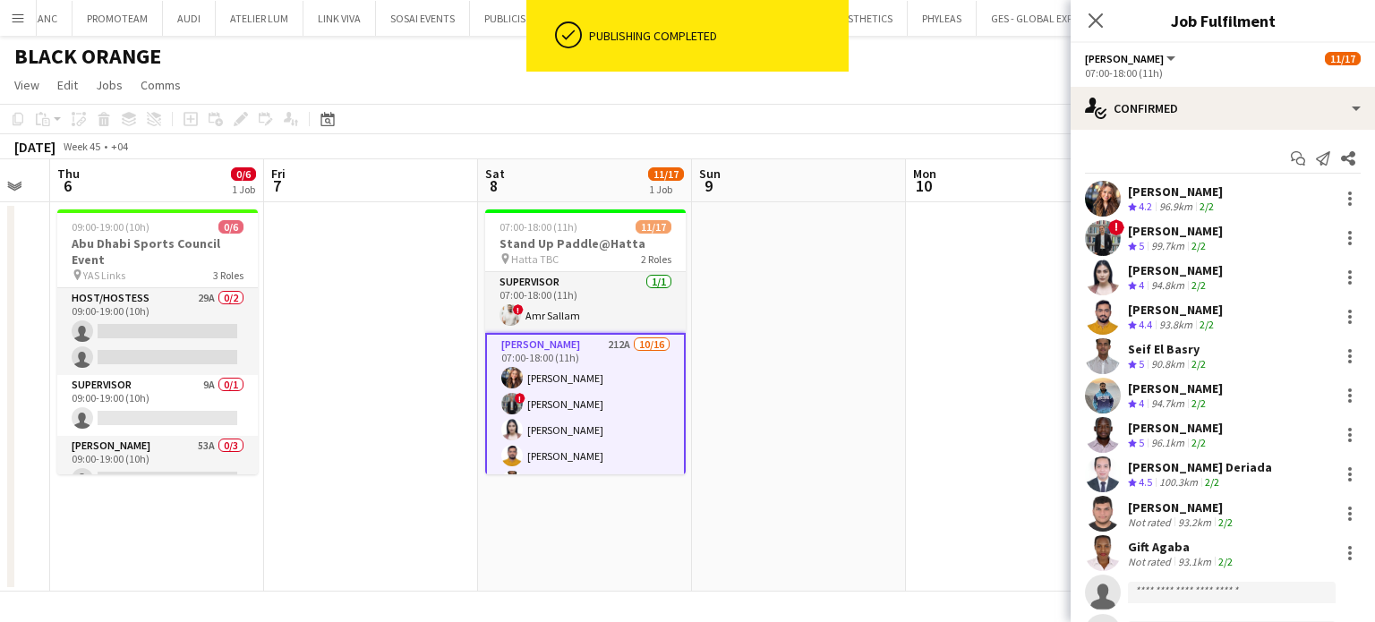
click at [1309, 85] on app-options-switcher "Usher All roles Usher 11/17 07:00-18:00 (11h)" at bounding box center [1223, 65] width 304 height 44
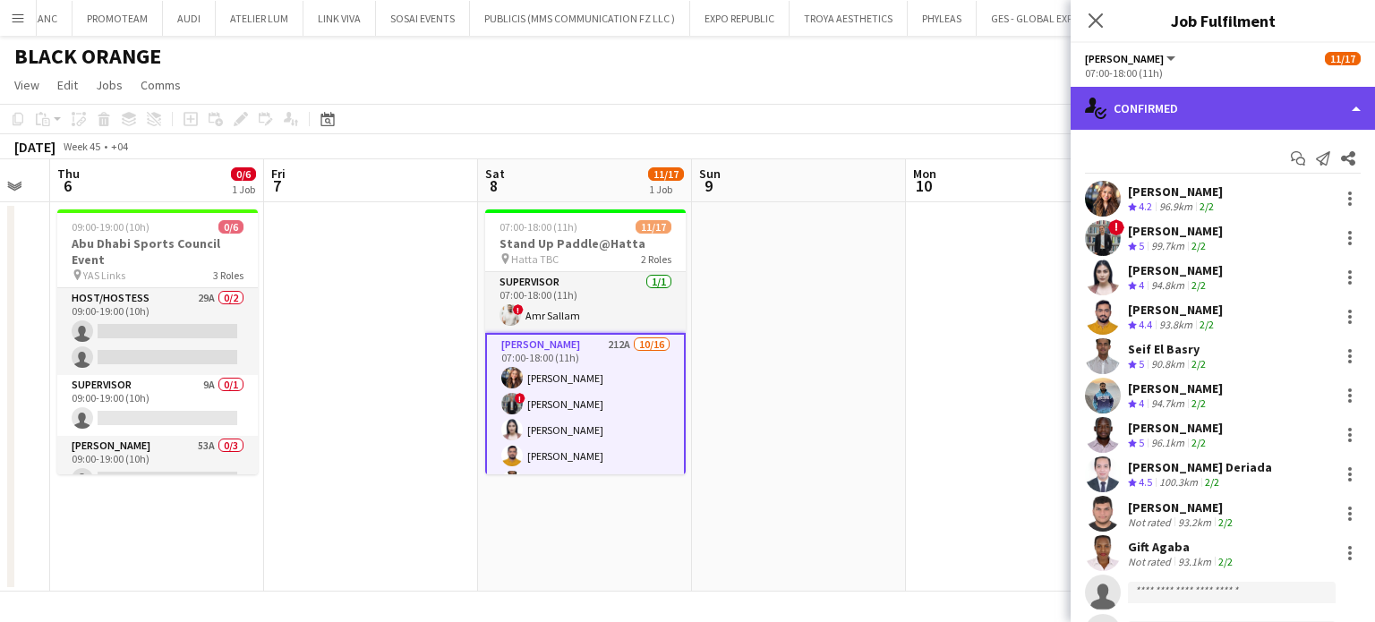
click at [1325, 93] on div "single-neutral-actions-check-2 Confirmed" at bounding box center [1223, 108] width 304 height 43
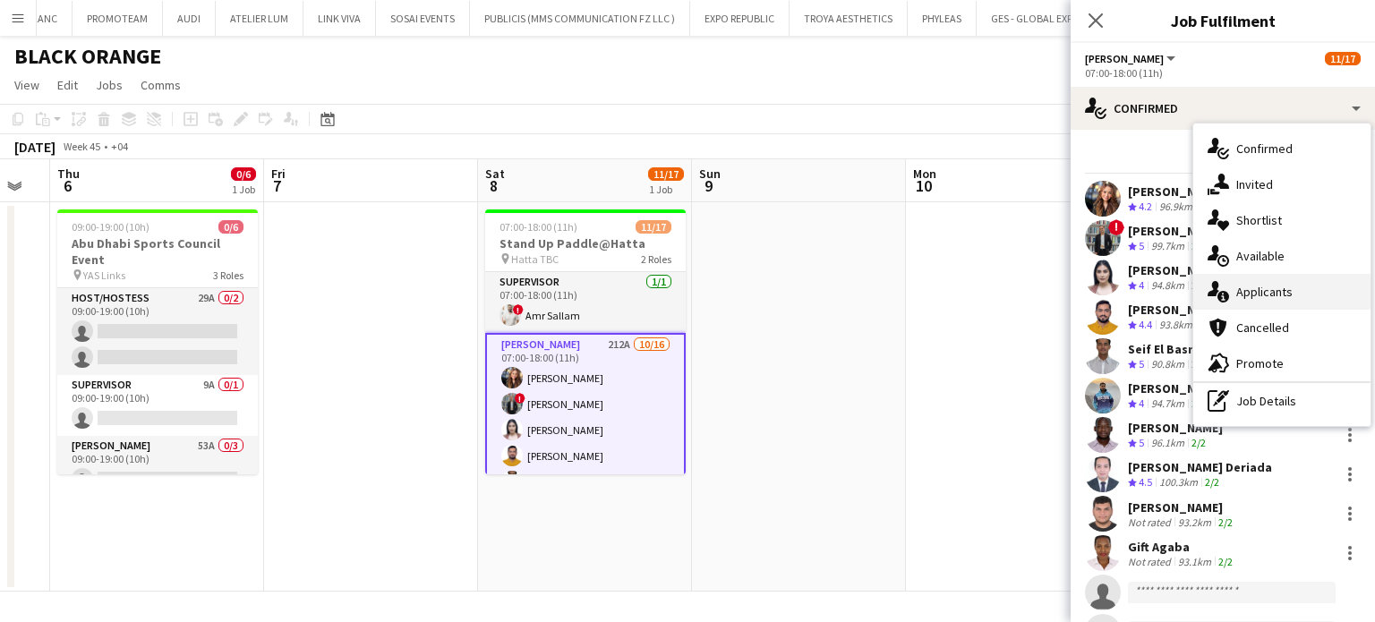
click at [1274, 293] on span "Applicants" at bounding box center [1264, 292] width 56 height 16
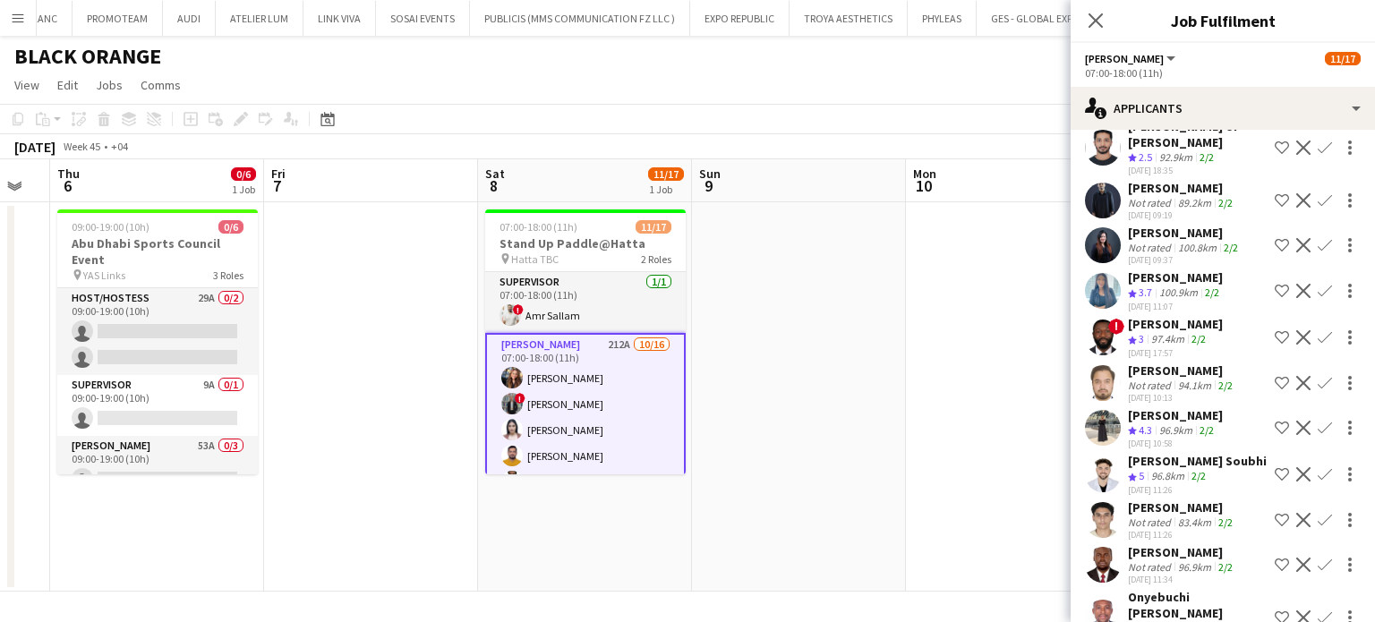
scroll to position [8981, 0]
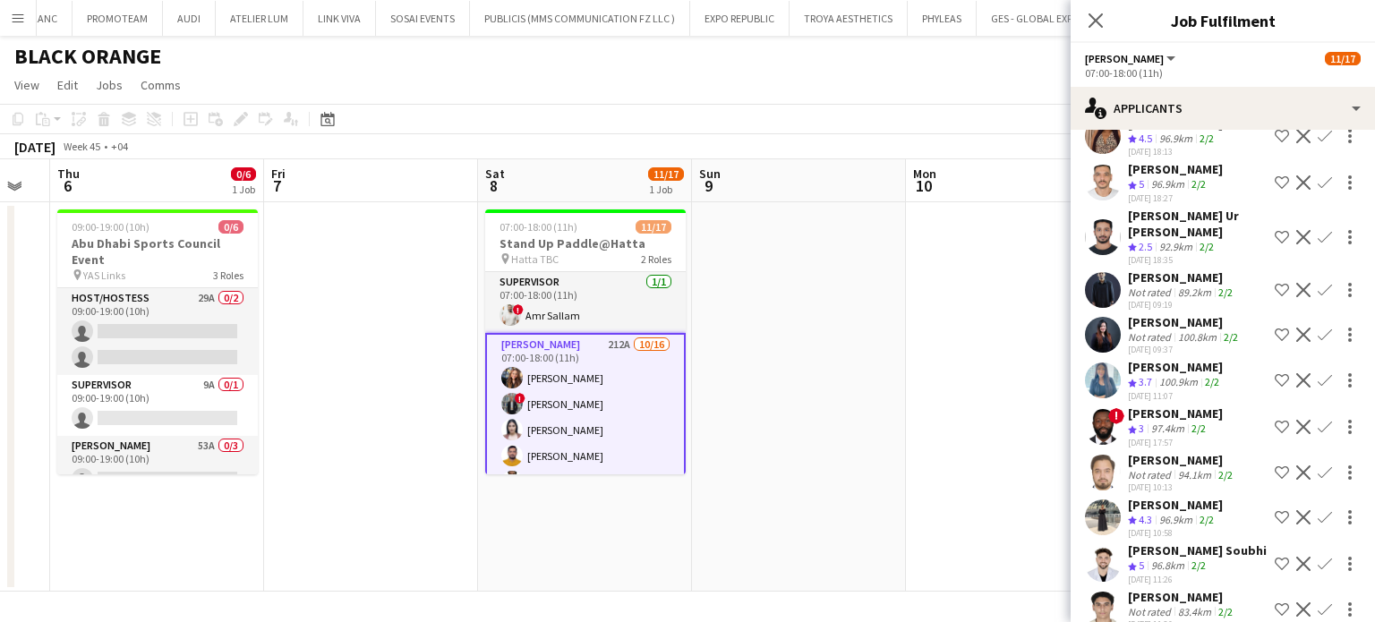
click at [1275, 557] on app-icon "Shortlist crew" at bounding box center [1282, 564] width 14 height 14
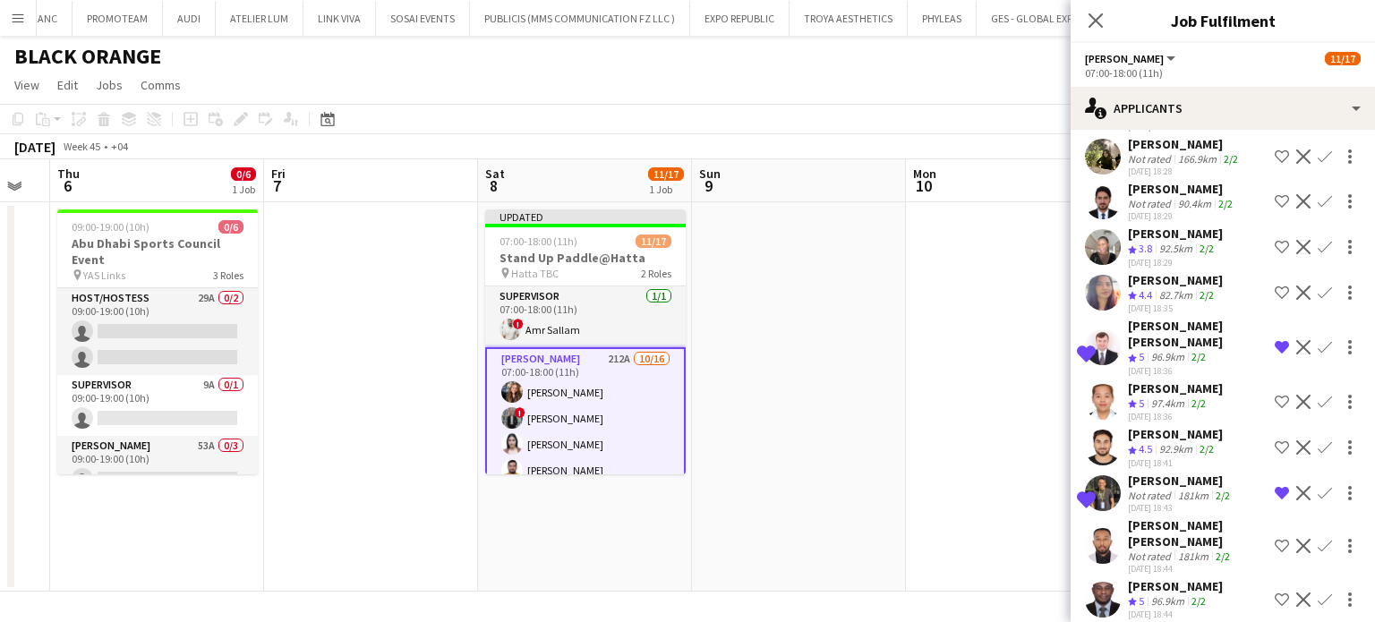
scroll to position [5937, 0]
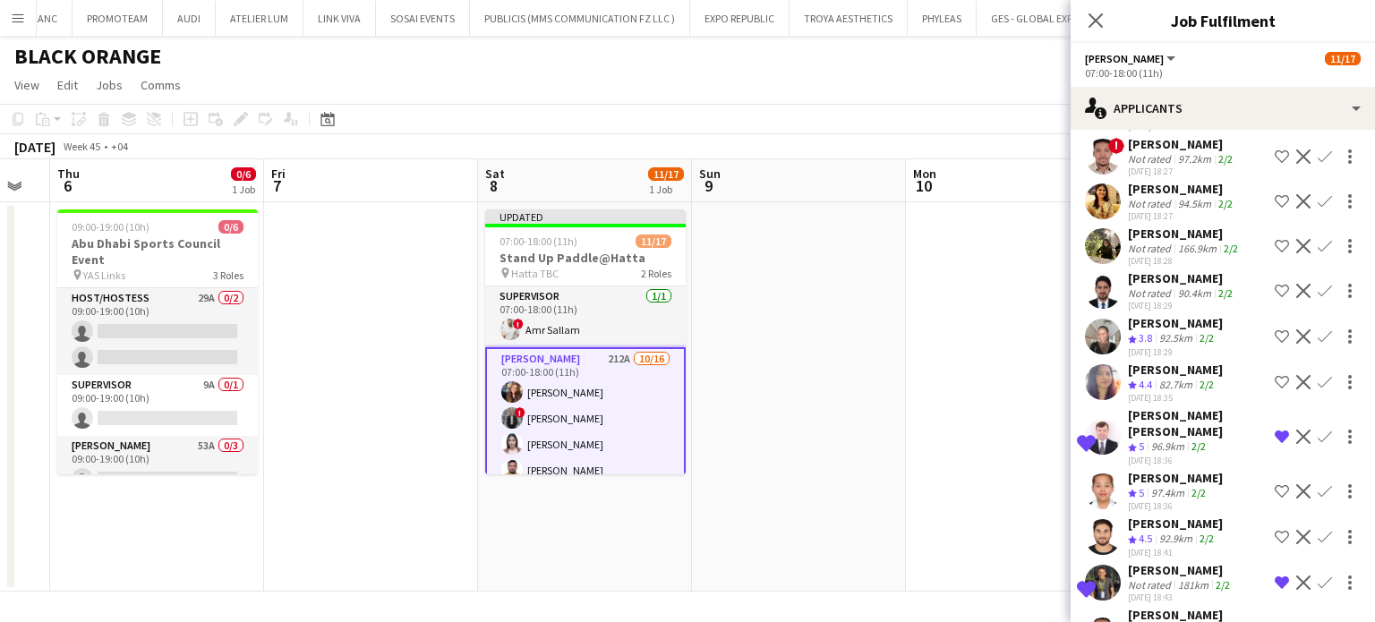
click at [1275, 375] on app-icon "Shortlist crew" at bounding box center [1282, 382] width 14 height 14
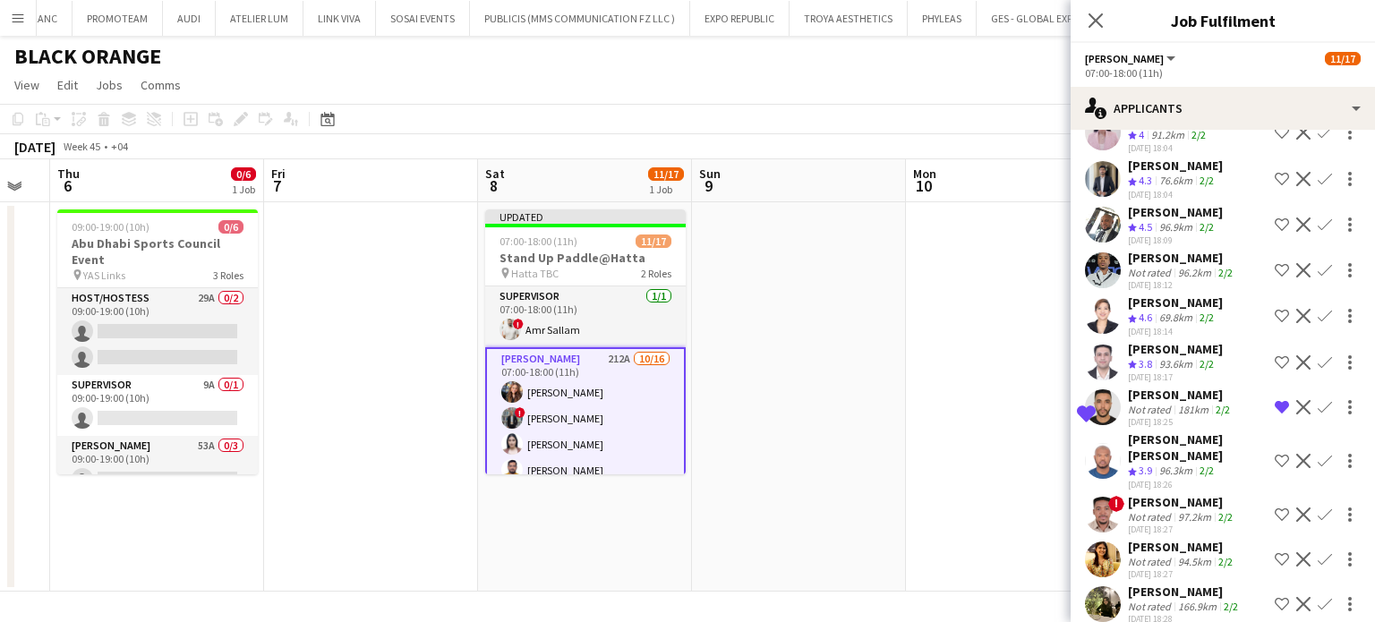
scroll to position [5490, 0]
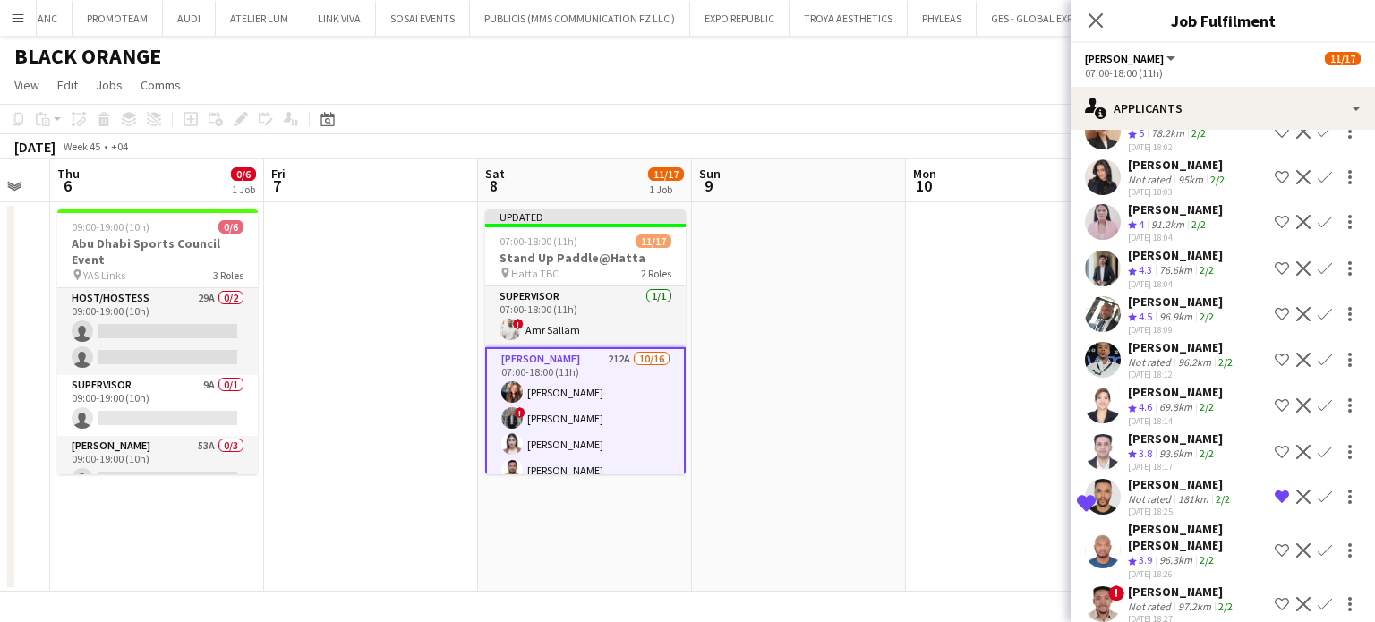
click at [1275, 398] on app-icon "Shortlist crew" at bounding box center [1282, 405] width 14 height 14
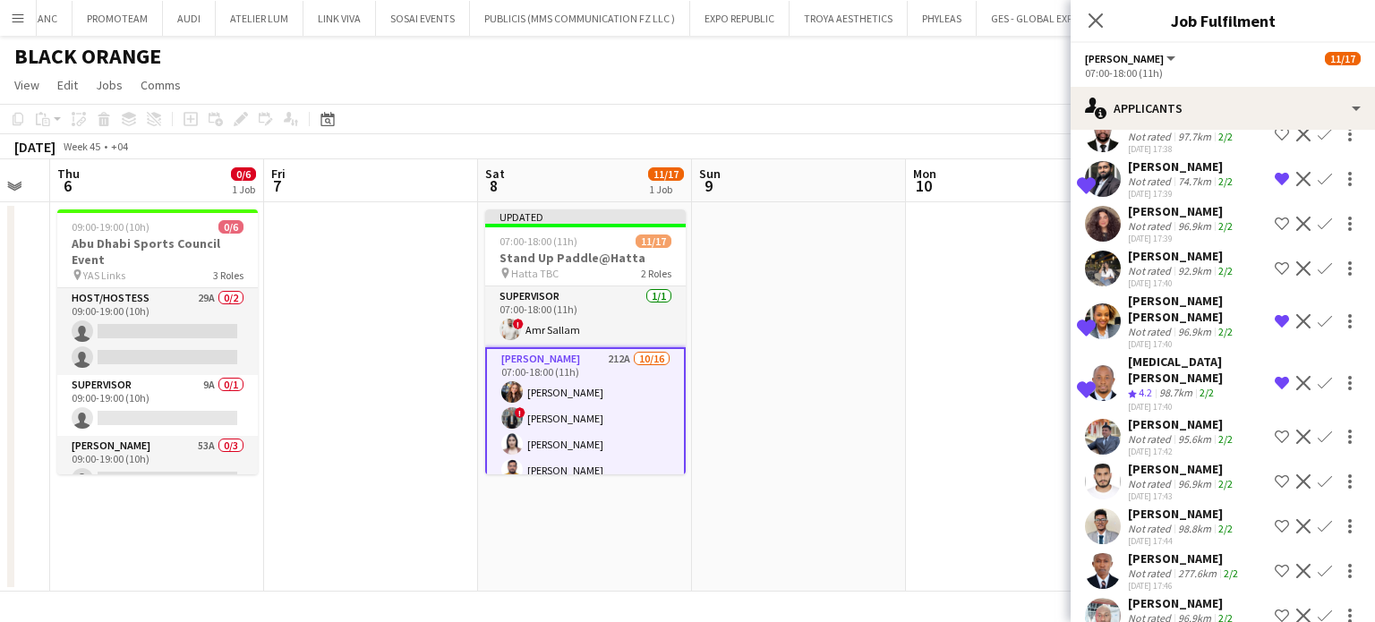
scroll to position [4236, 0]
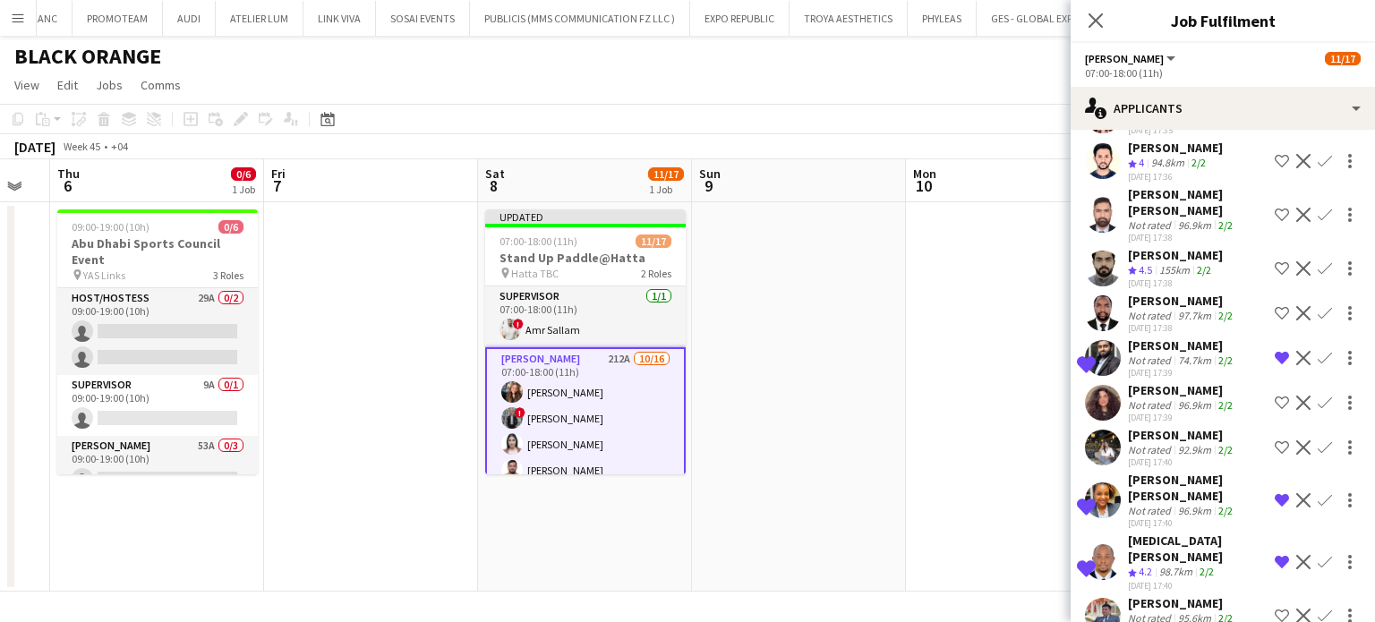
click at [1182, 382] on div "Haya Rahmoun" at bounding box center [1182, 390] width 108 height 16
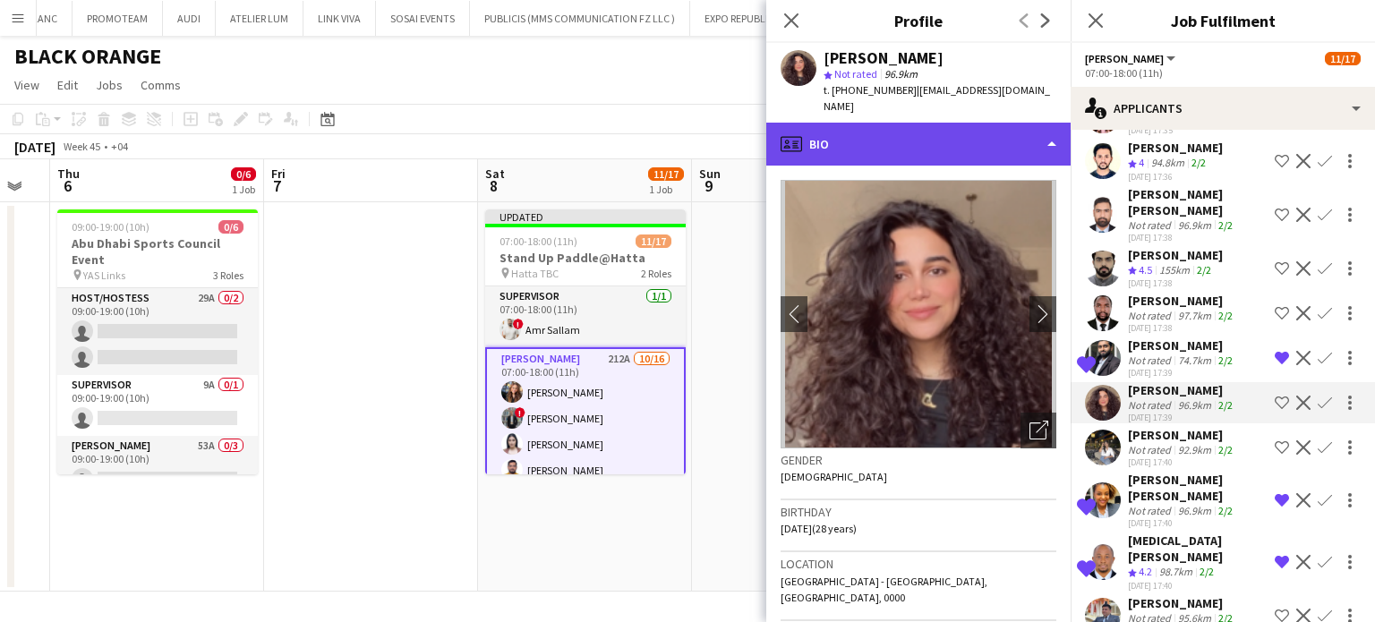
click at [973, 123] on div "profile Bio" at bounding box center [918, 144] width 304 height 43
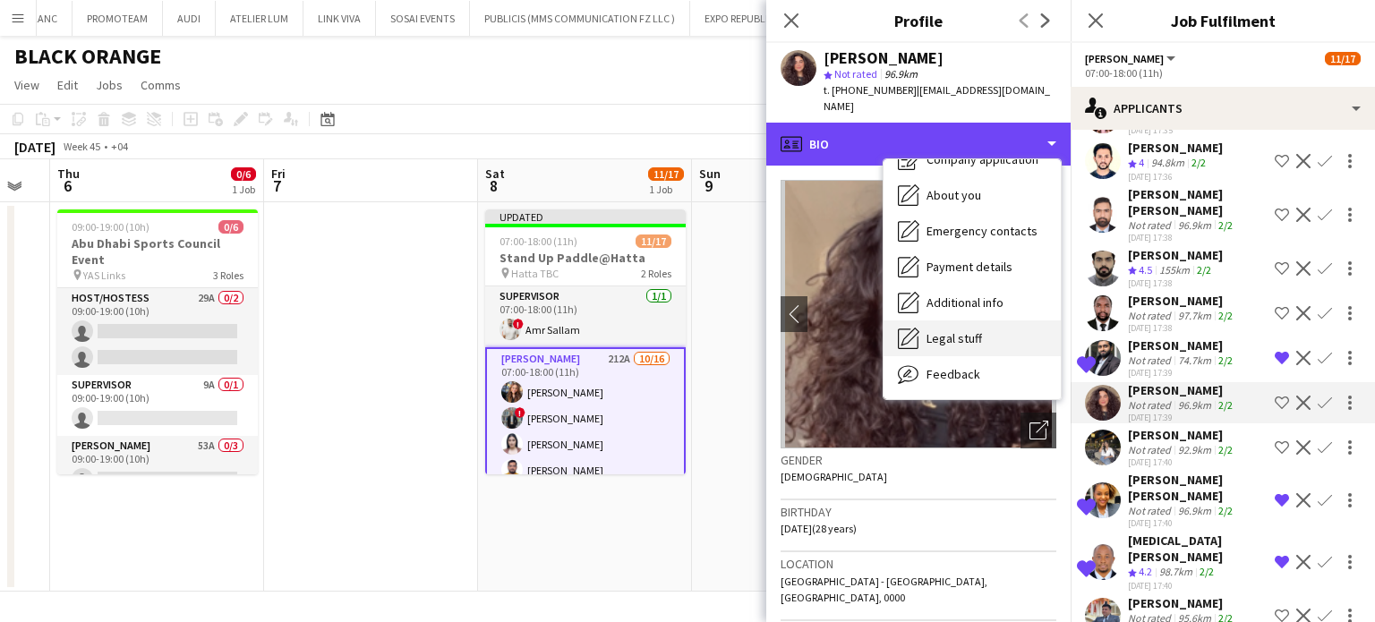
scroll to position [132, 0]
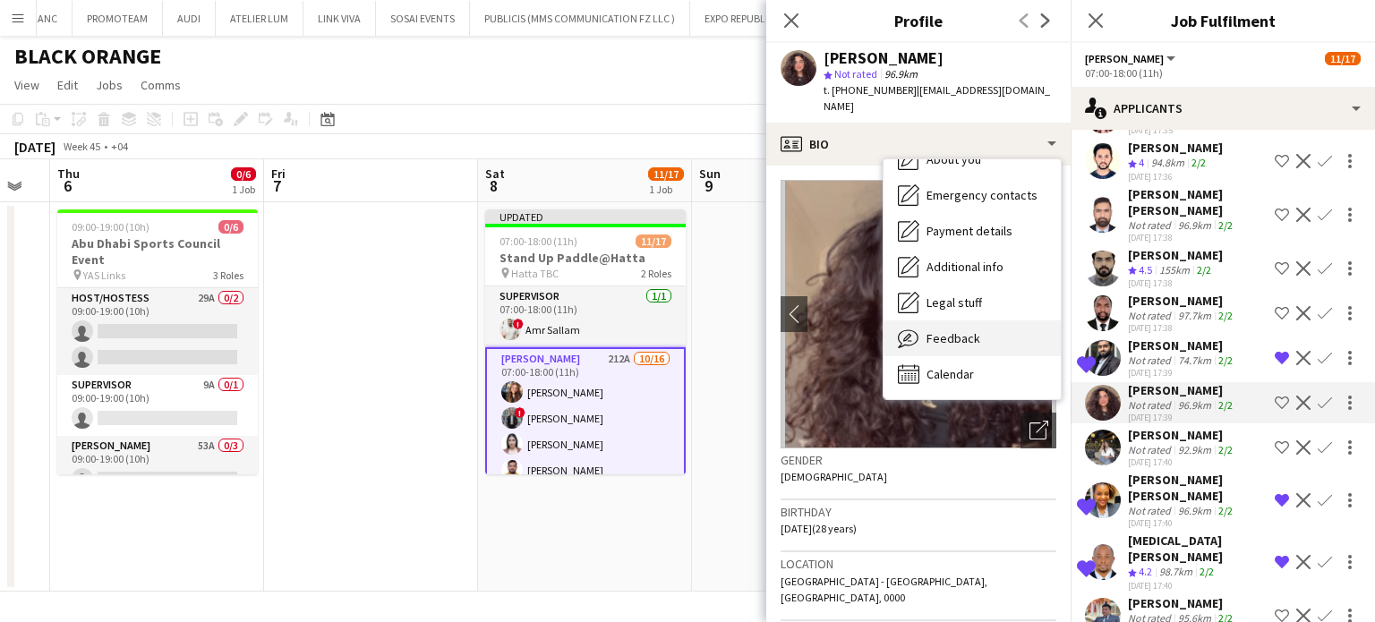
click at [952, 332] on div "Feedback Feedback" at bounding box center [972, 339] width 177 height 36
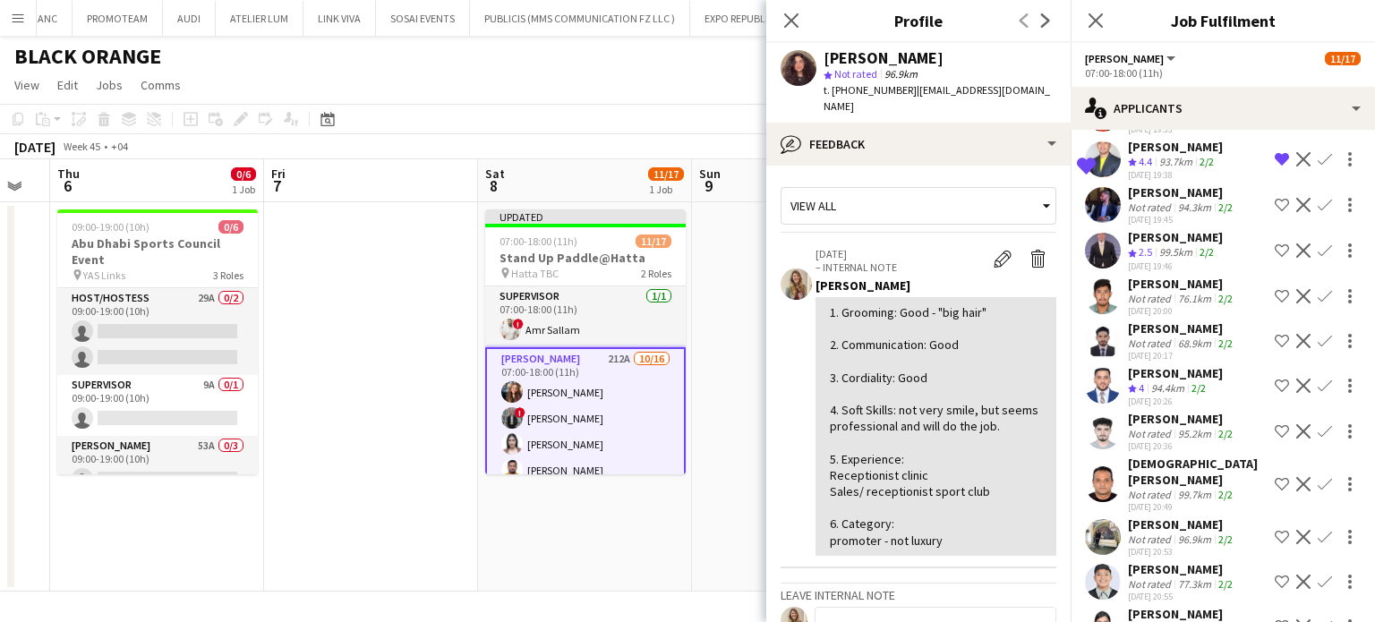
scroll to position [7191, 0]
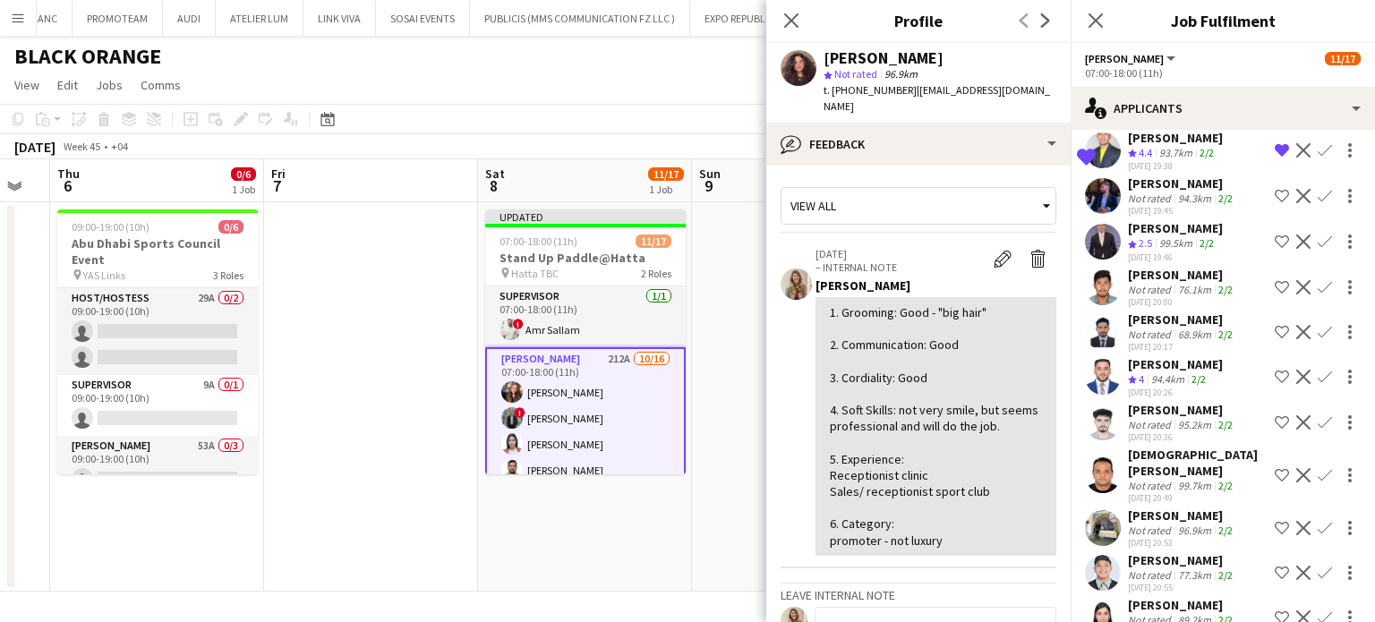
click at [1275, 370] on app-icon "Shortlist crew" at bounding box center [1282, 377] width 14 height 14
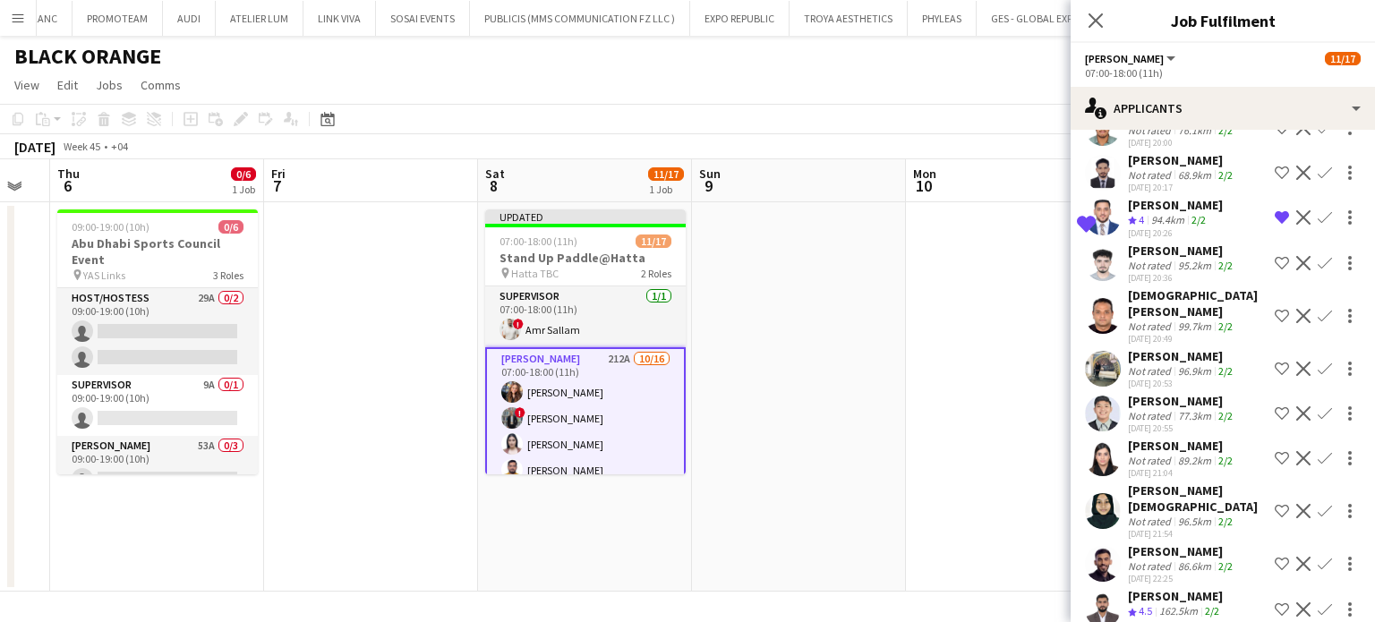
scroll to position [7370, 0]
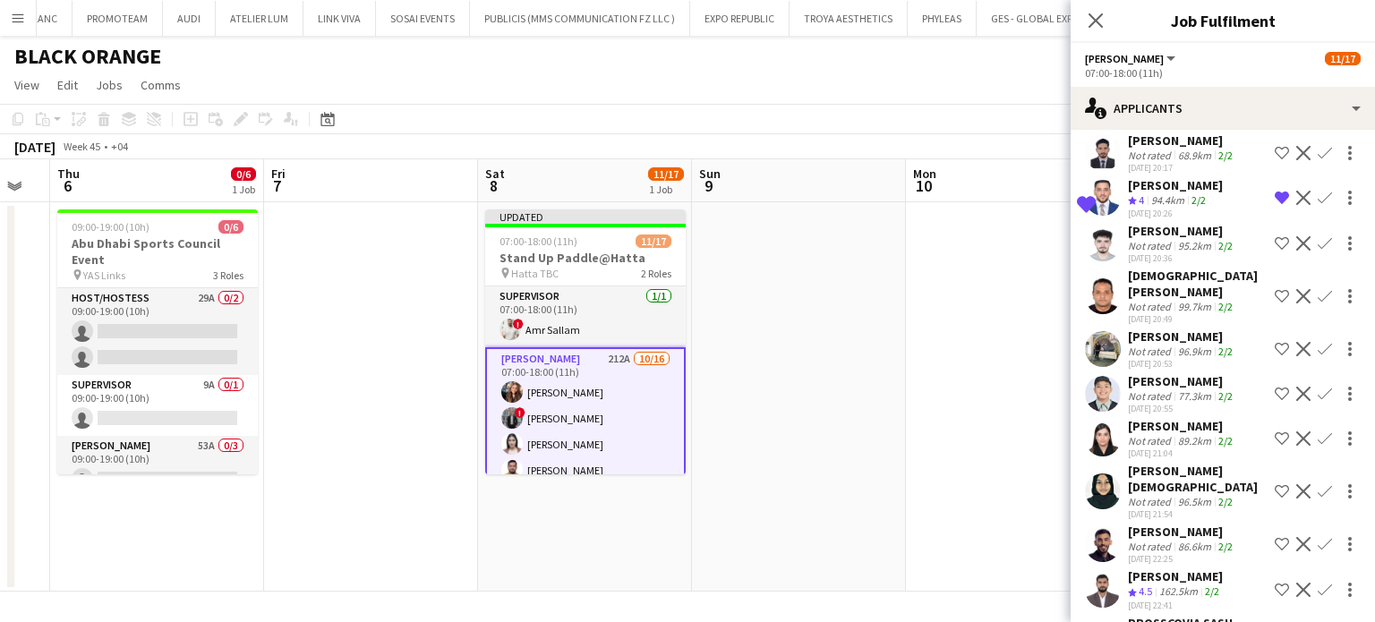
click at [1183, 434] on div "89.2km" at bounding box center [1195, 440] width 40 height 13
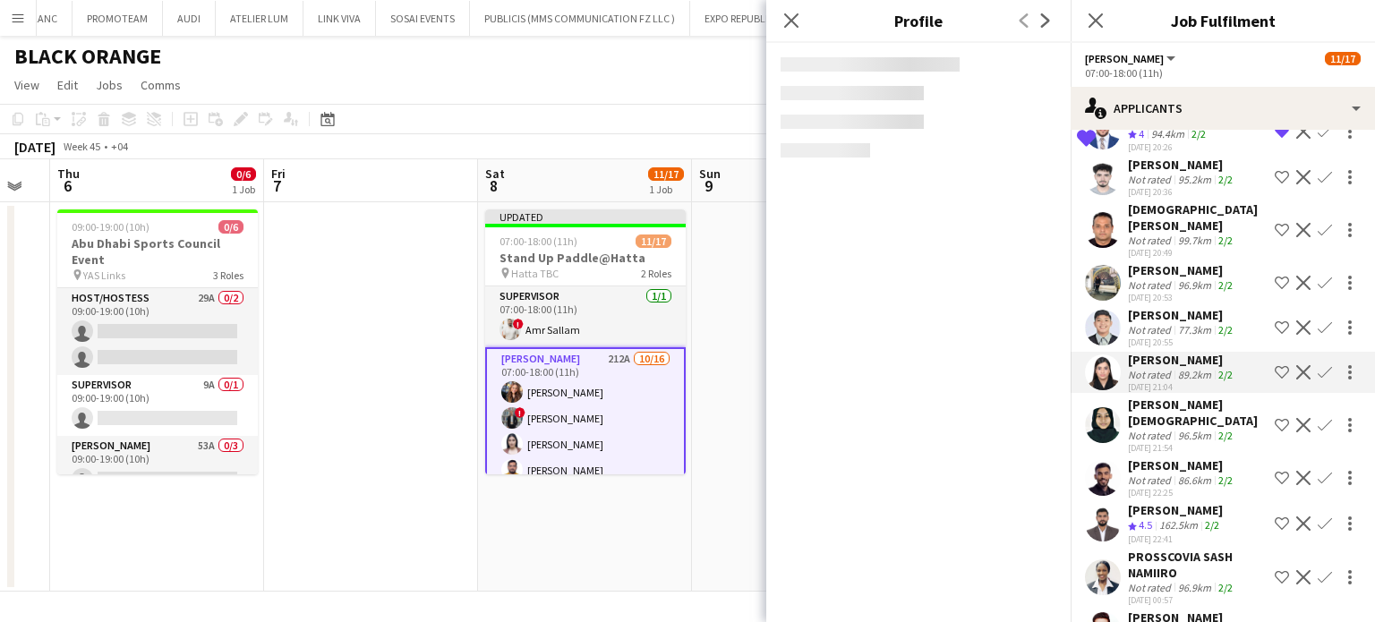
scroll to position [7549, 0]
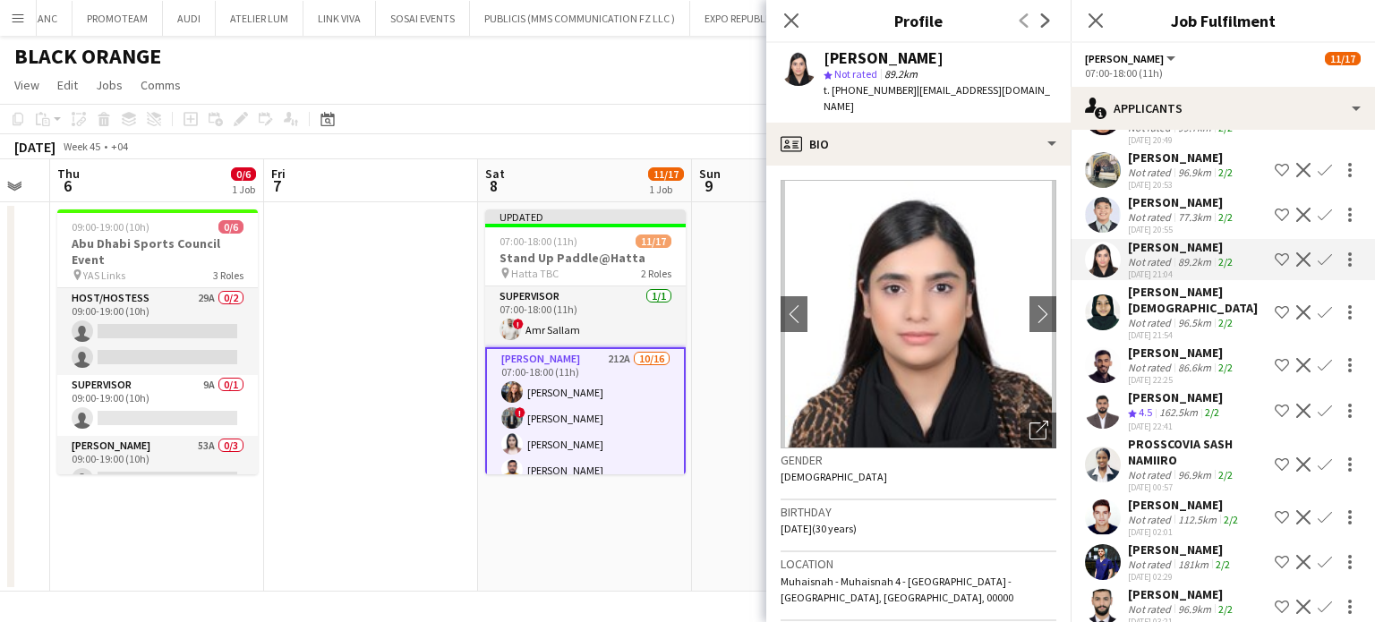
click at [1275, 358] on app-icon "Shortlist crew" at bounding box center [1282, 365] width 14 height 14
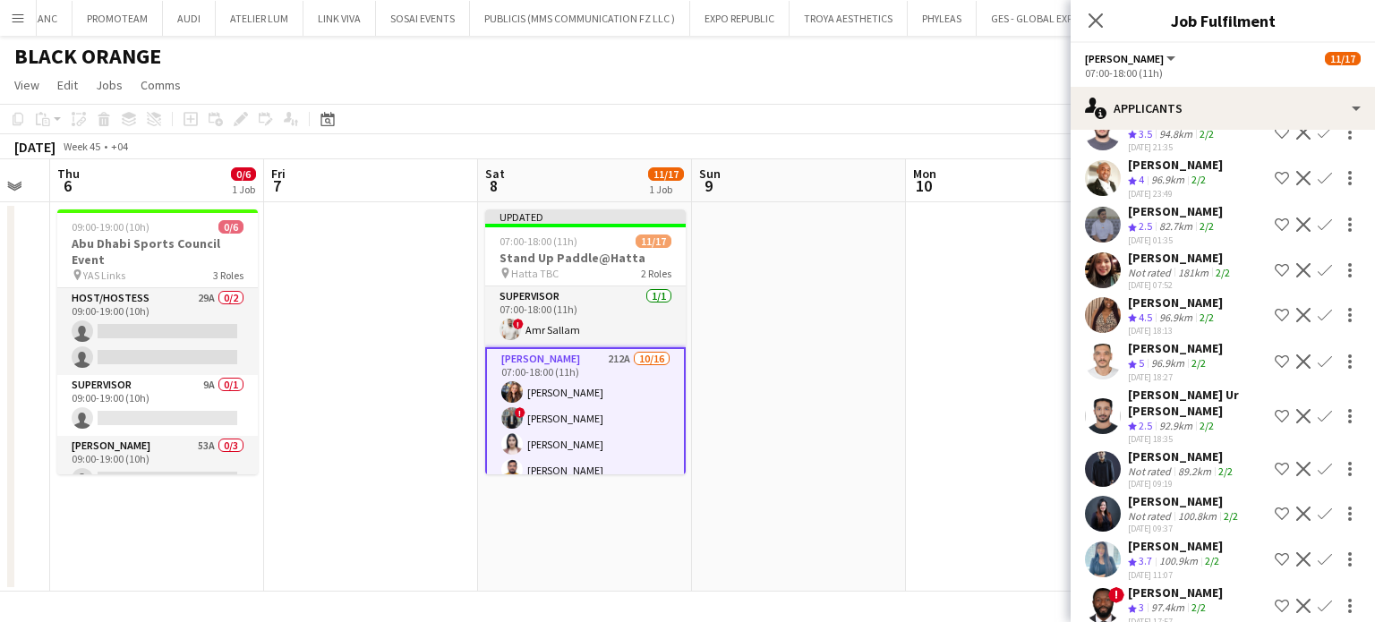
scroll to position [8892, 0]
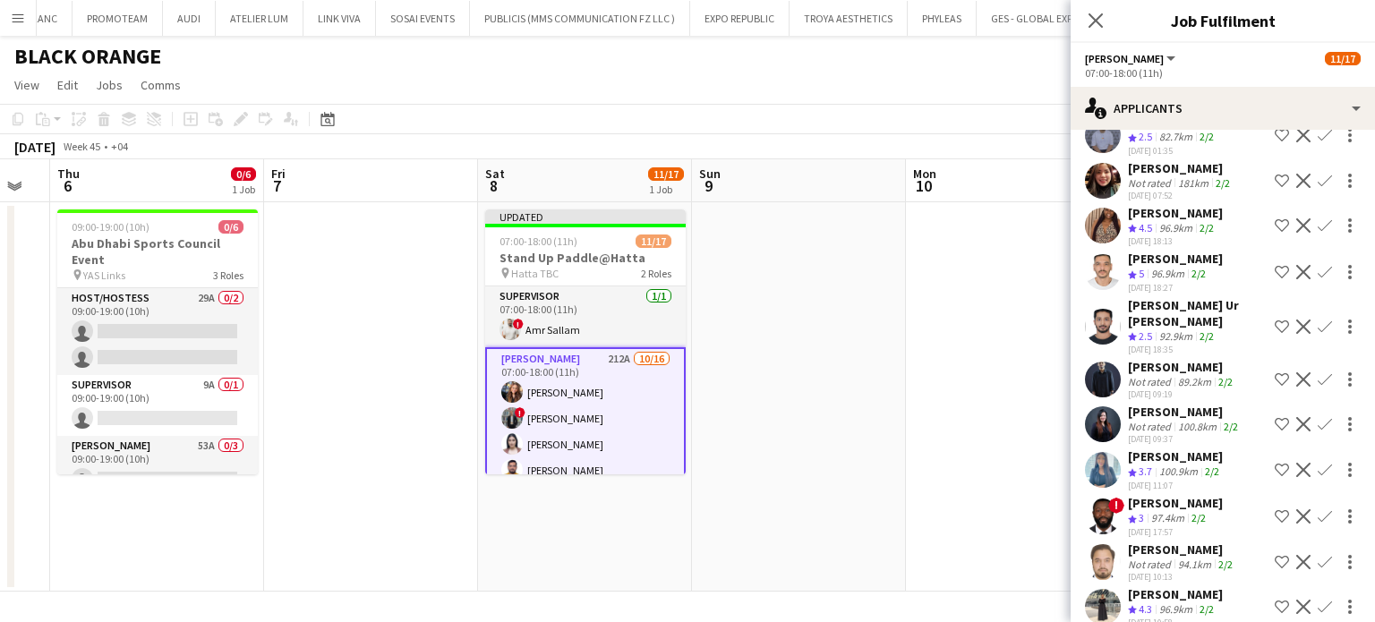
click at [1165, 420] on div "Not rated" at bounding box center [1151, 426] width 47 height 13
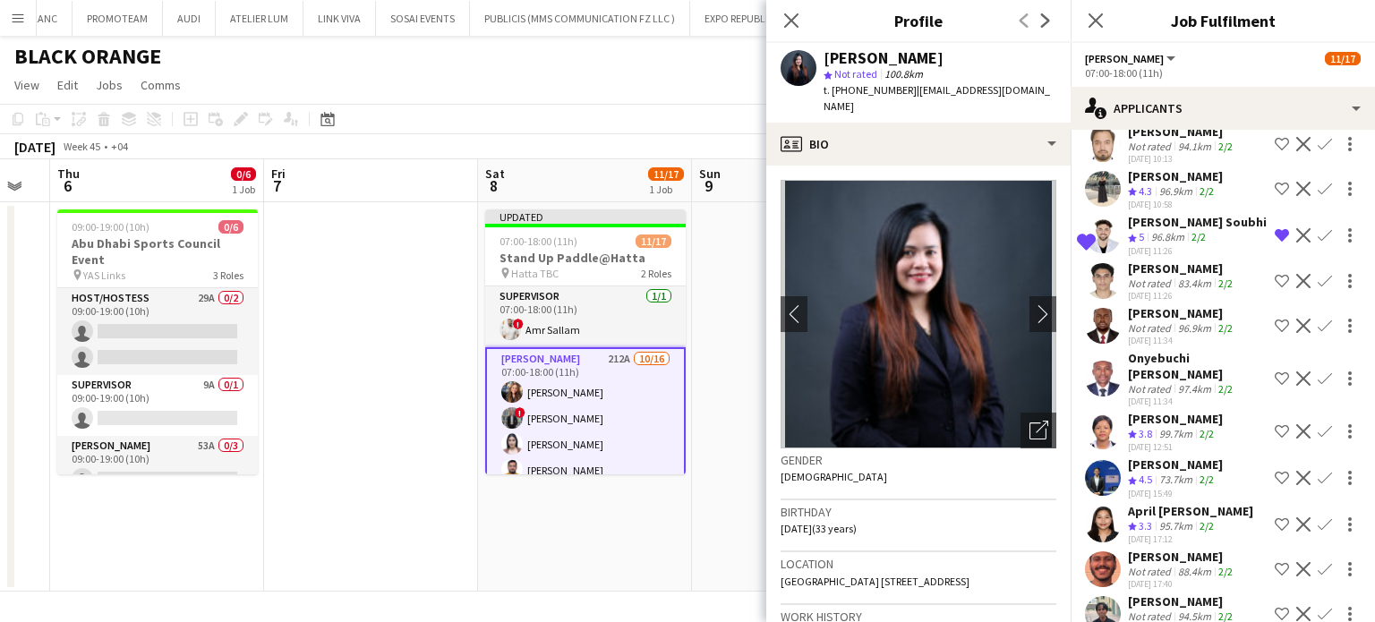
scroll to position [9339, 0]
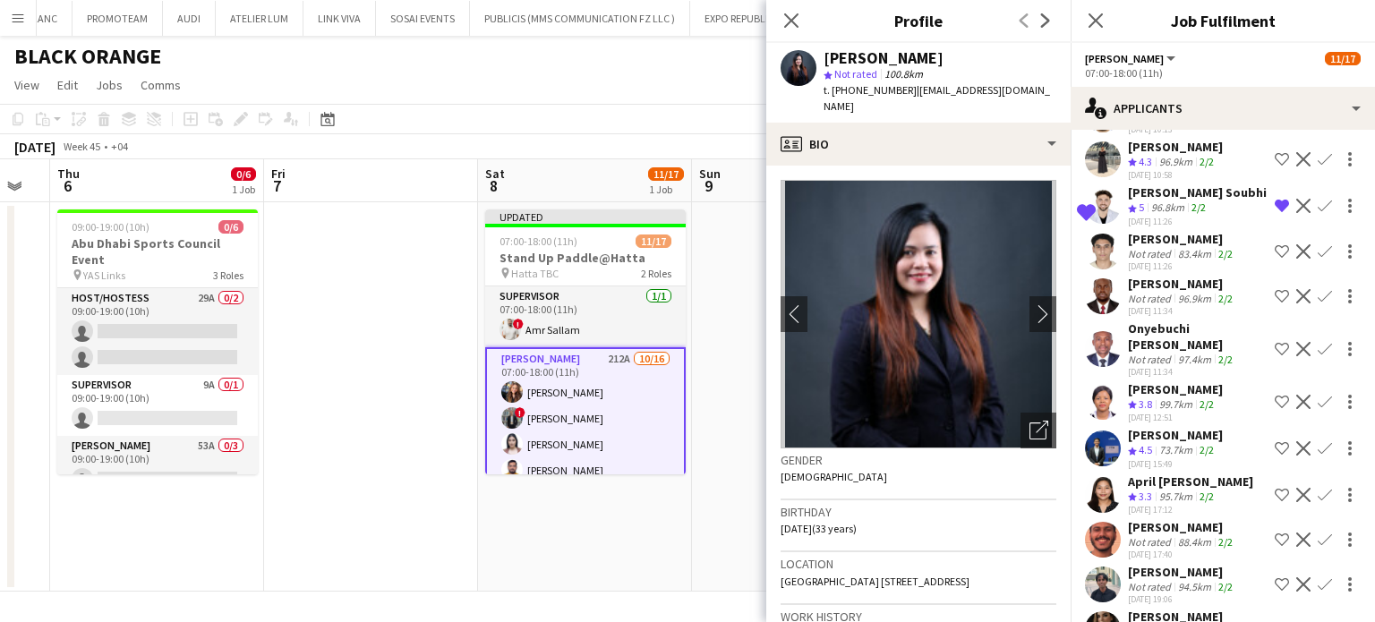
click at [1171, 490] on div "95.7km" at bounding box center [1176, 497] width 40 height 15
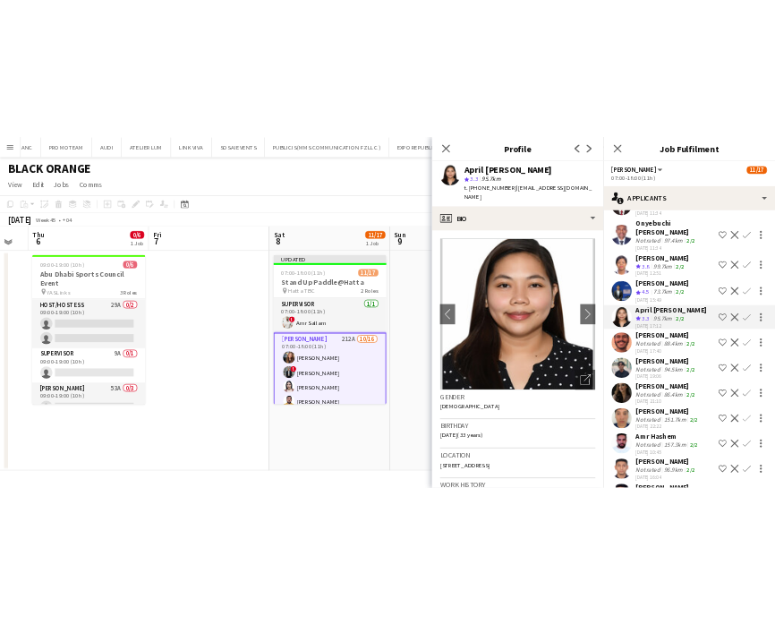
scroll to position [9517, 0]
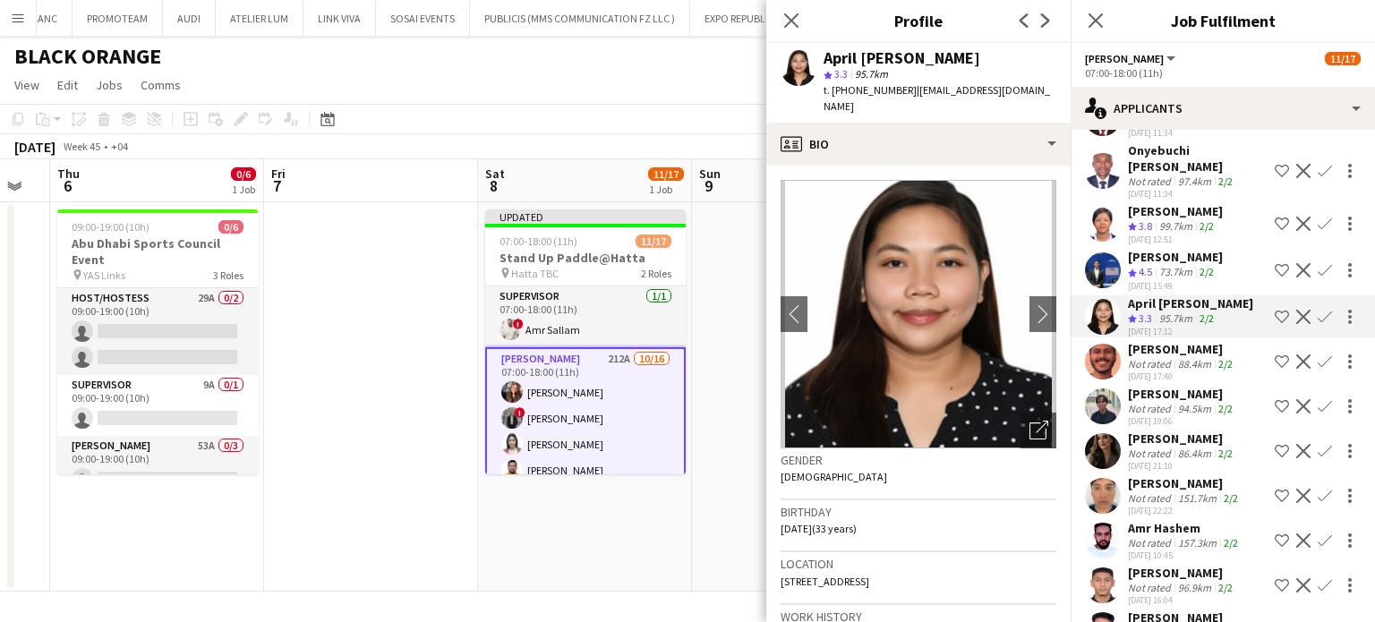
click at [1275, 444] on app-icon "Shortlist crew" at bounding box center [1282, 451] width 14 height 14
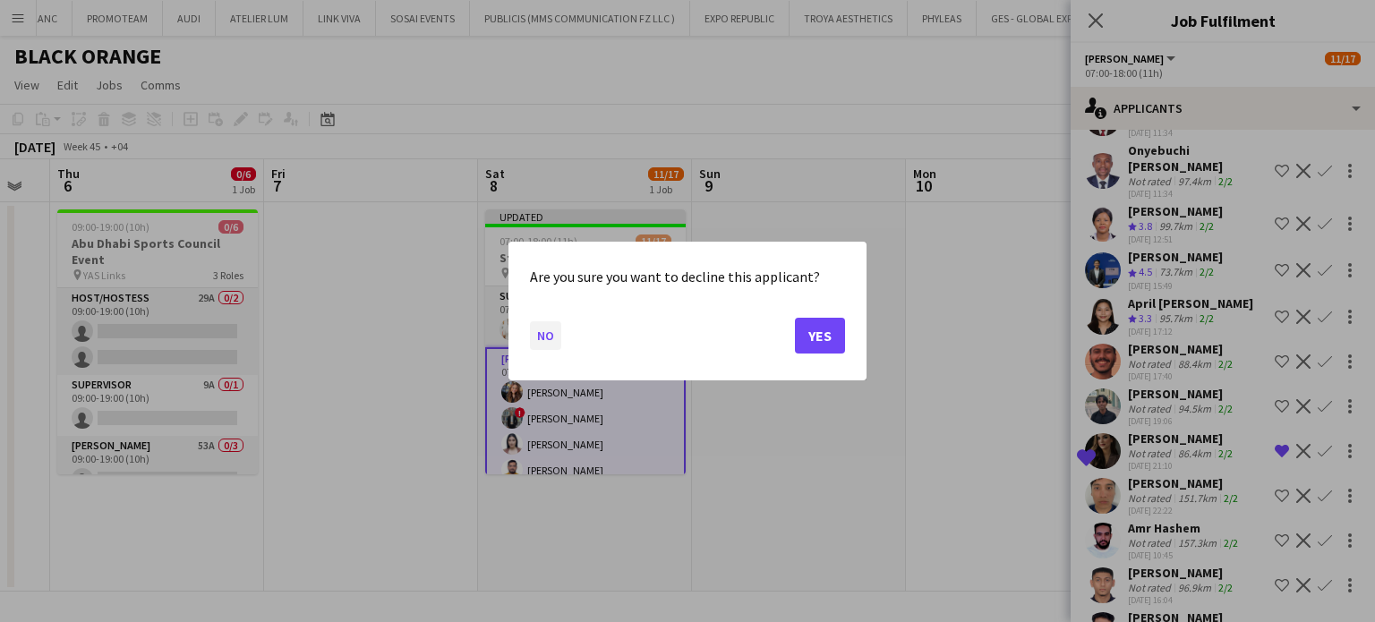
click at [540, 338] on button "No" at bounding box center [545, 335] width 31 height 29
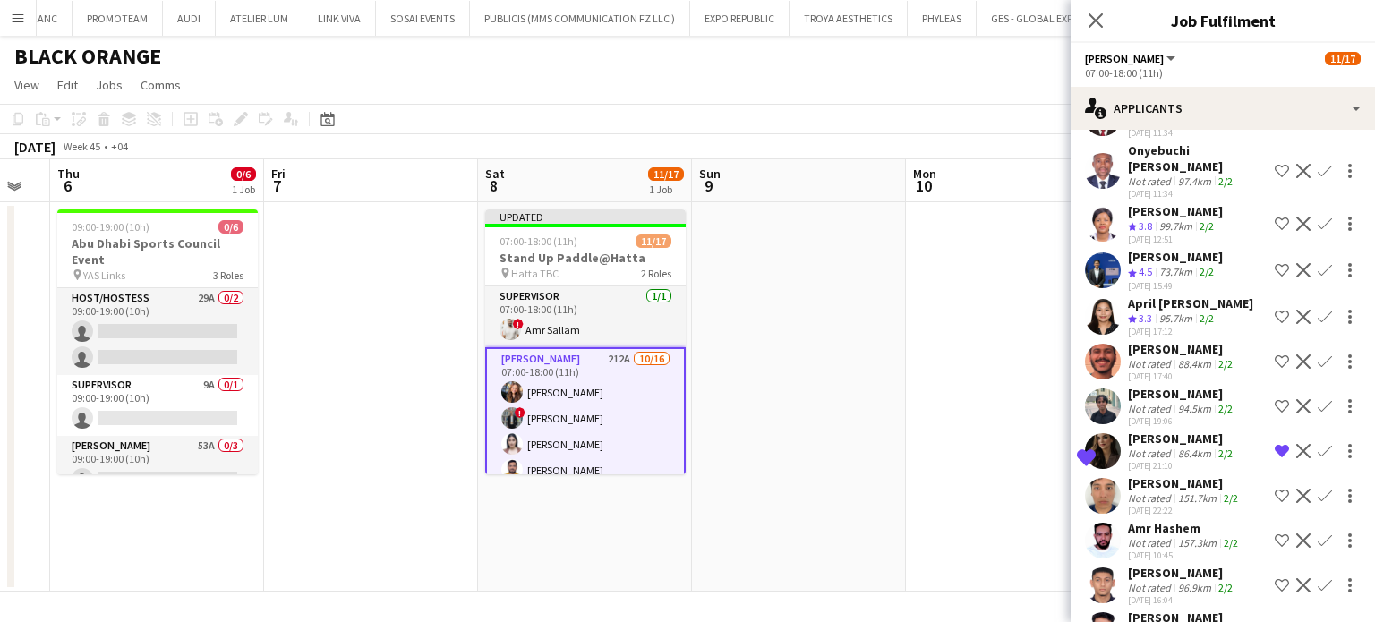
click at [867, 346] on app-date-cell at bounding box center [799, 396] width 214 height 389
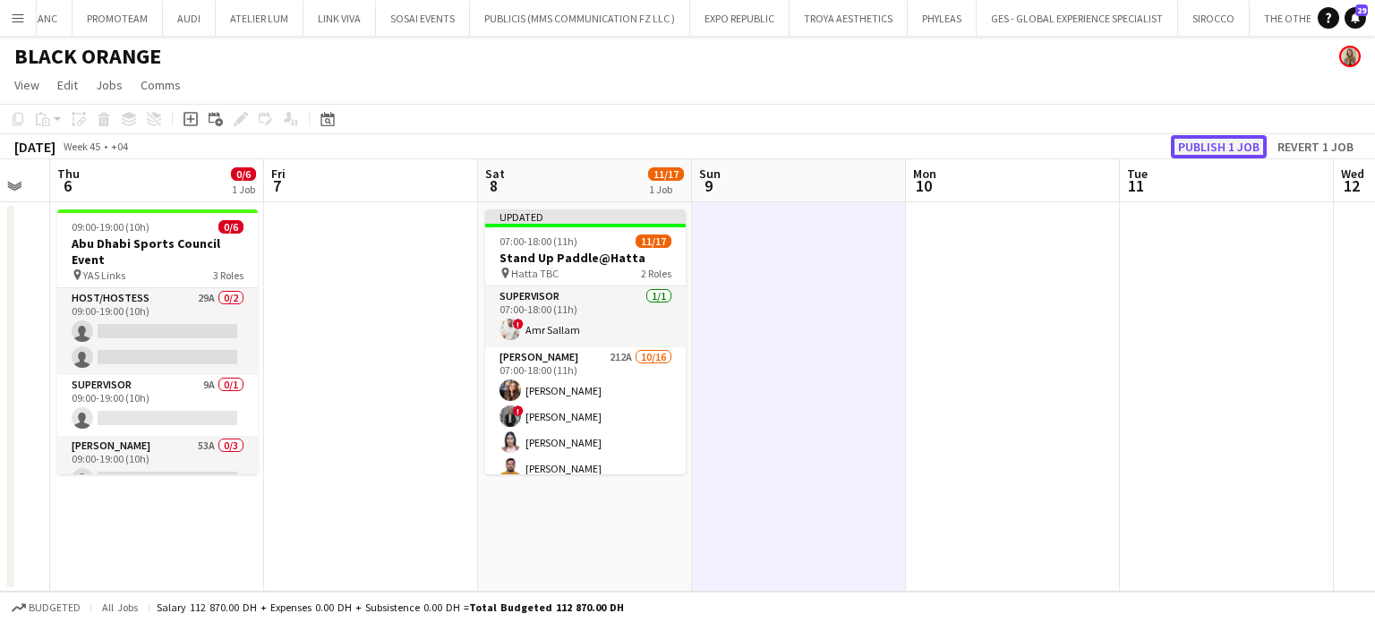
click at [1209, 140] on button "Publish 1 job" at bounding box center [1219, 146] width 96 height 23
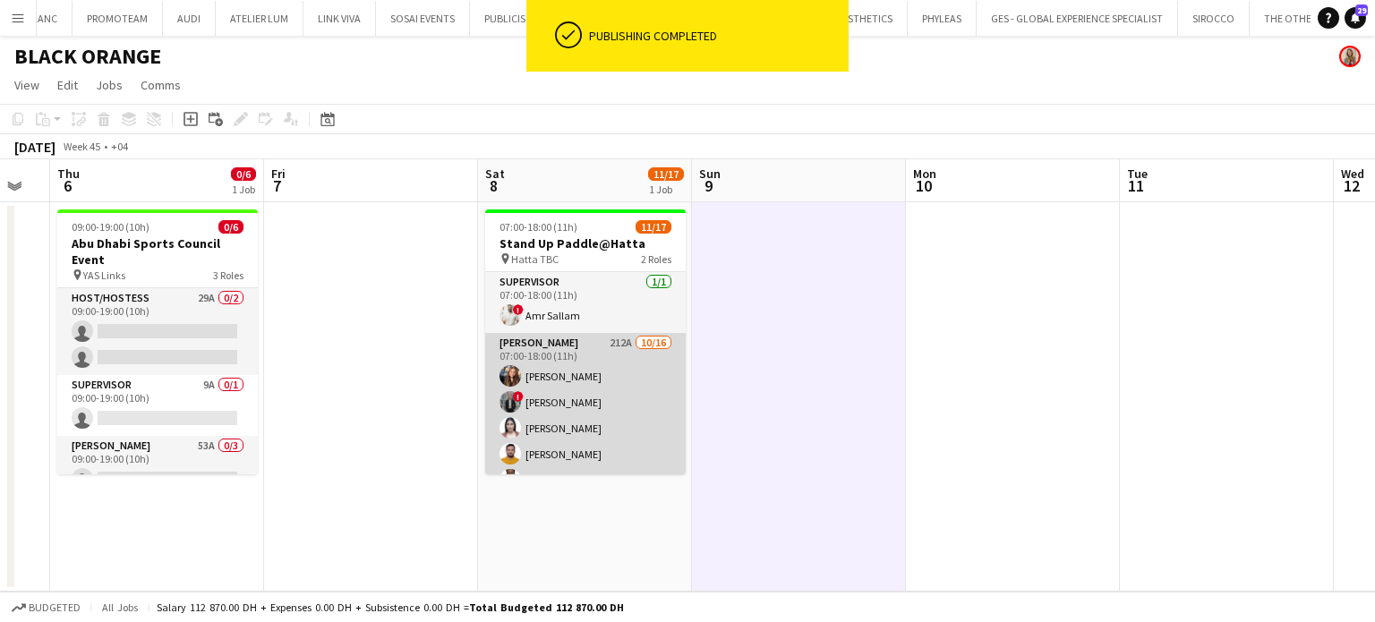
click at [555, 384] on app-card-role "Usher 212A 10/16 07:00-18:00 (11h) Katherine Estrada ! Hassan Elasfory Patricia…" at bounding box center [585, 558] width 201 height 450
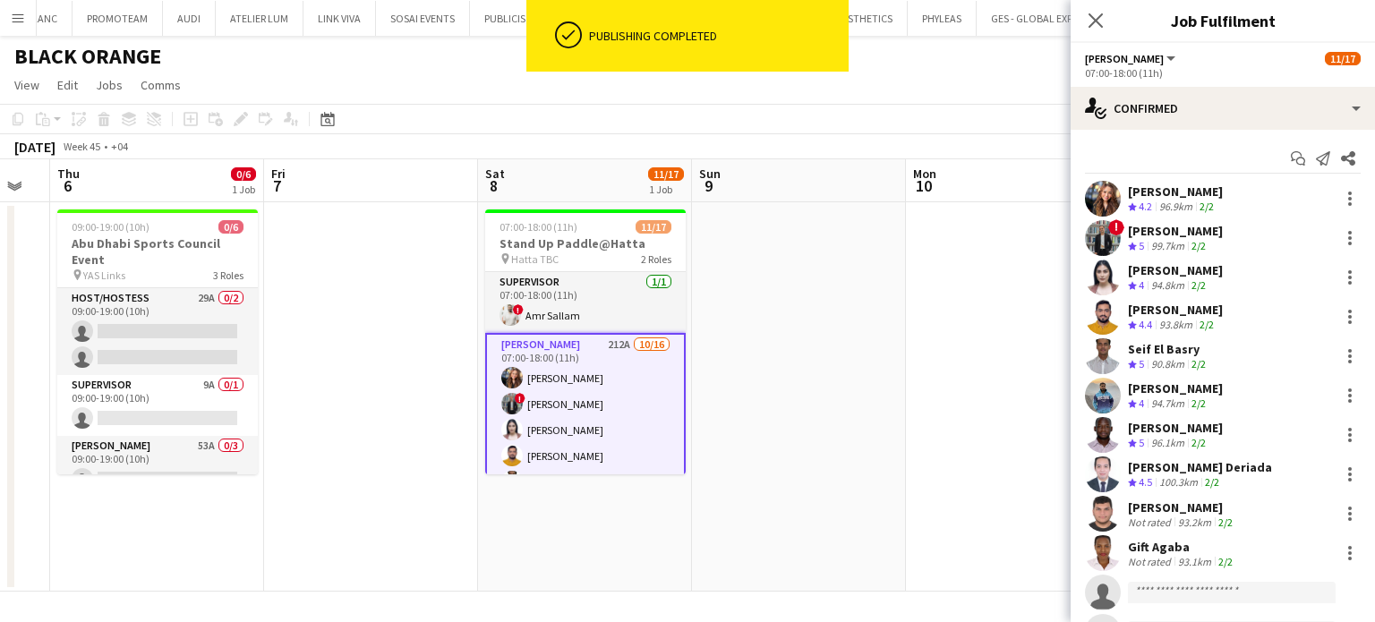
click at [875, 316] on app-date-cell at bounding box center [799, 396] width 214 height 389
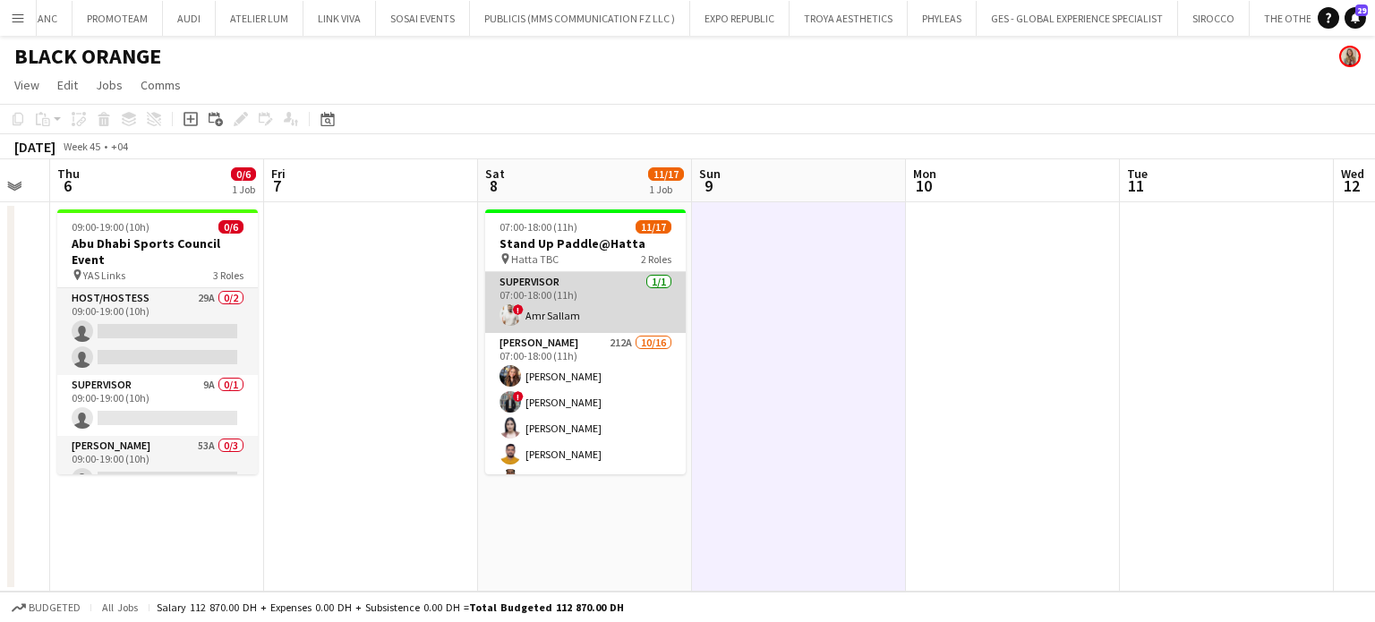
drag, startPoint x: 570, startPoint y: 404, endPoint x: 548, endPoint y: 271, distance: 134.4
click at [570, 404] on app-card-role "Usher 212A 10/16 07:00-18:00 (11h) Katherine Estrada ! Hassan Elasfory Patricia…" at bounding box center [585, 558] width 201 height 450
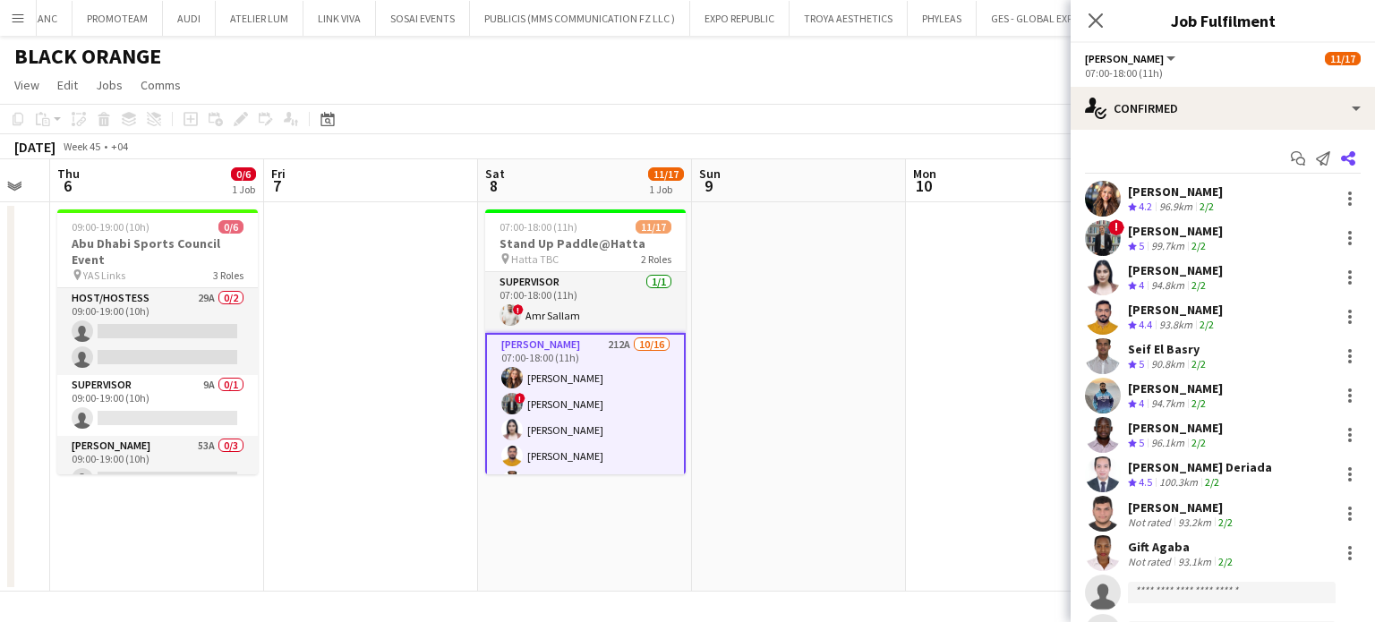
click at [1341, 157] on icon "Share" at bounding box center [1348, 158] width 14 height 14
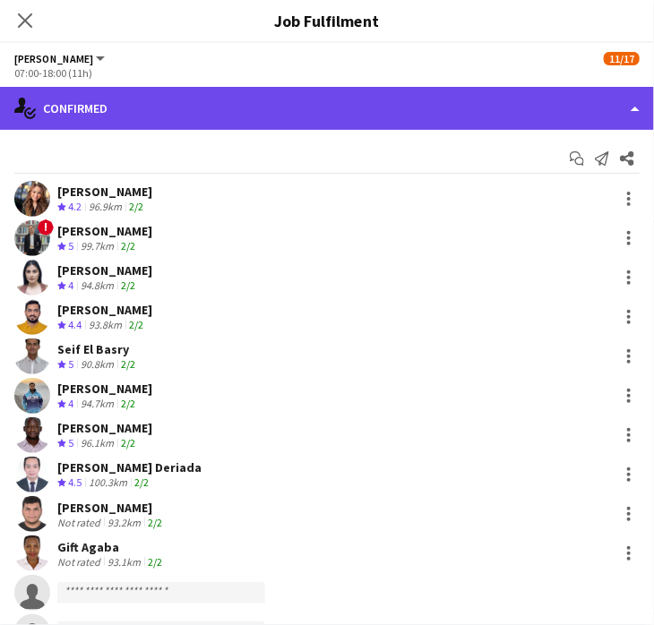
click at [591, 106] on div "single-neutral-actions-check-2 Confirmed" at bounding box center [327, 108] width 654 height 43
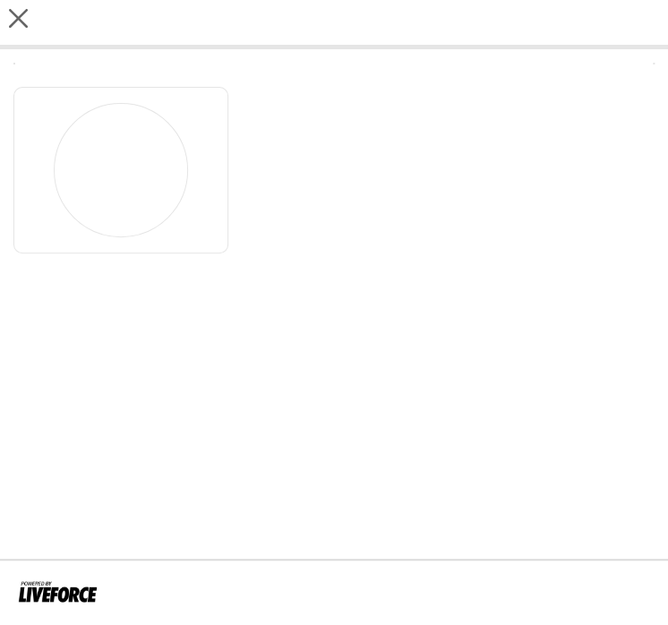
click at [555, 228] on div at bounding box center [333, 165] width 641 height 175
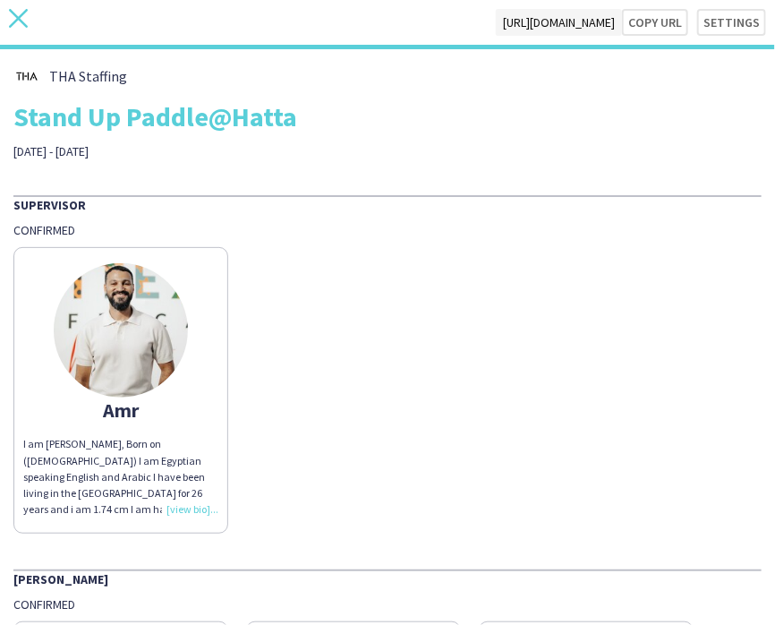
drag, startPoint x: 26, startPoint y: 16, endPoint x: 90, endPoint y: 27, distance: 65.3
click at [25, 16] on div "close https://admin.liveforce.co/v2/s/543c66bf-ac7d-41f4-8c81-ff2422868e58 Copy…" at bounding box center [387, 24] width 775 height 49
click at [21, 20] on icon at bounding box center [18, 18] width 19 height 19
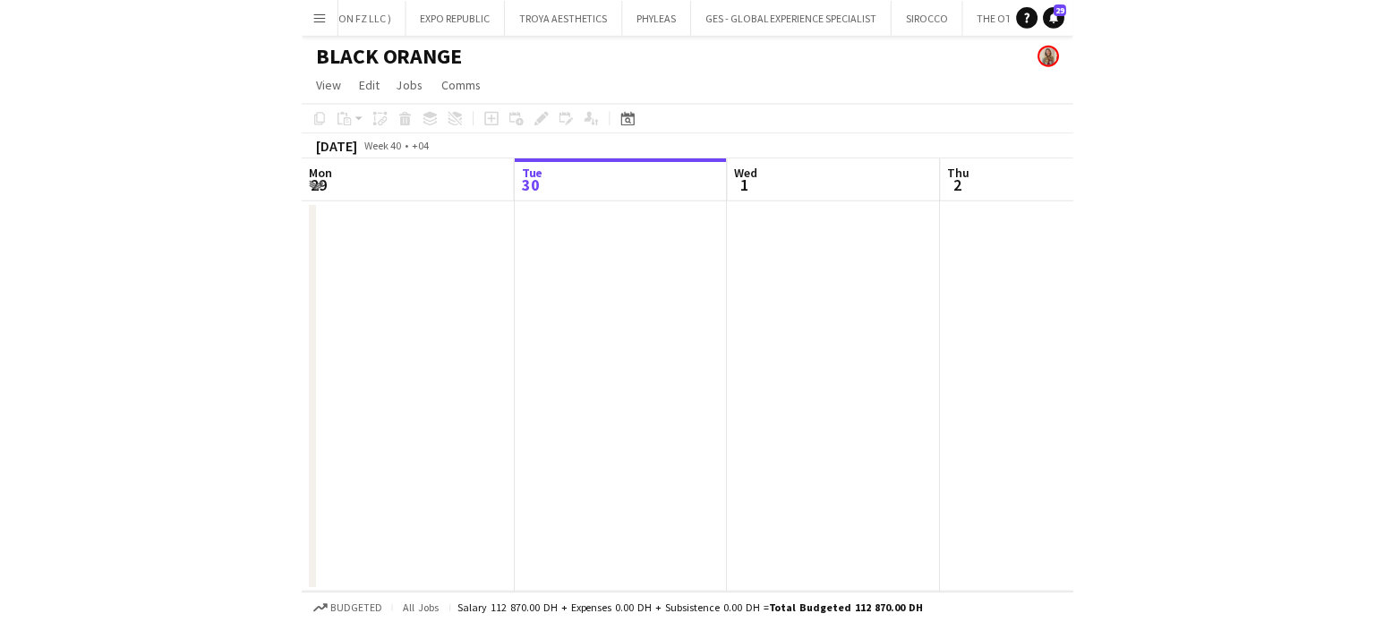
scroll to position [0, 5735]
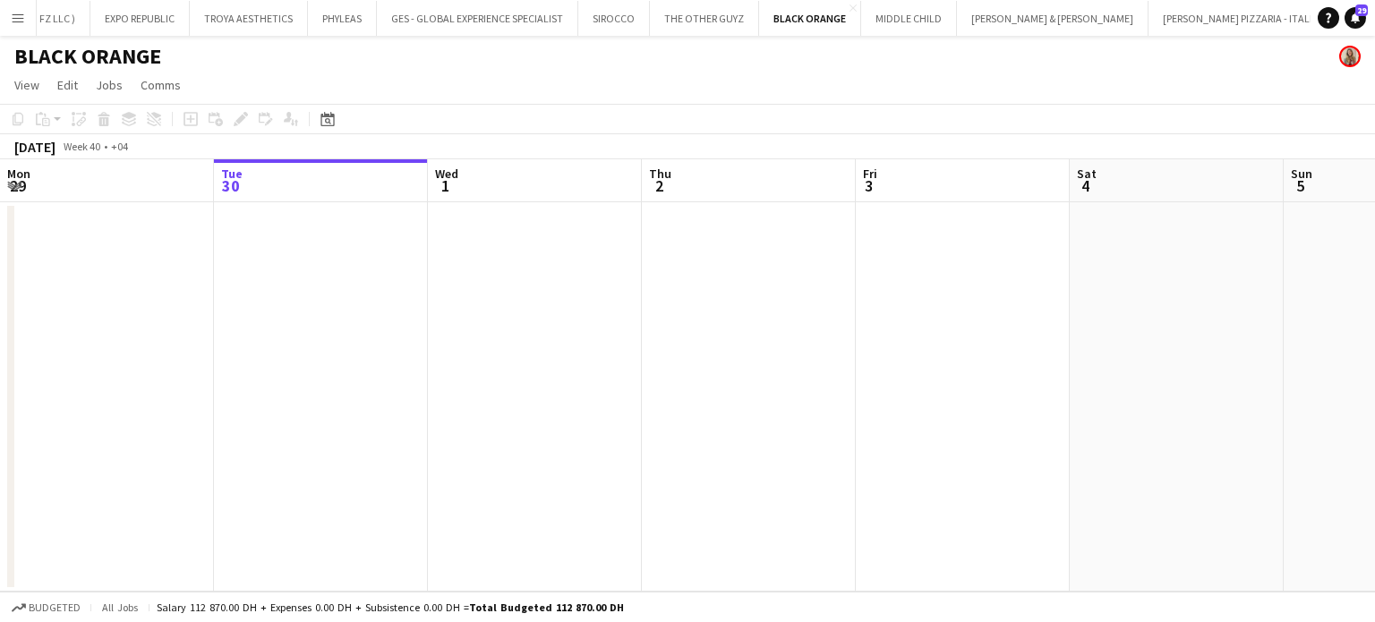
click at [17, 24] on app-icon "Menu" at bounding box center [18, 18] width 14 height 14
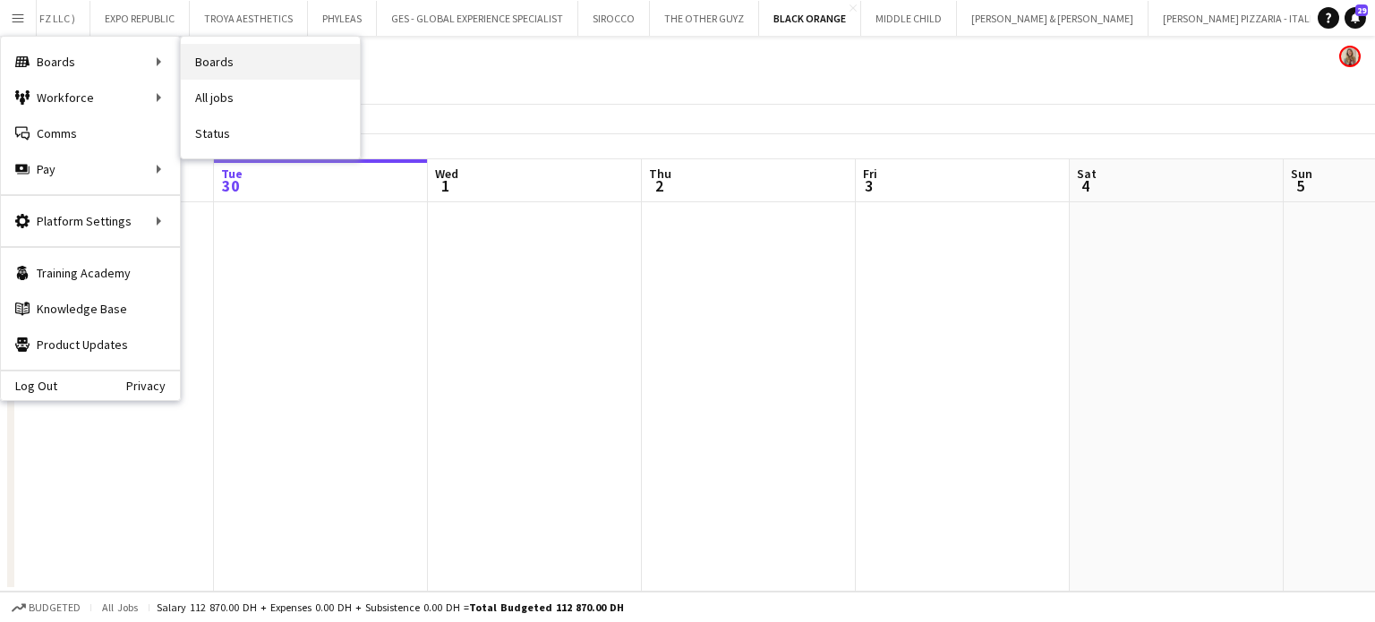
click at [221, 62] on link "Boards" at bounding box center [270, 62] width 179 height 36
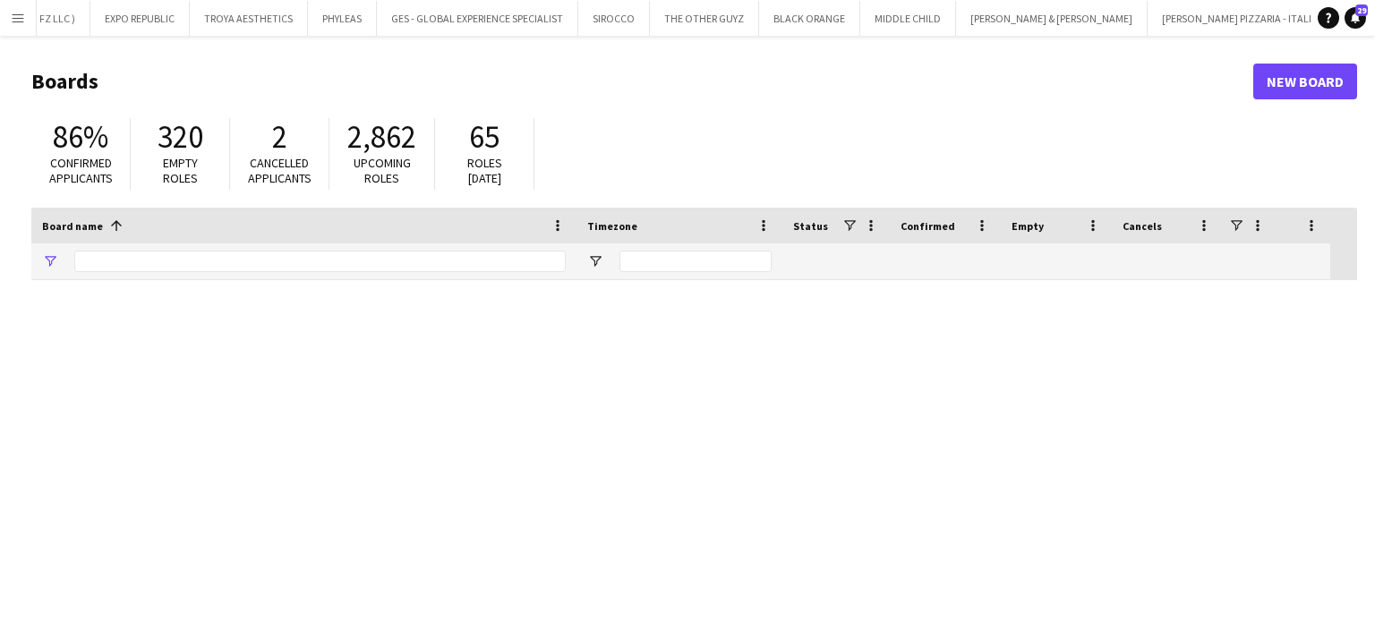
type input "*****"
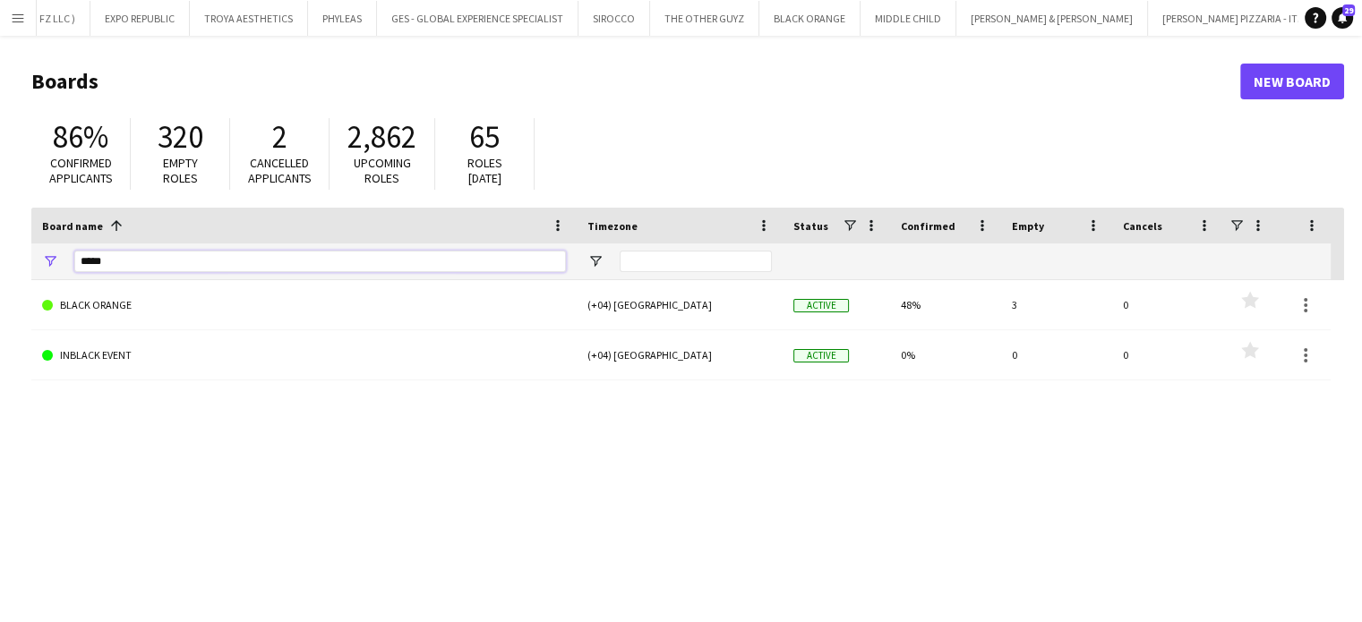
drag, startPoint x: 142, startPoint y: 261, endPoint x: 38, endPoint y: 235, distance: 107.7
click at [0, 233] on main "Boards New Board 86% Confirmed applicants 320 Empty roles 2 Cancelled applicant…" at bounding box center [681, 359] width 1362 height 646
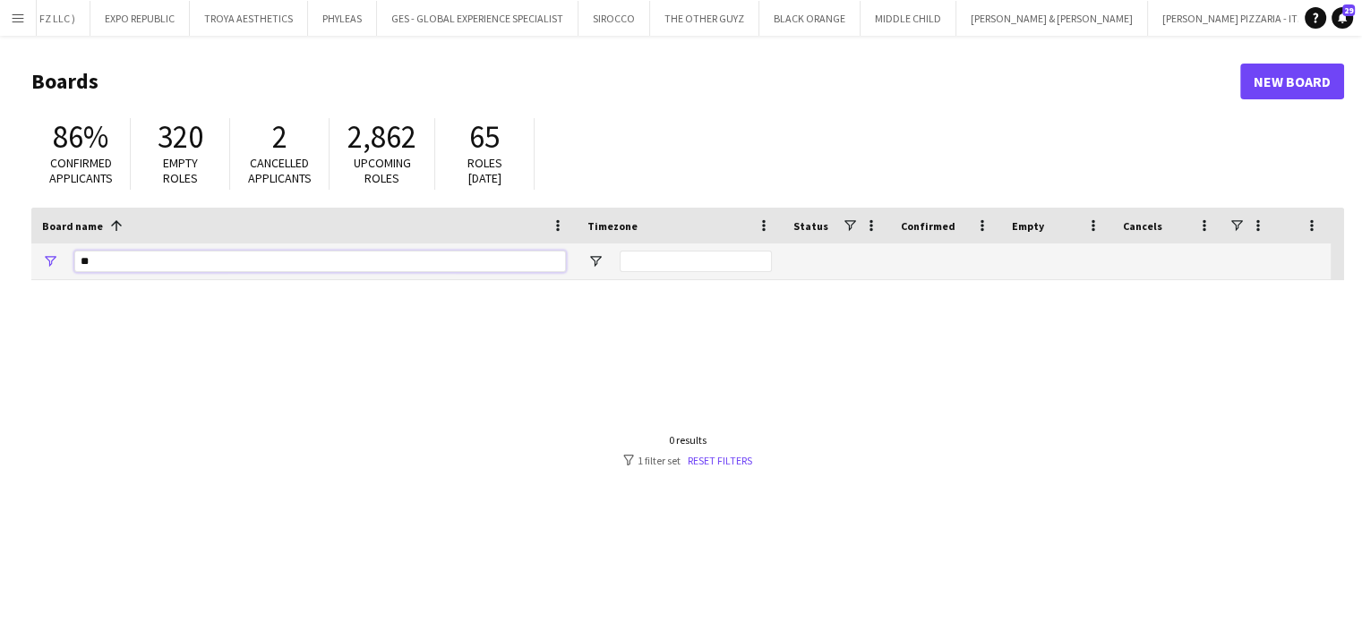
type input "*"
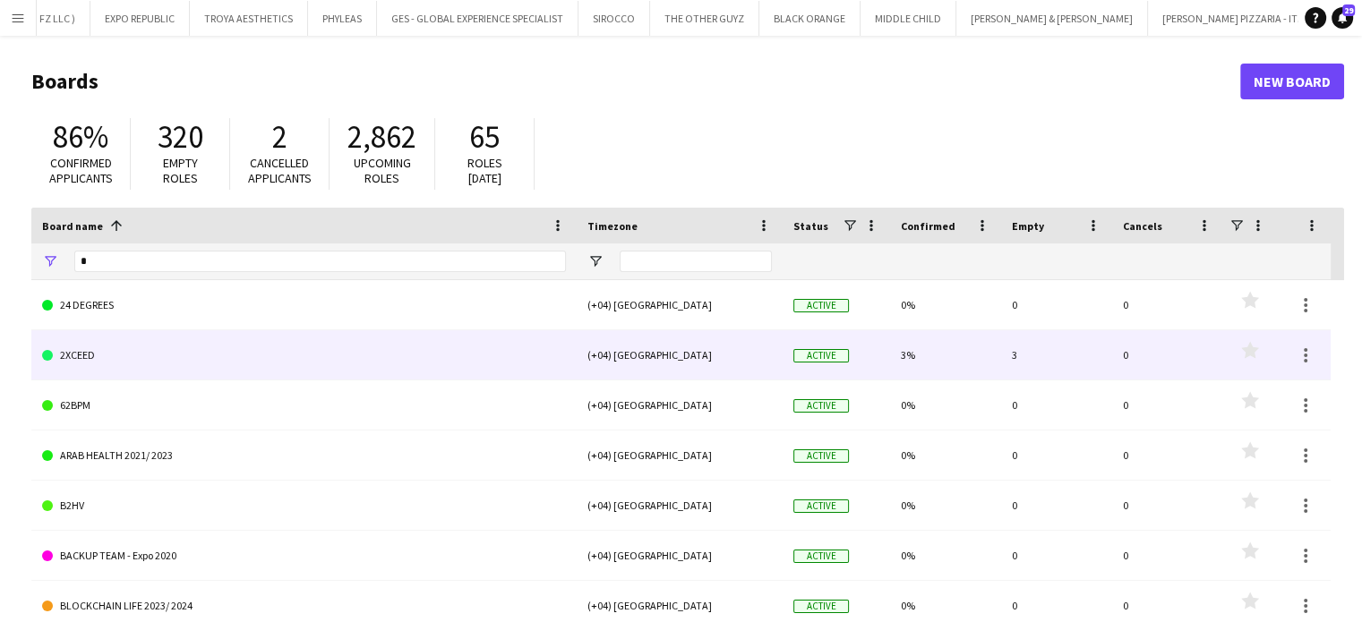
click at [94, 336] on link "2XCEED" at bounding box center [304, 355] width 524 height 50
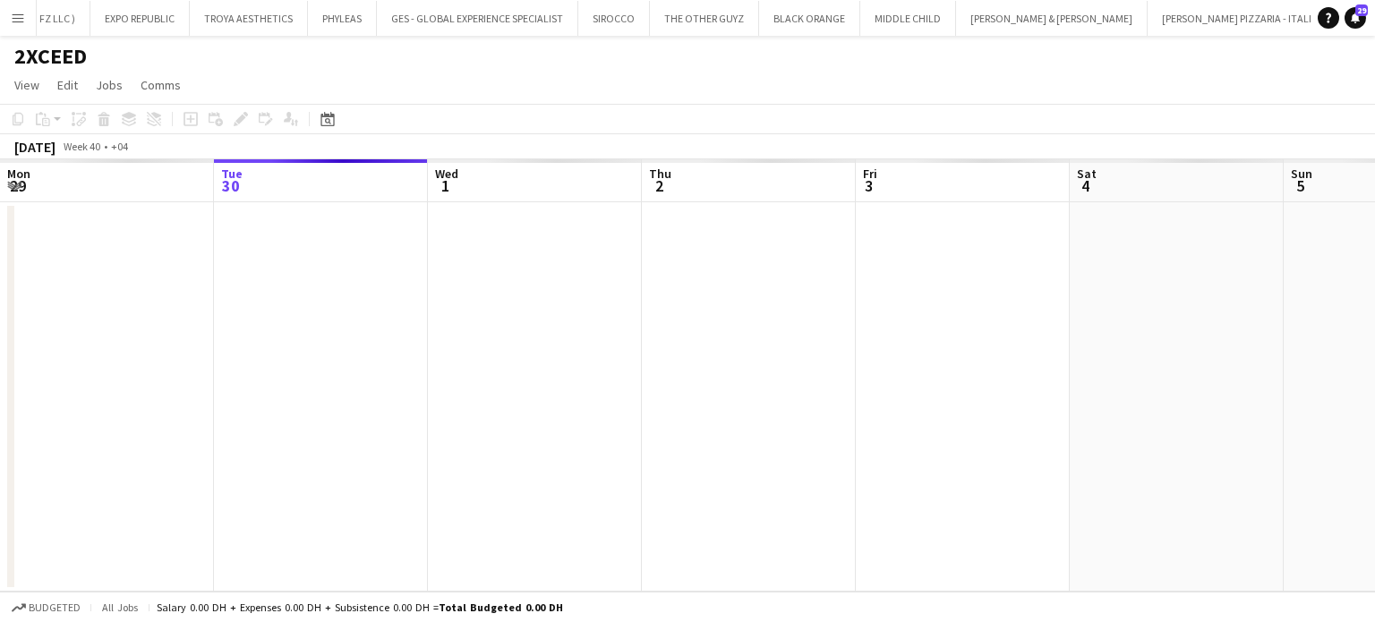
scroll to position [0, 6880]
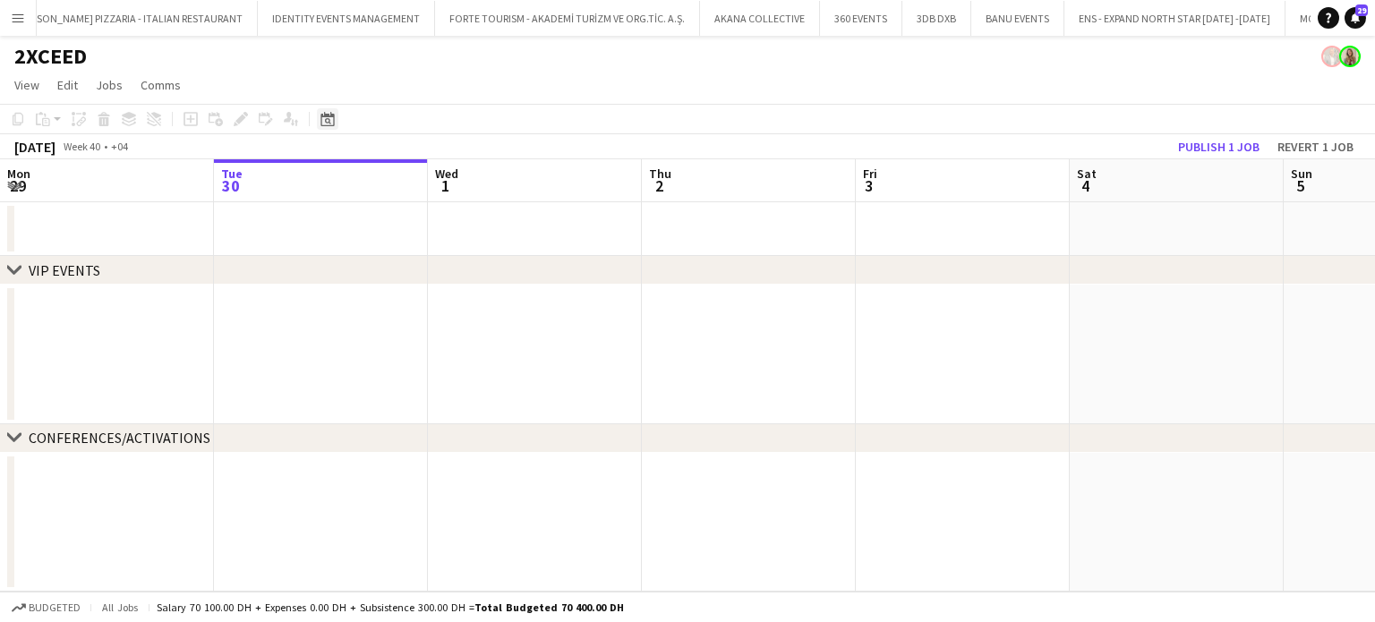
click at [324, 117] on icon "Date picker" at bounding box center [328, 119] width 14 height 14
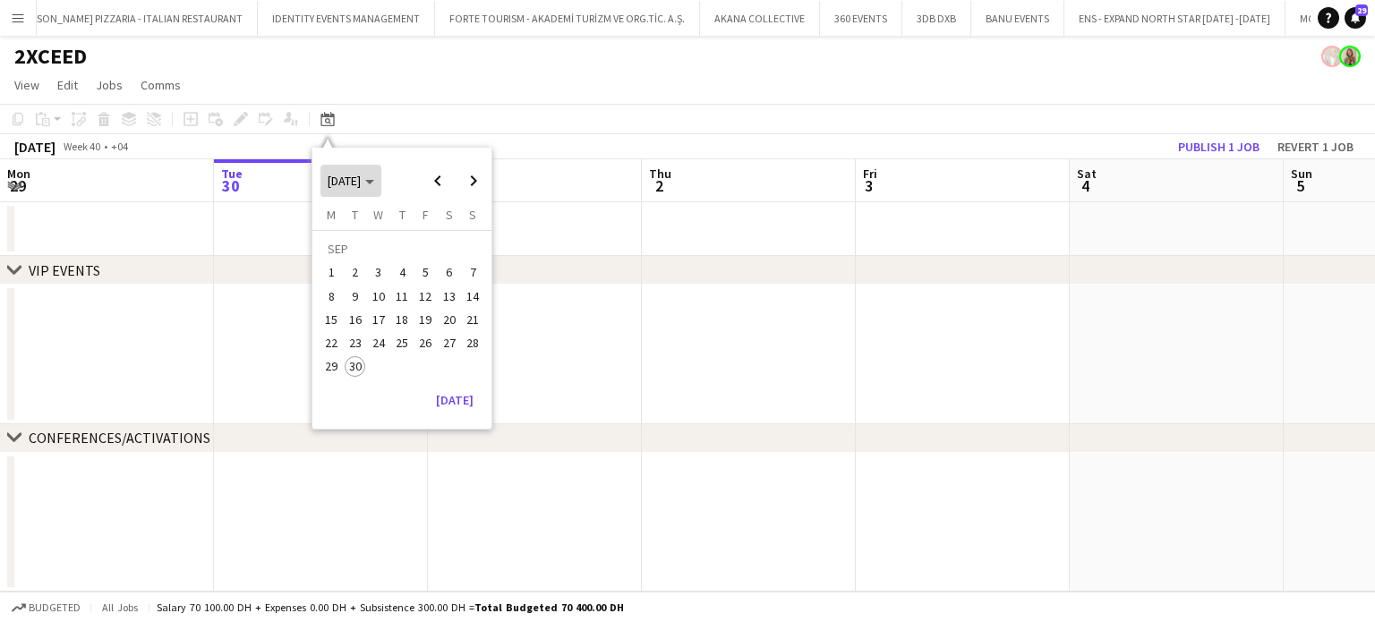
click at [381, 179] on span "Choose month and year" at bounding box center [351, 180] width 61 height 43
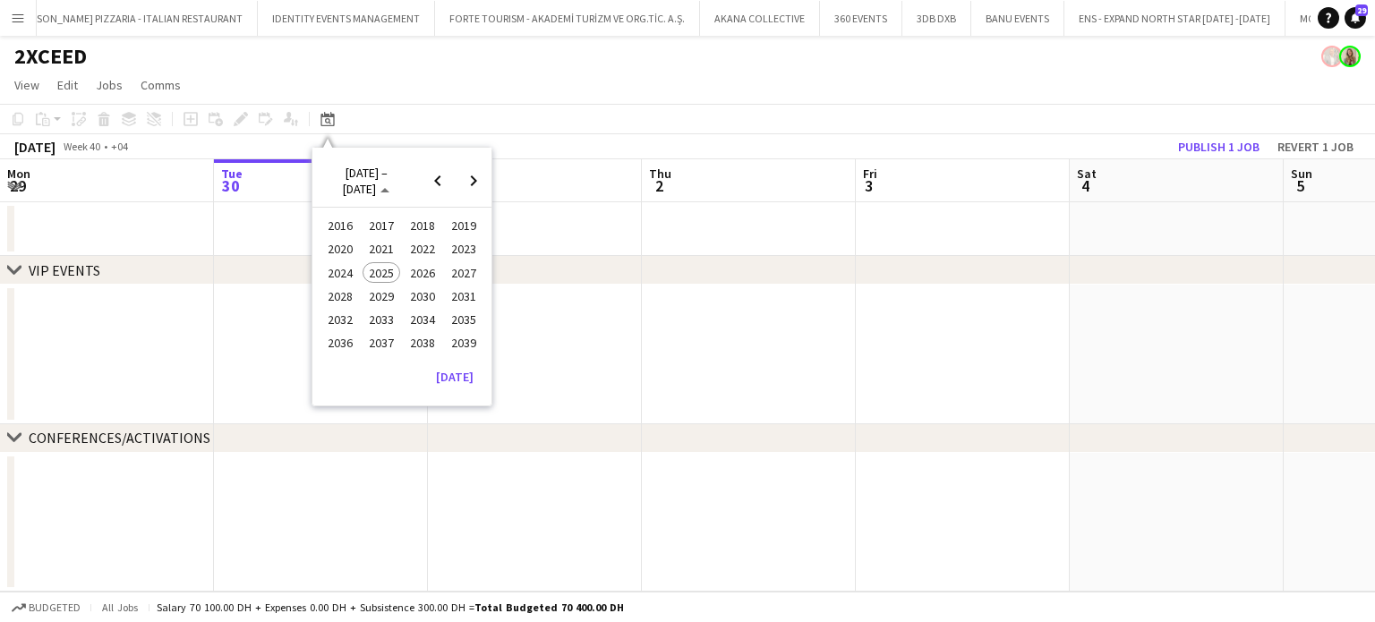
click at [470, 252] on span "2023" at bounding box center [463, 249] width 37 height 21
click at [432, 295] on span "NOV" at bounding box center [422, 296] width 37 height 21
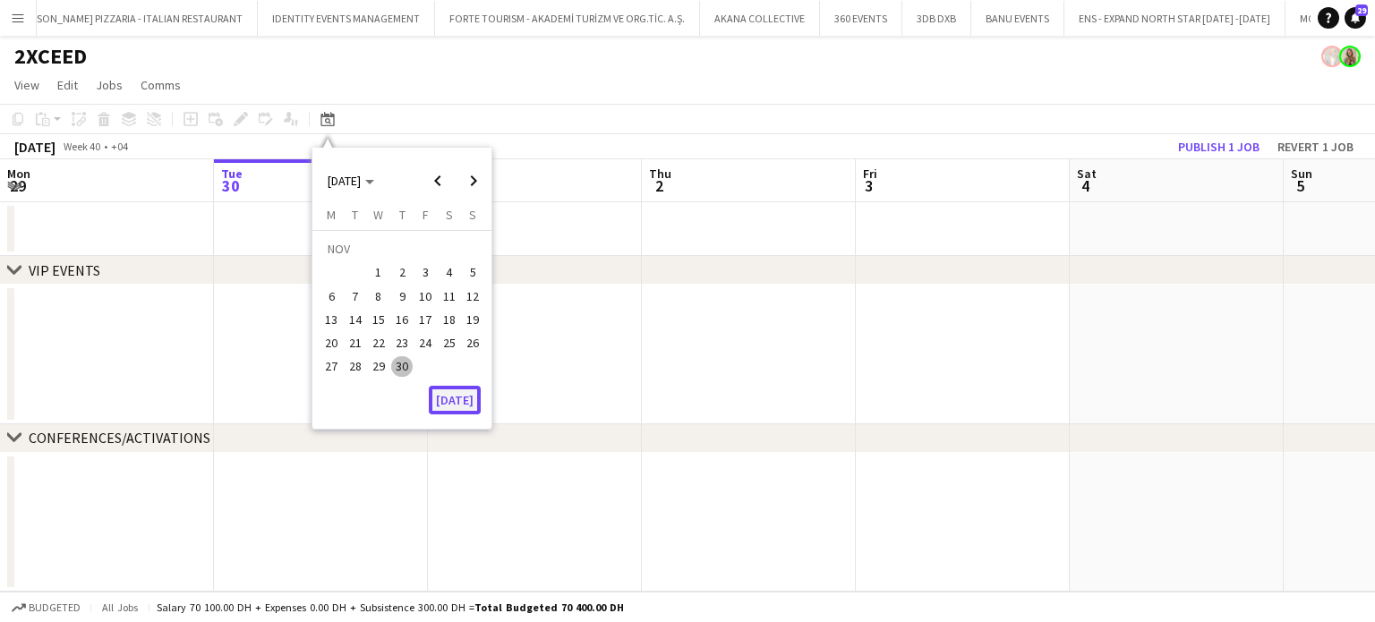
click at [463, 392] on button "[DATE]" at bounding box center [455, 400] width 52 height 29
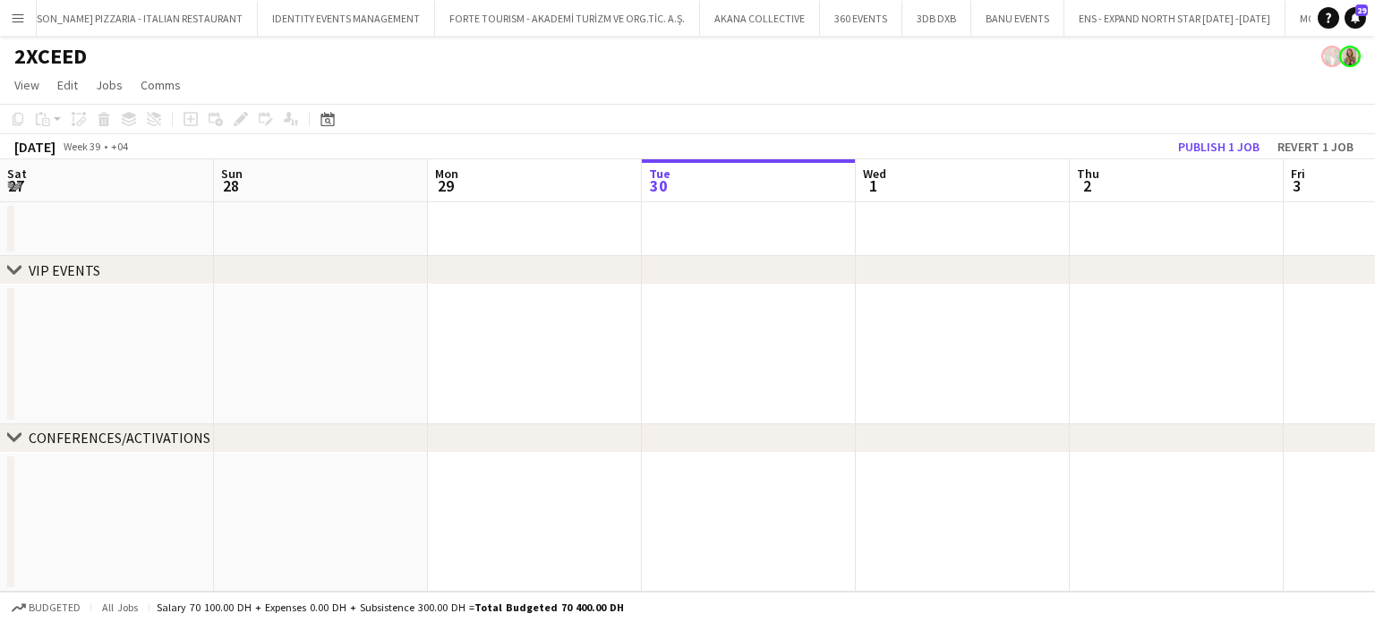
scroll to position [0, 616]
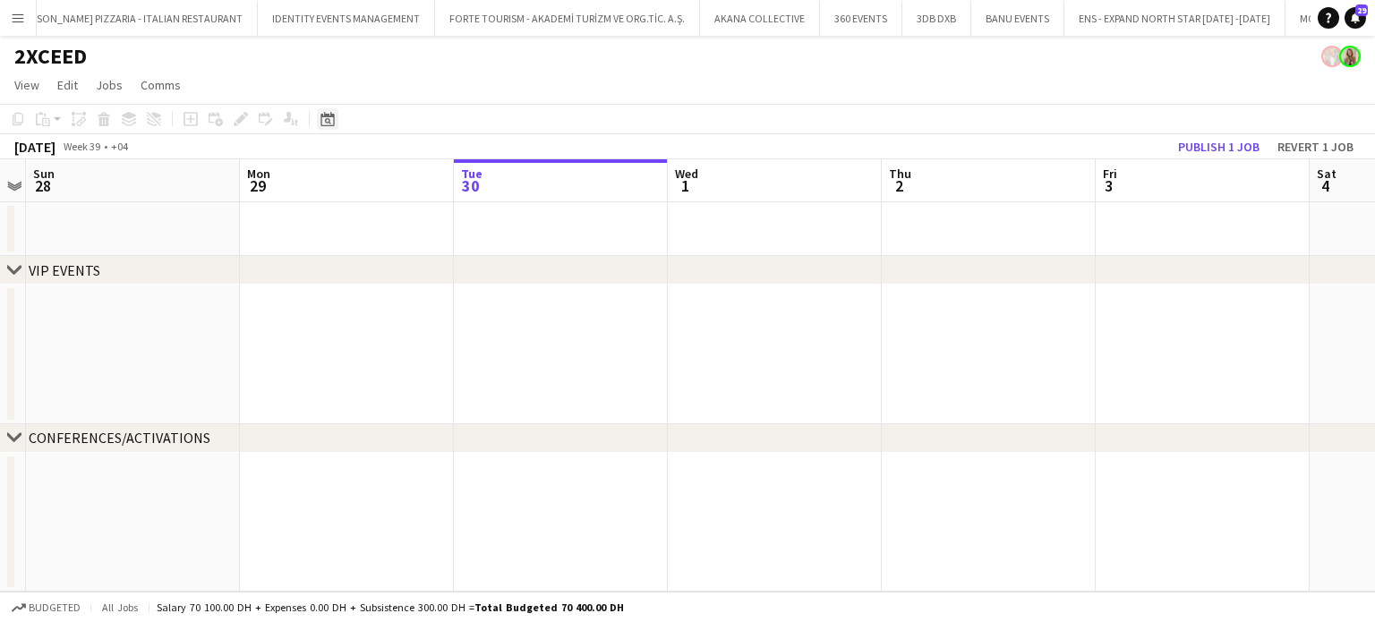
click at [319, 116] on div "Date picker" at bounding box center [327, 118] width 21 height 21
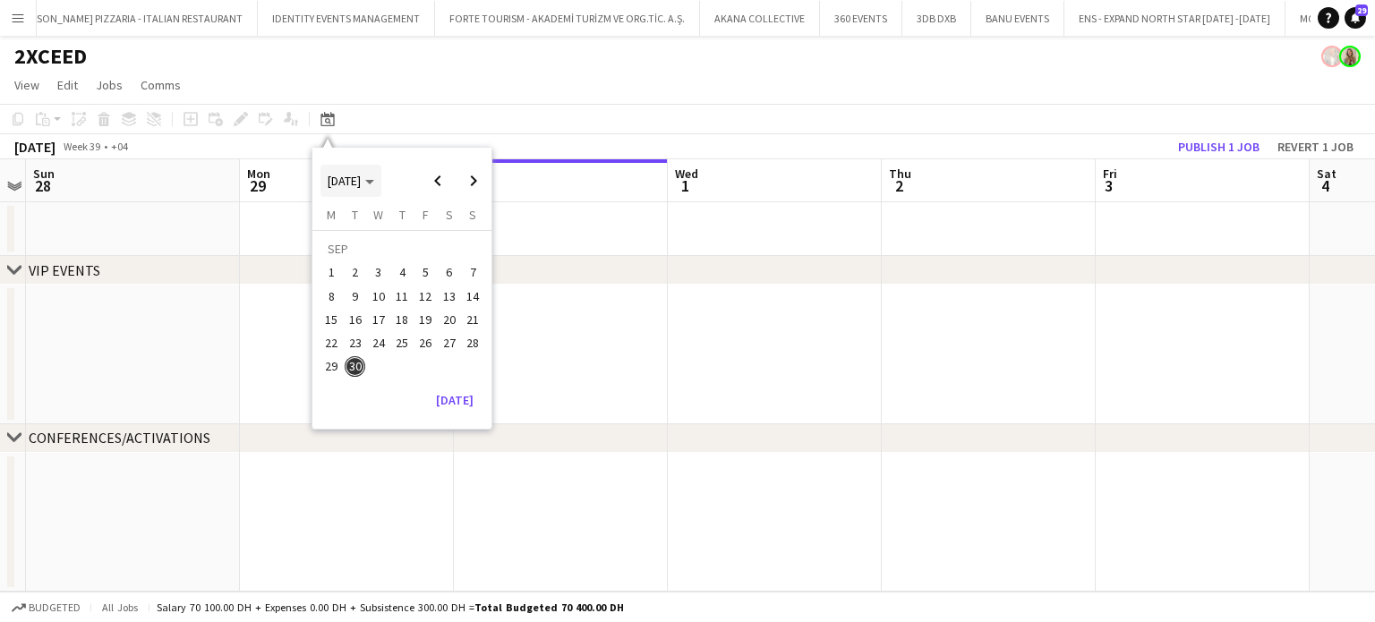
click at [358, 175] on span "[DATE]" at bounding box center [344, 181] width 33 height 16
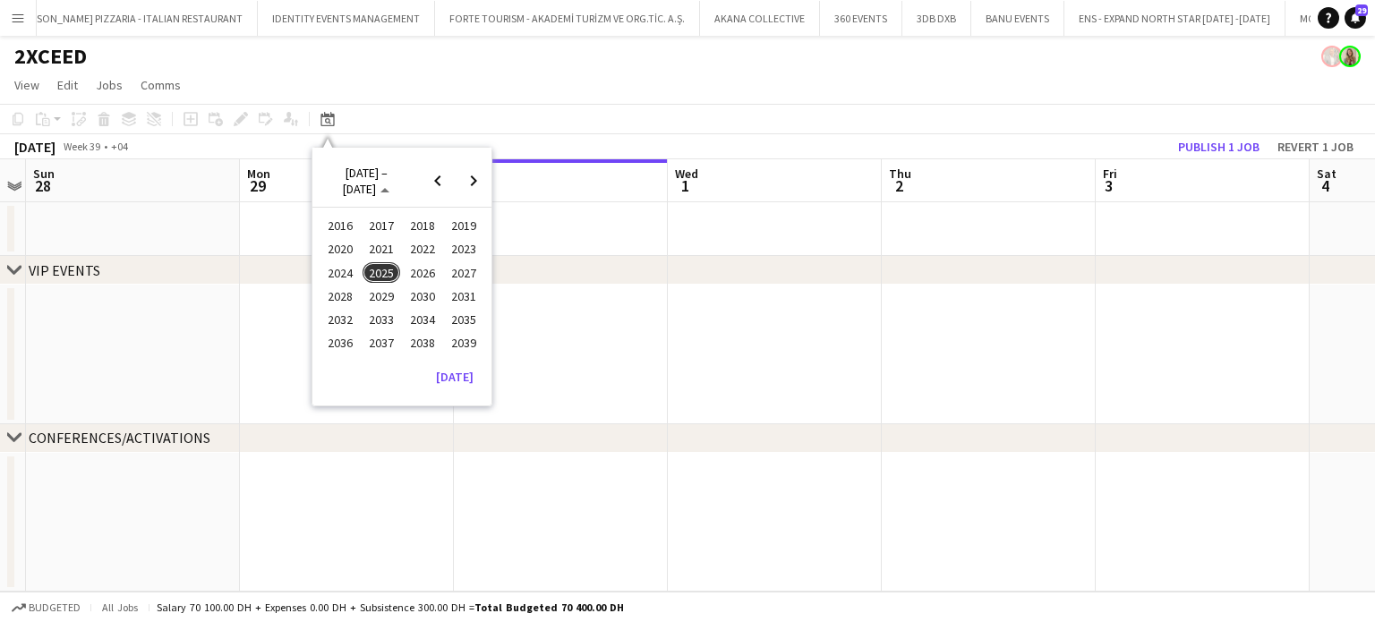
click at [457, 251] on span "2023" at bounding box center [463, 249] width 37 height 21
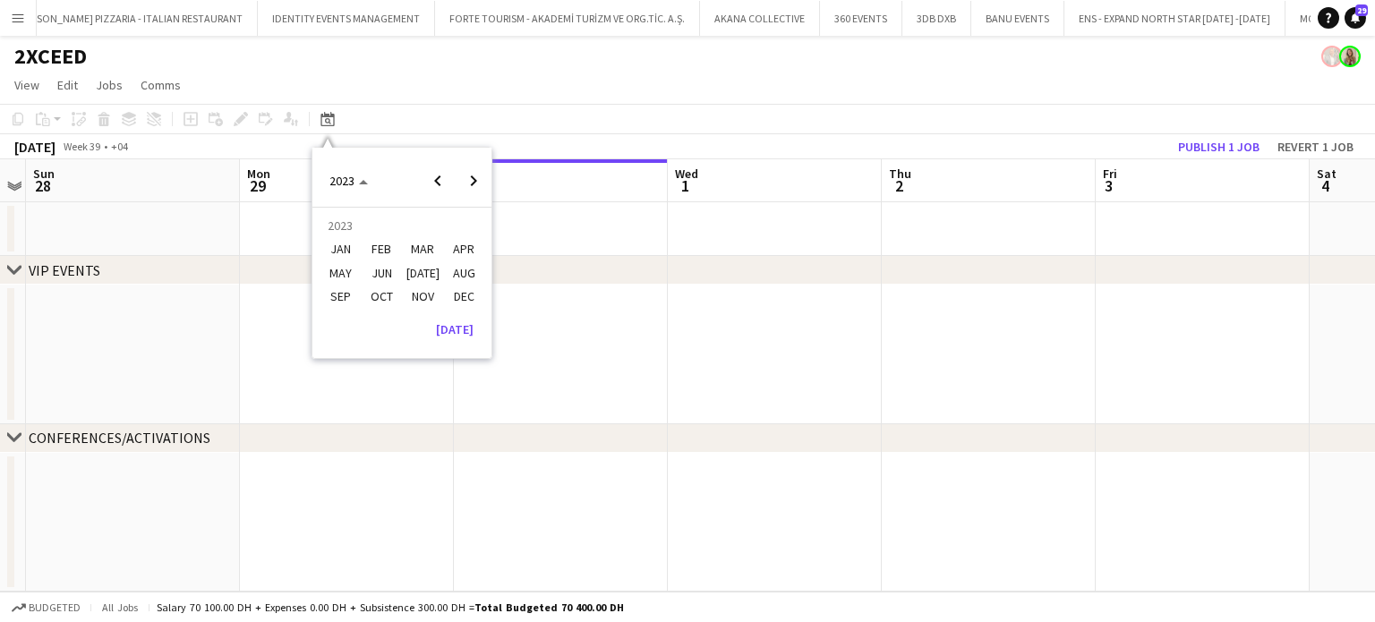
click at [428, 292] on span "NOV" at bounding box center [422, 296] width 37 height 21
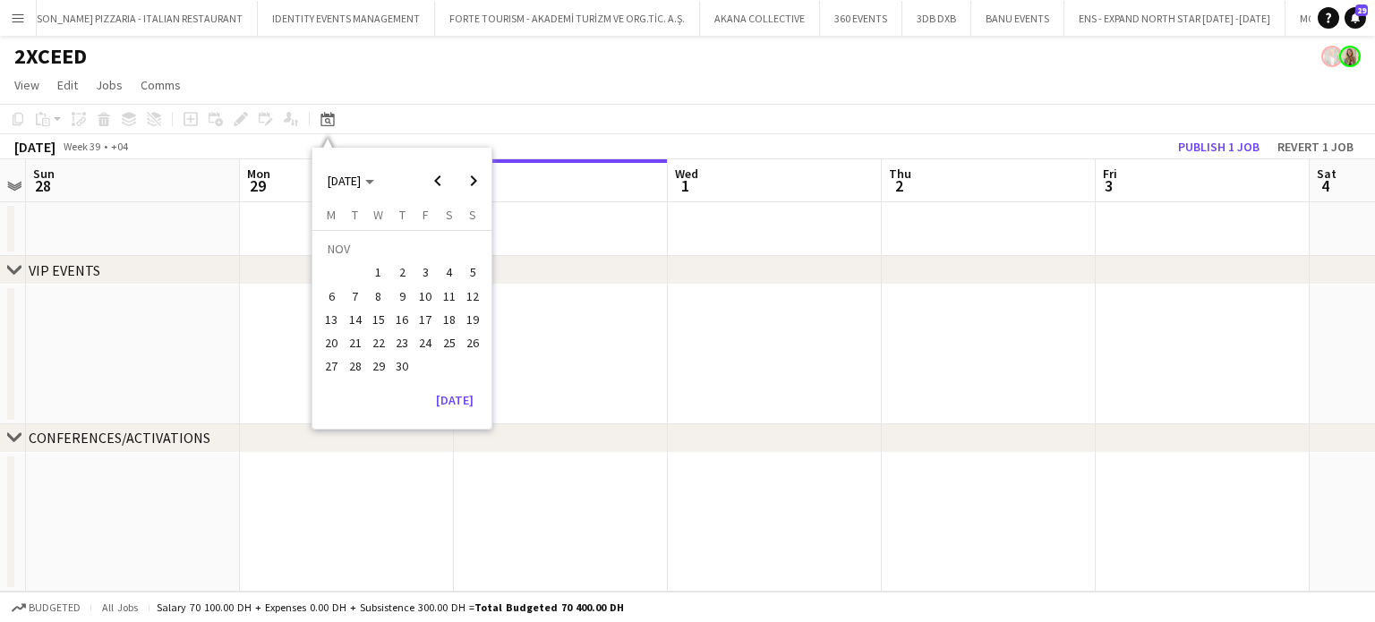
click at [372, 269] on span "1" at bounding box center [378, 272] width 21 height 21
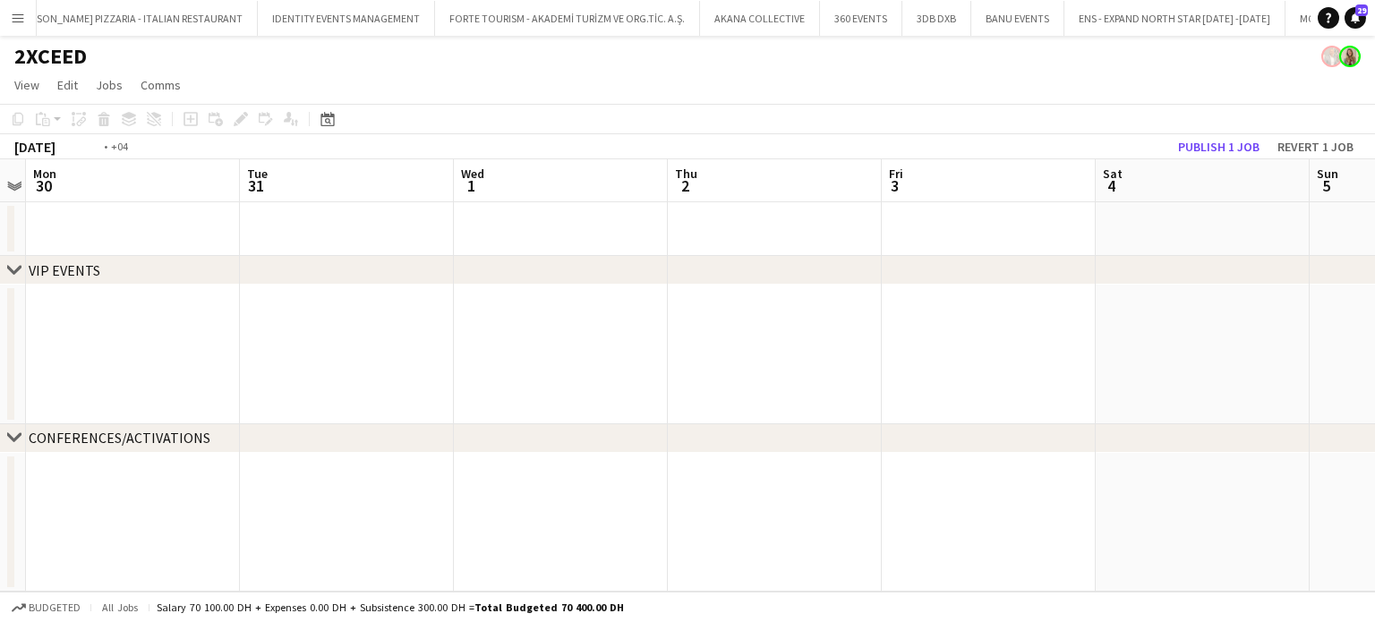
drag, startPoint x: 355, startPoint y: 284, endPoint x: 110, endPoint y: 239, distance: 248.5
click at [190, 254] on app-calendar-viewport "Fri 27 Sat 28 Sun 29 Mon 30 Tue 31 Wed 1 Thu 2 Fri 3 Sat 4 Sun 5 Mon 6 Tue 7" at bounding box center [687, 375] width 1375 height 432
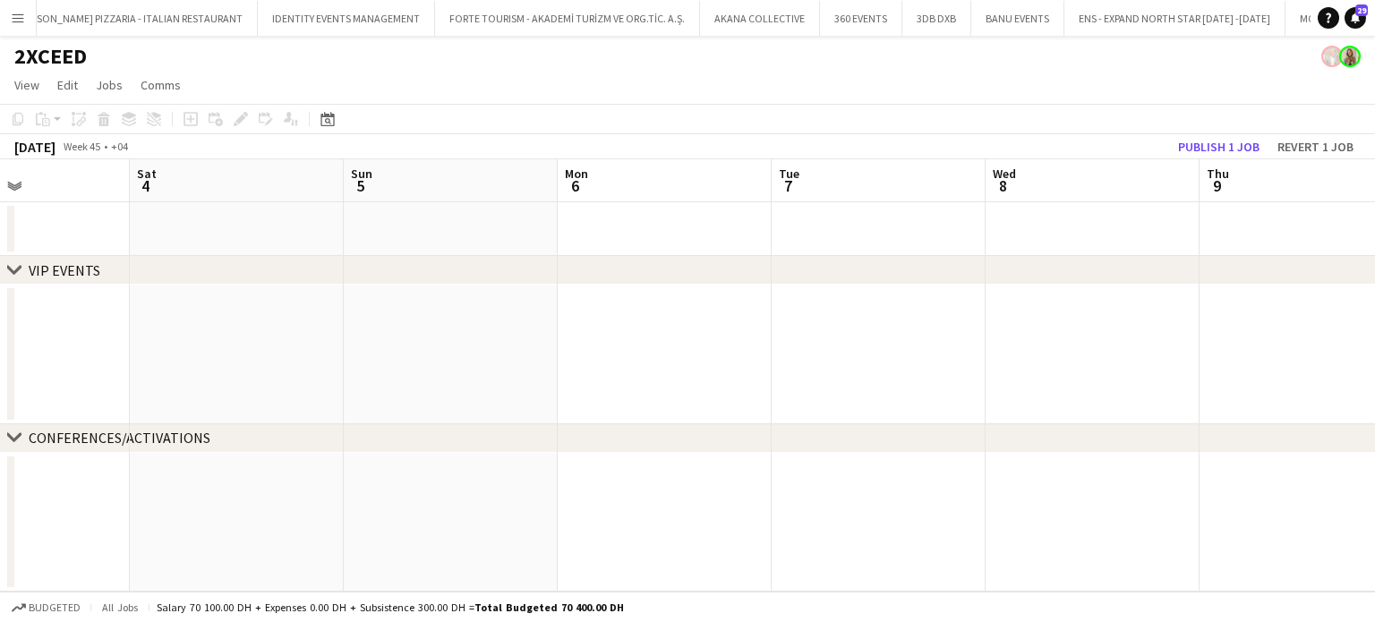
drag, startPoint x: 489, startPoint y: 317, endPoint x: 693, endPoint y: 328, distance: 204.4
click at [440, 317] on app-calendar-viewport "Tue 31 Wed 1 Thu 2 Fri 3 Sat 4 Sun 5 Mon 6 Tue 7 Wed 8 Thu 9 Fri 10 Sat 11" at bounding box center [687, 375] width 1375 height 432
drag, startPoint x: 641, startPoint y: 367, endPoint x: 956, endPoint y: 325, distance: 317.9
click at [399, 370] on app-calendar-viewport "Tue 31 Wed 1 Thu 2 Fri 3 Sat 4 Sun 5 Mon 6 Tue 7 Wed 8 Thu 9 Fri 10 Sat 11" at bounding box center [687, 375] width 1375 height 432
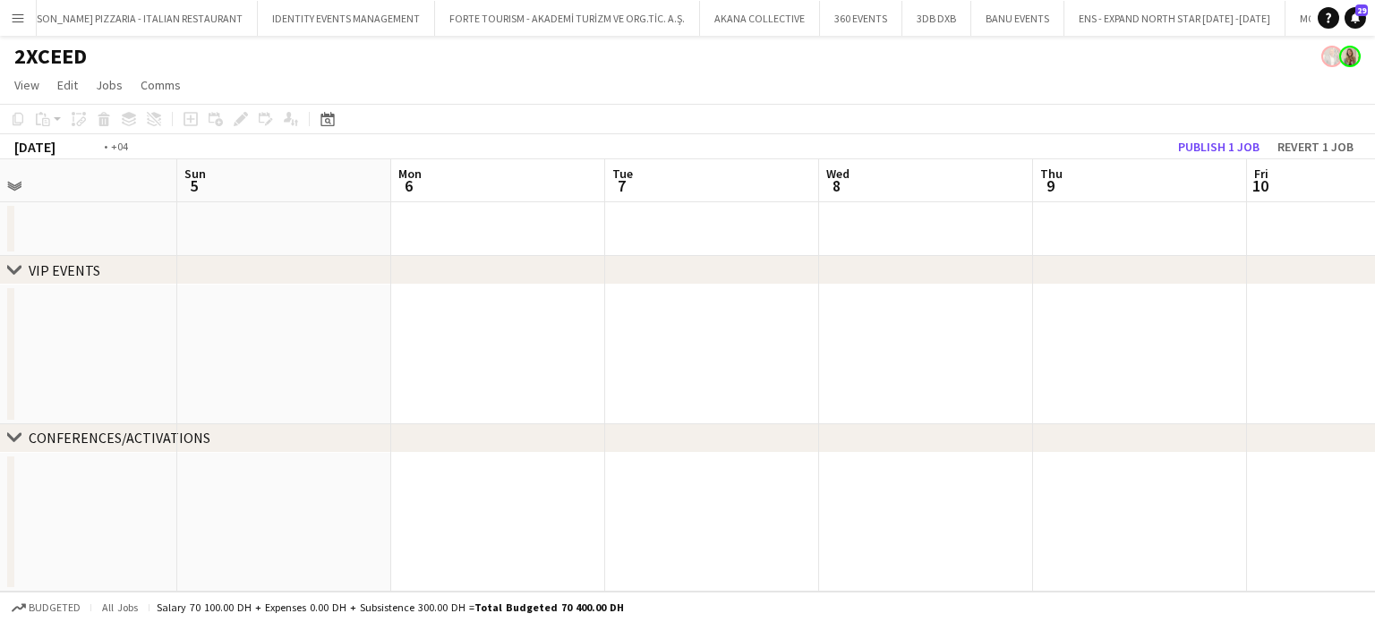
drag, startPoint x: 620, startPoint y: 368, endPoint x: 956, endPoint y: 363, distance: 336.7
click at [602, 371] on app-calendar-viewport "Thu 2 Fri 3 Sat 4 Sun 5 Mon 6 Tue 7 Wed 8 Thu 9 Fri 10 Sat 11 Sun 12 Mon 13" at bounding box center [687, 375] width 1375 height 432
click at [554, 364] on app-calendar-viewport "Sat 4 Sun 5 Mon 6 Tue 7 Wed 8 Thu 9 Fri 10 Sat 11 Sun 12 Mon 13 Tue 14 Wed 15" at bounding box center [687, 375] width 1375 height 432
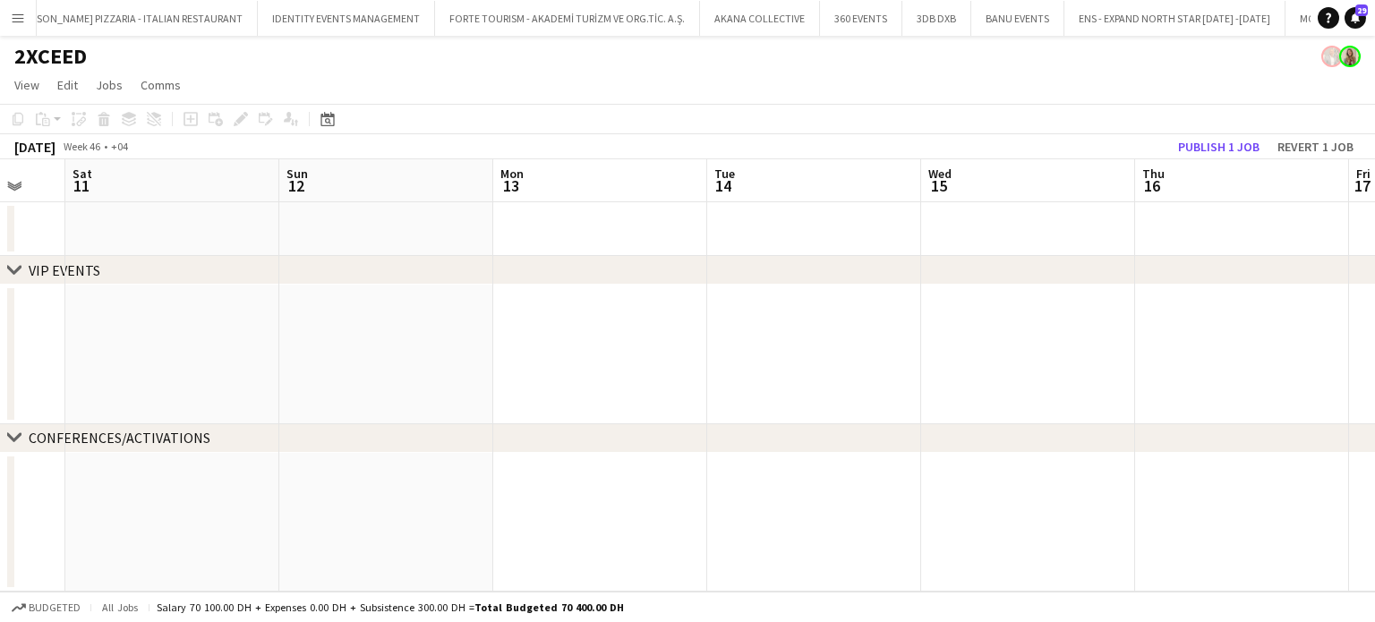
drag, startPoint x: 1129, startPoint y: 316, endPoint x: 641, endPoint y: 329, distance: 488.1
click at [642, 329] on app-calendar-viewport "Wed 8 Thu 9 Fri 10 Sat 11 Sun 12 Mon 13 Tue 14 Wed 15 Thu 16 Fri 17 Sat 18 Sun …" at bounding box center [687, 375] width 1375 height 432
drag, startPoint x: 1167, startPoint y: 300, endPoint x: 768, endPoint y: 296, distance: 398.4
click at [770, 301] on app-calendar-viewport "Wed 8 Thu 9 Fri 10 Sat 11 Sun 12 Mon 13 Tue 14 Wed 15 Thu 16 Fri 17 Sat 18 Sun …" at bounding box center [687, 375] width 1375 height 432
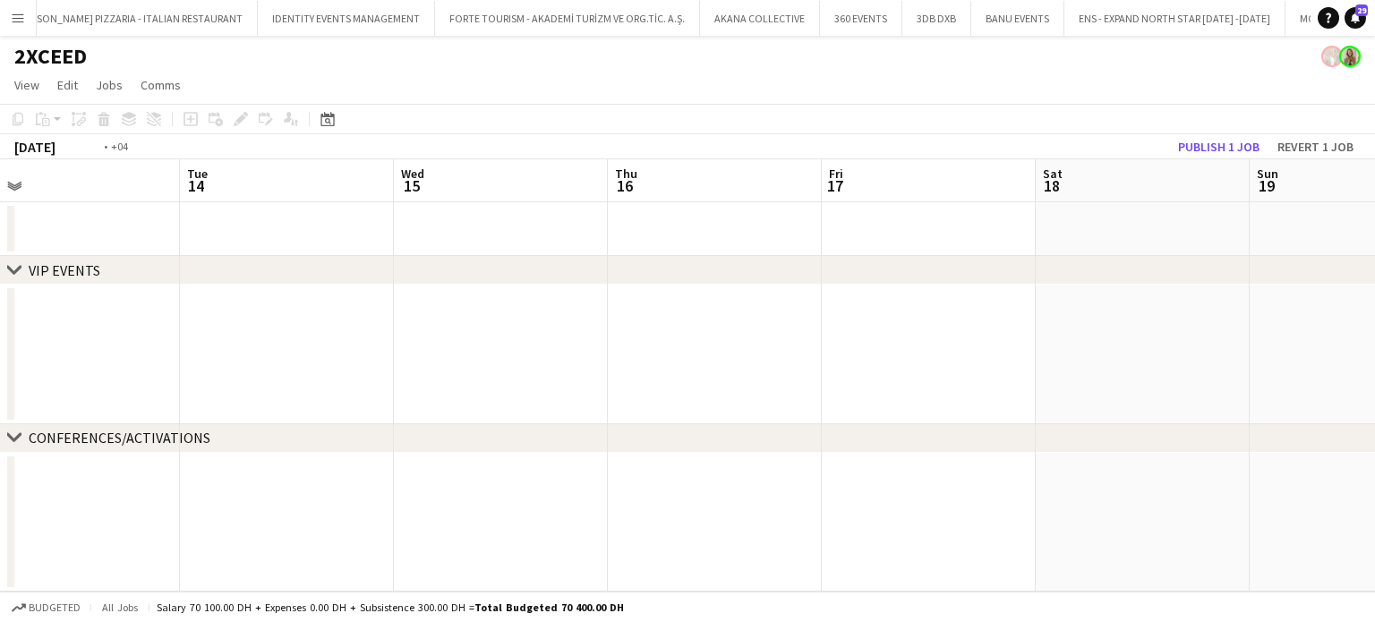
drag, startPoint x: 1271, startPoint y: 307, endPoint x: 837, endPoint y: 303, distance: 434.2
click at [734, 307] on app-calendar-viewport "Fri 10 Sat 11 Sun 12 Mon 13 Tue 14 Wed 15 Thu 16 Fri 17 Sat 18 Sun 19 Mon 20 Tu…" at bounding box center [687, 375] width 1375 height 432
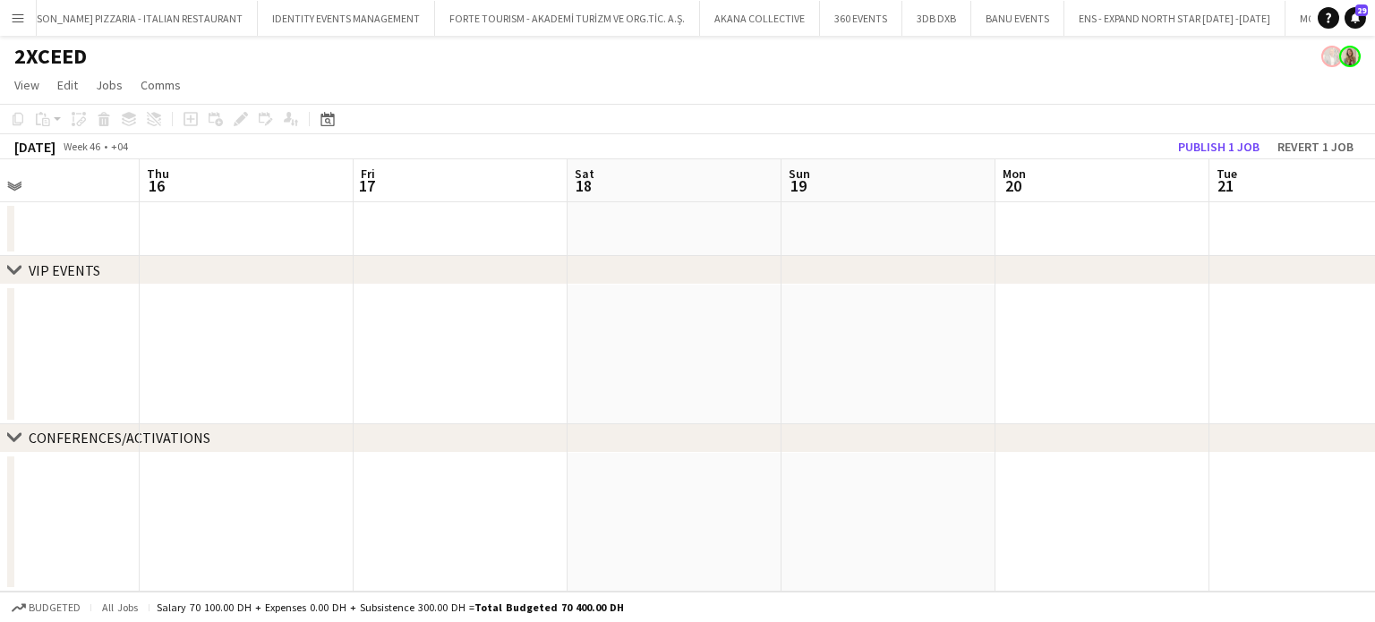
drag, startPoint x: 1149, startPoint y: 350, endPoint x: 902, endPoint y: 349, distance: 246.2
click at [887, 357] on app-calendar-viewport "Sun 12 Mon 13 Tue 14 Wed 15 Thu 16 Fri 17 Sat 18 Sun 19 Mon 20 Tue 21 Wed 22 Th…" at bounding box center [687, 375] width 1375 height 432
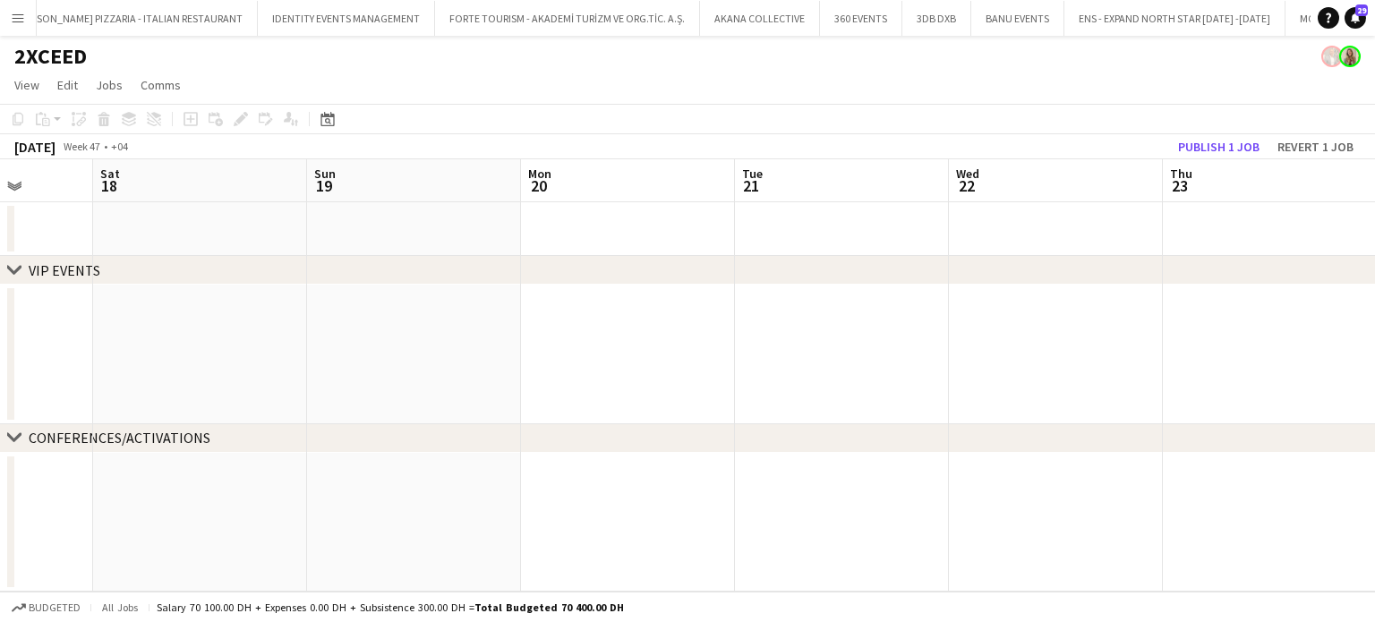
drag, startPoint x: 1049, startPoint y: 388, endPoint x: 844, endPoint y: 388, distance: 205.0
click at [844, 388] on app-calendar-viewport "Tue 14 Wed 15 Thu 16 Fri 17 Sat 18 Sun 19 Mon 20 Tue 21 Wed 22 Thu 23 Fri 24 Sa…" at bounding box center [687, 375] width 1375 height 432
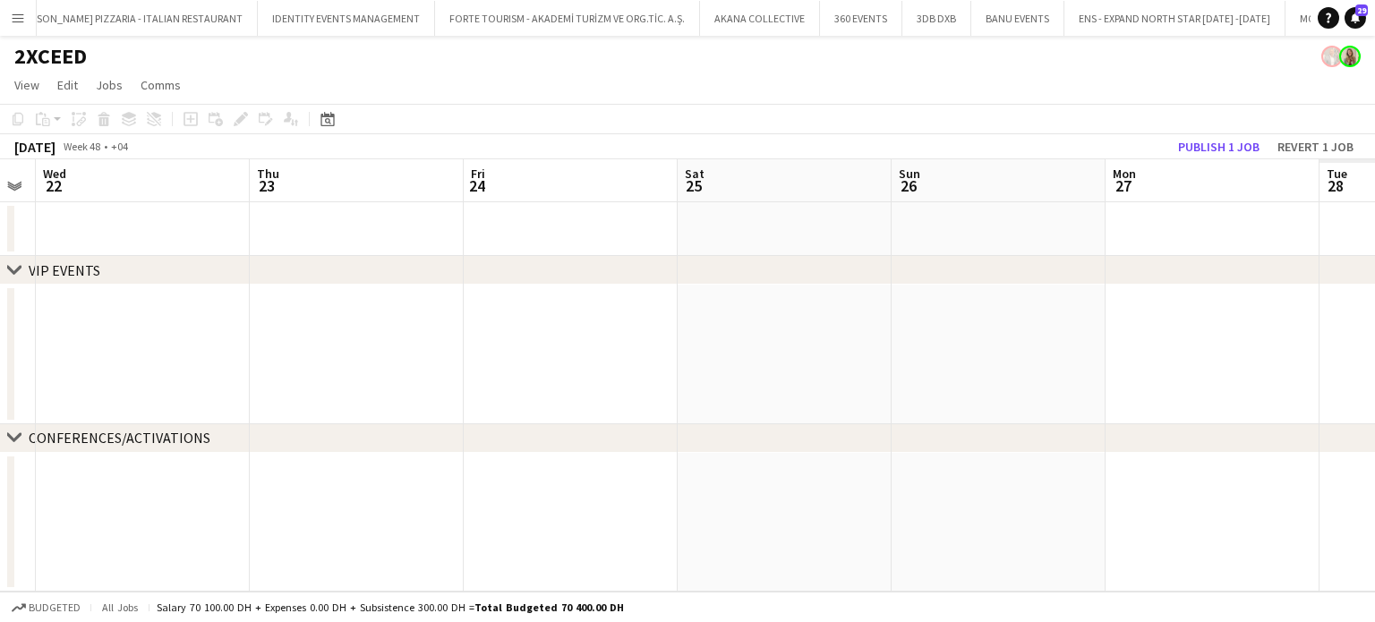
drag, startPoint x: 970, startPoint y: 349, endPoint x: 1142, endPoint y: 321, distance: 175.0
click at [843, 349] on app-calendar-viewport "Sat 18 Sun 19 Mon 20 Tue 21 Wed 22 Thu 23 Fri 24 Sat 25 Sun 26 Mon 27 Tue 28 We…" at bounding box center [687, 375] width 1375 height 432
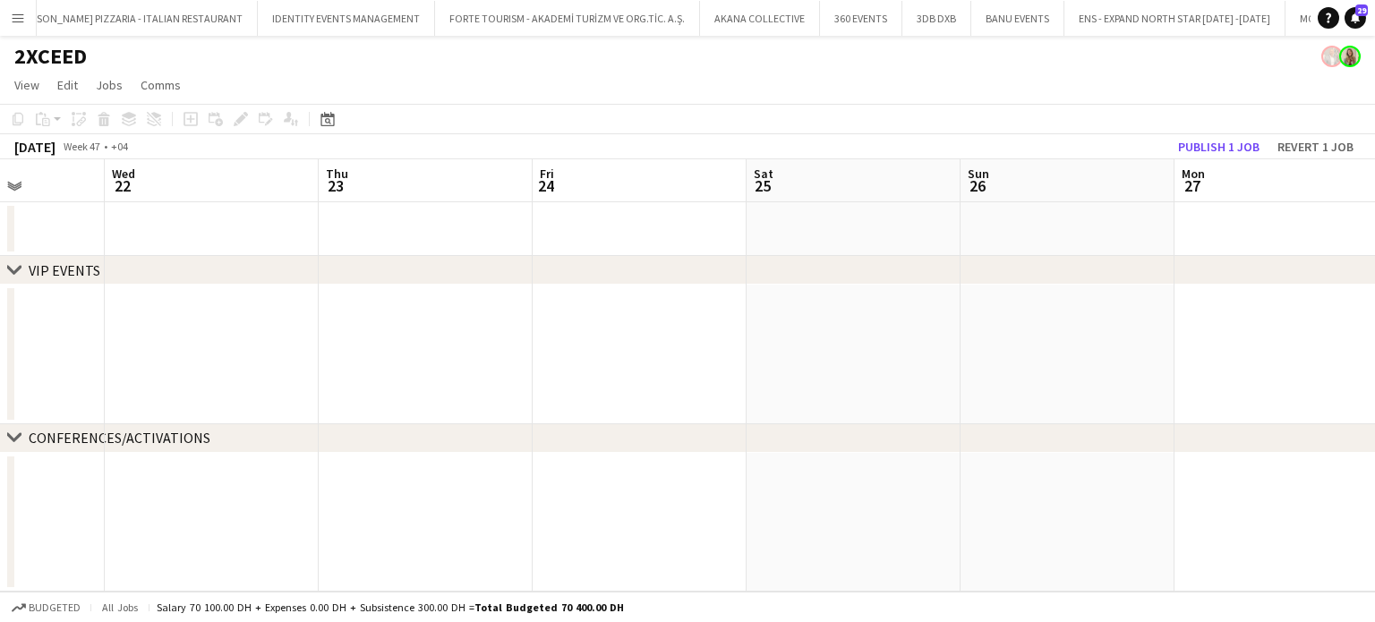
drag, startPoint x: 1207, startPoint y: 346, endPoint x: 1160, endPoint y: 307, distance: 60.4
click at [808, 346] on app-calendar-viewport "Sat 18 Sun 19 Mon 20 Tue 21 Wed 22 Thu 23 Fri 24 Sat 25 Sun 26 Mon 27 Tue 28 We…" at bounding box center [687, 375] width 1375 height 432
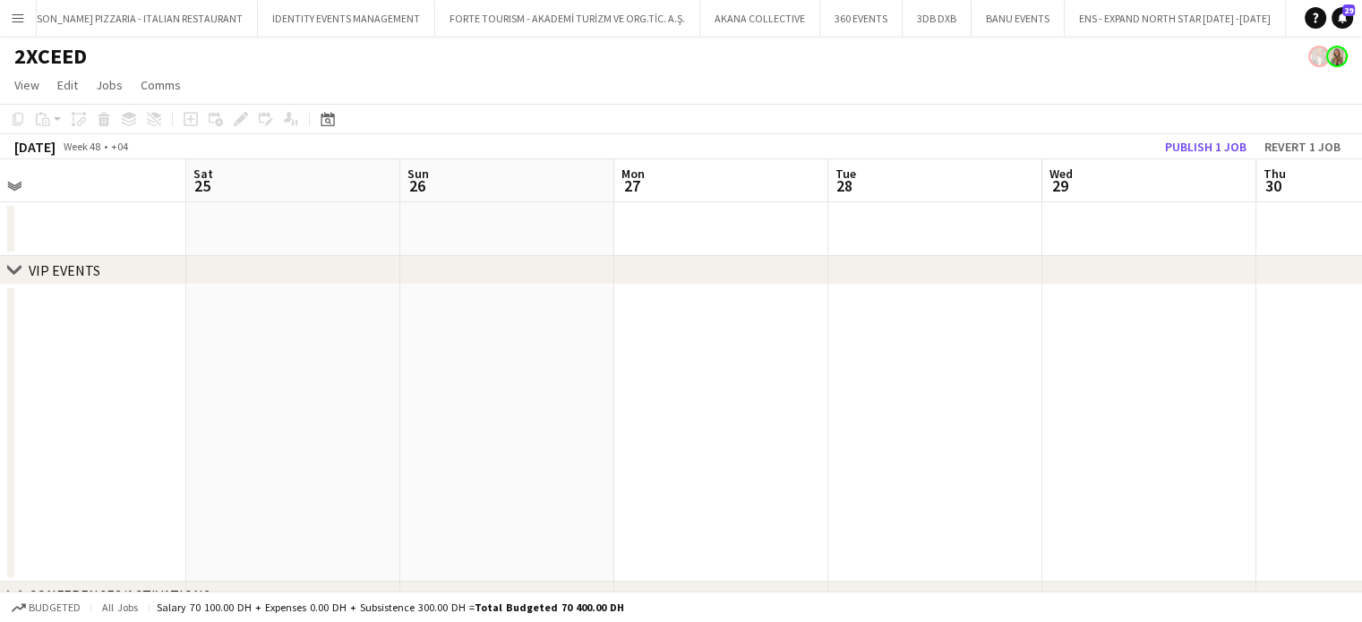
drag, startPoint x: 838, startPoint y: 350, endPoint x: 935, endPoint y: 336, distance: 97.7
click at [824, 354] on app-calendar-viewport "Wed 22 Thu 23 Fri 24 Sat 25 Sun 26 Mon 27 Tue 28 Wed 29 Thu 30 Fri 1 Sat 2 Sun …" at bounding box center [681, 411] width 1362 height 505
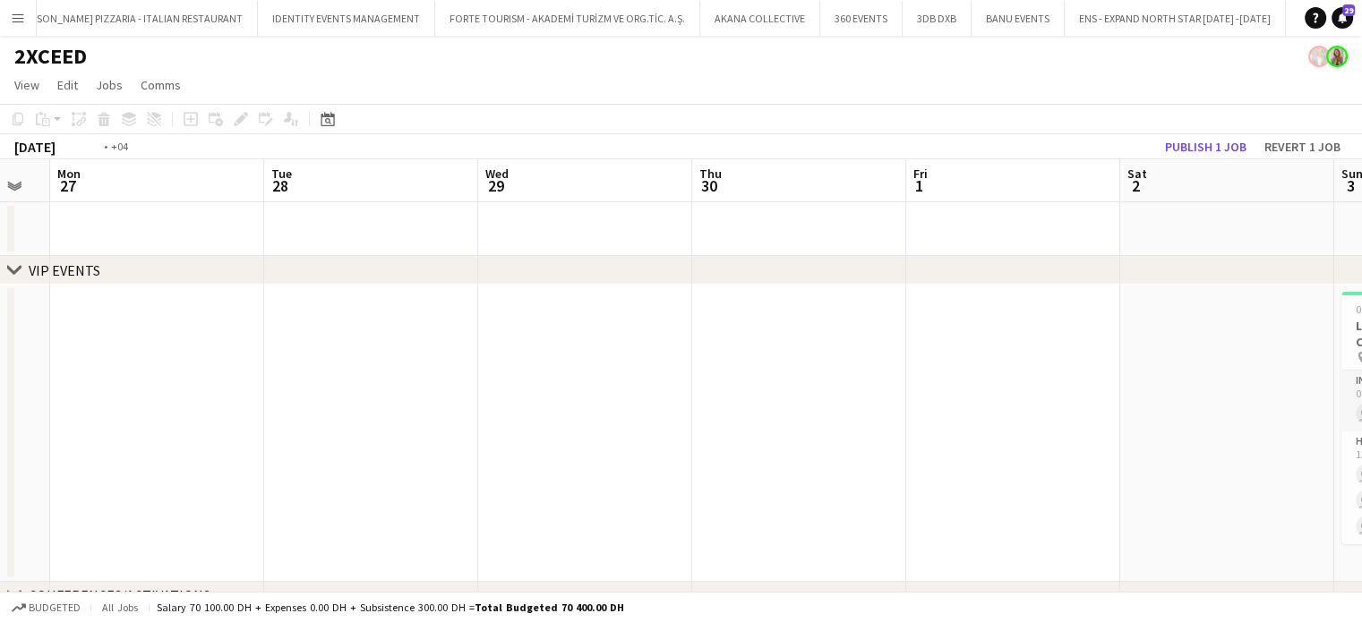
click at [718, 372] on app-calendar-viewport "Fri 24 Sat 25 Sun 26 Mon 27 Tue 28 Wed 29 Thu 30 Fri 1 Sat 2 Sun 3 4/4 1 Job Mo…" at bounding box center [681, 411] width 1362 height 505
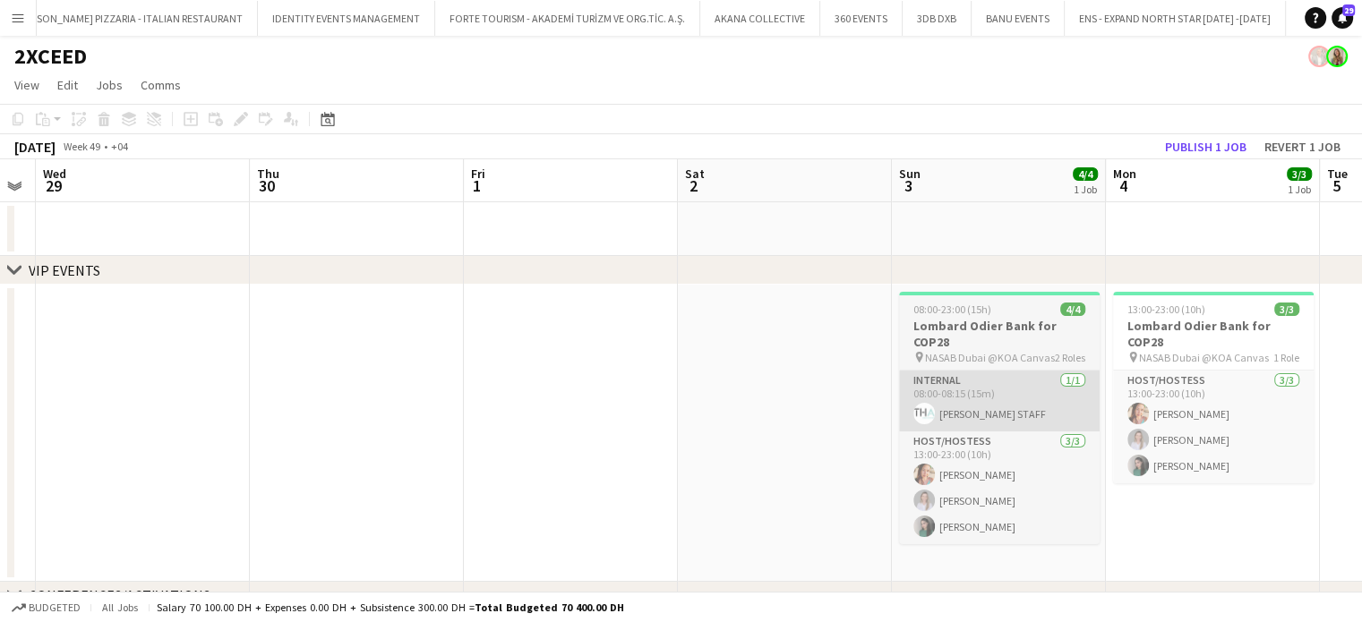
scroll to position [0, 488]
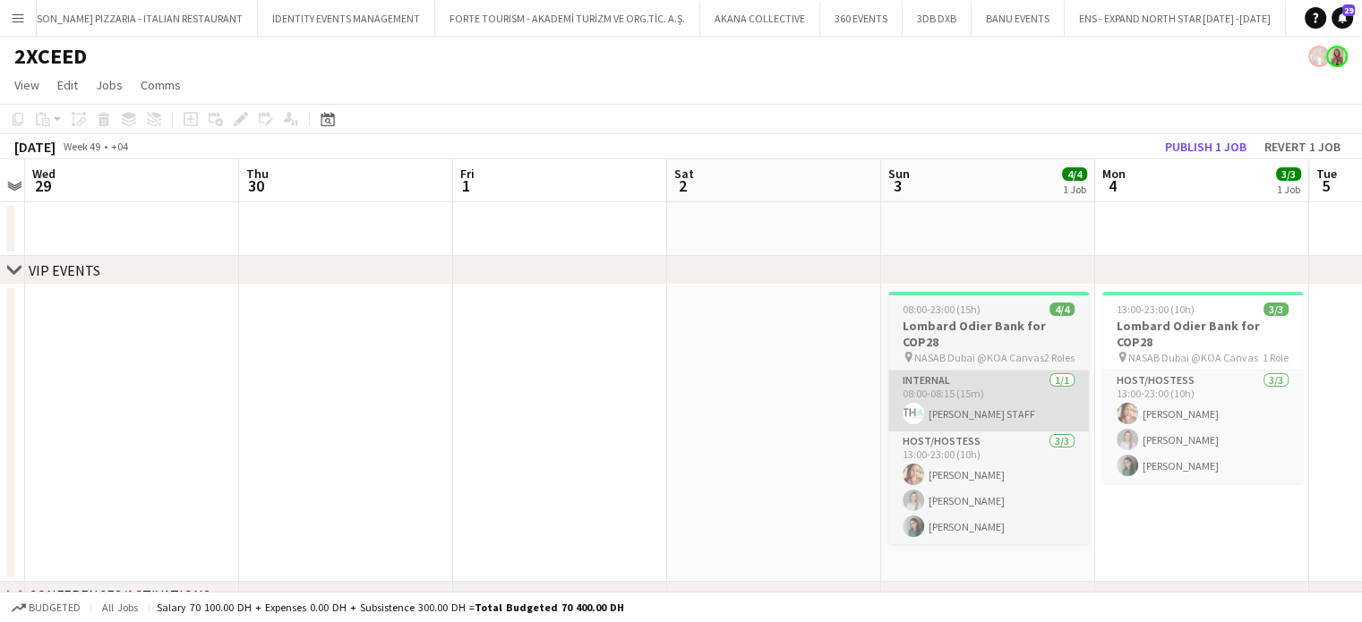
drag, startPoint x: 988, startPoint y: 384, endPoint x: 766, endPoint y: 354, distance: 224.1
click at [788, 363] on app-calendar-viewport "Sun 26 Mon 27 Tue 28 Wed 29 Thu 30 Fri 1 Sat 2 Sun 3 4/4 1 Job Mon 4 3/3 1 Job …" at bounding box center [681, 411] width 1362 height 505
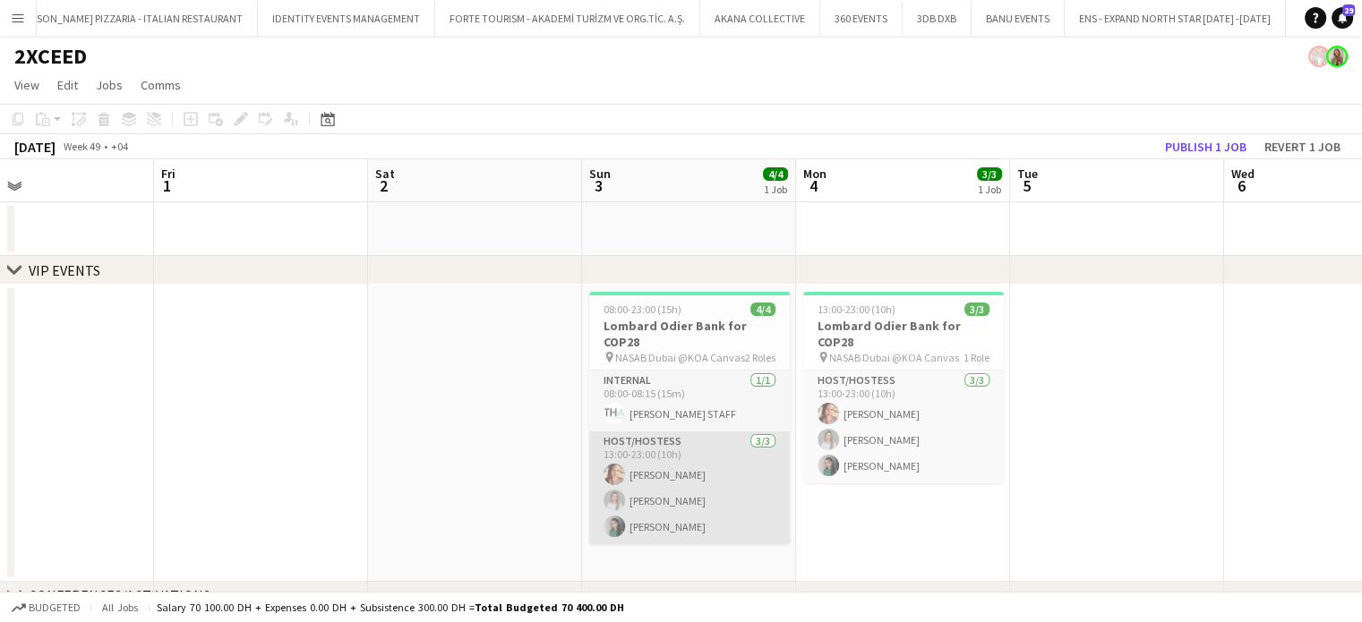
click at [655, 458] on app-card-role "Host/Hostess 3/3 13:00-23:00 (10h) Punchita Srisuwan Tatiana Nossol Mariam Zuabi" at bounding box center [689, 488] width 201 height 113
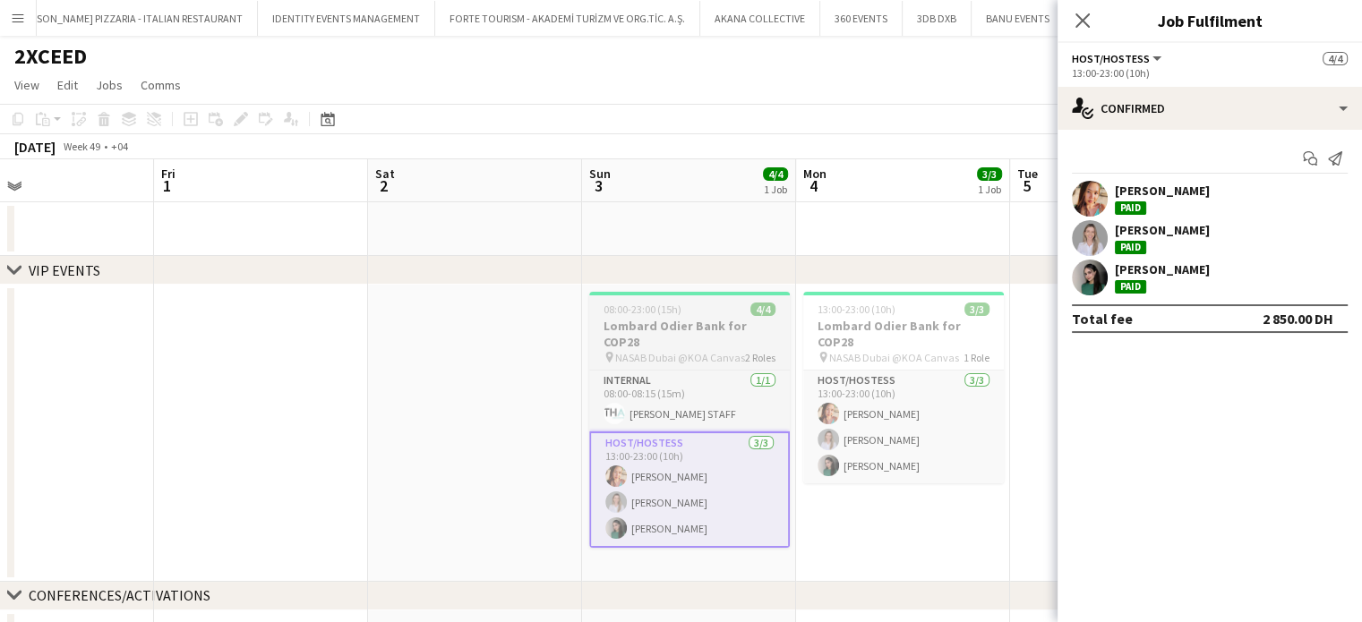
click at [716, 310] on div "08:00-23:00 (15h) 4/4" at bounding box center [689, 309] width 201 height 13
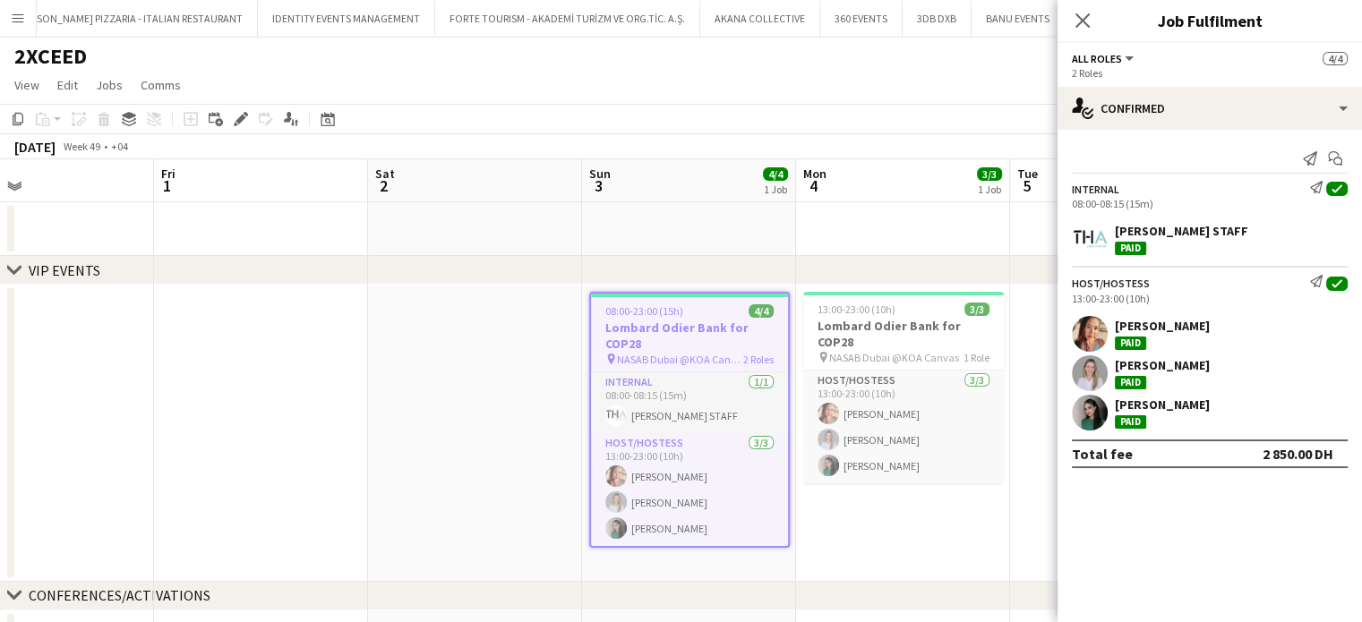
drag, startPoint x: 1303, startPoint y: 74, endPoint x: 1313, endPoint y: 96, distance: 23.6
click at [1304, 76] on div "2 Roles" at bounding box center [1210, 72] width 276 height 13
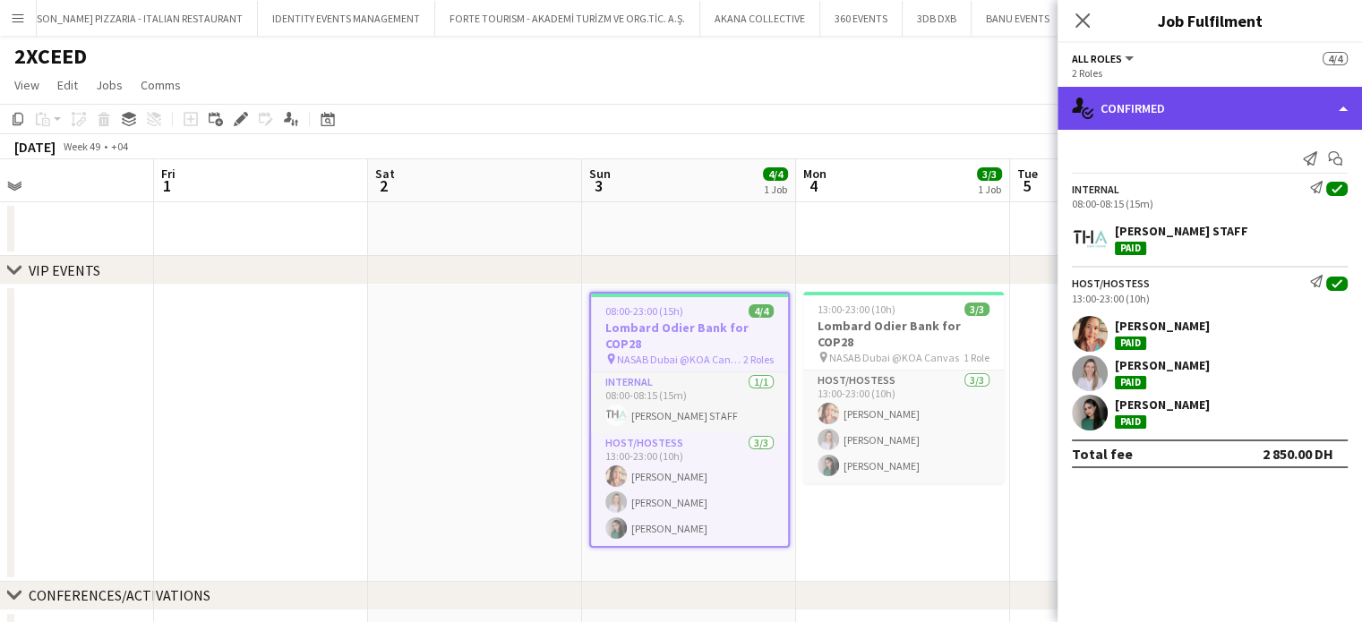
click at [1313, 101] on div "single-neutral-actions-check-2 Confirmed" at bounding box center [1209, 108] width 304 height 43
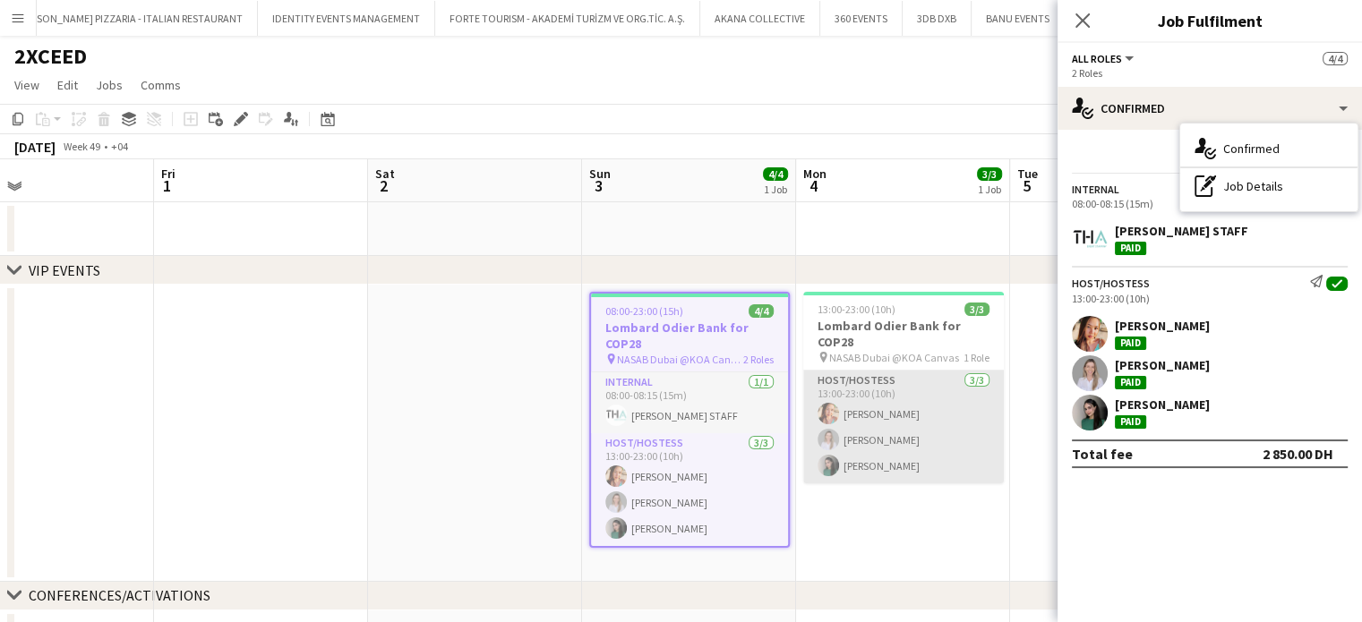
click at [912, 415] on app-card-role "Host/Hostess 3/3 13:00-23:00 (10h) Punchita Srisuwan Tatiana Nossol Mariam Zuabi" at bounding box center [903, 427] width 201 height 113
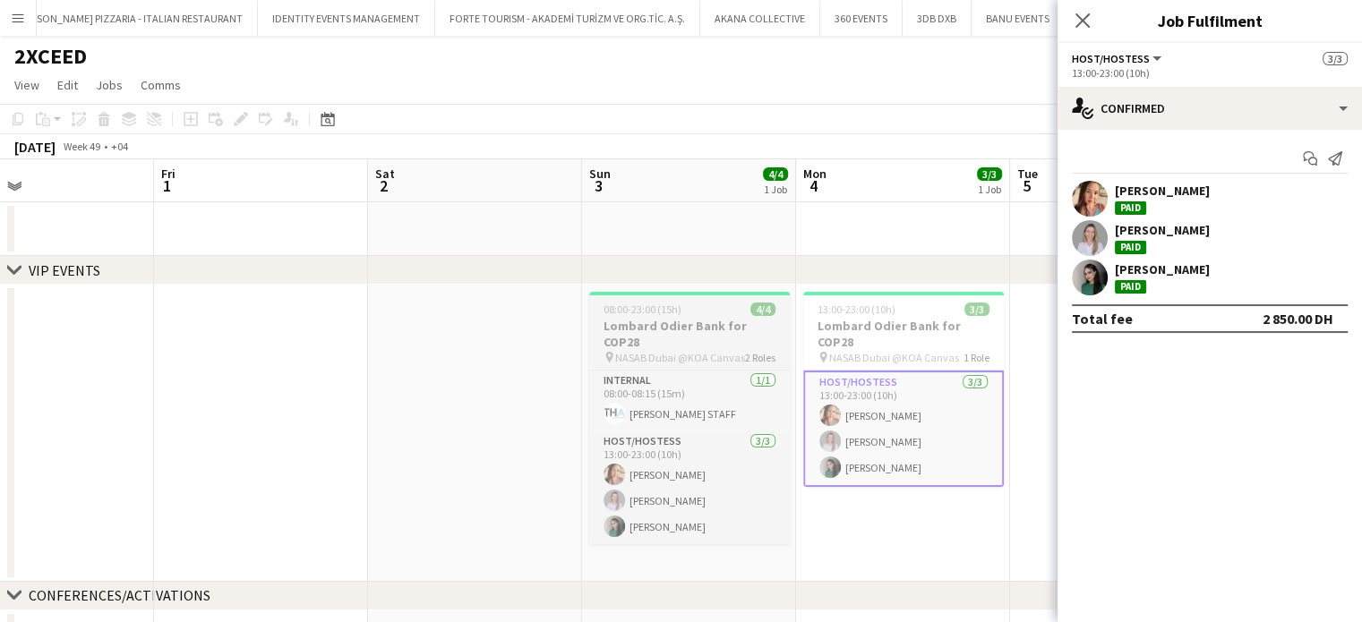
click at [739, 329] on h3 "Lombard Odier Bank for COP28" at bounding box center [689, 334] width 201 height 32
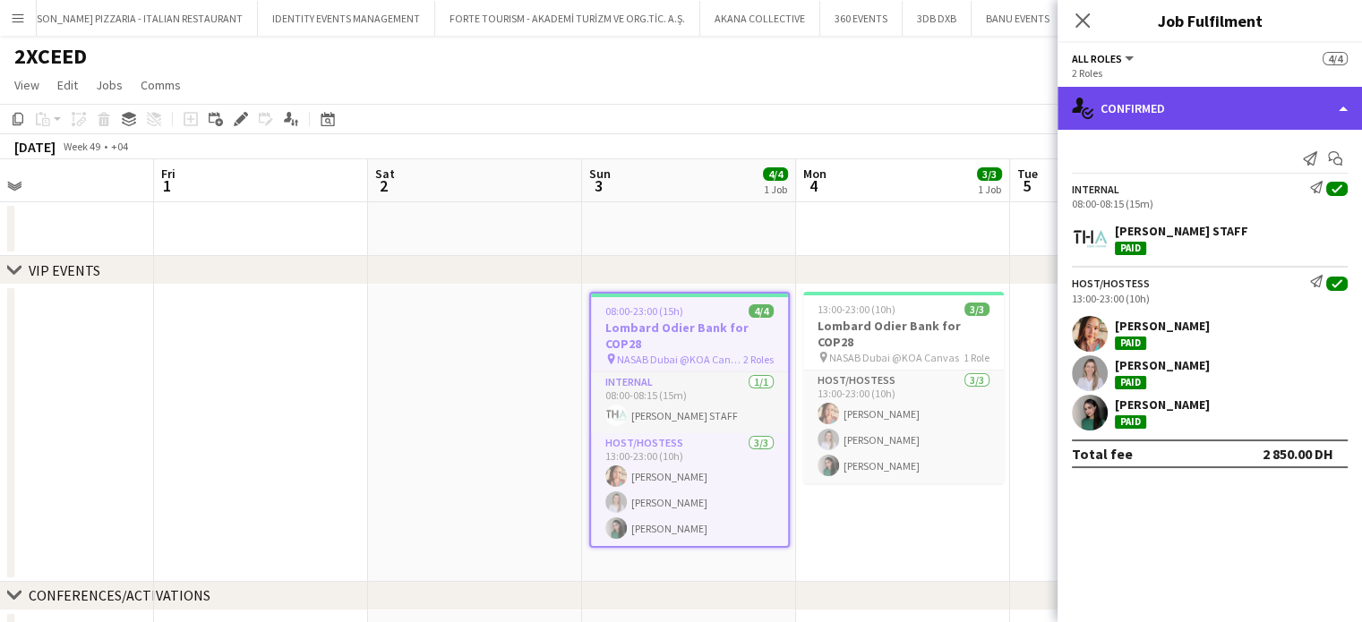
click at [1294, 96] on div "single-neutral-actions-check-2 Confirmed" at bounding box center [1209, 108] width 304 height 43
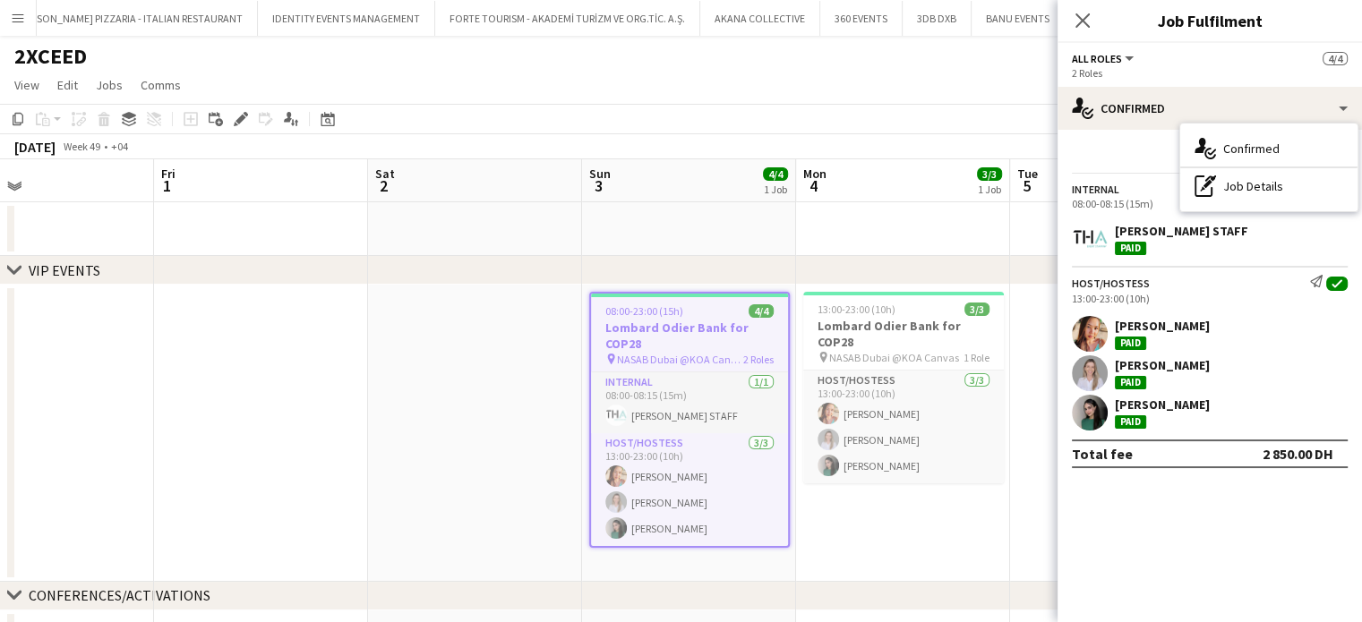
click at [891, 523] on app-date-cell "13:00-23:00 (10h) 3/3 Lombard Odier Bank for COP28 pin NASAB Dubai @KOA Canvas …" at bounding box center [903, 433] width 214 height 297
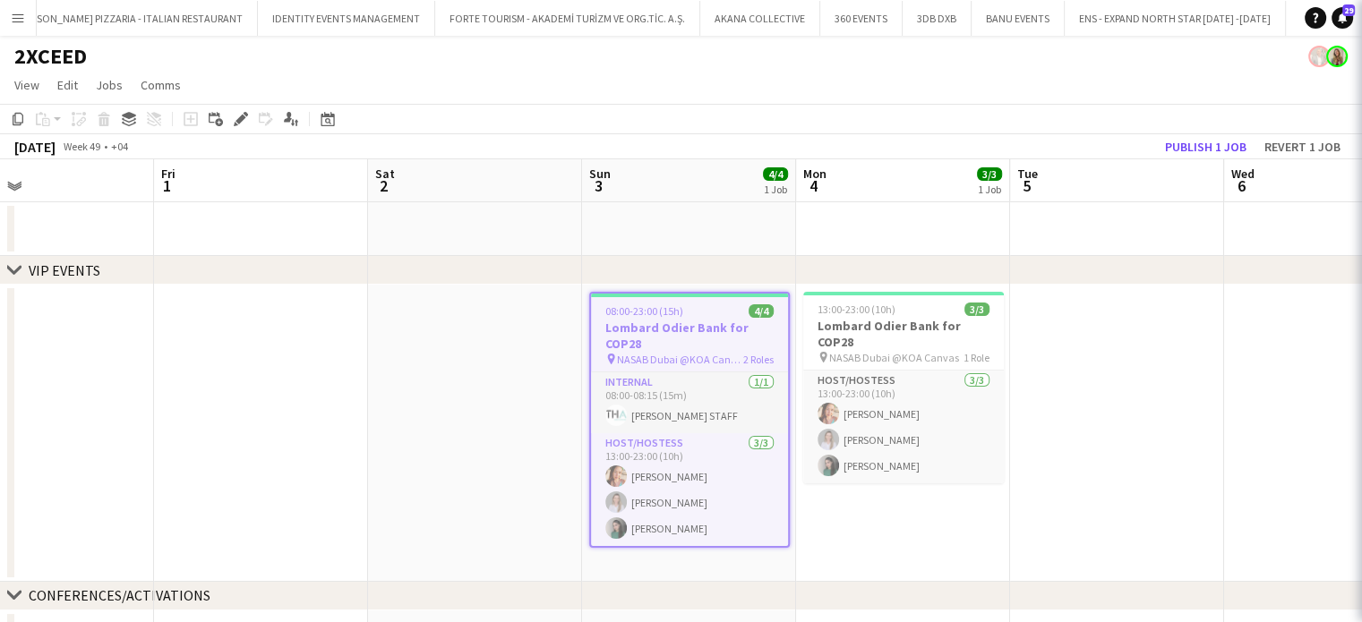
scroll to position [0, 489]
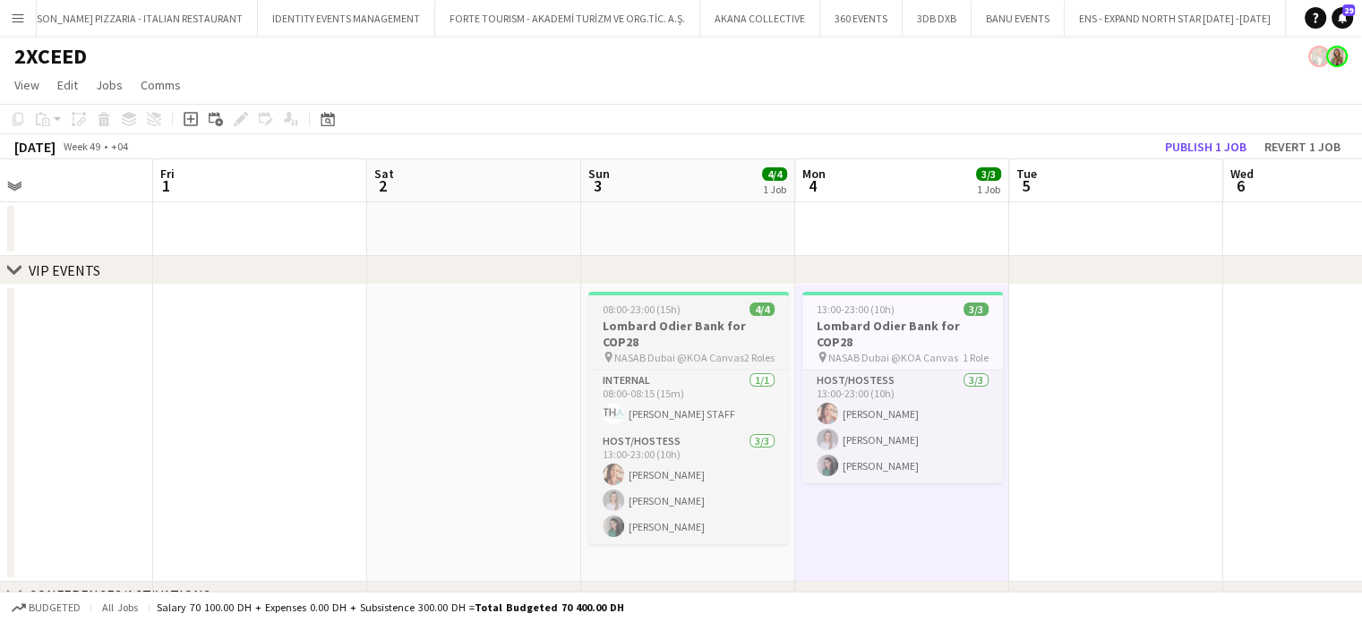
click at [706, 329] on h3 "Lombard Odier Bank for COP28" at bounding box center [688, 334] width 201 height 32
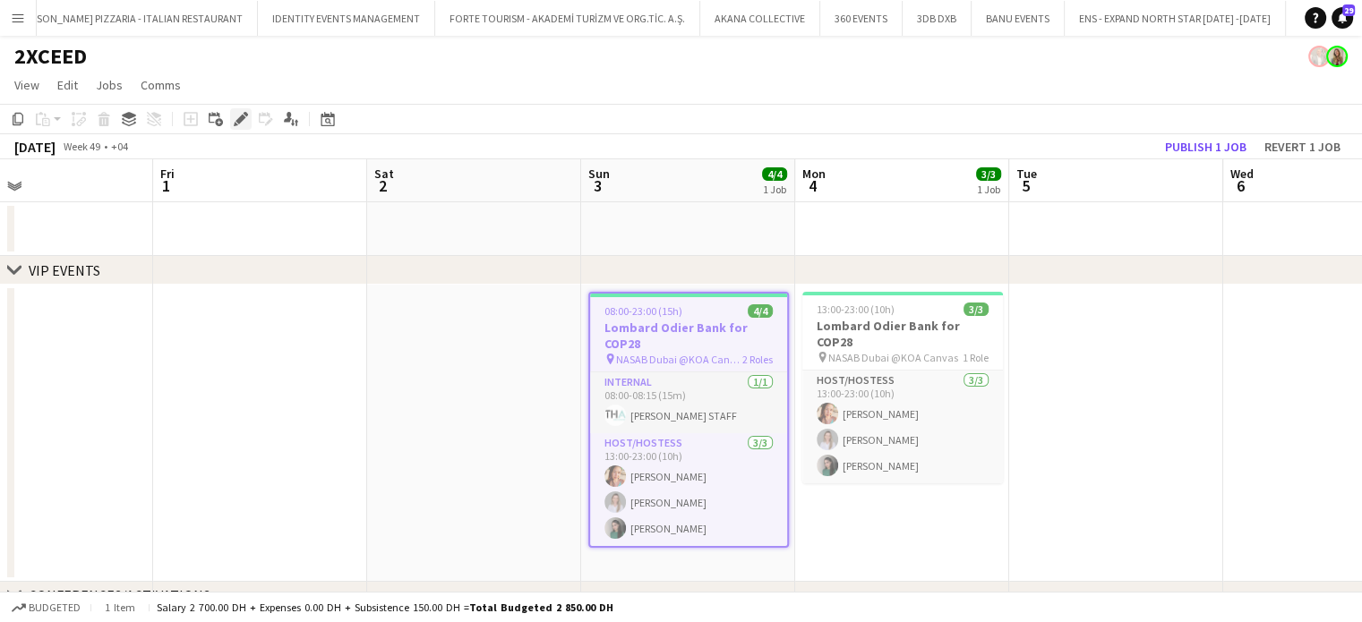
click at [237, 126] on div "Edit" at bounding box center [240, 118] width 21 height 21
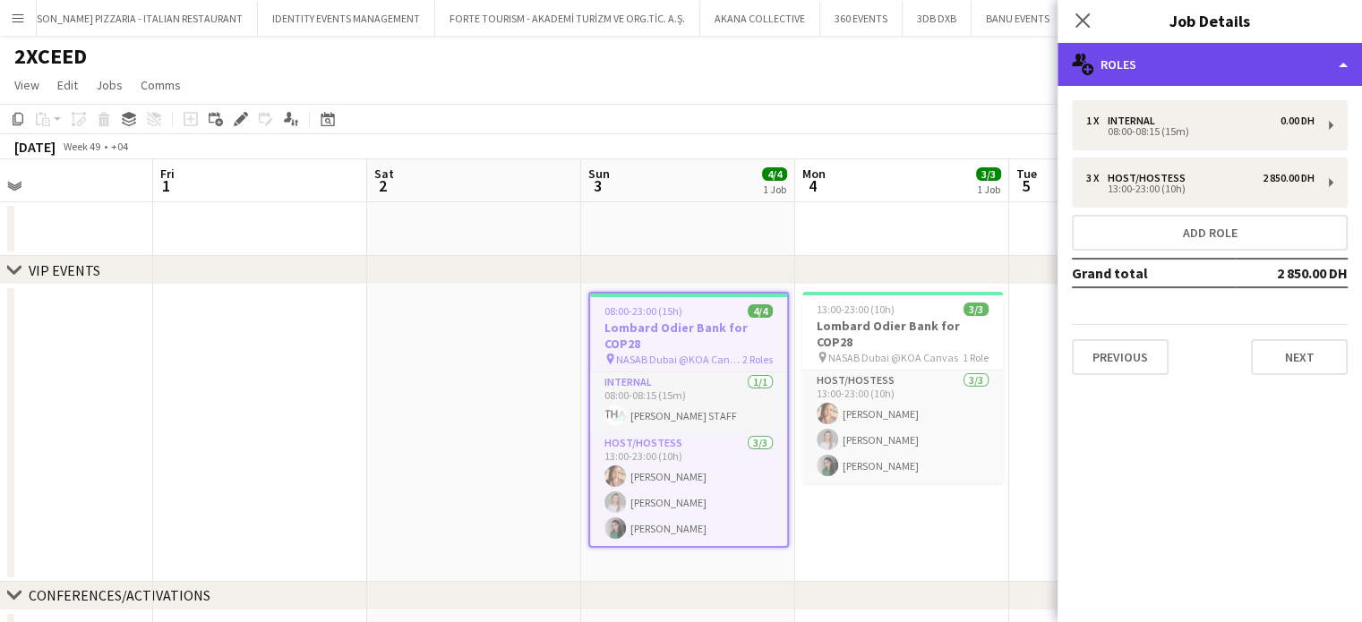
click at [1346, 63] on div "multiple-users-add Roles" at bounding box center [1209, 64] width 304 height 43
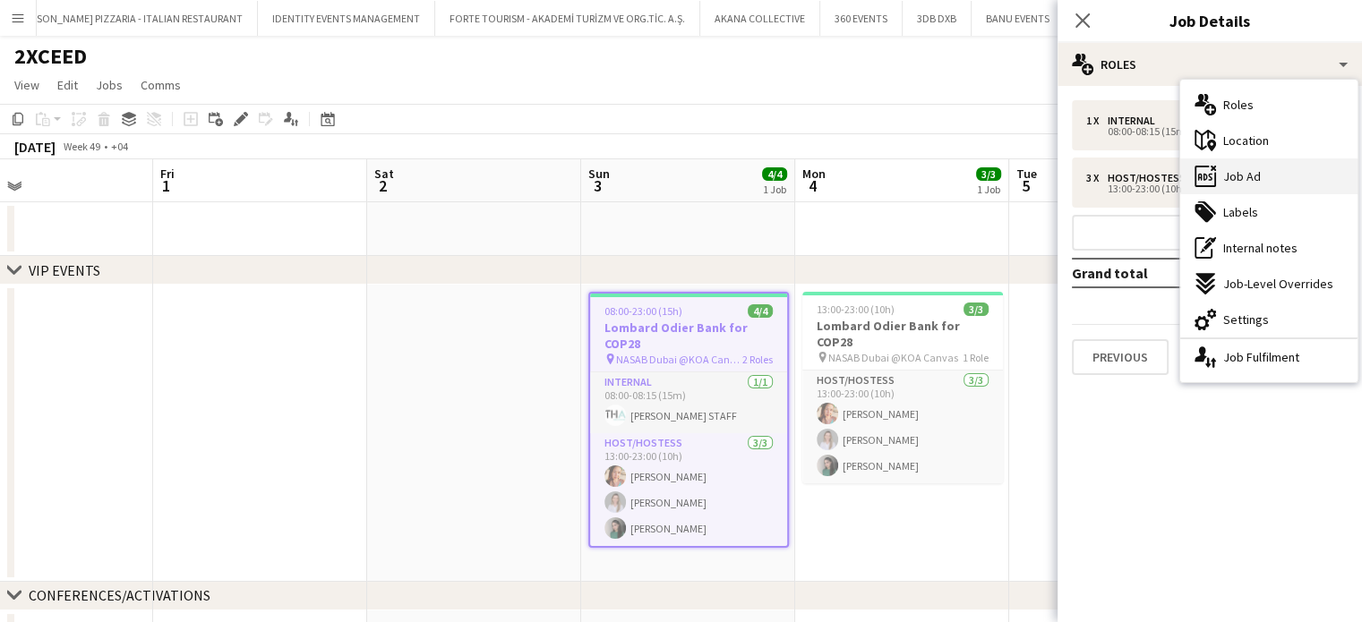
click at [1282, 180] on div "ads-window Job Ad" at bounding box center [1268, 176] width 177 height 36
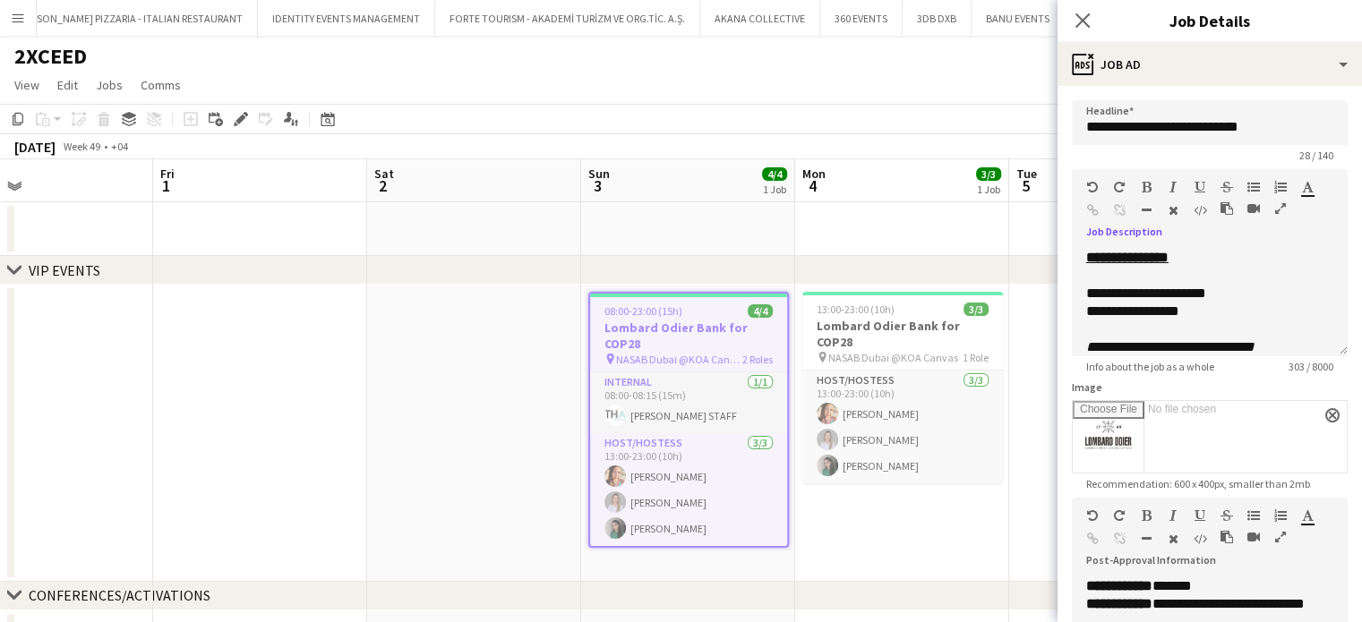
click at [1284, 209] on icon "button" at bounding box center [1280, 208] width 11 height 13
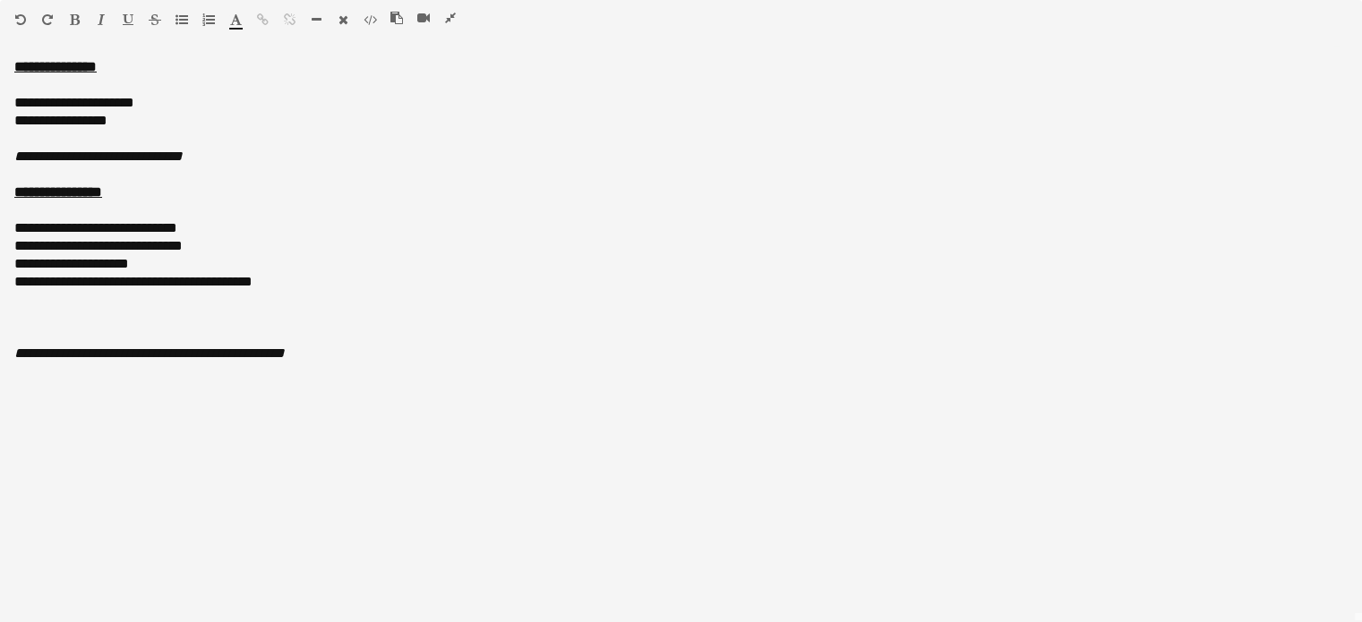
click at [446, 18] on icon "button" at bounding box center [450, 18] width 11 height 13
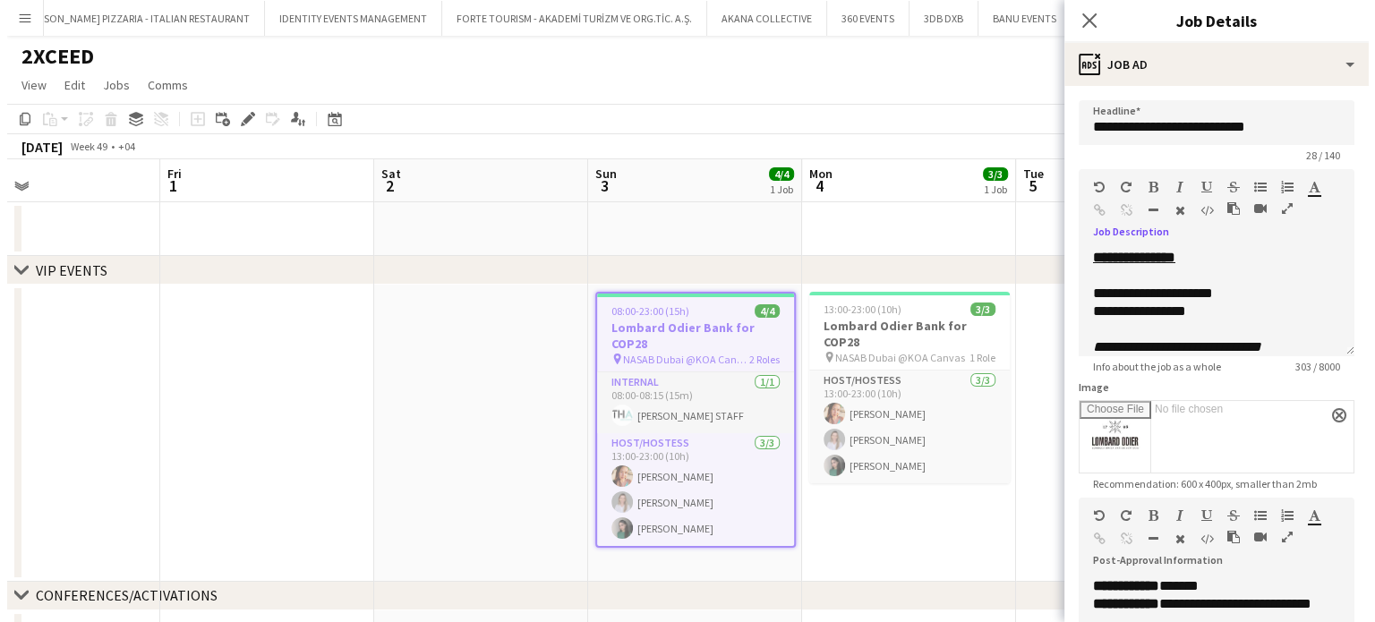
scroll to position [0, 491]
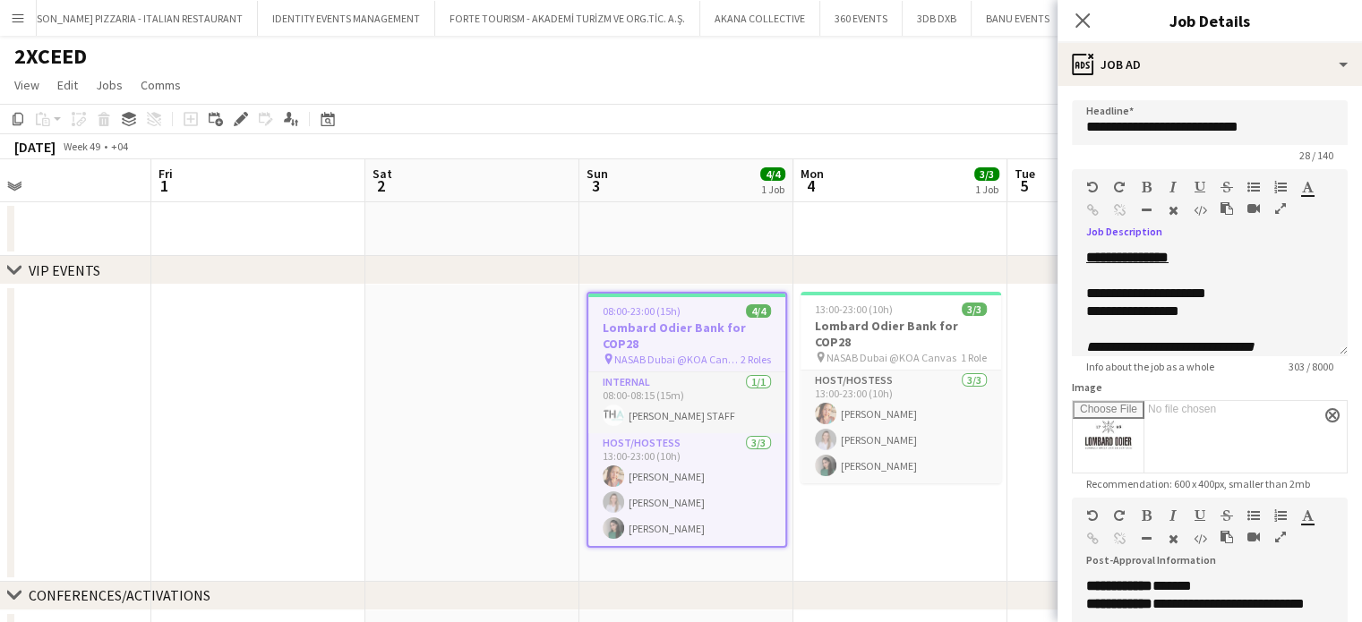
click at [473, 354] on app-date-cell at bounding box center [472, 433] width 214 height 297
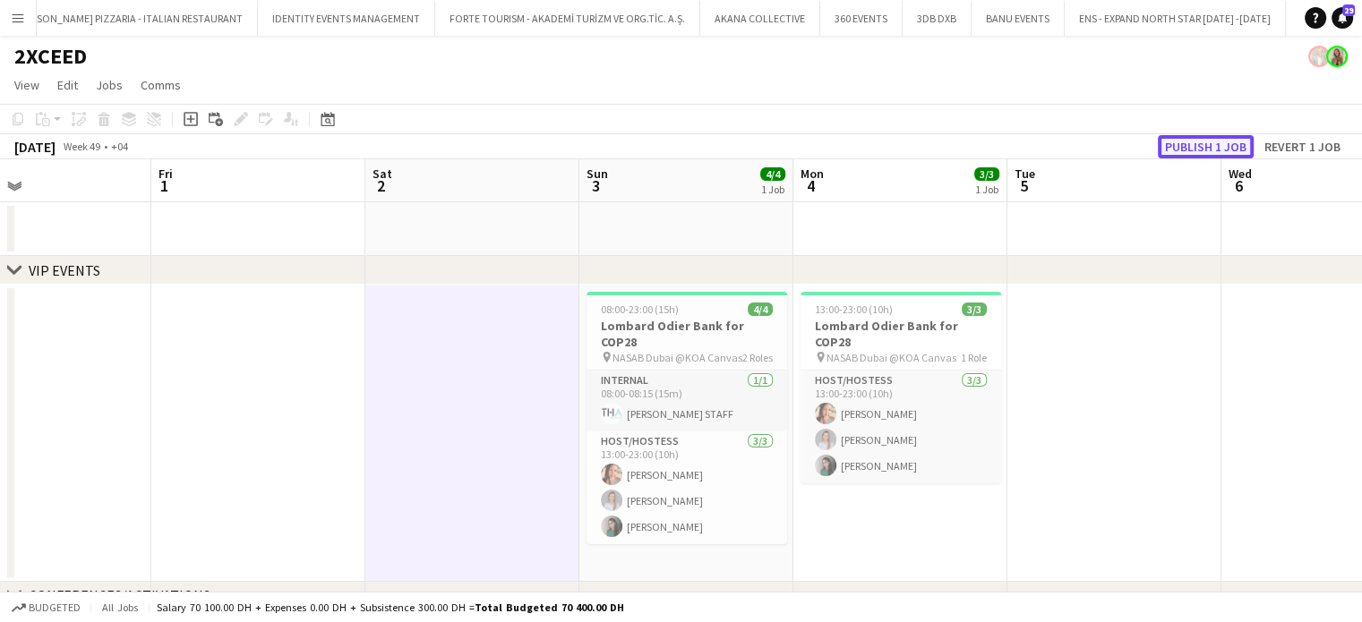
click at [1213, 146] on button "Publish 1 job" at bounding box center [1206, 146] width 96 height 23
click at [7, 16] on button "Menu" at bounding box center [18, 18] width 36 height 36
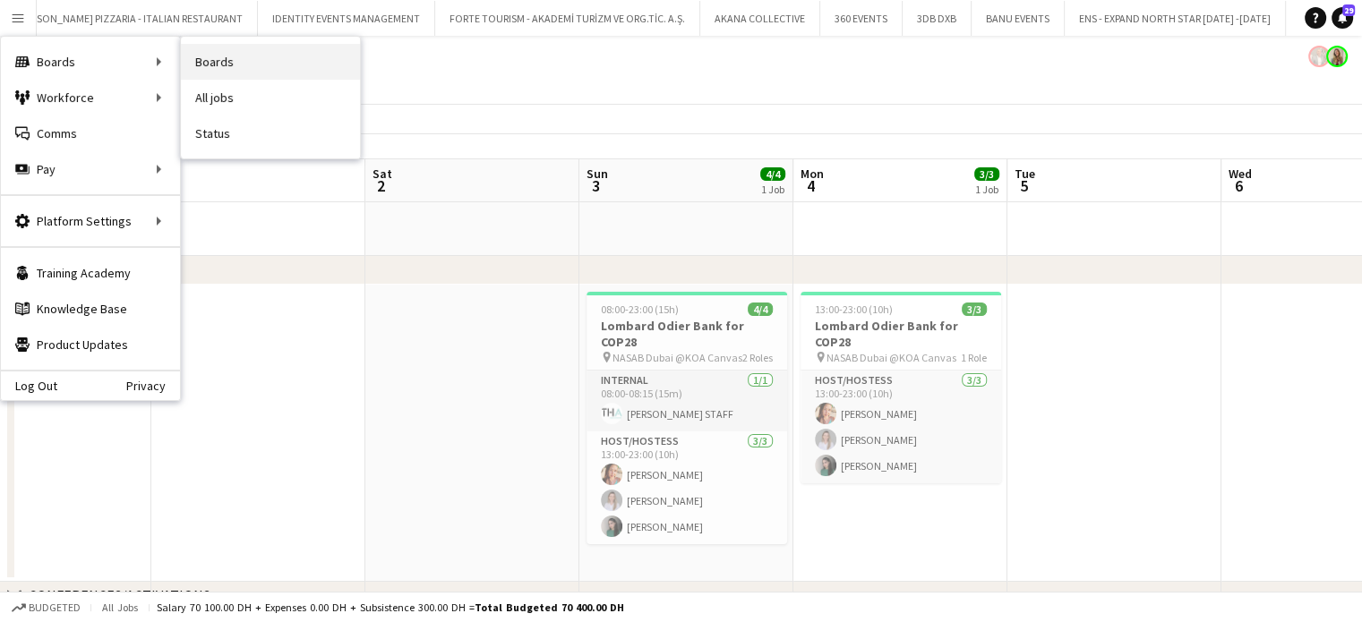
click at [218, 56] on link "Boards" at bounding box center [270, 62] width 179 height 36
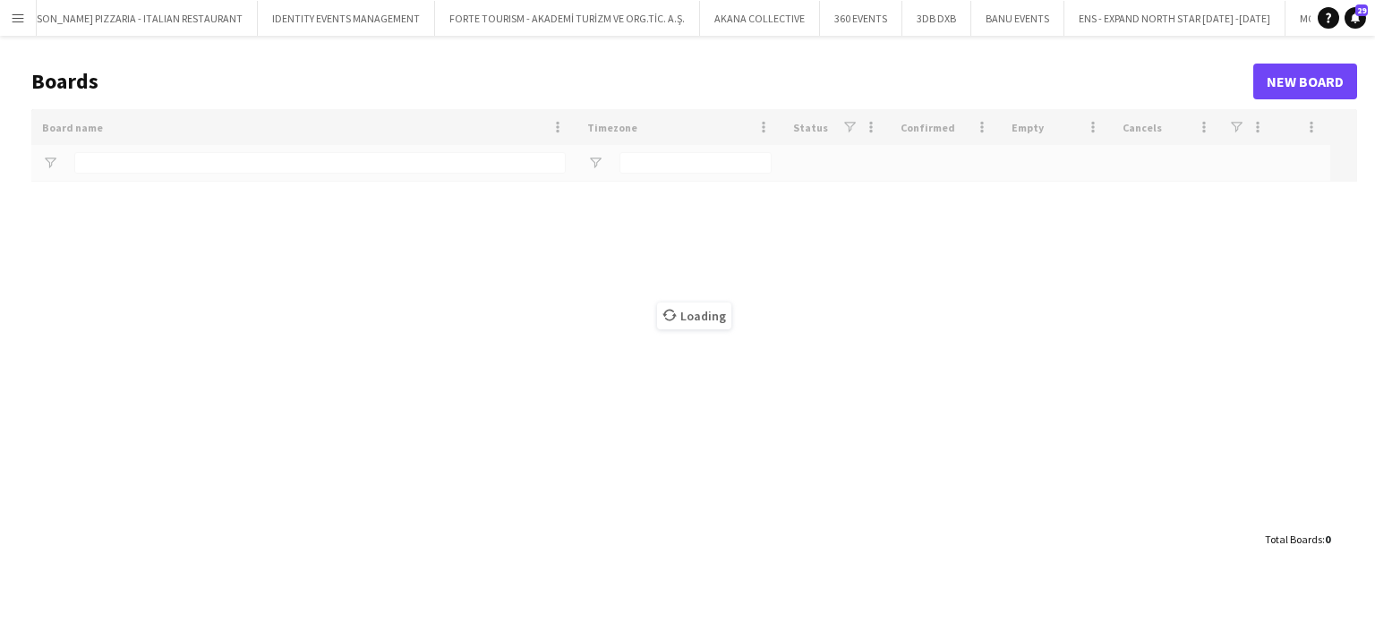
scroll to position [0, 6879]
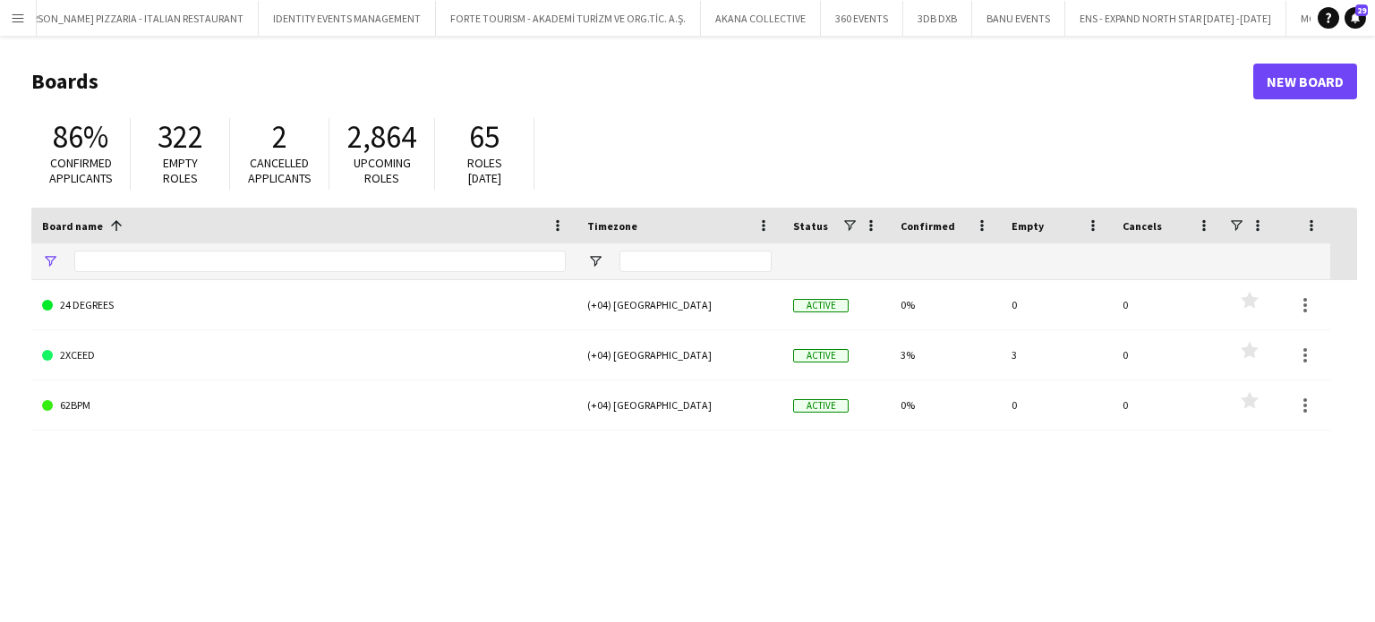
type input "*"
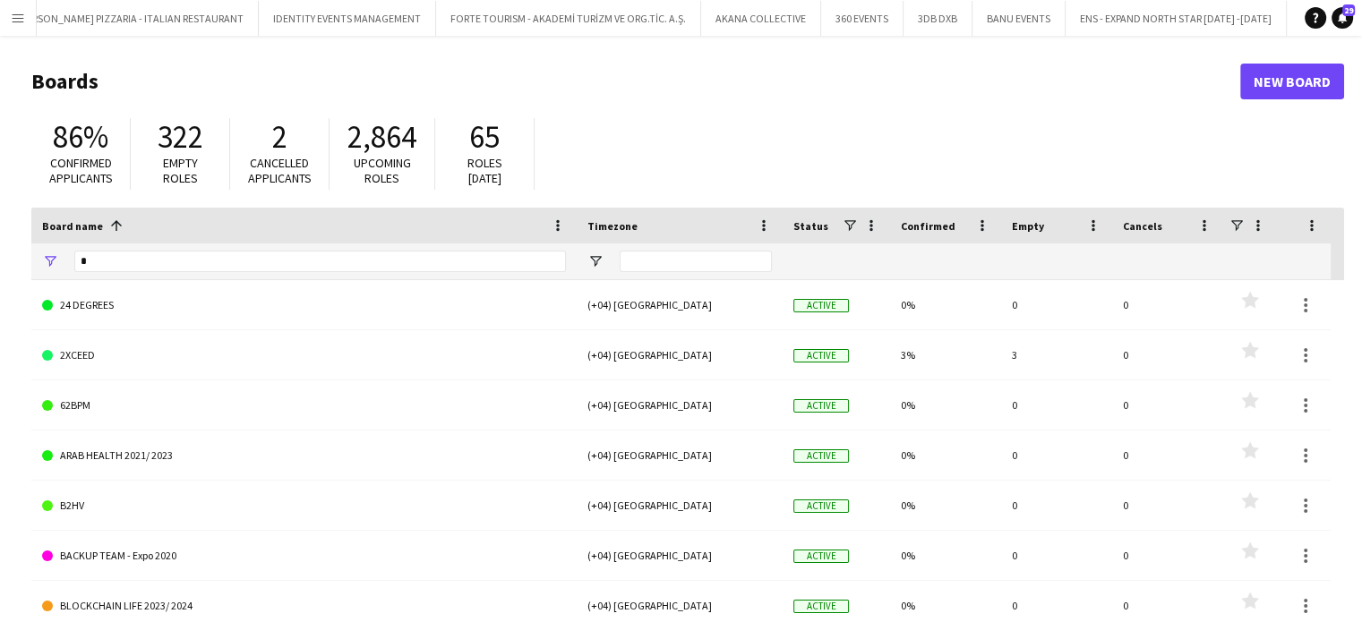
drag, startPoint x: 152, startPoint y: 272, endPoint x: 0, endPoint y: 272, distance: 152.2
click at [0, 272] on main "Boards New Board 86% Confirmed applicants 322 Empty roles 2 Cancelled applicant…" at bounding box center [681, 359] width 1362 height 646
drag, startPoint x: 101, startPoint y: 271, endPoint x: 49, endPoint y: 271, distance: 51.9
click at [49, 271] on div "*" at bounding box center [303, 262] width 545 height 36
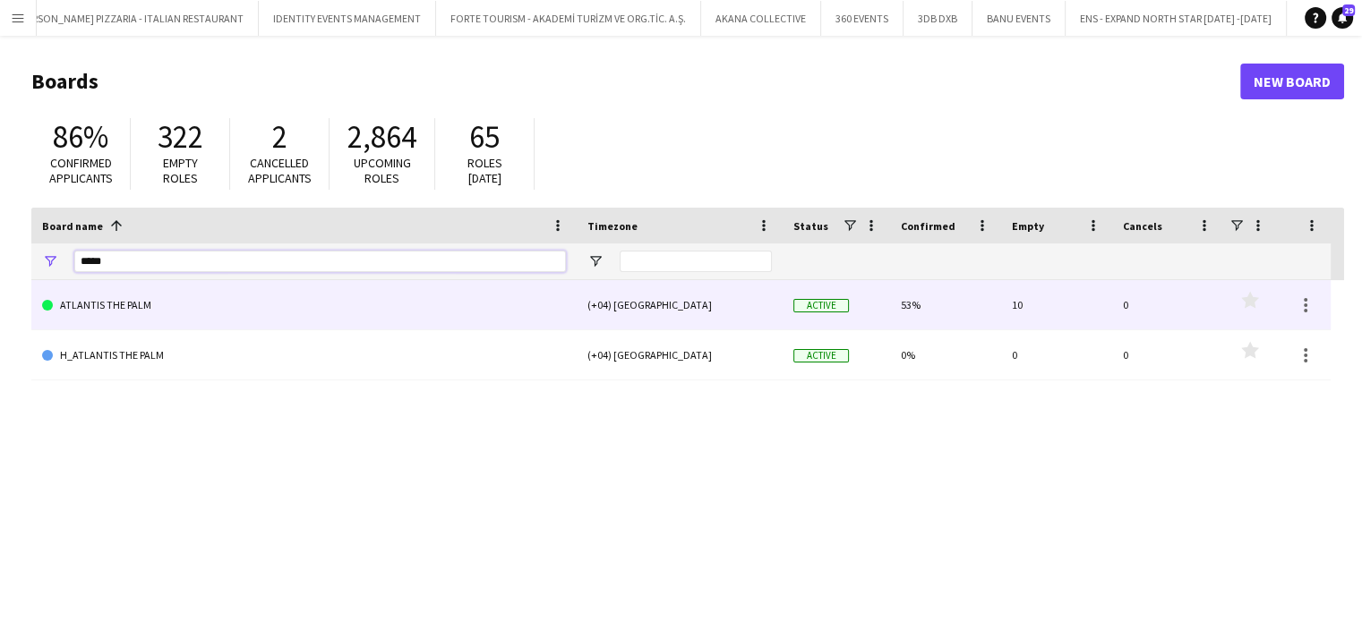
type input "*****"
click at [140, 307] on link "ATLANTIS THE PALM" at bounding box center [304, 305] width 524 height 50
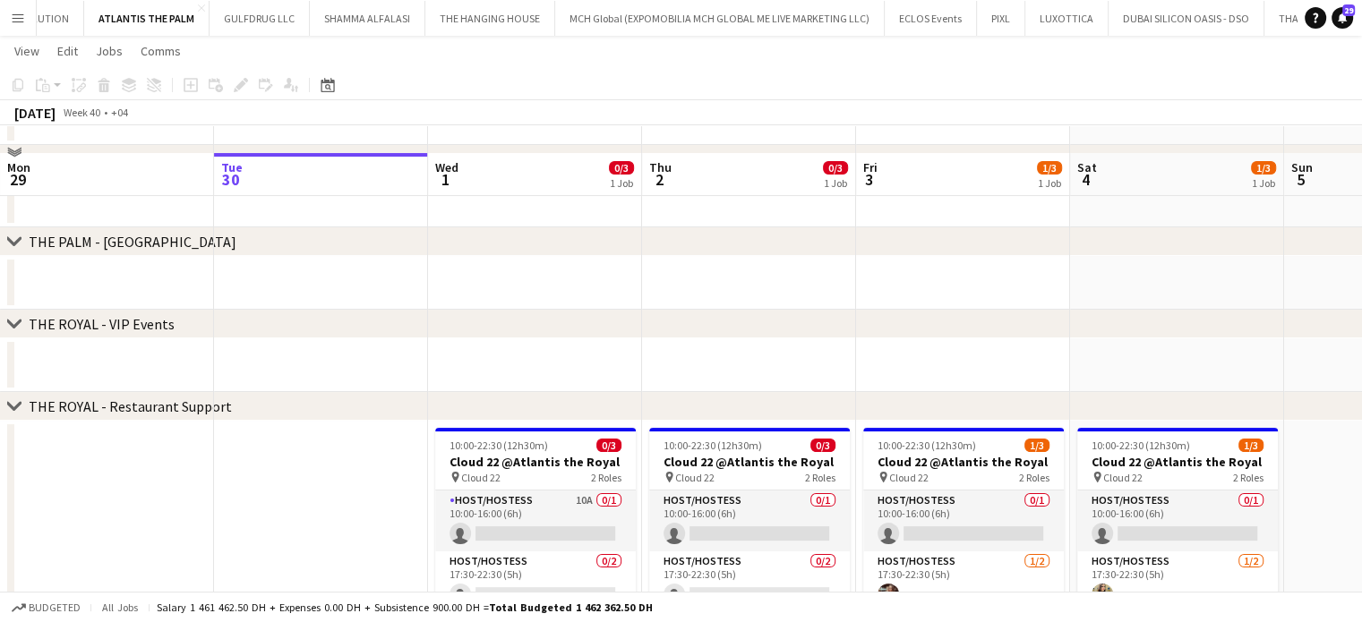
scroll to position [269, 0]
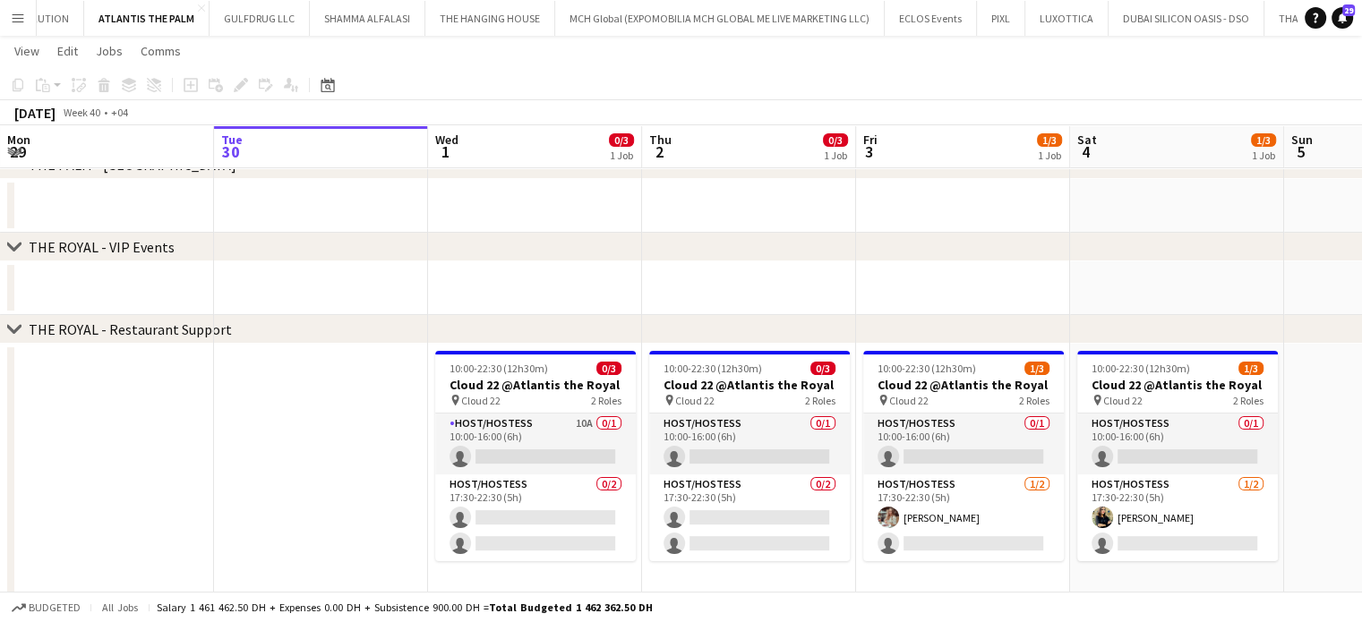
click at [19, 244] on icon at bounding box center [13, 246] width 13 height 7
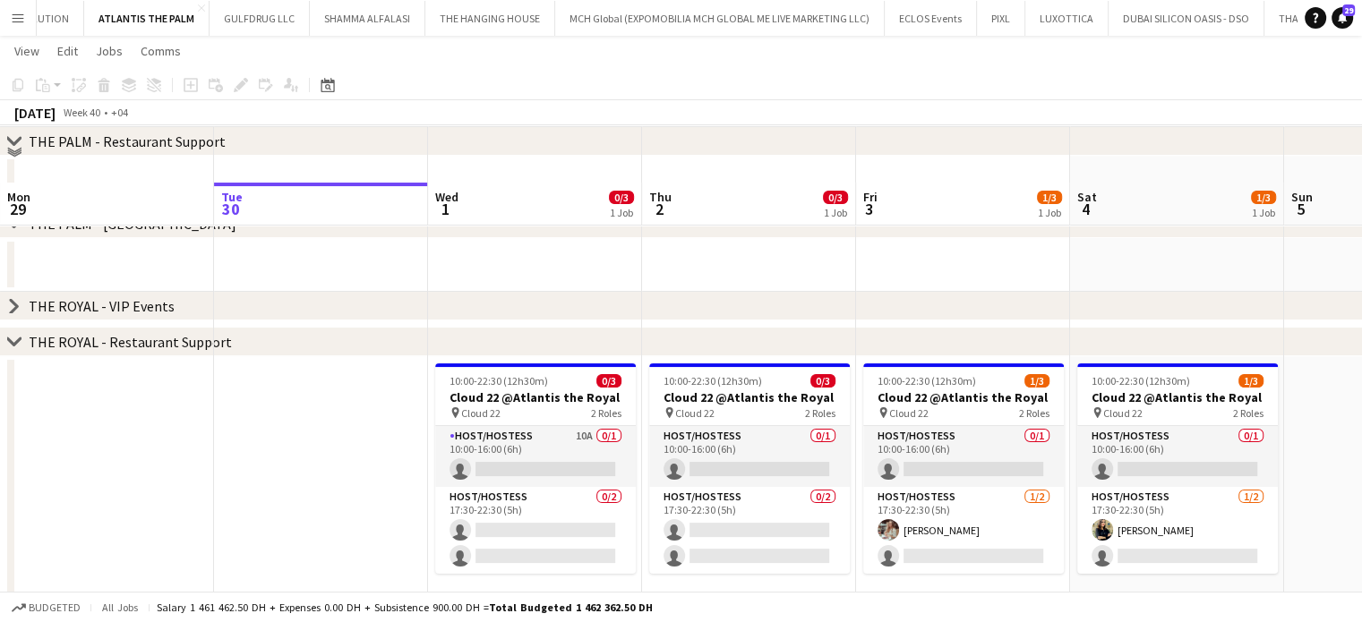
scroll to position [179, 0]
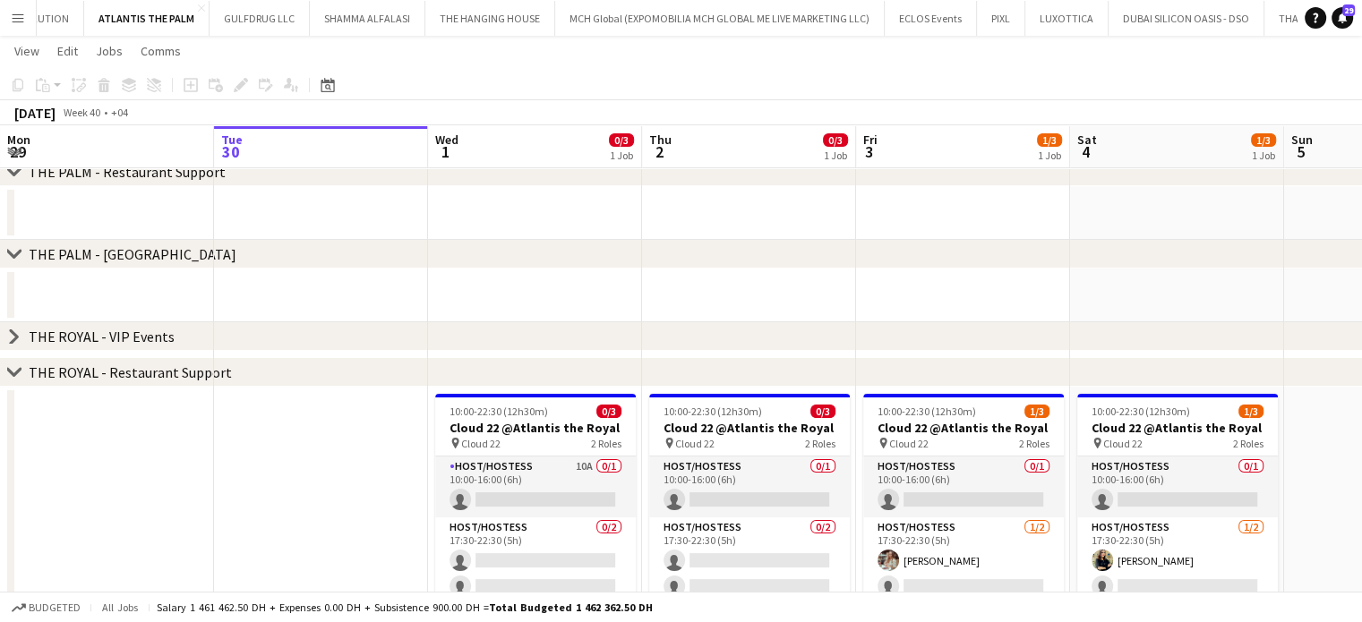
click at [17, 252] on icon "chevron-right" at bounding box center [14, 254] width 14 height 14
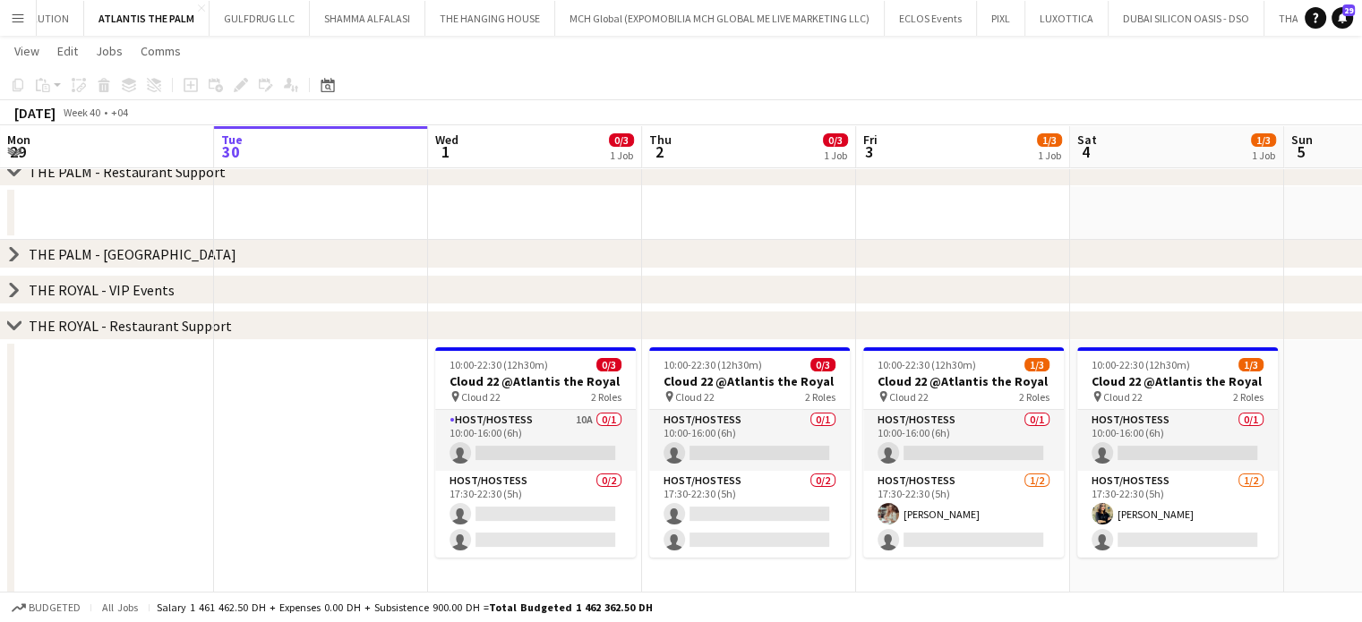
click at [21, 173] on icon "chevron-right" at bounding box center [14, 172] width 14 height 14
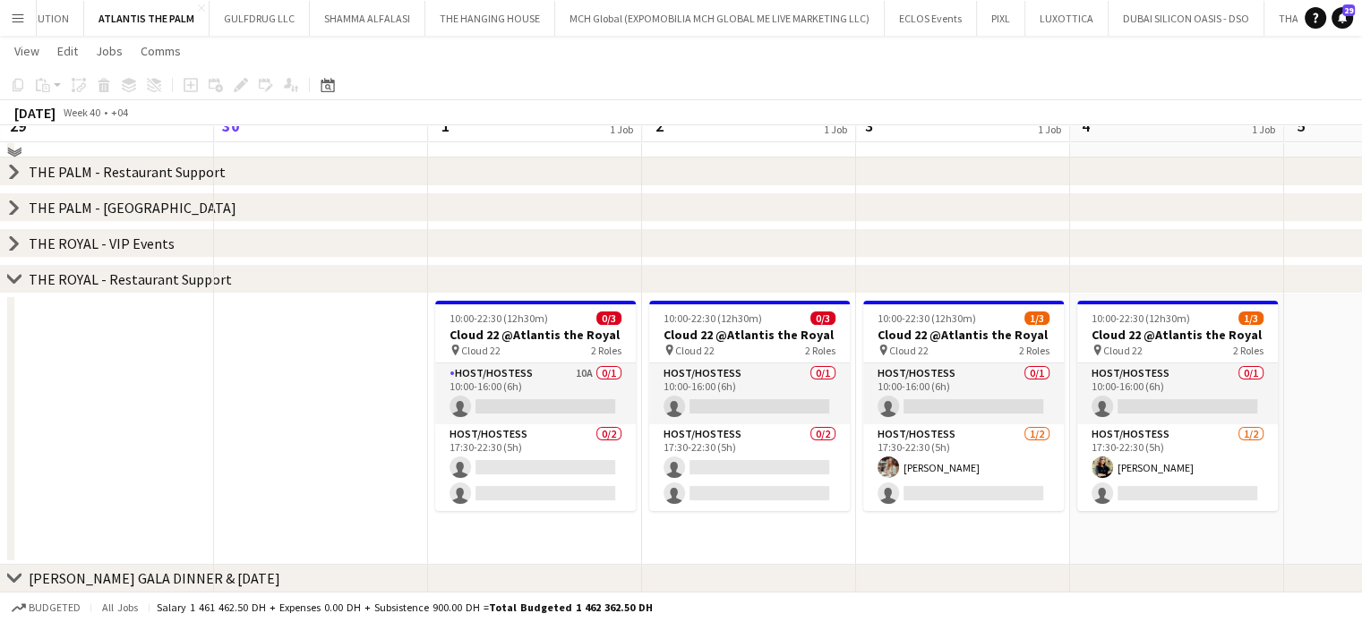
scroll to position [0, 0]
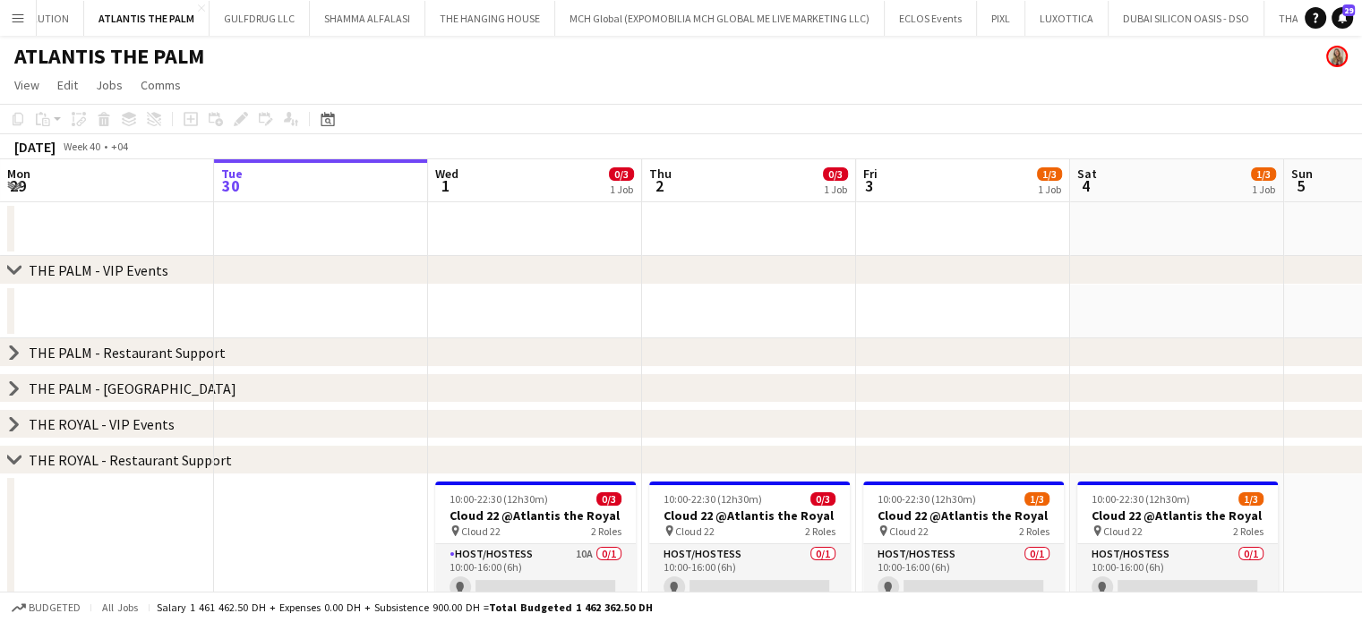
click at [14, 271] on icon at bounding box center [13, 269] width 13 height 7
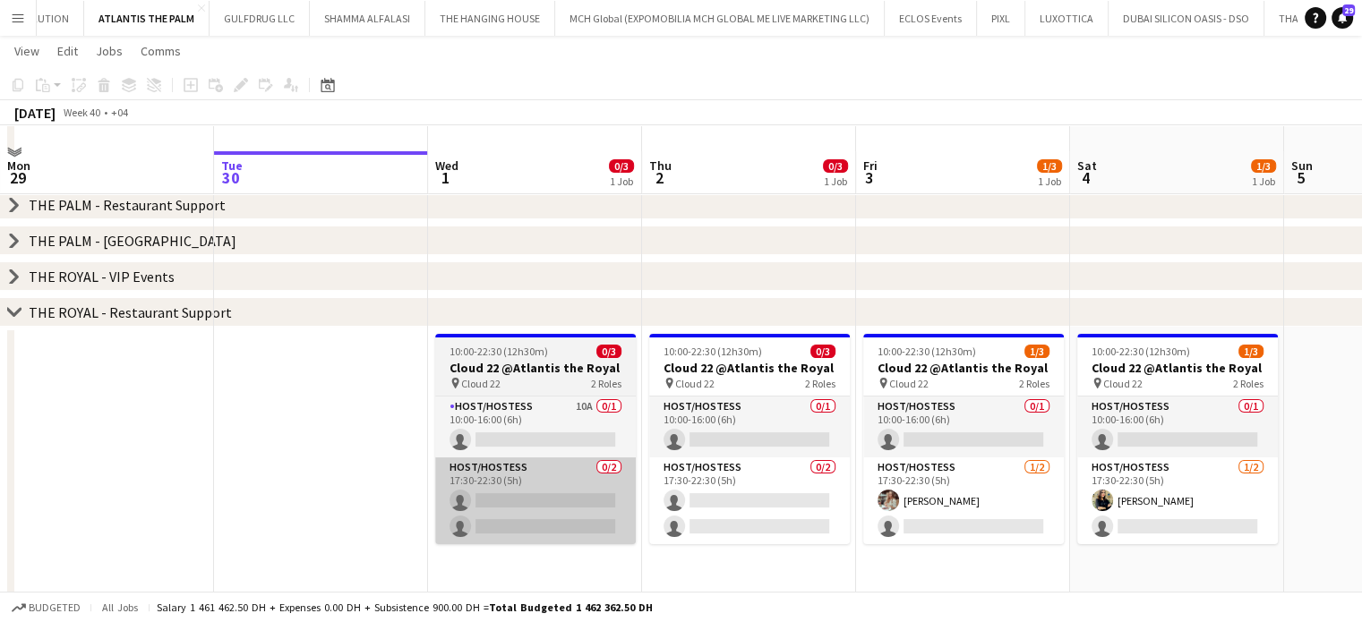
scroll to position [187, 0]
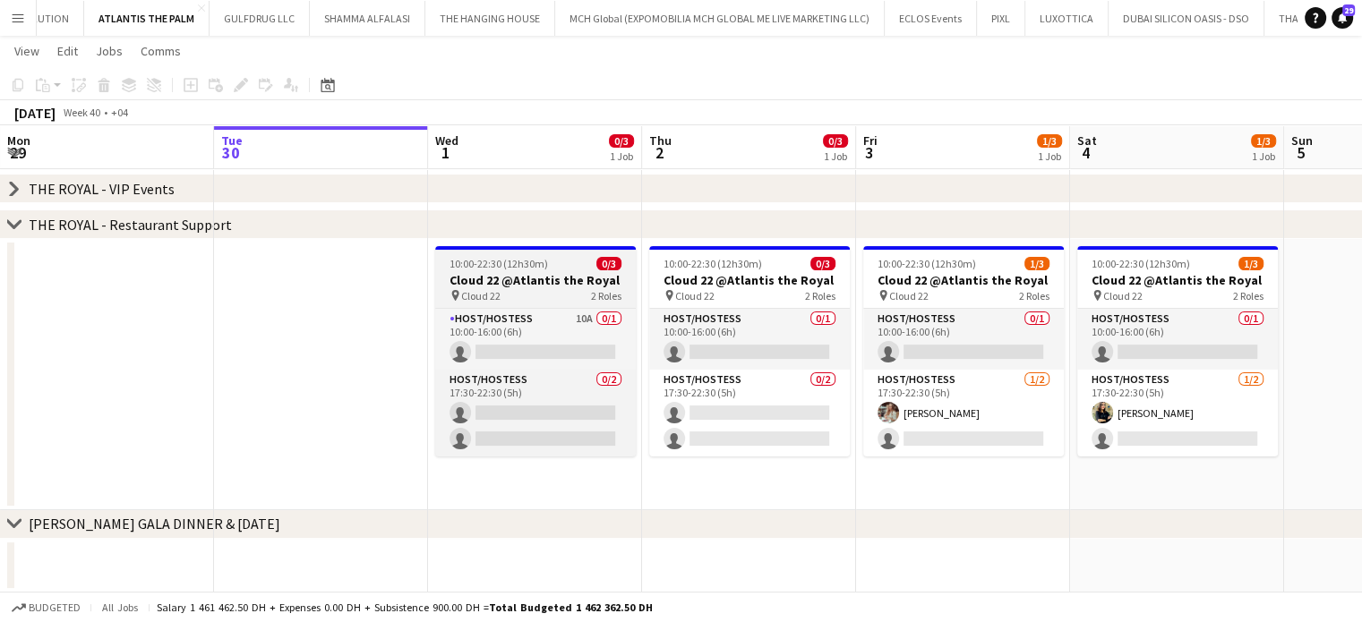
click at [518, 300] on div "pin Cloud 22 2 Roles" at bounding box center [535, 295] width 201 height 14
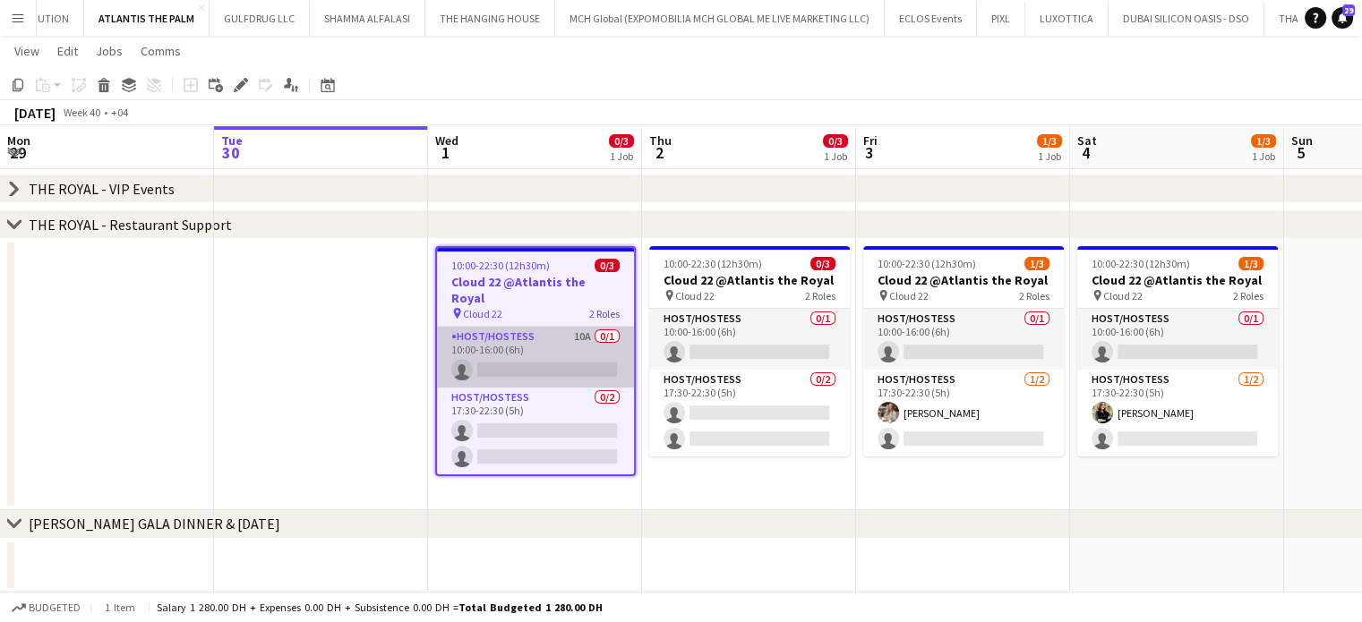
click at [526, 327] on app-card-role "Host/Hostess 10A 0/1 10:00-16:00 (6h) single-neutral-actions" at bounding box center [535, 357] width 197 height 61
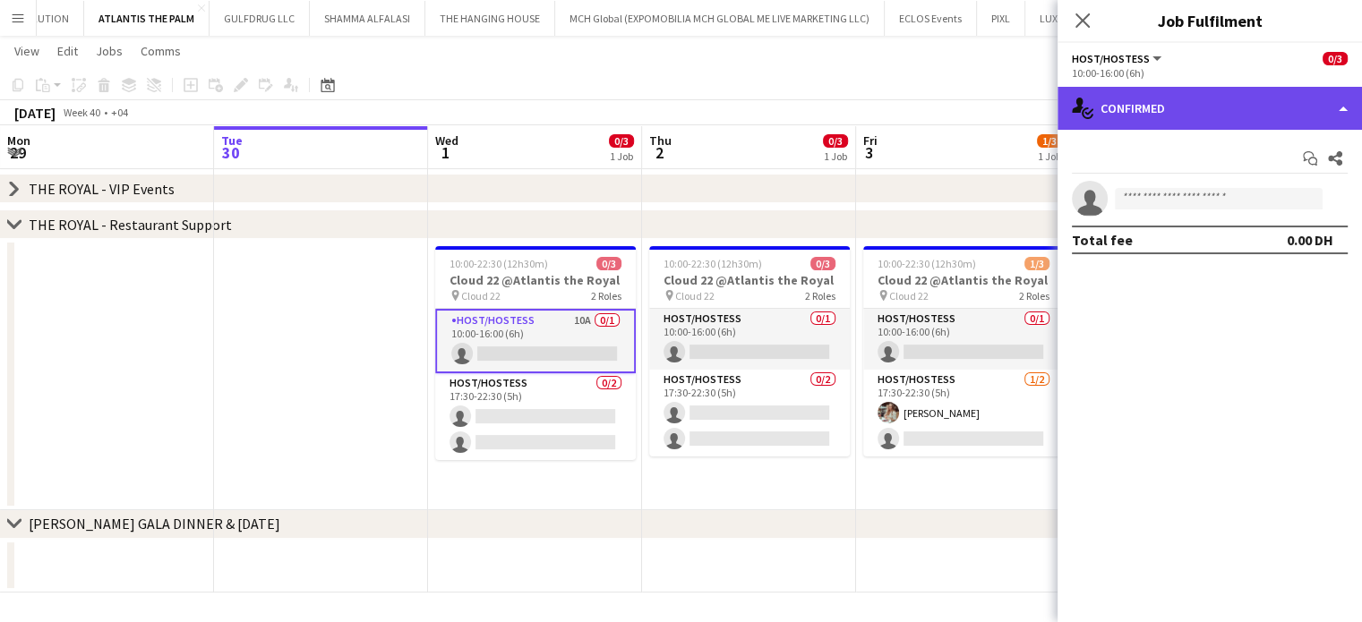
click at [1336, 106] on div "single-neutral-actions-check-2 Confirmed" at bounding box center [1209, 108] width 304 height 43
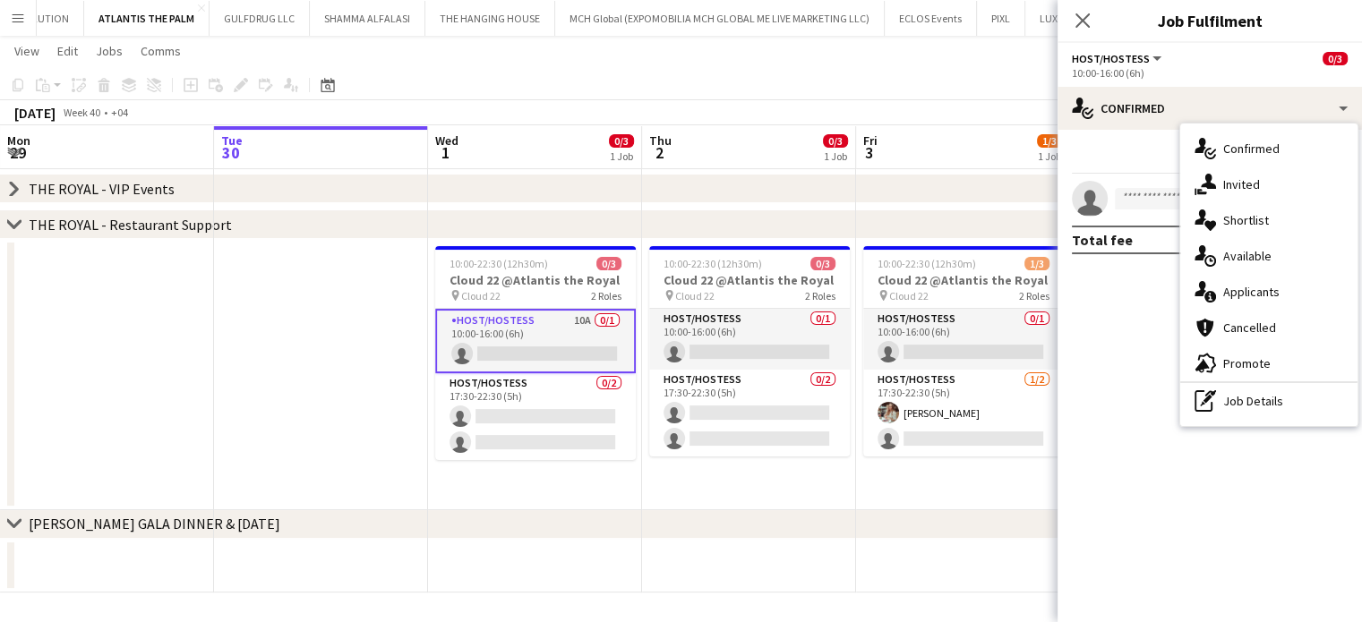
drag, startPoint x: 1286, startPoint y: 216, endPoint x: 1374, endPoint y: 292, distance: 116.8
click at [1286, 217] on div "single-neutral-actions-heart Shortlist" at bounding box center [1268, 220] width 177 height 36
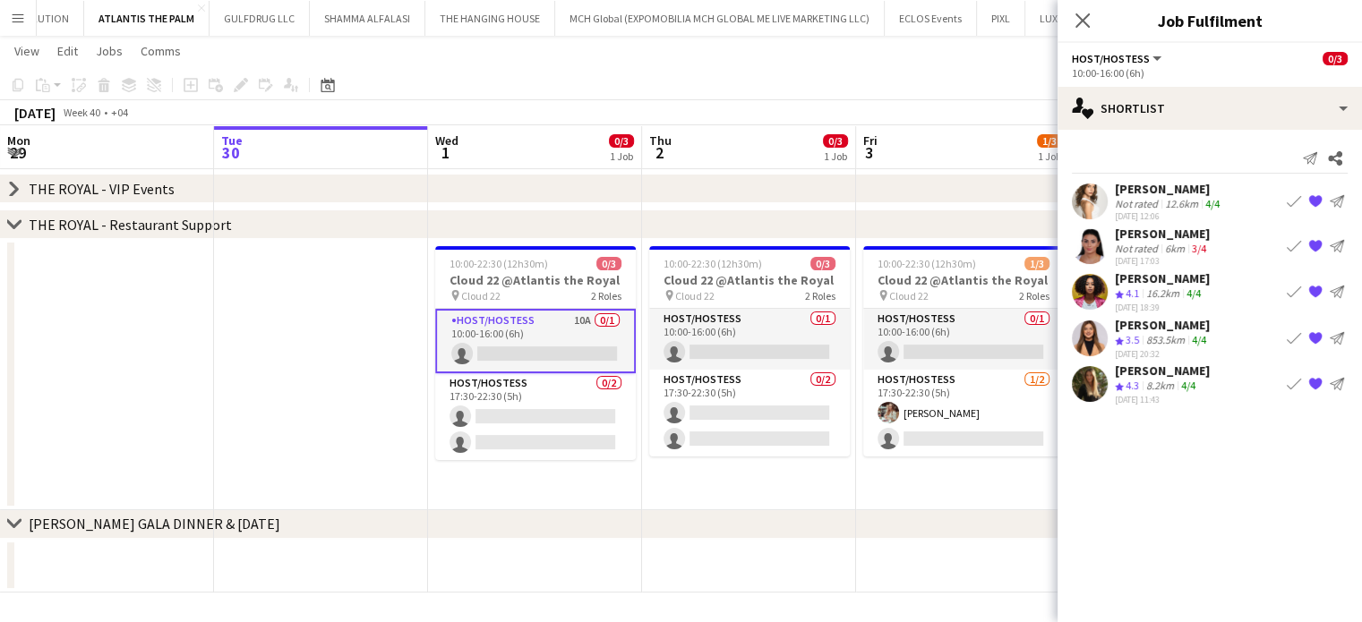
click at [1198, 382] on div "4/4" at bounding box center [1187, 386] width 21 height 15
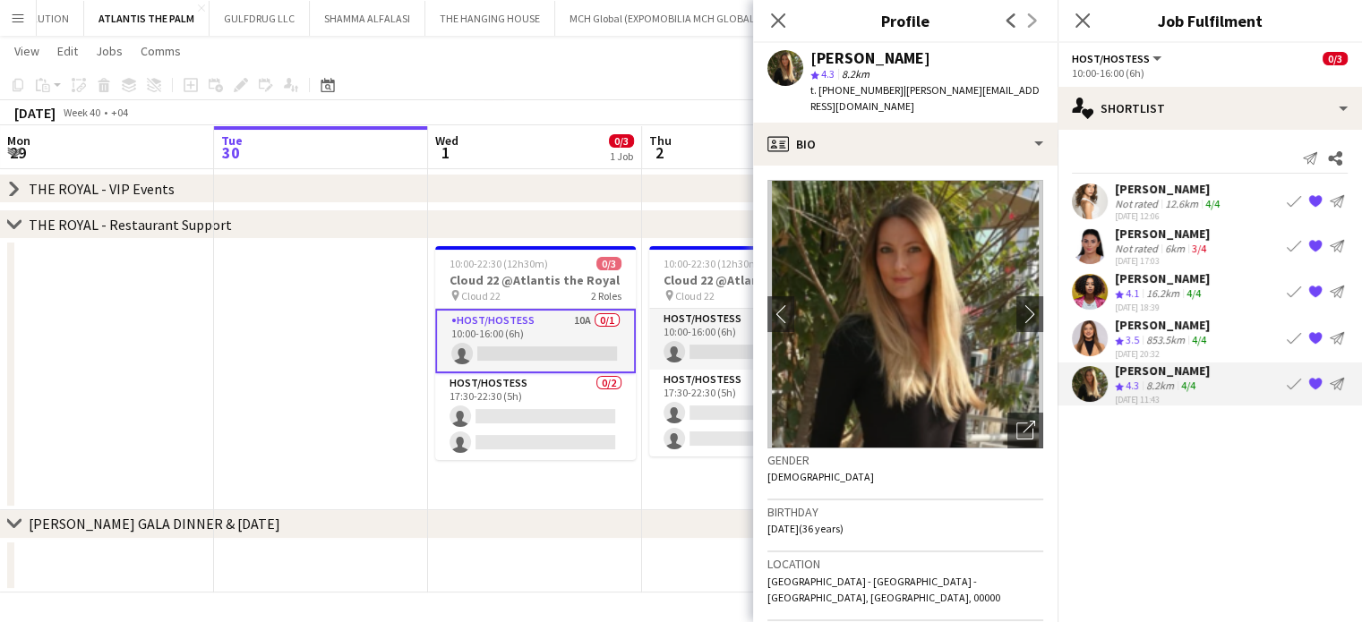
drag, startPoint x: 959, startPoint y: 61, endPoint x: 822, endPoint y: 51, distance: 137.3
click at [796, 53] on div "Georgina Gemmell star 4.3 8.2km t. +971559015880 | georgina.wildoceans@gmail.com" at bounding box center [905, 83] width 304 height 80
copy div "[PERSON_NAME]"
click at [573, 329] on app-card-role "Host/Hostess 10A 0/1 10:00-16:00 (6h) single-neutral-actions" at bounding box center [535, 341] width 201 height 64
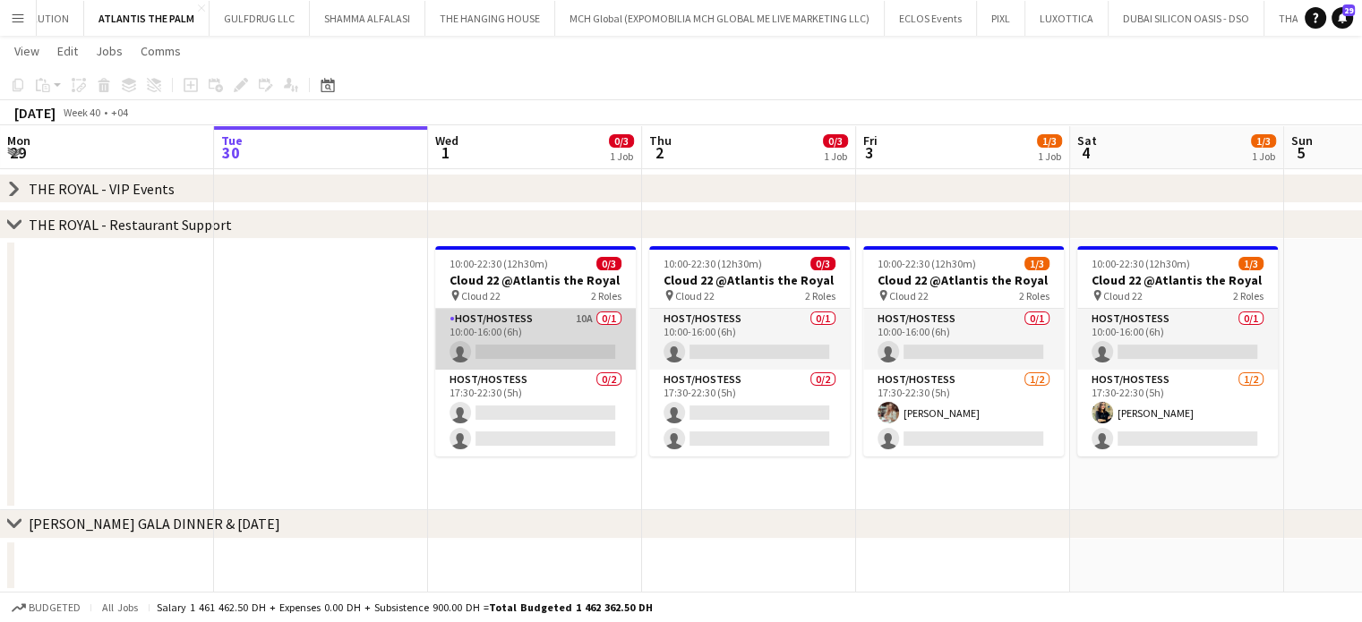
click at [576, 332] on app-card-role "Host/Hostess 10A 0/1 10:00-16:00 (6h) single-neutral-actions" at bounding box center [535, 339] width 201 height 61
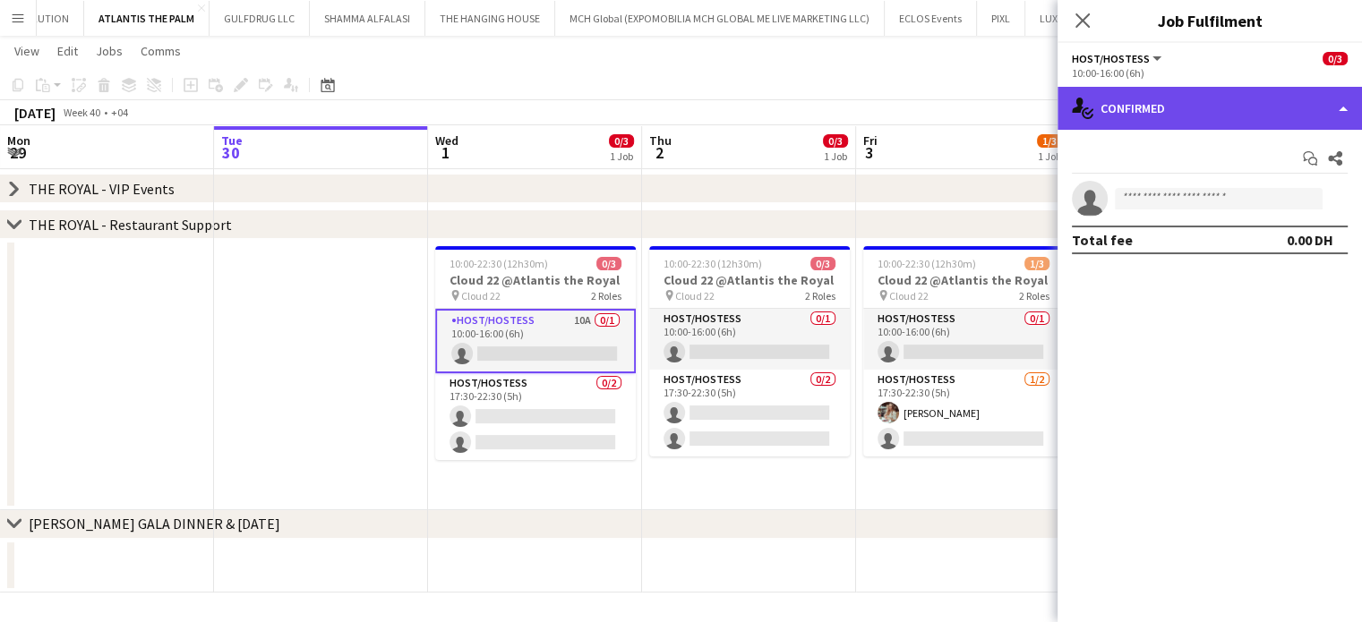
click at [1305, 92] on div "single-neutral-actions-check-2 Confirmed" at bounding box center [1209, 108] width 304 height 43
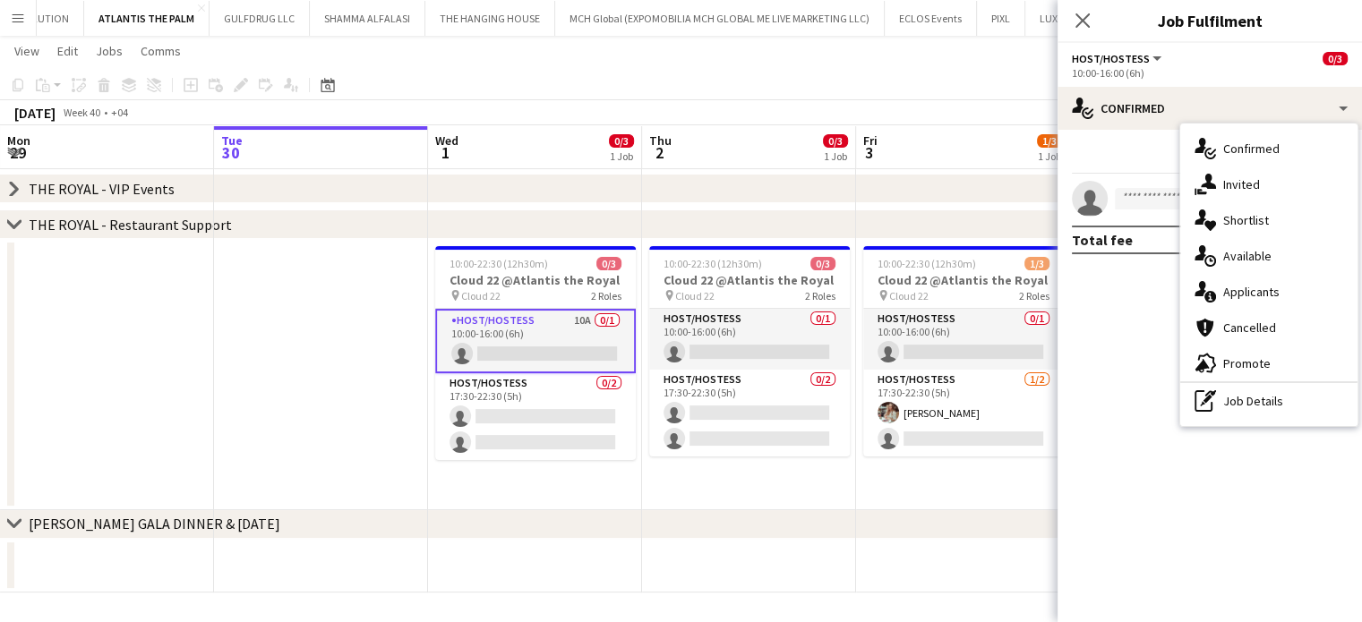
click at [1289, 404] on div "pen-write Job Details" at bounding box center [1268, 401] width 177 height 36
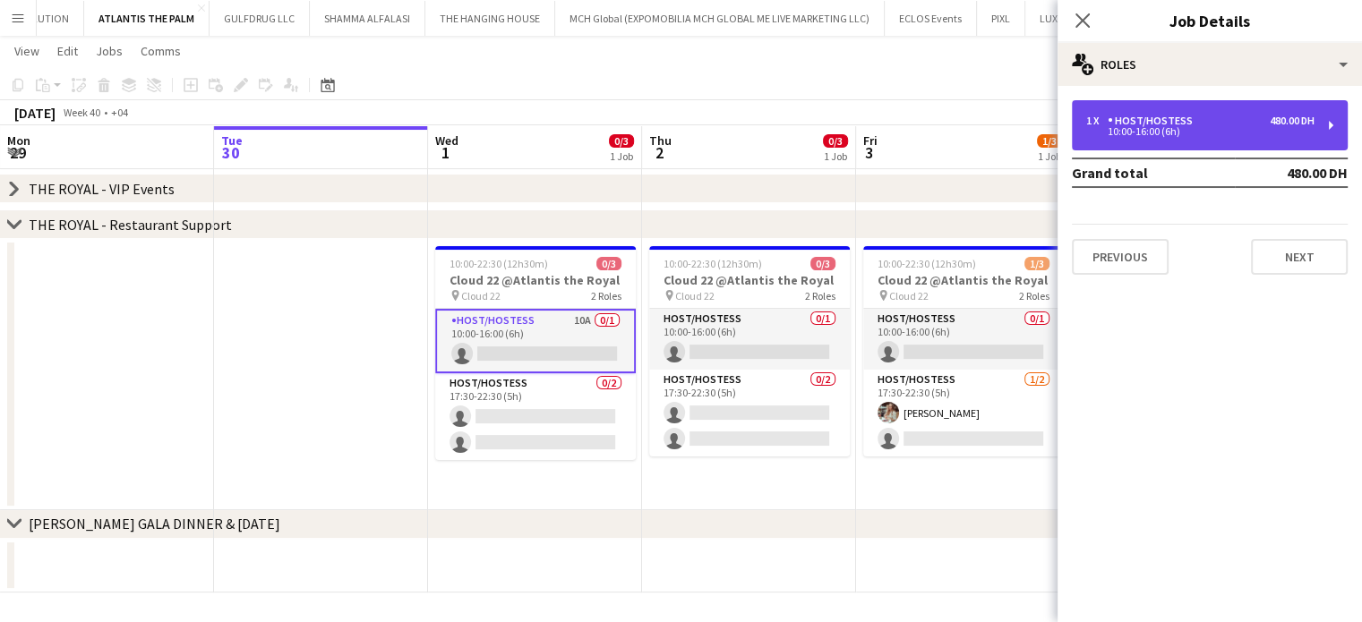
click at [1181, 109] on div "1 x Host/Hostess 480.00 DH 10:00-16:00 (6h)" at bounding box center [1210, 125] width 276 height 50
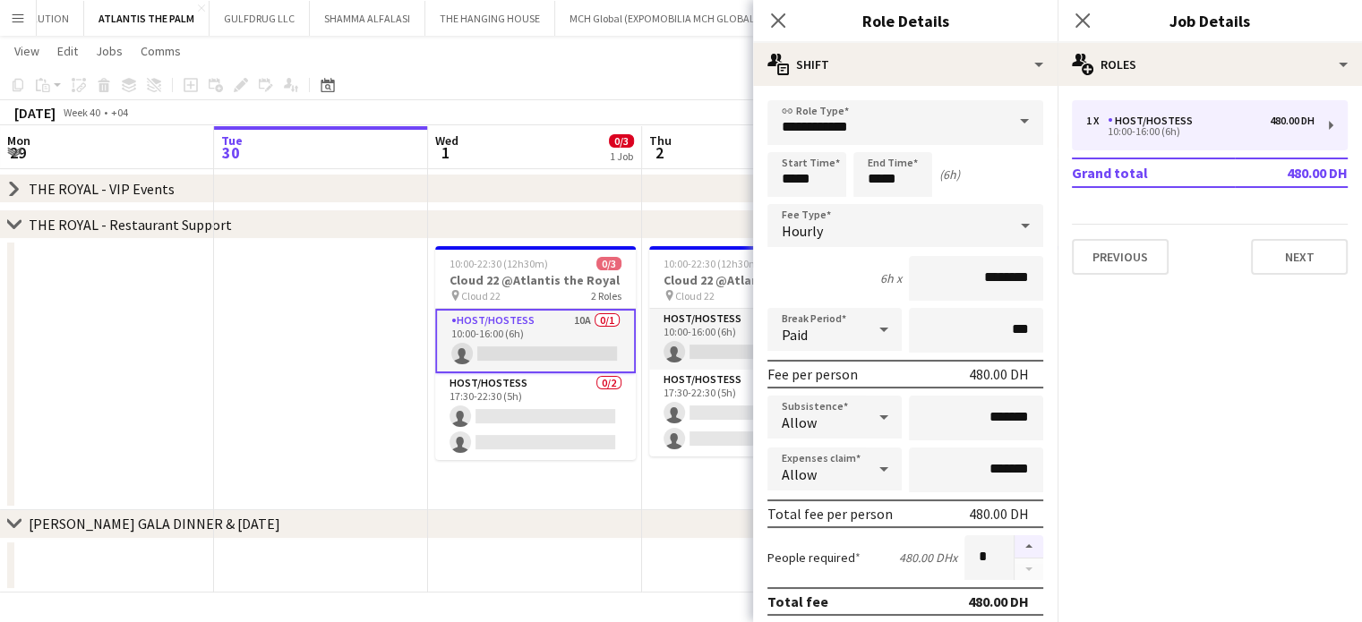
click at [1014, 538] on button "button" at bounding box center [1028, 546] width 29 height 23
type input "*"
click at [376, 286] on app-date-cell at bounding box center [321, 374] width 214 height 271
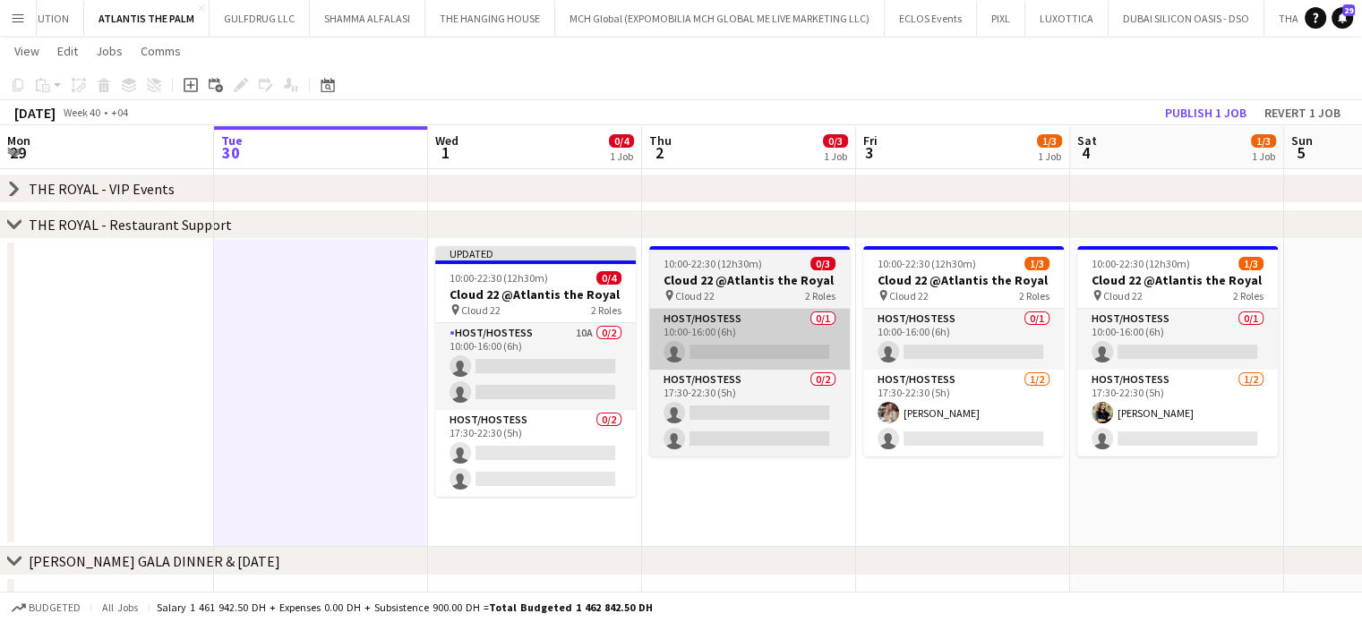
drag, startPoint x: 582, startPoint y: 346, endPoint x: 757, endPoint y: 337, distance: 175.7
click at [581, 345] on app-card-role "Host/Hostess 10A 0/2 10:00-16:00 (6h) single-neutral-actions single-neutral-act…" at bounding box center [535, 366] width 201 height 87
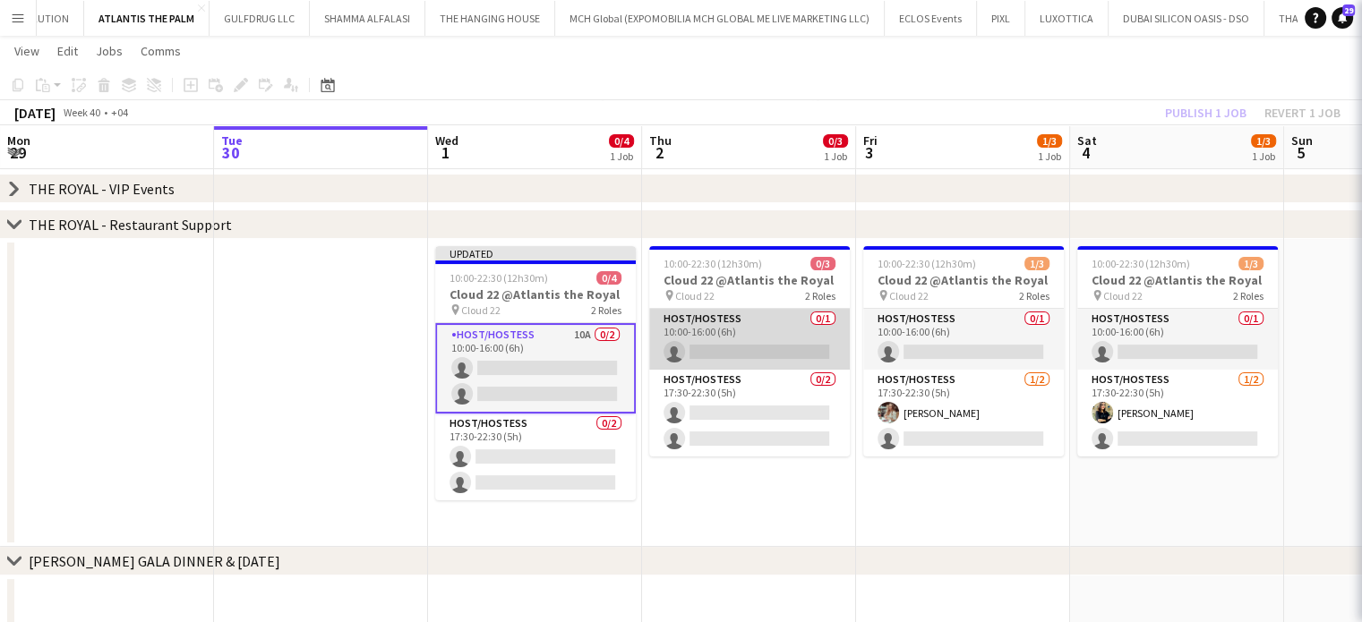
scroll to position [0, 429]
click at [757, 336] on app-card-role "Host/Hostess 0/1 10:00-16:00 (6h) single-neutral-actions" at bounding box center [748, 339] width 201 height 61
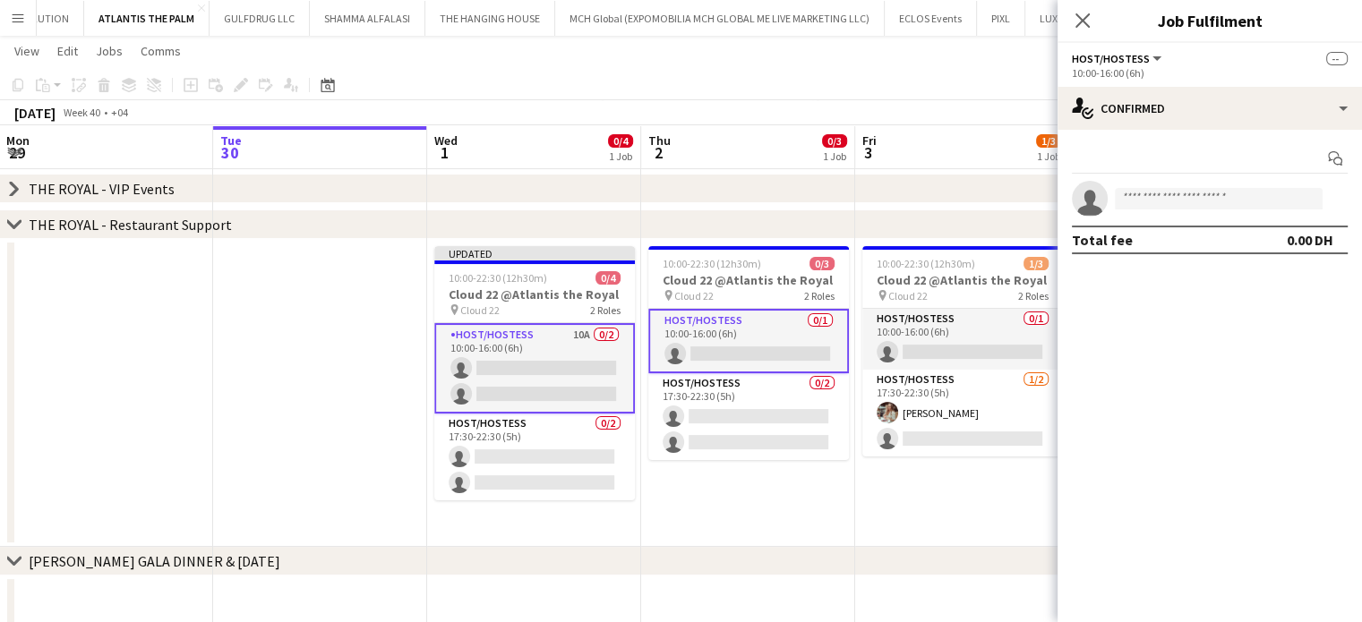
click at [545, 374] on app-card-role "Host/Hostess 10A 0/2 10:00-16:00 (6h) single-neutral-actions single-neutral-act…" at bounding box center [534, 368] width 201 height 90
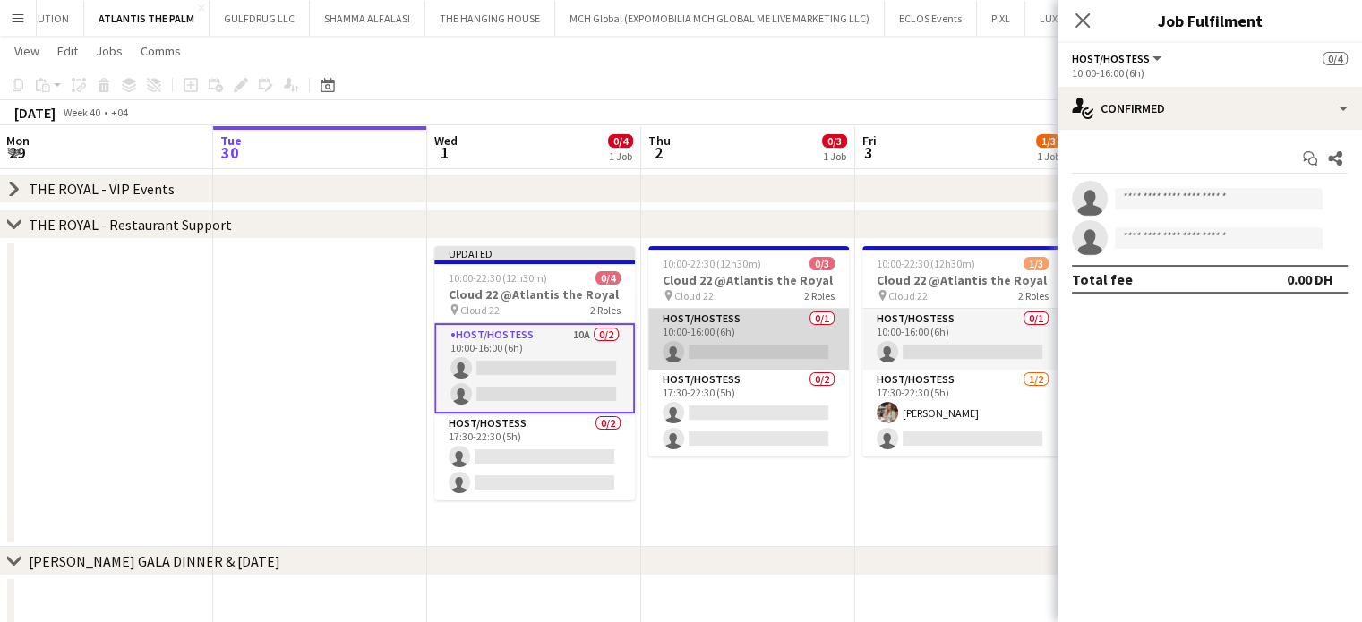
click at [806, 360] on app-card-role "Host/Hostess 0/1 10:00-16:00 (6h) single-neutral-actions" at bounding box center [748, 339] width 201 height 61
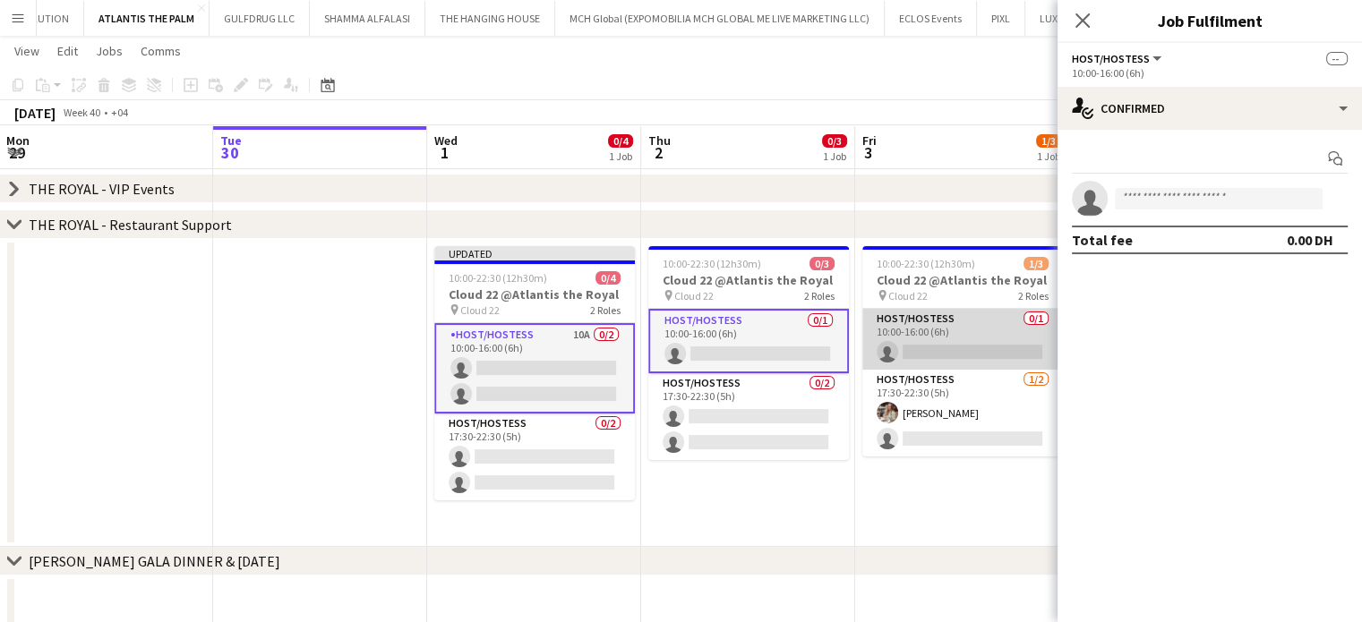
click at [956, 338] on app-card-role "Host/Hostess 0/1 10:00-16:00 (6h) single-neutral-actions" at bounding box center [962, 339] width 201 height 61
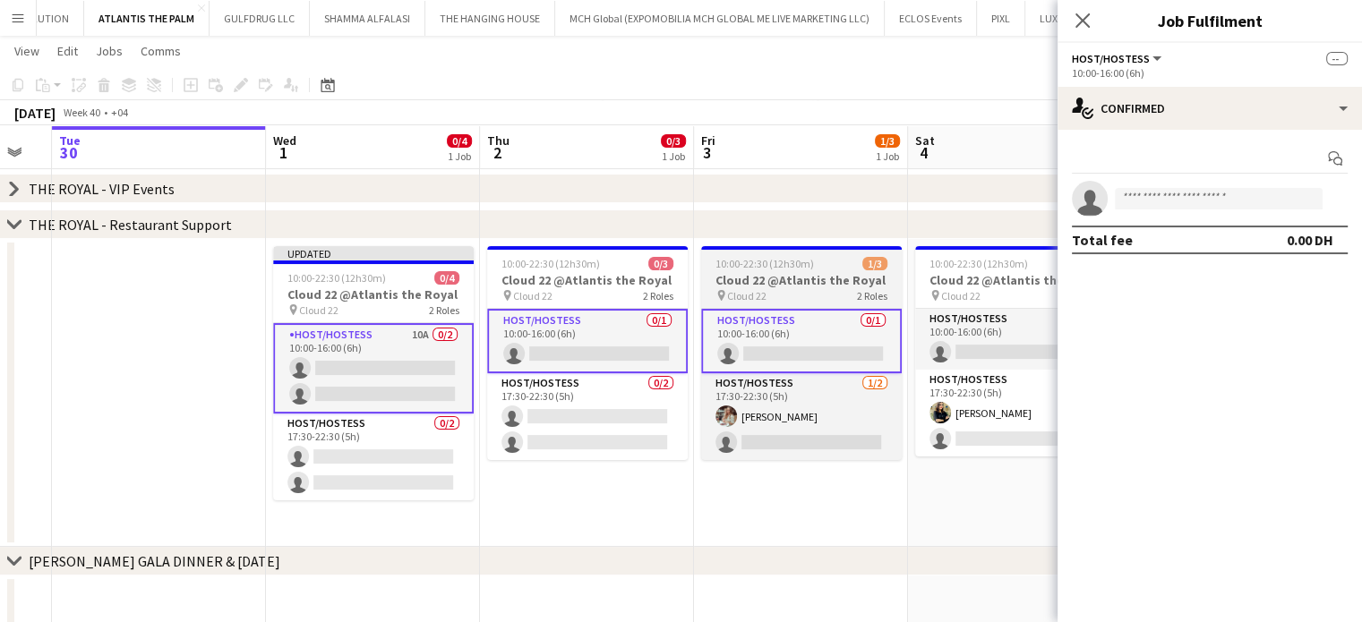
drag, startPoint x: 945, startPoint y: 361, endPoint x: 642, endPoint y: 272, distance: 316.2
click at [623, 274] on app-calendar-viewport "Sat 27 3/3 1 Job Sun 28 Mon 29 Tue 30 Wed 1 0/4 1 Job Thu 2 0/3 1 Job Fri 3 1/3…" at bounding box center [681, 256] width 1362 height 747
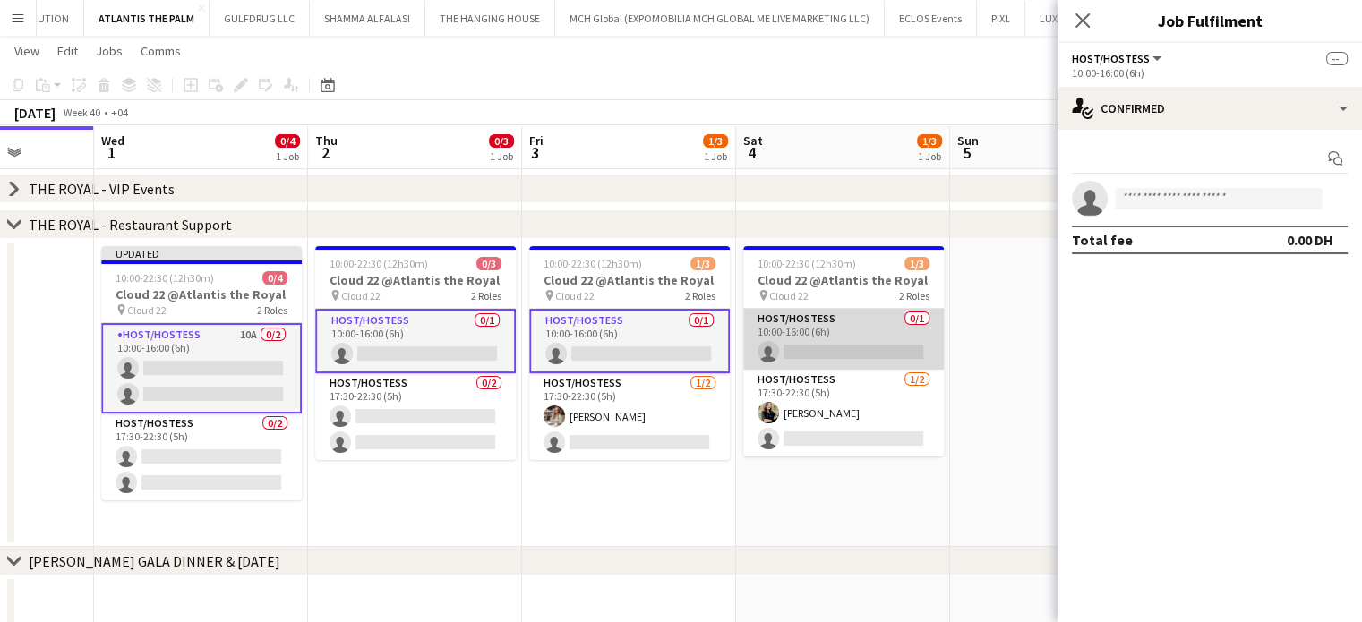
drag, startPoint x: 868, startPoint y: 322, endPoint x: 615, endPoint y: 458, distance: 287.6
click at [868, 321] on app-card-role "Host/Hostess 0/1 10:00-16:00 (6h) single-neutral-actions" at bounding box center [843, 339] width 201 height 61
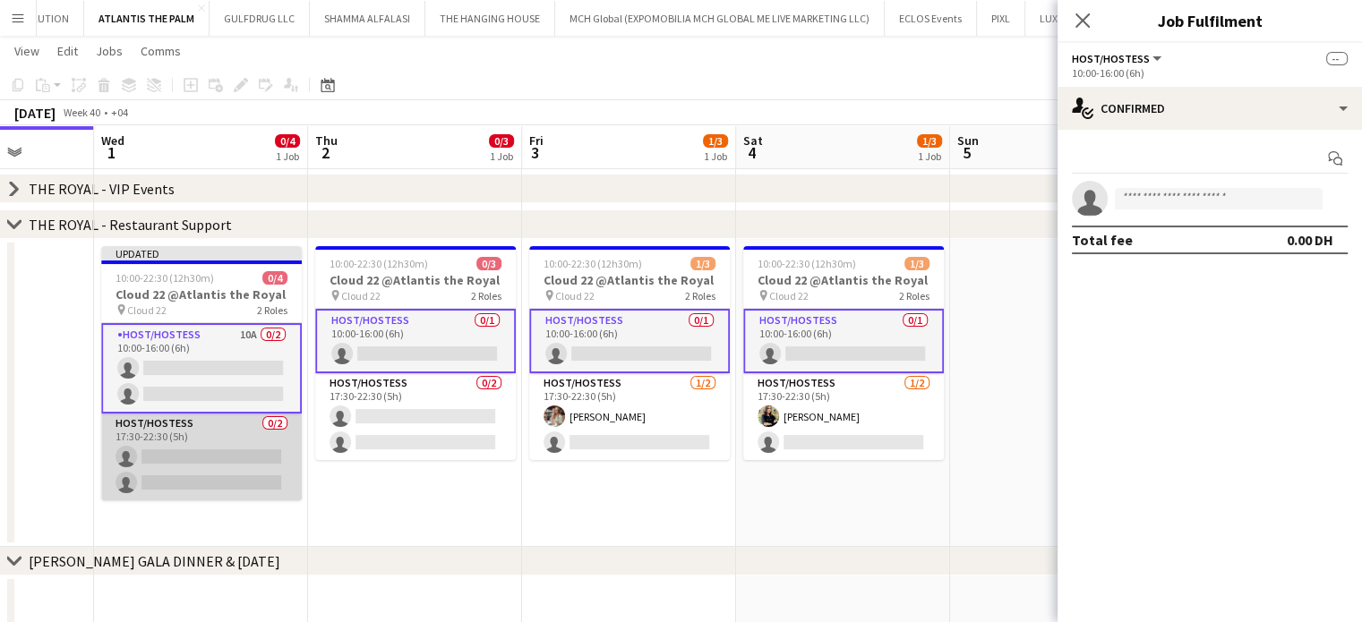
click at [196, 464] on app-card-role "Host/Hostess 0/2 17:30-22:30 (5h) single-neutral-actions single-neutral-actions" at bounding box center [201, 457] width 201 height 87
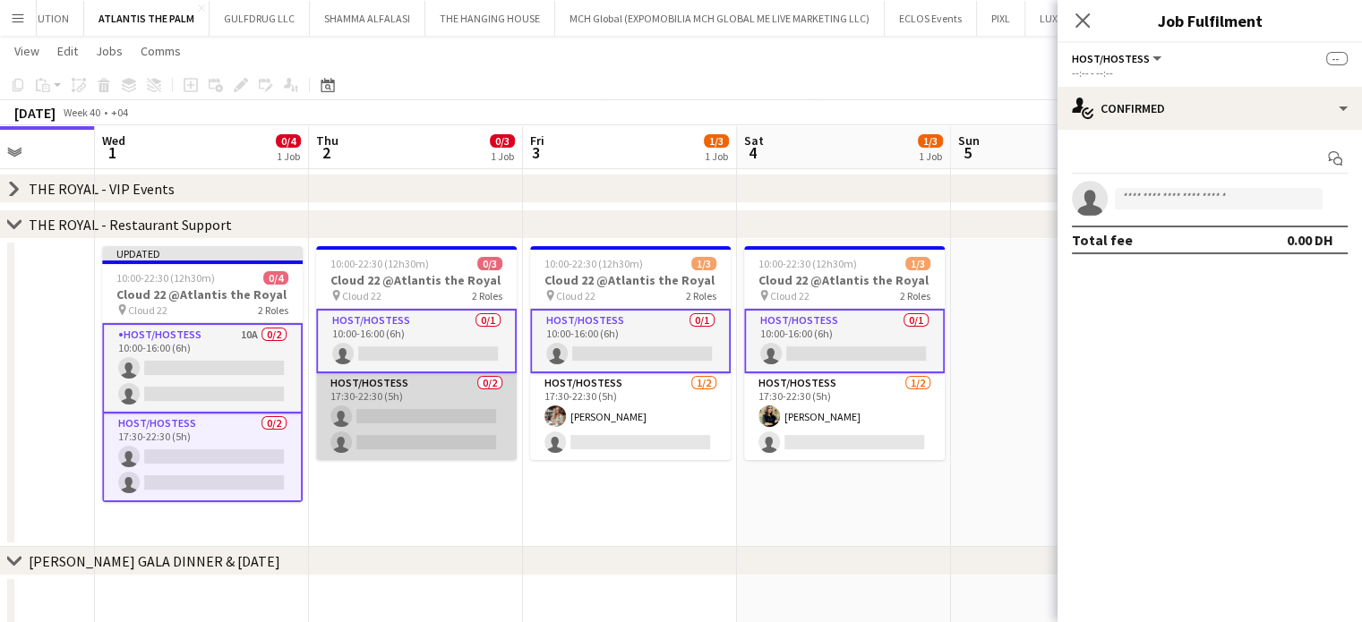
click at [408, 415] on app-card-role "Host/Hostess 0/2 17:30-22:30 (5h) single-neutral-actions single-neutral-actions" at bounding box center [416, 416] width 201 height 87
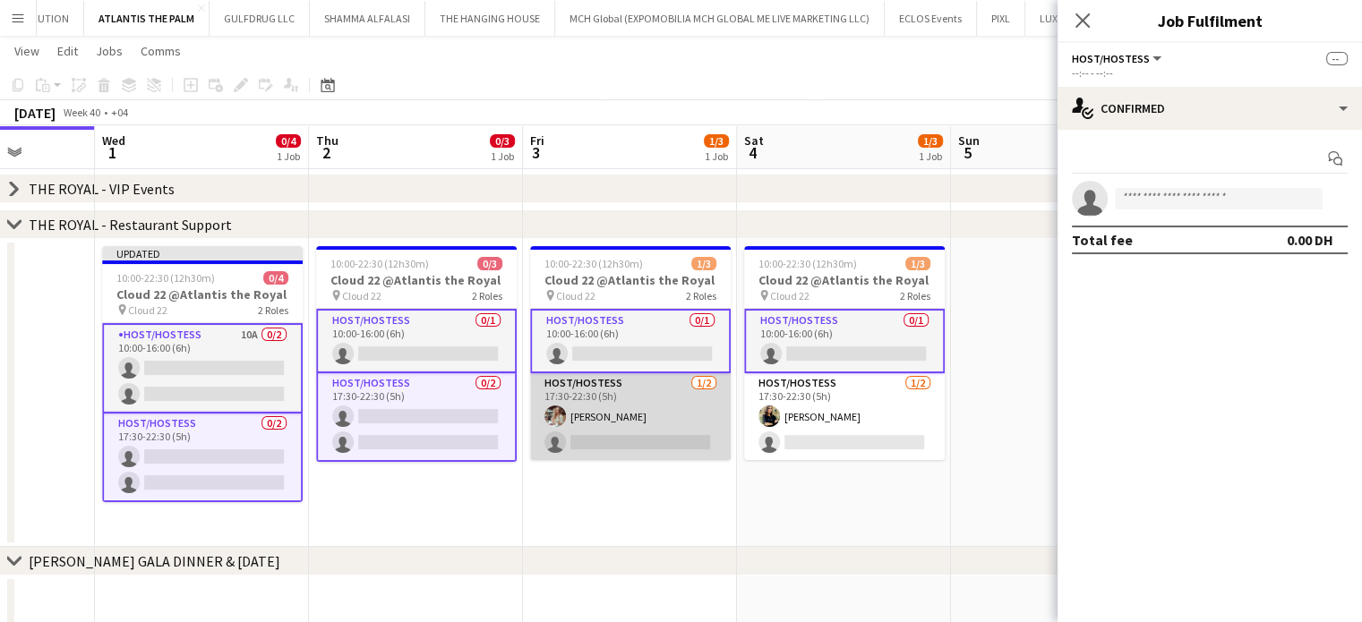
click at [659, 455] on app-card-role "Host/Hostess 1/2 17:30-22:30 (5h) Maryna Tsypar single-neutral-actions" at bounding box center [630, 416] width 201 height 87
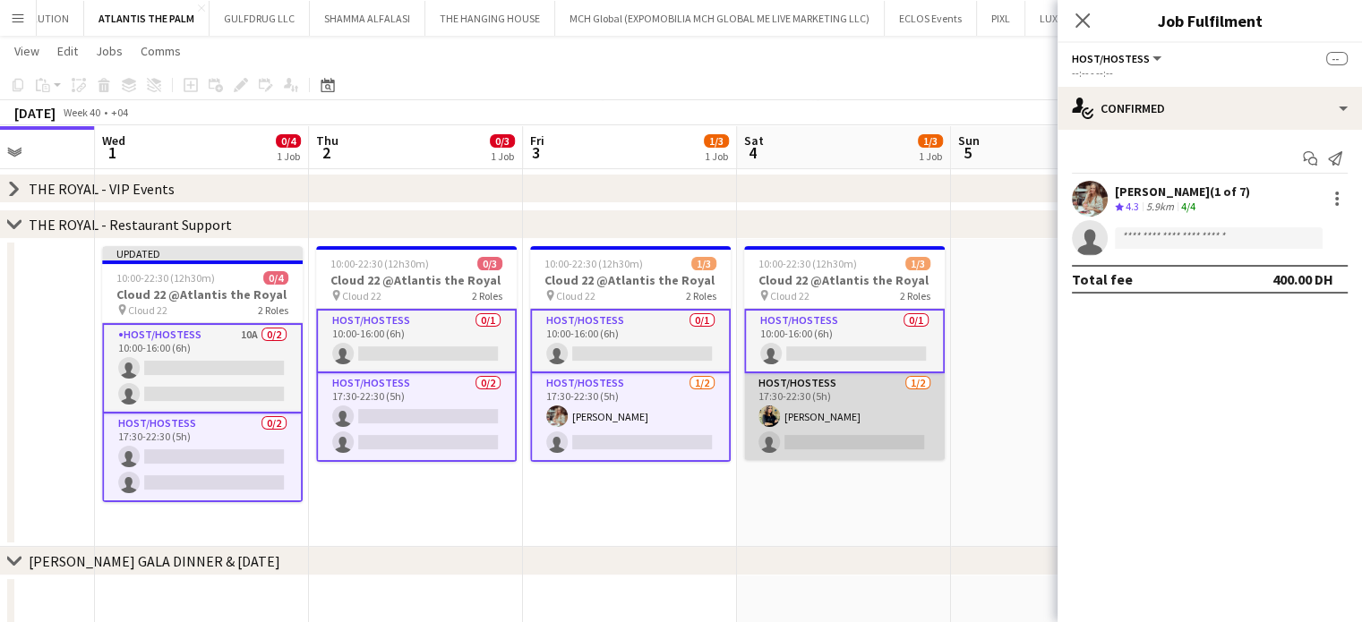
scroll to position [0, 760]
click at [814, 446] on app-card-role "Host/Hostess 1/2 17:30-22:30 (5h) maria margherita single-neutral-actions" at bounding box center [845, 416] width 201 height 87
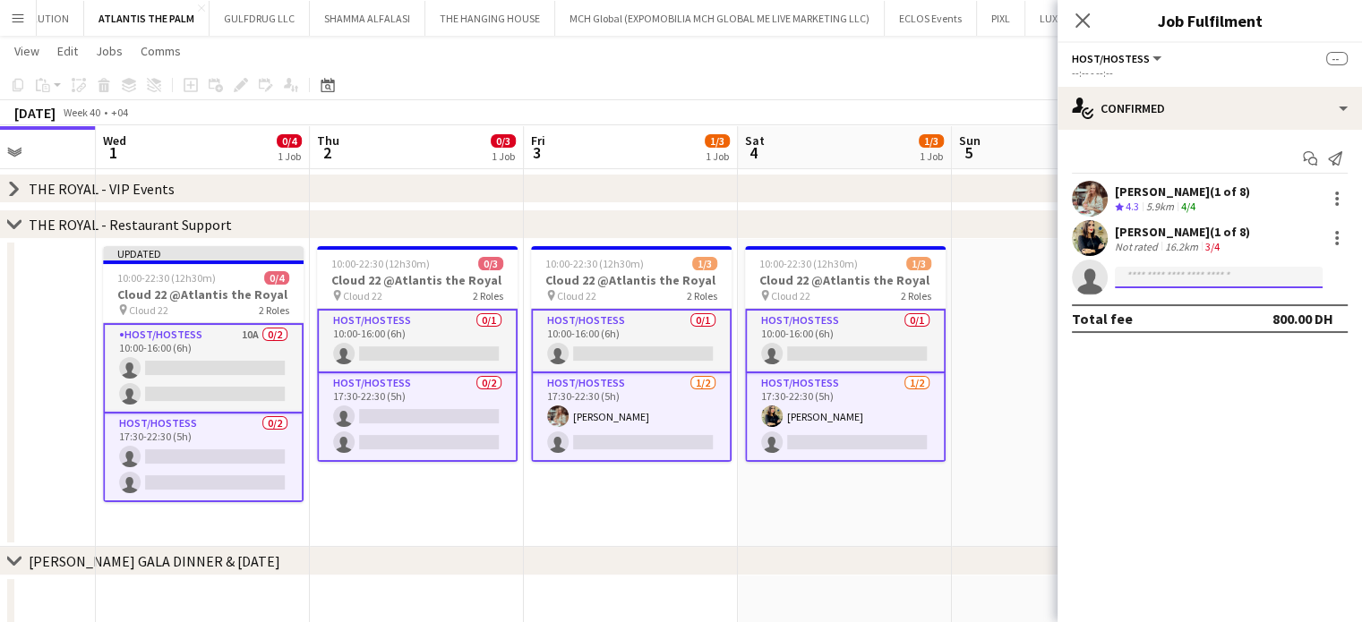
click at [1199, 276] on input at bounding box center [1219, 277] width 208 height 21
paste input "**********"
click at [1124, 278] on input "**********" at bounding box center [1219, 277] width 208 height 21
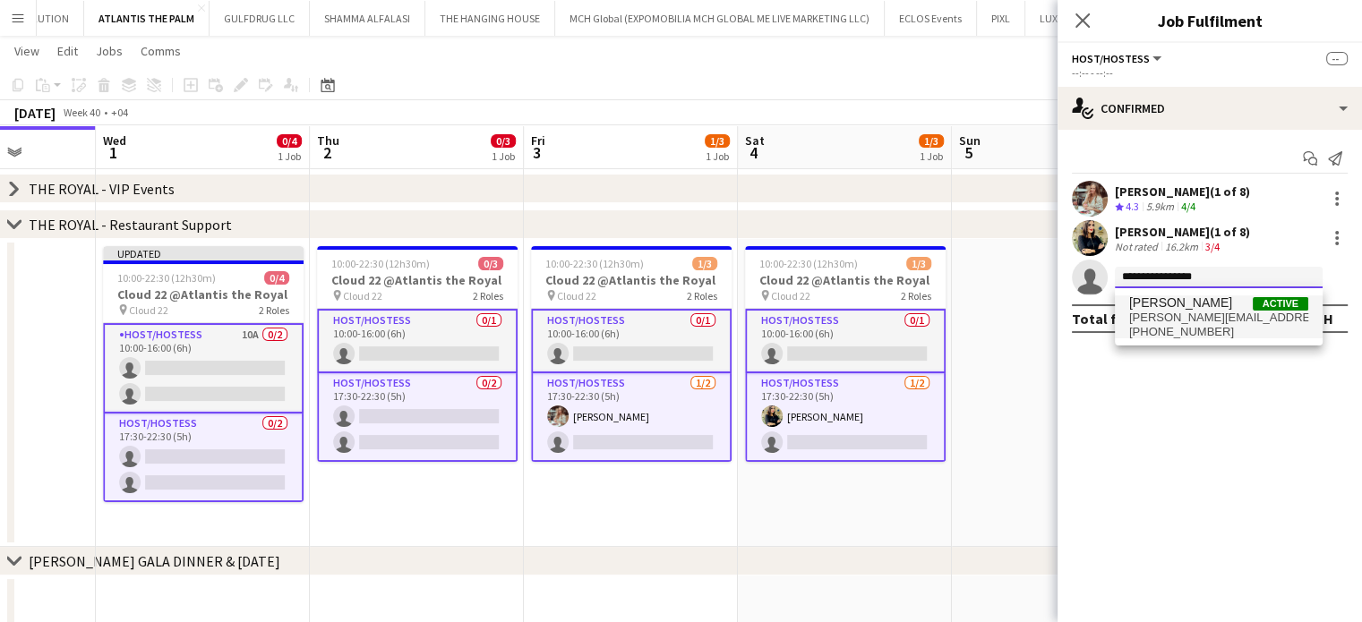
type input "**********"
click at [1200, 317] on span "georgina.wildoceans@gmail.com" at bounding box center [1218, 318] width 179 height 14
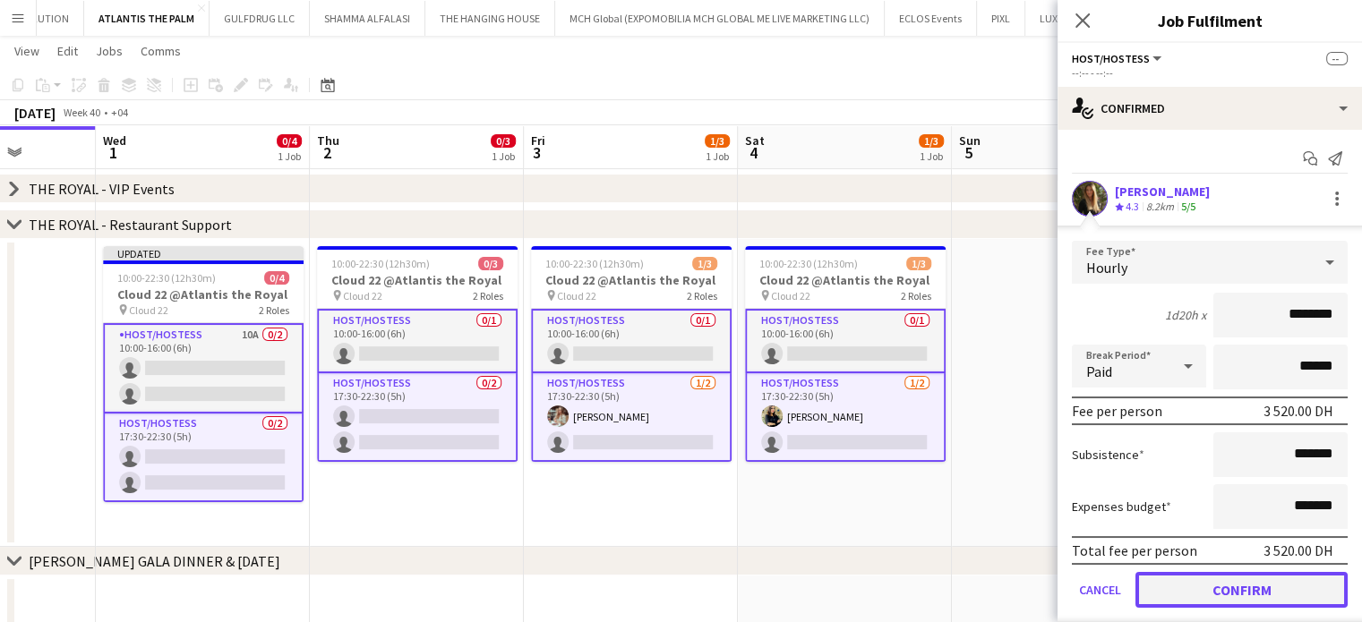
click at [1263, 594] on button "Confirm" at bounding box center [1241, 590] width 212 height 36
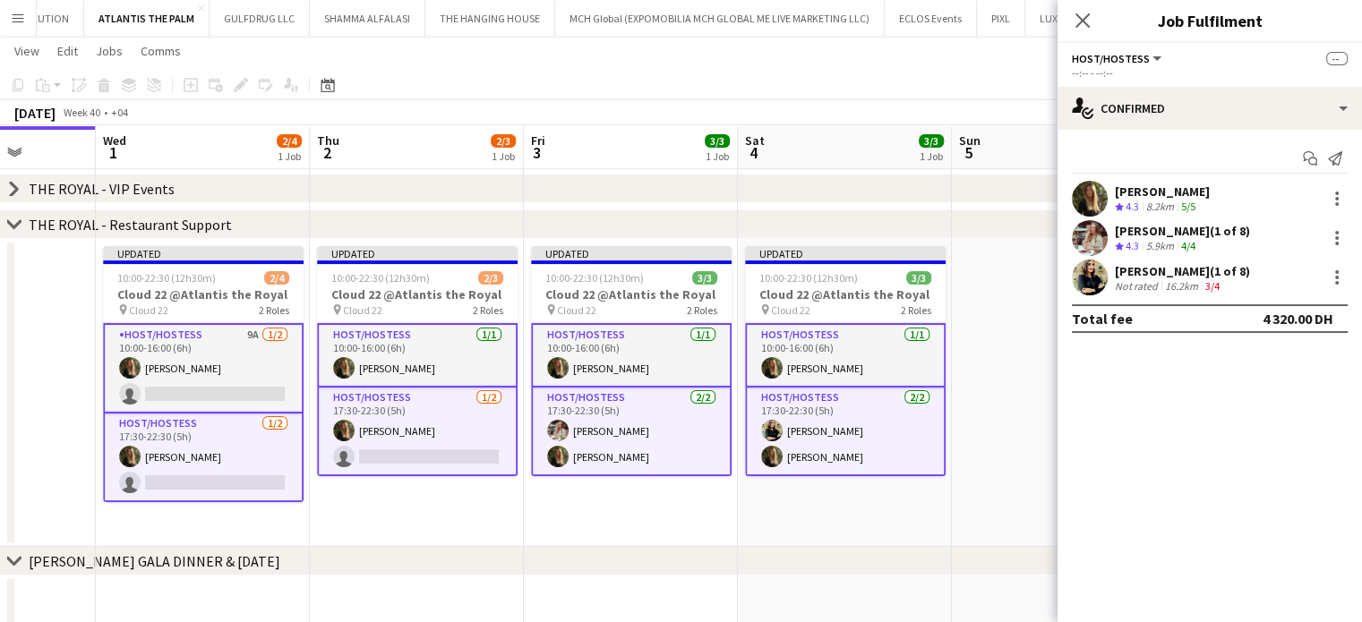
click at [1028, 312] on app-date-cell at bounding box center [1059, 393] width 214 height 308
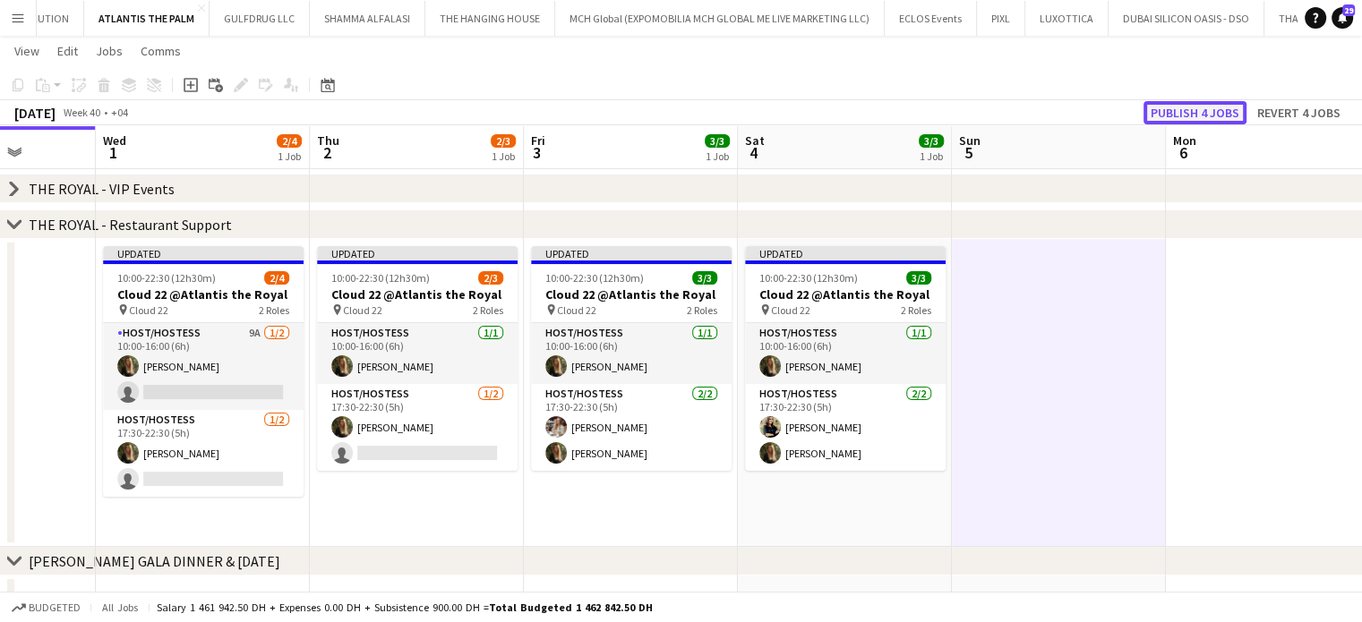
click at [1189, 111] on button "Publish 4 jobs" at bounding box center [1194, 112] width 103 height 23
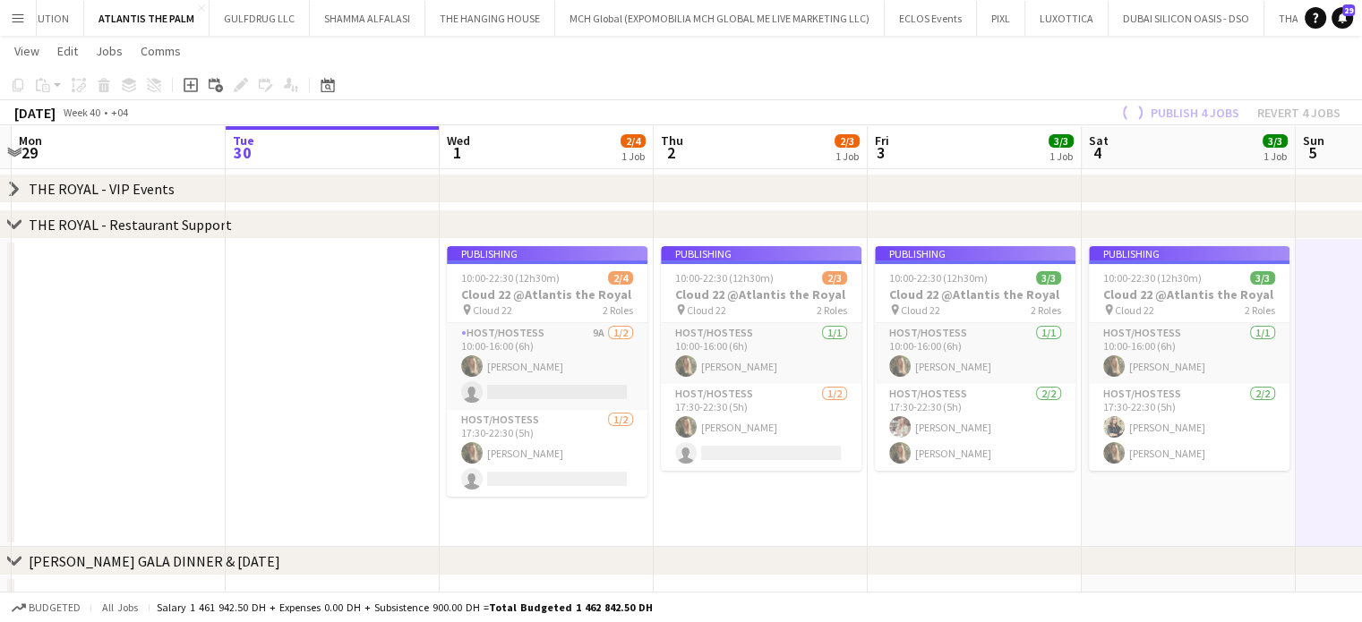
drag, startPoint x: 588, startPoint y: 400, endPoint x: 944, endPoint y: 405, distance: 355.4
click at [944, 405] on app-calendar-viewport "Sat 27 3/3 1 Job Sun 28 Mon 29 Tue 30 Wed 1 2/4 1 Job Thu 2 2/3 1 Job Fri 3 3/3…" at bounding box center [681, 256] width 1362 height 747
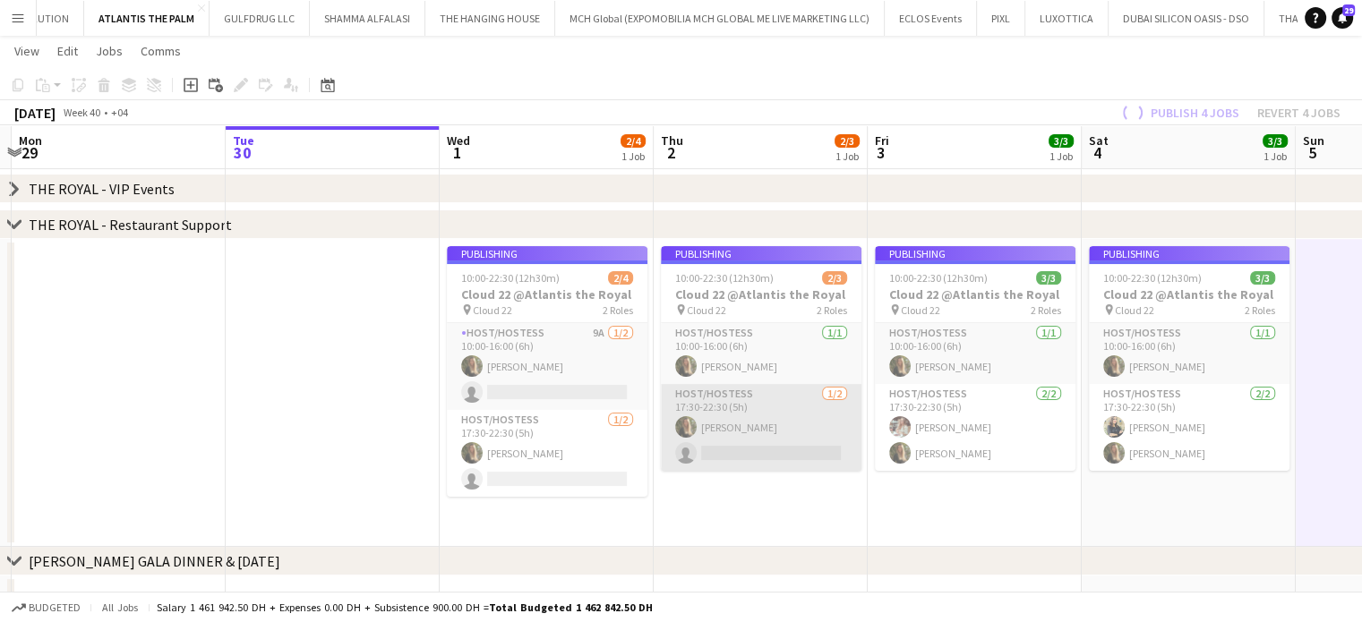
scroll to position [0, 546]
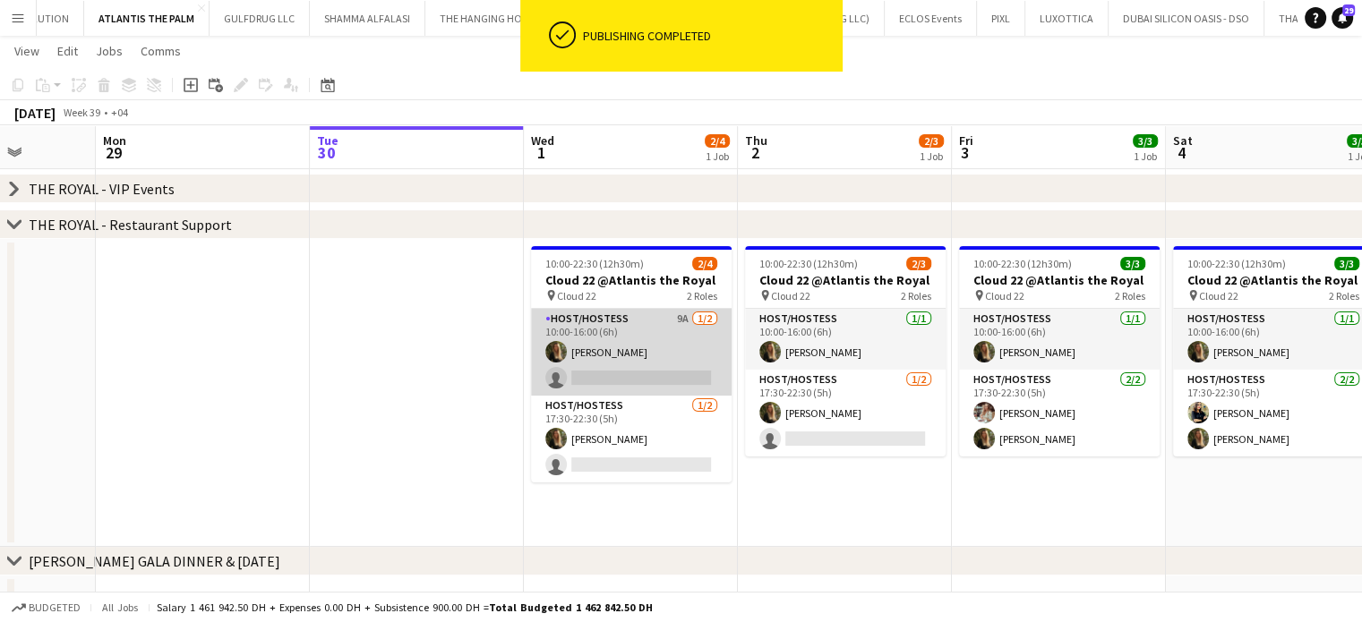
click at [644, 357] on app-card-role "Host/Hostess 9A [DATE] 10:00-16:00 (6h) [PERSON_NAME] single-neutral-actions" at bounding box center [631, 352] width 201 height 87
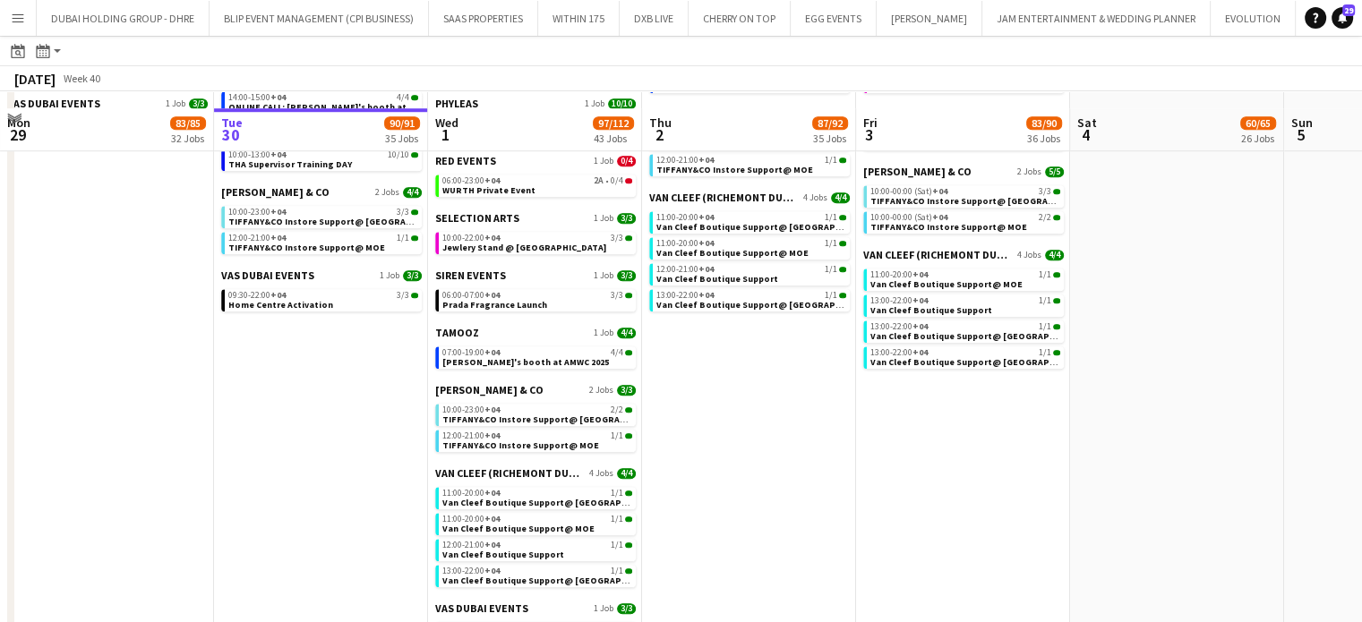
scroll to position [1643, 0]
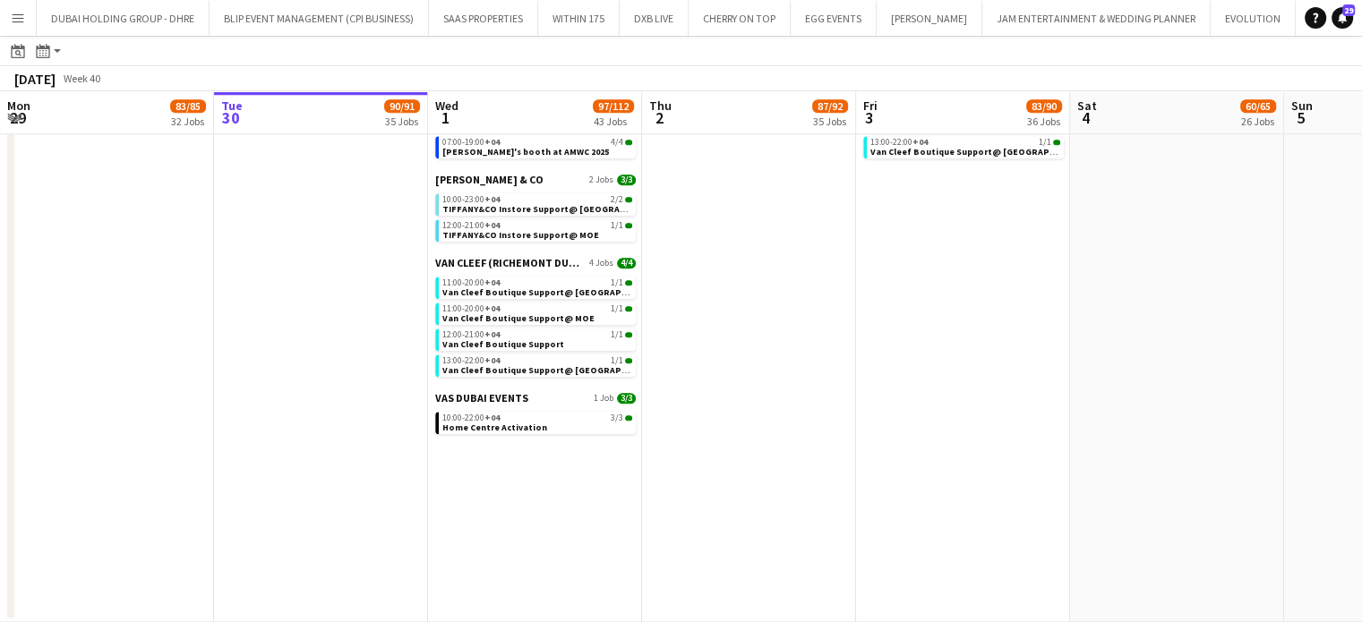
click at [22, 10] on button "Menu" at bounding box center [18, 18] width 36 height 36
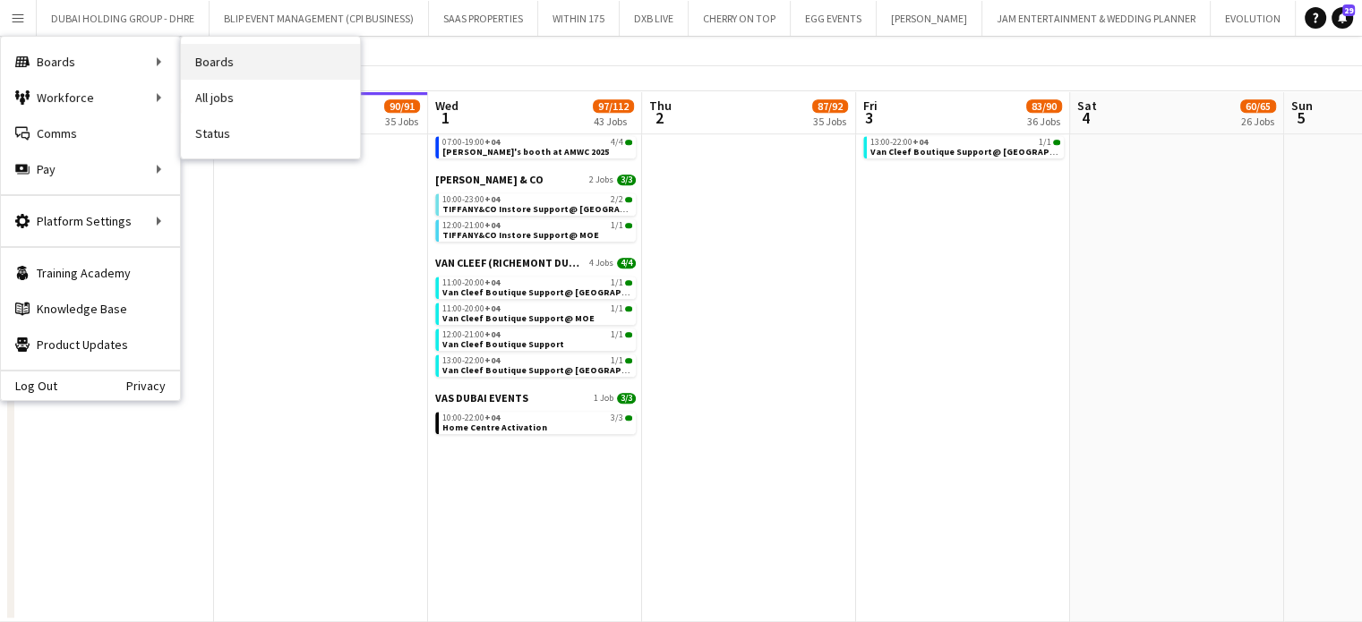
click at [225, 56] on link "Boards" at bounding box center [270, 62] width 179 height 36
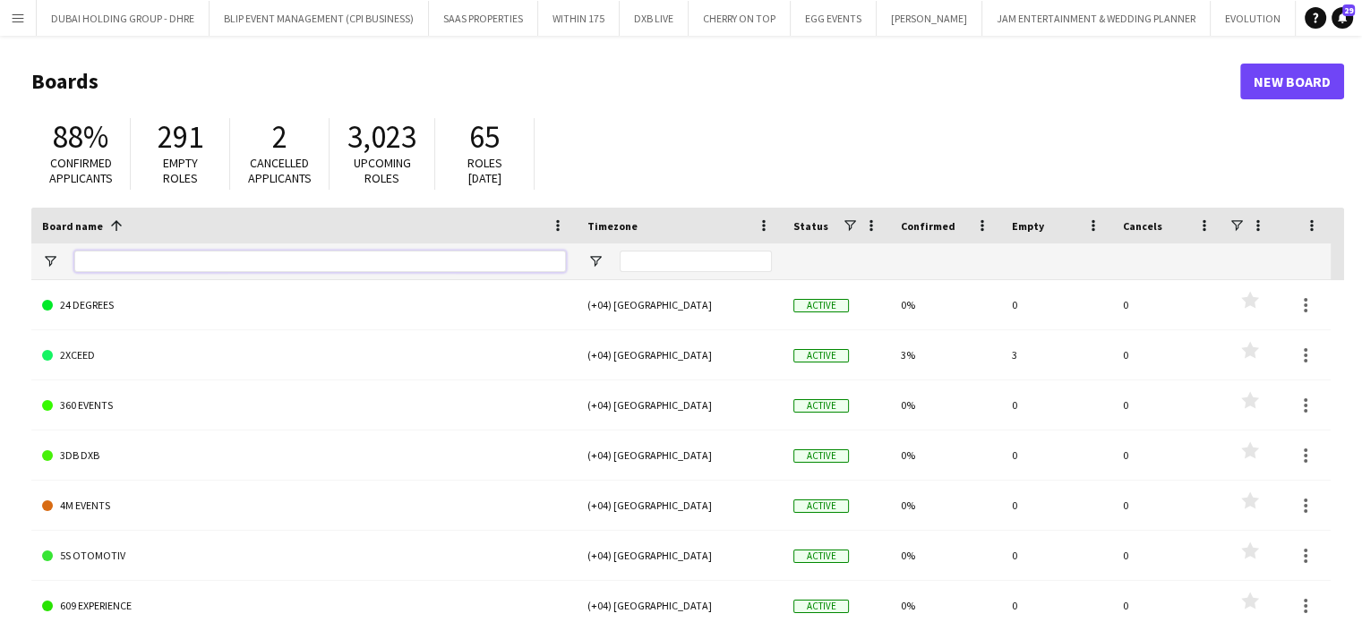
click at [100, 269] on input "Board name Filter Input" at bounding box center [319, 261] width 491 height 21
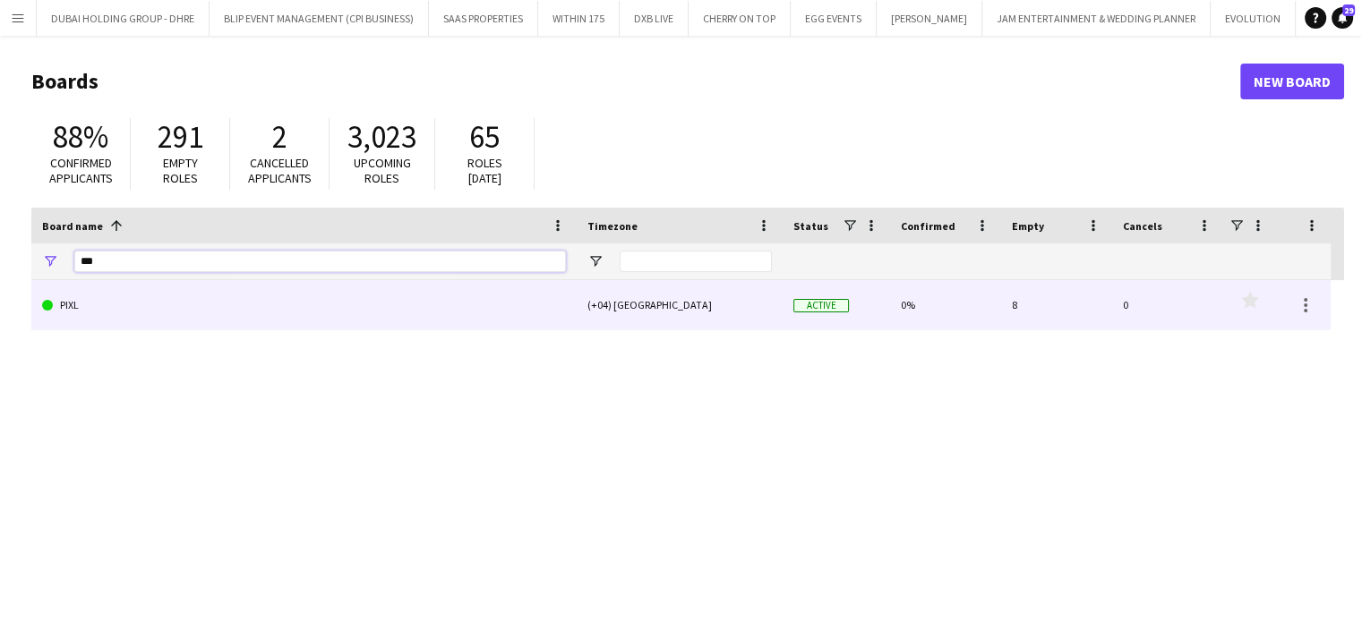
type input "***"
click at [111, 305] on link "PIXL" at bounding box center [304, 305] width 524 height 50
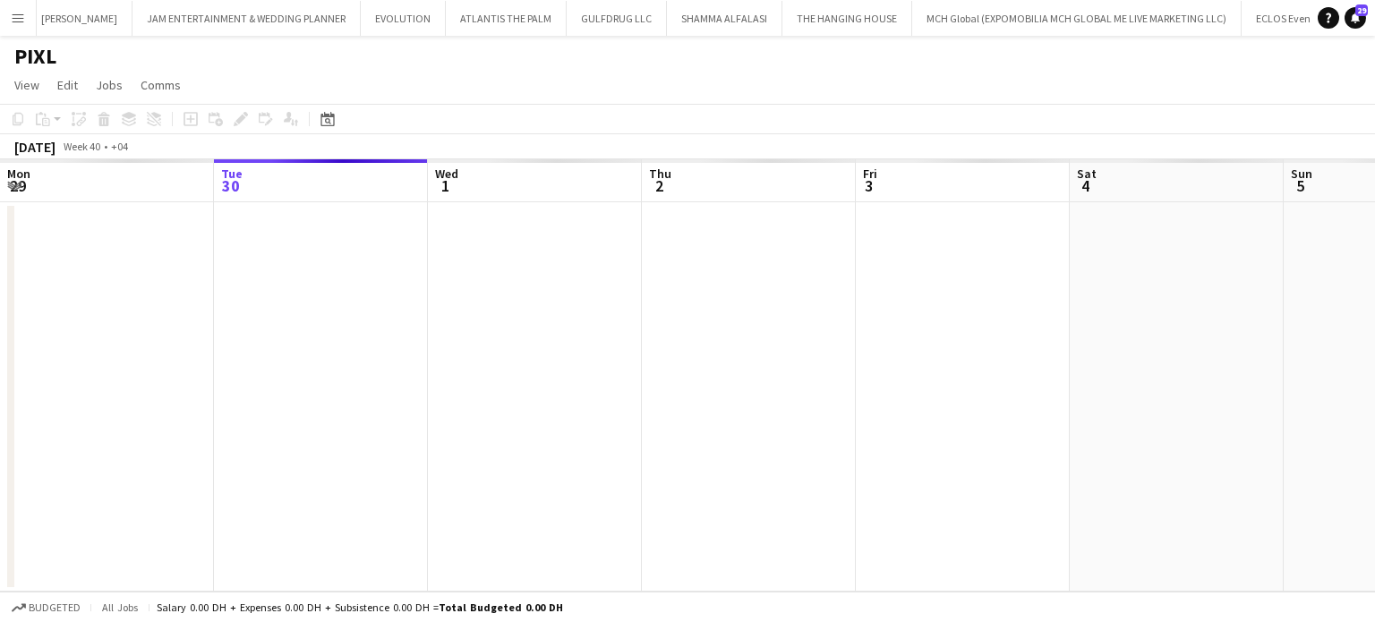
scroll to position [0, 862]
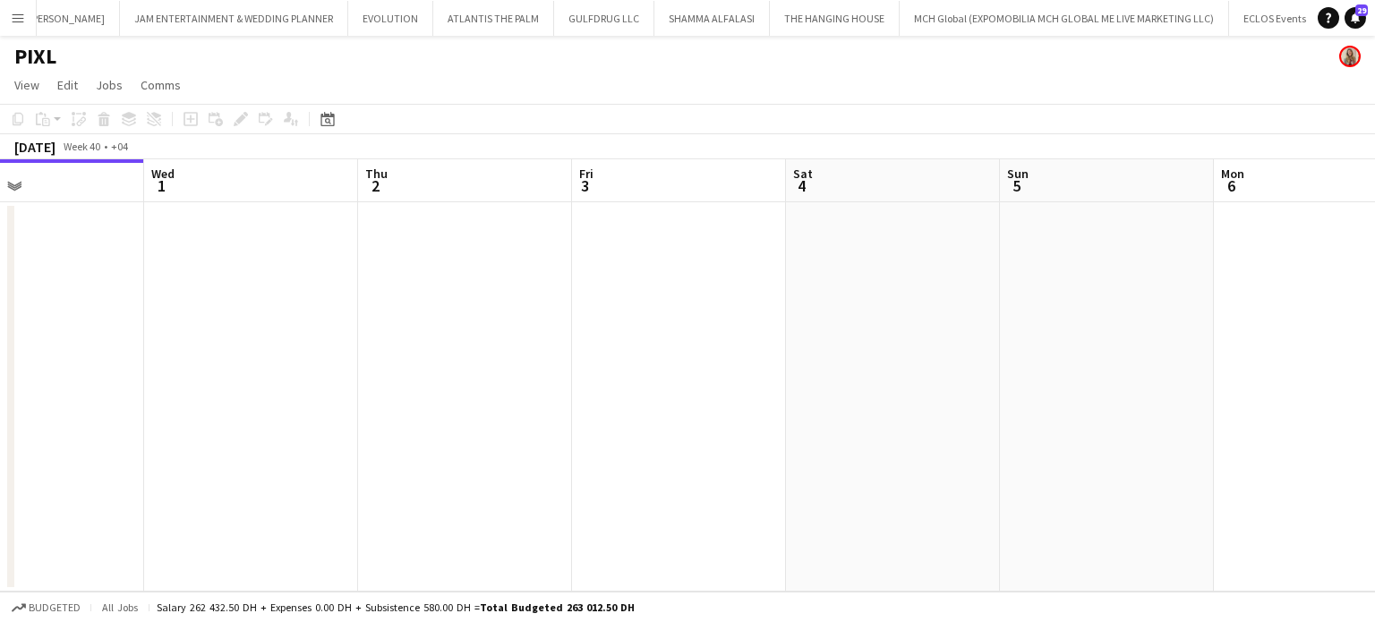
drag, startPoint x: 870, startPoint y: 352, endPoint x: 323, endPoint y: 335, distance: 547.3
click at [244, 332] on app-calendar-viewport "Sat 27 Sun 28 Mon 29 Tue 30 Wed 1 Thu 2 Fri 3 Sat 4 Sun 5 Mon 6 Tue 7 Wed 8" at bounding box center [687, 375] width 1375 height 432
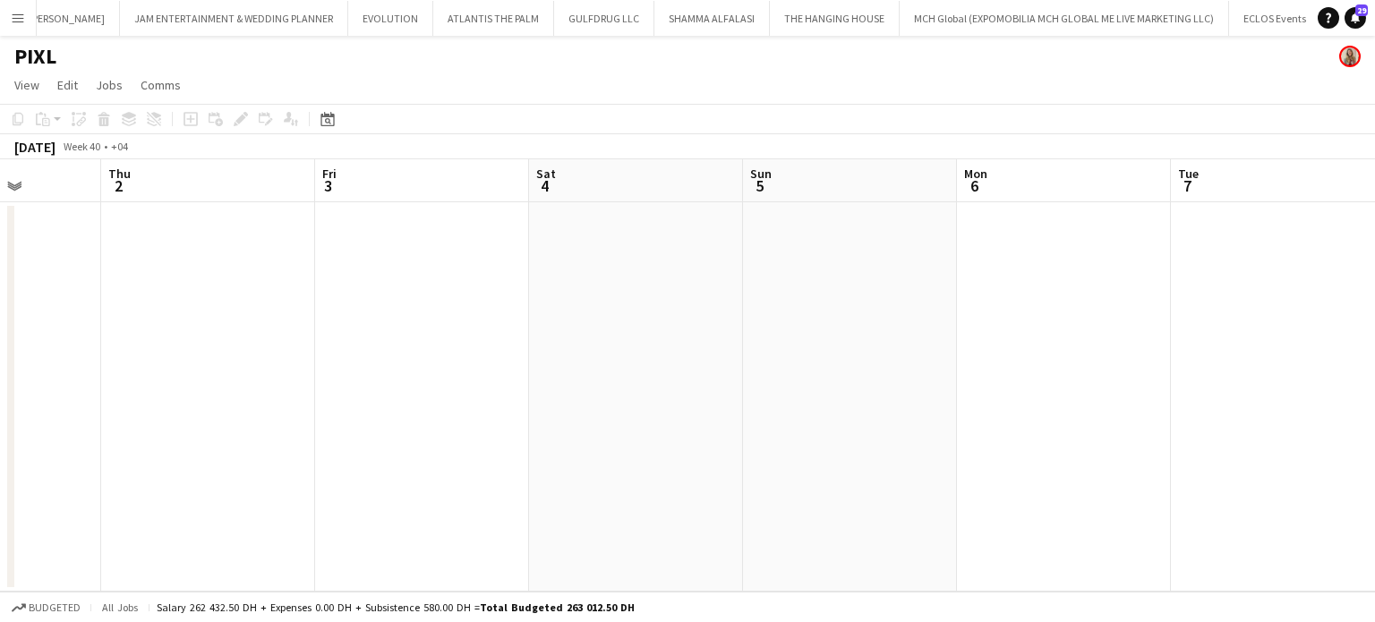
drag, startPoint x: 890, startPoint y: 422, endPoint x: 394, endPoint y: 329, distance: 504.6
click at [365, 339] on app-calendar-viewport "Mon 29 Tue 30 Wed 1 Thu 2 Fri 3 Sat 4 Sun 5 Mon 6 Tue 7 Wed 8 Thu 9 Fri 10" at bounding box center [687, 375] width 1375 height 432
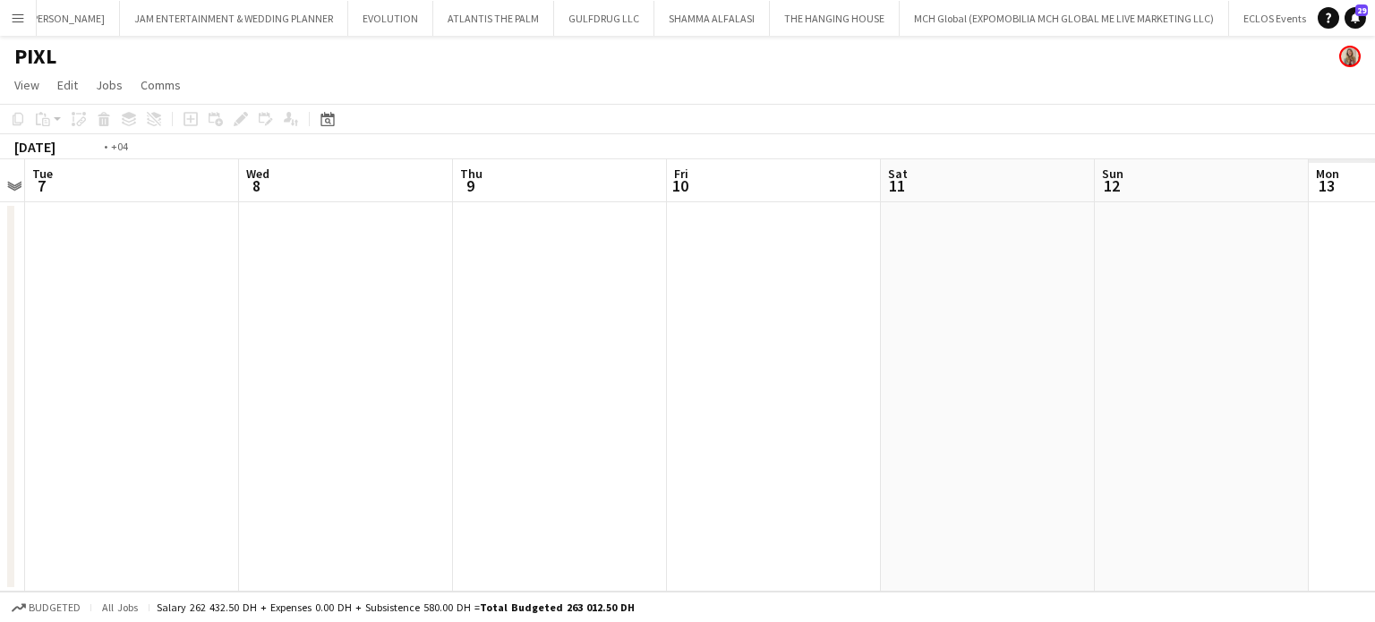
drag, startPoint x: 788, startPoint y: 366, endPoint x: 415, endPoint y: 261, distance: 386.9
click at [343, 275] on app-calendar-viewport "Fri 3 Sat 4 Sun 5 Mon 6 Tue 7 Wed 8 Thu 9 Fri 10 Sat 11 Sun 12 Mon 13 Tue 14" at bounding box center [687, 375] width 1375 height 432
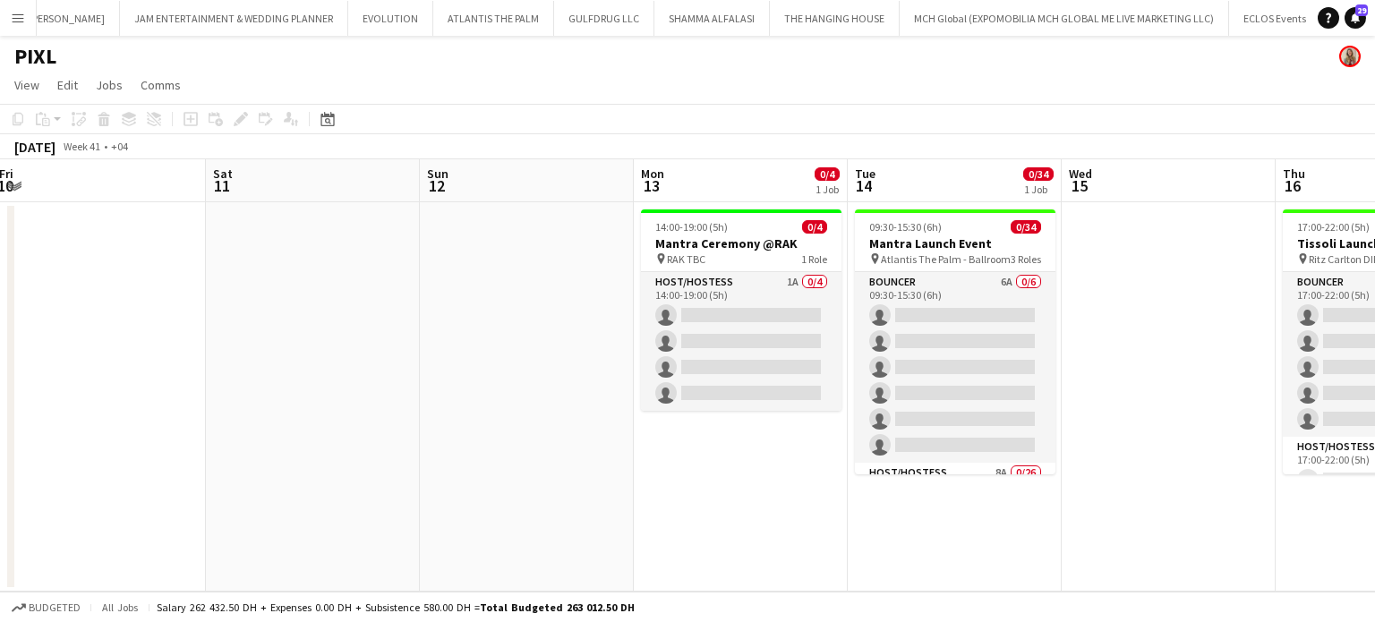
drag, startPoint x: 601, startPoint y: 303, endPoint x: 251, endPoint y: 219, distance: 359.8
click at [279, 228] on app-calendar-viewport "Tue 7 Wed 8 Thu 9 Fri 10 Sat 11 Sun 12 Mon 13 0/4 1 Job Tue 14 0/34 1 Job Wed 1…" at bounding box center [687, 375] width 1375 height 432
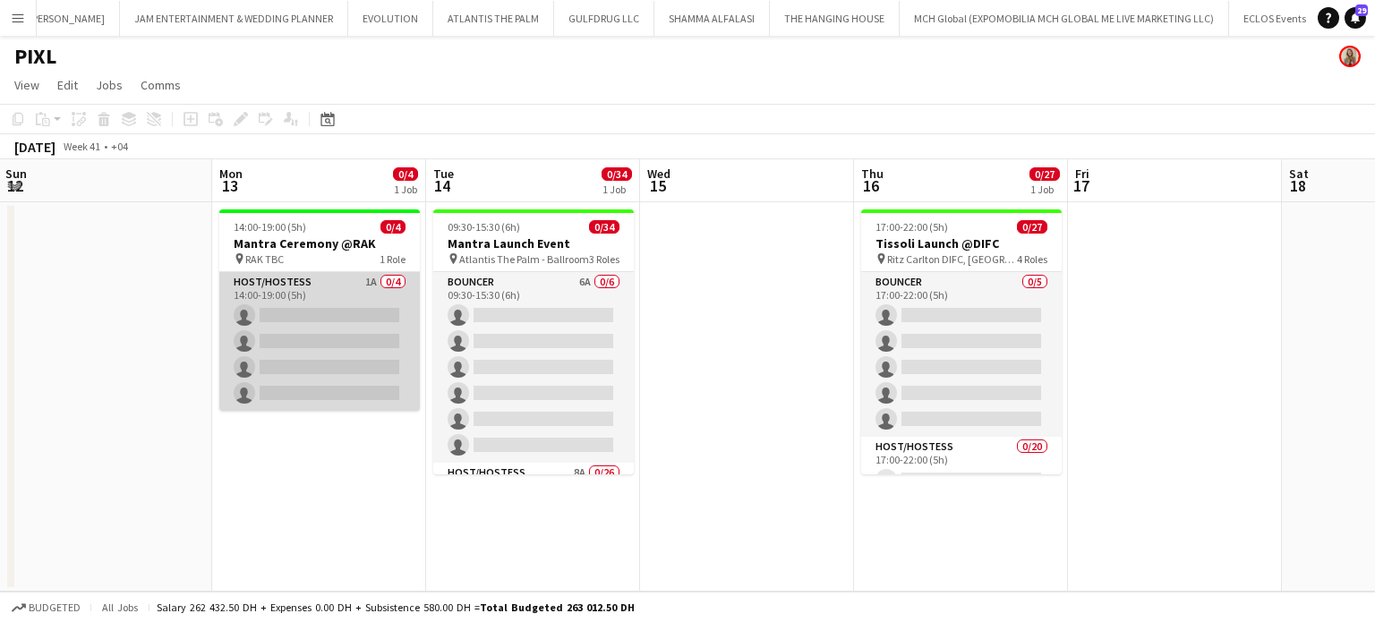
drag, startPoint x: 386, startPoint y: 345, endPoint x: 308, endPoint y: 329, distance: 79.5
click at [319, 334] on app-calendar-viewport "Thu 9 Fri 10 Sat 11 Sun 12 Mon 13 0/4 1 Job Tue 14 0/34 1 Job Wed 15 Thu 16 0/2…" at bounding box center [687, 375] width 1375 height 432
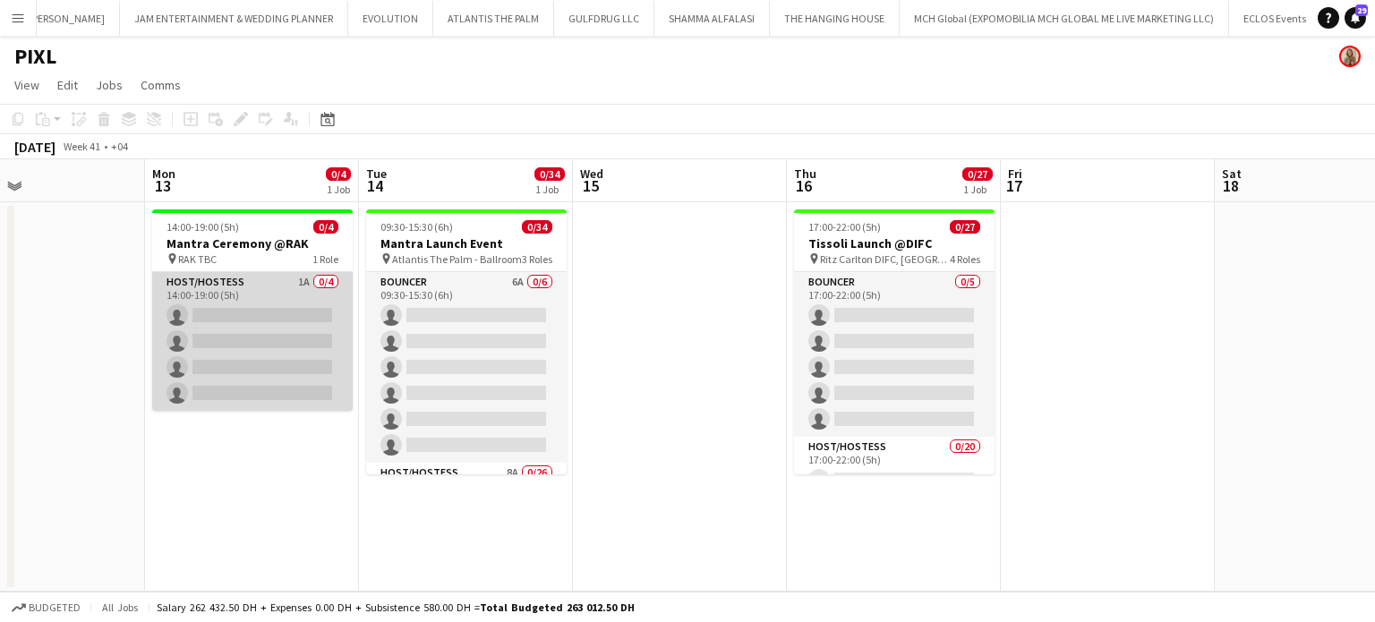
scroll to position [0, 712]
click at [278, 320] on app-card-role "Host/Hostess 1A 0/4 14:00-19:00 (5h) single-neutral-actions single-neutral-acti…" at bounding box center [251, 341] width 201 height 139
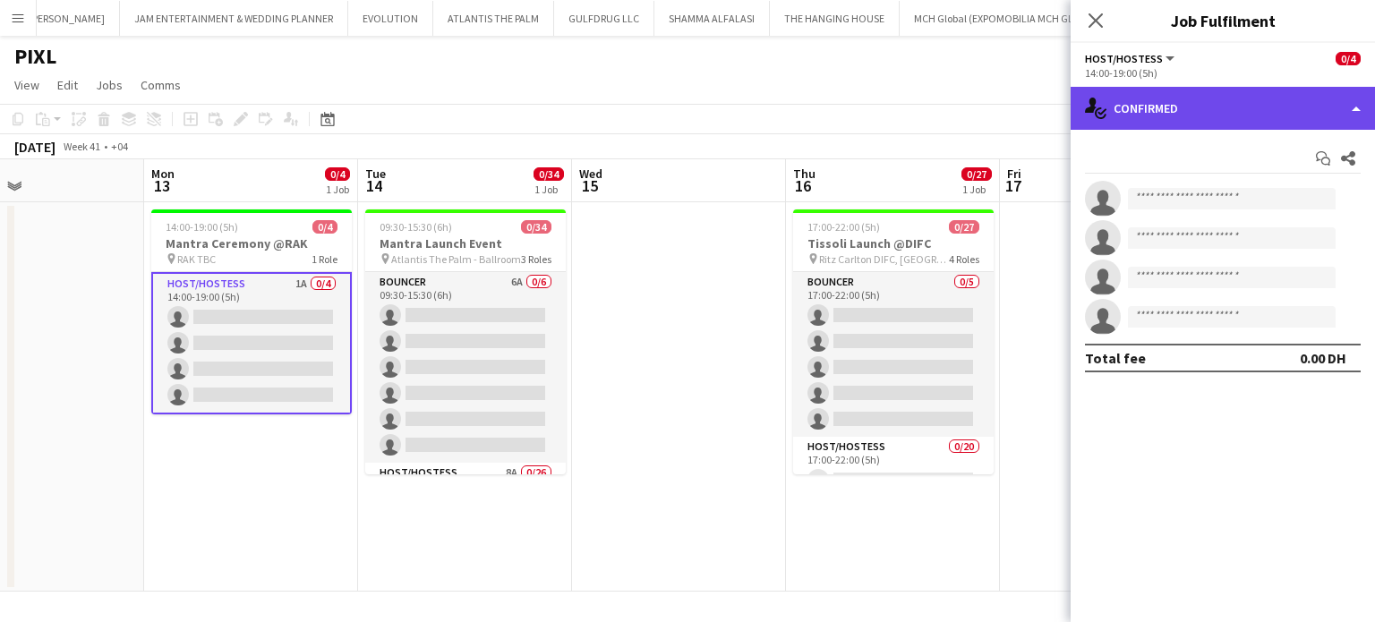
click at [1359, 91] on div "single-neutral-actions-check-2 Confirmed" at bounding box center [1223, 108] width 304 height 43
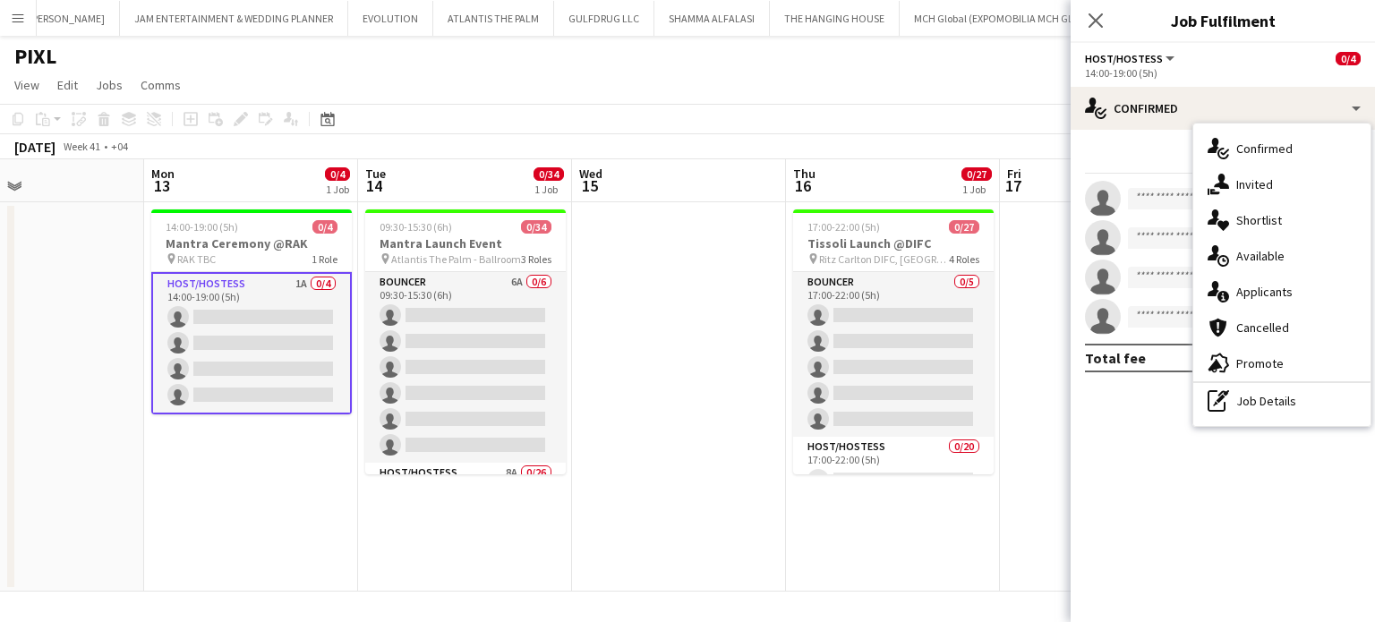
click at [1273, 407] on div "pen-write Job Details" at bounding box center [1281, 401] width 177 height 36
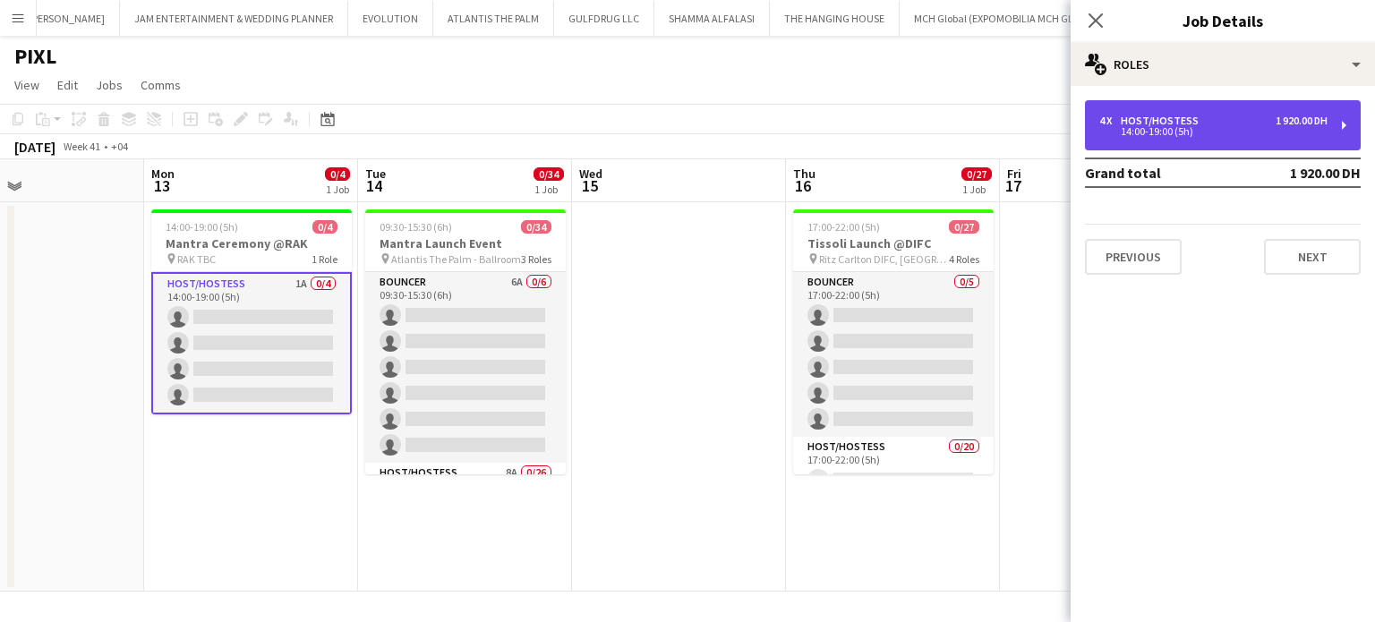
click at [1208, 133] on div "14:00-19:00 (5h)" at bounding box center [1213, 131] width 228 height 9
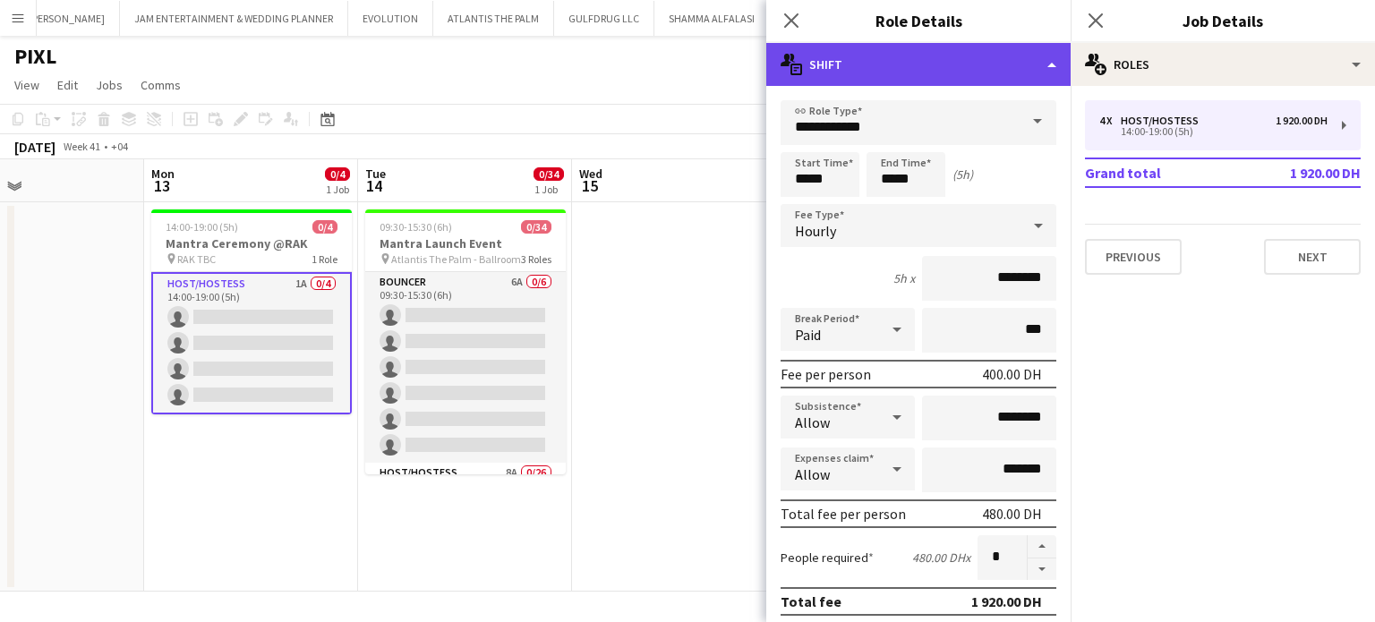
click at [1029, 60] on div "multiple-actions-text Shift" at bounding box center [918, 64] width 304 height 43
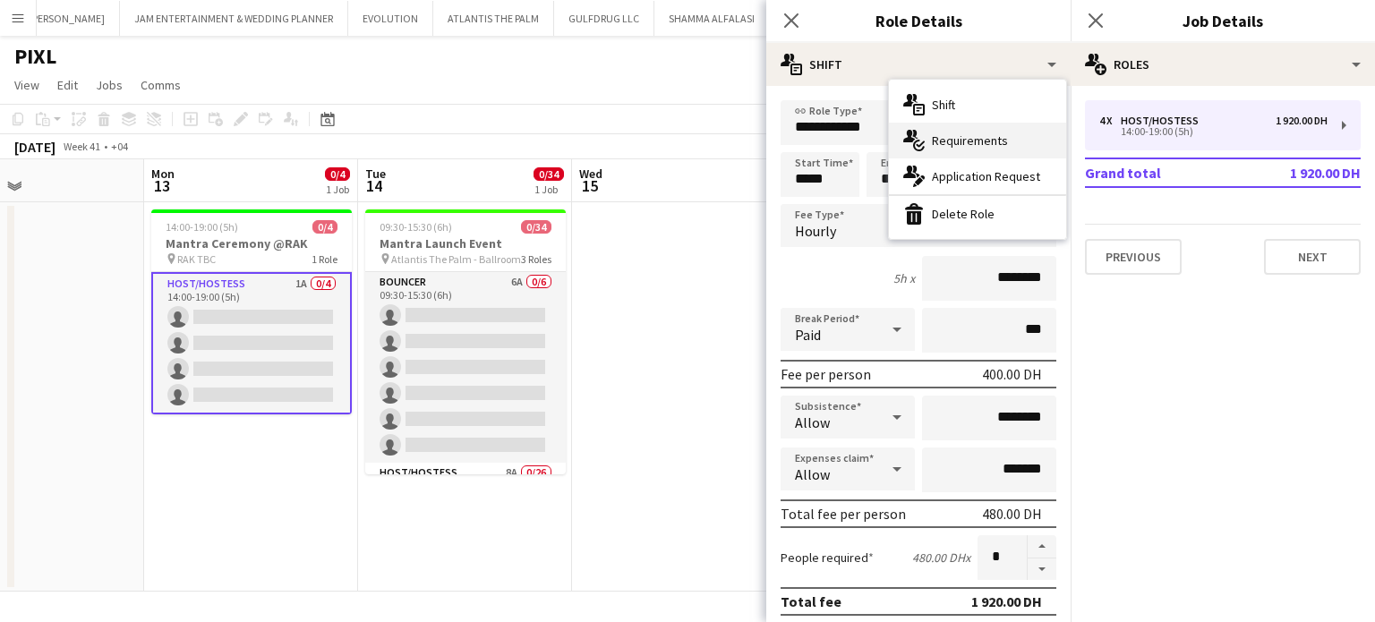
click at [949, 135] on span "Requirements" at bounding box center [970, 140] width 76 height 16
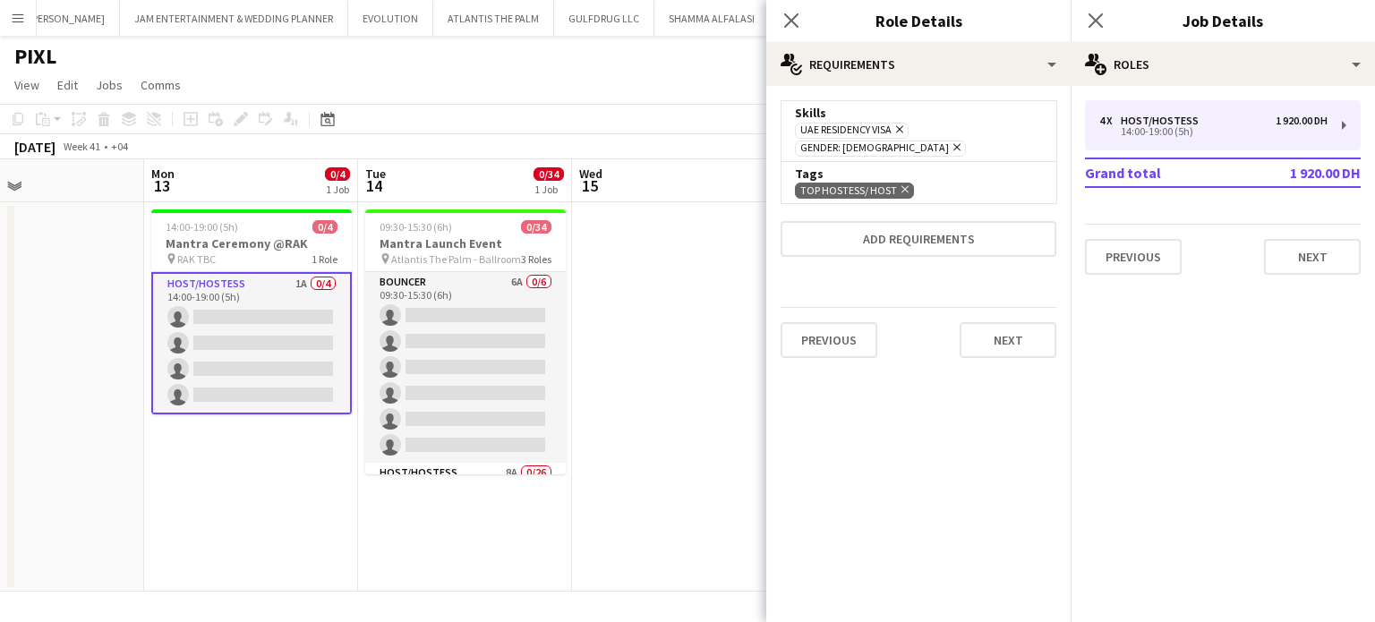
click at [903, 184] on icon "Remove" at bounding box center [903, 190] width 12 height 12
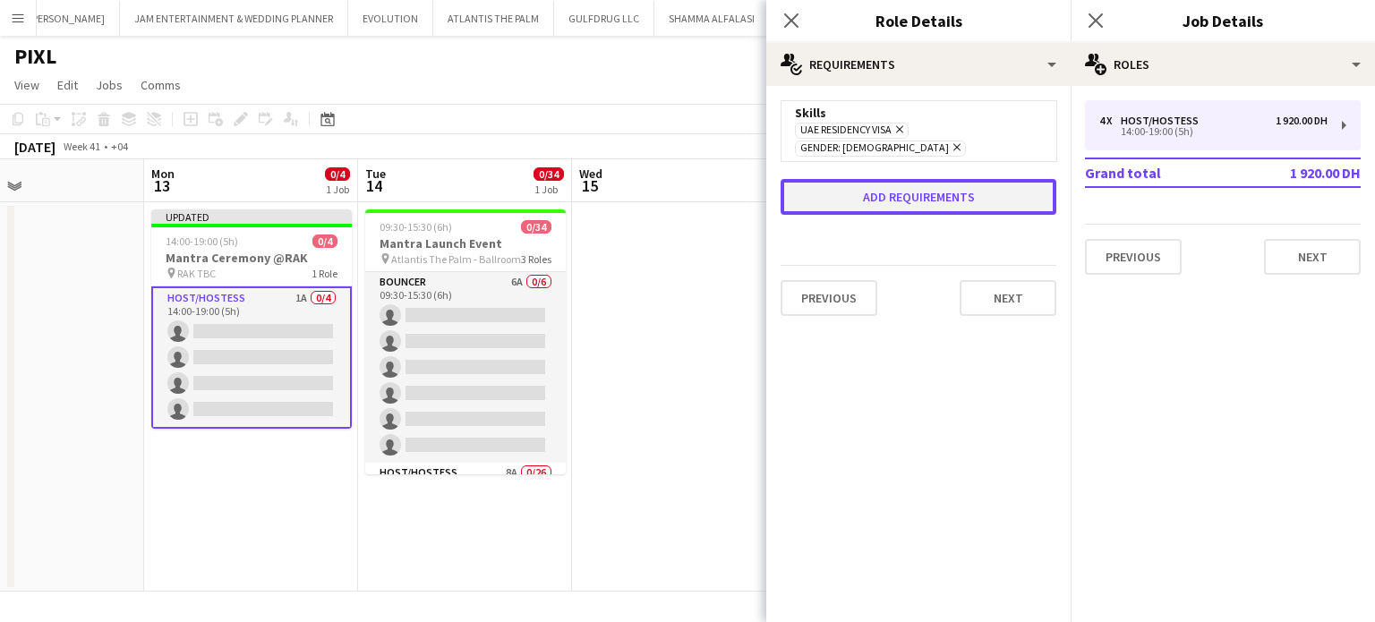
click at [917, 182] on button "Add requirements" at bounding box center [919, 197] width 276 height 36
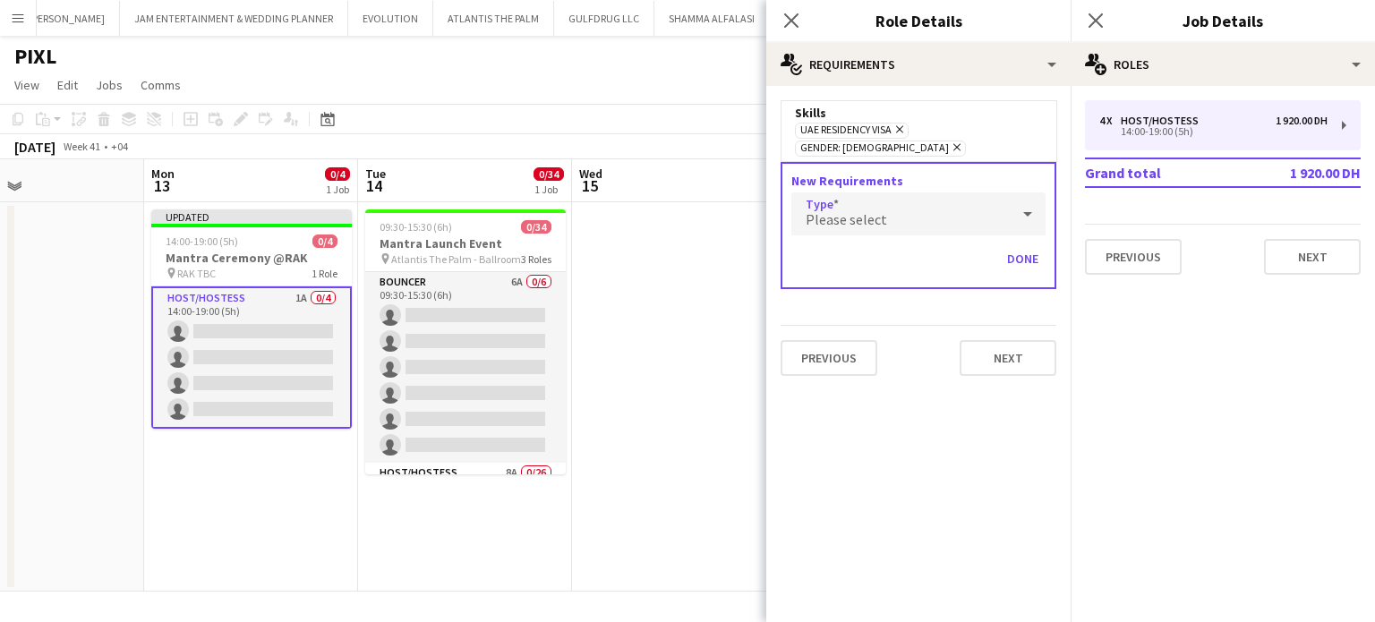
click at [899, 199] on div "Please select" at bounding box center [900, 213] width 218 height 43
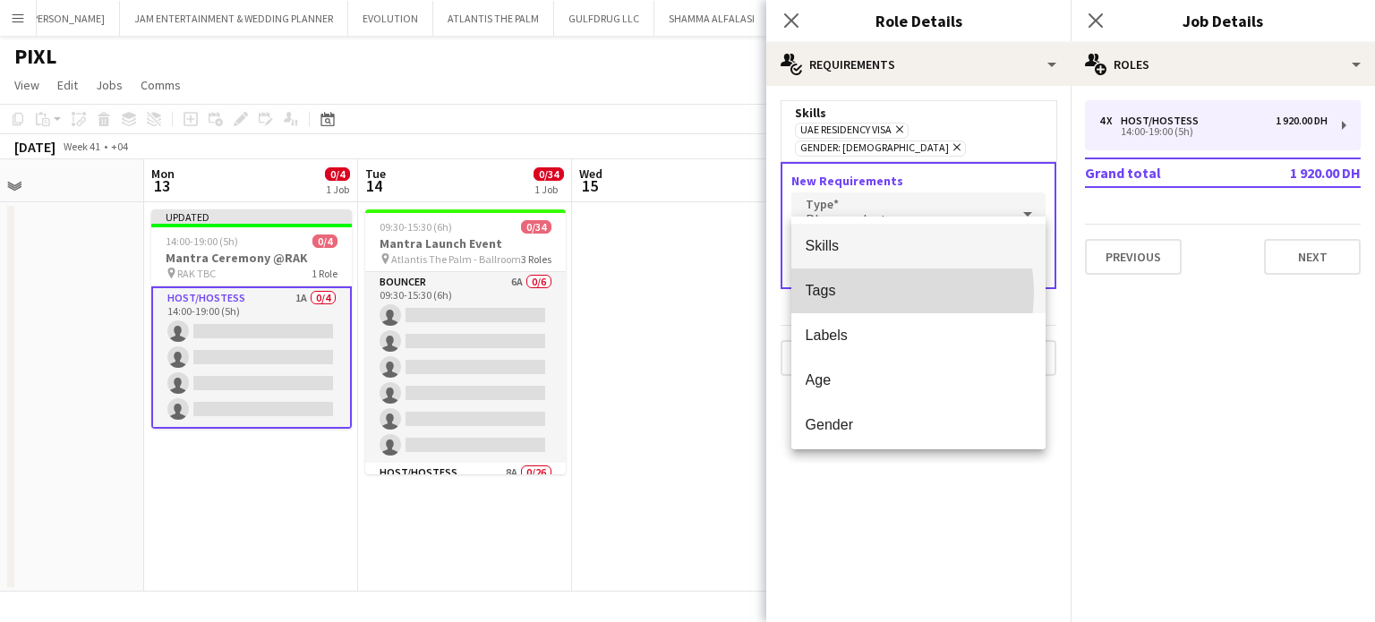
click at [865, 293] on span "Tags" at bounding box center [919, 290] width 226 height 17
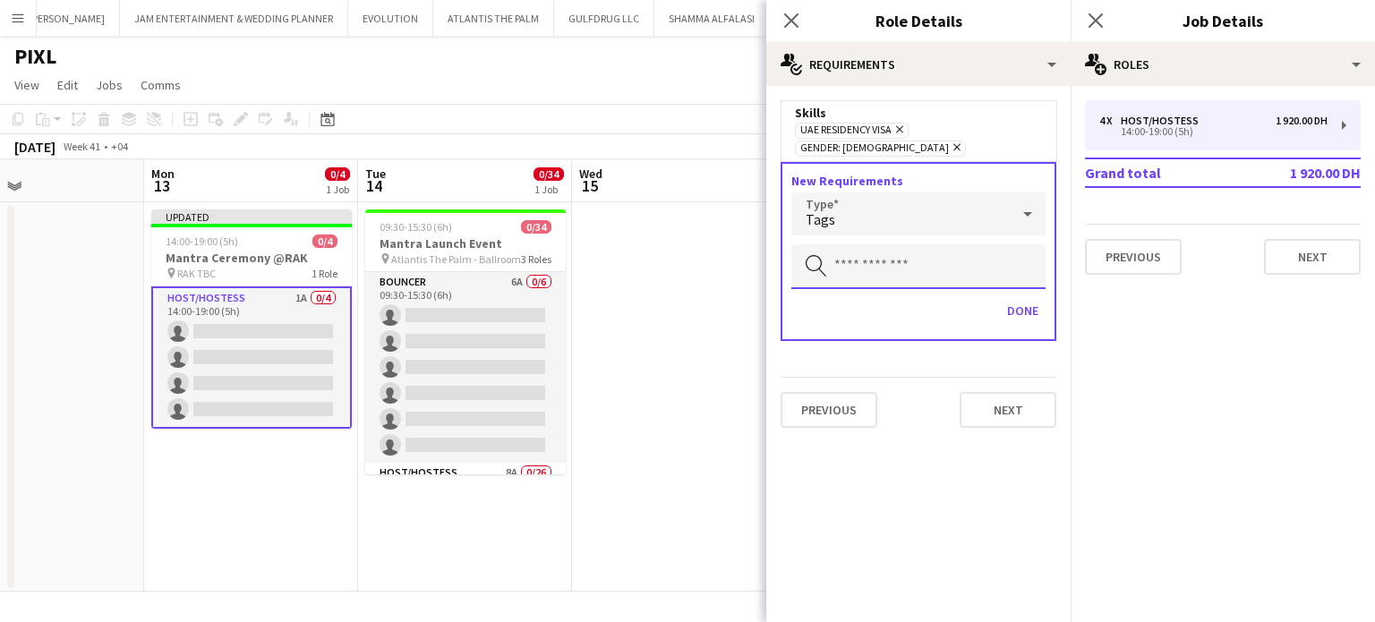
click at [888, 263] on input "text" at bounding box center [918, 266] width 254 height 45
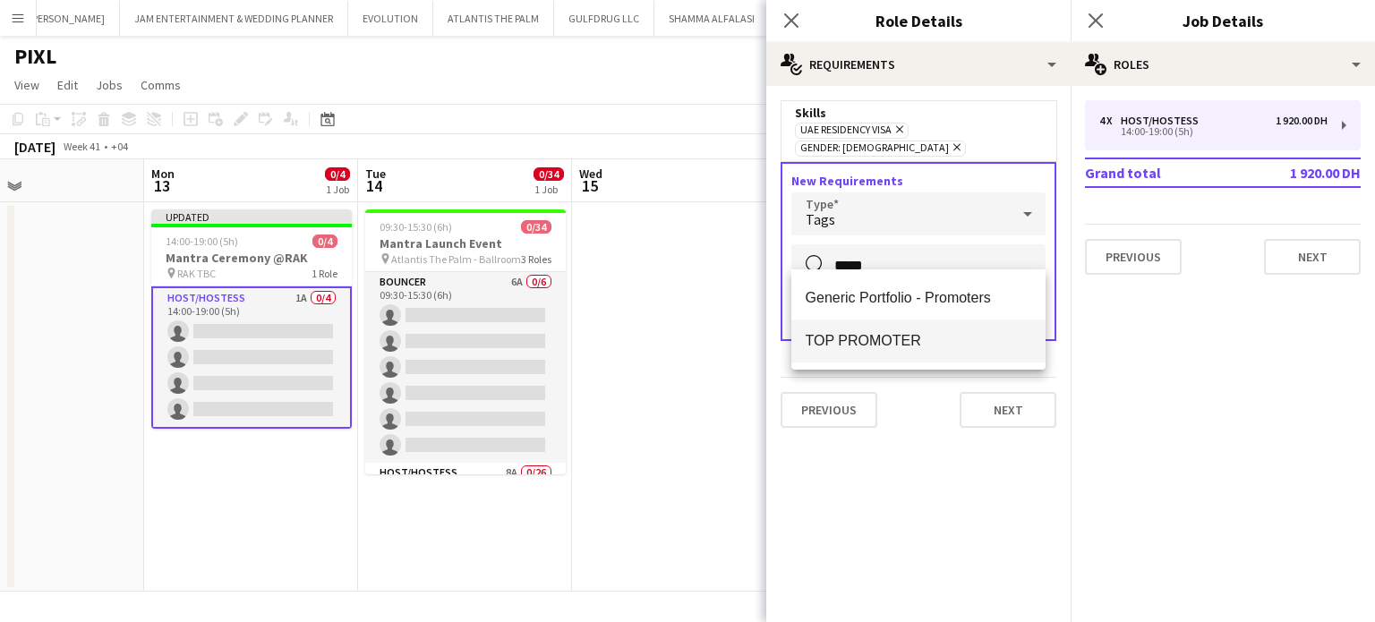
type input "*****"
click at [895, 345] on span "TOP PROMOTER" at bounding box center [919, 340] width 226 height 17
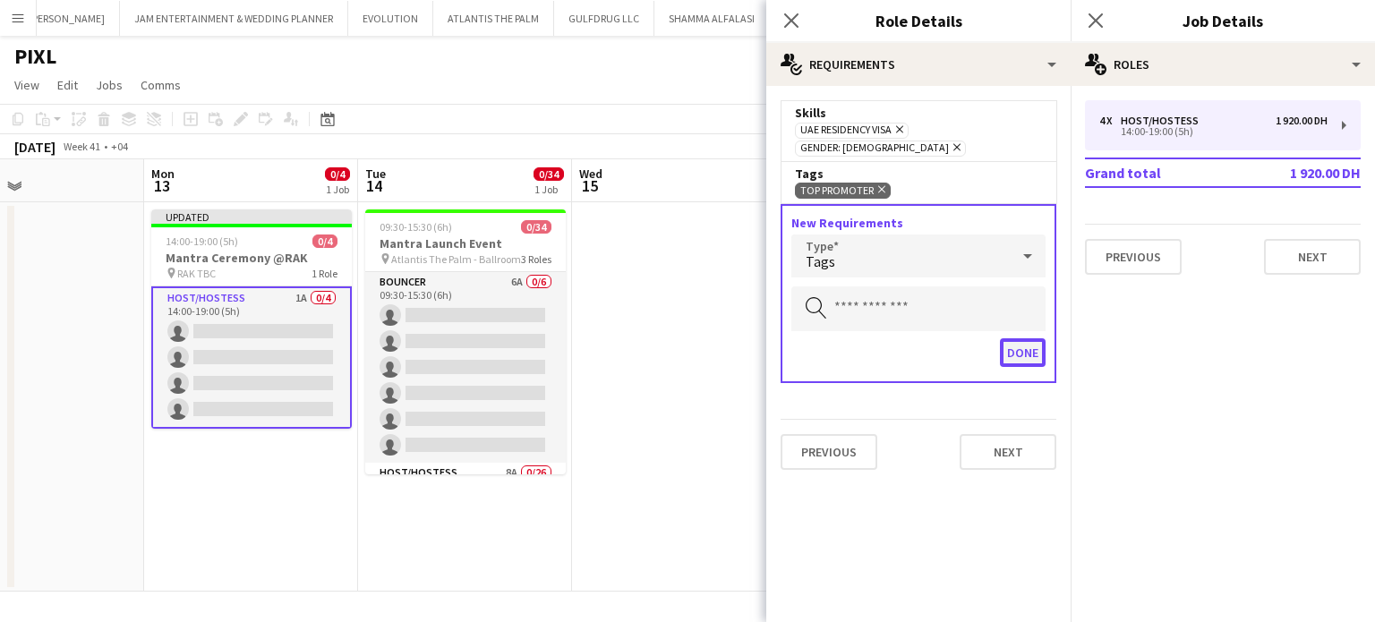
click at [1042, 338] on button "Done" at bounding box center [1023, 352] width 46 height 29
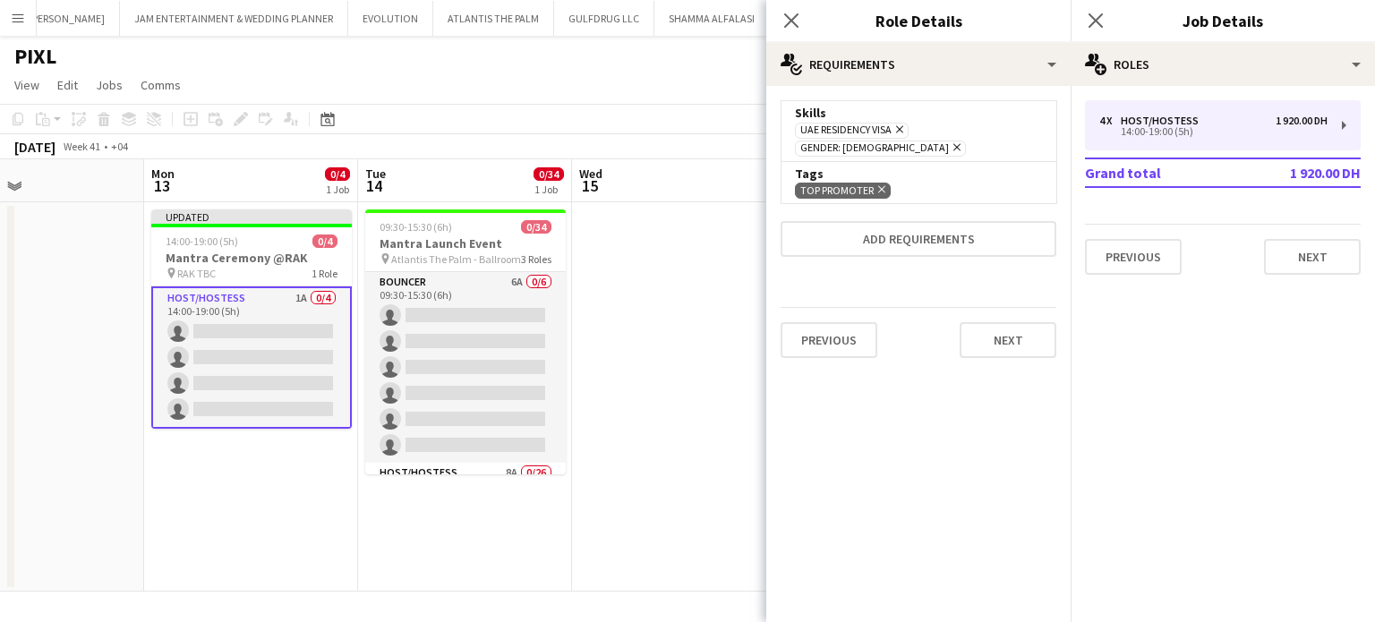
click at [693, 338] on app-date-cell at bounding box center [679, 396] width 214 height 389
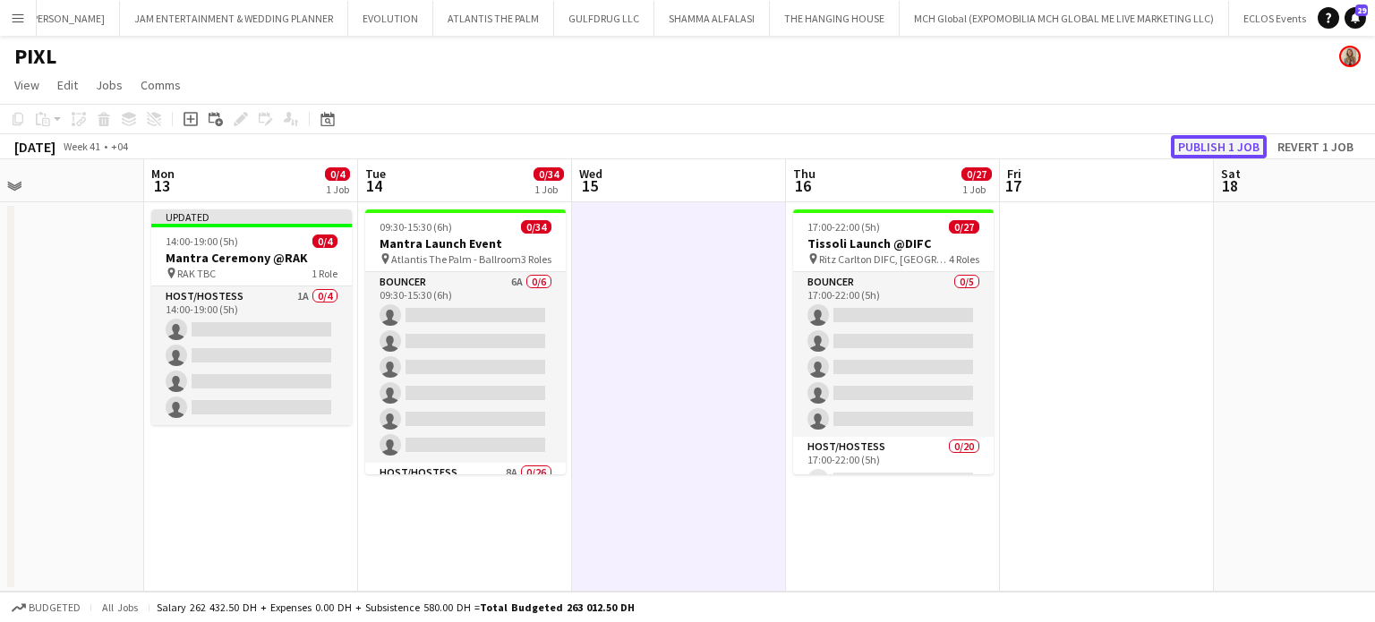
click at [1205, 141] on button "Publish 1 job" at bounding box center [1219, 146] width 96 height 23
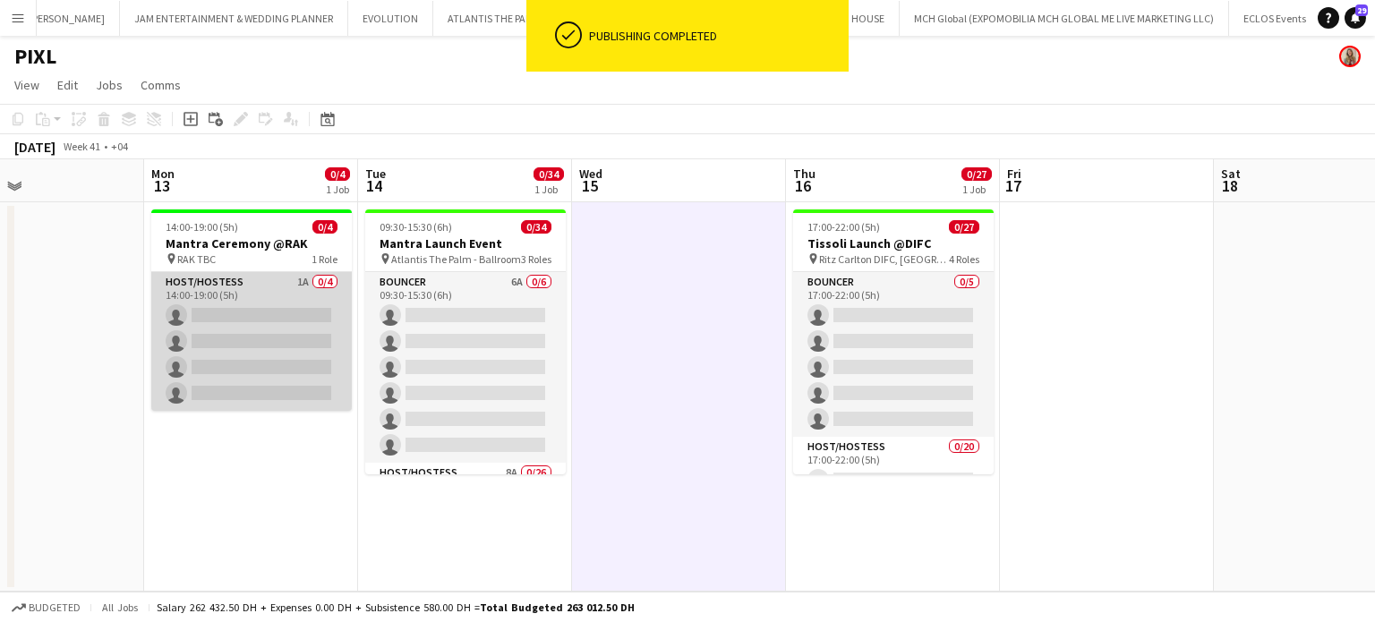
click at [286, 337] on app-card-role "Host/Hostess 1A 0/4 14:00-19:00 (5h) single-neutral-actions single-neutral-acti…" at bounding box center [251, 341] width 201 height 139
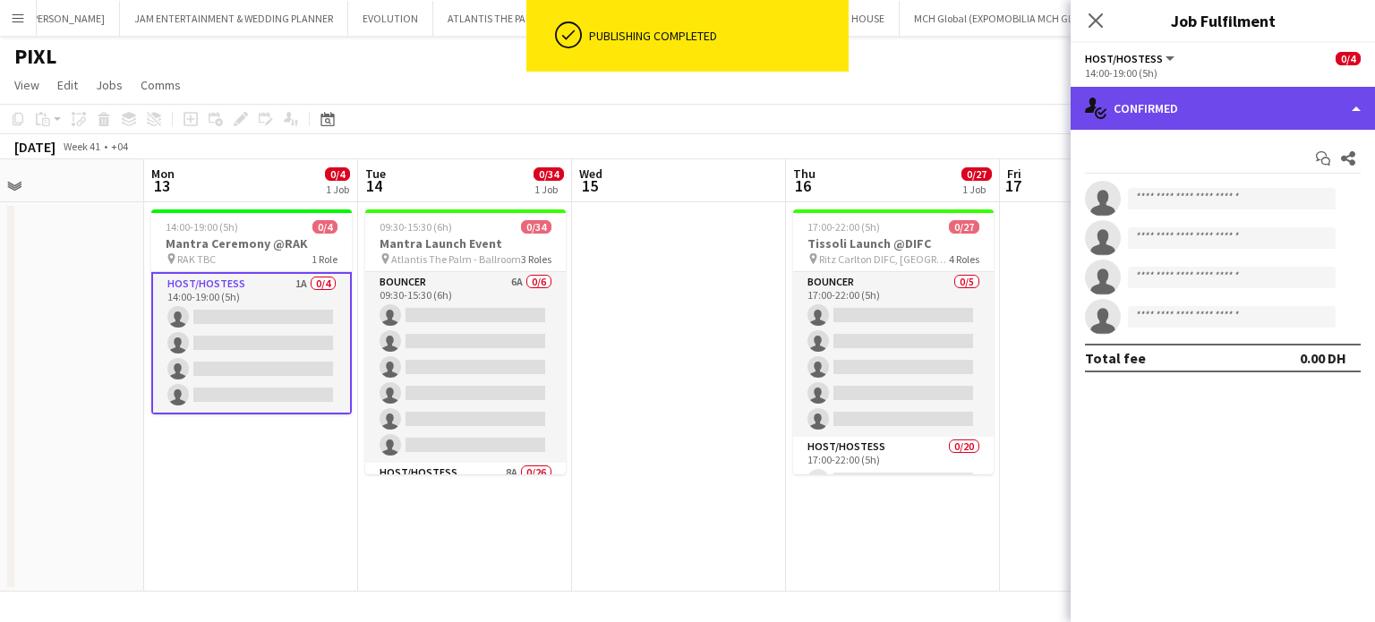
click at [1297, 105] on div "single-neutral-actions-check-2 Confirmed" at bounding box center [1223, 108] width 304 height 43
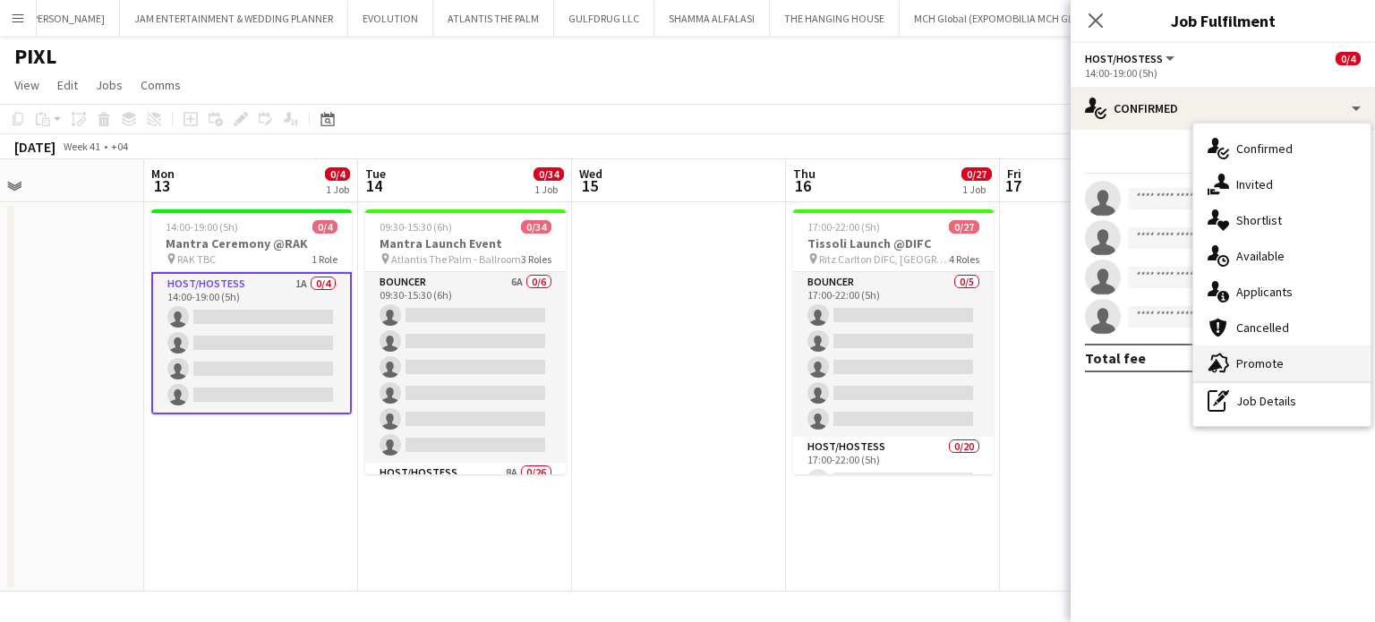
click at [1259, 368] on span "Promote" at bounding box center [1259, 363] width 47 height 16
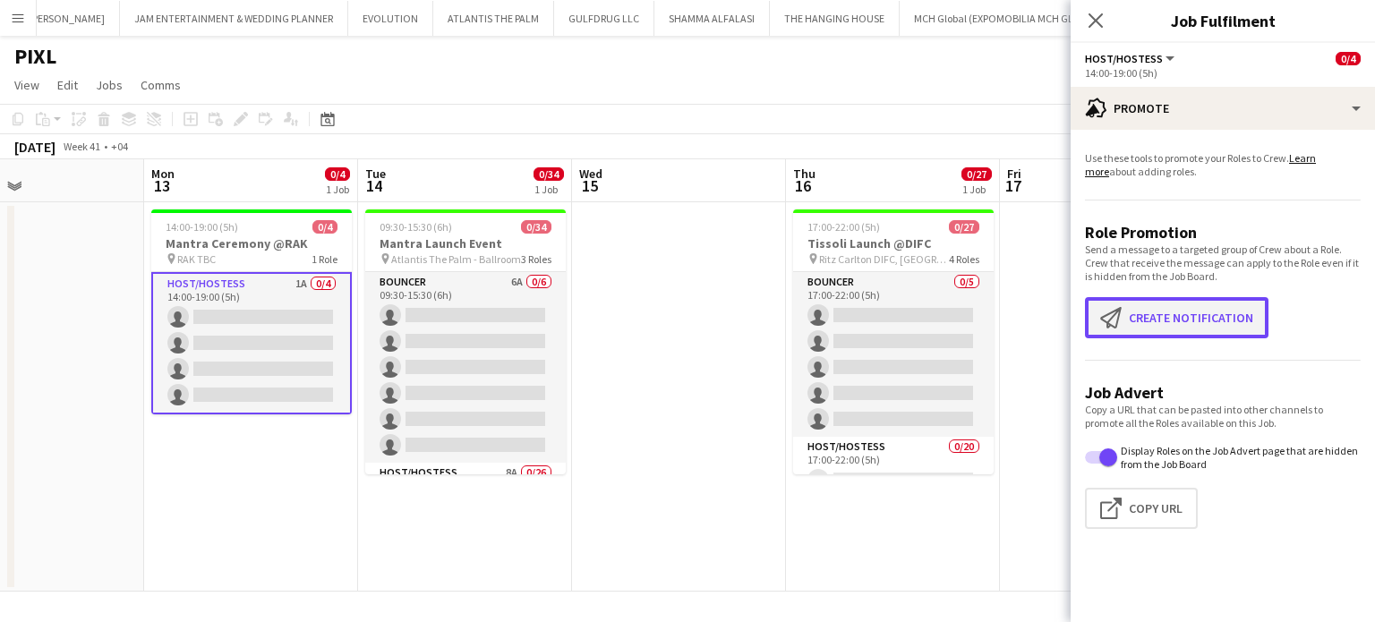
click at [1146, 327] on button "Create notification Create notification" at bounding box center [1177, 317] width 184 height 41
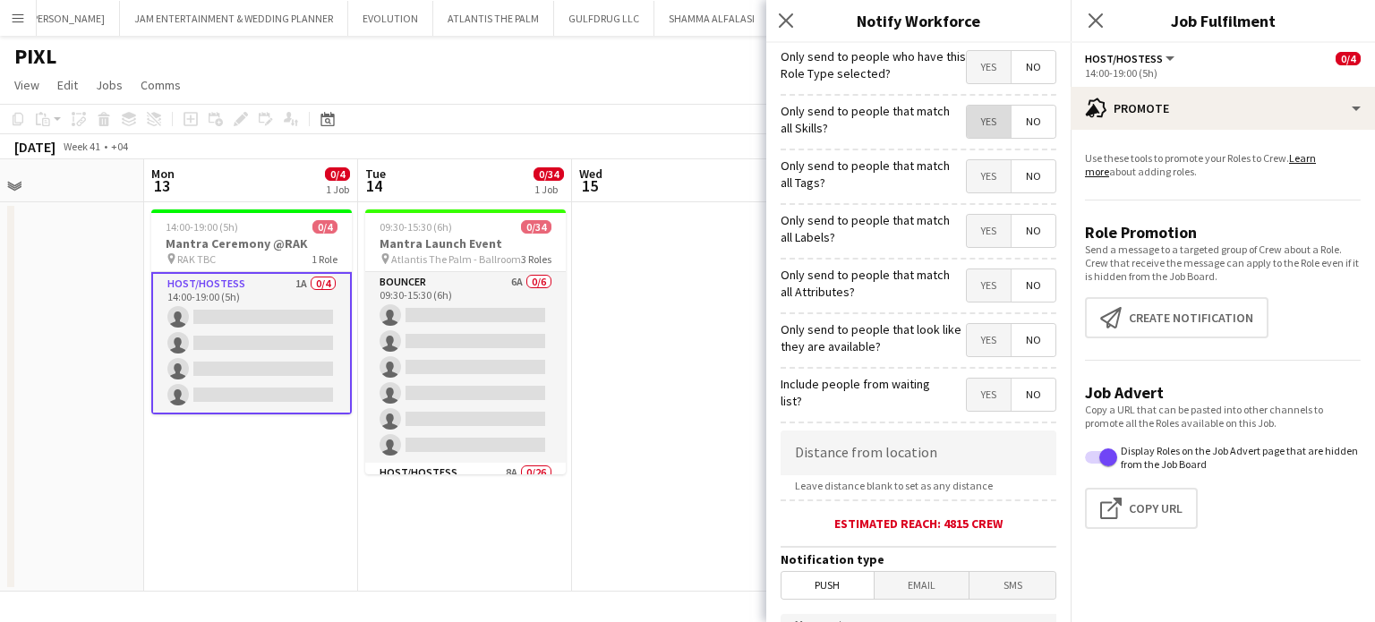
drag, startPoint x: 971, startPoint y: 118, endPoint x: 970, endPoint y: 139, distance: 20.7
click at [972, 124] on span "Yes" at bounding box center [989, 122] width 44 height 32
click at [967, 162] on span "Yes" at bounding box center [989, 176] width 44 height 32
click at [967, 224] on span "Yes" at bounding box center [989, 231] width 44 height 32
click at [970, 286] on span "Yes" at bounding box center [989, 285] width 44 height 32
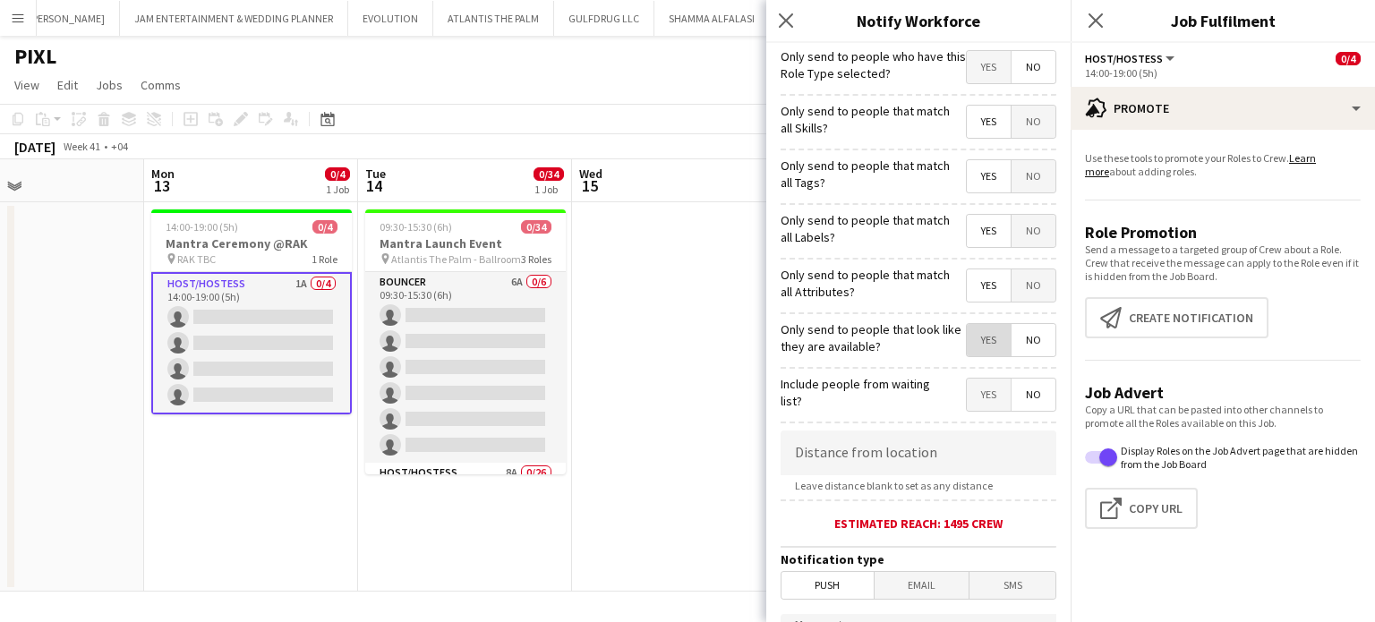
click at [973, 343] on span "Yes" at bounding box center [989, 340] width 44 height 32
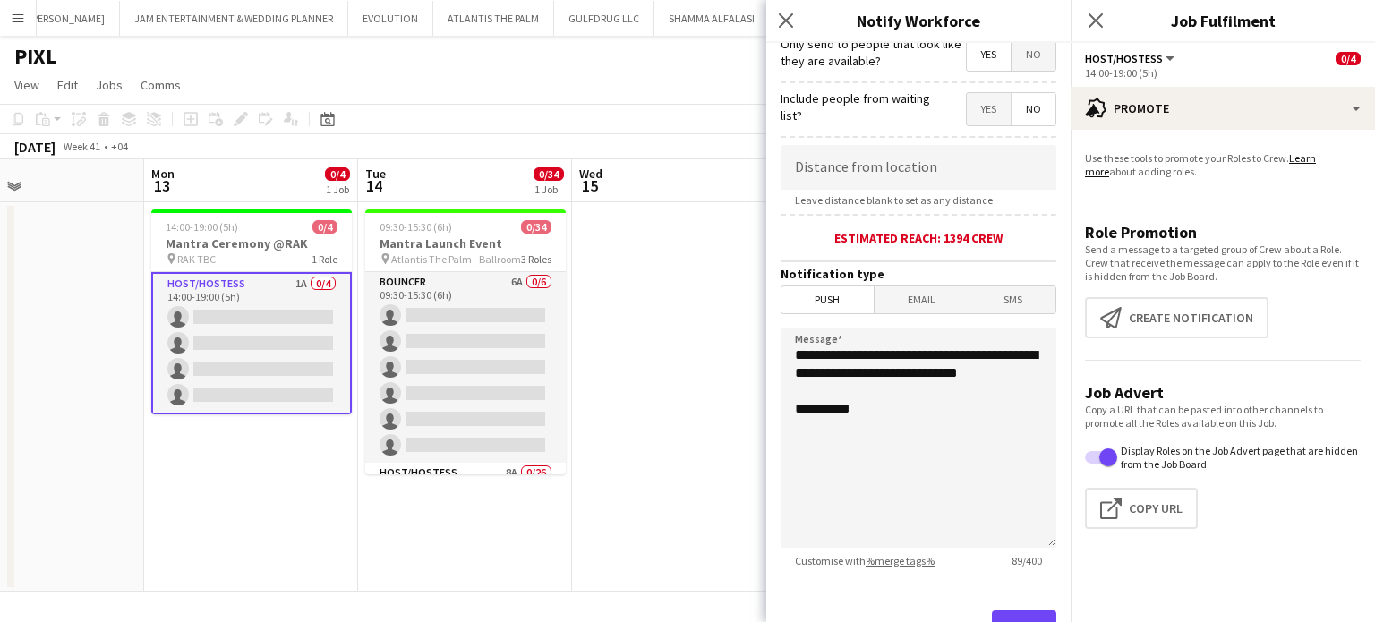
scroll to position [363, 0]
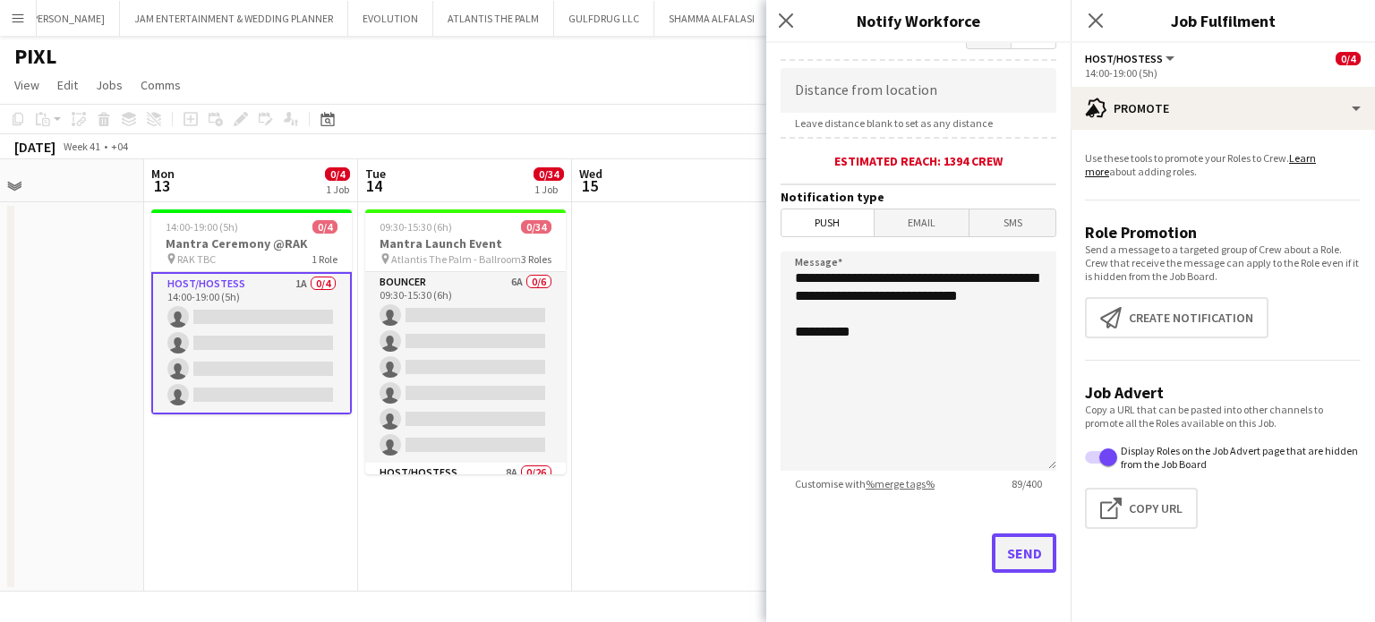
click at [1016, 551] on button "Send" at bounding box center [1024, 553] width 64 height 39
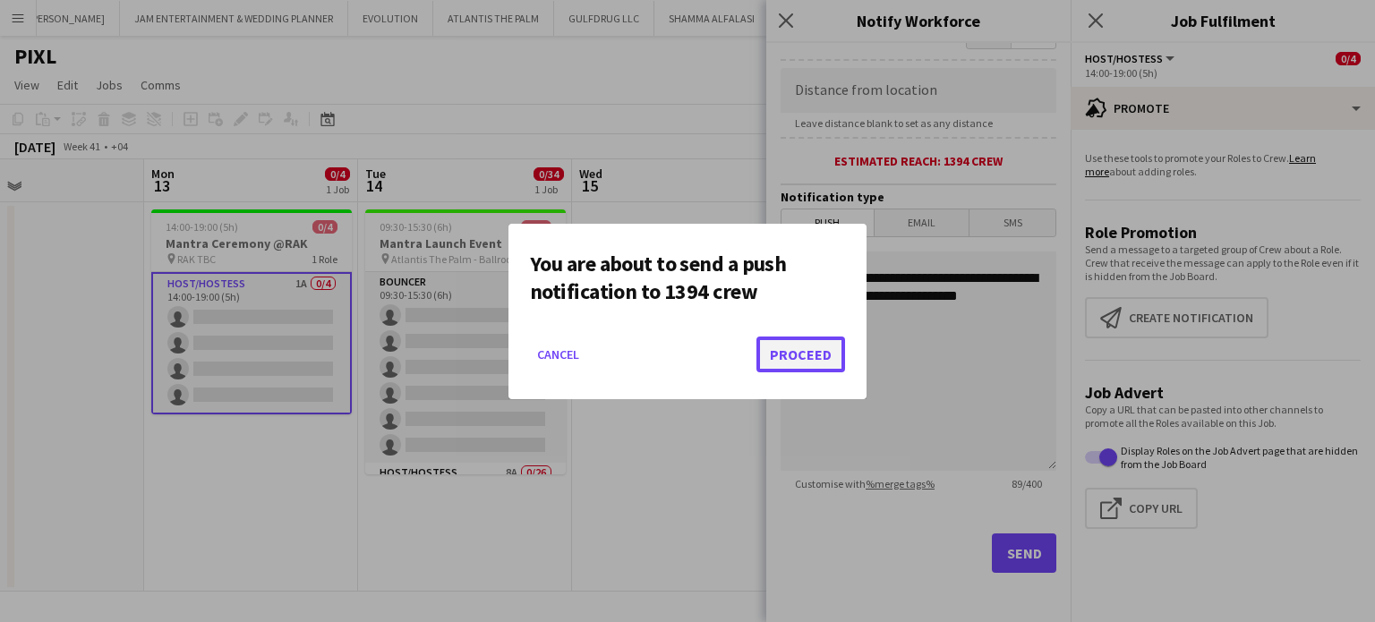
click at [824, 361] on button "Proceed" at bounding box center [800, 355] width 89 height 36
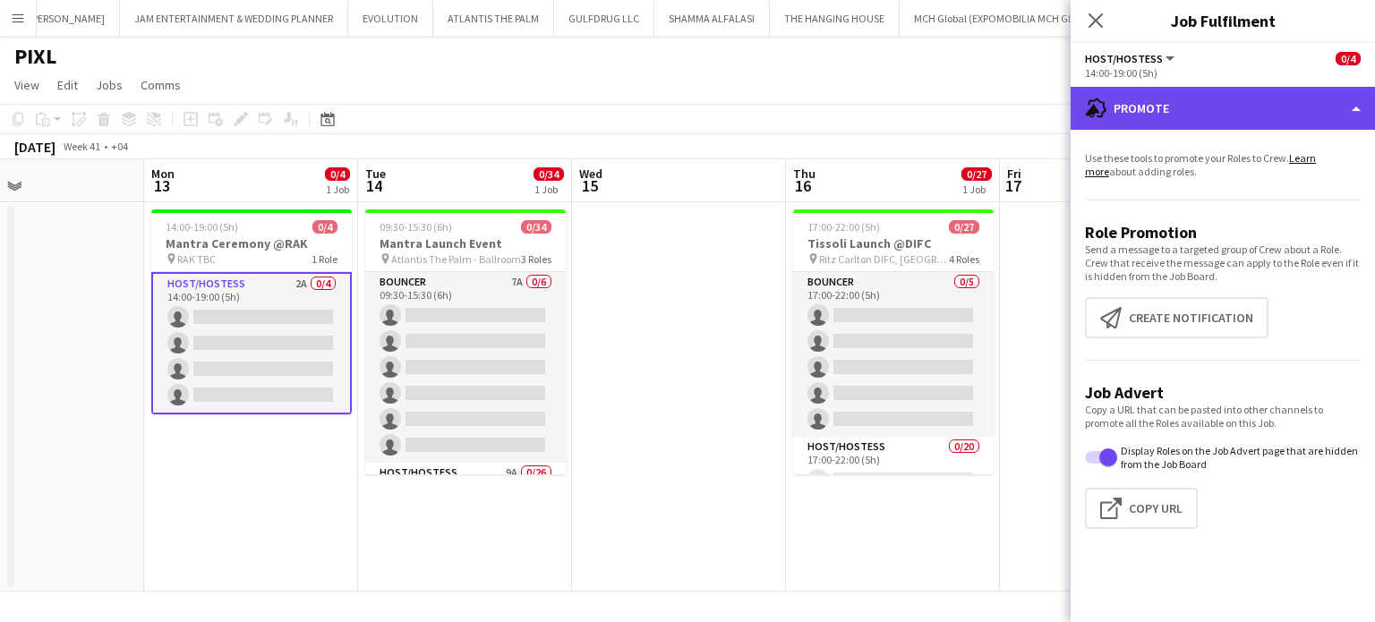
click at [1276, 110] on div "advertising-megaphone Promote" at bounding box center [1223, 108] width 304 height 43
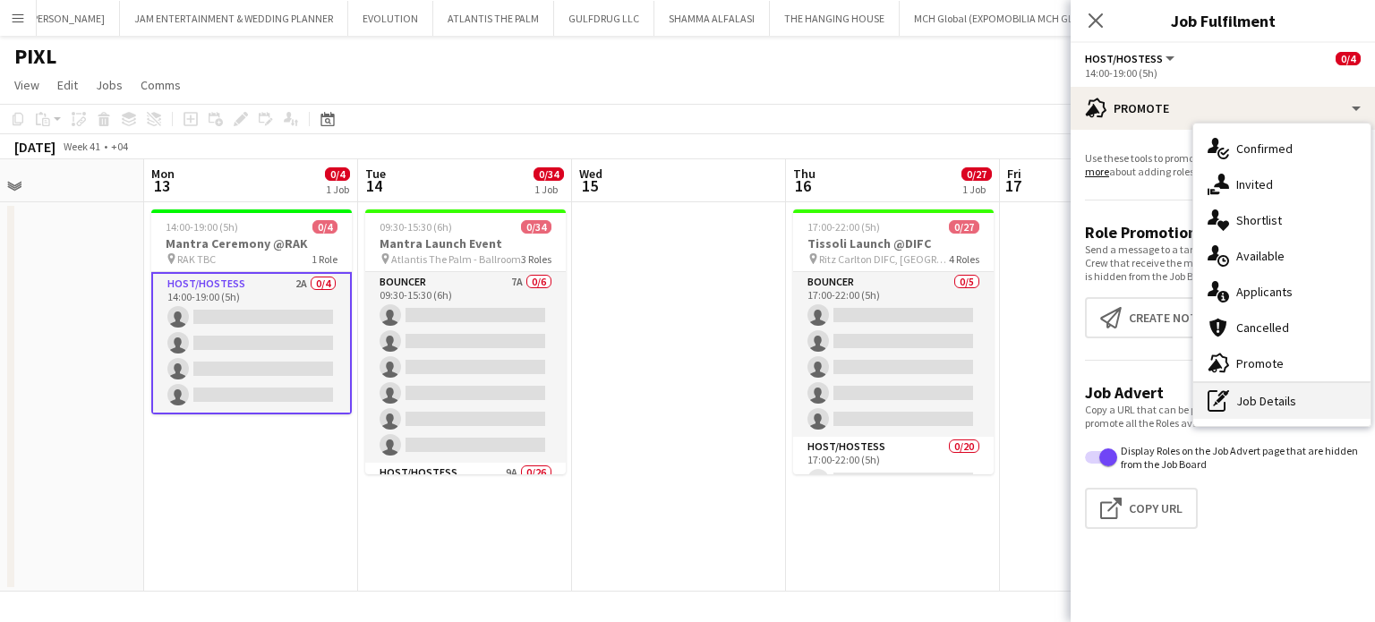
click at [1244, 405] on div "pen-write Job Details" at bounding box center [1281, 401] width 177 height 36
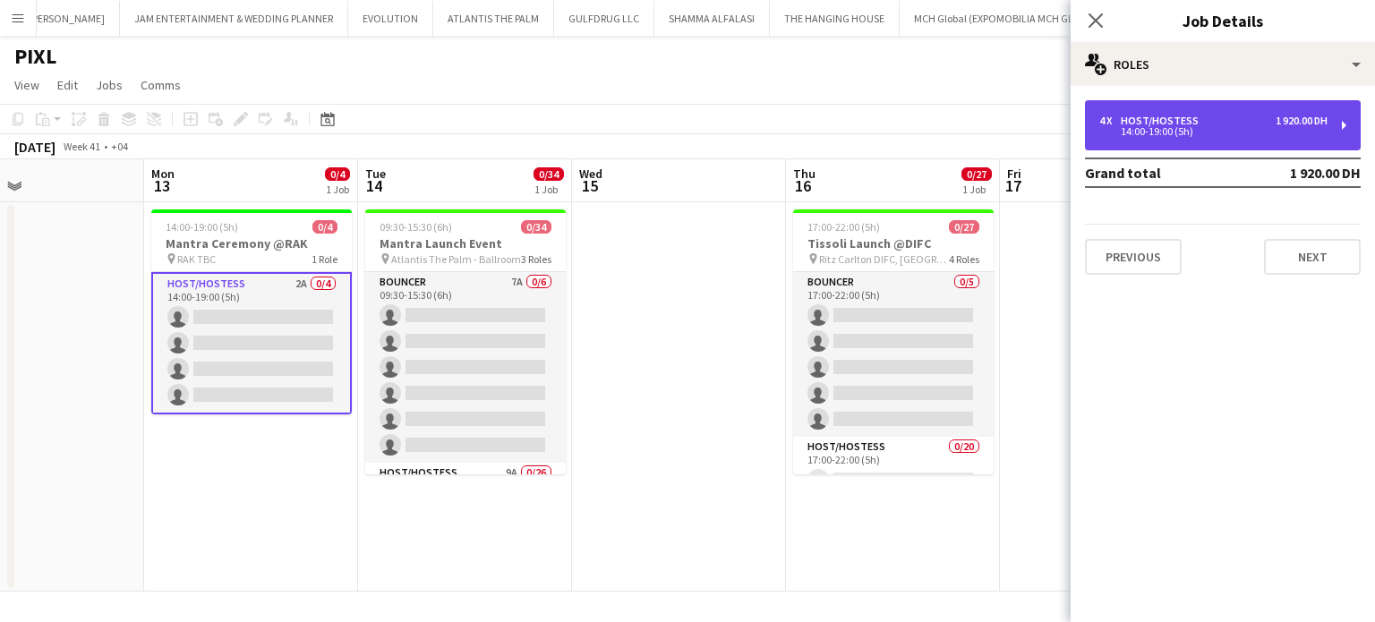
click at [1128, 109] on div "4 x Host/Hostess 1 920.00 DH 14:00-19:00 (5h)" at bounding box center [1223, 125] width 276 height 50
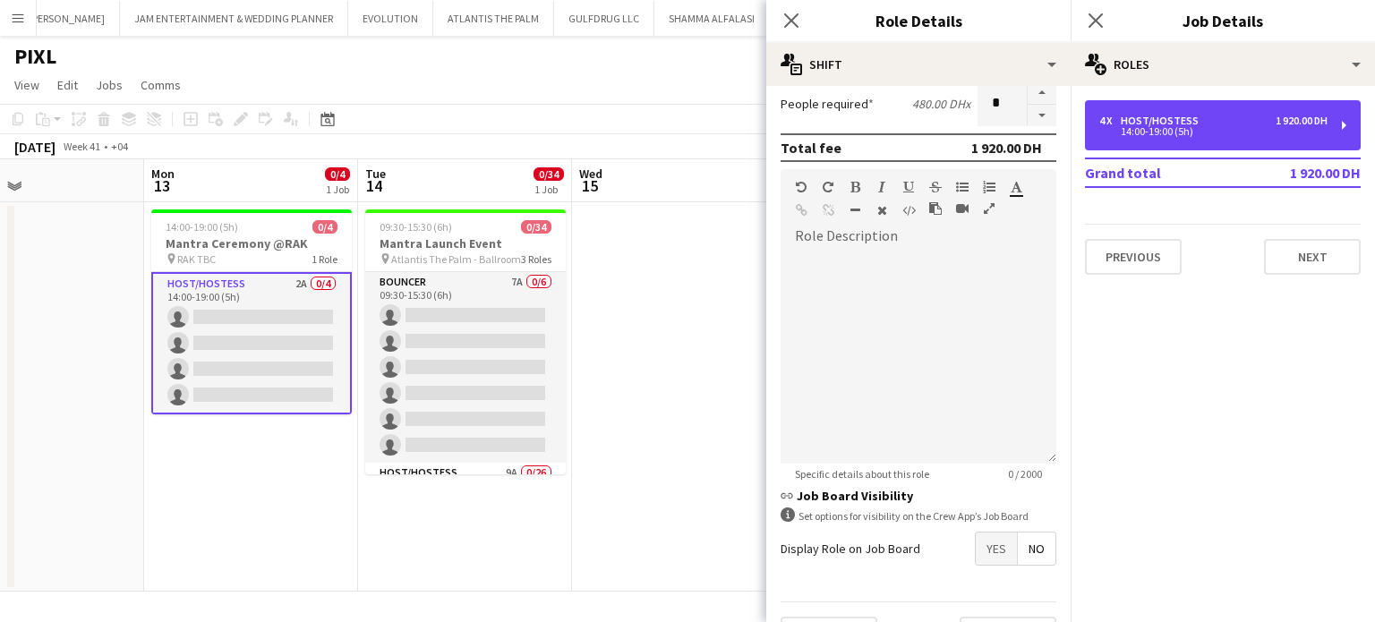
scroll to position [494, 0]
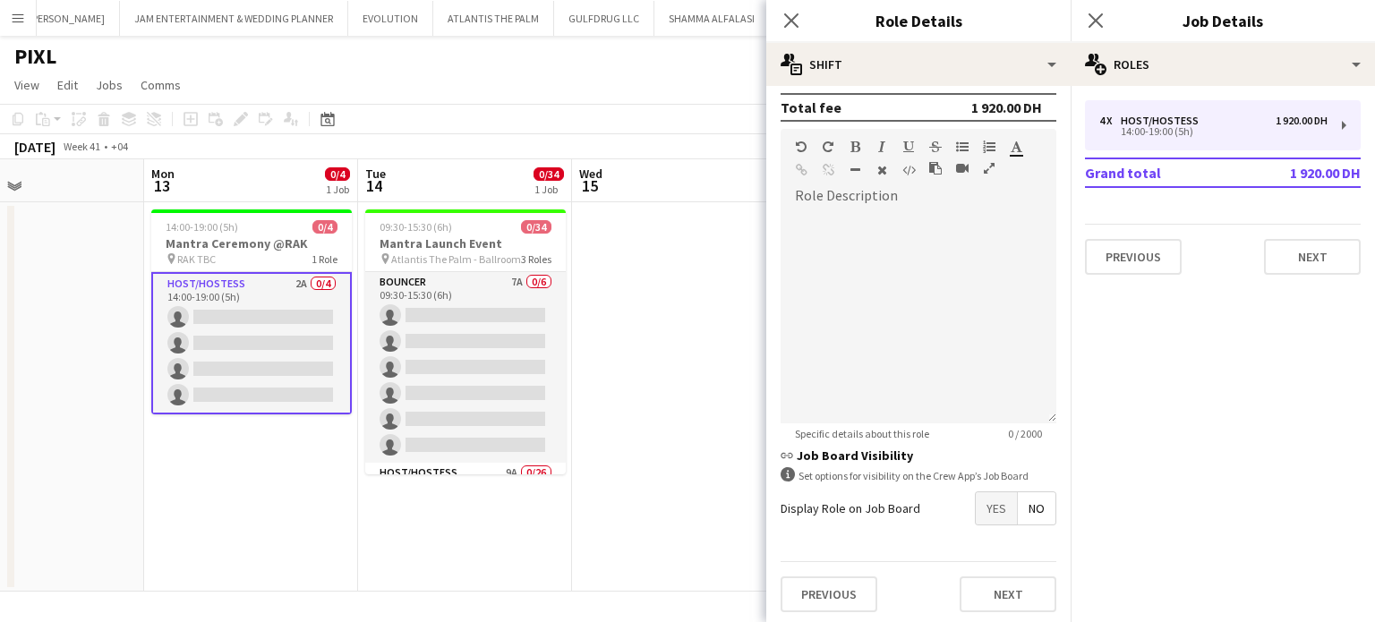
click at [993, 504] on span "Yes" at bounding box center [996, 508] width 41 height 32
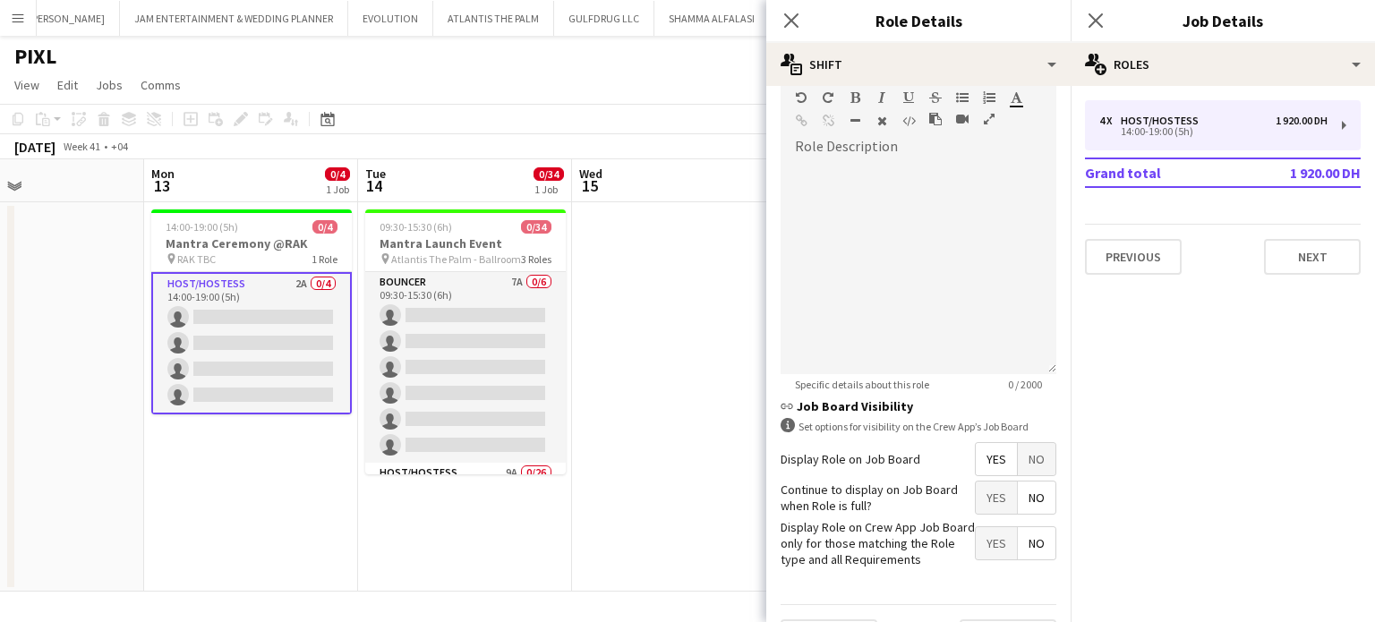
scroll to position [585, 0]
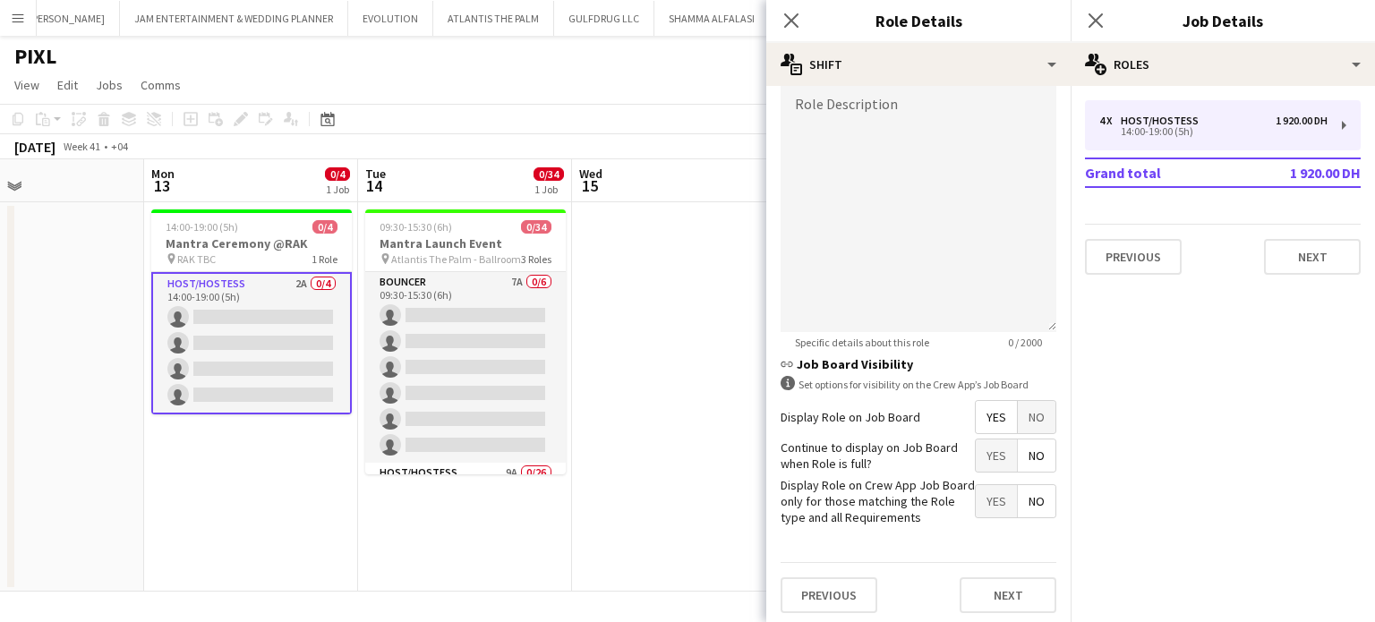
click at [988, 510] on span "Yes" at bounding box center [996, 501] width 41 height 32
click at [1030, 597] on button "Next" at bounding box center [1008, 595] width 97 height 36
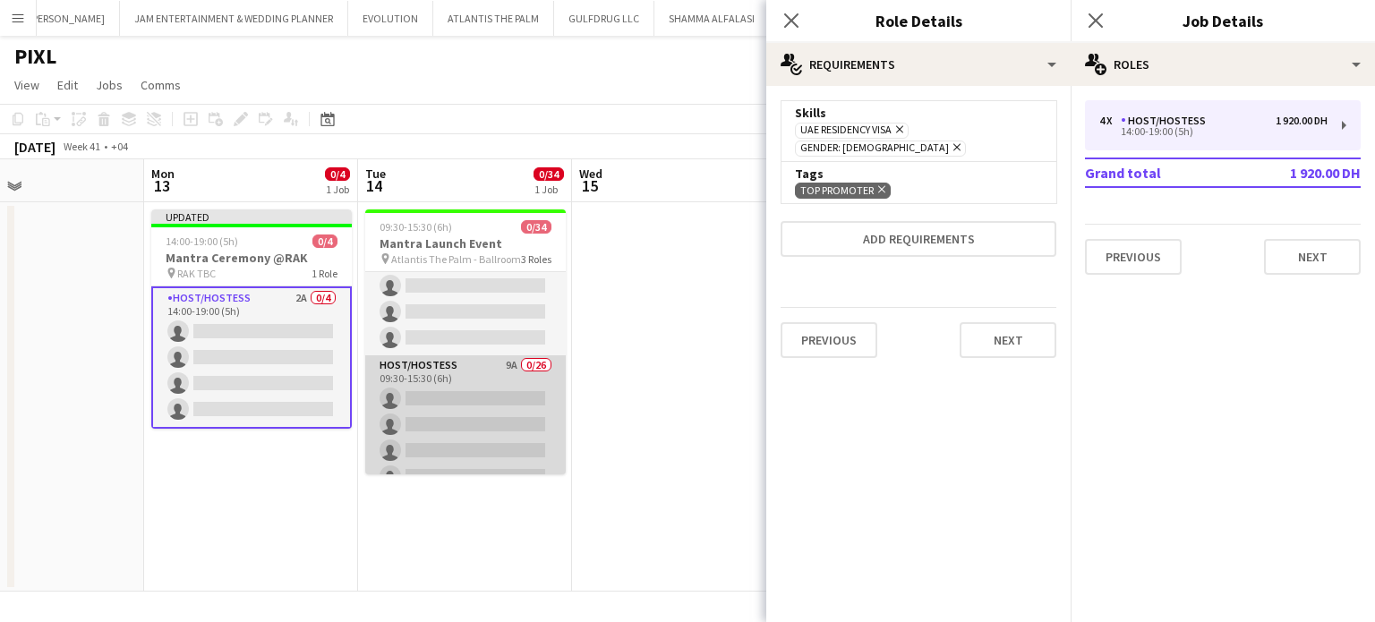
scroll to position [179, 0]
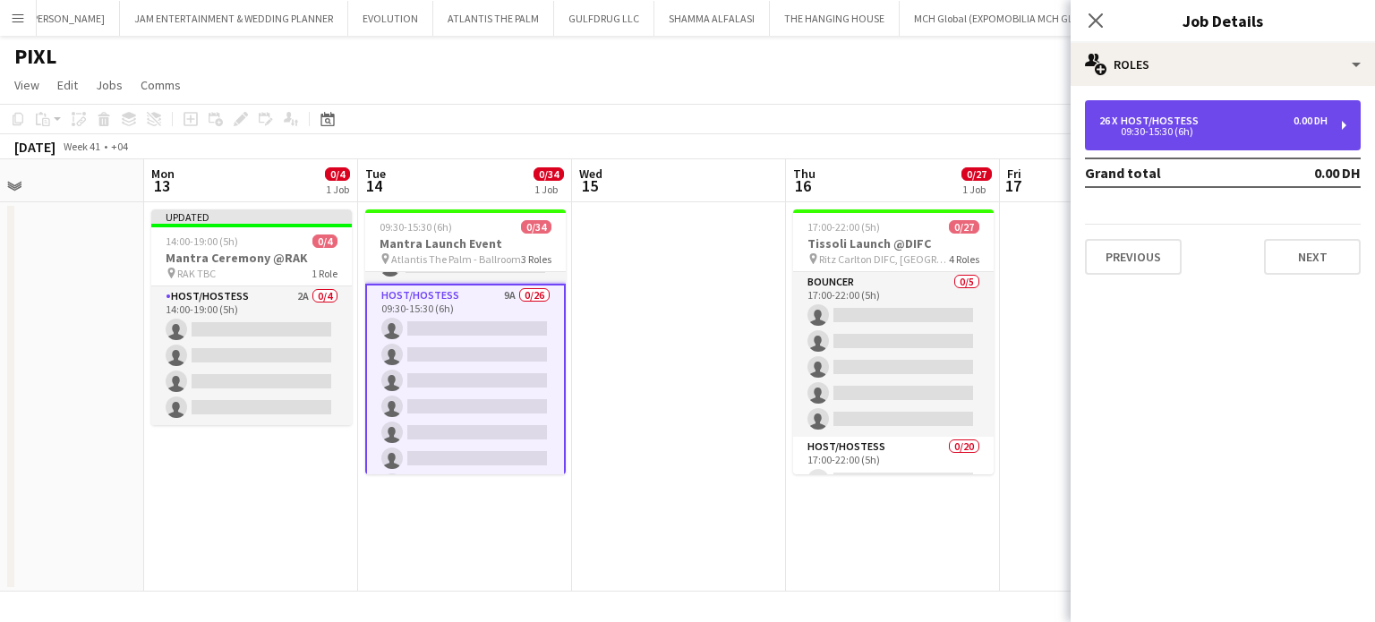
click at [1134, 112] on div "26 x Host/Hostess 0.00 DH 09:30-15:30 (6h)" at bounding box center [1223, 125] width 276 height 50
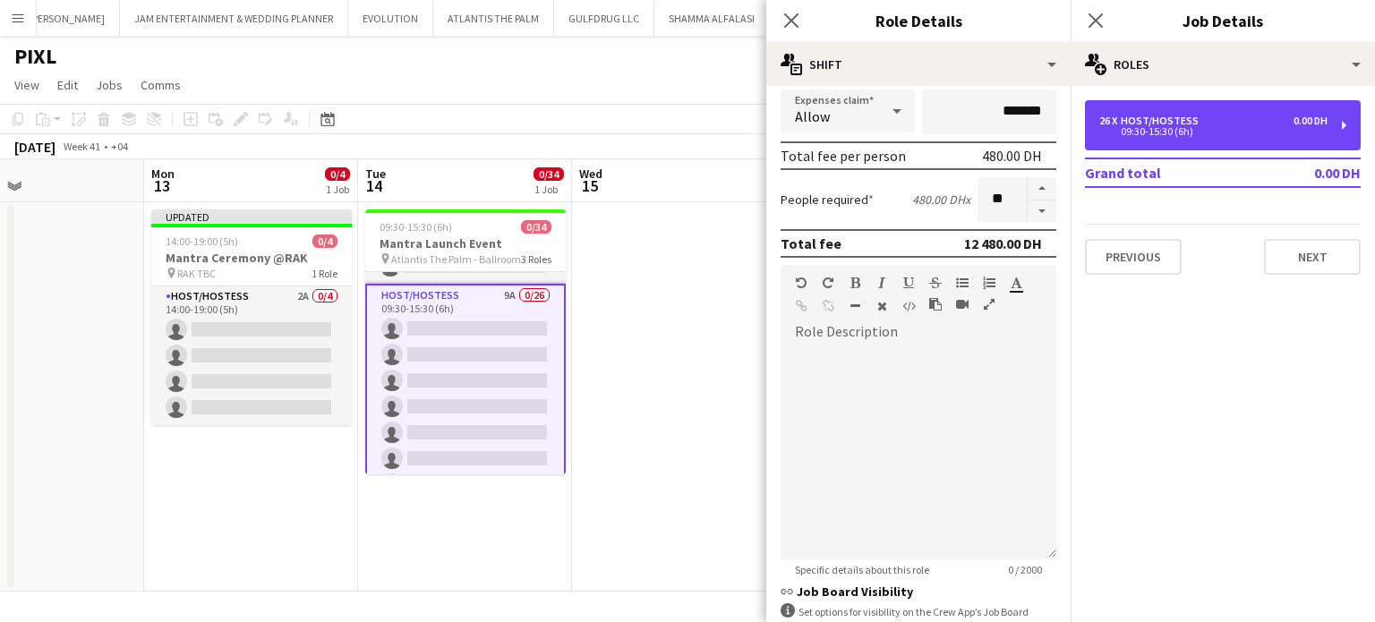
scroll to position [494, 0]
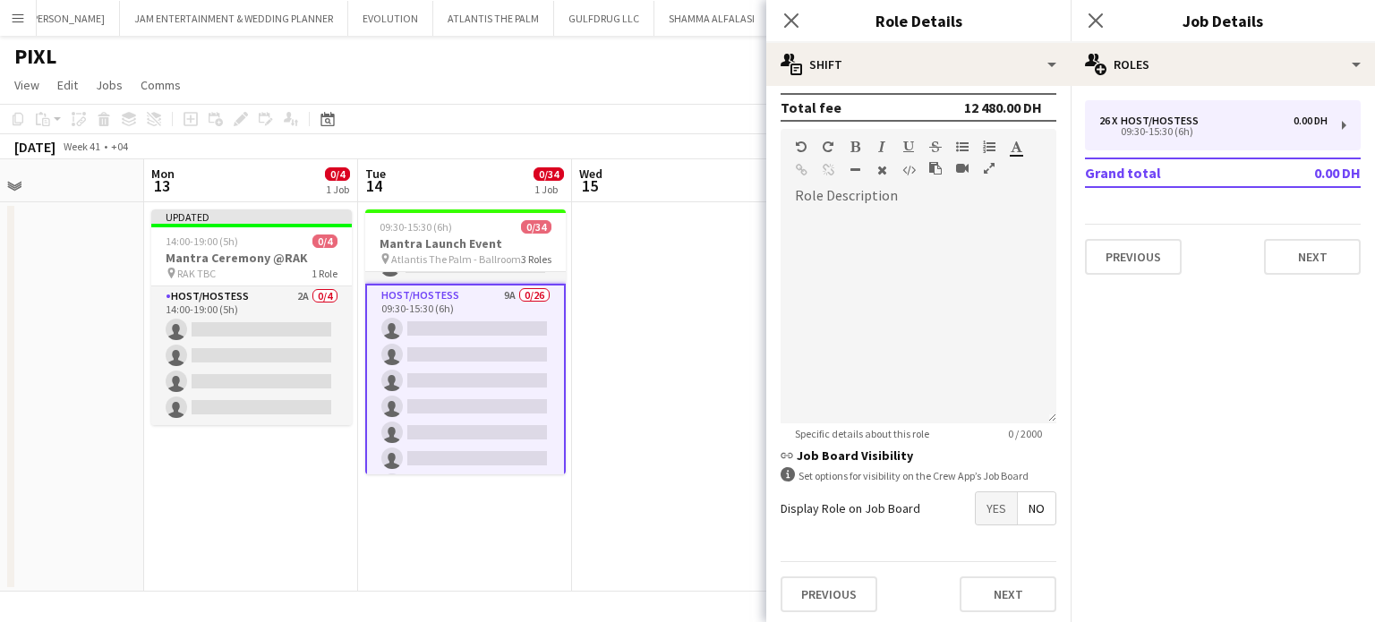
click at [987, 509] on span "Yes" at bounding box center [996, 508] width 41 height 32
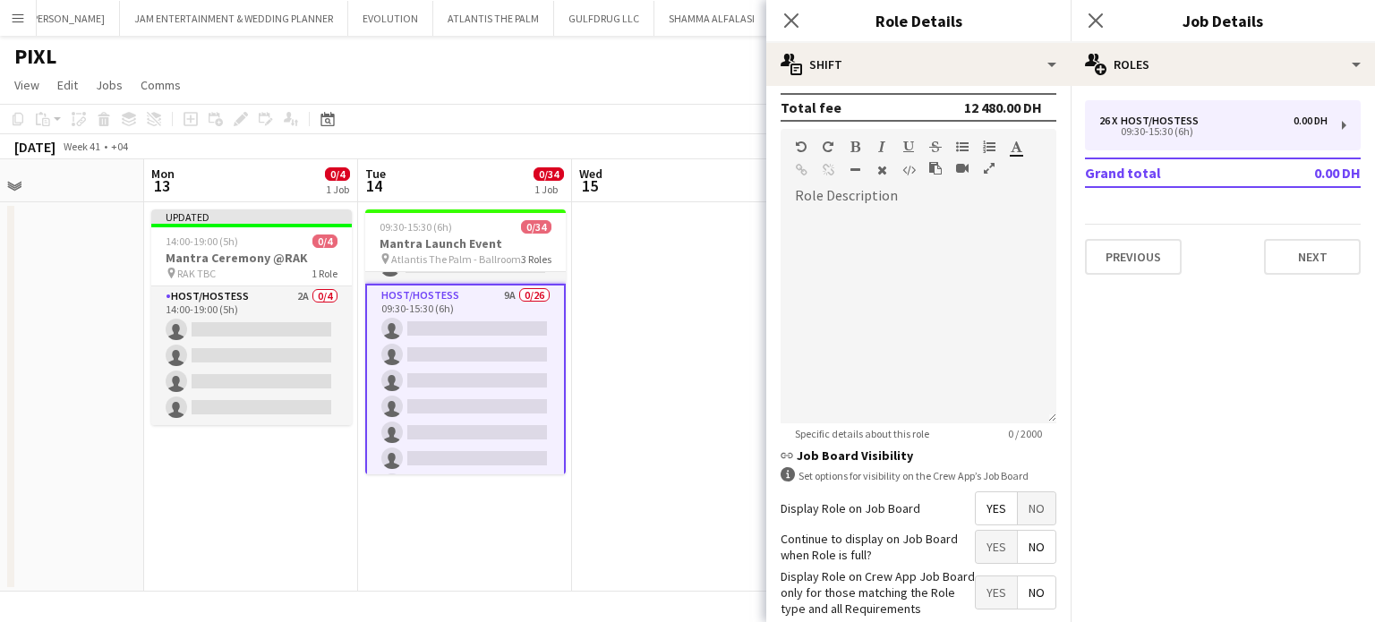
click at [981, 600] on span "Yes" at bounding box center [996, 593] width 41 height 32
drag, startPoint x: 729, startPoint y: 389, endPoint x: 748, endPoint y: 374, distance: 24.9
click at [729, 389] on app-date-cell at bounding box center [679, 396] width 214 height 389
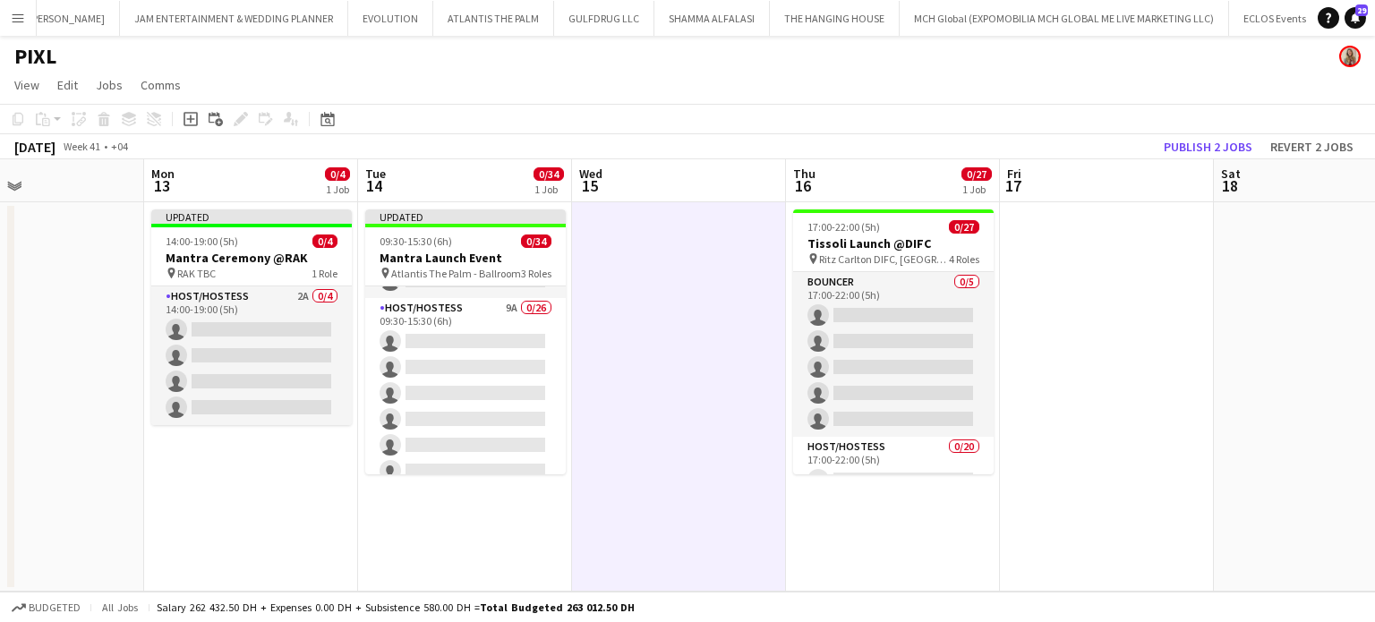
click at [1209, 132] on app-toolbar "Copy Paste Paste Ctrl+V Paste with crew Ctrl+Shift+V Paste linked Job Delete Gr…" at bounding box center [687, 119] width 1375 height 30
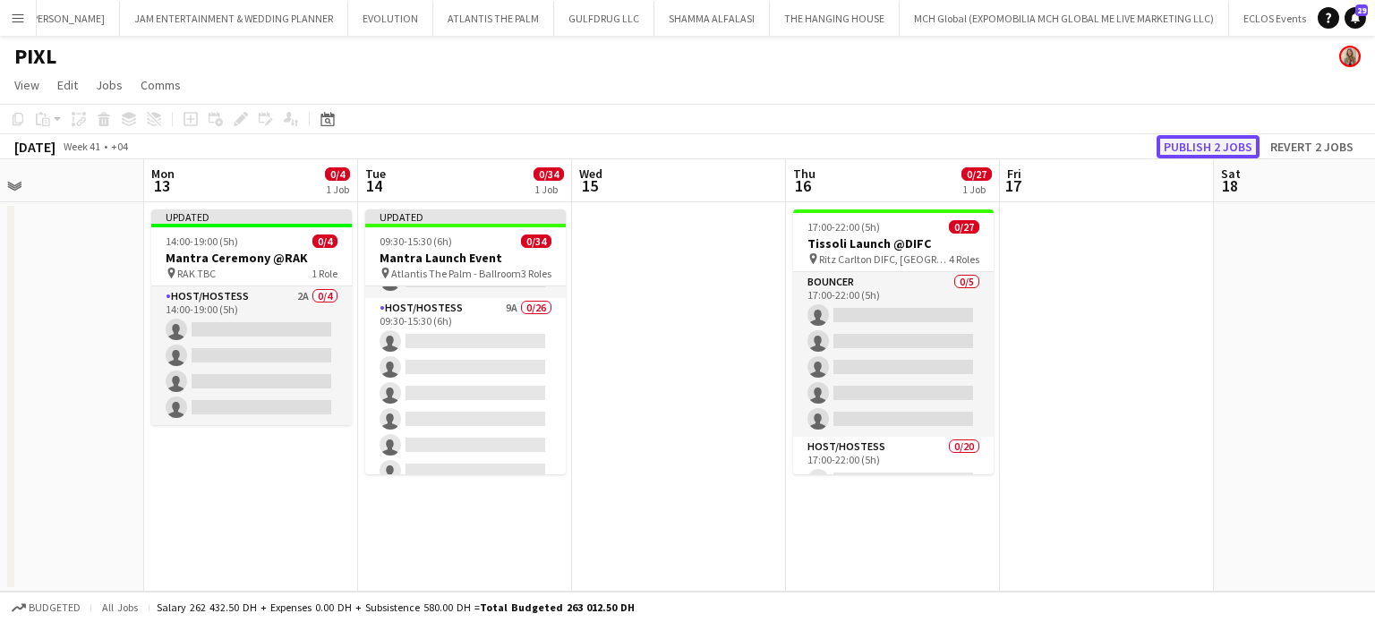
click at [1203, 147] on button "Publish 2 jobs" at bounding box center [1208, 146] width 103 height 23
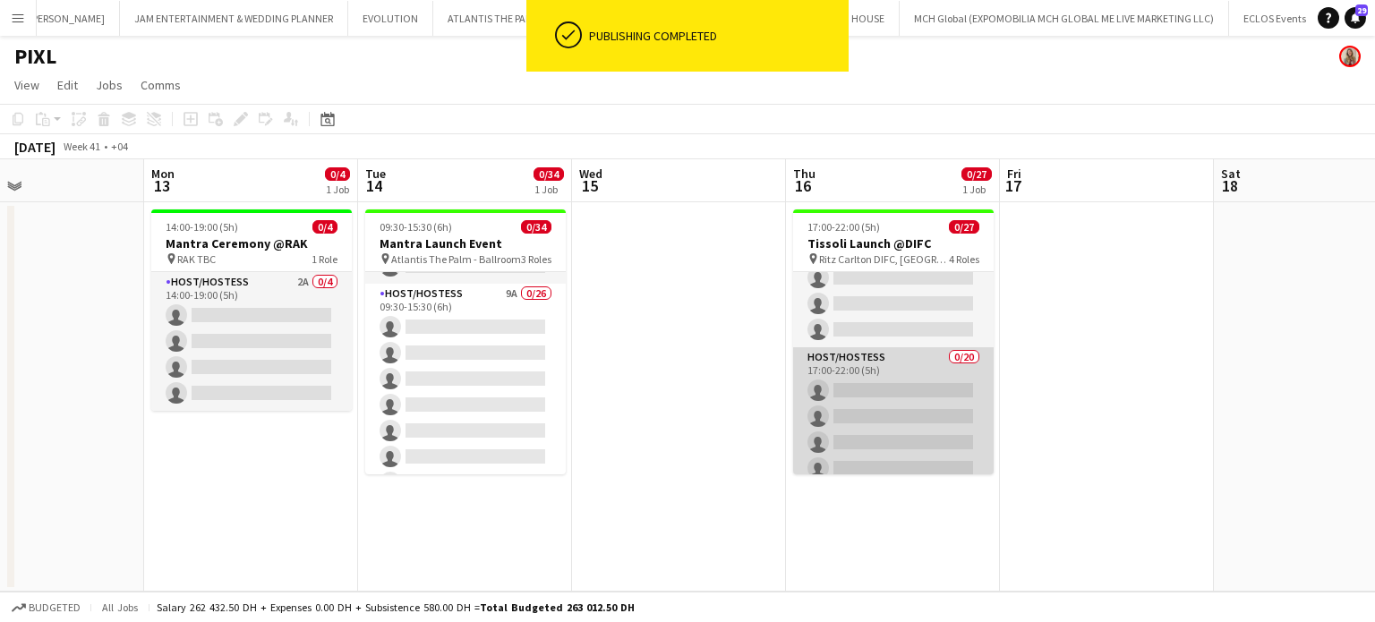
scroll to position [0, 0]
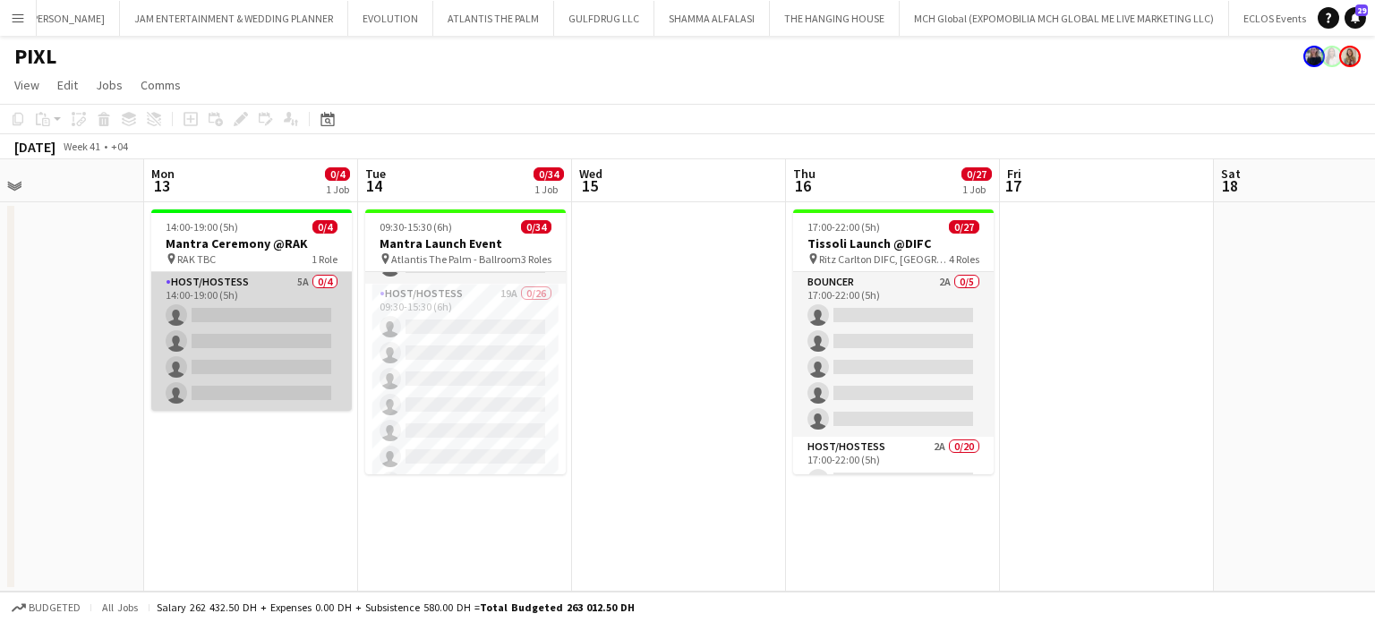
click at [214, 297] on app-card-role "Host/Hostess 5A 0/4 14:00-19:00 (5h) single-neutral-actions single-neutral-acti…" at bounding box center [251, 341] width 201 height 139
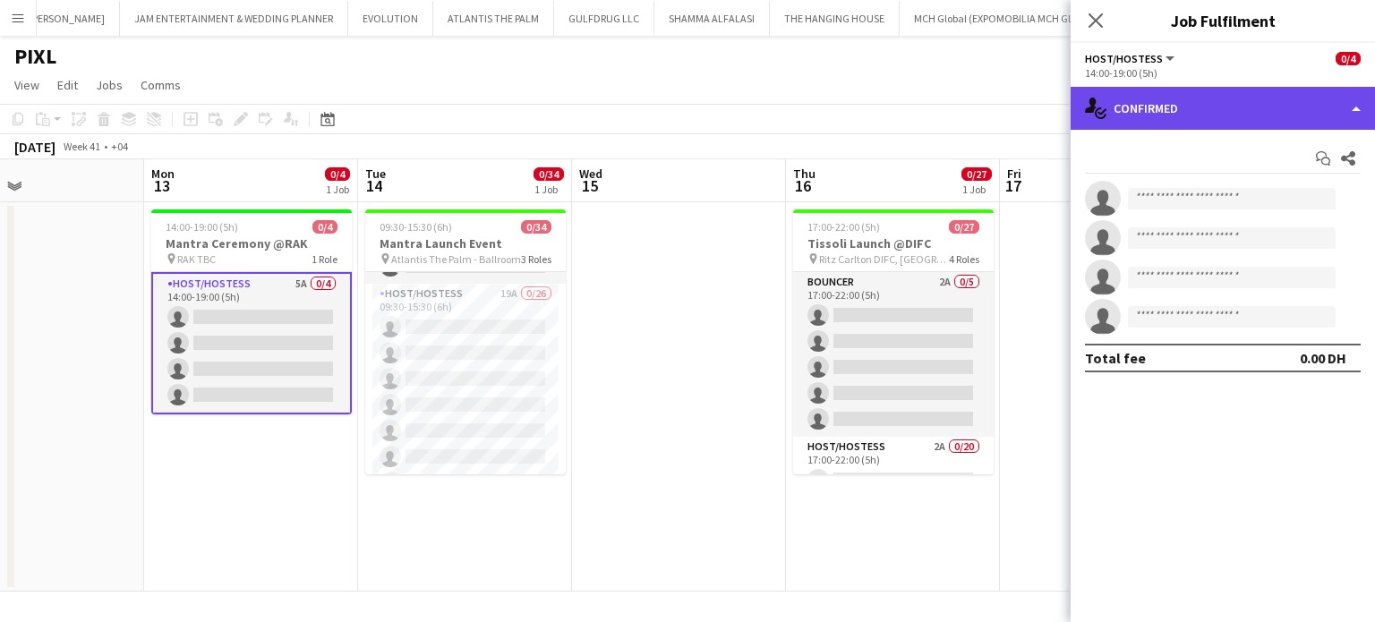
click at [1345, 112] on div "single-neutral-actions-check-2 Confirmed" at bounding box center [1223, 108] width 304 height 43
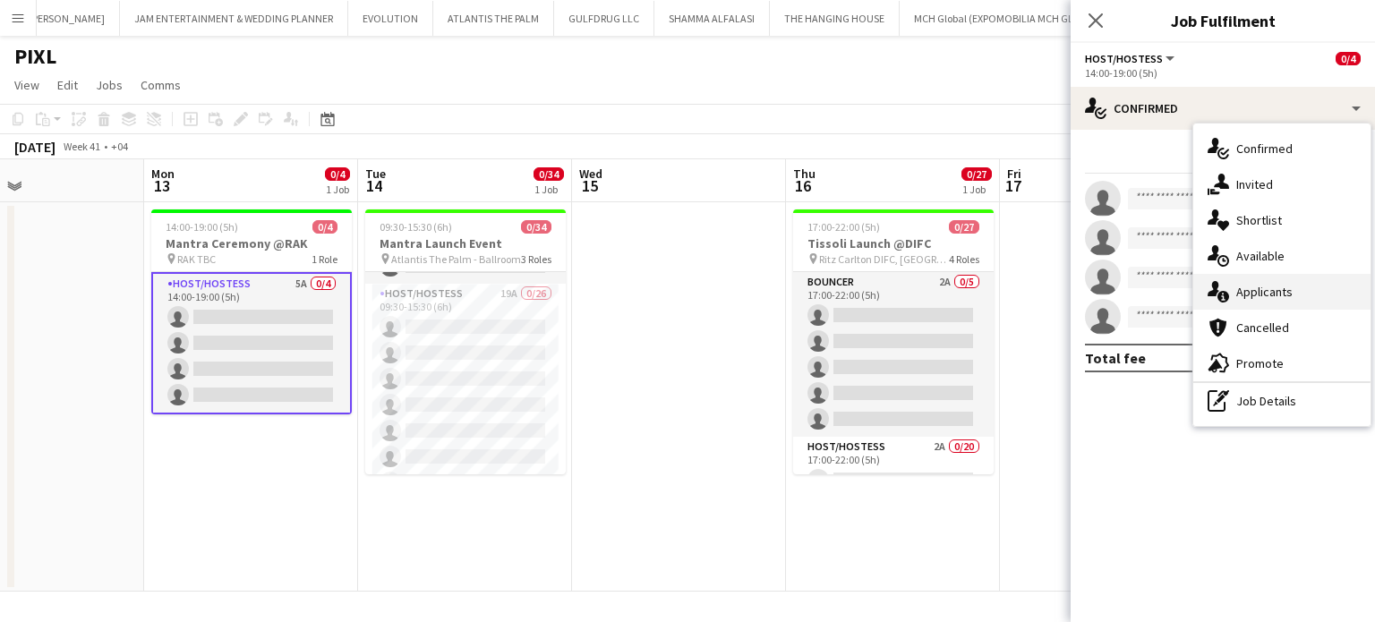
click at [1286, 289] on span "Applicants" at bounding box center [1264, 292] width 56 height 16
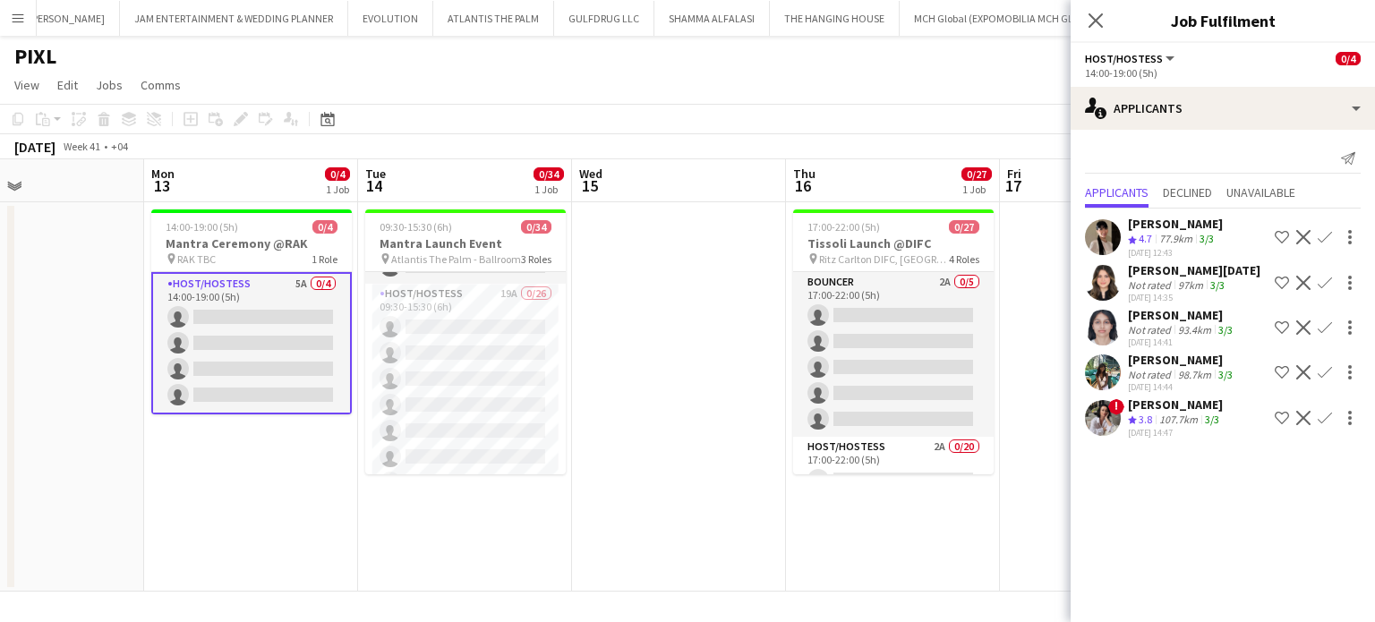
click at [1207, 232] on app-skills-label "3/3" at bounding box center [1207, 238] width 14 height 13
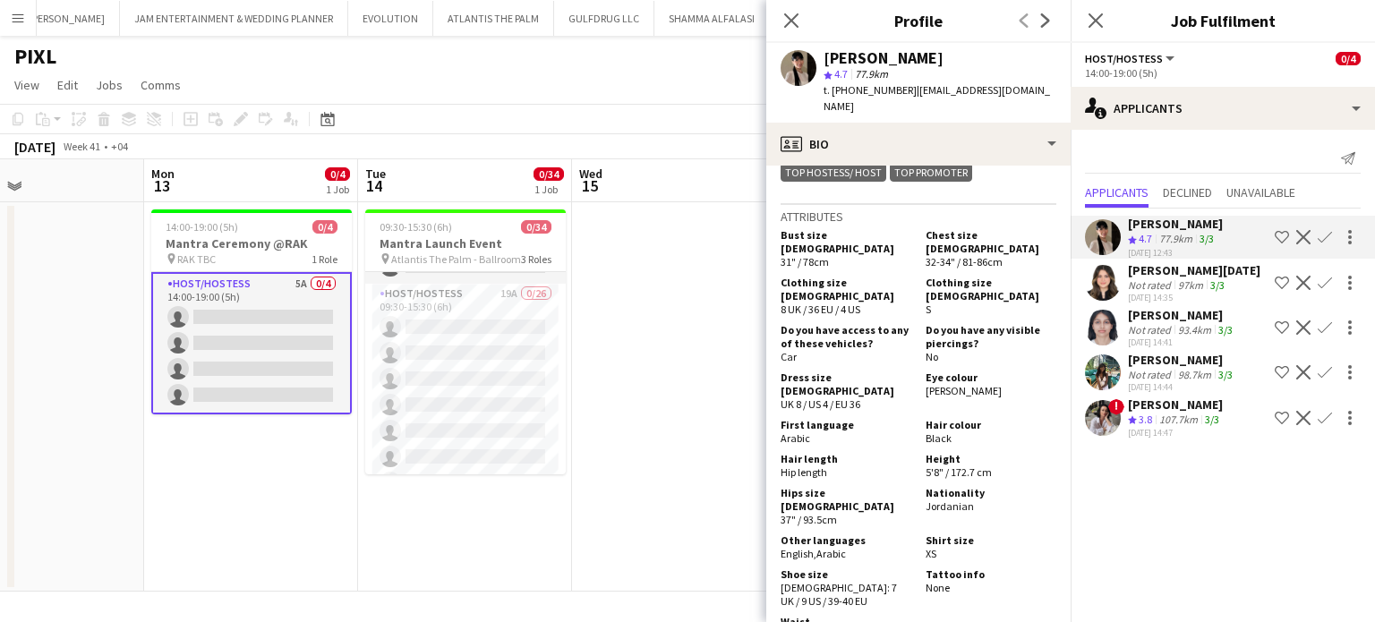
scroll to position [1253, 0]
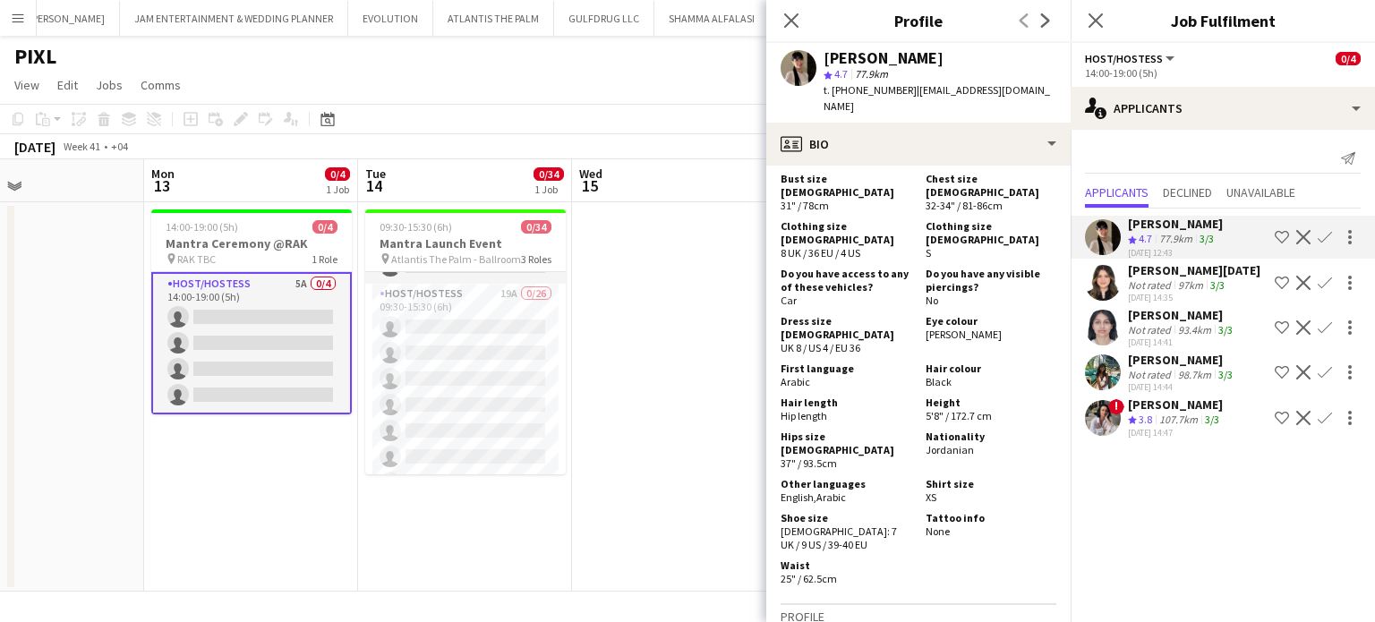
click at [1278, 237] on app-icon "Shortlist crew" at bounding box center [1282, 237] width 14 height 14
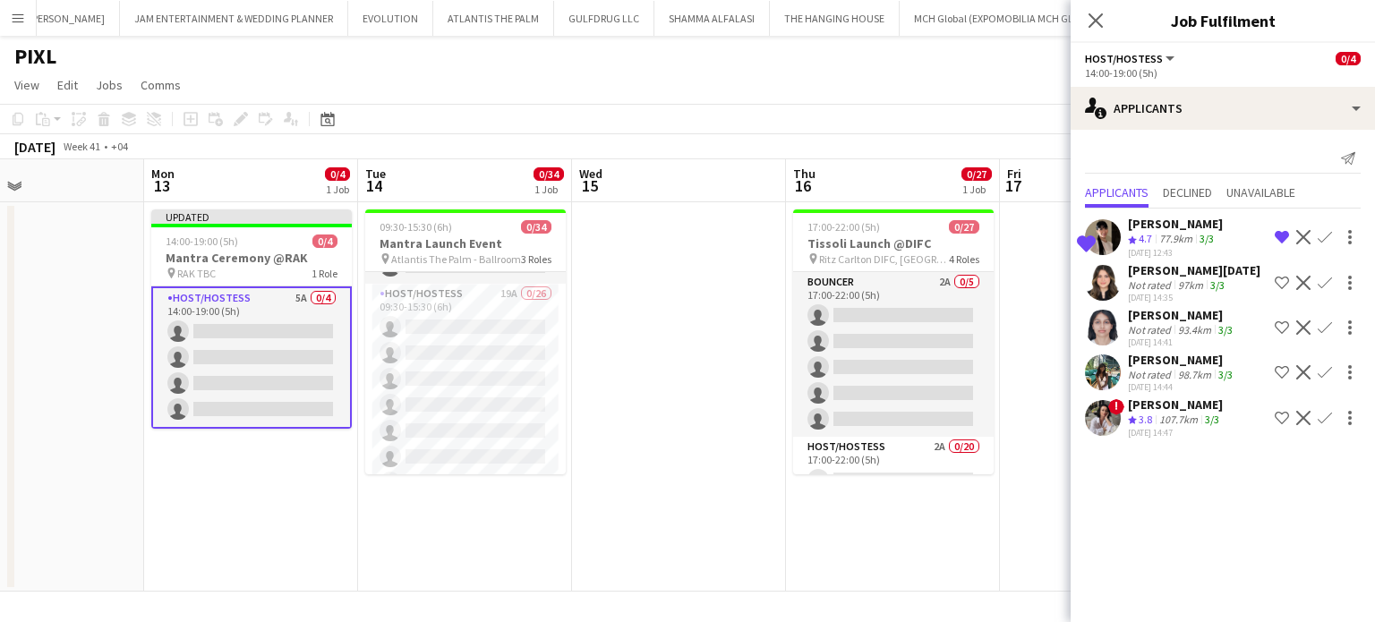
click at [1143, 407] on div "Polina Naidiuk" at bounding box center [1175, 405] width 95 height 16
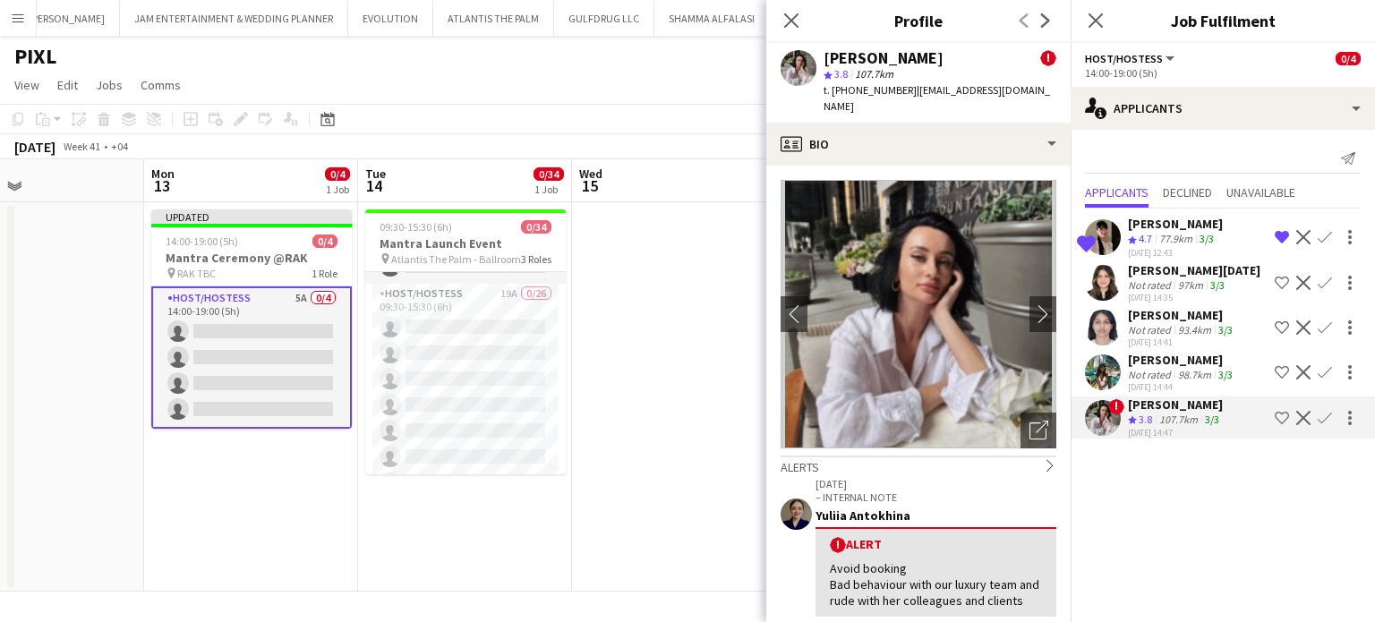
click at [1167, 364] on div "[PERSON_NAME]" at bounding box center [1182, 360] width 108 height 16
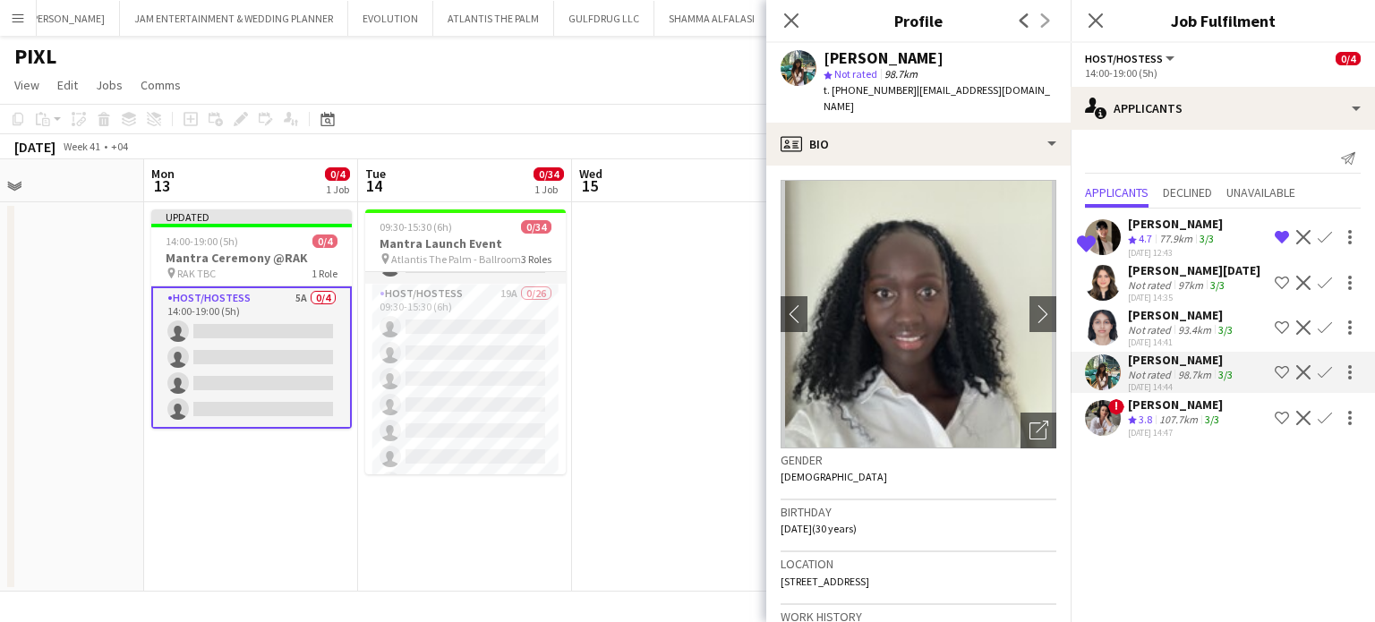
click at [1275, 368] on app-icon "Shortlist crew" at bounding box center [1282, 372] width 14 height 14
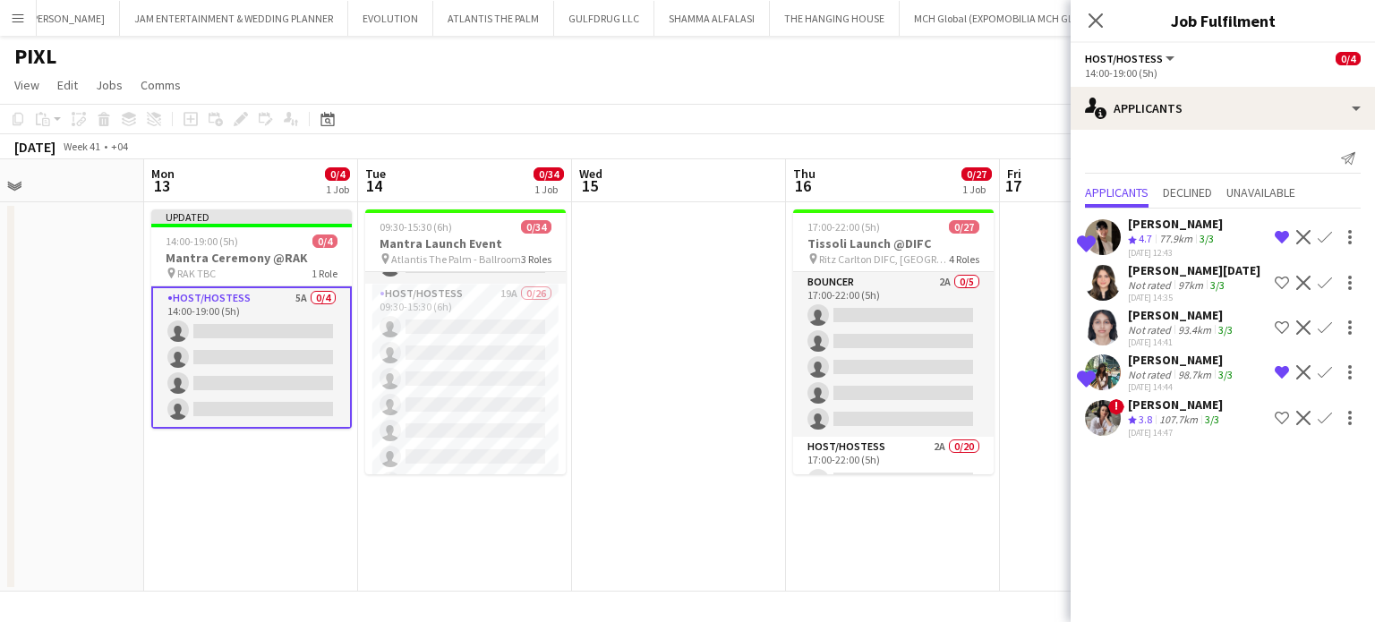
click at [670, 319] on app-date-cell at bounding box center [679, 396] width 214 height 389
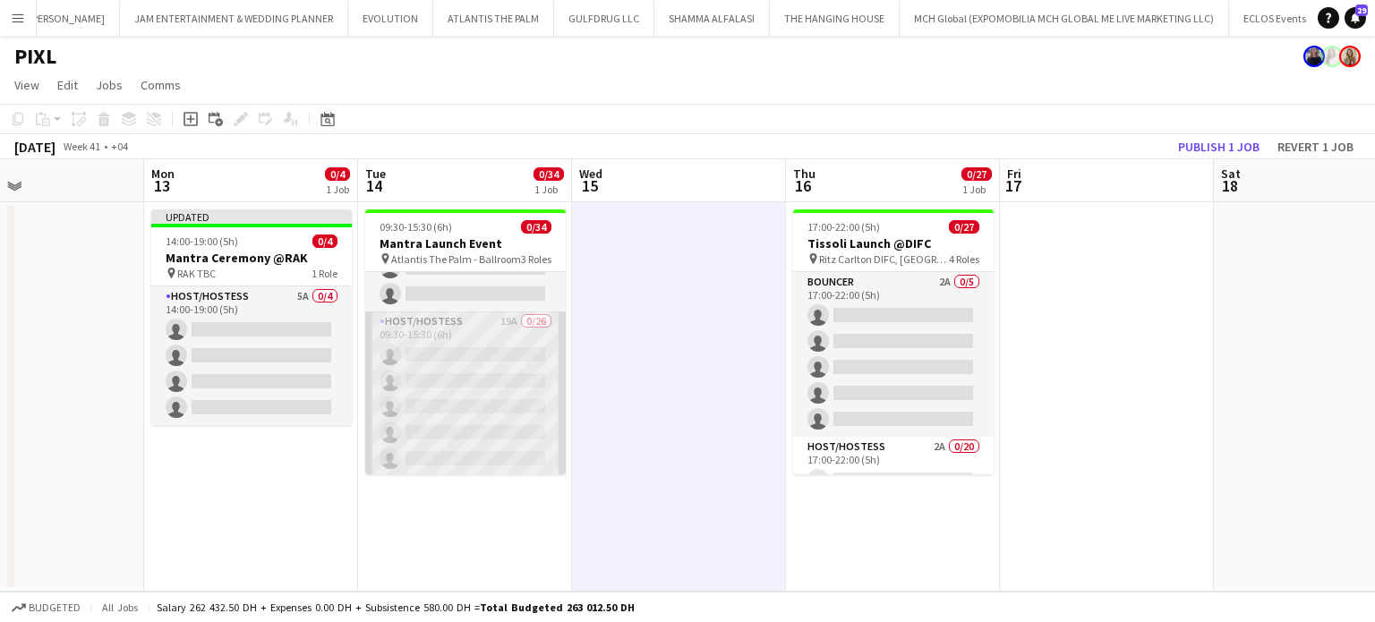
scroll to position [0, 0]
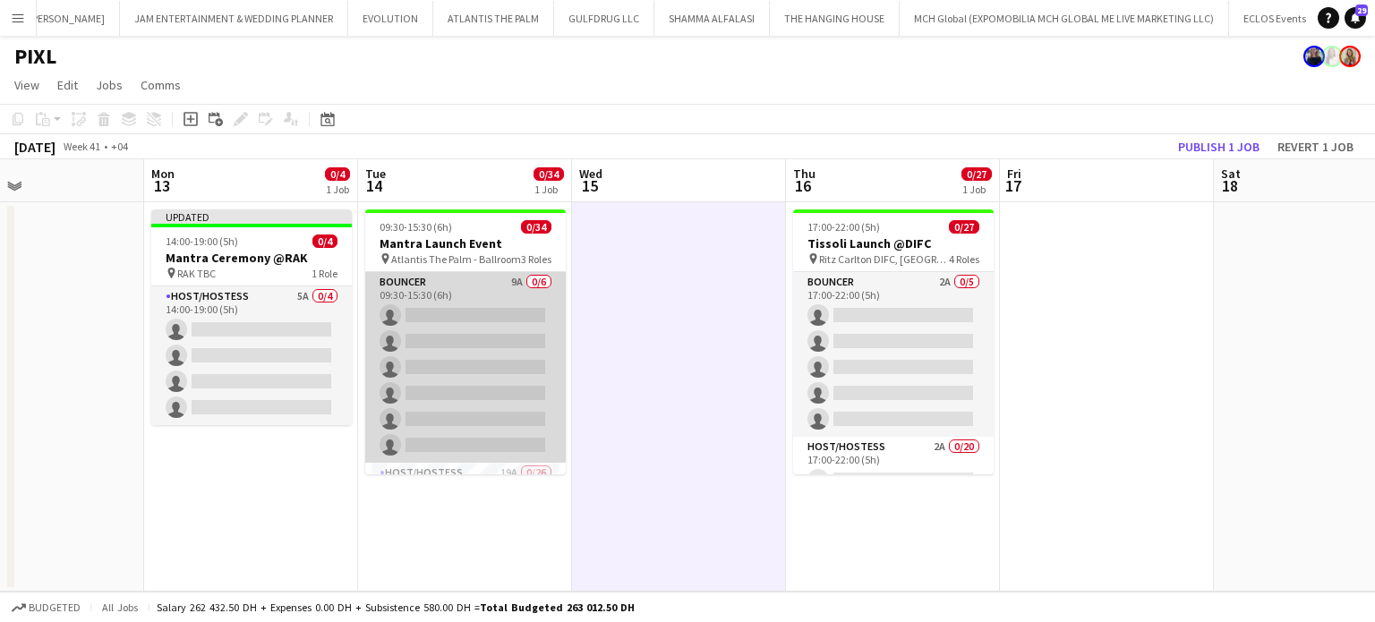
click at [485, 309] on app-card-role "Bouncer 9A 0/6 09:30-15:30 (6h) single-neutral-actions single-neutral-actions s…" at bounding box center [465, 367] width 201 height 191
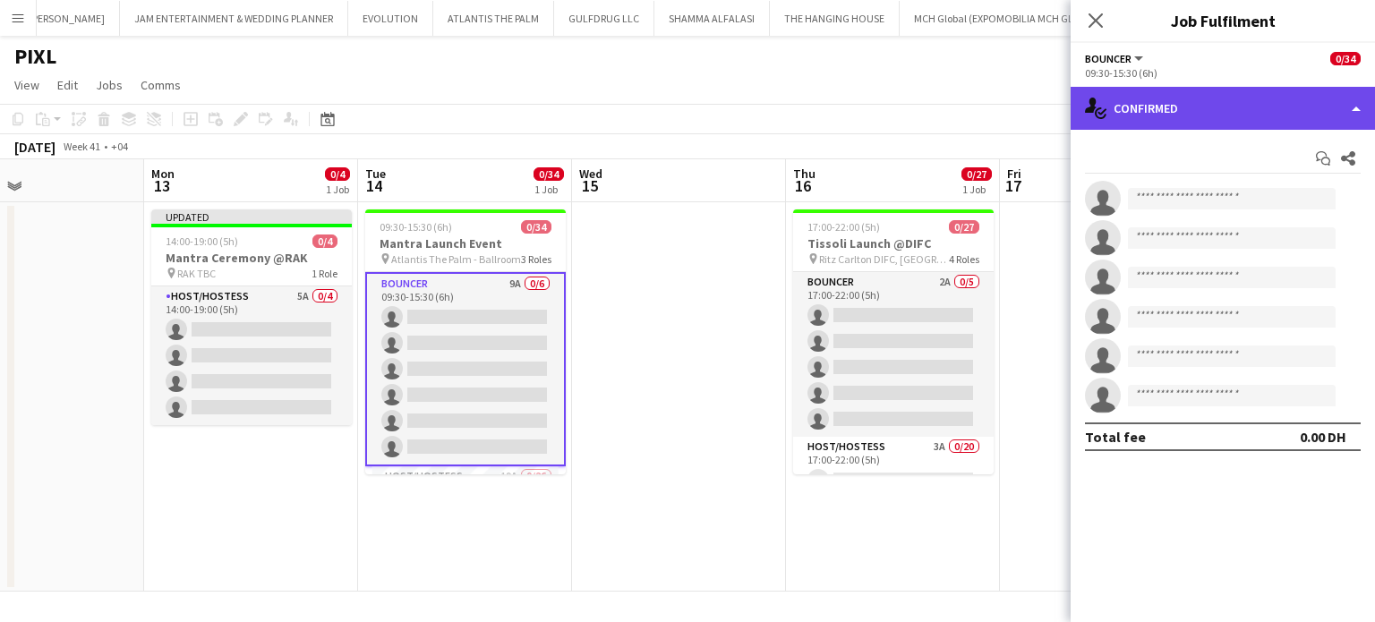
click at [1334, 102] on div "single-neutral-actions-check-2 Confirmed" at bounding box center [1223, 108] width 304 height 43
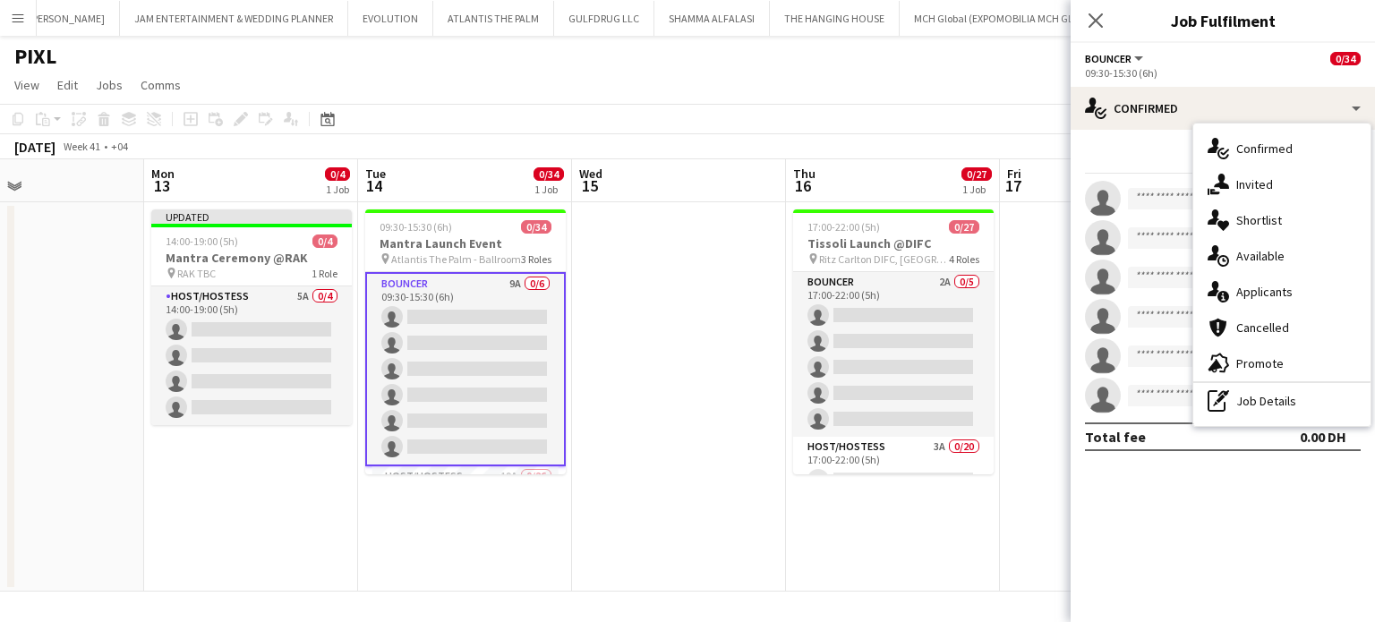
click at [728, 346] on app-date-cell at bounding box center [679, 396] width 214 height 389
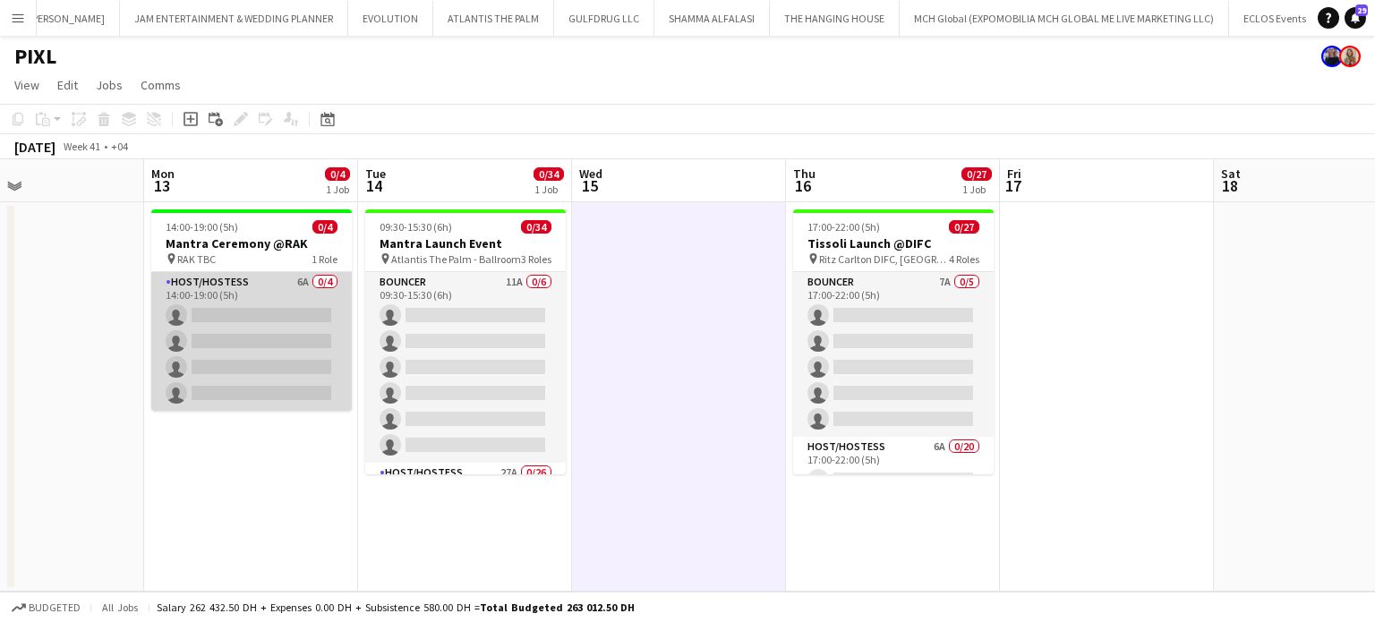
click at [260, 346] on app-card-role "Host/Hostess 6A 0/4 14:00-19:00 (5h) single-neutral-actions single-neutral-acti…" at bounding box center [251, 341] width 201 height 139
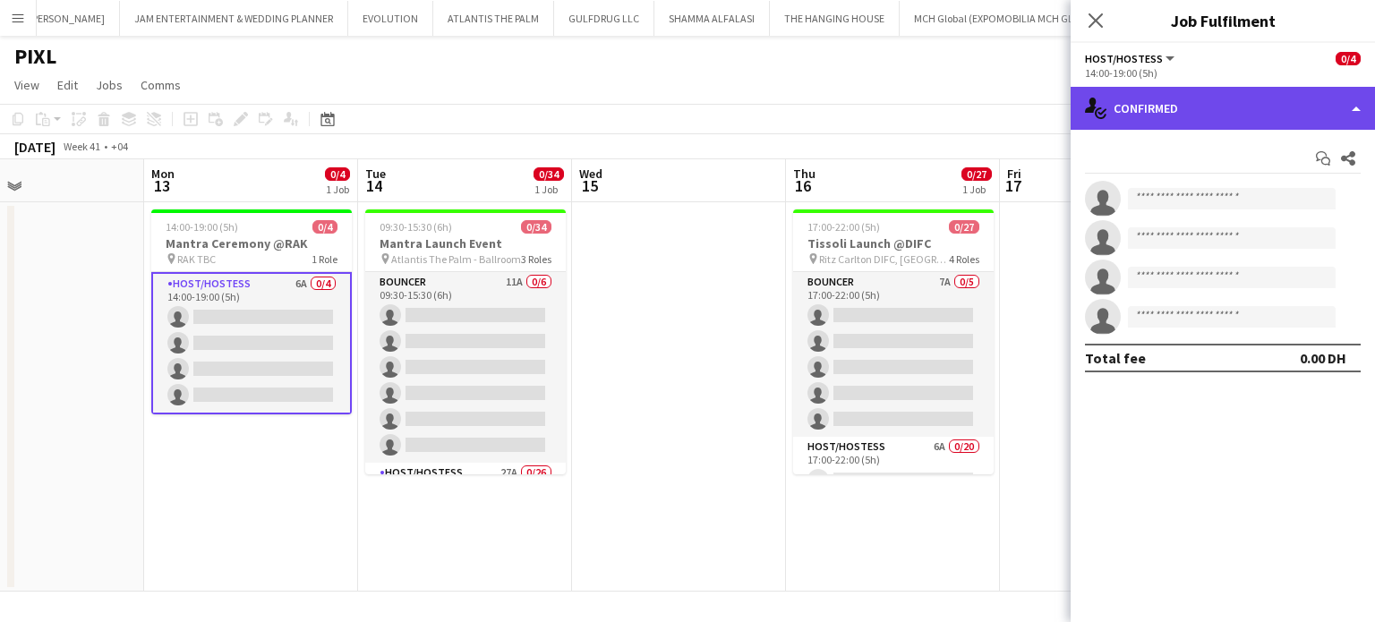
click at [1355, 92] on div "single-neutral-actions-check-2 Confirmed" at bounding box center [1223, 108] width 304 height 43
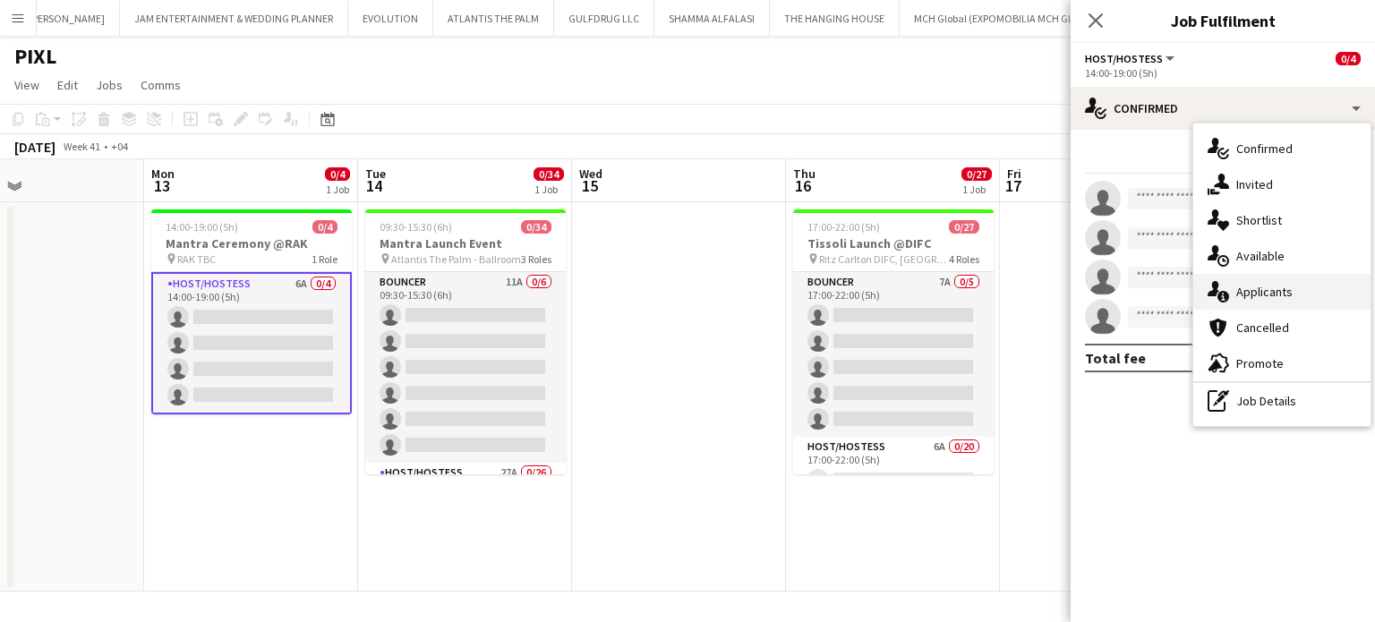
click at [1289, 294] on span "Applicants" at bounding box center [1264, 292] width 56 height 16
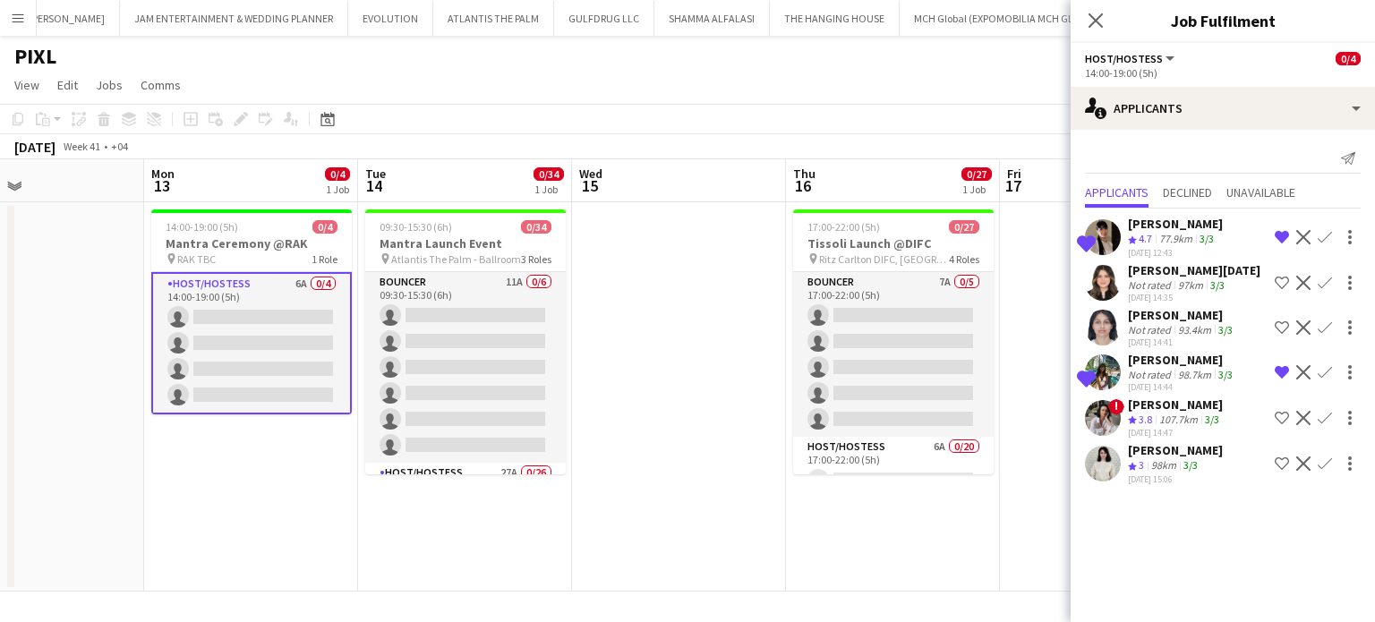
click at [1283, 461] on app-icon "Shortlist crew" at bounding box center [1282, 464] width 14 height 14
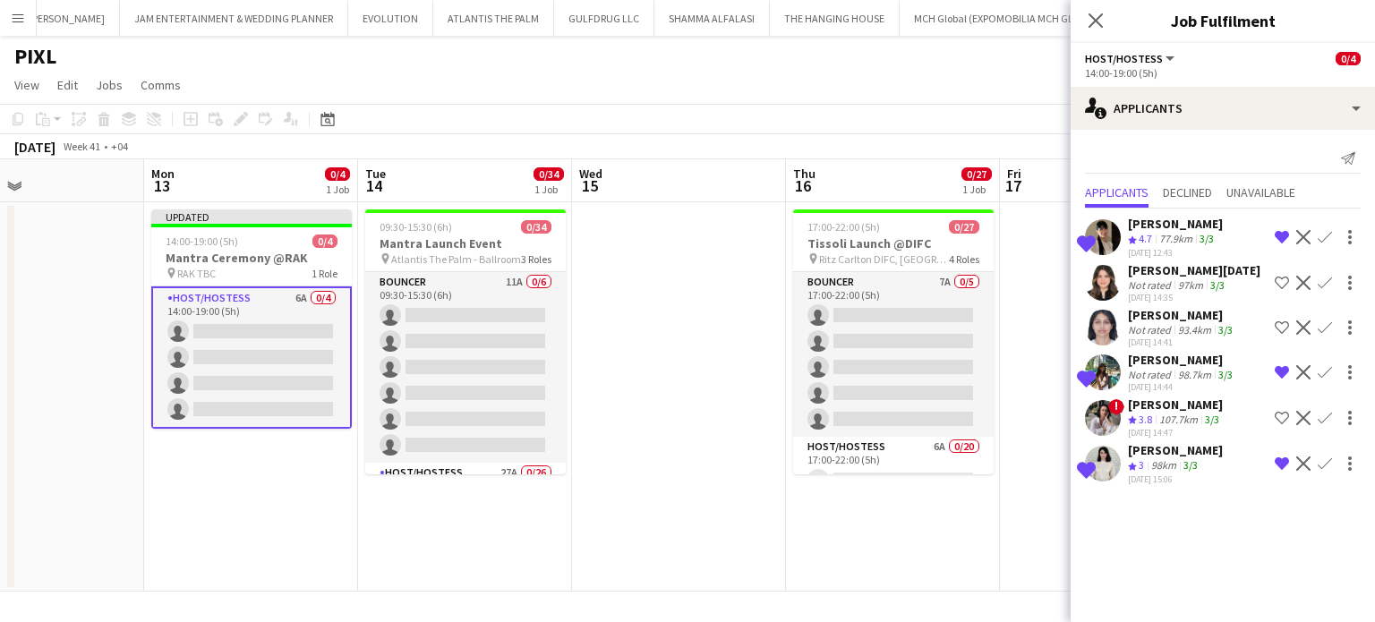
click at [614, 351] on app-date-cell at bounding box center [679, 396] width 214 height 389
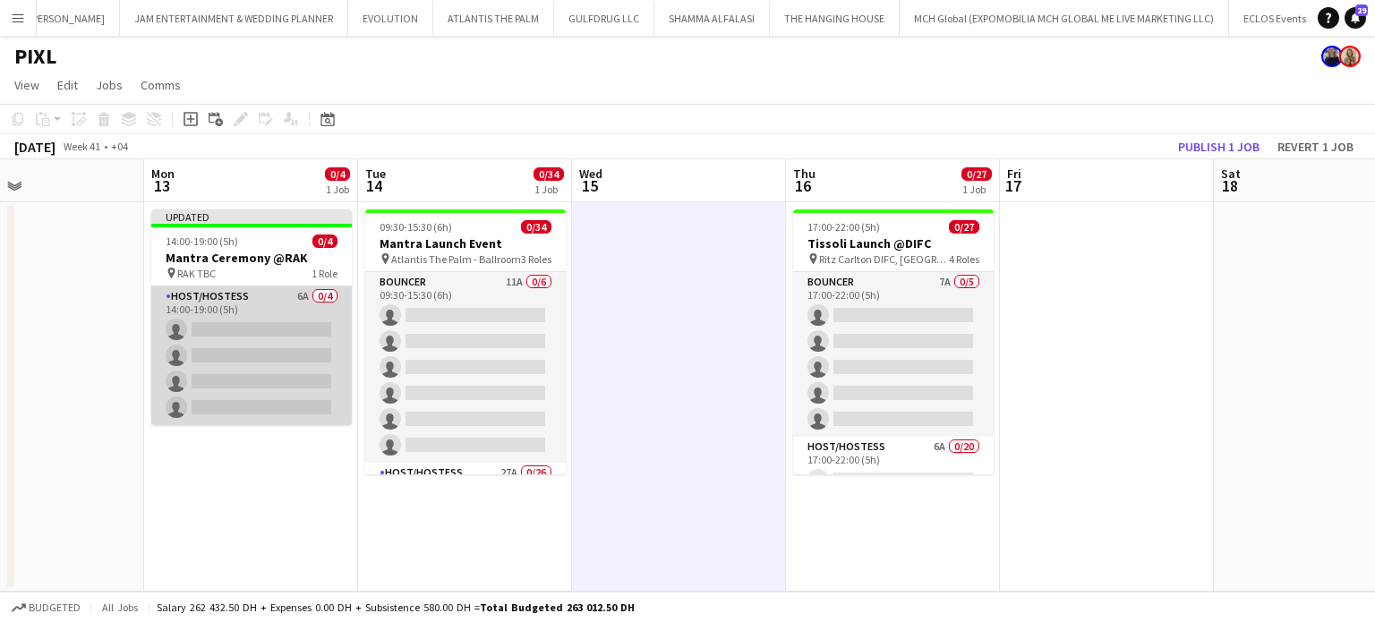
scroll to position [0, 714]
click at [276, 342] on app-card-role "Host/Hostess 6A 0/4 14:00-19:00 (5h) single-neutral-actions single-neutral-acti…" at bounding box center [249, 355] width 201 height 139
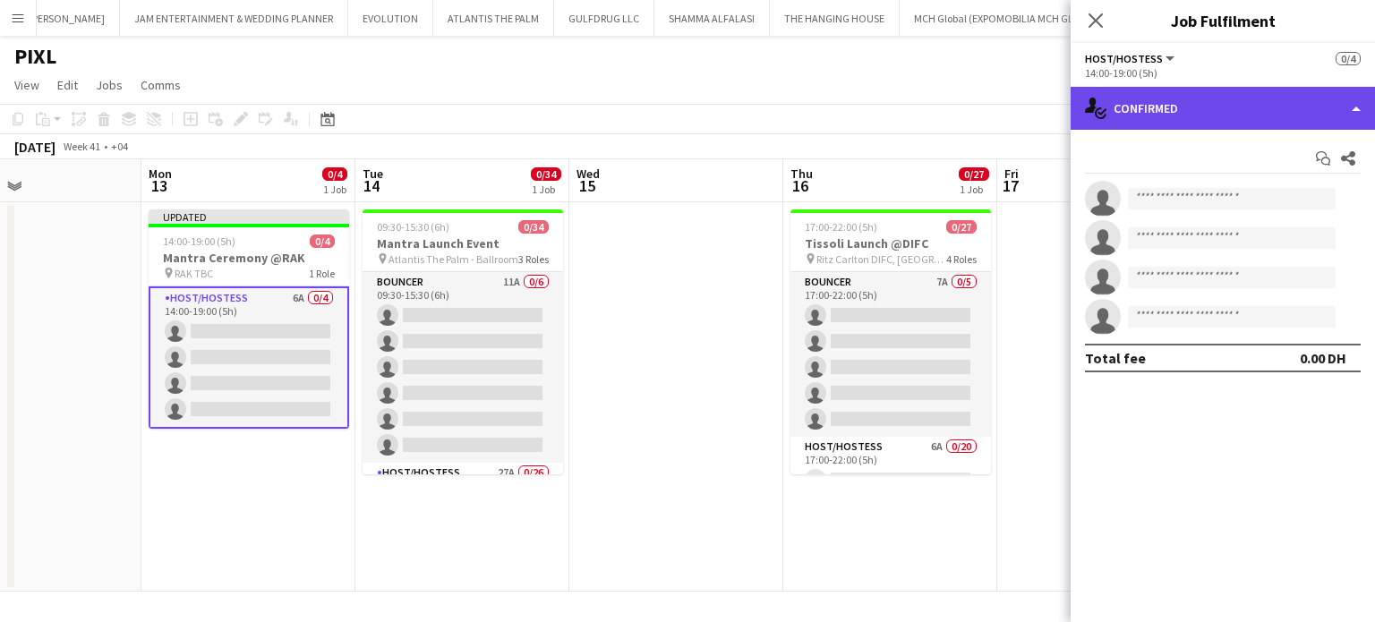
click at [1305, 120] on div "single-neutral-actions-check-2 Confirmed" at bounding box center [1223, 108] width 304 height 43
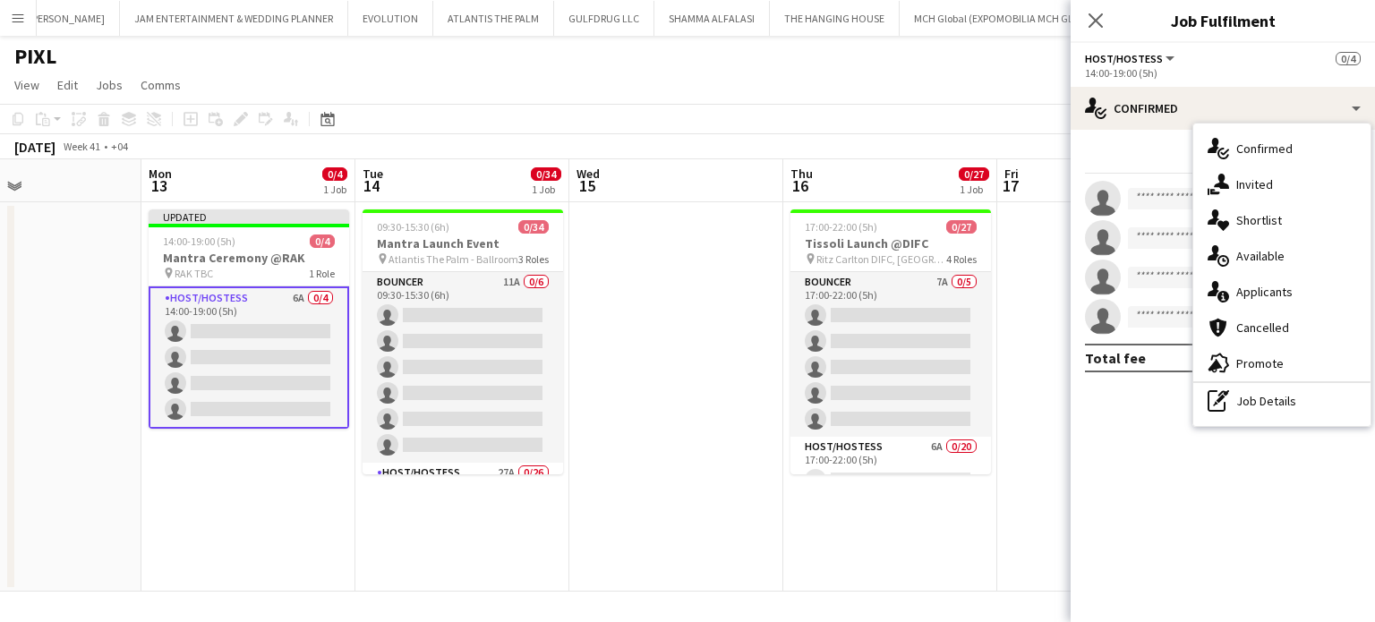
click at [1276, 373] on div "advertising-megaphone Promote" at bounding box center [1281, 364] width 177 height 36
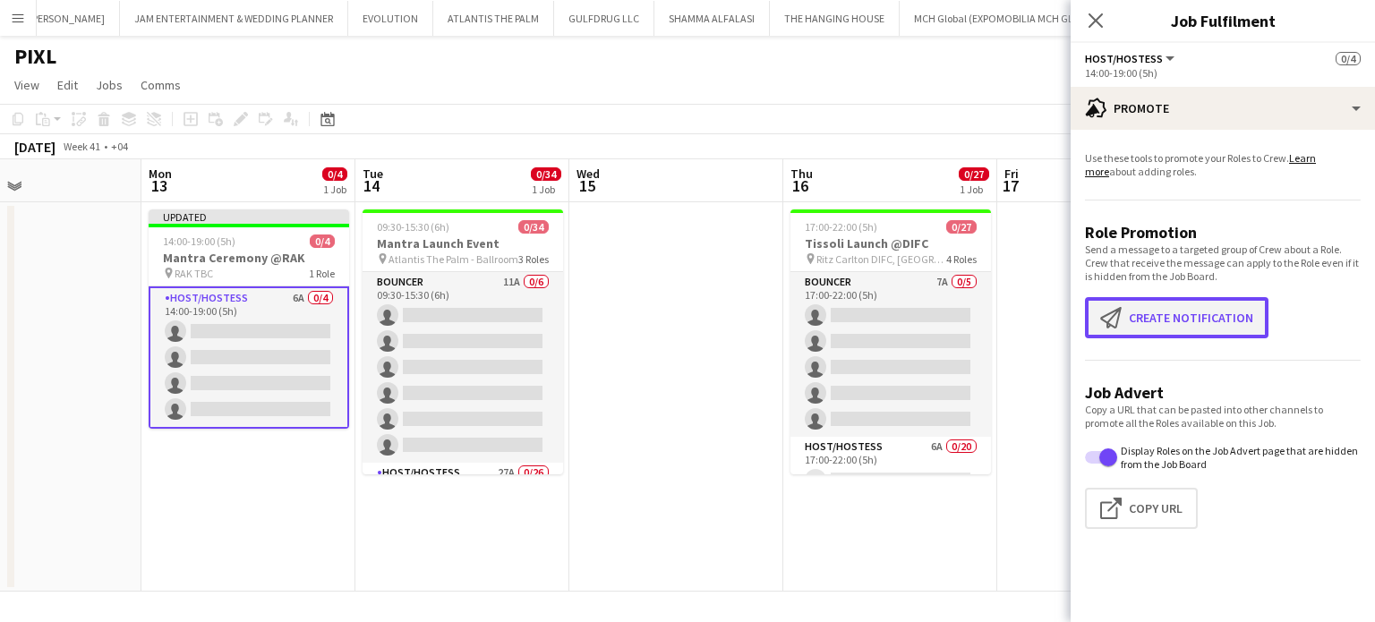
drag, startPoint x: 1166, startPoint y: 335, endPoint x: 1157, endPoint y: 308, distance: 28.3
click at [1166, 332] on button "Create notification Create notification" at bounding box center [1177, 317] width 184 height 41
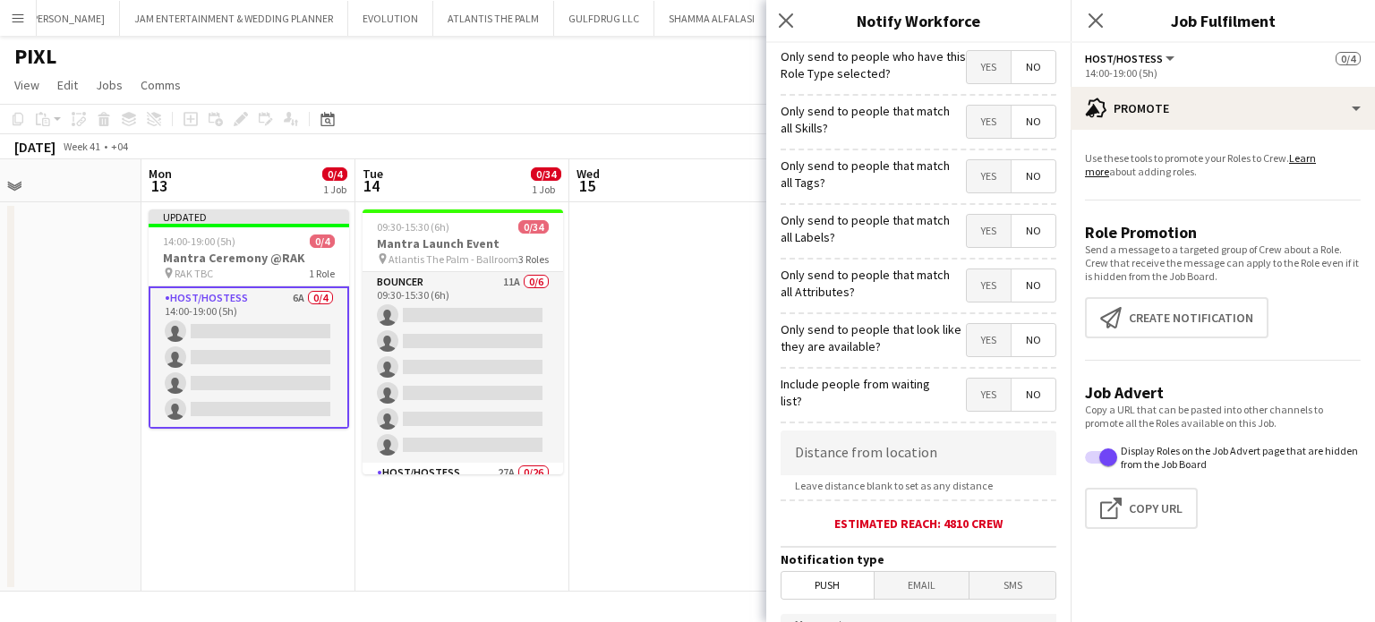
click at [978, 117] on span "Yes" at bounding box center [989, 122] width 44 height 32
click at [975, 172] on span "Yes" at bounding box center [989, 176] width 44 height 32
click at [970, 222] on span "Yes" at bounding box center [989, 231] width 44 height 32
click at [984, 281] on span "Yes" at bounding box center [989, 285] width 44 height 32
click at [975, 338] on span "Yes" at bounding box center [989, 340] width 44 height 32
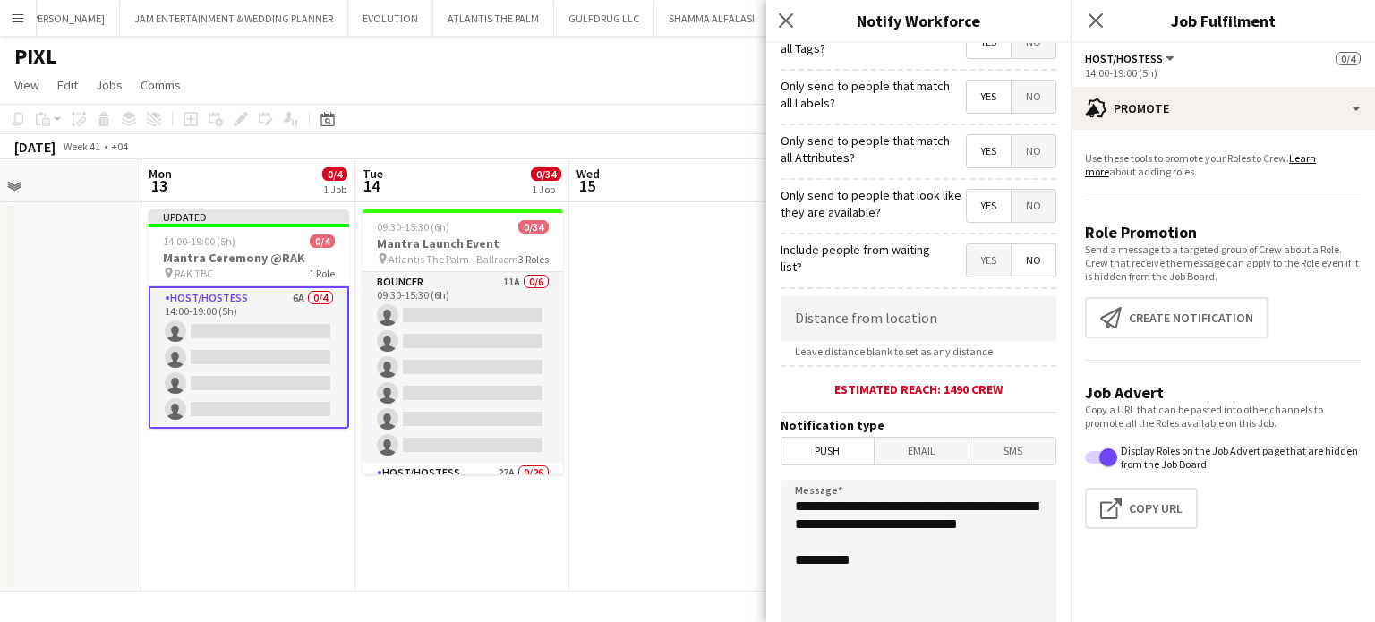
scroll to position [358, 0]
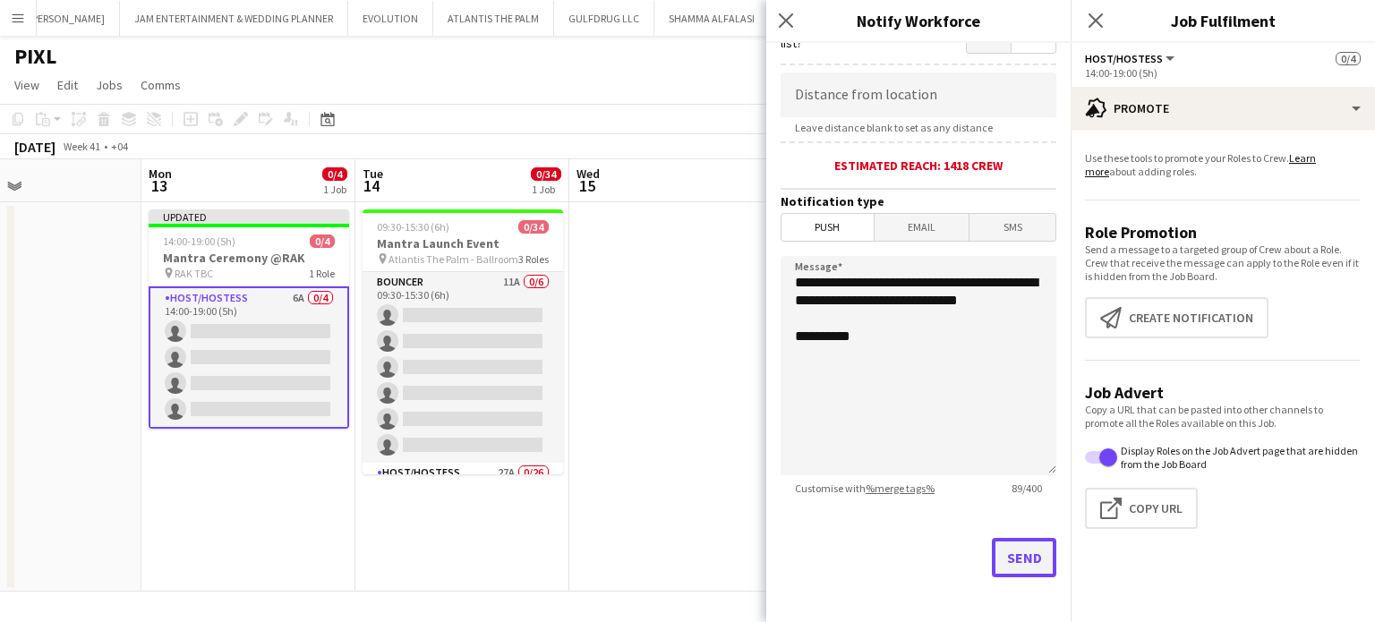
click at [1004, 559] on button "Send" at bounding box center [1024, 557] width 64 height 39
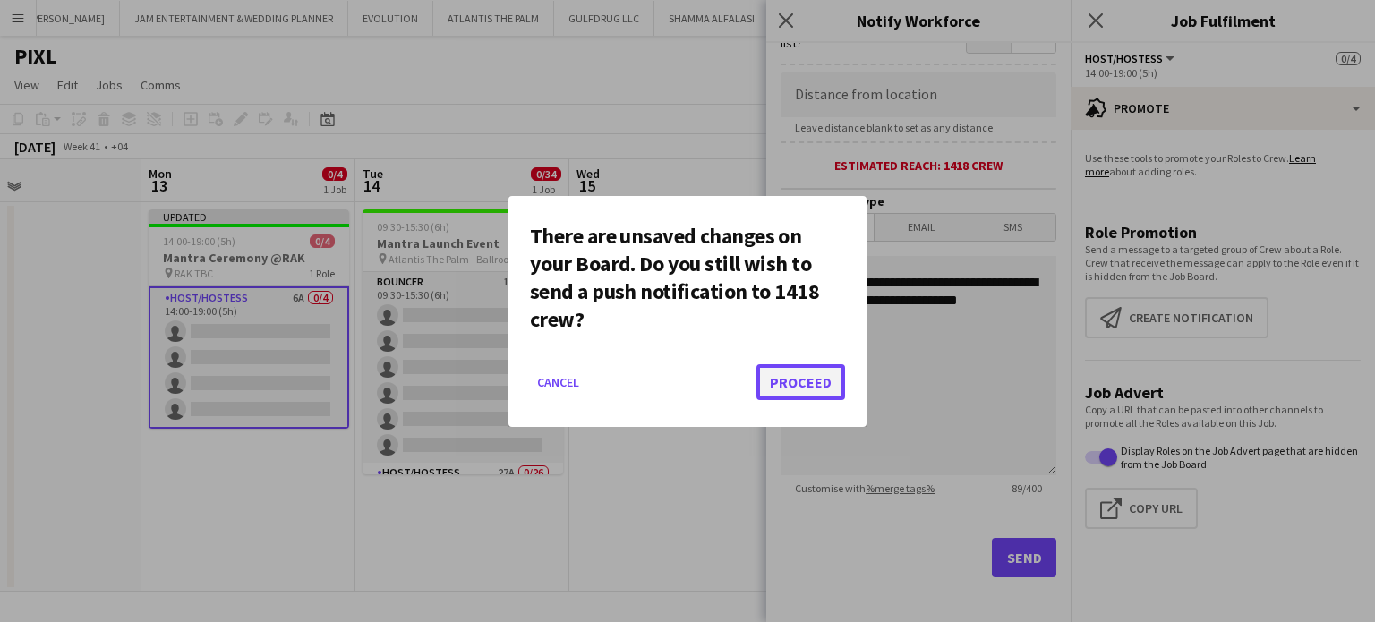
click at [791, 380] on button "Proceed" at bounding box center [800, 382] width 89 height 36
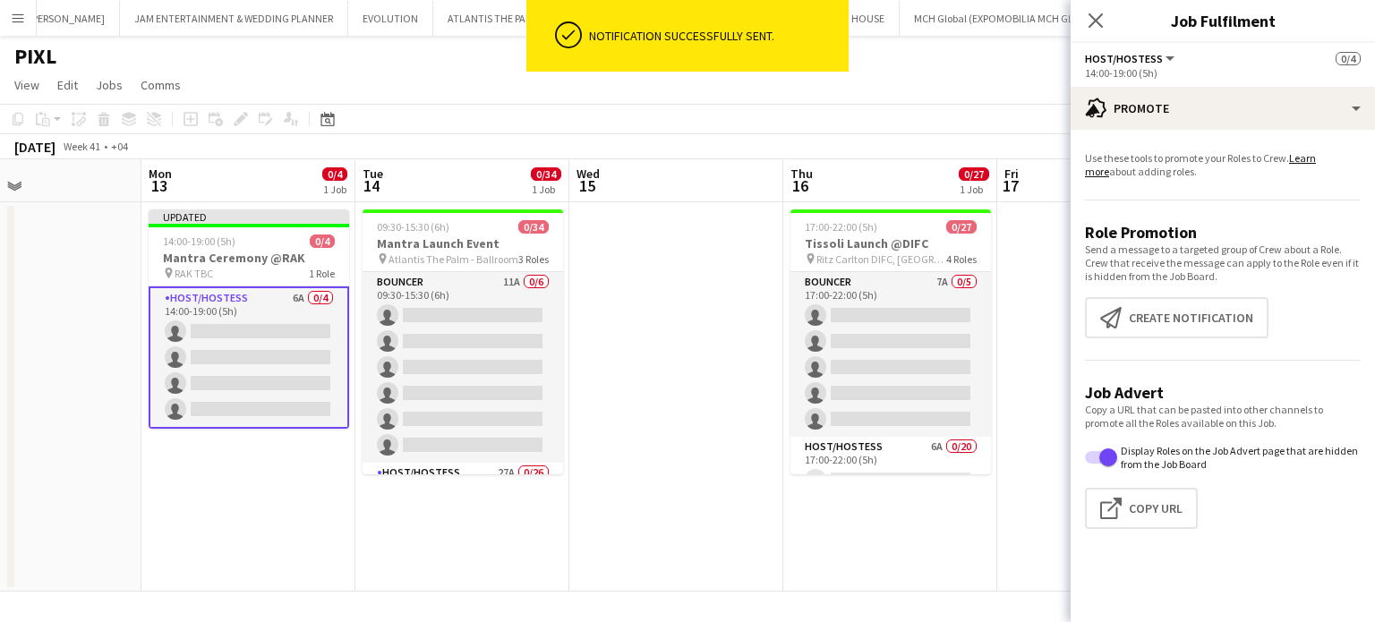
click at [714, 285] on app-date-cell at bounding box center [676, 396] width 214 height 389
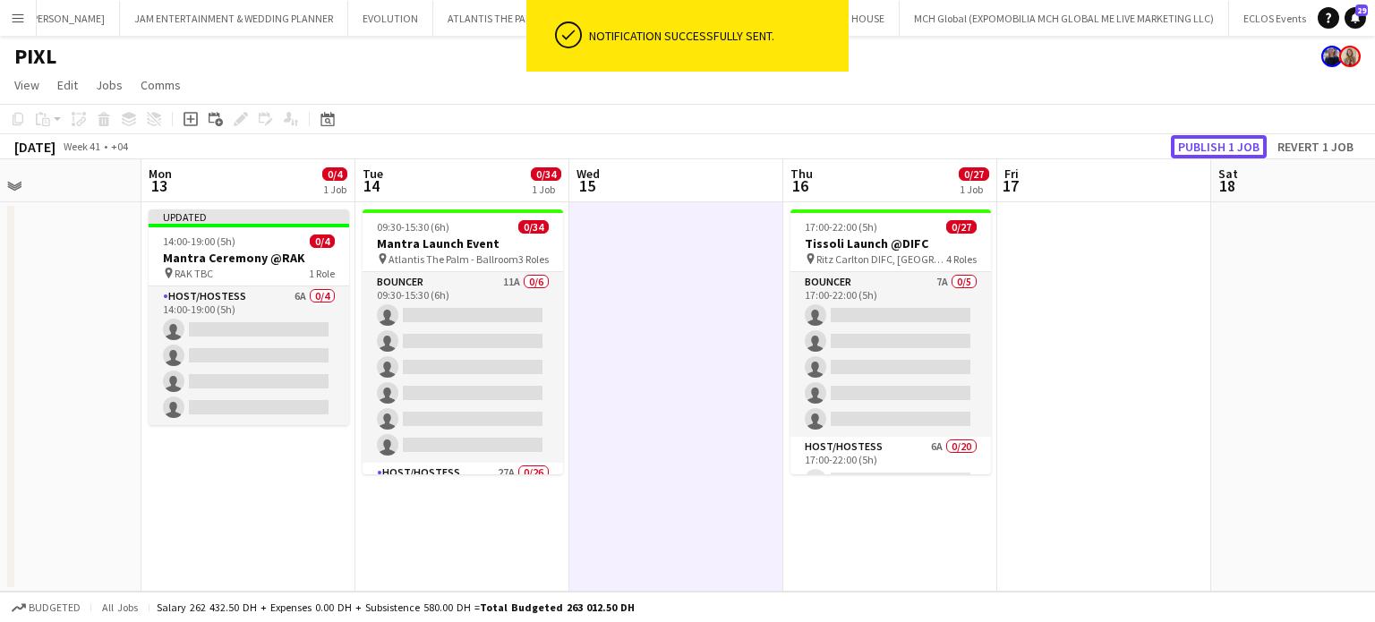
click at [1238, 146] on button "Publish 1 job" at bounding box center [1219, 146] width 96 height 23
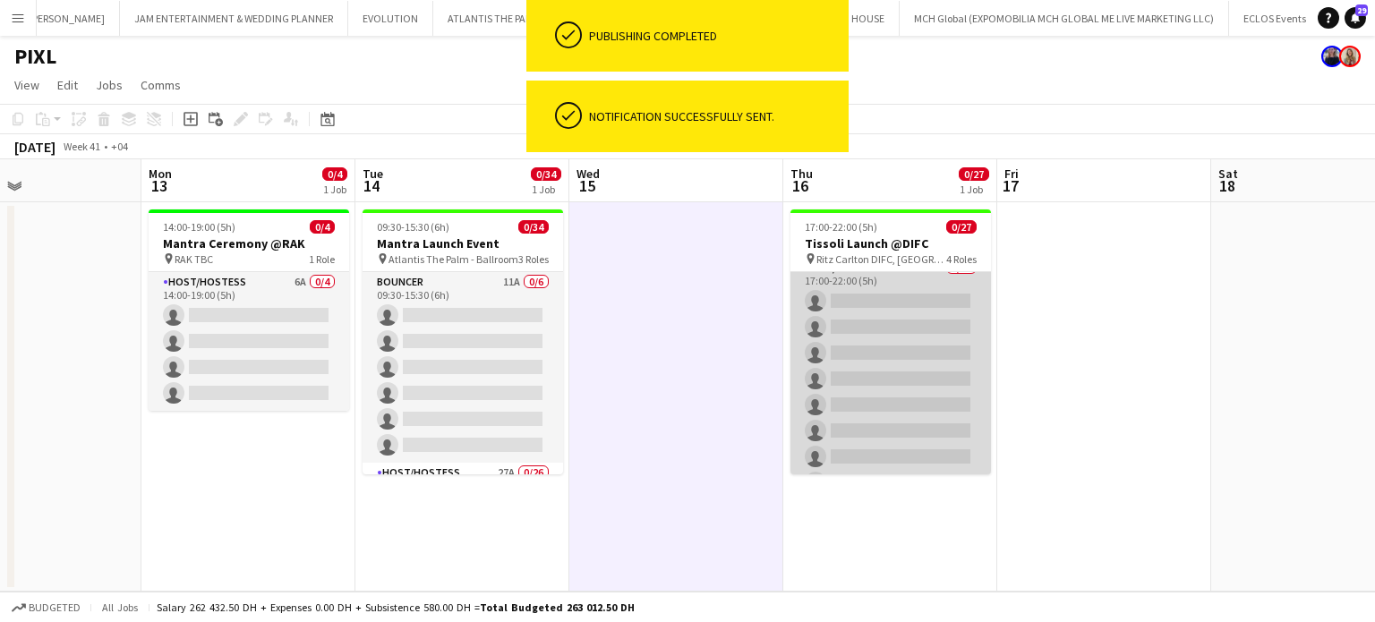
scroll to position [90, 0]
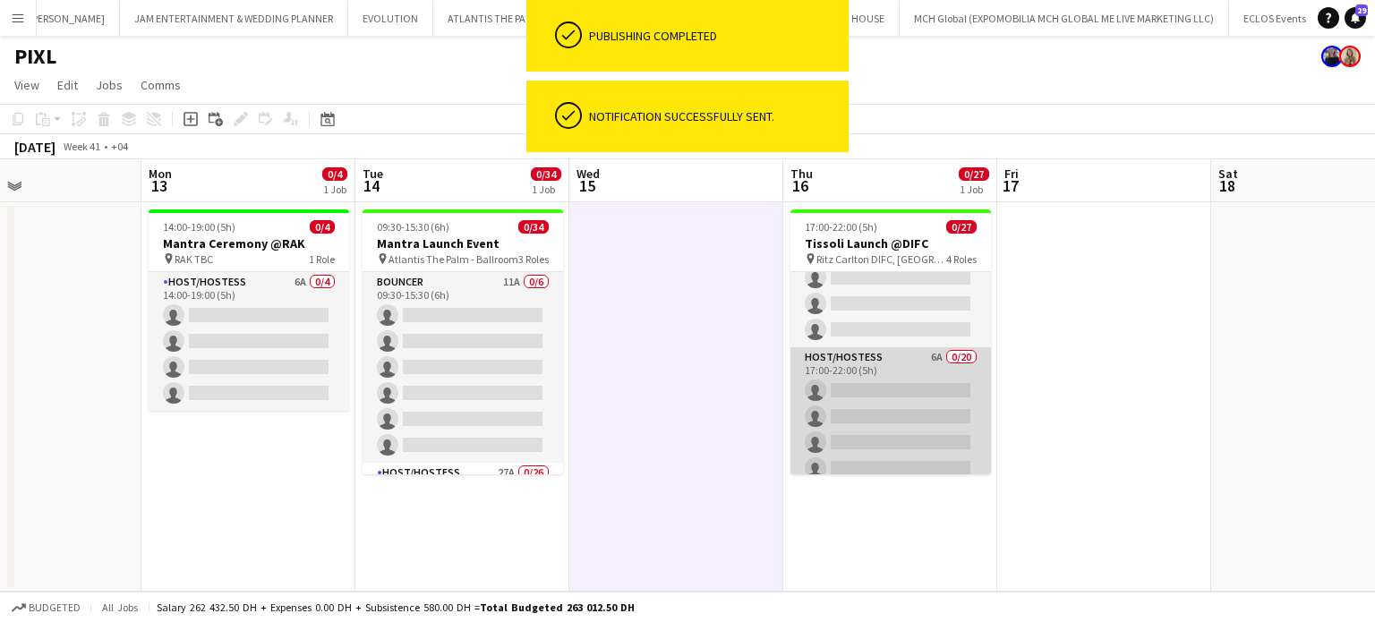
click at [898, 423] on app-card-role "Host/Hostess 6A 0/20 17:00-22:00 (5h) single-neutral-actions single-neutral-act…" at bounding box center [891, 624] width 201 height 554
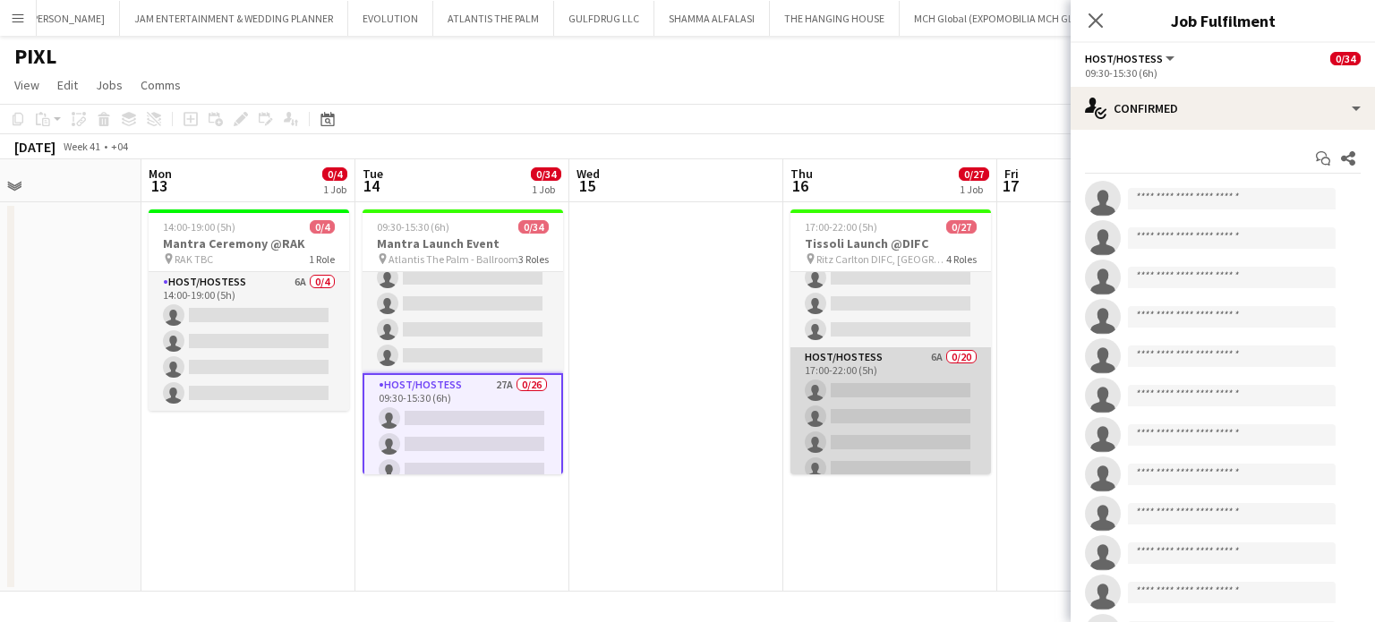
drag, startPoint x: 843, startPoint y: 411, endPoint x: 877, endPoint y: 407, distance: 34.2
click at [845, 409] on app-card-role "Host/Hostess 6A 0/20 17:00-22:00 (5h) single-neutral-actions single-neutral-act…" at bounding box center [891, 624] width 201 height 554
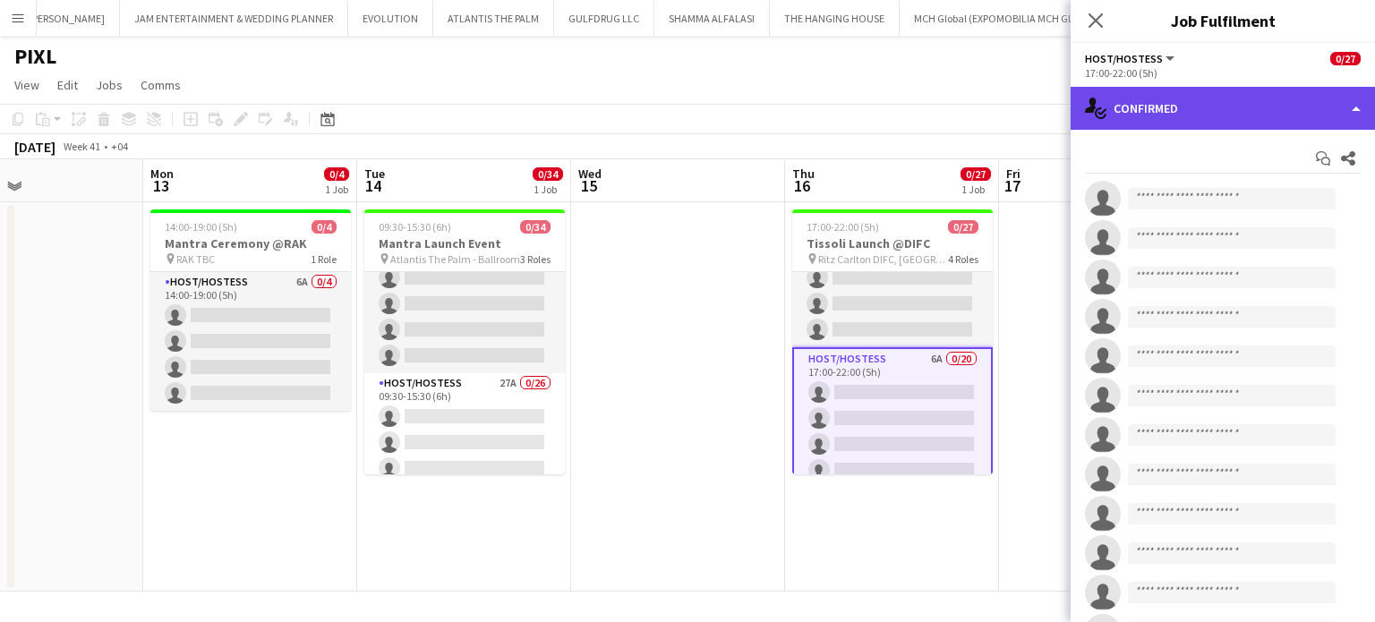
drag, startPoint x: 1328, startPoint y: 110, endPoint x: 1373, endPoint y: 160, distance: 67.8
click at [1328, 109] on div "single-neutral-actions-check-2 Confirmed" at bounding box center [1223, 108] width 304 height 43
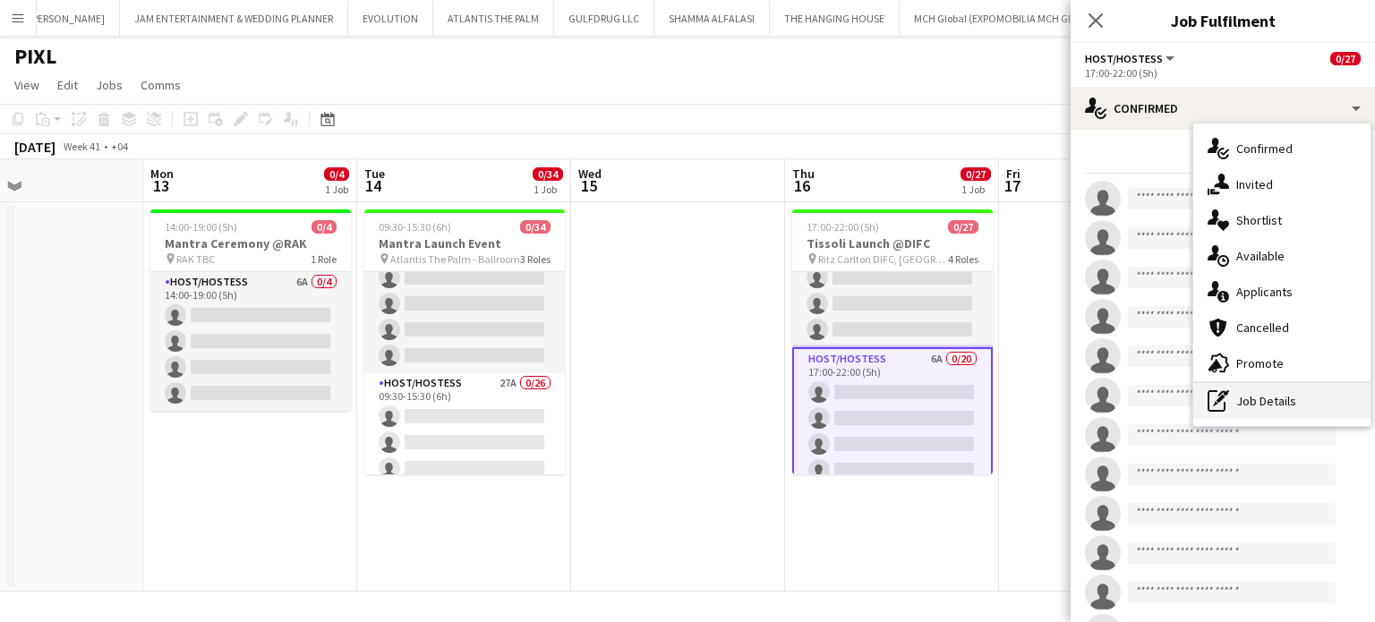
click at [1282, 389] on div "pen-write Job Details" at bounding box center [1281, 401] width 177 height 36
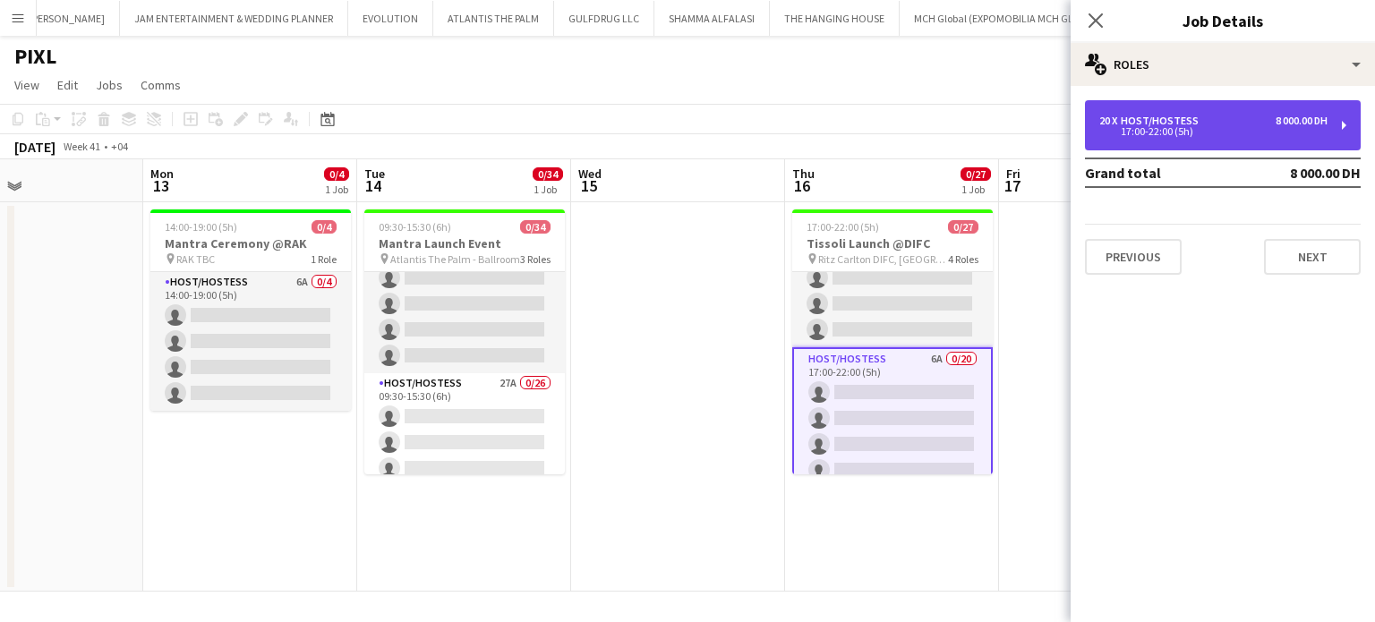
drag, startPoint x: 1169, startPoint y: 124, endPoint x: 1140, endPoint y: 135, distance: 31.4
click at [1168, 127] on div "17:00-22:00 (5h)" at bounding box center [1213, 131] width 228 height 9
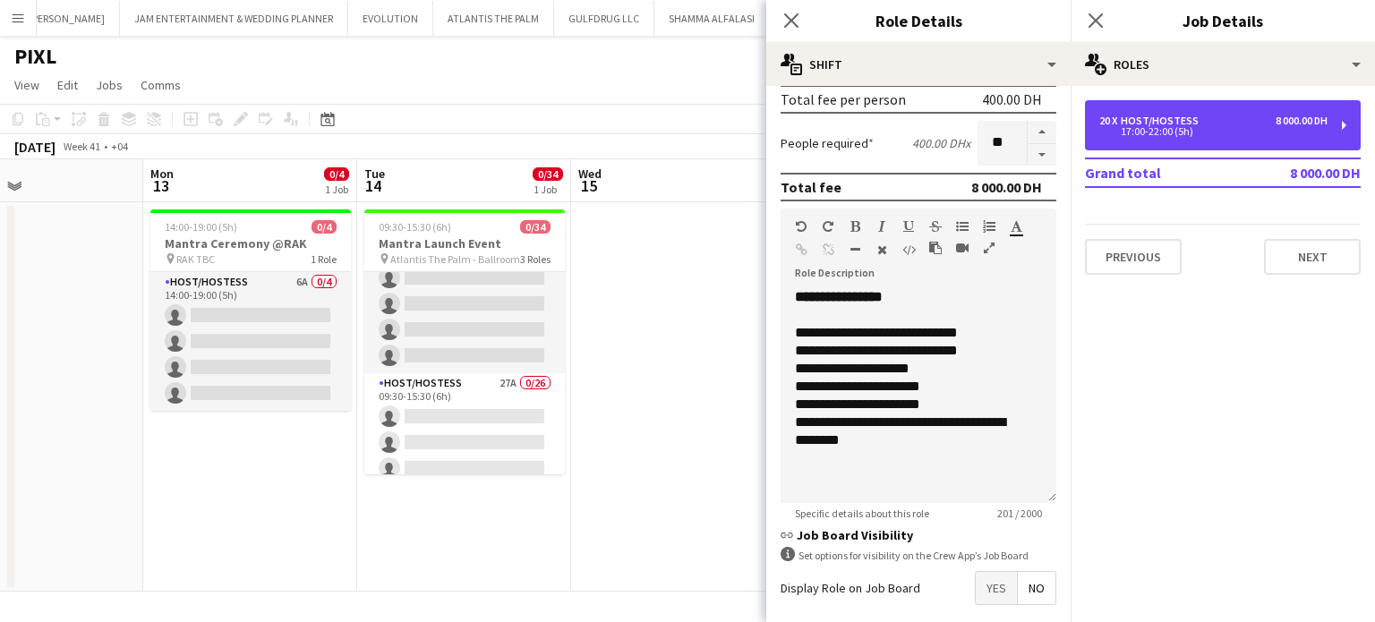
scroll to position [494, 0]
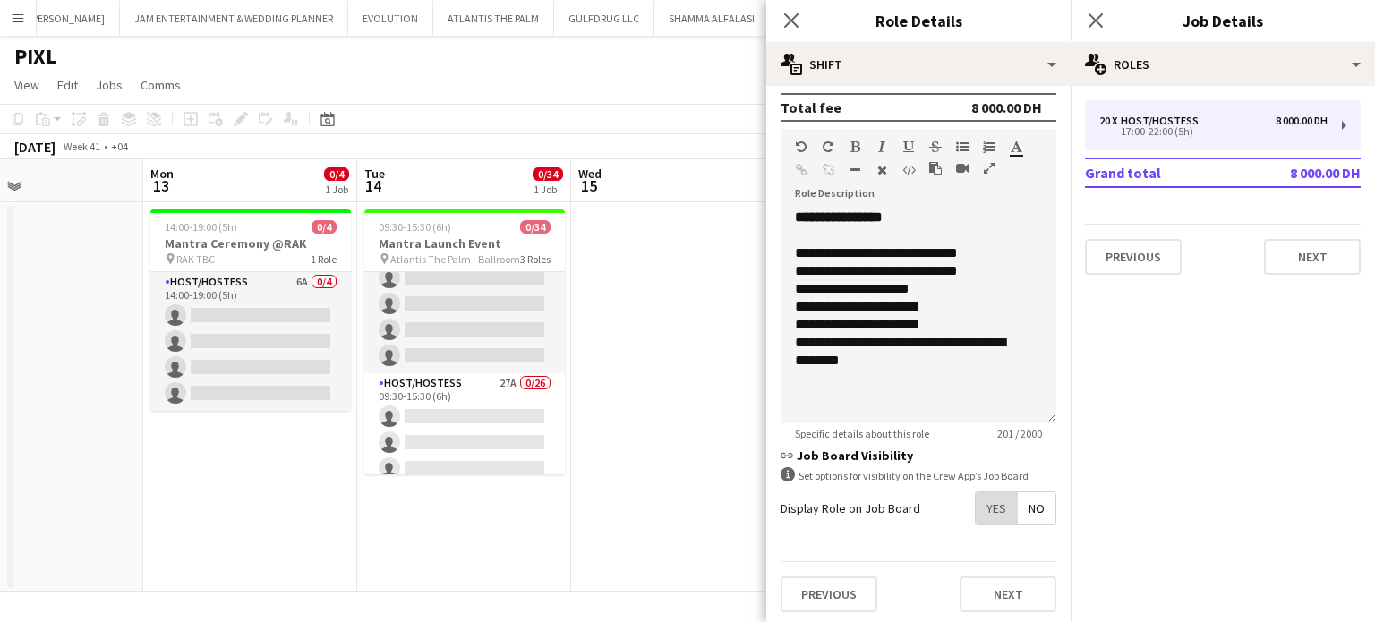
click at [992, 514] on span "Yes" at bounding box center [996, 508] width 41 height 32
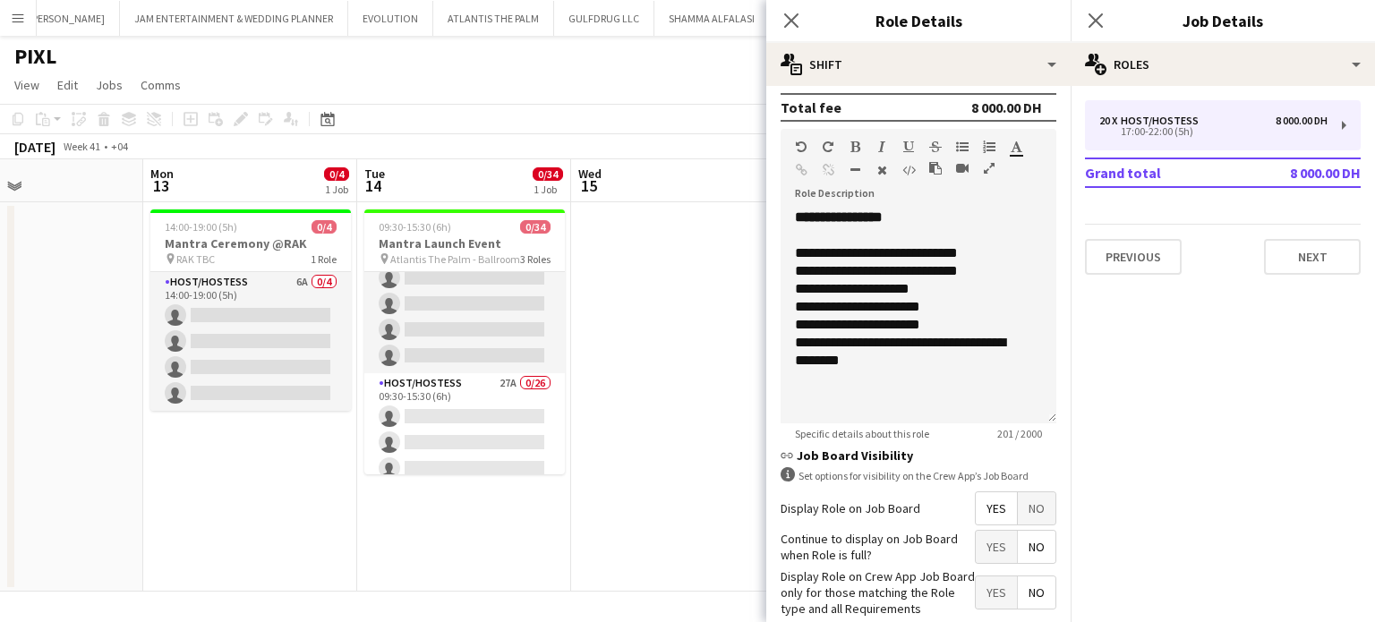
click at [992, 582] on span "Yes" at bounding box center [996, 593] width 41 height 32
click at [639, 293] on app-date-cell at bounding box center [678, 396] width 214 height 389
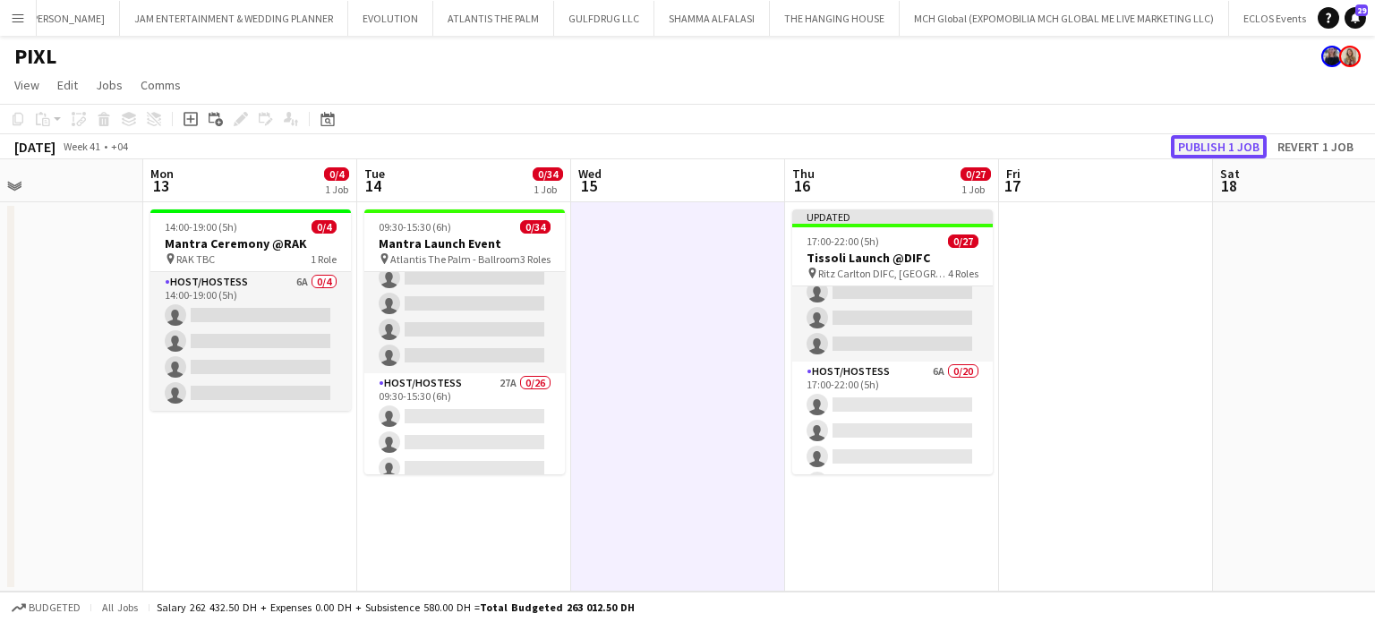
click at [1232, 139] on button "Publish 1 job" at bounding box center [1219, 146] width 96 height 23
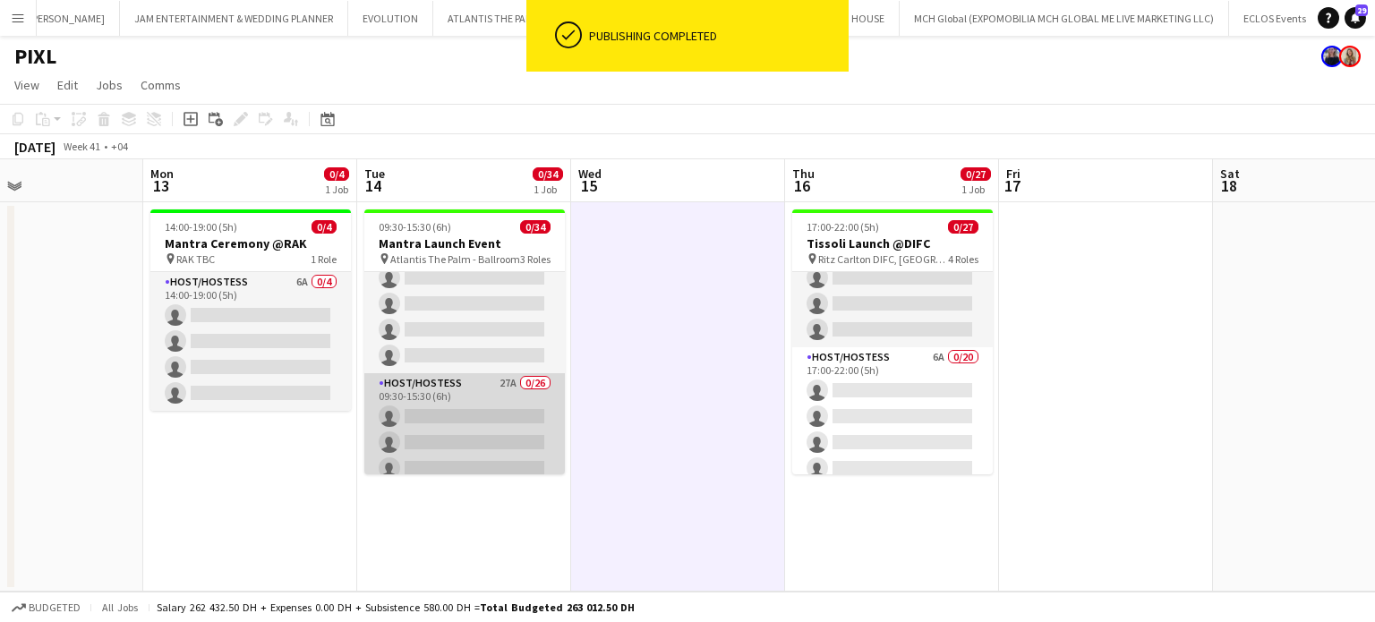
drag, startPoint x: 523, startPoint y: 426, endPoint x: 588, endPoint y: 401, distance: 70.0
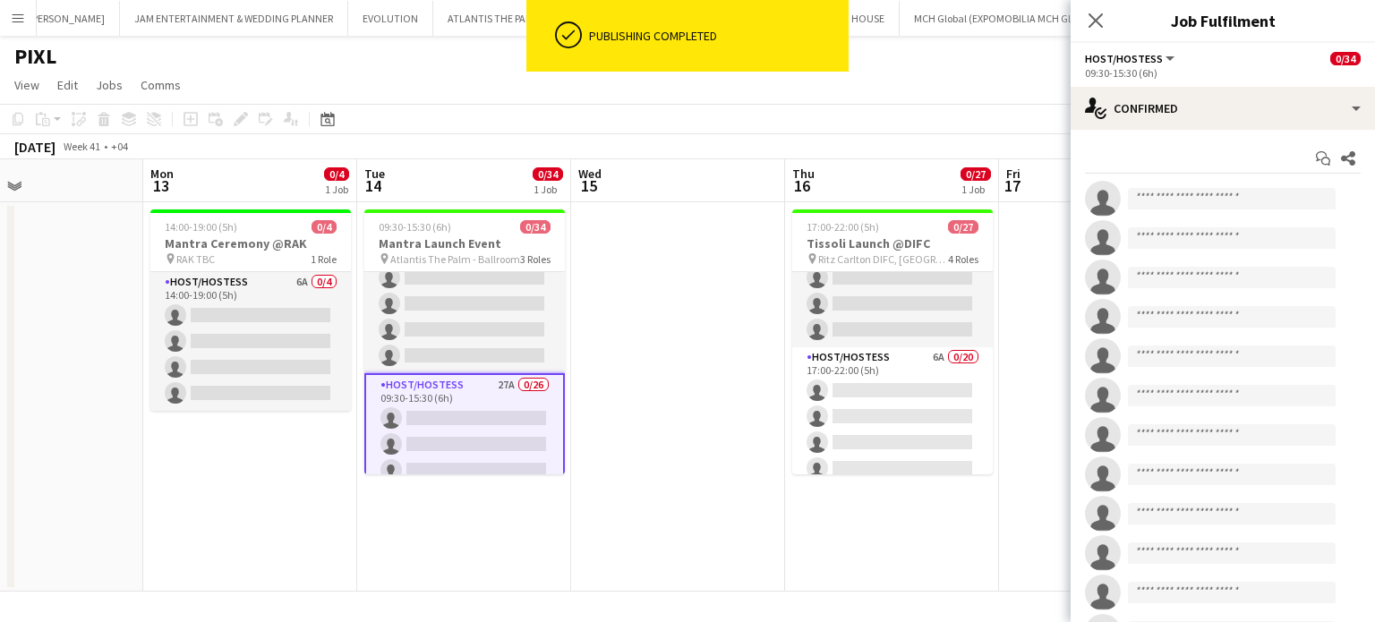
click at [1343, 81] on app-options-switcher "Host/Hostess All roles Host/Hostess 0/34 09:30-15:30 (6h)" at bounding box center [1223, 65] width 304 height 44
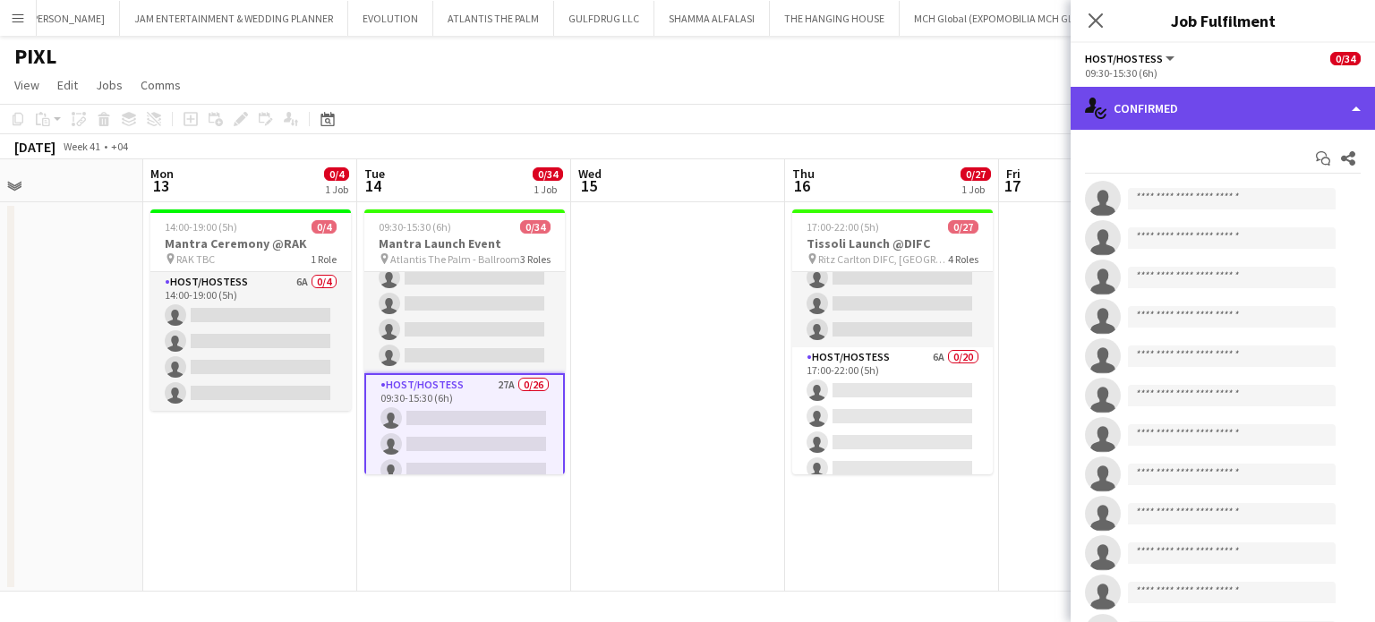
click at [1345, 115] on div "single-neutral-actions-check-2 Confirmed" at bounding box center [1223, 108] width 304 height 43
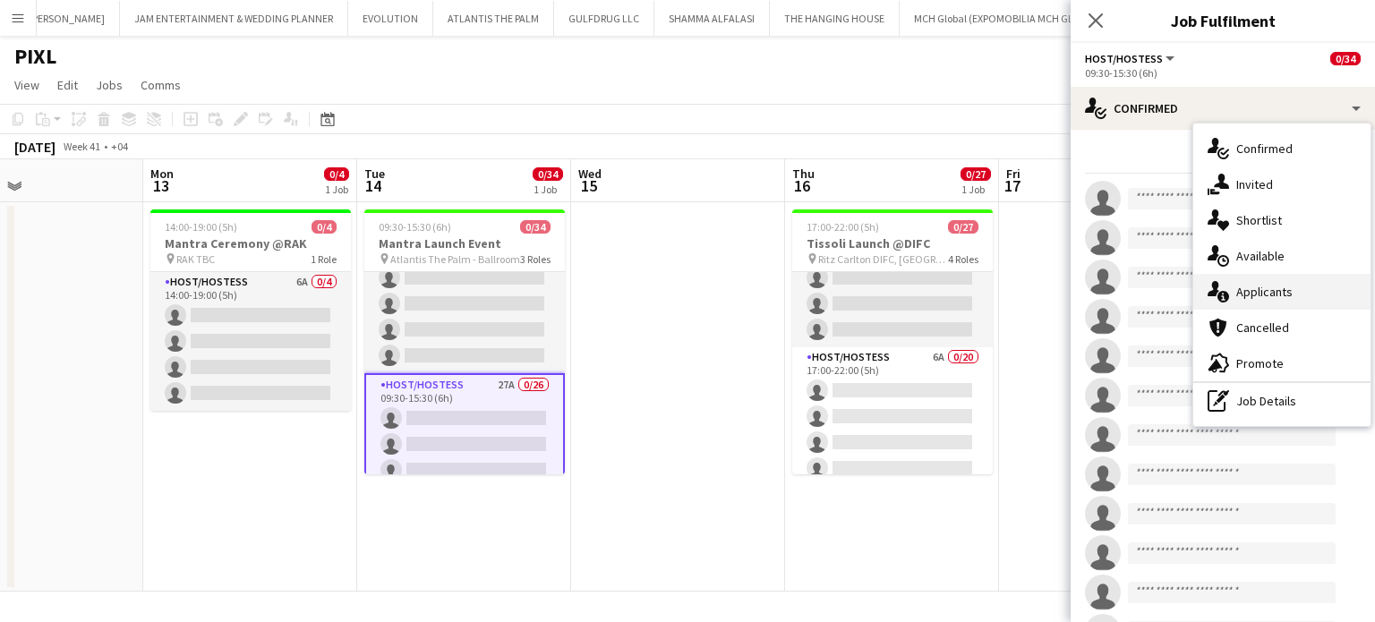
click at [1275, 289] on span "Applicants" at bounding box center [1264, 292] width 56 height 16
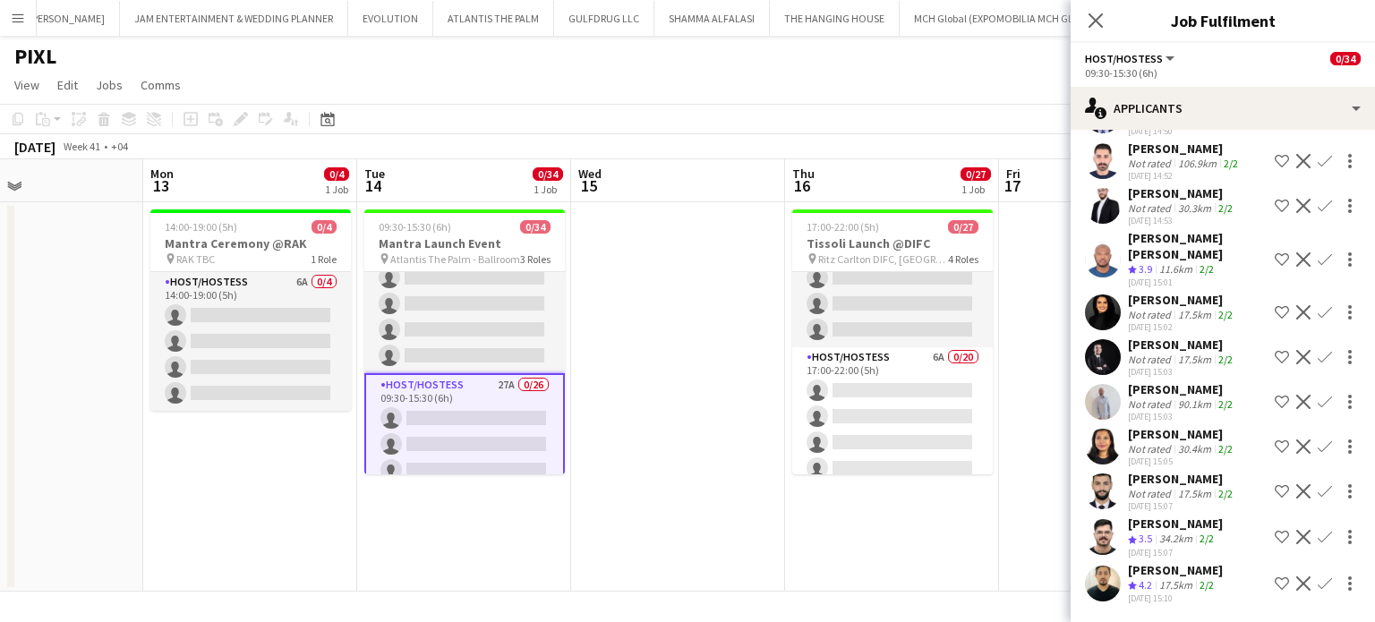
scroll to position [892, 0]
click at [637, 430] on app-date-cell at bounding box center [678, 396] width 214 height 389
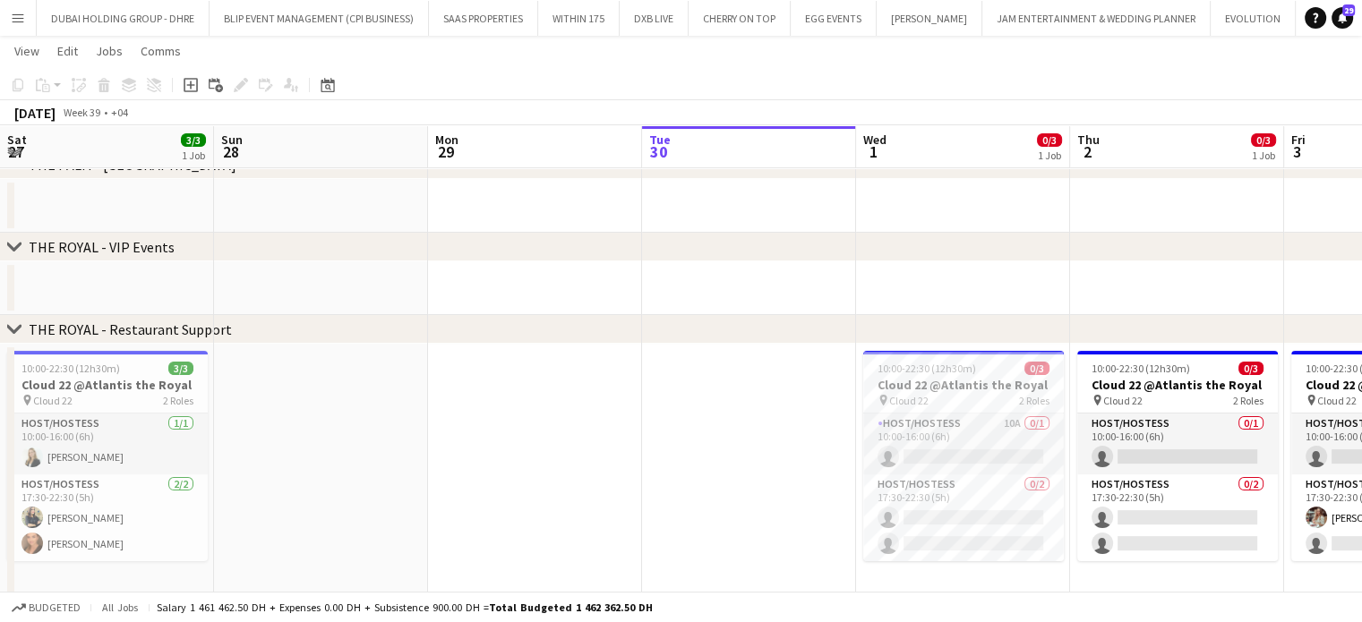
scroll to position [0, 426]
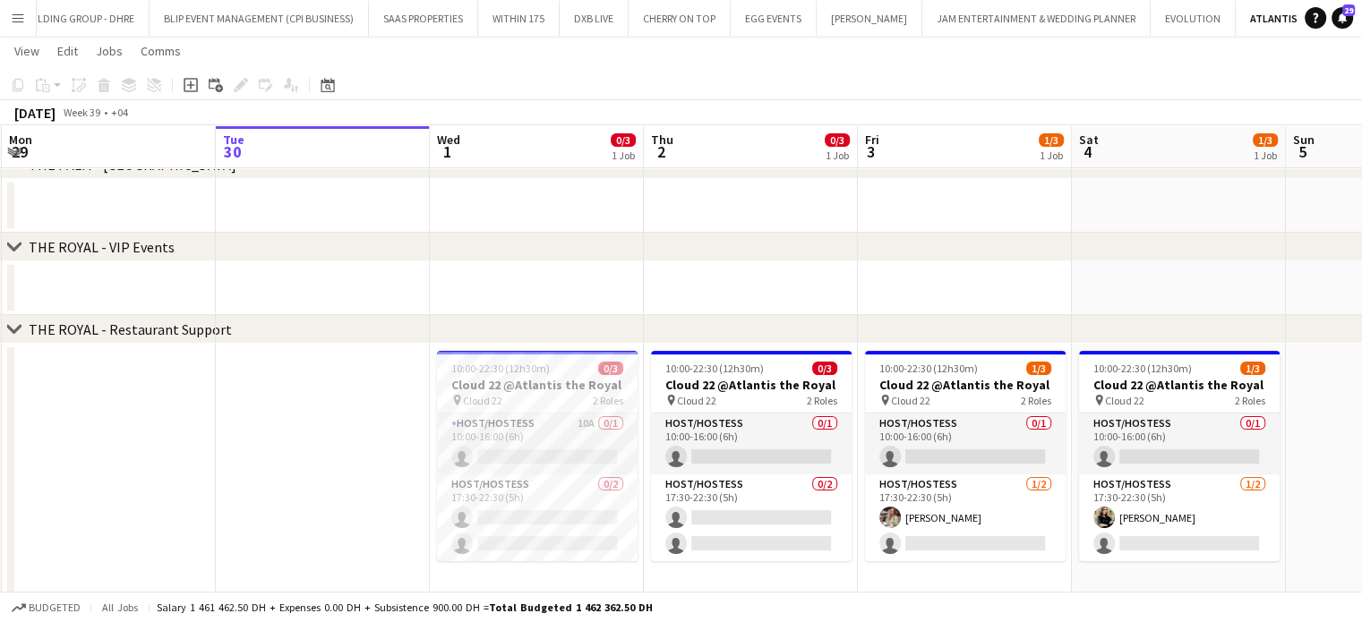
click at [22, 11] on app-icon "Menu" at bounding box center [18, 18] width 14 height 14
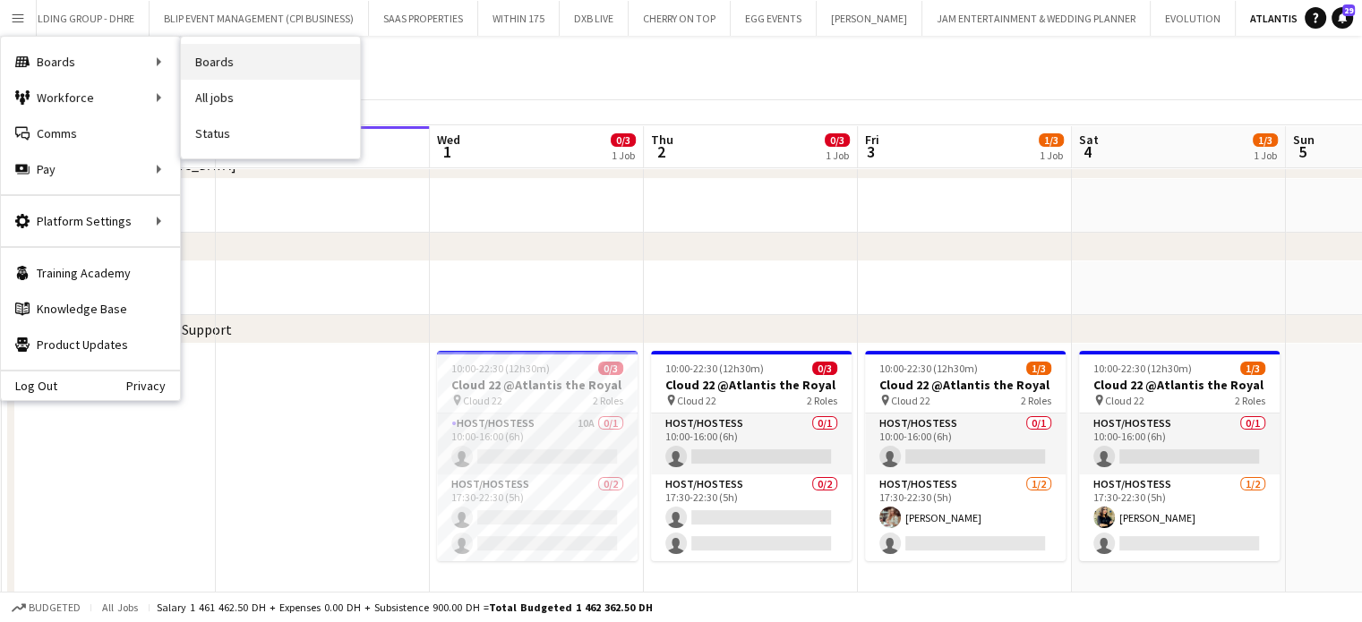
click at [210, 66] on link "Boards" at bounding box center [270, 62] width 179 height 36
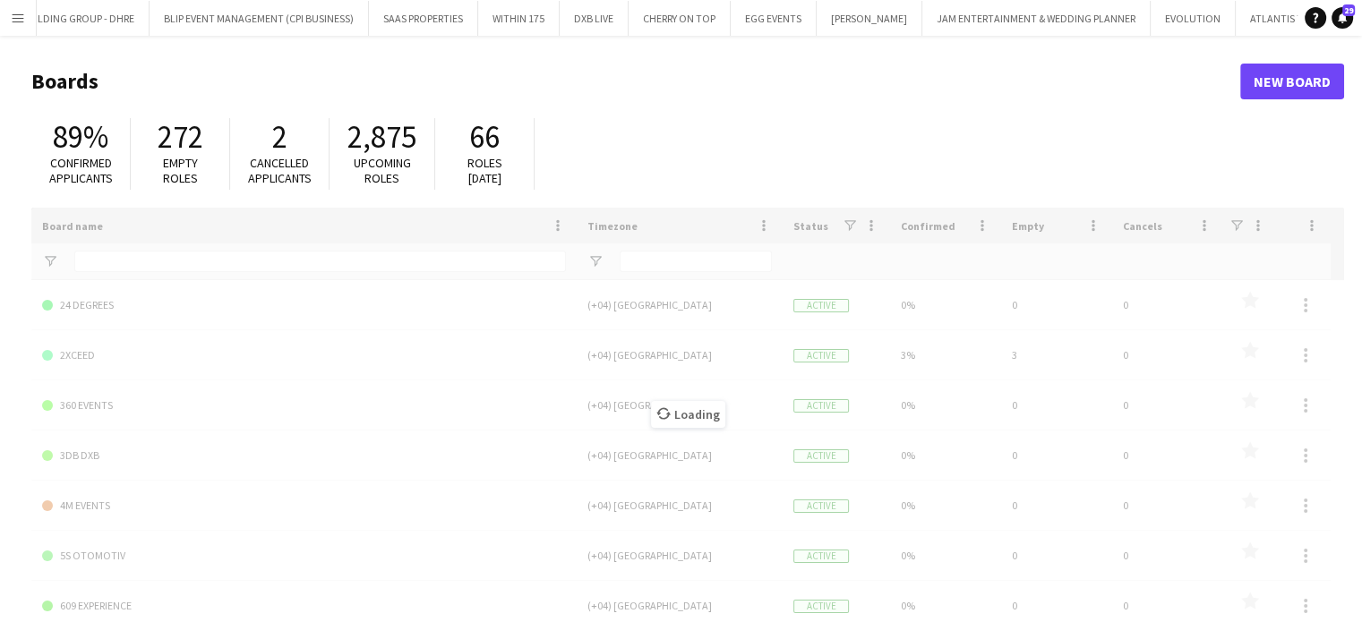
type input "***"
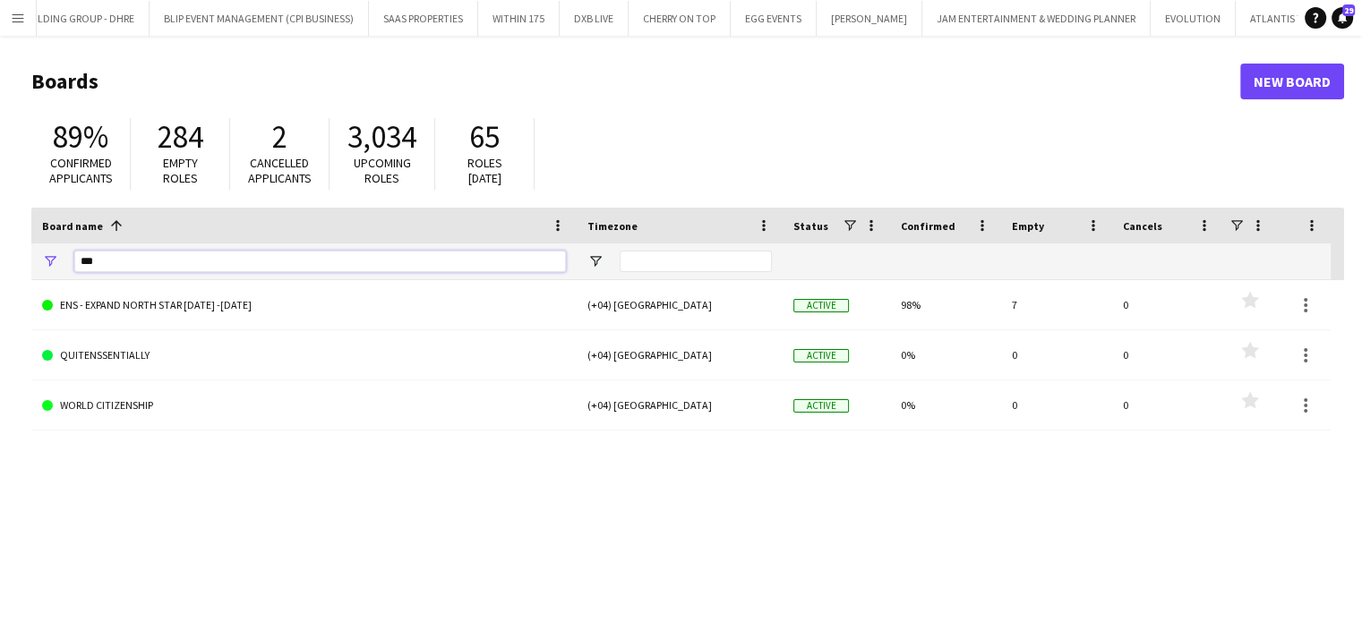
drag, startPoint x: 133, startPoint y: 265, endPoint x: 0, endPoint y: 264, distance: 133.4
click at [0, 264] on main "Boards New Board 89% Confirmed applicants 284 Empty roles 2 Cancelled applicant…" at bounding box center [681, 359] width 1362 height 646
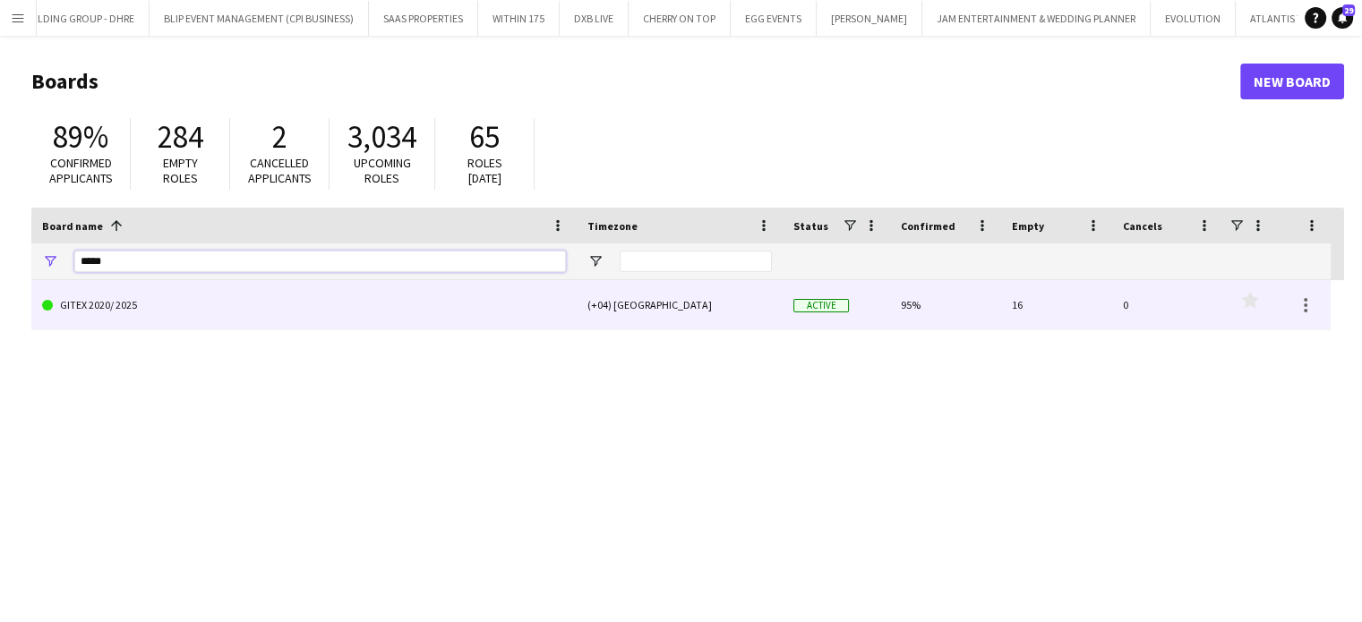
type input "*****"
click at [167, 303] on link "GITEX 2020/ 2025" at bounding box center [304, 305] width 524 height 50
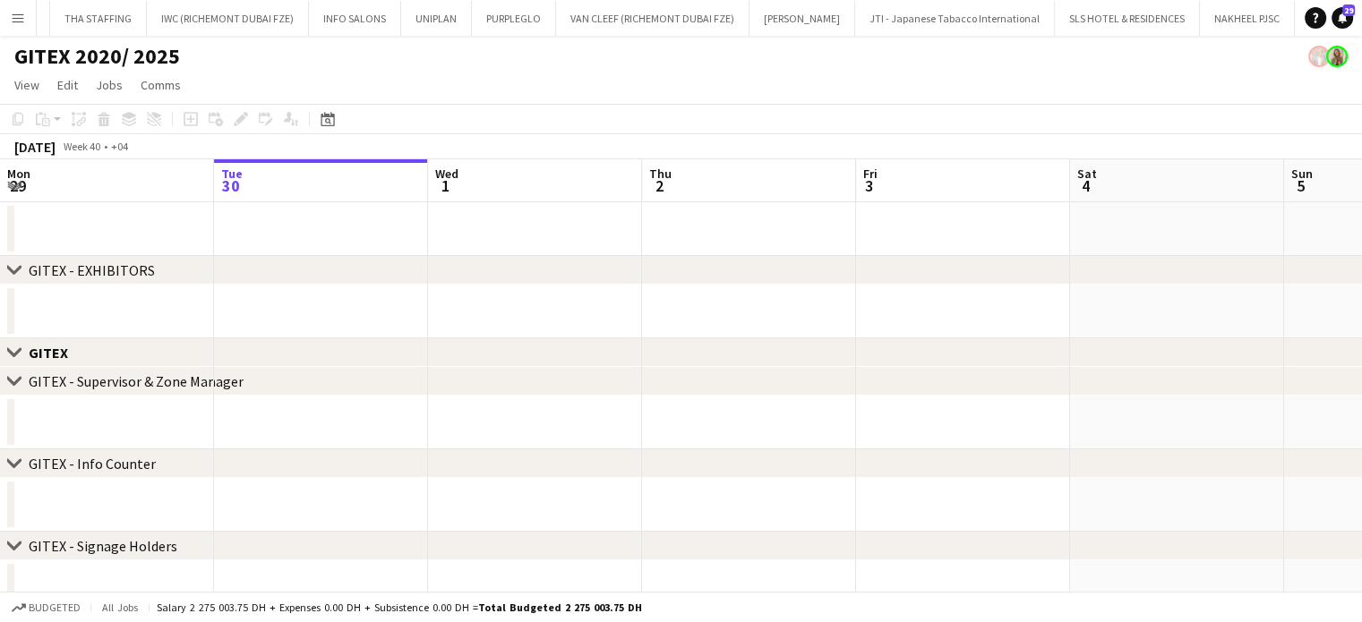
scroll to position [0, 2422]
click at [14, 271] on icon at bounding box center [13, 269] width 13 height 7
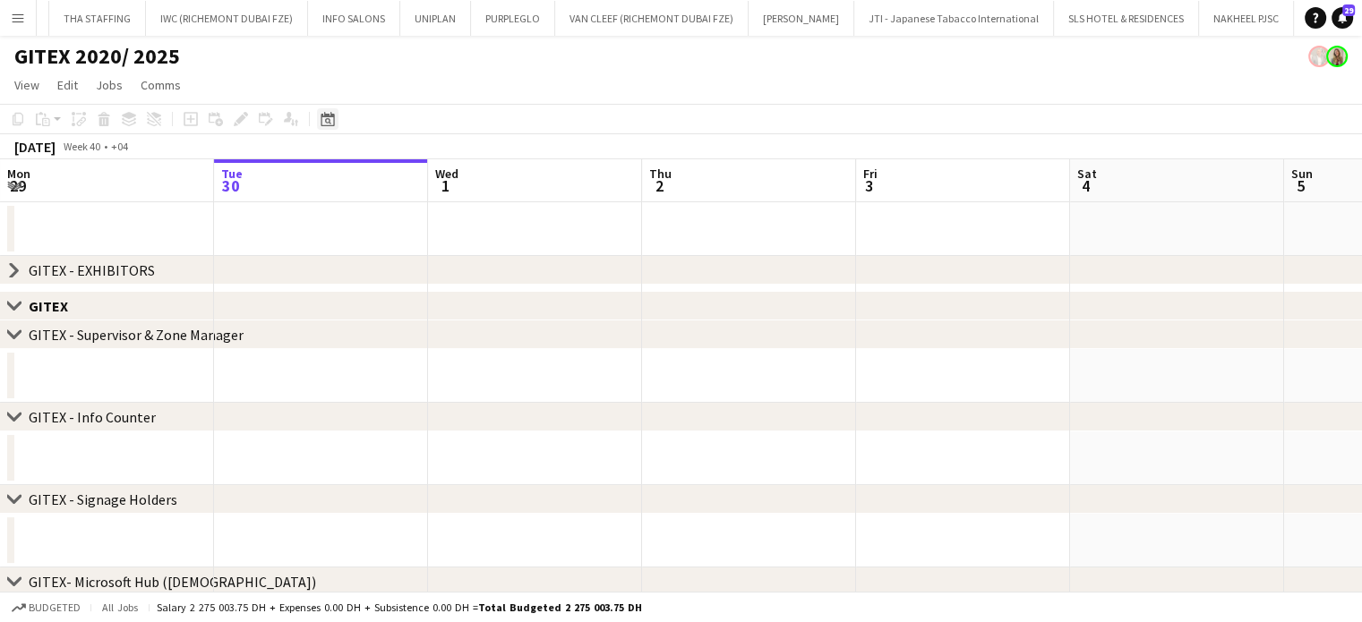
click at [324, 119] on icon "Date picker" at bounding box center [328, 119] width 14 height 14
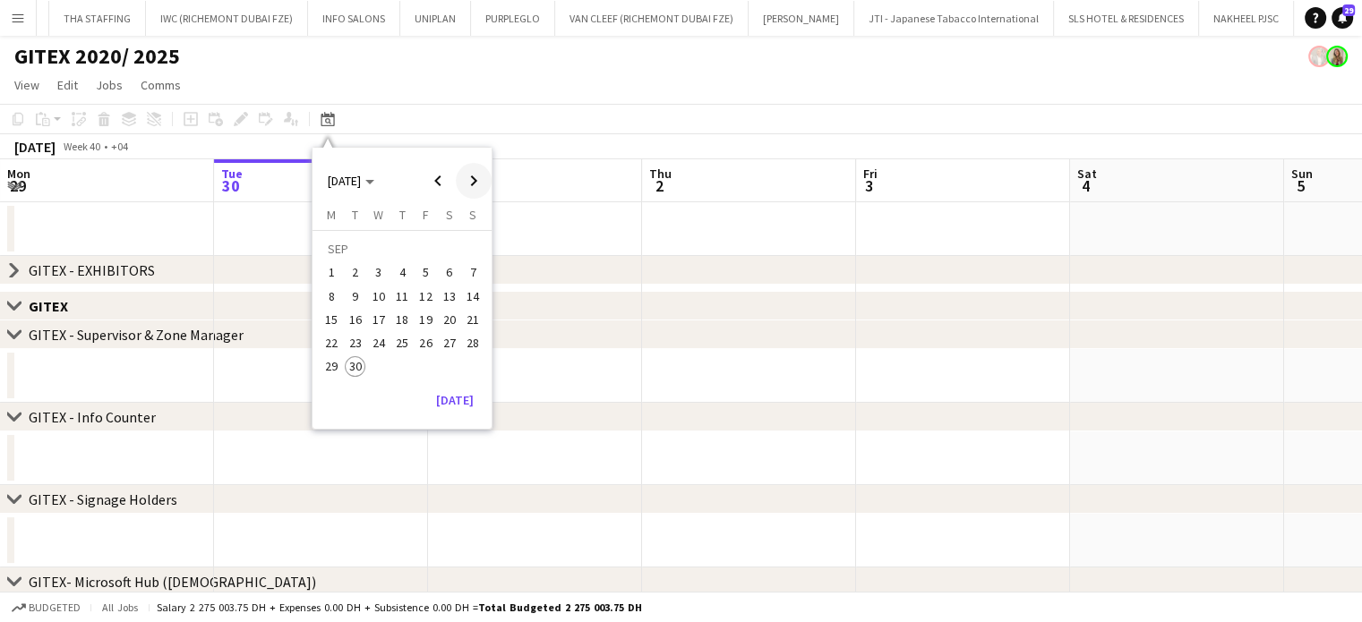
click at [476, 178] on span "Next month" at bounding box center [474, 181] width 36 height 36
click at [438, 175] on span "Previous month" at bounding box center [438, 181] width 36 height 36
click at [332, 321] on span "13" at bounding box center [331, 319] width 21 height 21
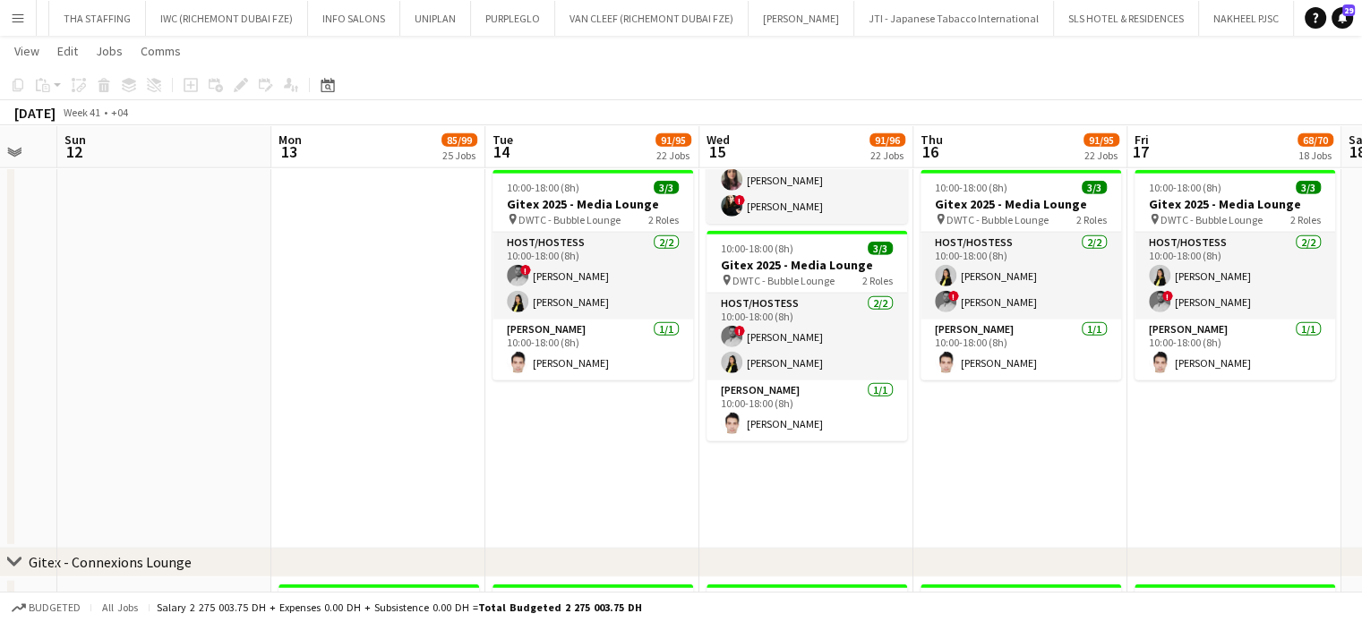
scroll to position [0, 802]
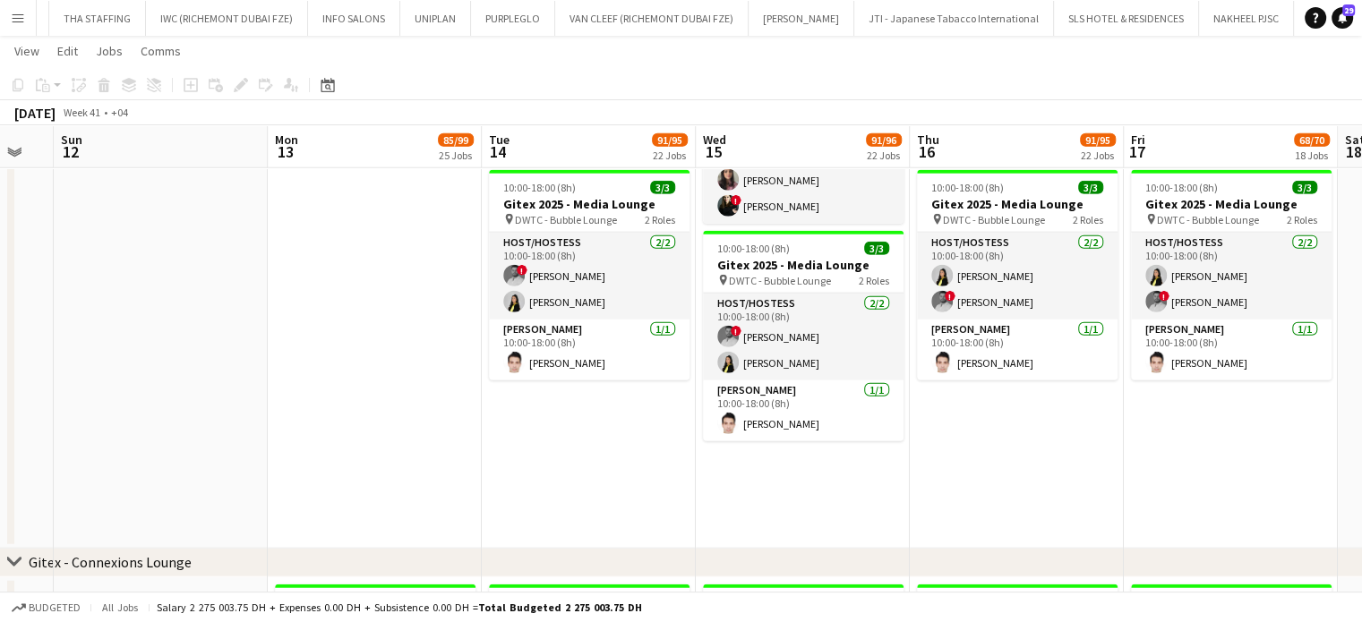
drag, startPoint x: 833, startPoint y: 366, endPoint x: 651, endPoint y: 327, distance: 186.8
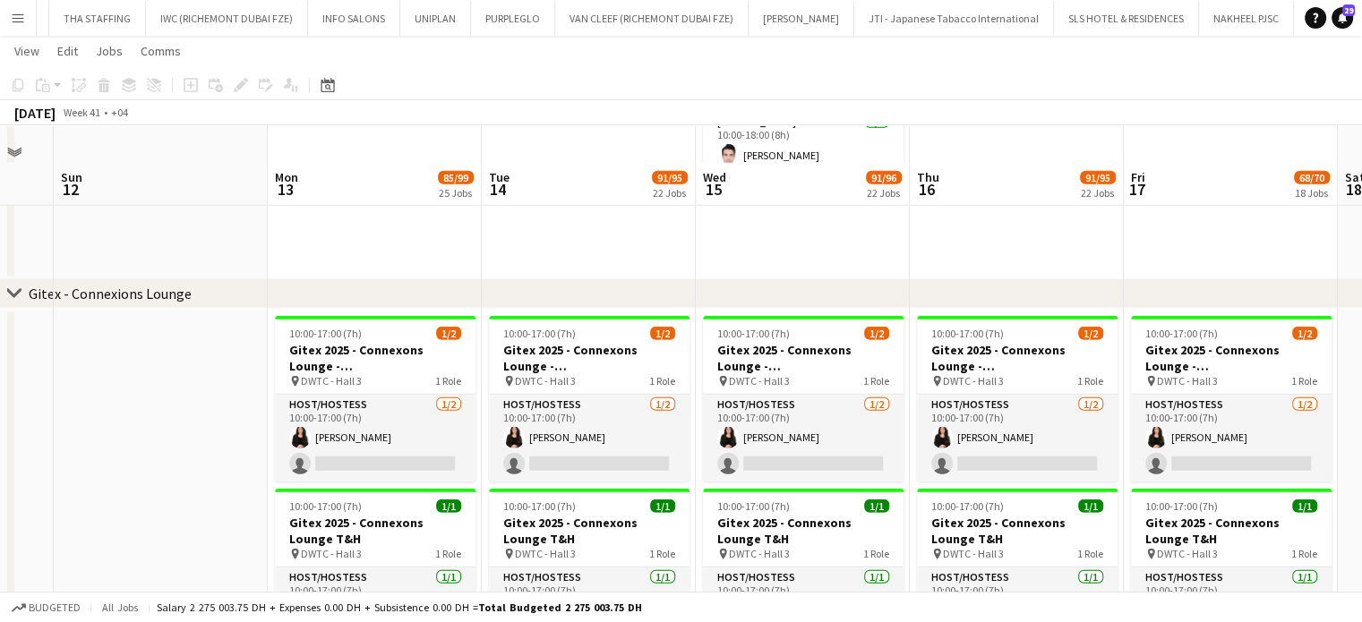
scroll to position [4834, 0]
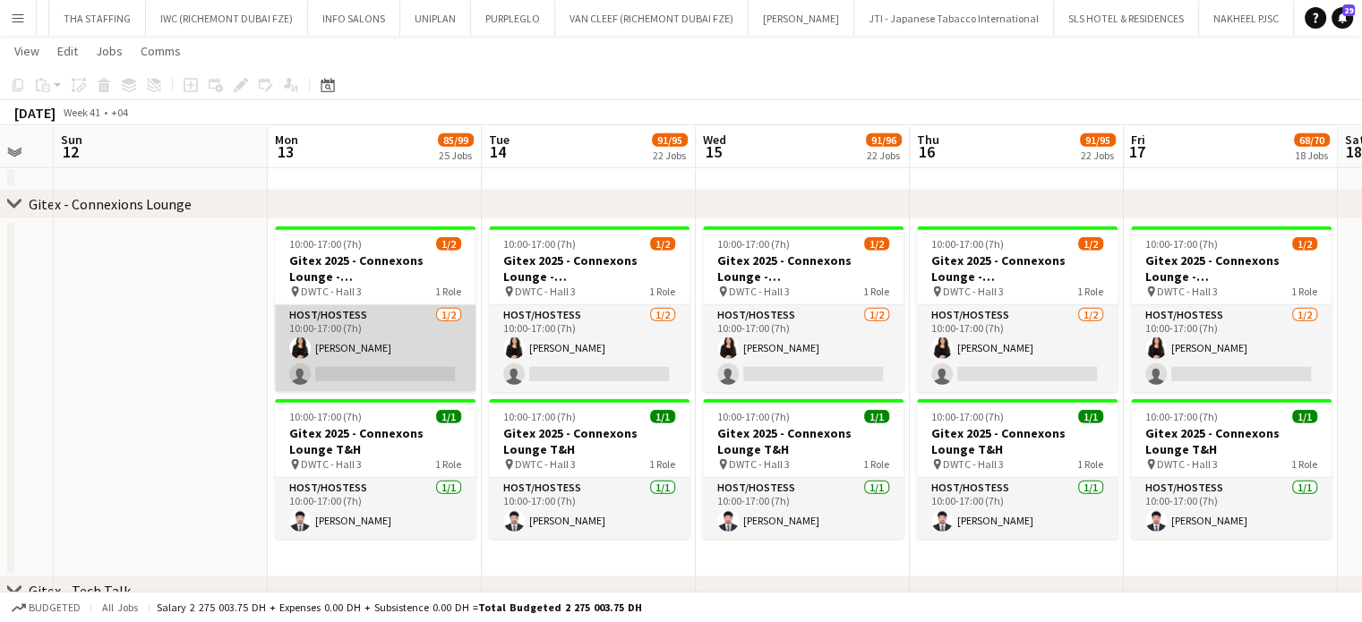
click at [431, 368] on app-card-role "Host/Hostess [DATE] 10:00-17:00 (7h) [PERSON_NAME] single-neutral-actions" at bounding box center [375, 348] width 201 height 87
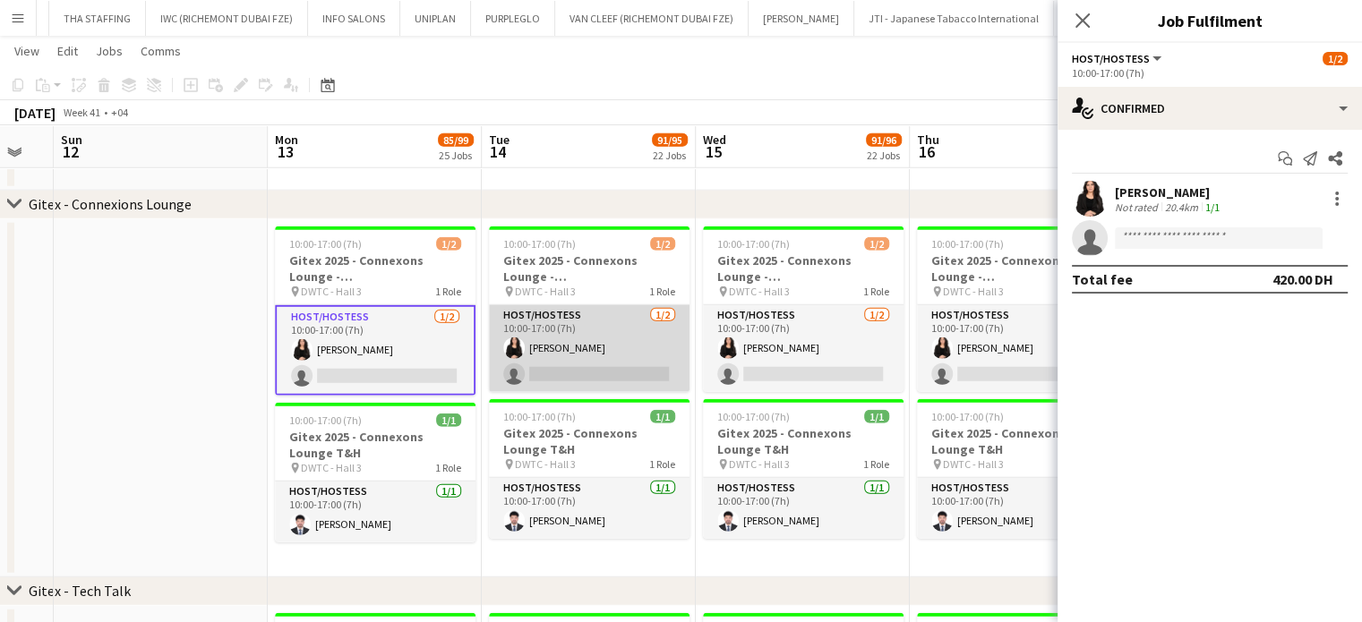
click at [656, 371] on app-card-role "Host/Hostess [DATE] 10:00-17:00 (7h) [PERSON_NAME] single-neutral-actions" at bounding box center [589, 348] width 201 height 87
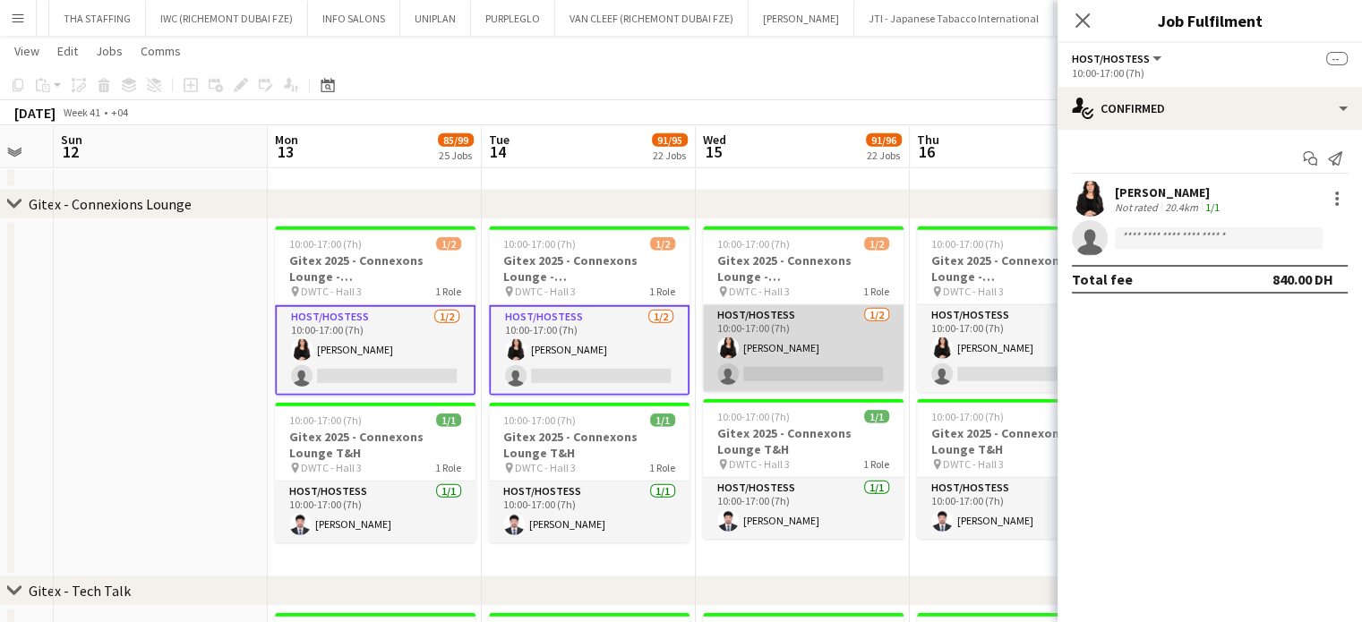
click at [831, 355] on app-card-role "Host/Hostess [DATE] 10:00-17:00 (7h) [PERSON_NAME] single-neutral-actions" at bounding box center [803, 348] width 201 height 87
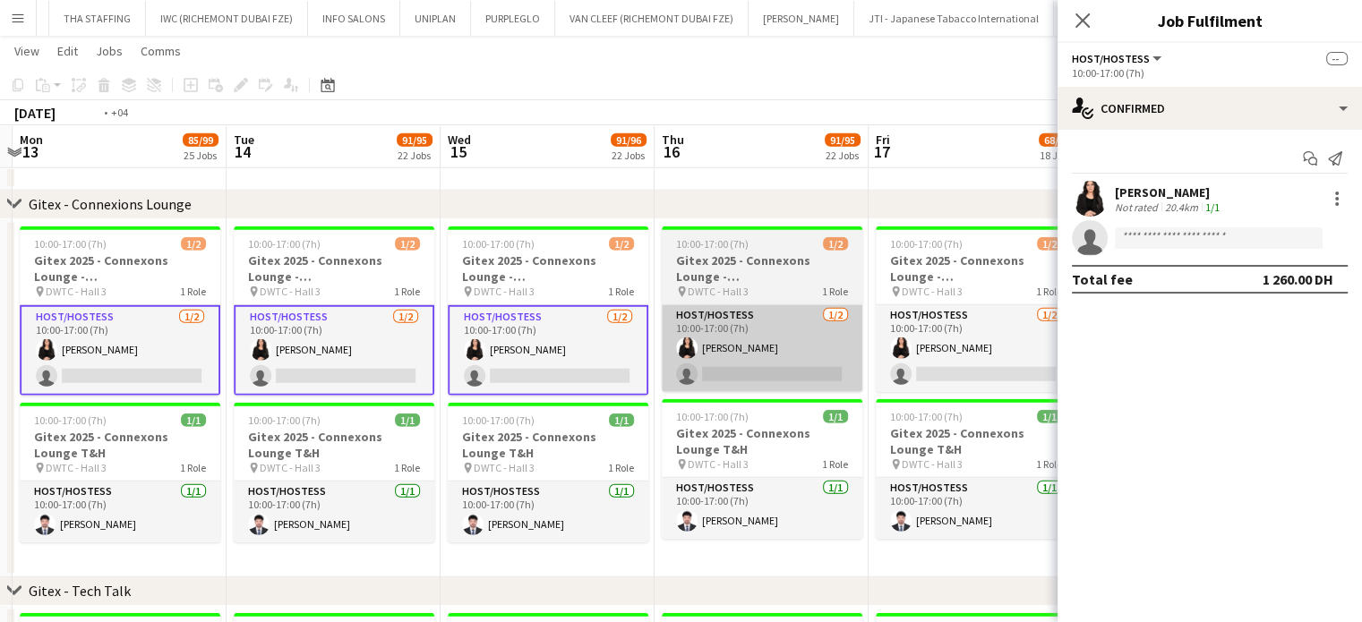
scroll to position [0, 654]
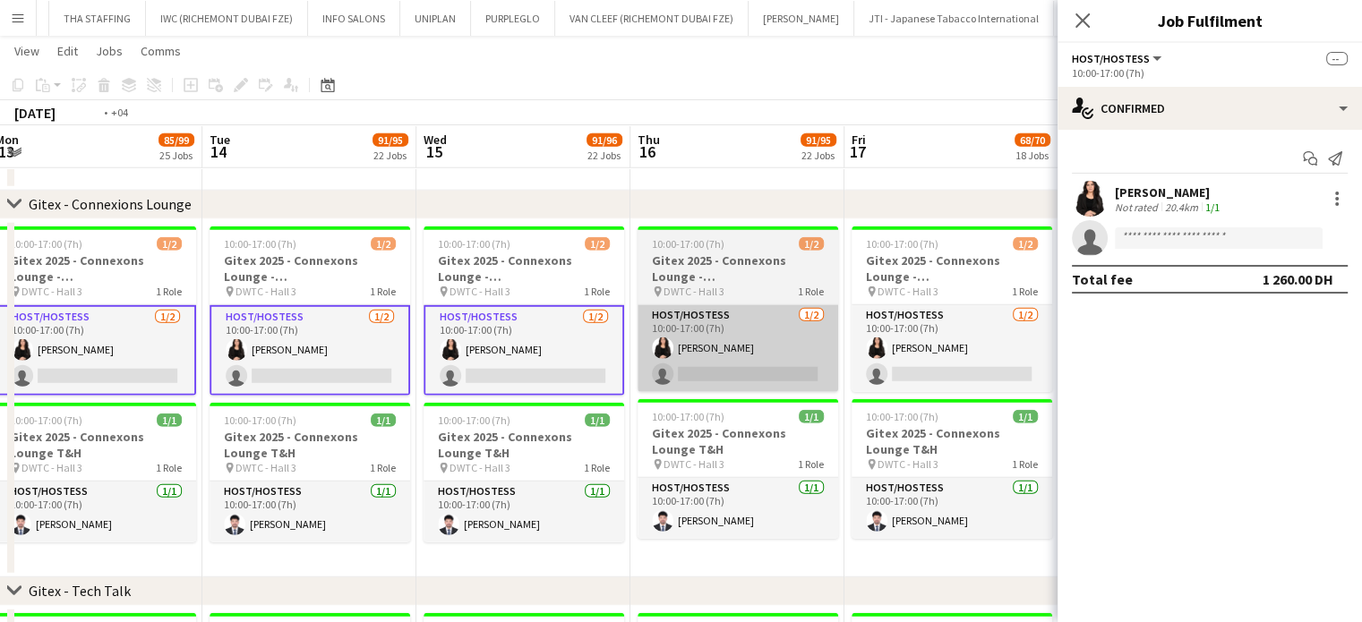
drag, startPoint x: 1007, startPoint y: 352, endPoint x: 728, endPoint y: 327, distance: 280.4
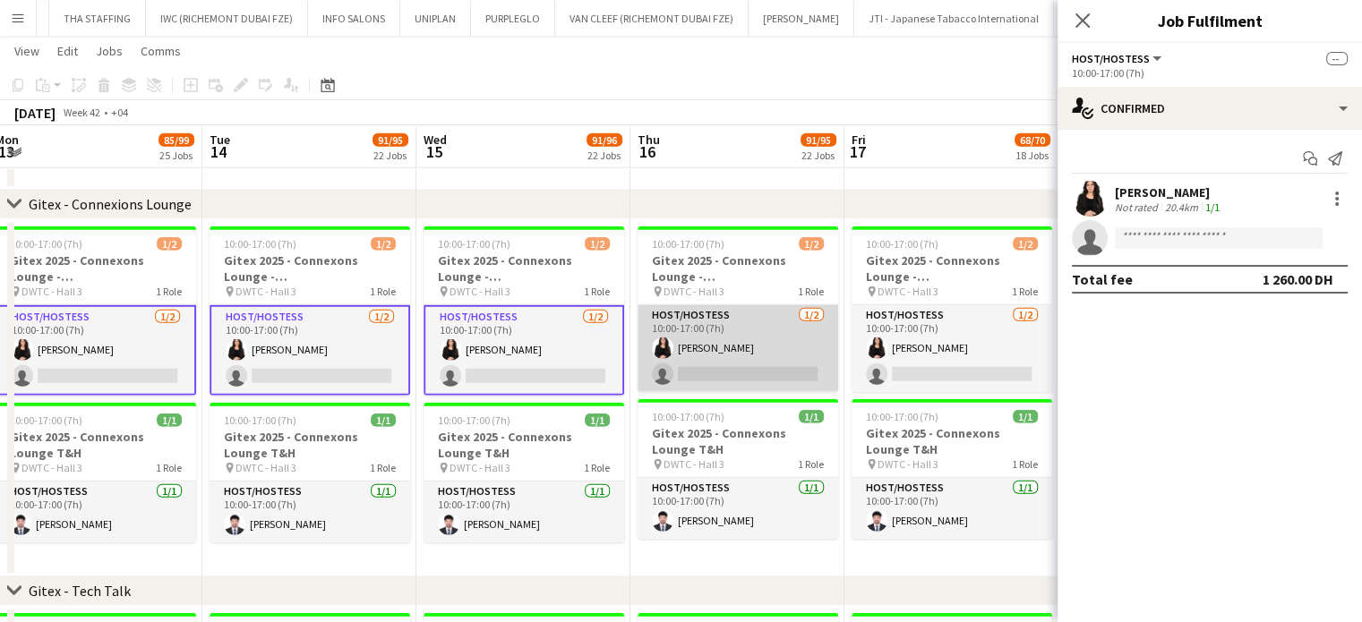
click at [788, 338] on app-card-role "Host/Hostess [DATE] 10:00-17:00 (7h) [PERSON_NAME] single-neutral-actions" at bounding box center [737, 348] width 201 height 87
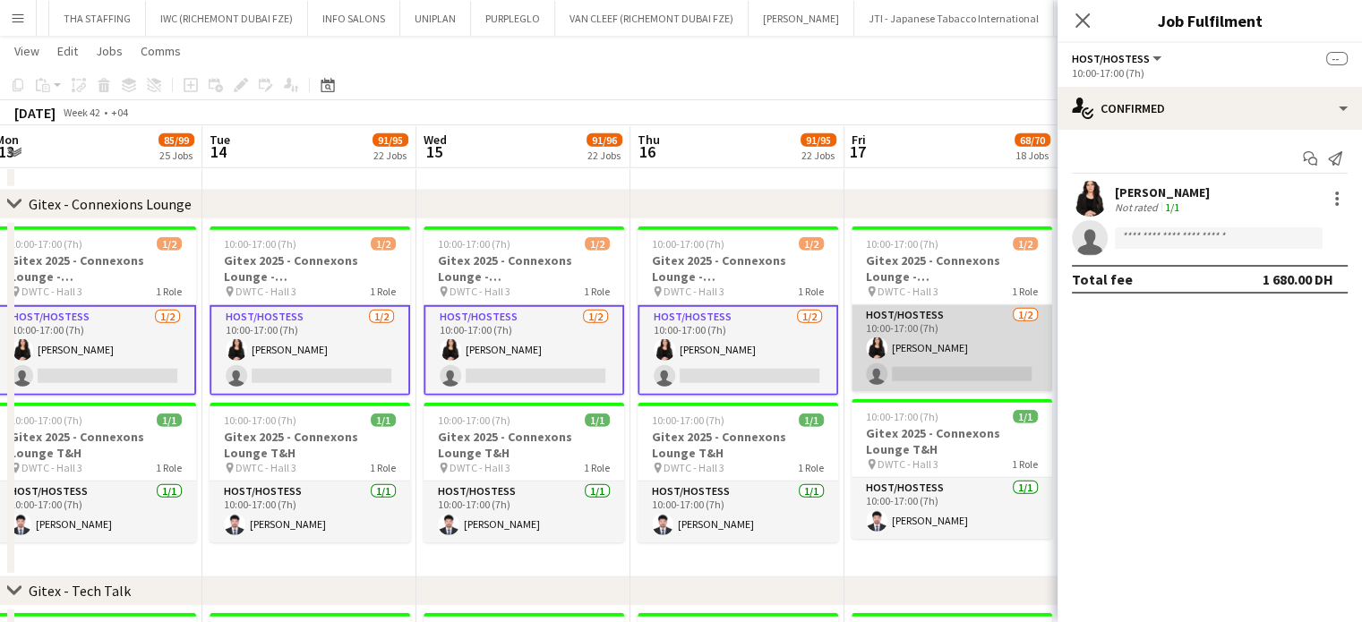
click at [1003, 344] on app-card-role "Host/Hostess [DATE] 10:00-17:00 (7h) [PERSON_NAME] single-neutral-actions" at bounding box center [951, 348] width 201 height 87
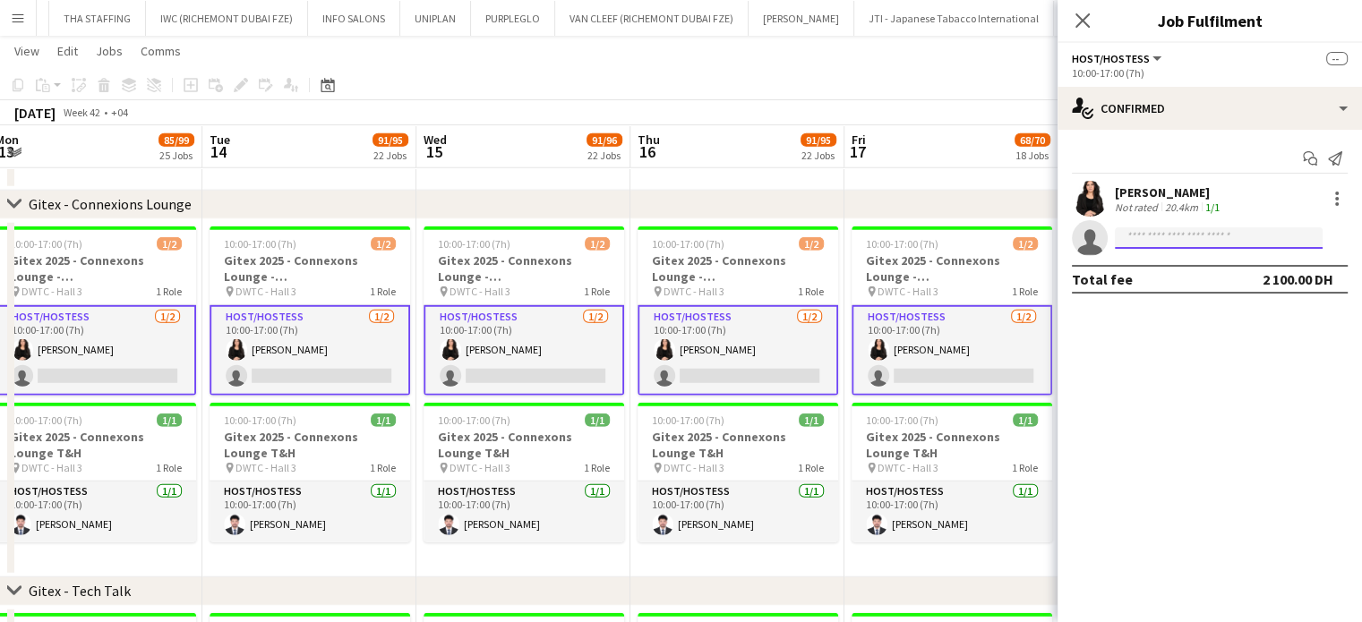
click at [1165, 233] on input at bounding box center [1219, 237] width 208 height 21
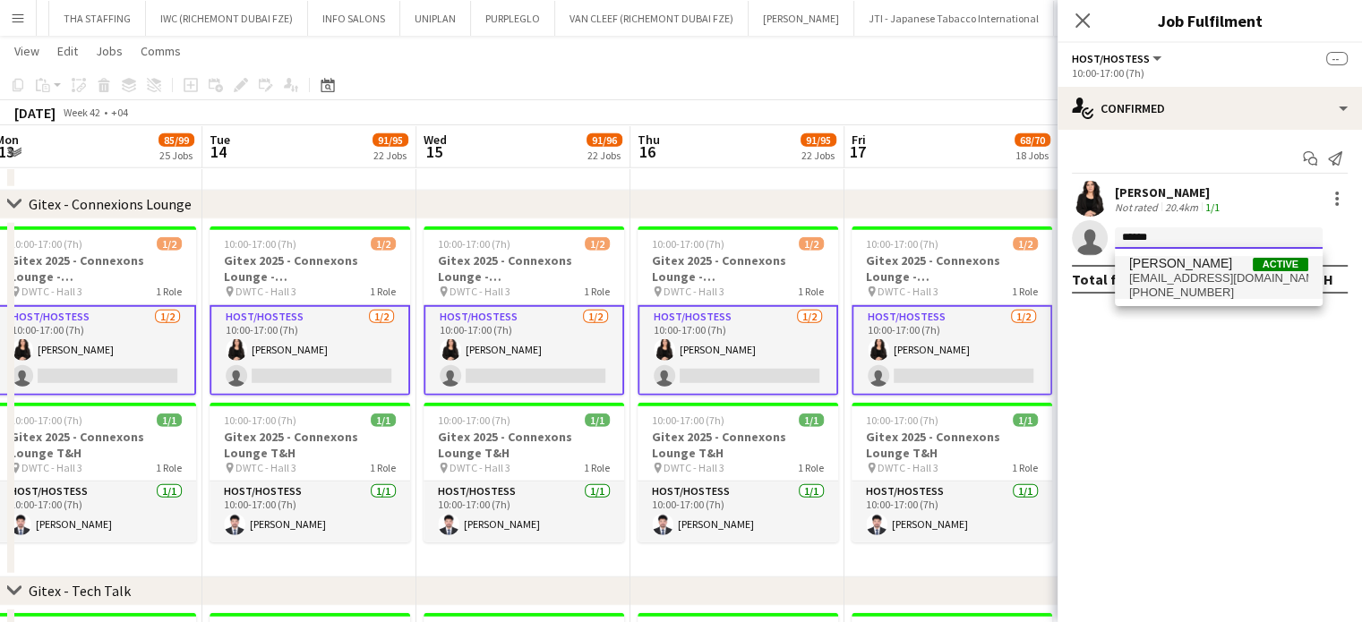
type input "******"
click at [1175, 283] on span "[EMAIL_ADDRESS][DOMAIN_NAME]" at bounding box center [1218, 278] width 179 height 14
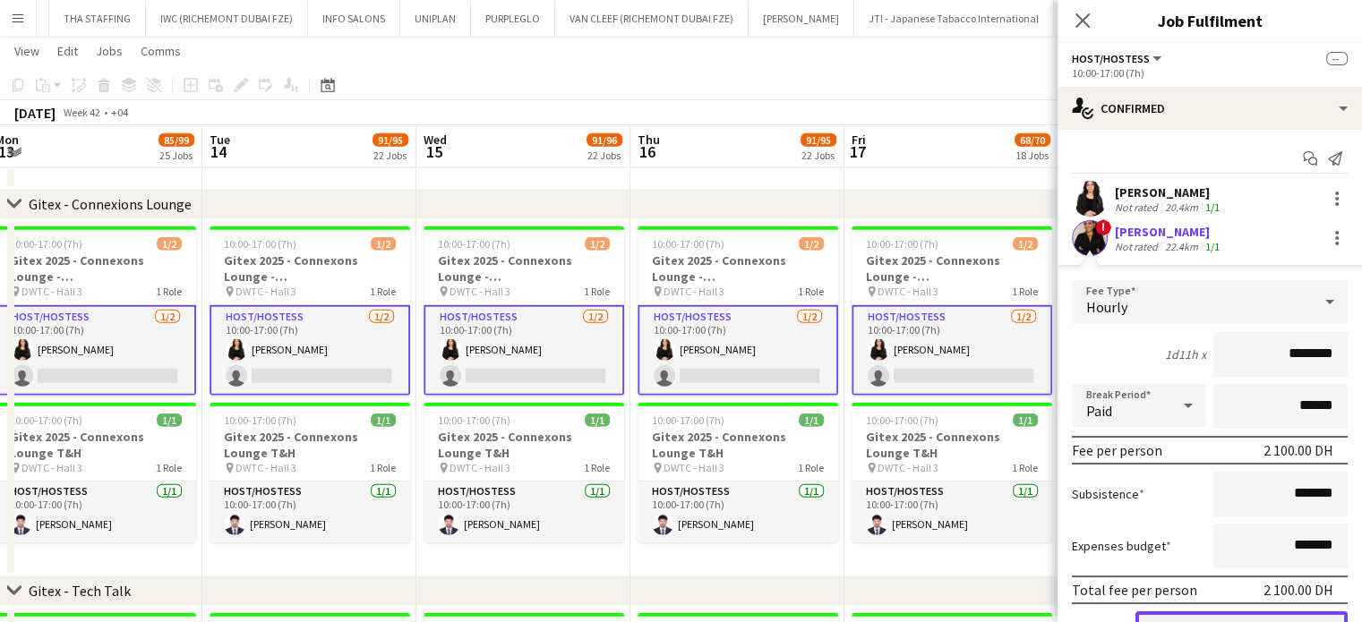
click at [1256, 616] on button "Confirm" at bounding box center [1241, 629] width 212 height 36
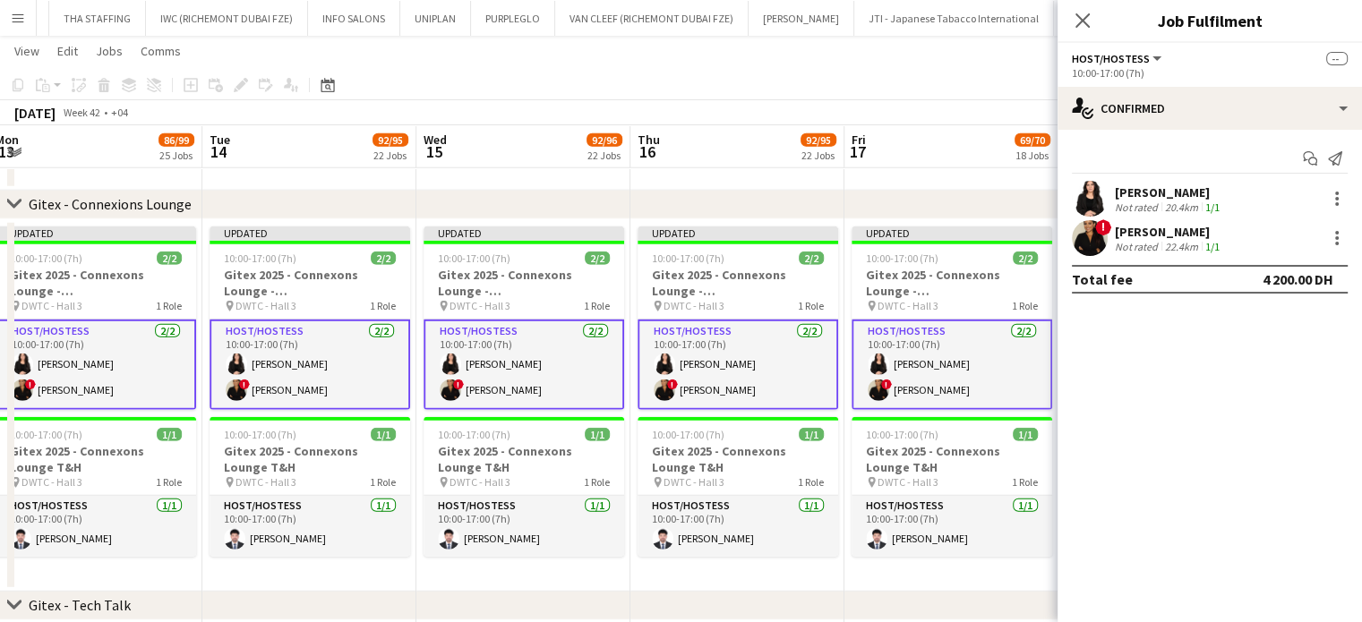
drag, startPoint x: 944, startPoint y: 160, endPoint x: 995, endPoint y: 157, distance: 50.3
click at [945, 160] on app-board-header-date "Fri 17 69/70 18 Jobs" at bounding box center [951, 146] width 214 height 43
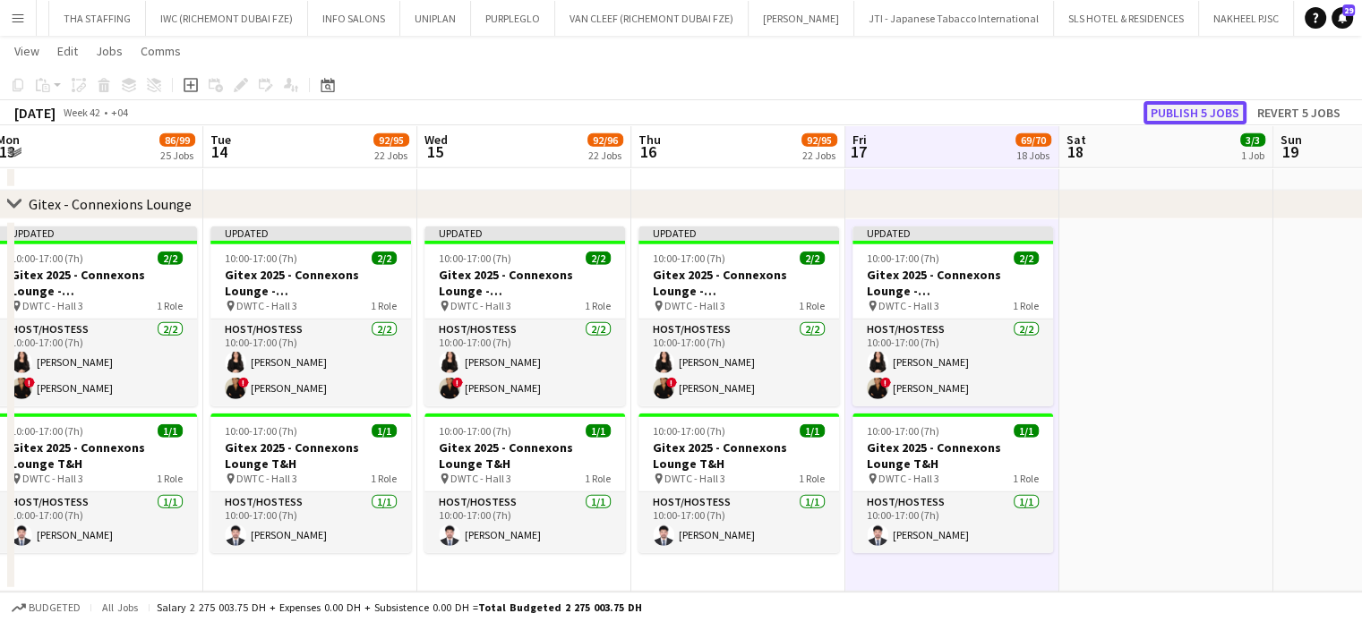
click at [1172, 114] on button "Publish 5 jobs" at bounding box center [1194, 112] width 103 height 23
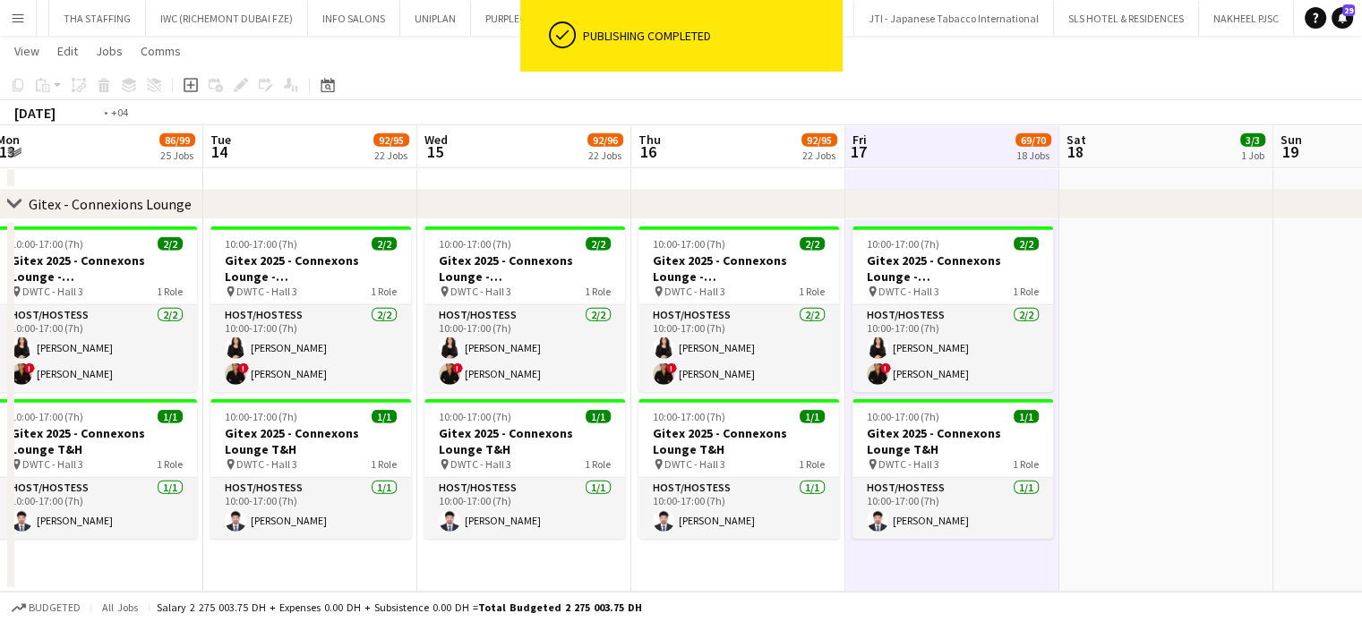
drag, startPoint x: 161, startPoint y: 436, endPoint x: 720, endPoint y: 432, distance: 558.7
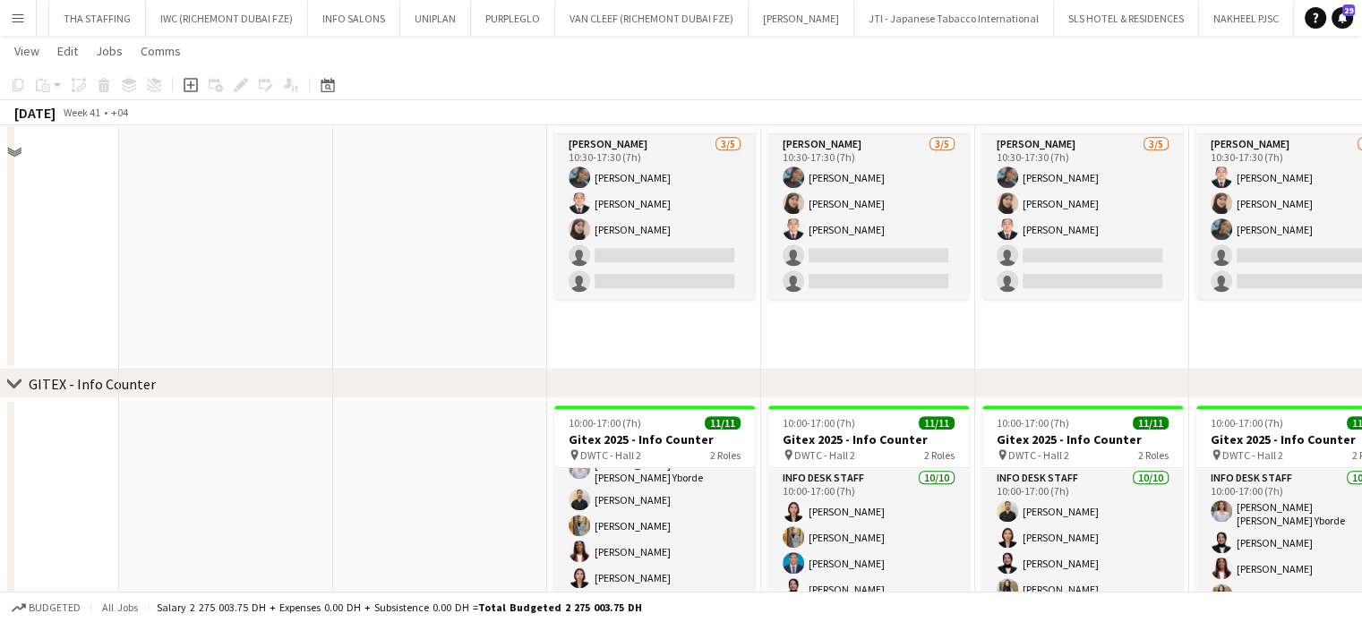
scroll to position [806, 0]
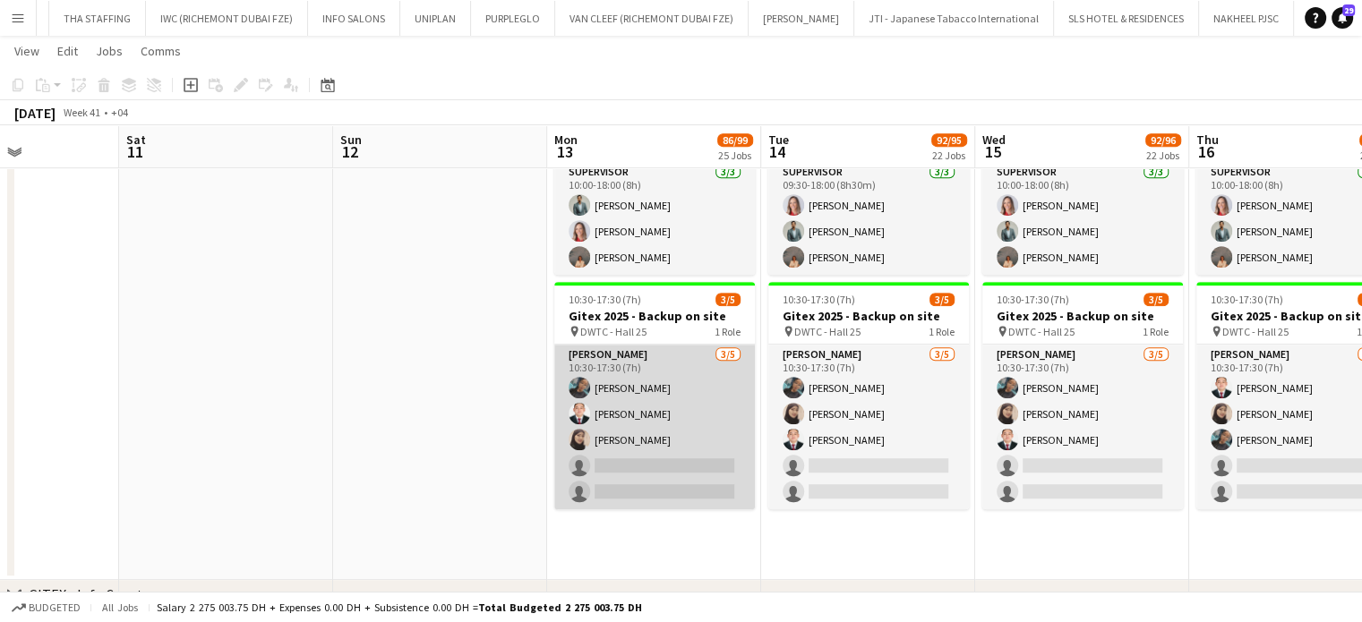
click at [681, 433] on app-card-role "Usher 3/5 10:30-17:30 (7h) Vanesa Nyabera Gene Gonzales Aysha Mohammad single-n…" at bounding box center [654, 427] width 201 height 165
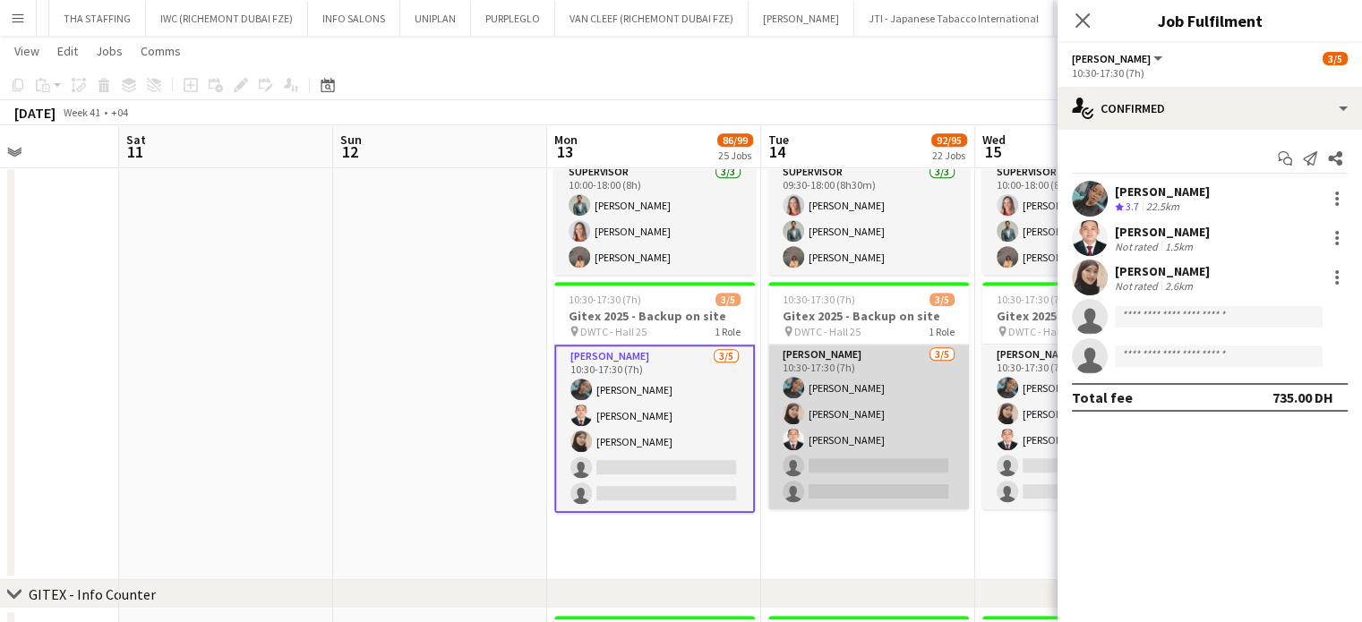
click at [868, 424] on app-card-role "Usher 3/5 10:30-17:30 (7h) Vanesa Nyabera Aysha Mohammad Gene Gonzales single-n…" at bounding box center [868, 427] width 201 height 165
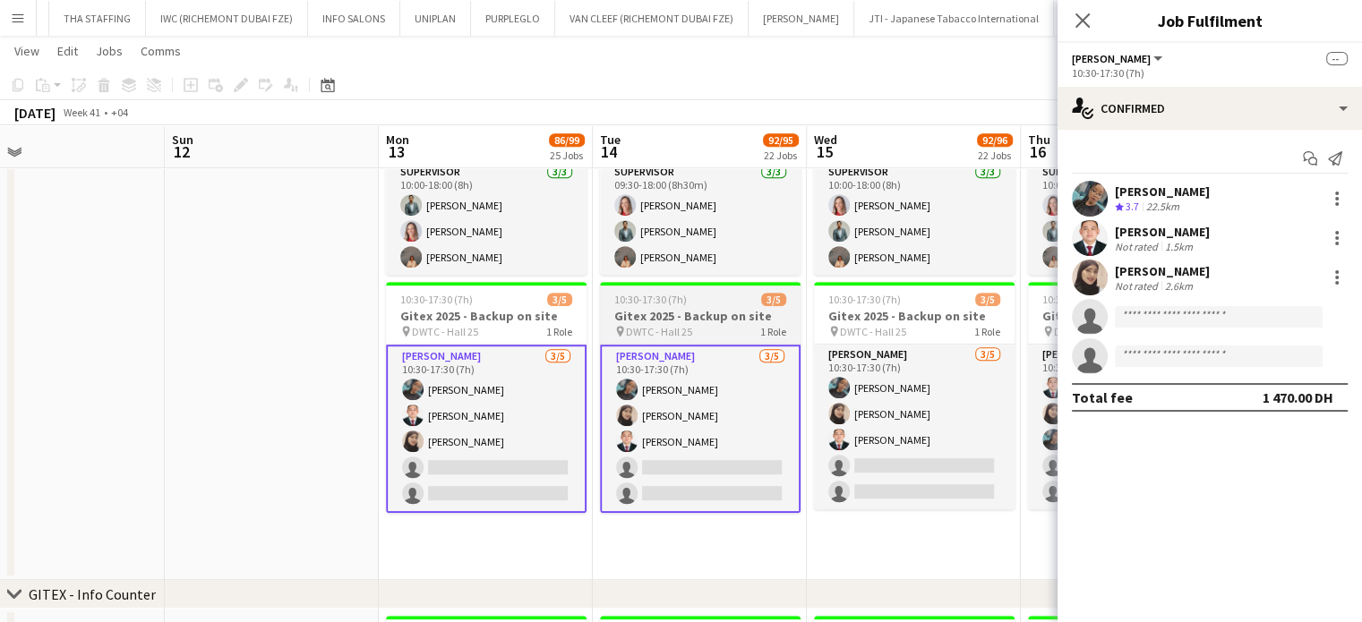
drag, startPoint x: 920, startPoint y: 428, endPoint x: 734, endPoint y: 375, distance: 193.6
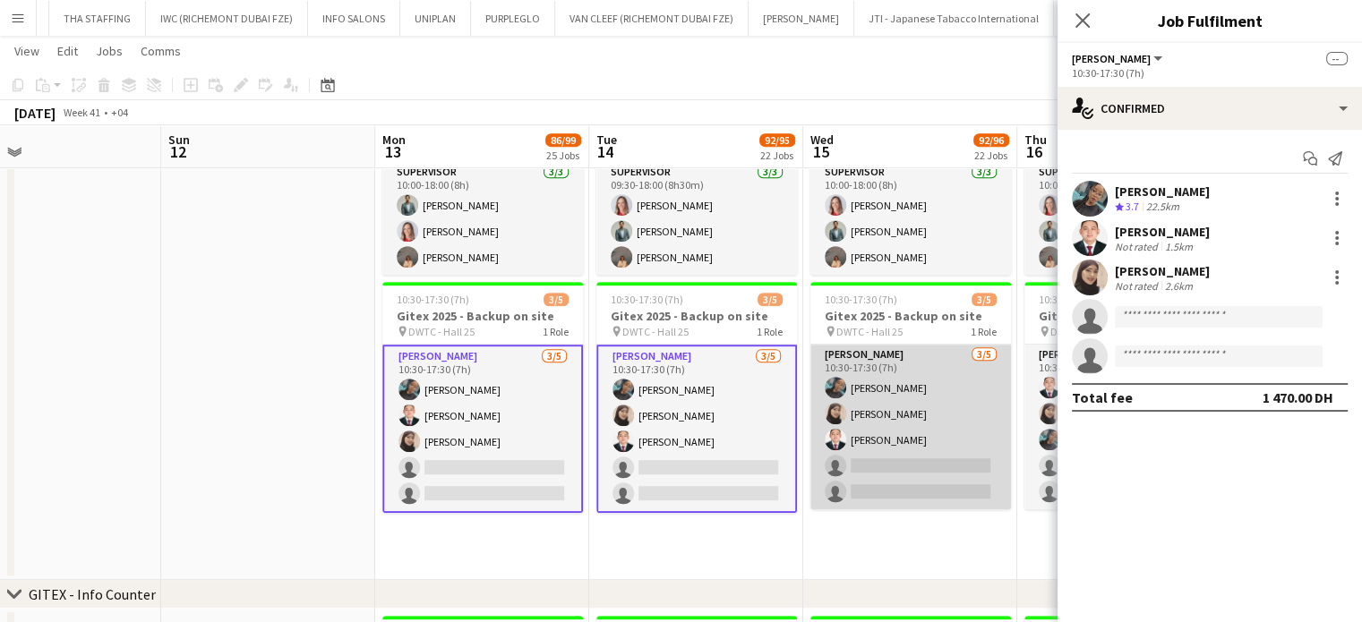
click at [890, 423] on app-card-role "Usher 3/5 10:30-17:30 (7h) Vanesa Nyabera Aysha Mohammad Gene Gonzales single-n…" at bounding box center [910, 427] width 201 height 165
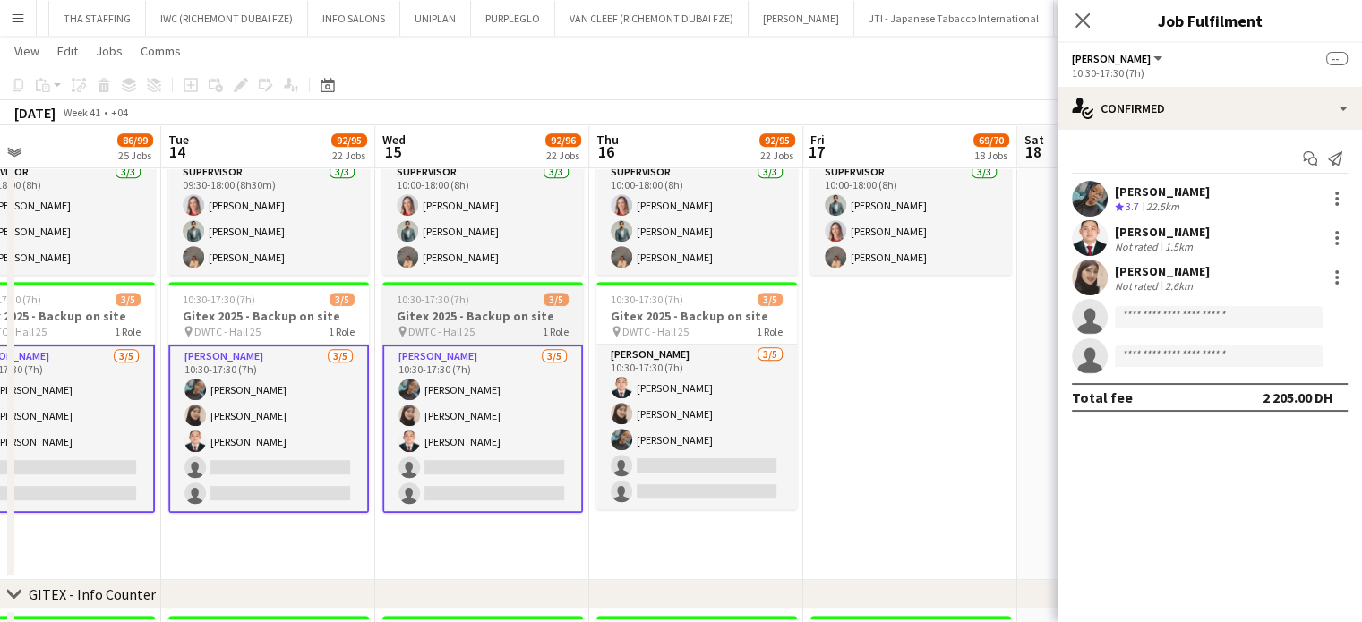
drag, startPoint x: 670, startPoint y: 375, endPoint x: 648, endPoint y: 367, distance: 22.9
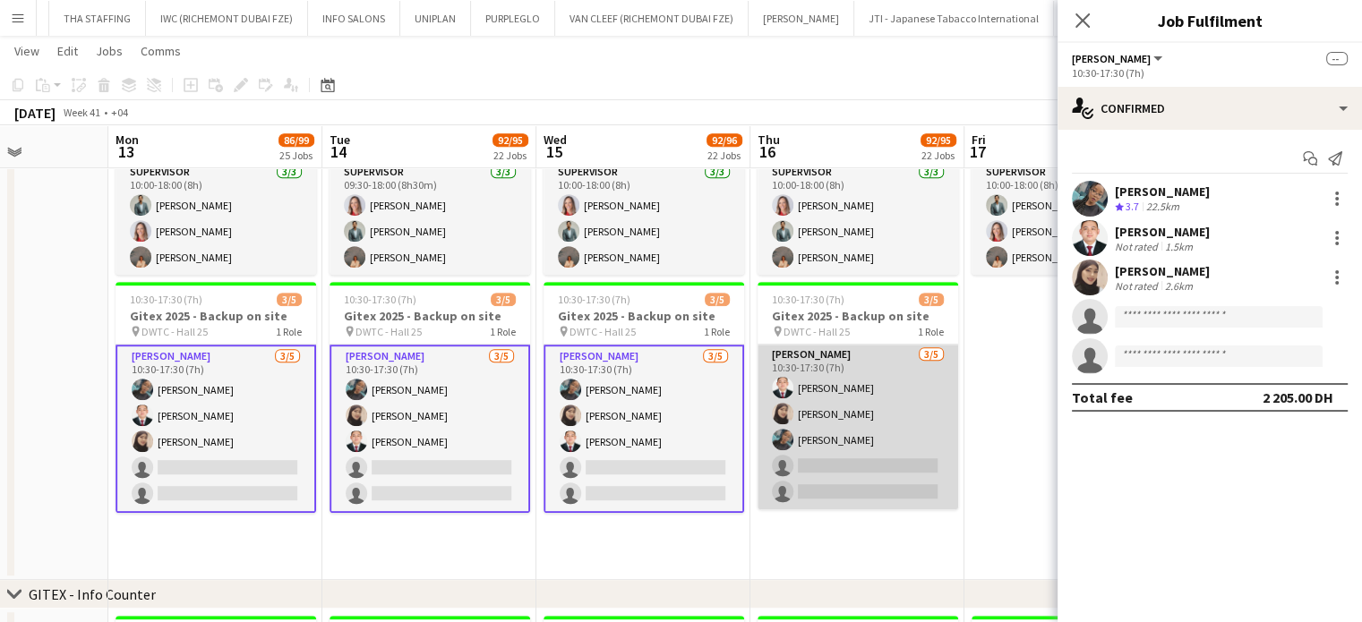
click at [873, 432] on app-card-role "Usher 3/5 10:30-17:30 (7h) Gene Gonzales Aysha Mohammad Vanesa Nyabera single-n…" at bounding box center [857, 427] width 201 height 165
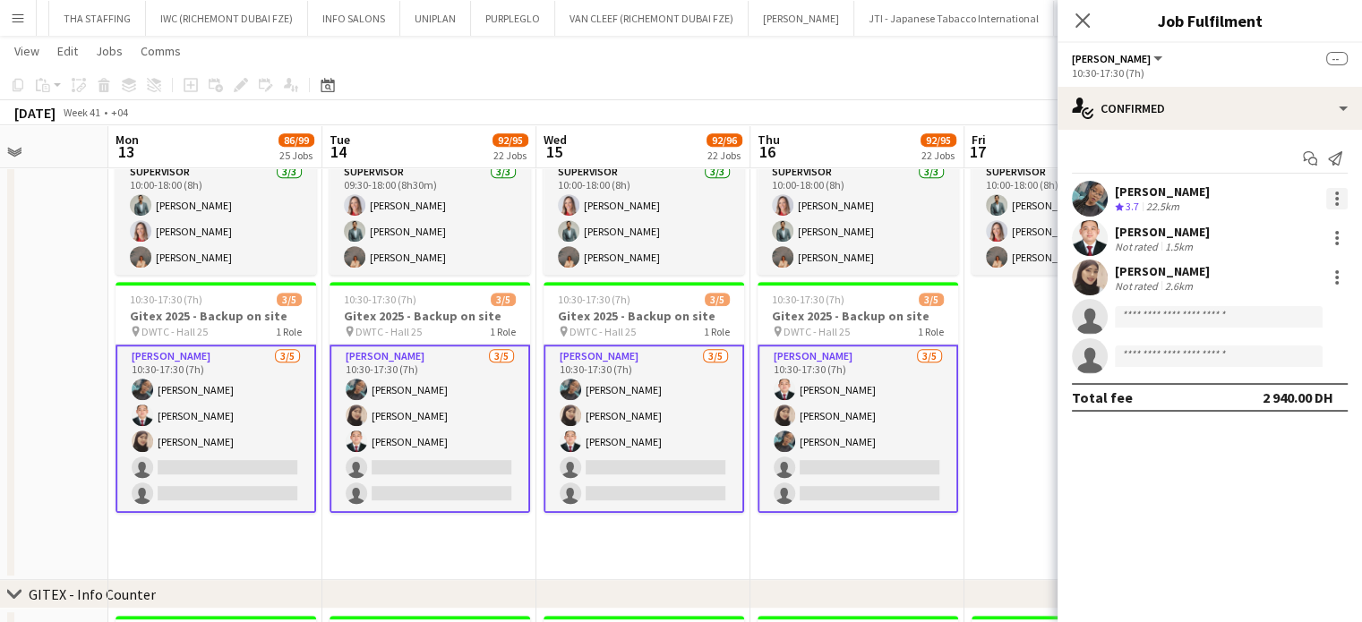
click at [1338, 196] on div at bounding box center [1336, 198] width 21 height 21
click at [1148, 245] on div at bounding box center [681, 311] width 1362 height 622
click at [1333, 278] on div at bounding box center [1336, 277] width 21 height 21
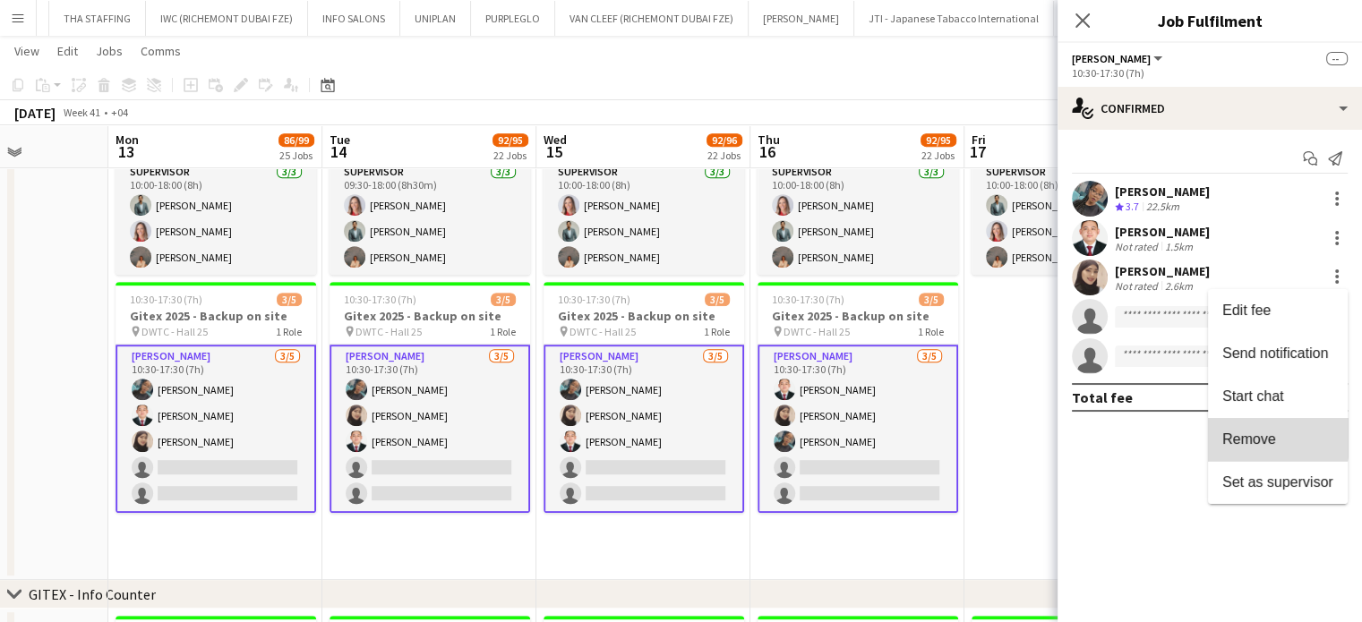
click at [1260, 436] on span "Remove" at bounding box center [1249, 439] width 54 height 15
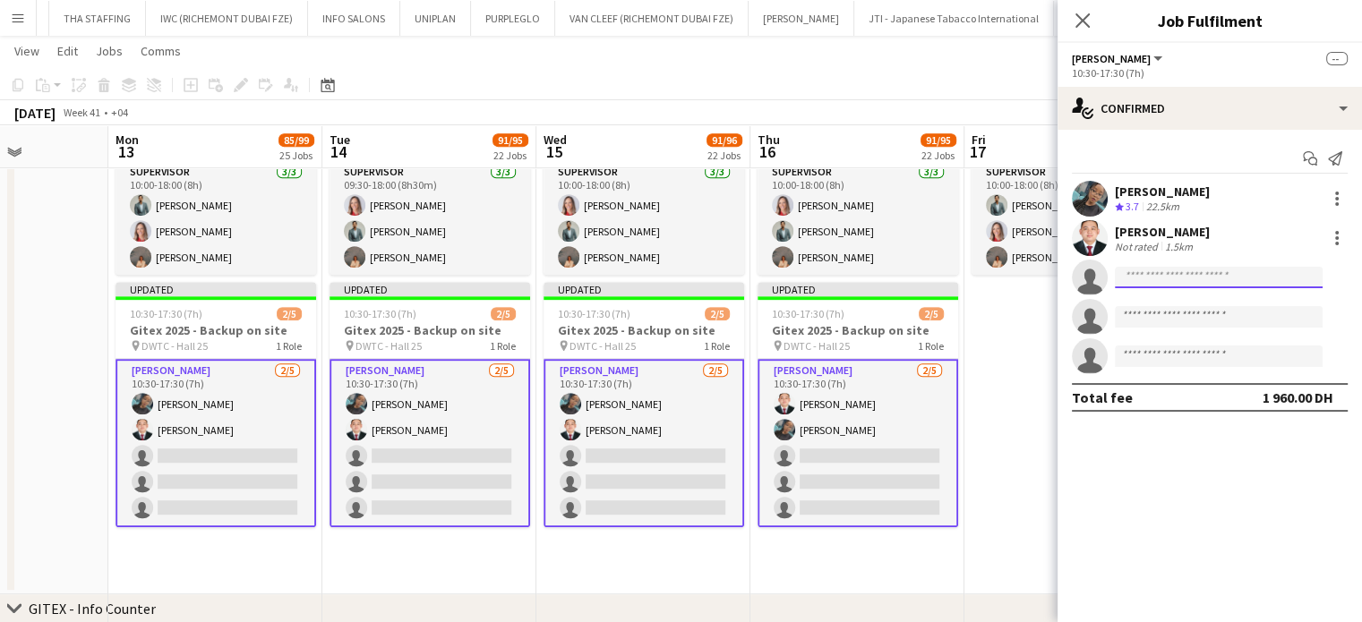
click at [1210, 275] on input at bounding box center [1219, 277] width 208 height 21
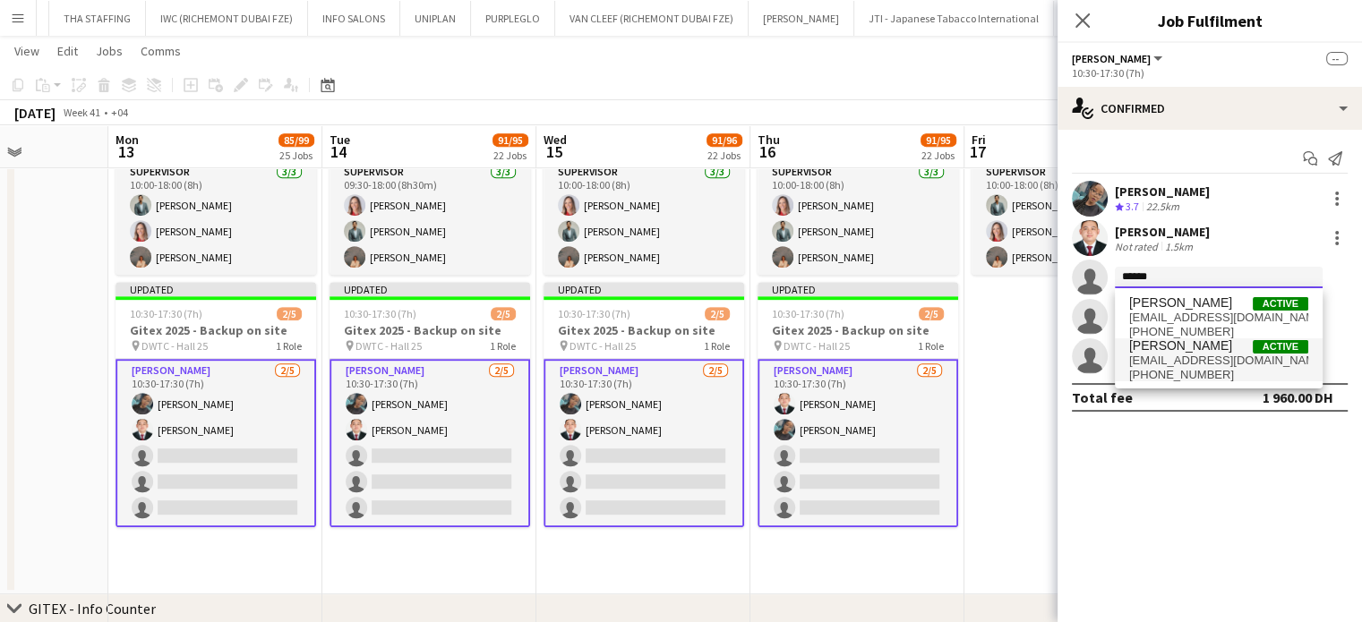
type input "*****"
click at [1186, 361] on span "lgu.adeelahmed@gmail.com" at bounding box center [1218, 361] width 179 height 14
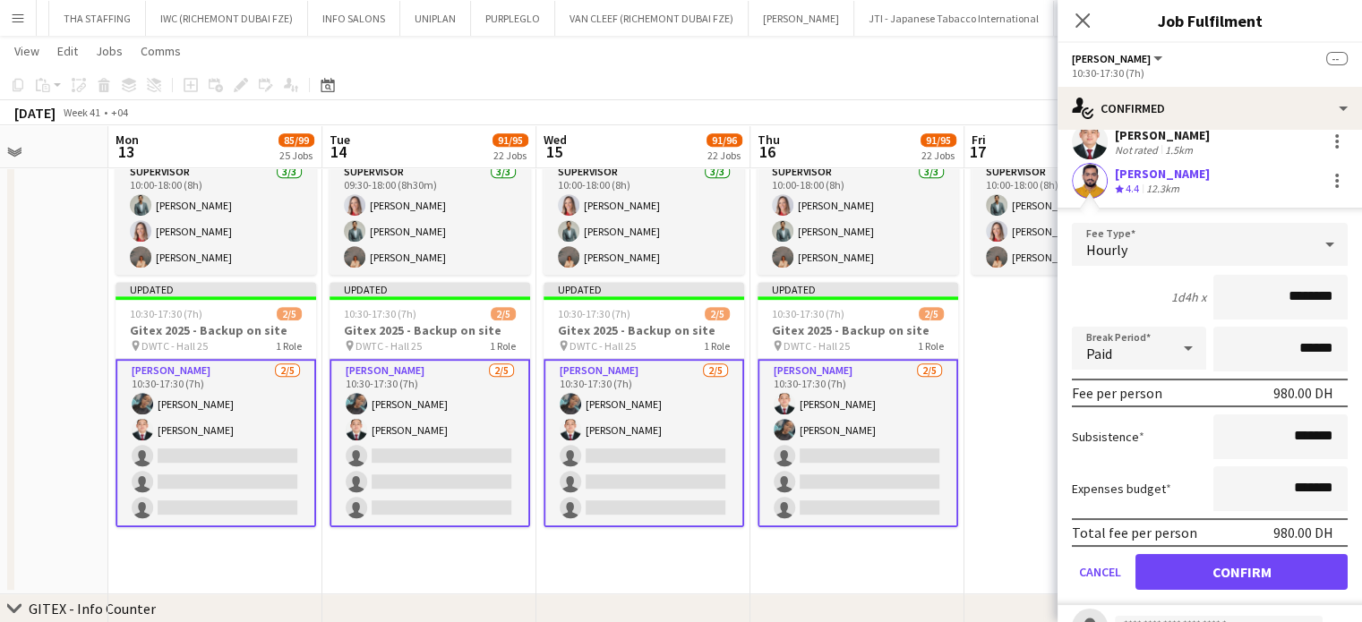
scroll to position [179, 0]
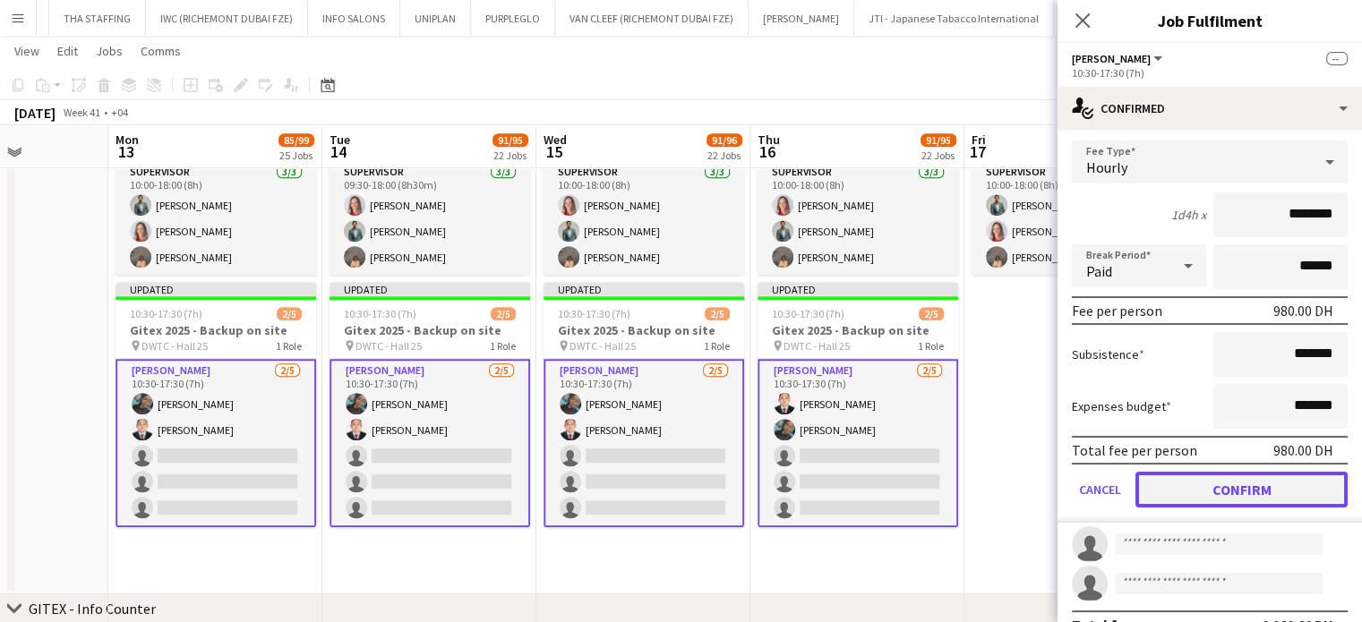
click at [1212, 483] on button "Confirm" at bounding box center [1241, 490] width 212 height 36
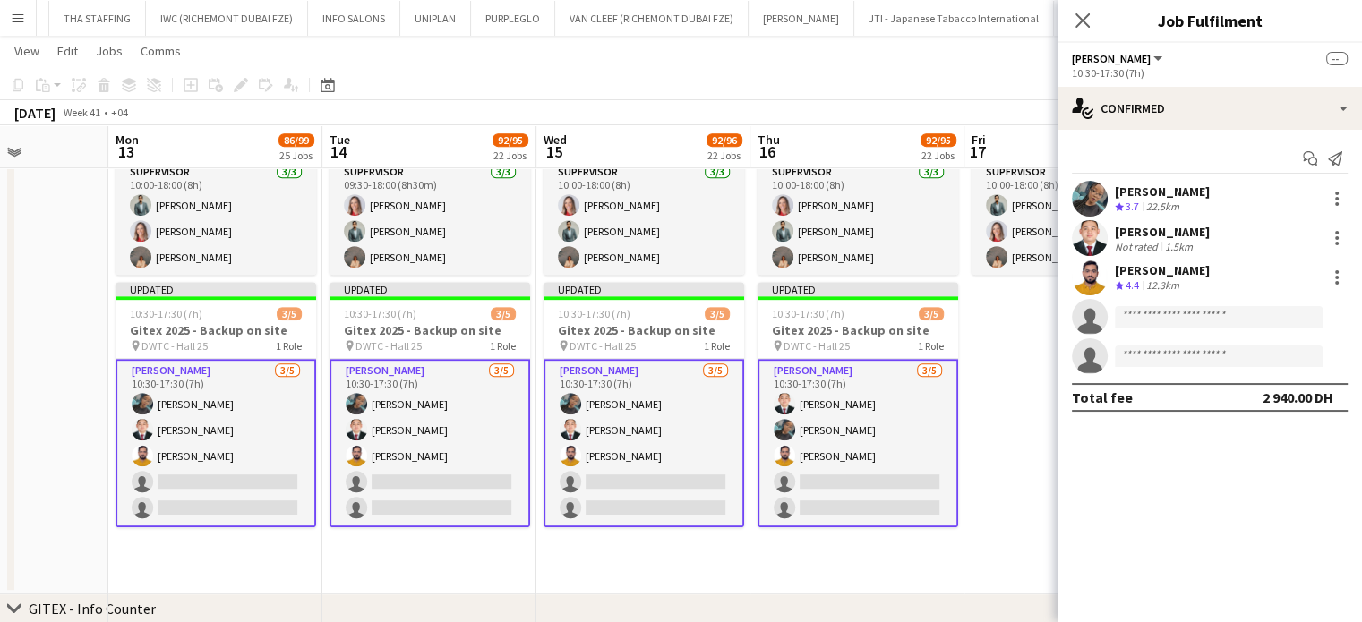
scroll to position [0, 0]
click at [1183, 308] on input at bounding box center [1219, 316] width 208 height 21
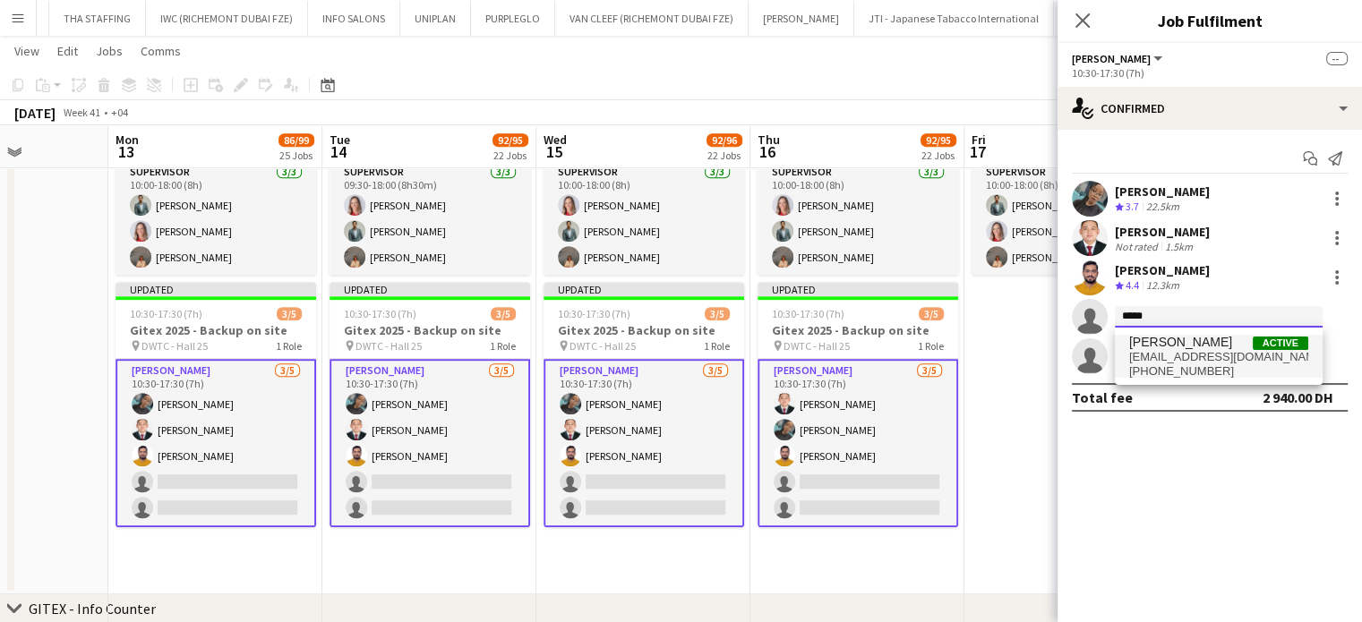
type input "*****"
click at [1171, 348] on span "[PERSON_NAME]" at bounding box center [1180, 342] width 103 height 15
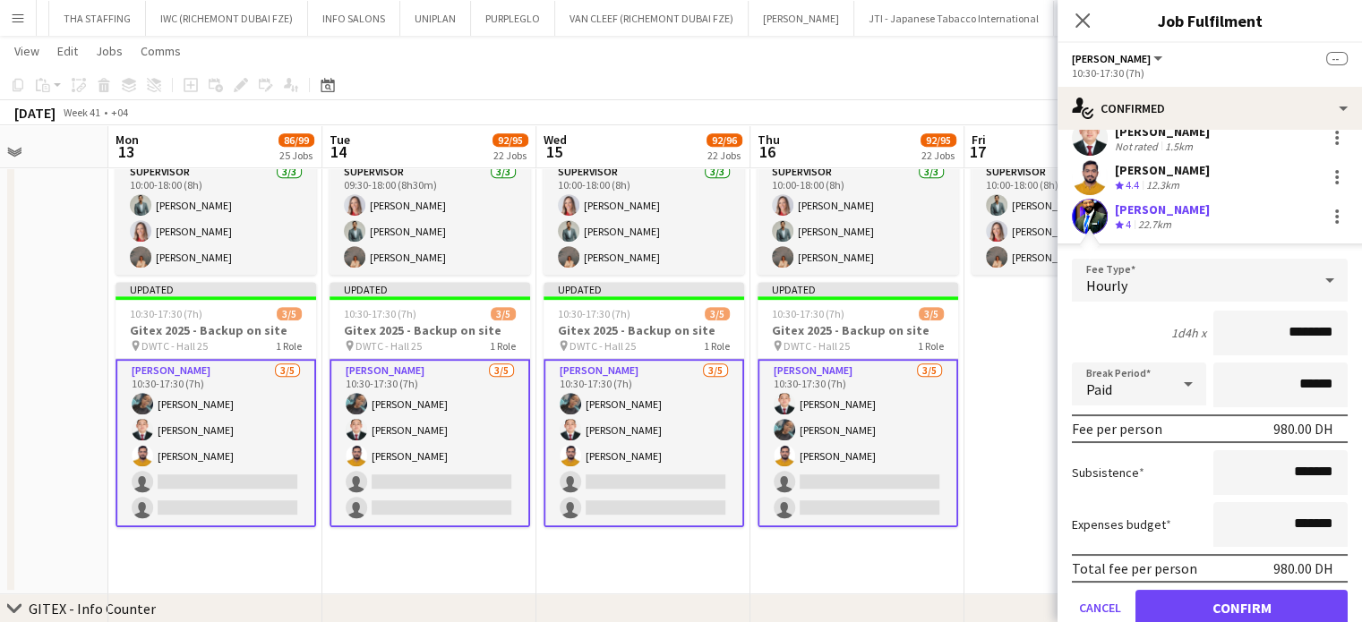
scroll to position [208, 0]
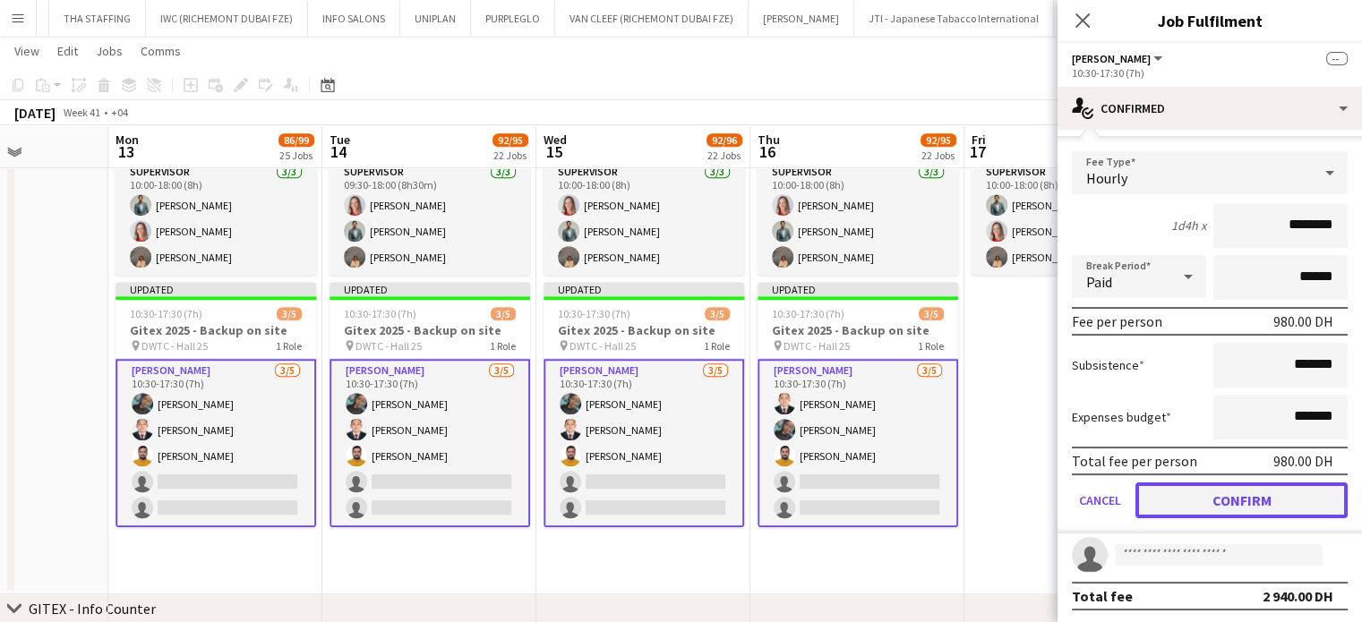
click at [1207, 499] on button "Confirm" at bounding box center [1241, 501] width 212 height 36
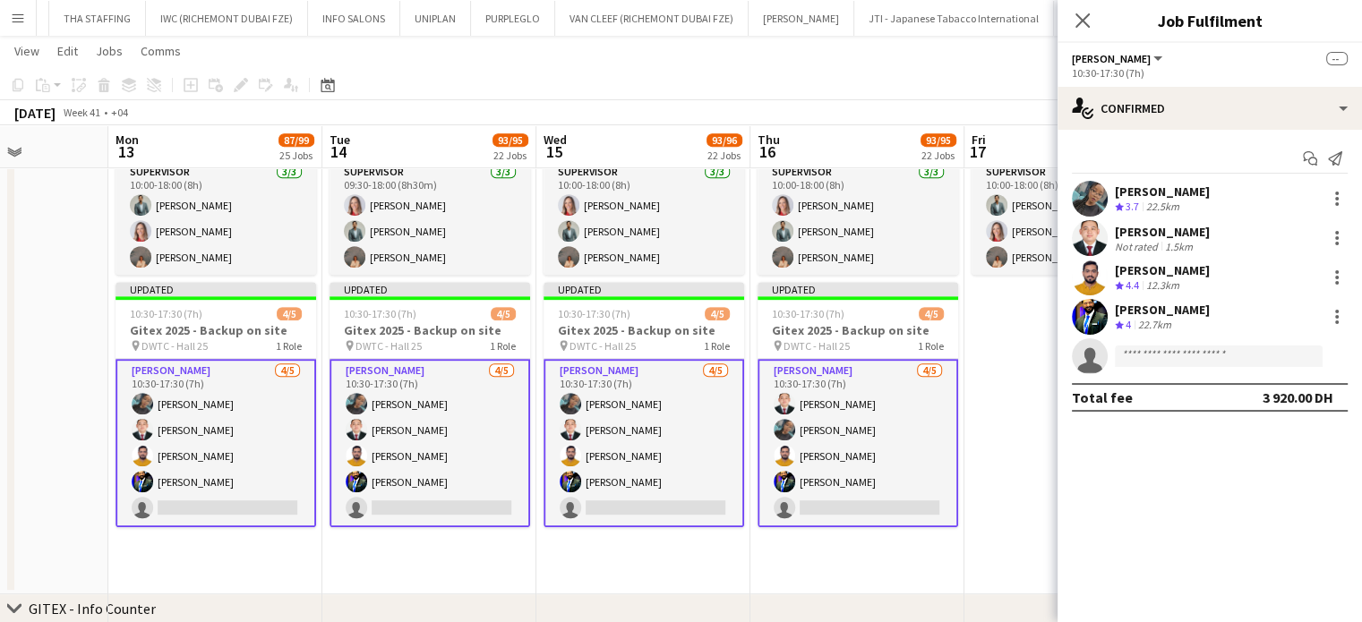
scroll to position [0, 0]
click at [1336, 239] on div at bounding box center [1337, 238] width 4 height 4
click at [1277, 401] on span "Remove" at bounding box center [1277, 400] width 111 height 16
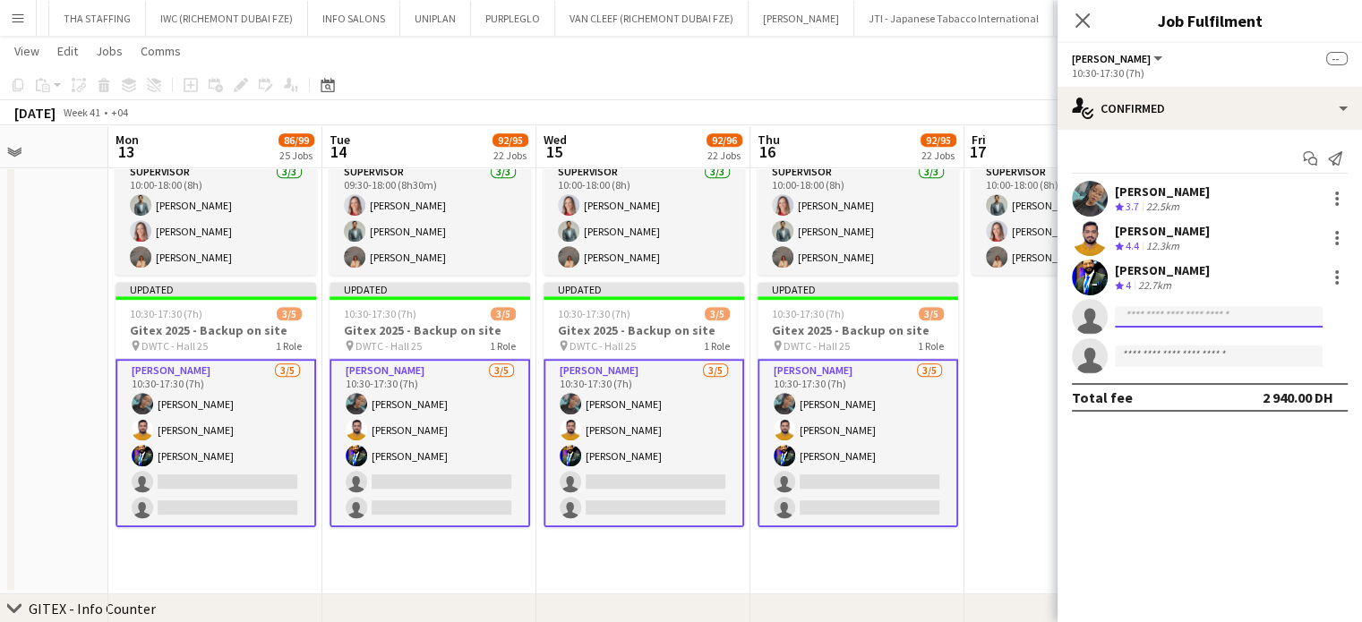
click at [1164, 312] on input at bounding box center [1219, 316] width 208 height 21
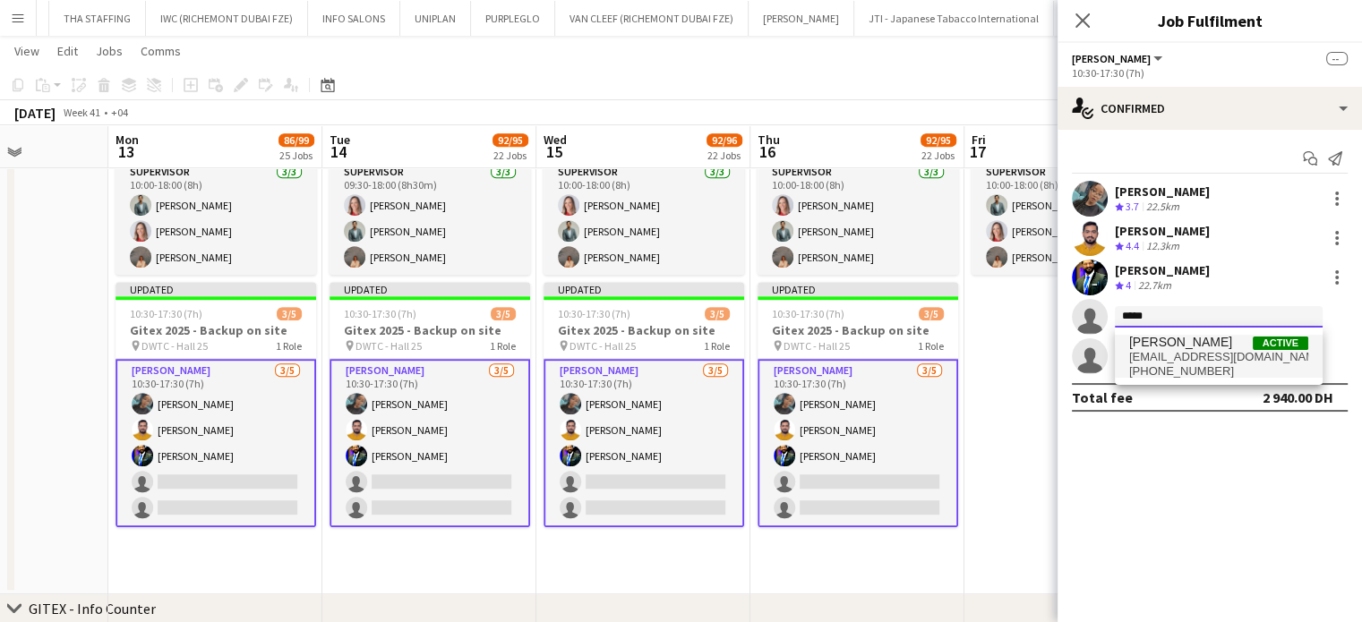
type input "*****"
click at [1191, 364] on span "+971556245824" at bounding box center [1218, 371] width 179 height 14
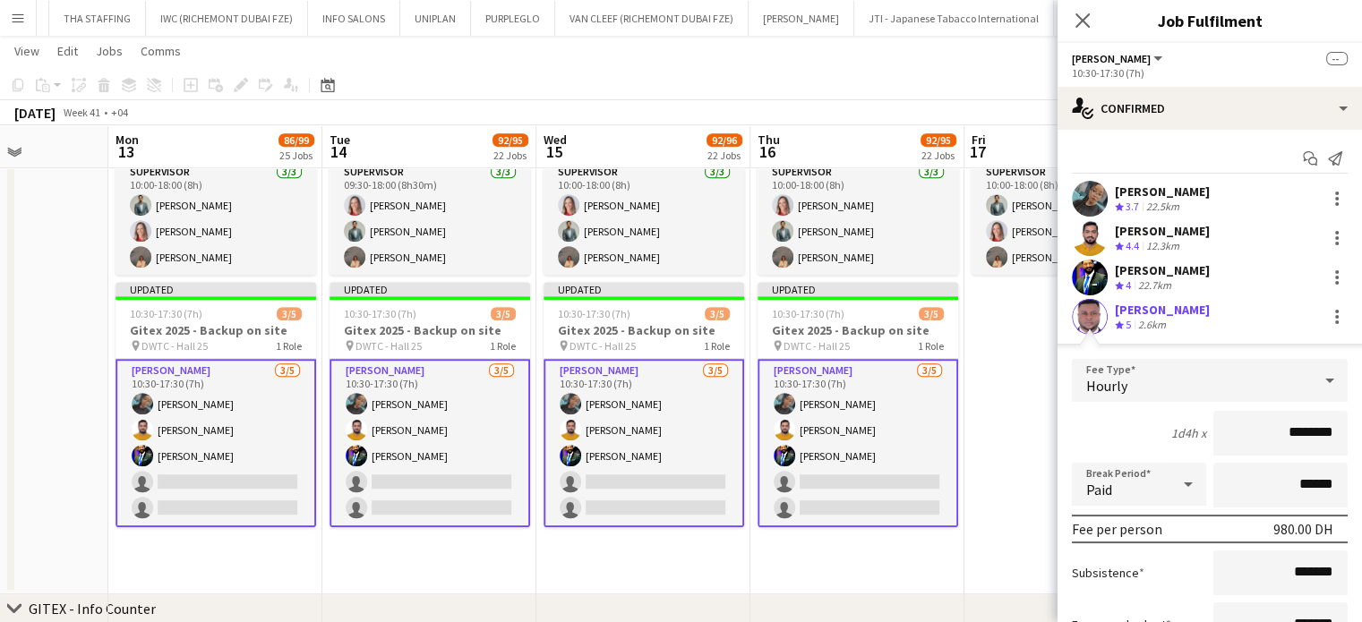
scroll to position [208, 0]
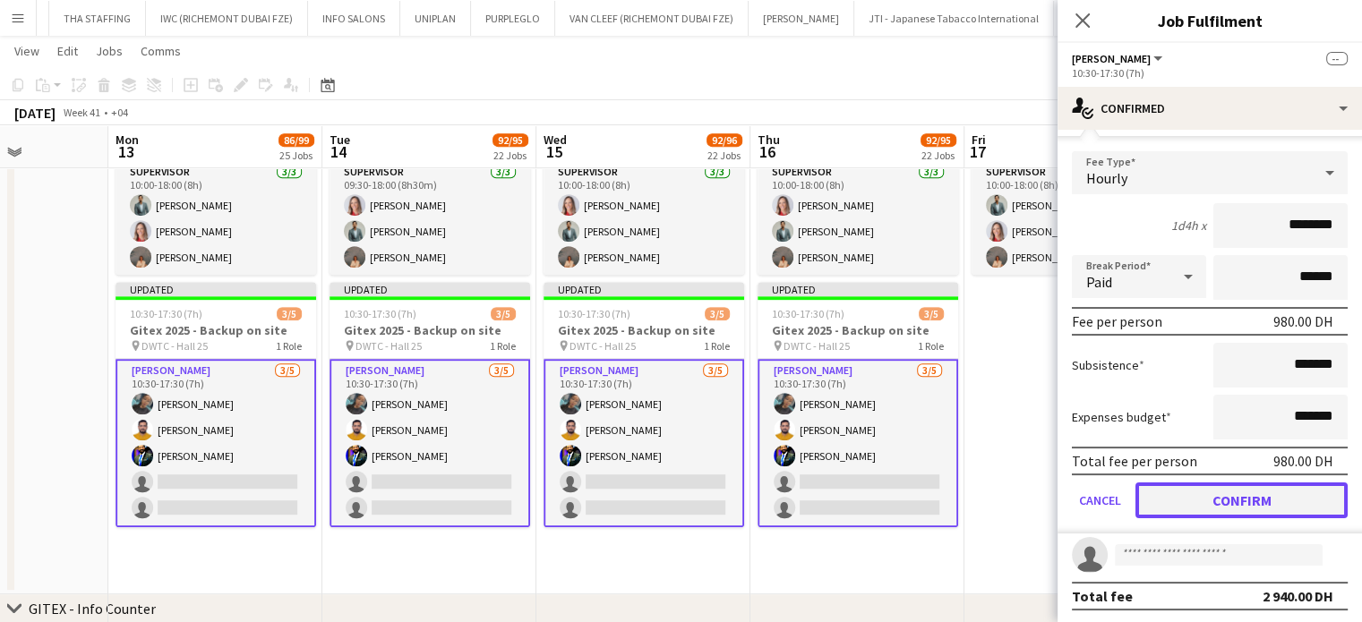
click at [1237, 497] on button "Confirm" at bounding box center [1241, 501] width 212 height 36
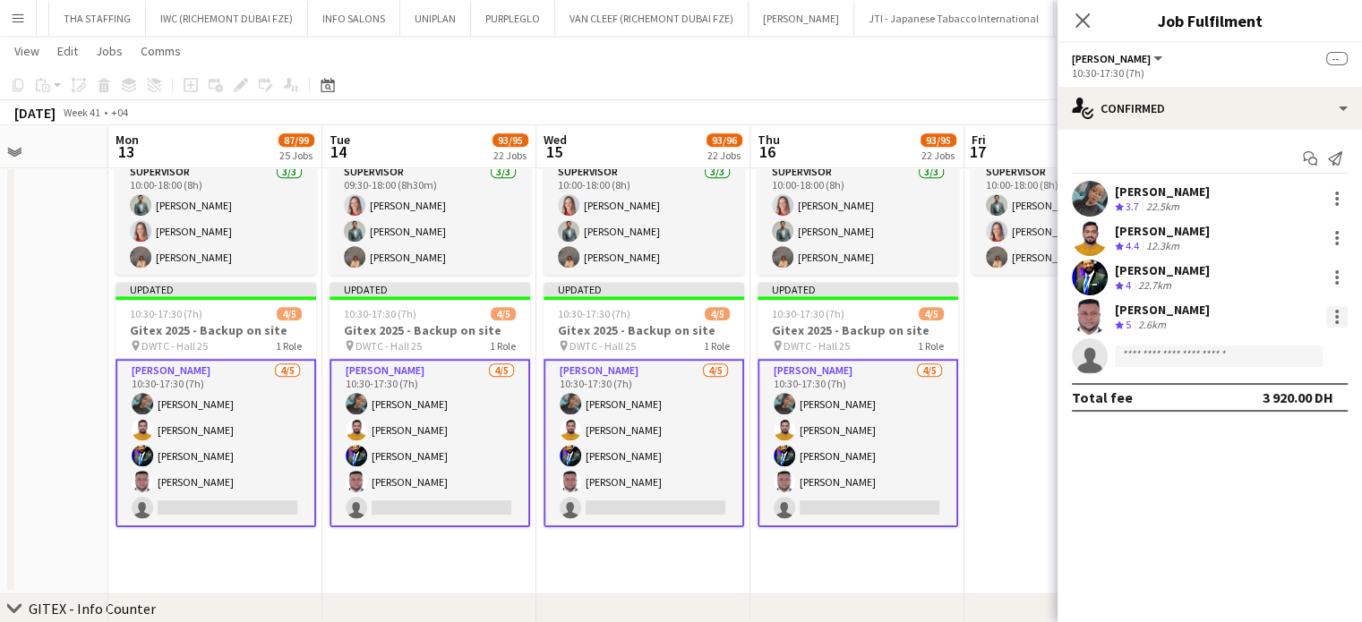
click at [1335, 315] on div at bounding box center [1337, 317] width 4 height 4
drag, startPoint x: 1239, startPoint y: 472, endPoint x: 1226, endPoint y: 449, distance: 25.7
click at [1238, 472] on span "Remove" at bounding box center [1249, 478] width 54 height 15
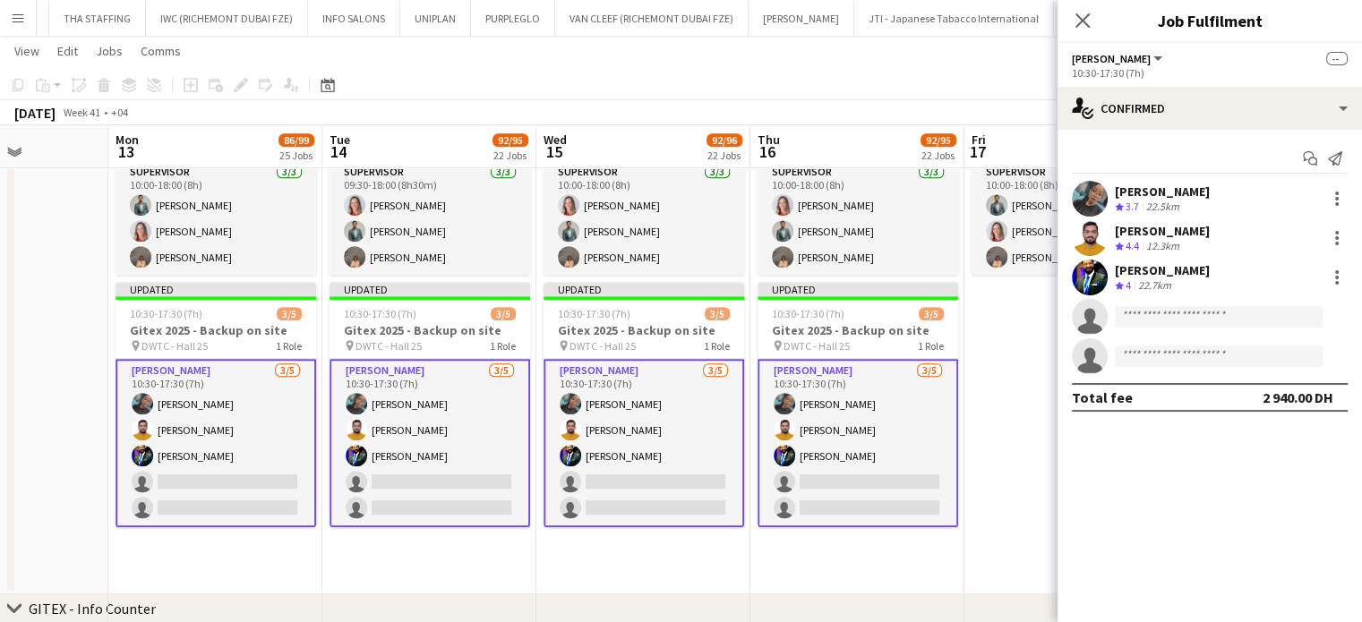
click at [1028, 341] on app-date-cell "10:00-18:00 (8h) 3/3 Gitex 2025 - Supervisor pin DWTC 1 Role Supervisor 3/3 10:…" at bounding box center [1071, 343] width 214 height 502
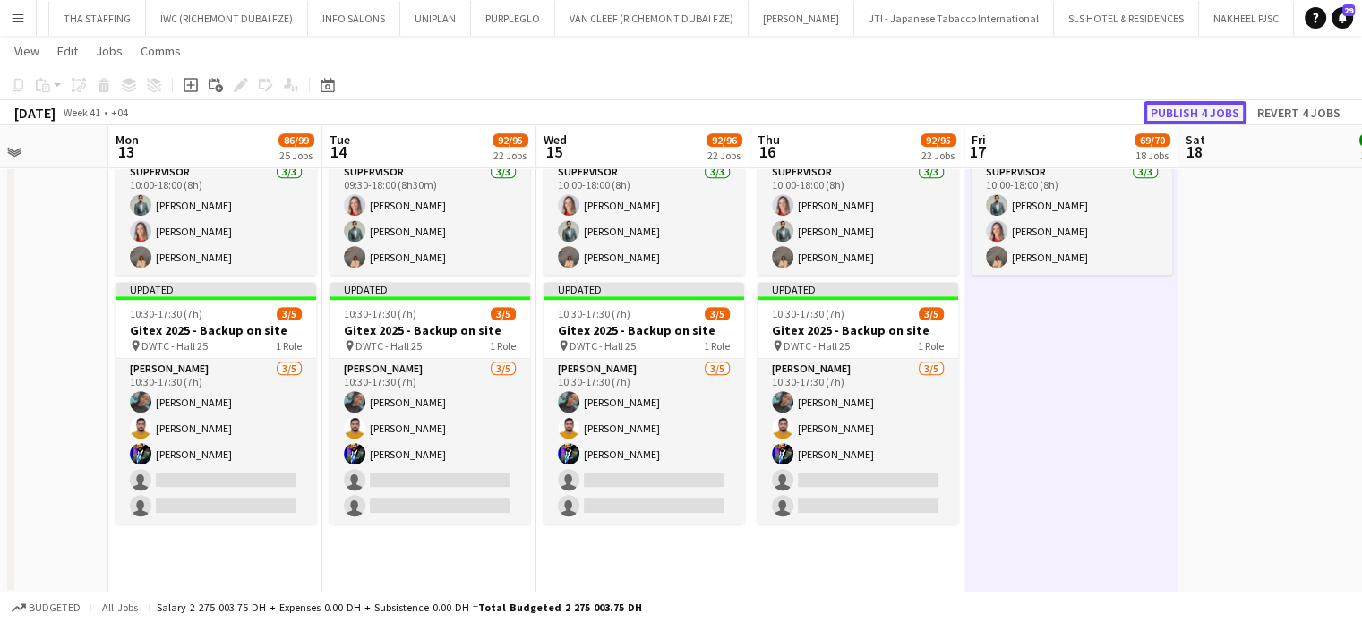
click at [1203, 104] on button "Publish 4 jobs" at bounding box center [1194, 112] width 103 height 23
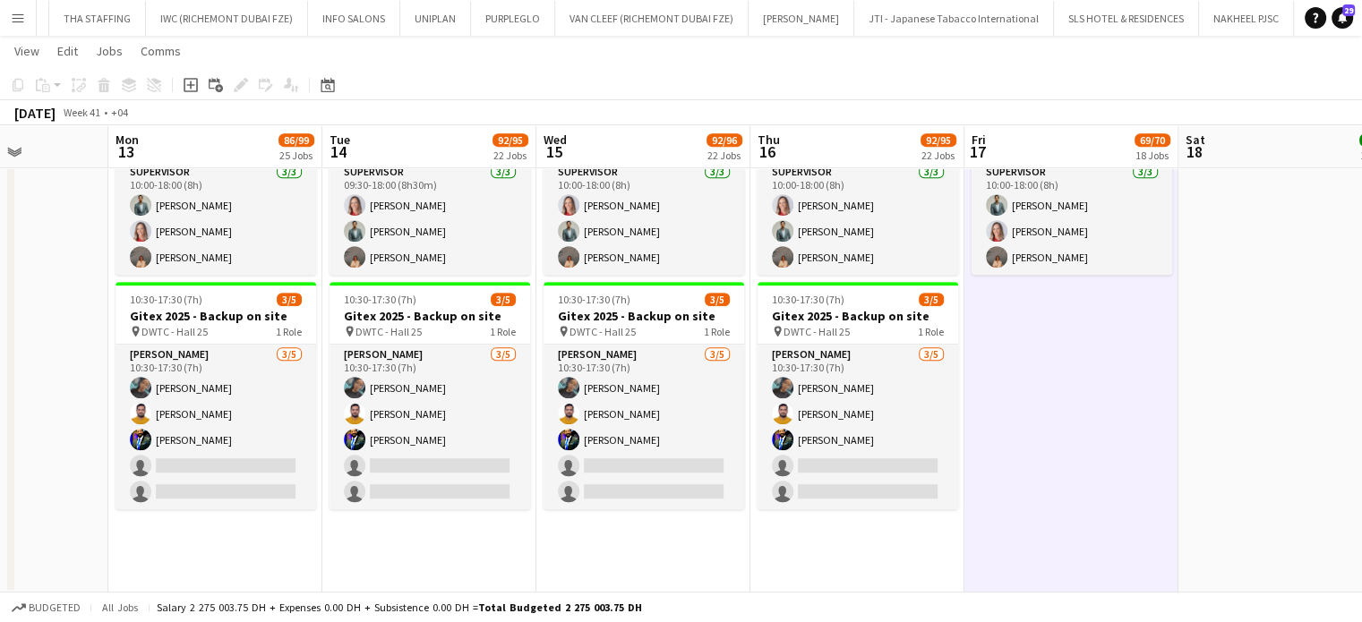
click at [1090, 421] on app-date-cell "10:00-18:00 (8h) 3/3 Gitex 2025 - Supervisor pin DWTC 1 Role Supervisor 3/3 10:…" at bounding box center [1071, 343] width 214 height 502
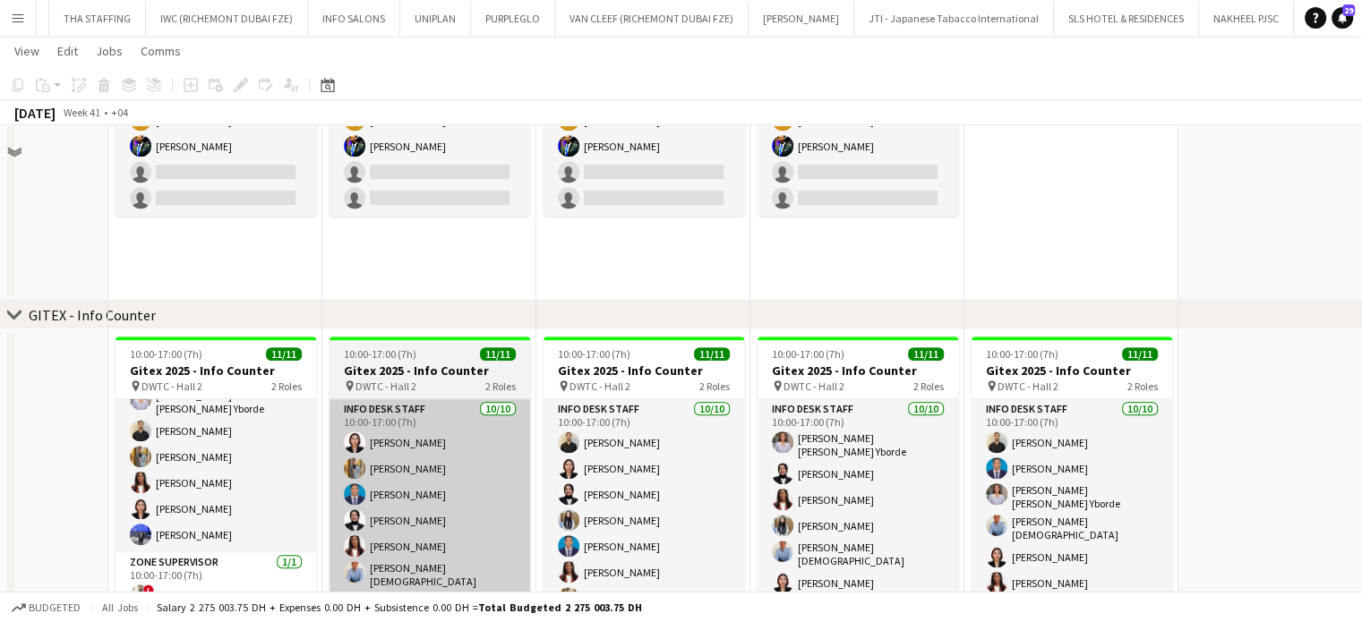
scroll to position [1164, 0]
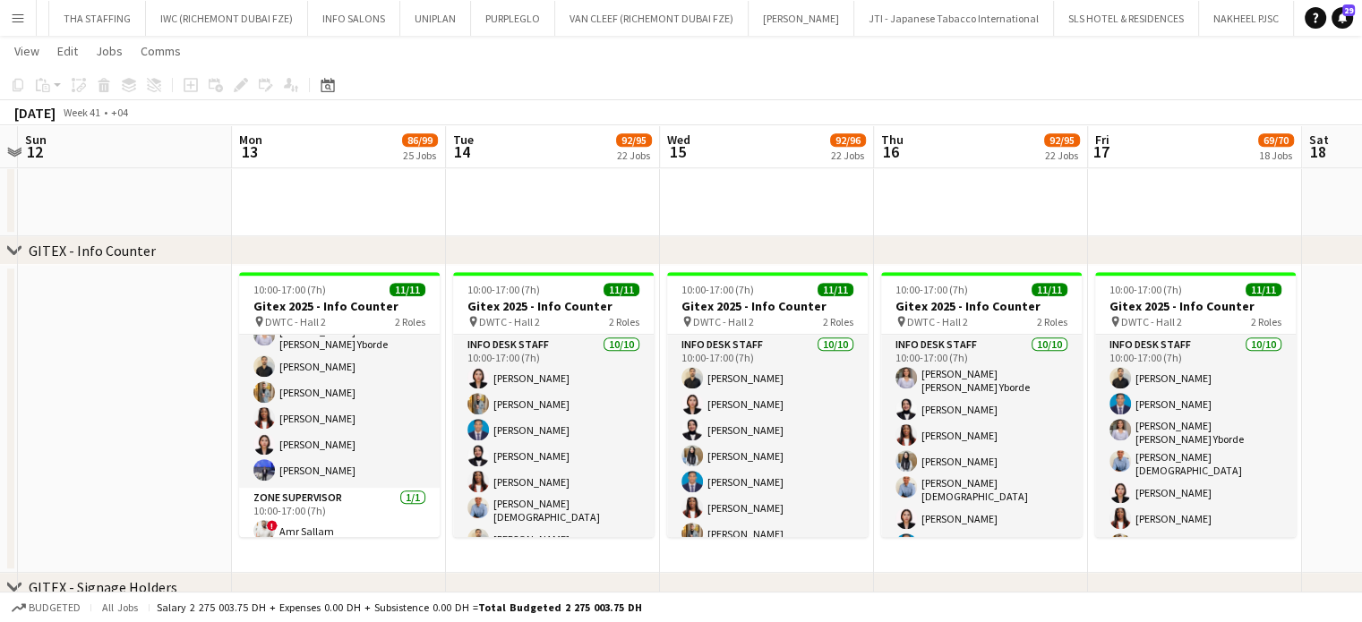
drag, startPoint x: 547, startPoint y: 428, endPoint x: 624, endPoint y: 423, distance: 77.1
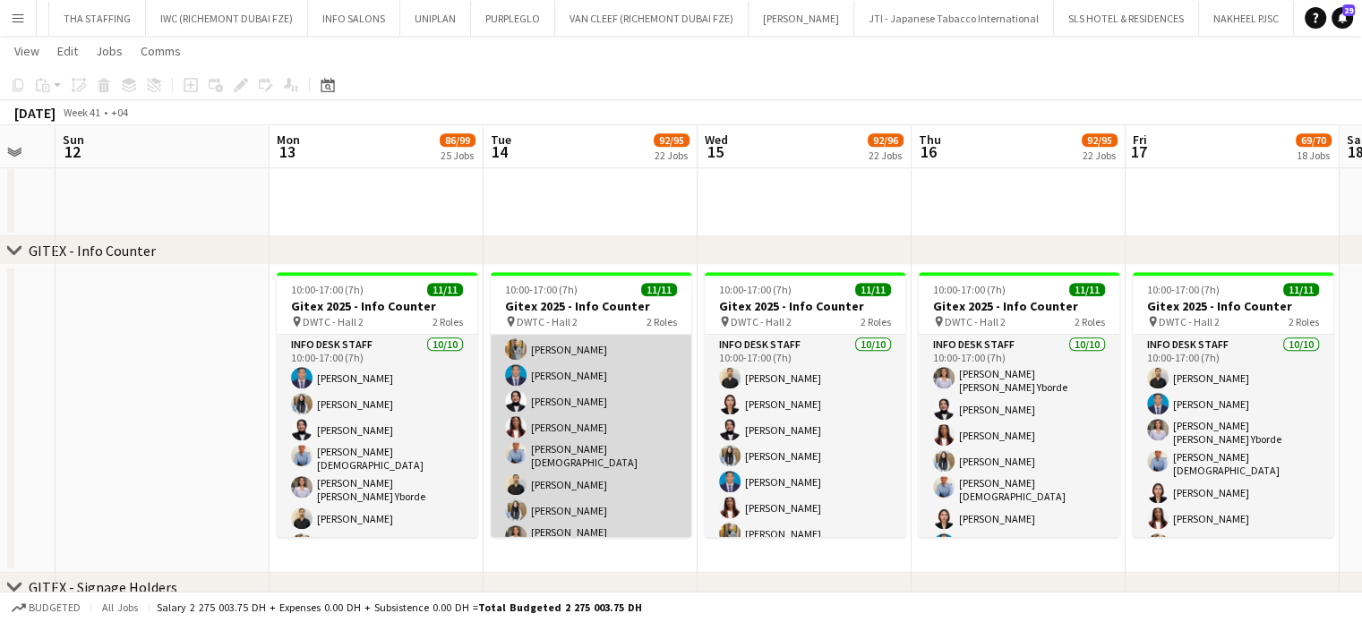
scroll to position [0, 0]
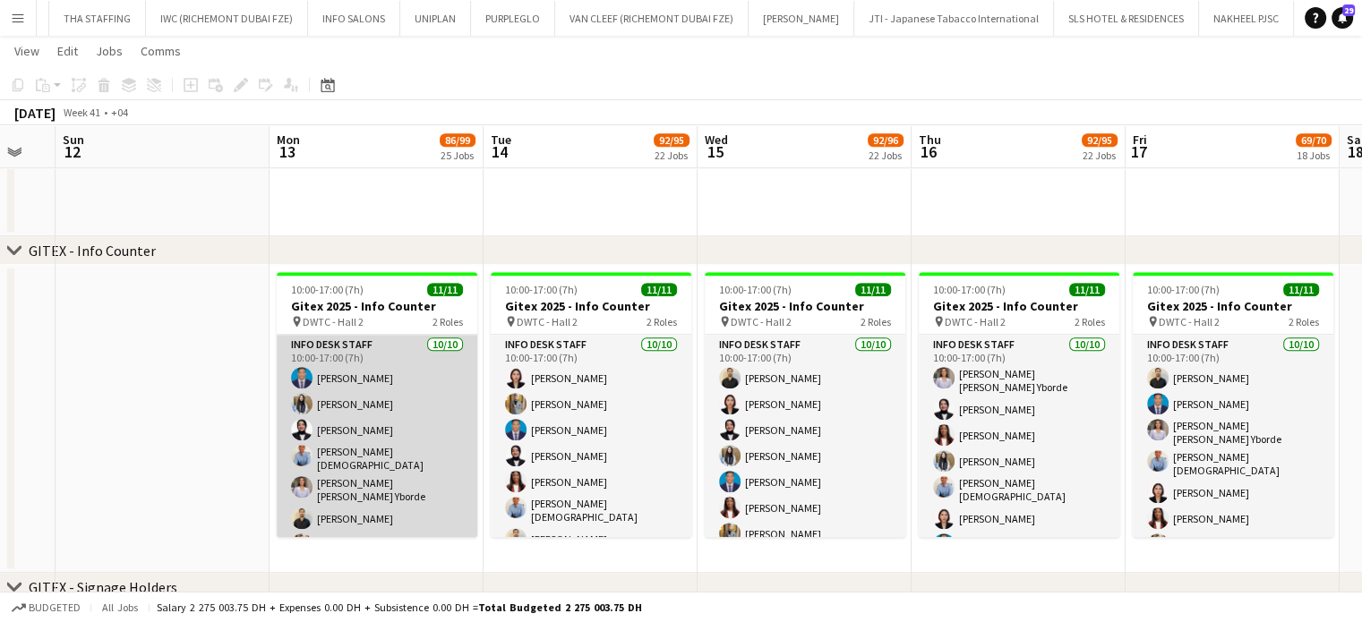
drag, startPoint x: 360, startPoint y: 434, endPoint x: 372, endPoint y: 442, distance: 14.9
click at [359, 434] on app-card-role "Info desk staff 10/10 10:00-17:00 (7h) Benjamin Ofidi Aisha Inam Fotima Naimova…" at bounding box center [377, 487] width 201 height 305
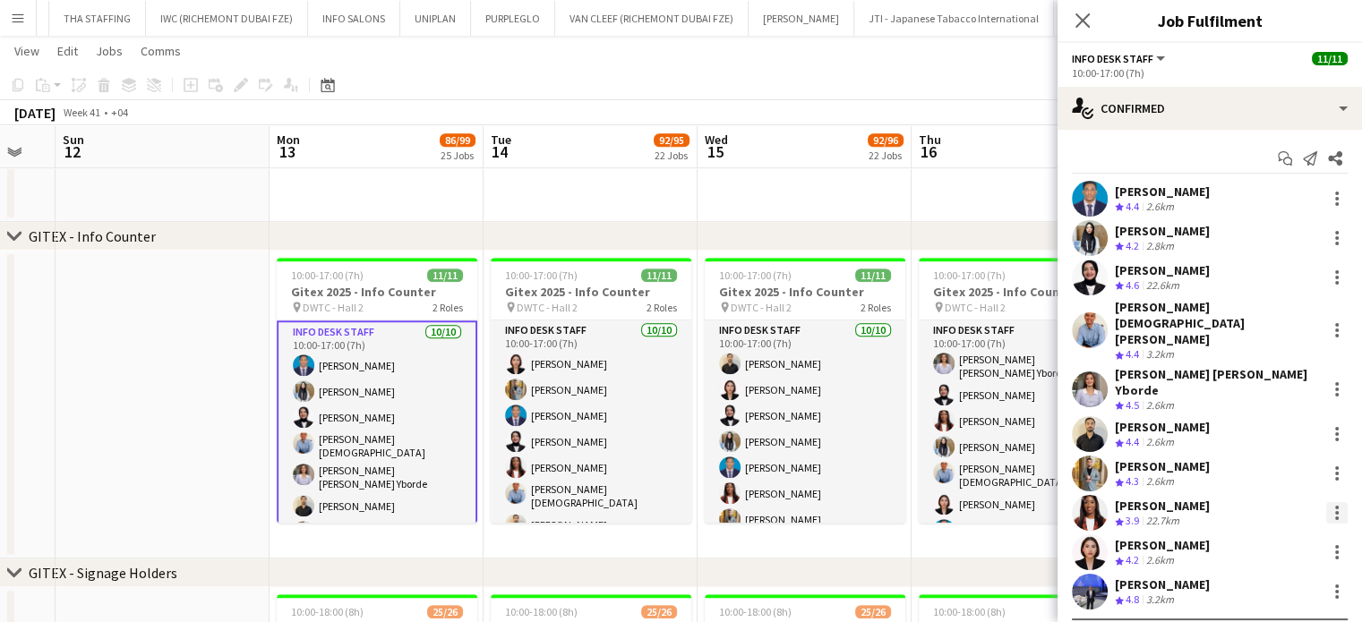
click at [1335, 506] on div at bounding box center [1337, 508] width 4 height 4
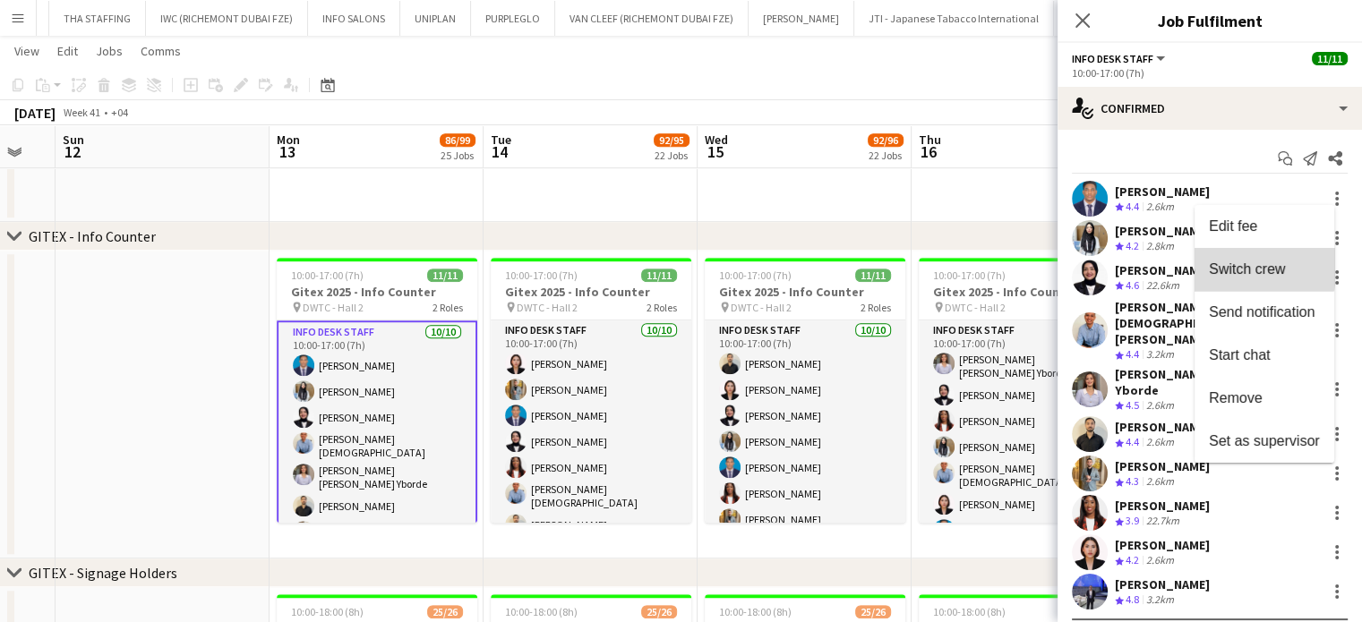
click at [1218, 266] on span "Switch crew" at bounding box center [1247, 268] width 76 height 15
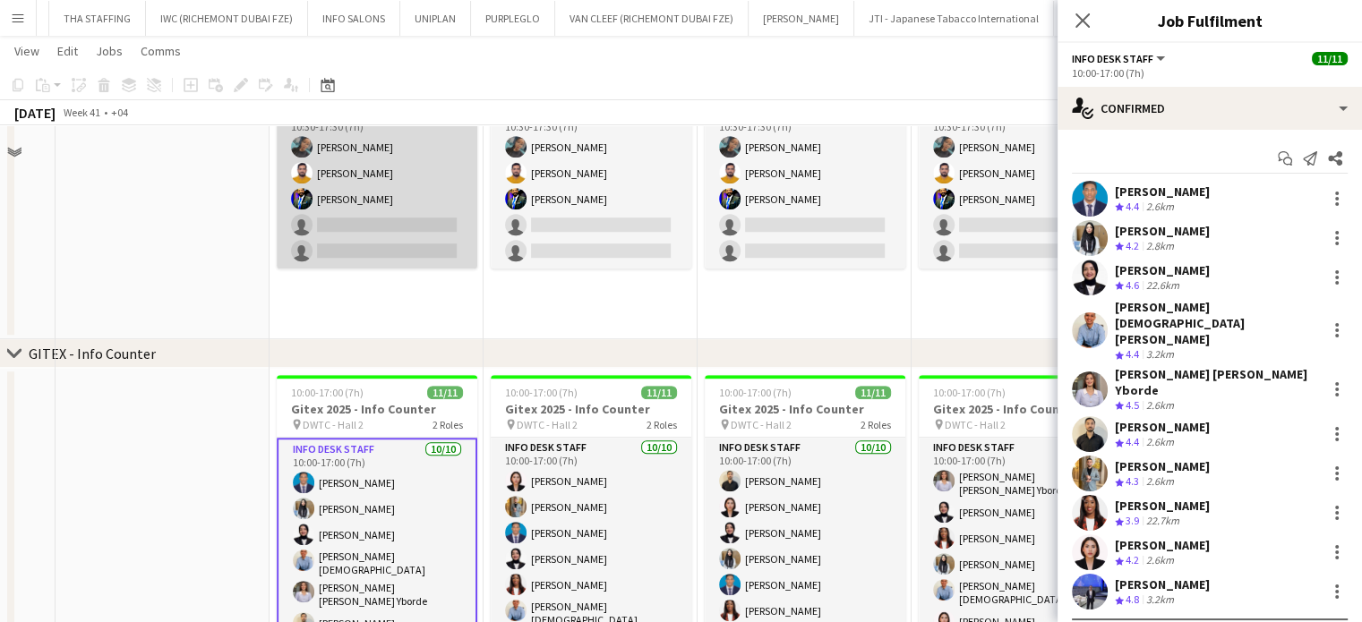
scroll to position [985, 0]
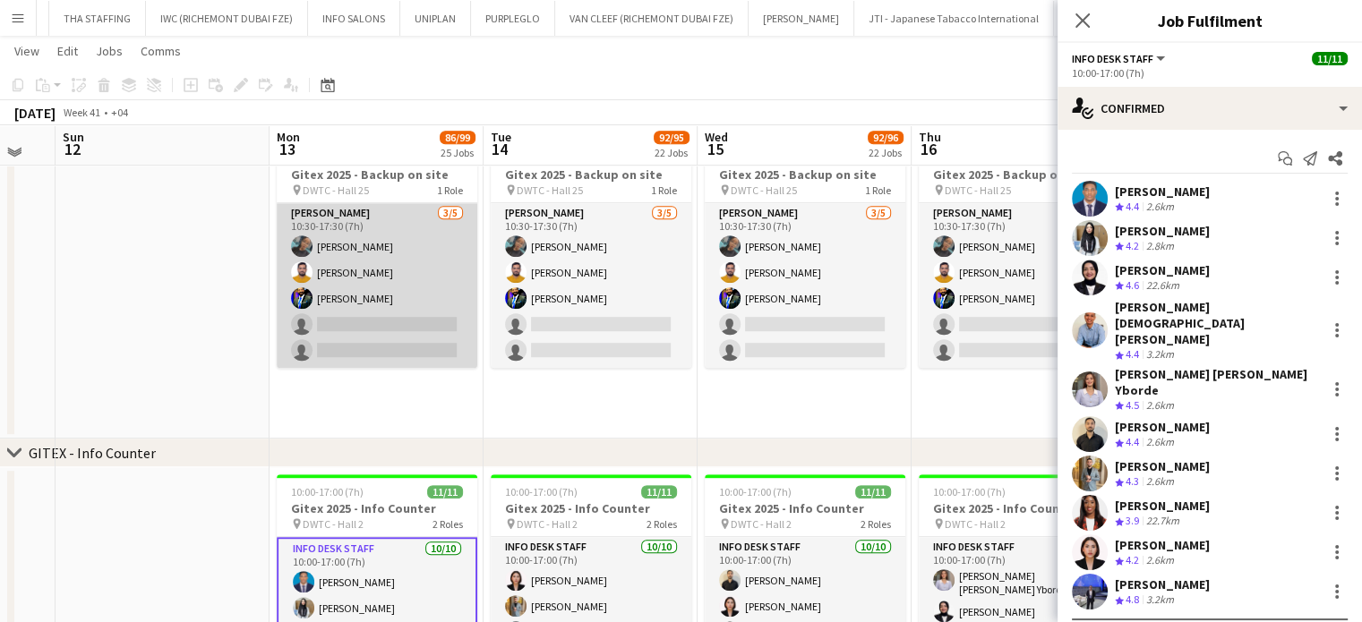
click at [383, 278] on app-card-role "Usher 3/5 10:30-17:30 (7h) Vanesa Nyabera Adeel Ahmad Muhammad Fayaz single-neu…" at bounding box center [377, 285] width 201 height 165
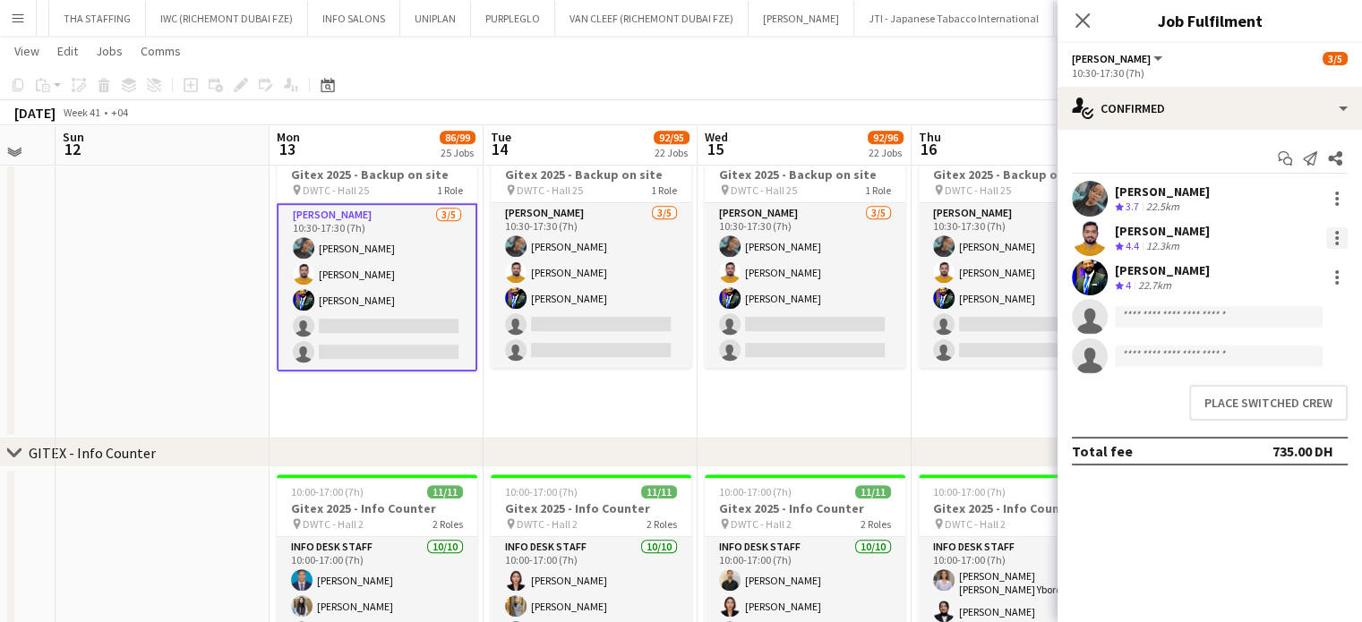
click at [1334, 243] on div at bounding box center [1336, 237] width 21 height 21
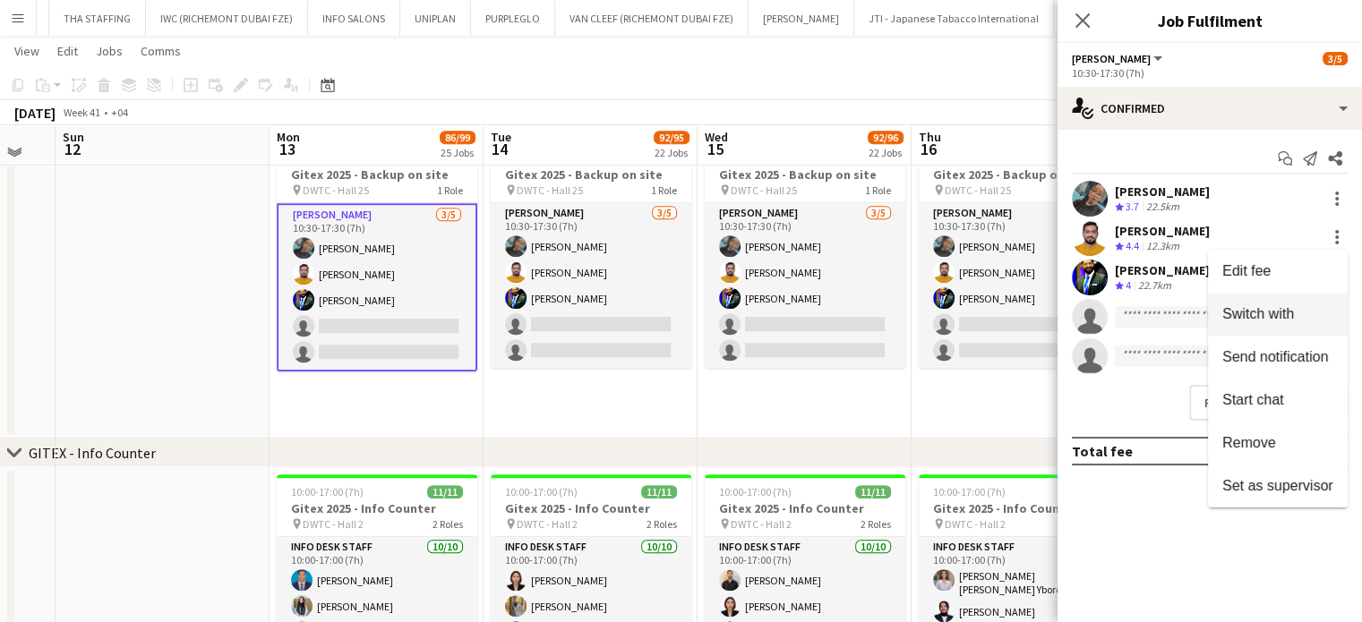
click at [1278, 317] on span "Switch with" at bounding box center [1258, 313] width 72 height 15
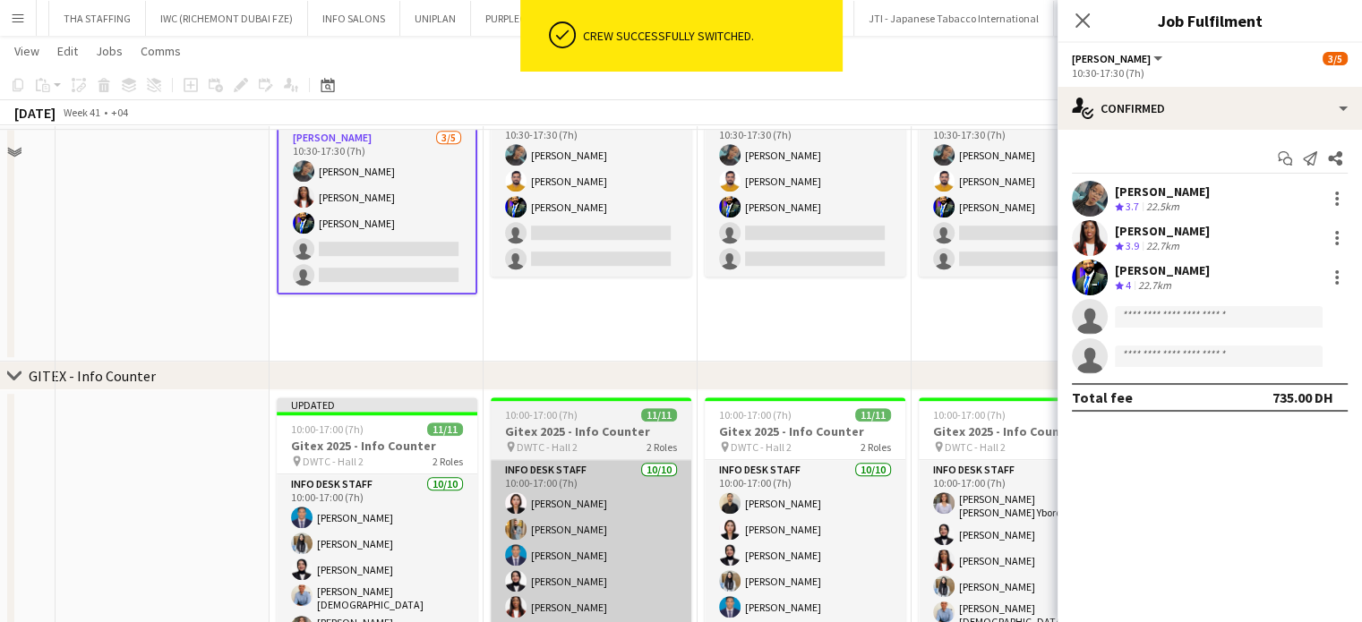
scroll to position [1074, 0]
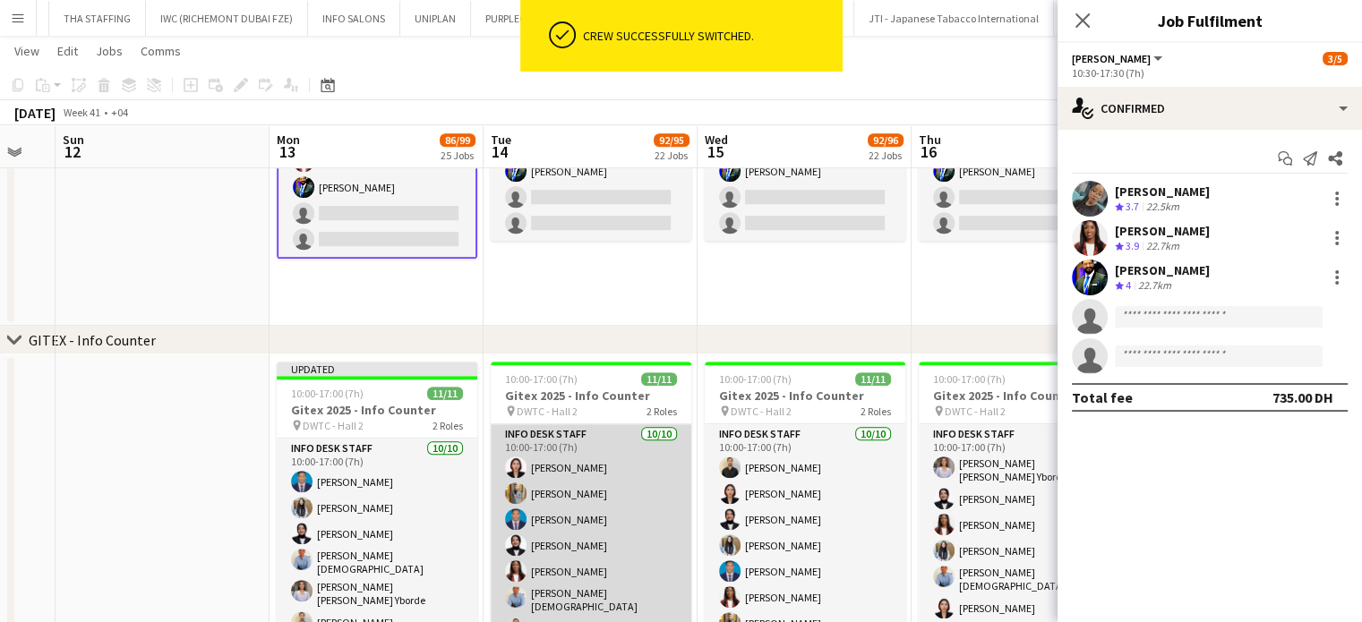
click at [621, 536] on app-card-role "Info desk staff 10/10 10:00-17:00 (7h) Aliah Bea Constantino Ahmed Fouda Benjam…" at bounding box center [591, 576] width 201 height 305
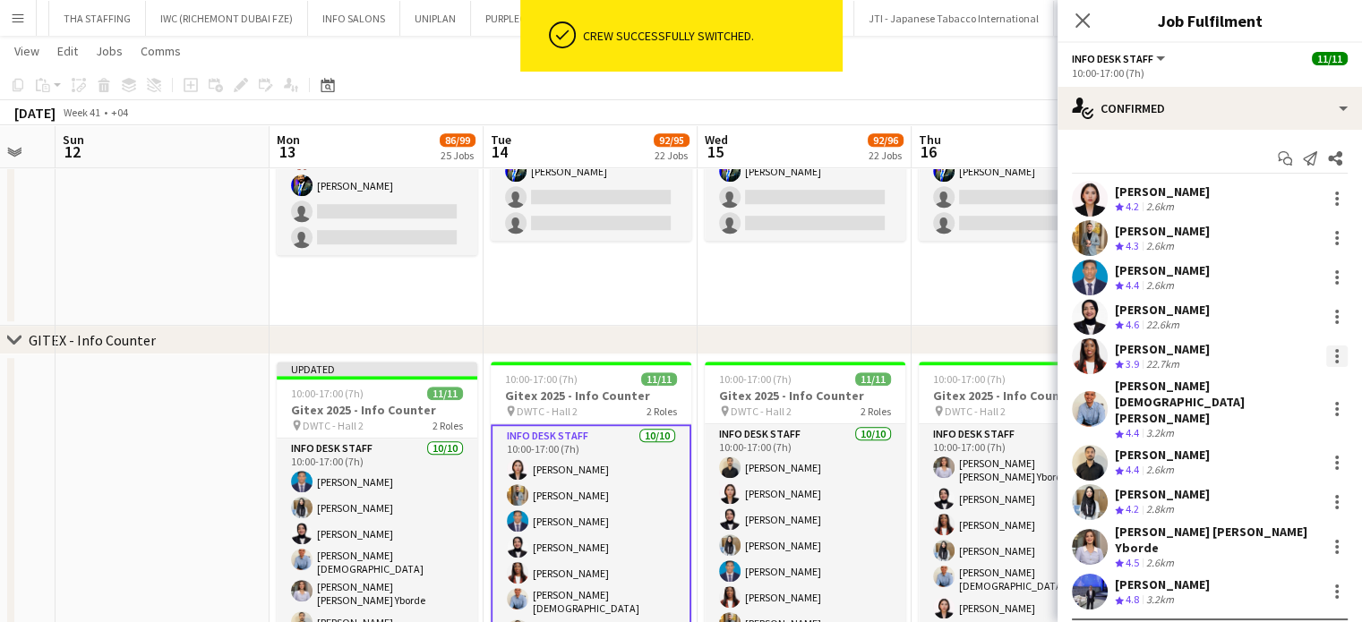
click at [1327, 354] on div at bounding box center [1336, 356] width 21 height 21
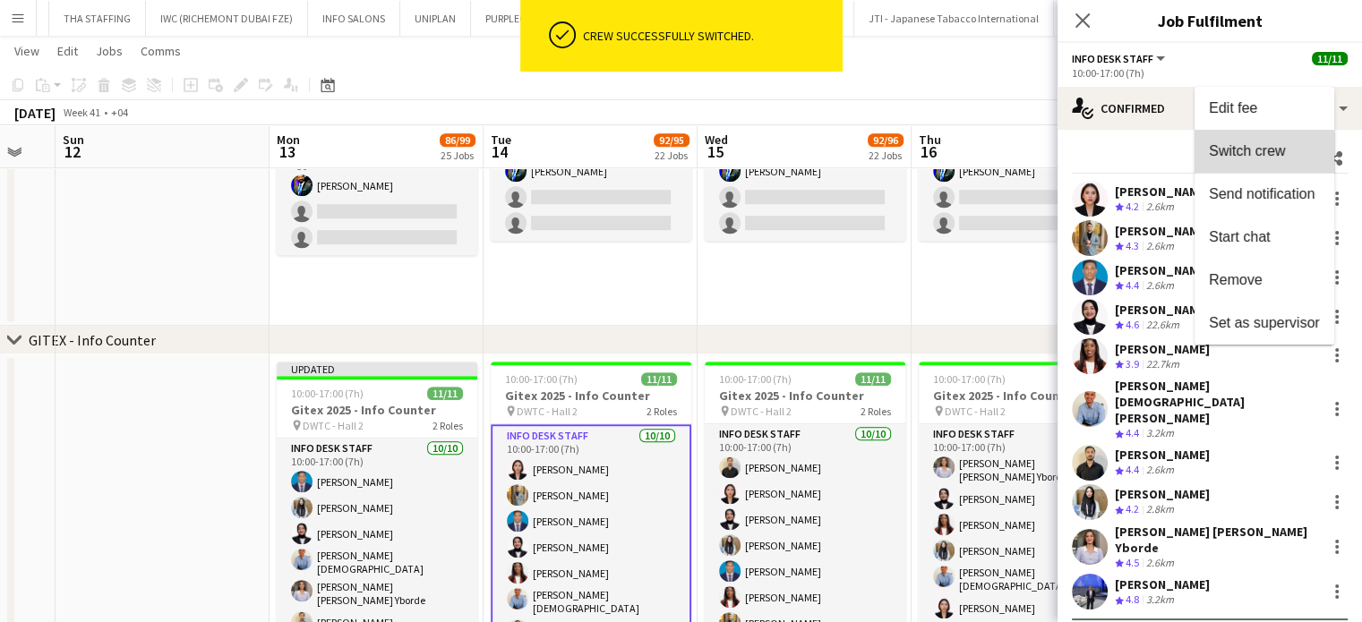
click at [1244, 162] on button "Switch crew" at bounding box center [1264, 151] width 140 height 43
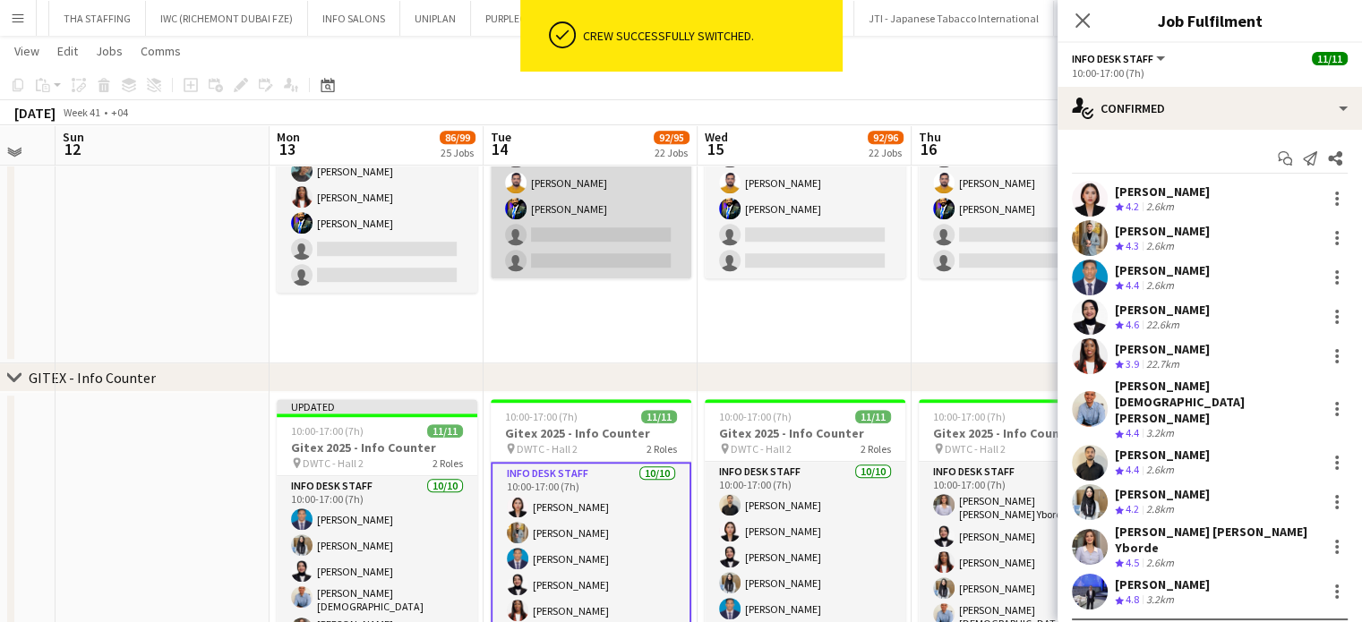
click at [581, 196] on app-card-role "Usher 3/5 10:30-17:30 (7h) Vanesa Nyabera Adeel Ahmad Muhammad Fayaz single-neu…" at bounding box center [591, 196] width 201 height 165
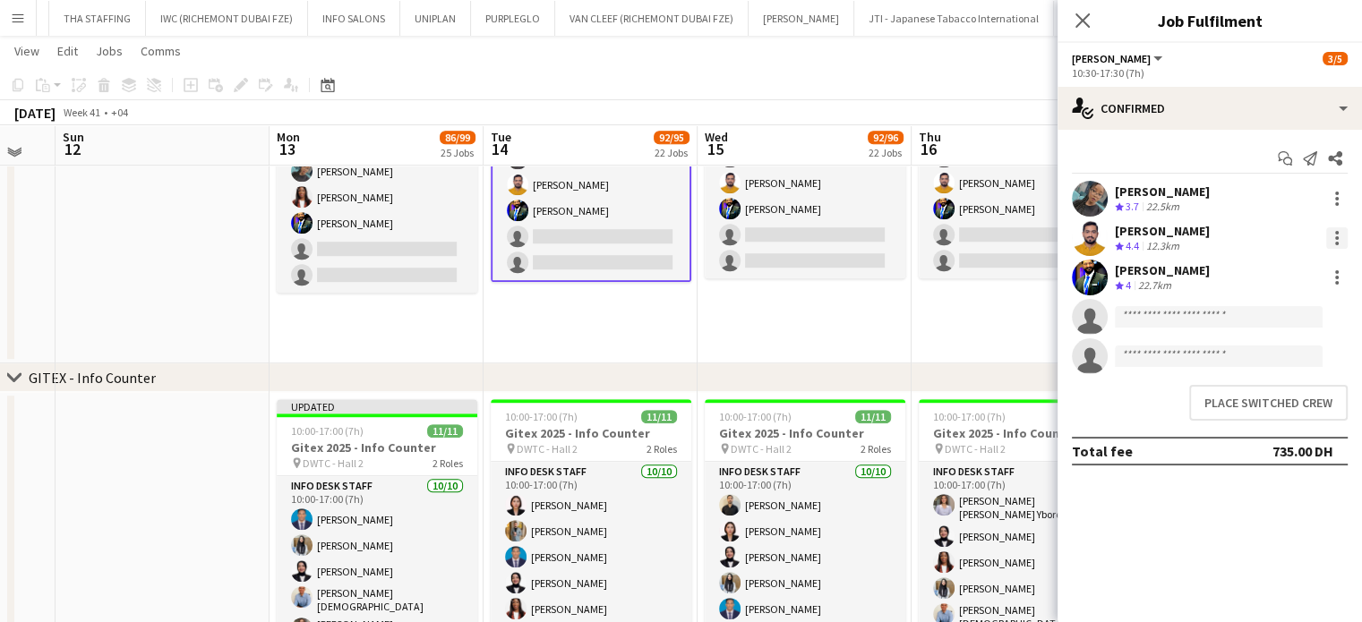
click at [1338, 243] on div at bounding box center [1337, 244] width 4 height 4
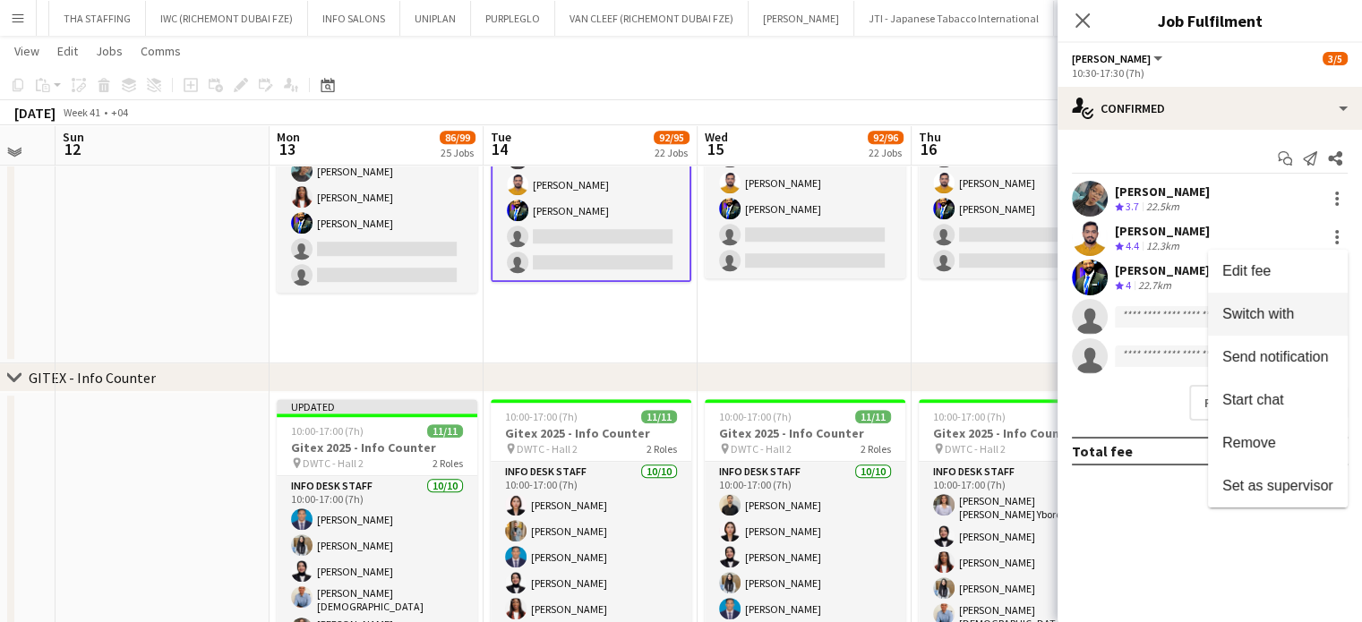
click at [1280, 311] on span "Switch with" at bounding box center [1258, 313] width 72 height 15
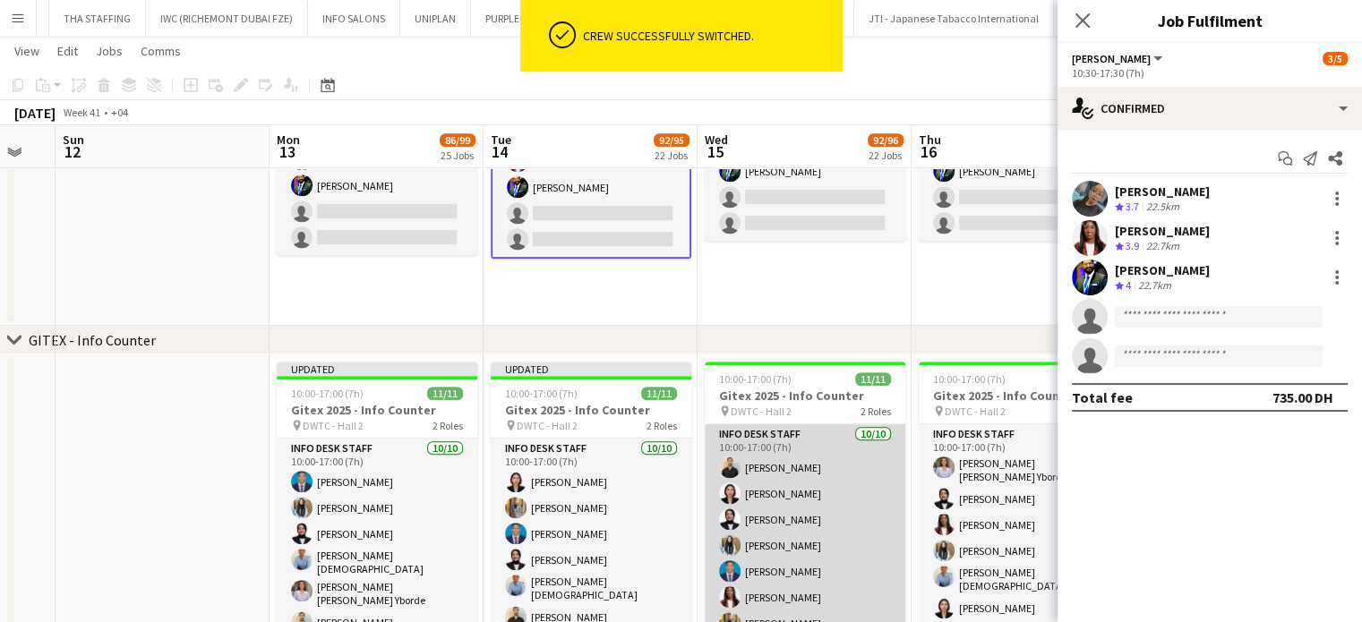
click at [809, 541] on app-card-role "Info desk staff 10/10 10:00-17:00 (7h) Ahmad Nadeem Aliah Bea Constantino Fotim…" at bounding box center [805, 576] width 201 height 305
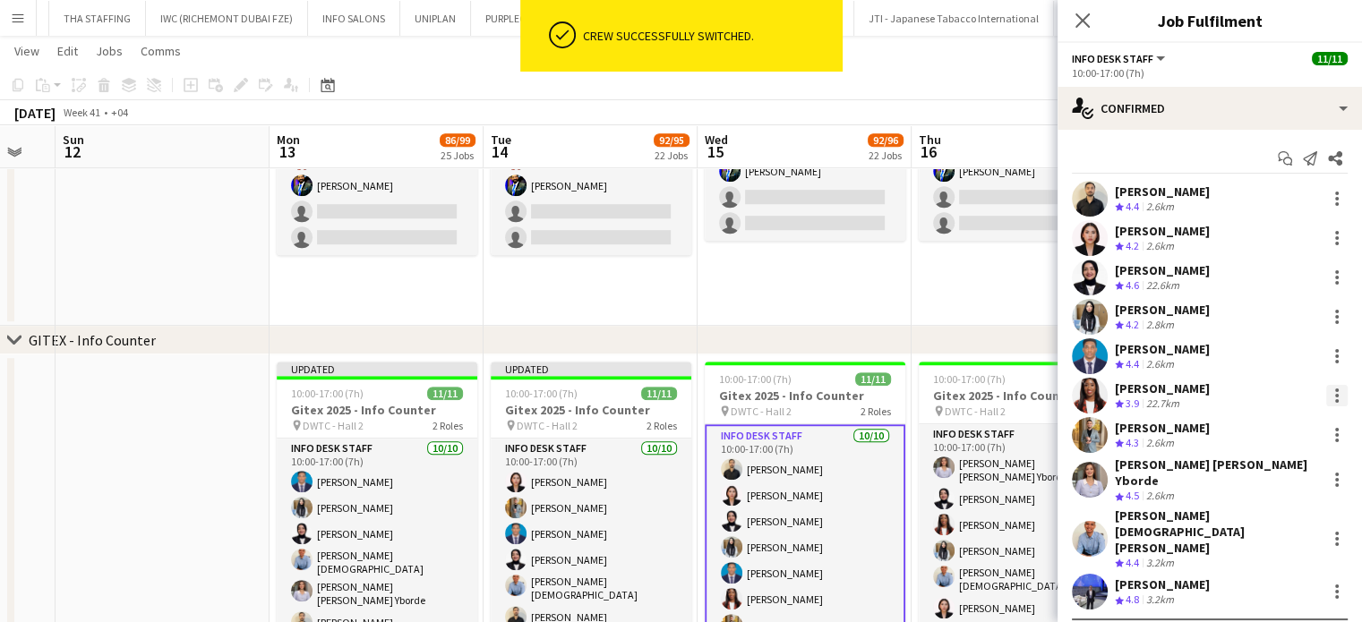
click at [1335, 394] on div at bounding box center [1337, 396] width 4 height 4
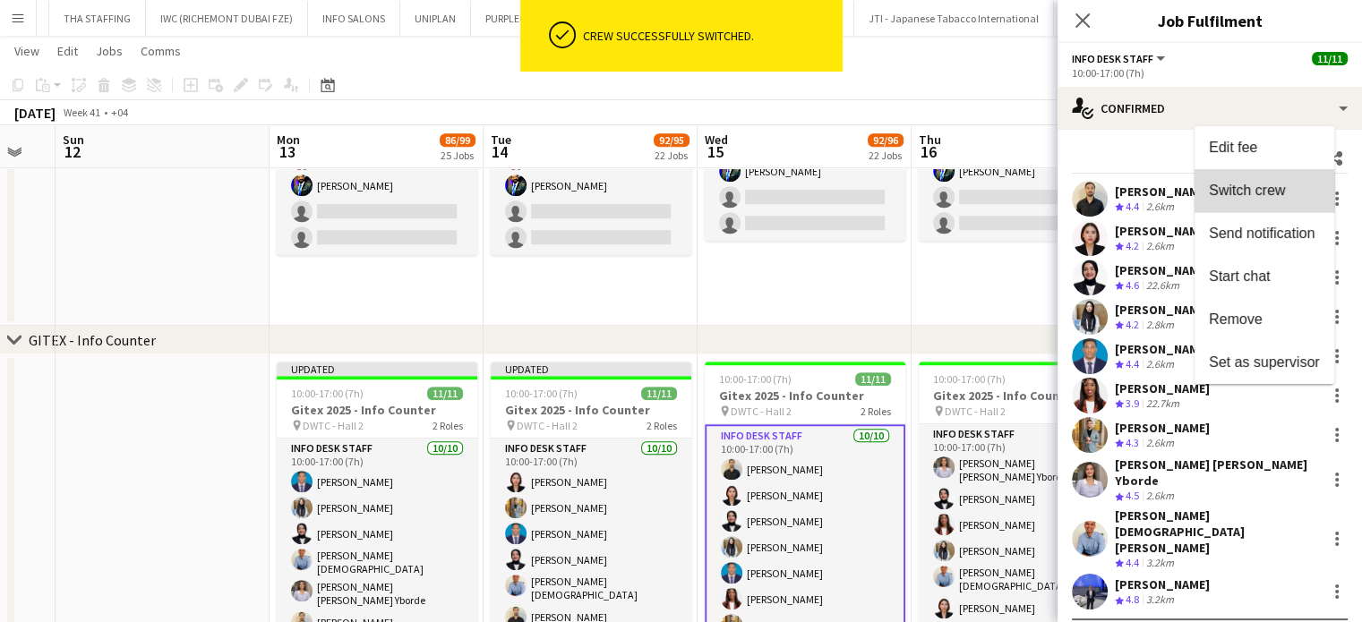
click at [1255, 200] on button "Switch crew" at bounding box center [1264, 190] width 140 height 43
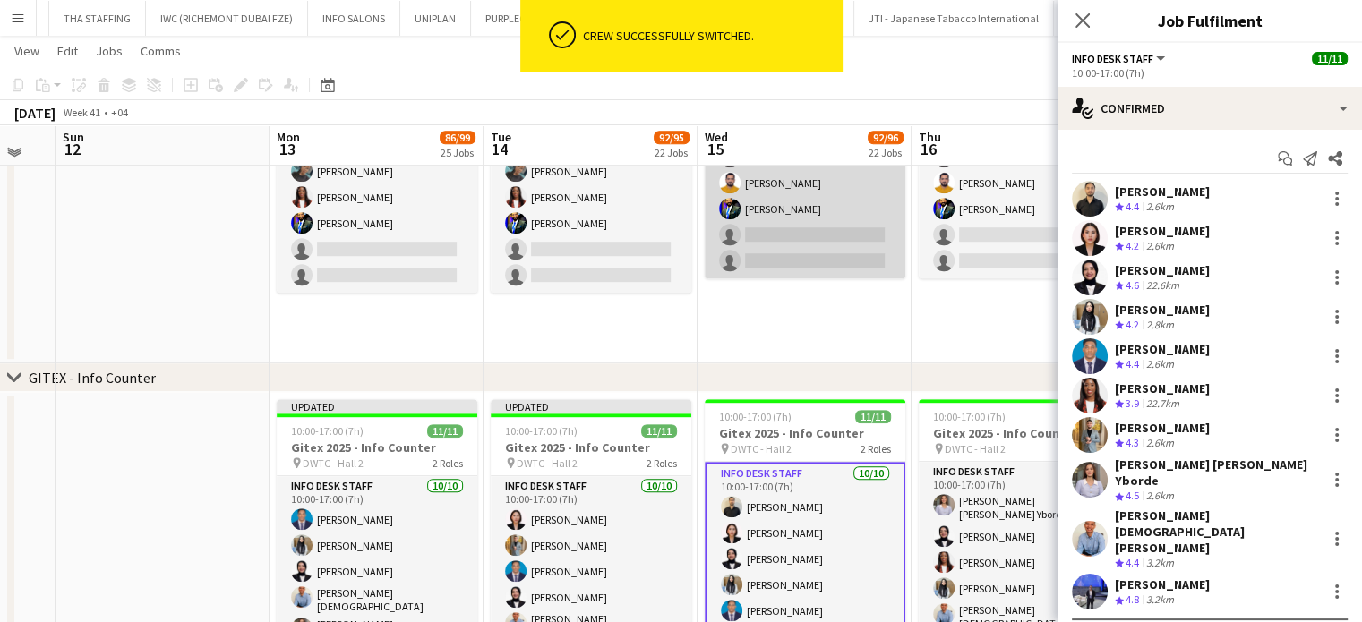
click at [809, 201] on app-card-role "Usher 3/5 10:30-17:30 (7h) Vanesa Nyabera Adeel Ahmad Muhammad Fayaz single-neu…" at bounding box center [805, 196] width 201 height 165
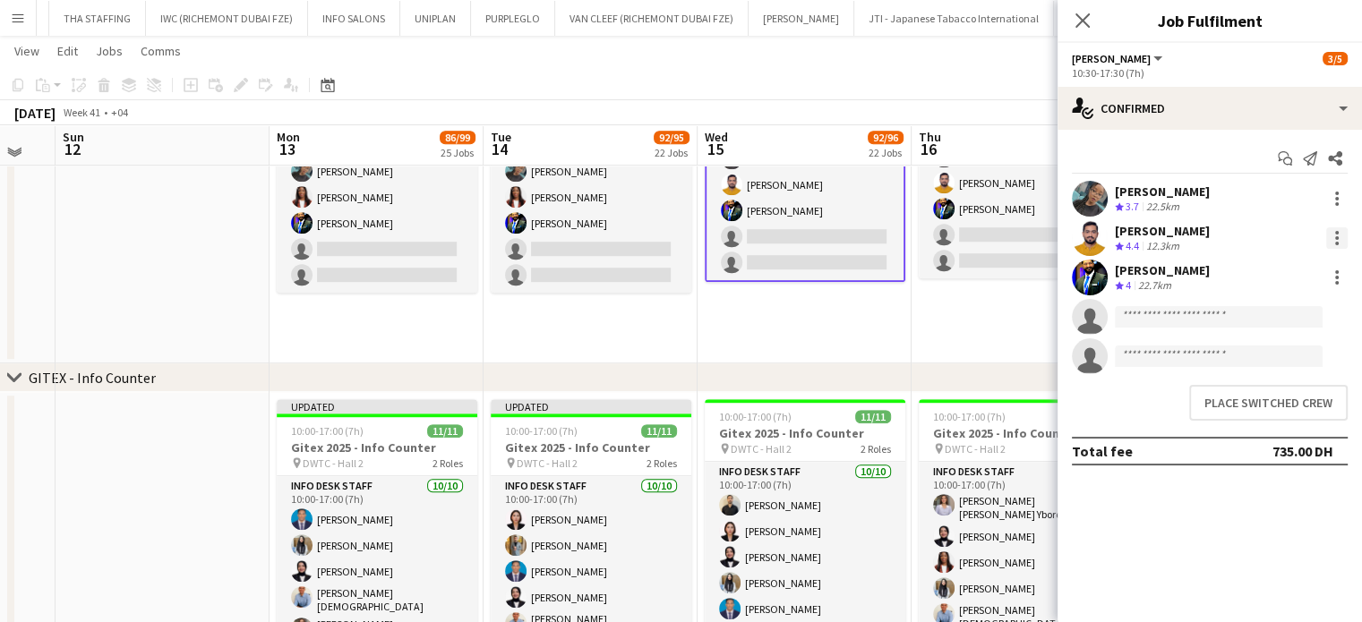
click at [1337, 236] on div at bounding box center [1337, 238] width 4 height 4
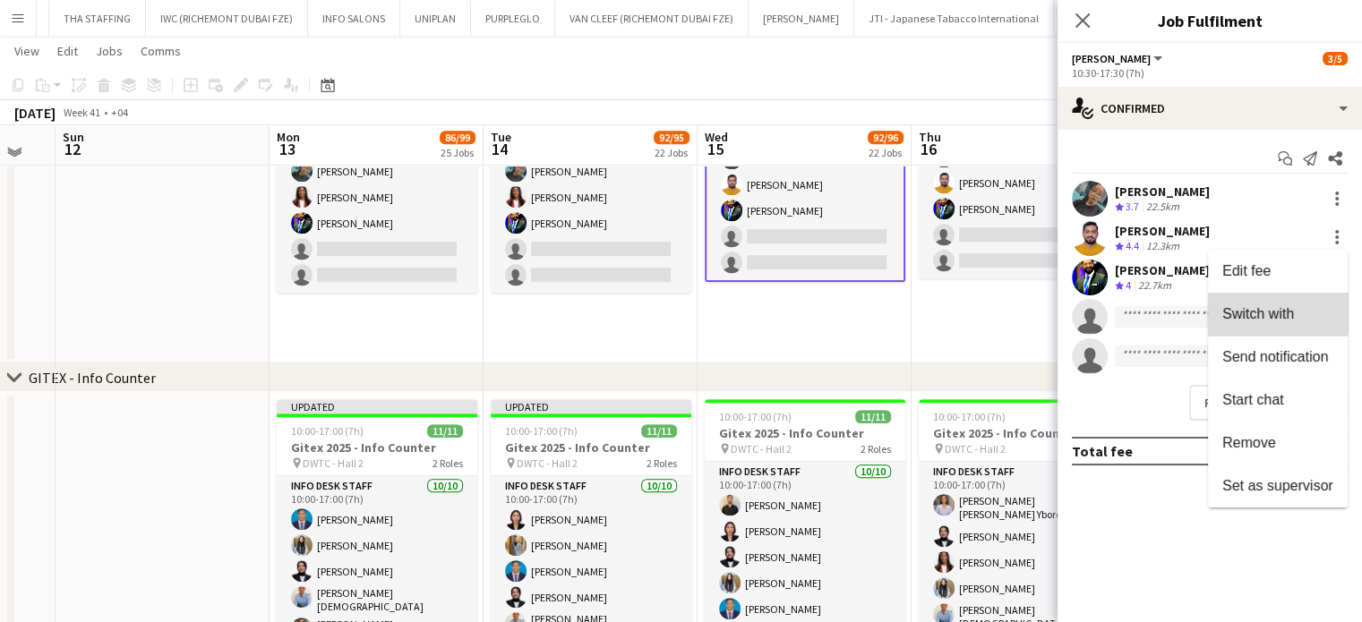
click at [1275, 307] on span "Switch with" at bounding box center [1258, 313] width 72 height 15
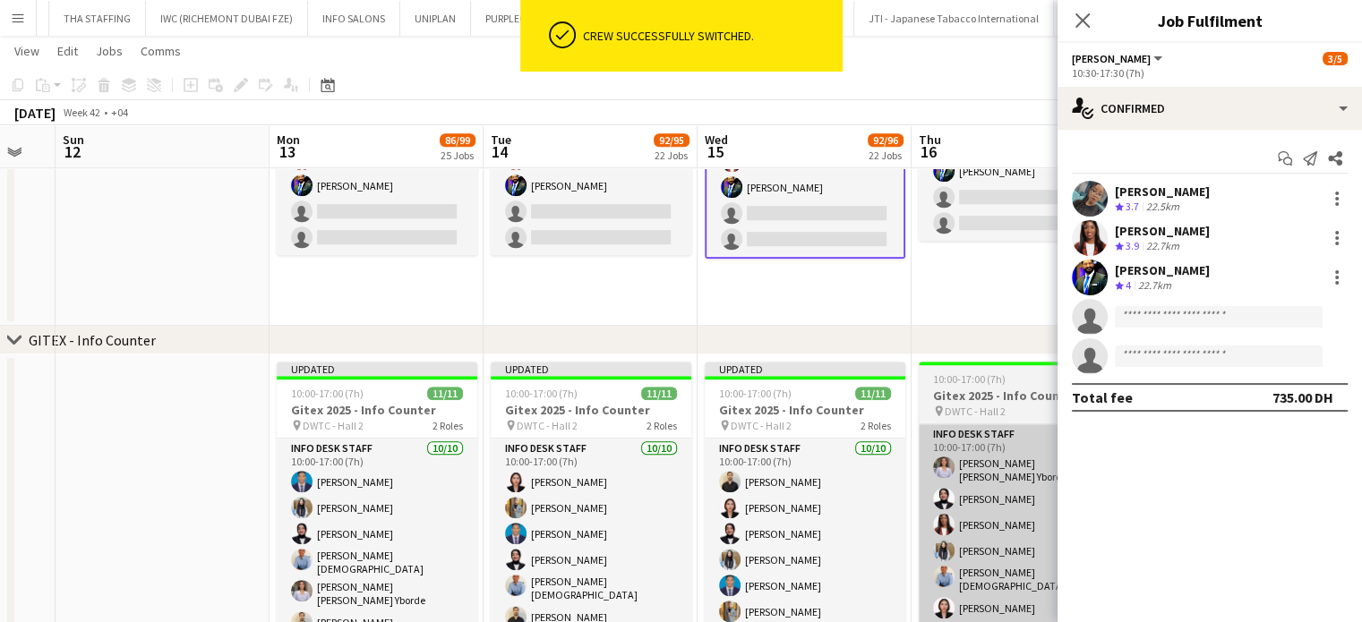
scroll to position [0, 698]
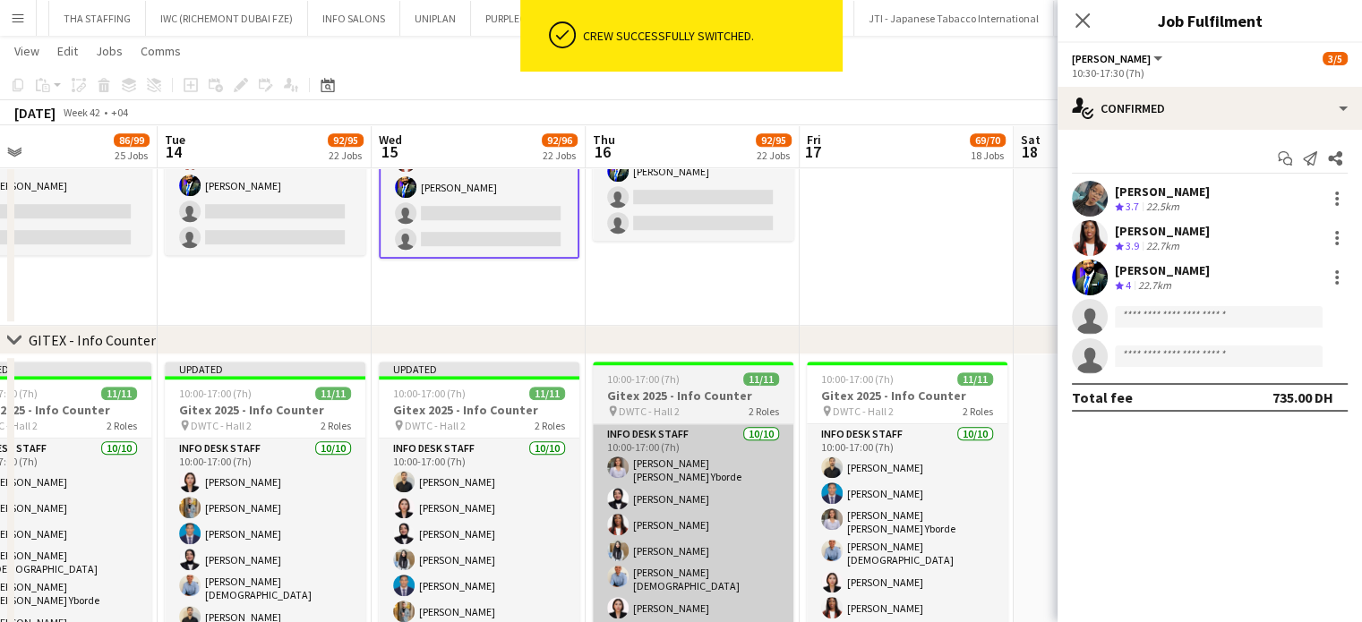
drag, startPoint x: 951, startPoint y: 483, endPoint x: 625, endPoint y: 449, distance: 327.7
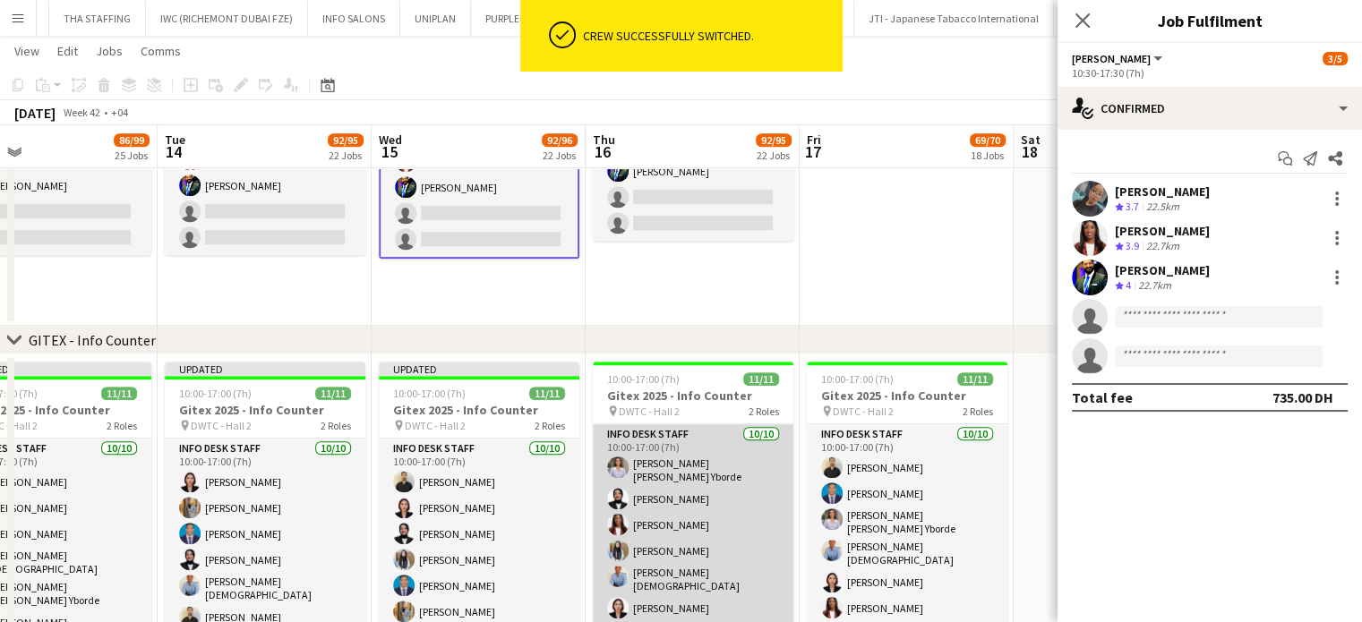
click at [682, 518] on app-card-role "Info desk staff 10/10 10:00-17:00 (7h) Sharlene Mae Yborde Fotima Naimova Vivie…" at bounding box center [693, 576] width 201 height 305
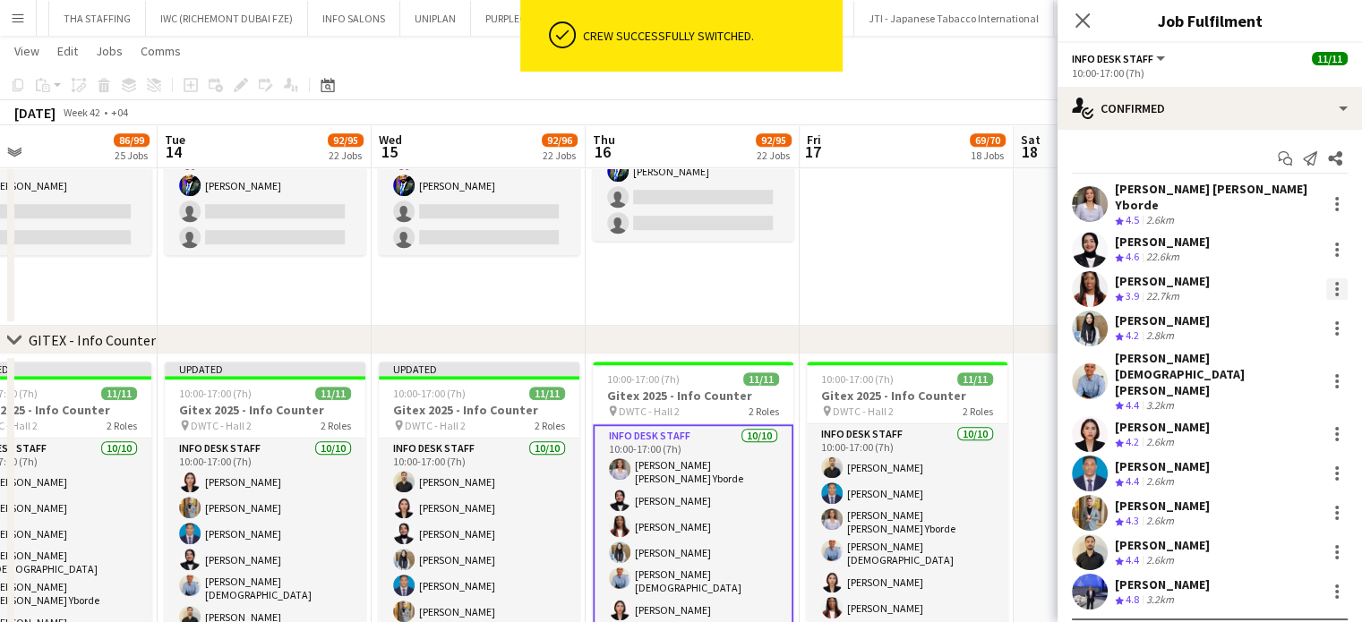
click at [1326, 278] on div at bounding box center [1336, 288] width 21 height 21
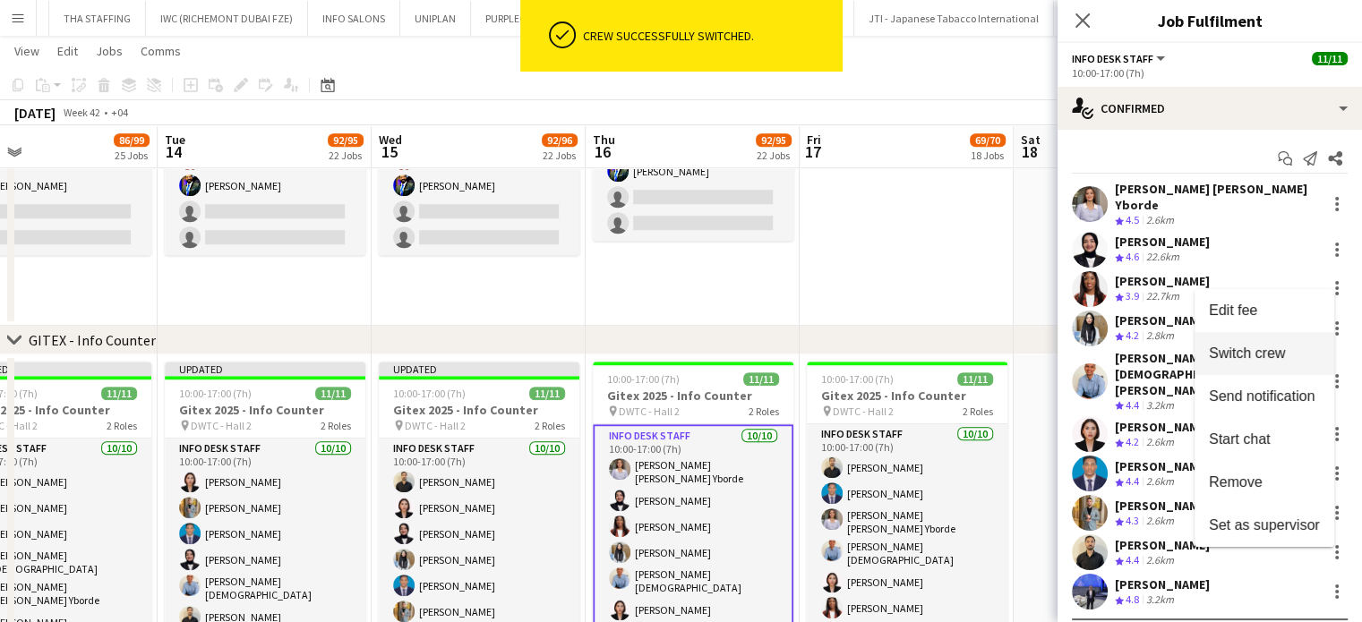
click at [1258, 355] on span "Switch crew" at bounding box center [1247, 353] width 76 height 15
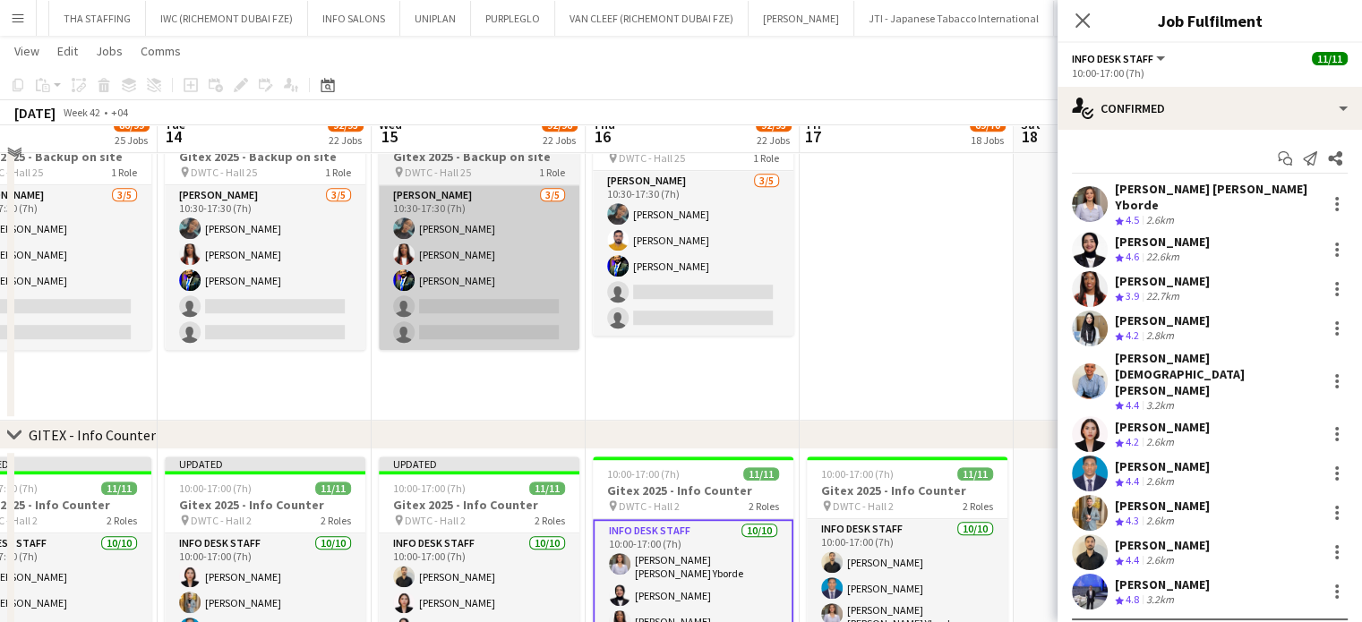
scroll to position [985, 0]
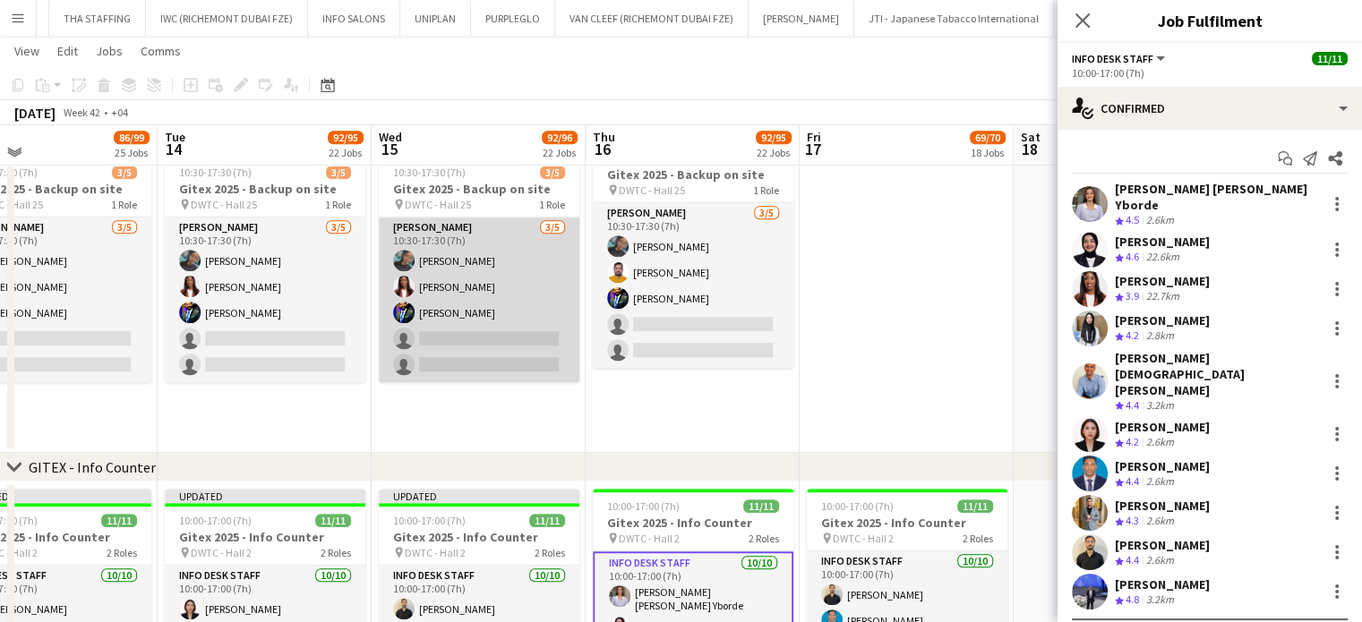
click at [498, 267] on app-card-role "Usher 3/5 10:30-17:30 (7h) Vanesa Nyabera Vivien Ezeji Muhammad Fayaz single-ne…" at bounding box center [479, 300] width 201 height 165
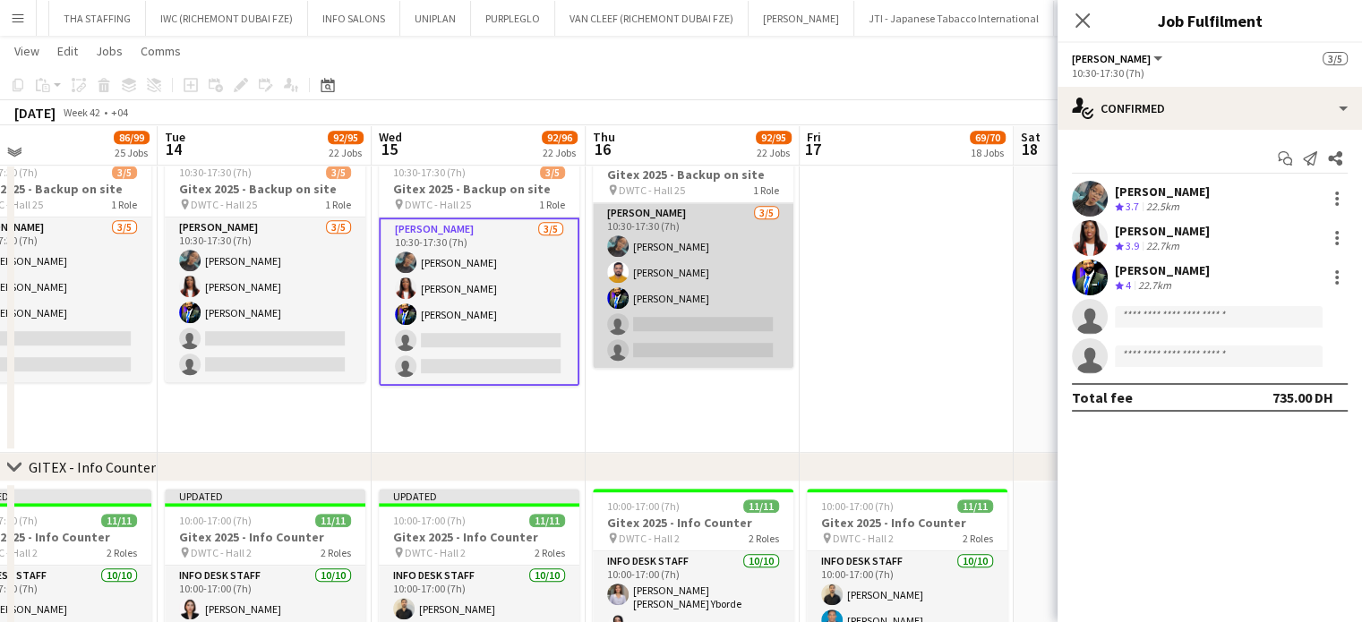
click at [705, 264] on app-card-role "Usher 3/5 10:30-17:30 (7h) Vanesa Nyabera Adeel Ahmad Muhammad Fayaz single-neu…" at bounding box center [693, 285] width 201 height 165
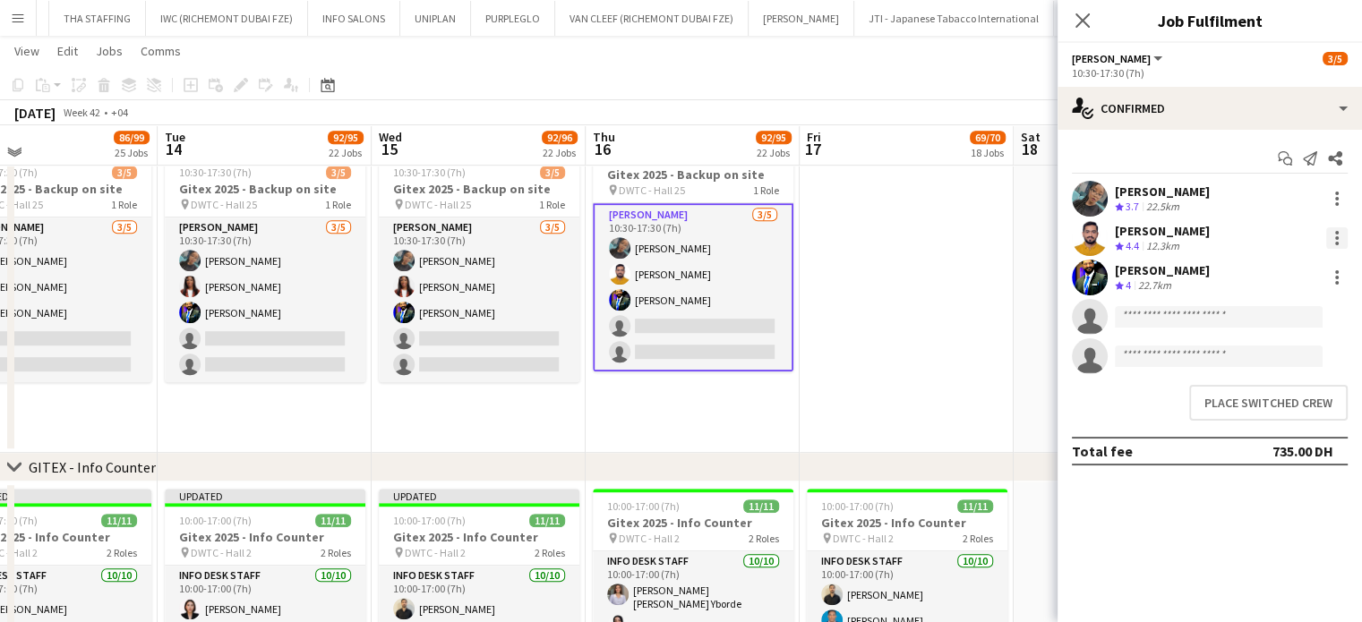
click at [1339, 245] on div at bounding box center [1336, 237] width 21 height 21
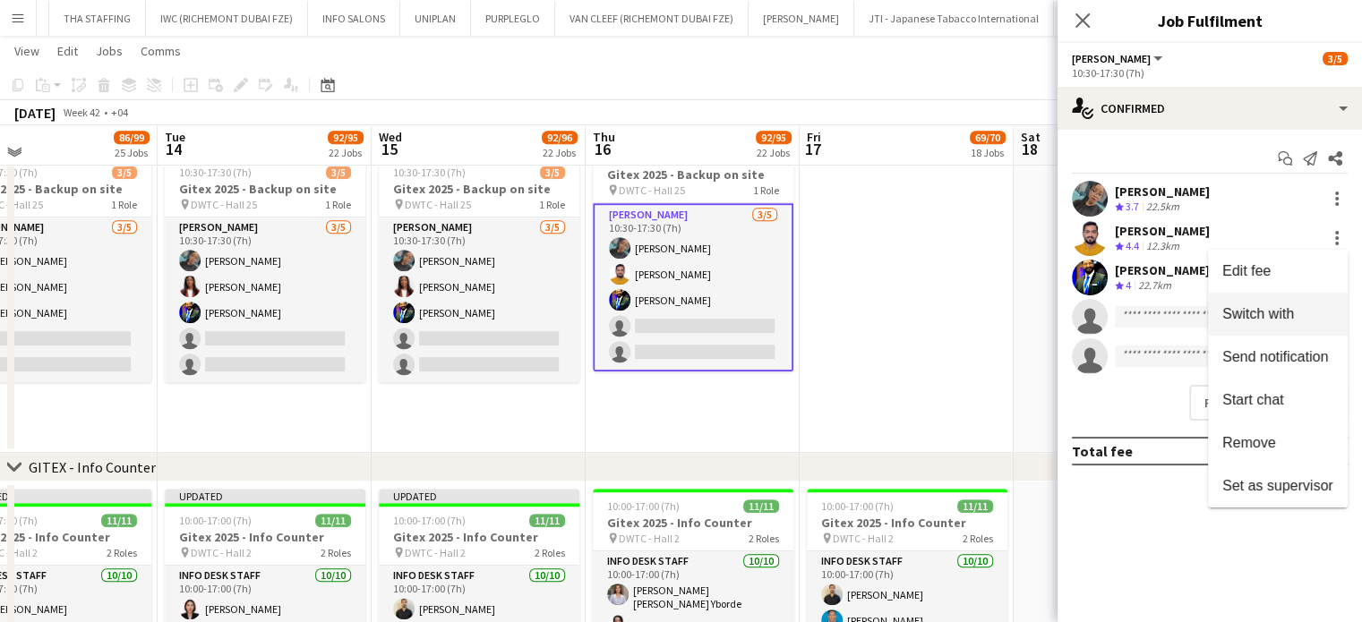
click at [1279, 321] on span "Switch with" at bounding box center [1258, 313] width 72 height 15
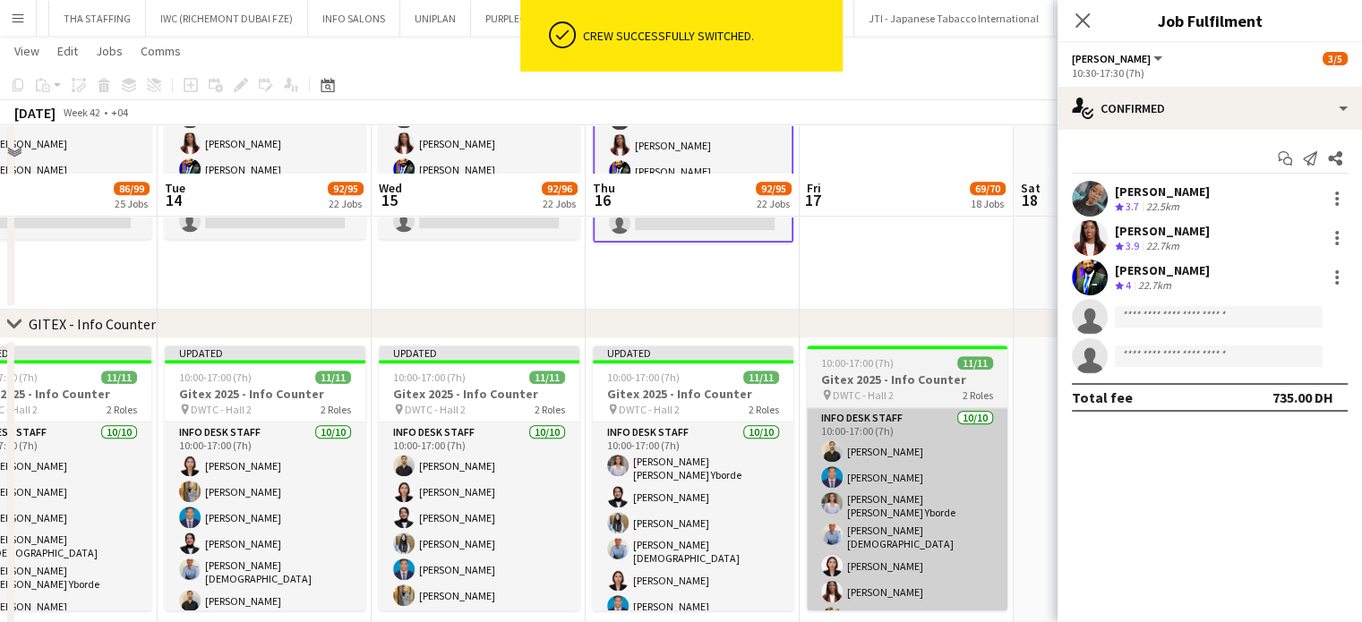
scroll to position [1164, 0]
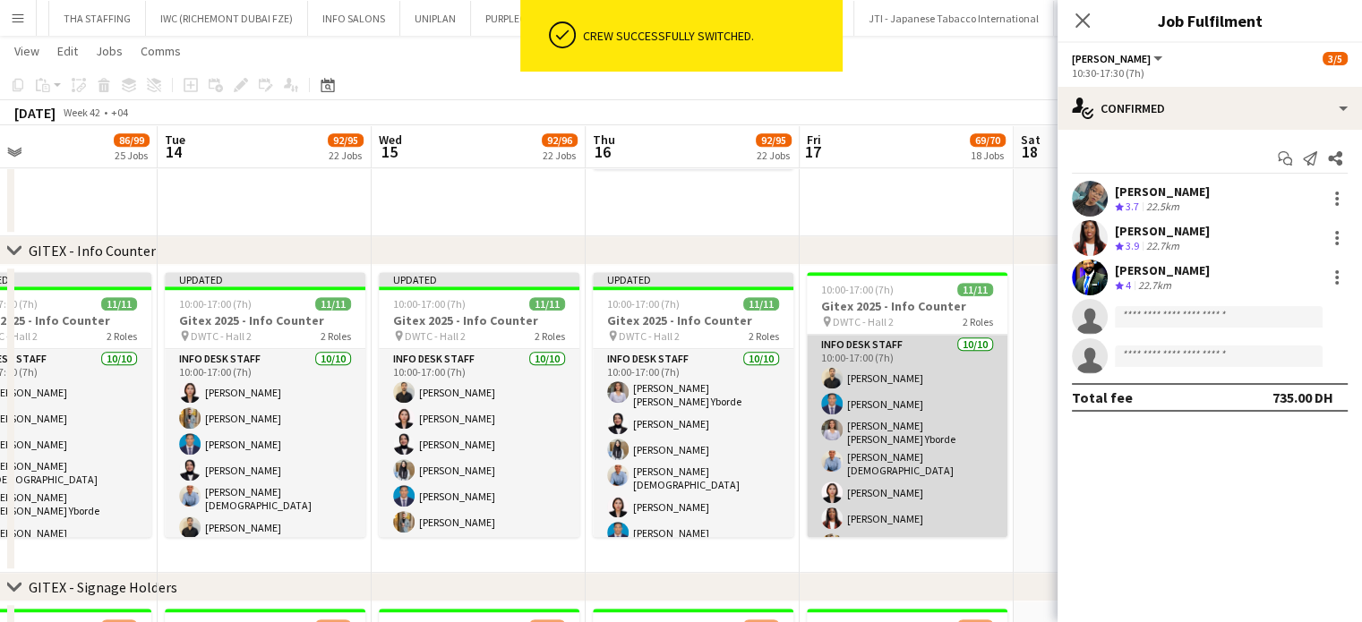
click at [895, 457] on app-card-role "Info desk staff 10/10 10:00-17:00 (7h) Ahmad Nadeem Benjamin Ofidi Sharlene Mae…" at bounding box center [907, 487] width 201 height 305
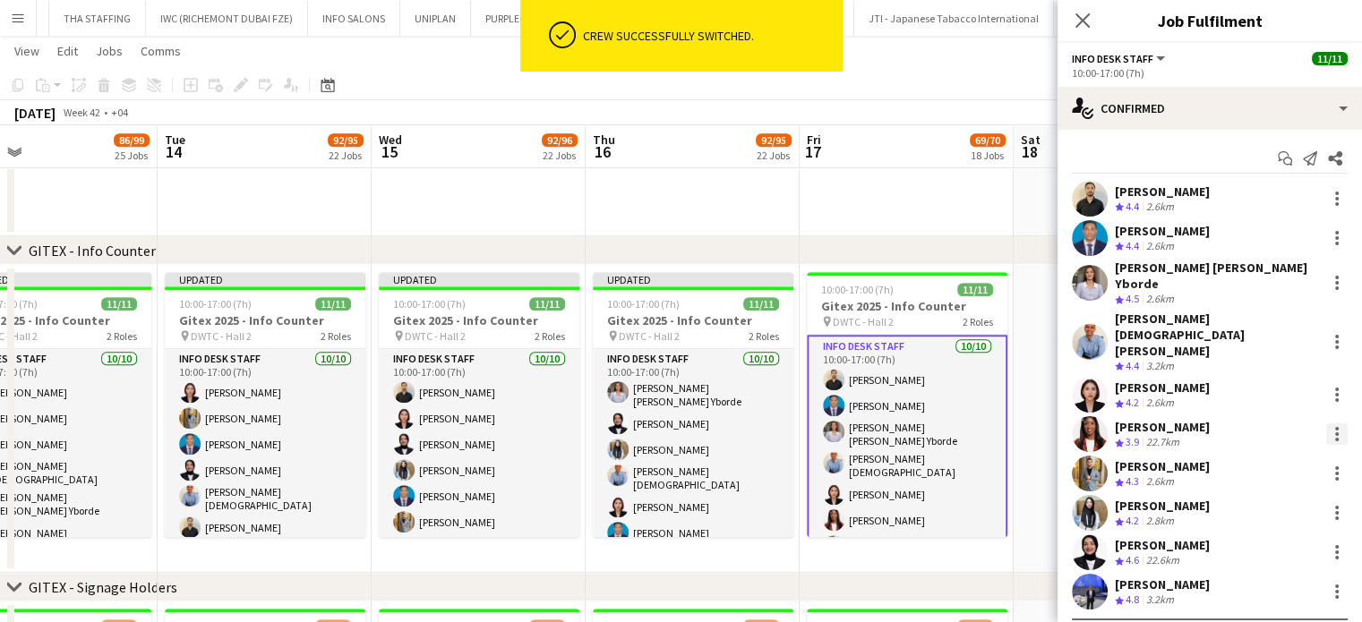
click at [1332, 423] on div at bounding box center [1336, 433] width 21 height 21
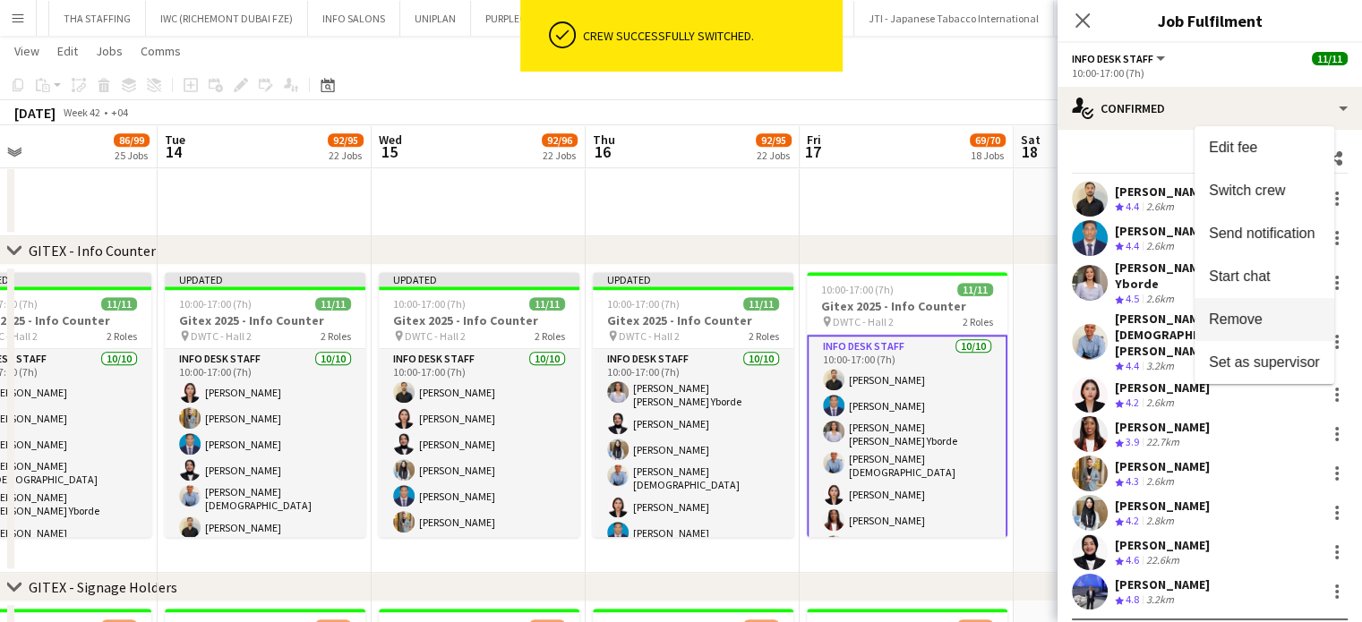
click at [1252, 321] on span "Remove" at bounding box center [1236, 319] width 54 height 15
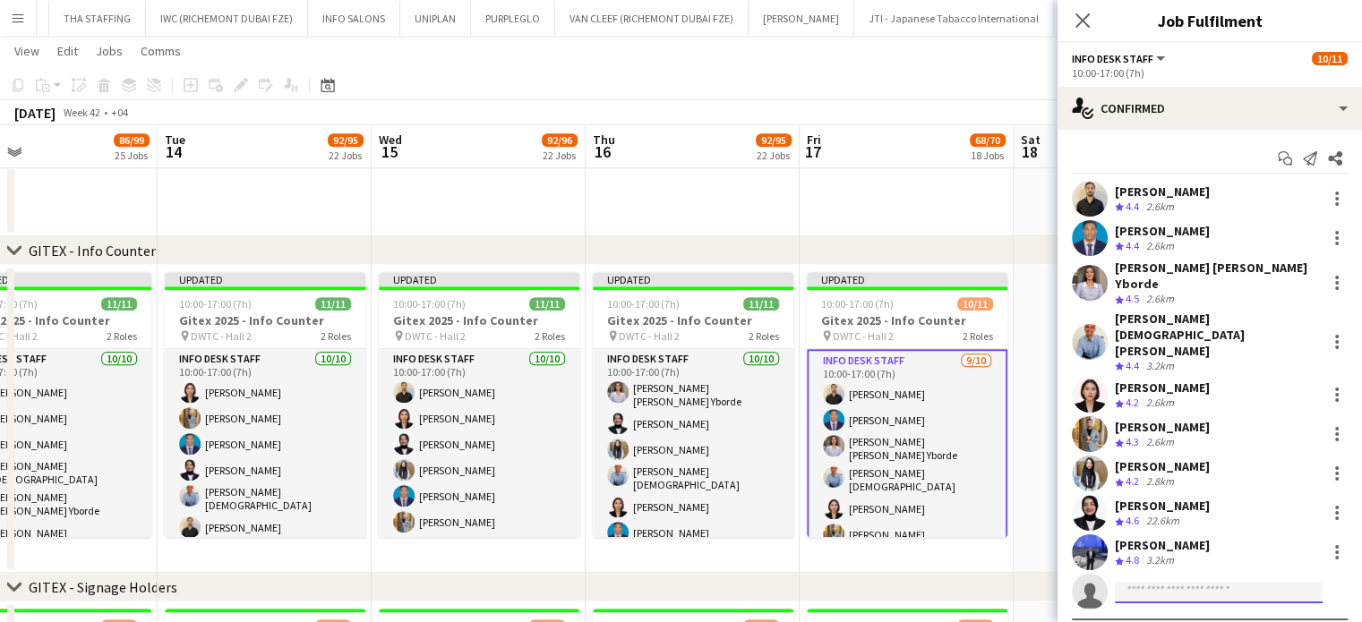
click at [1175, 582] on input at bounding box center [1219, 592] width 208 height 21
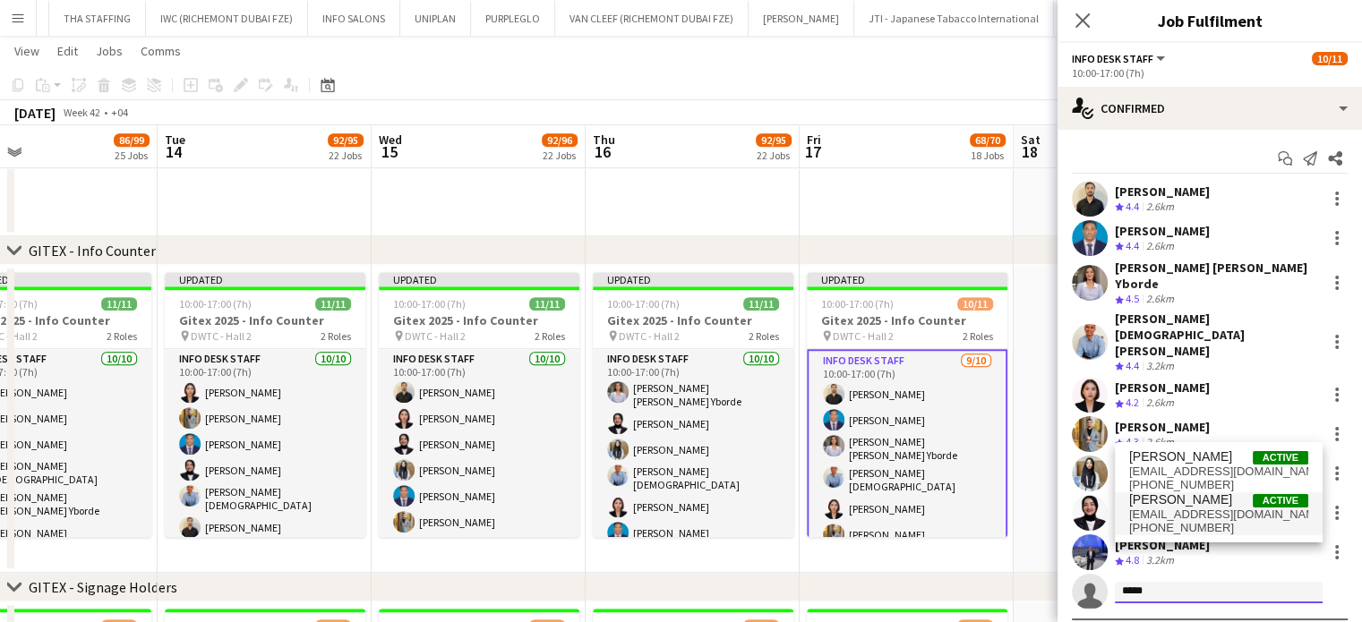
type input "*****"
click at [1198, 514] on span "lgu.adeelahmed@gmail.com" at bounding box center [1218, 515] width 179 height 14
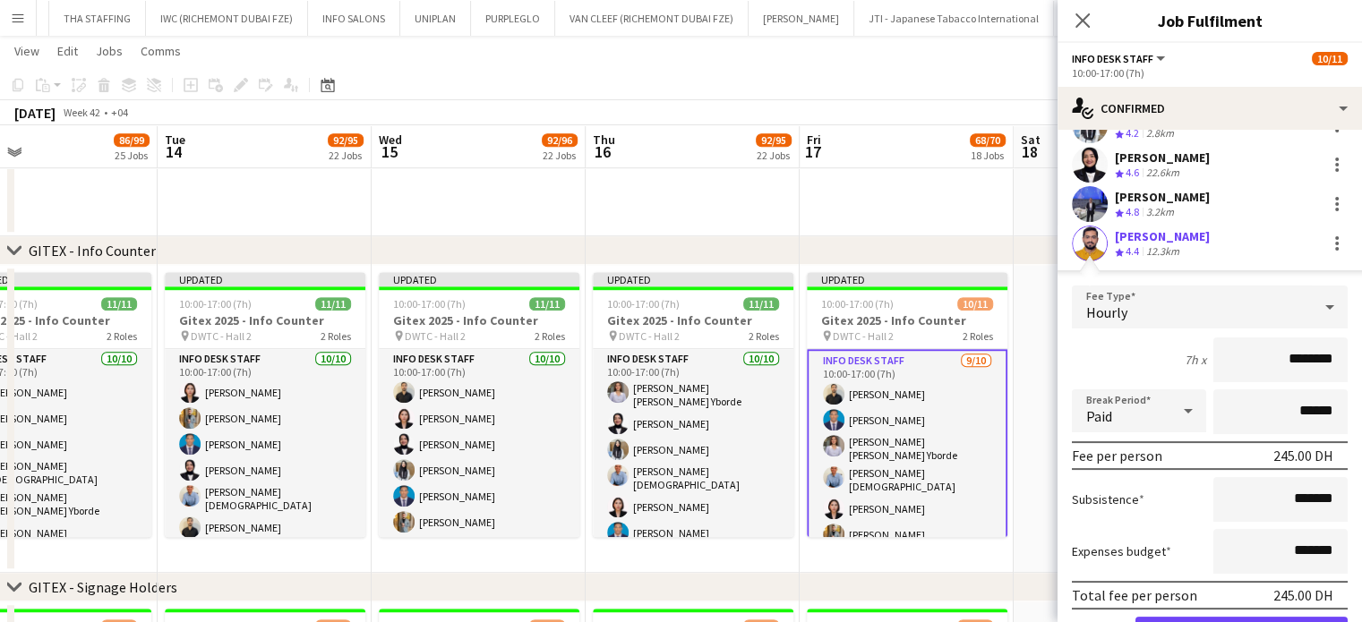
scroll to position [405, 0]
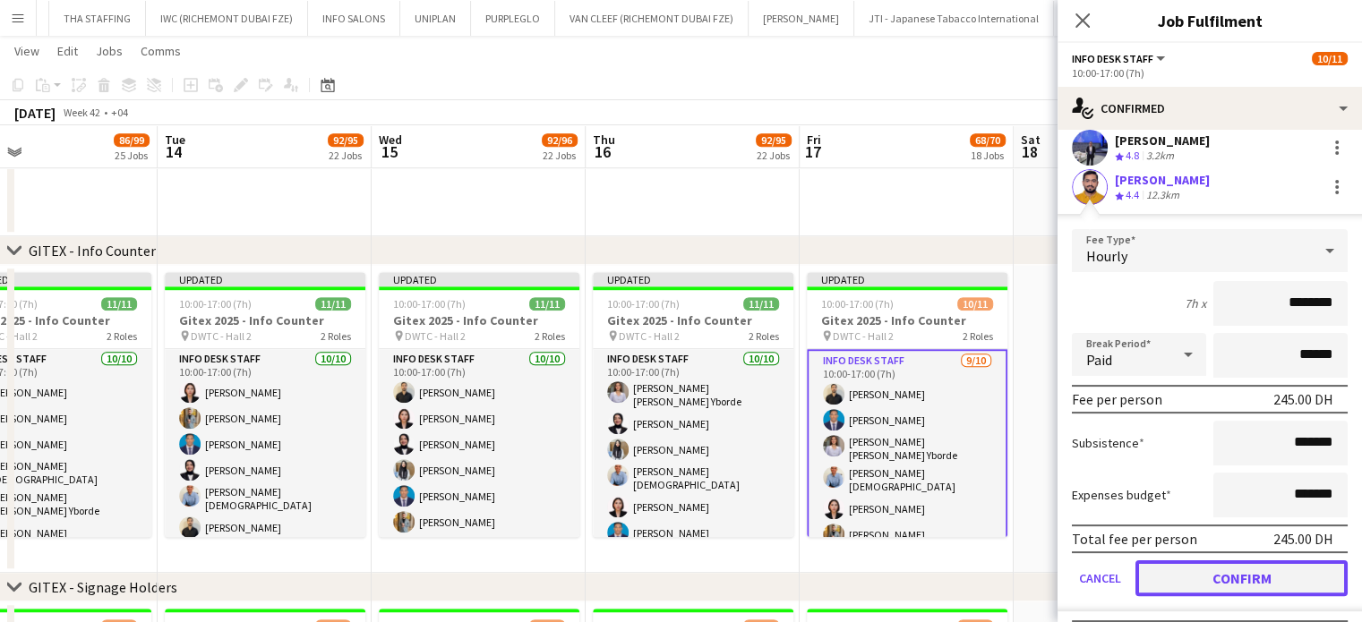
click at [1236, 560] on button "Confirm" at bounding box center [1241, 578] width 212 height 36
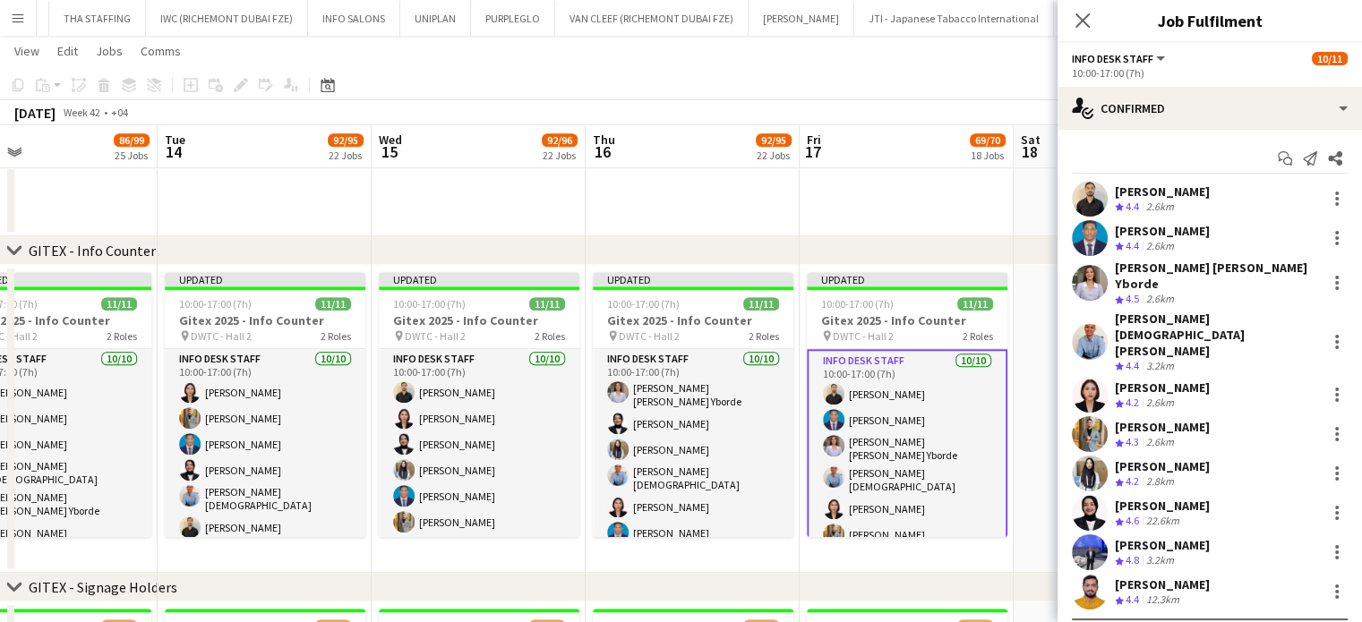
click at [992, 242] on div "chevron-right GITEX - Info Counter" at bounding box center [681, 250] width 1362 height 29
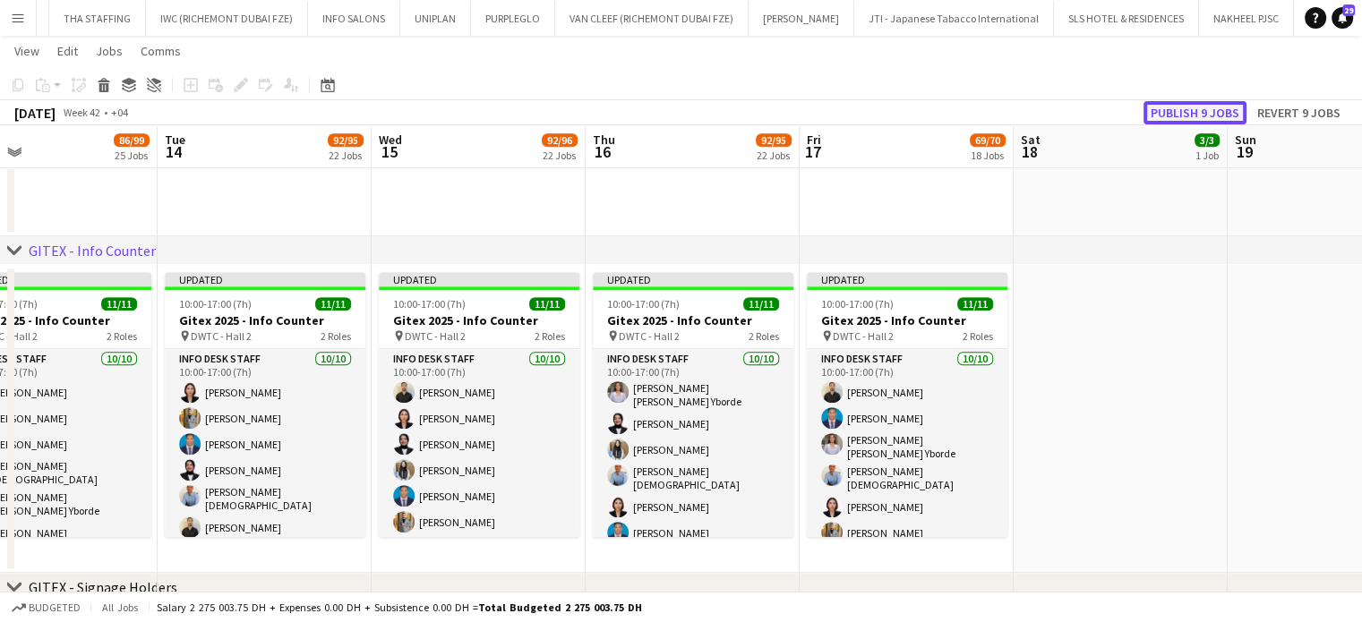
click at [1204, 114] on button "Publish 9 jobs" at bounding box center [1194, 112] width 103 height 23
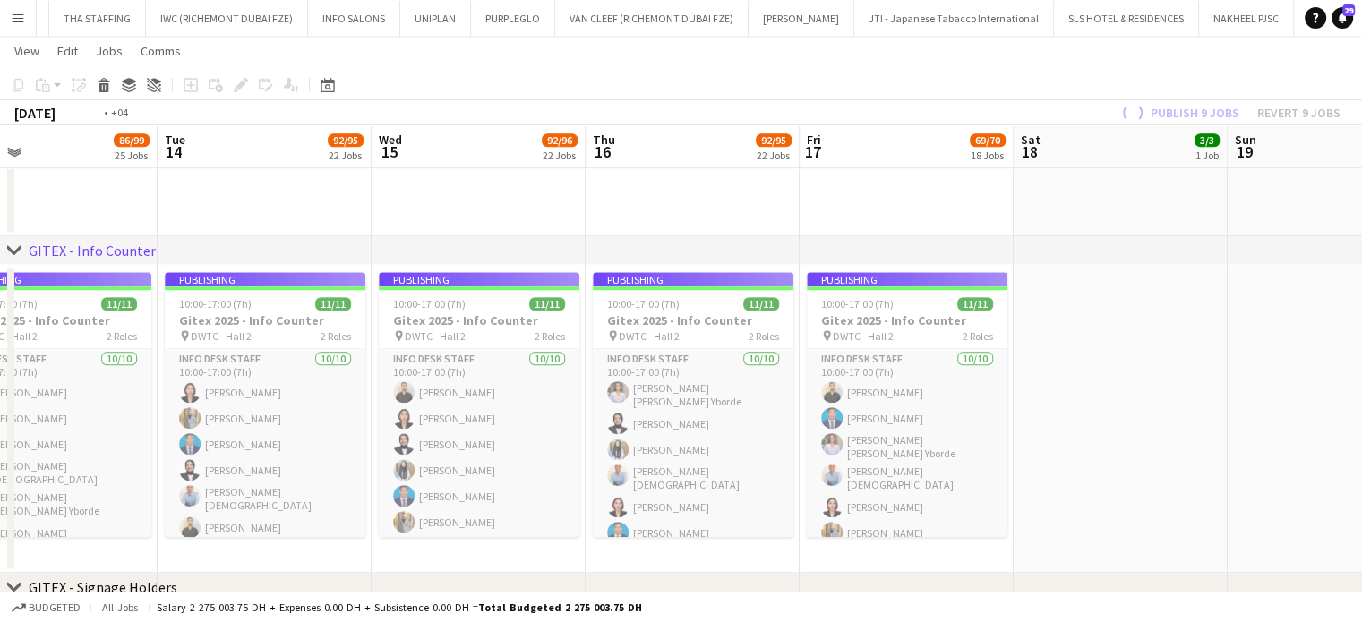
drag, startPoint x: 1009, startPoint y: 457, endPoint x: 1115, endPoint y: 458, distance: 105.7
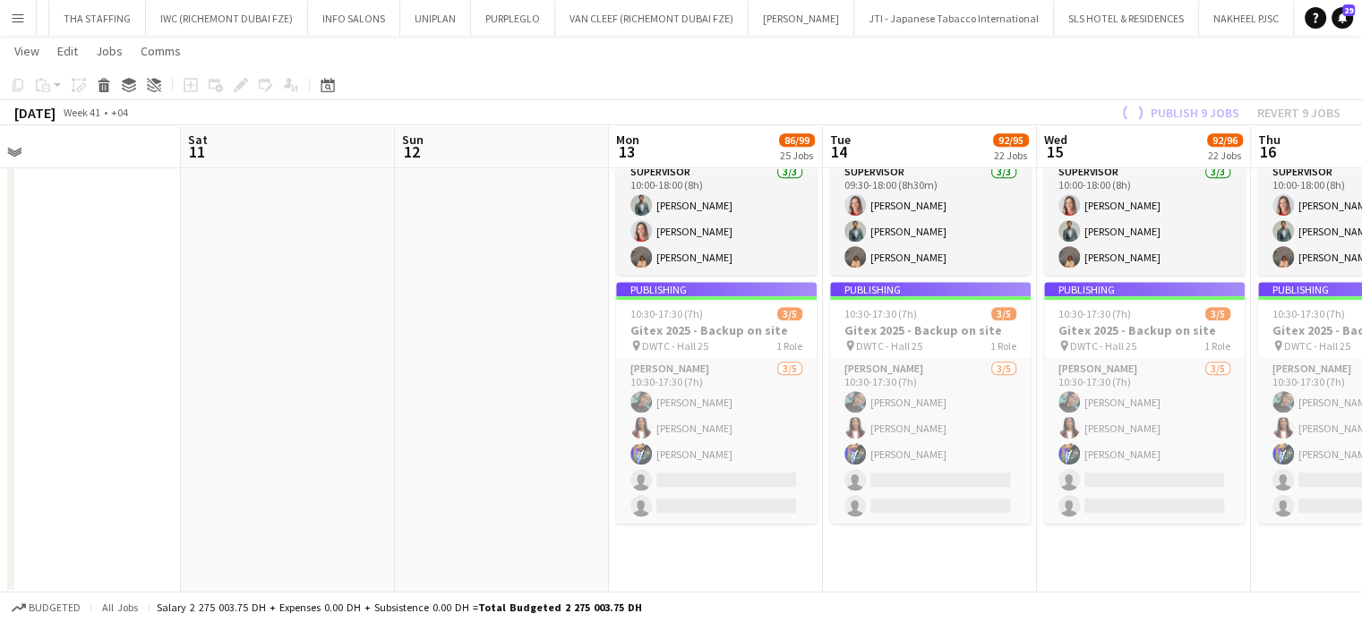
scroll to position [0, 495]
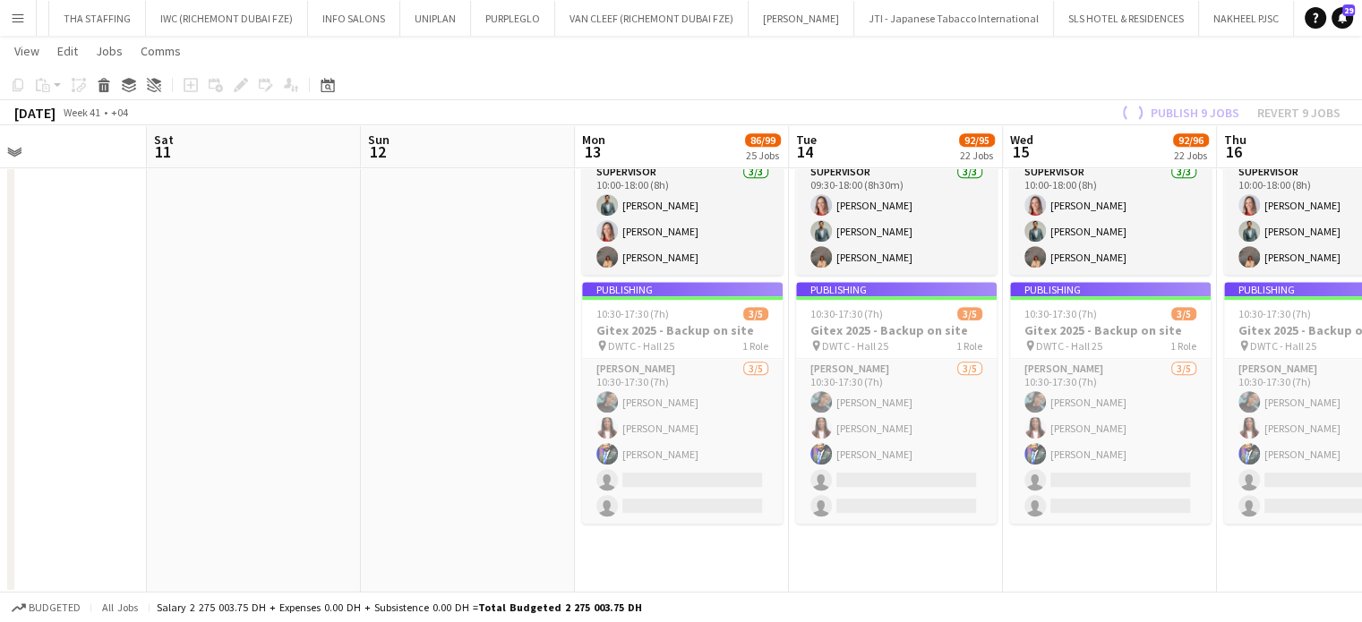
drag, startPoint x: 824, startPoint y: 447, endPoint x: 687, endPoint y: 421, distance: 139.4
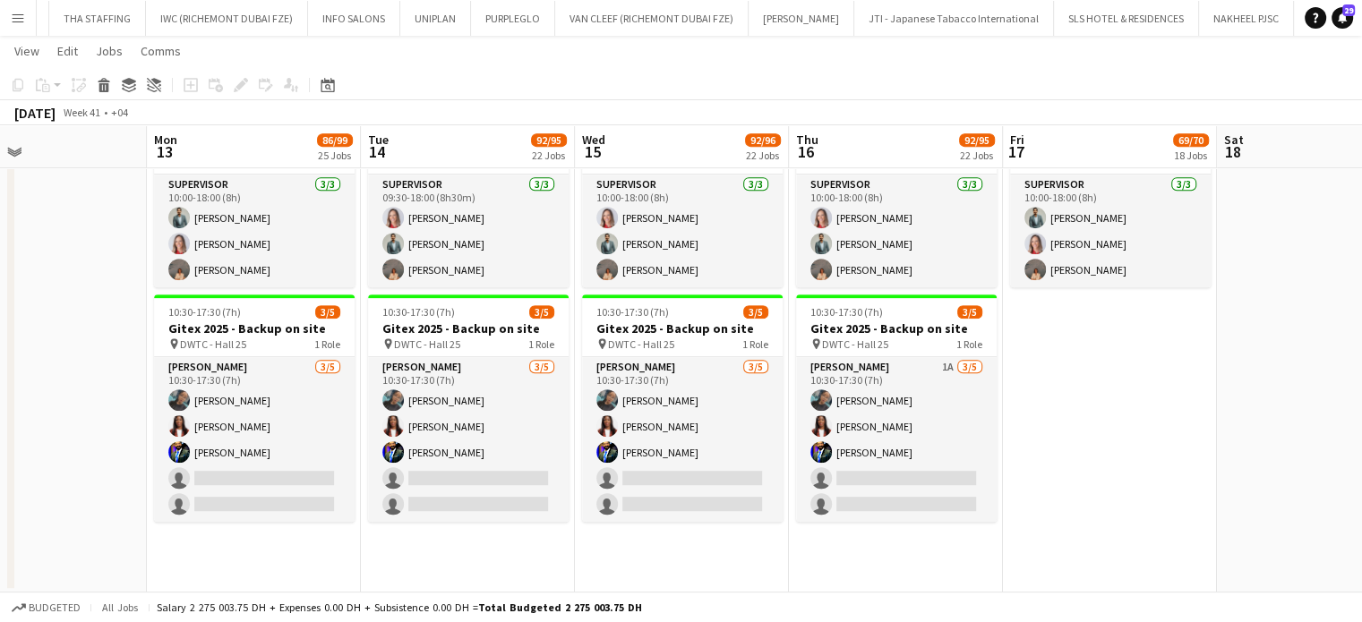
scroll to position [612, 0]
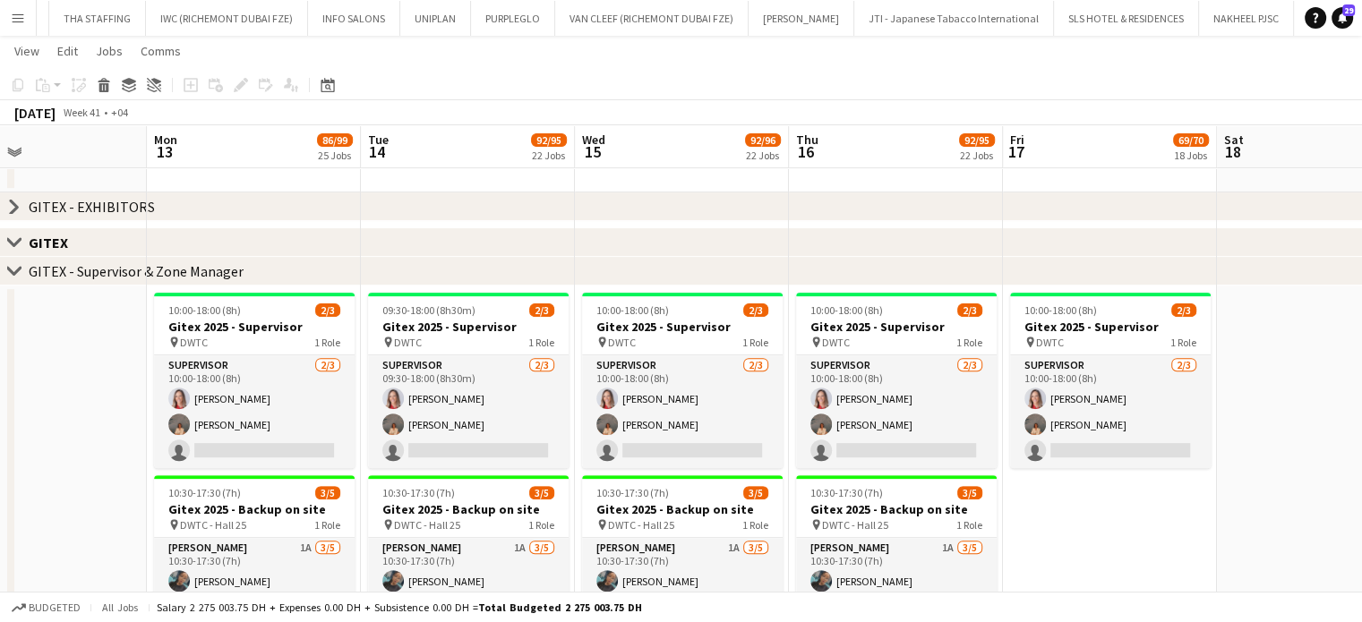
drag, startPoint x: 698, startPoint y: 460, endPoint x: 724, endPoint y: 457, distance: 26.1
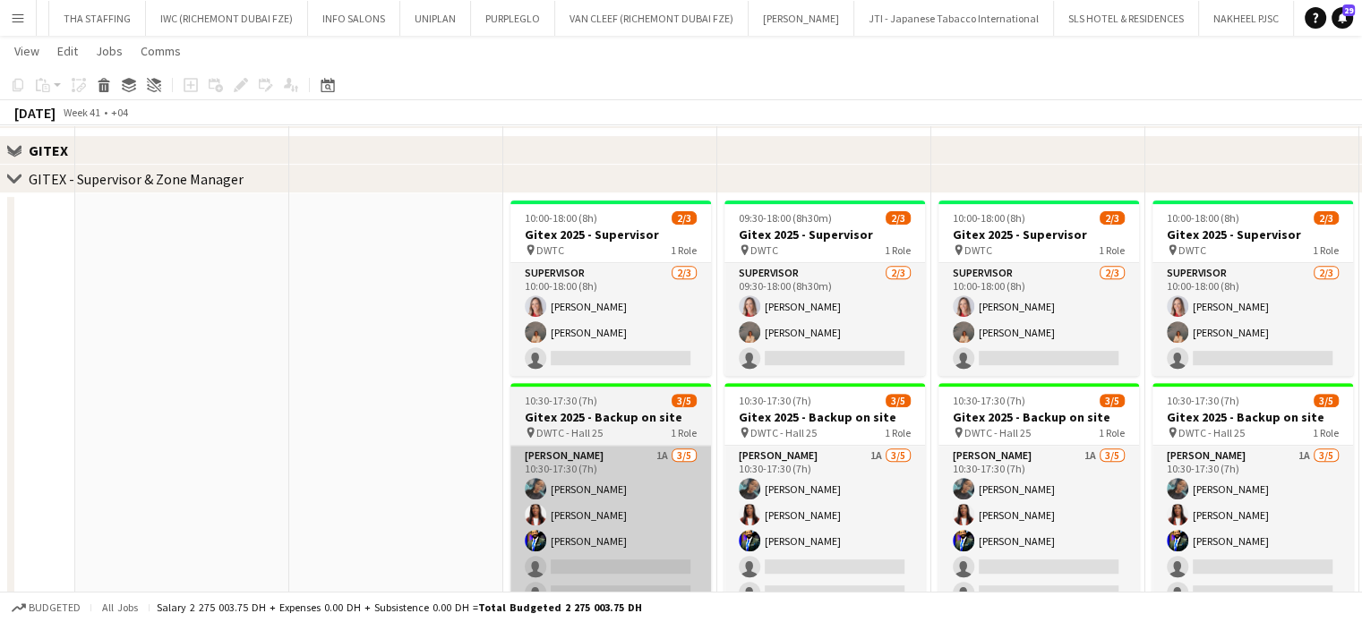
scroll to position [791, 0]
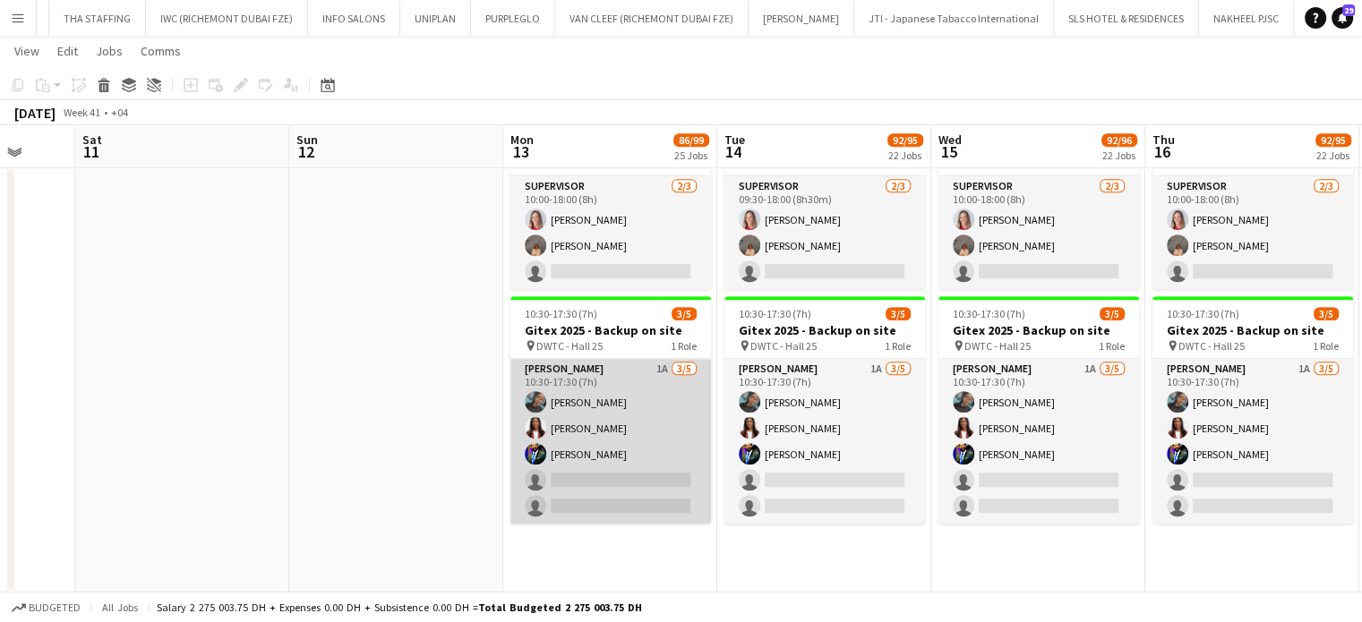
click at [677, 432] on app-card-role "Usher 1A 3/5 10:30-17:30 (7h) Vanesa Nyabera Vivien Ezeji Muhammad Fayaz single…" at bounding box center [610, 441] width 201 height 165
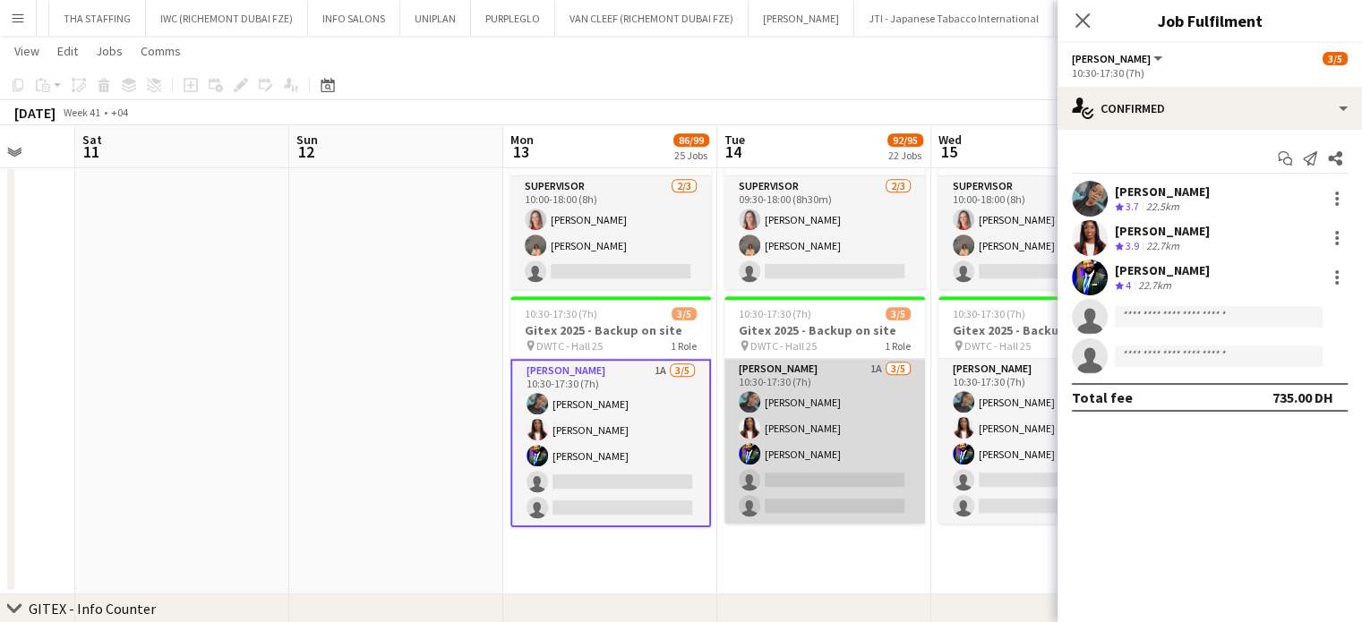
click at [808, 440] on app-card-role "Usher 1A 3/5 10:30-17:30 (7h) Vanesa Nyabera Vivien Ezeji Muhammad Fayaz single…" at bounding box center [824, 441] width 201 height 165
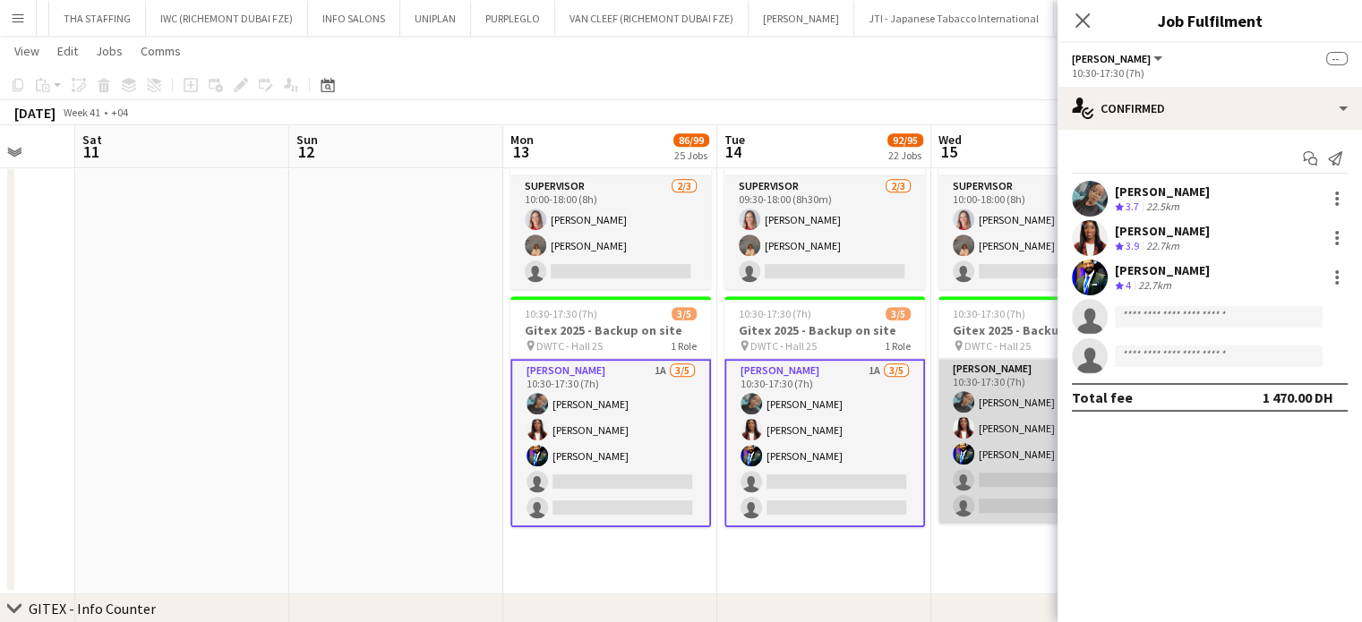
click at [996, 435] on app-card-role "Usher 1A 3/5 10:30-17:30 (7h) Vanesa Nyabera Vivien Ezeji Muhammad Fayaz single…" at bounding box center [1038, 441] width 201 height 165
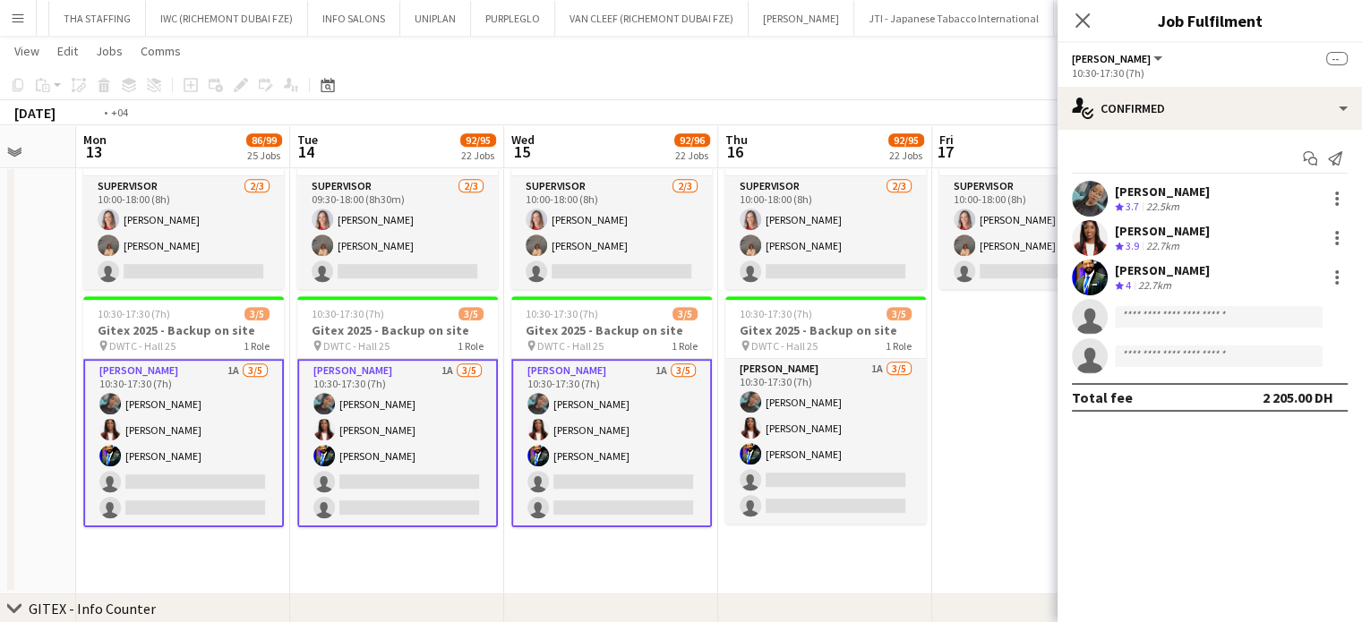
drag, startPoint x: 762, startPoint y: 434, endPoint x: 476, endPoint y: 412, distance: 286.5
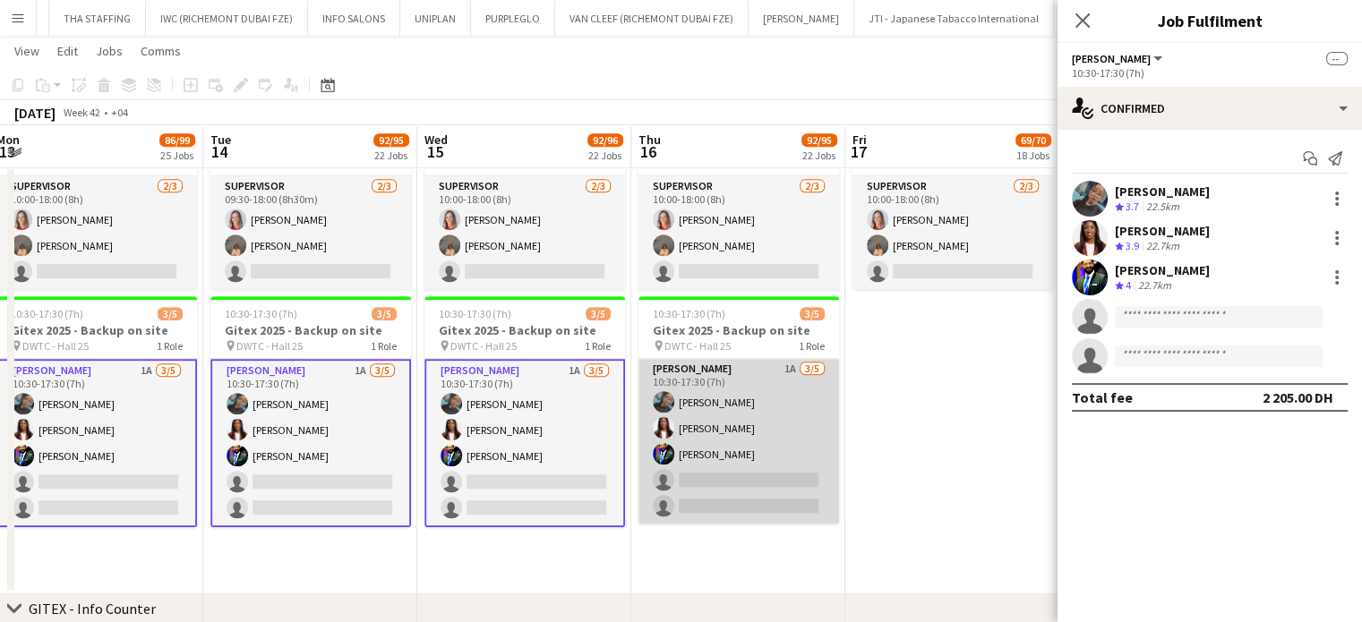
click at [777, 428] on app-card-role "Usher 1A 3/5 10:30-17:30 (7h) Vanesa Nyabera Vivien Ezeji Muhammad Fayaz single…" at bounding box center [738, 441] width 201 height 165
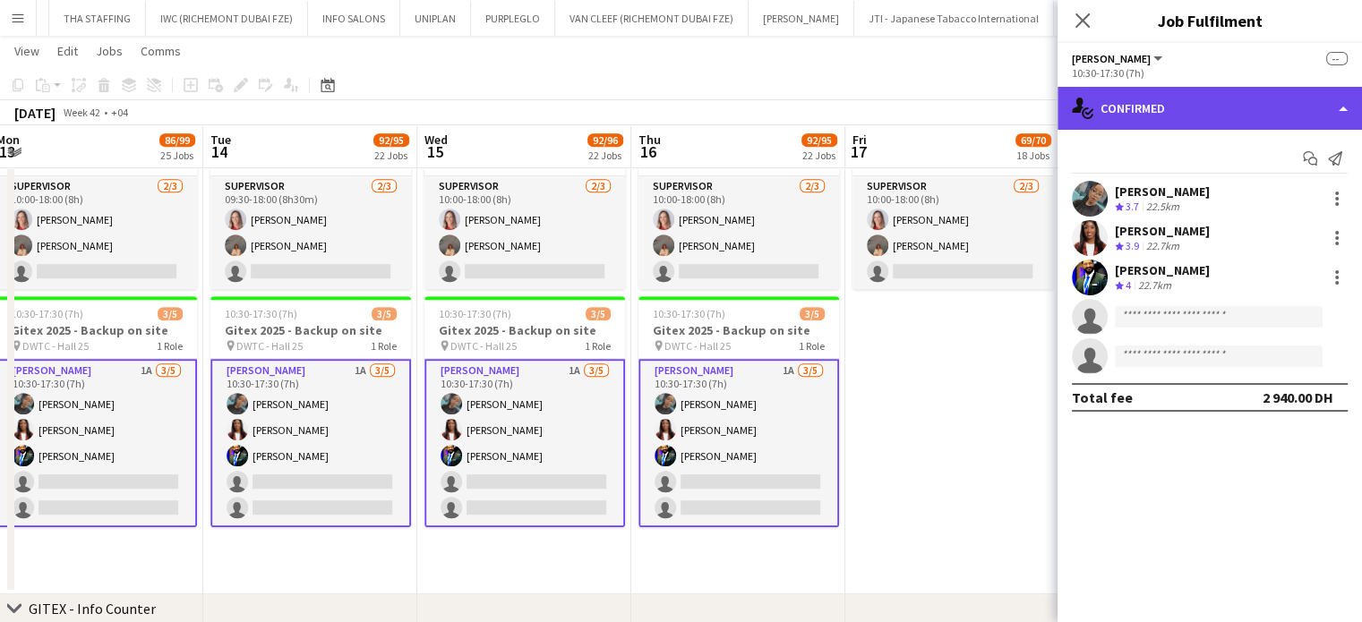
click at [1293, 105] on div "single-neutral-actions-check-2 Confirmed" at bounding box center [1209, 108] width 304 height 43
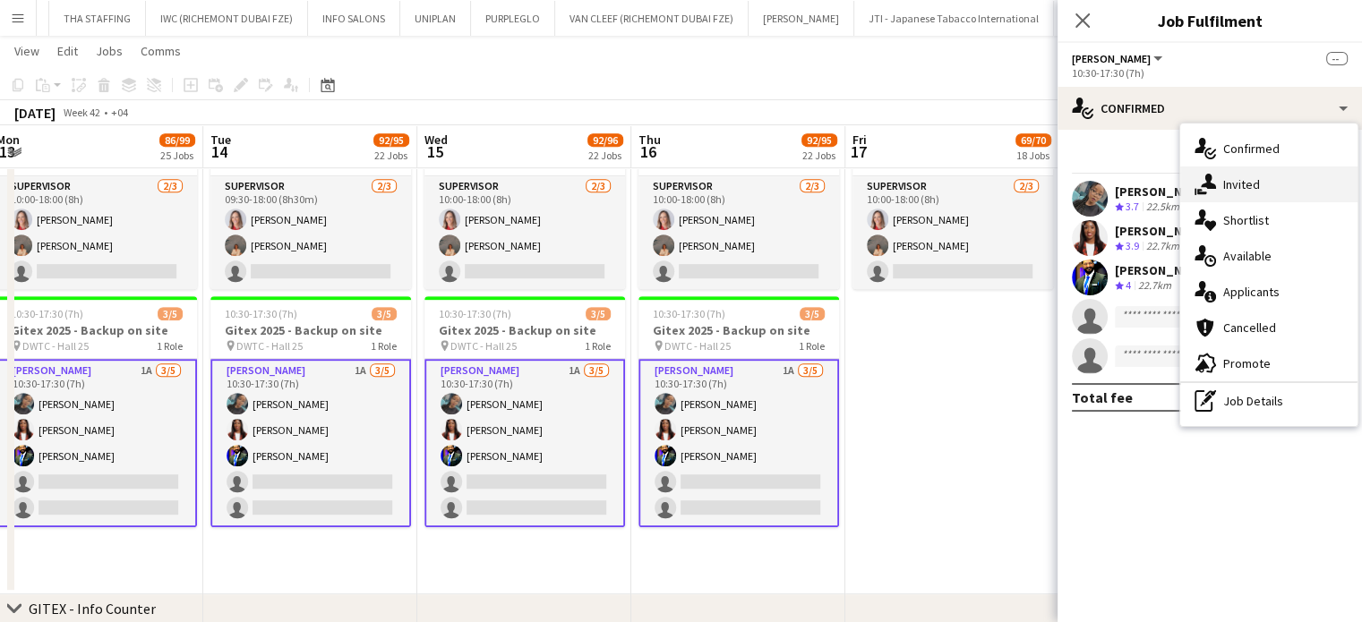
click at [1264, 189] on div "single-neutral-actions-share-1 Invited" at bounding box center [1268, 185] width 177 height 36
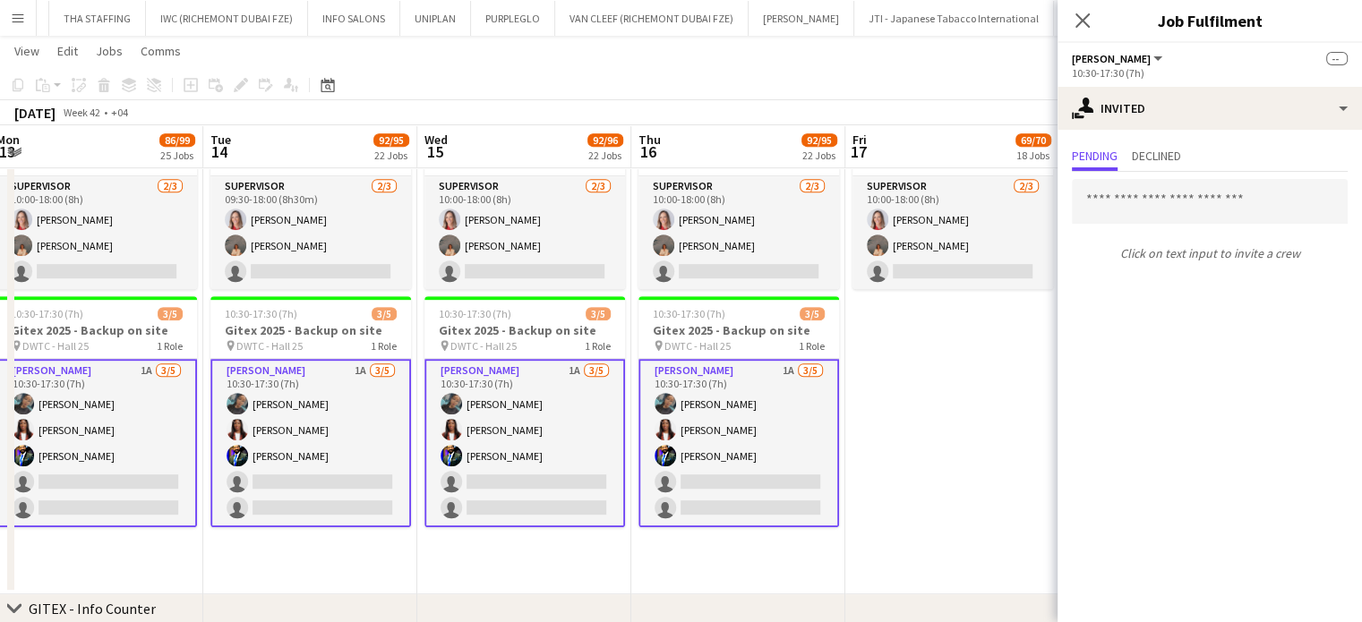
click at [929, 425] on app-date-cell "10:00-18:00 (8h) 2/3 Gitex 2025 - Supervisor pin DWTC 1 Role Supervisor 2/3 10:…" at bounding box center [952, 351] width 214 height 488
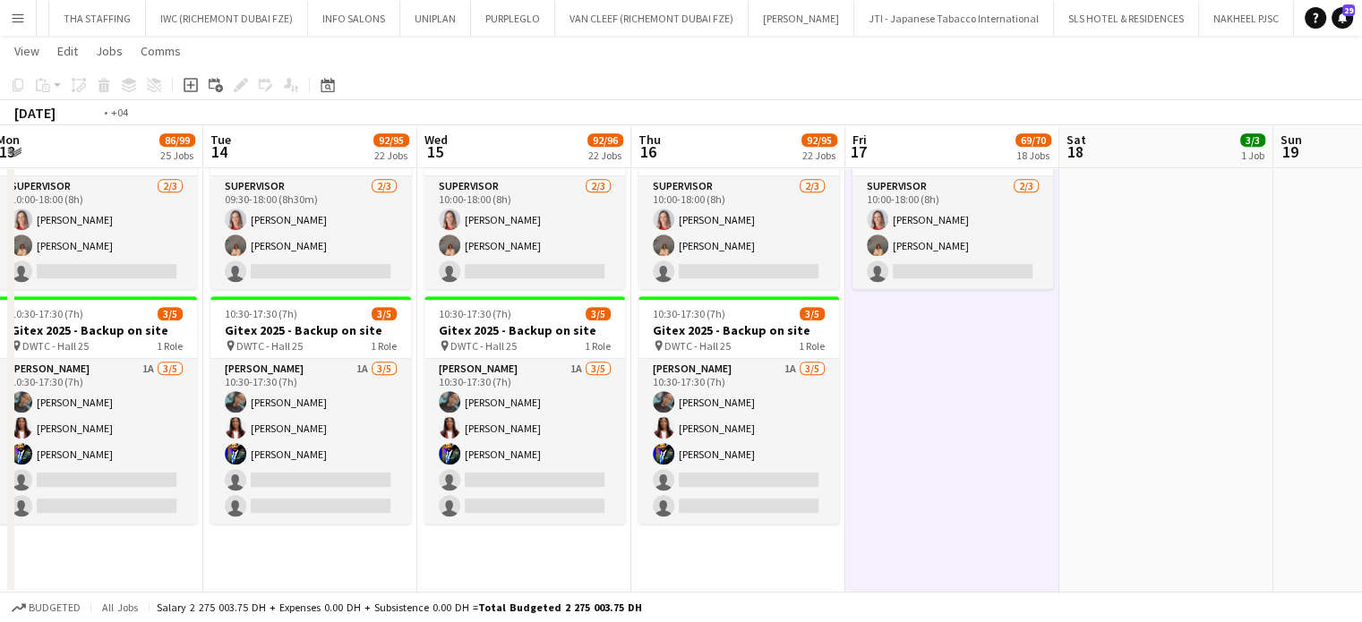
drag, startPoint x: 673, startPoint y: 439, endPoint x: 927, endPoint y: 371, distance: 263.2
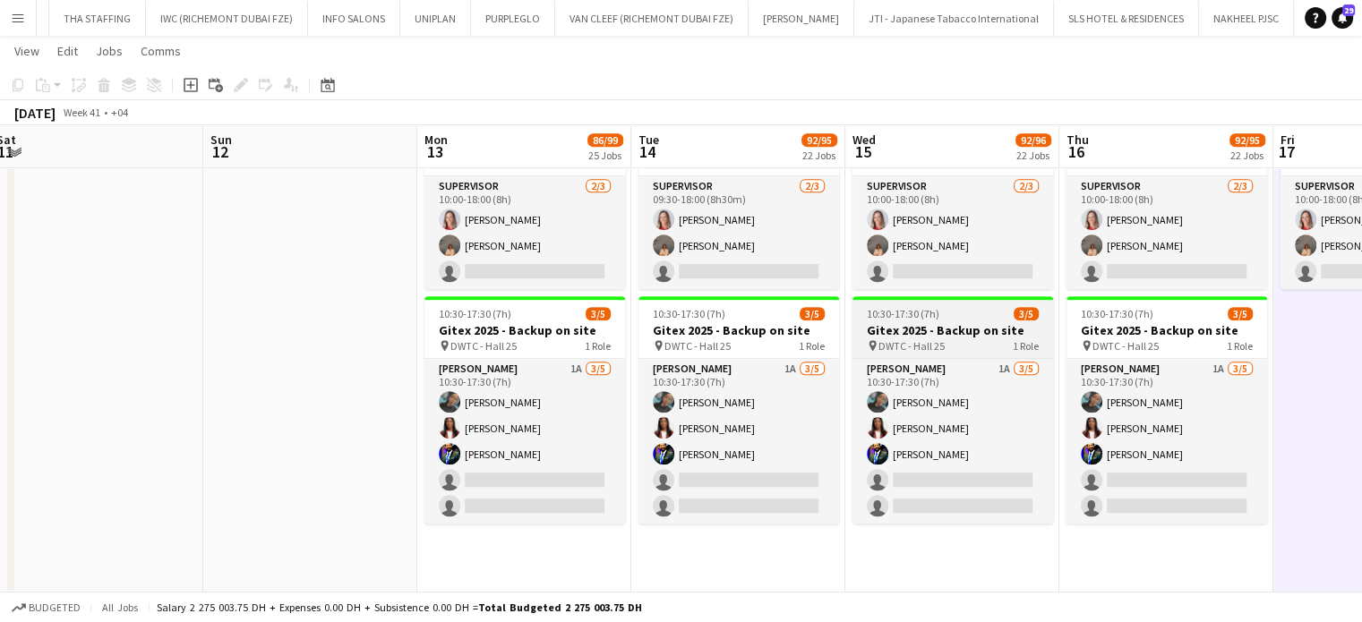
scroll to position [0, 559]
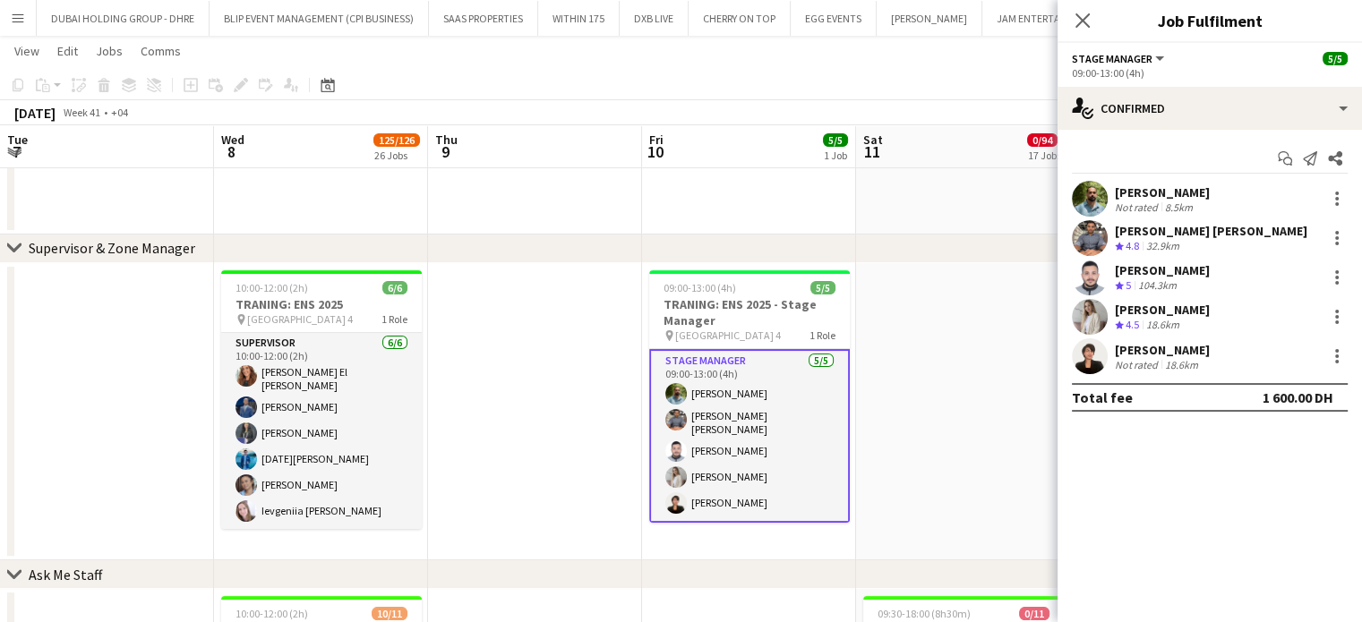
scroll to position [0, 362]
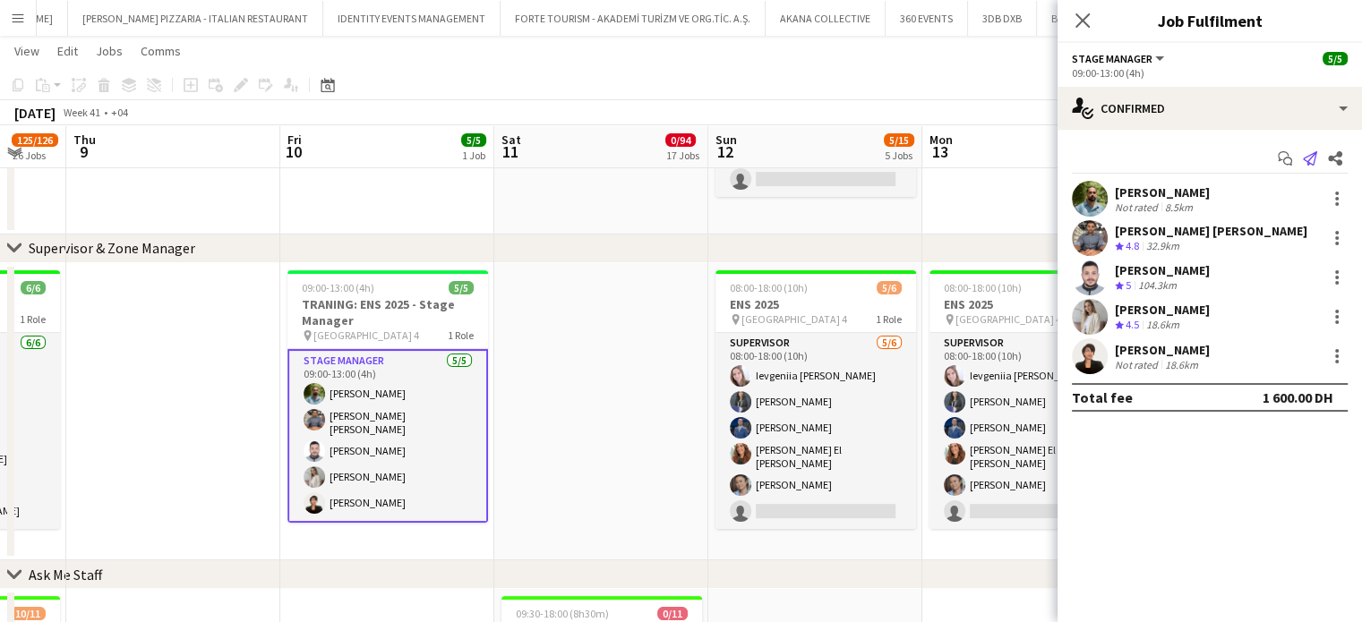
click at [1306, 158] on icon "Send notification" at bounding box center [1310, 158] width 14 height 14
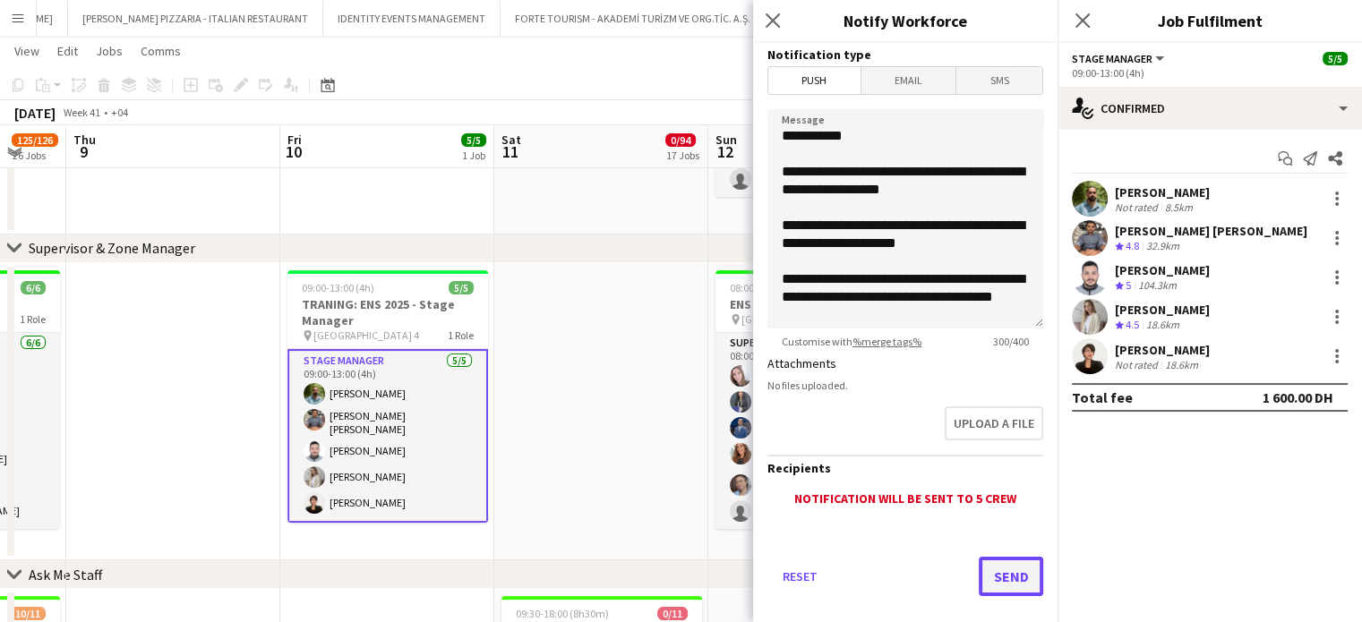
click at [979, 565] on button "Send" at bounding box center [1011, 576] width 64 height 39
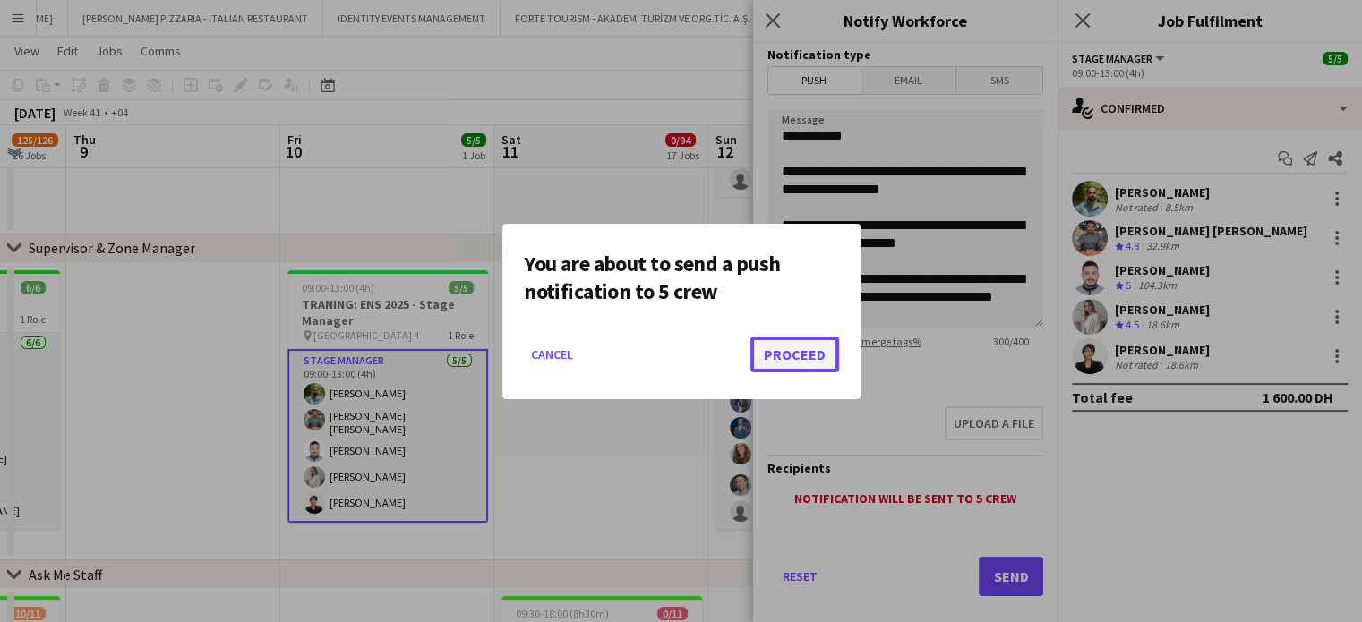
click at [788, 350] on button "Proceed" at bounding box center [794, 355] width 89 height 36
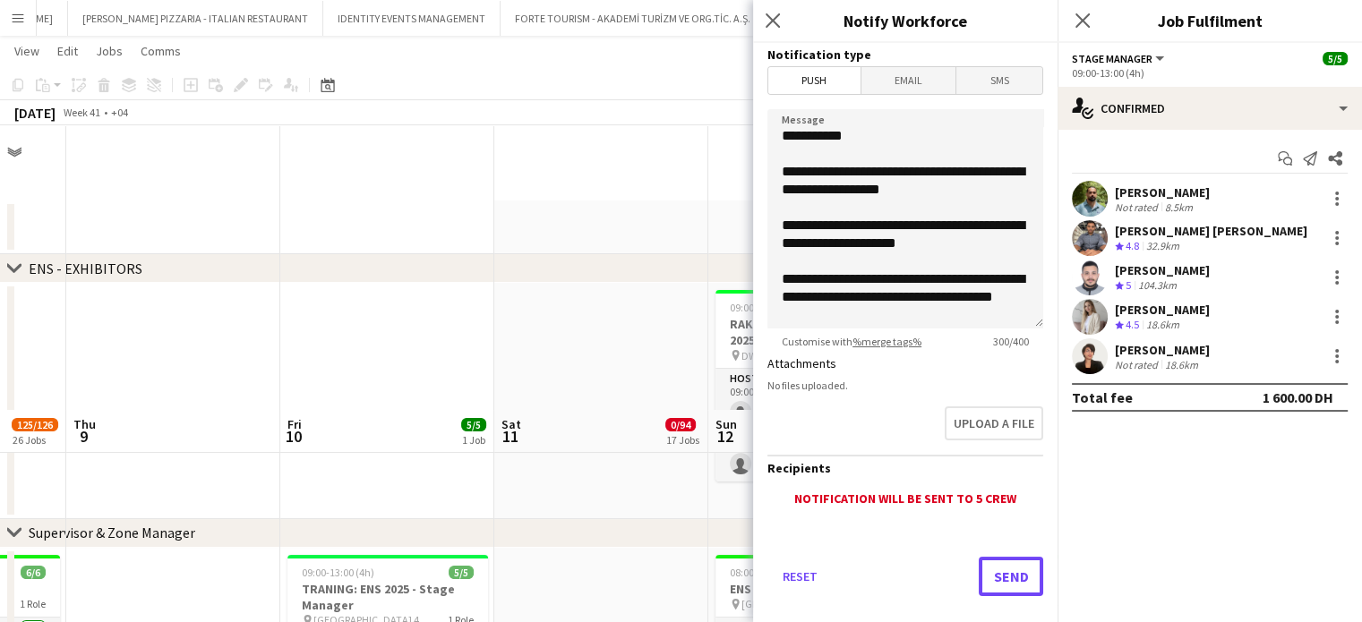
scroll to position [285, 0]
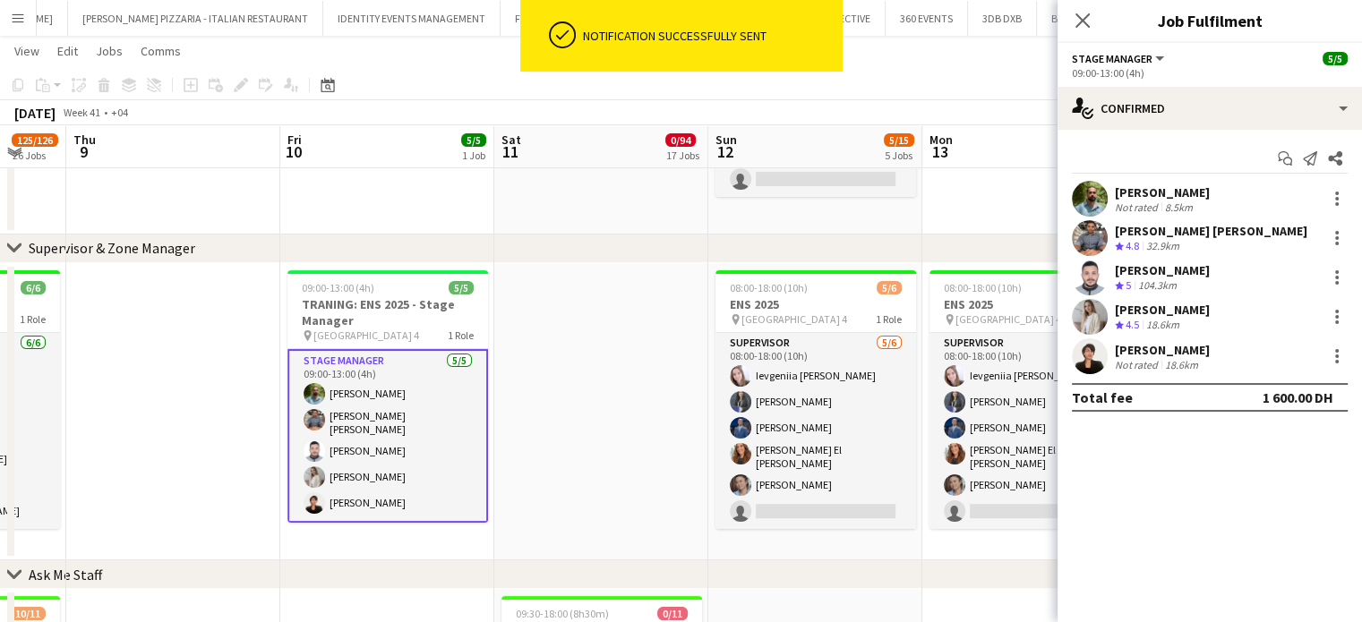
click at [655, 357] on app-date-cell at bounding box center [601, 412] width 214 height 298
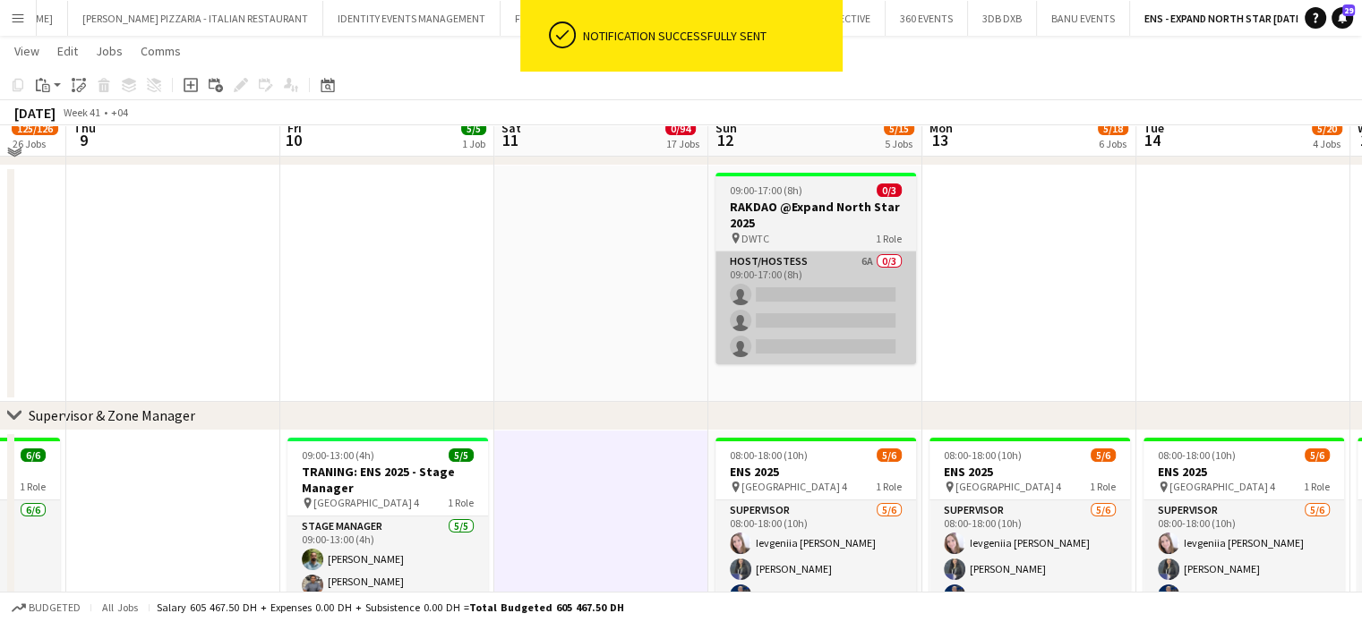
scroll to position [106, 0]
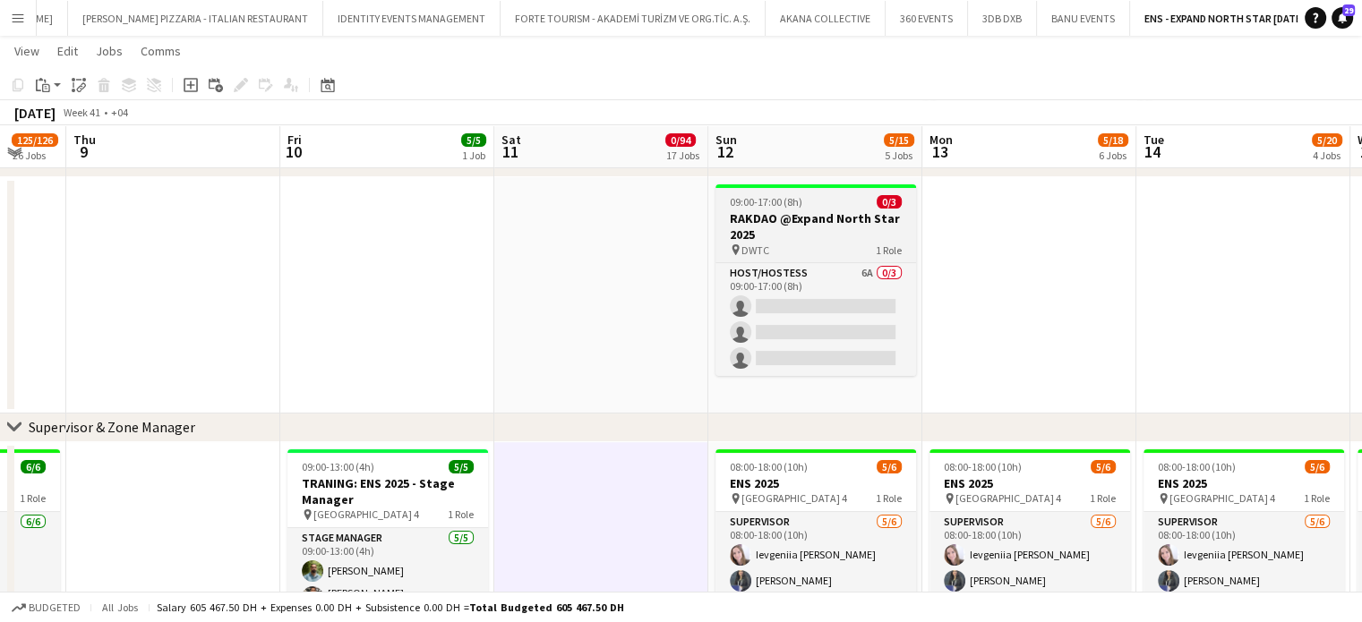
click at [813, 209] on app-job-card "09:00-17:00 (8h) 0/3 RAKDAO @Expand North Star 2025 pin DWTC 1 Role Host/Hostes…" at bounding box center [815, 280] width 201 height 192
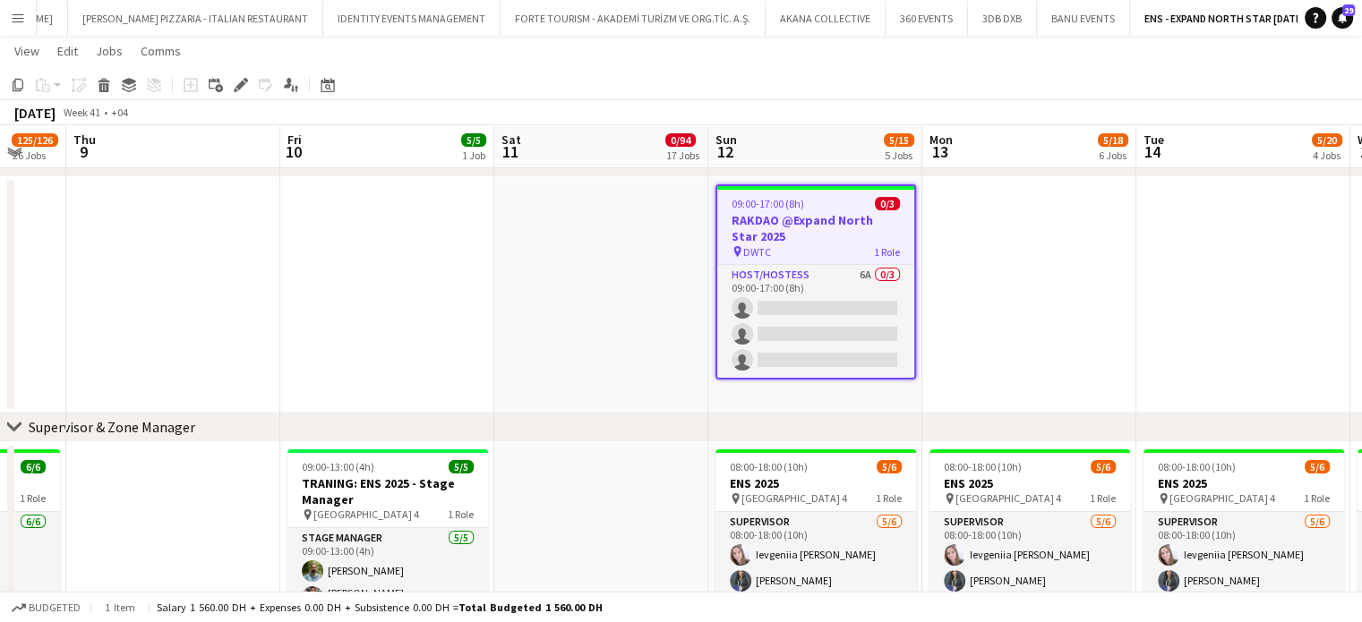
click at [616, 365] on app-date-cell at bounding box center [601, 295] width 214 height 236
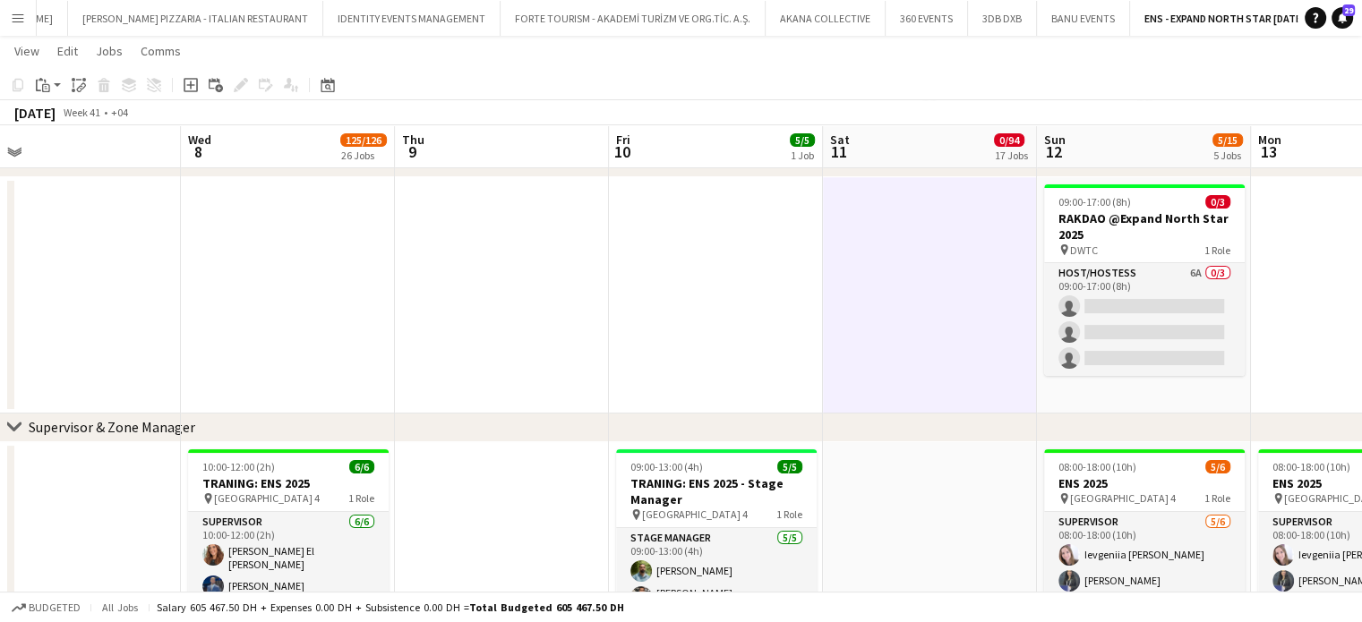
drag, startPoint x: 636, startPoint y: 507, endPoint x: 845, endPoint y: 507, distance: 209.5
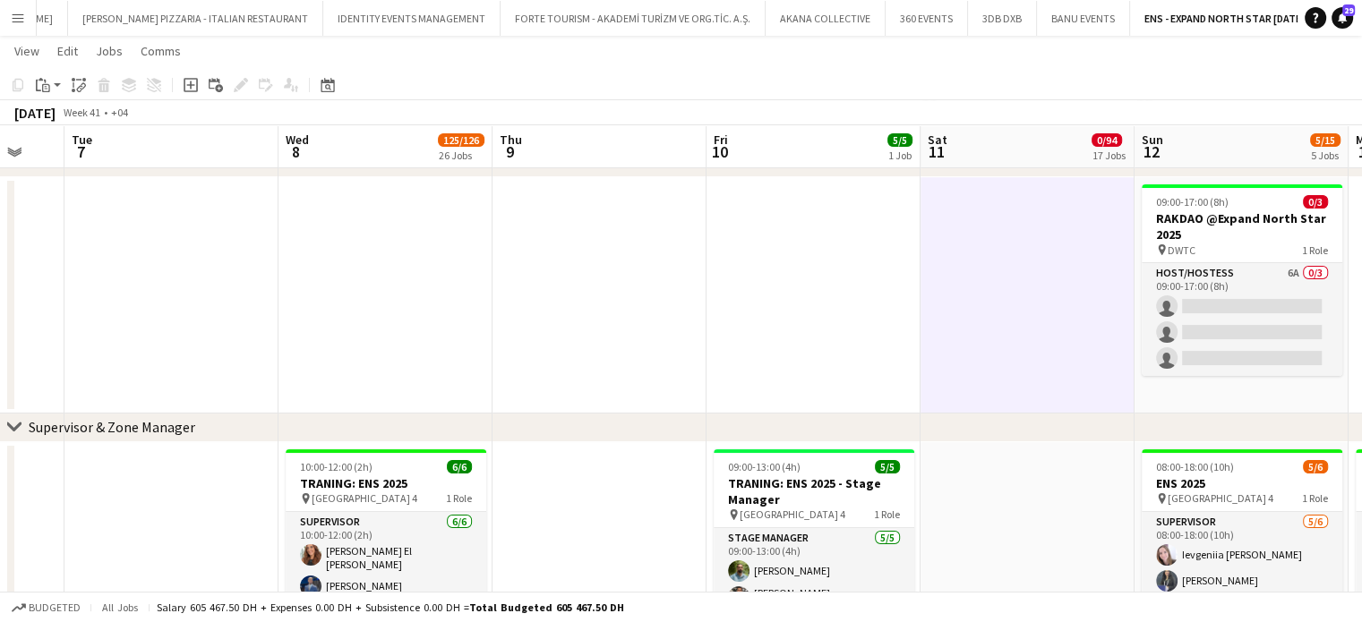
scroll to position [0, 363]
click at [808, 488] on h3 "TRANING: ENS 2025 - Stage Manager" at bounding box center [814, 491] width 201 height 32
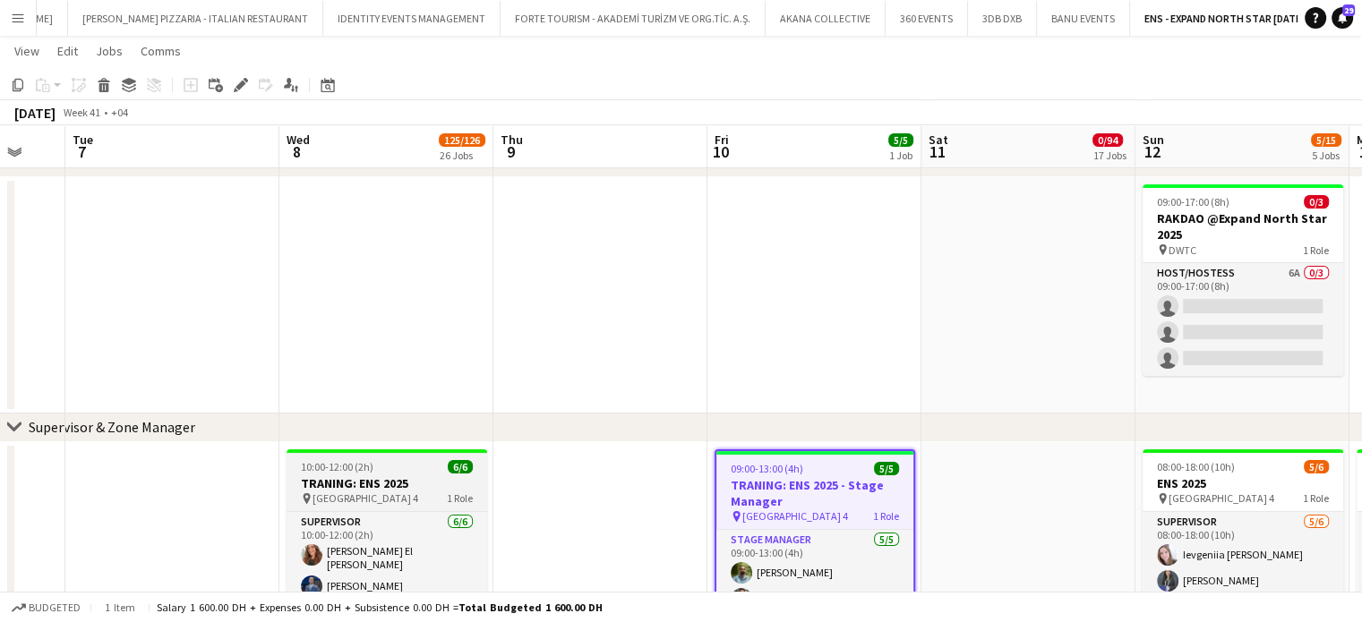
click at [412, 490] on h3 "TRANING: ENS 2025" at bounding box center [386, 483] width 201 height 16
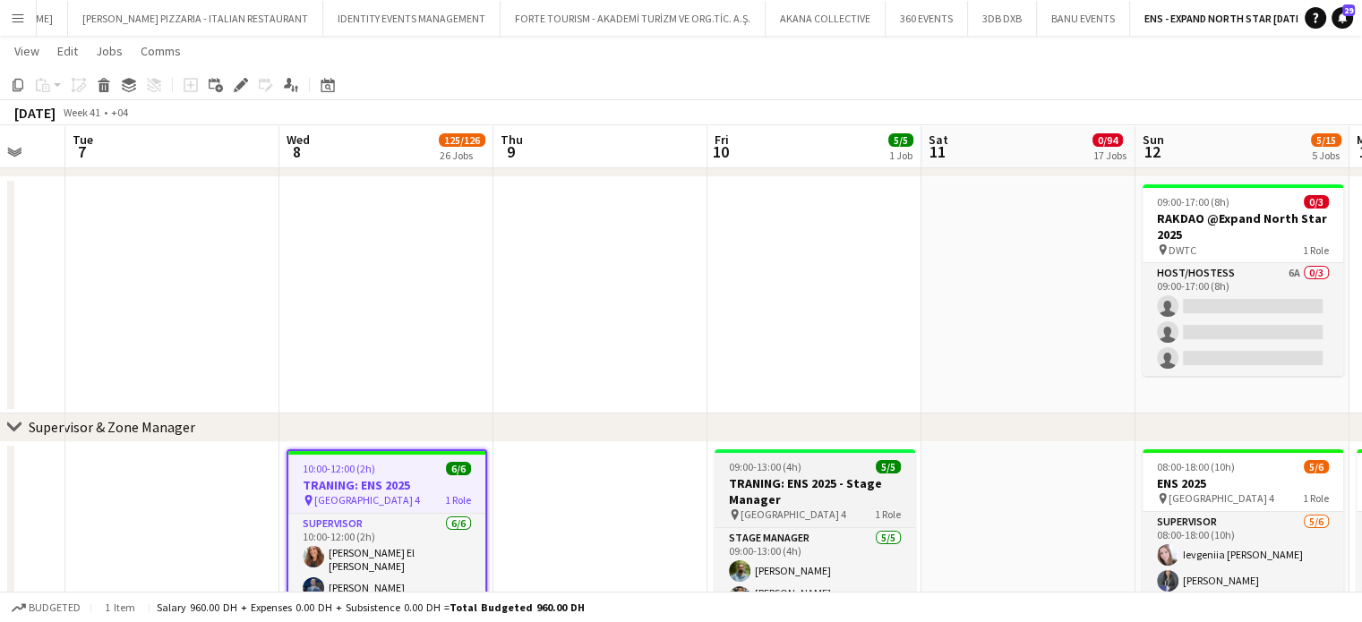
click at [847, 470] on div "09:00-13:00 (4h) 5/5" at bounding box center [814, 466] width 201 height 13
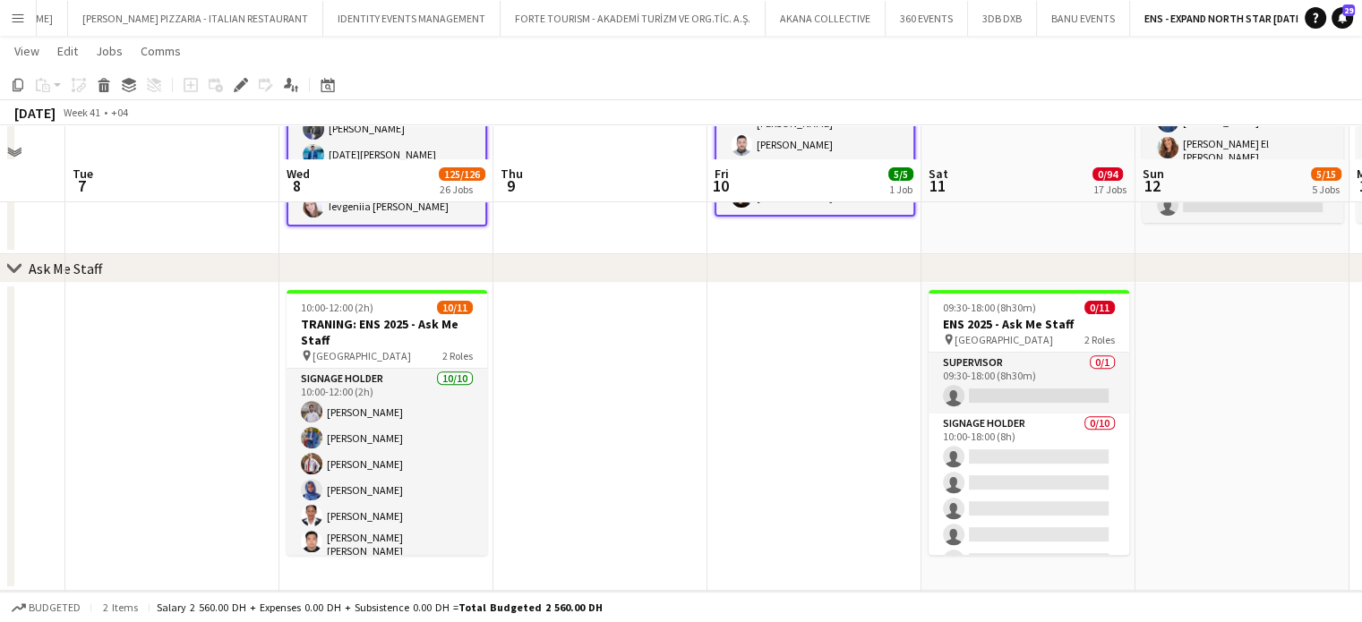
scroll to position [688, 0]
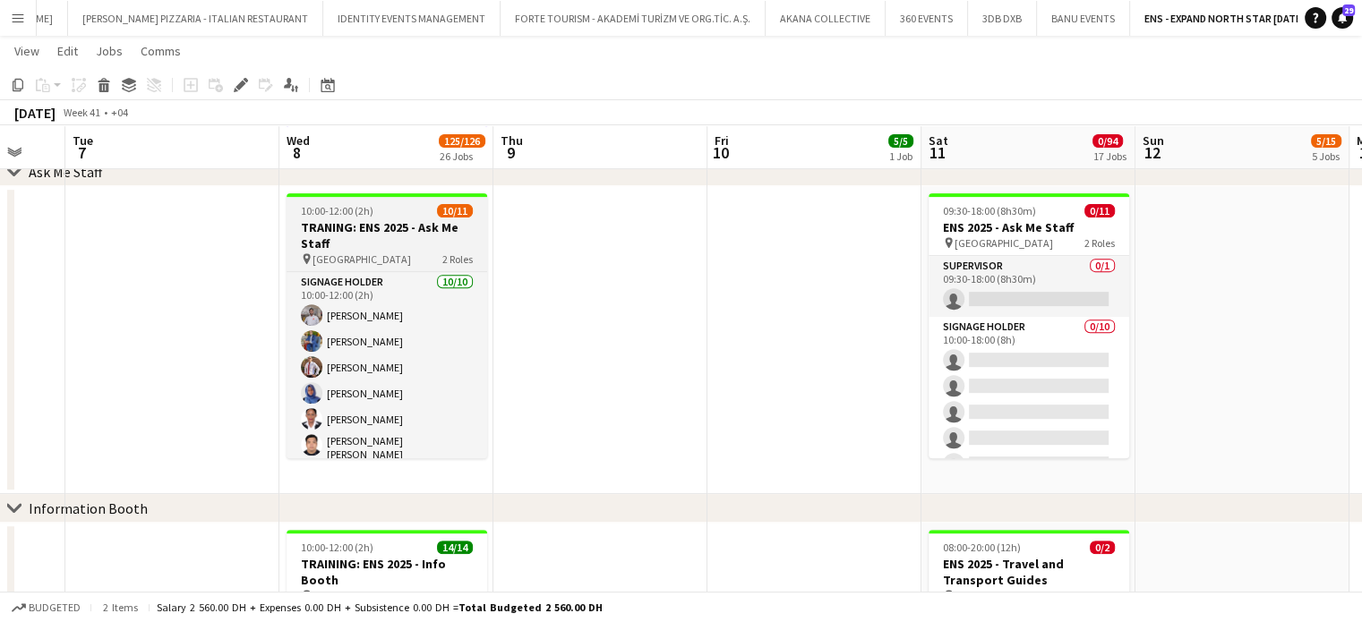
click at [358, 252] on span "[GEOGRAPHIC_DATA]" at bounding box center [361, 258] width 98 height 13
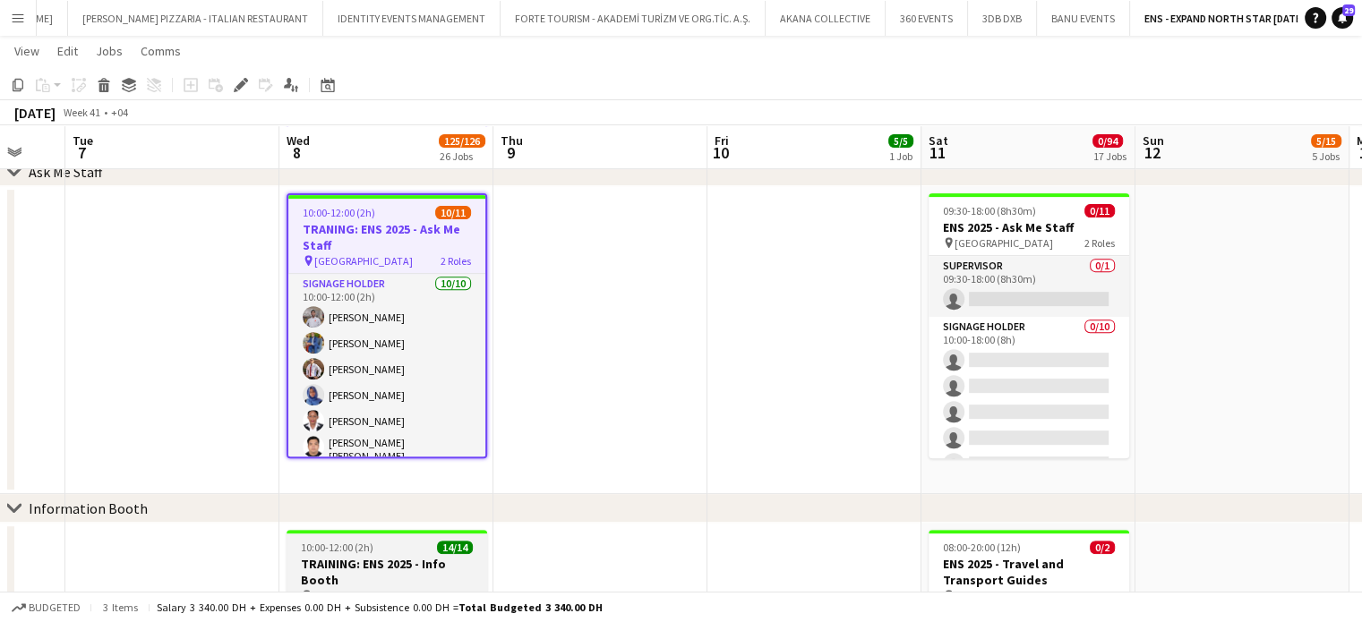
click at [403, 559] on h3 "TRAINING: ENS 2025 - Info Booth" at bounding box center [386, 572] width 201 height 32
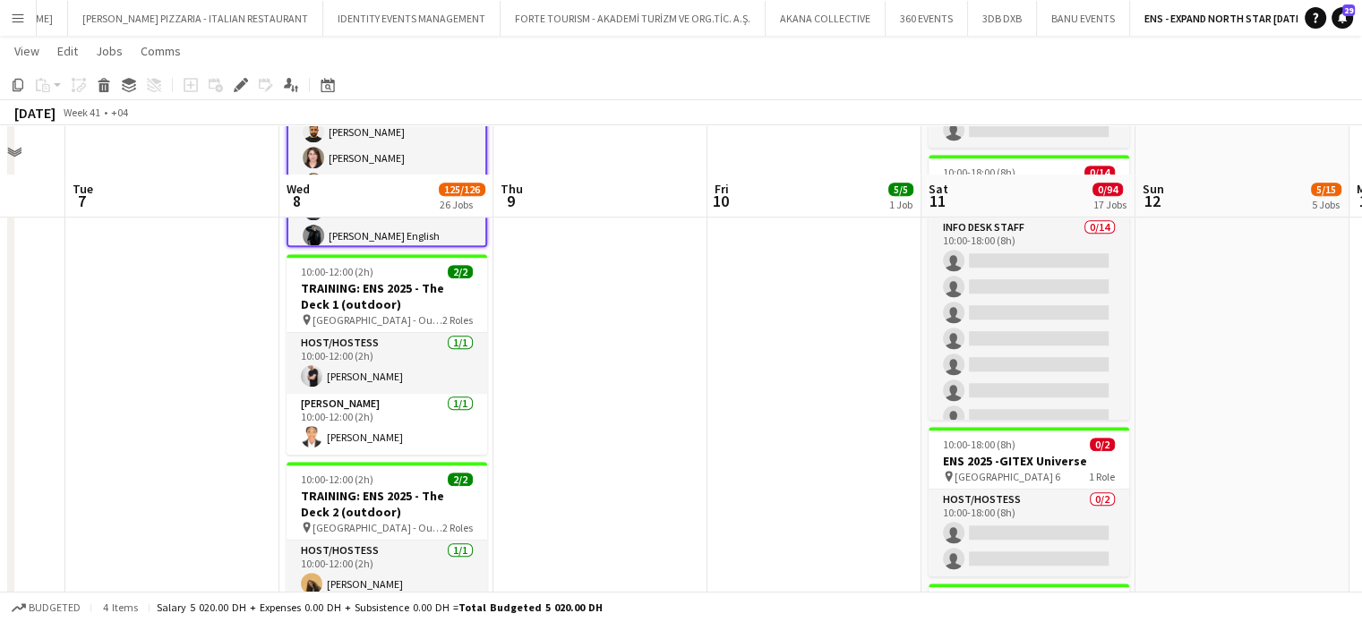
scroll to position [1285, 0]
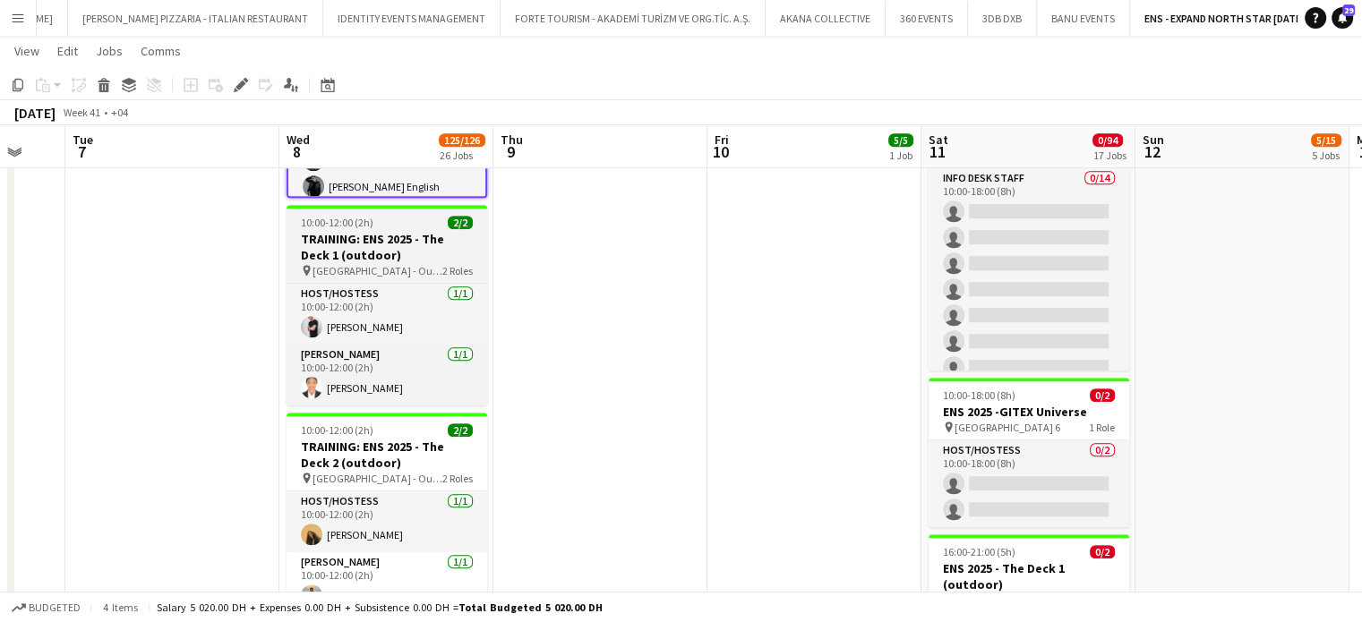
click at [380, 250] on h3 "TRAINING: ENS 2025 - The Deck 1 (outdoor)" at bounding box center [386, 247] width 201 height 32
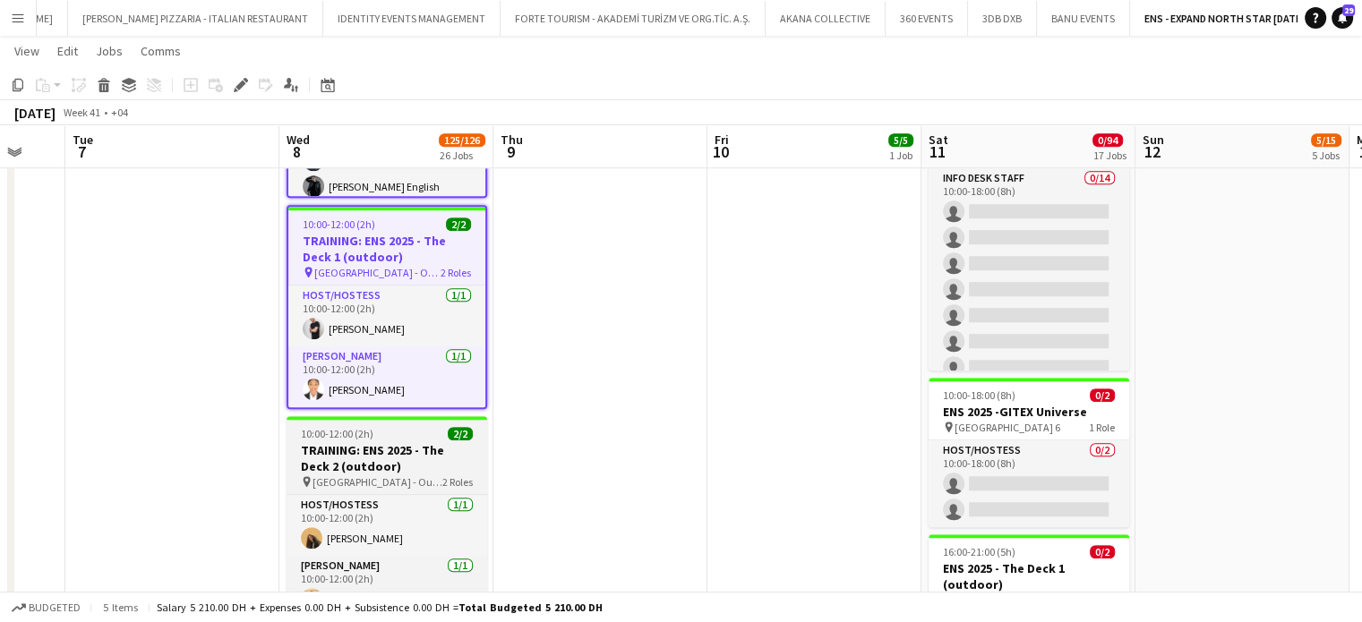
click at [363, 460] on h3 "TRAINING: ENS 2025 - The Deck 2 (outdoor)" at bounding box center [386, 458] width 201 height 32
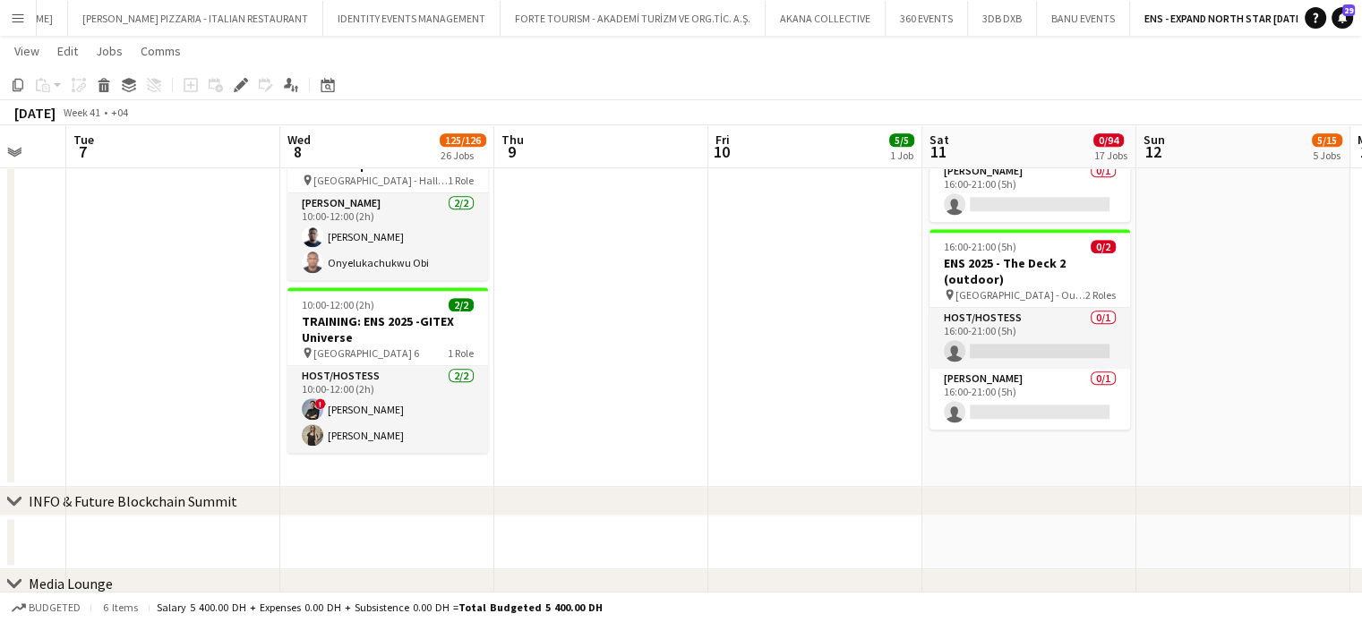
scroll to position [1715, 0]
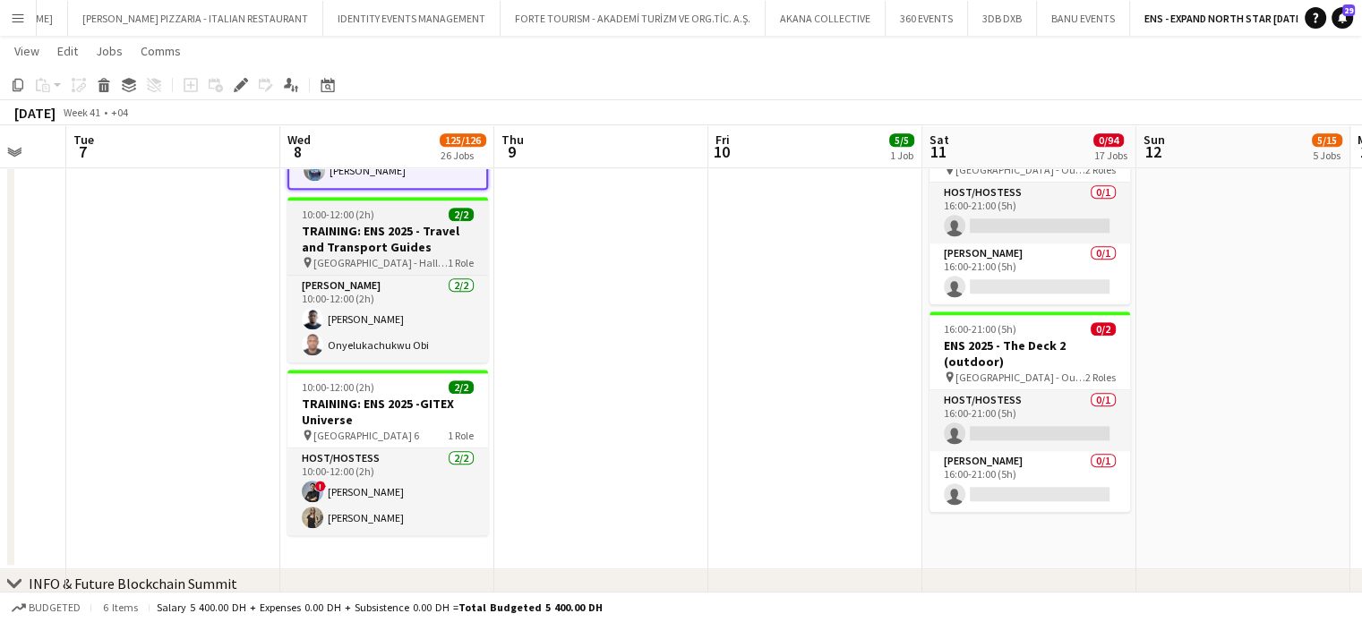
click at [412, 243] on h3 "TRAINING: ENS 2025 - Travel and Transport Guides" at bounding box center [387, 239] width 201 height 32
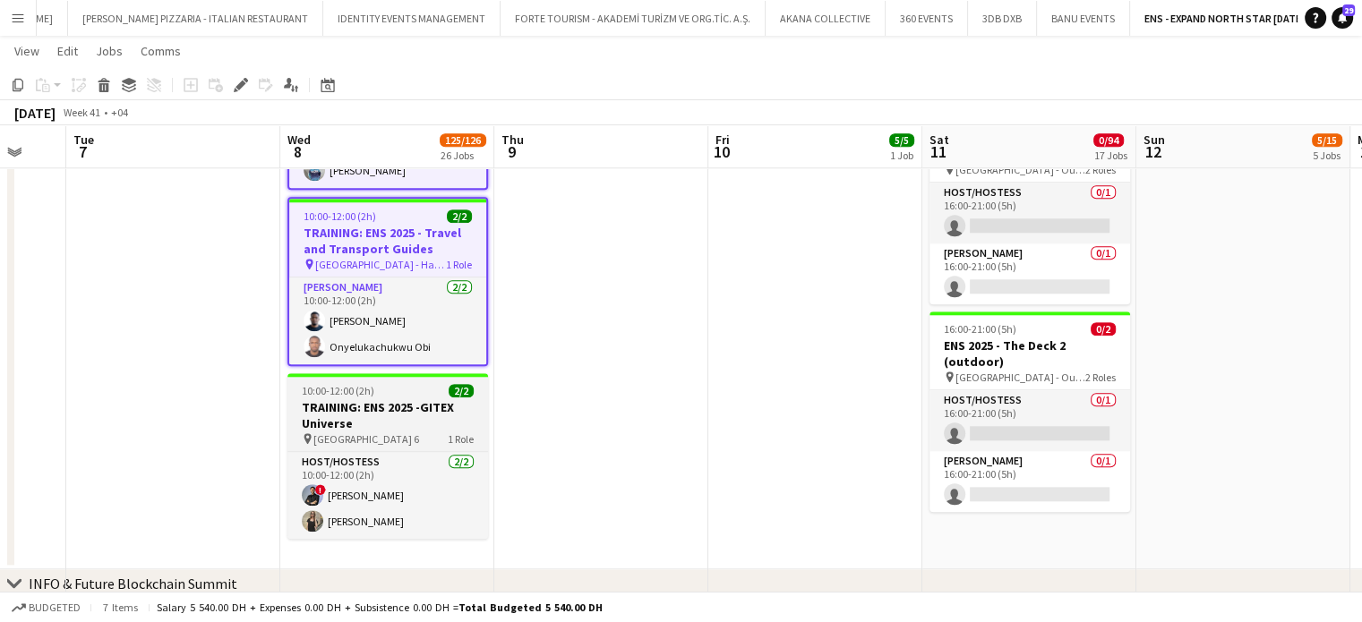
click at [347, 407] on h3 "TRAINING: ENS 2025 -GITEX Universe" at bounding box center [387, 415] width 201 height 32
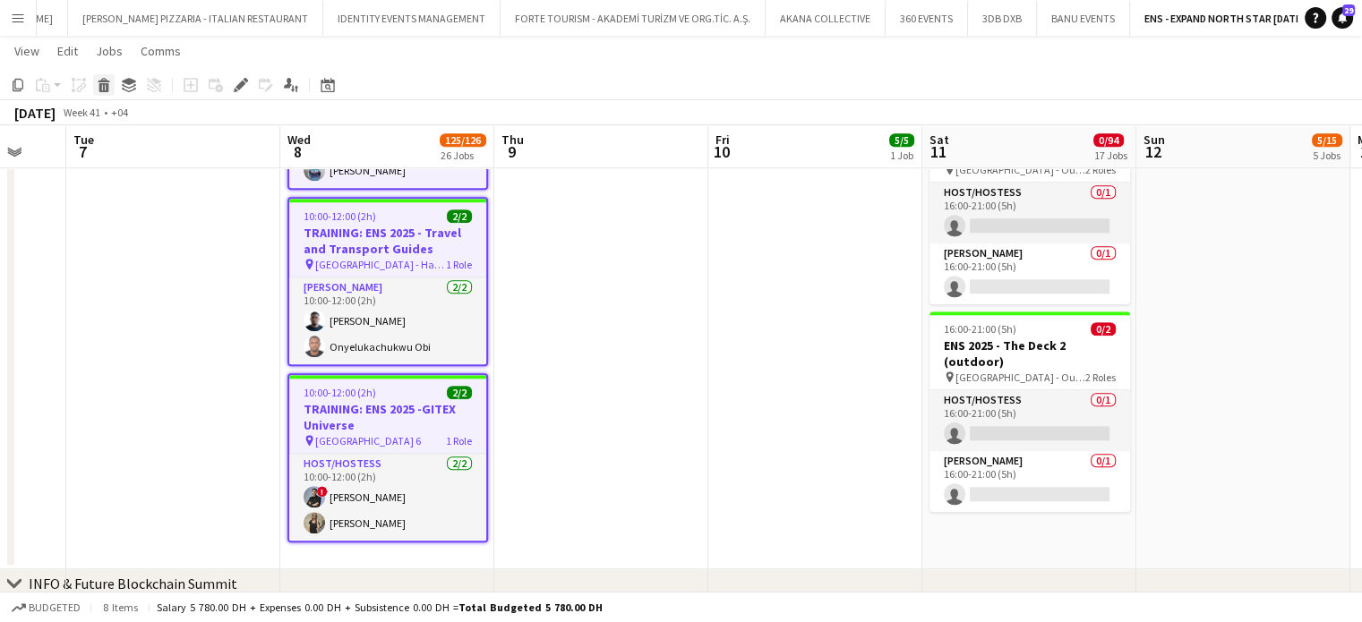
click at [107, 87] on icon at bounding box center [104, 87] width 10 height 9
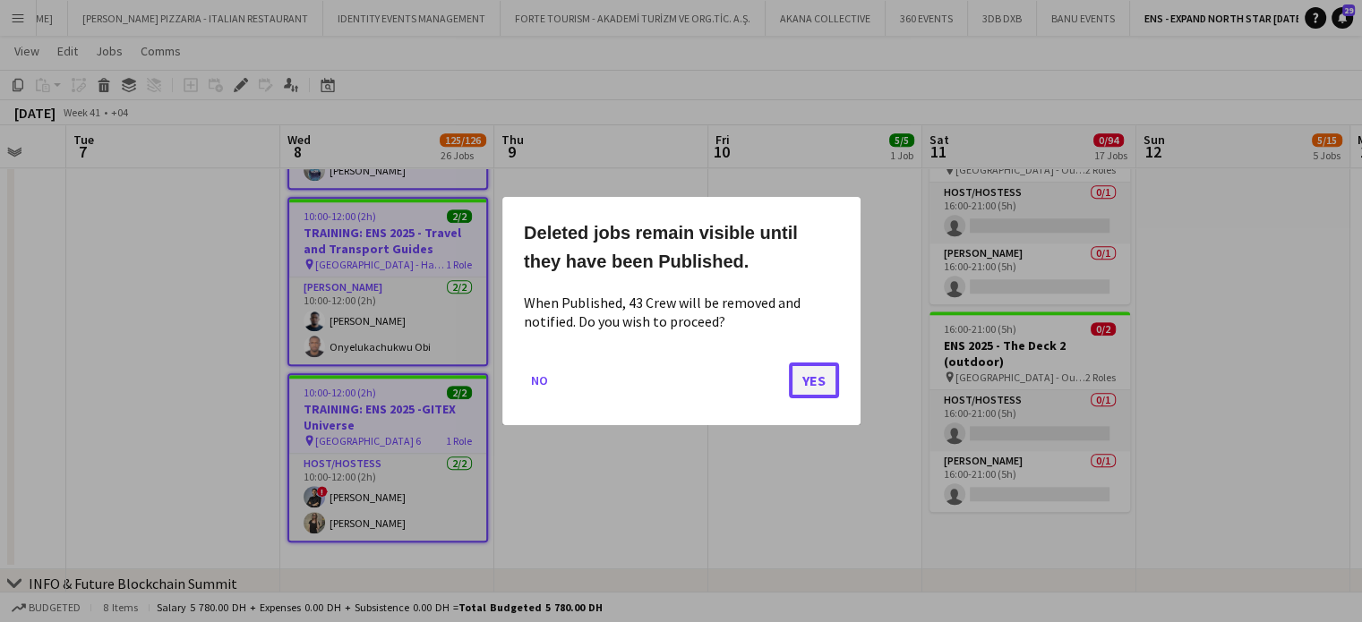
click at [835, 382] on button "Yes" at bounding box center [814, 381] width 50 height 36
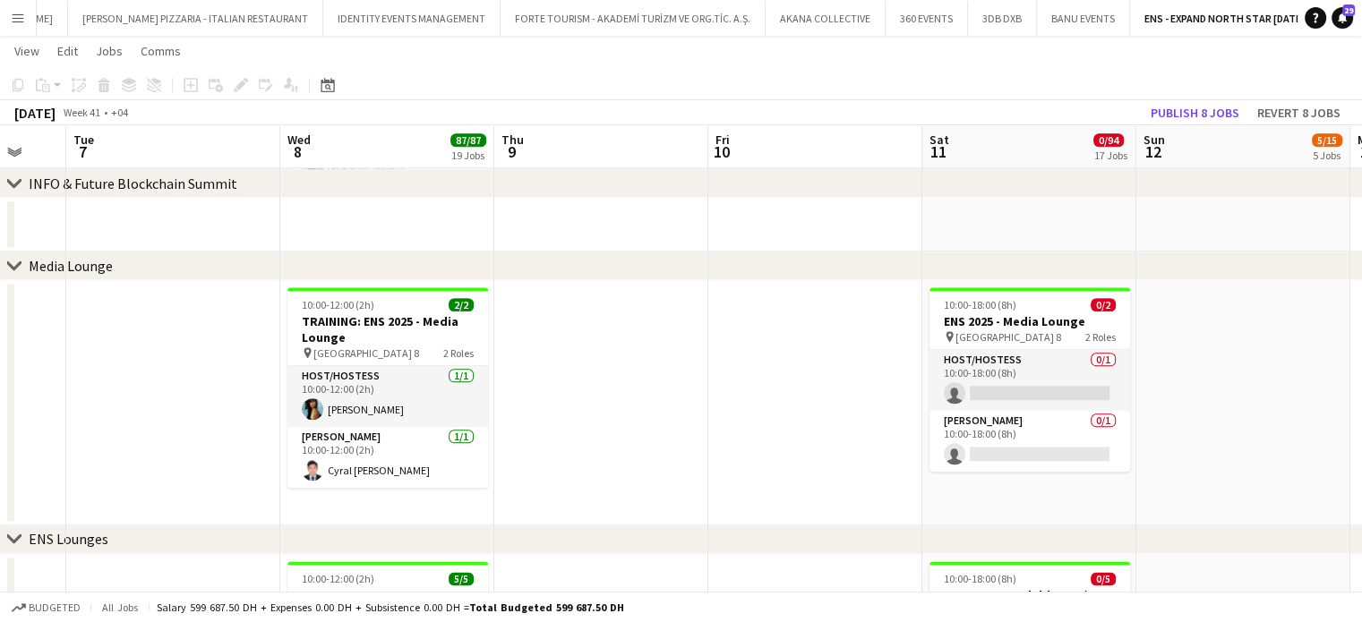
scroll to position [2150, 0]
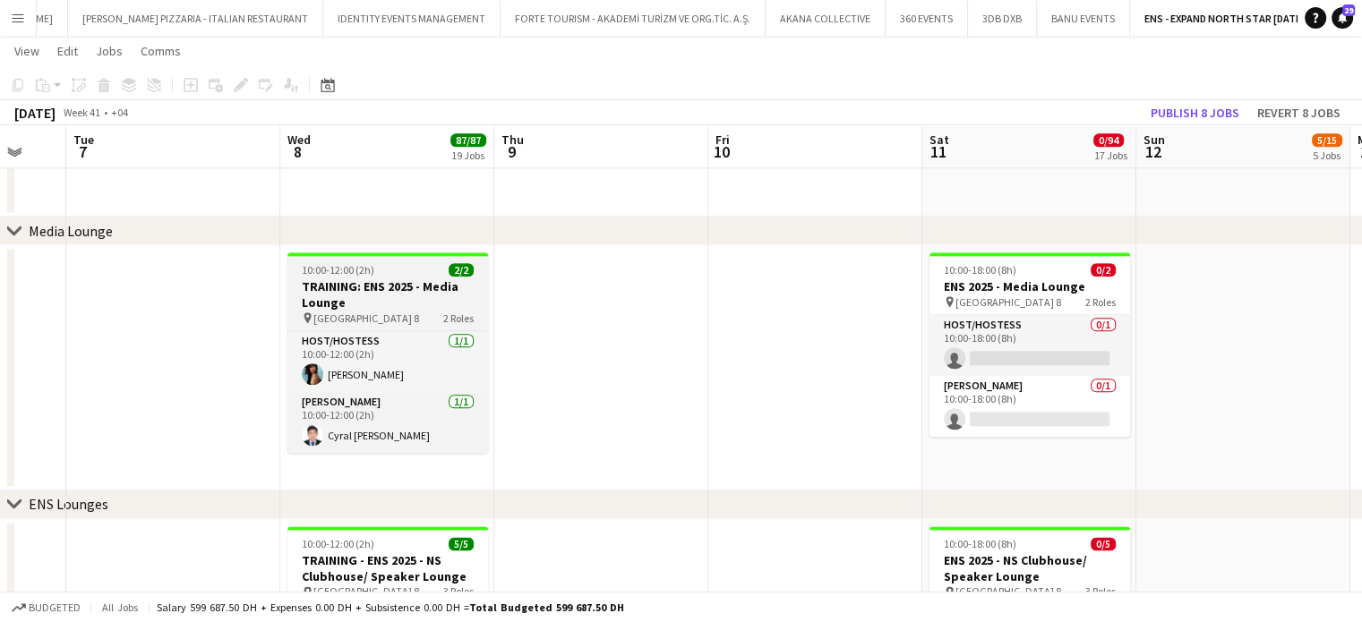
click at [357, 273] on span "10:00-12:00 (2h)" at bounding box center [338, 269] width 73 height 13
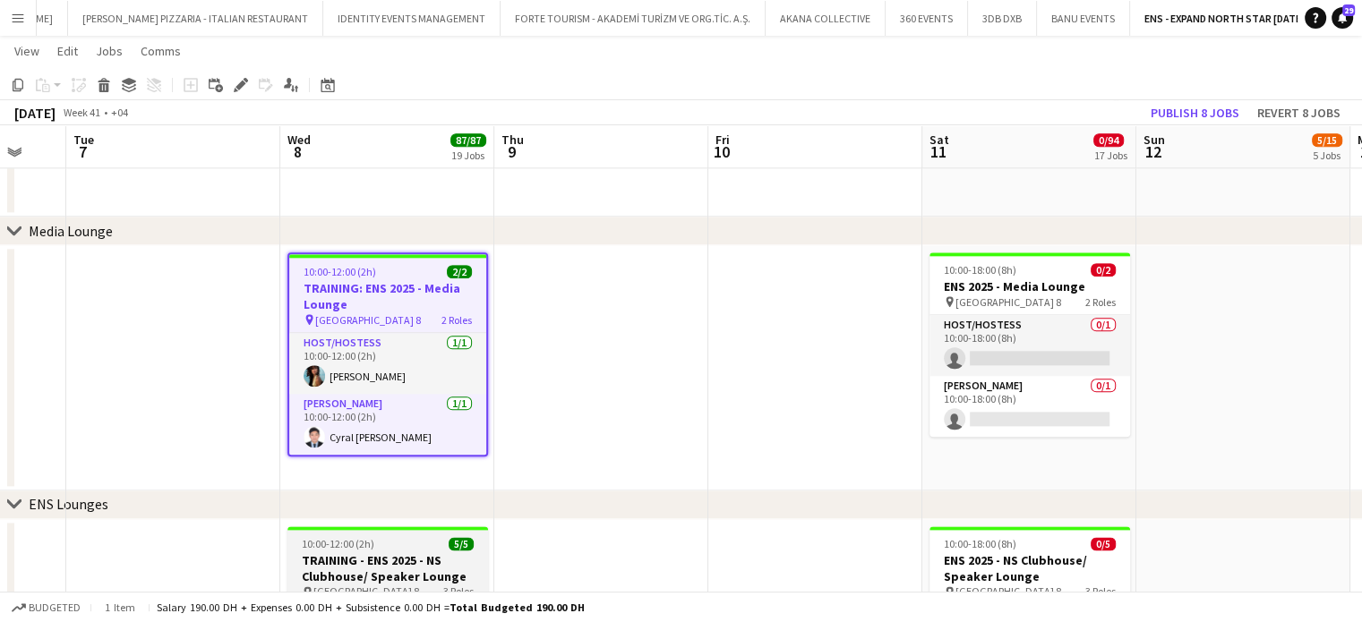
scroll to position [0, 361]
click at [355, 546] on span "10:00-12:00 (2h)" at bounding box center [339, 543] width 73 height 13
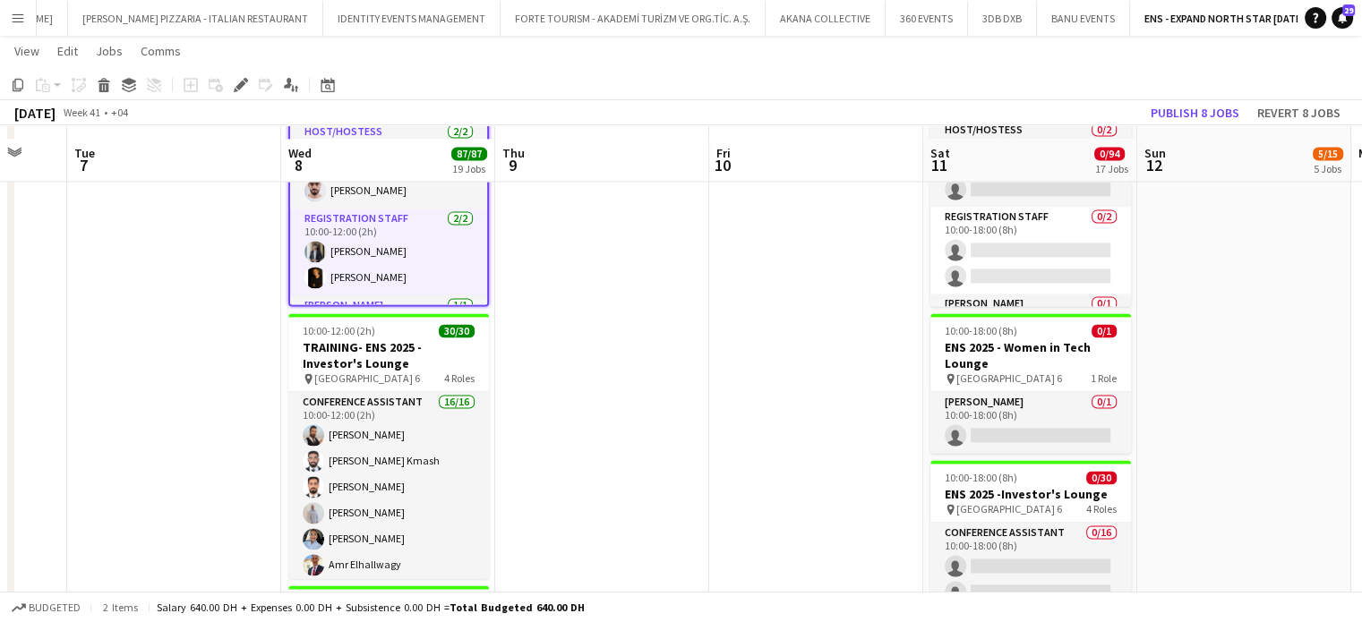
scroll to position [2649, 0]
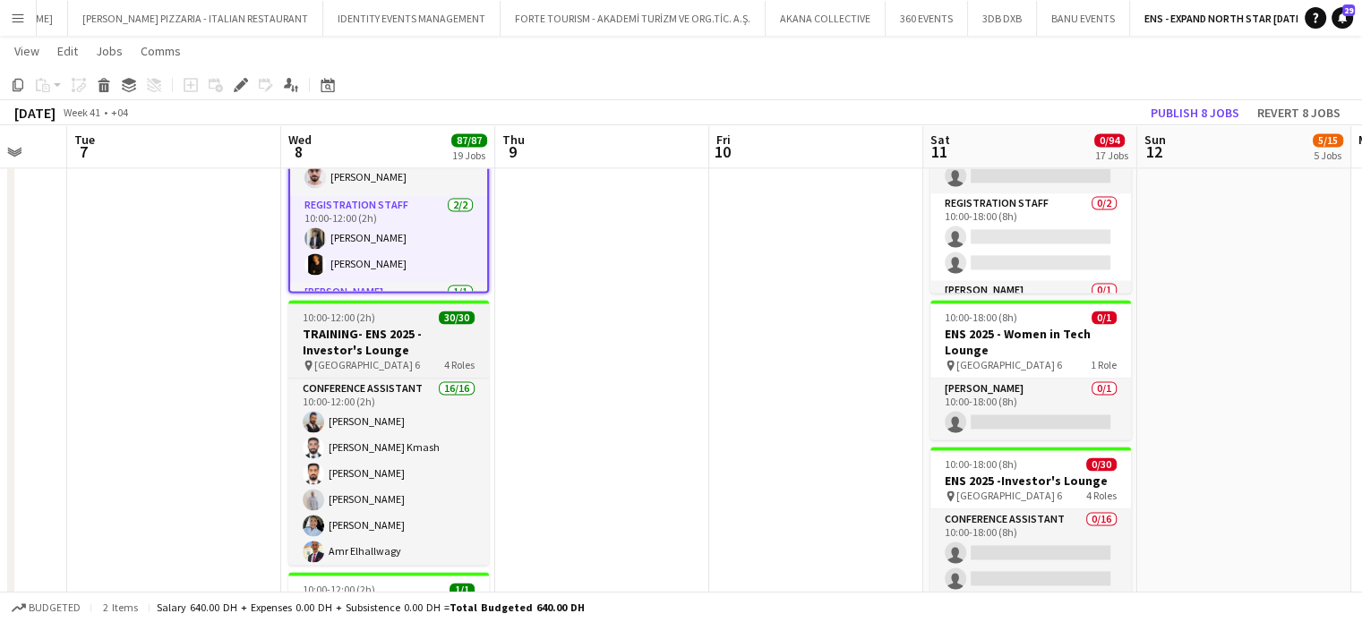
click at [423, 353] on h3 "TRAINING- ENS 2025 -Investor's Lounge" at bounding box center [388, 342] width 201 height 32
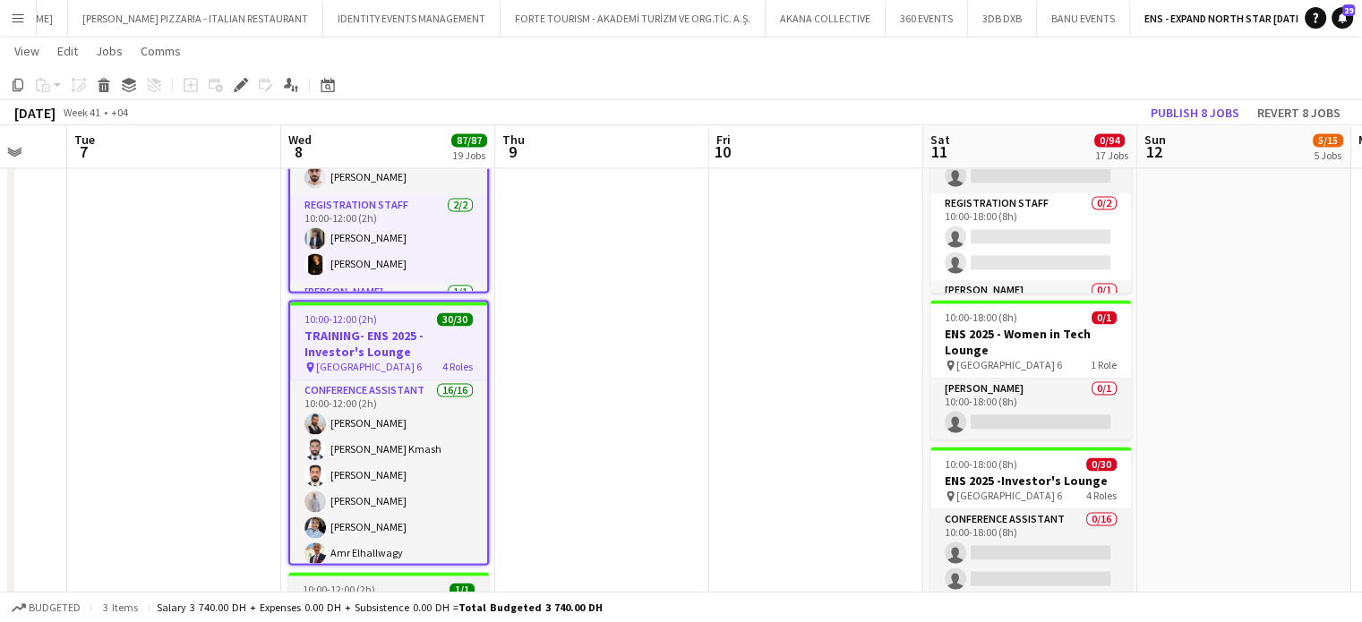
click at [391, 587] on div "10:00-12:00 (2h) 1/1" at bounding box center [388, 589] width 201 height 13
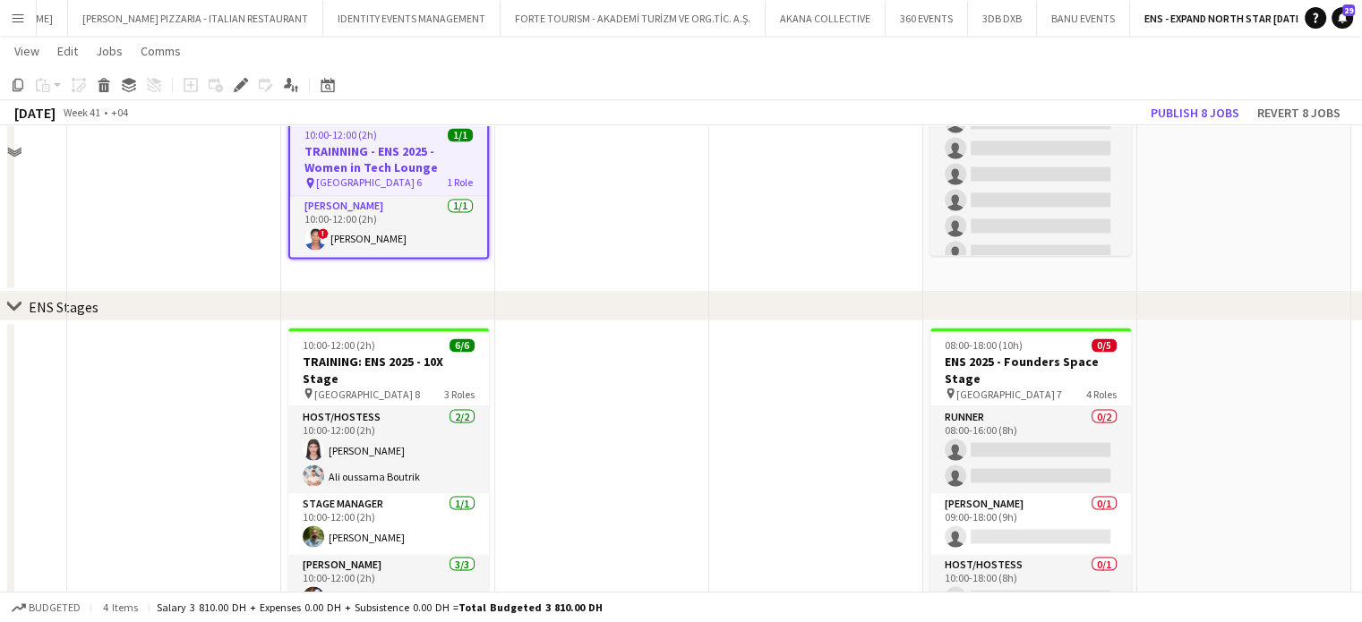
scroll to position [3126, 0]
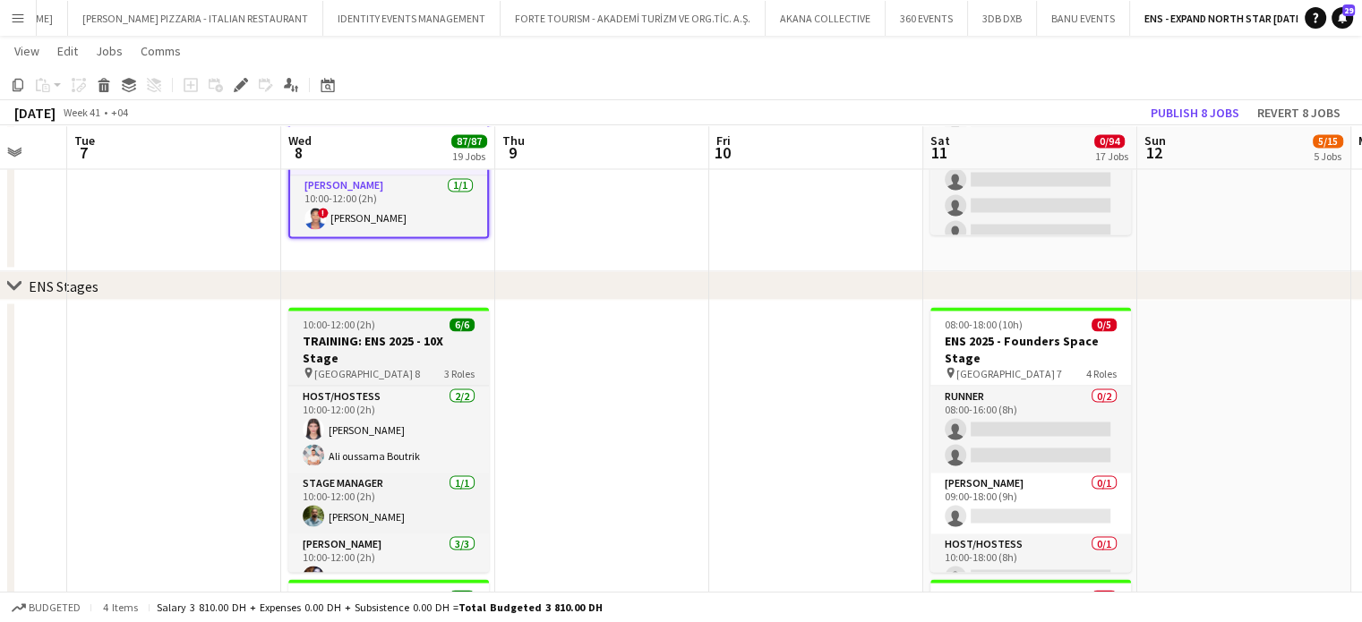
click at [345, 344] on h3 "TRAINING: ENS 2025 - 10X Stage" at bounding box center [388, 349] width 201 height 32
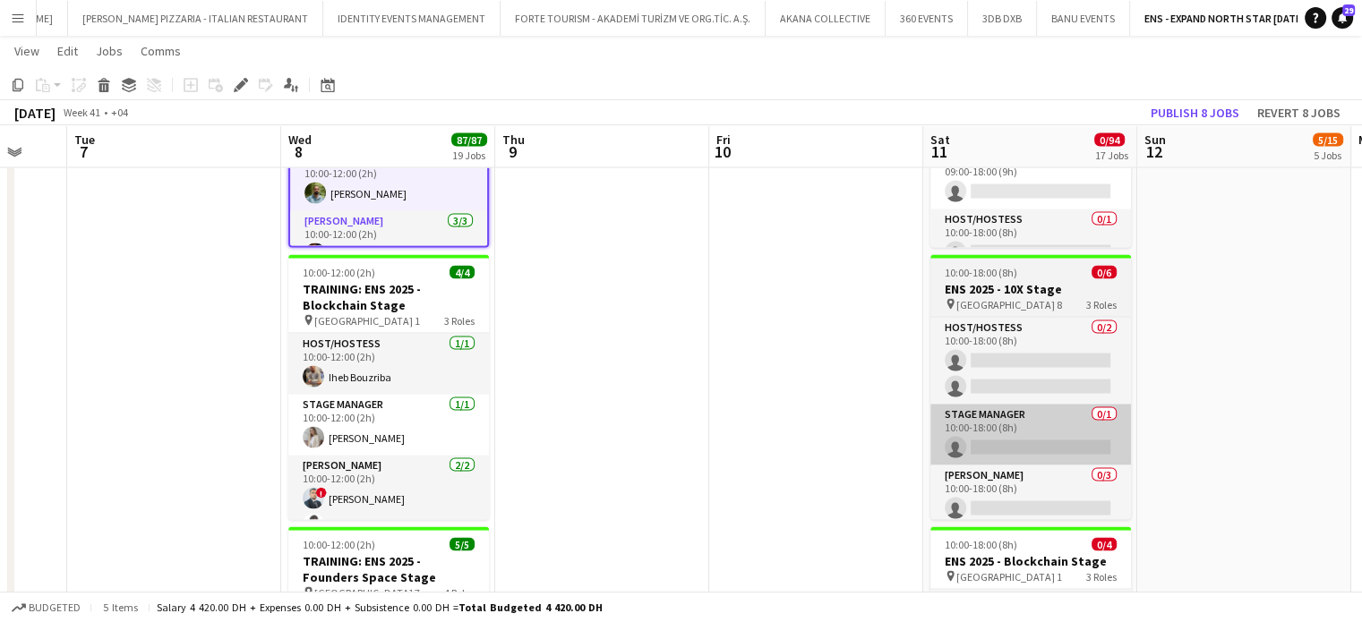
scroll to position [3457, 0]
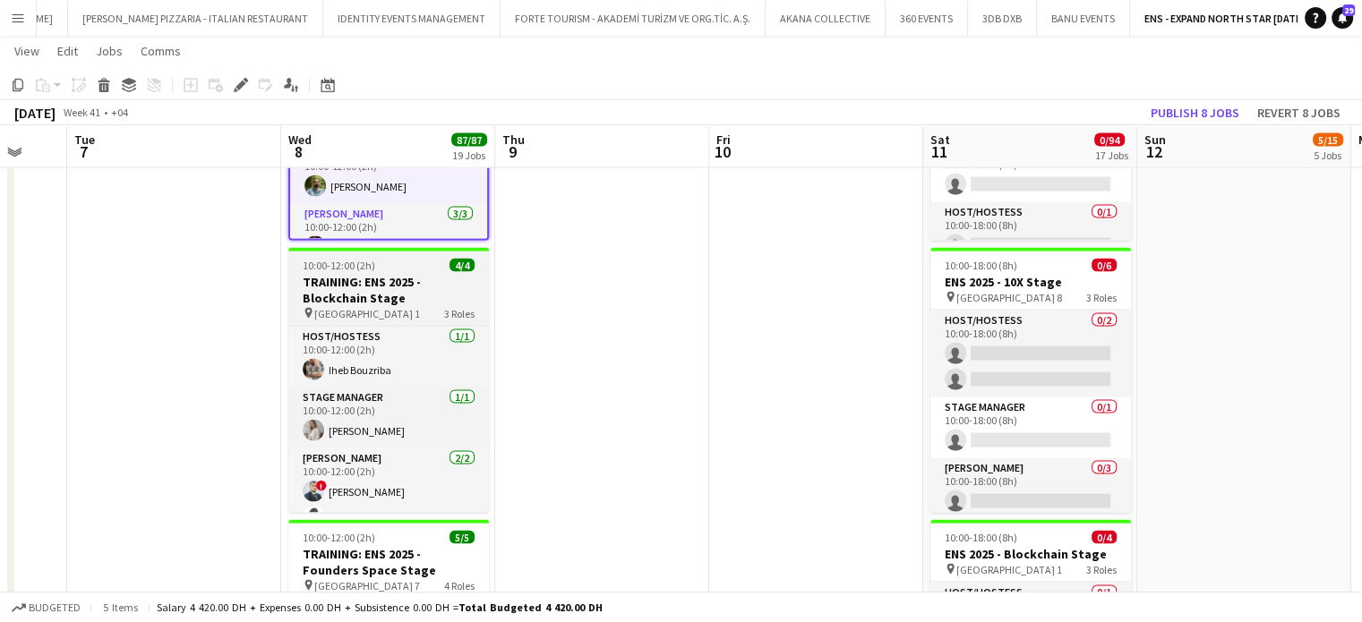
click at [384, 290] on h3 "TRAINING: ENS 2025 - Blockchain Stage" at bounding box center [388, 290] width 201 height 32
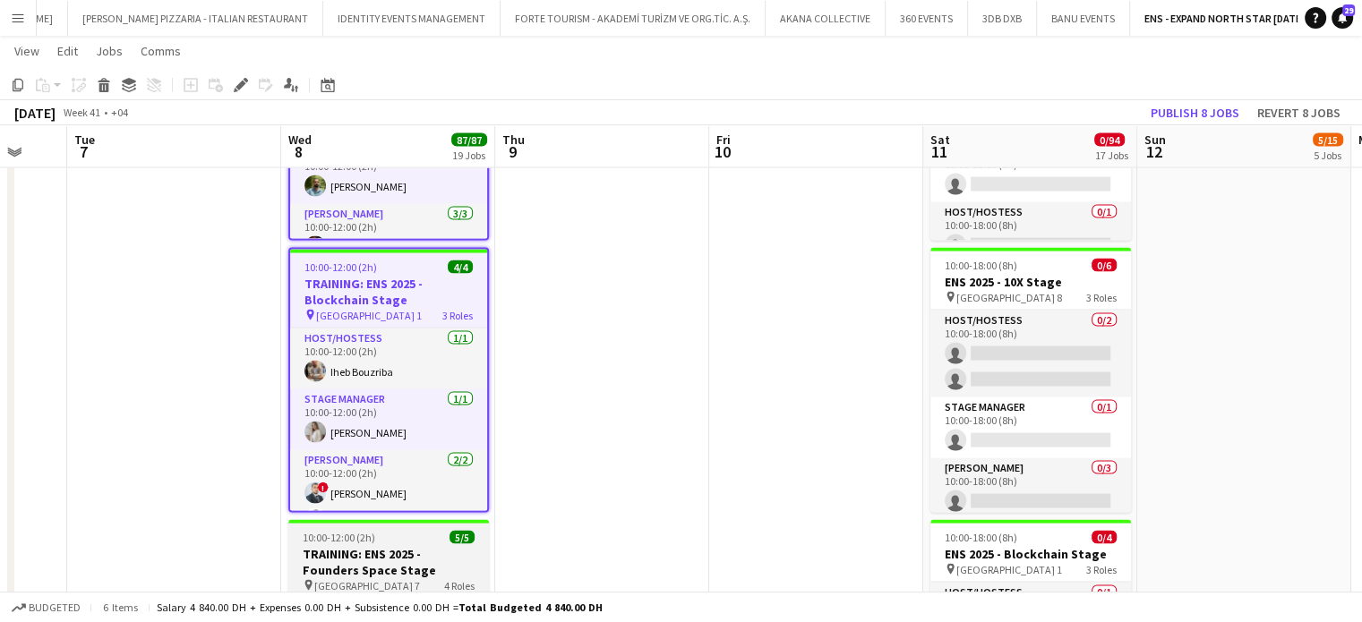
click at [380, 551] on h3 "TRAINING: ENS 2025 - Founders Space Stage" at bounding box center [388, 562] width 201 height 32
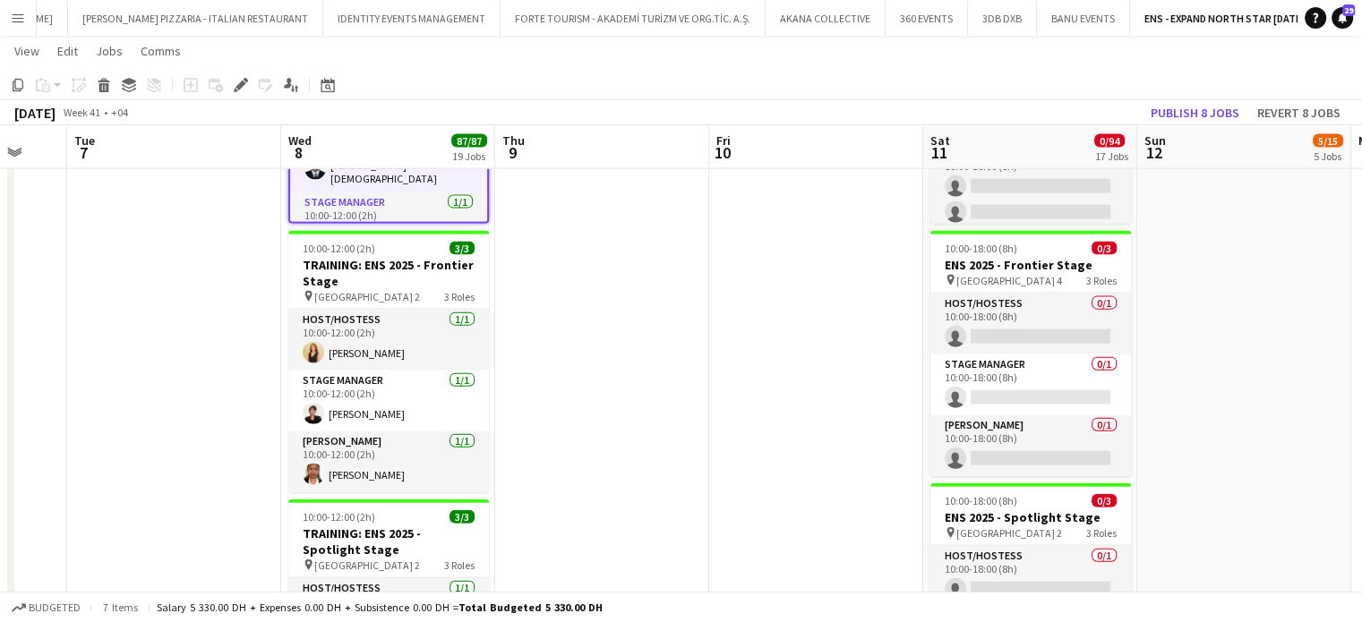
scroll to position [4075, 0]
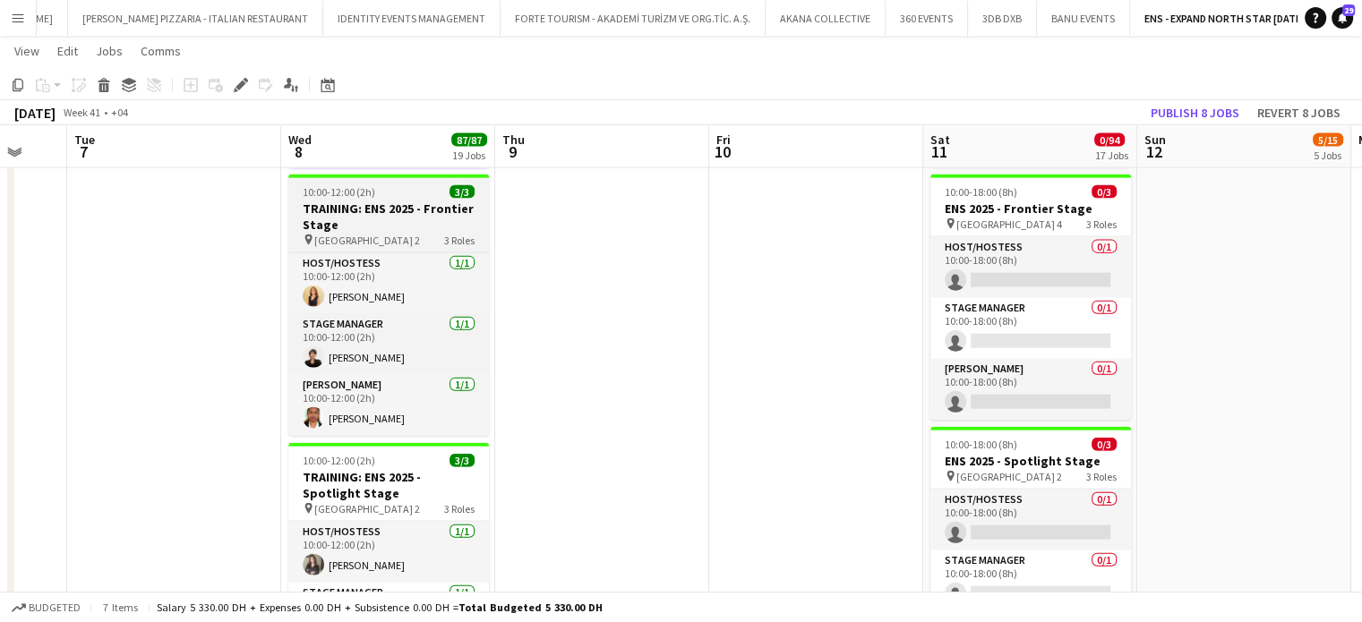
click at [392, 224] on h3 "TRAINING: ENS 2025 - Frontier Stage" at bounding box center [388, 217] width 201 height 32
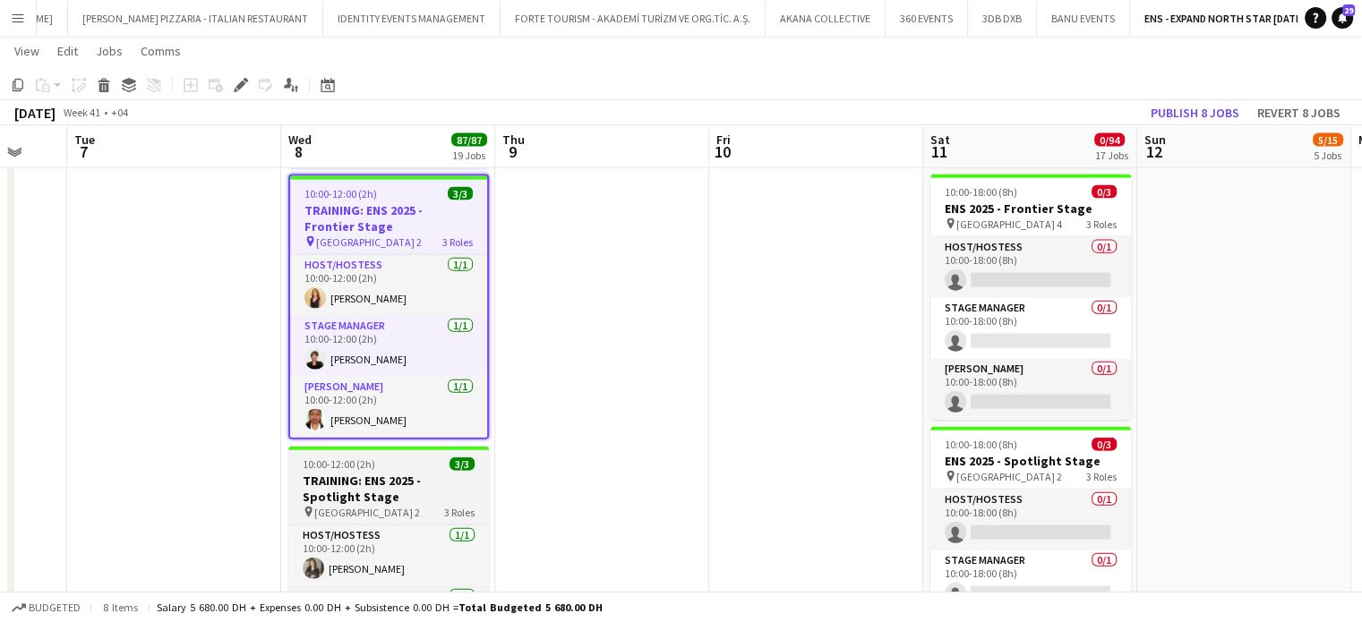
click at [384, 475] on h3 "TRAINING: ENS 2025 - Spotlight Stage" at bounding box center [388, 489] width 201 height 32
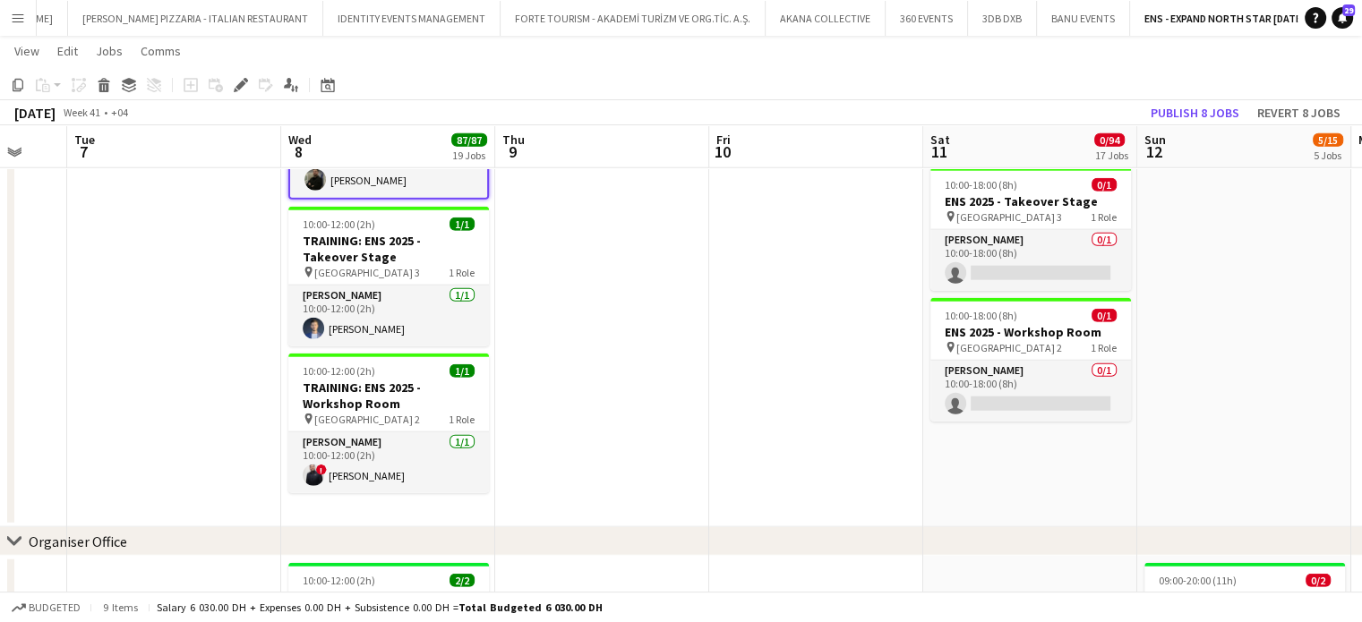
scroll to position [4594, 0]
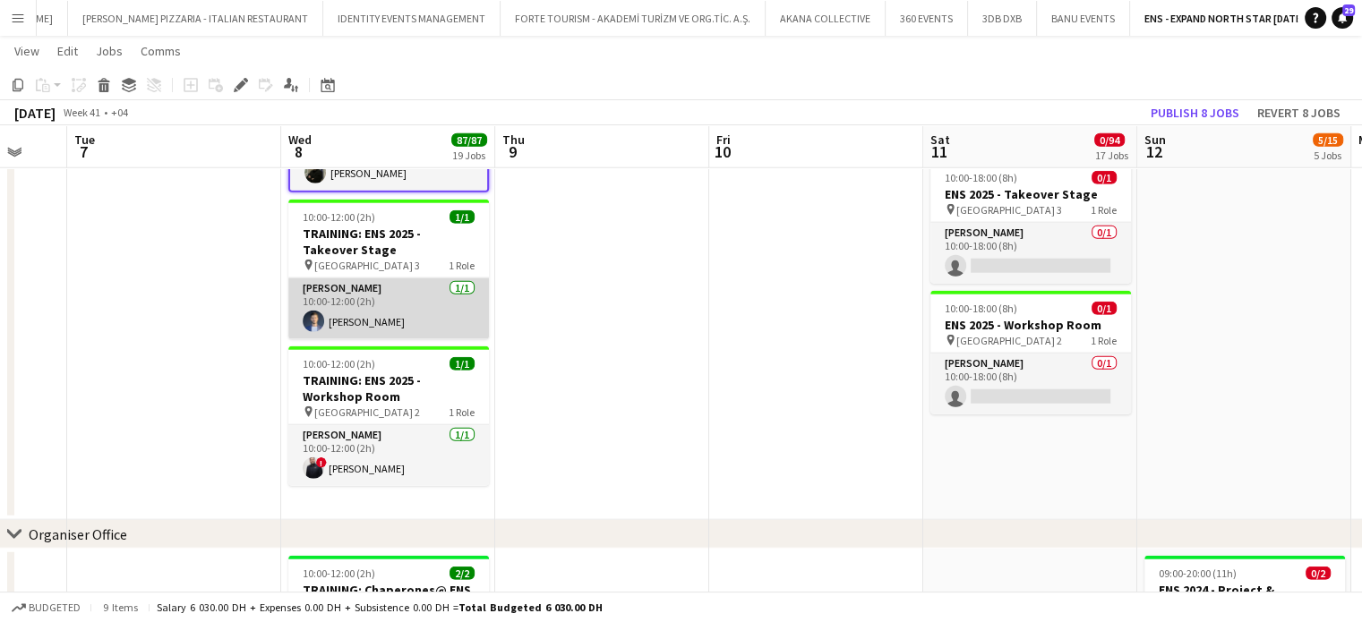
drag, startPoint x: 389, startPoint y: 276, endPoint x: 387, endPoint y: 287, distance: 11.8
click at [389, 278] on div "[PERSON_NAME] [DATE] 10:00-12:00 (2h) [PERSON_NAME]" at bounding box center [388, 309] width 201 height 62
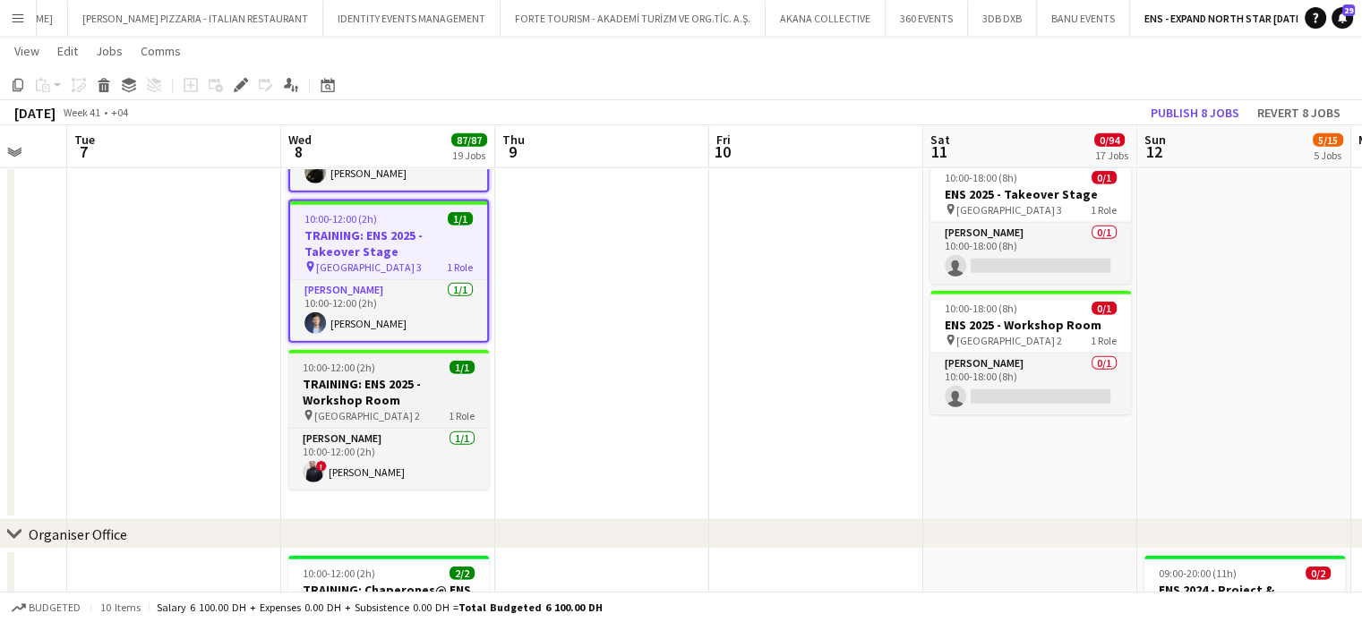
click at [432, 372] on app-job-card "10:00-12:00 (2h) 1/1 TRAINING: ENS 2025 - Workshop Room pin [GEOGRAPHIC_DATA] -…" at bounding box center [388, 420] width 201 height 140
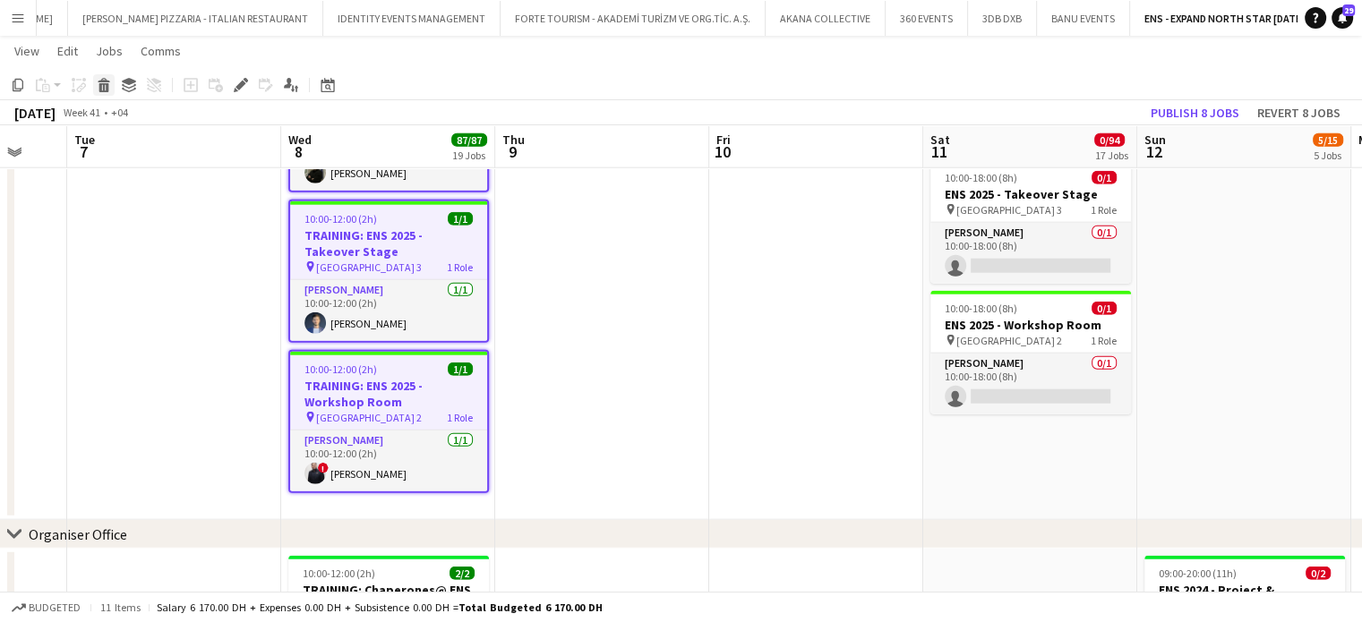
click at [109, 86] on icon "Delete" at bounding box center [104, 85] width 14 height 14
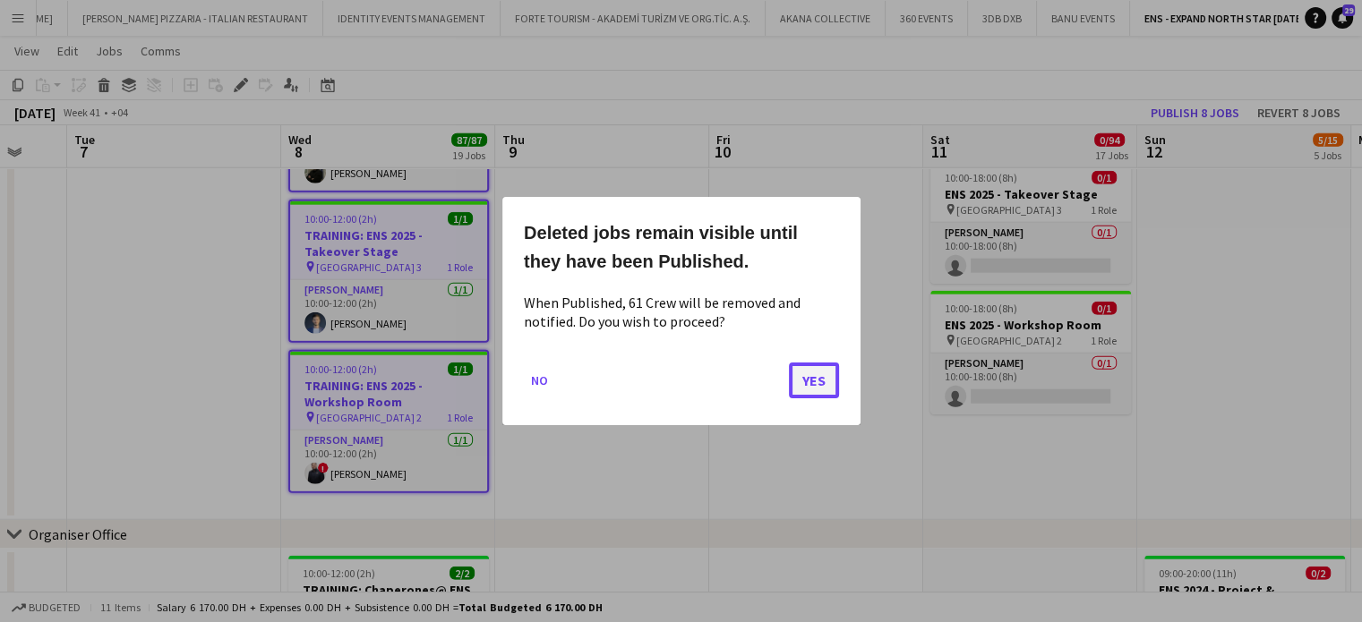
click at [816, 379] on button "Yes" at bounding box center [814, 381] width 50 height 36
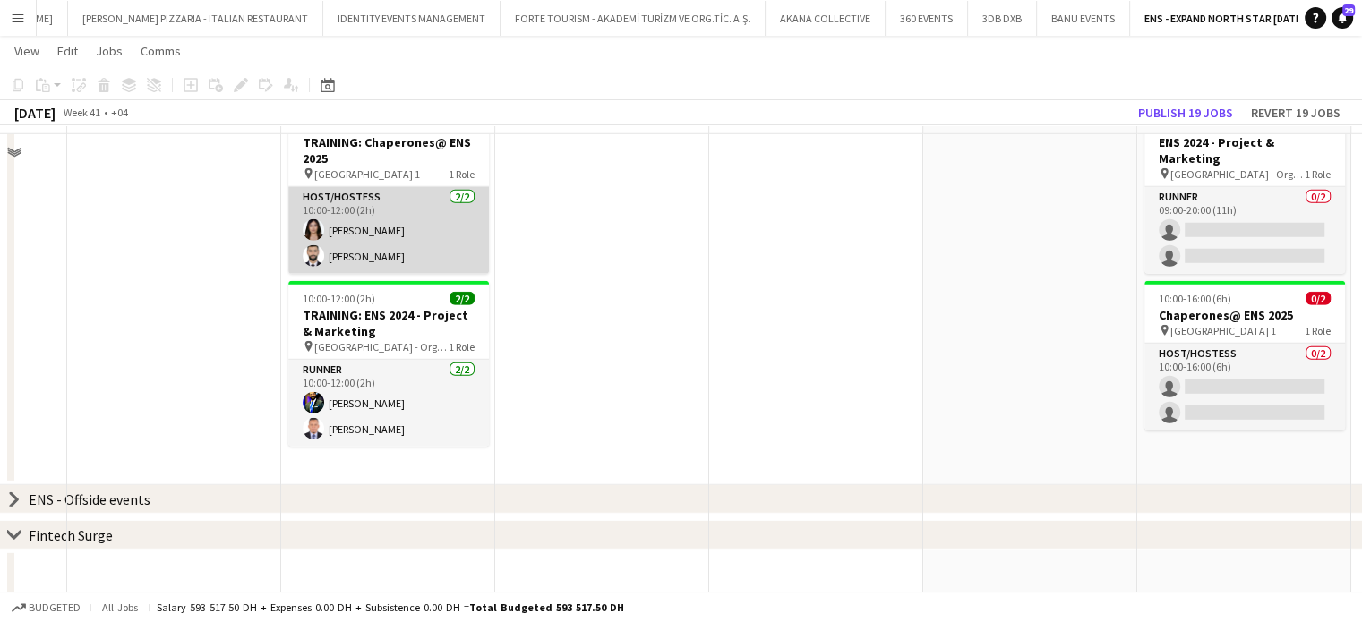
scroll to position [4953, 0]
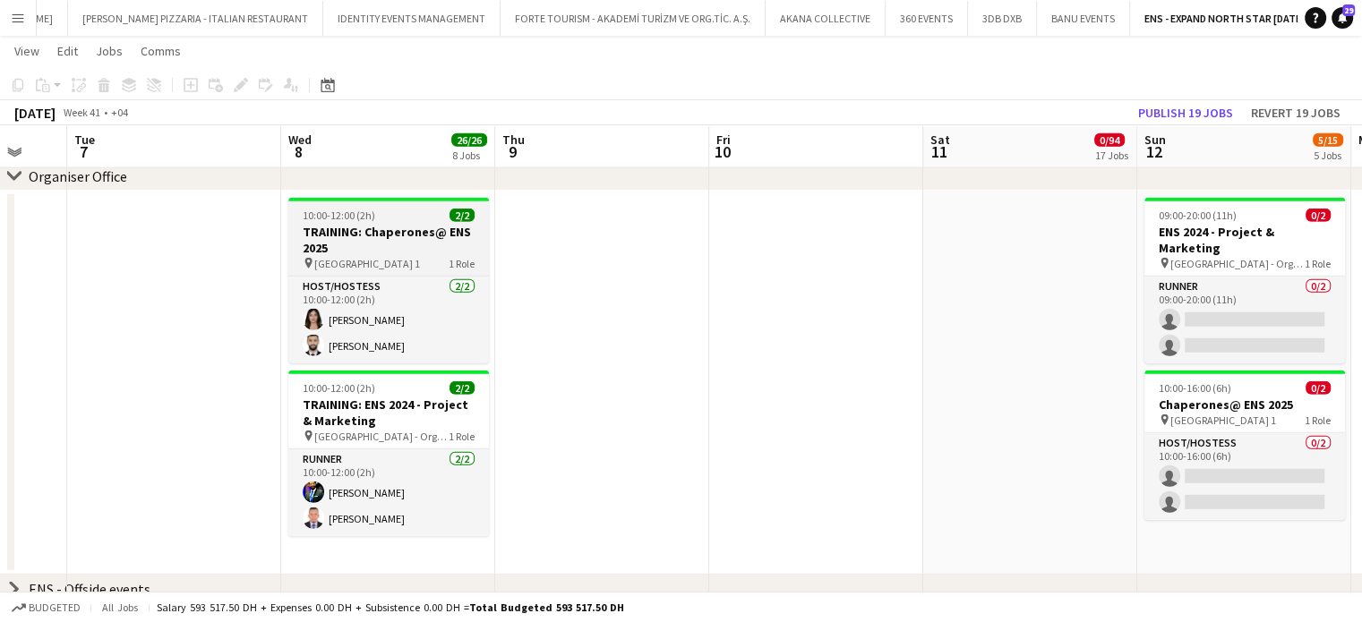
click at [434, 224] on h3 "TRAINING: Chaperones@ ENS 2025" at bounding box center [388, 240] width 201 height 32
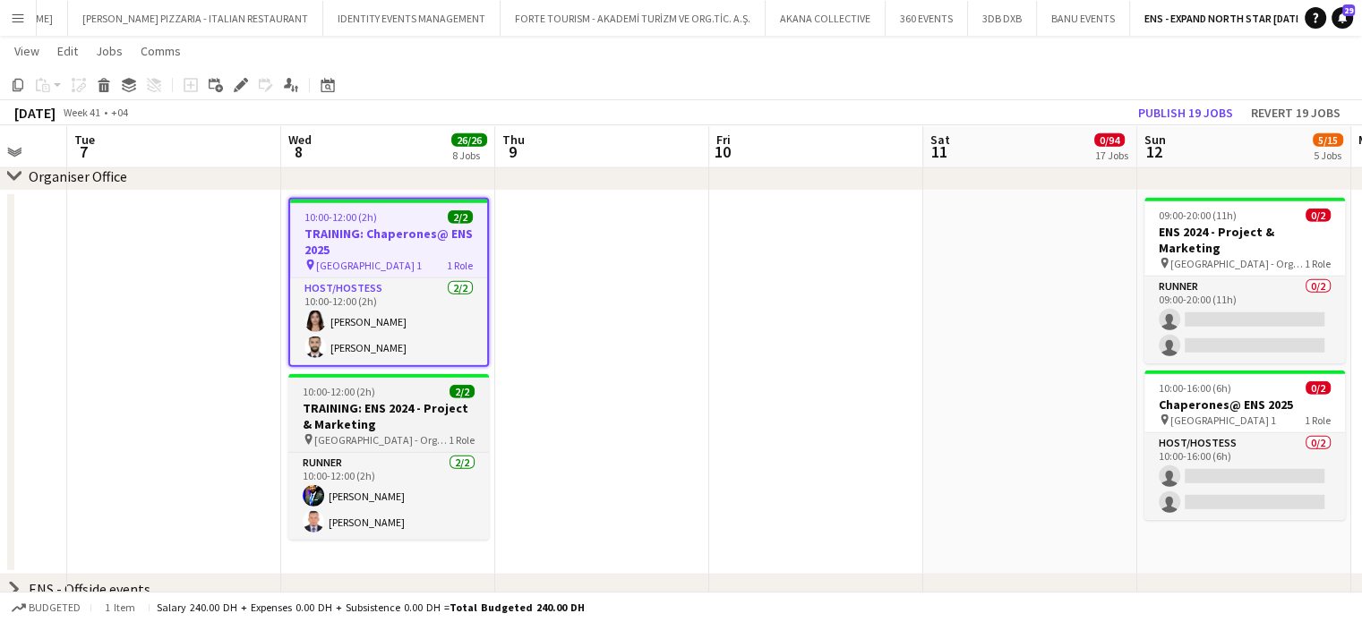
click at [365, 404] on h3 "TRAINING: ENS 2024 - Project & Marketing" at bounding box center [388, 416] width 201 height 32
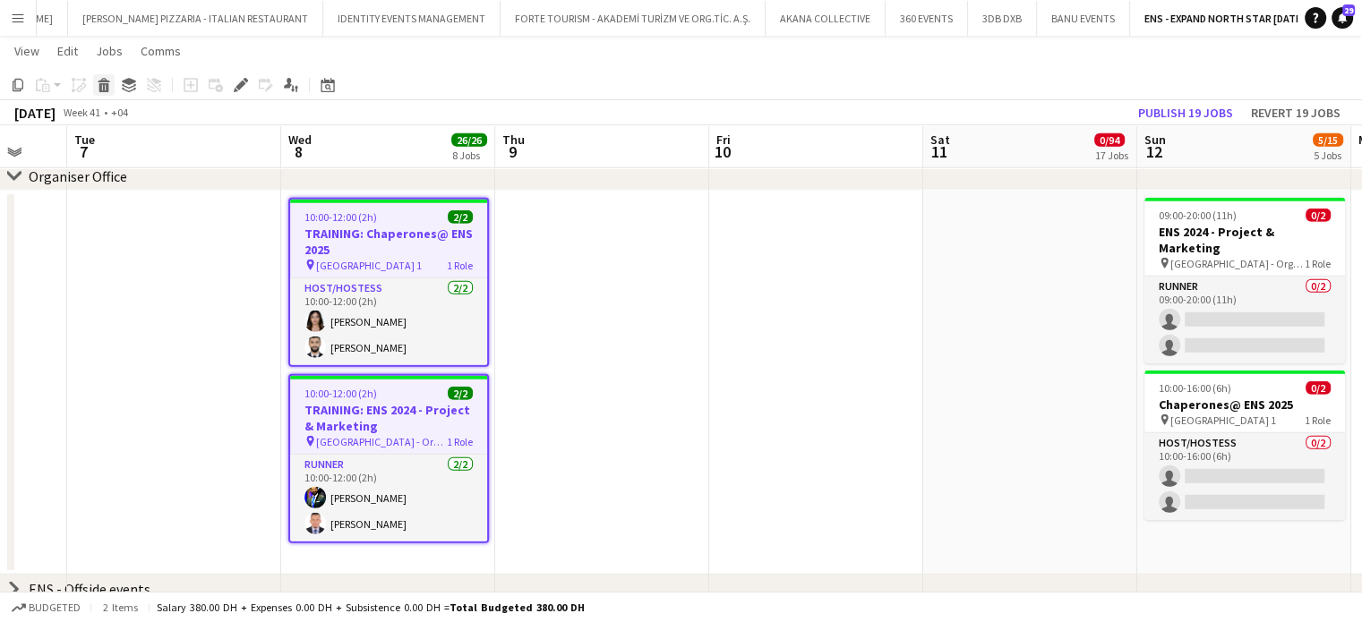
click at [110, 94] on div "Delete" at bounding box center [103, 84] width 21 height 21
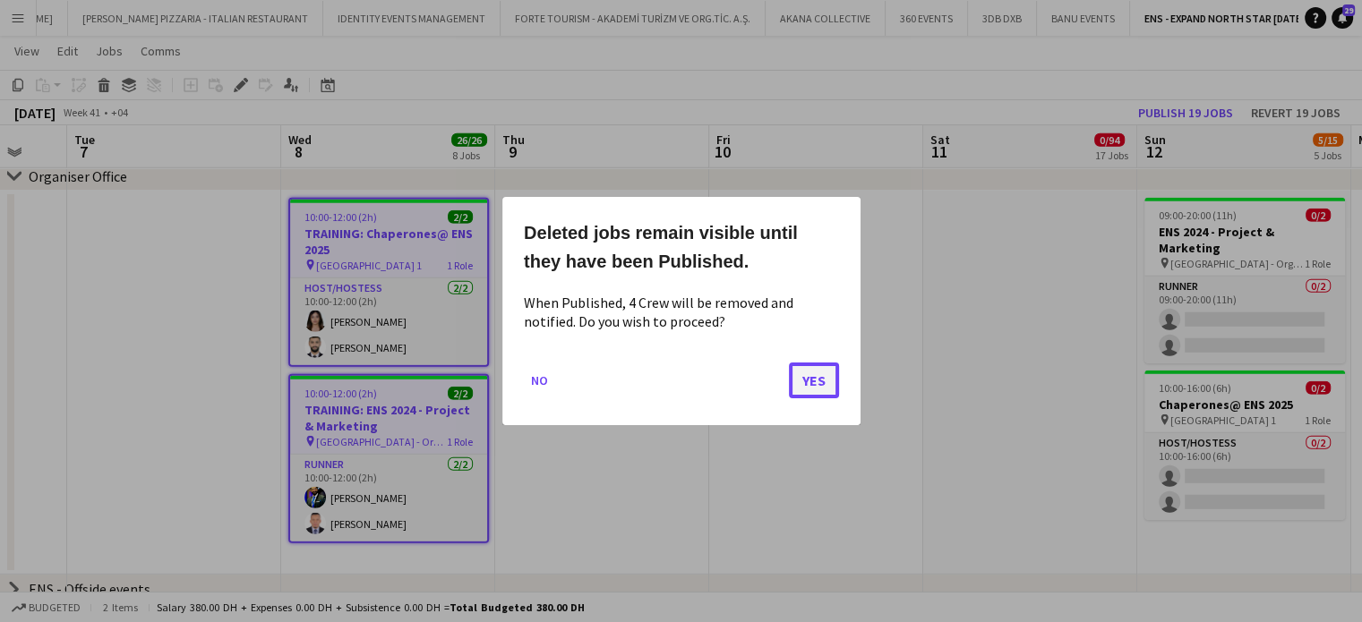
click at [816, 390] on button "Yes" at bounding box center [814, 381] width 50 height 36
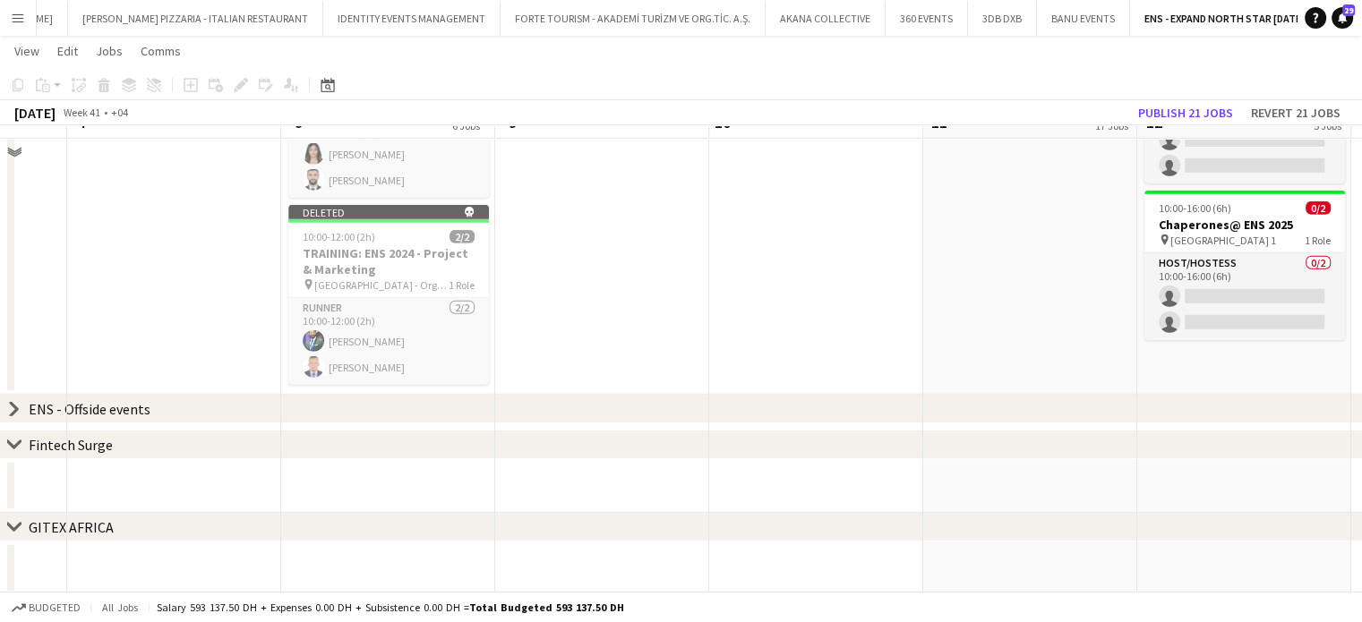
scroll to position [5135, 0]
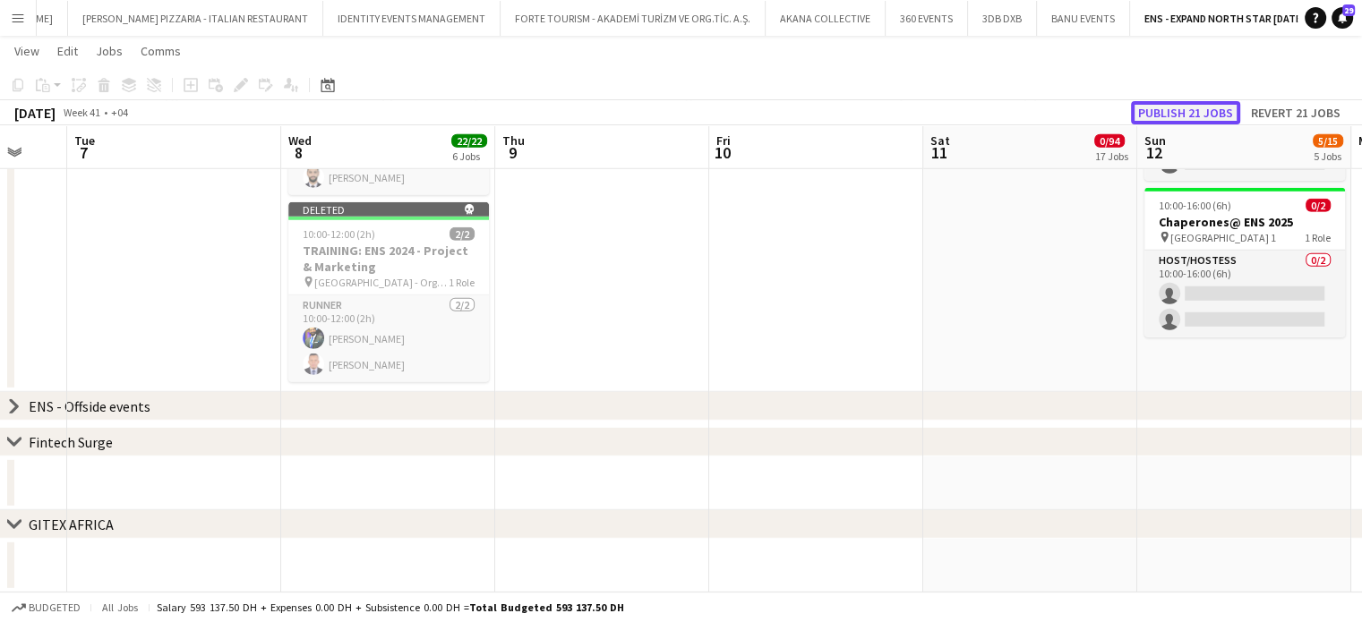
click at [1195, 107] on button "Publish 21 jobs" at bounding box center [1185, 112] width 109 height 23
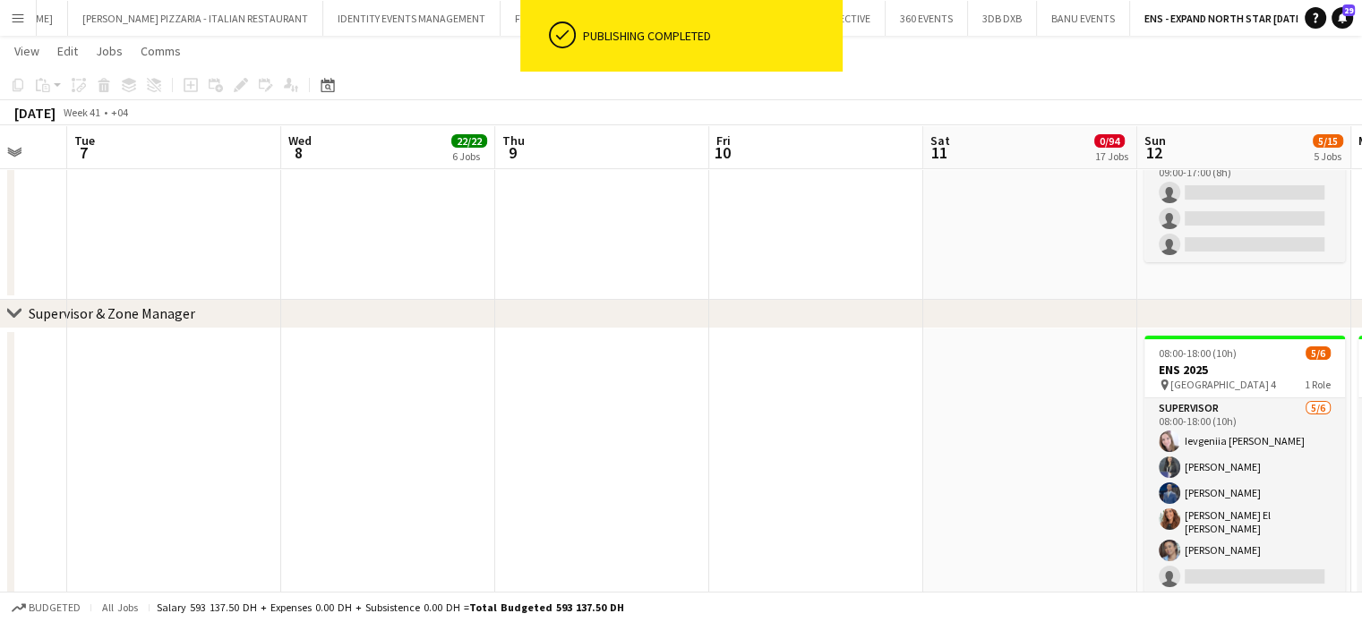
scroll to position [0, 602]
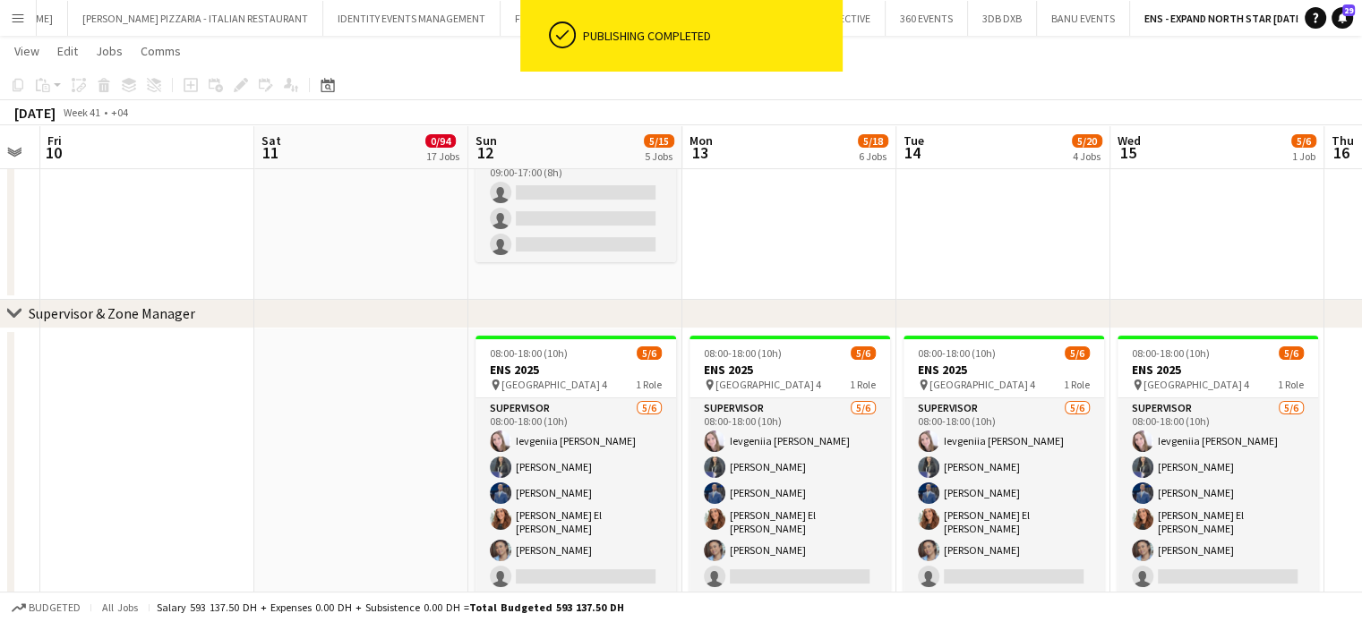
drag, startPoint x: 862, startPoint y: 416, endPoint x: 319, endPoint y: 278, distance: 560.6
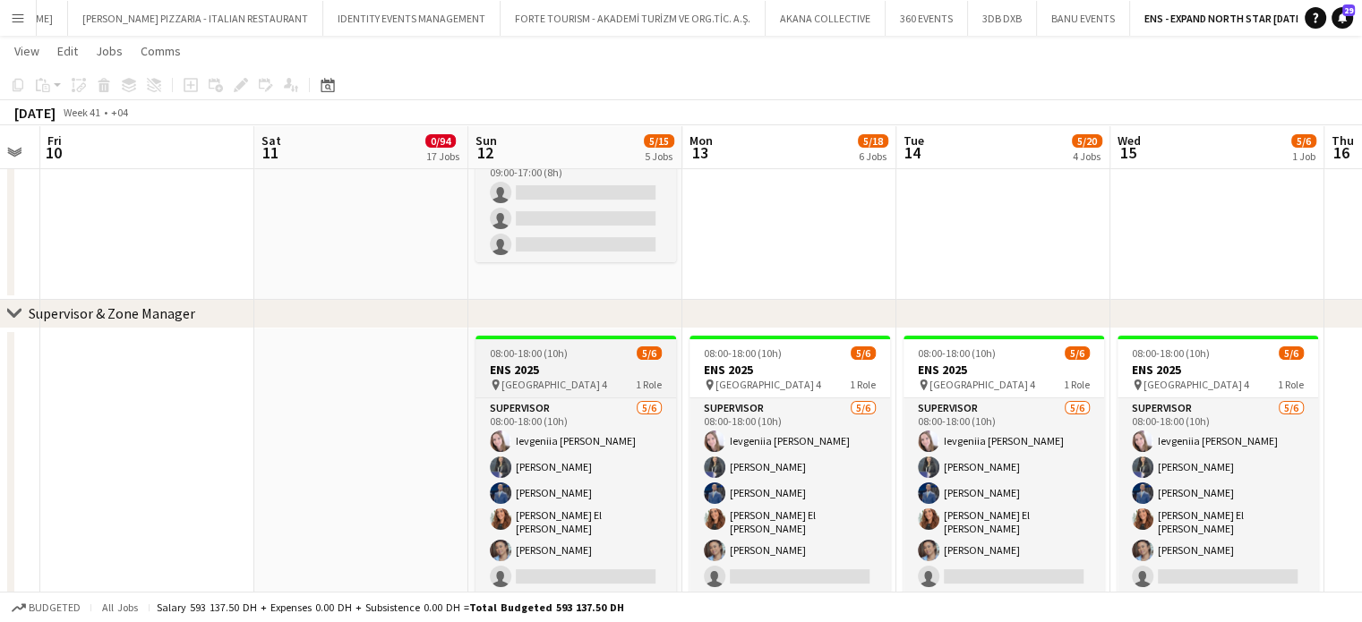
click at [576, 357] on div "08:00-18:00 (10h) 5/6" at bounding box center [575, 352] width 201 height 13
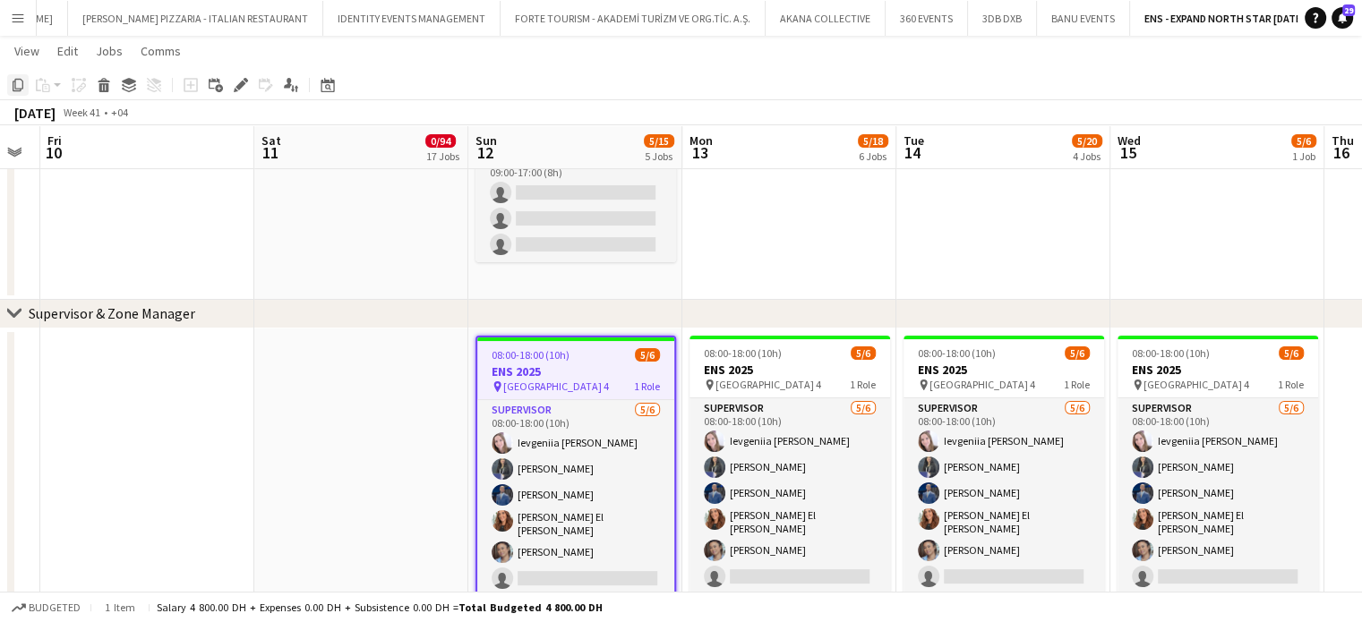
click at [22, 87] on icon at bounding box center [18, 85] width 11 height 13
click at [302, 343] on app-date-cell at bounding box center [361, 478] width 214 height 298
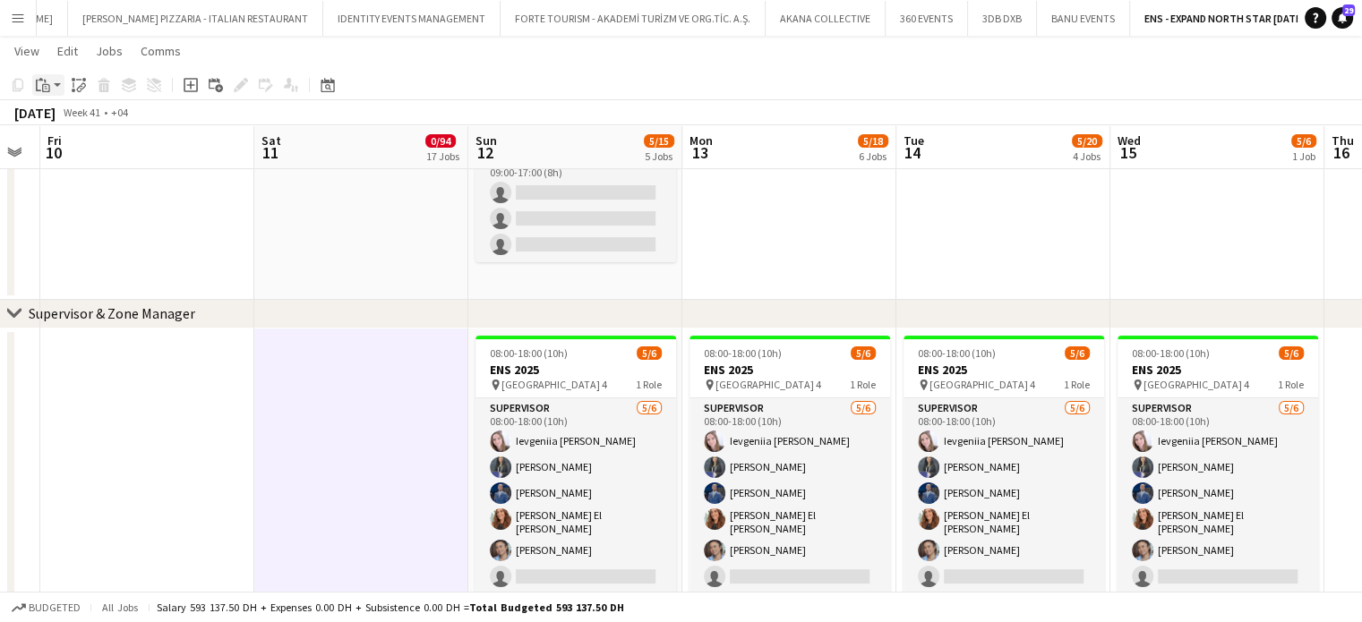
click at [43, 90] on icon at bounding box center [46, 88] width 8 height 8
click at [64, 117] on link "Paste Ctrl+V" at bounding box center [131, 119] width 168 height 16
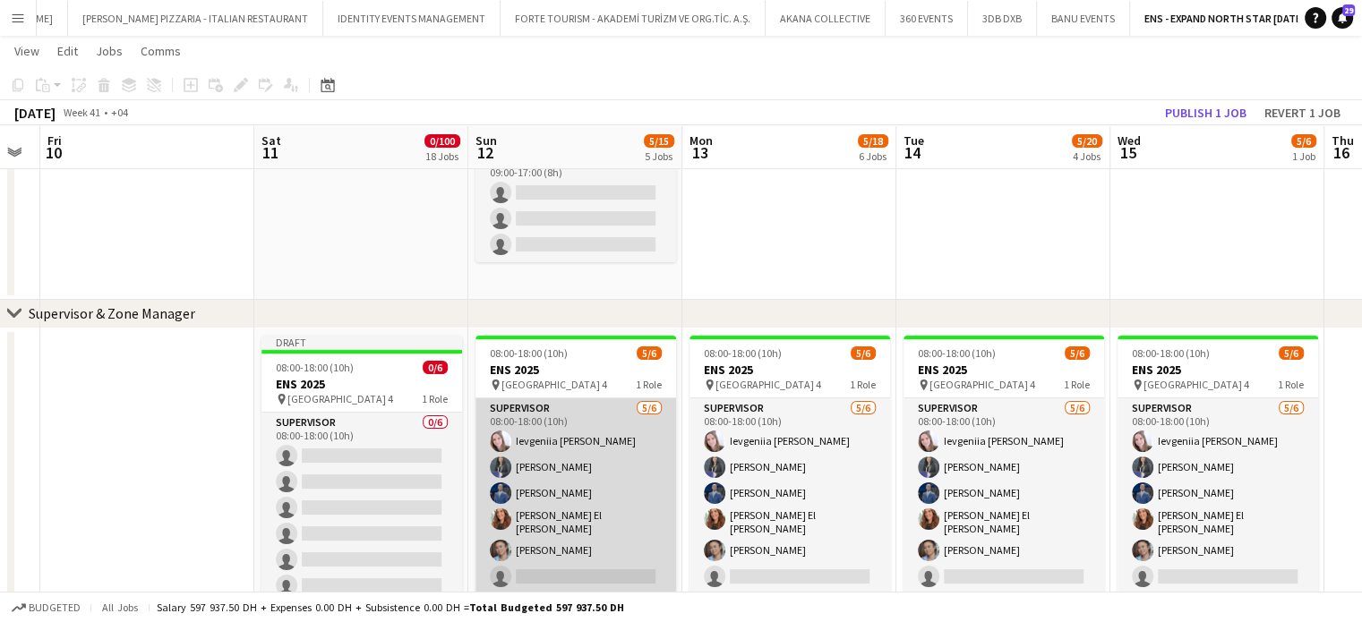
click at [592, 484] on app-card-role "Supervisor [DATE] 08:00-18:00 (10h) Ievgeniia Soshenko [PERSON_NAME] [PERSON_NA…" at bounding box center [575, 496] width 201 height 196
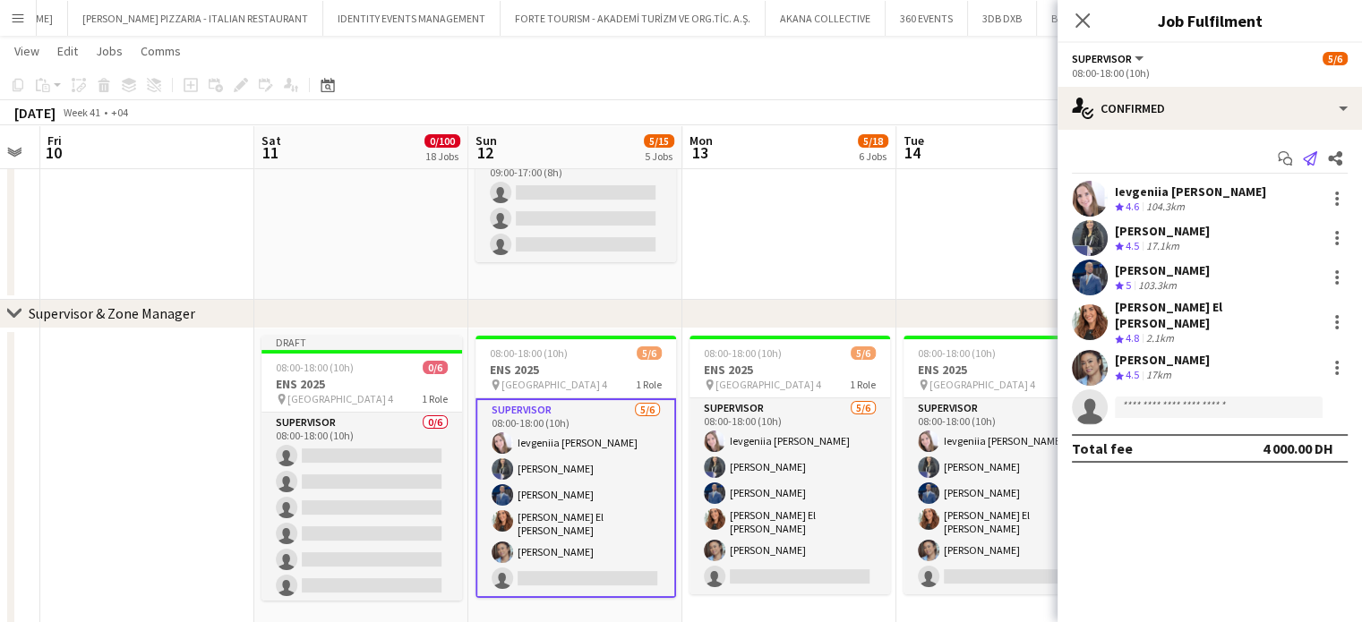
click at [1307, 162] on icon at bounding box center [1310, 158] width 14 height 14
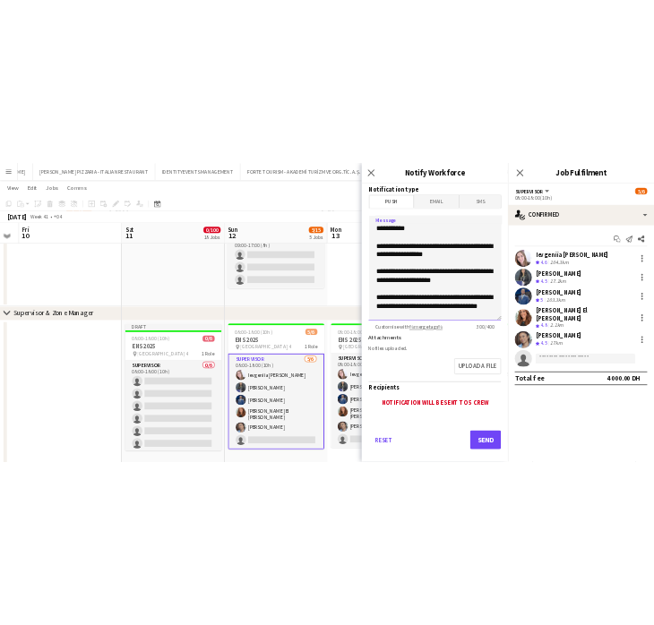
scroll to position [75, 0]
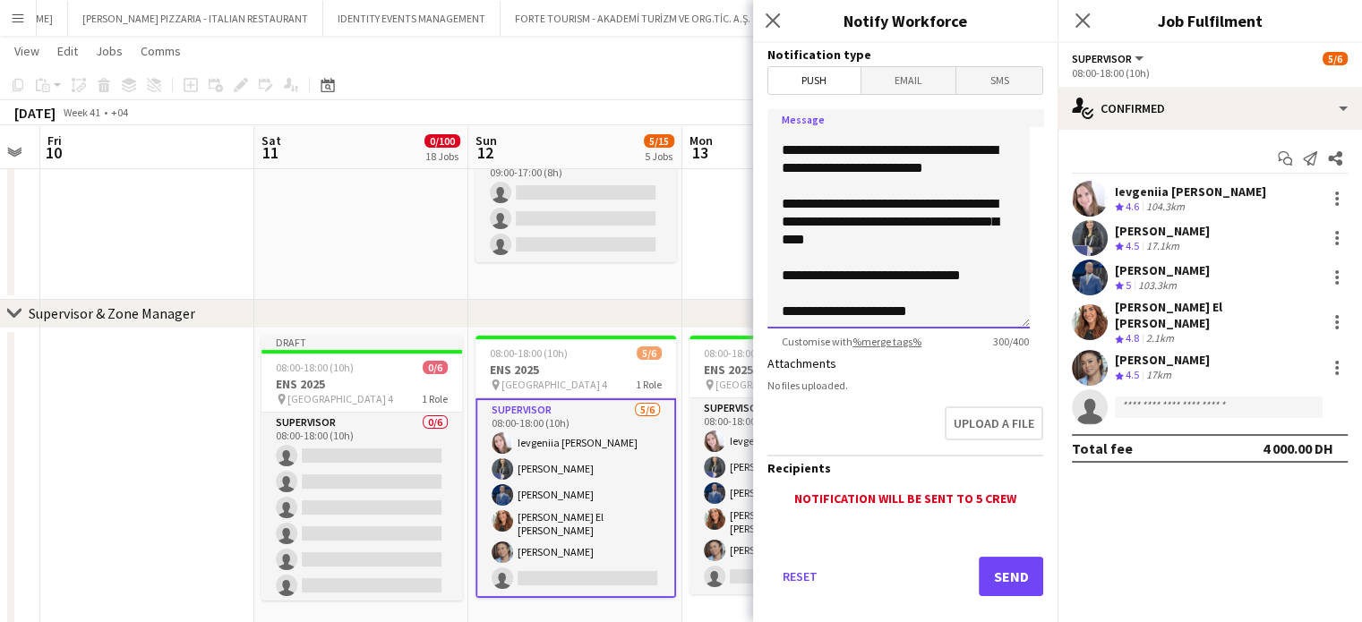
drag, startPoint x: 778, startPoint y: 136, endPoint x: 970, endPoint y: 345, distance: 283.2
click at [970, 345] on app-form-group "**********" at bounding box center [905, 228] width 276 height 239
click at [168, 389] on app-date-cell at bounding box center [147, 483] width 214 height 308
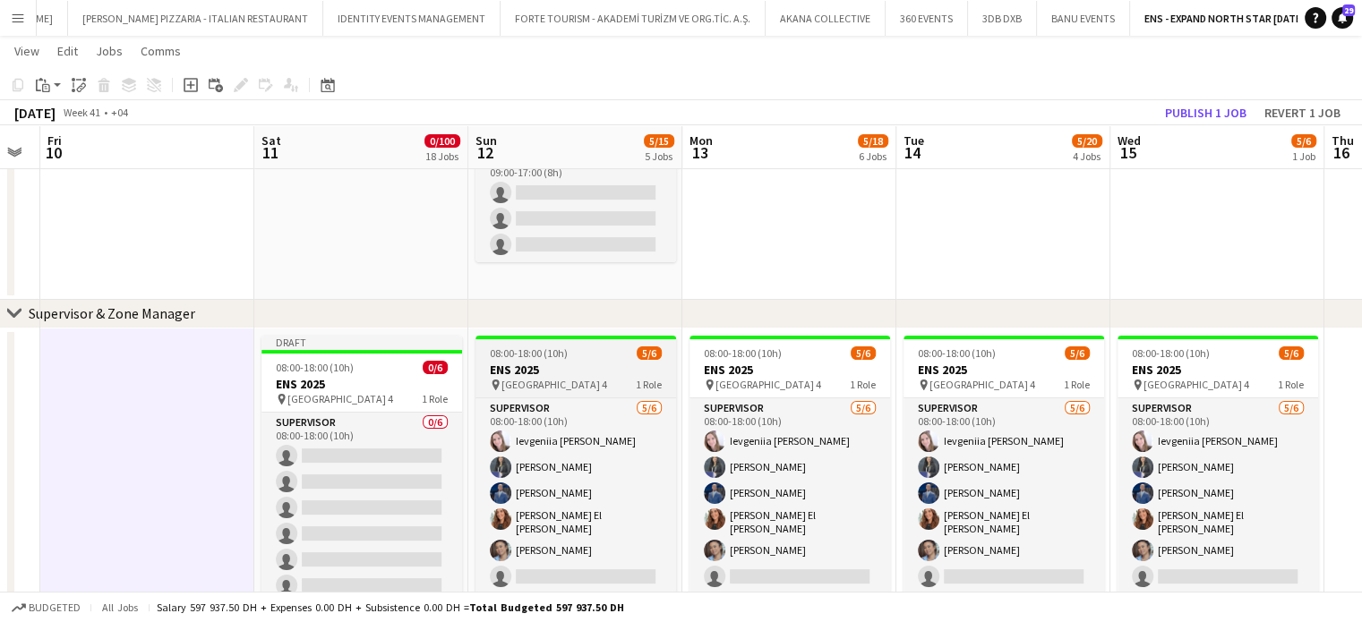
click at [622, 380] on div "pin [GEOGRAPHIC_DATA] - Hall 4 1 Role" at bounding box center [575, 385] width 201 height 14
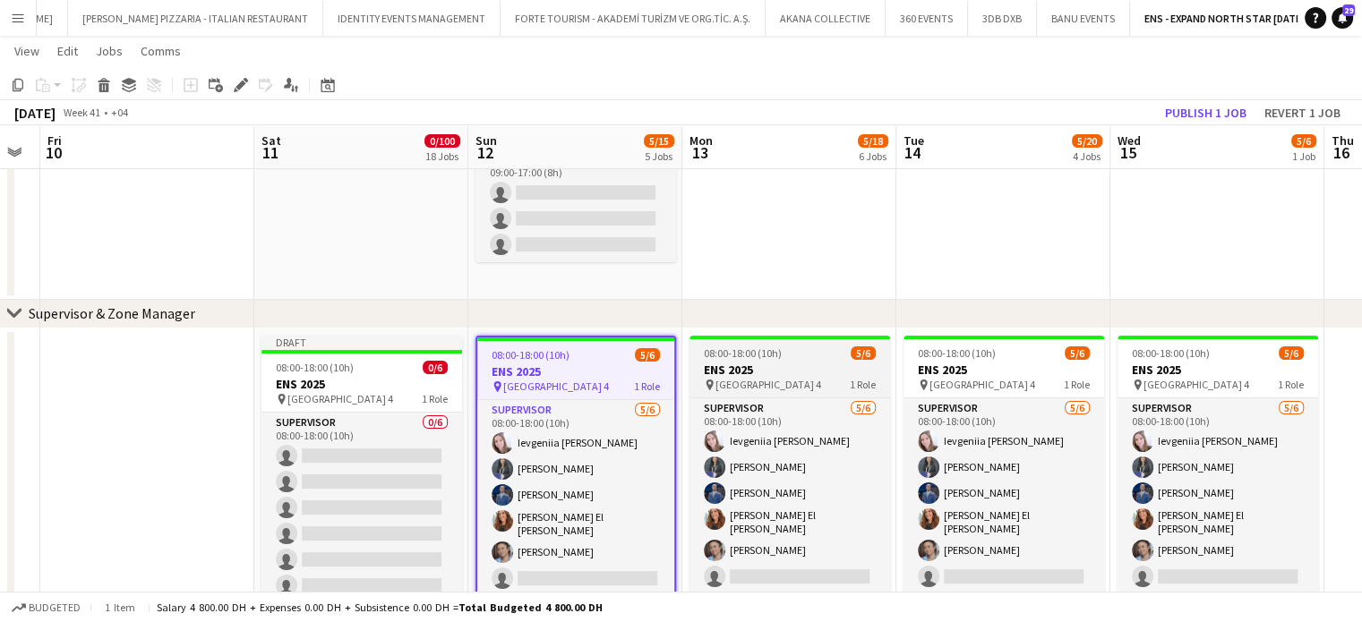
click at [808, 354] on div "08:00-18:00 (10h) 5/6" at bounding box center [789, 352] width 201 height 13
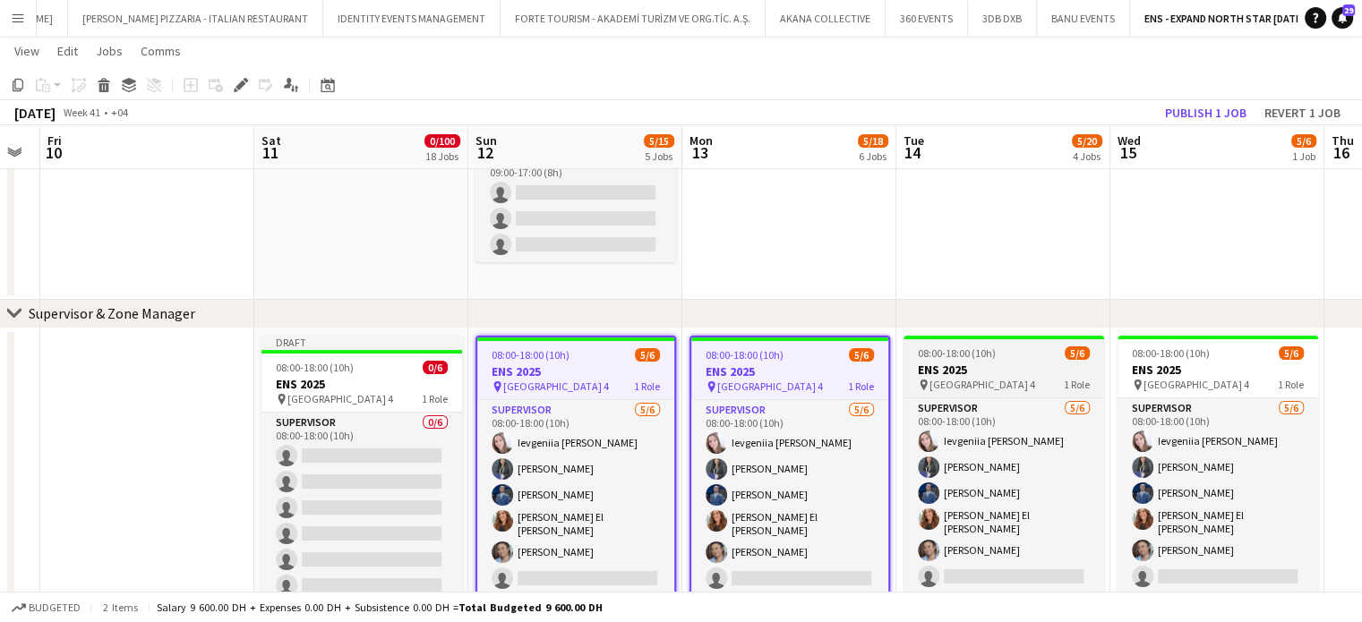
click at [993, 380] on span "[GEOGRAPHIC_DATA] 4" at bounding box center [982, 384] width 106 height 13
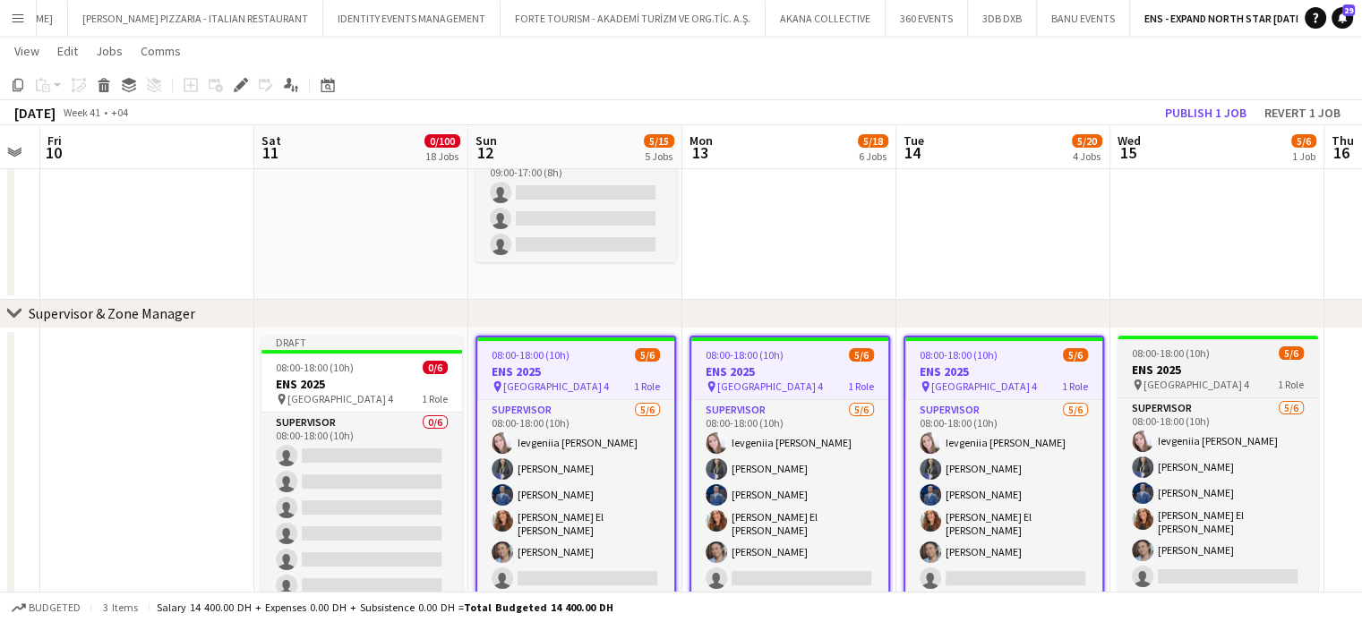
click at [1190, 372] on h3 "ENS 2025" at bounding box center [1217, 370] width 201 height 16
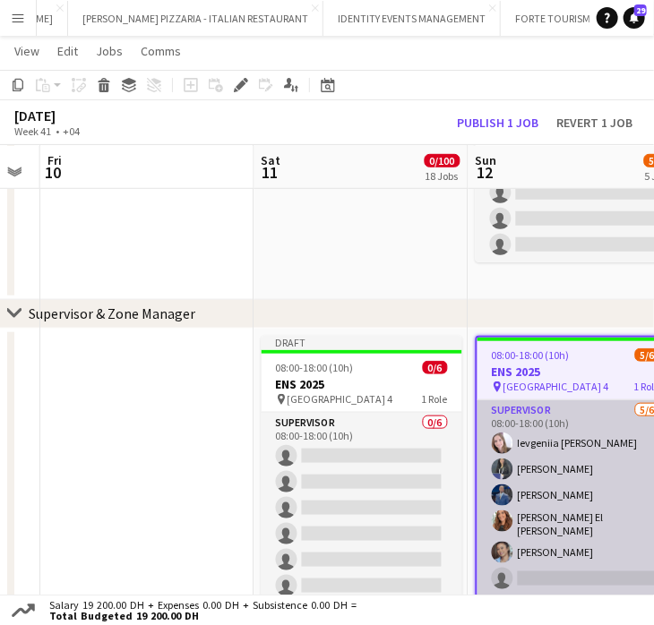
click at [559, 491] on app-card-role "Supervisor [DATE] 08:00-18:00 (10h) Ievgeniia Soshenko [PERSON_NAME] [PERSON_NA…" at bounding box center [575, 498] width 197 height 196
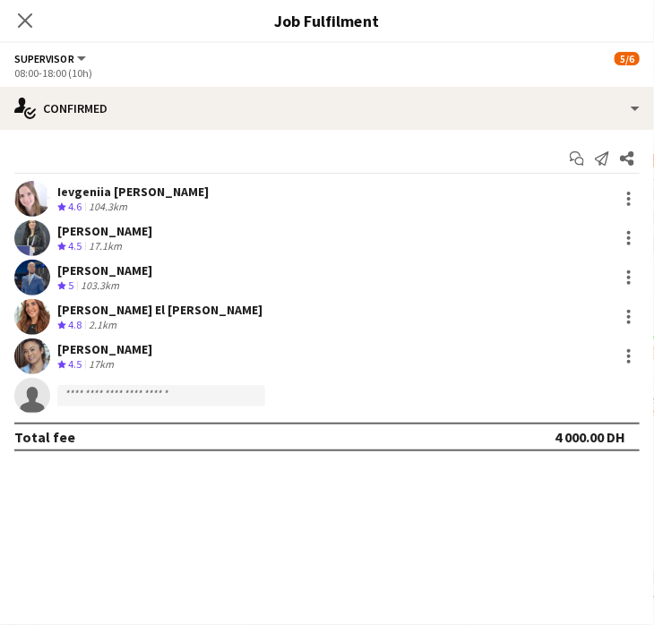
click at [56, 346] on div "[PERSON_NAME] Crew rating 4.5 17km" at bounding box center [327, 356] width 654 height 36
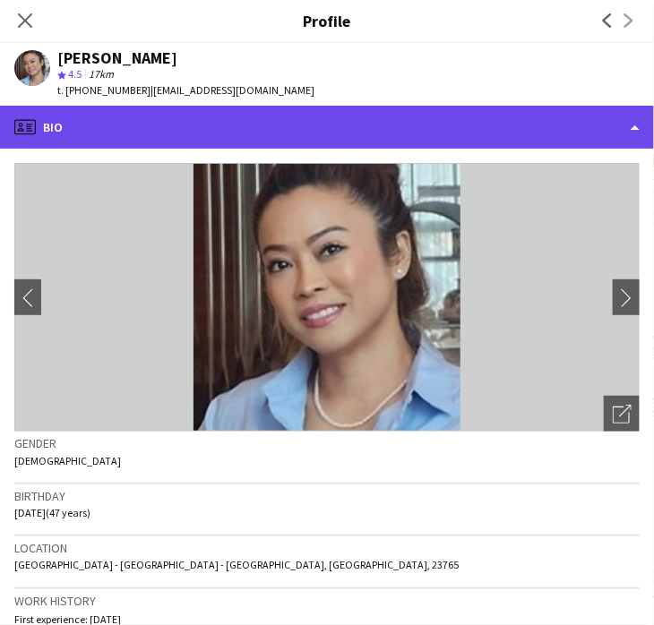
click at [602, 121] on div "profile Bio" at bounding box center [327, 127] width 654 height 43
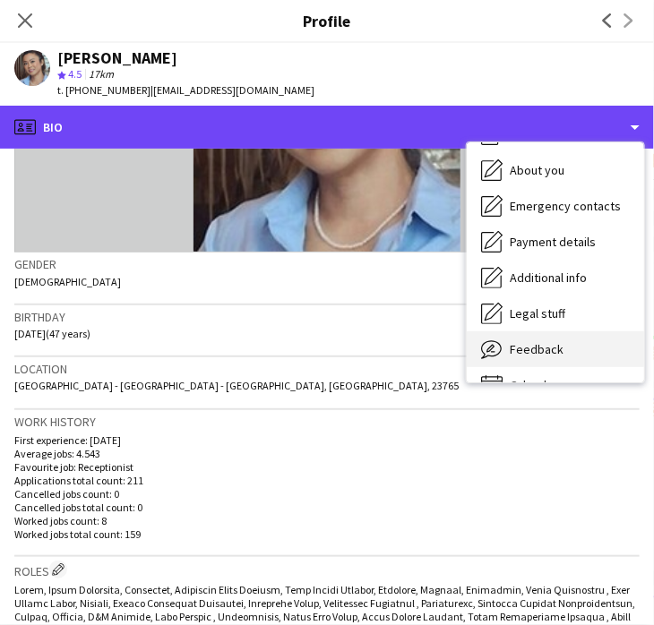
scroll to position [97, 0]
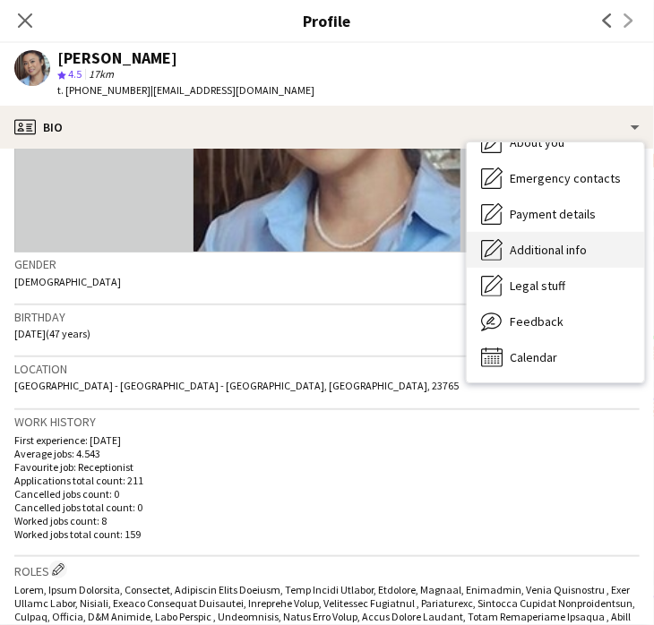
click at [548, 250] on span "Additional info" at bounding box center [547, 250] width 77 height 16
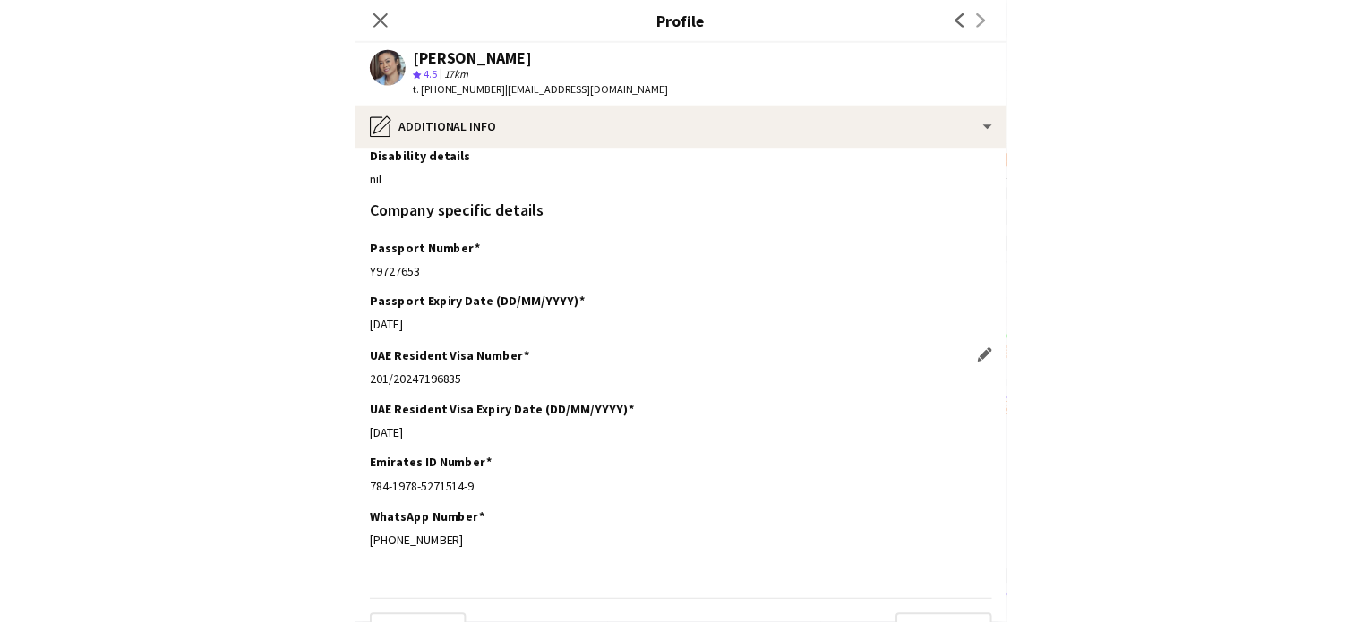
scroll to position [244, 0]
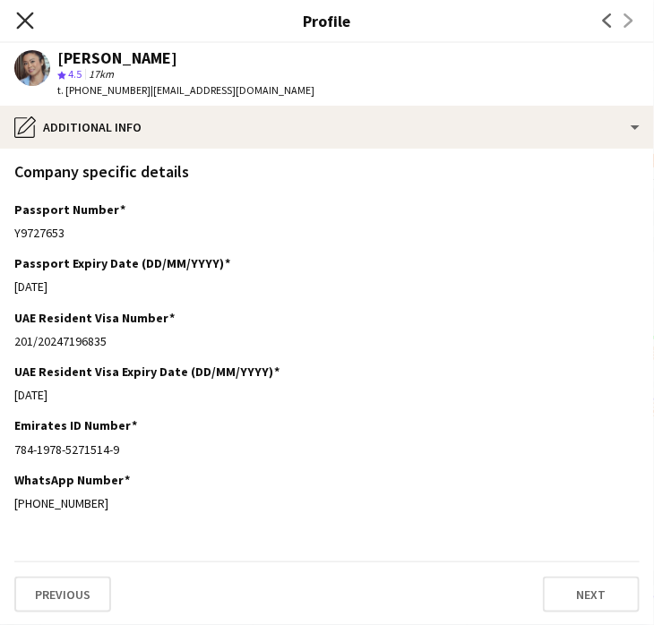
click at [25, 24] on icon "Close pop-in" at bounding box center [24, 20] width 17 height 17
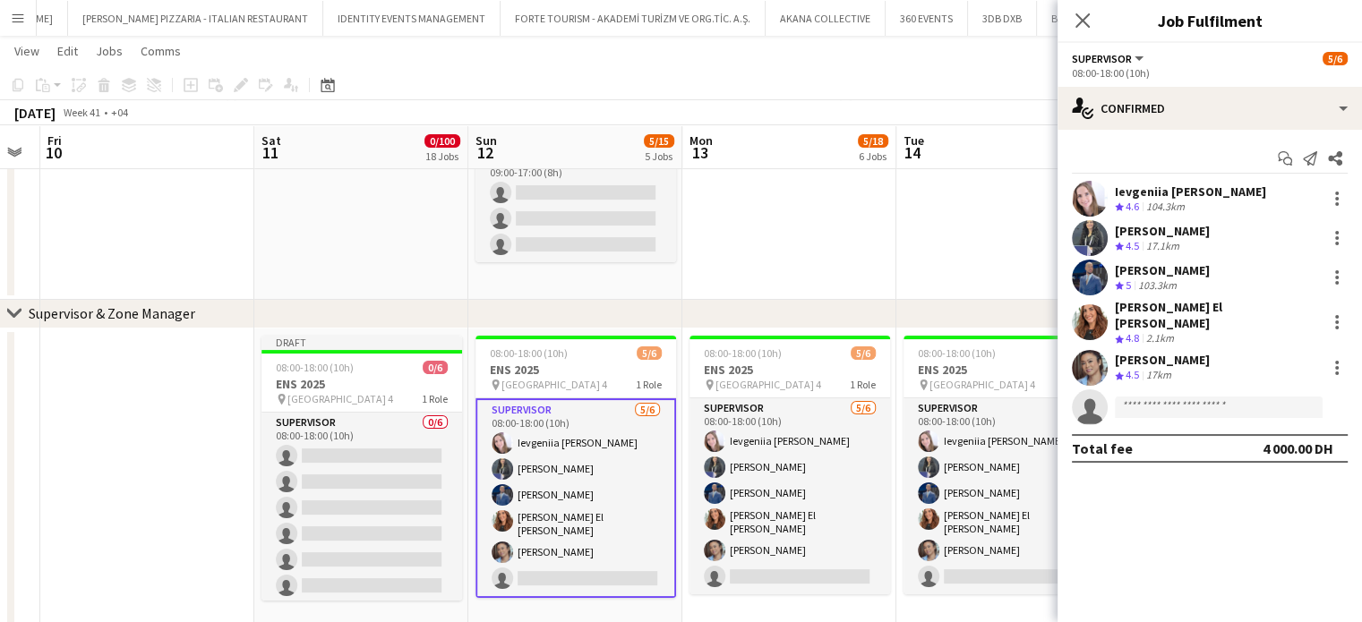
drag, startPoint x: 803, startPoint y: 234, endPoint x: 794, endPoint y: 236, distance: 9.3
click at [802, 234] on app-date-cell at bounding box center [789, 182] width 214 height 236
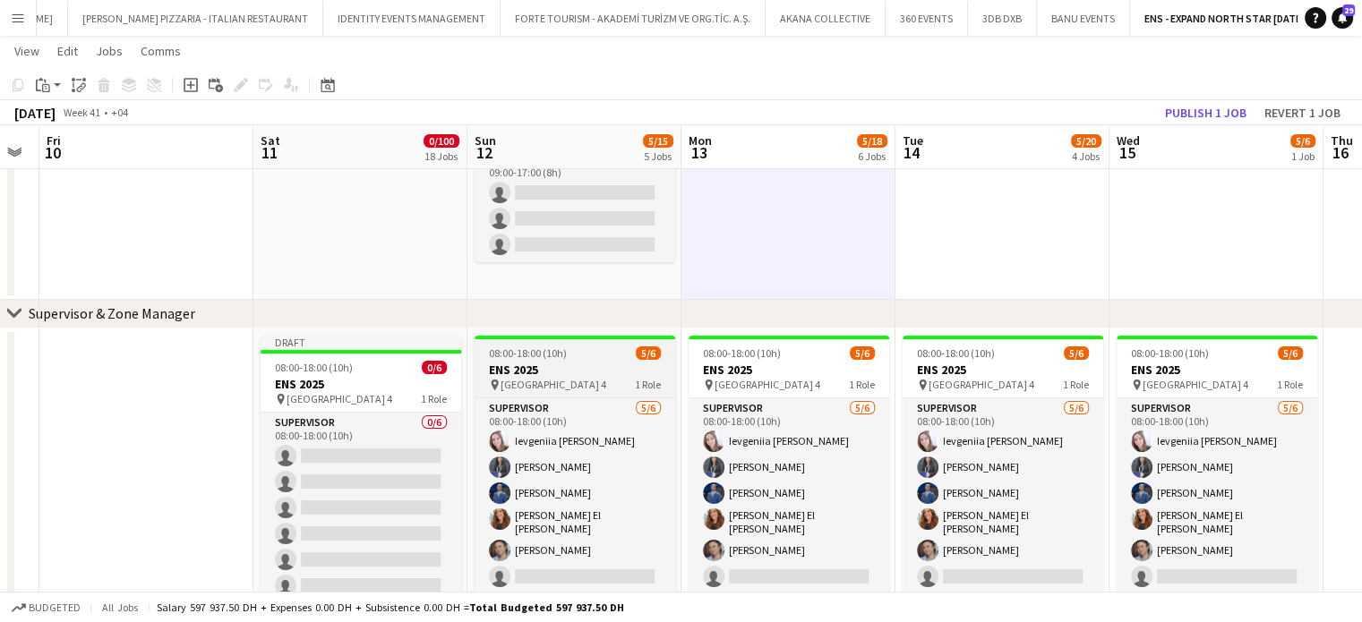
click at [539, 368] on h3 "ENS 2025" at bounding box center [574, 370] width 201 height 16
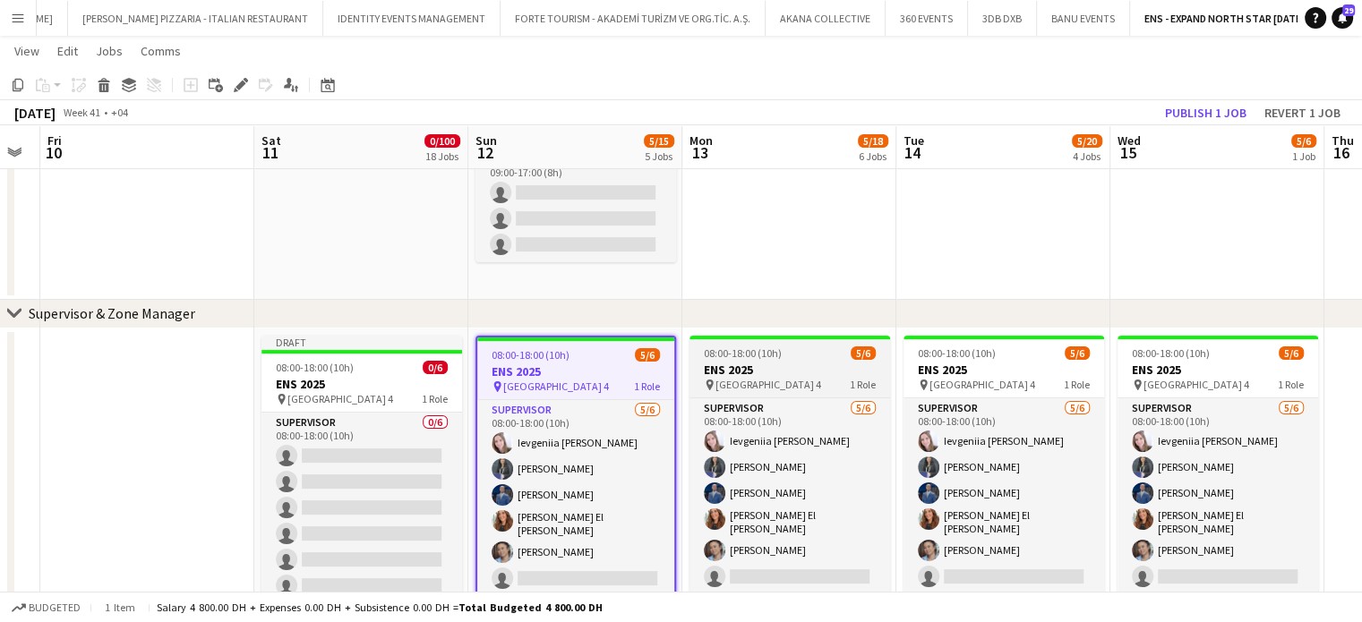
scroll to position [0, 602]
click at [782, 362] on h3 "ENS 2025" at bounding box center [789, 370] width 201 height 16
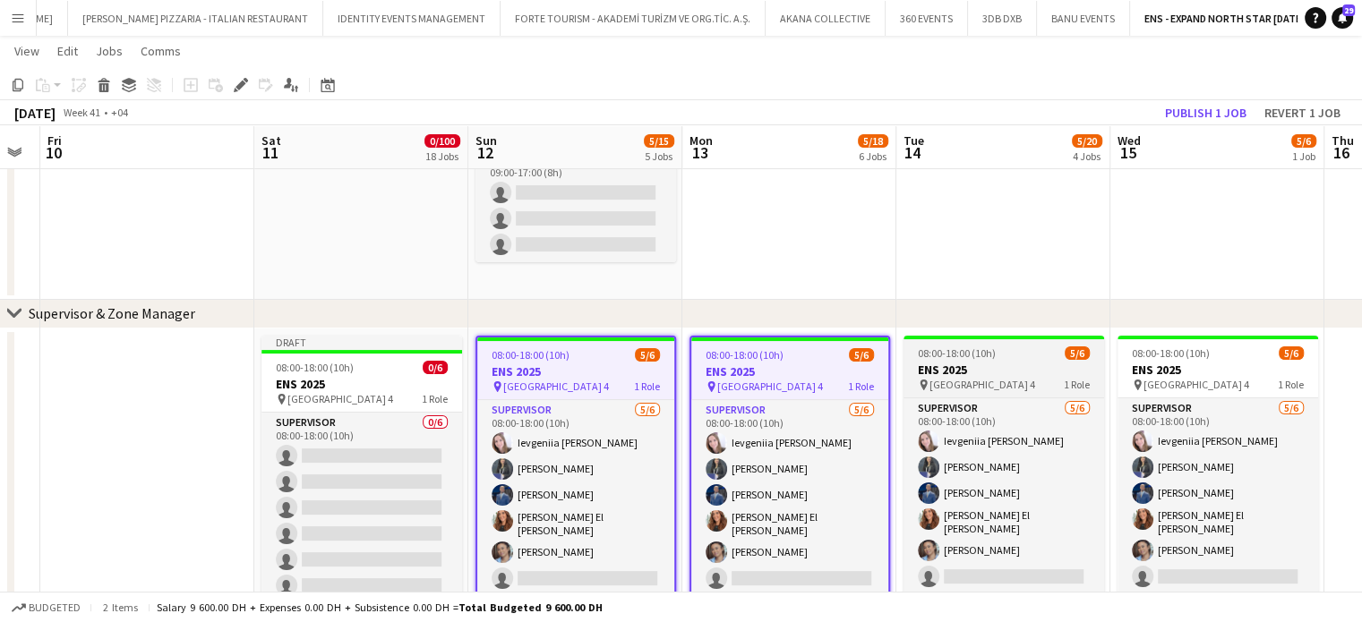
click at [1068, 358] on span "5/6" at bounding box center [1076, 352] width 25 height 13
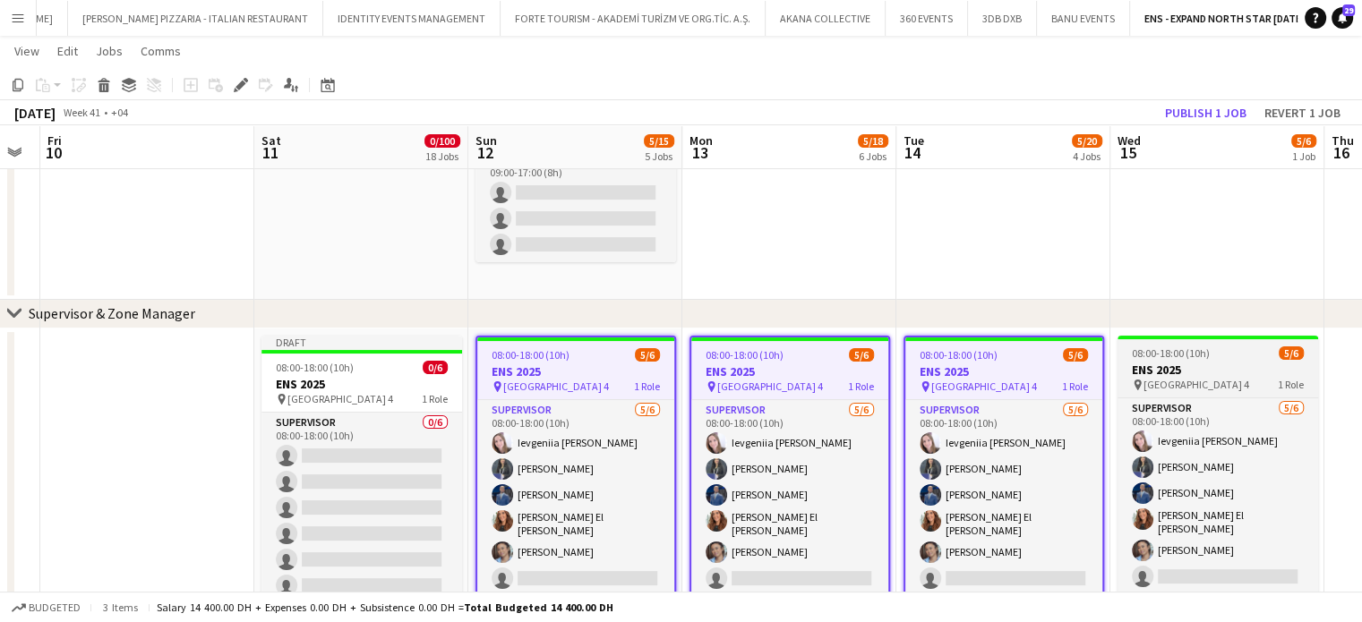
click at [1291, 353] on span "5/6" at bounding box center [1290, 352] width 25 height 13
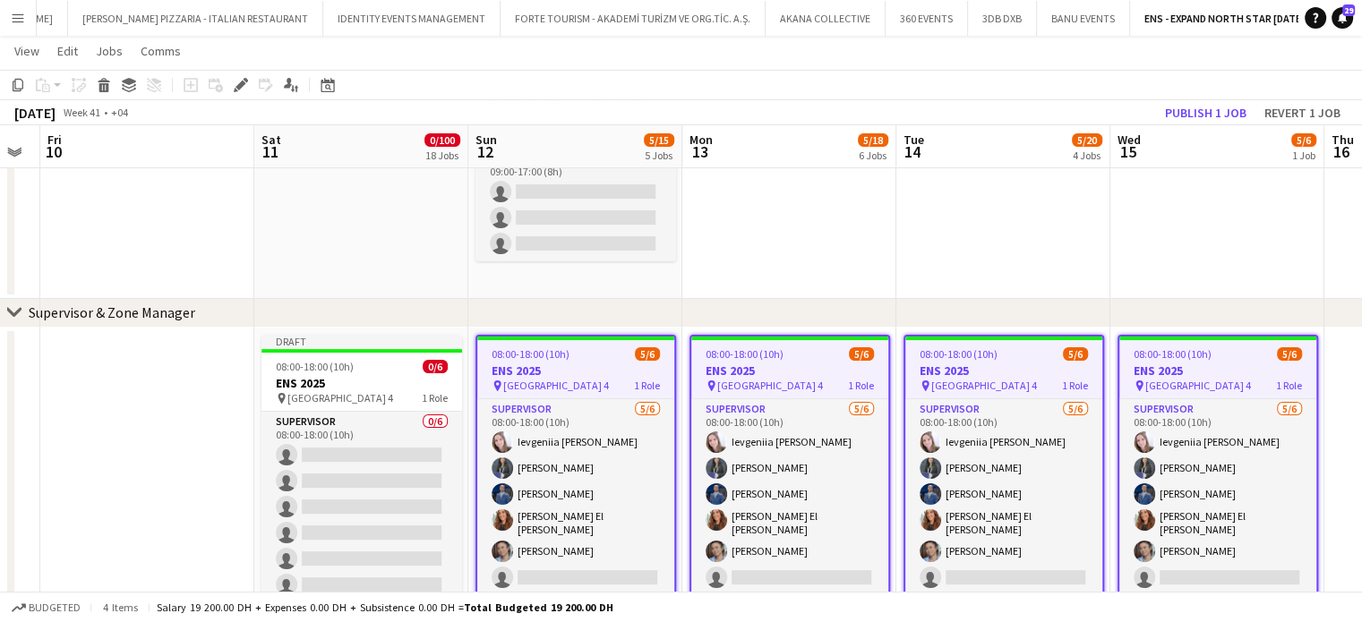
scroll to position [0, 0]
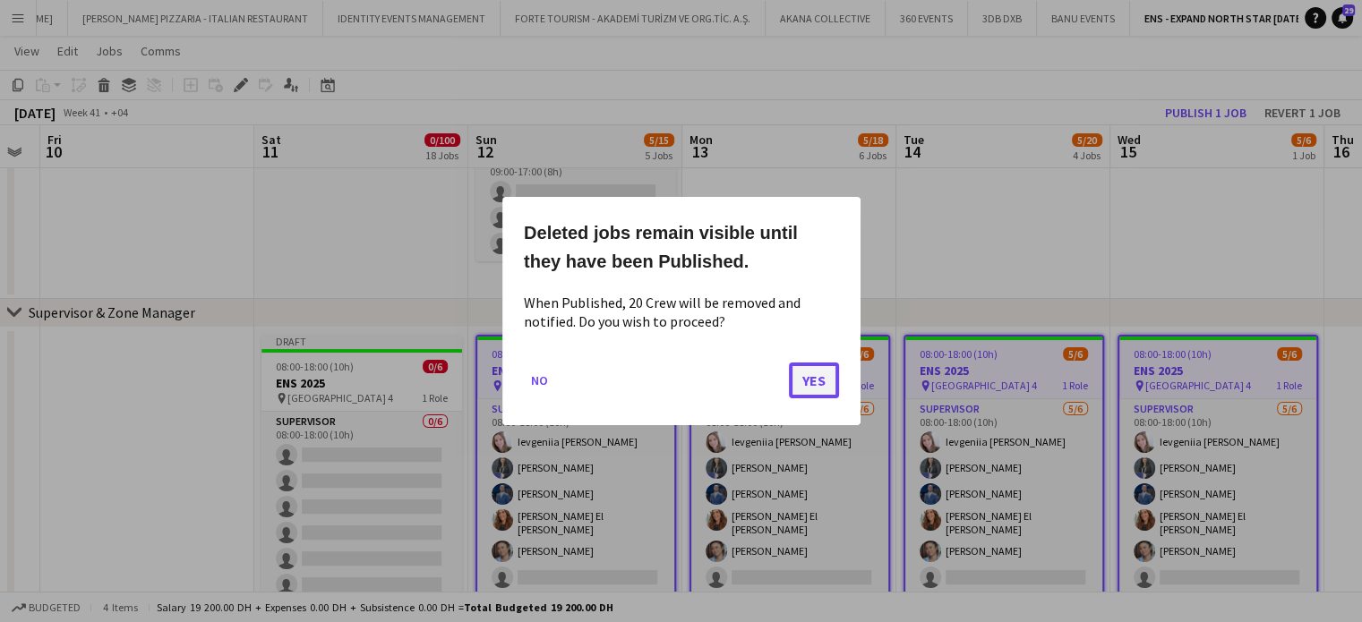
click at [822, 381] on button "Yes" at bounding box center [814, 381] width 50 height 36
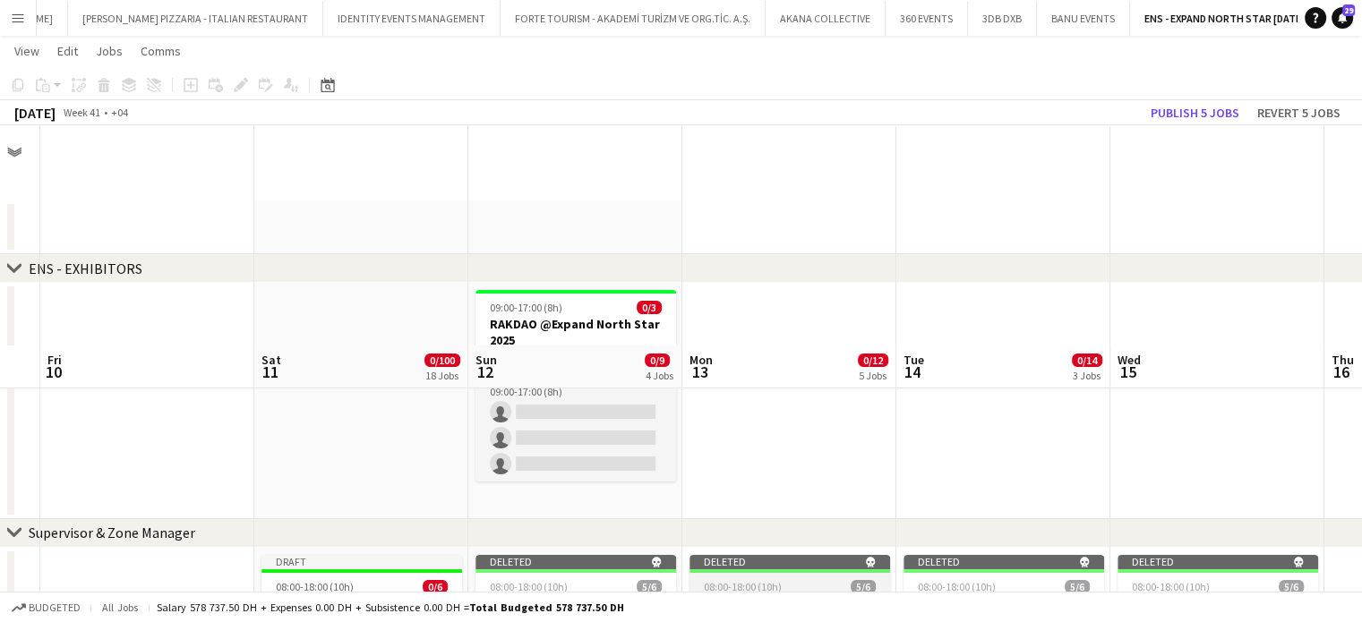
scroll to position [219, 0]
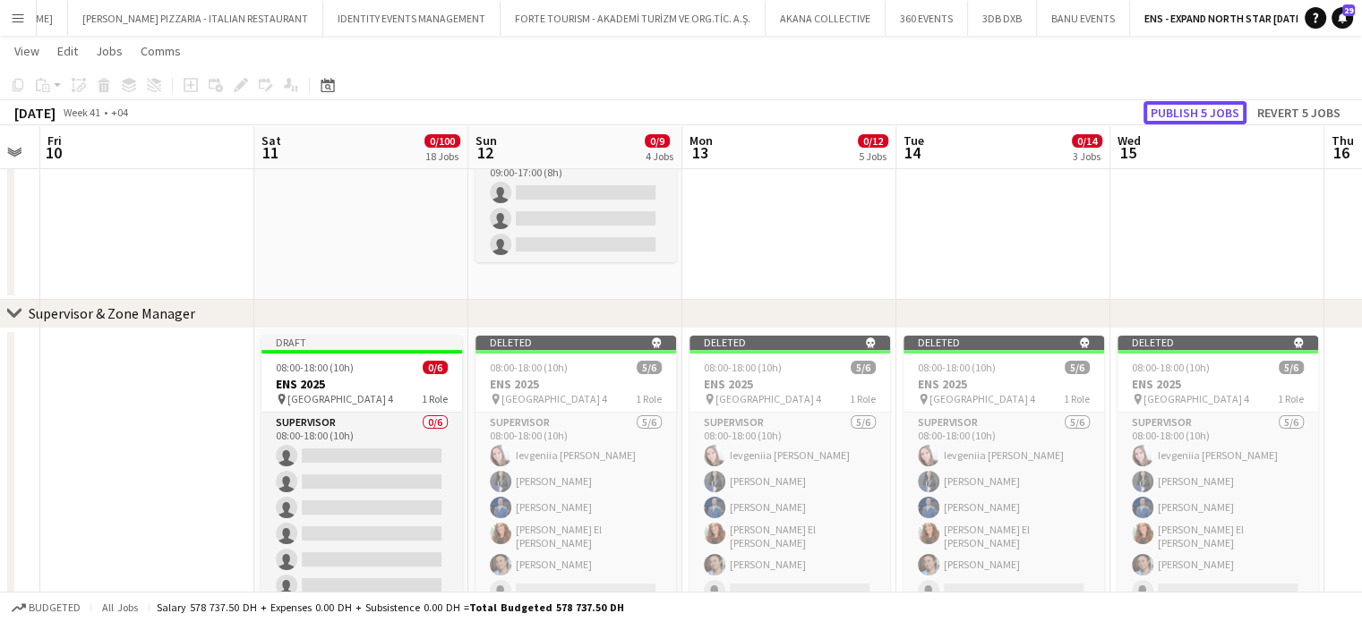
drag, startPoint x: 1214, startPoint y: 107, endPoint x: 1215, endPoint y: 160, distance: 53.7
click at [1214, 107] on button "Publish 5 jobs" at bounding box center [1194, 112] width 103 height 23
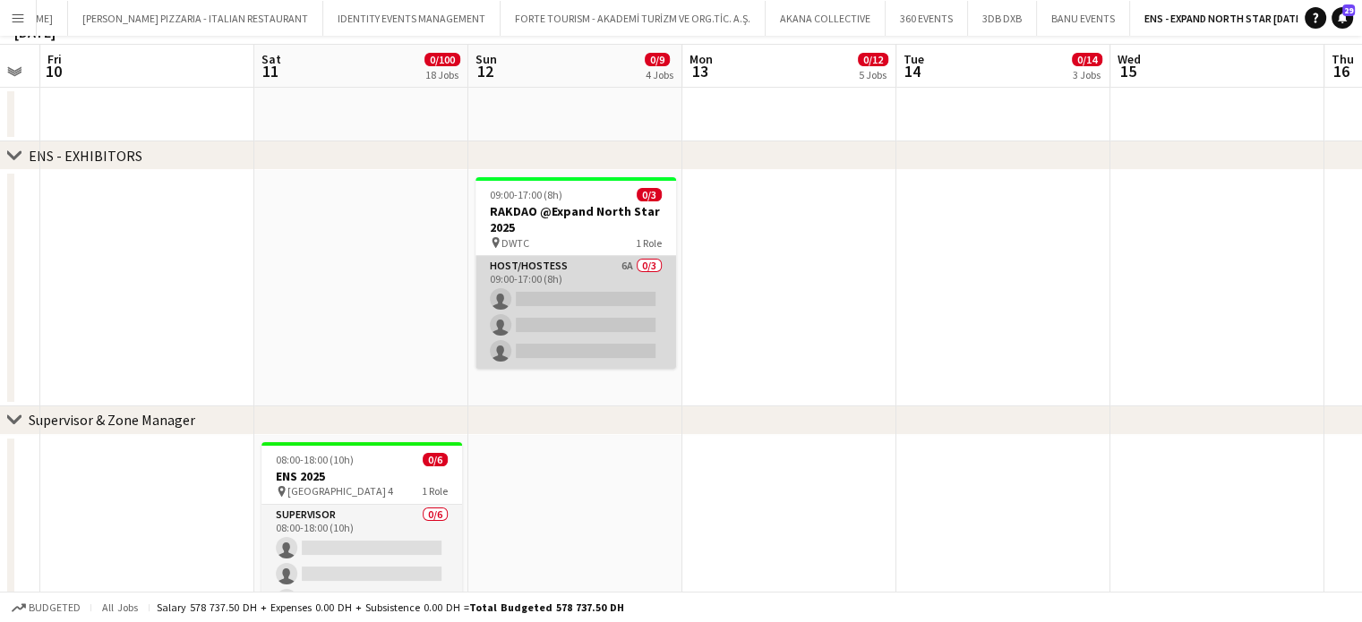
scroll to position [0, 0]
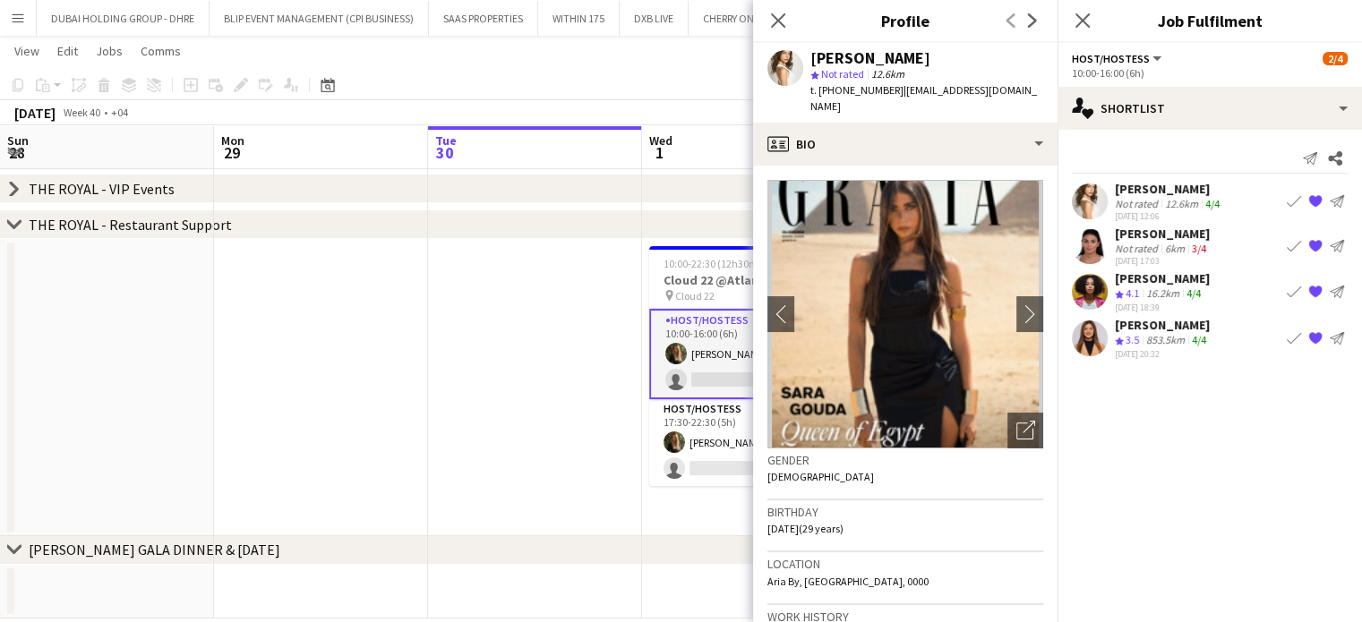
scroll to position [0, 645]
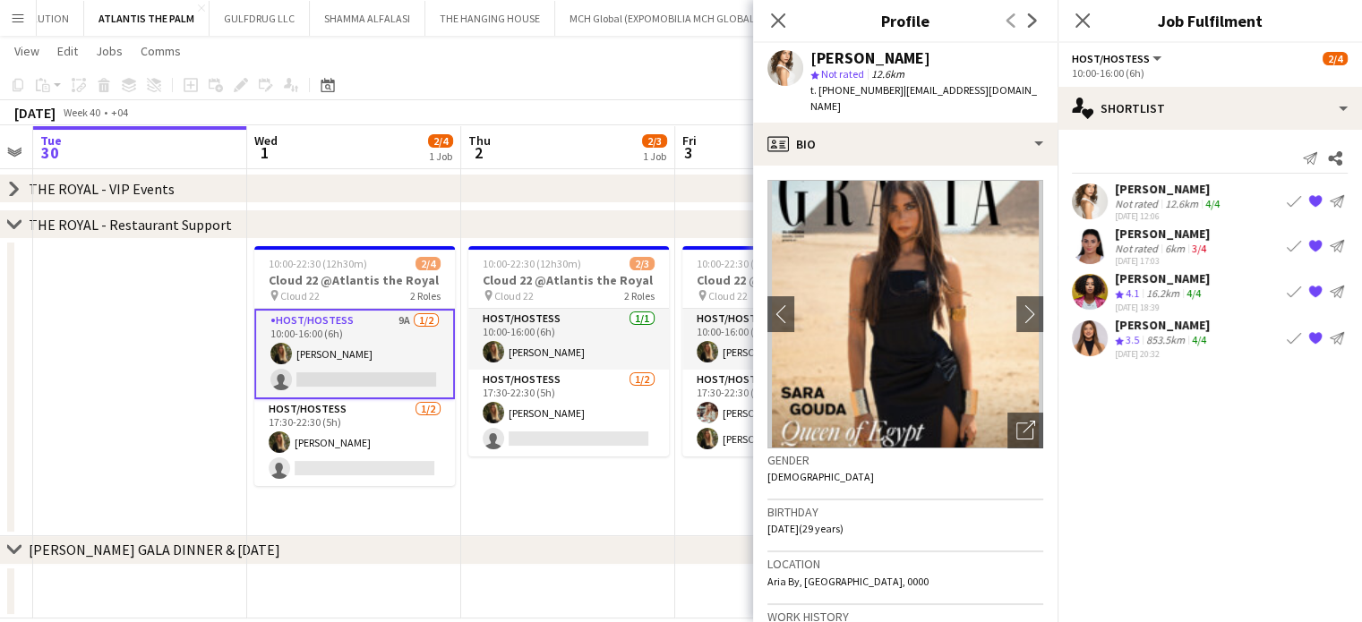
drag, startPoint x: 338, startPoint y: 410, endPoint x: 526, endPoint y: 432, distance: 190.1
click at [526, 432] on app-calendar-viewport "Sun 28 Mon 29 Tue 30 Wed 1 2/4 1 Job Thu 2 2/3 1 Job Fri 3 3/3 1 Job Sat 4 3/3 …" at bounding box center [681, 251] width 1362 height 736
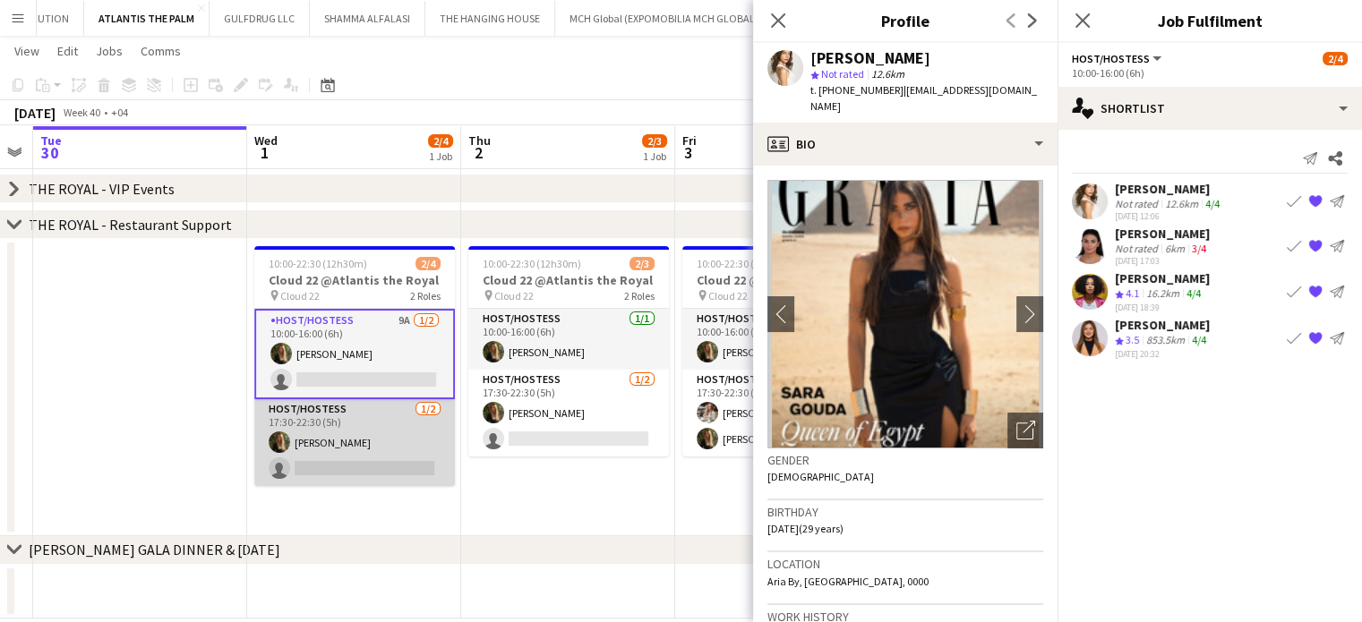
click at [399, 436] on app-card-role "Host/Hostess [DATE] 17:30-22:30 (5h) [PERSON_NAME] single-neutral-actions" at bounding box center [354, 442] width 201 height 87
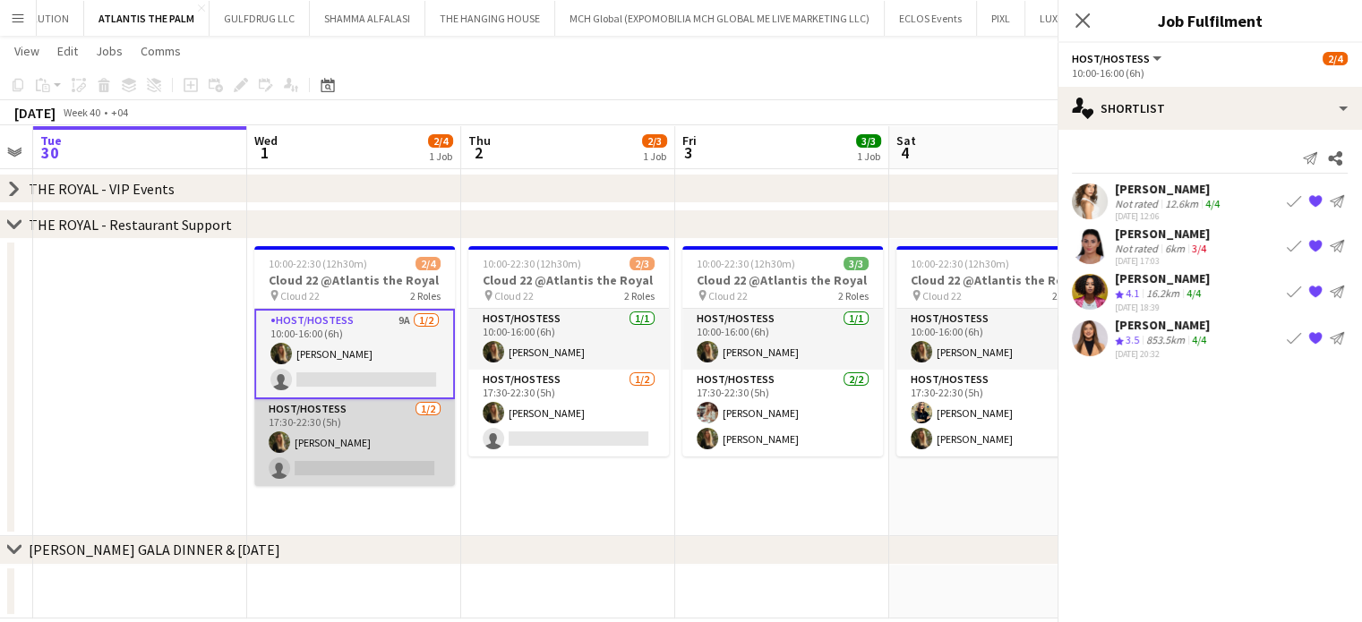
scroll to position [0, 396]
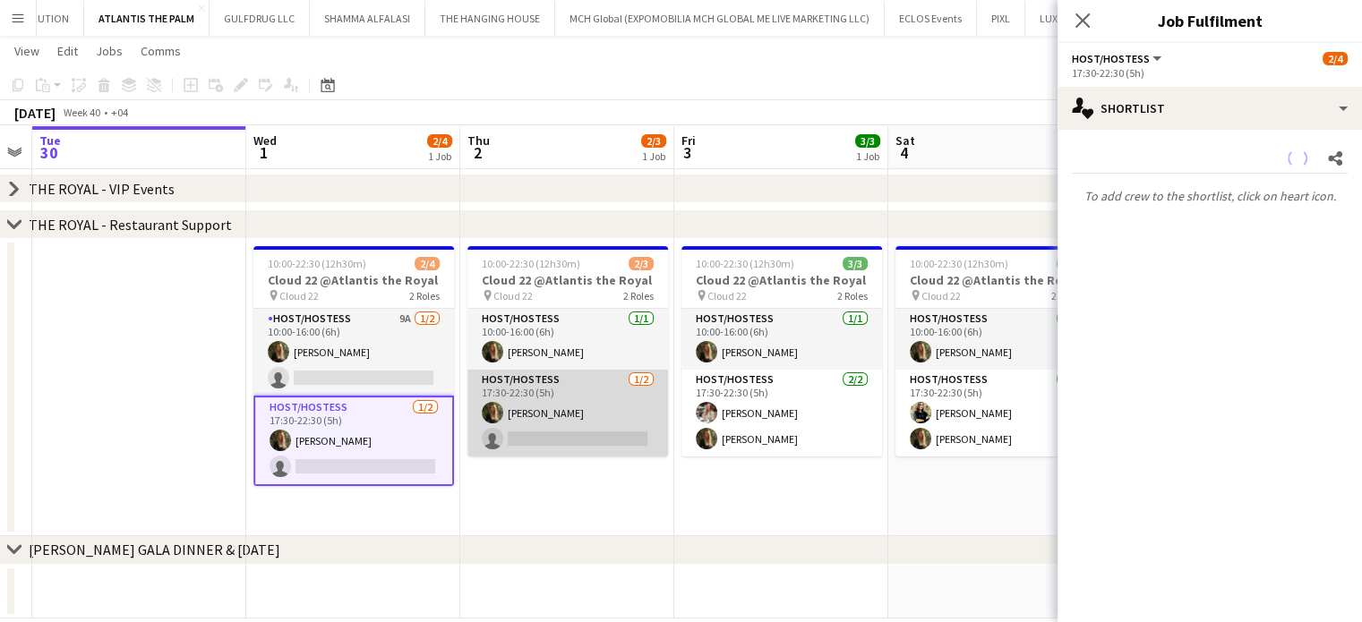
click at [595, 425] on app-card-role "Host/Hostess [DATE] 17:30-22:30 (5h) [PERSON_NAME] single-neutral-actions" at bounding box center [567, 413] width 201 height 87
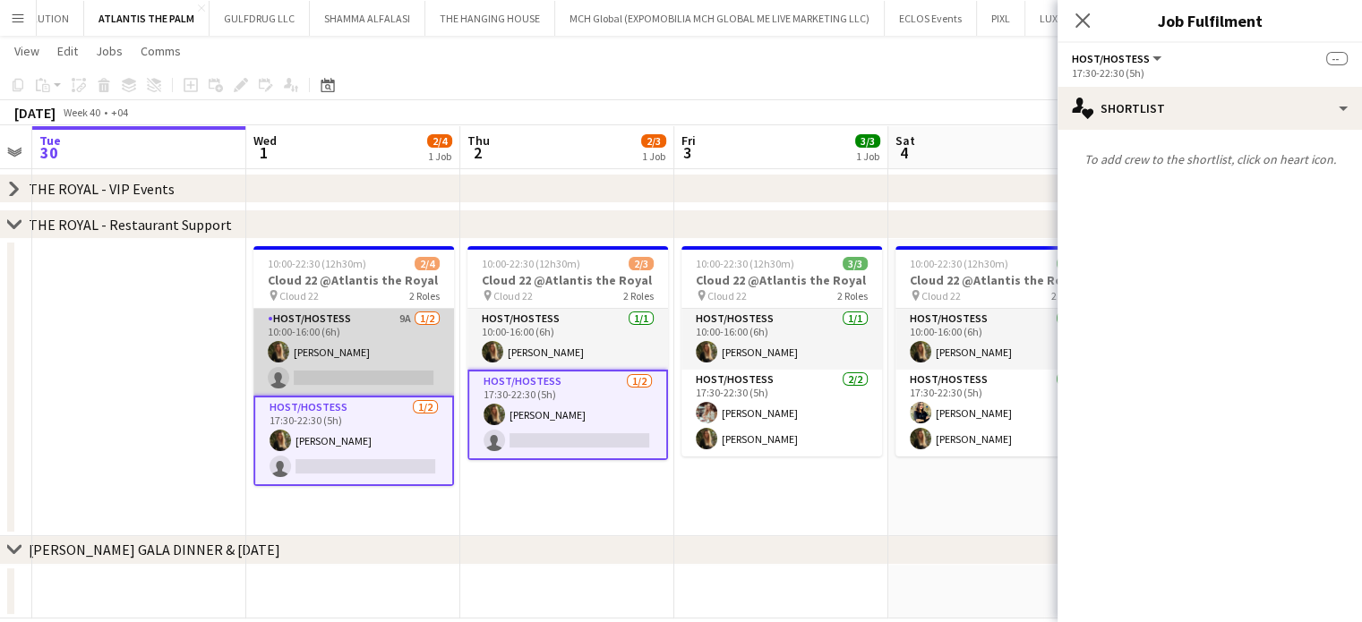
click at [372, 339] on app-card-role "Host/Hostess 9A [DATE] 10:00-16:00 (6h) [PERSON_NAME] single-neutral-actions" at bounding box center [353, 352] width 201 height 87
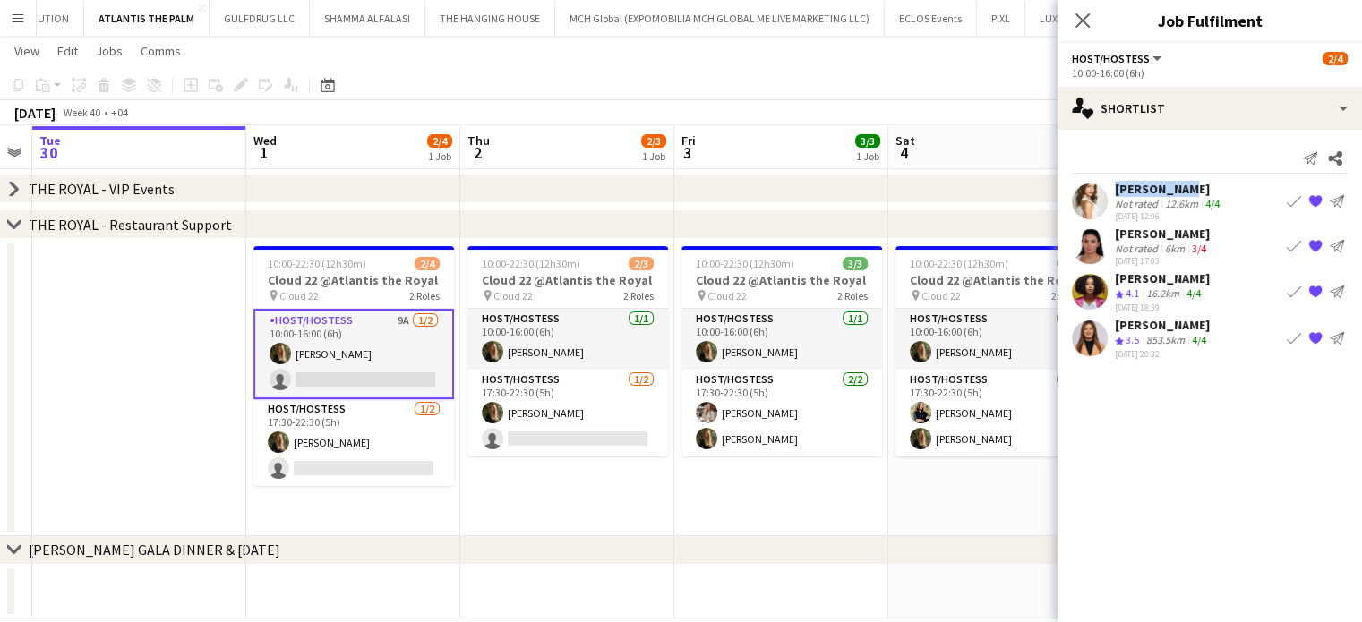
drag, startPoint x: 1175, startPoint y: 191, endPoint x: 1097, endPoint y: 192, distance: 78.8
click at [1097, 192] on div "[PERSON_NAME] Not rated 12.6km 4/4 [DATE] 12:06 Book crew {{ spriteTitle }} Sen…" at bounding box center [1209, 201] width 304 height 41
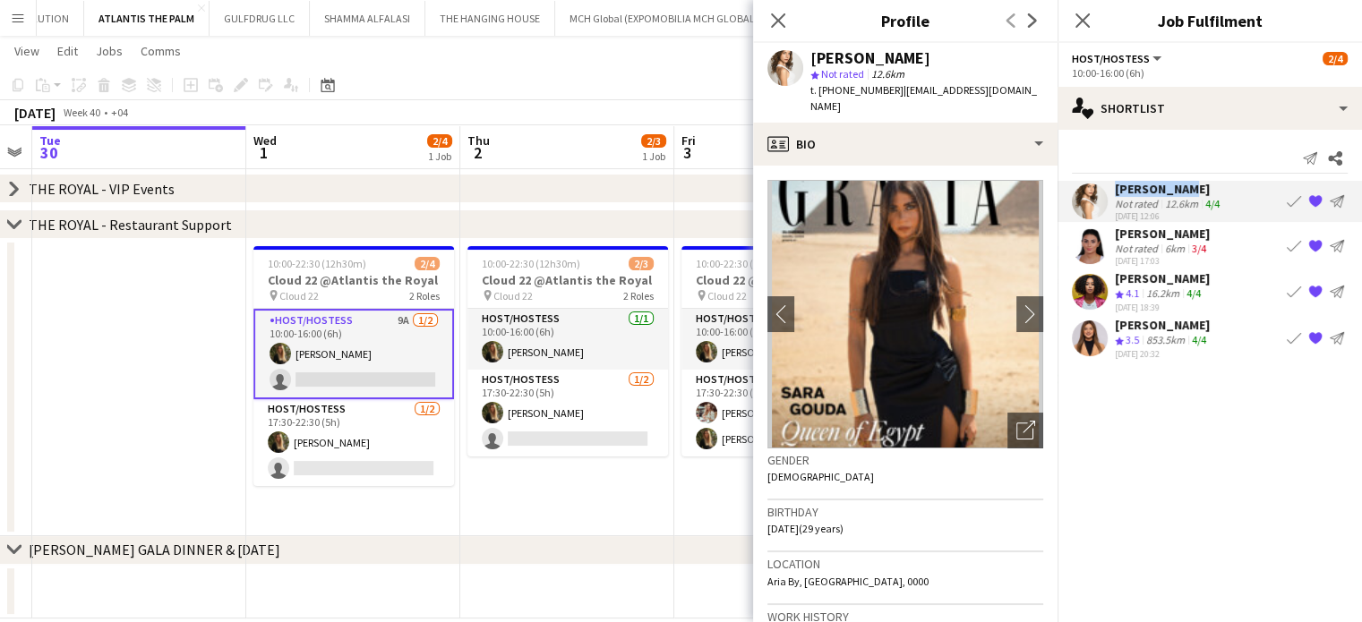
copy div "[PERSON_NAME]"
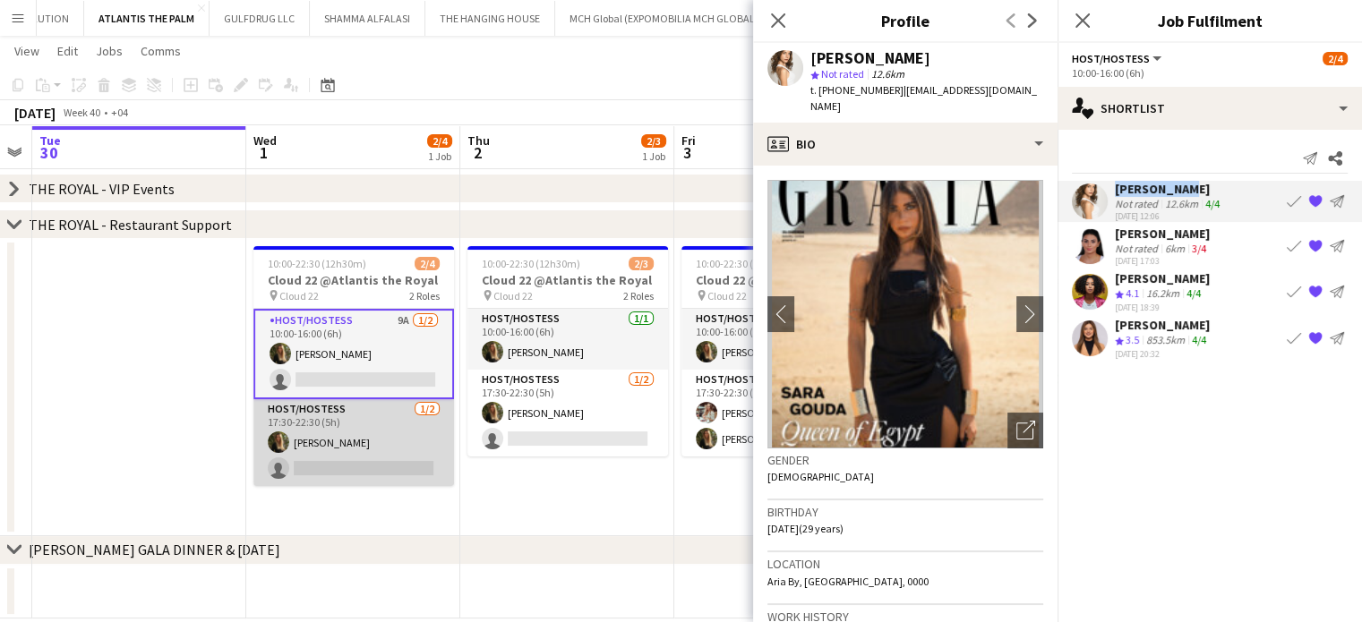
drag, startPoint x: 323, startPoint y: 430, endPoint x: 338, endPoint y: 429, distance: 14.4
click at [325, 428] on app-card-role "Host/Hostess [DATE] 17:30-22:30 (5h) [PERSON_NAME] single-neutral-actions" at bounding box center [353, 442] width 201 height 87
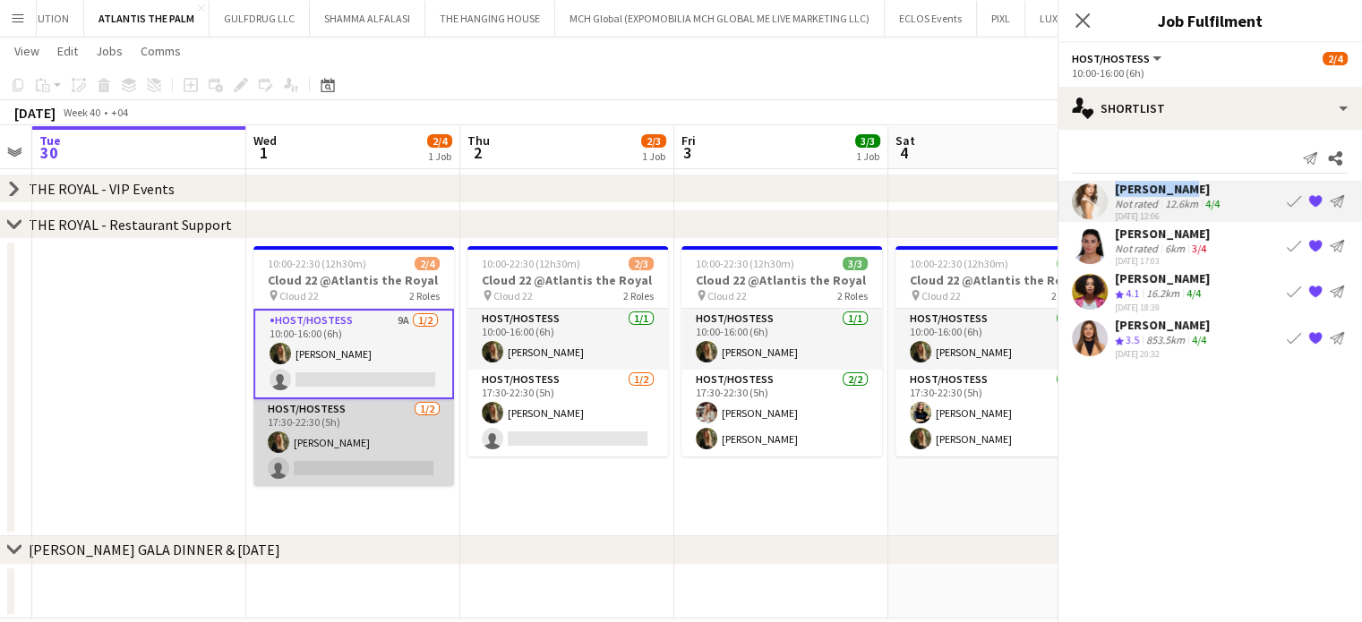
scroll to position [0, 393]
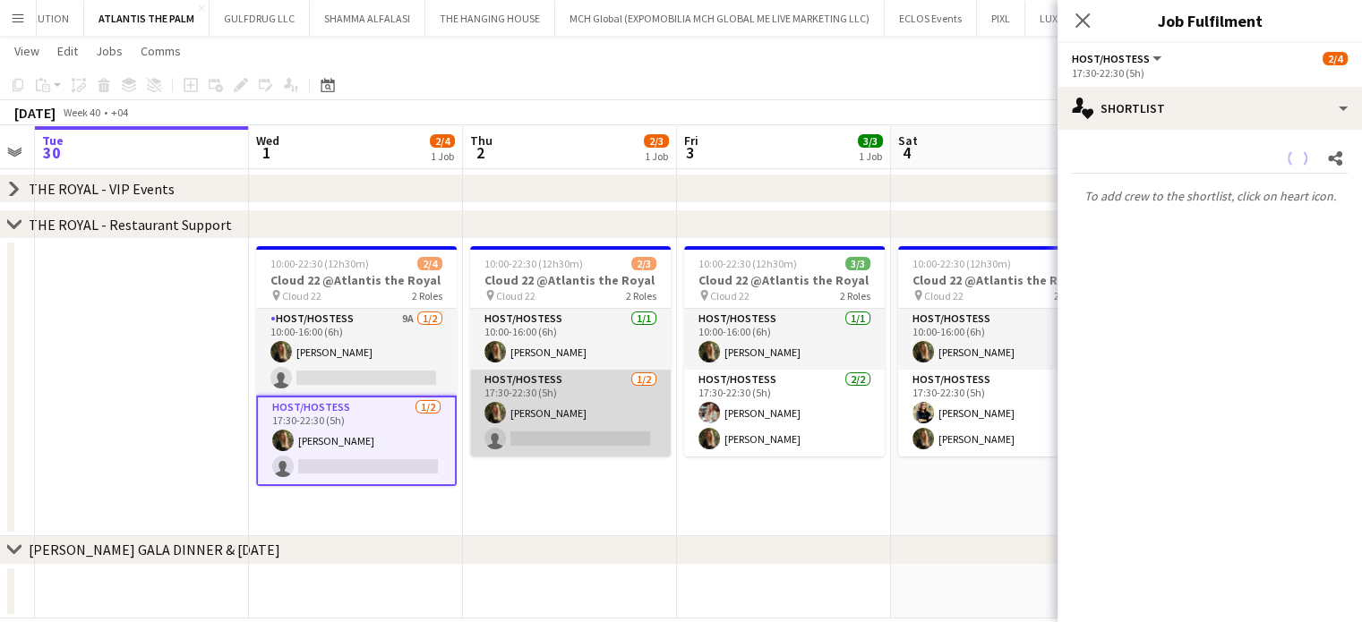
click at [549, 415] on app-card-role "Host/Hostess [DATE] 17:30-22:30 (5h) [PERSON_NAME] single-neutral-actions" at bounding box center [570, 413] width 201 height 87
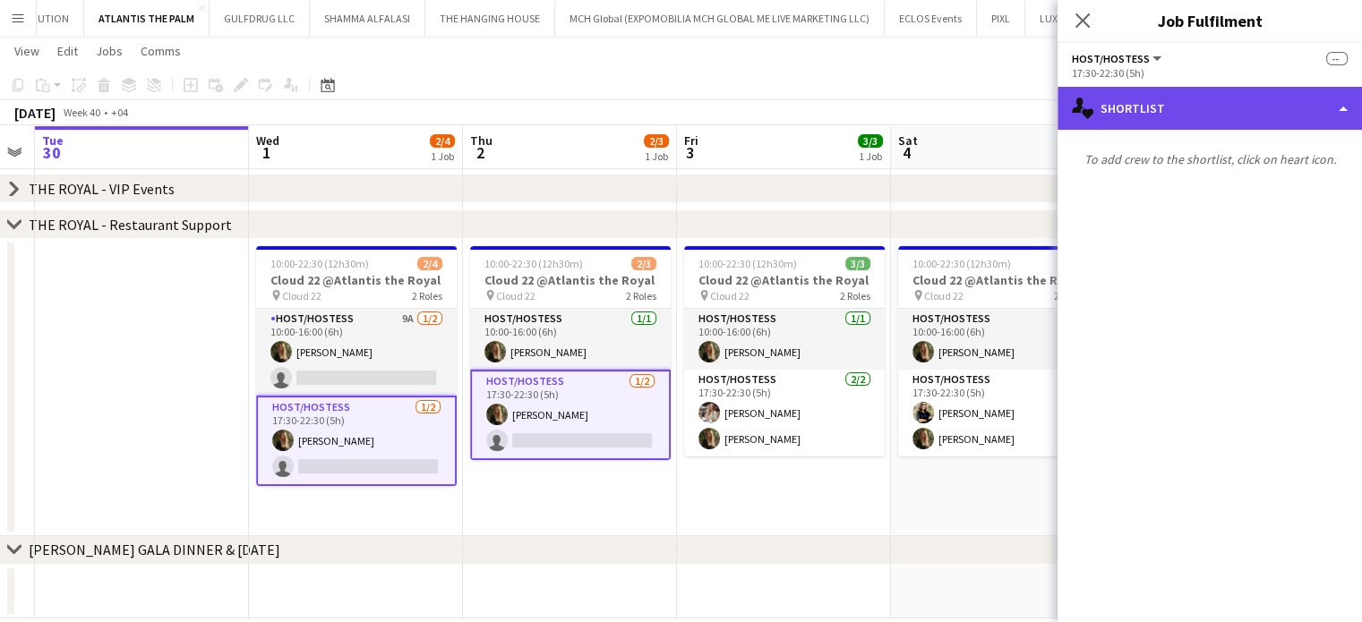
click at [1321, 102] on div "single-neutral-actions-heart Shortlist" at bounding box center [1209, 108] width 304 height 43
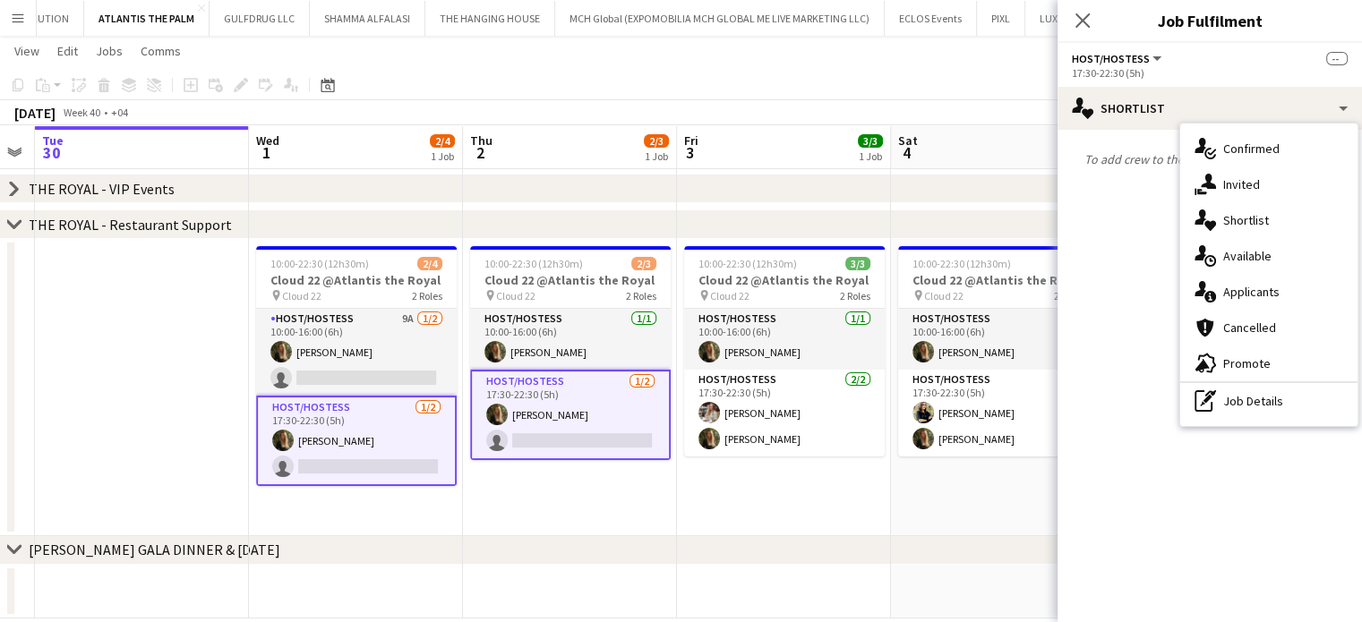
click at [1286, 148] on div "single-neutral-actions-check-2 Confirmed" at bounding box center [1268, 149] width 177 height 36
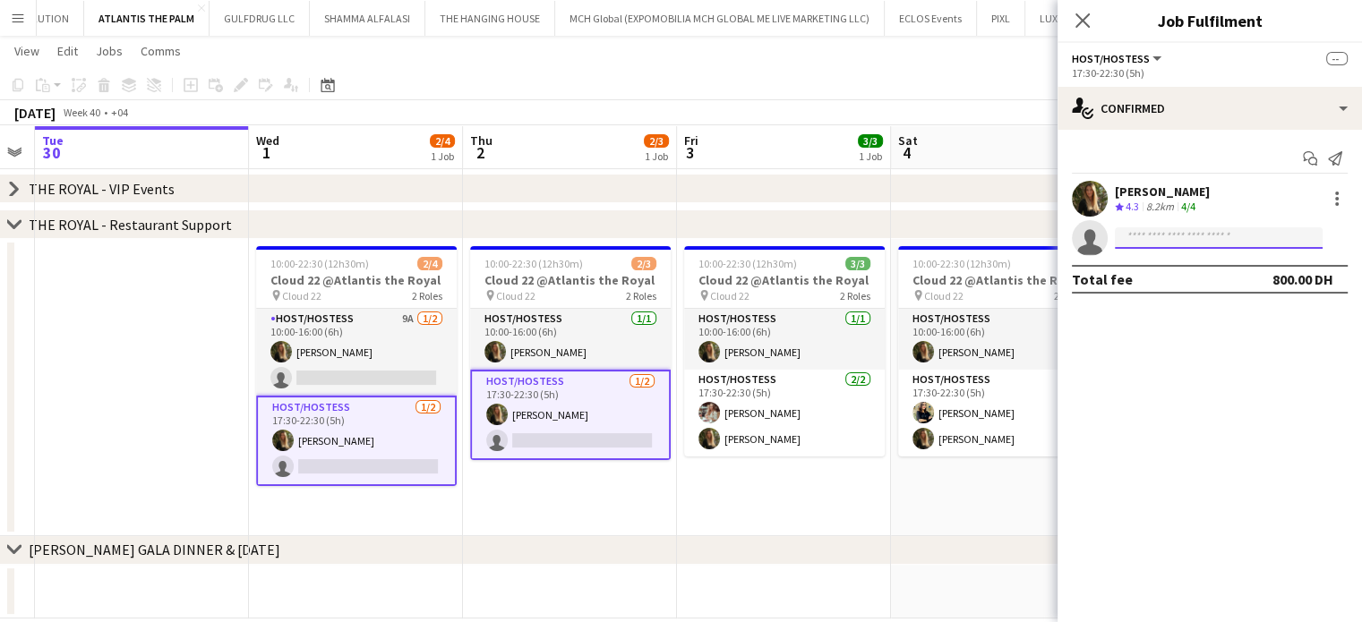
click at [1170, 243] on input at bounding box center [1219, 237] width 208 height 21
paste input "**********"
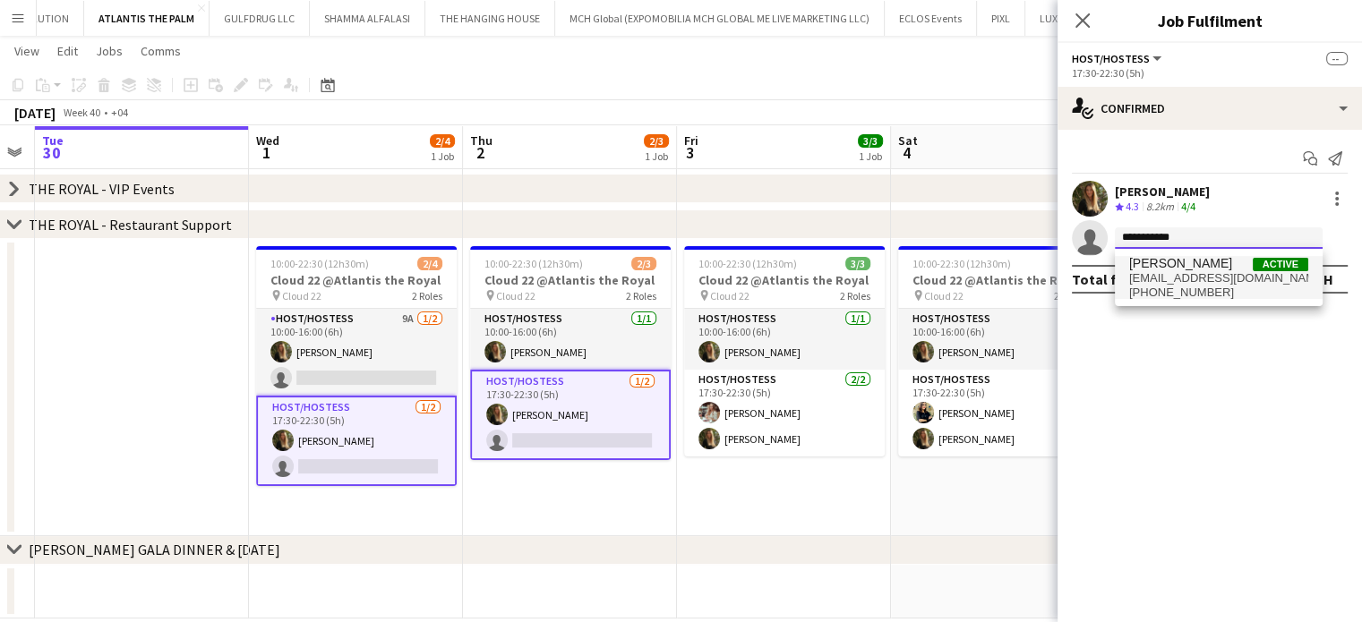
type input "**********"
click at [1165, 282] on span "[EMAIL_ADDRESS][DOMAIN_NAME]" at bounding box center [1218, 278] width 179 height 14
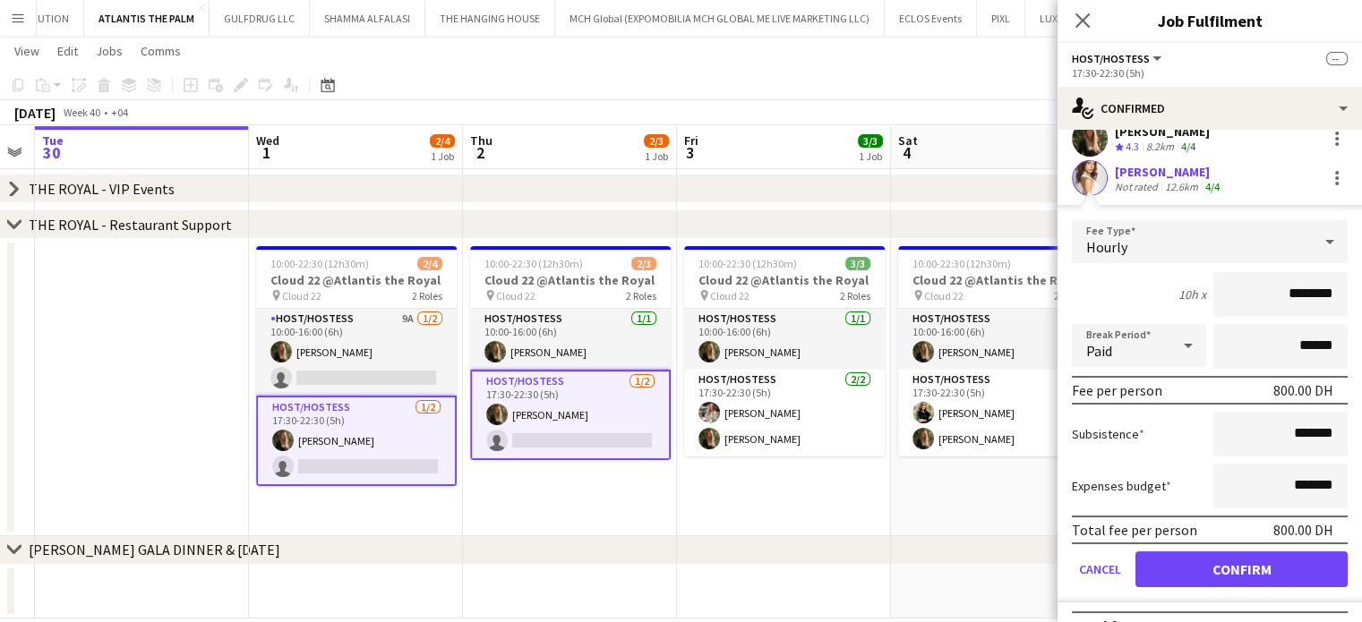
scroll to position [90, 0]
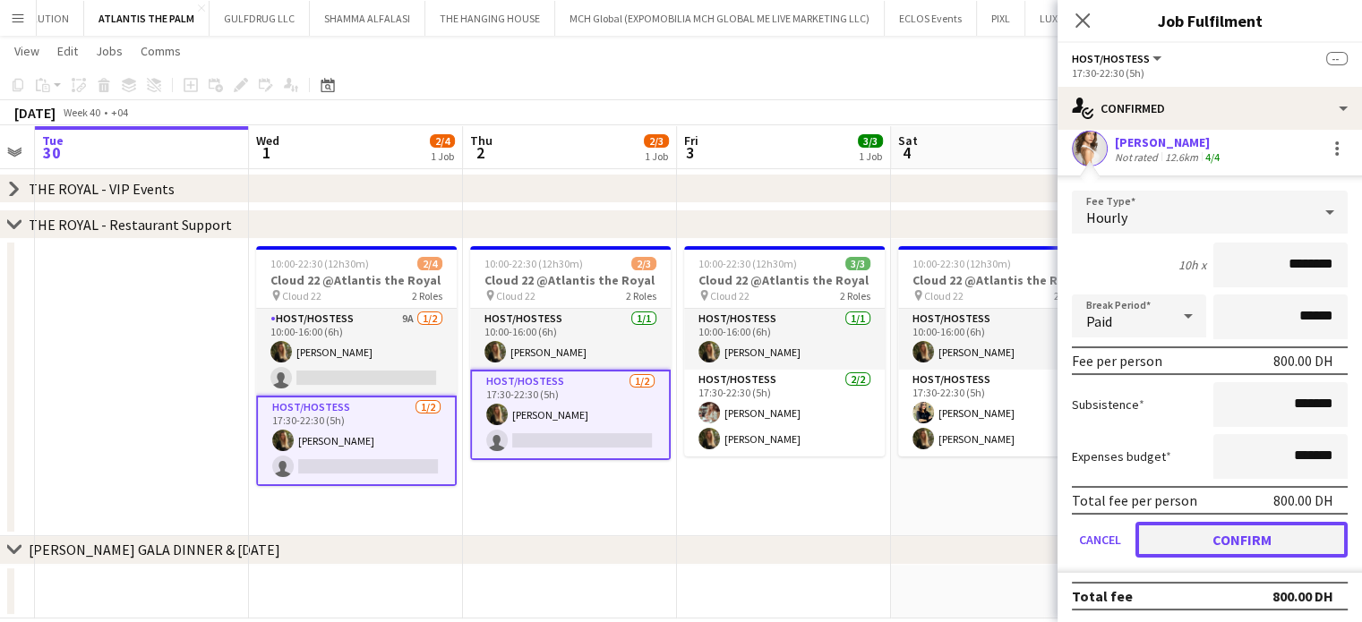
click at [1240, 542] on button "Confirm" at bounding box center [1241, 540] width 212 height 36
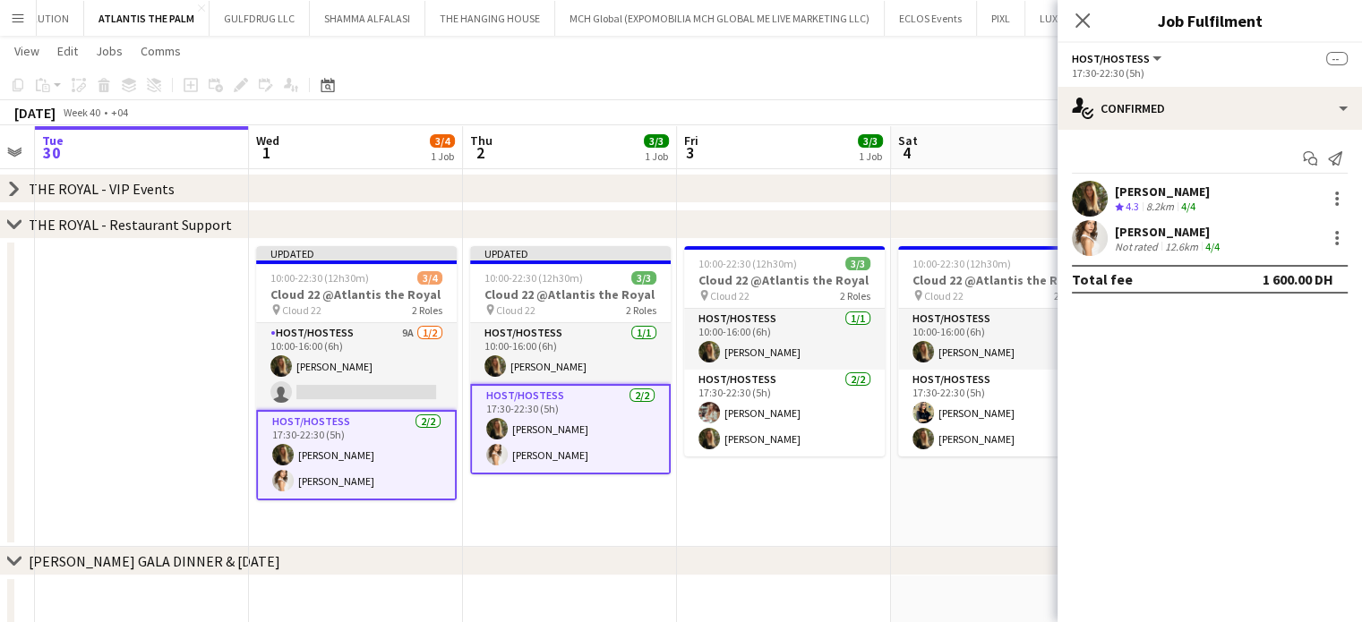
scroll to position [0, 0]
drag, startPoint x: 791, startPoint y: 505, endPoint x: 739, endPoint y: 499, distance: 51.4
click at [790, 505] on app-date-cell "10:00-22:30 (12h30m) 3/3 Cloud 22 @Atlantis the Royal pin Cloud 22 2 Roles Host…" at bounding box center [784, 393] width 214 height 308
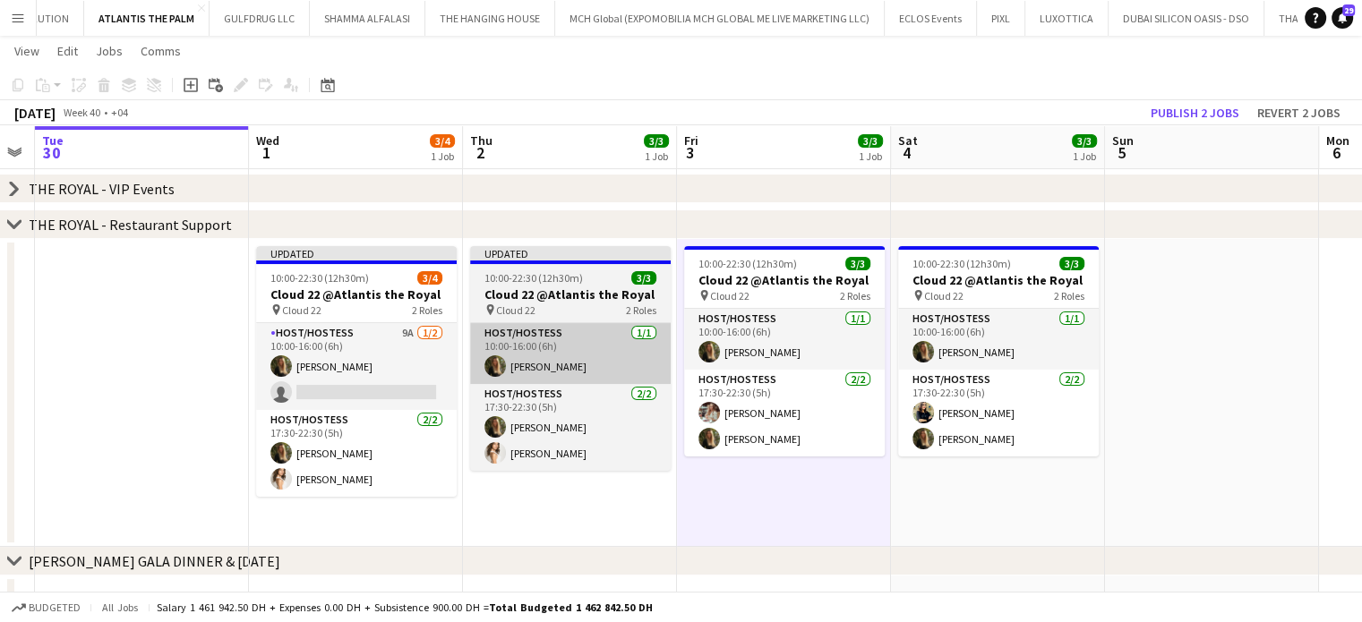
scroll to position [0, 394]
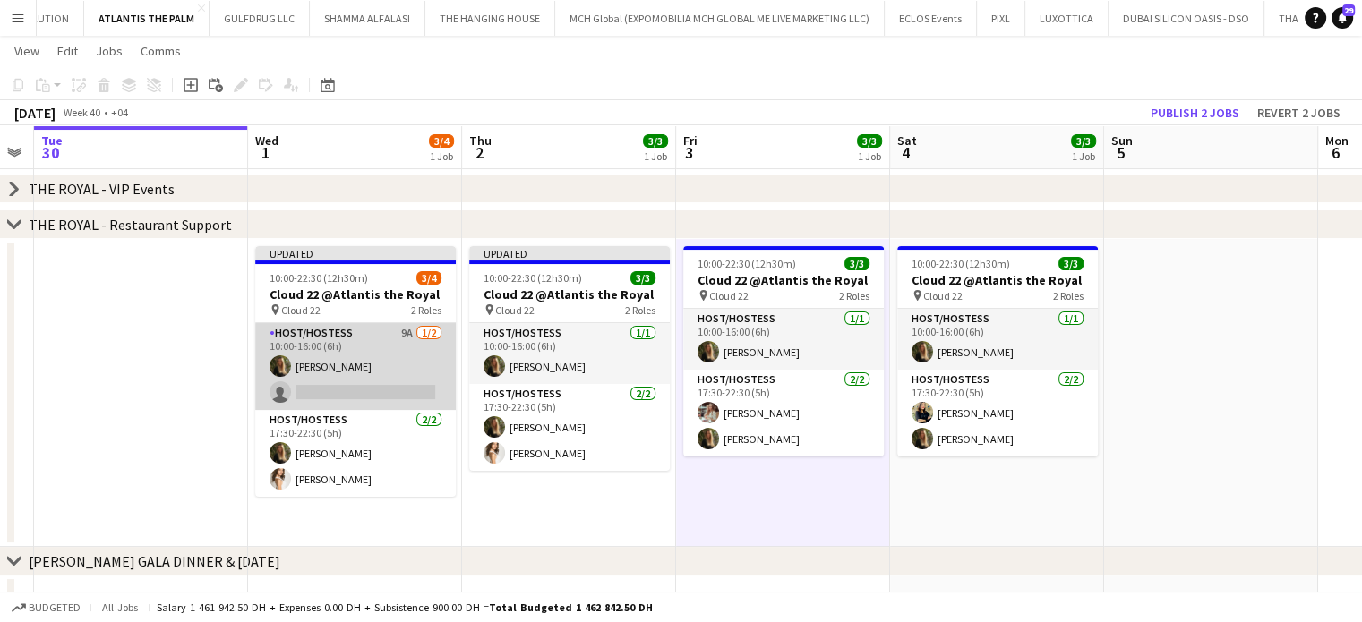
click at [419, 368] on app-card-role "Host/Hostess 9A 1/2 10:00-16:00 (6h) Georgina Gemmell single-neutral-actions" at bounding box center [355, 366] width 201 height 87
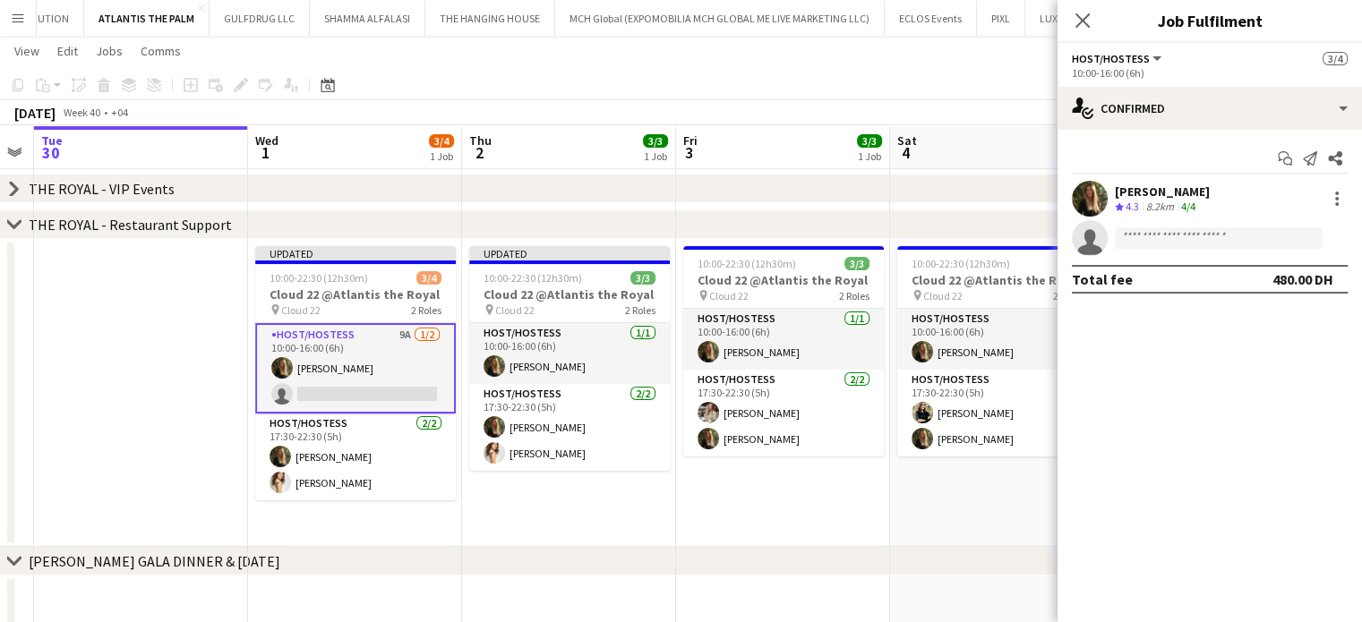
click at [1028, 139] on app-board-header-date "Sat 4 3/3 1 Job" at bounding box center [997, 147] width 214 height 43
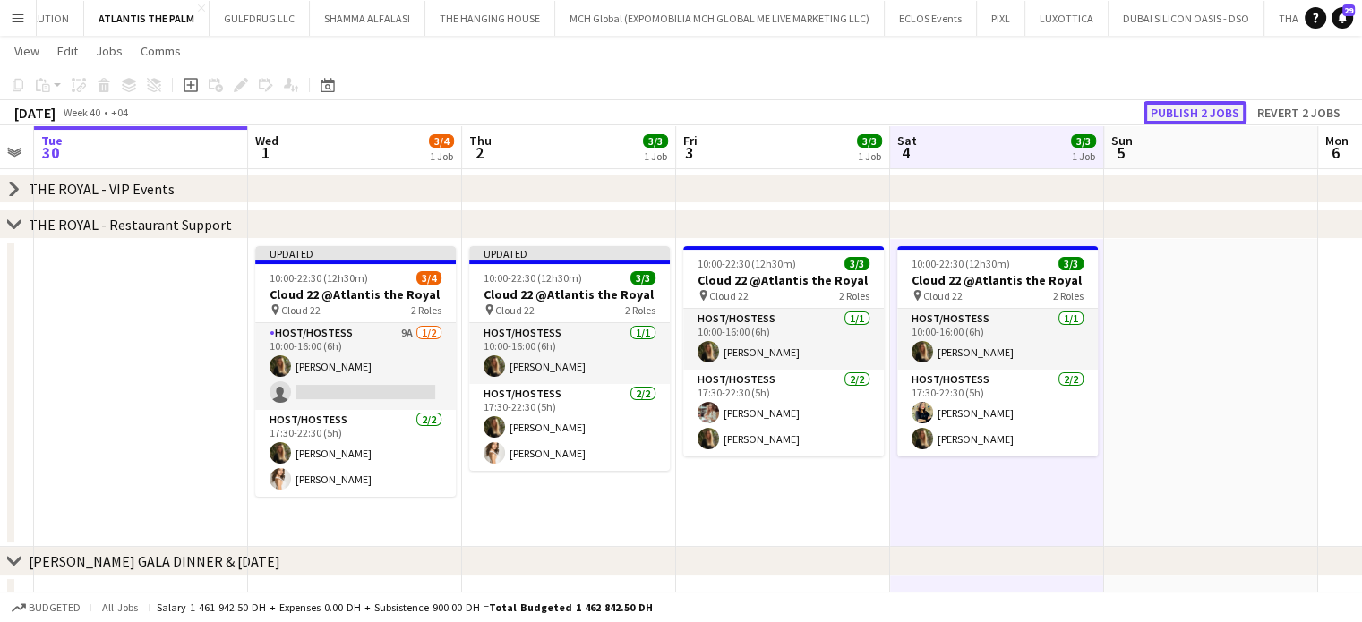
click at [1199, 117] on button "Publish 2 jobs" at bounding box center [1194, 112] width 103 height 23
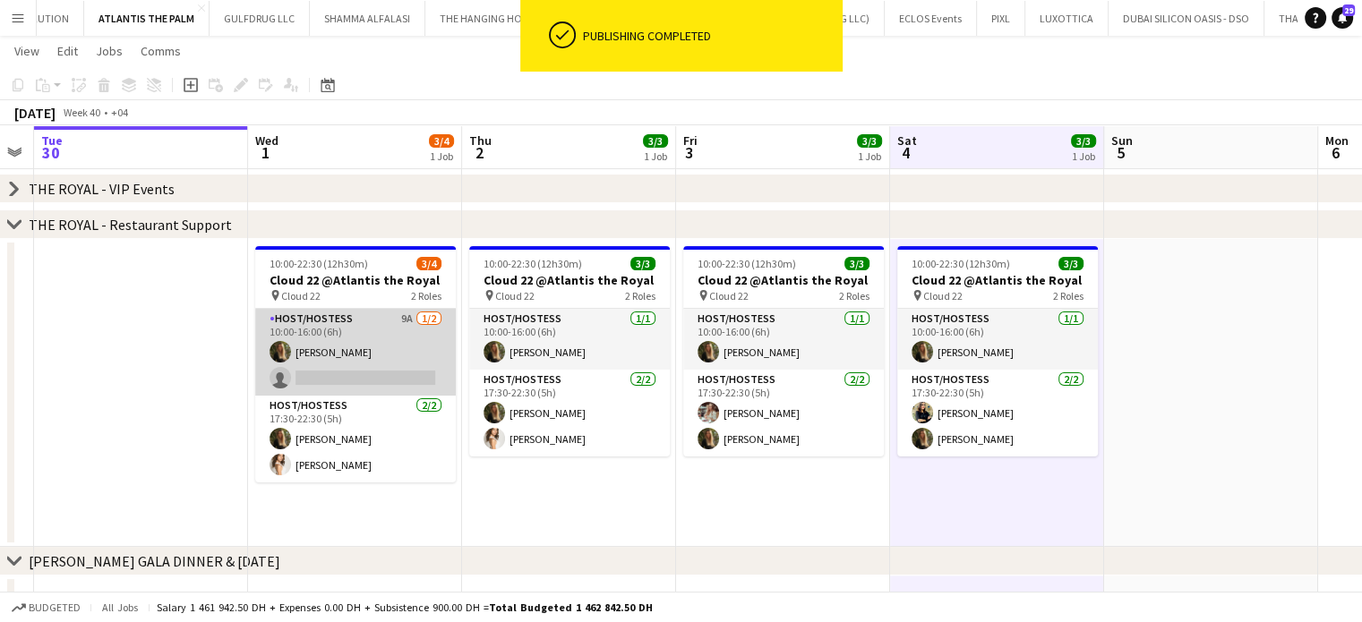
click at [394, 350] on app-card-role "Host/Hostess 9A 1/2 10:00-16:00 (6h) Georgina Gemmell single-neutral-actions" at bounding box center [355, 352] width 201 height 87
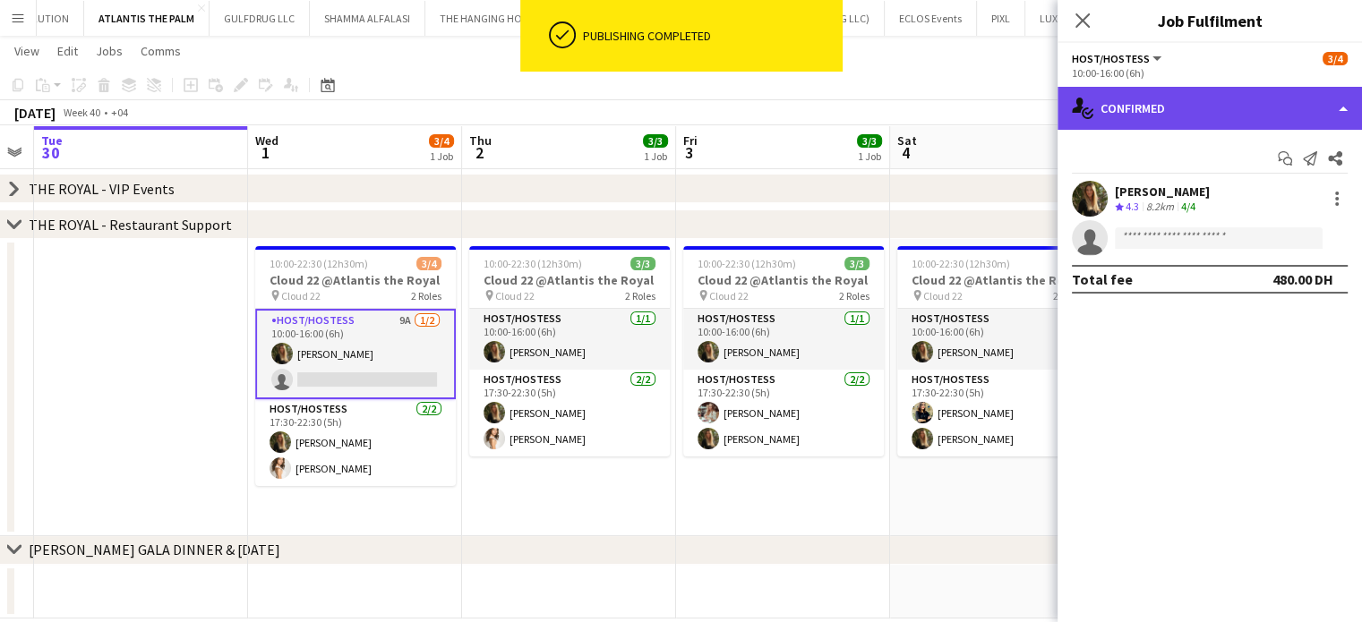
click at [1322, 108] on div "single-neutral-actions-check-2 Confirmed" at bounding box center [1209, 108] width 304 height 43
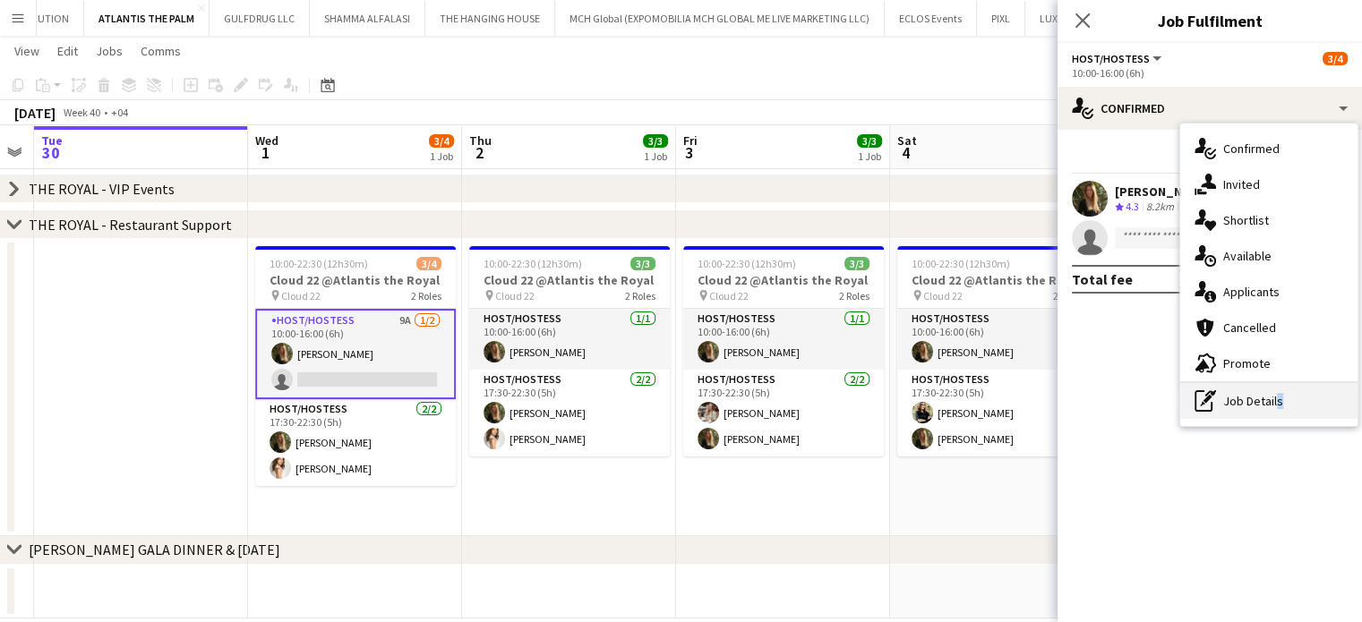
drag, startPoint x: 1272, startPoint y: 405, endPoint x: 1272, endPoint y: 395, distance: 9.8
click at [1272, 404] on div "pen-write Job Details" at bounding box center [1268, 401] width 177 height 36
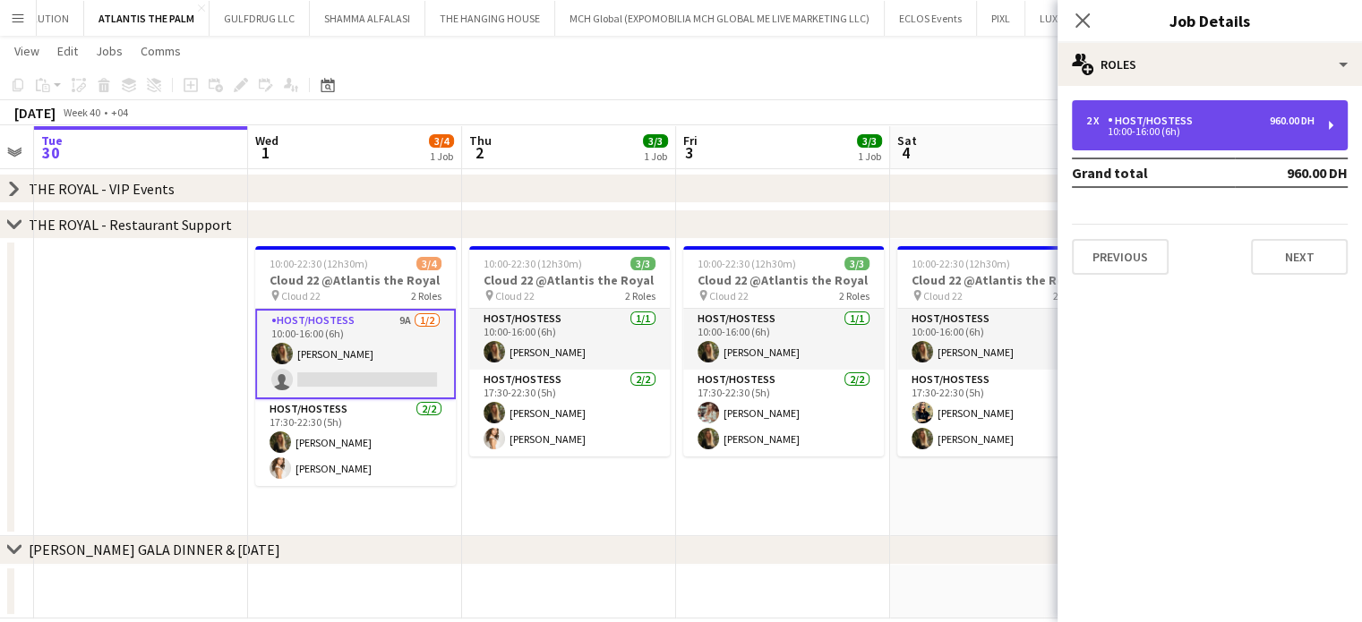
click at [1134, 133] on div "10:00-16:00 (6h)" at bounding box center [1200, 131] width 228 height 9
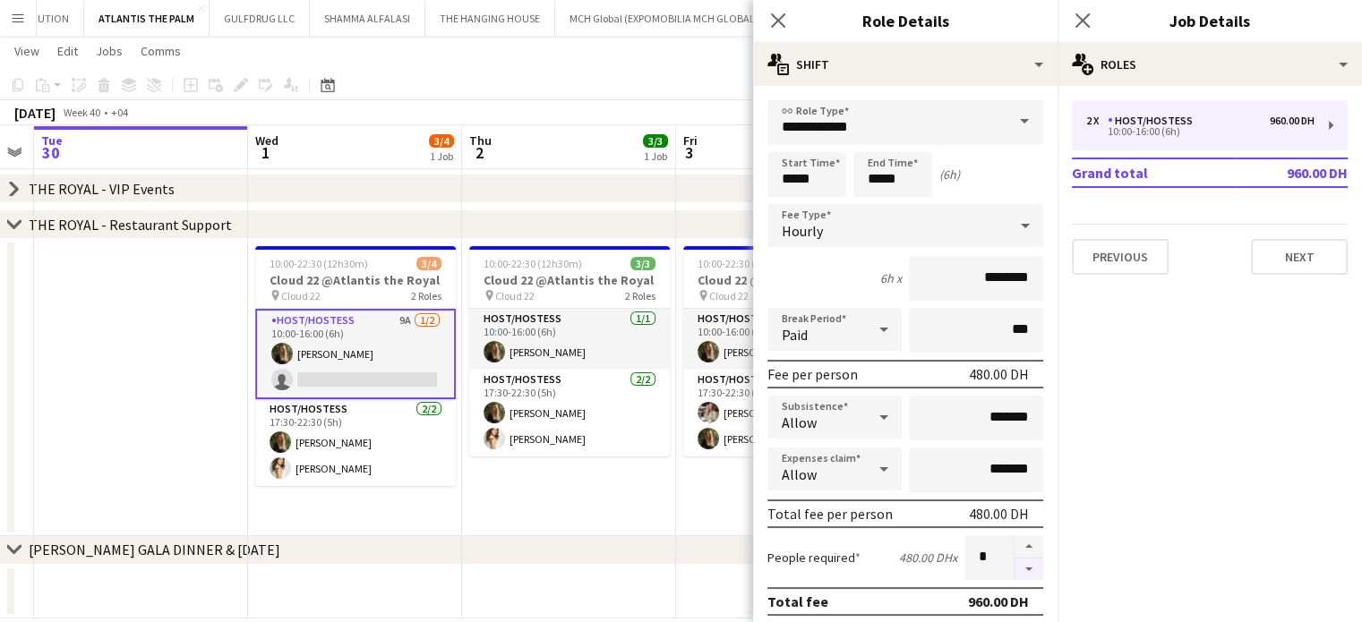
click at [1017, 561] on button "button" at bounding box center [1028, 570] width 29 height 22
type input "*"
drag, startPoint x: 533, startPoint y: 473, endPoint x: 539, endPoint y: 465, distance: 10.2
click at [534, 473] on app-date-cell "10:00-22:30 (12h30m) 3/3 Cloud 22 @Atlantis the Royal pin Cloud 22 2 Roles Host…" at bounding box center [570, 387] width 214 height 297
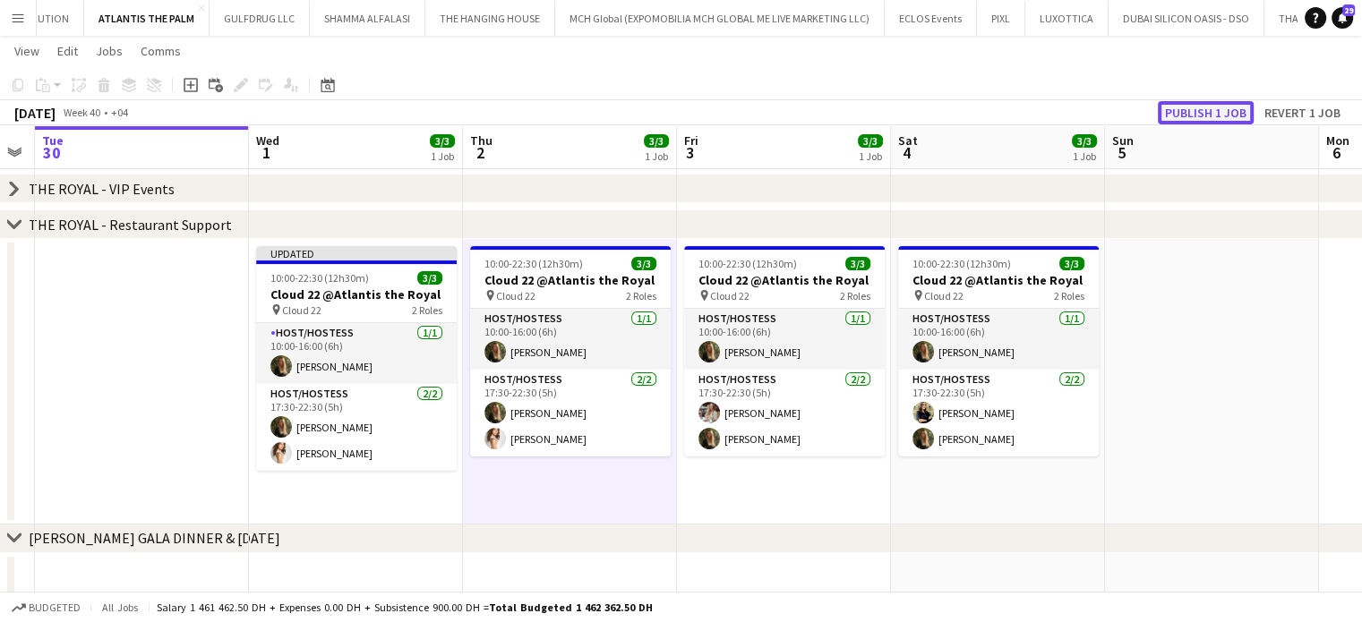
click at [1215, 112] on button "Publish 1 job" at bounding box center [1206, 112] width 96 height 23
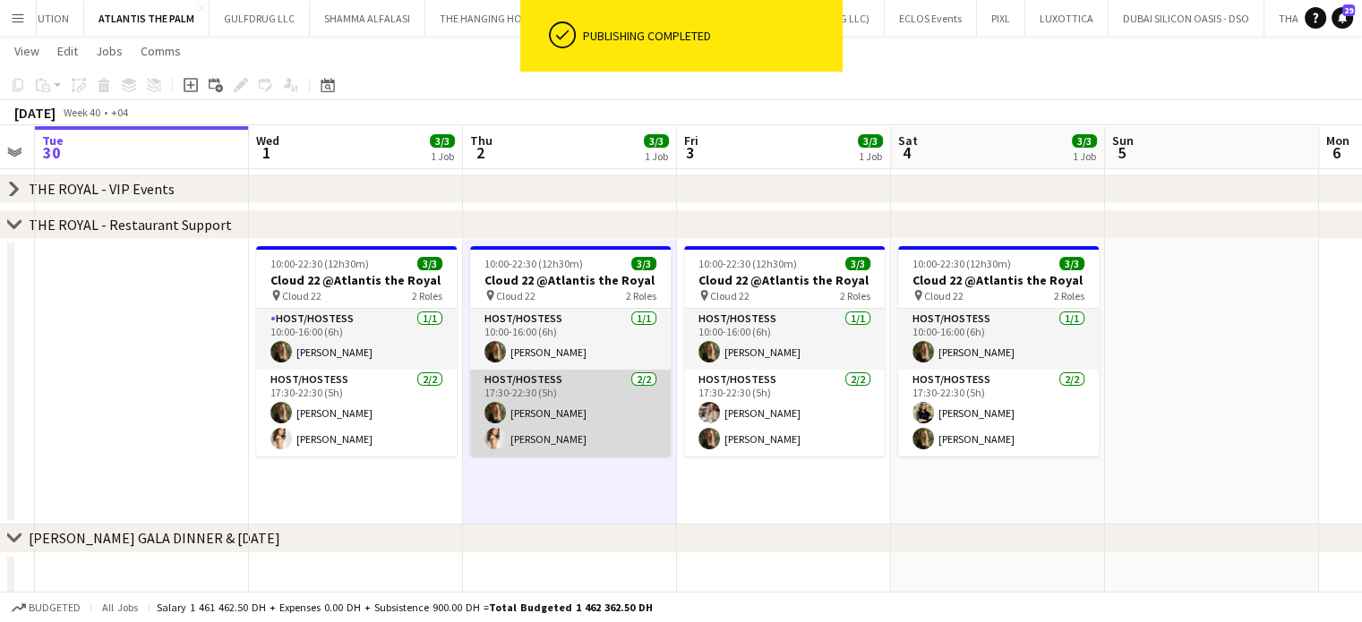
click at [531, 432] on app-card-role "Host/Hostess 2/2 17:30-22:30 (5h) Georgina Gemmell Sara Gouda" at bounding box center [570, 413] width 201 height 87
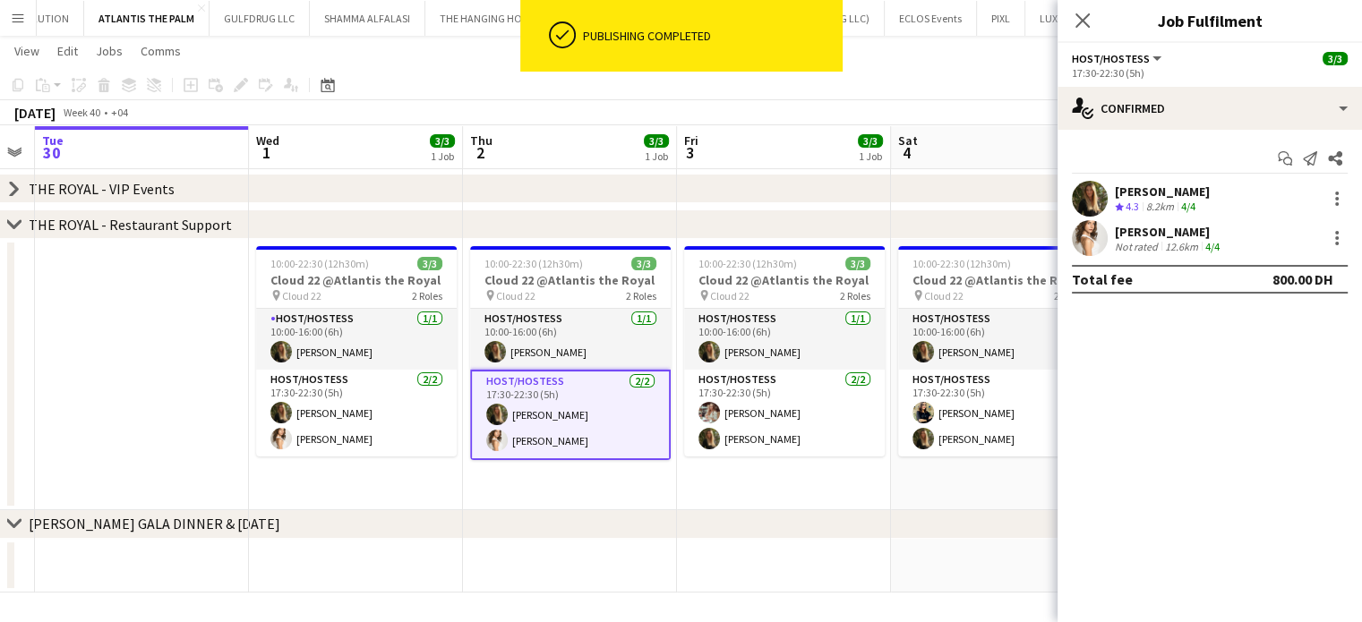
click at [1145, 240] on div "Not rated" at bounding box center [1138, 246] width 47 height 13
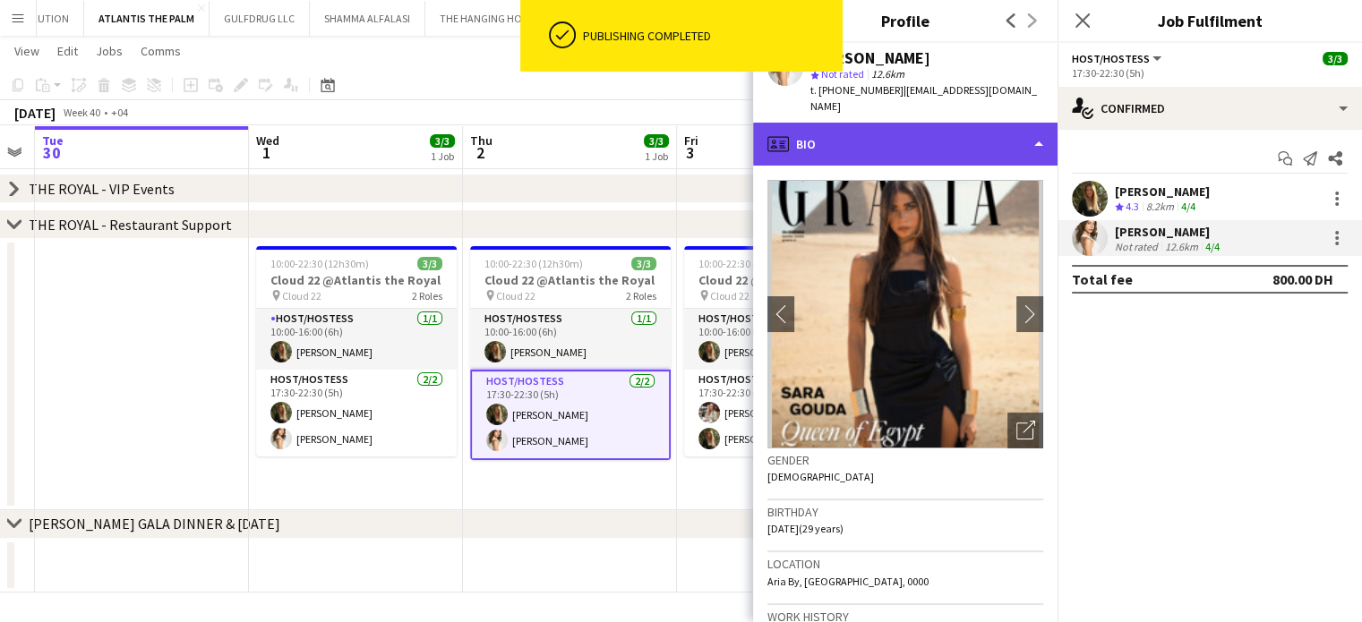
click at [1038, 124] on div "profile Bio" at bounding box center [905, 144] width 304 height 43
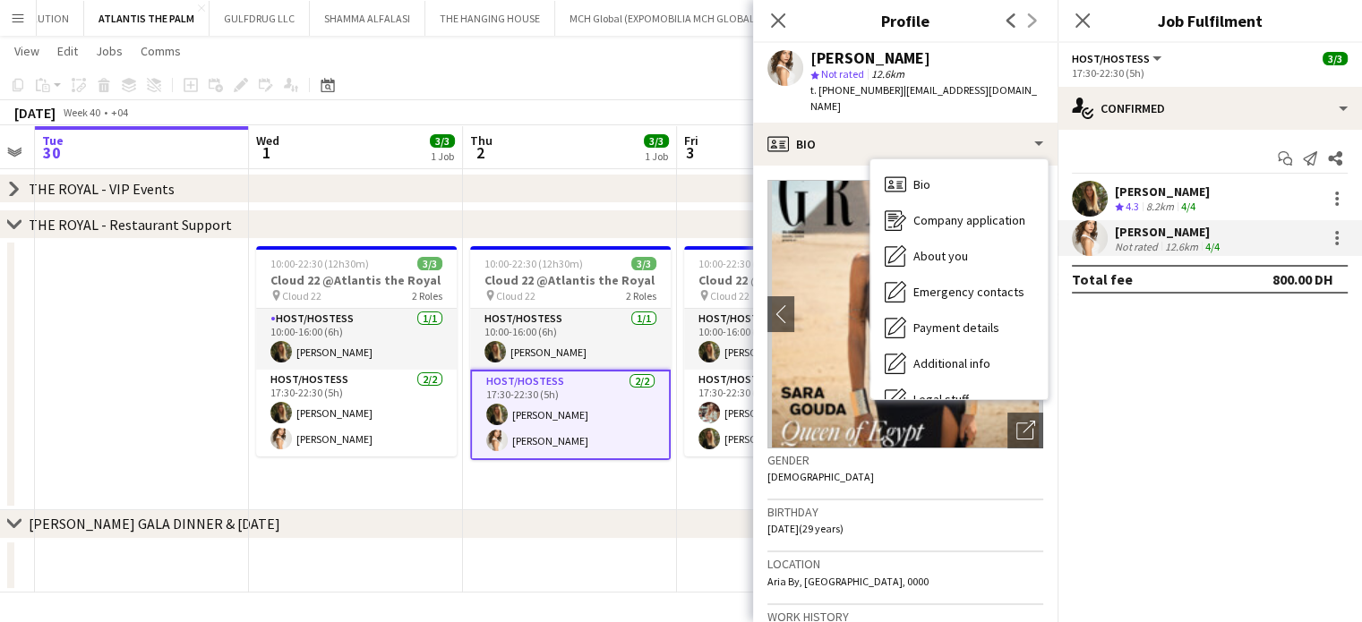
click at [390, 477] on app-date-cell "10:00-22:30 (12h30m) 3/3 Cloud 22 @Atlantis the Royal pin Cloud 22 2 Roles Host…" at bounding box center [356, 374] width 214 height 271
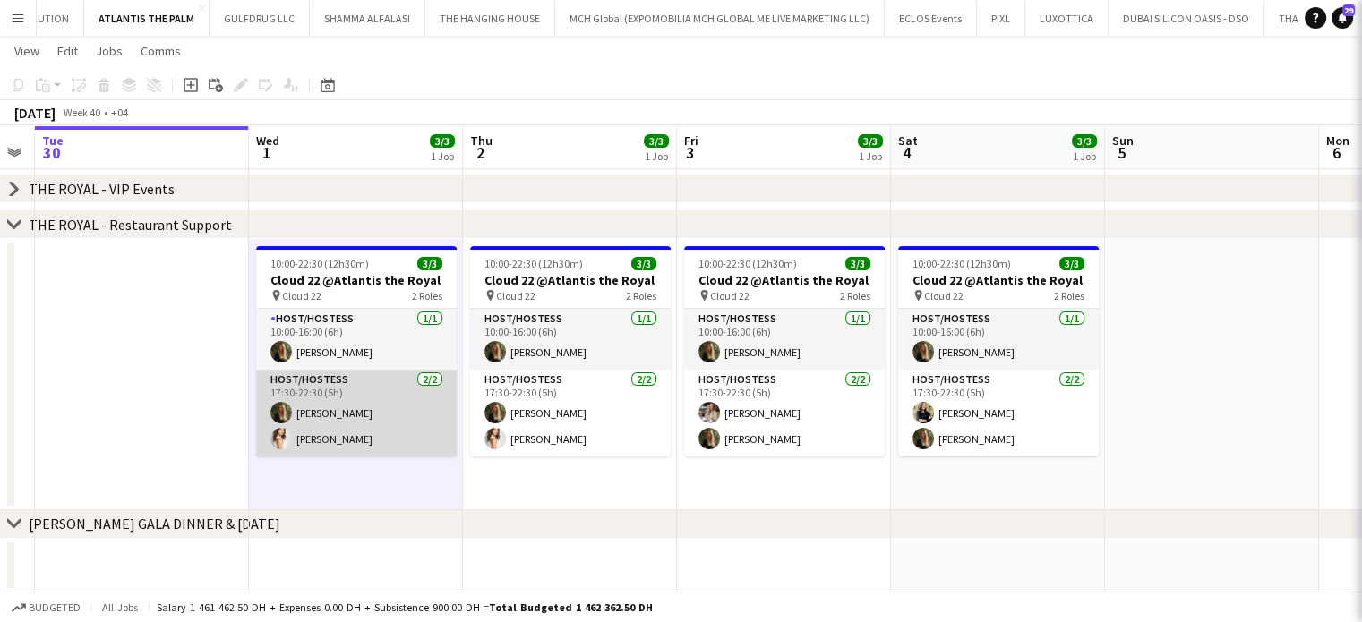
click at [382, 372] on app-card-role "Host/Hostess 2/2 17:30-22:30 (5h) Georgina Gemmell Sara Gouda" at bounding box center [356, 413] width 201 height 87
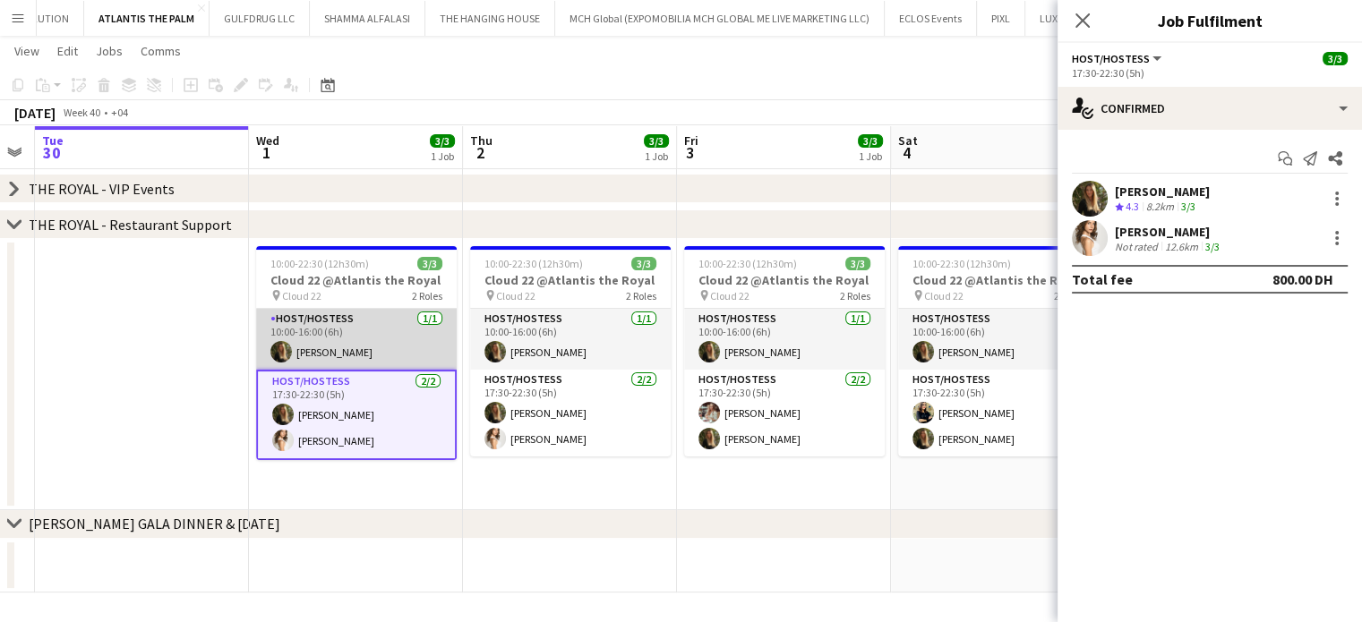
click at [390, 329] on app-card-role "Host/Hostess 1/1 10:00-16:00 (6h) Georgina Gemmell" at bounding box center [356, 339] width 201 height 61
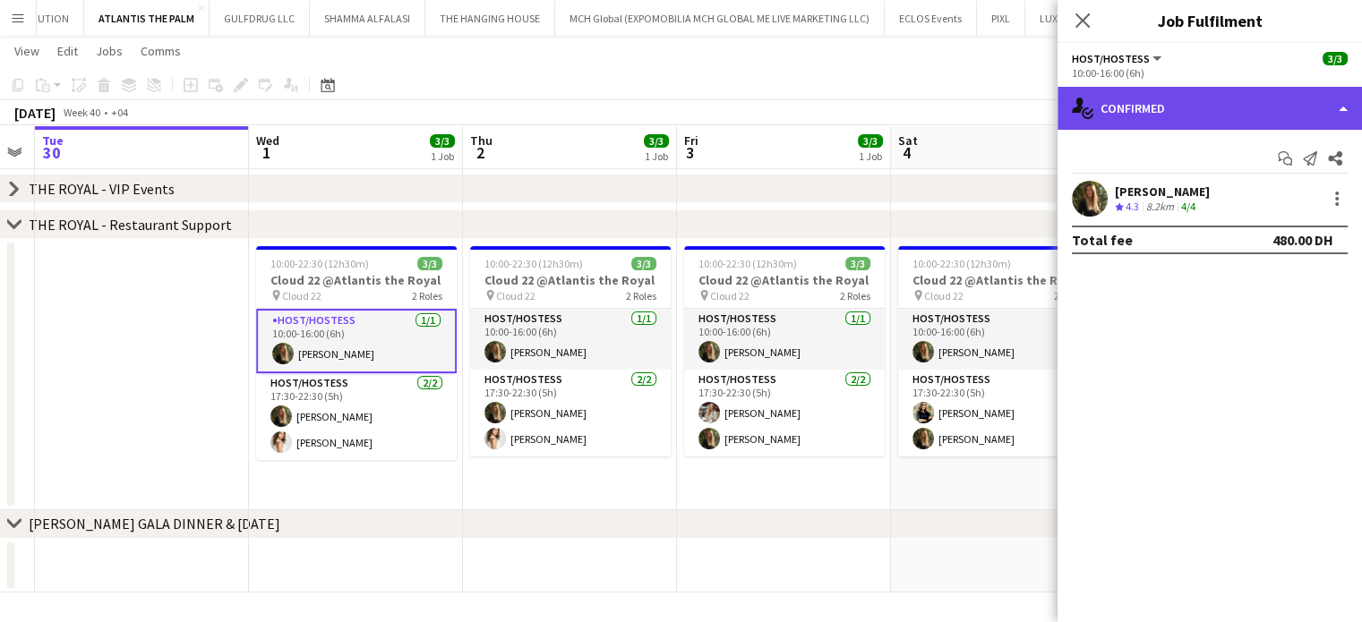
click at [1329, 110] on div "single-neutral-actions-check-2 Confirmed" at bounding box center [1209, 108] width 304 height 43
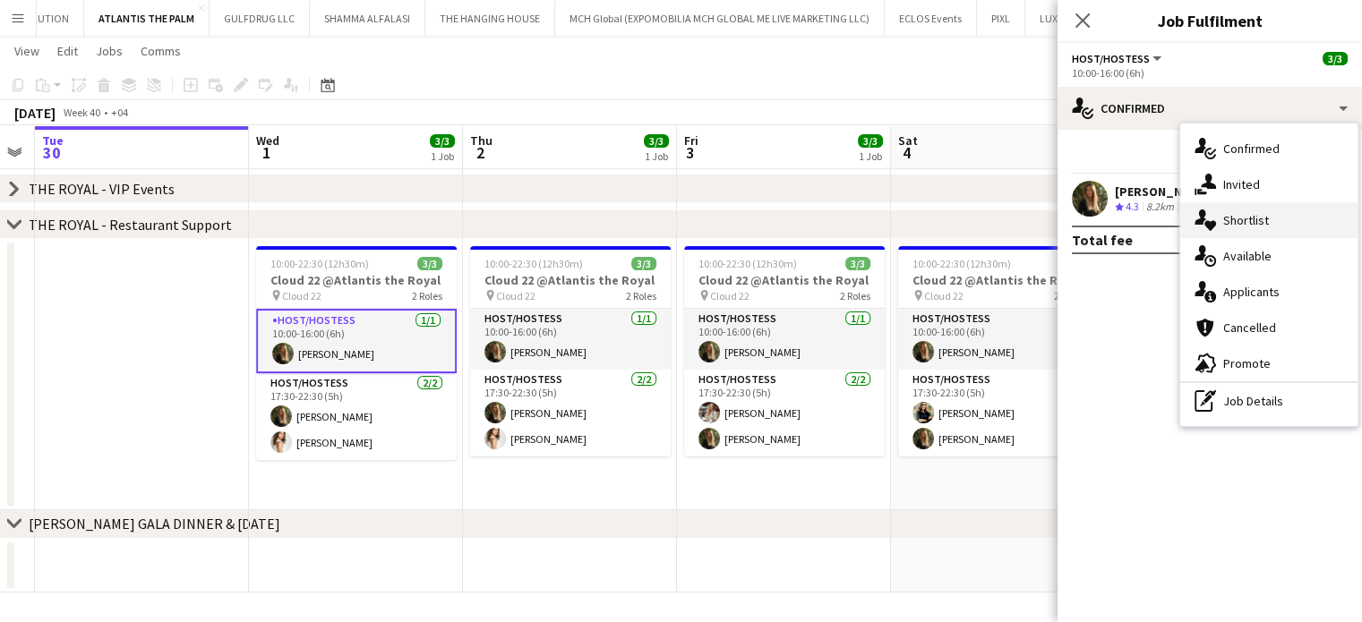
click at [1262, 215] on span "Shortlist" at bounding box center [1246, 220] width 46 height 16
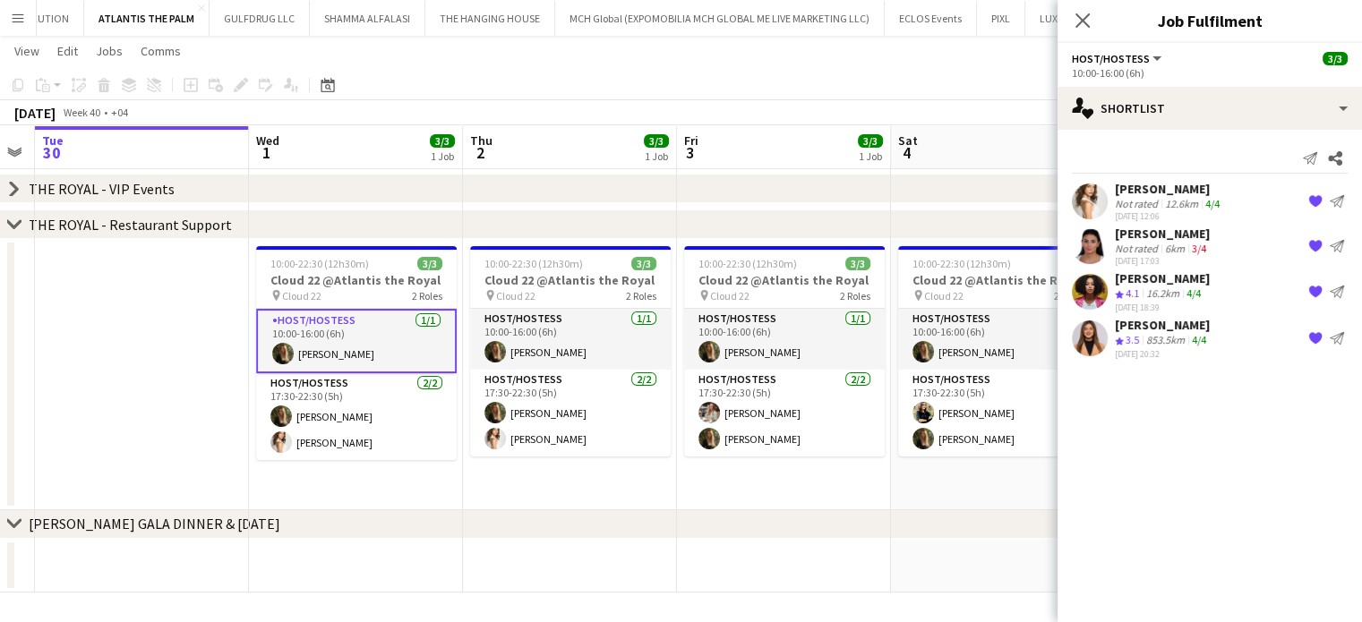
click at [1161, 246] on div "6km" at bounding box center [1174, 248] width 27 height 13
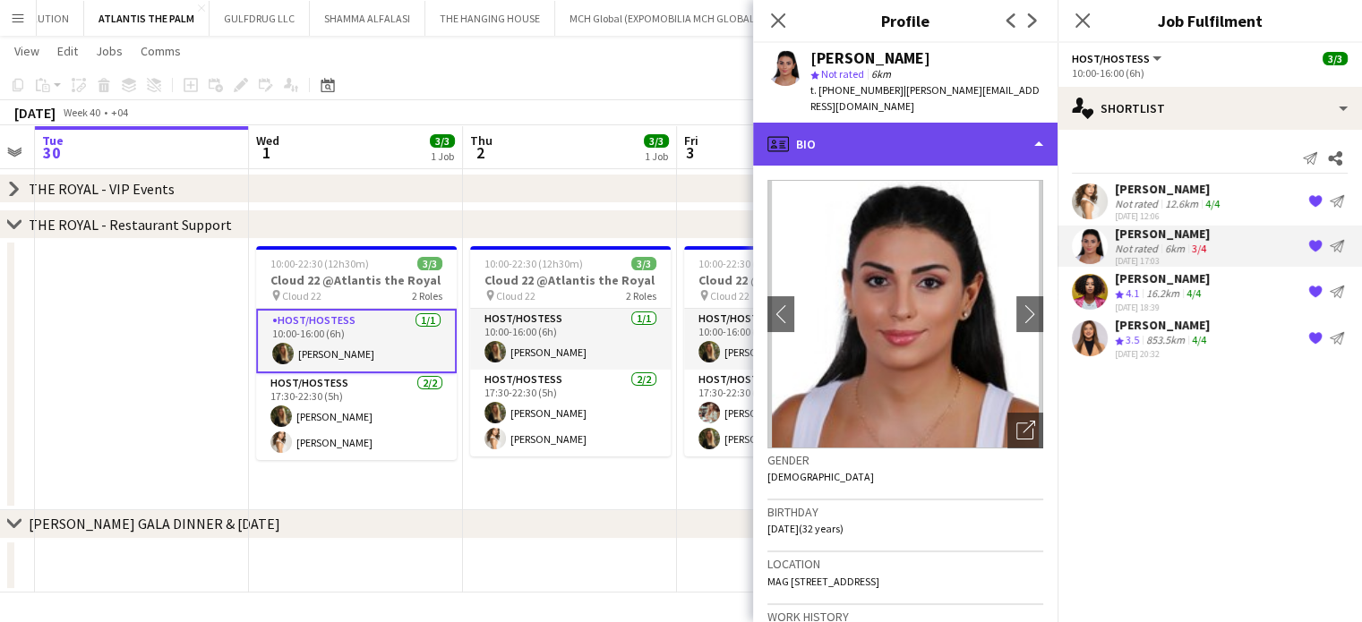
click at [966, 123] on div "profile Bio" at bounding box center [905, 144] width 304 height 43
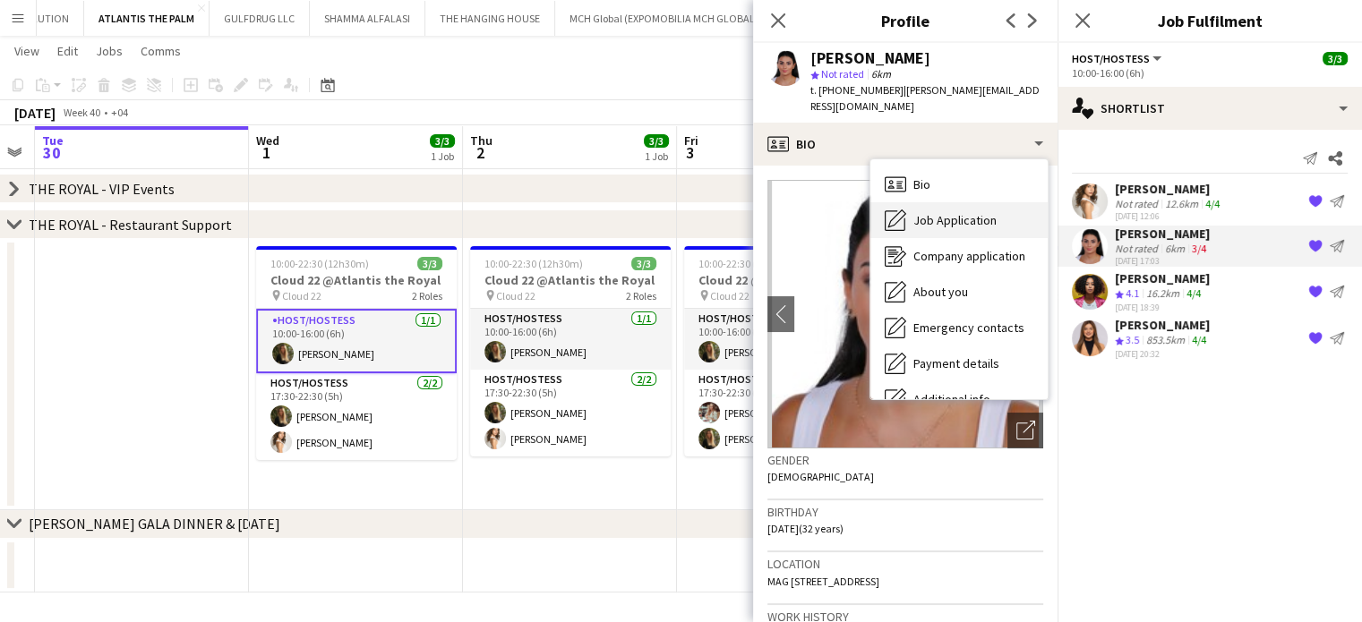
click at [956, 212] on span "Job Application" at bounding box center [954, 220] width 83 height 16
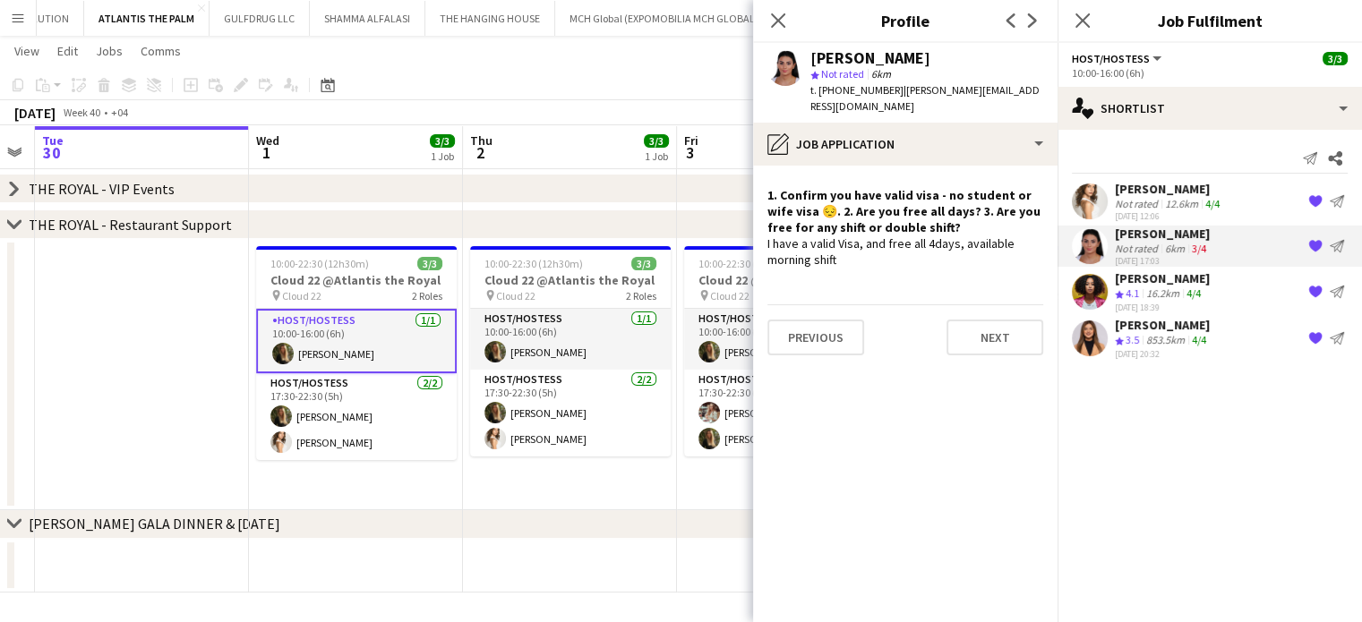
click at [1142, 289] on div "Crew rating 4.1" at bounding box center [1129, 293] width 28 height 15
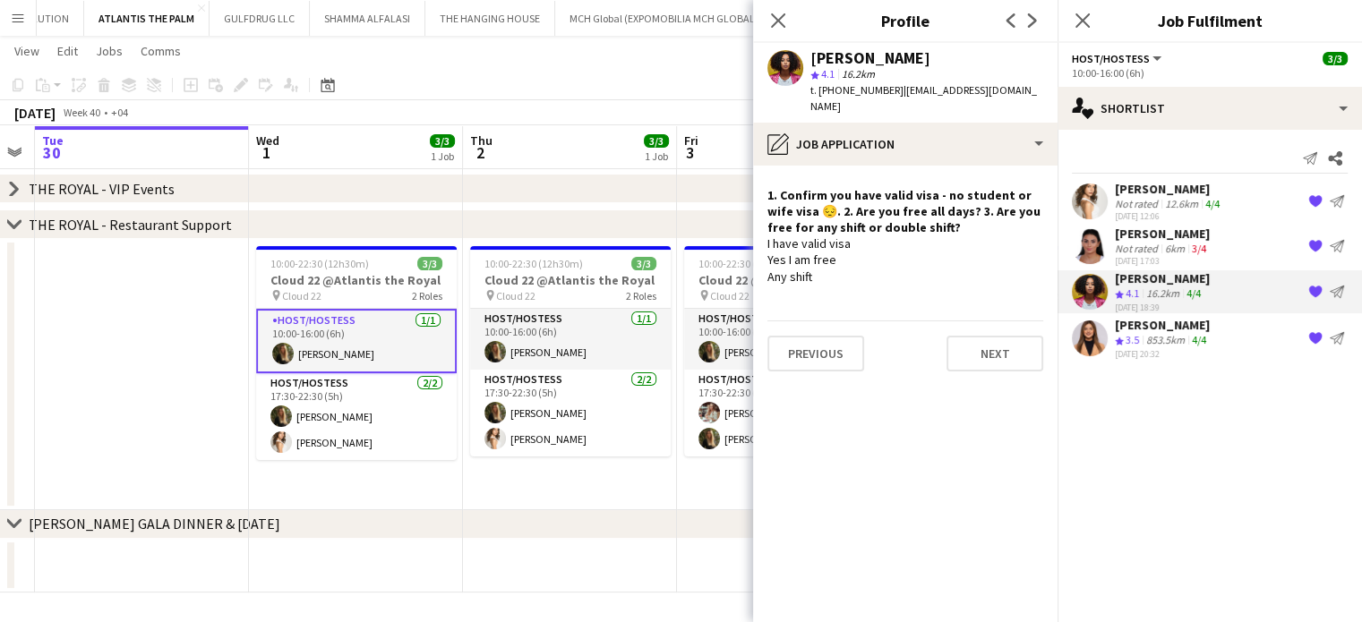
click at [1318, 334] on app-icon "{{ spriteTitle }}" at bounding box center [1315, 337] width 14 height 14
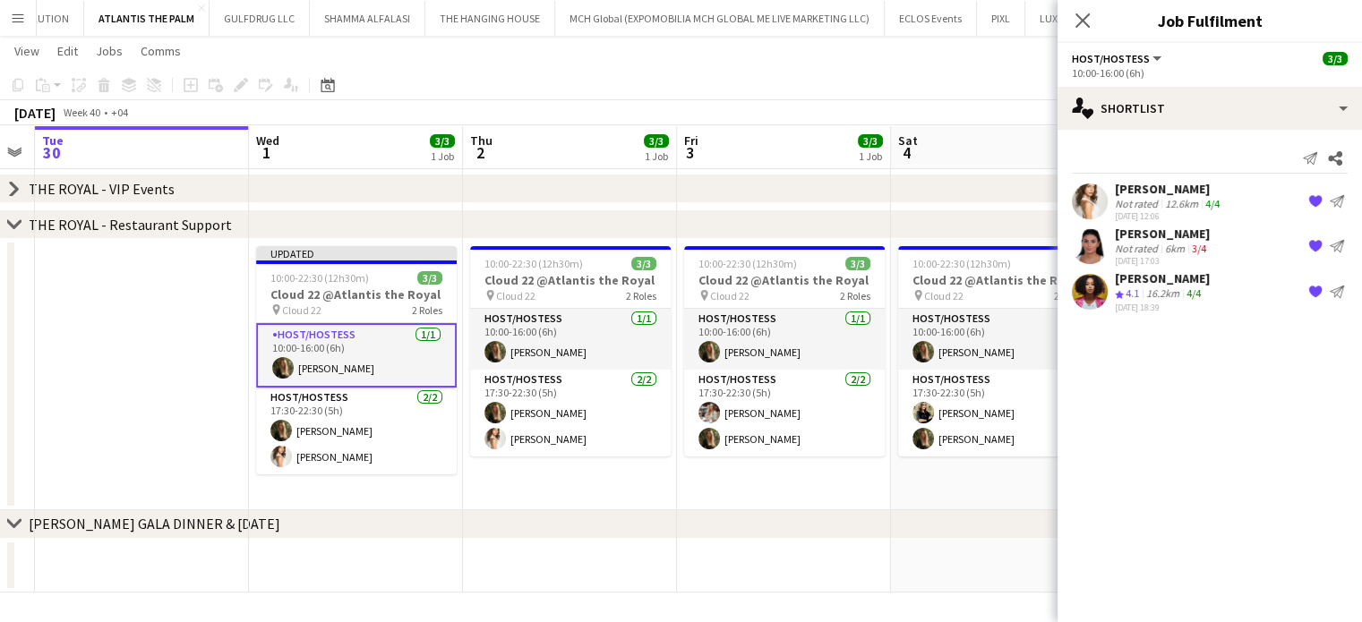
click at [107, 312] on app-date-cell at bounding box center [142, 374] width 214 height 271
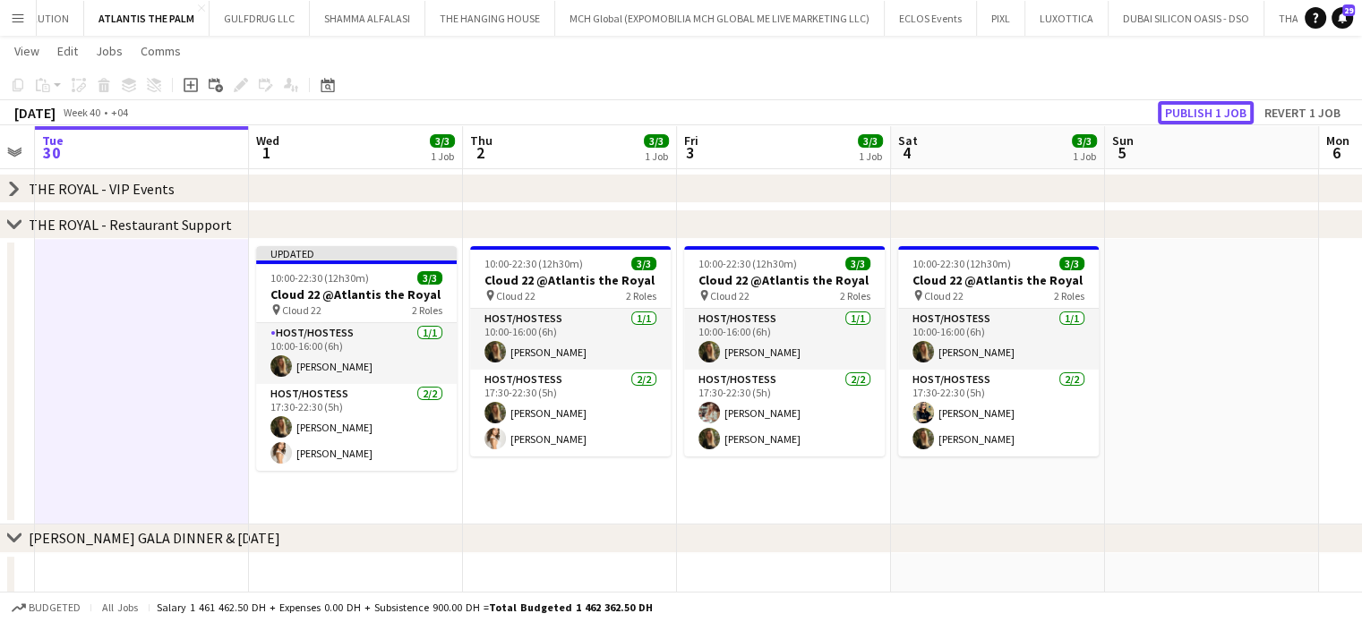
click at [1209, 110] on button "Publish 1 job" at bounding box center [1206, 112] width 96 height 23
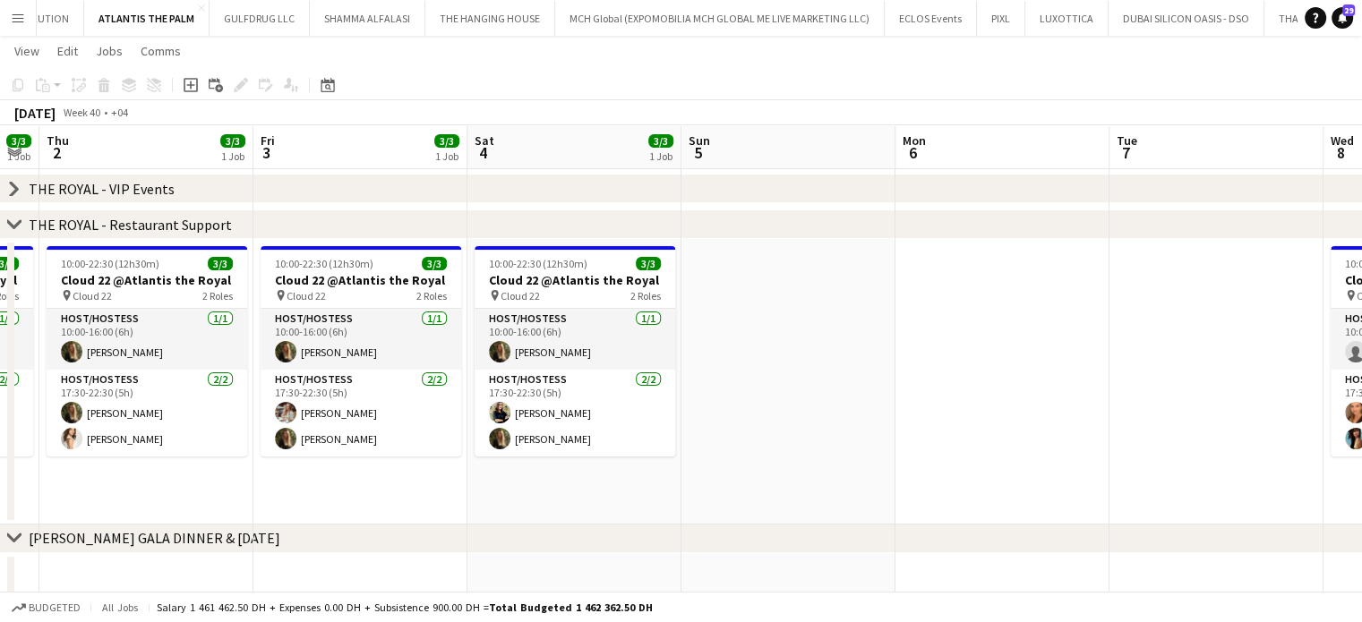
drag, startPoint x: 1212, startPoint y: 346, endPoint x: 541, endPoint y: 339, distance: 671.5
click at [541, 339] on app-calendar-viewport "Sun 28 Mon 29 Tue 30 Wed 1 3/3 1 Job Thu 2 3/3 1 Job Fri 3 3/3 1 Job Sat 4 3/3 …" at bounding box center [681, 245] width 1362 height 724
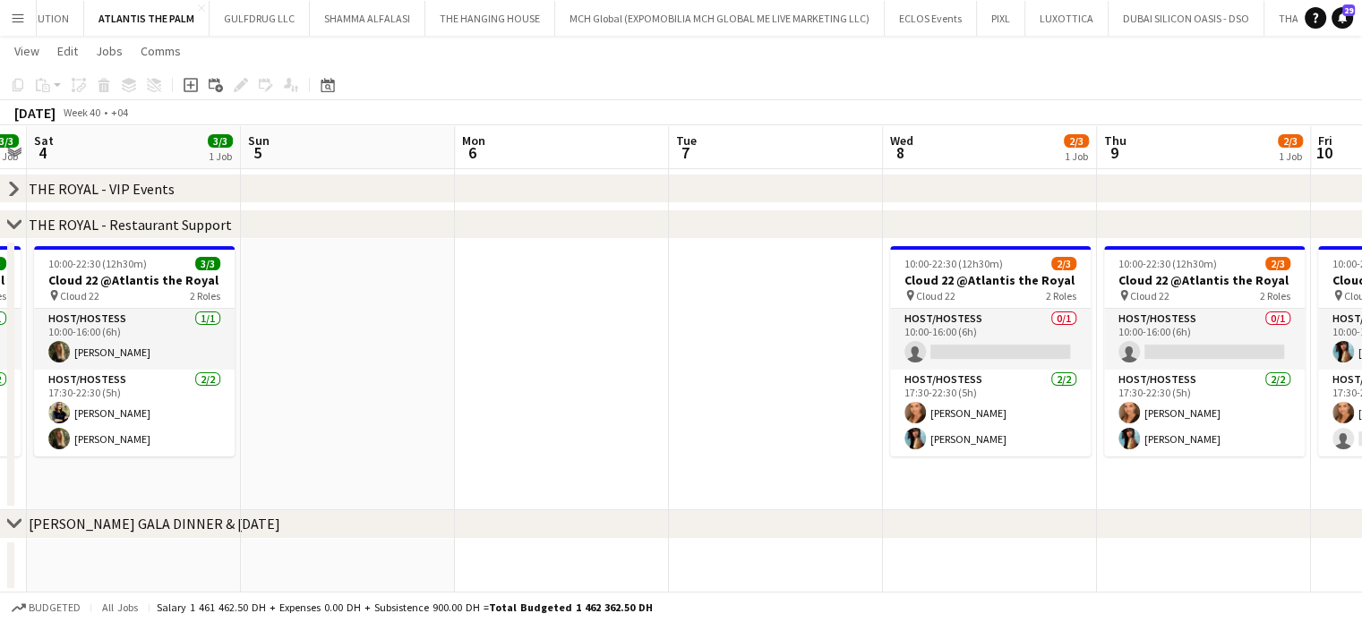
drag, startPoint x: 912, startPoint y: 356, endPoint x: 577, endPoint y: 344, distance: 336.0
click at [577, 344] on app-calendar-viewport "Tue 30 Wed 1 3/3 1 Job Thu 2 3/3 1 Job Fri 3 3/3 1 Job Sat 4 3/3 1 Job Sun 5 Mo…" at bounding box center [681, 238] width 1362 height 710
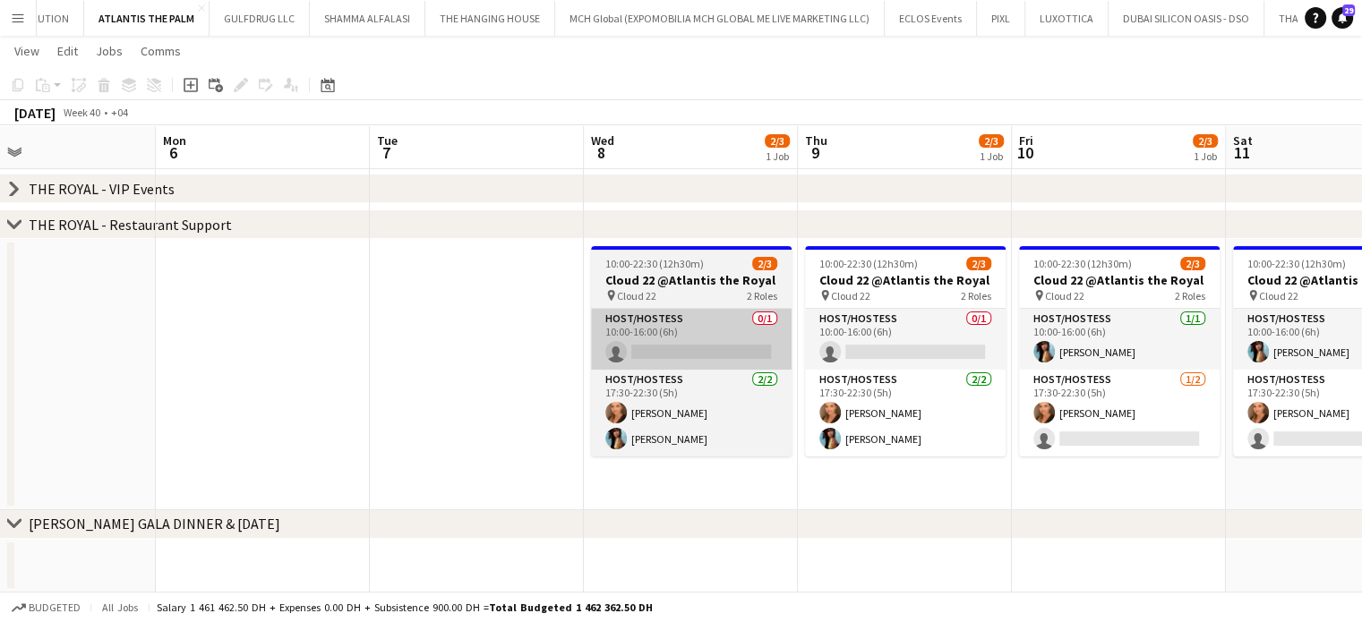
drag, startPoint x: 881, startPoint y: 368, endPoint x: 622, endPoint y: 352, distance: 259.2
click at [624, 355] on app-calendar-viewport "Thu 2 3/3 1 Job Fri 3 3/3 1 Job Sat 4 3/3 1 Job Sun 5 Mon 6 Tue 7 Wed 8 2/3 1 J…" at bounding box center [681, 238] width 1362 height 710
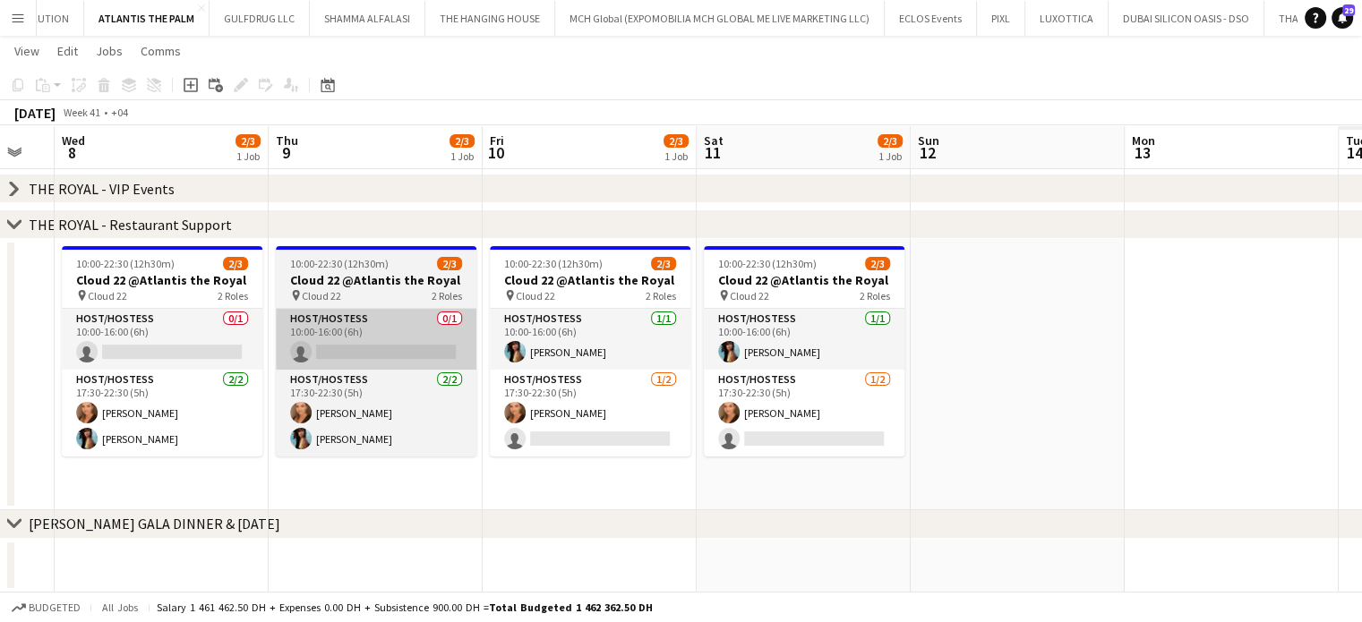
scroll to position [0, 642]
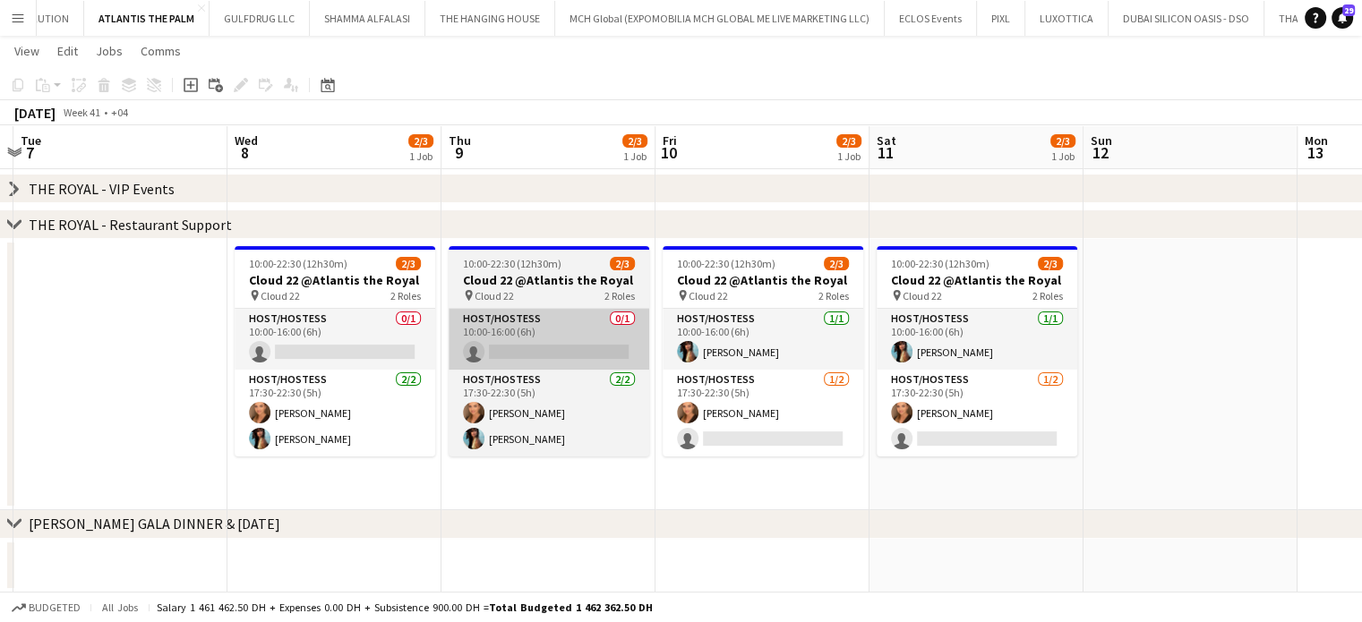
drag, startPoint x: 601, startPoint y: 321, endPoint x: 559, endPoint y: 329, distance: 42.7
click at [559, 321] on app-calendar-viewport "Sat 4 3/3 1 Job Sun 5 Mon 6 Tue 7 Wed 8 2/3 1 Job Thu 9 2/3 1 Job Fri 10 2/3 1 …" at bounding box center [681, 238] width 1362 height 710
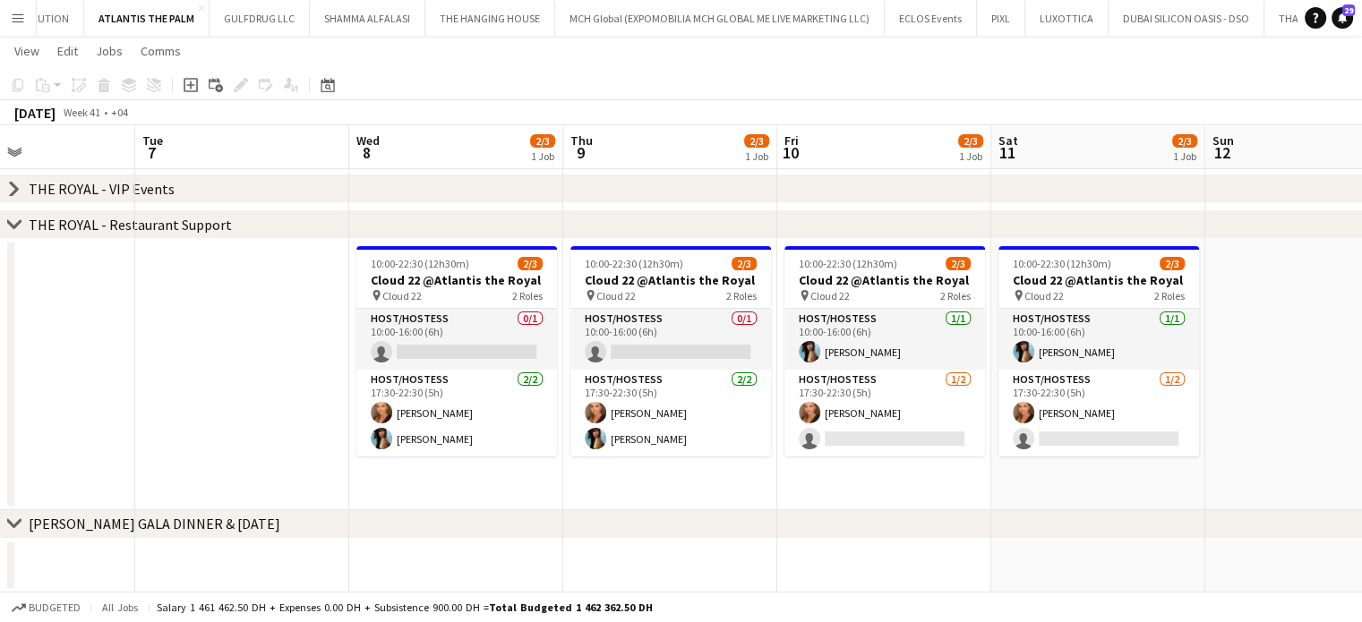
drag, startPoint x: 654, startPoint y: 375, endPoint x: 877, endPoint y: 374, distance: 223.8
click at [856, 374] on app-calendar-viewport "Sat 4 3/3 1 Job Sun 5 Mon 6 Tue 7 Wed 8 2/3 1 Job Thu 9 2/3 1 Job Fri 10 2/3 1 …" at bounding box center [681, 238] width 1362 height 710
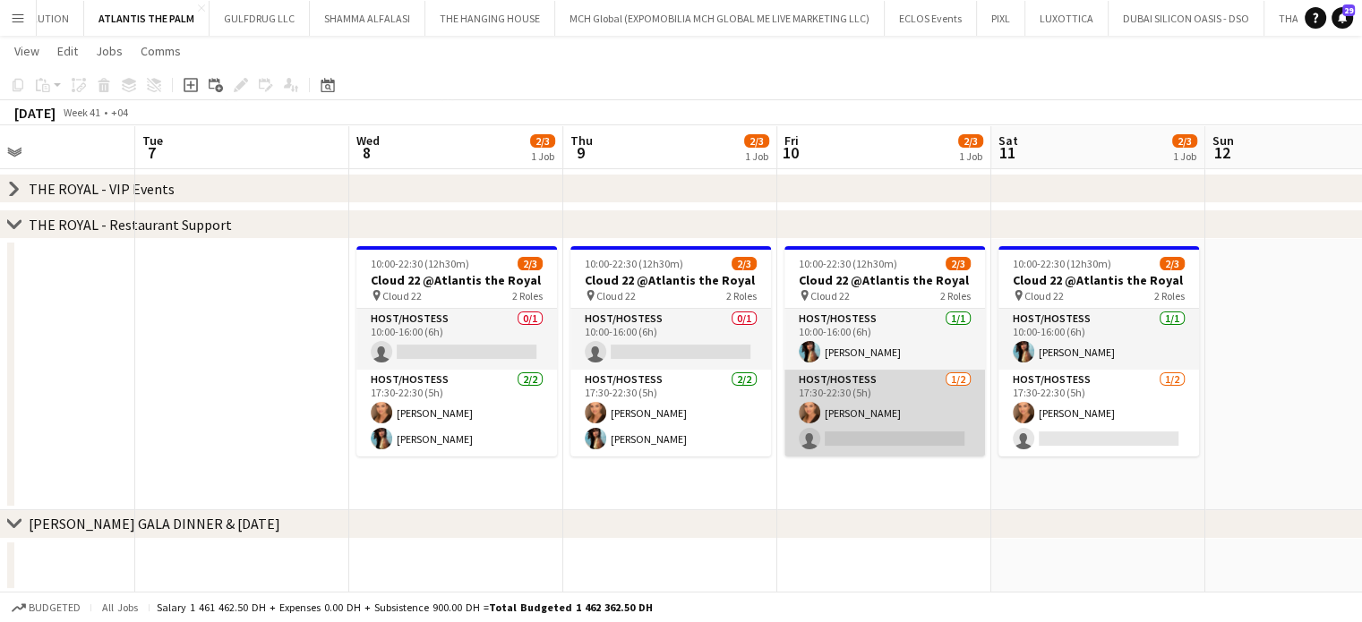
scroll to position [0, 440]
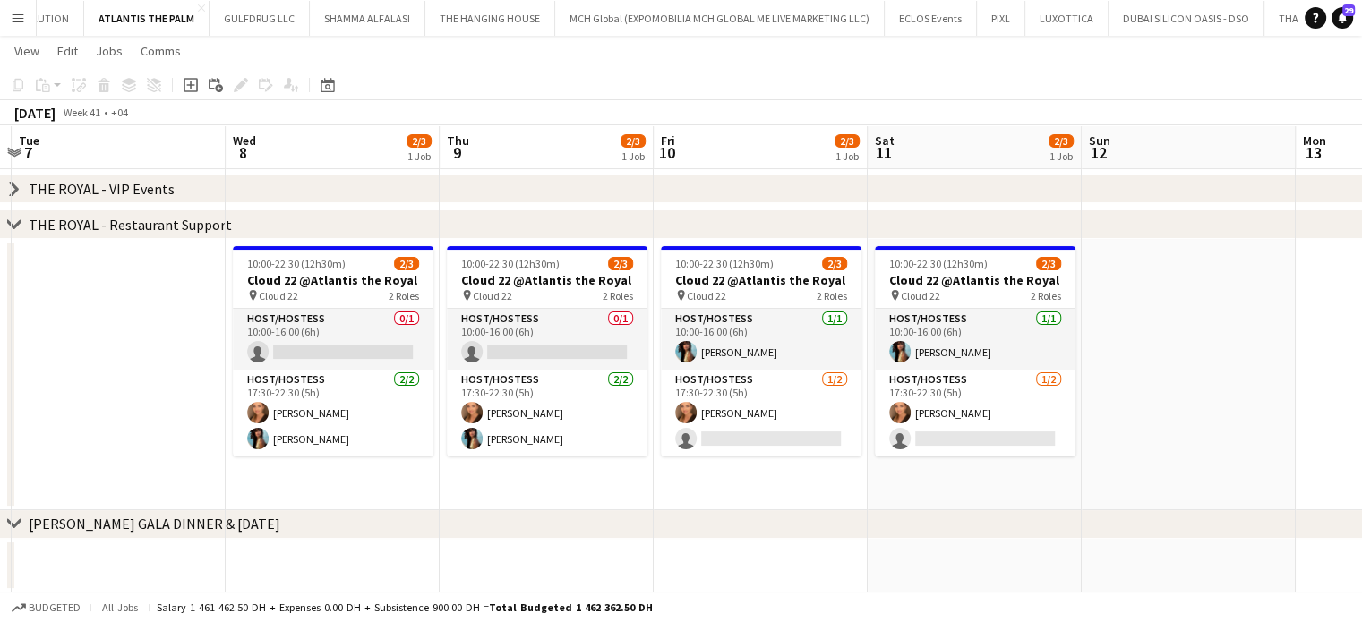
drag, startPoint x: 906, startPoint y: 379, endPoint x: 546, endPoint y: 296, distance: 369.2
click at [547, 296] on app-calendar-viewport "Sat 4 3/3 1 Job Sun 5 Mon 6 Tue 7 Wed 8 2/3 1 Job Thu 9 2/3 1 Job Fri 10 2/3 1 …" at bounding box center [681, 238] width 1362 height 710
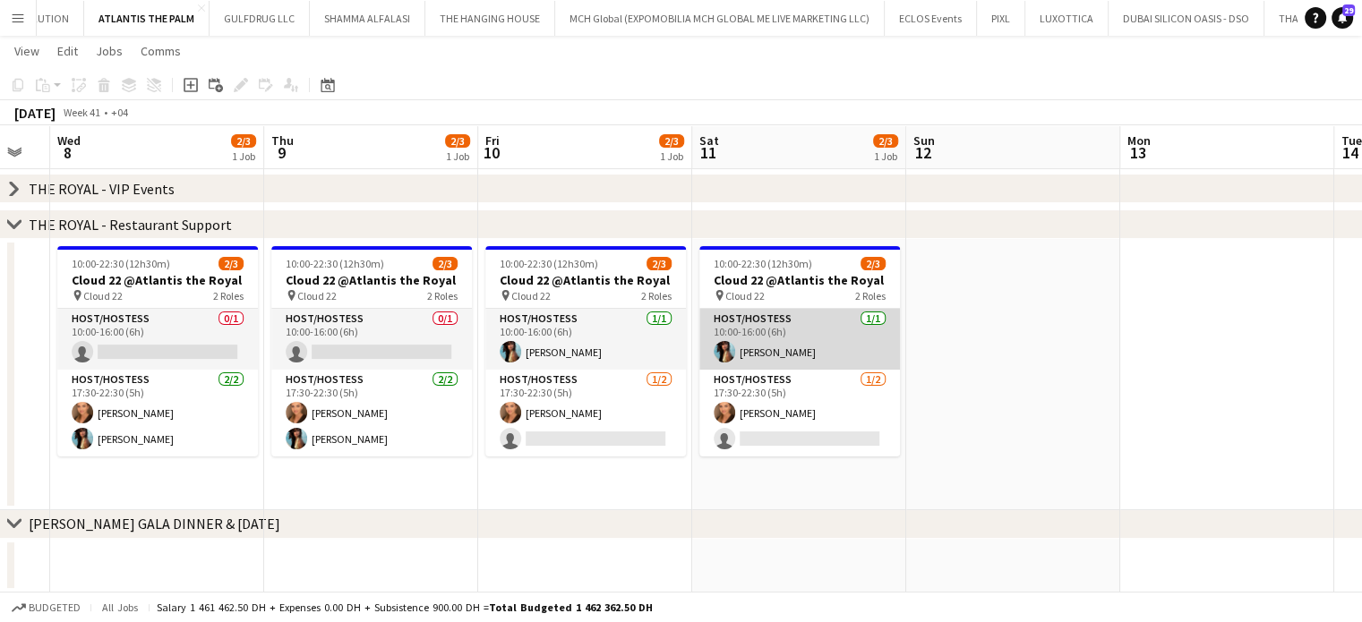
drag, startPoint x: 842, startPoint y: 346, endPoint x: 788, endPoint y: 347, distance: 53.7
click at [791, 347] on app-calendar-viewport "Sat 4 3/3 1 Job Sun 5 Mon 6 Tue 7 Wed 8 2/3 1 Job Thu 9 2/3 1 Job Fri 10 2/3 1 …" at bounding box center [681, 238] width 1362 height 710
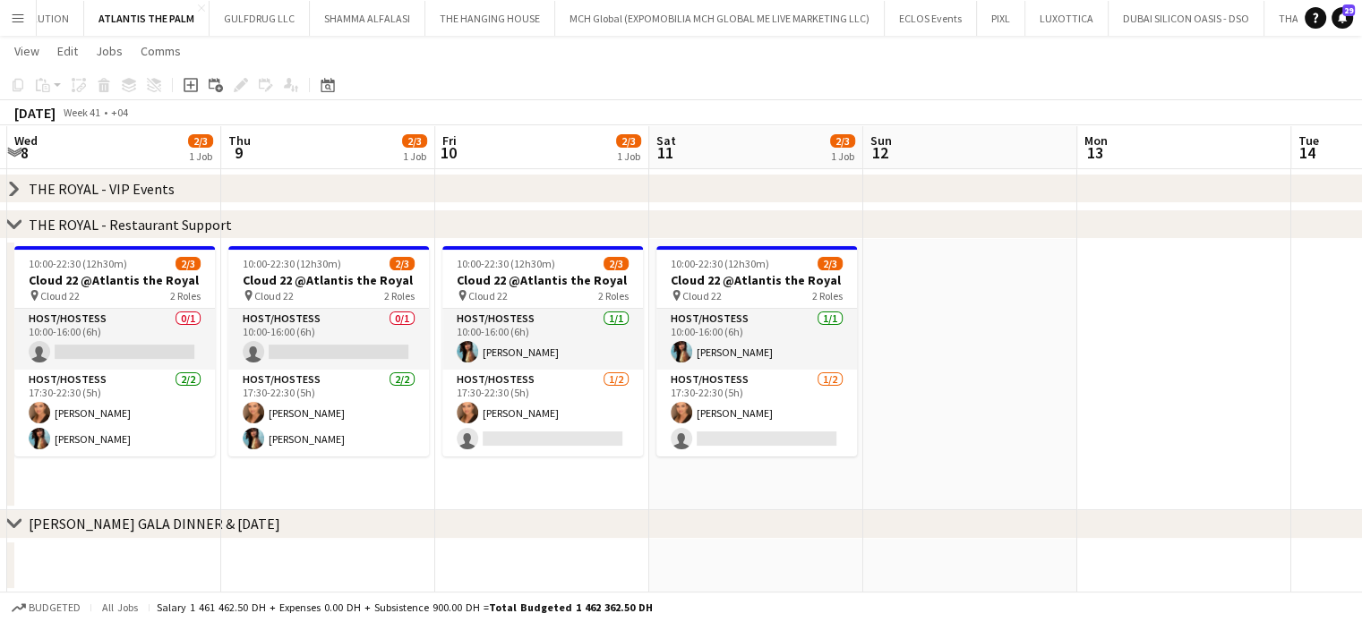
click at [800, 343] on app-calendar-viewport "Sun 5 Mon 6 Tue 7 Wed 8 2/3 1 Job Thu 9 2/3 1 Job Fri 10 2/3 1 Job Sat 11 2/3 1…" at bounding box center [681, 238] width 1362 height 710
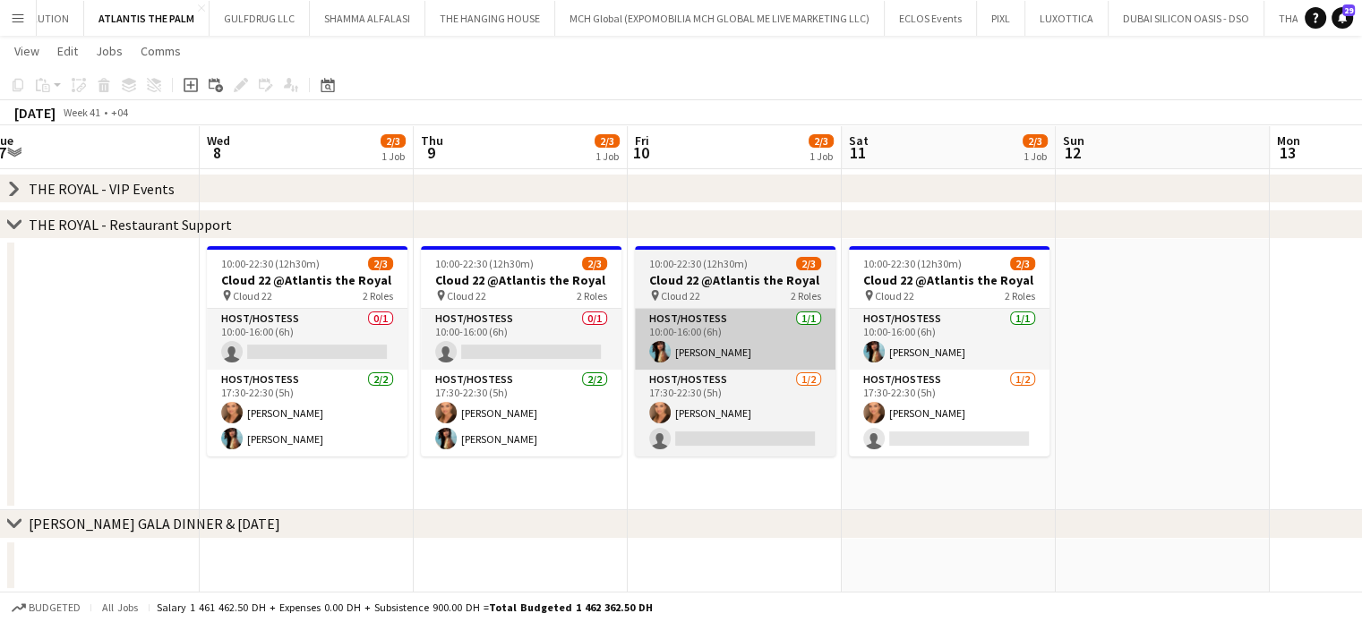
drag, startPoint x: 709, startPoint y: 342, endPoint x: 946, endPoint y: 361, distance: 238.0
click at [857, 343] on app-calendar-viewport "Sun 5 Mon 6 Tue 7 Wed 8 2/3 1 Job Thu 9 2/3 1 Job Fri 10 2/3 1 Job Sat 11 2/3 1…" at bounding box center [681, 238] width 1362 height 710
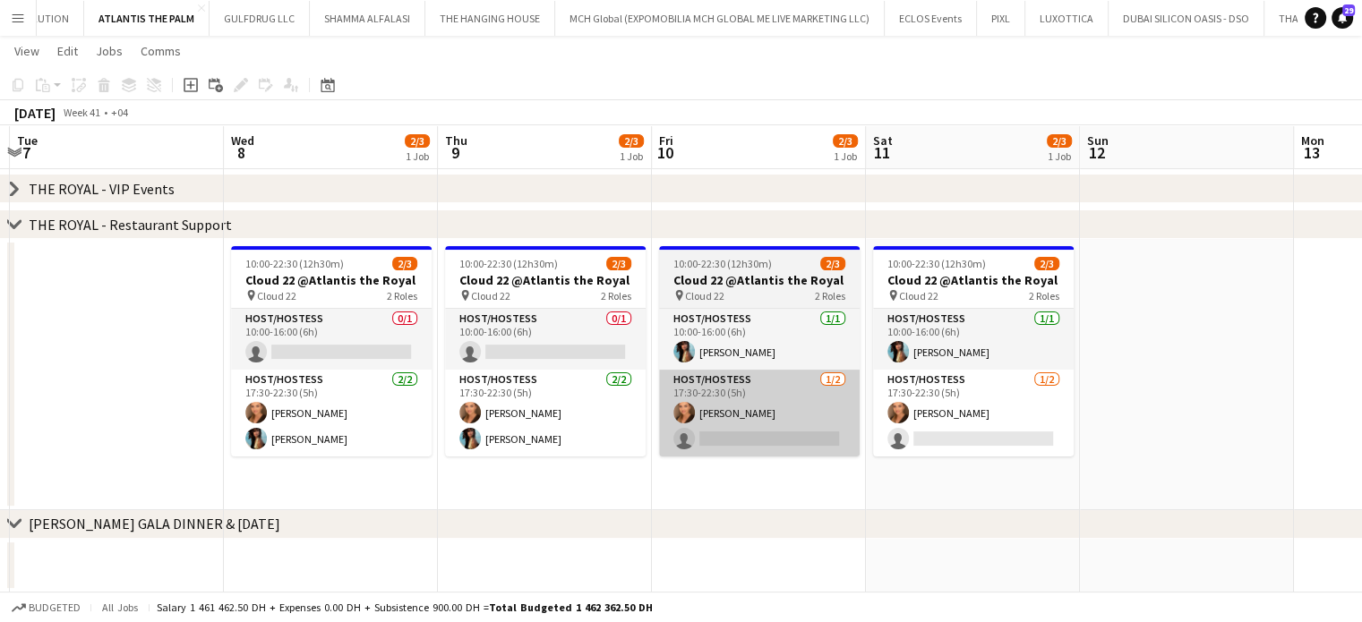
drag, startPoint x: 930, startPoint y: 388, endPoint x: 474, endPoint y: 370, distance: 456.9
click at [591, 370] on app-calendar-viewport "Sat 4 3/3 1 Job Sun 5 Mon 6 Tue 7 Wed 8 2/3 1 Job Thu 9 2/3 1 Job Fri 10 2/3 1 …" at bounding box center [681, 238] width 1362 height 710
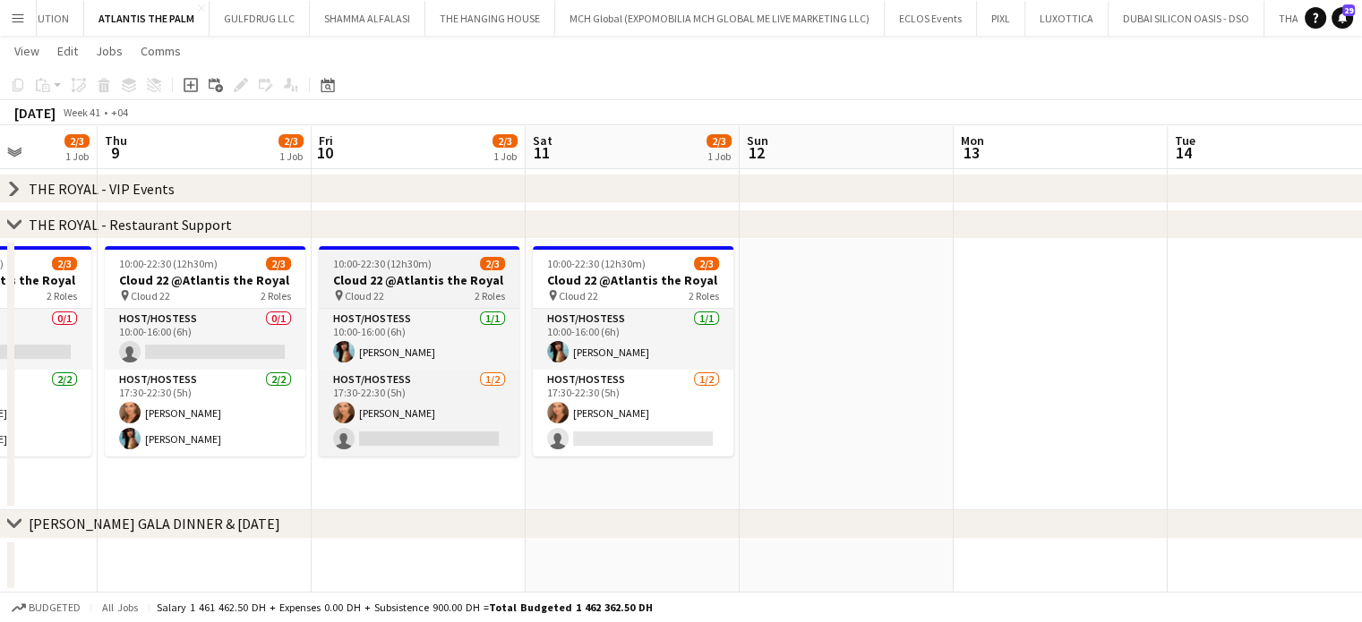
drag, startPoint x: 902, startPoint y: 364, endPoint x: 244, endPoint y: 294, distance: 662.7
click at [731, 338] on app-calendar-viewport "Mon 6 Tue 7 Wed 8 2/3 1 Job Thu 9 2/3 1 Job Fri 10 2/3 1 Job Sat 11 2/3 1 Job S…" at bounding box center [681, 238] width 1362 height 710
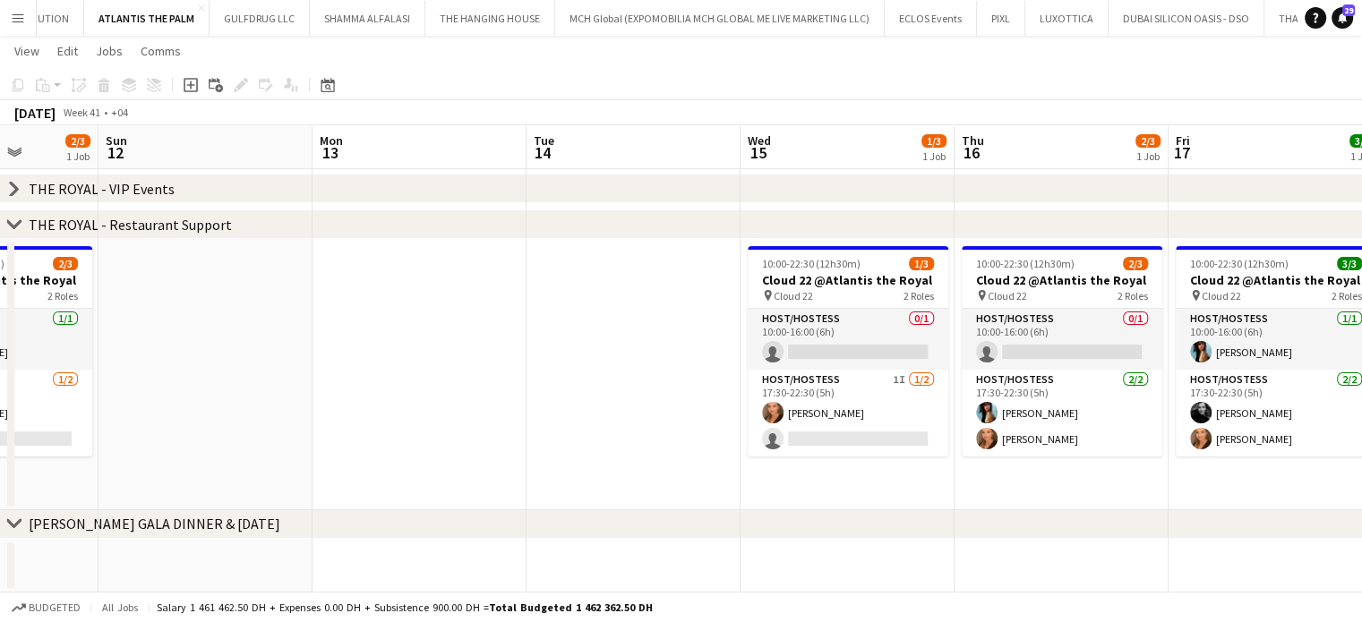
drag, startPoint x: 544, startPoint y: 352, endPoint x: 379, endPoint y: 348, distance: 165.7
click at [382, 350] on app-calendar-viewport "Wed 8 2/3 1 Job Thu 9 2/3 1 Job Fri 10 2/3 1 Job Sat 11 2/3 1 Job Sun 12 Mon 13…" at bounding box center [681, 238] width 1362 height 710
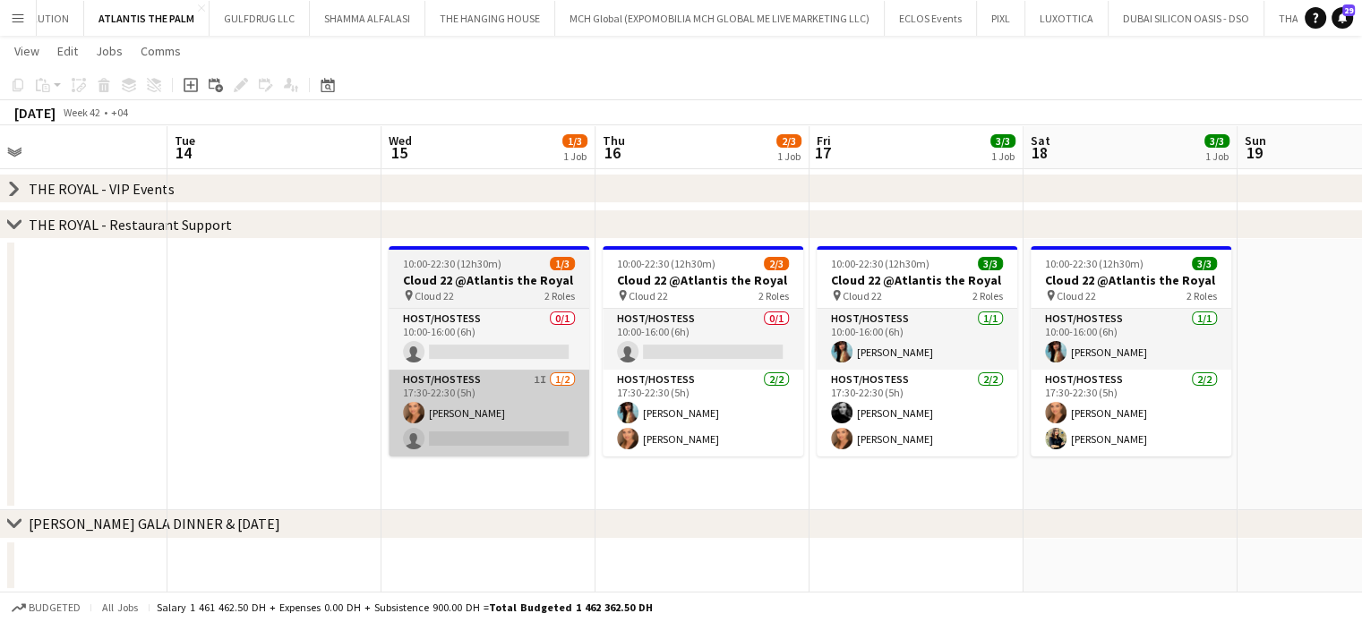
drag, startPoint x: 874, startPoint y: 380, endPoint x: 474, endPoint y: 371, distance: 399.4
click at [470, 378] on app-calendar-viewport "Fri 10 2/3 1 Job Sat 11 2/3 1 Job Sun 12 Mon 13 Tue 14 Wed 15 1/3 1 Job Thu 16 …" at bounding box center [681, 238] width 1362 height 710
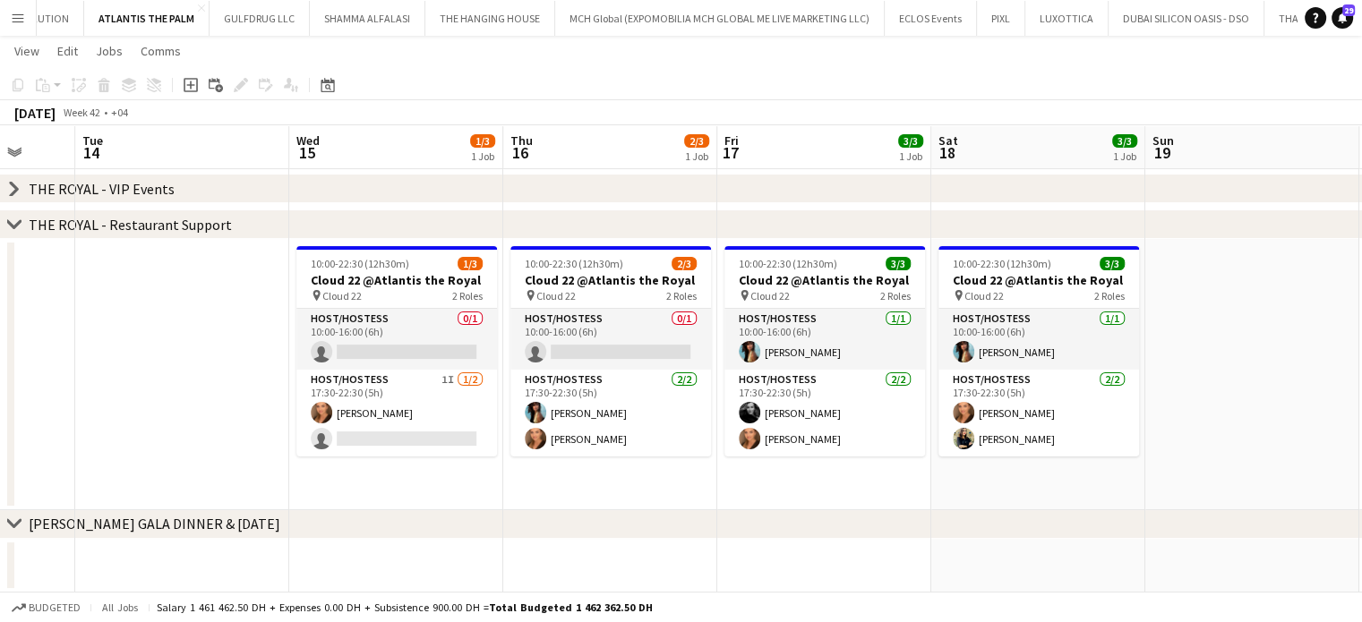
click at [115, 372] on app-date-cell at bounding box center [182, 374] width 214 height 271
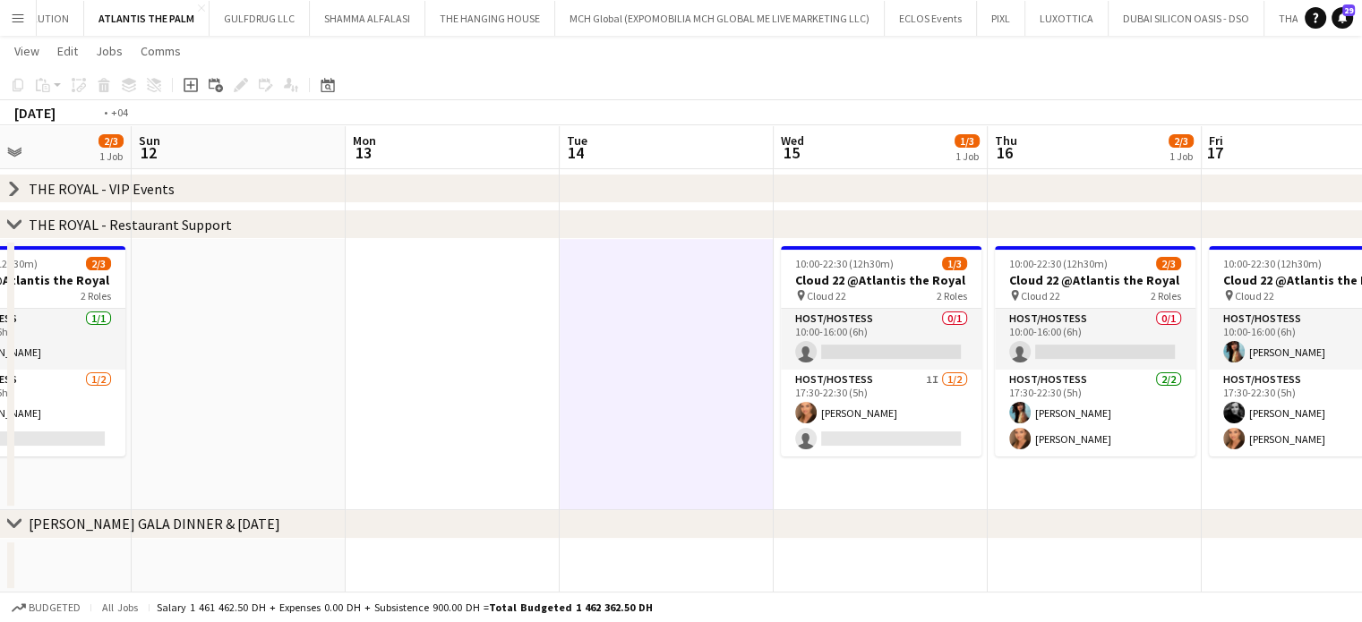
drag, startPoint x: 220, startPoint y: 375, endPoint x: 1035, endPoint y: 630, distance: 853.7
click at [1035, 621] on html "Menu Boards Boards Boards All jobs Status Workforce Workforce My Workforce Recr…" at bounding box center [681, 218] width 1362 height 810
click at [993, 559] on app-calendar-viewport "Thu 9 2/3 1 Job Fri 10 2/3 1 Job Sat 11 2/3 1 Job Sun 12 Mon 13 Tue 14 Wed 15 1…" at bounding box center [681, 238] width 1362 height 710
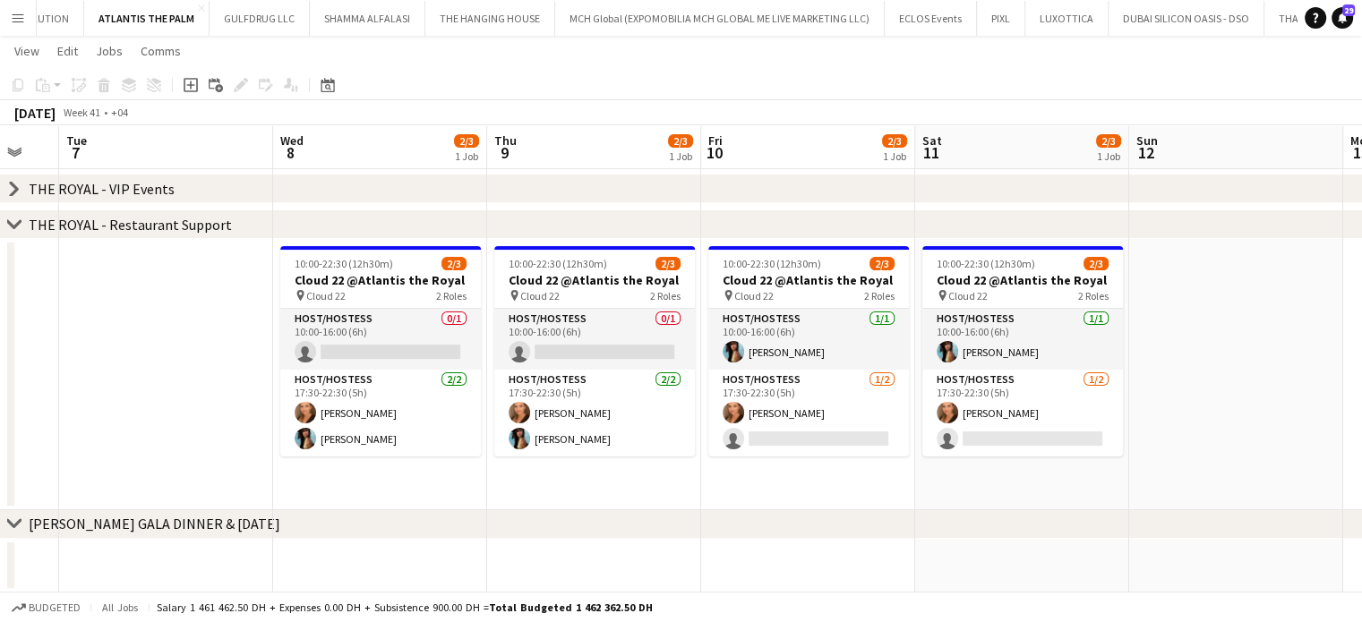
drag, startPoint x: 585, startPoint y: 459, endPoint x: 961, endPoint y: 519, distance: 380.8
click at [962, 519] on div "chevron-right THE PALM - VIP Events chevron-right THE PALM - Restaurant Support…" at bounding box center [681, 238] width 1362 height 710
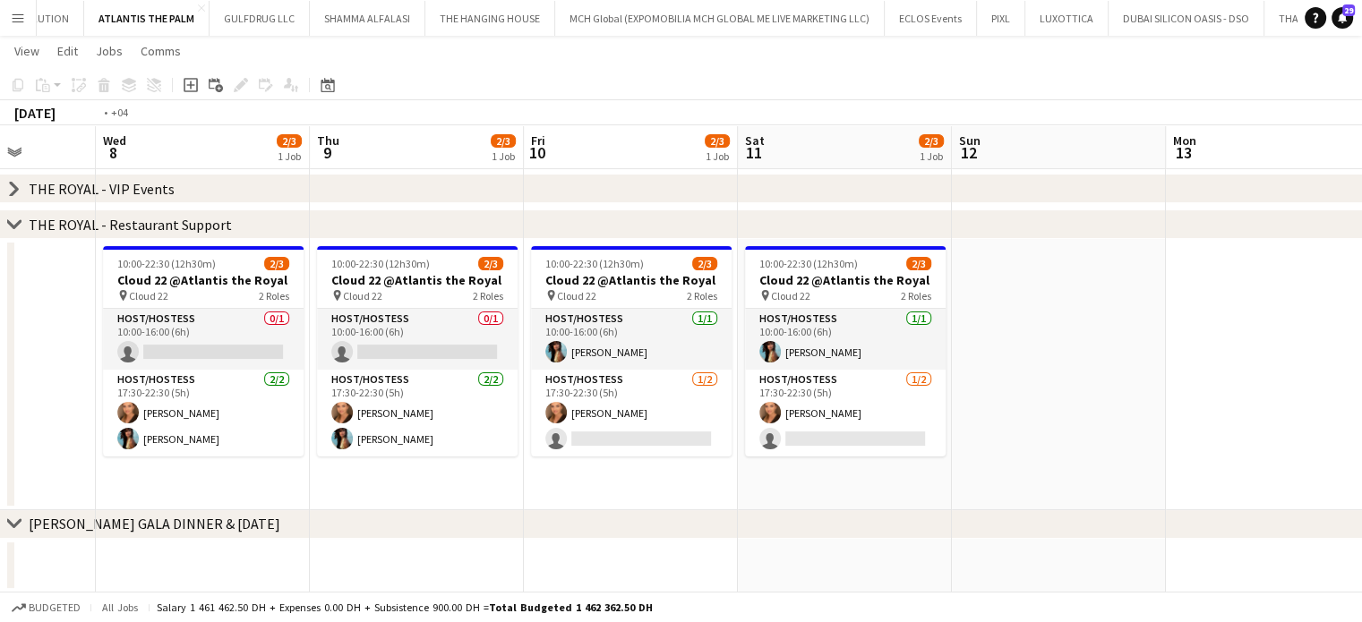
drag, startPoint x: 482, startPoint y: 328, endPoint x: 759, endPoint y: 417, distance: 291.6
click at [761, 418] on app-calendar-viewport "Sun 5 Mon 6 Tue 7 Wed 8 2/3 1 Job Thu 9 2/3 1 Job Fri 10 2/3 1 Job Sat 11 2/3 1…" at bounding box center [681, 238] width 1362 height 710
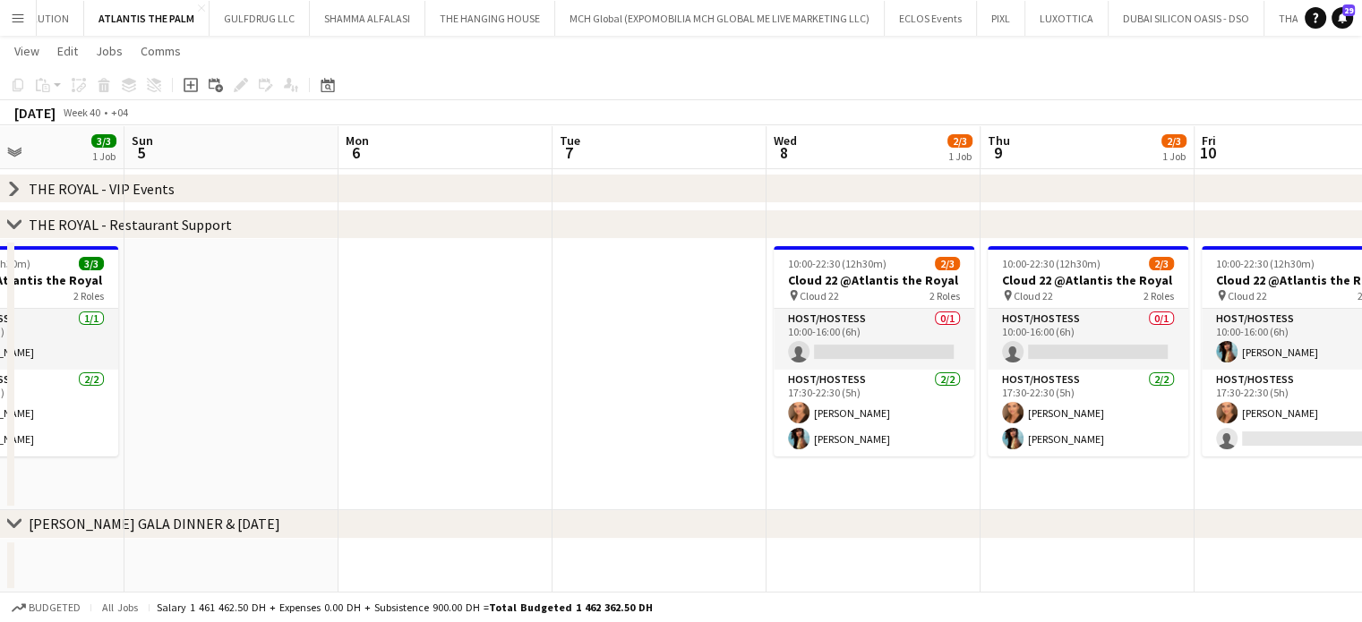
drag, startPoint x: 970, startPoint y: 439, endPoint x: 1058, endPoint y: 459, distance: 91.0
click at [1059, 459] on app-calendar-viewport "Thu 2 3/3 1 Job Fri 3 3/3 1 Job Sat 4 3/3 1 Job Sun 5 Mon 6 Tue 7 Wed 8 2/3 1 J…" at bounding box center [681, 238] width 1362 height 710
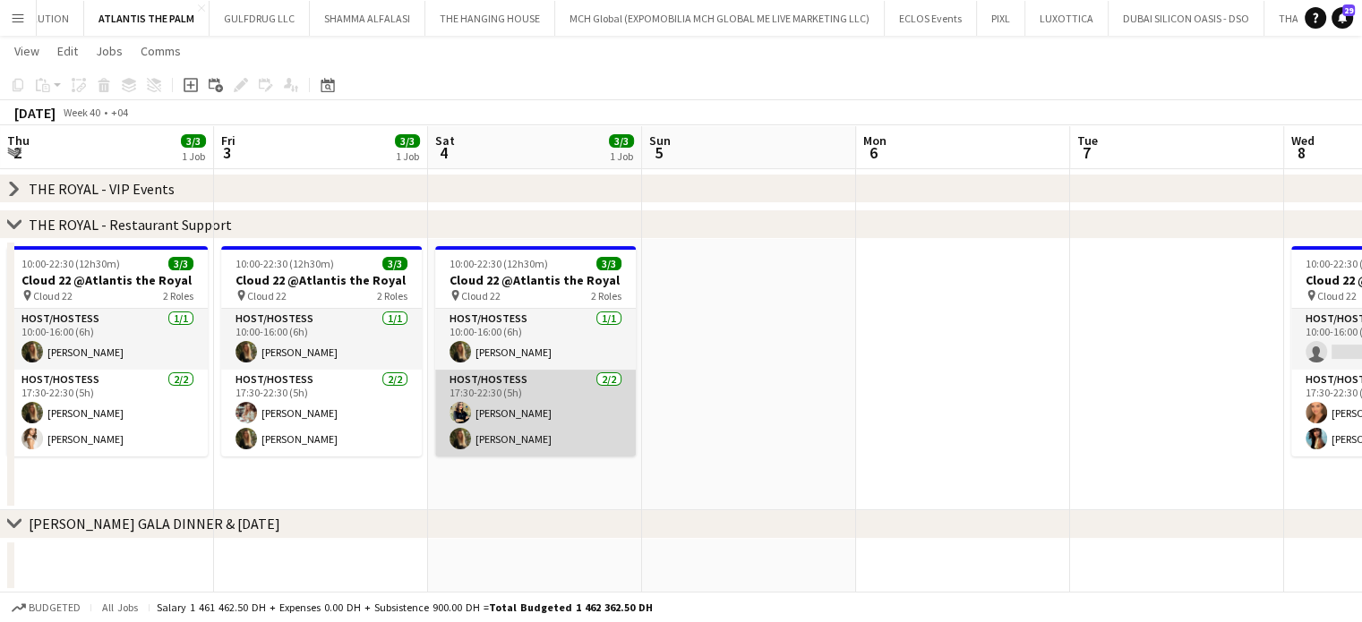
drag, startPoint x: 486, startPoint y: 332, endPoint x: 920, endPoint y: 413, distance: 441.6
click at [922, 412] on app-calendar-viewport "Tue 30 Wed 1 3/3 1 Job Thu 2 3/3 1 Job Fri 3 3/3 1 Job Sat 4 3/3 1 Job Sun 5 Mo…" at bounding box center [681, 238] width 1362 height 710
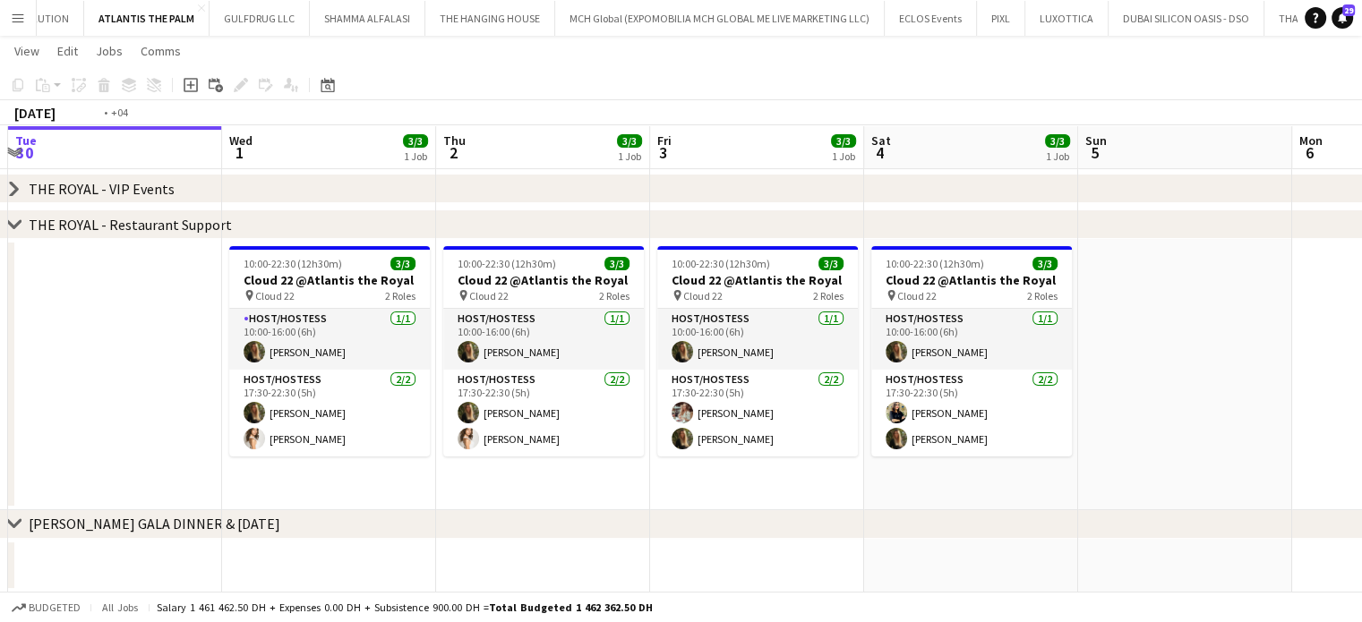
scroll to position [0, 562]
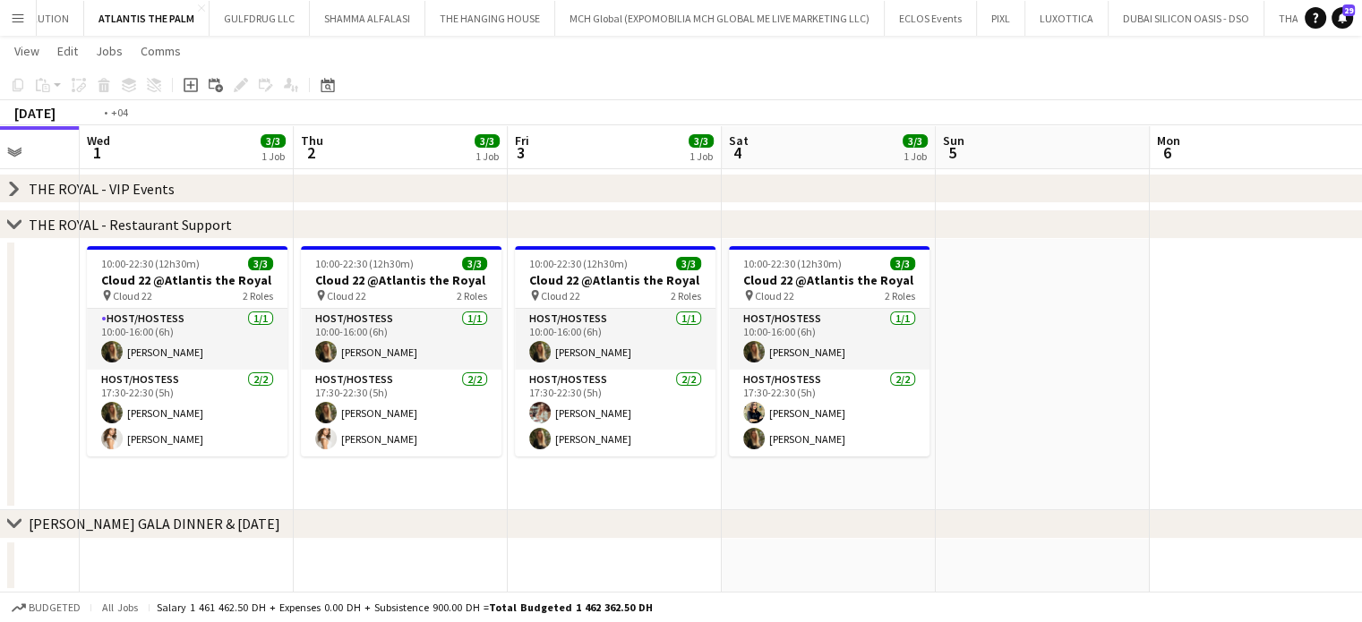
drag, startPoint x: 767, startPoint y: 404, endPoint x: 869, endPoint y: 405, distance: 102.1
click at [885, 413] on app-calendar-viewport "Sun 28 Mon 29 Tue 30 Wed 1 3/3 1 Job Thu 2 3/3 1 Job Fri 3 3/3 1 Job Sat 4 3/3 …" at bounding box center [681, 238] width 1362 height 710
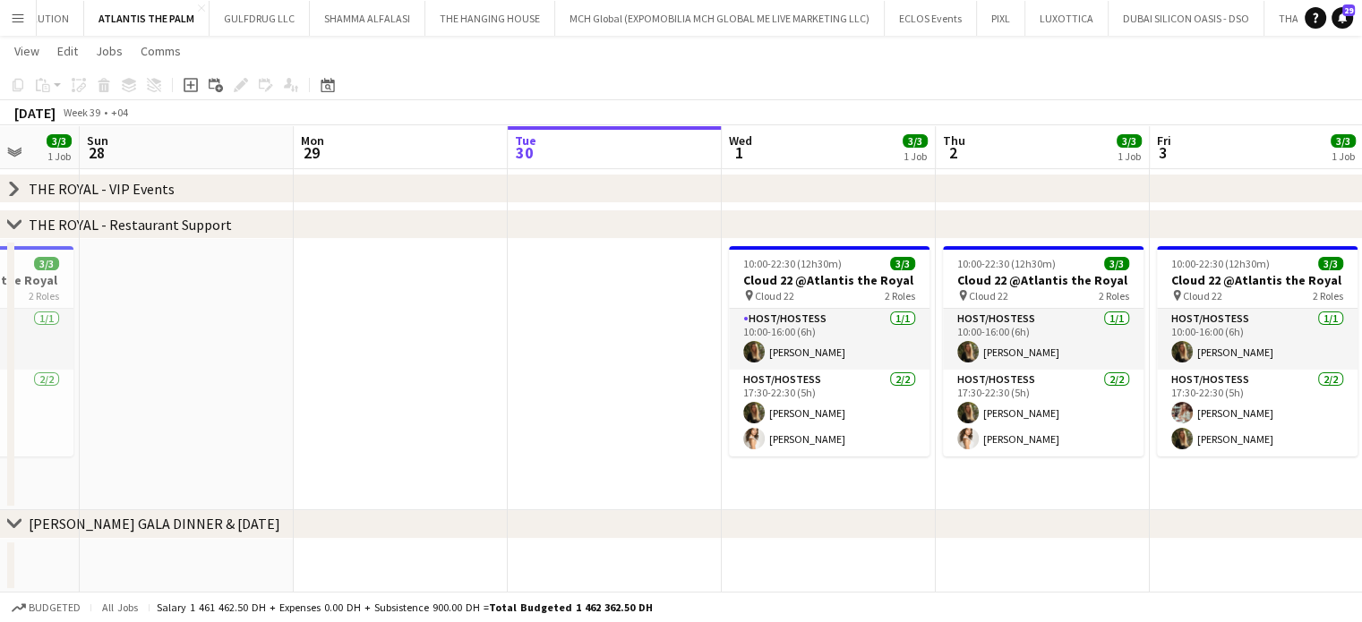
click at [493, 380] on app-date-cell at bounding box center [401, 374] width 214 height 271
